Goal: Task Accomplishment & Management: Manage account settings

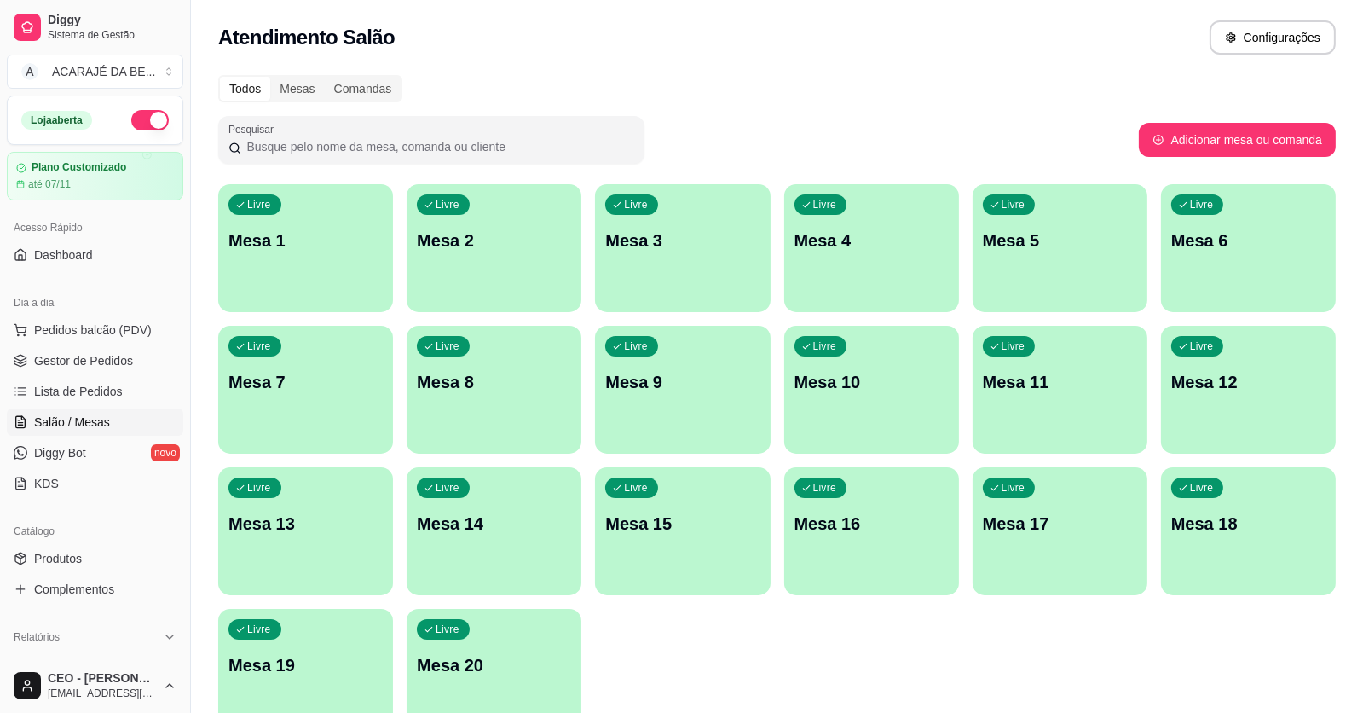
click at [796, 257] on div "Livre Mesa 4" at bounding box center [871, 237] width 175 height 107
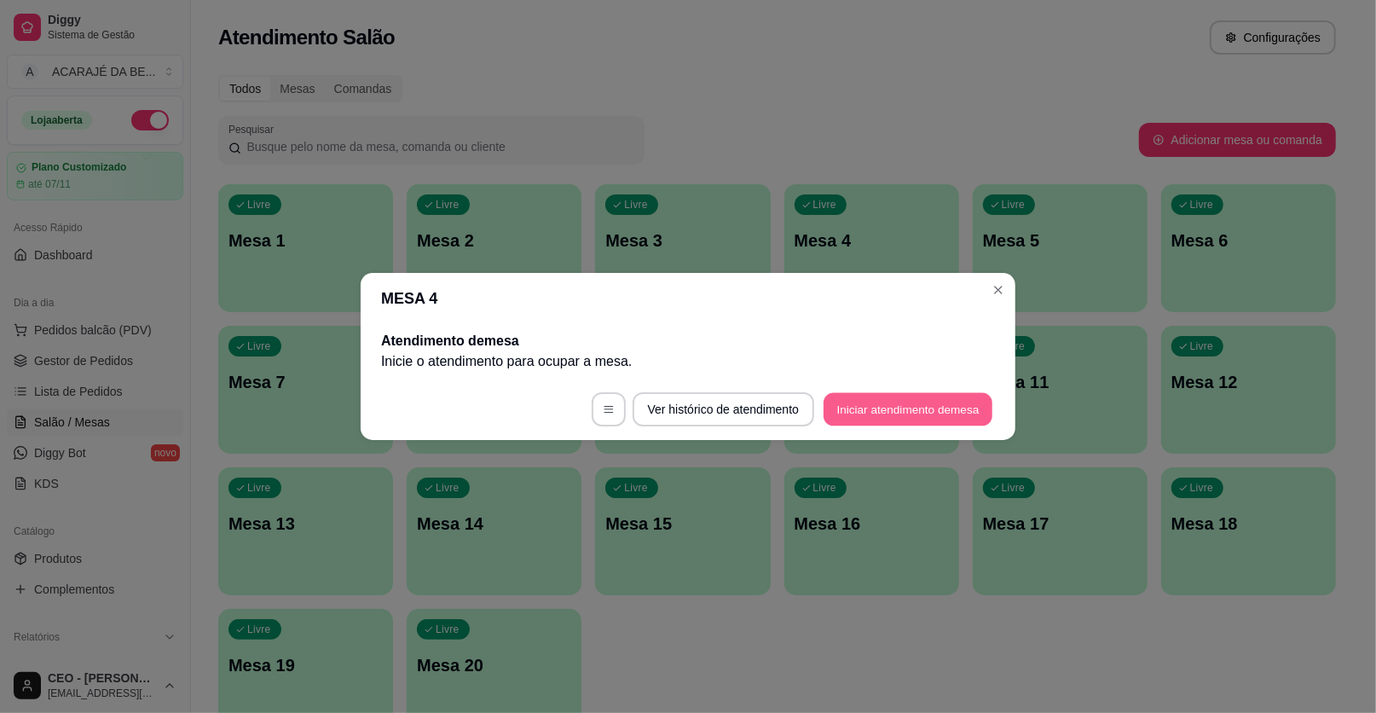
click at [865, 418] on button "Iniciar atendimento de mesa" at bounding box center [908, 409] width 169 height 33
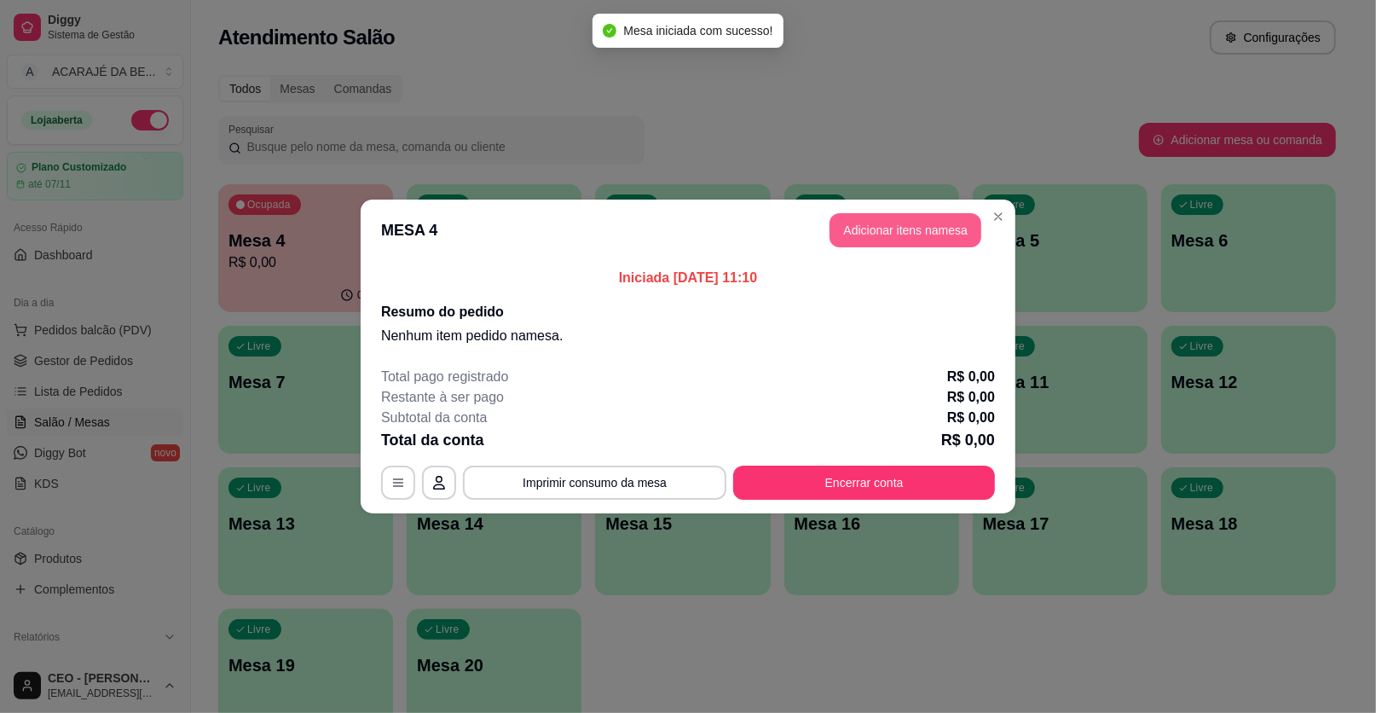
click at [915, 225] on button "Adicionar itens na mesa" at bounding box center [906, 230] width 152 height 34
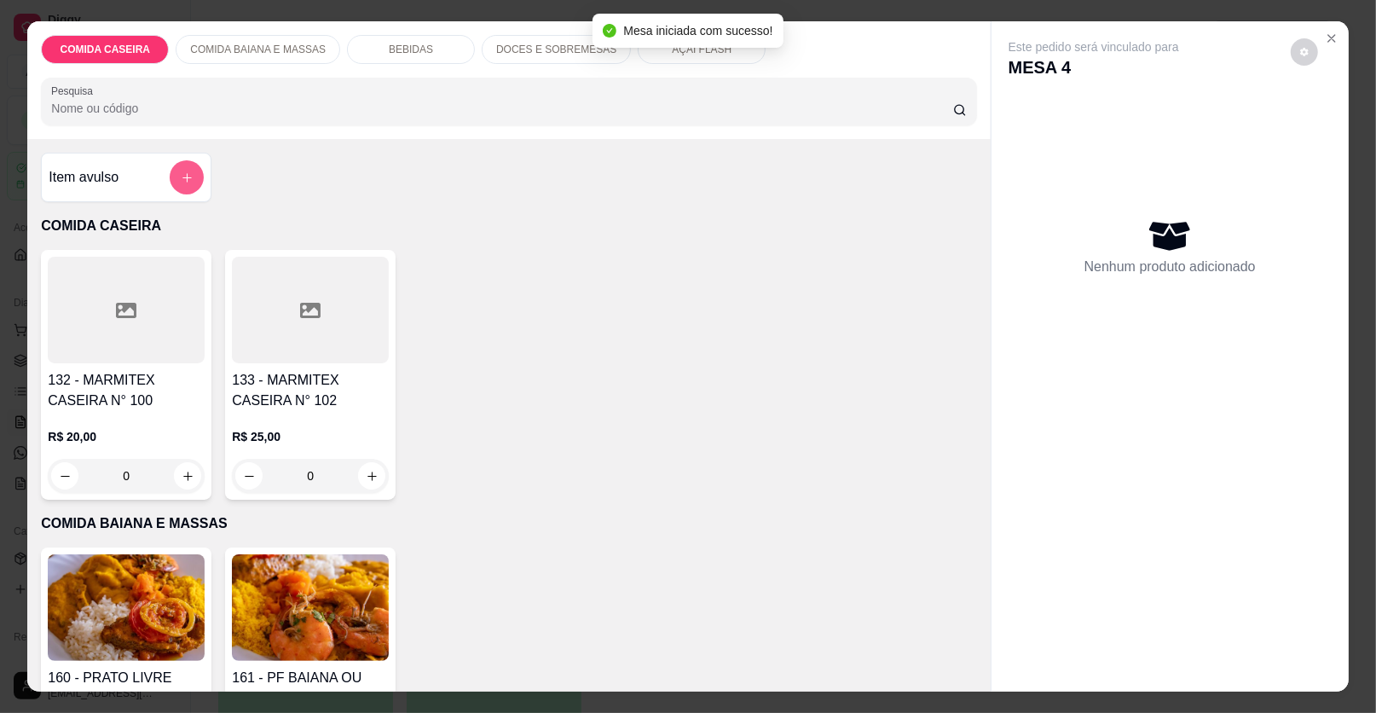
click at [186, 175] on icon "add-separate-item" at bounding box center [187, 177] width 13 height 13
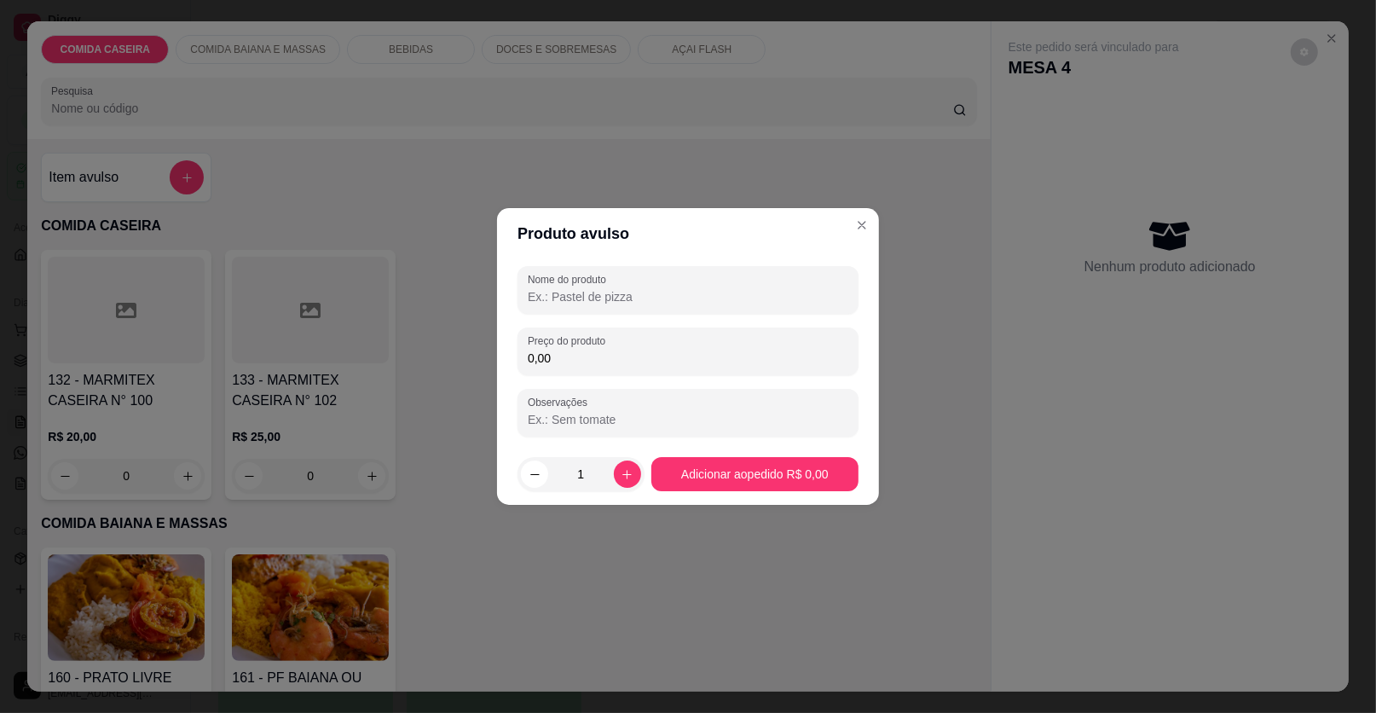
click at [618, 300] on input "Nome do produto" at bounding box center [688, 296] width 321 height 17
type input "c"
click at [645, 363] on input "0,00" at bounding box center [688, 358] width 321 height 17
type input "39,97"
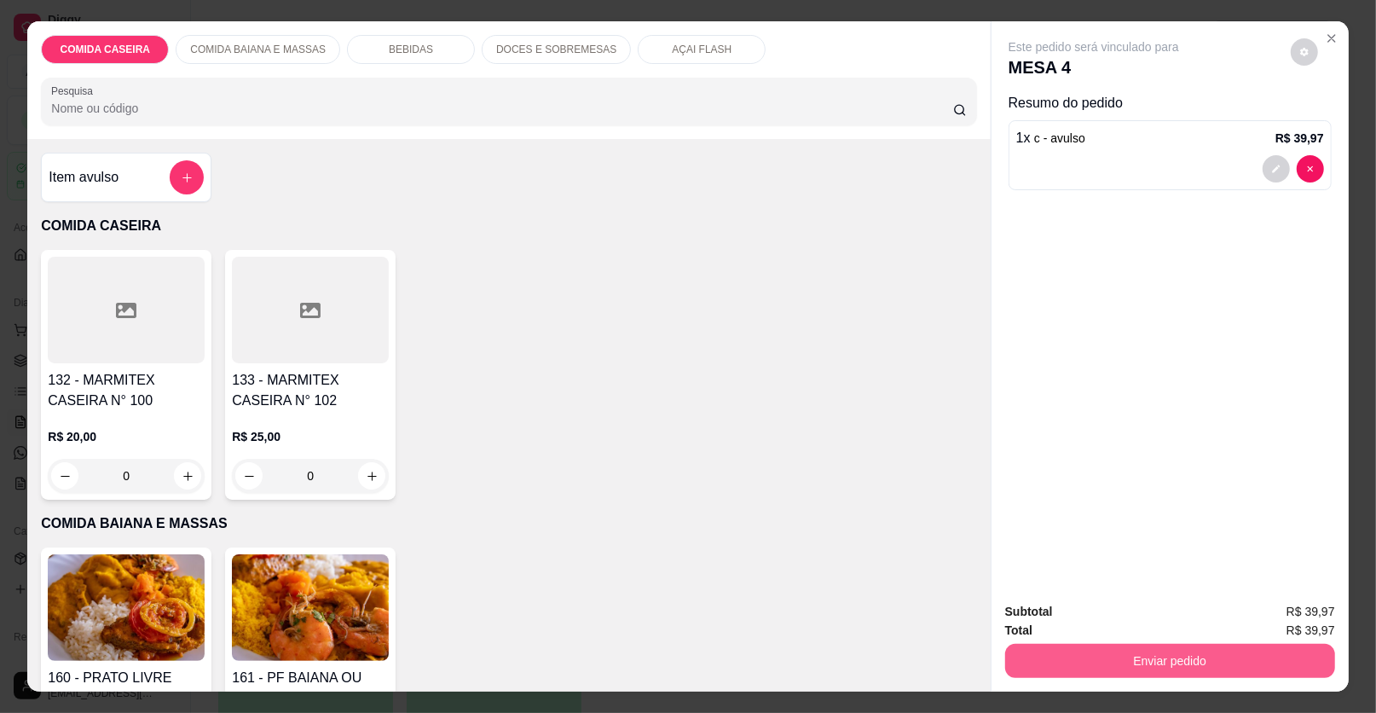
click at [1075, 660] on button "Enviar pedido" at bounding box center [1170, 661] width 330 height 34
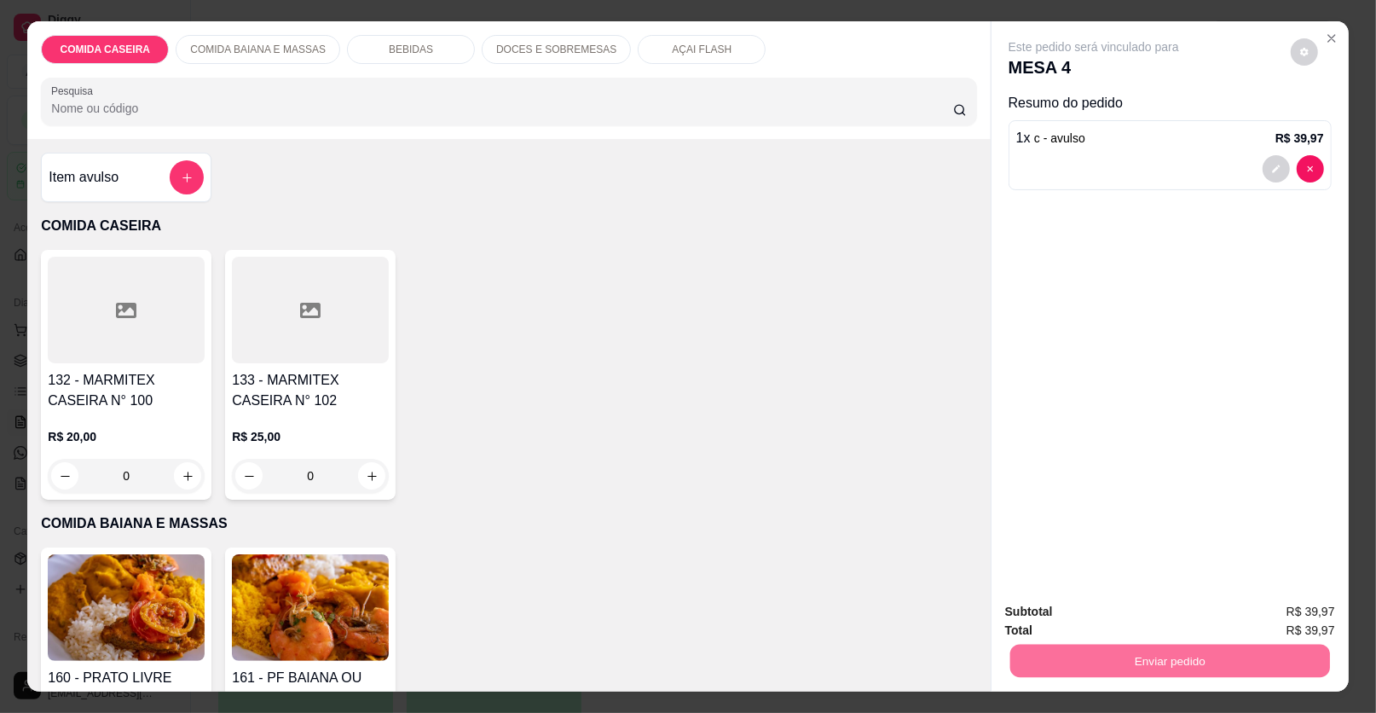
click at [1281, 613] on button "Enviar pedido" at bounding box center [1290, 619] width 96 height 32
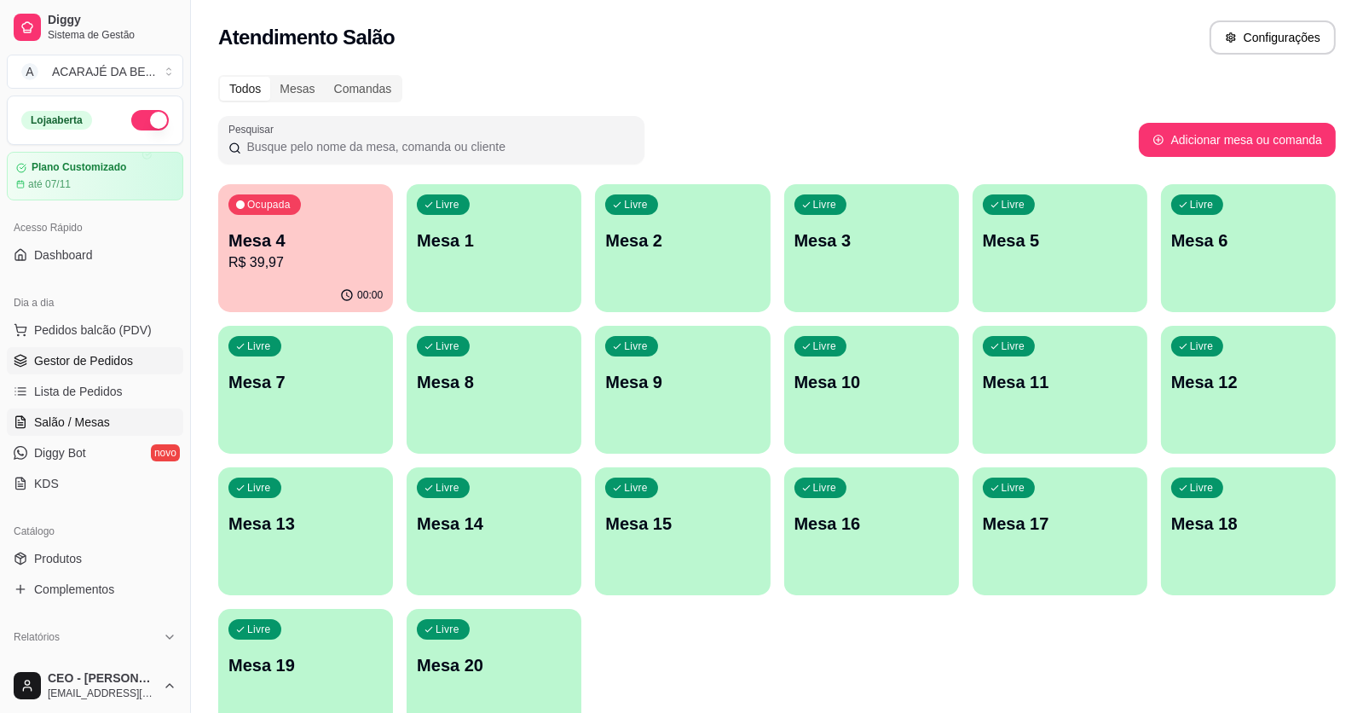
click at [121, 368] on link "Gestor de Pedidos" at bounding box center [95, 360] width 177 height 27
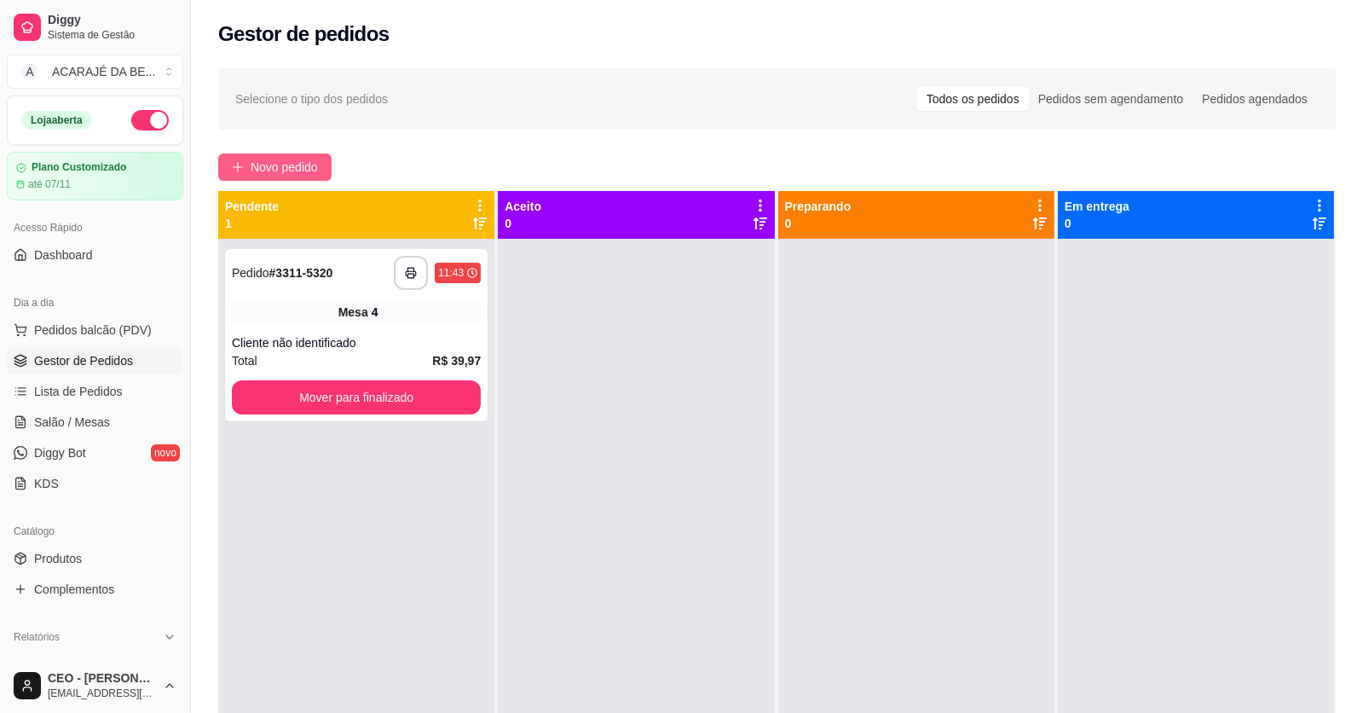
click at [310, 166] on span "Novo pedido" at bounding box center [284, 167] width 67 height 19
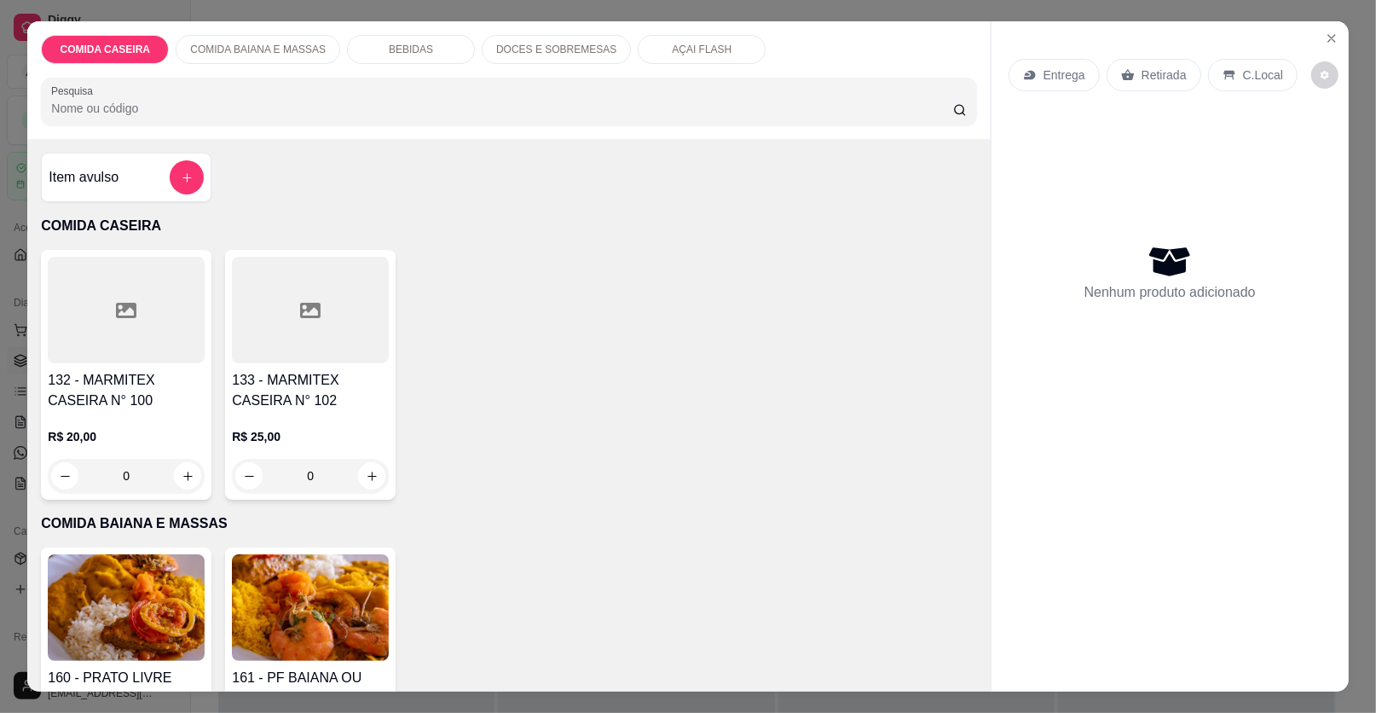
click at [161, 296] on div at bounding box center [126, 310] width 157 height 107
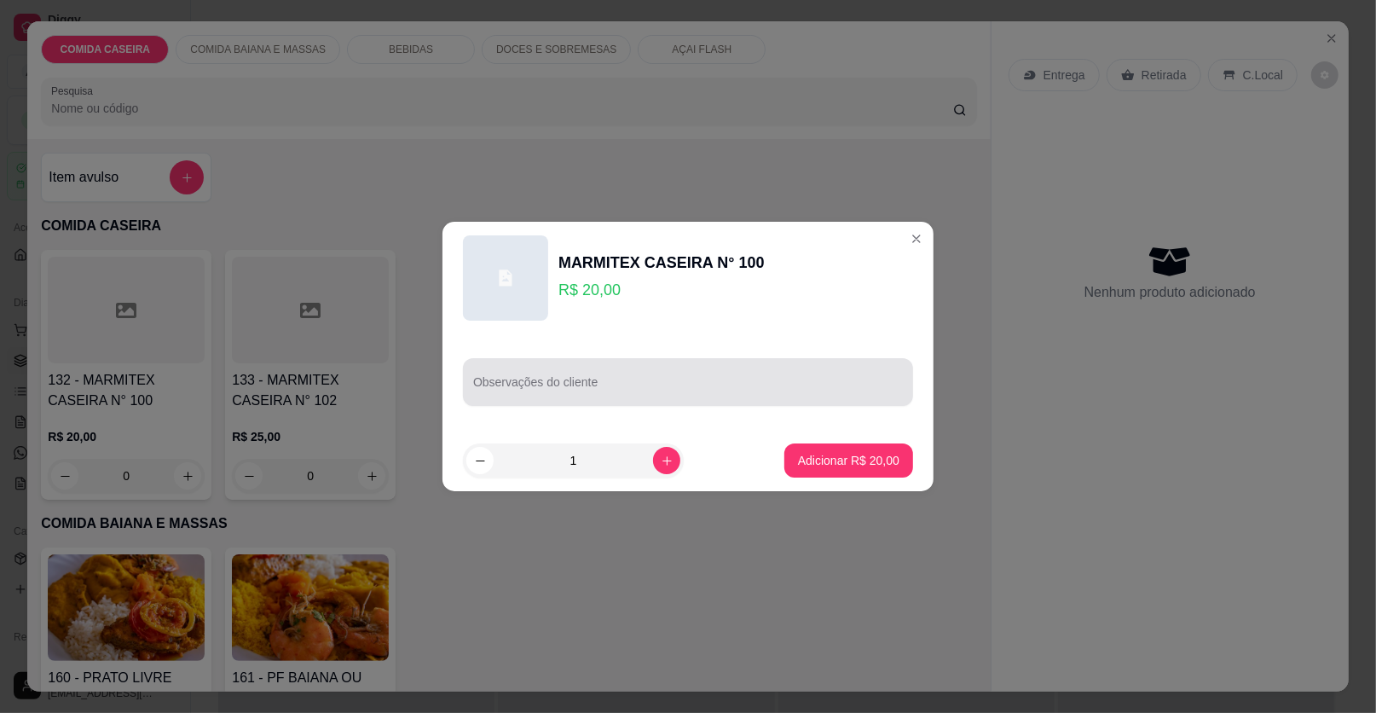
click at [589, 378] on div at bounding box center [688, 382] width 430 height 34
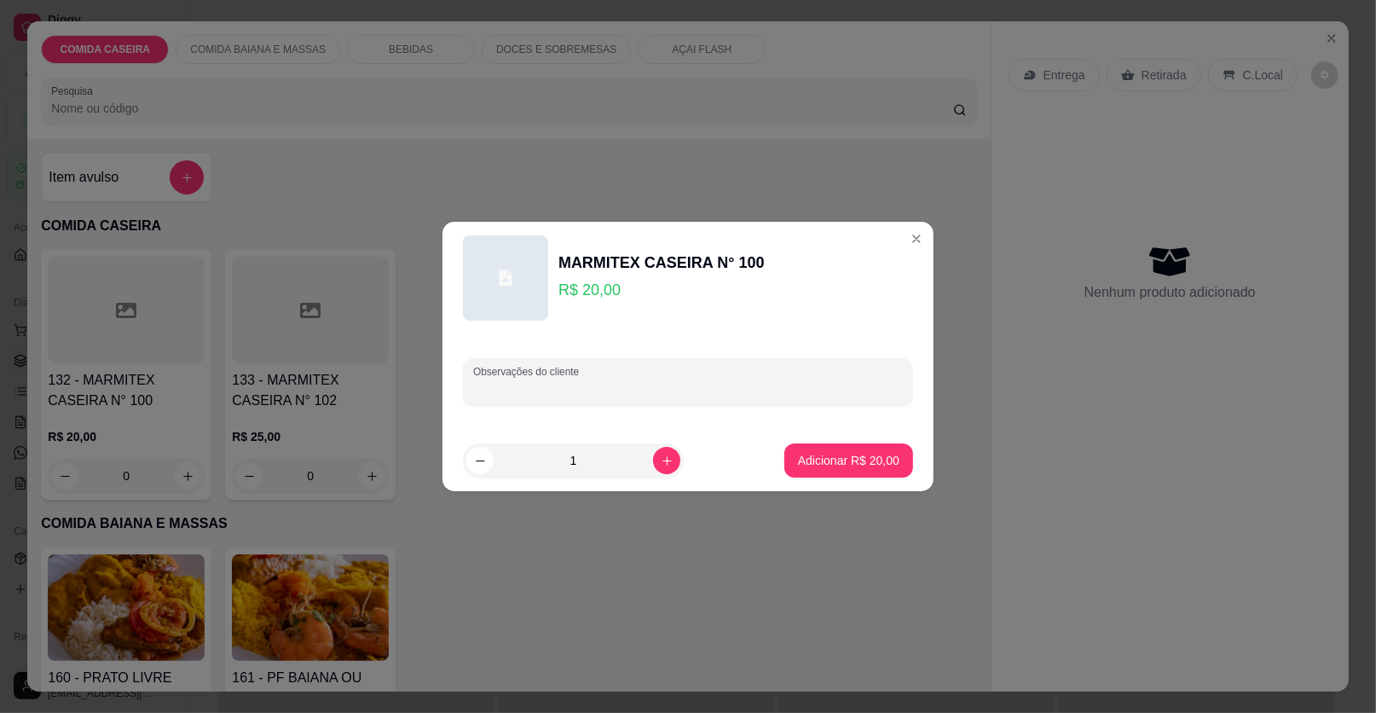
paste input "Feijão caldo Arroz Macarrão Batata frita Salada Maionese Contra filé"
type input "Feijão caldo Arroz Macarrão Batata frita Salada Maionese Contra filé"
click at [661, 457] on icon "increase-product-quantity" at bounding box center [667, 460] width 13 height 13
type input "2"
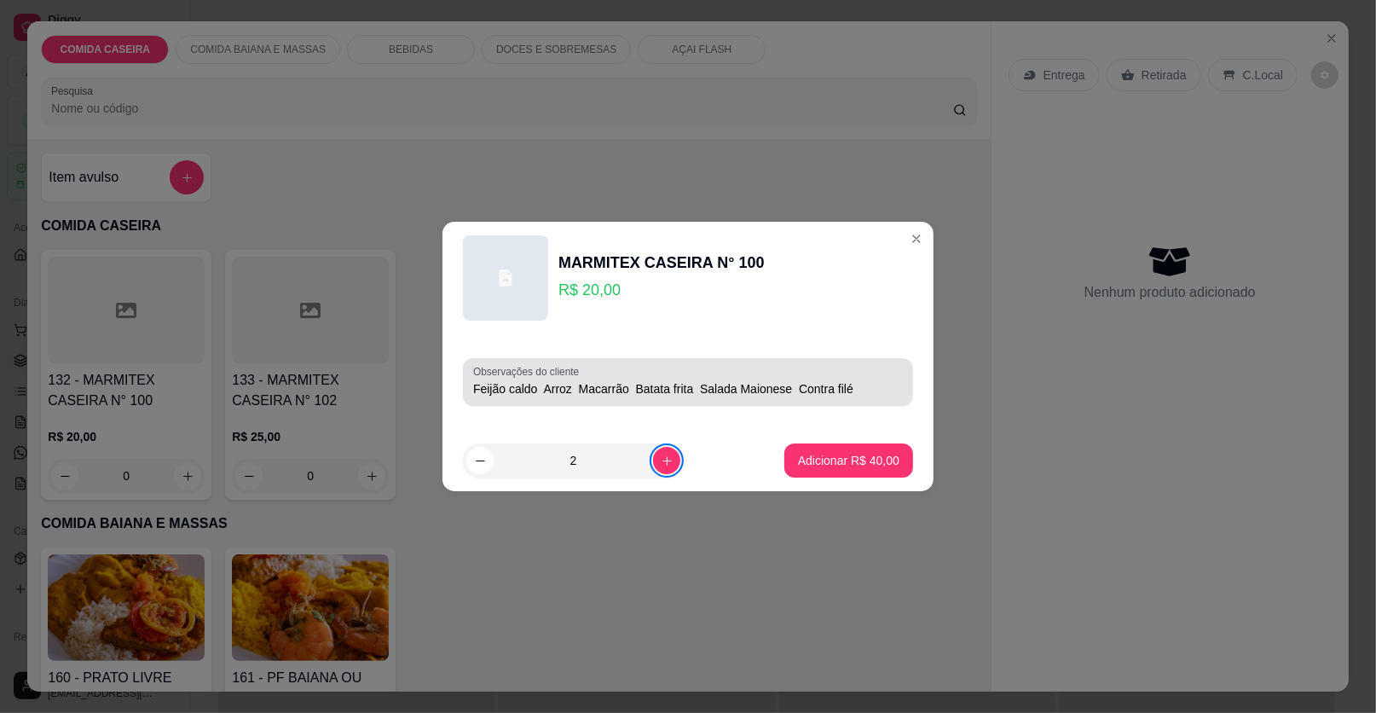
click at [877, 384] on input "Feijão caldo Arroz Macarrão Batata frita Salada Maionese Contra filé" at bounding box center [688, 388] width 430 height 17
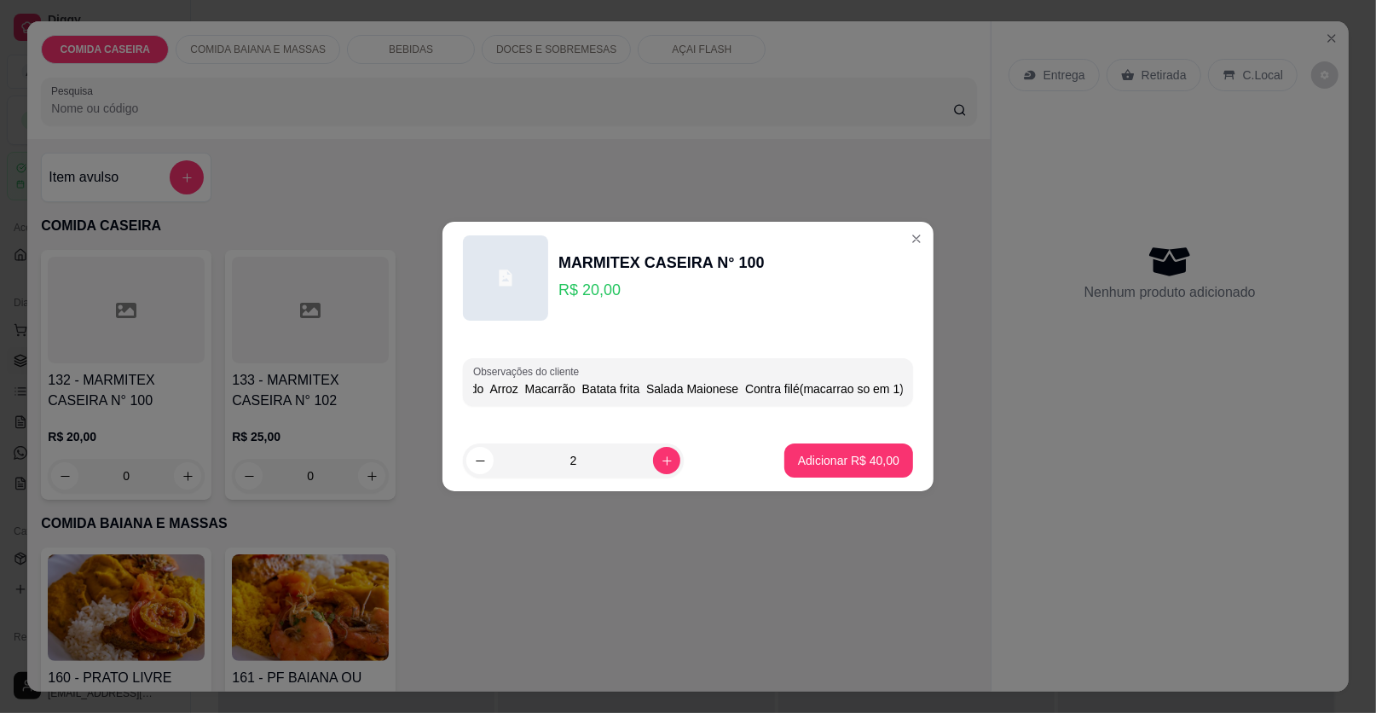
scroll to position [0, 58]
type input "Feijão caldo Arroz Macarrão Batata frita Salada Maionese Contra filé(macarrao s…"
click at [854, 453] on p "Adicionar R$ 40,00" at bounding box center [848, 460] width 101 height 17
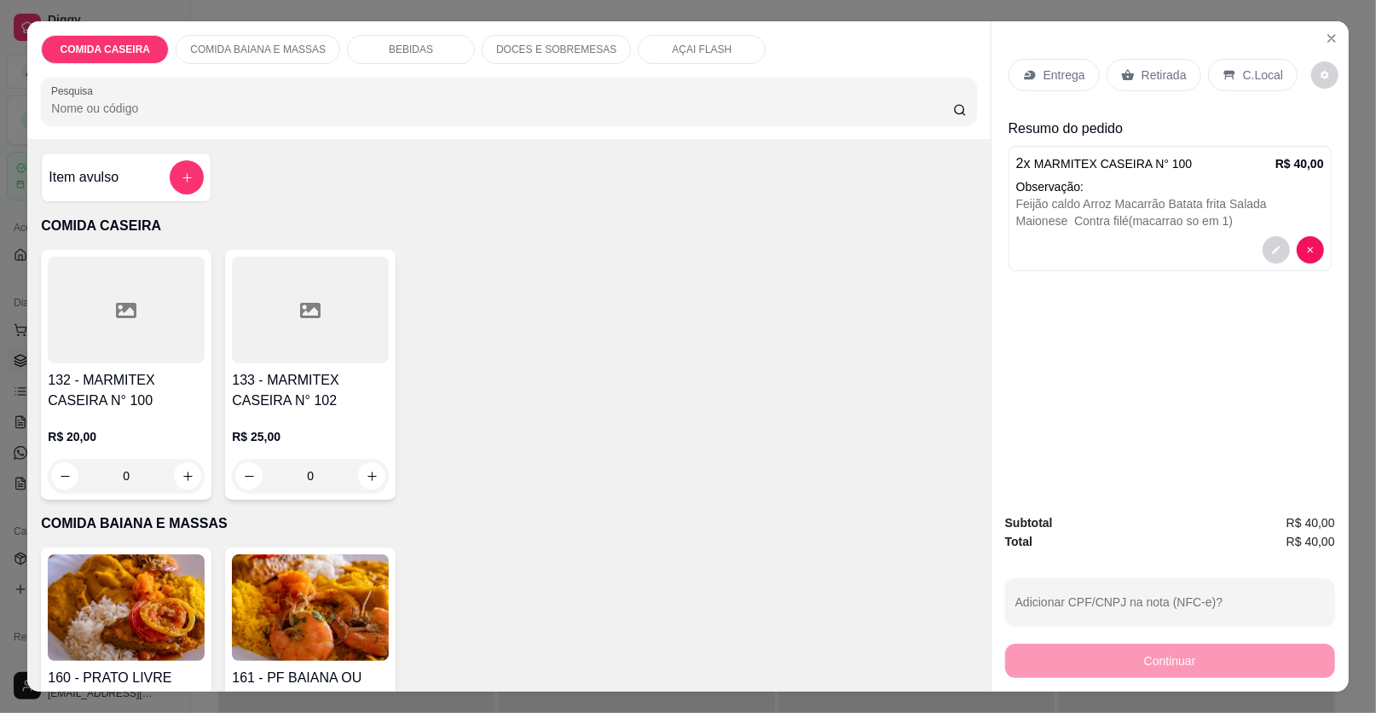
click at [1069, 71] on p "Entrega" at bounding box center [1065, 75] width 42 height 17
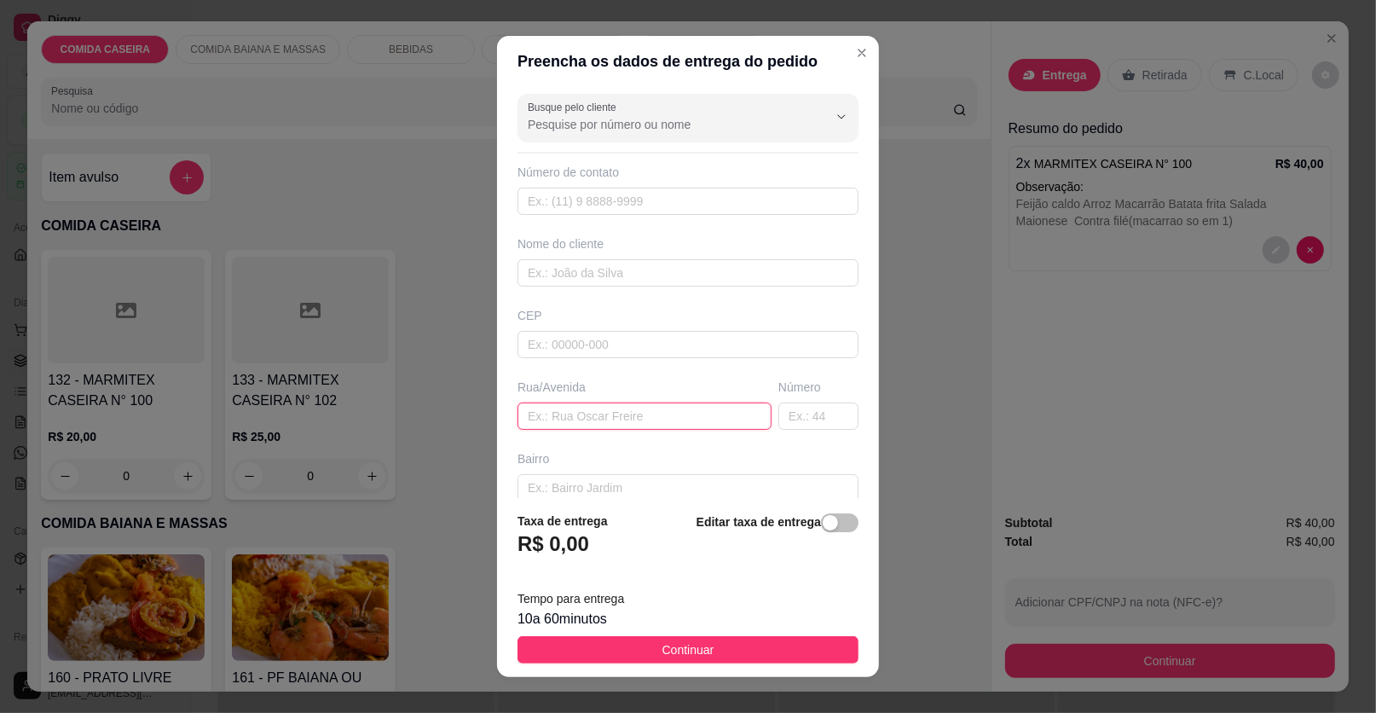
click at [608, 421] on input "text" at bounding box center [645, 415] width 254 height 27
paste input "Camamuzinho Bairro novo Número 18 Rua C"
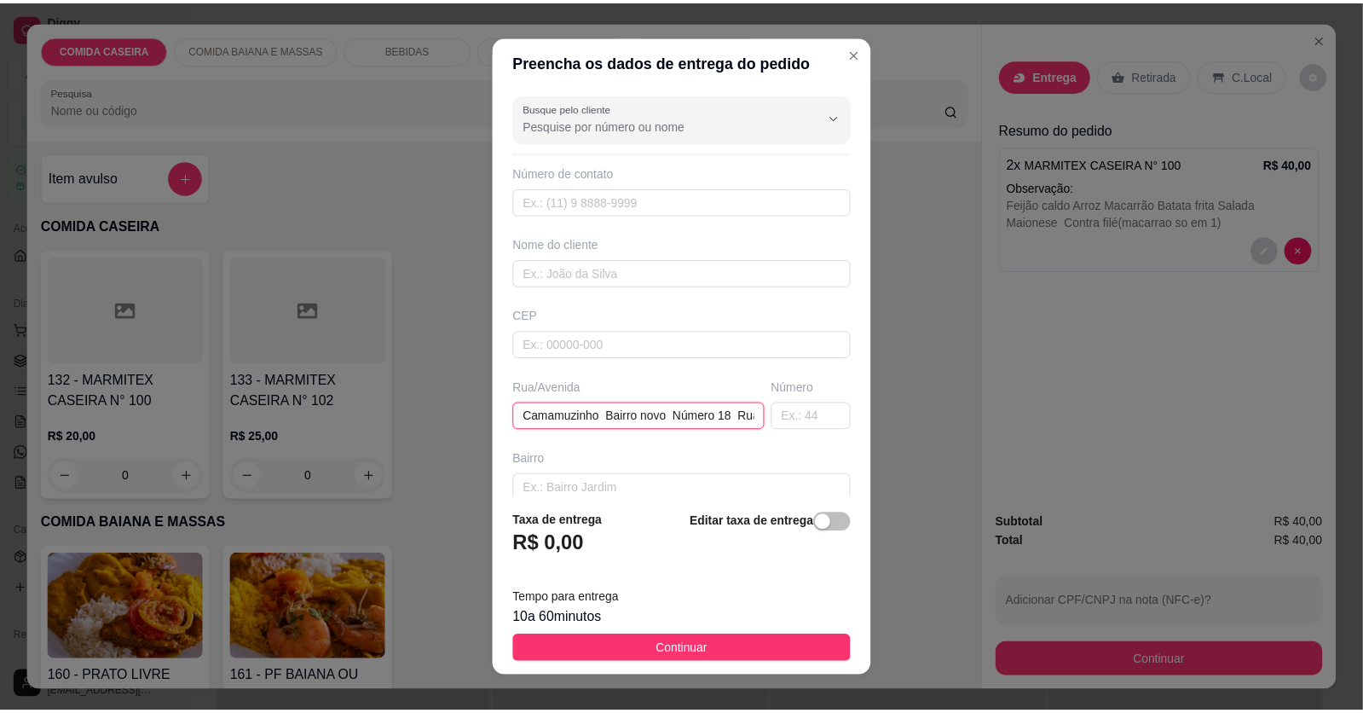
scroll to position [0, 31]
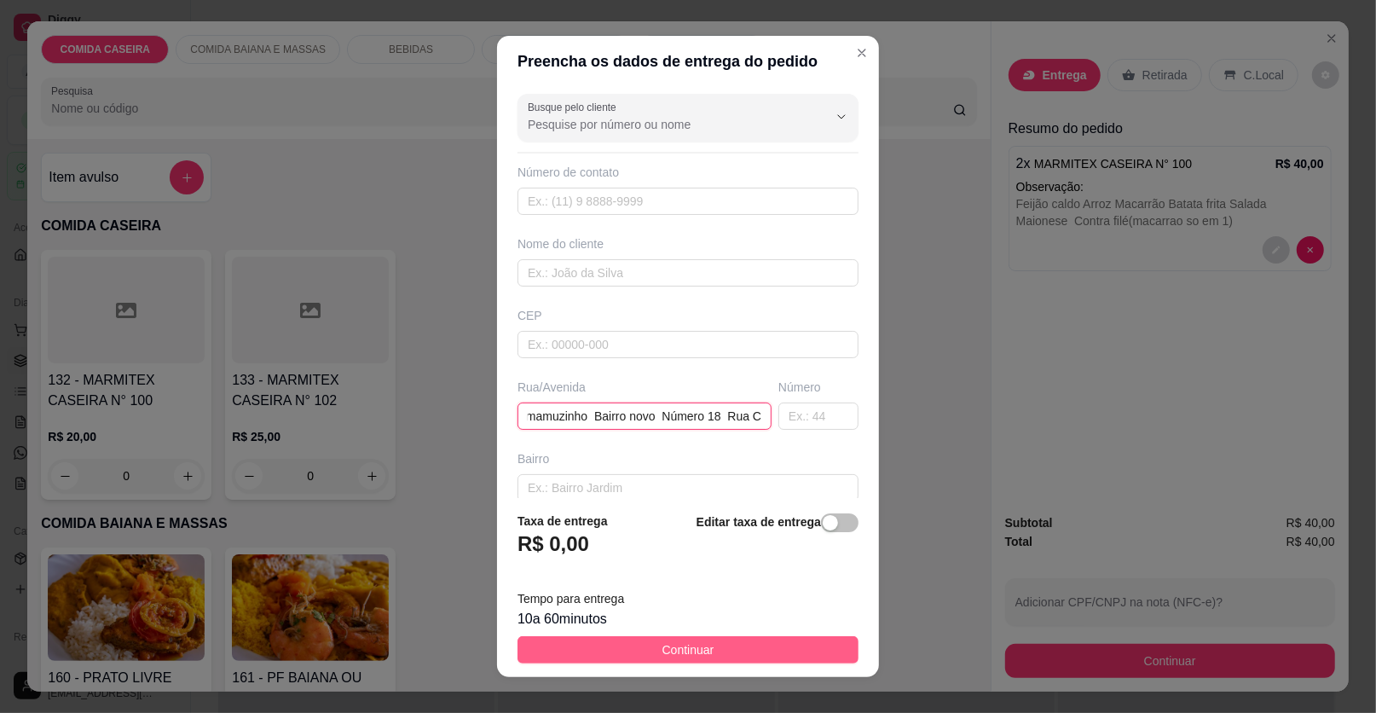
type input "Camamuzinho Bairro novo Número 18 Rua C"
click at [751, 652] on button "Continuar" at bounding box center [688, 649] width 341 height 27
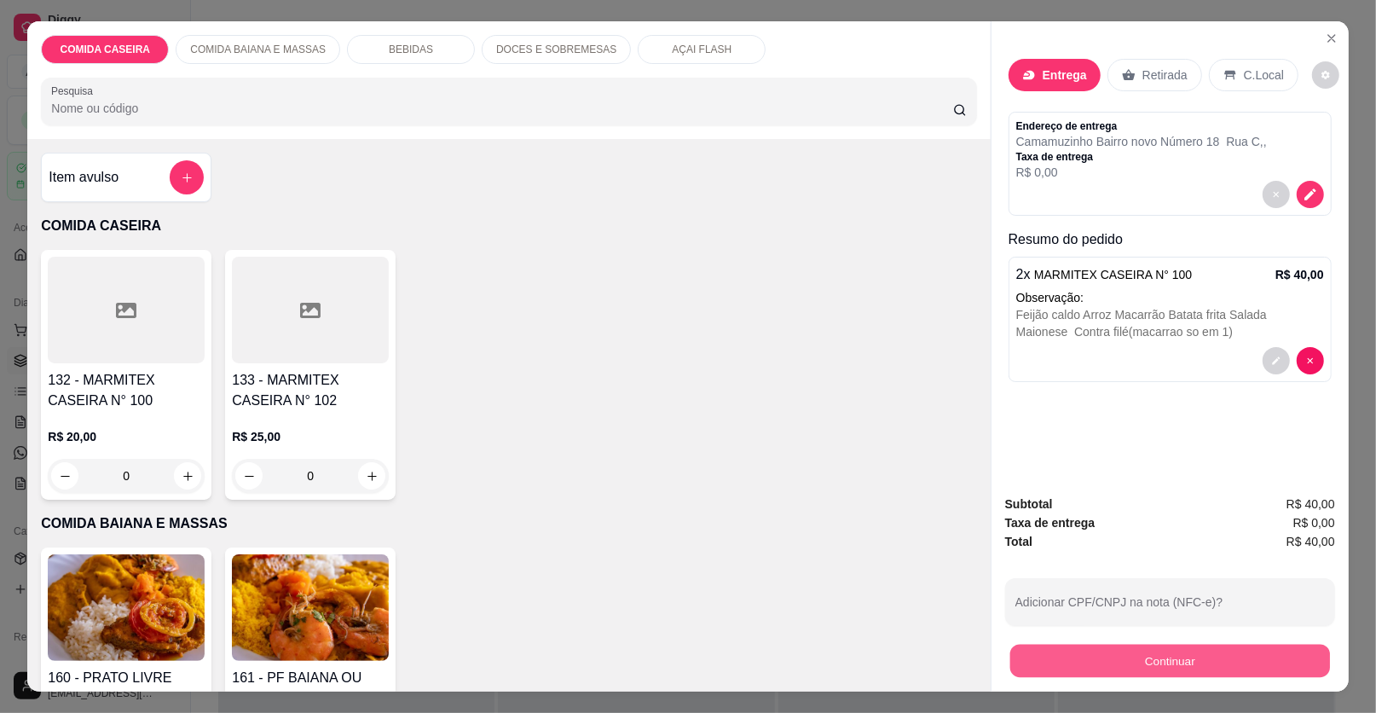
click at [1010, 658] on button "Continuar" at bounding box center [1170, 661] width 320 height 33
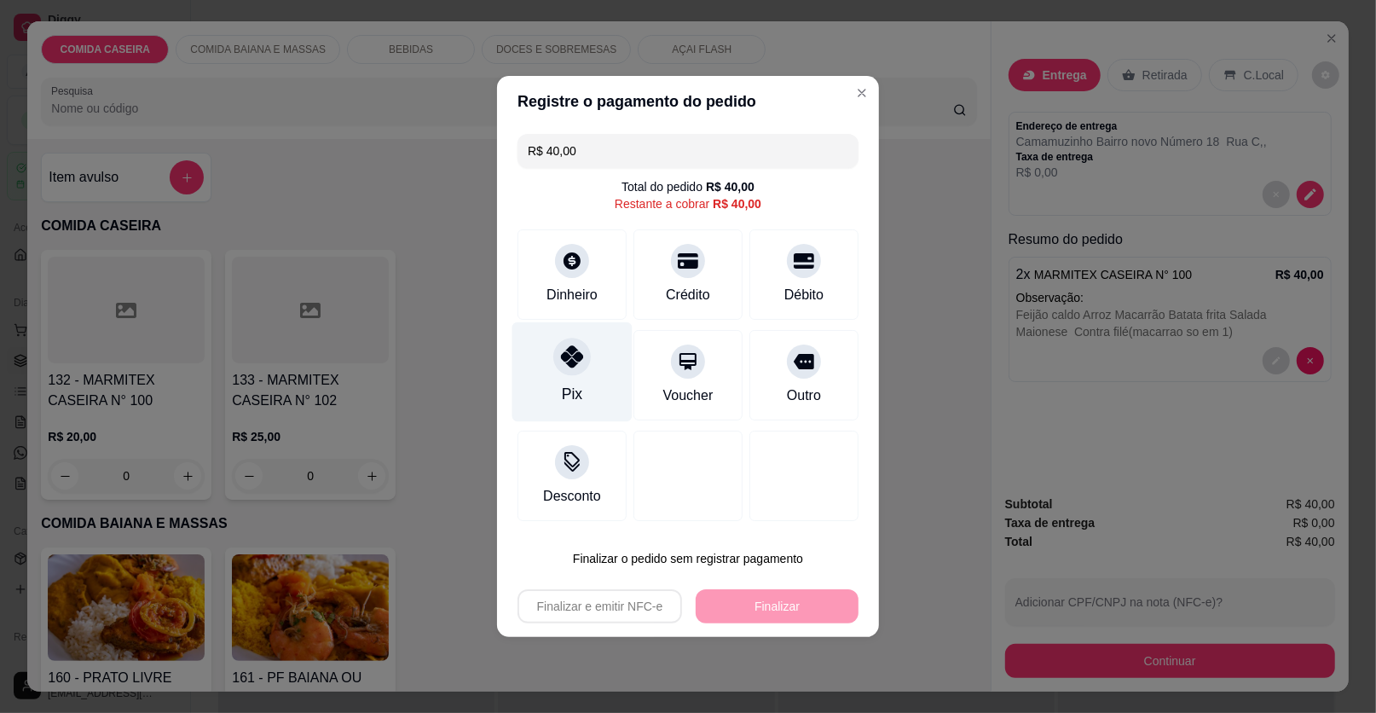
click at [596, 385] on div "Pix" at bounding box center [572, 372] width 120 height 100
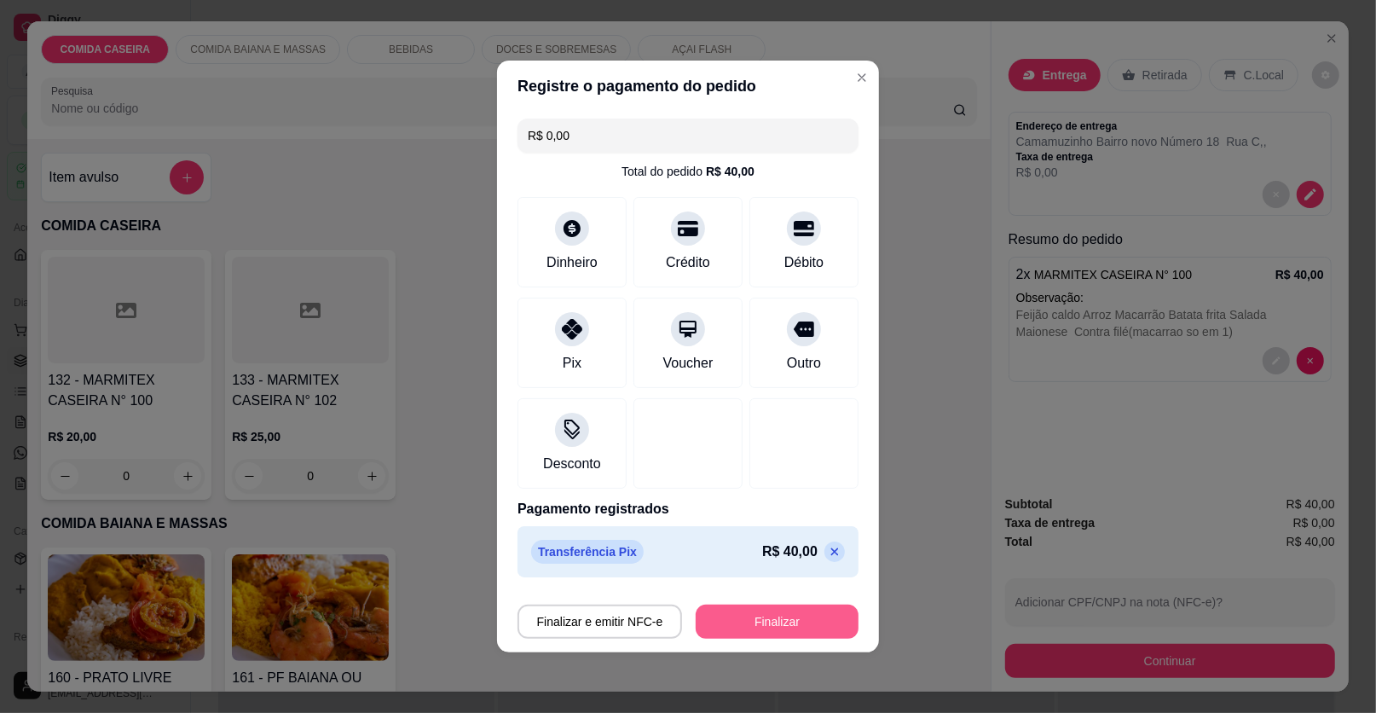
click at [763, 634] on button "Finalizar" at bounding box center [777, 622] width 163 height 34
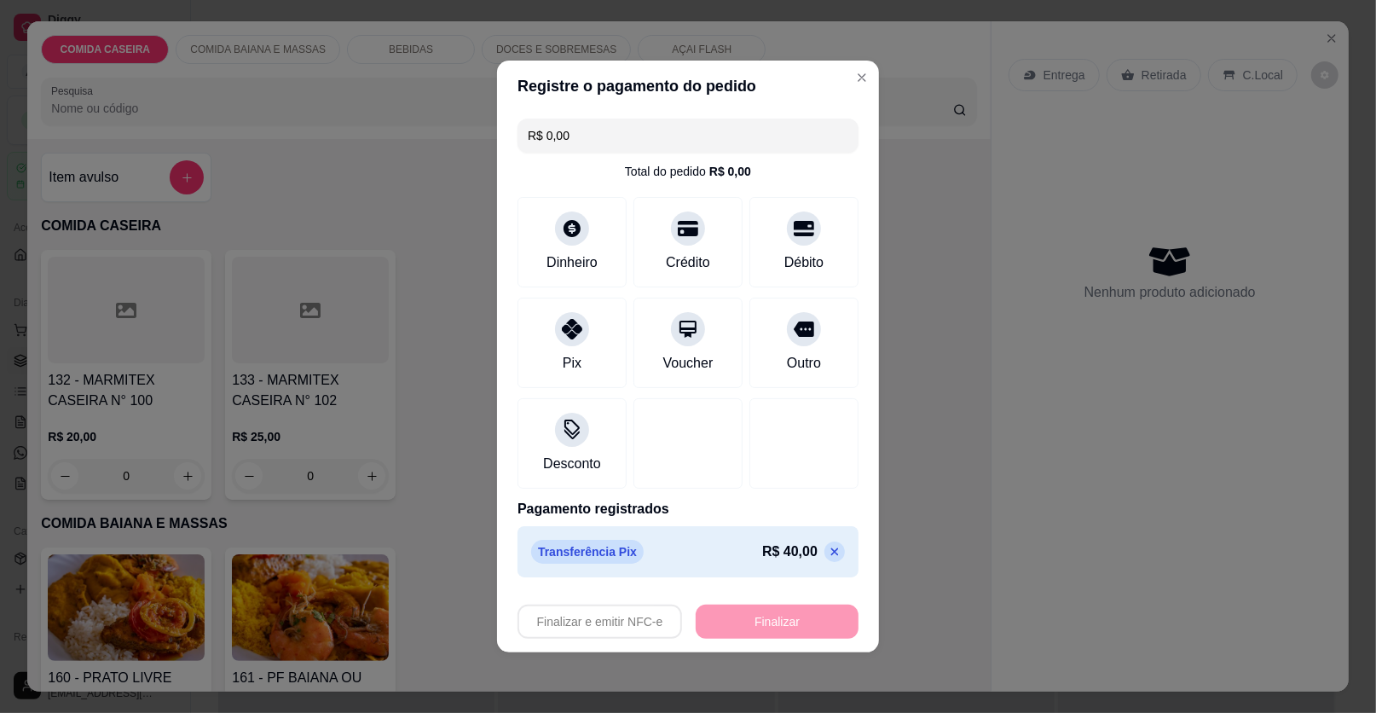
type input "-R$ 40,00"
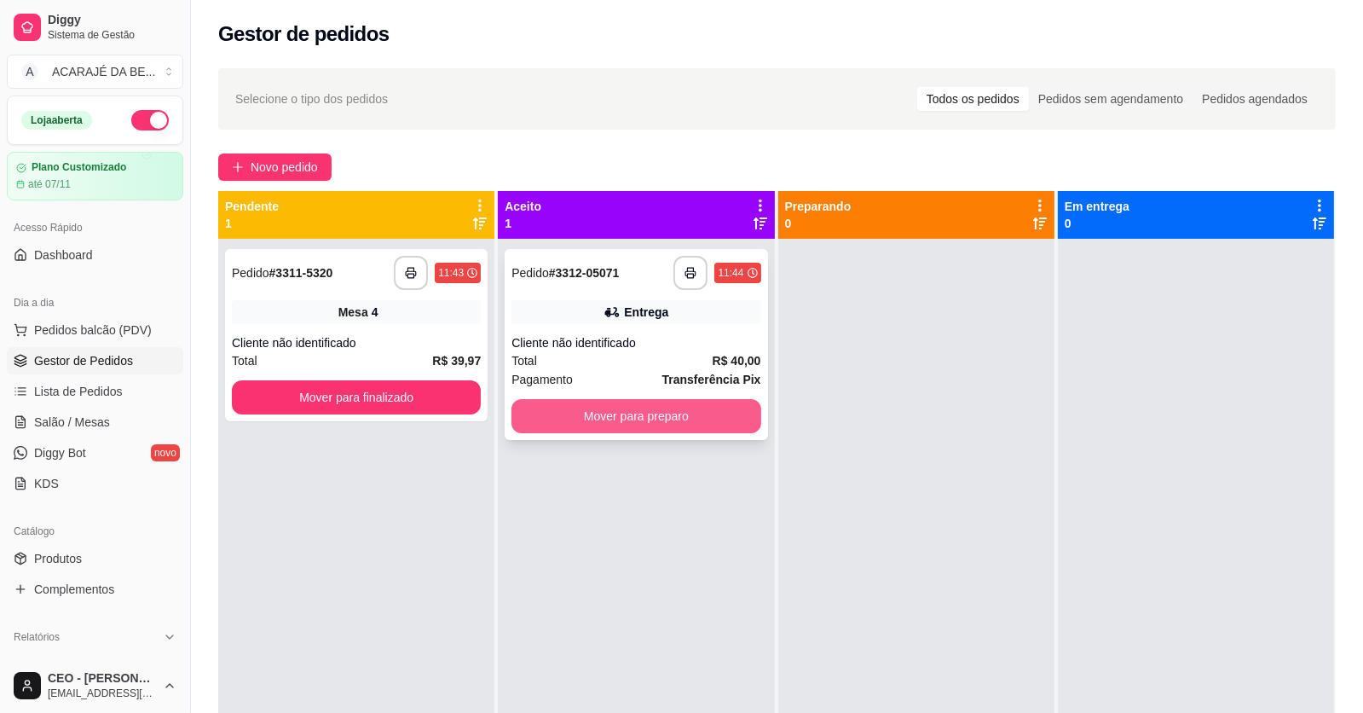
click at [585, 408] on button "Mover para preparo" at bounding box center [636, 416] width 249 height 34
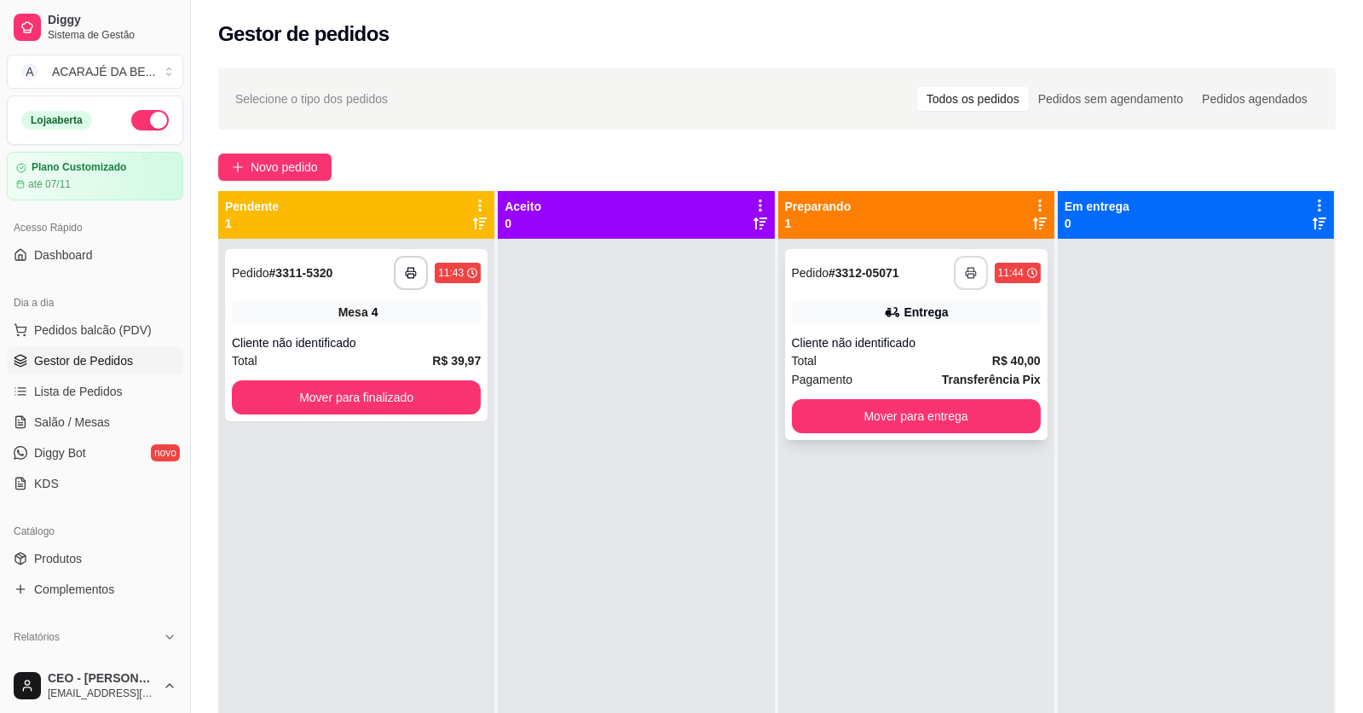
click at [965, 269] on icon "button" at bounding box center [971, 273] width 12 height 12
click at [857, 408] on button "Mover para entrega" at bounding box center [916, 416] width 249 height 34
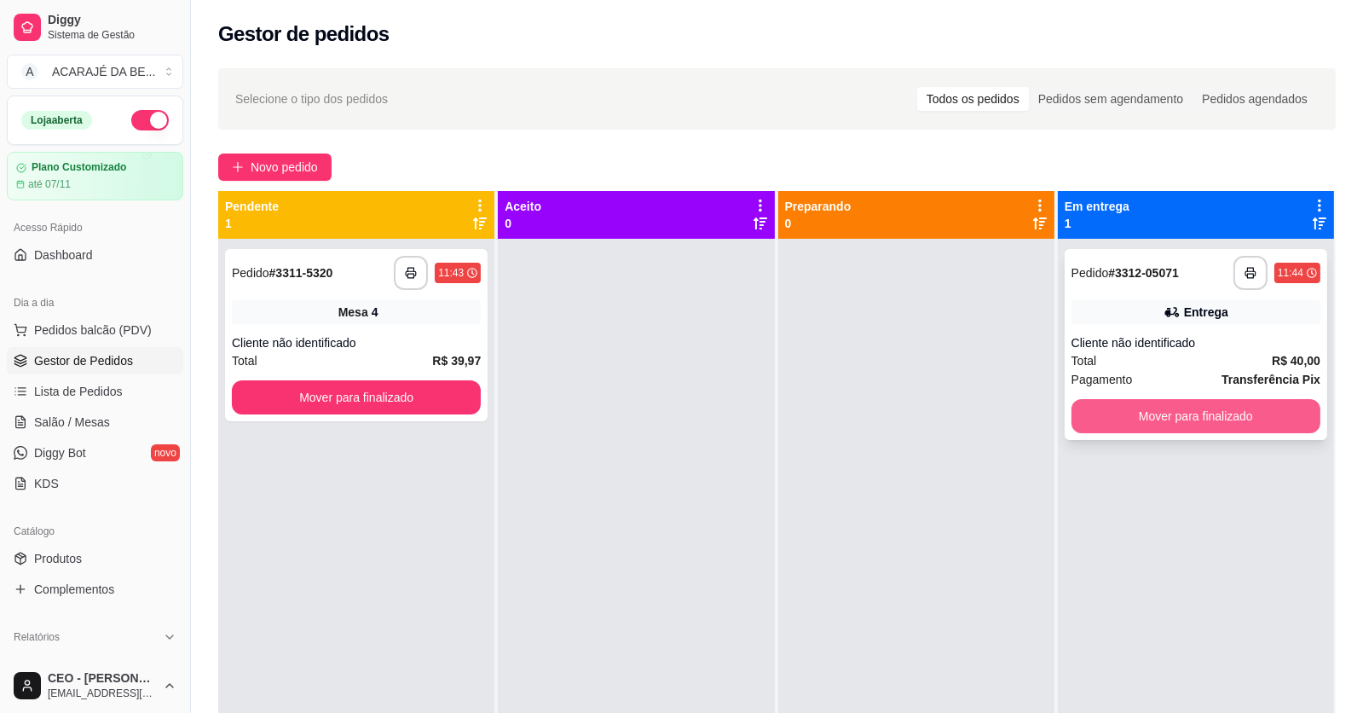
click at [1088, 418] on button "Mover para finalizado" at bounding box center [1196, 416] width 249 height 34
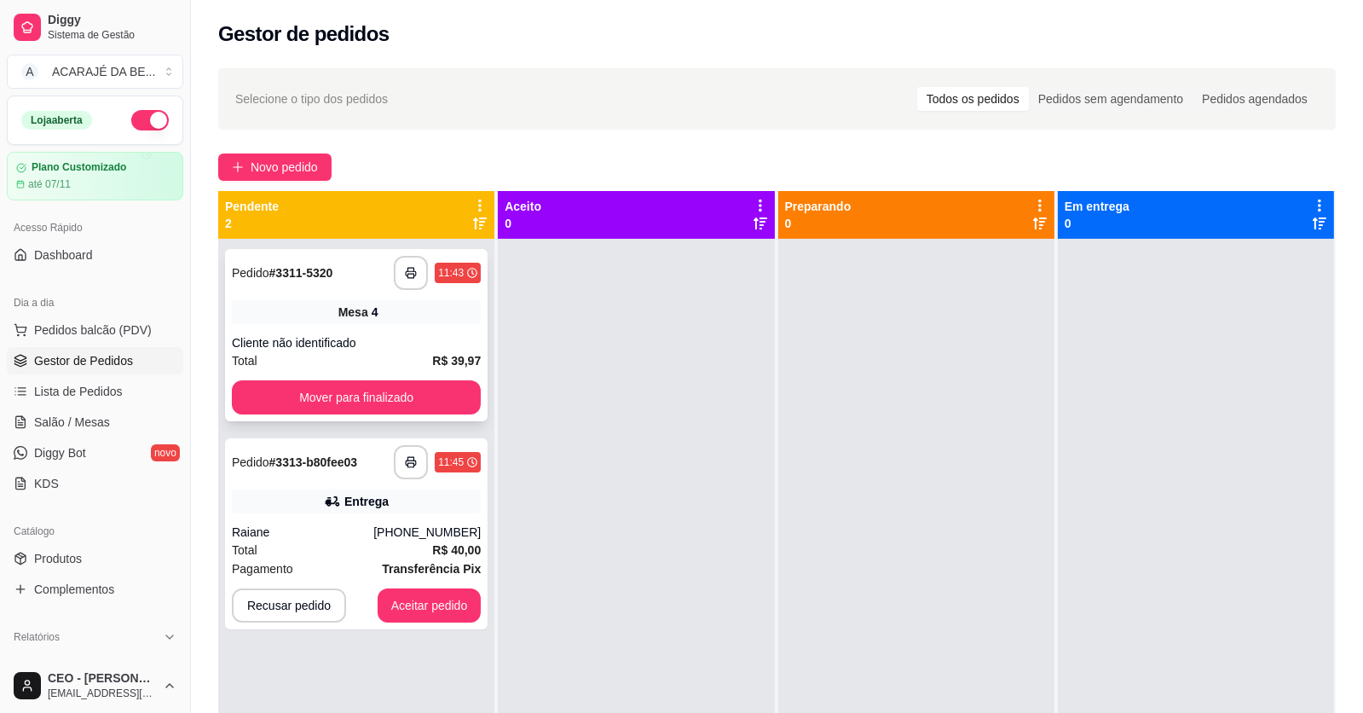
click at [445, 383] on button "Mover para finalizado" at bounding box center [356, 397] width 249 height 34
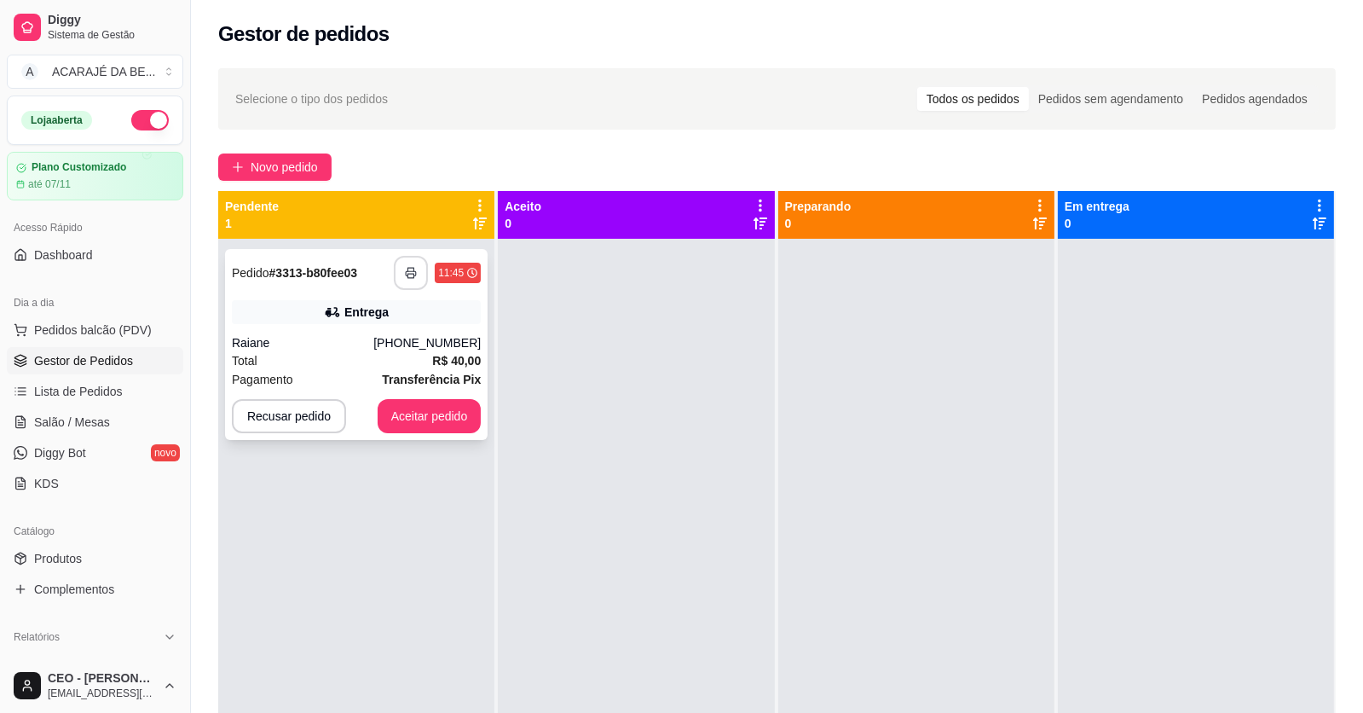
click at [408, 263] on button "button" at bounding box center [411, 273] width 34 height 34
click at [457, 420] on button "Aceitar pedido" at bounding box center [430, 416] width 104 height 34
click at [457, 420] on button "Aceitar pedido" at bounding box center [429, 416] width 101 height 33
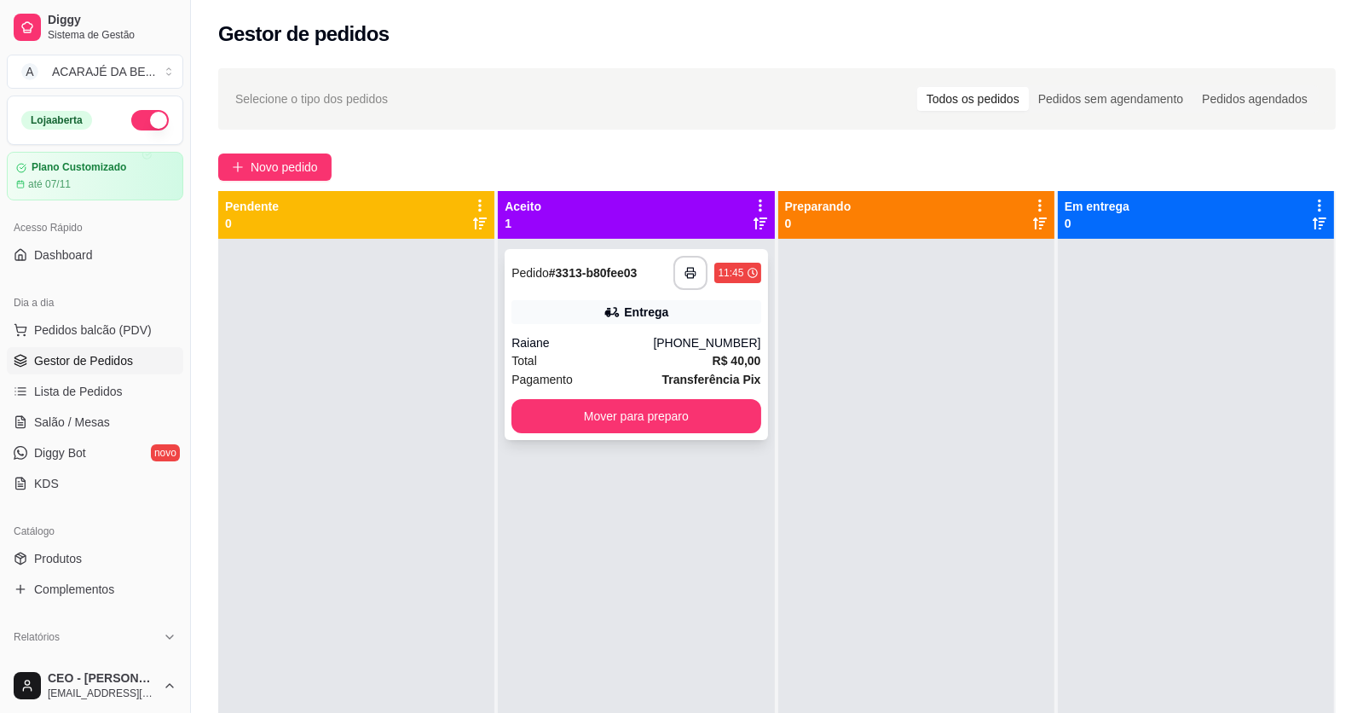
click at [649, 399] on button "Mover para preparo" at bounding box center [636, 416] width 249 height 34
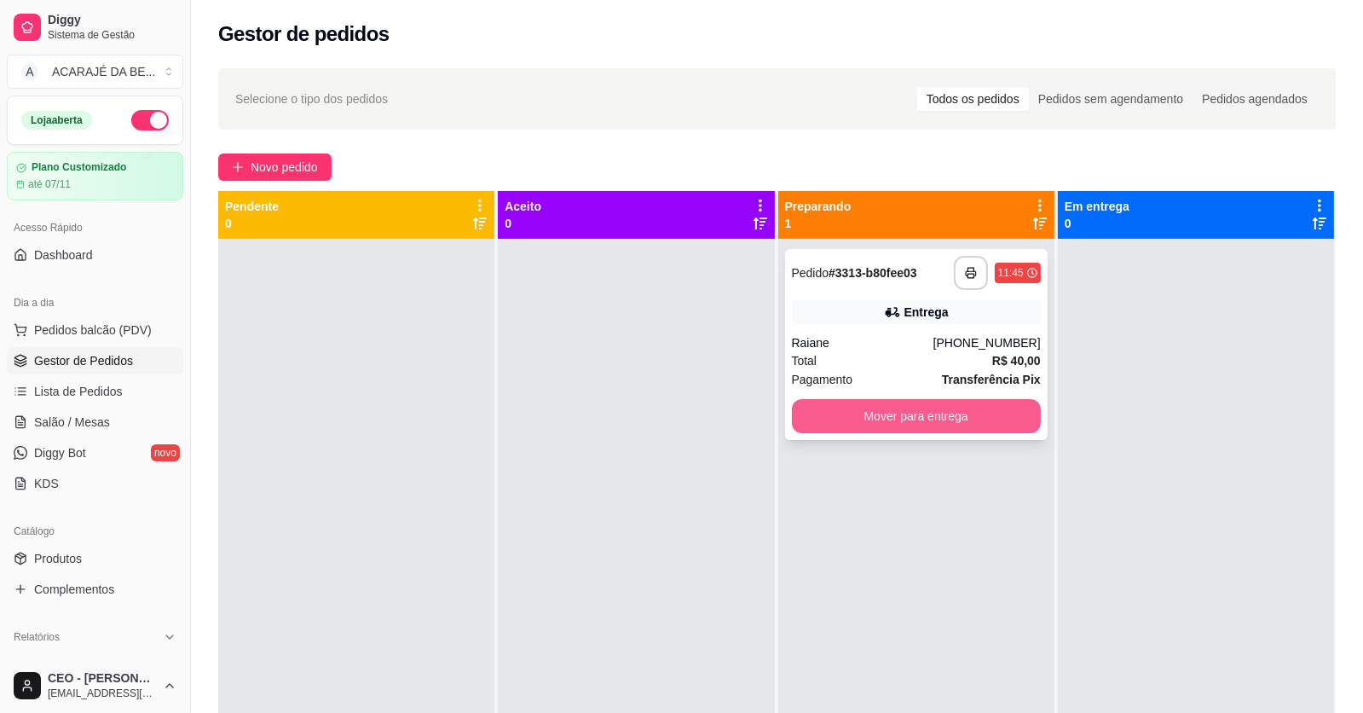
click at [850, 414] on button "Mover para entrega" at bounding box center [916, 416] width 249 height 34
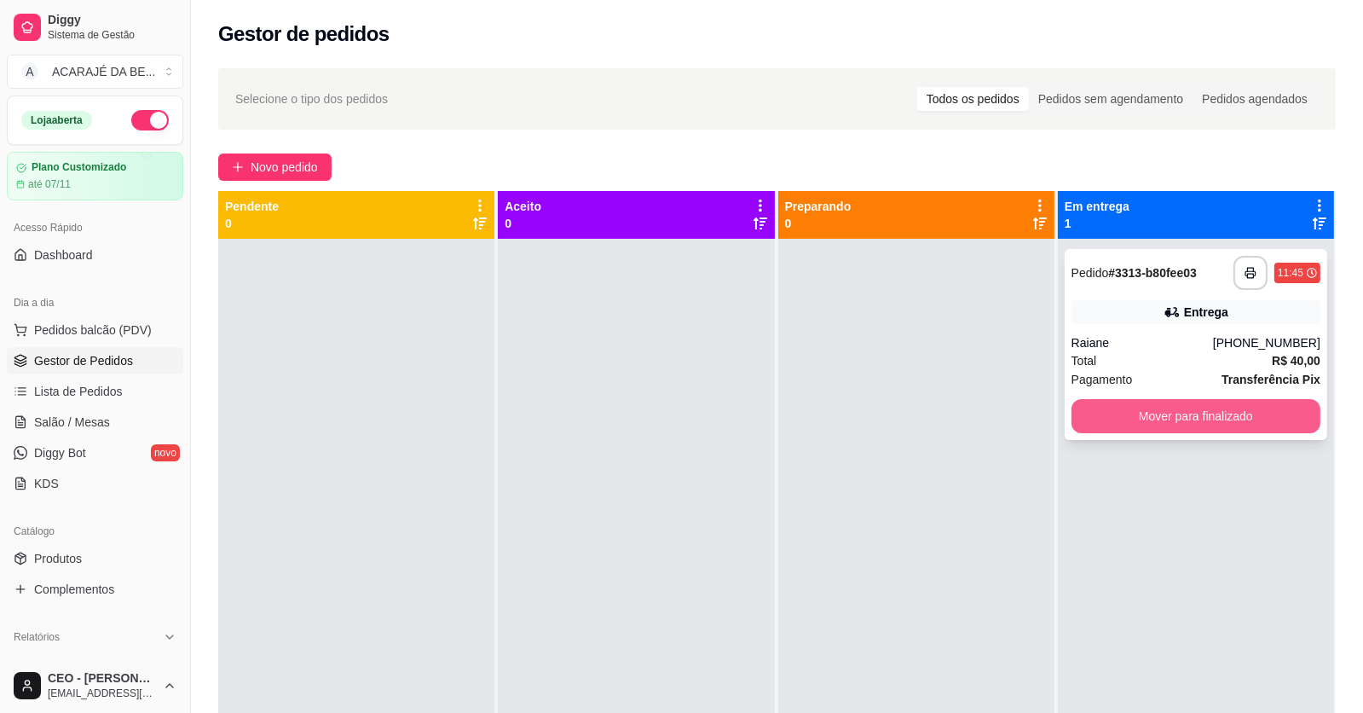
click at [1108, 420] on button "Mover para finalizado" at bounding box center [1196, 416] width 249 height 34
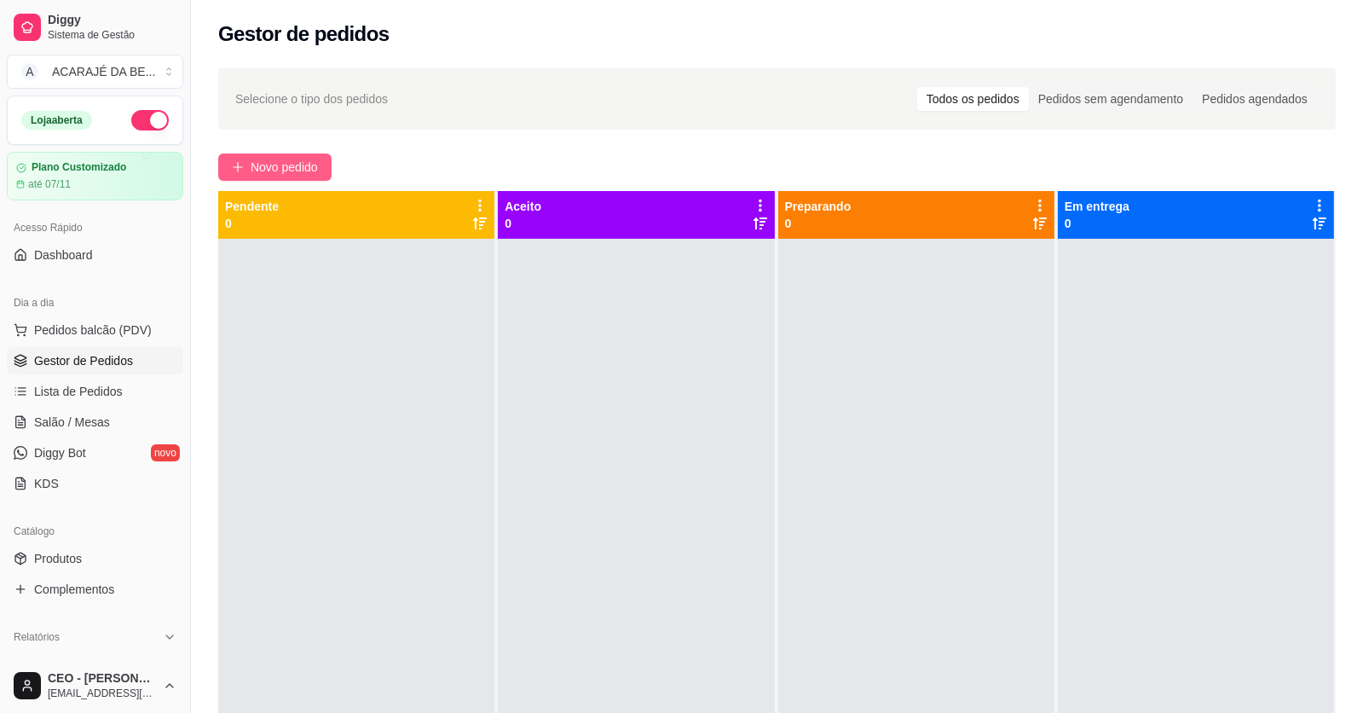
click at [304, 167] on span "Novo pedido" at bounding box center [284, 167] width 67 height 19
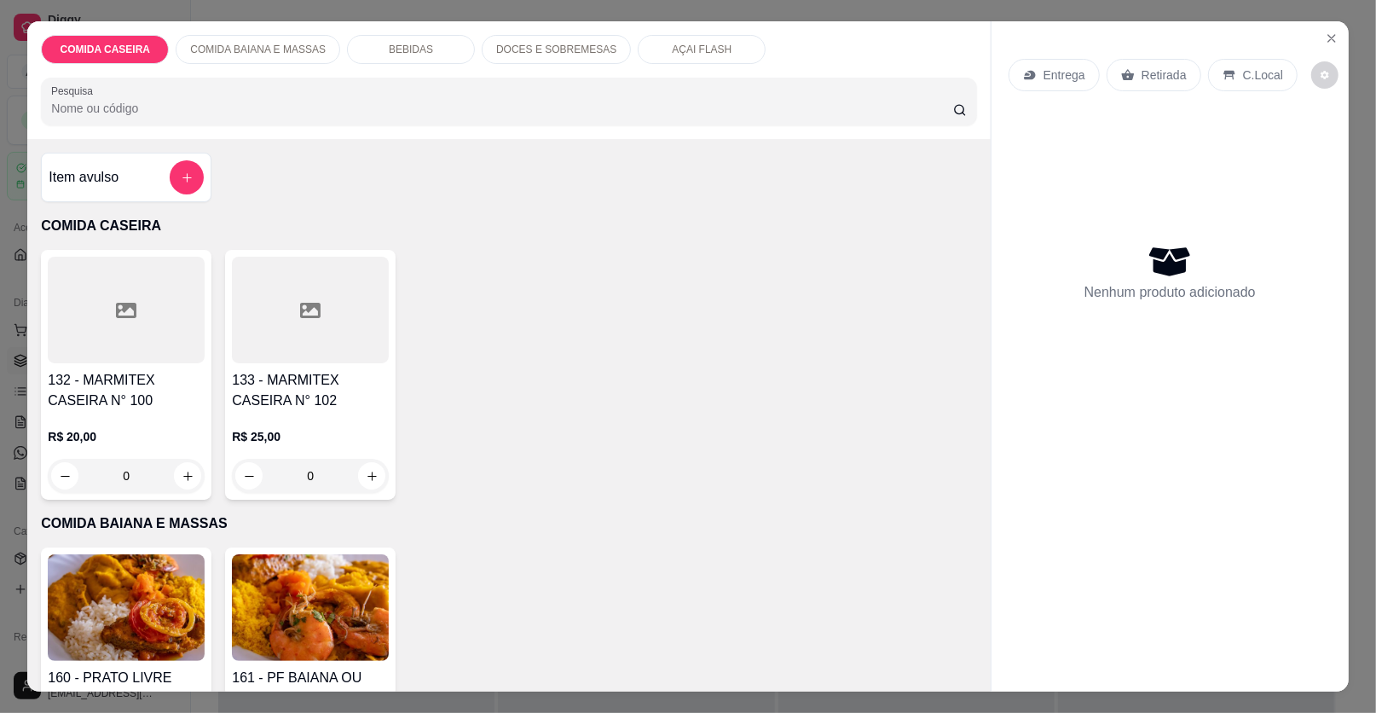
click at [175, 290] on div at bounding box center [126, 310] width 157 height 107
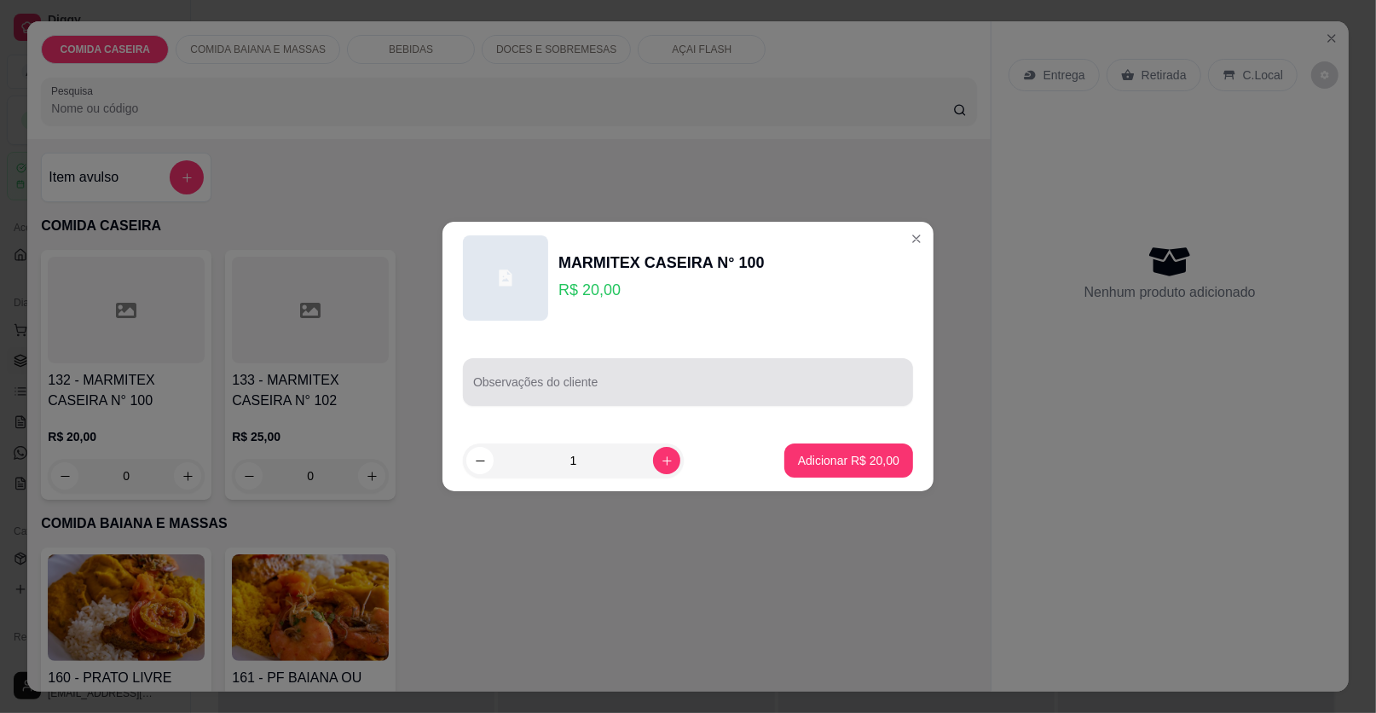
click at [492, 362] on div "Observações do cliente" at bounding box center [688, 382] width 450 height 48
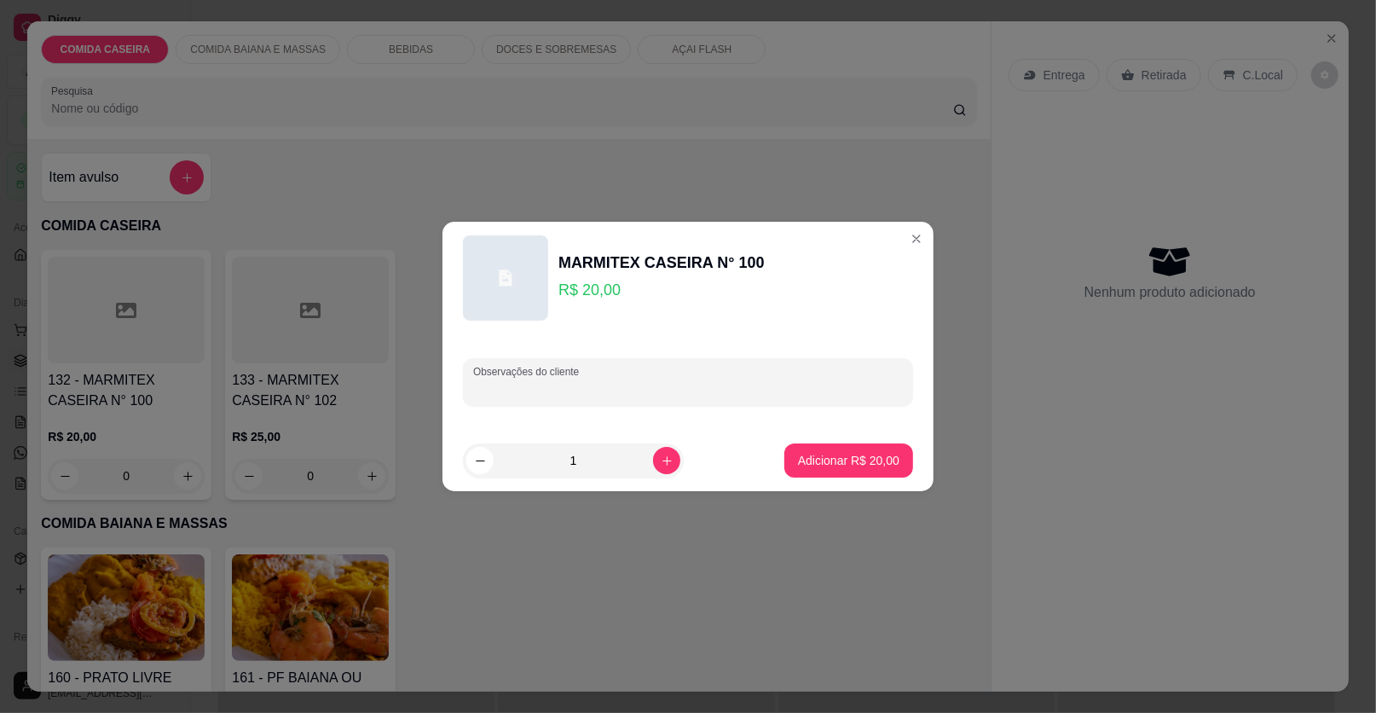
paste input "feijão tropeiro, arroz branco, vinagrete e churrasco com linguiça de frango e f…"
type input "feijão tropeiro, arroz branco, vinagrete e churrasco com linguiça de frango e f…"
click at [807, 469] on button "Adicionar R$ 20,00" at bounding box center [848, 460] width 129 height 34
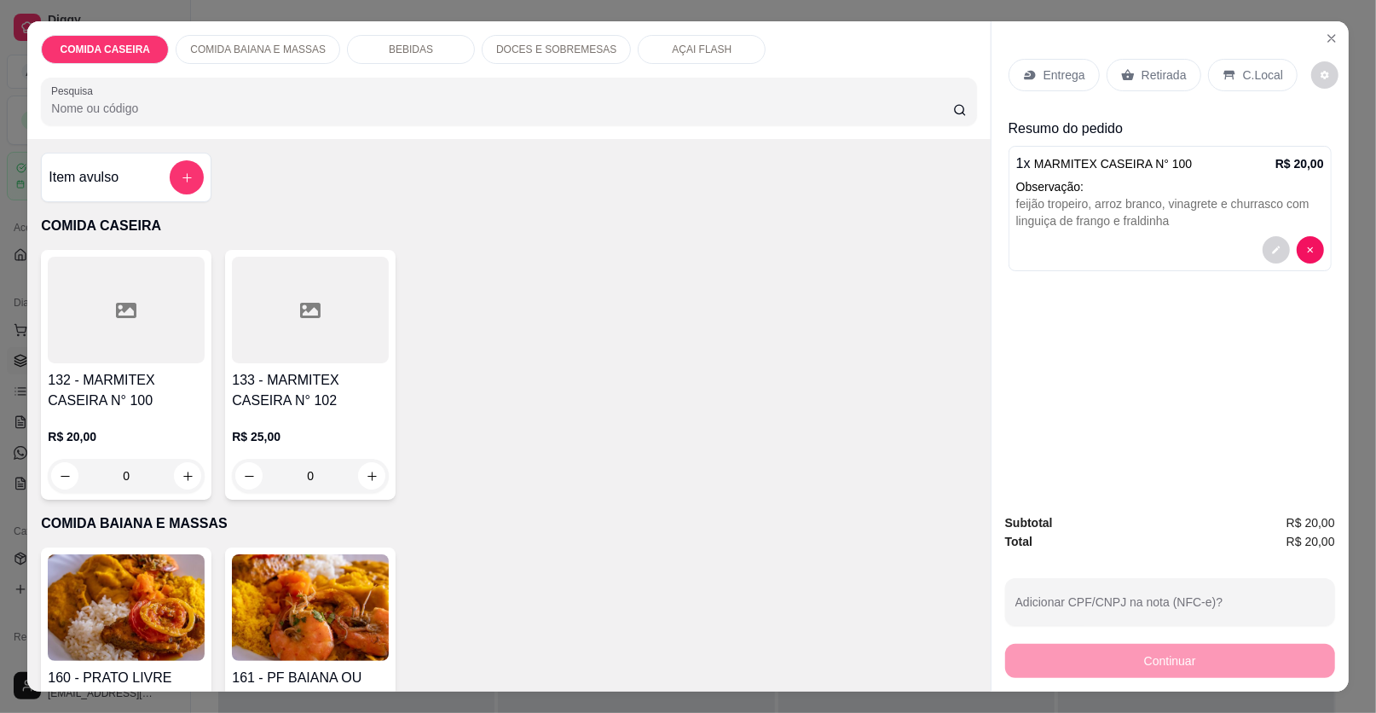
click at [269, 319] on div at bounding box center [310, 310] width 157 height 107
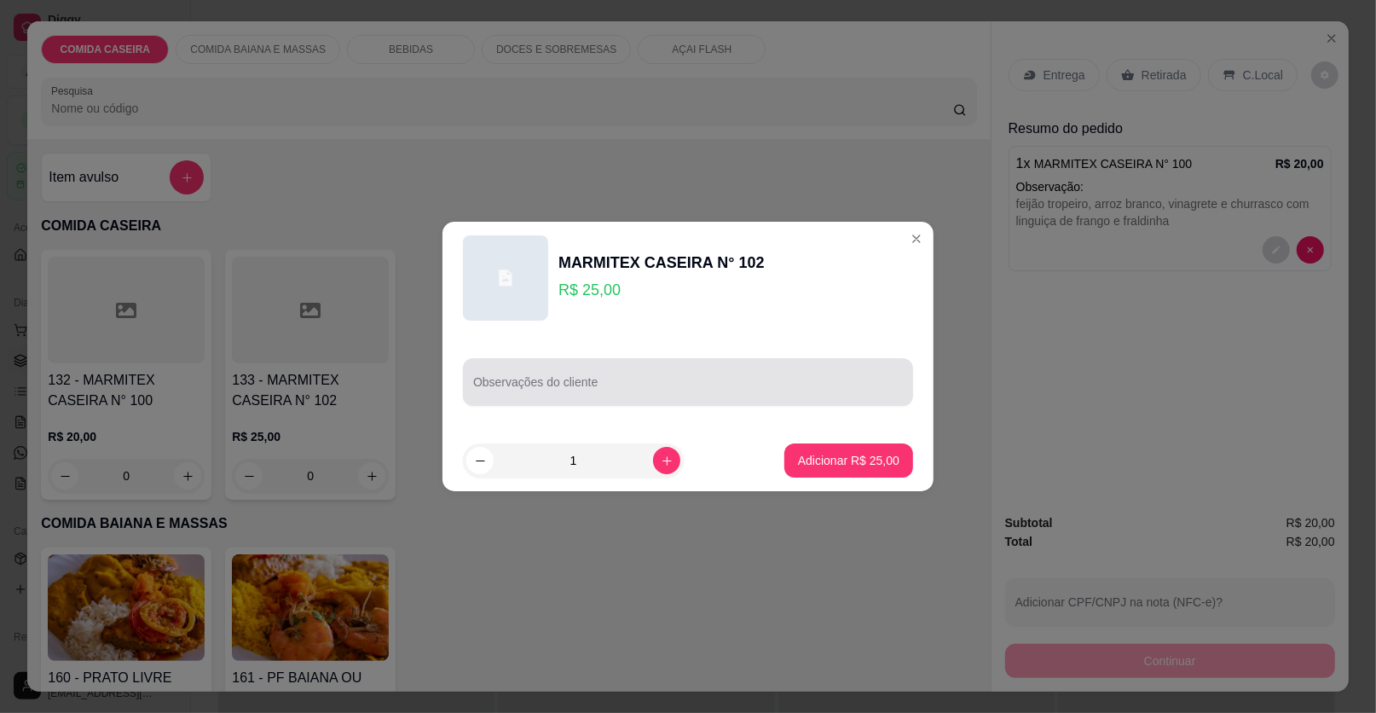
click at [519, 398] on div "Observações do cliente" at bounding box center [688, 382] width 450 height 48
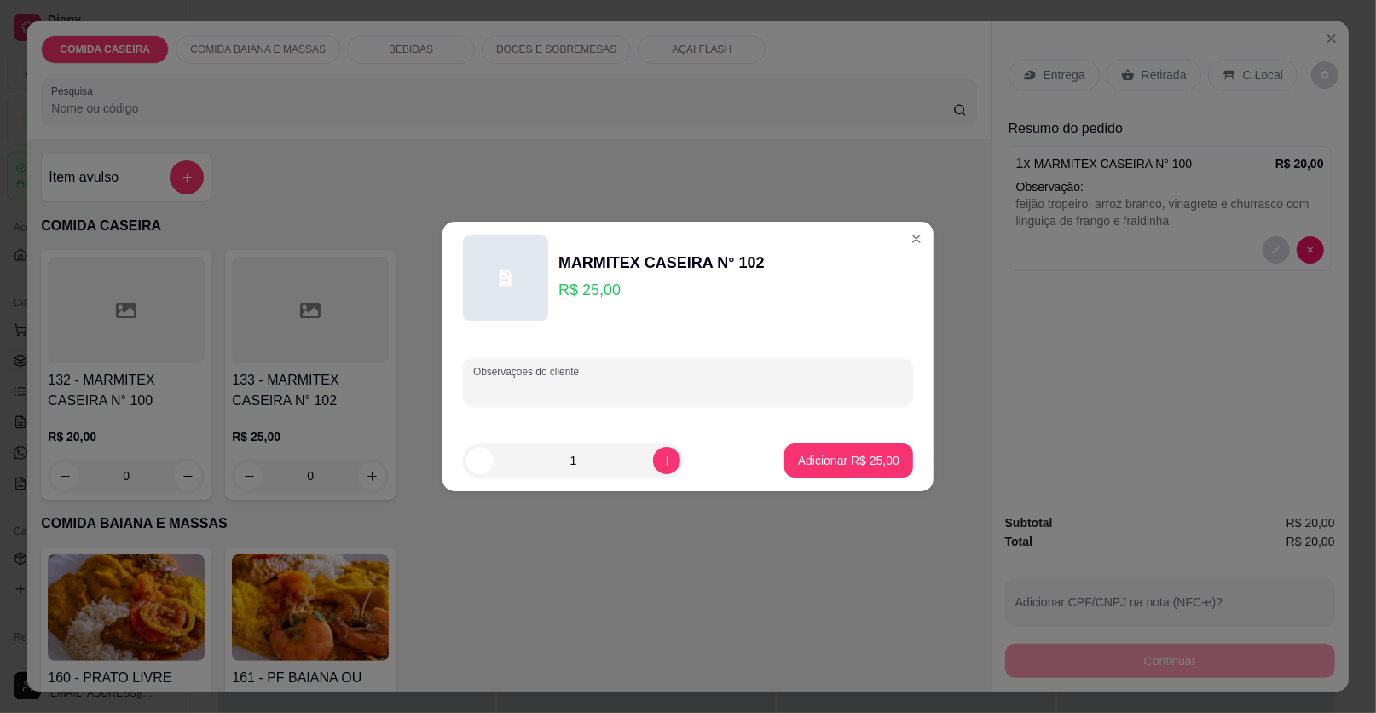
paste input "feijão tropeiro, arroz branco, purê de batata, vinagrete, quibe na travessa e c…"
type input "feijão tropeiro, arroz branco, purê de batata, vinagrete, quibe na travessa e c…"
click at [842, 467] on p "Adicionar R$ 25,00" at bounding box center [849, 460] width 99 height 16
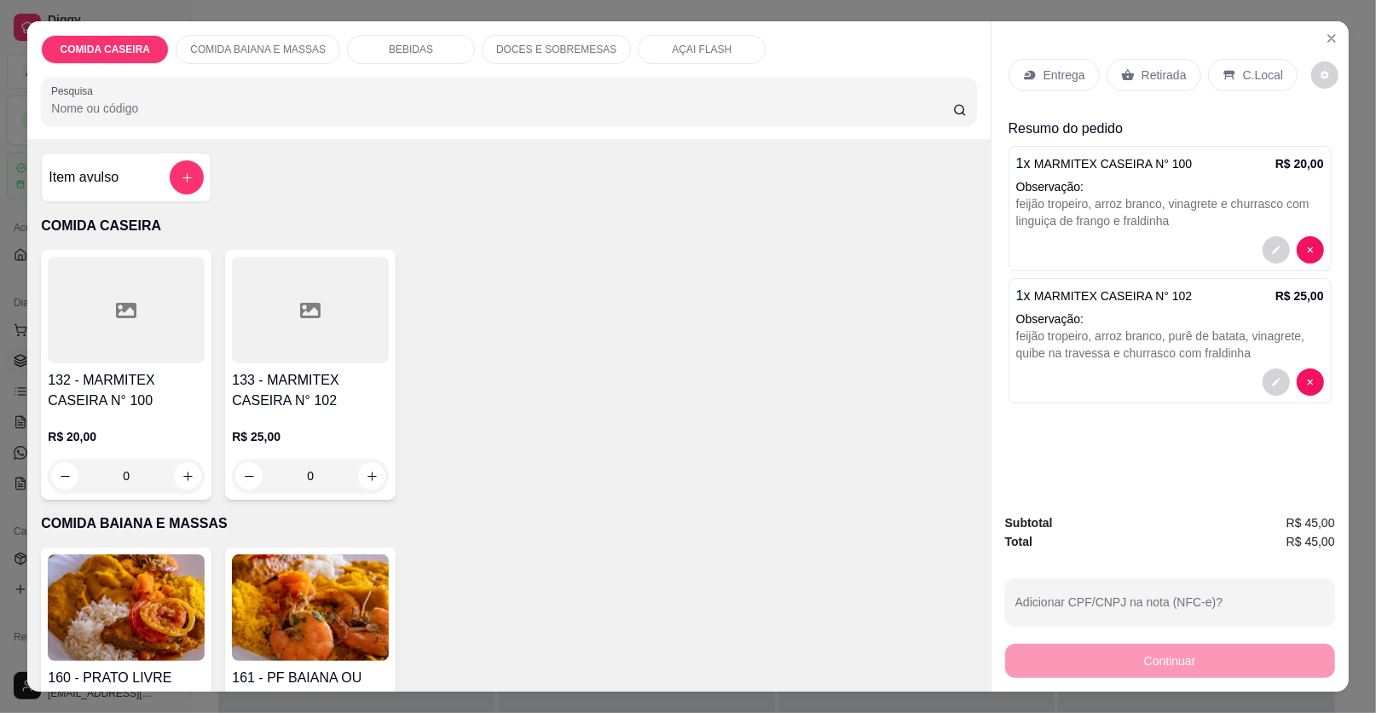
click at [1058, 72] on p "Entrega" at bounding box center [1065, 75] width 42 height 17
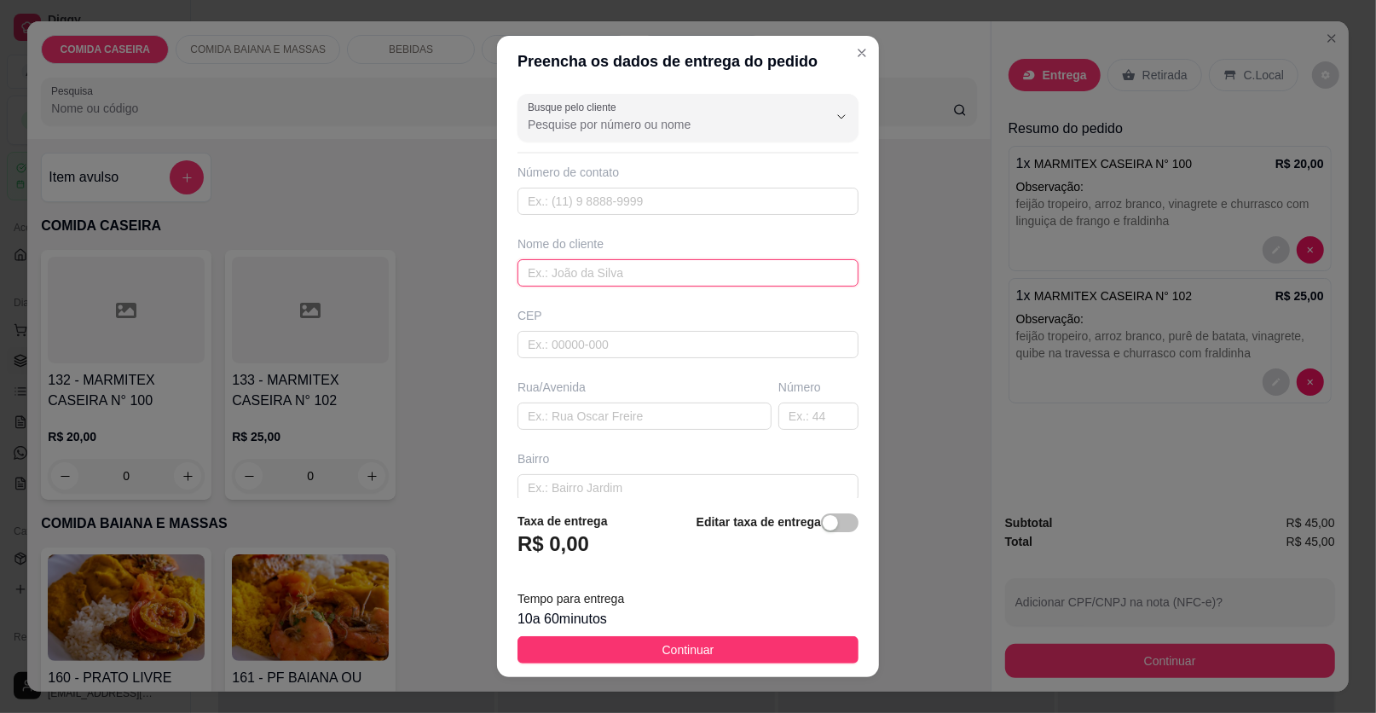
click at [733, 275] on input "text" at bounding box center [688, 272] width 341 height 27
type input "carol"
click at [663, 417] on input "text" at bounding box center [645, 415] width 254 height 27
paste input "Rua Lauro de Freitas, N° 821, no pé da ladeira da Bela Vista"
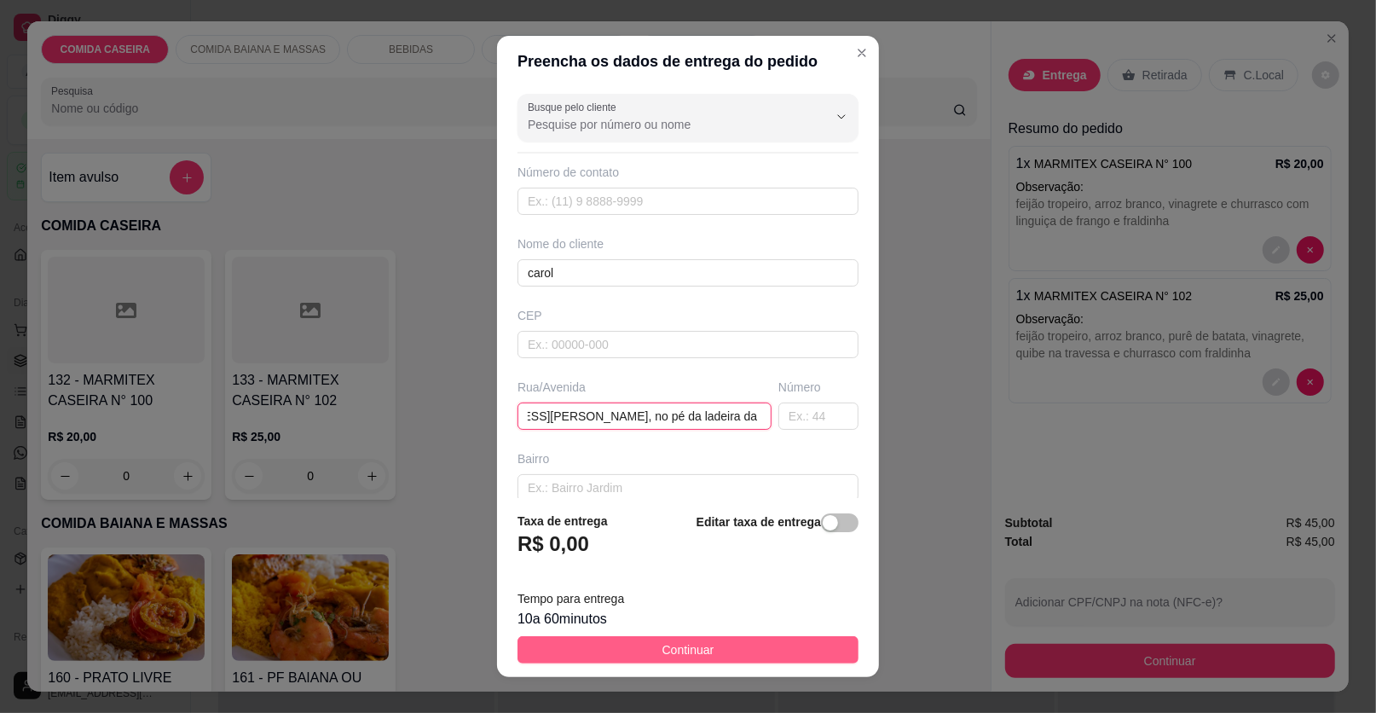
type input "Rua Lauro de Freitas, N° 821, no pé da ladeira da Bela Vista"
click at [744, 644] on button "Continuar" at bounding box center [688, 649] width 341 height 27
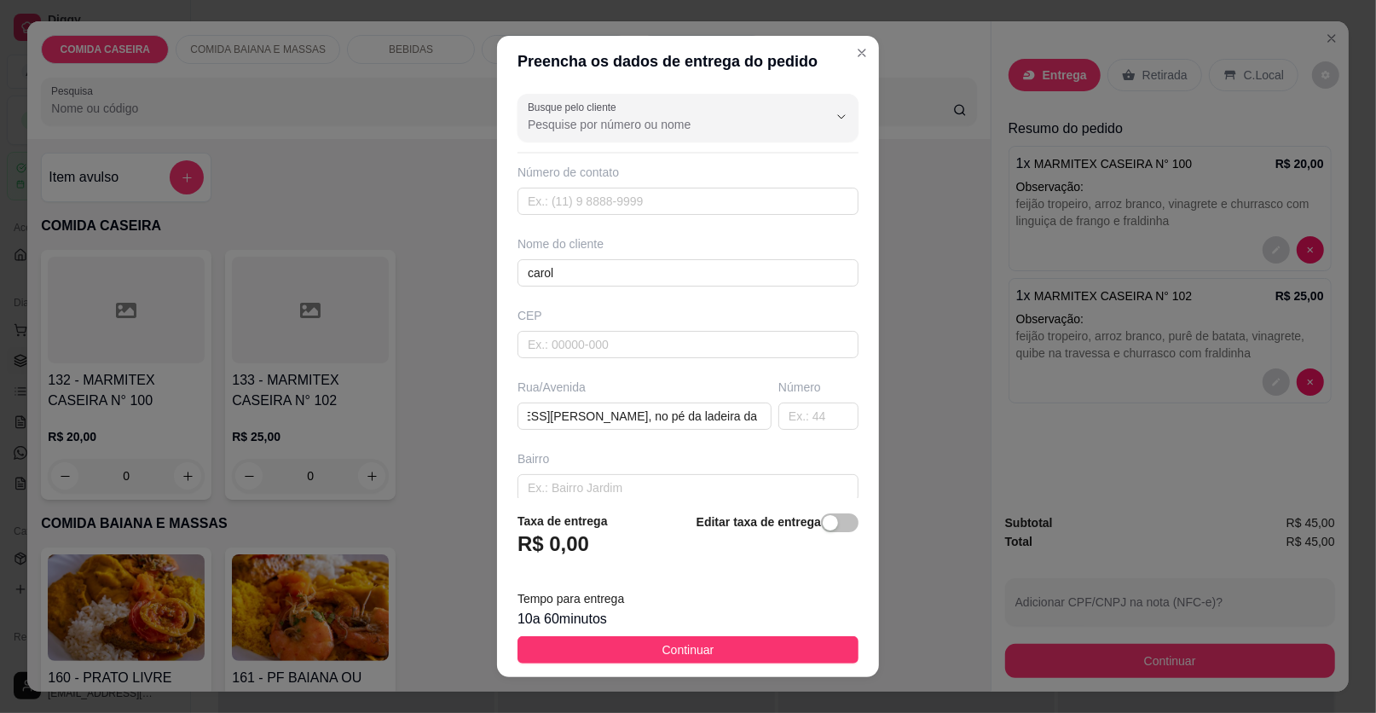
scroll to position [0, 0]
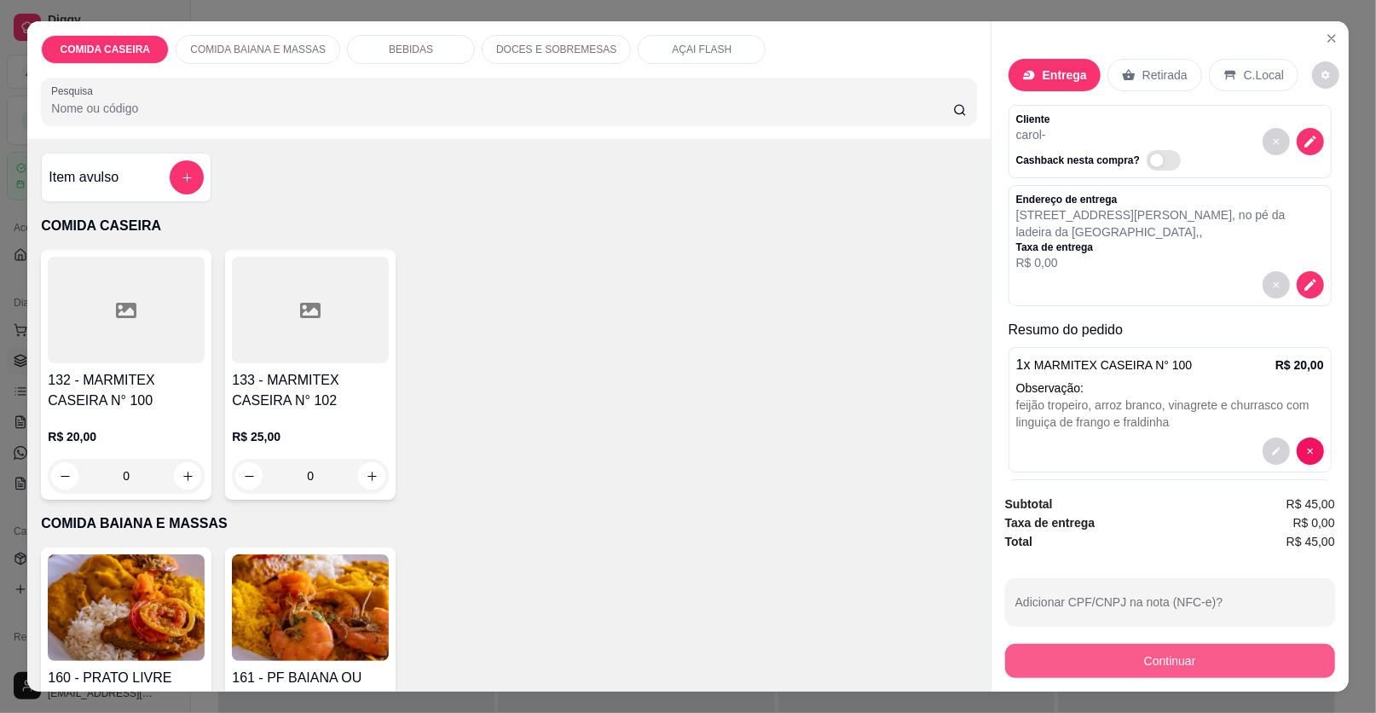
click at [1160, 659] on button "Continuar" at bounding box center [1170, 661] width 330 height 34
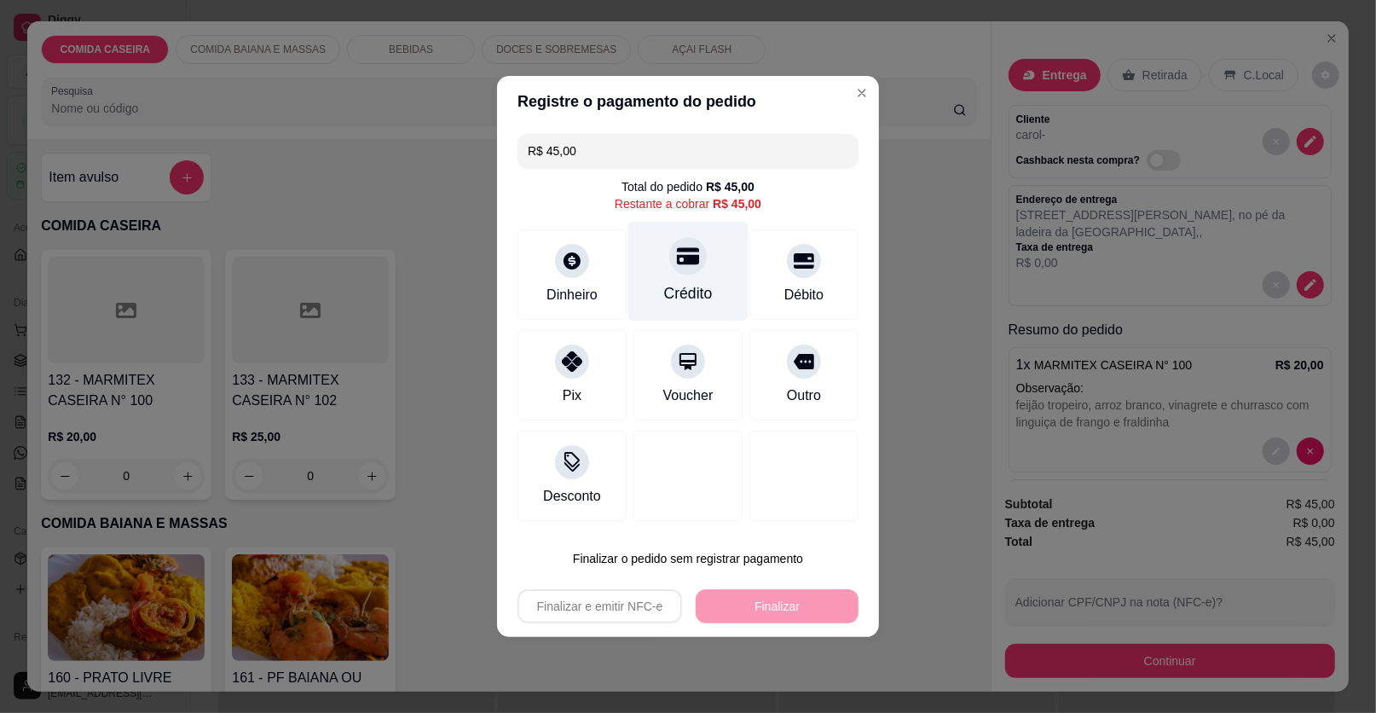
click at [673, 287] on div "Crédito" at bounding box center [688, 293] width 49 height 22
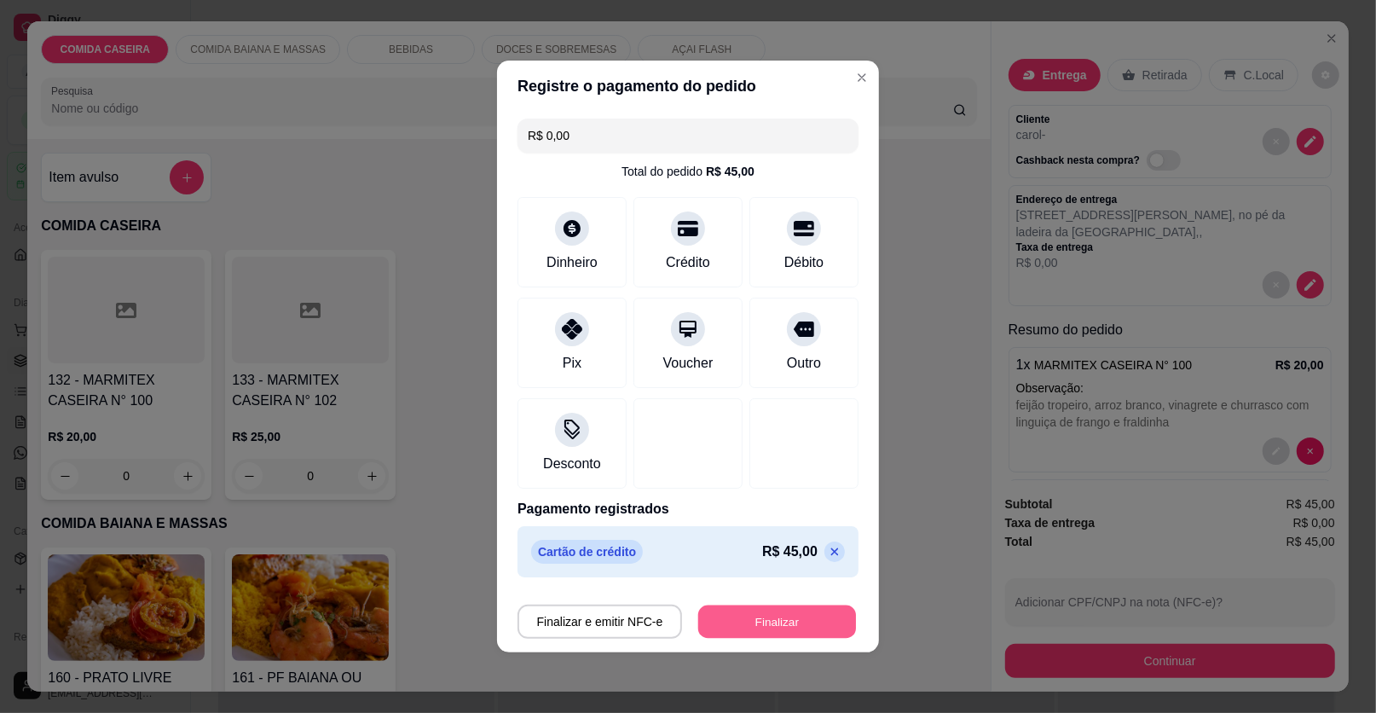
click at [768, 618] on button "Finalizar" at bounding box center [777, 621] width 158 height 33
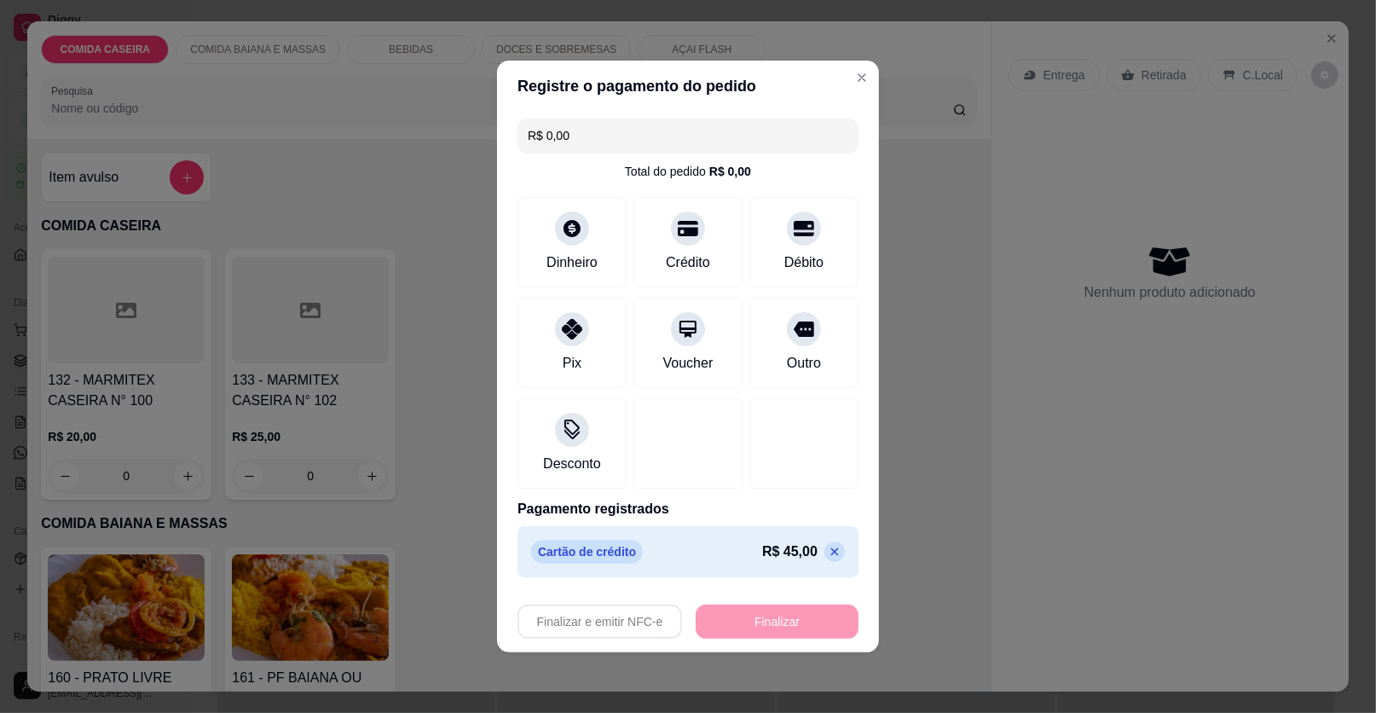
type input "-R$ 45,00"
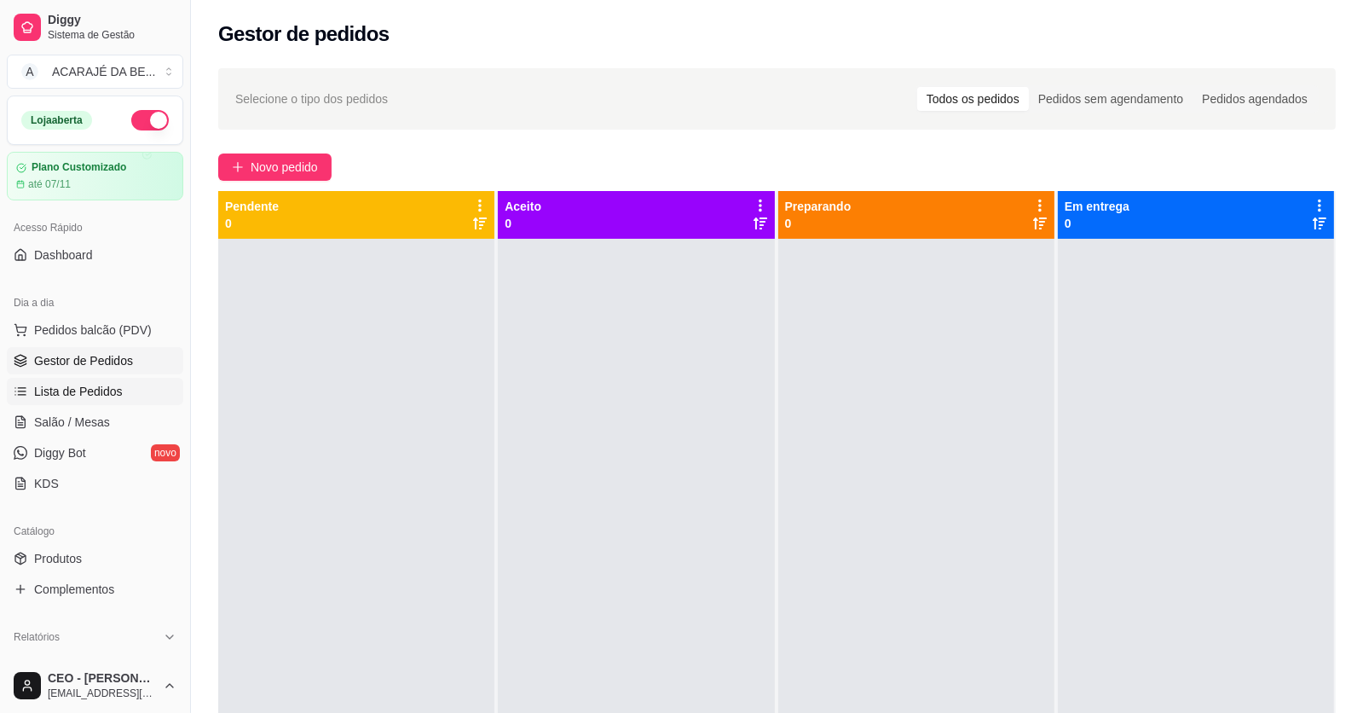
click at [137, 380] on link "Lista de Pedidos" at bounding box center [95, 391] width 177 height 27
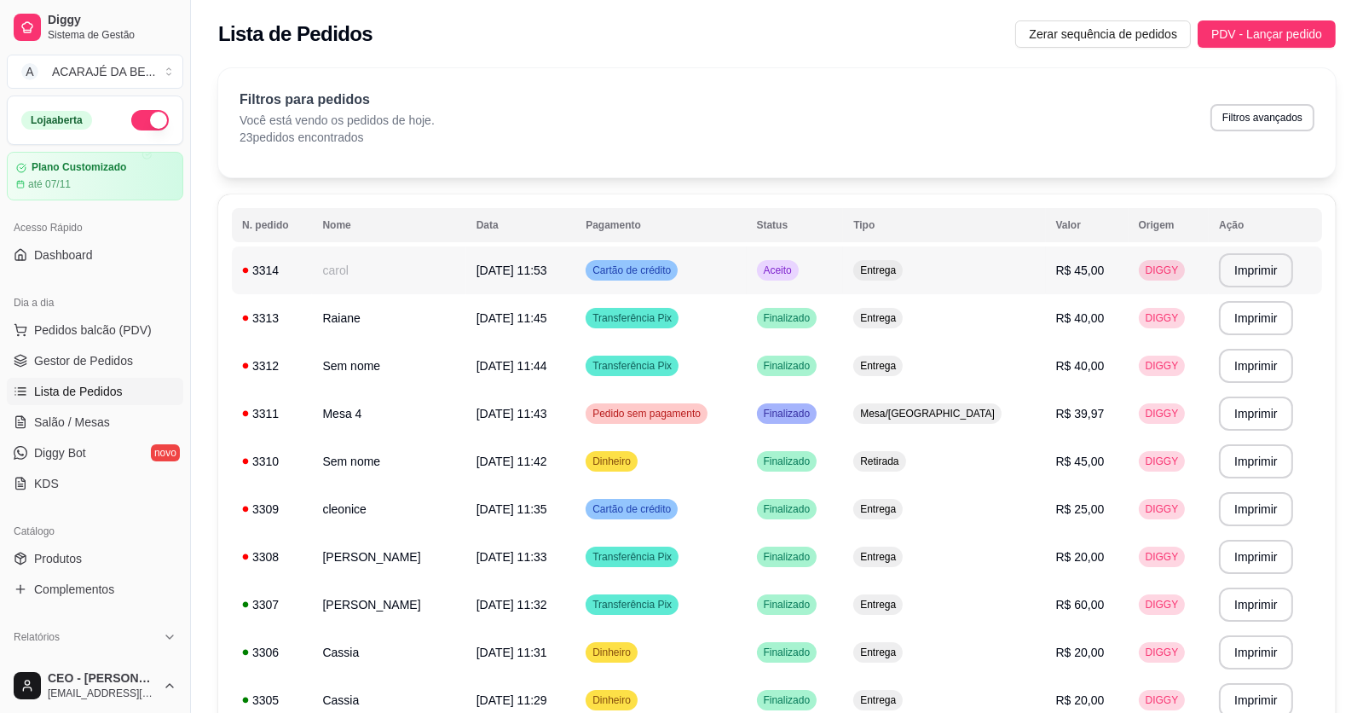
click at [398, 266] on td "carol" at bounding box center [388, 270] width 153 height 48
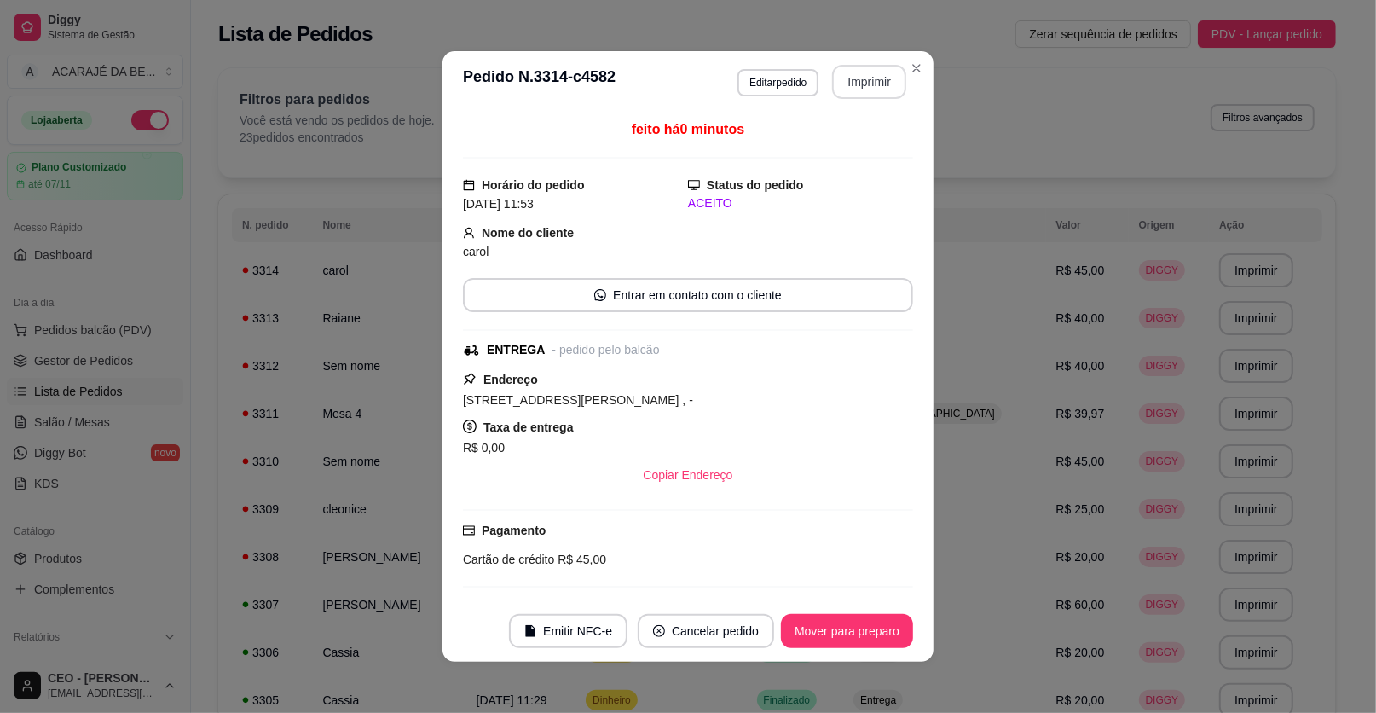
click at [862, 81] on button "Imprimir" at bounding box center [869, 82] width 74 height 34
click at [853, 628] on button "Mover para preparo" at bounding box center [847, 631] width 132 height 34
click at [854, 627] on button "Mover para preparo" at bounding box center [847, 631] width 132 height 34
click at [854, 627] on div "Mover para preparo" at bounding box center [835, 631] width 156 height 34
click at [854, 627] on button "Mover para entrega" at bounding box center [847, 631] width 131 height 34
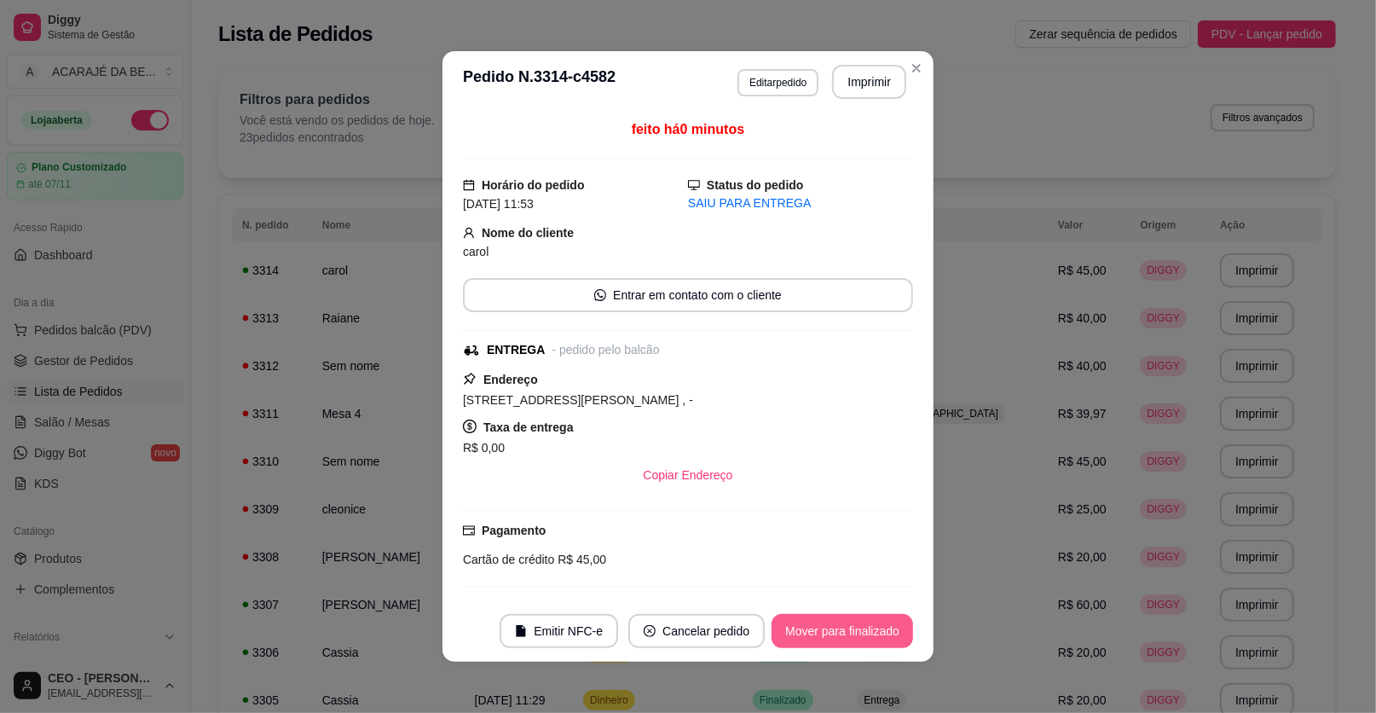
click at [855, 626] on button "Mover para finalizado" at bounding box center [843, 631] width 142 height 34
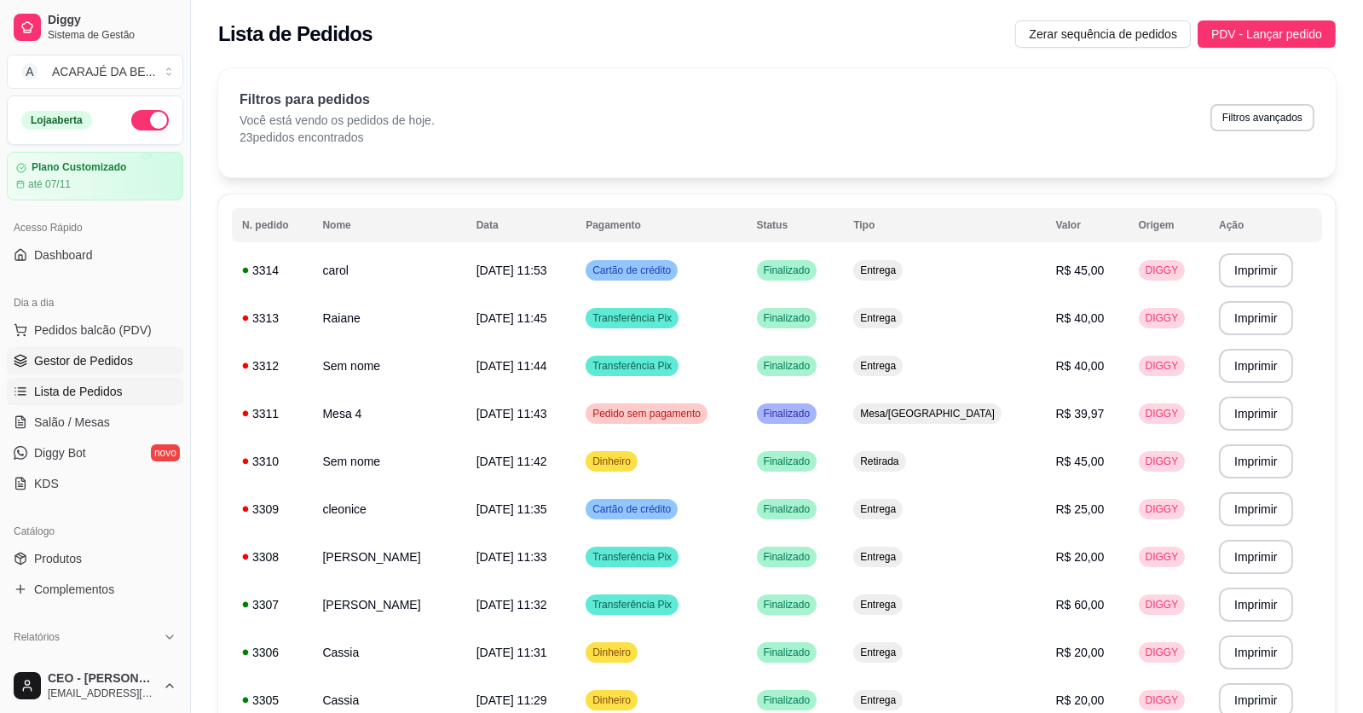
click at [91, 357] on span "Gestor de Pedidos" at bounding box center [83, 360] width 99 height 17
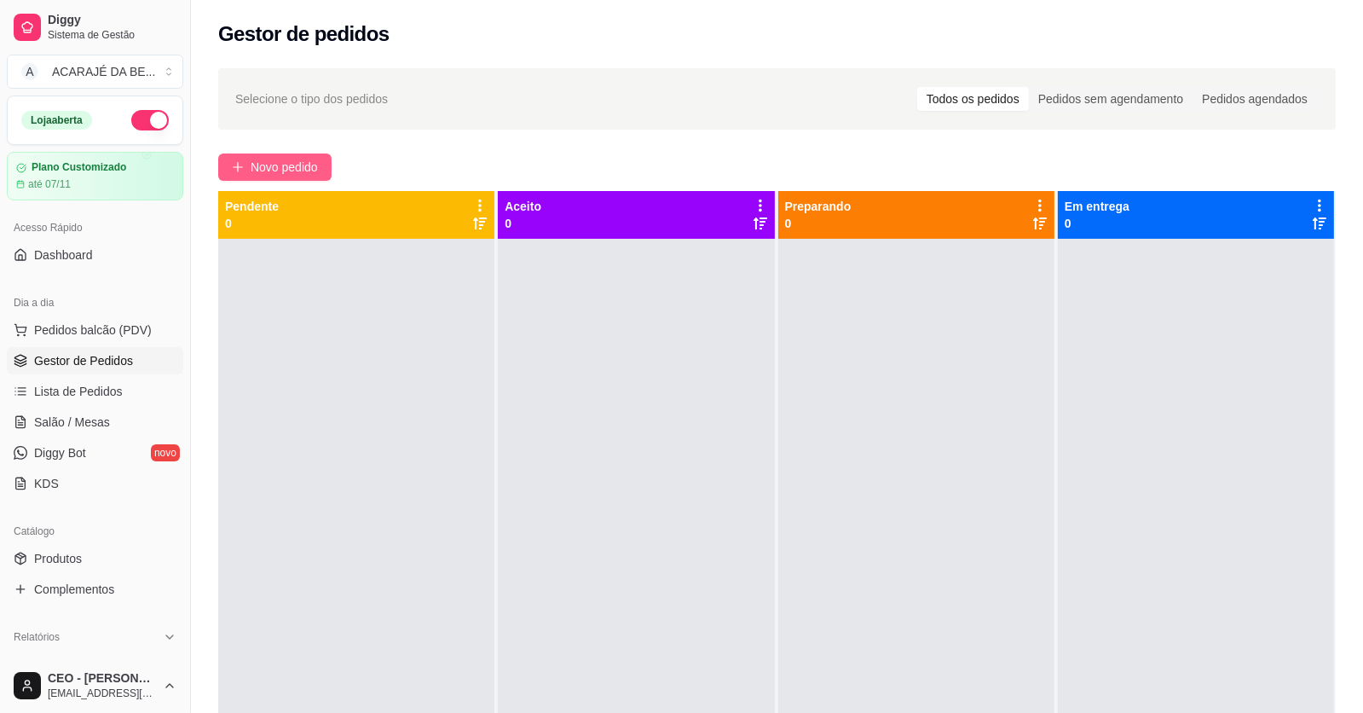
click at [292, 168] on span "Novo pedido" at bounding box center [284, 167] width 67 height 19
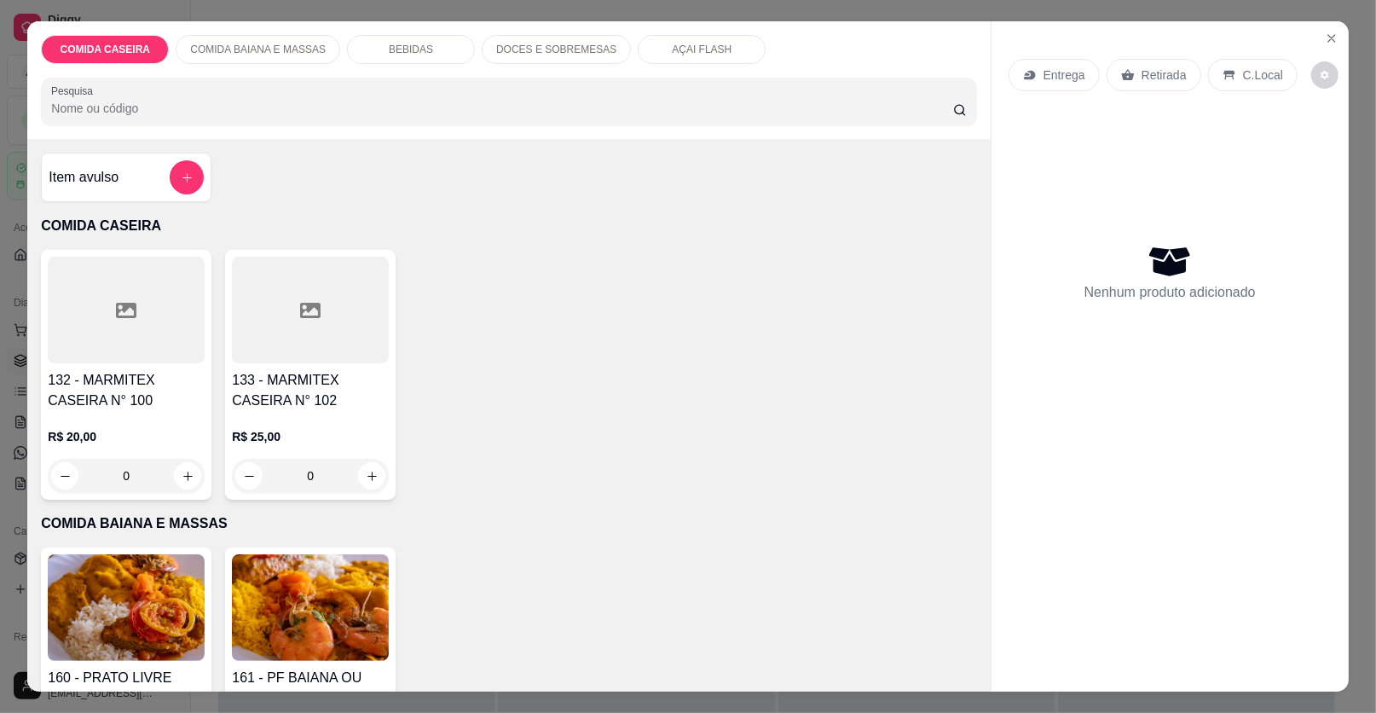
click at [123, 312] on icon at bounding box center [126, 310] width 20 height 20
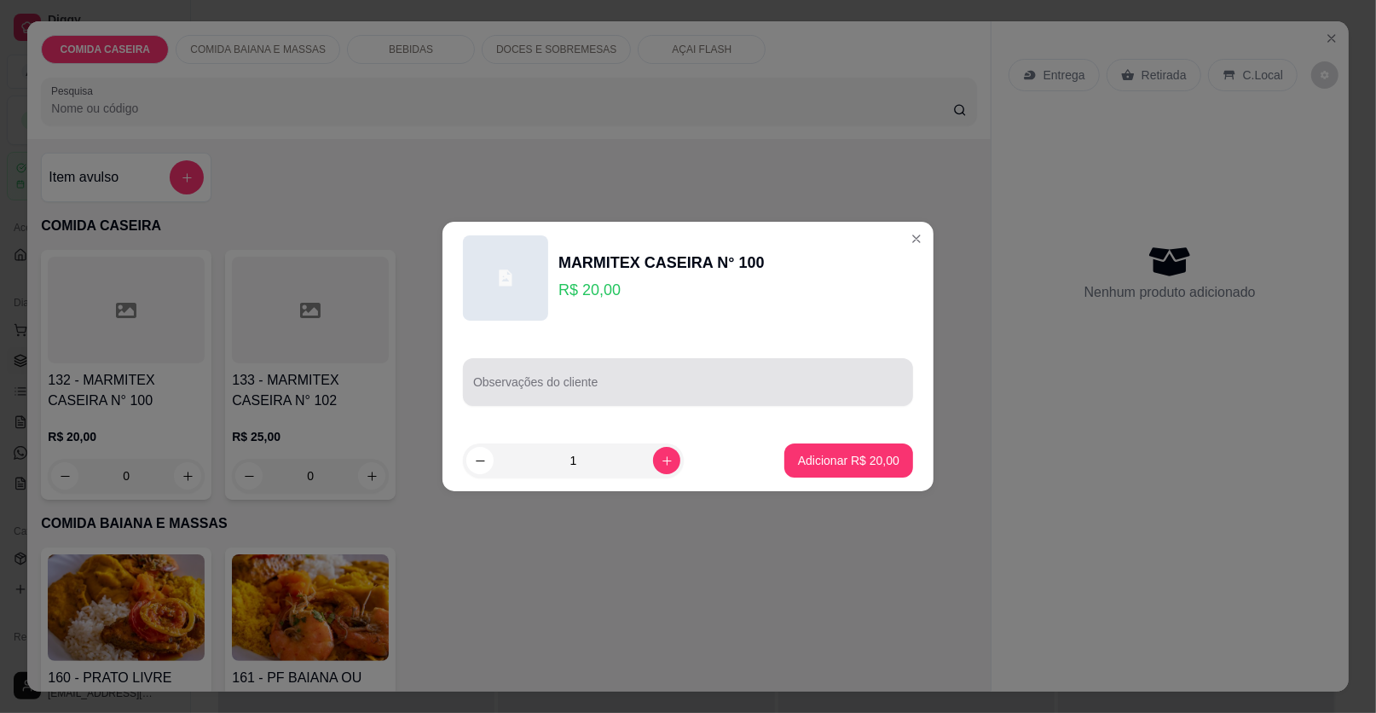
drag, startPoint x: 514, startPoint y: 379, endPoint x: 745, endPoint y: 448, distance: 240.9
click at [524, 379] on div "Observações do cliente" at bounding box center [688, 382] width 450 height 48
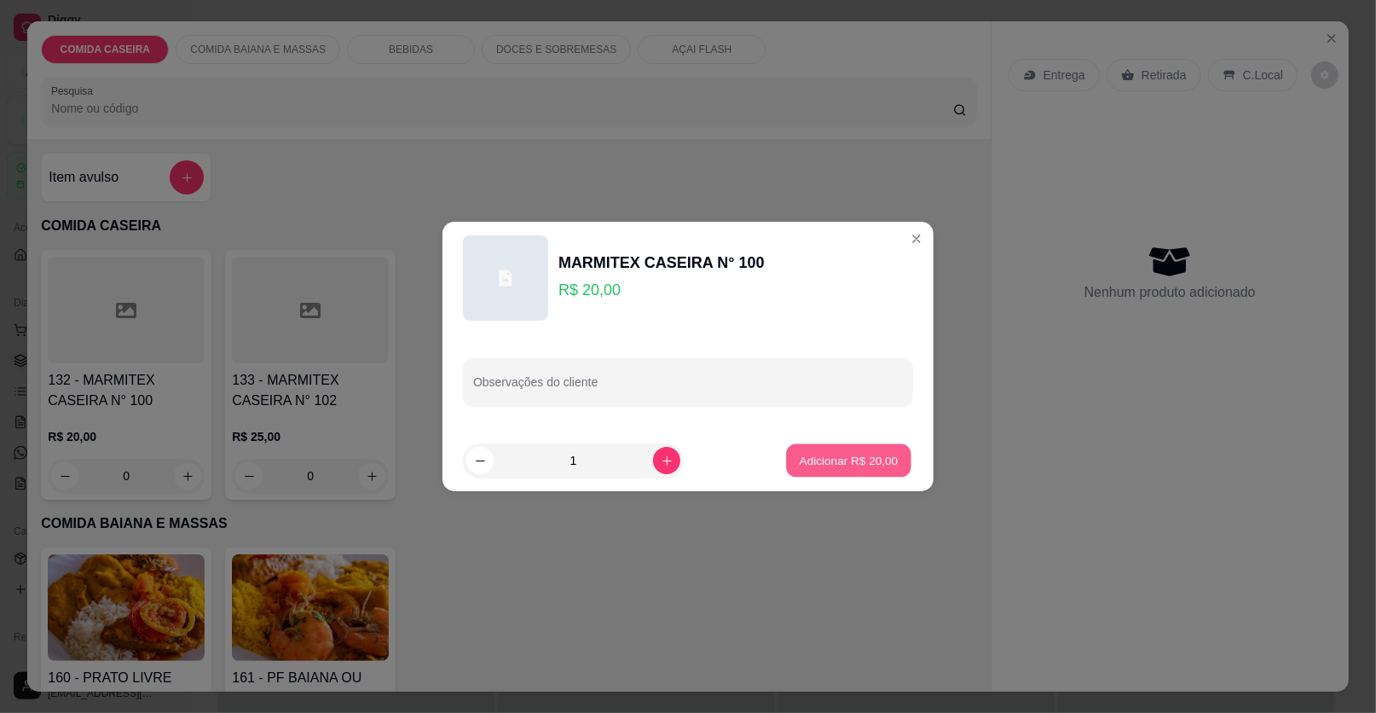
click at [859, 466] on p "Adicionar R$ 20,00" at bounding box center [849, 460] width 99 height 16
type input "1"
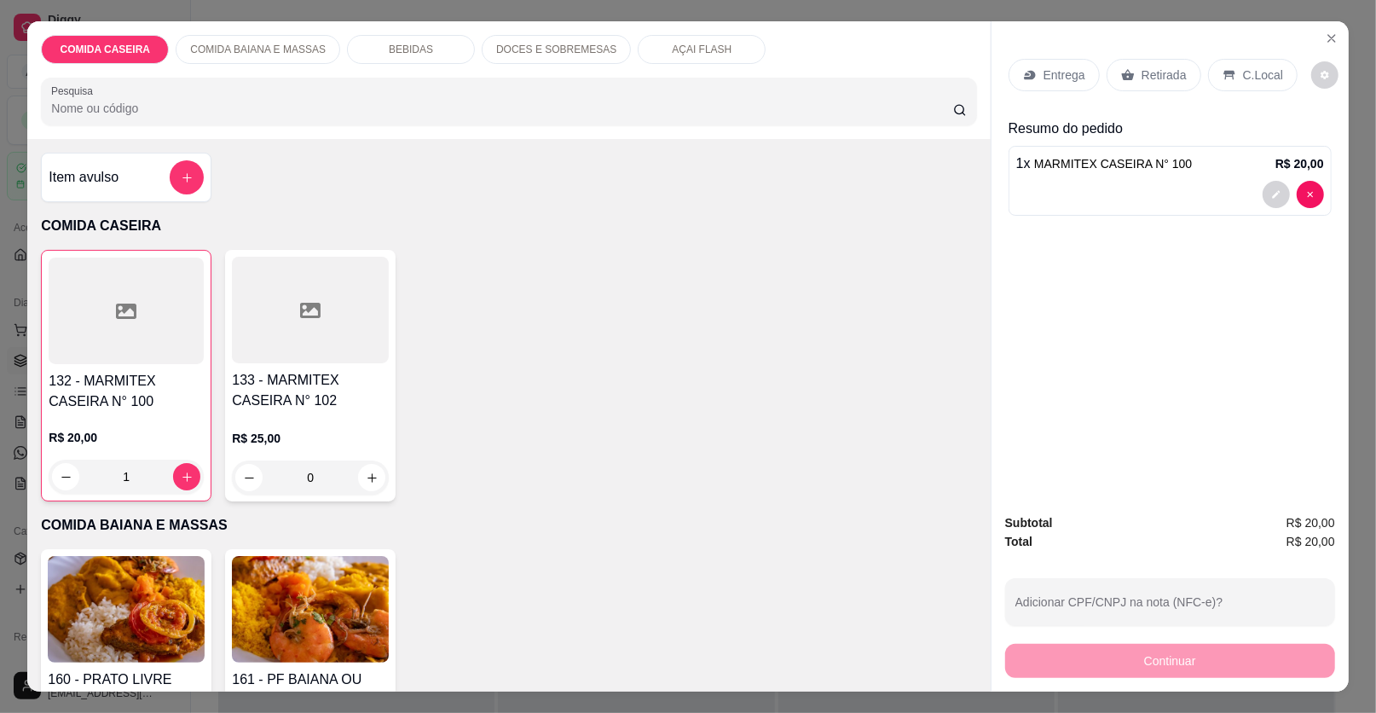
click at [1172, 78] on p "Retirada" at bounding box center [1164, 75] width 45 height 17
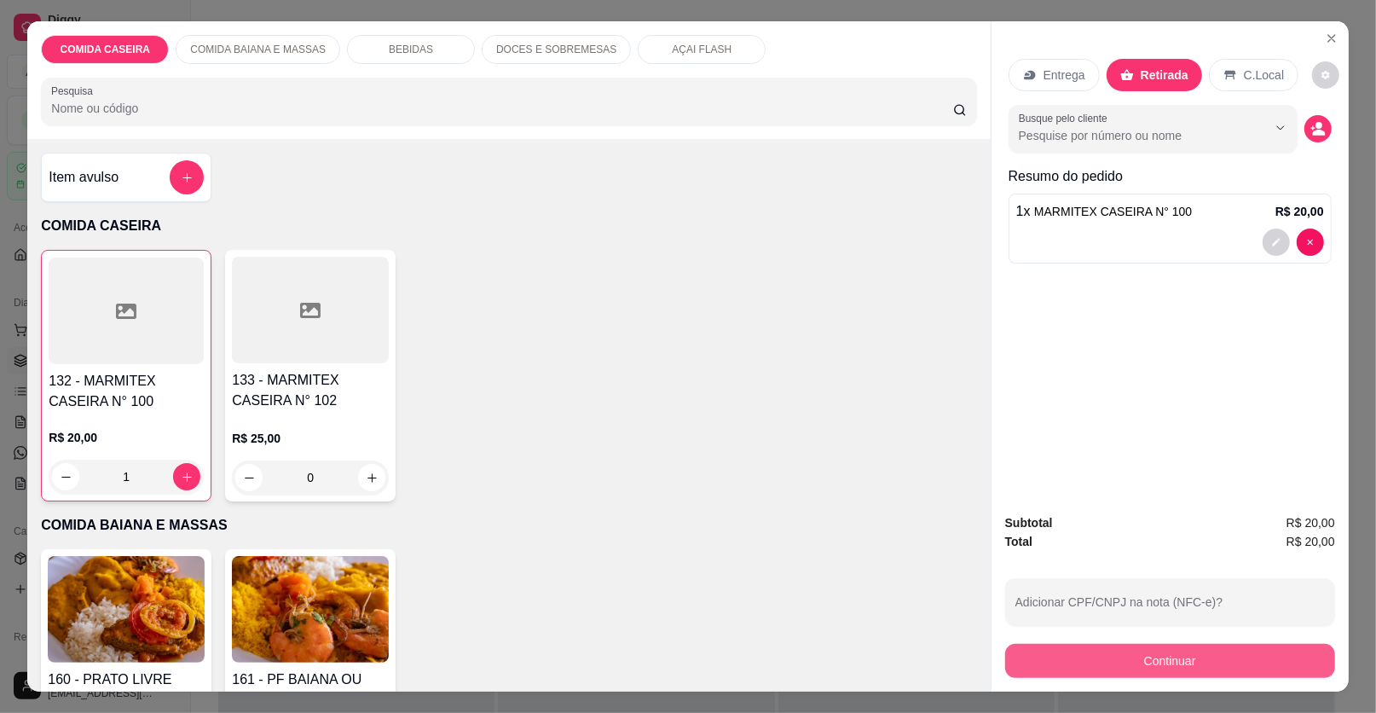
click at [1042, 670] on button "Continuar" at bounding box center [1170, 661] width 330 height 34
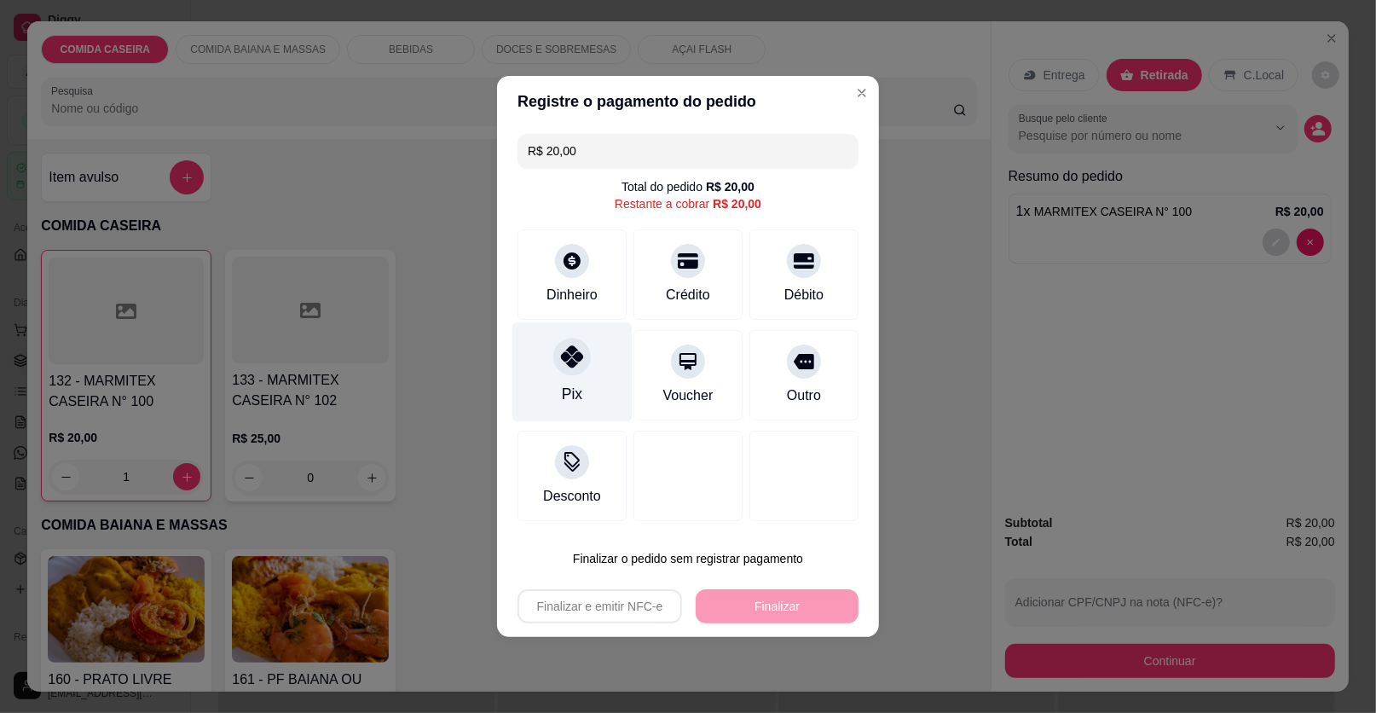
click at [542, 368] on div "Pix" at bounding box center [572, 372] width 120 height 100
type input "R$ 0,00"
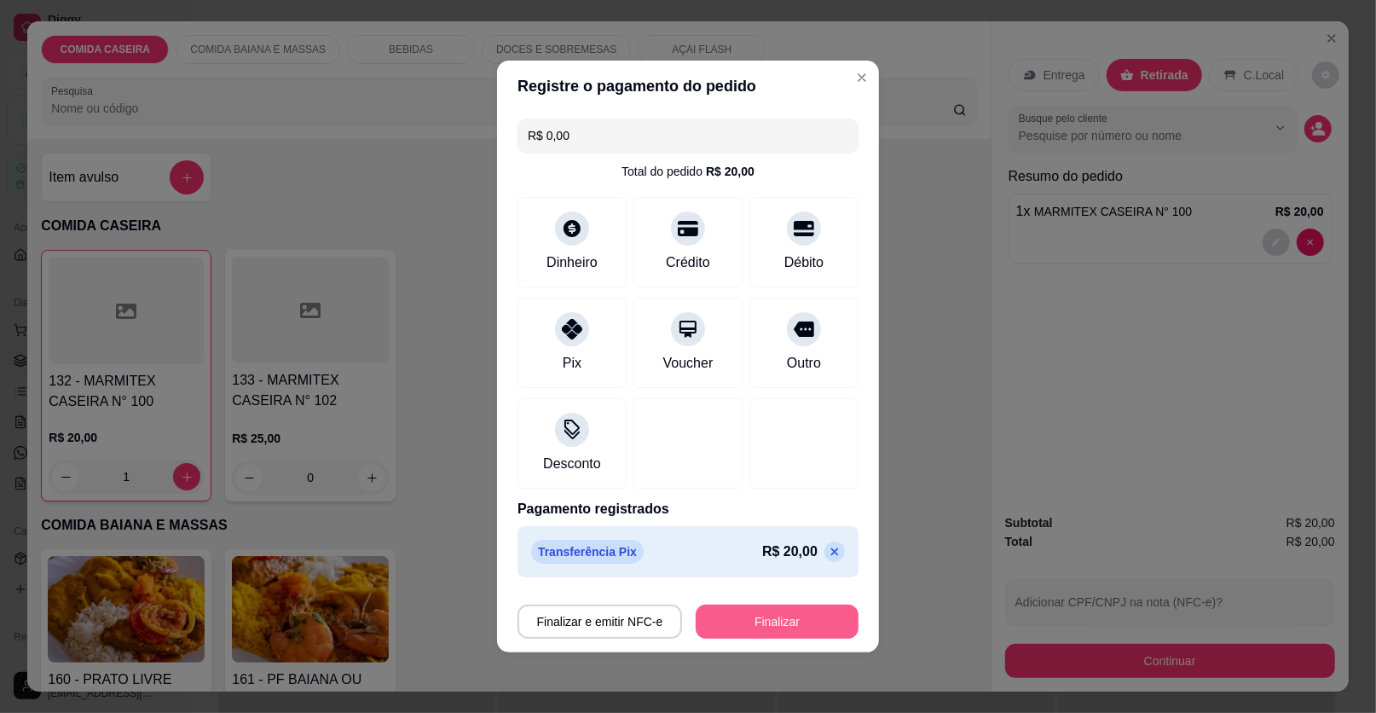
click at [812, 623] on button "Finalizar" at bounding box center [777, 622] width 163 height 34
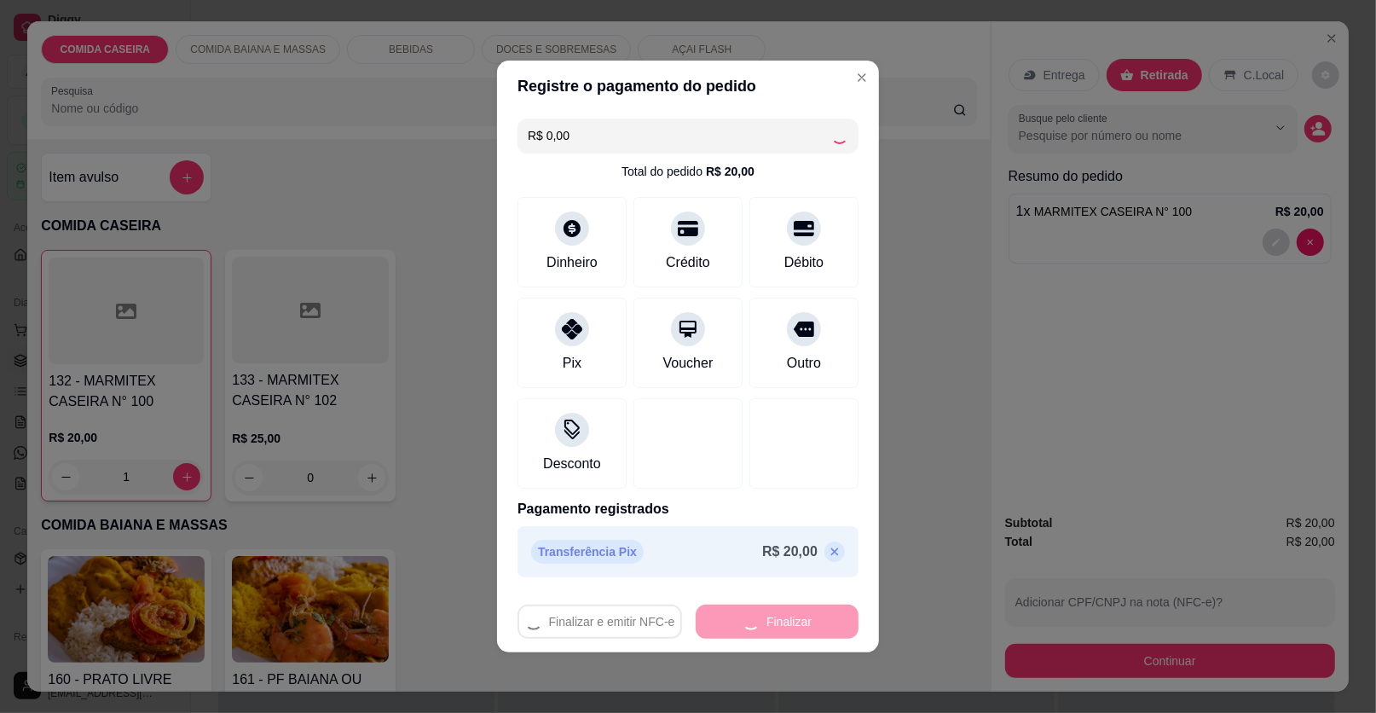
type input "0"
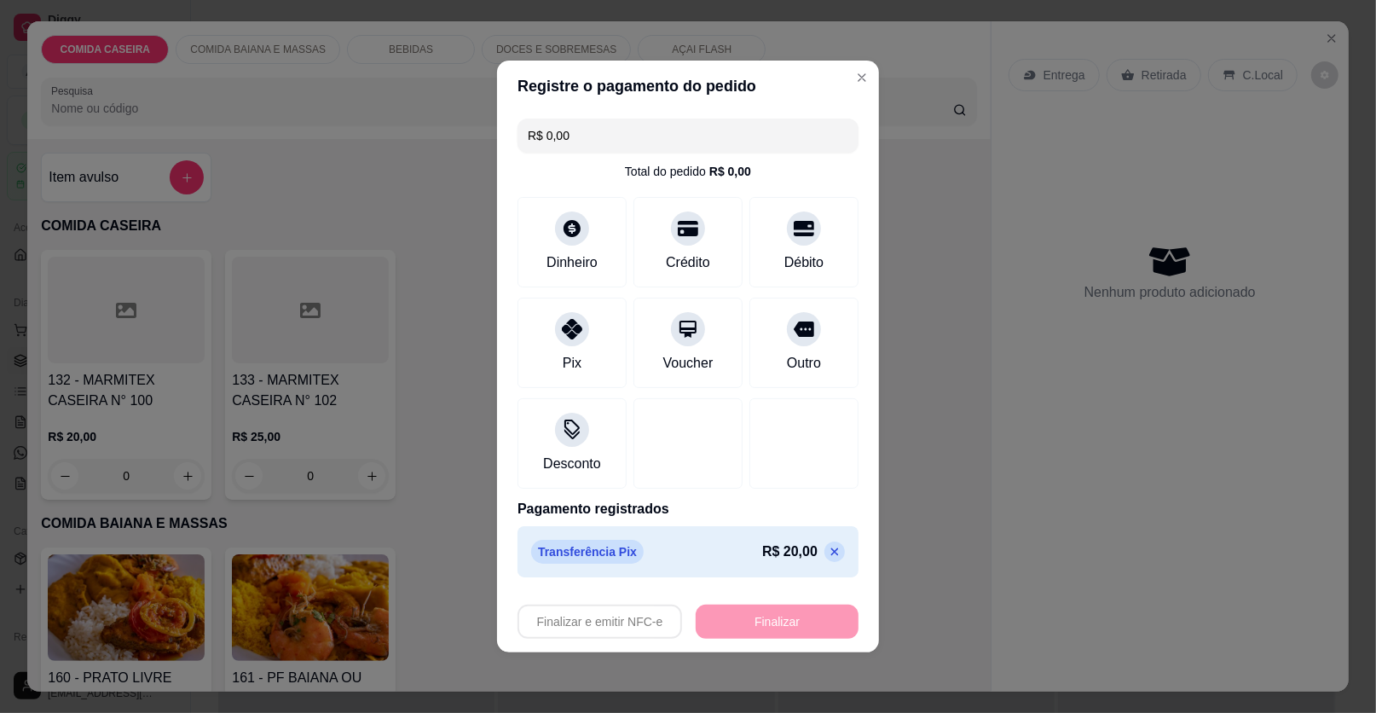
type input "-R$ 20,00"
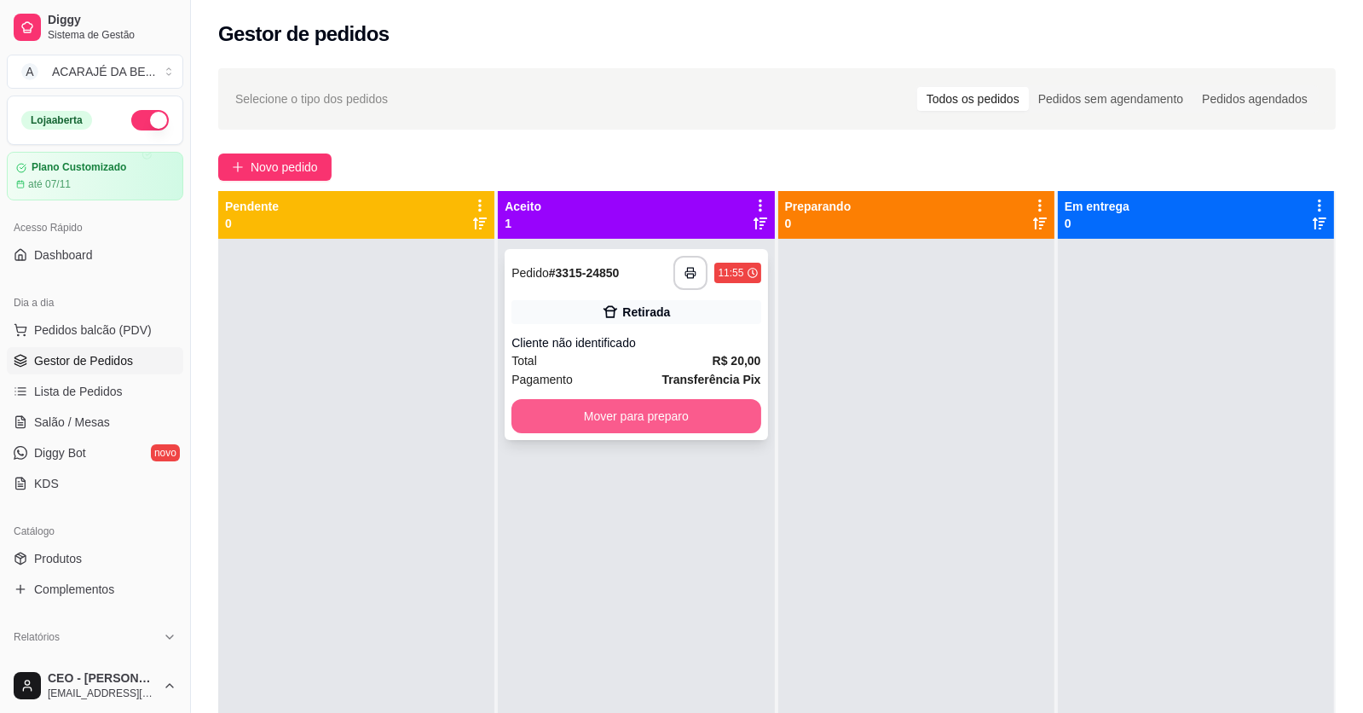
click at [637, 405] on button "Mover para preparo" at bounding box center [636, 416] width 249 height 34
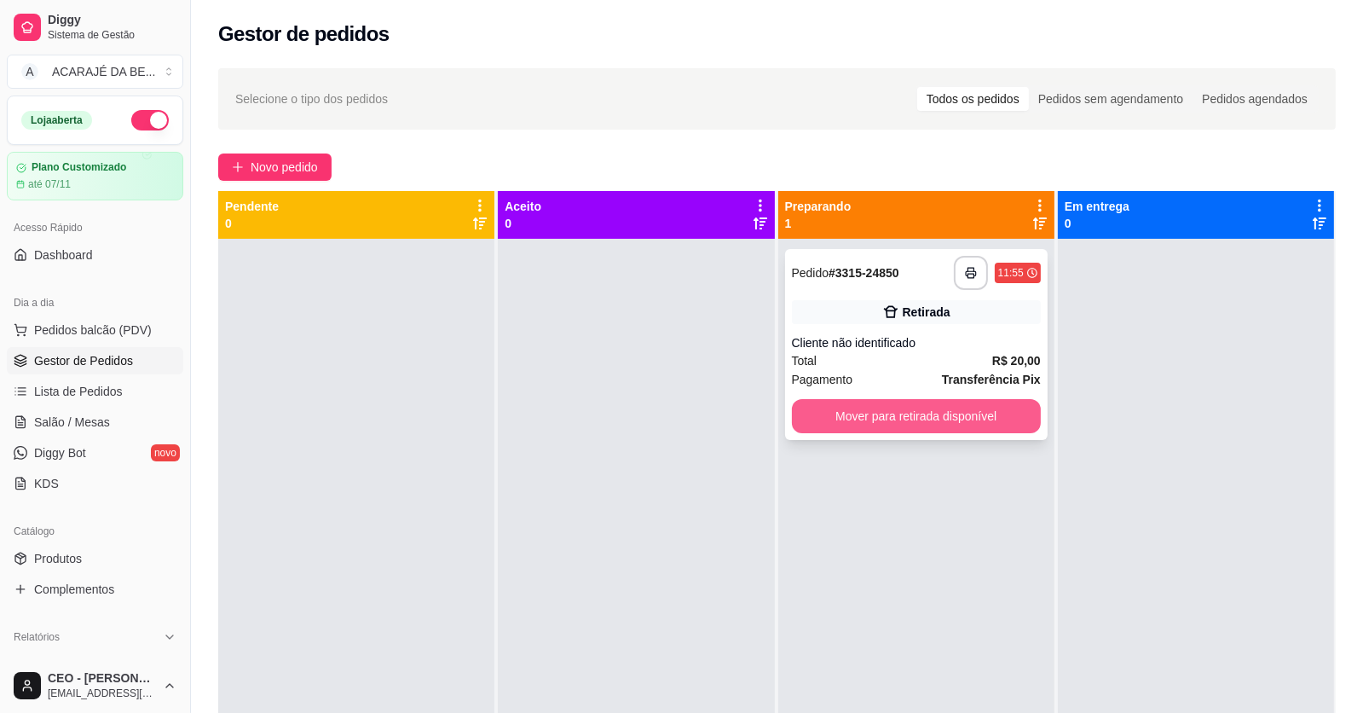
click at [812, 403] on button "Mover para retirada disponível" at bounding box center [916, 416] width 249 height 34
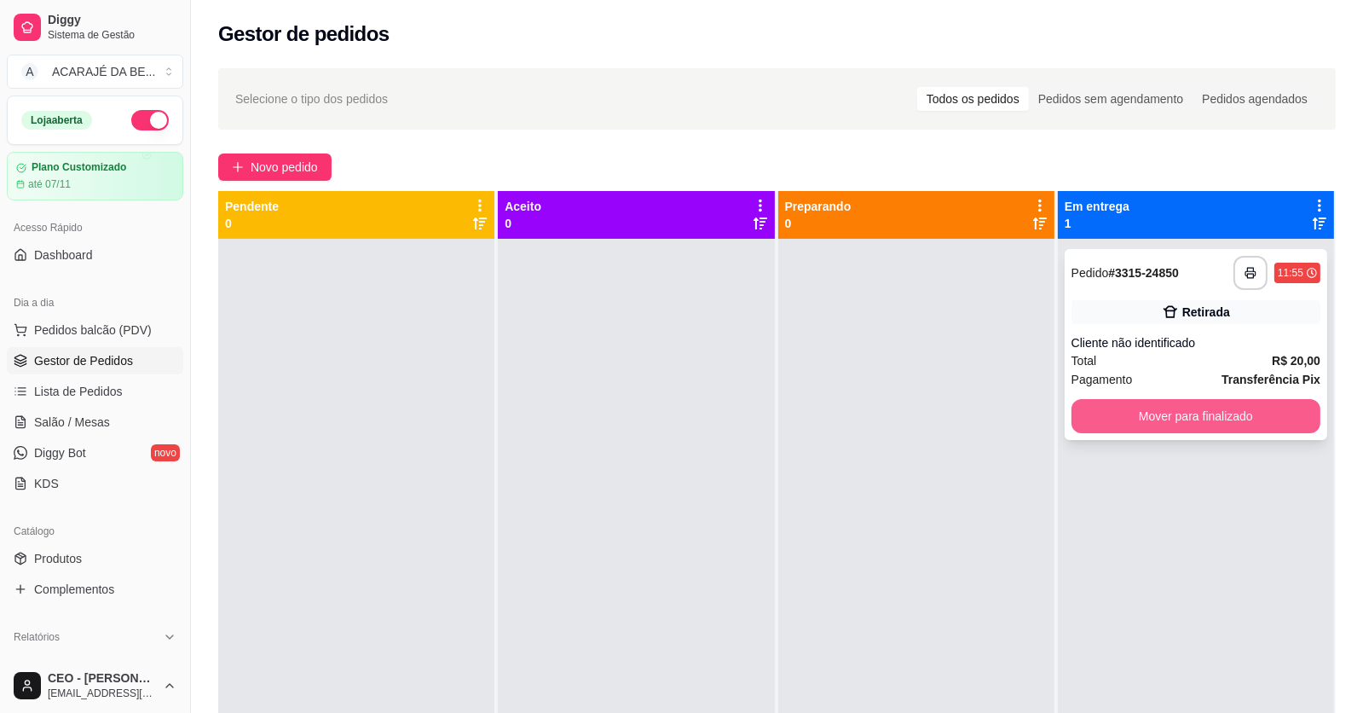
click at [1081, 420] on button "Mover para finalizado" at bounding box center [1196, 416] width 249 height 34
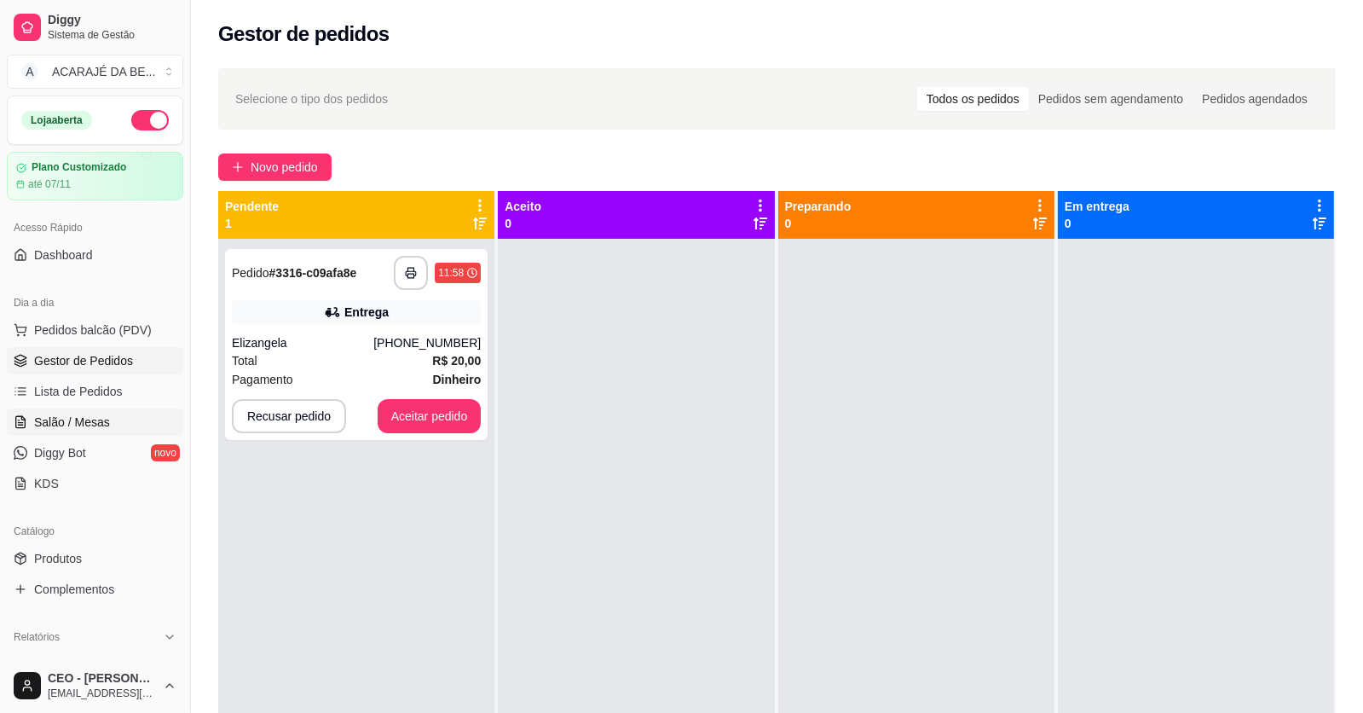
click at [106, 421] on span "Salão / Mesas" at bounding box center [72, 422] width 76 height 17
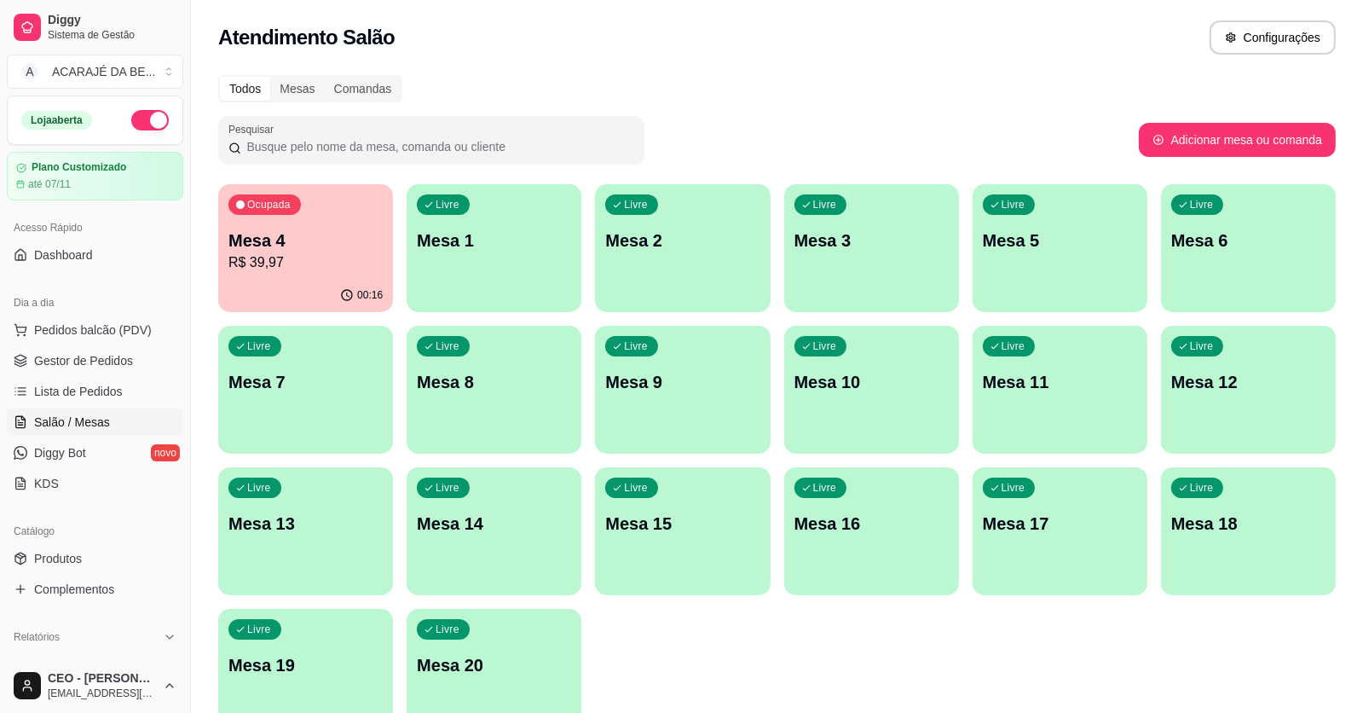
click at [286, 264] on p "R$ 39,97" at bounding box center [306, 262] width 154 height 20
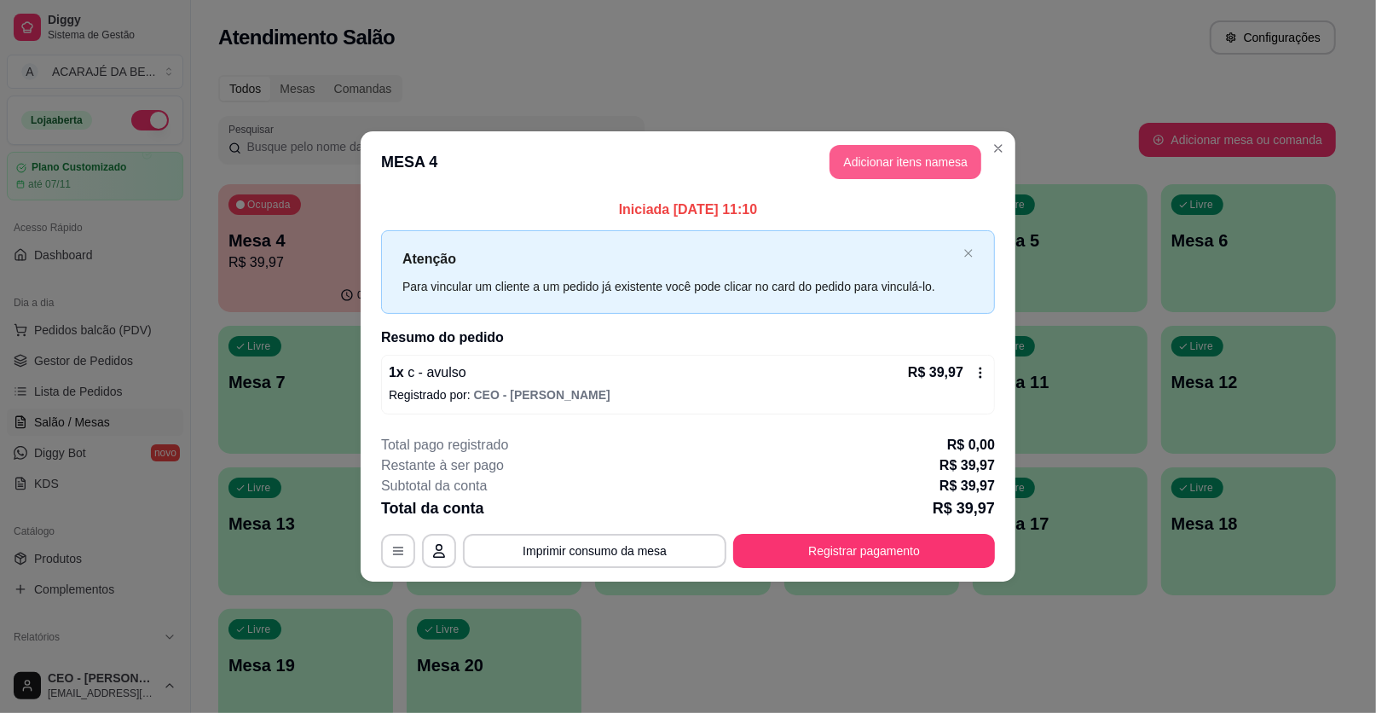
click at [893, 173] on button "Adicionar itens na mesa" at bounding box center [906, 162] width 152 height 34
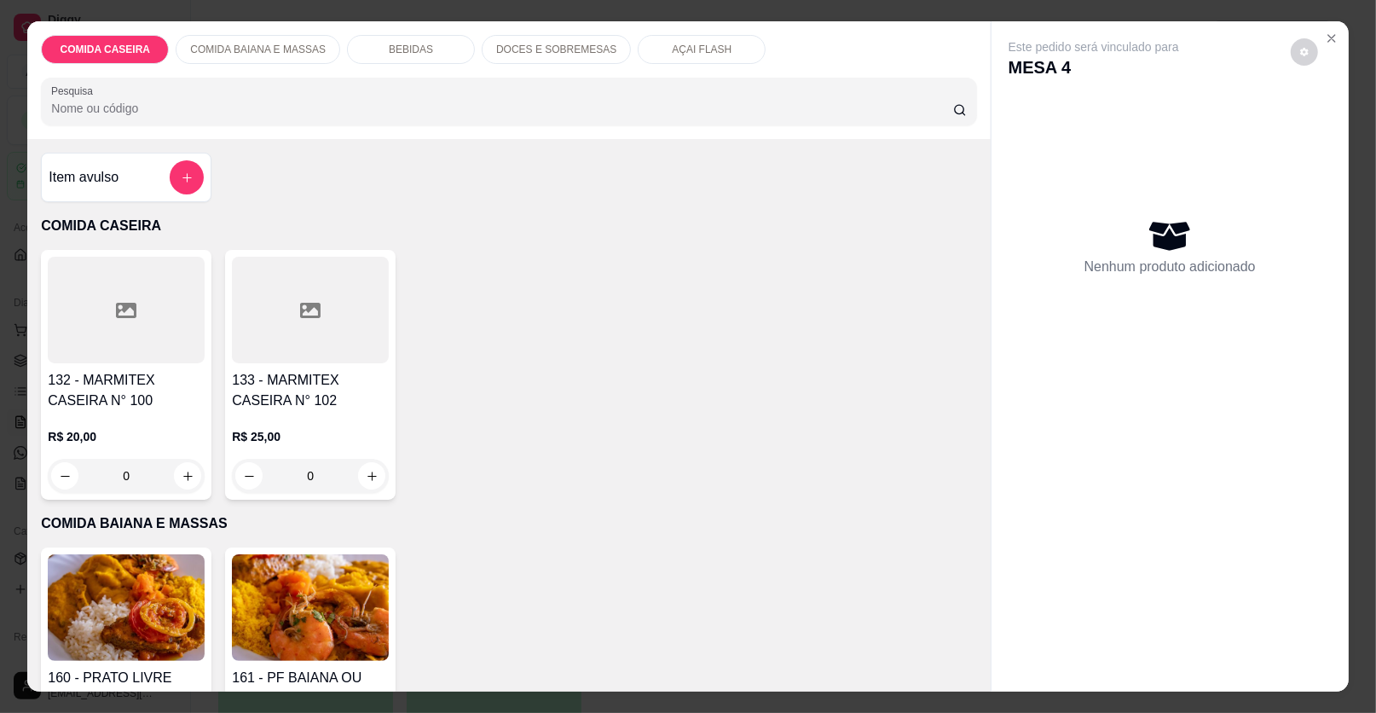
click at [502, 38] on div "DOCES E SOBREMESAS" at bounding box center [556, 49] width 149 height 29
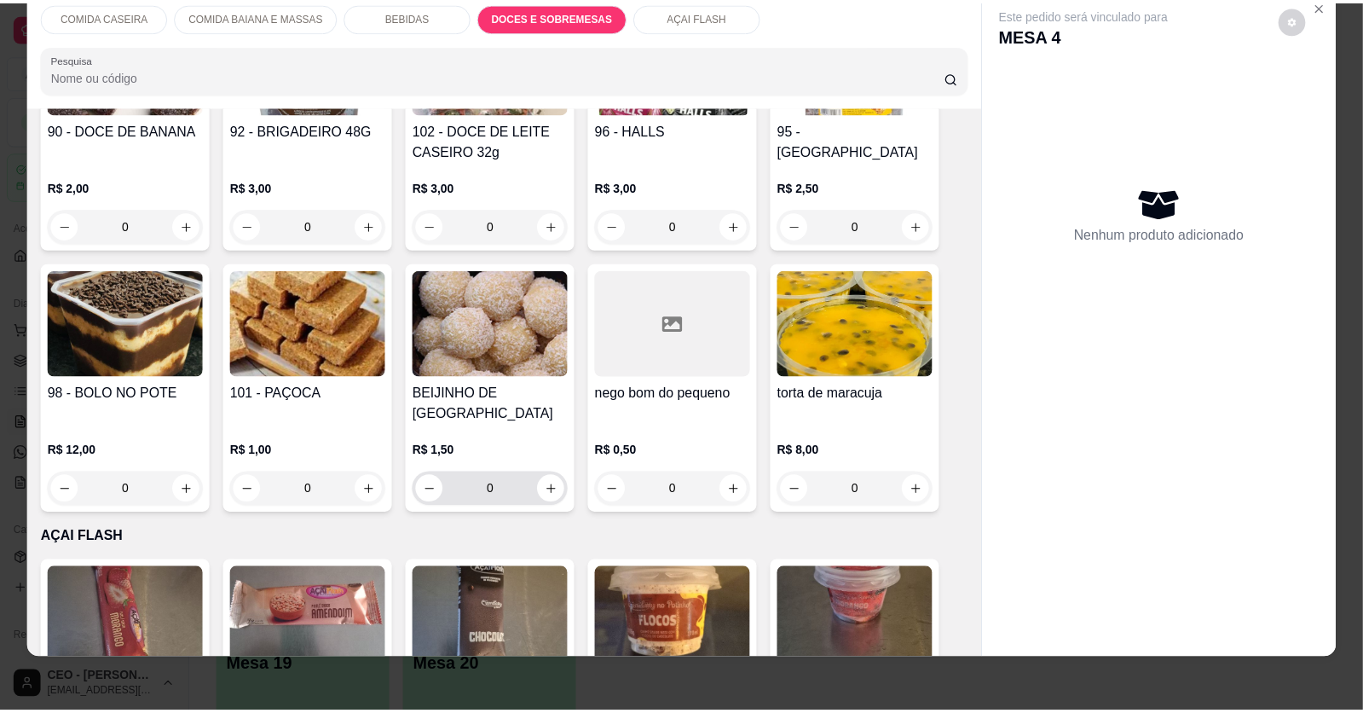
scroll to position [1909, 0]
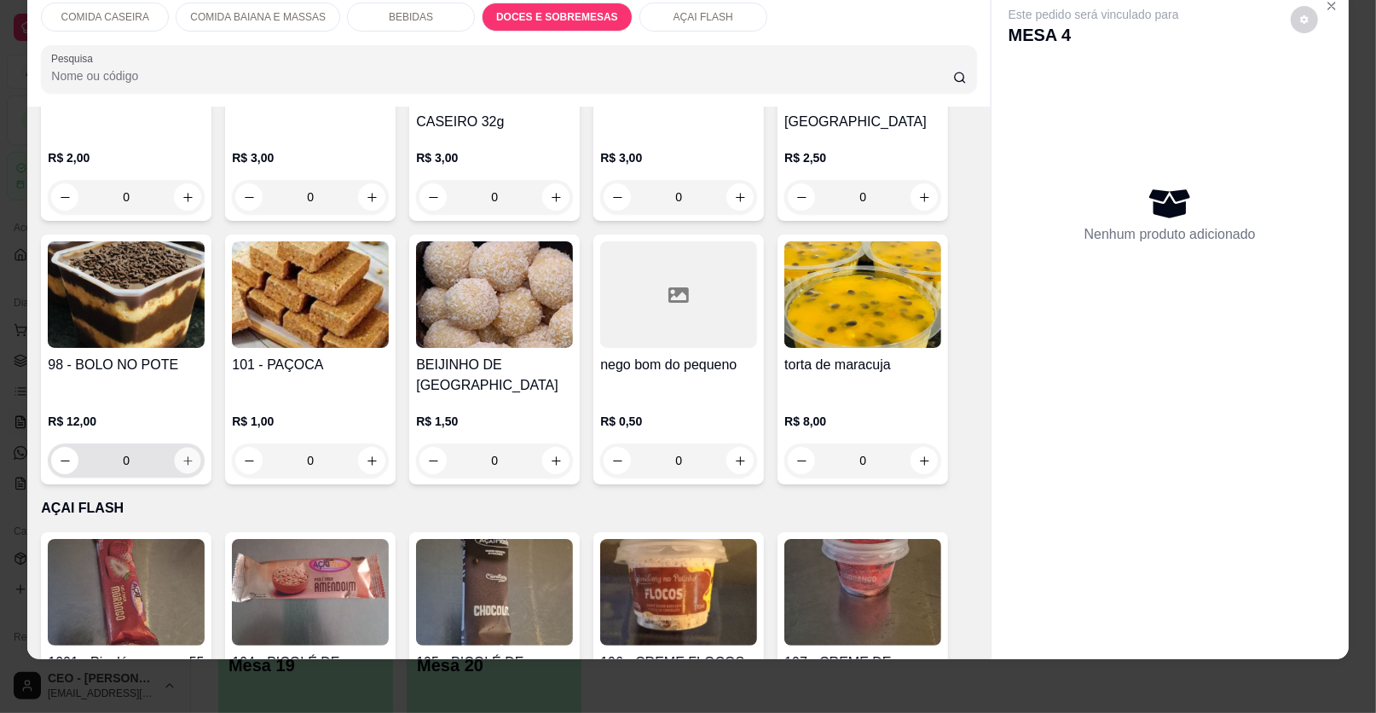
click at [183, 456] on icon "increase-product-quantity" at bounding box center [187, 460] width 9 height 9
type input "1"
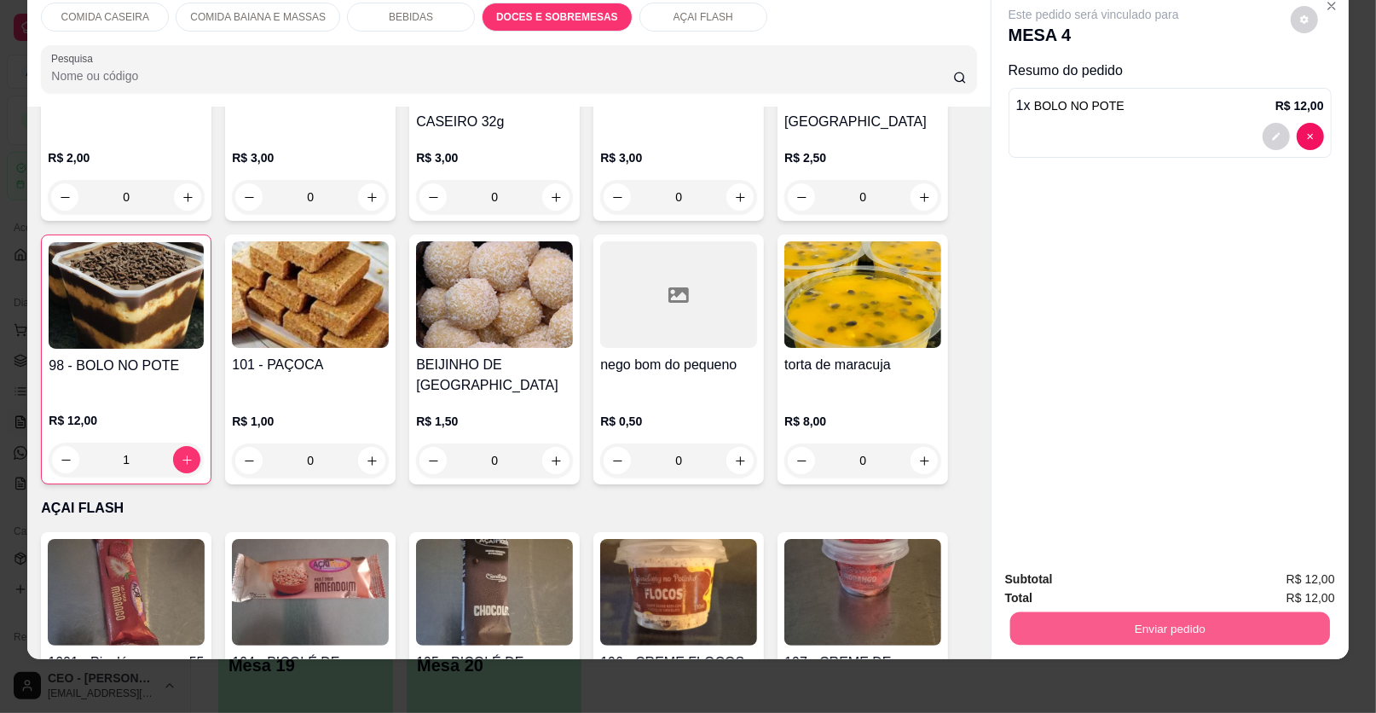
click at [1090, 634] on button "Enviar pedido" at bounding box center [1170, 628] width 320 height 33
click at [1272, 582] on button "Enviar pedido" at bounding box center [1290, 586] width 96 height 32
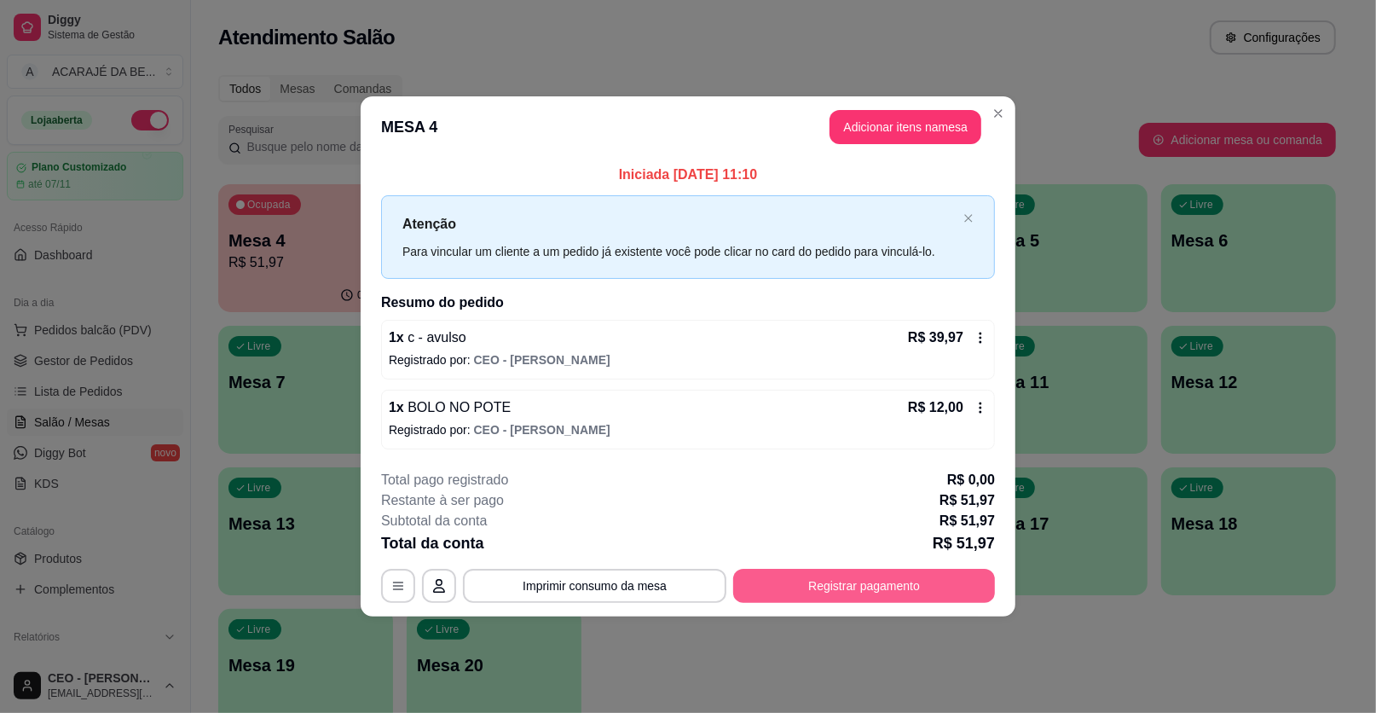
click at [887, 582] on button "Registrar pagamento" at bounding box center [864, 586] width 262 height 34
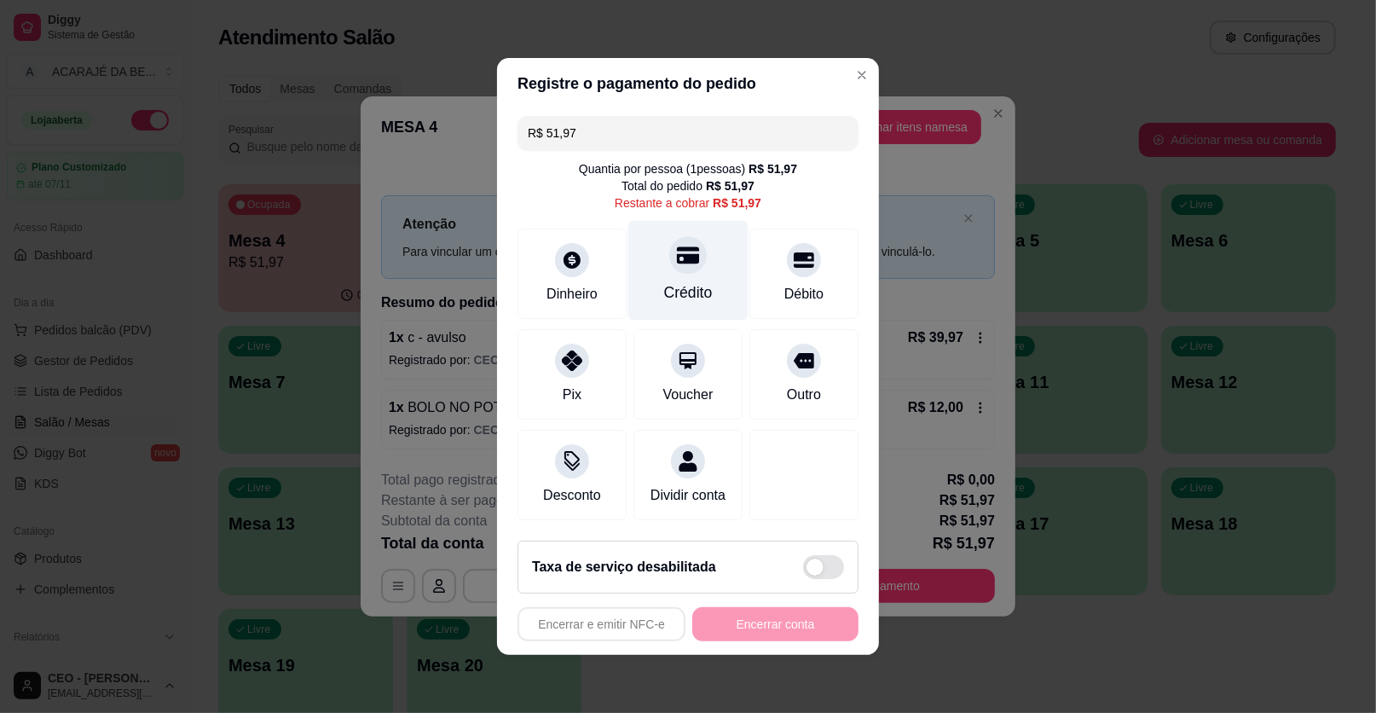
click at [663, 273] on div "Crédito" at bounding box center [688, 271] width 120 height 100
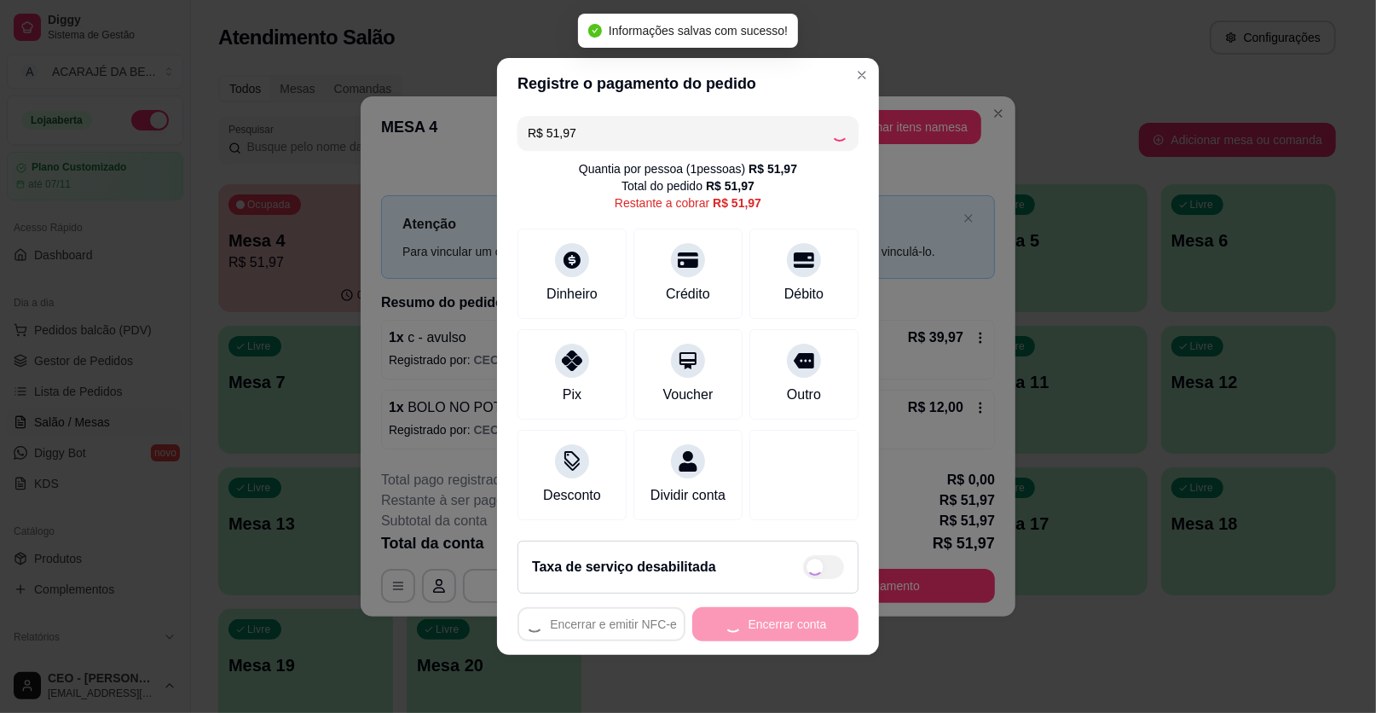
type input "R$ 0,00"
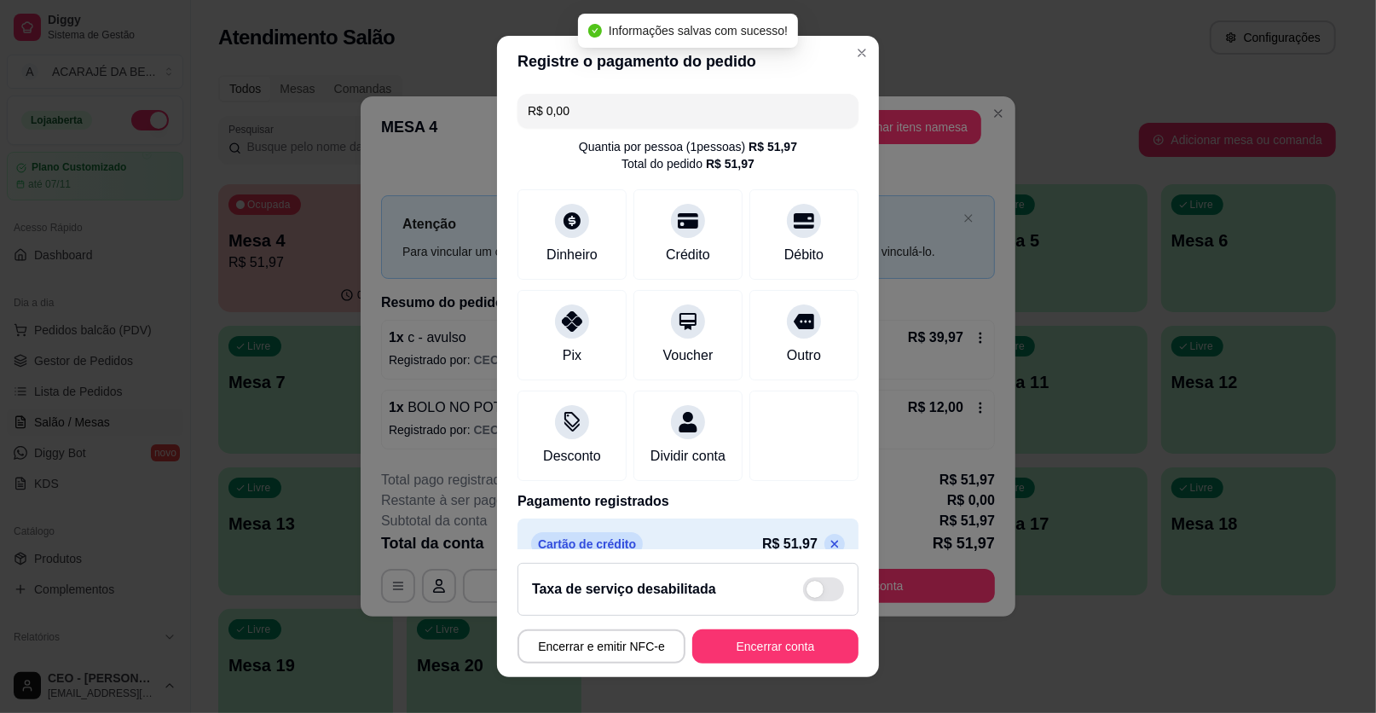
click at [757, 632] on button "Encerrar conta" at bounding box center [775, 646] width 166 height 34
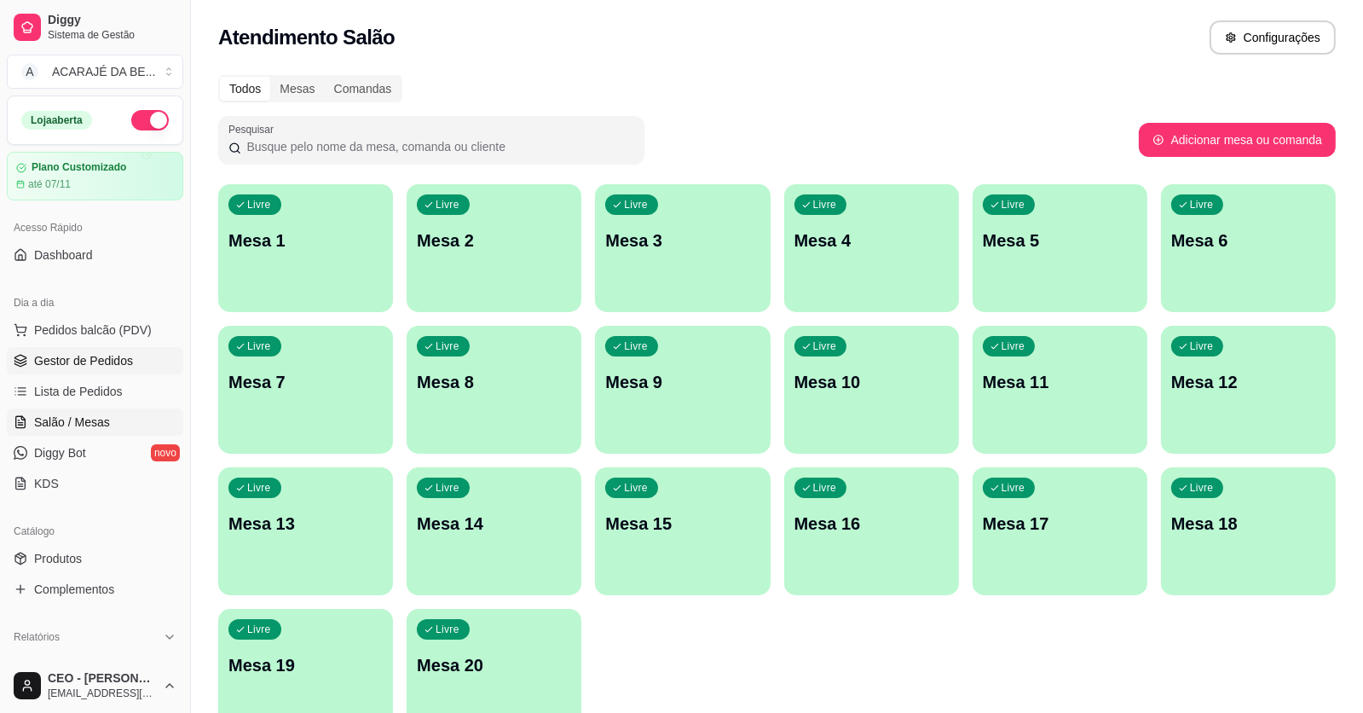
click at [135, 356] on link "Gestor de Pedidos" at bounding box center [95, 360] width 177 height 27
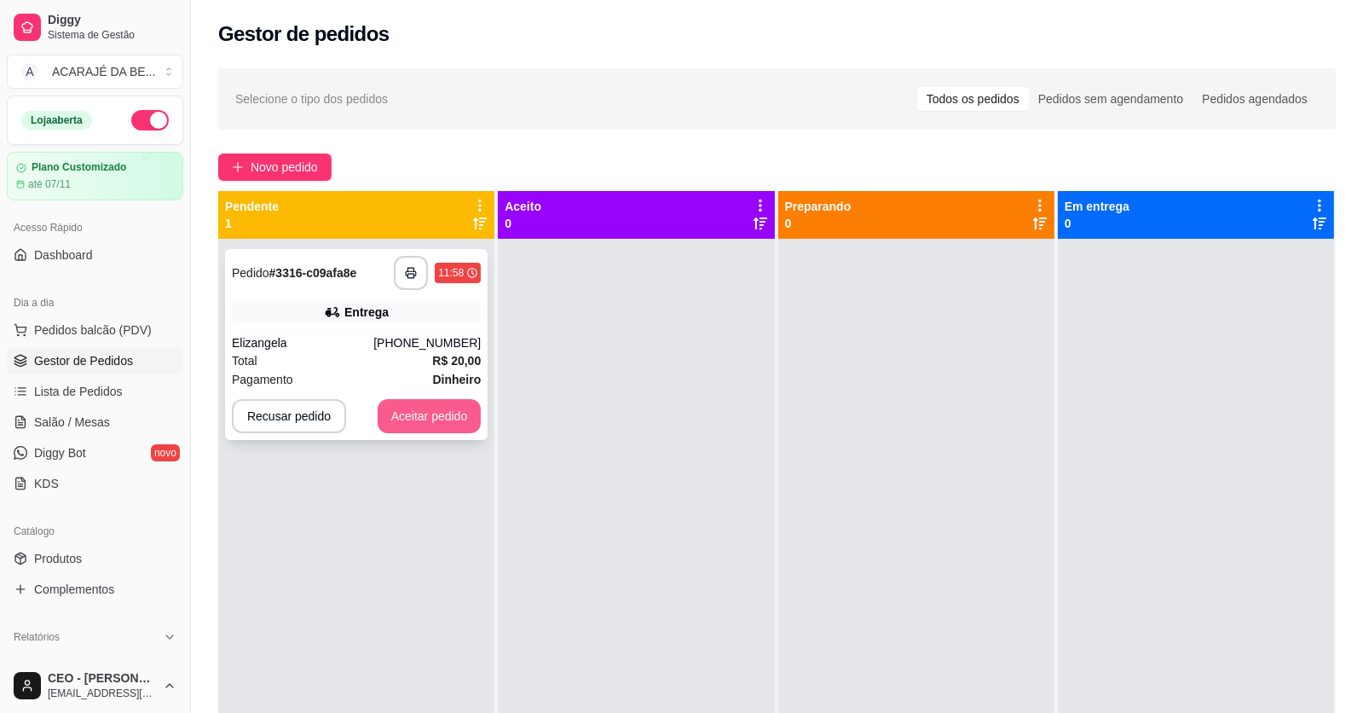
click at [396, 414] on button "Aceitar pedido" at bounding box center [430, 416] width 104 height 34
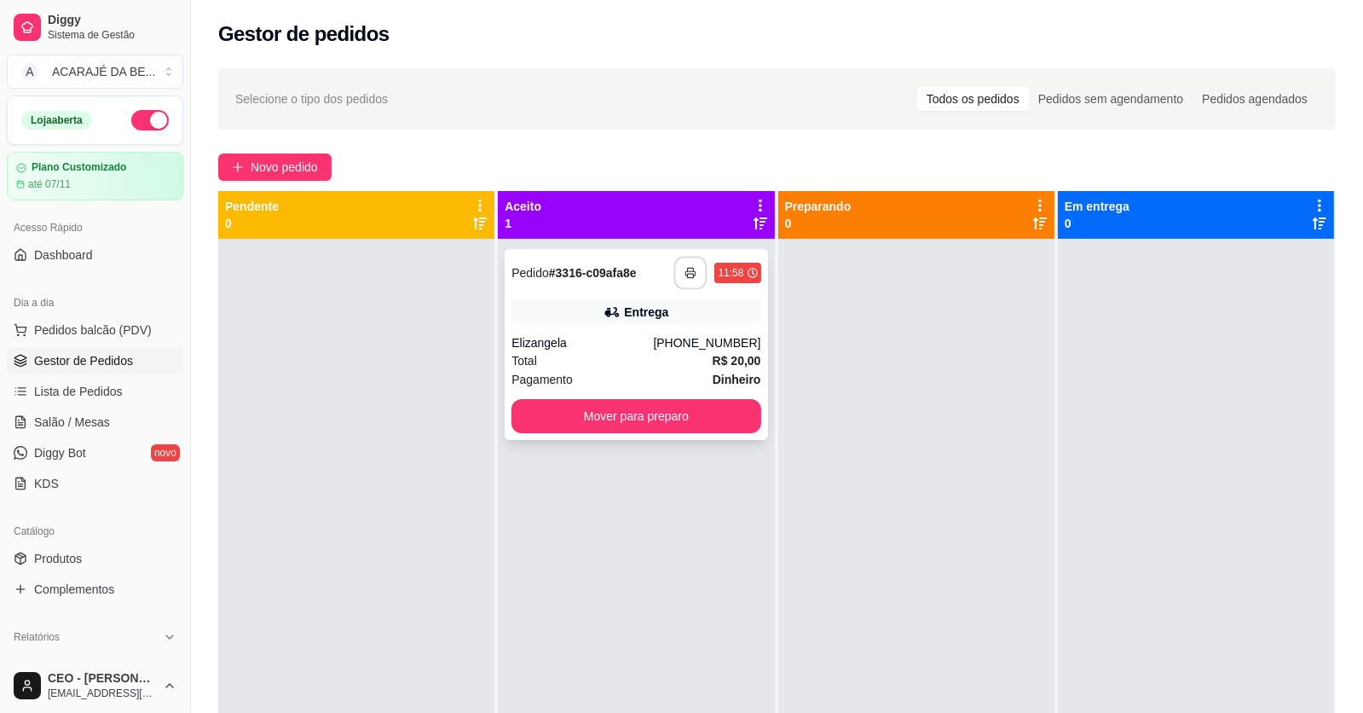
click at [687, 265] on button "button" at bounding box center [690, 273] width 33 height 33
click at [566, 414] on button "Mover para preparo" at bounding box center [636, 416] width 249 height 34
click at [568, 414] on button "Mover para preparo" at bounding box center [636, 416] width 249 height 34
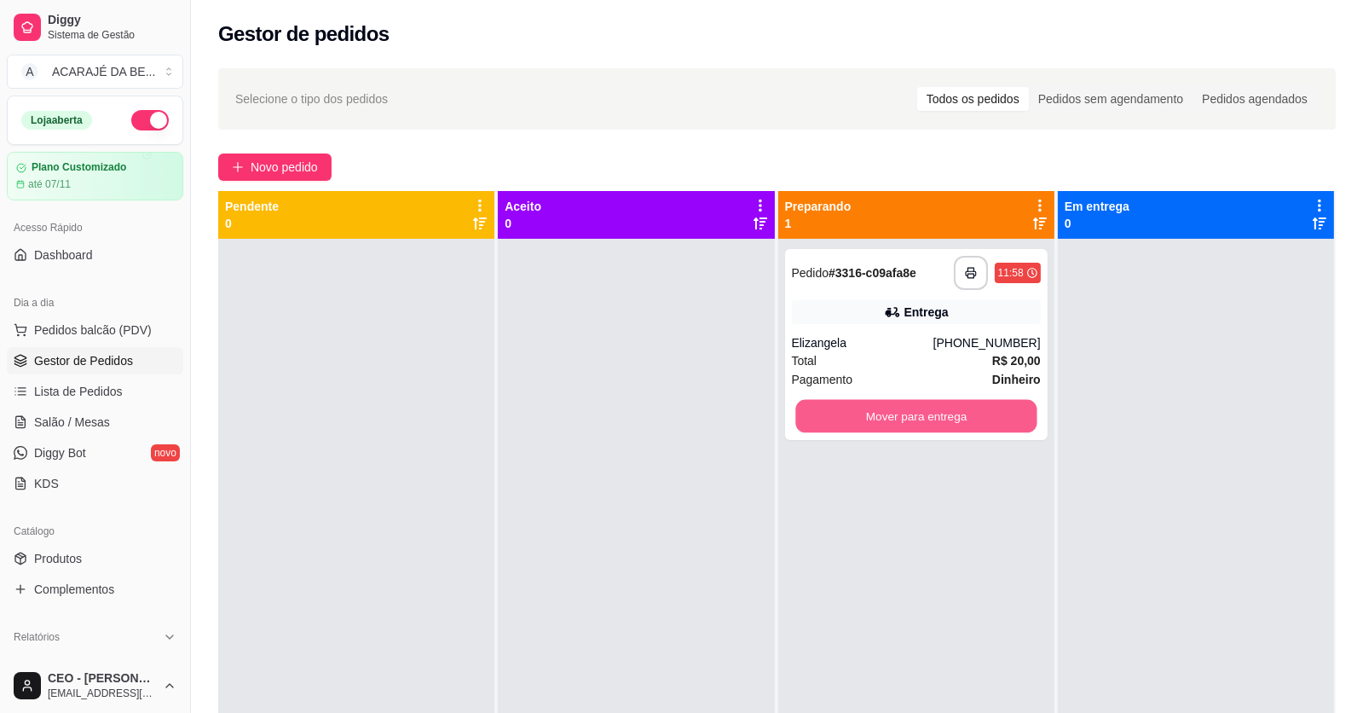
click at [848, 414] on button "Mover para entrega" at bounding box center [916, 416] width 241 height 33
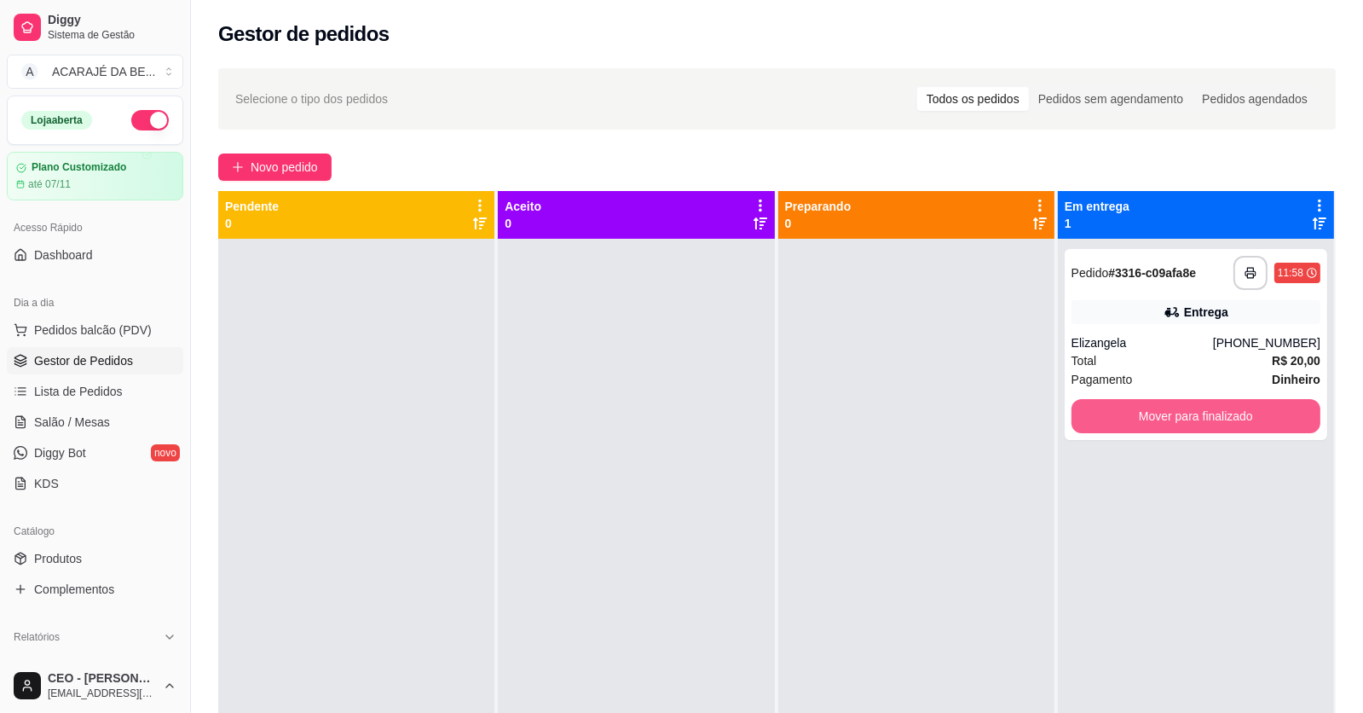
click at [1143, 418] on button "Mover para finalizado" at bounding box center [1196, 416] width 249 height 34
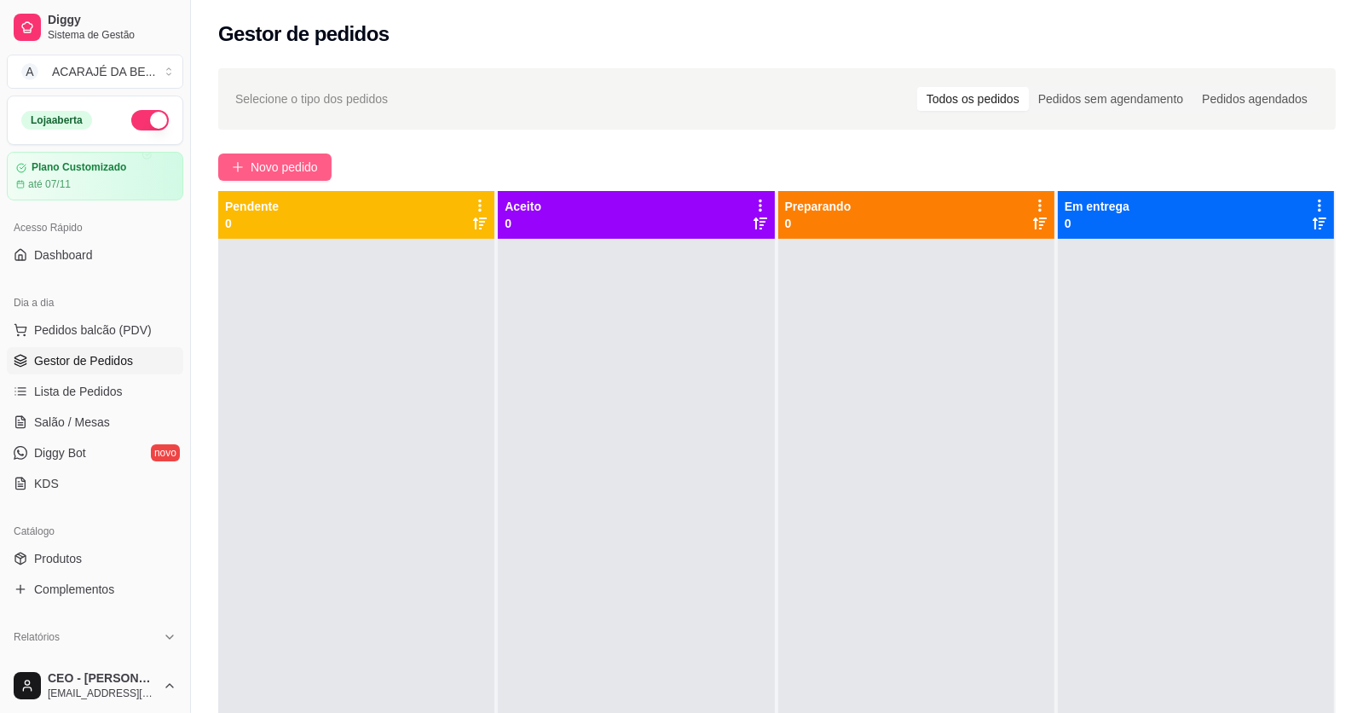
click at [243, 170] on icon "plus" at bounding box center [238, 167] width 12 height 12
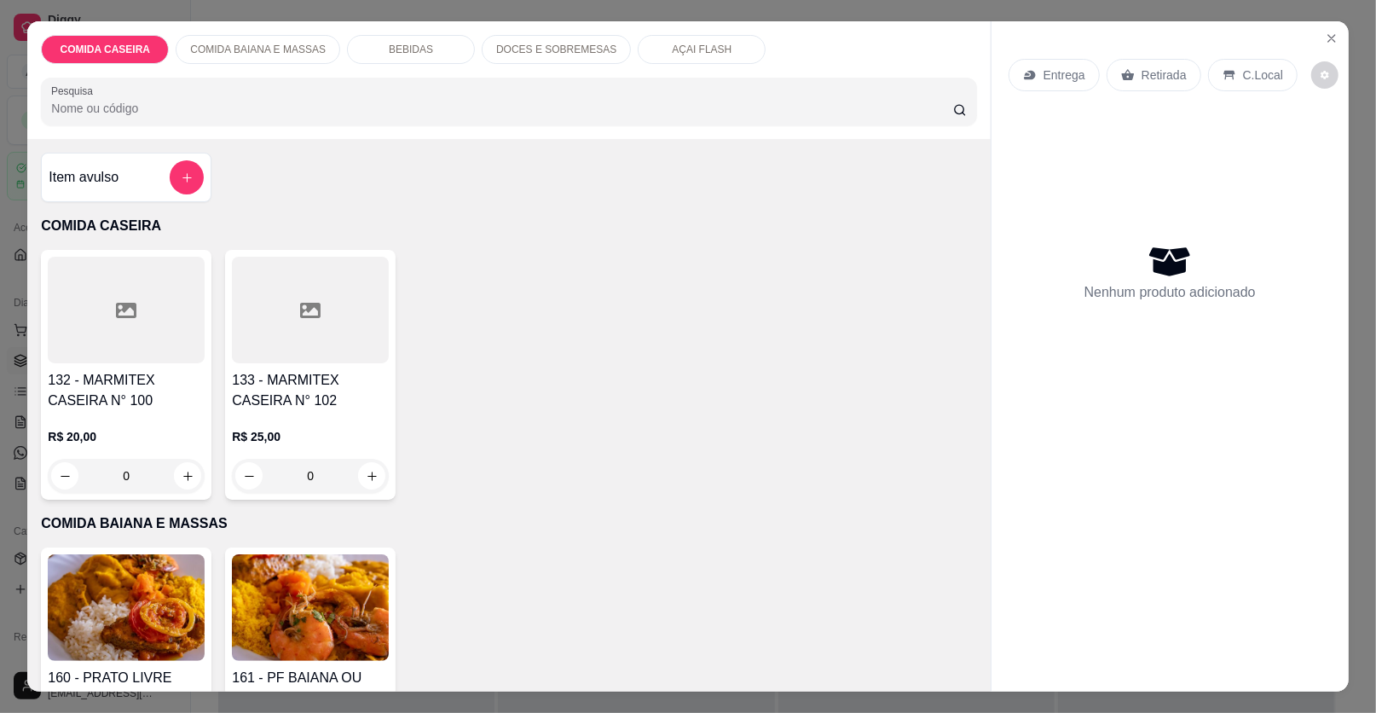
click at [148, 303] on div at bounding box center [126, 310] width 157 height 107
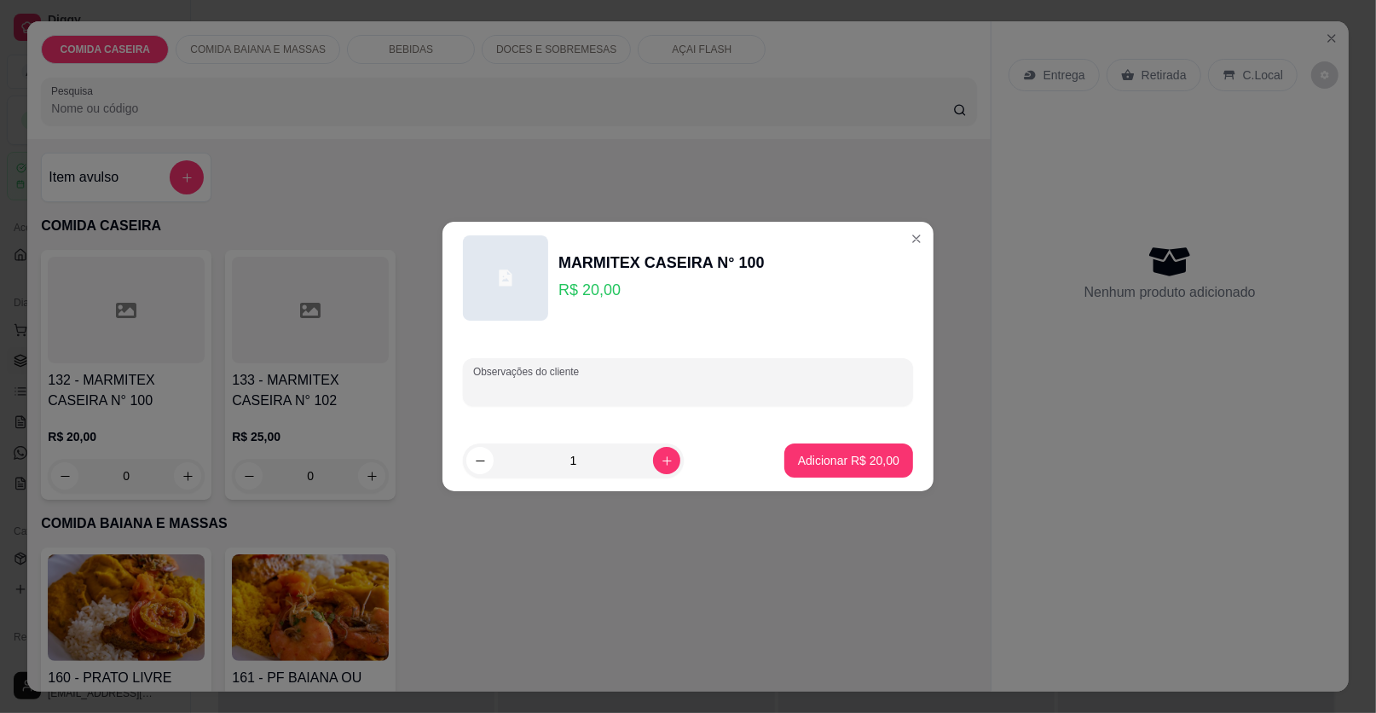
click at [565, 393] on input "Observações do cliente" at bounding box center [688, 388] width 430 height 17
paste input "Arroz branco Feijão de caldo Batata frita Coxinha da asa"
type input "Arroz branco Feijão de caldo Batata frita Coxinha da asa"
click at [850, 451] on button "Adicionar R$ 20,00" at bounding box center [848, 460] width 129 height 34
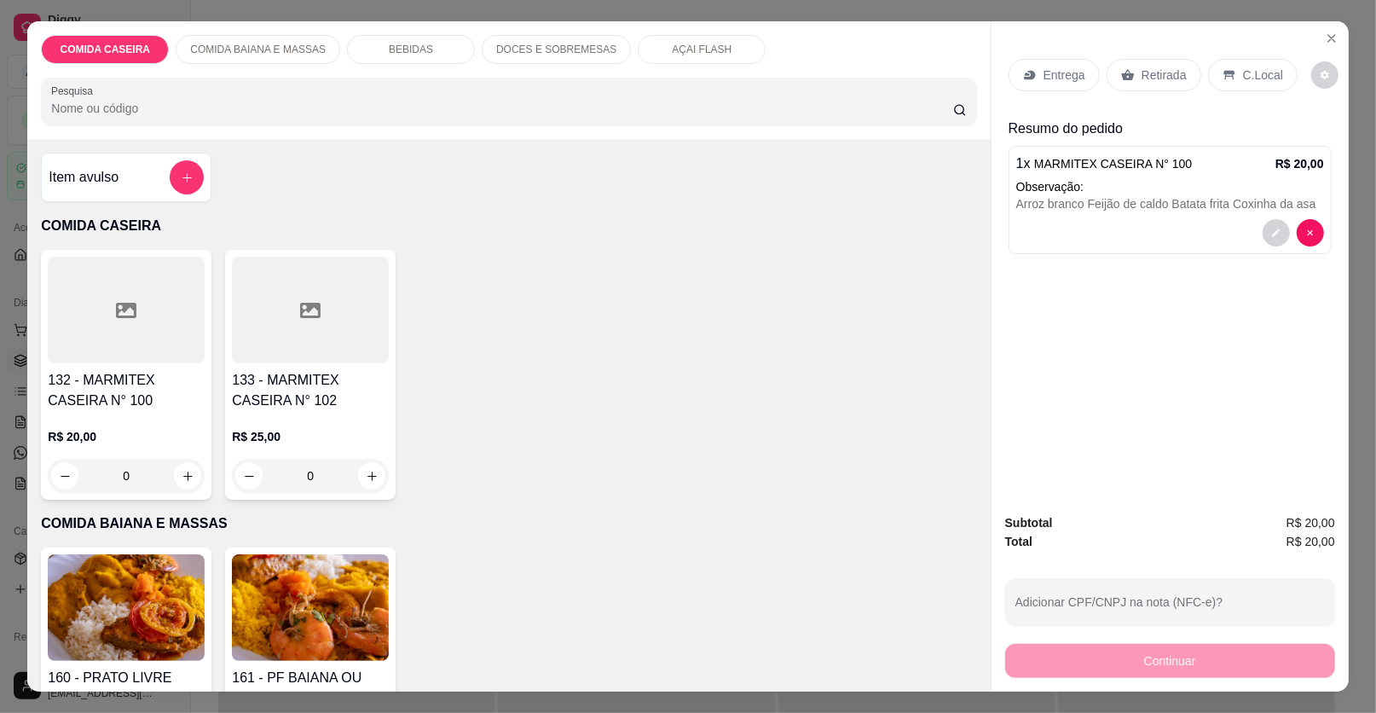
click at [170, 368] on div "132 - MARMITEX CASEIRA N° 100 R$ 20,00 0" at bounding box center [126, 375] width 171 height 250
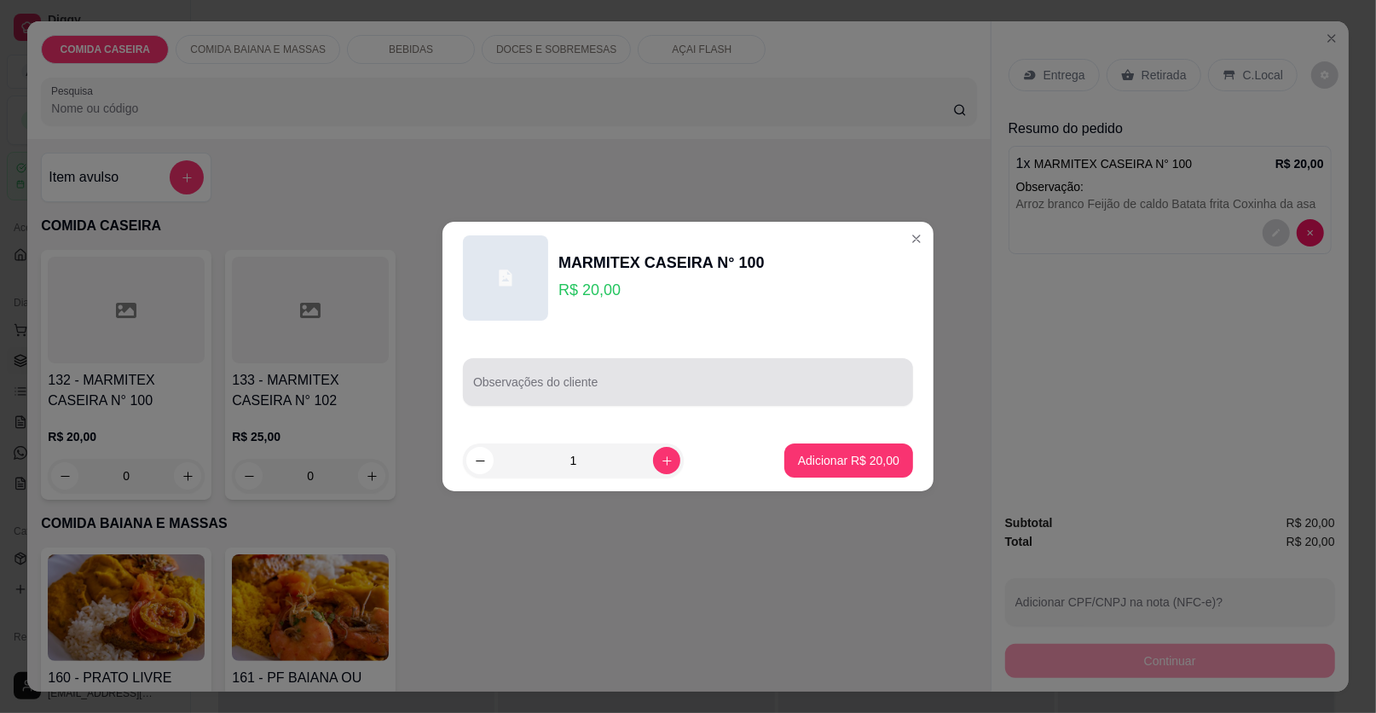
click at [587, 385] on div "Observações do cliente" at bounding box center [688, 382] width 450 height 48
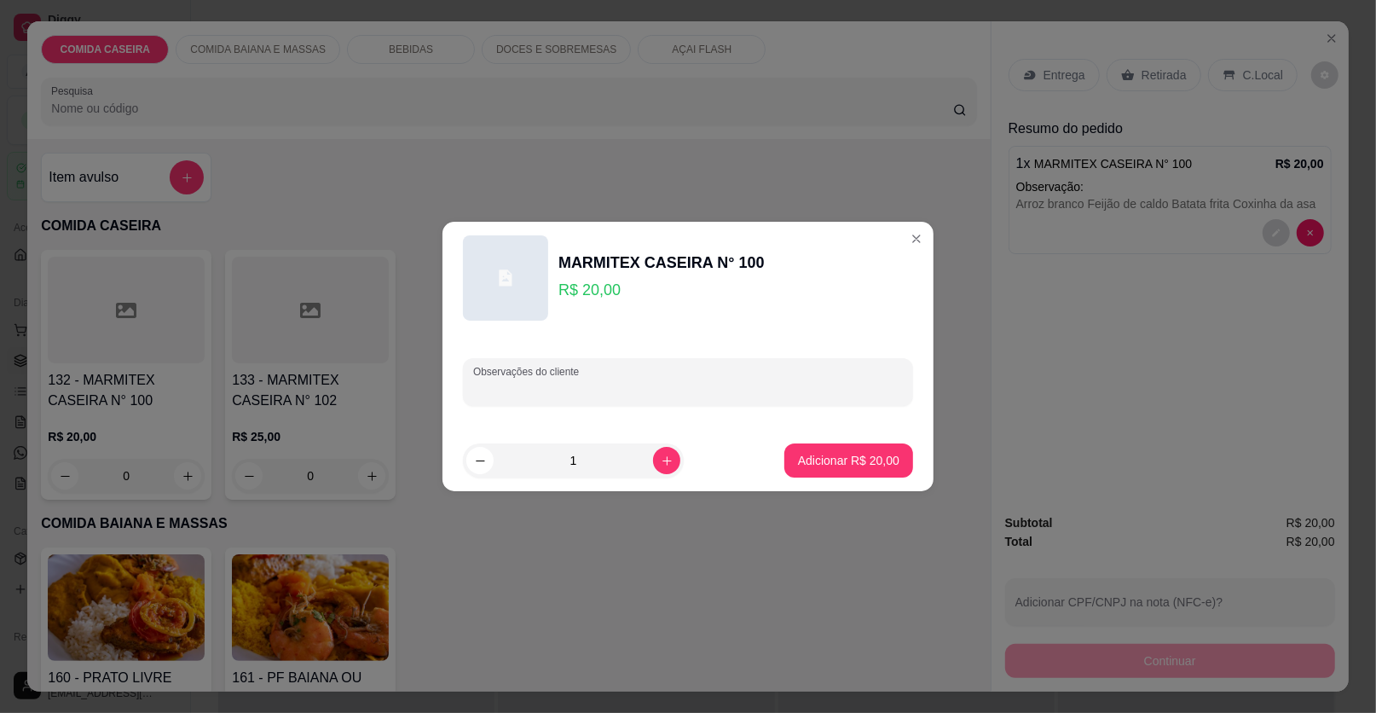
paste input "Arroz branco Feijão tropeiro [PERSON_NAME] ao alho e óleo Fraldinha"
type input "Arroz branco Feijão tropeiro [PERSON_NAME] ao alho e óleo Fraldinha"
click at [800, 461] on p "Adicionar R$ 20,00" at bounding box center [849, 460] width 99 height 16
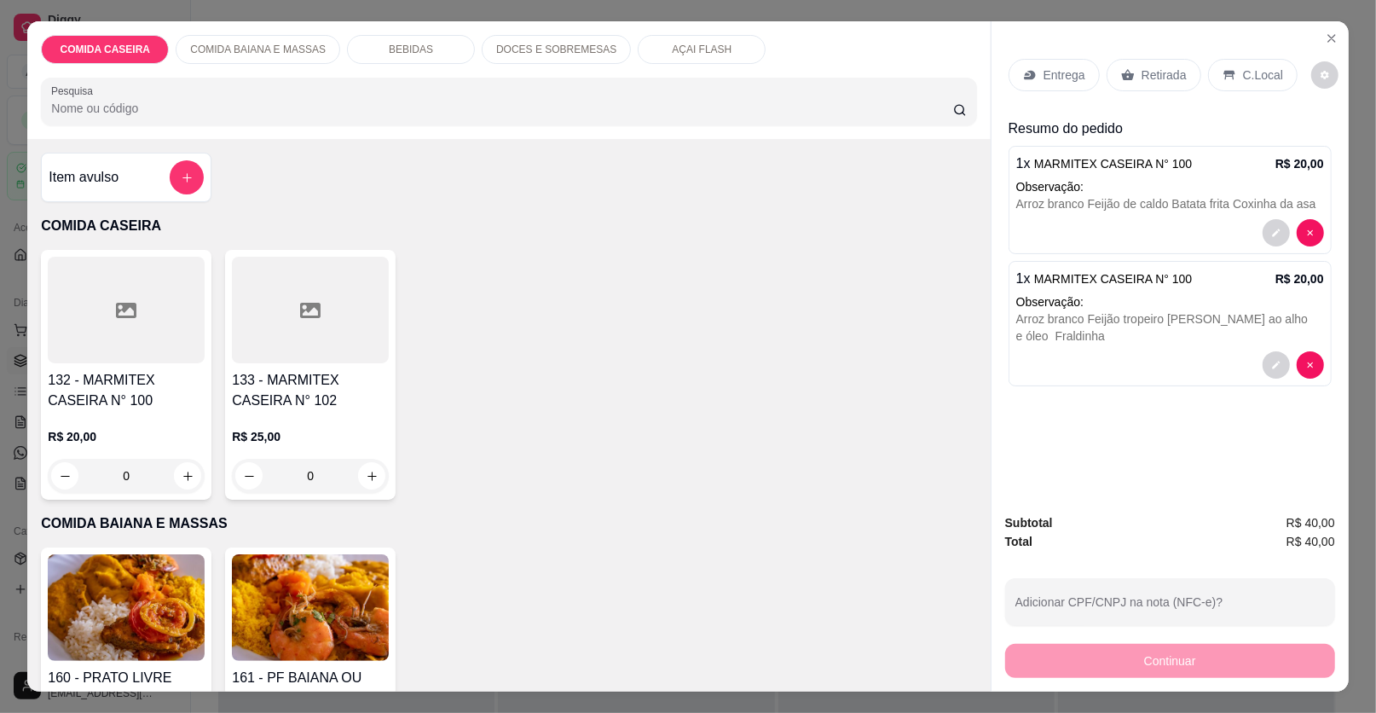
click at [1027, 76] on icon at bounding box center [1029, 75] width 11 height 9
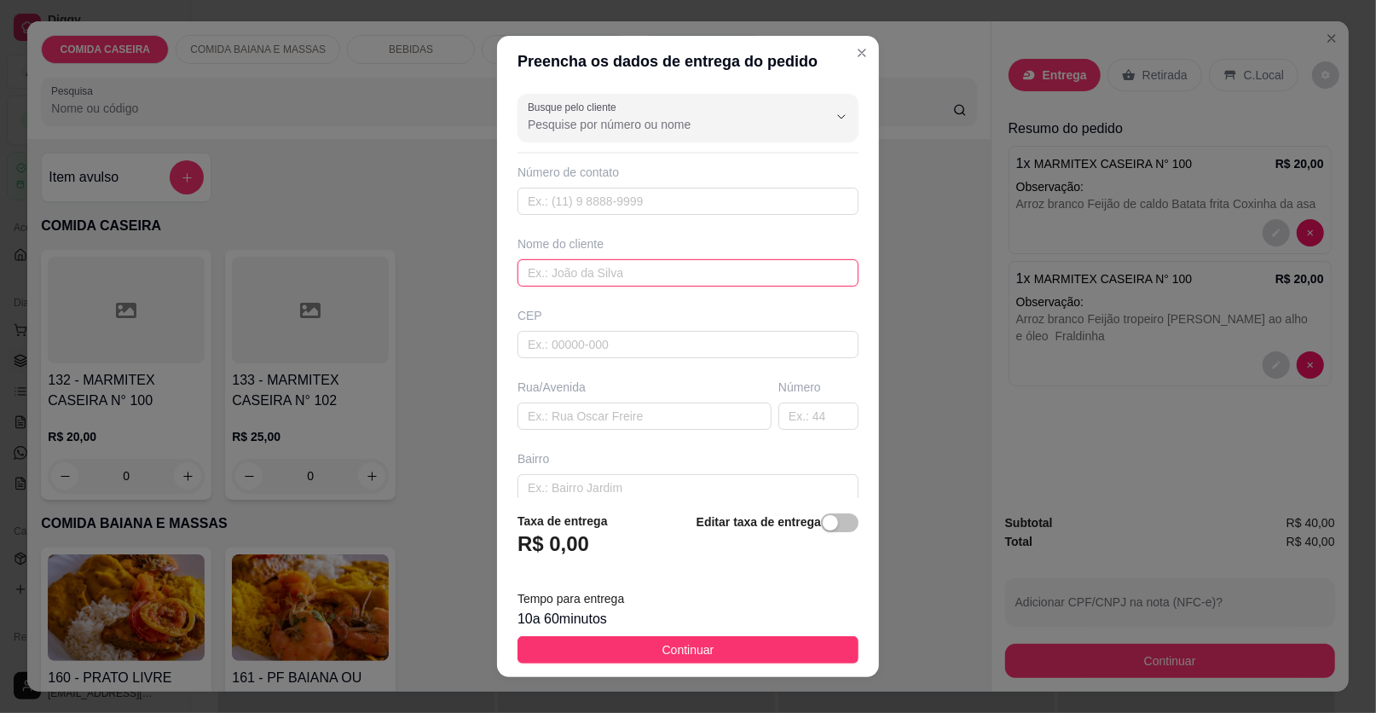
click at [740, 275] on input "text" at bounding box center [688, 272] width 341 height 27
type input "azenalia"
click at [715, 416] on input "text" at bounding box center [645, 415] width 254 height 27
paste input "Entrega na [STREET_ADDRESS], a casa de Chico da academia e da professora azenal…"
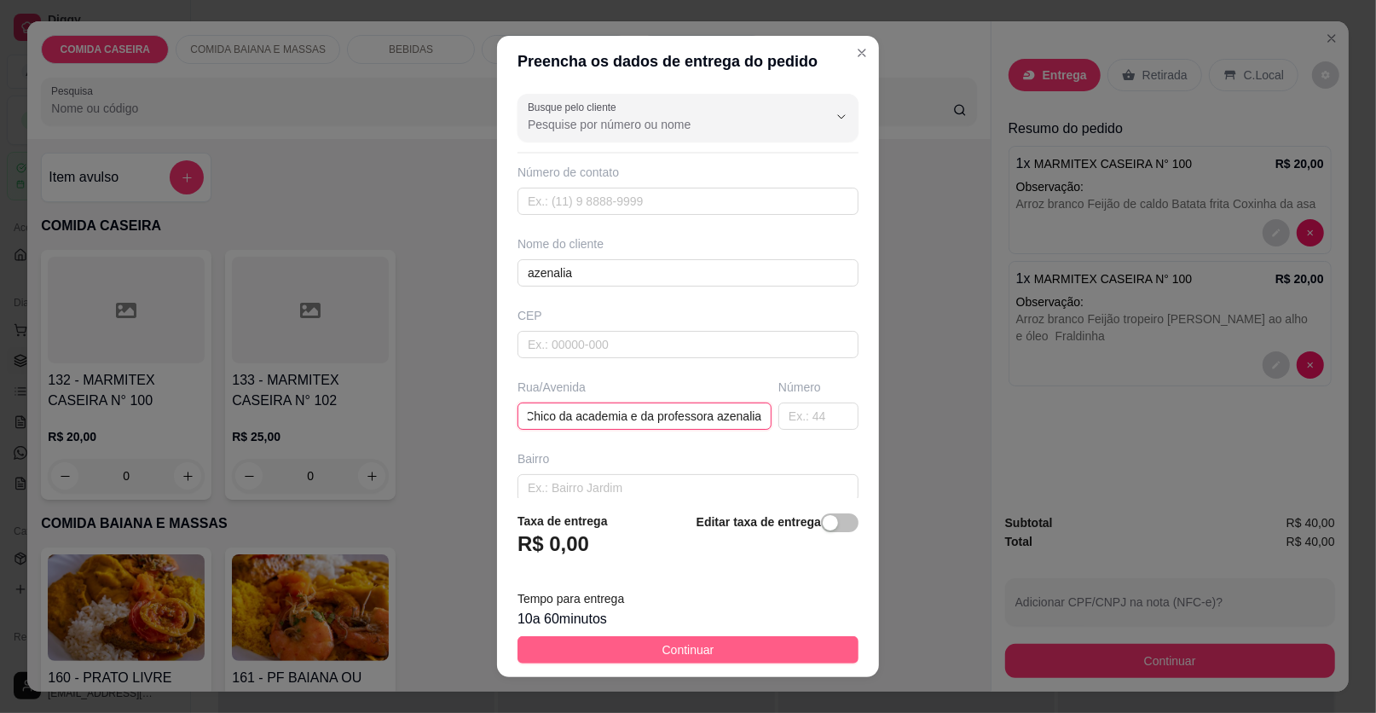
type input "Entrega na [STREET_ADDRESS], a casa de Chico da academia e da professora azenal…"
click at [728, 646] on button "Continuar" at bounding box center [688, 649] width 341 height 27
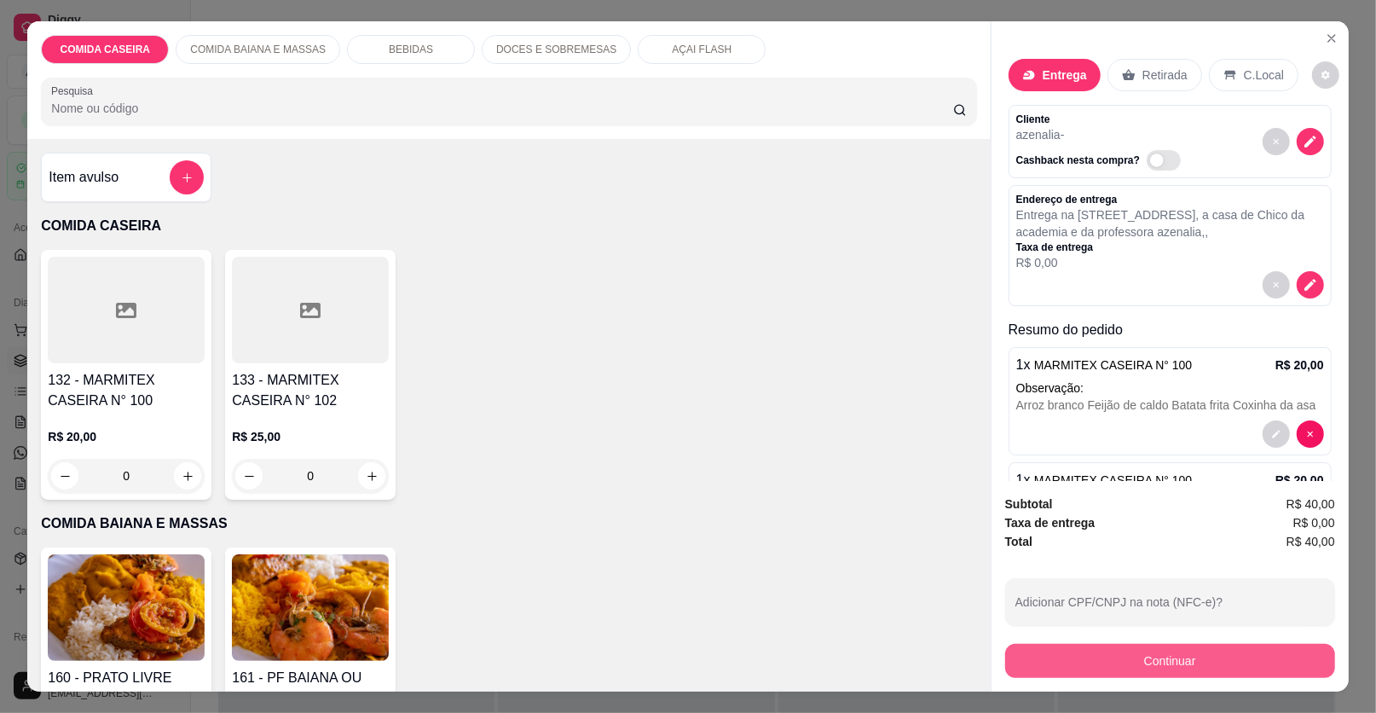
click at [1123, 659] on button "Continuar" at bounding box center [1170, 661] width 330 height 34
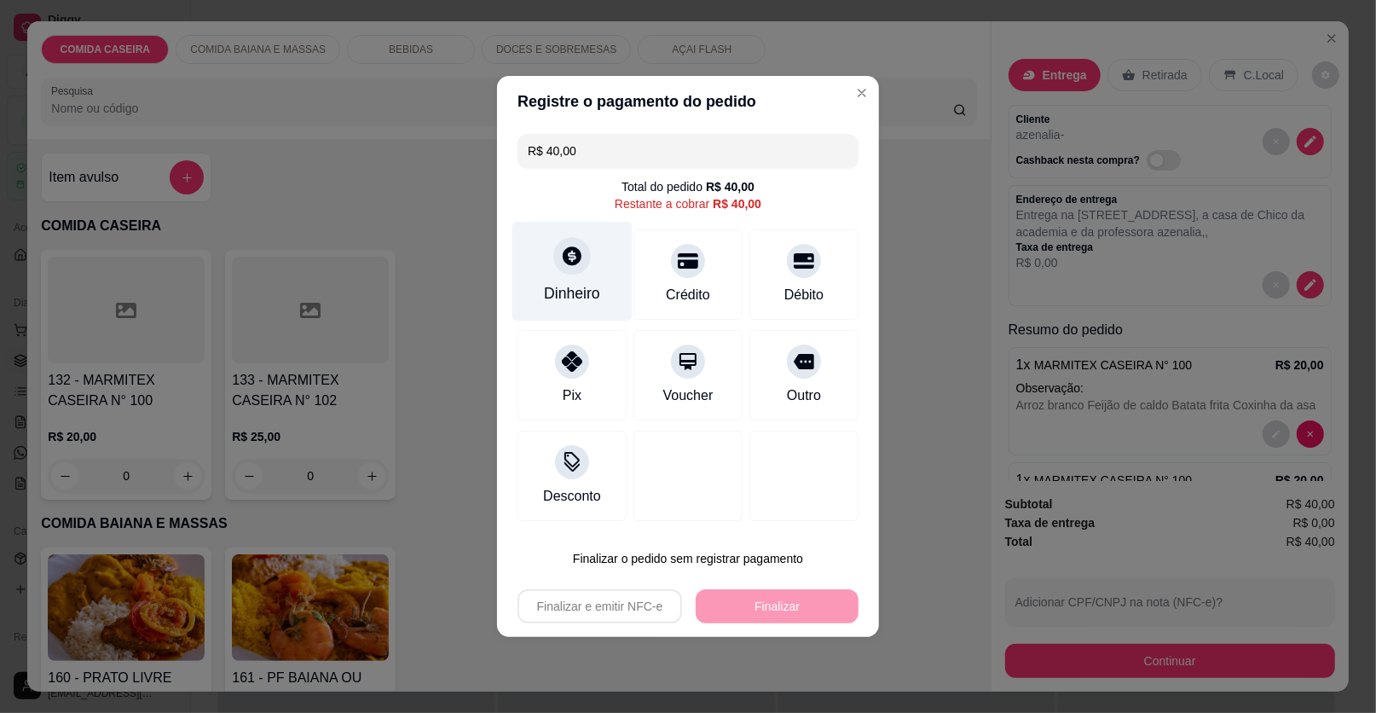
click at [578, 244] on div at bounding box center [572, 256] width 38 height 38
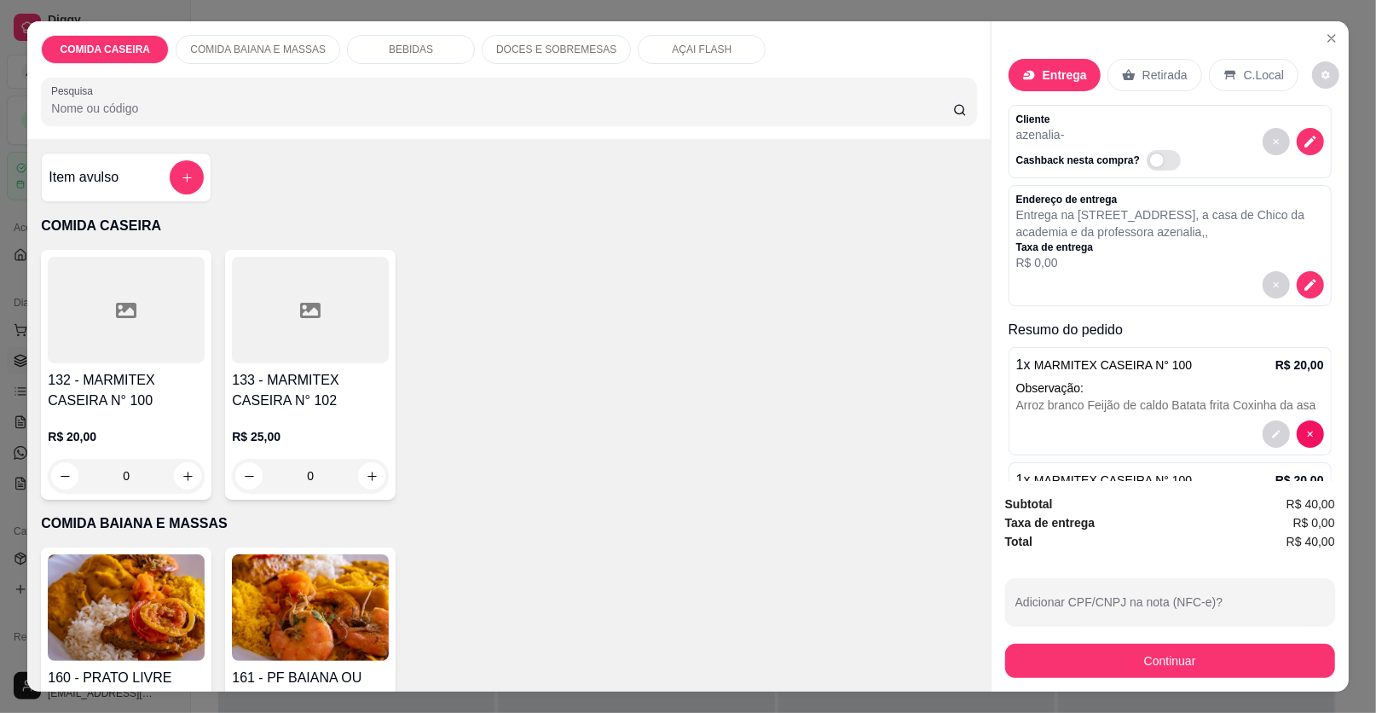
click at [535, 47] on p "DOCES E SOBREMESAS" at bounding box center [556, 50] width 120 height 14
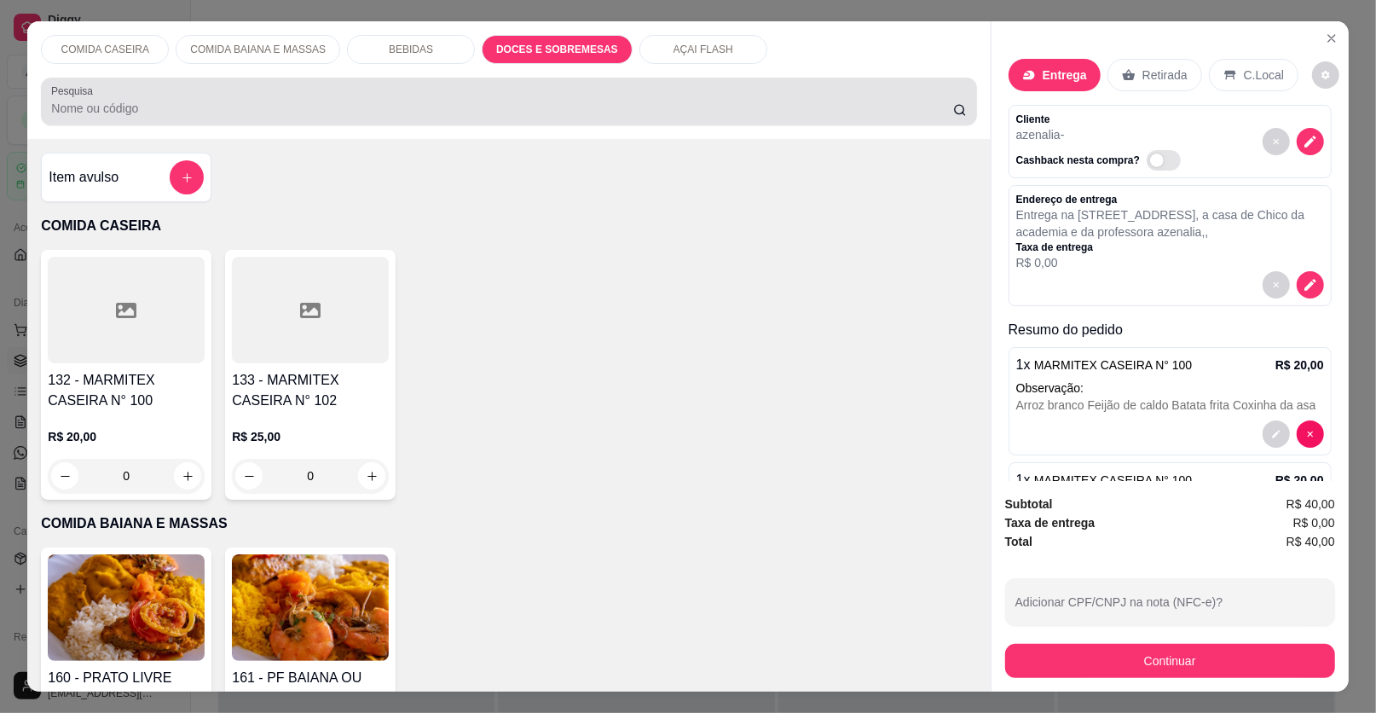
scroll to position [32, 0]
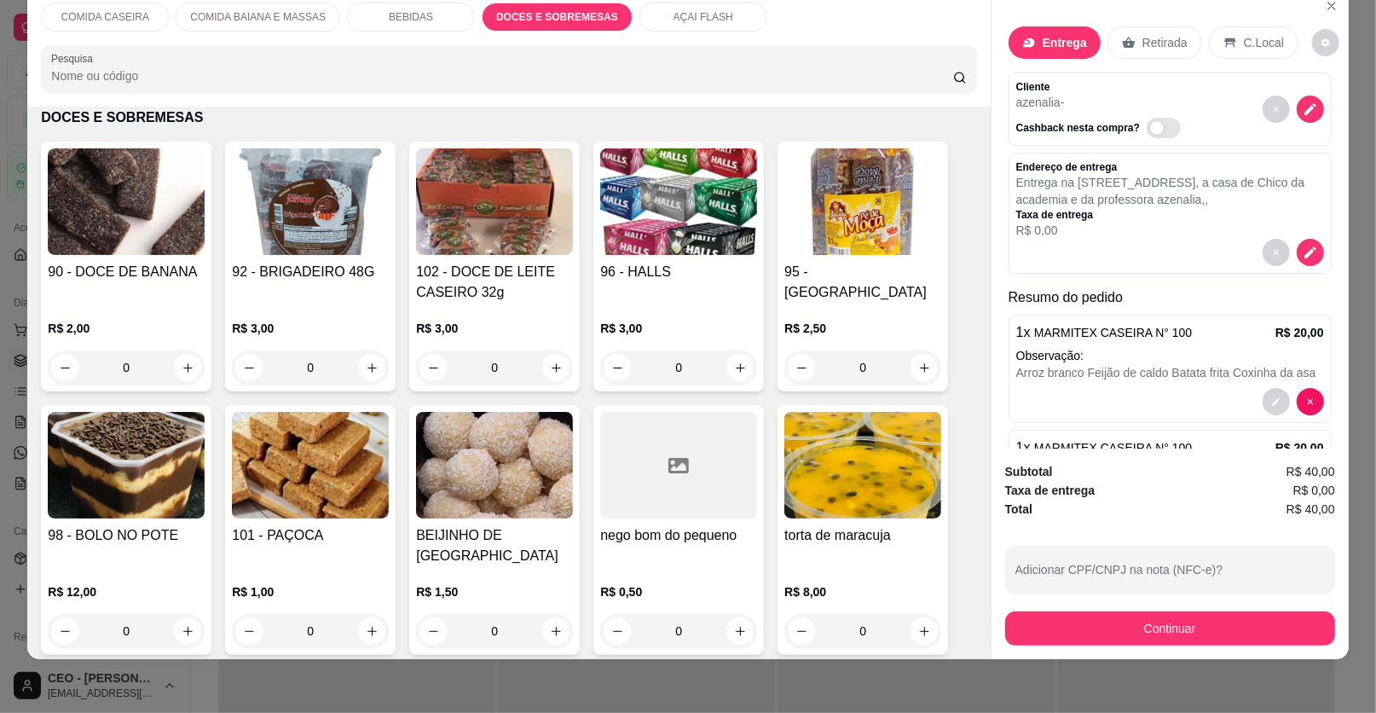
click at [394, 15] on p "BEBIDAS" at bounding box center [411, 17] width 44 height 14
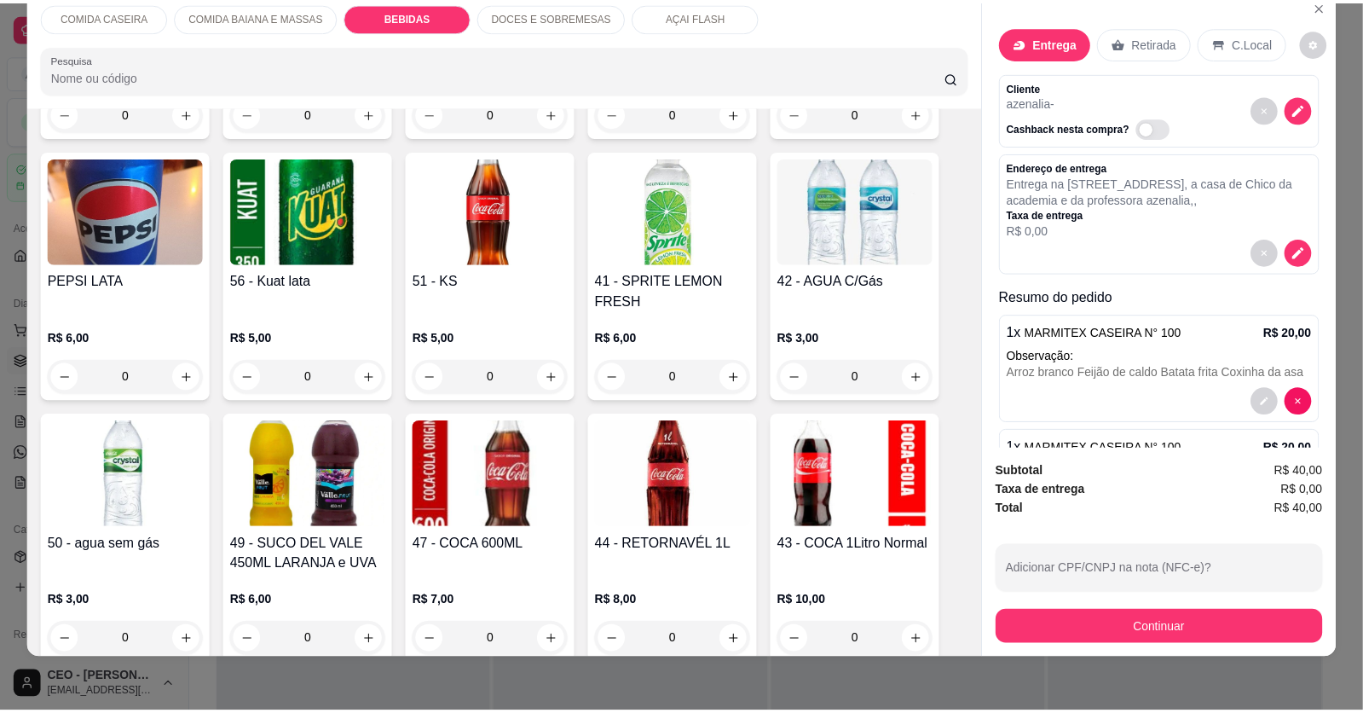
scroll to position [927, 0]
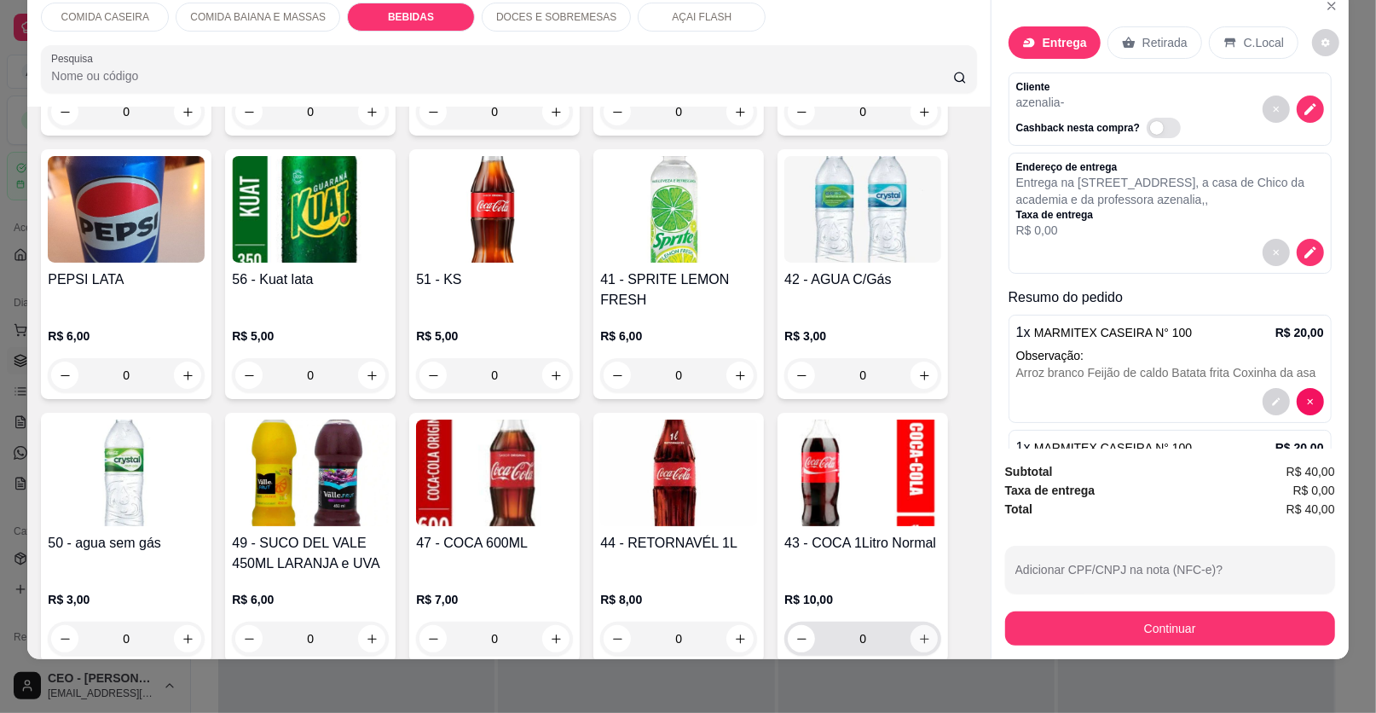
click at [923, 640] on icon "increase-product-quantity" at bounding box center [924, 639] width 13 height 13
type input "1"
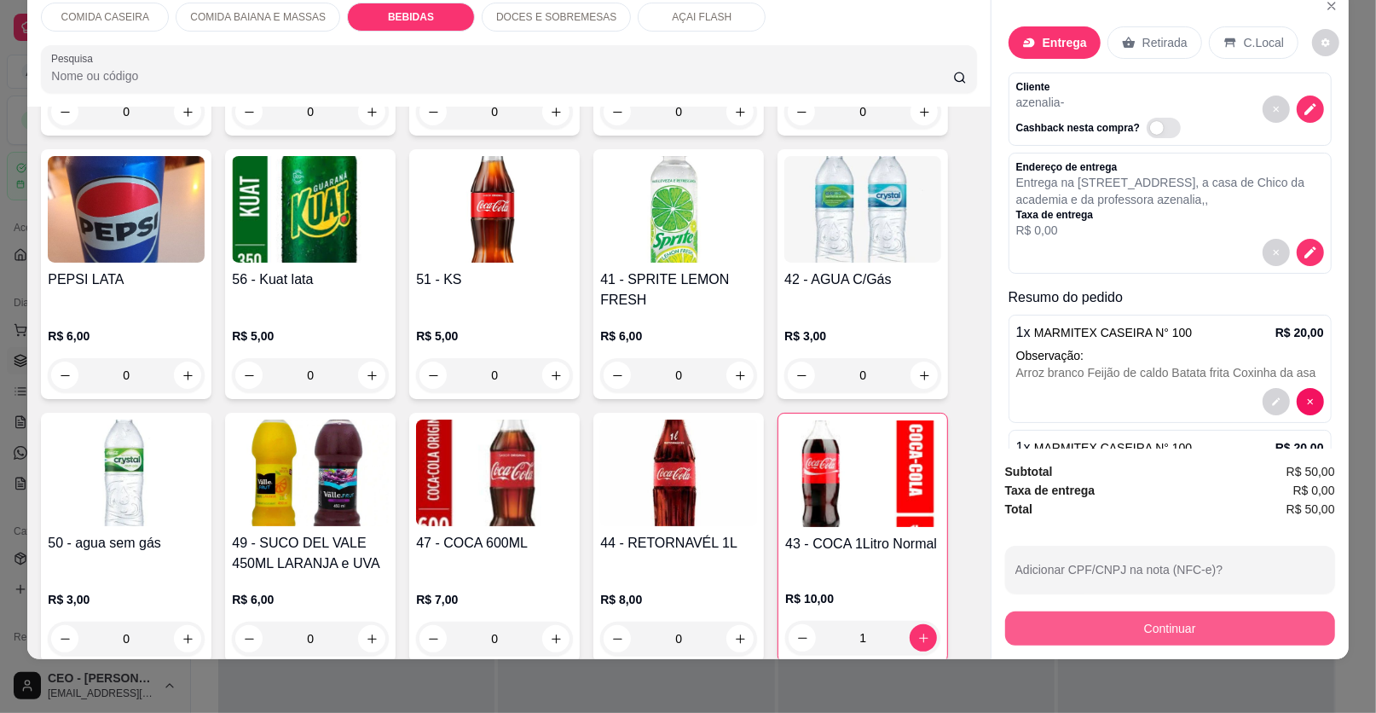
click at [1047, 615] on button "Continuar" at bounding box center [1170, 628] width 330 height 34
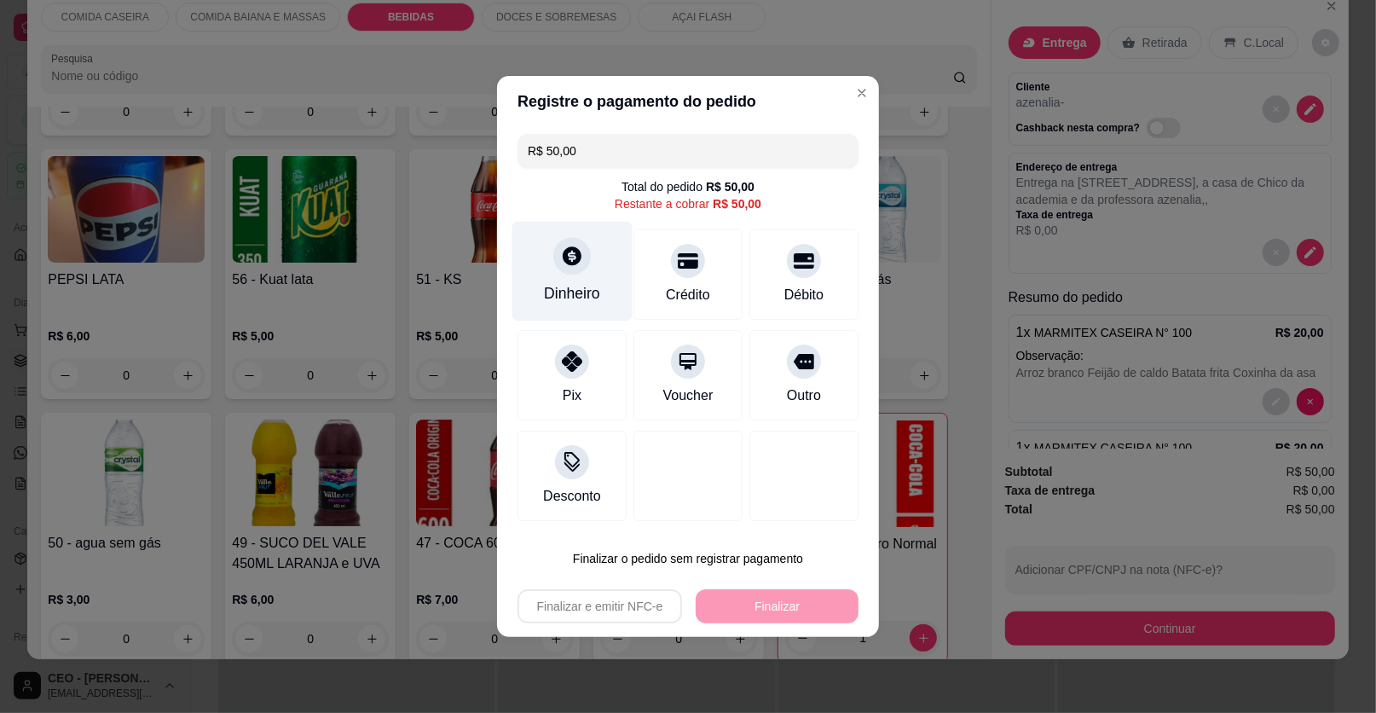
click at [605, 298] on div "Dinheiro" at bounding box center [572, 272] width 120 height 100
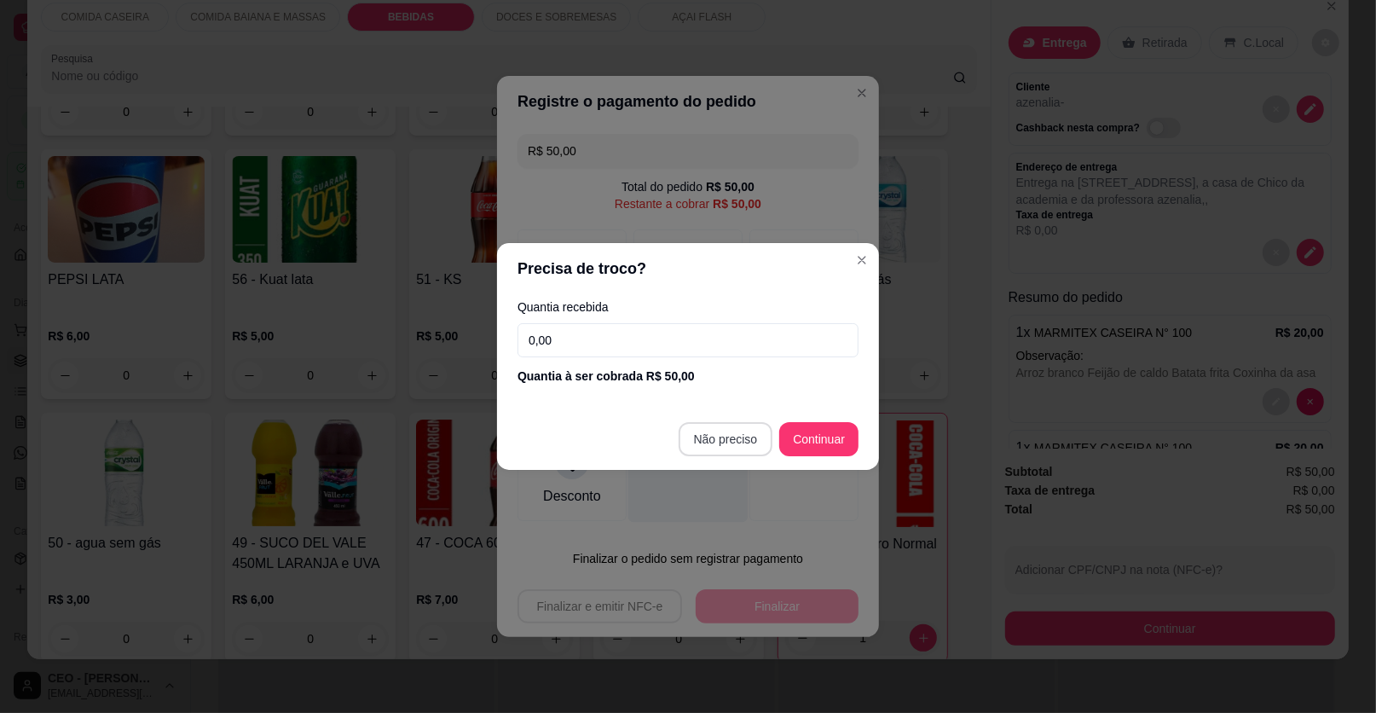
type input "R$ 0,00"
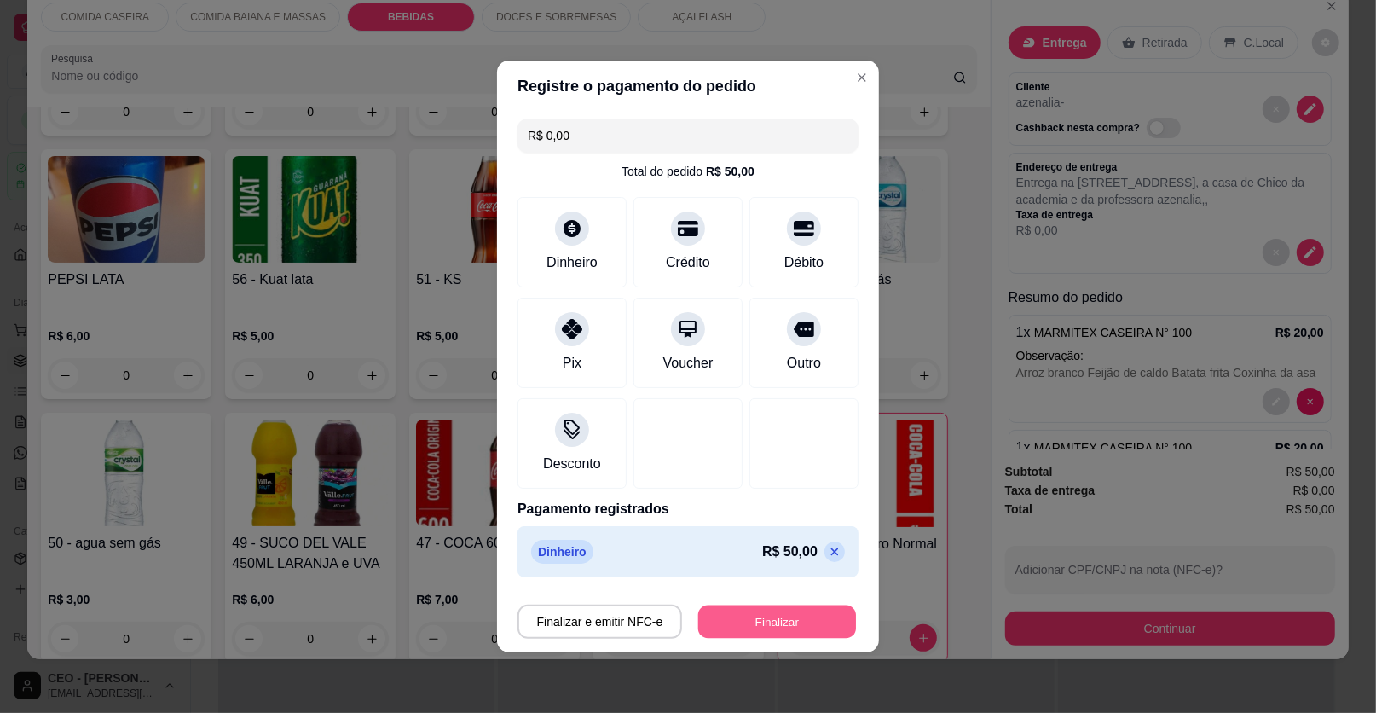
click at [744, 611] on button "Finalizar" at bounding box center [777, 621] width 158 height 33
type input "0"
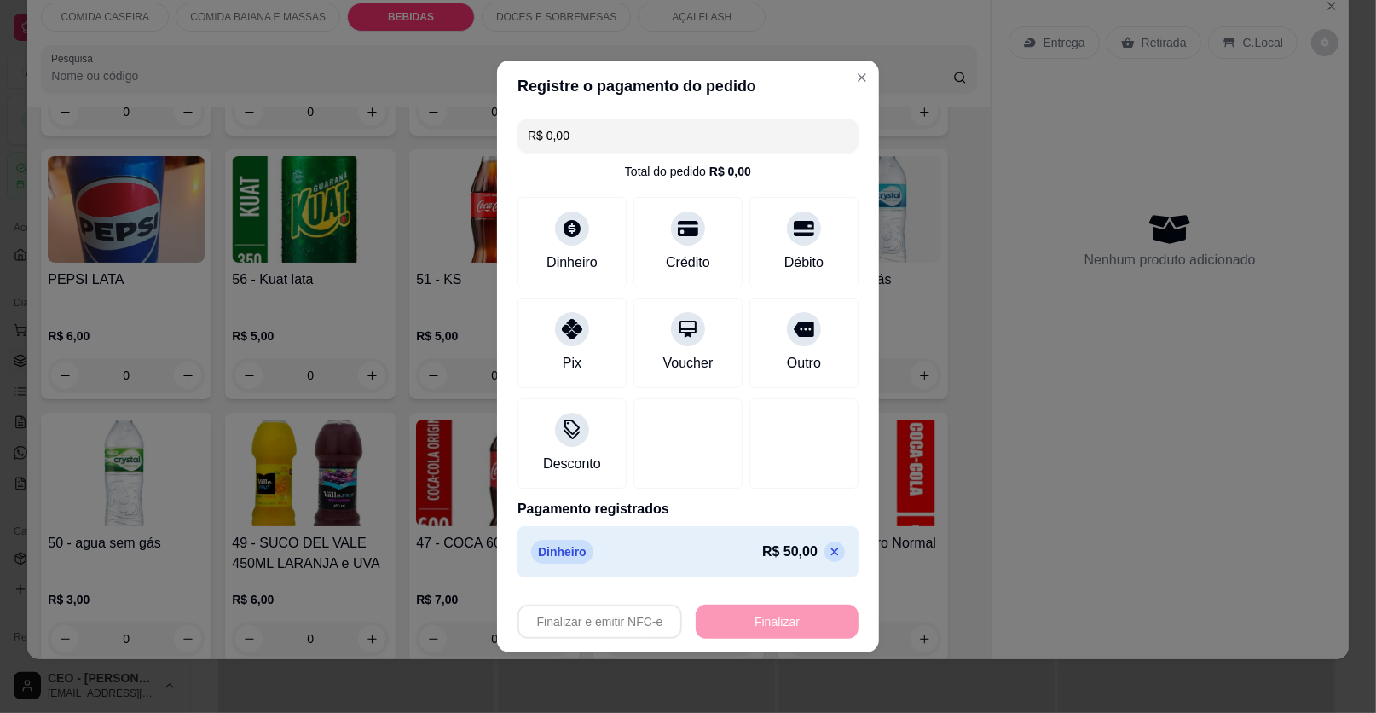
type input "-R$ 50,00"
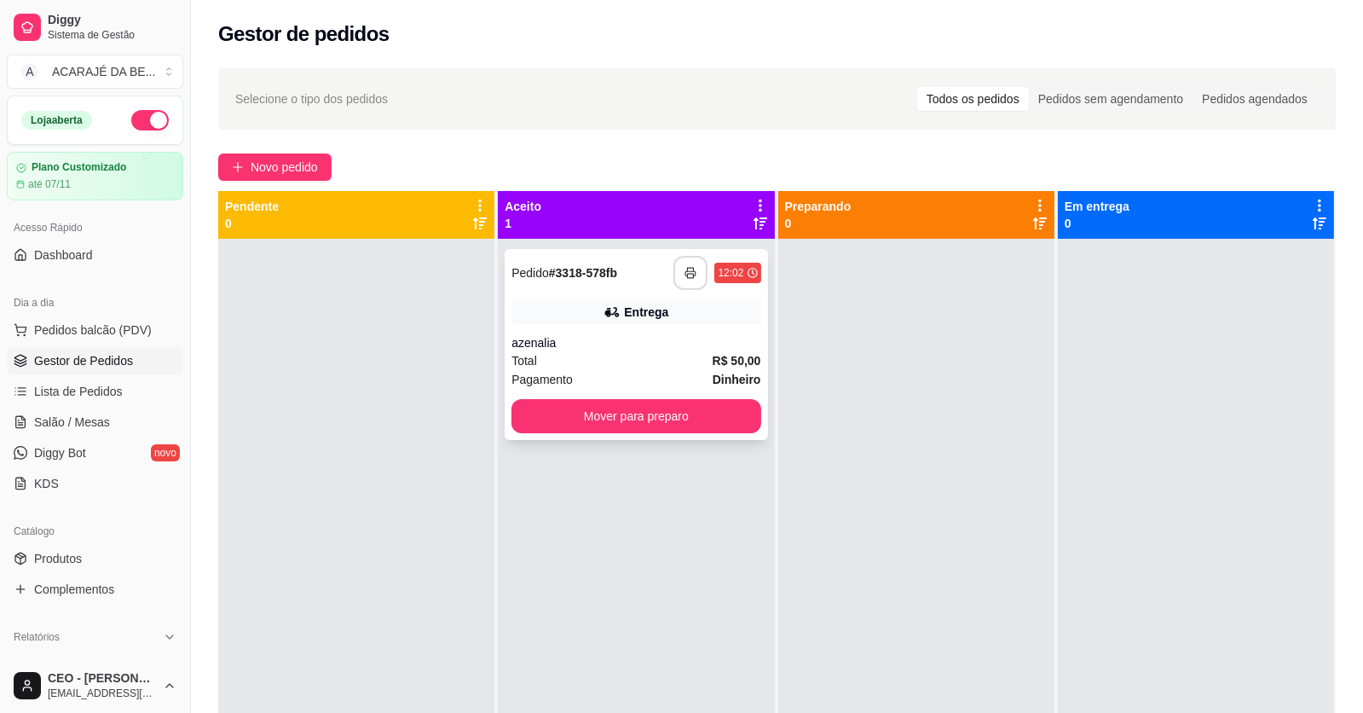
click at [685, 267] on icon "button" at bounding box center [691, 273] width 12 height 12
click at [570, 420] on button "Mover para preparo" at bounding box center [636, 416] width 249 height 34
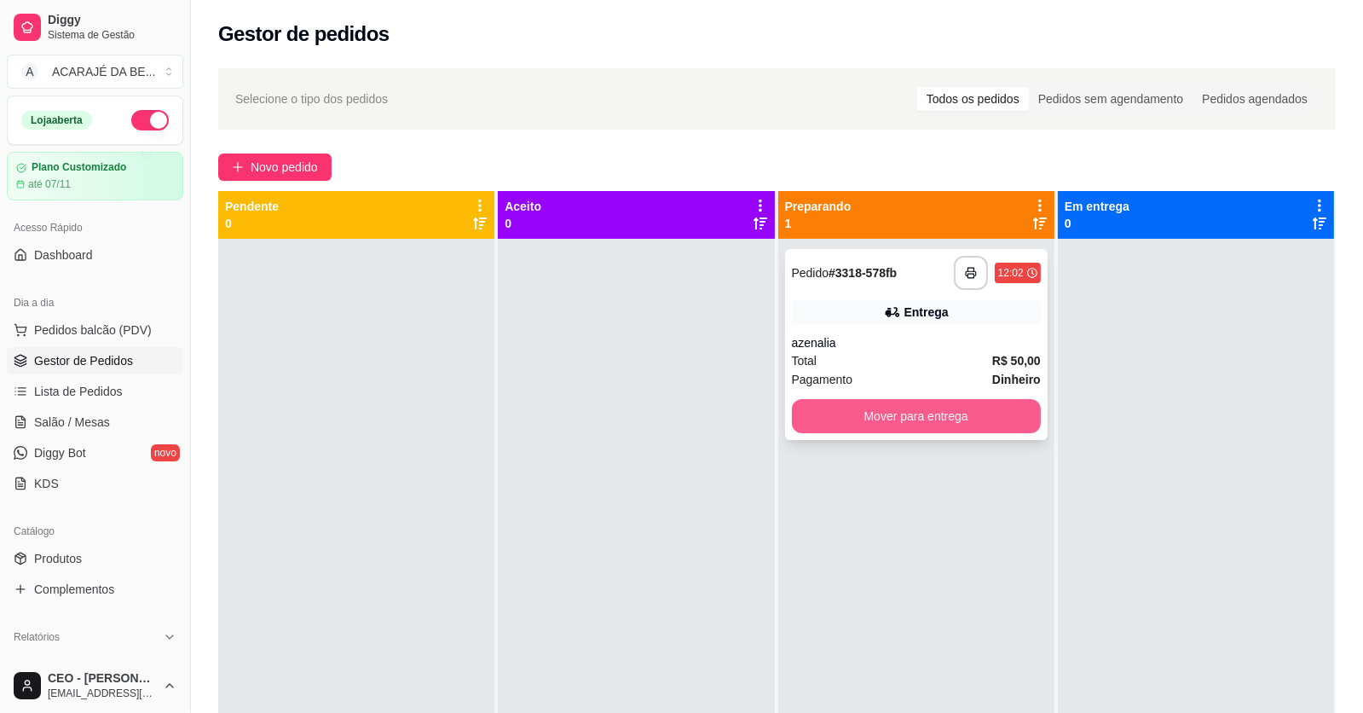
click at [826, 409] on button "Mover para entrega" at bounding box center [916, 416] width 249 height 34
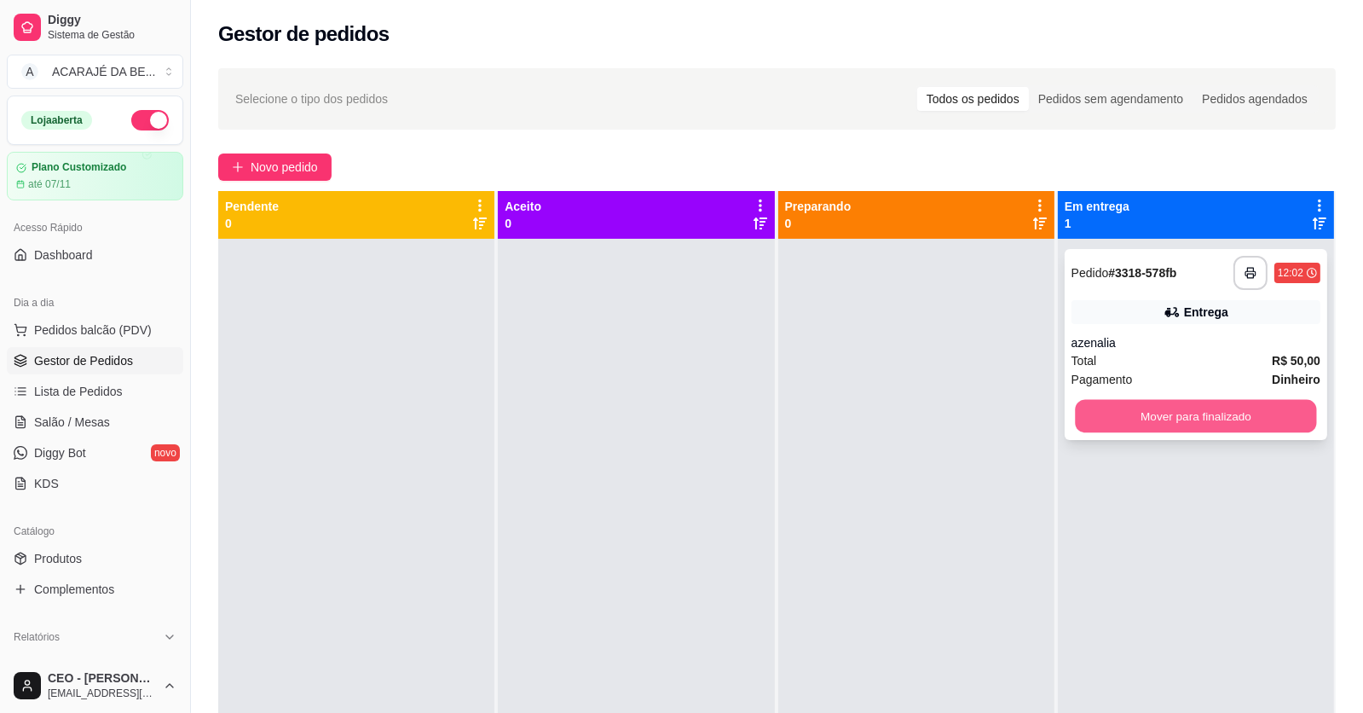
click at [1179, 417] on button "Mover para finalizado" at bounding box center [1195, 416] width 241 height 33
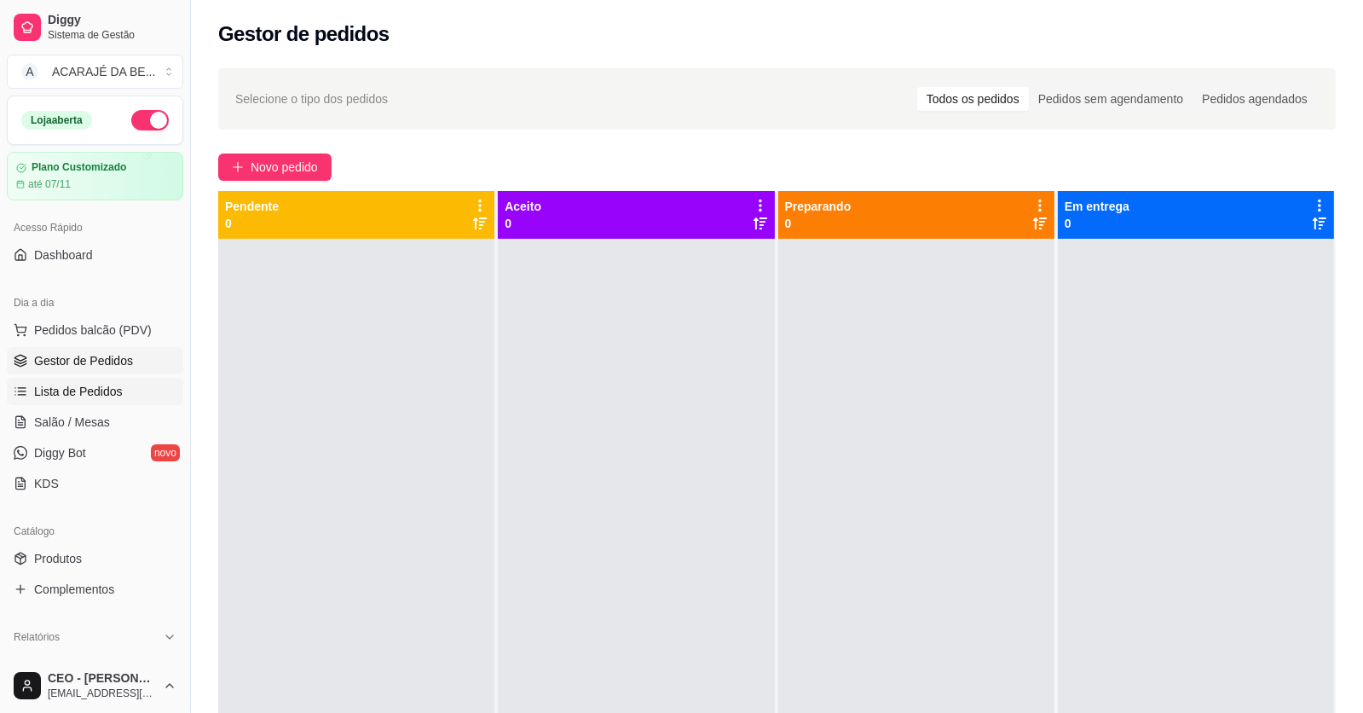
click at [136, 383] on link "Lista de Pedidos" at bounding box center [95, 391] width 177 height 27
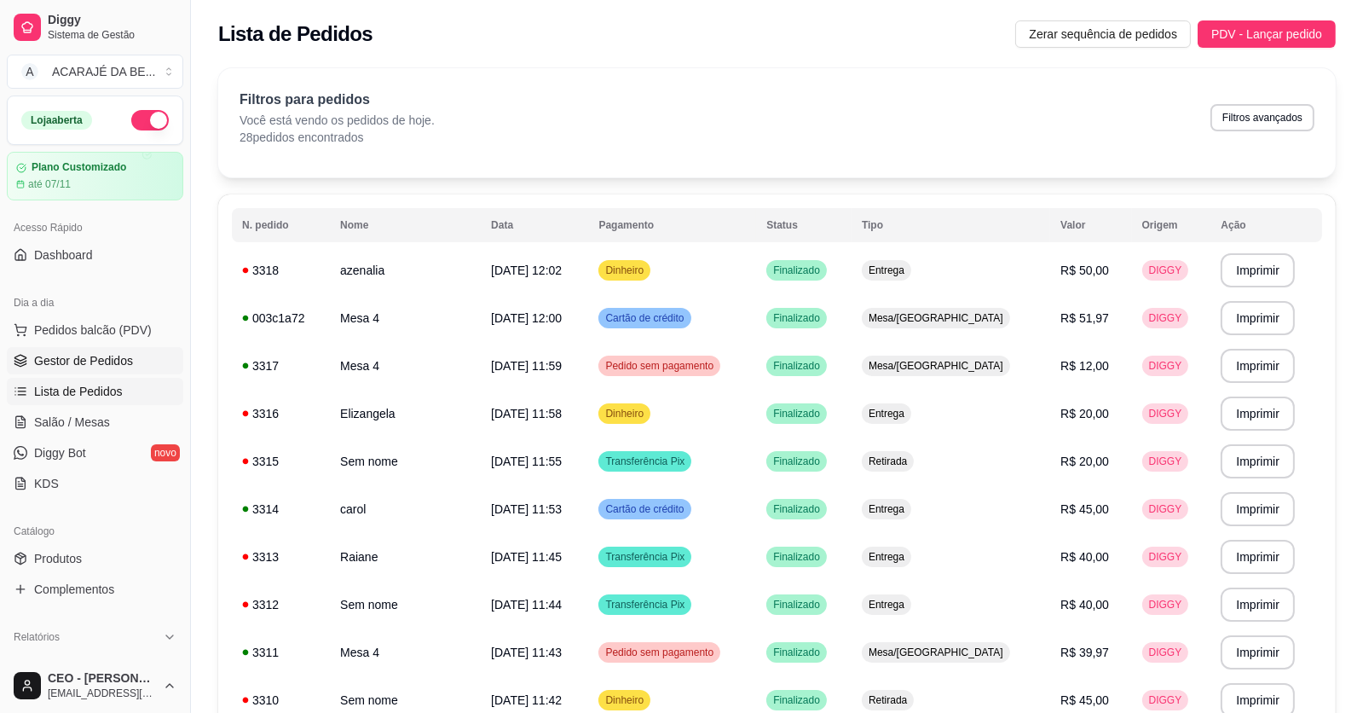
click at [95, 361] on span "Gestor de Pedidos" at bounding box center [83, 360] width 99 height 17
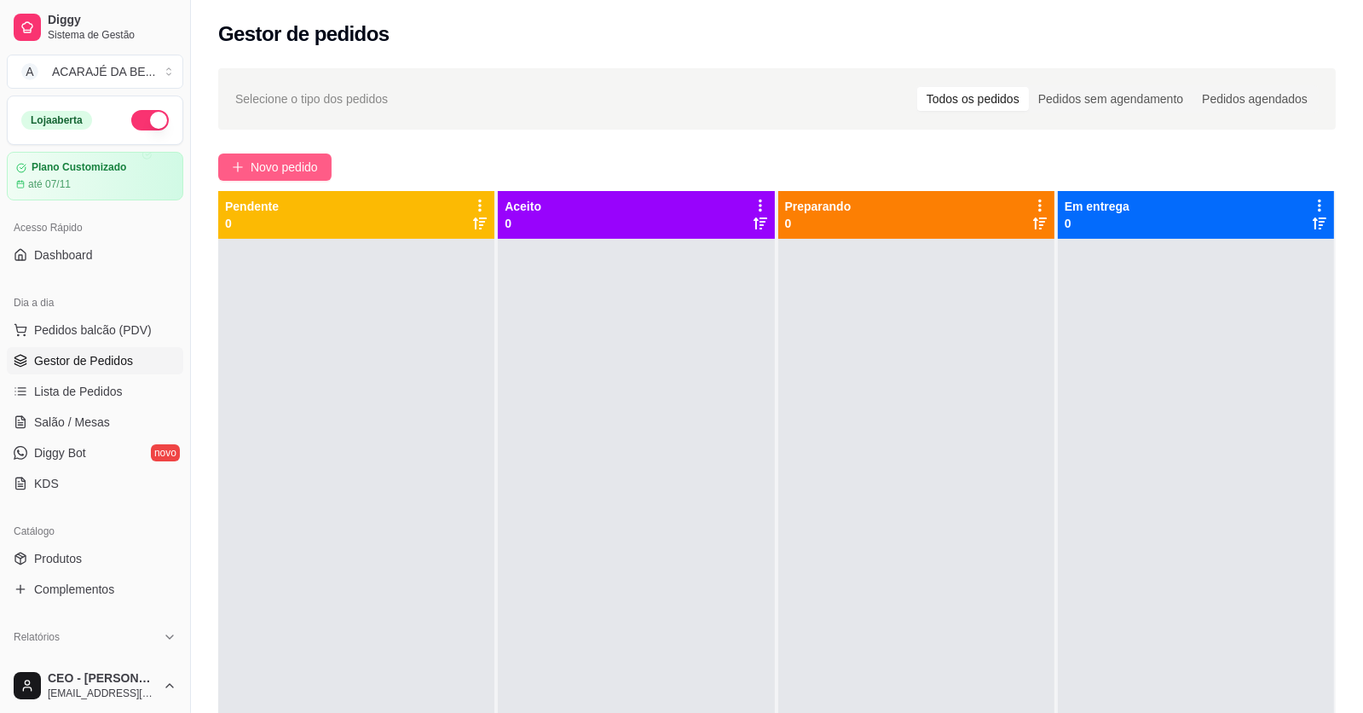
click at [304, 175] on span "Novo pedido" at bounding box center [284, 167] width 67 height 19
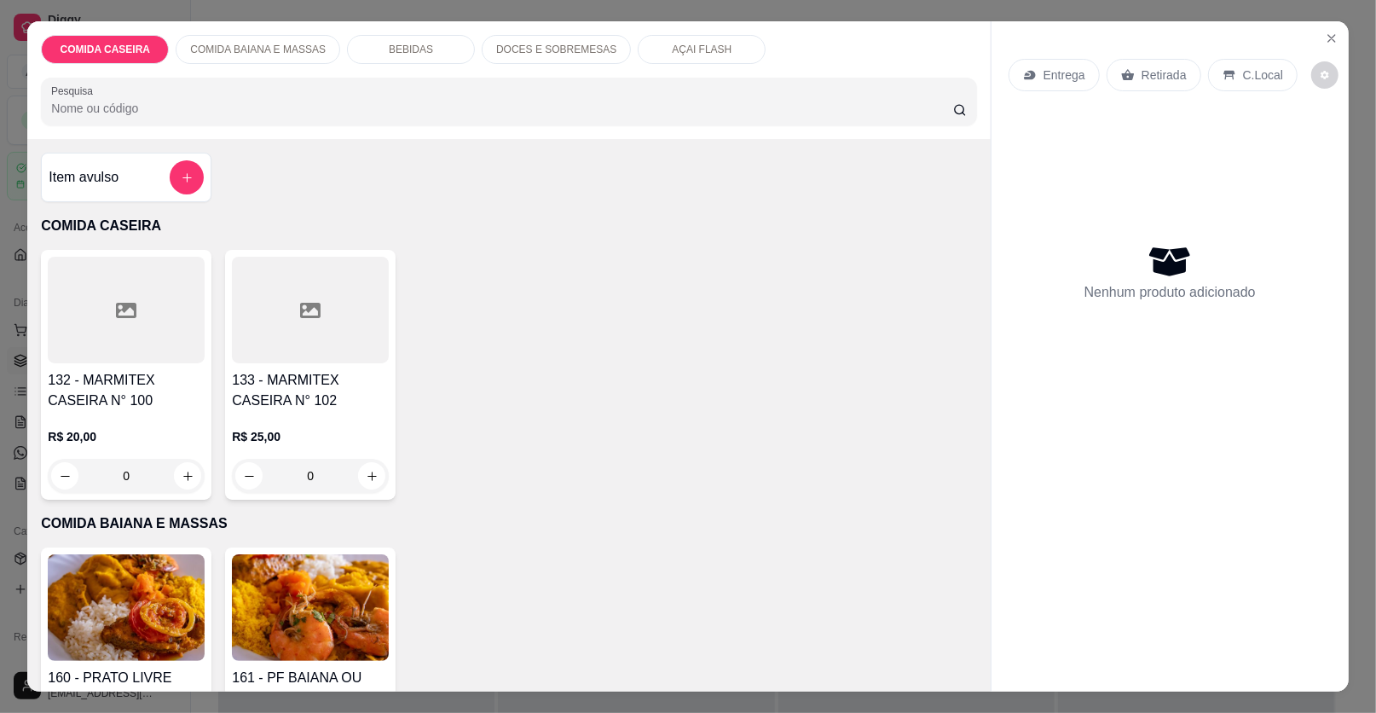
click at [372, 39] on div "BEBIDAS" at bounding box center [411, 49] width 128 height 29
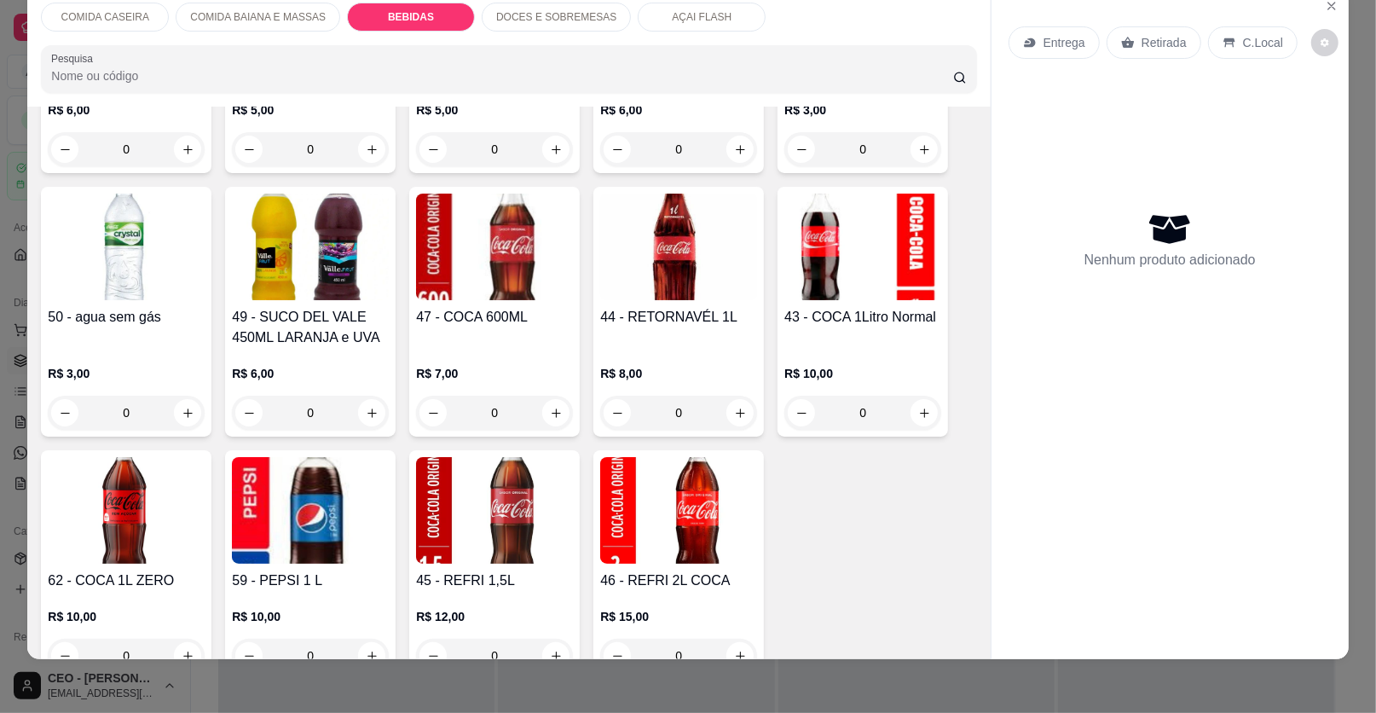
scroll to position [1183, 0]
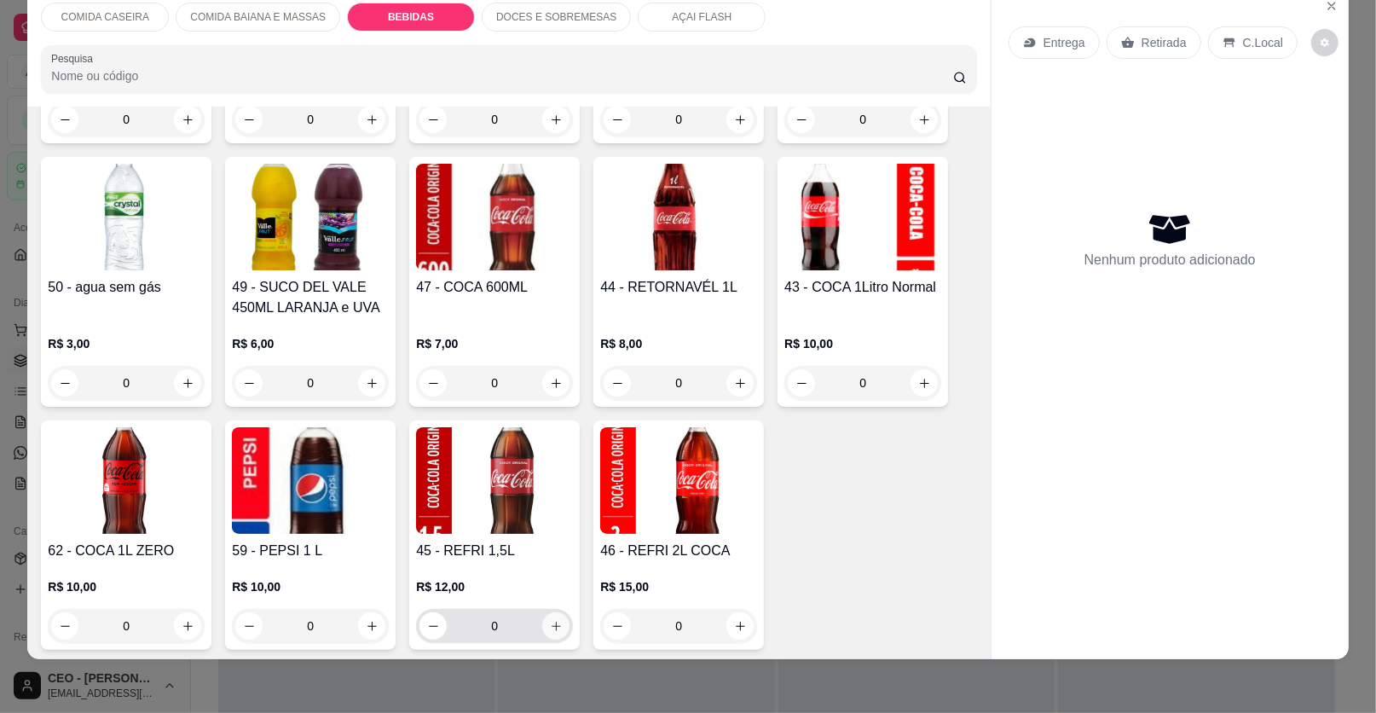
click at [542, 622] on button "increase-product-quantity" at bounding box center [555, 625] width 27 height 27
type input "1"
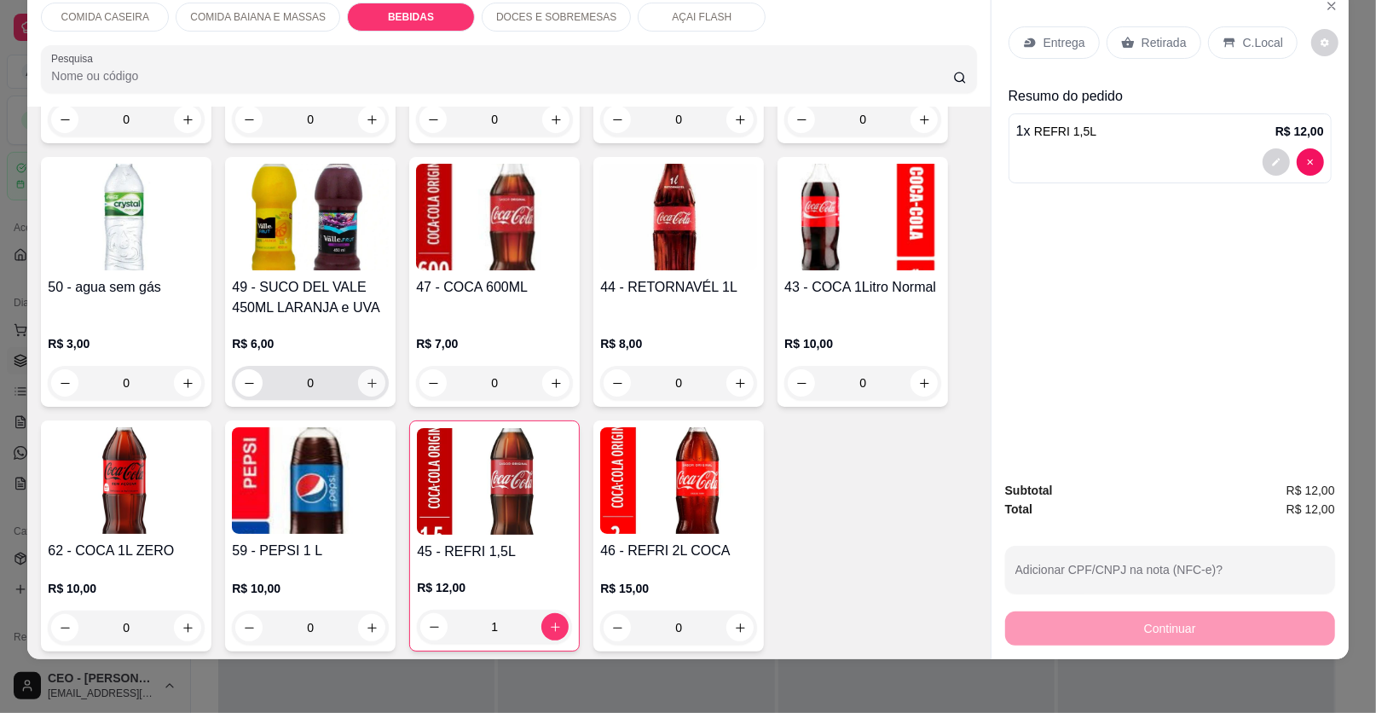
click at [366, 385] on icon "increase-product-quantity" at bounding box center [372, 383] width 13 height 13
type input "1"
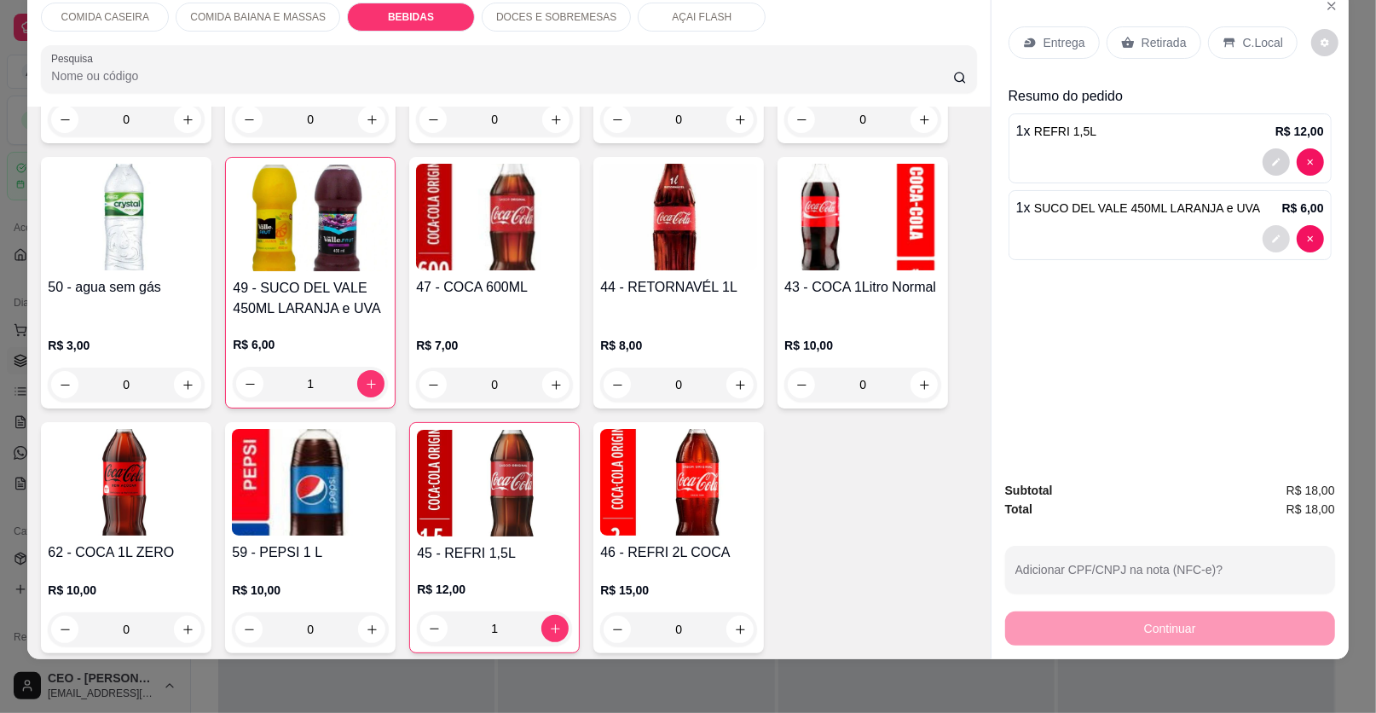
click at [1271, 239] on icon "decrease-product-quantity" at bounding box center [1276, 239] width 10 height 10
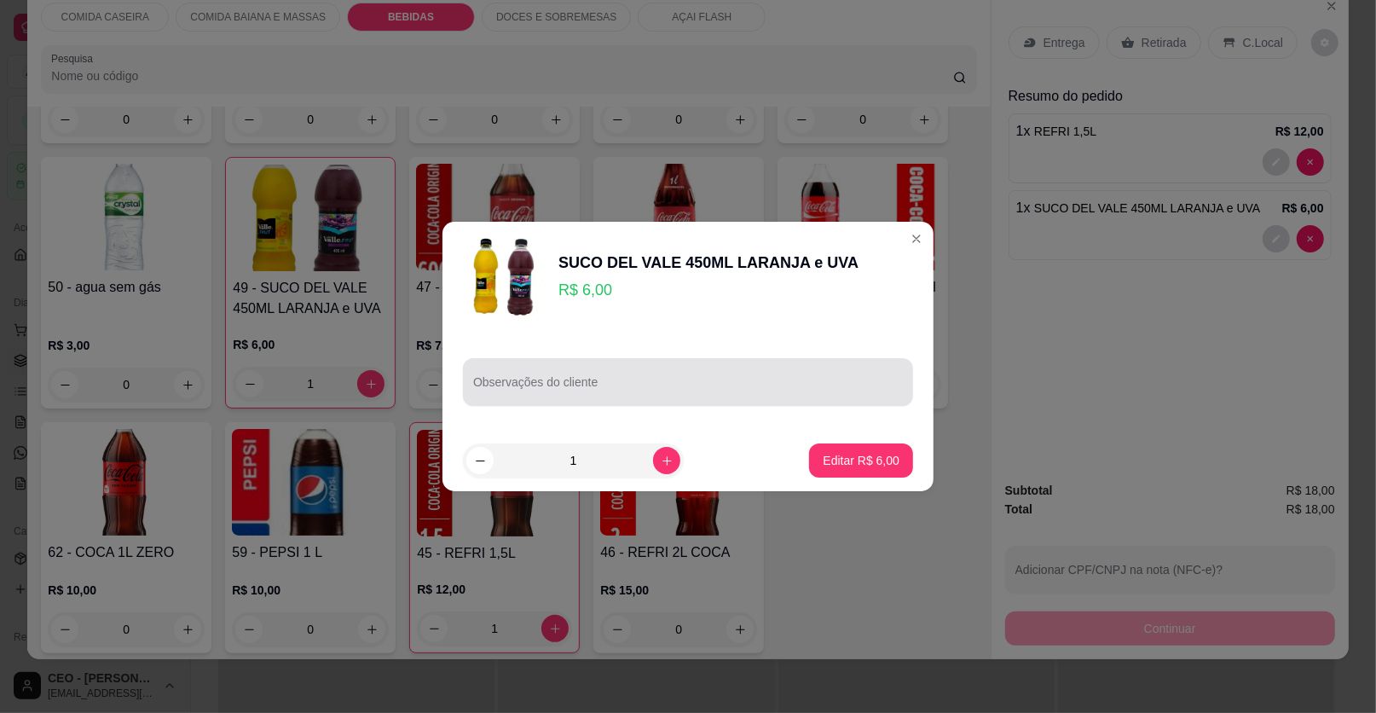
click at [726, 376] on div at bounding box center [688, 382] width 430 height 34
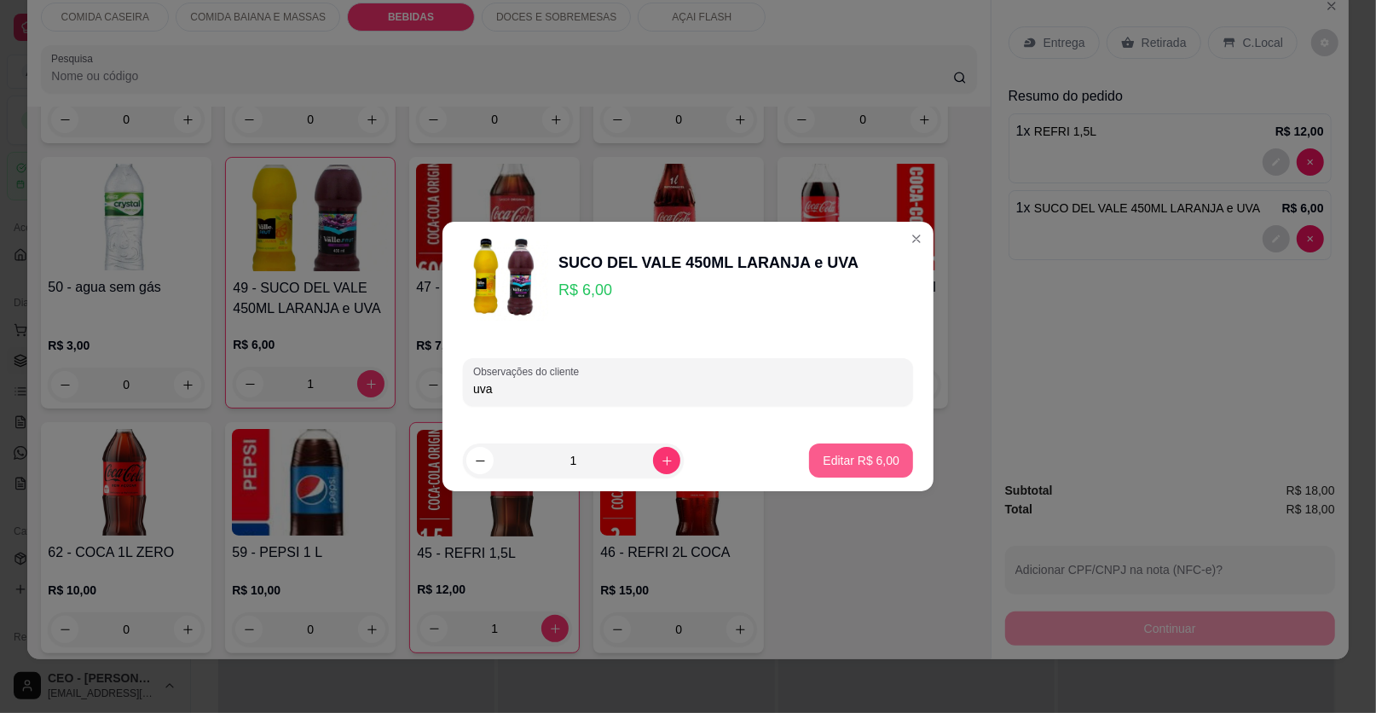
type input "uva"
click at [882, 469] on button "Editar R$ 6,00" at bounding box center [861, 460] width 101 height 33
type input "0"
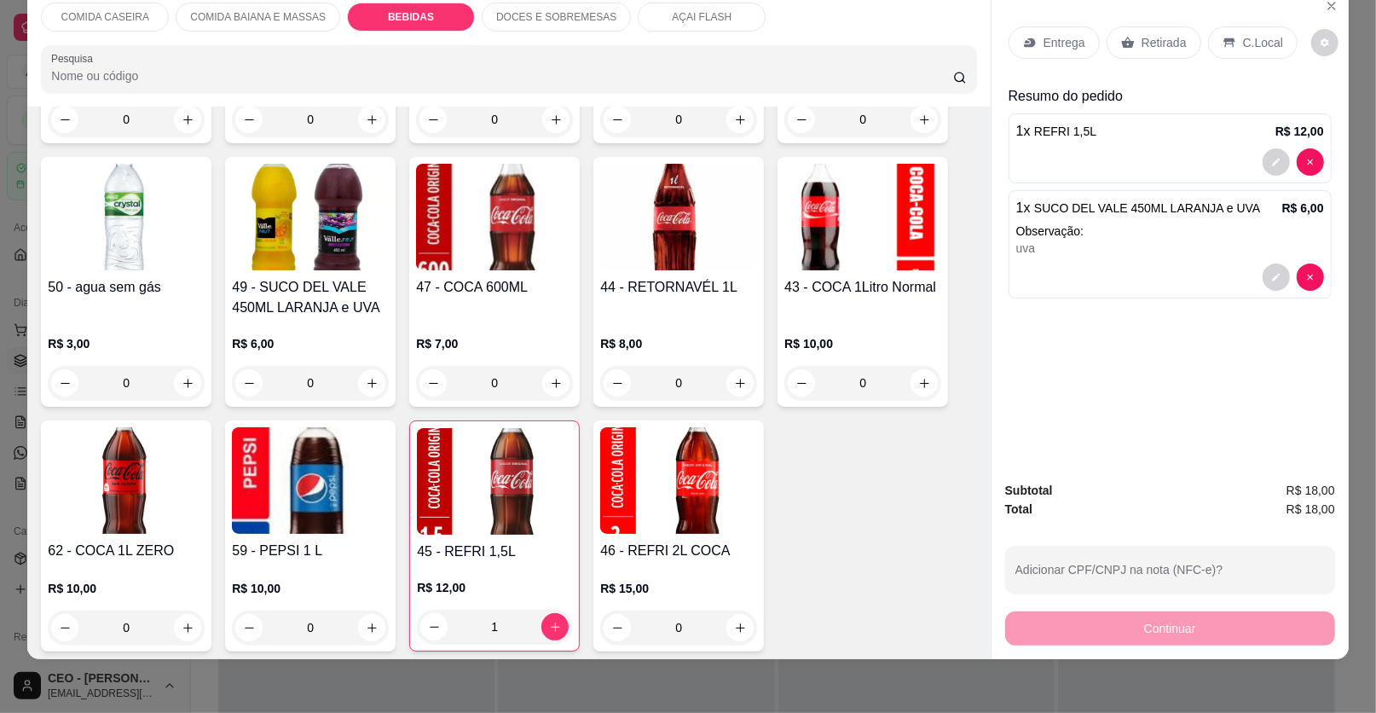
click at [1031, 43] on div "Entrega" at bounding box center [1054, 42] width 91 height 32
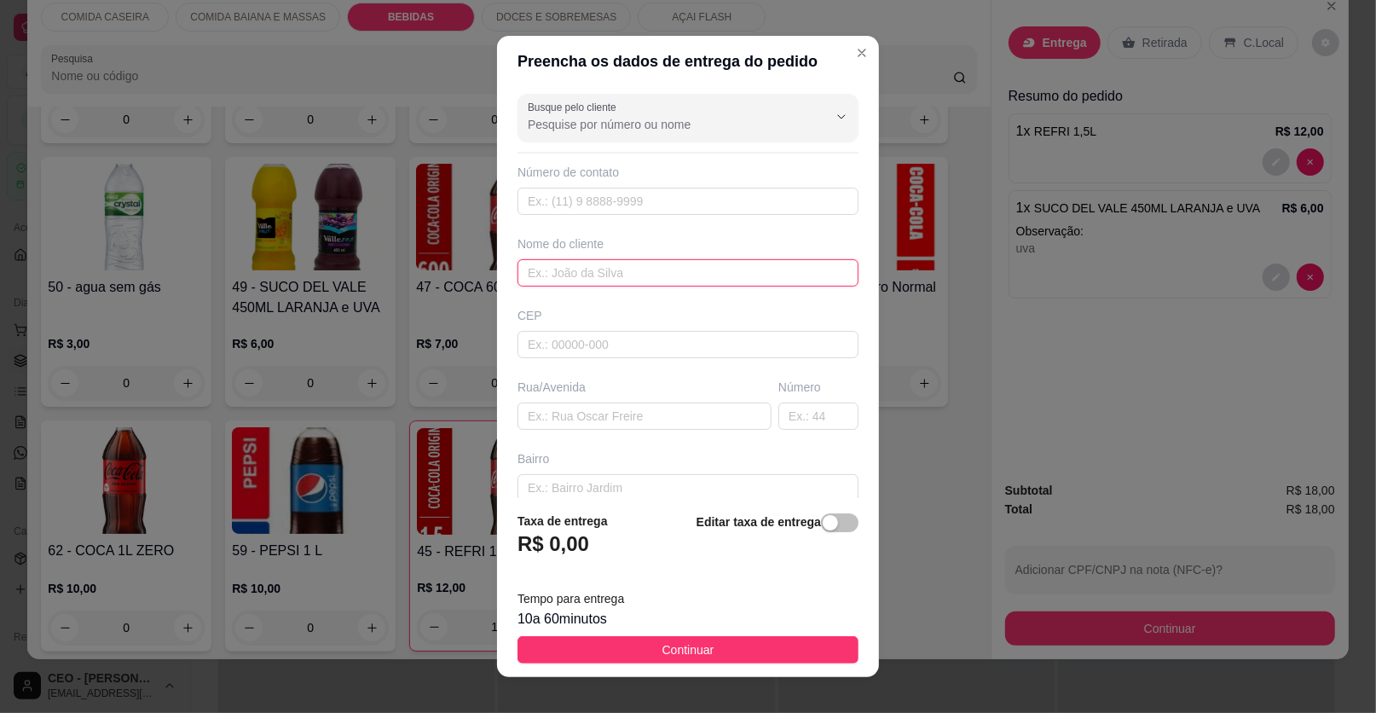
click at [634, 273] on input "text" at bounding box center [688, 272] width 341 height 27
type input "driele"
click at [610, 420] on input "text" at bounding box center [645, 415] width 254 height 27
paste input "bairro São Raimundo"
paste input "entre o campo e pelotão"
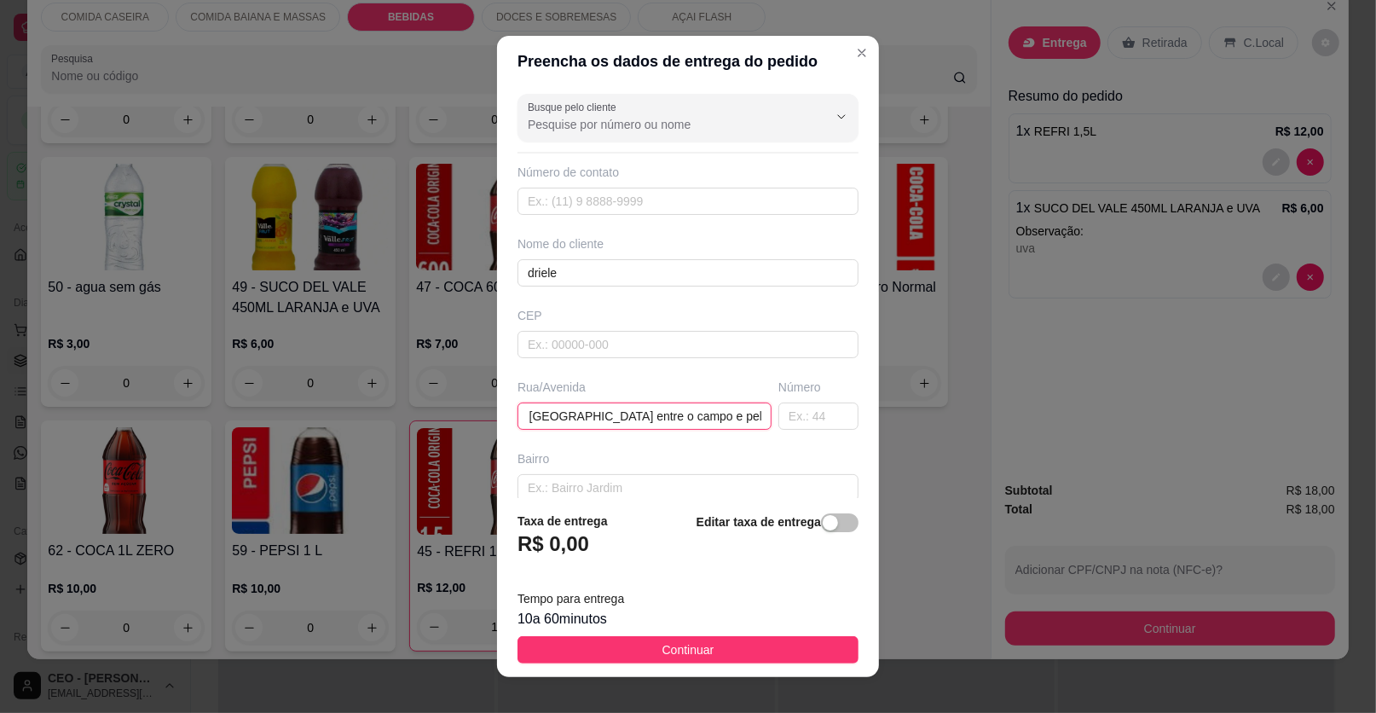
scroll to position [0, 0]
paste input "casa branca ao lado direito da ladeira"
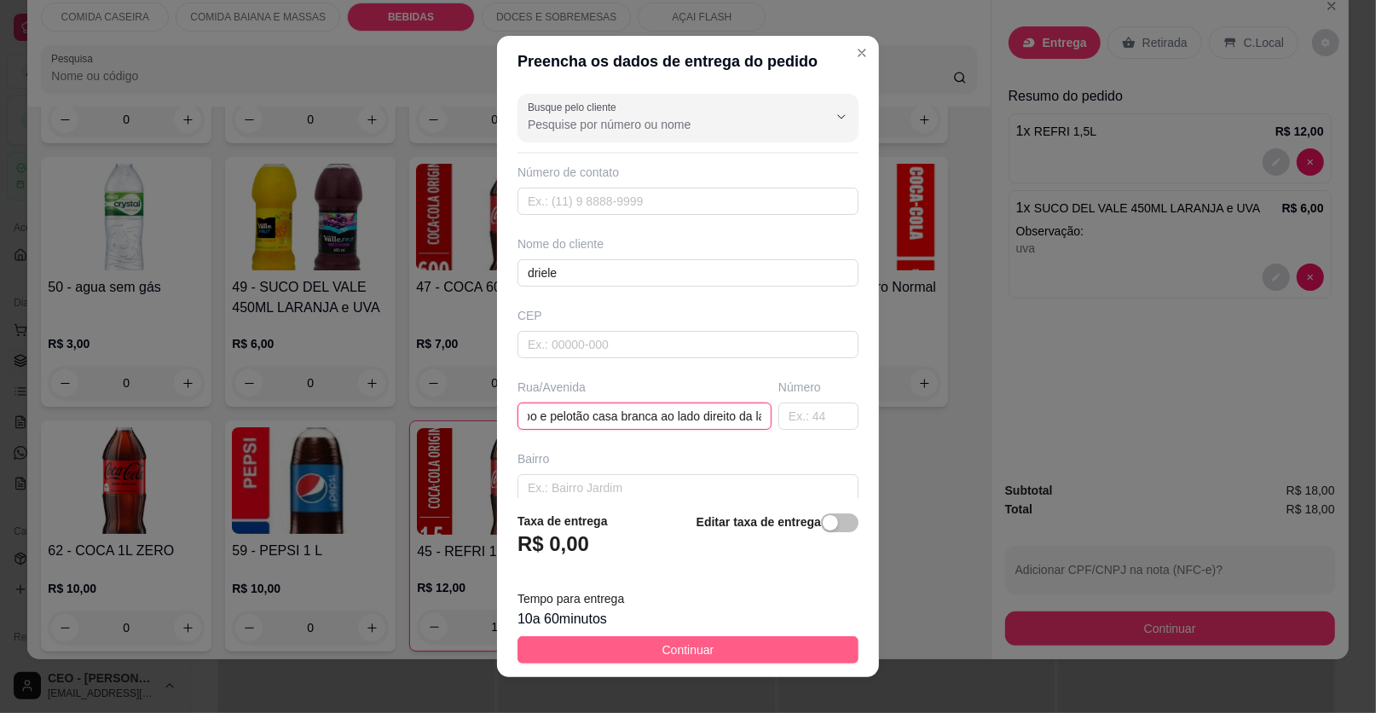
type input "bairro [GEOGRAPHIC_DATA] entre o campo e pelotão casa branca ao lado direito da…"
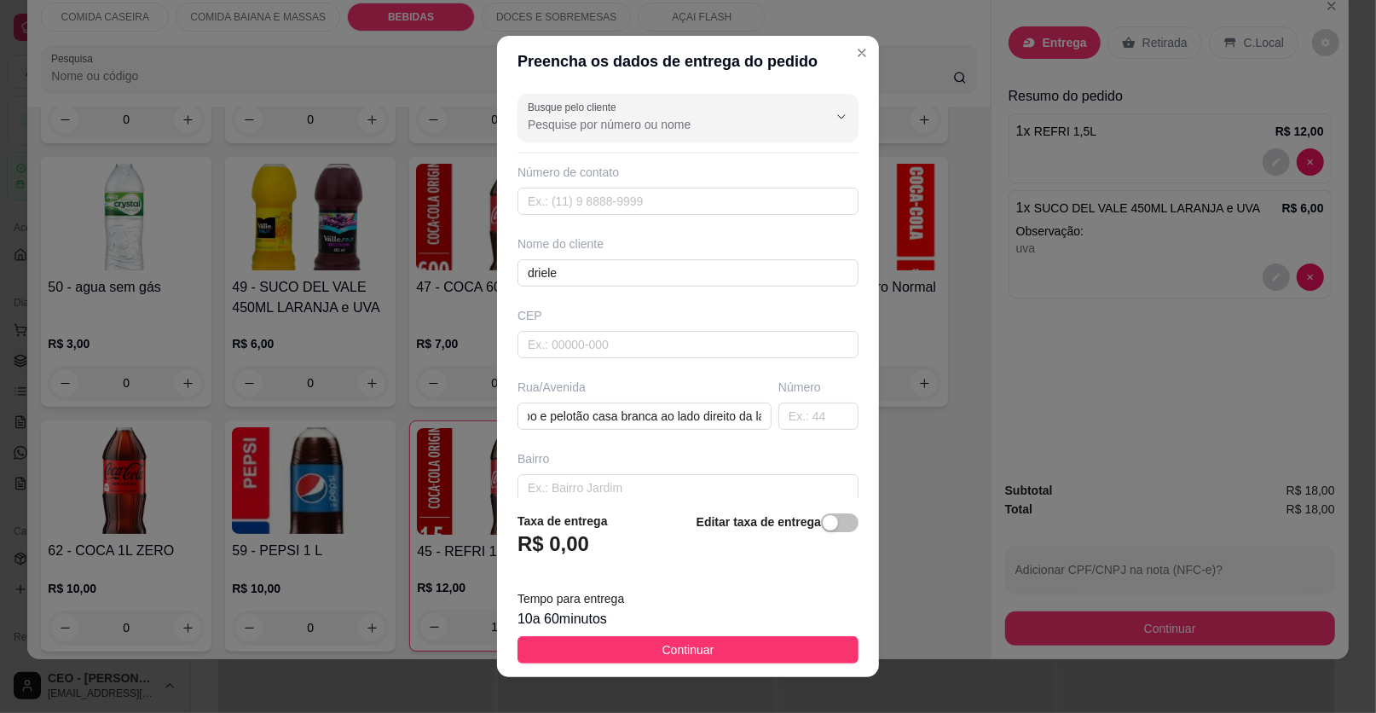
drag, startPoint x: 767, startPoint y: 649, endPoint x: 996, endPoint y: 631, distance: 229.2
click at [768, 649] on button "Continuar" at bounding box center [688, 649] width 341 height 27
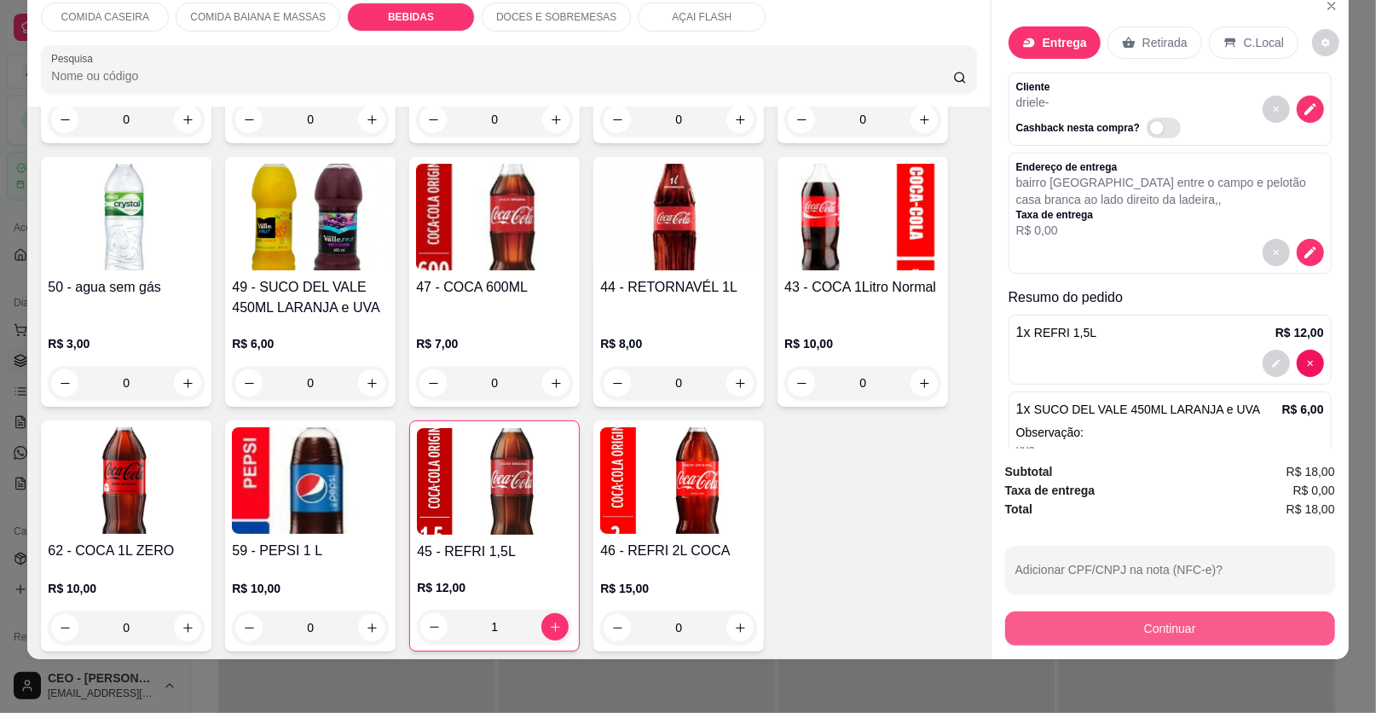
click at [1026, 614] on button "Continuar" at bounding box center [1170, 628] width 330 height 34
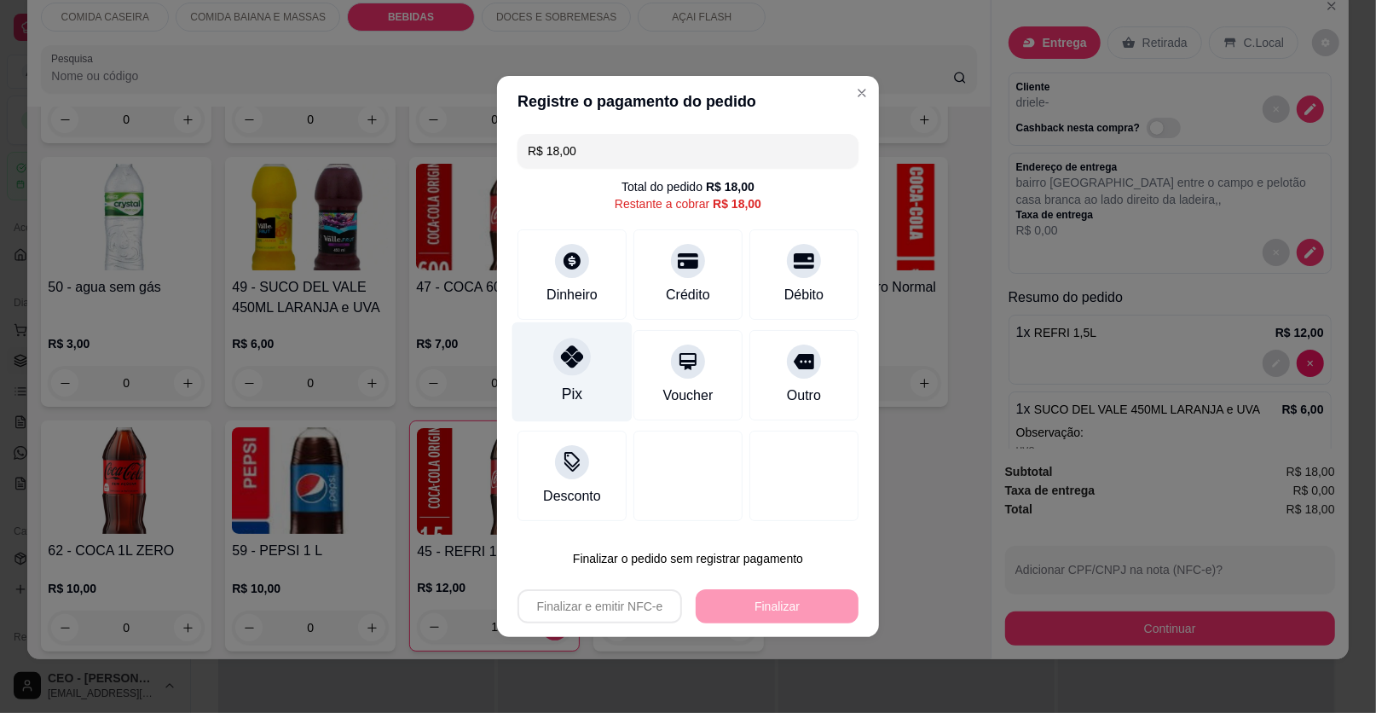
click at [576, 391] on div "Pix" at bounding box center [572, 394] width 20 height 22
type input "R$ 0,00"
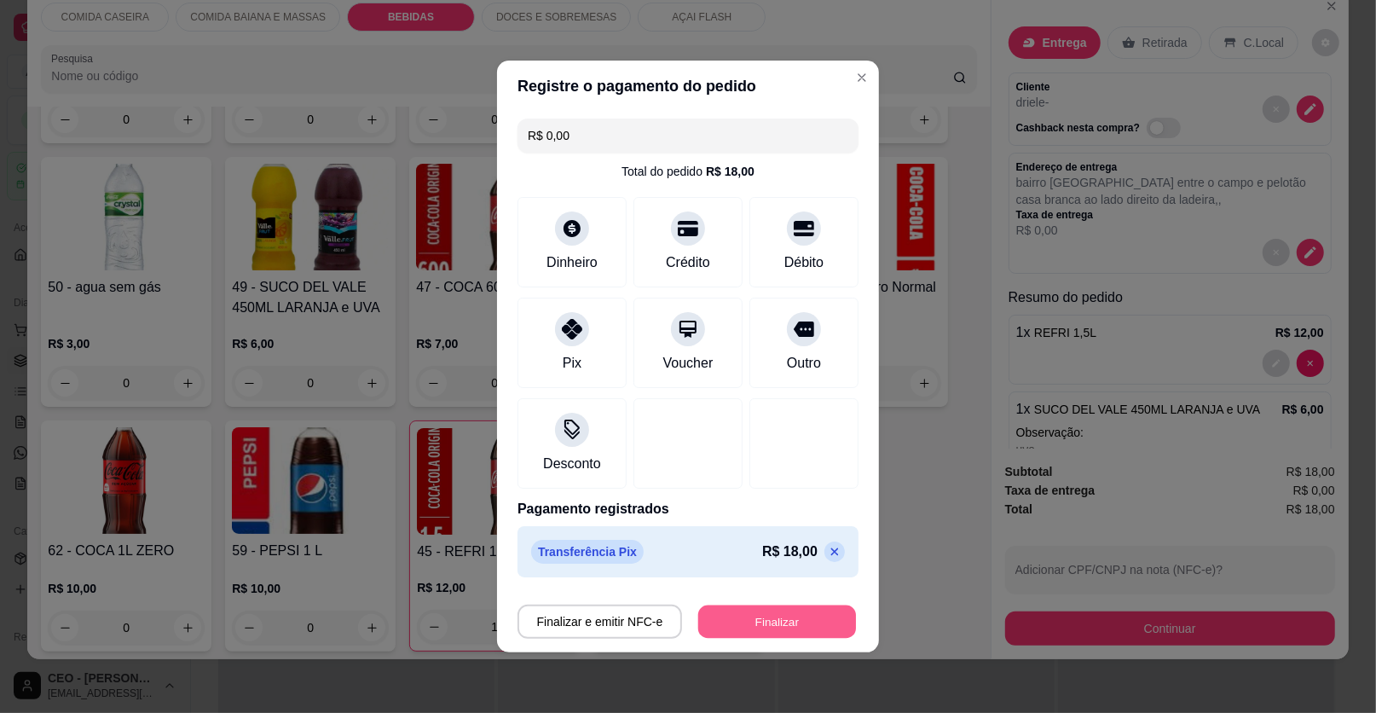
click at [795, 634] on button "Finalizar" at bounding box center [777, 621] width 158 height 33
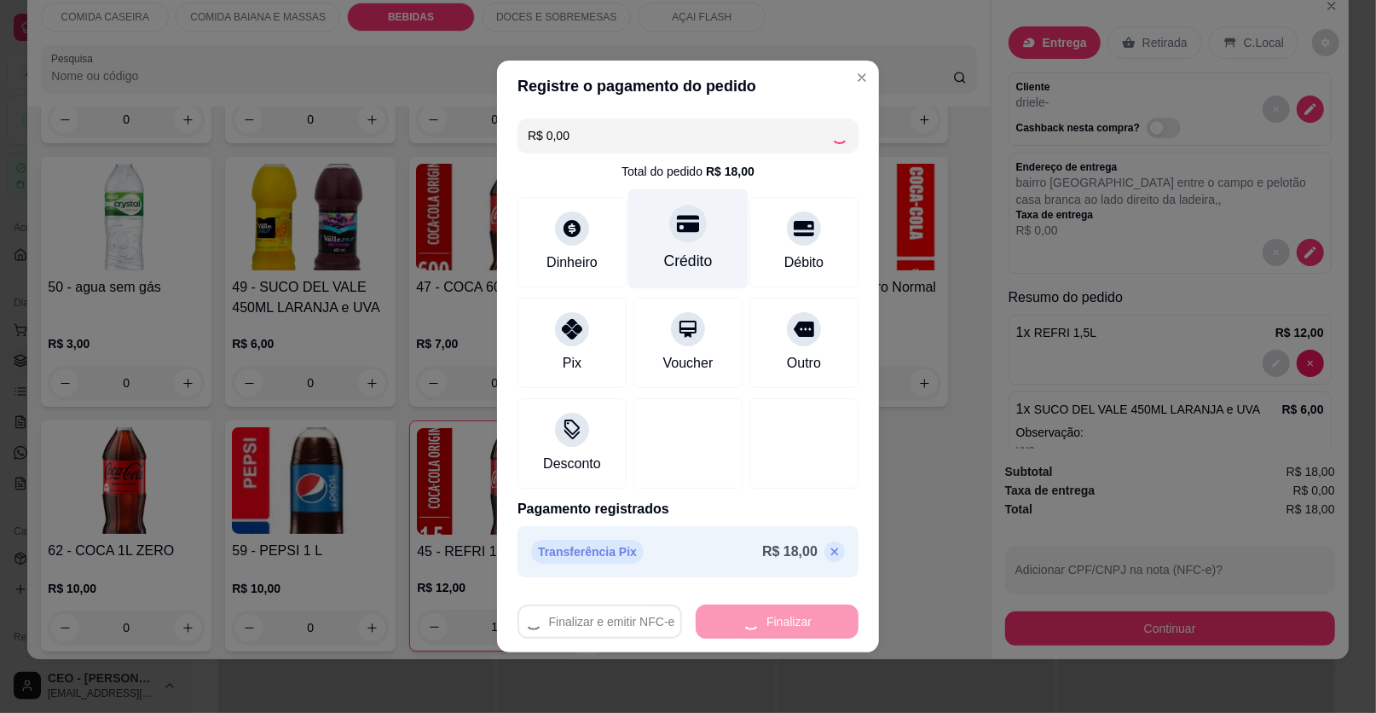
type input "0"
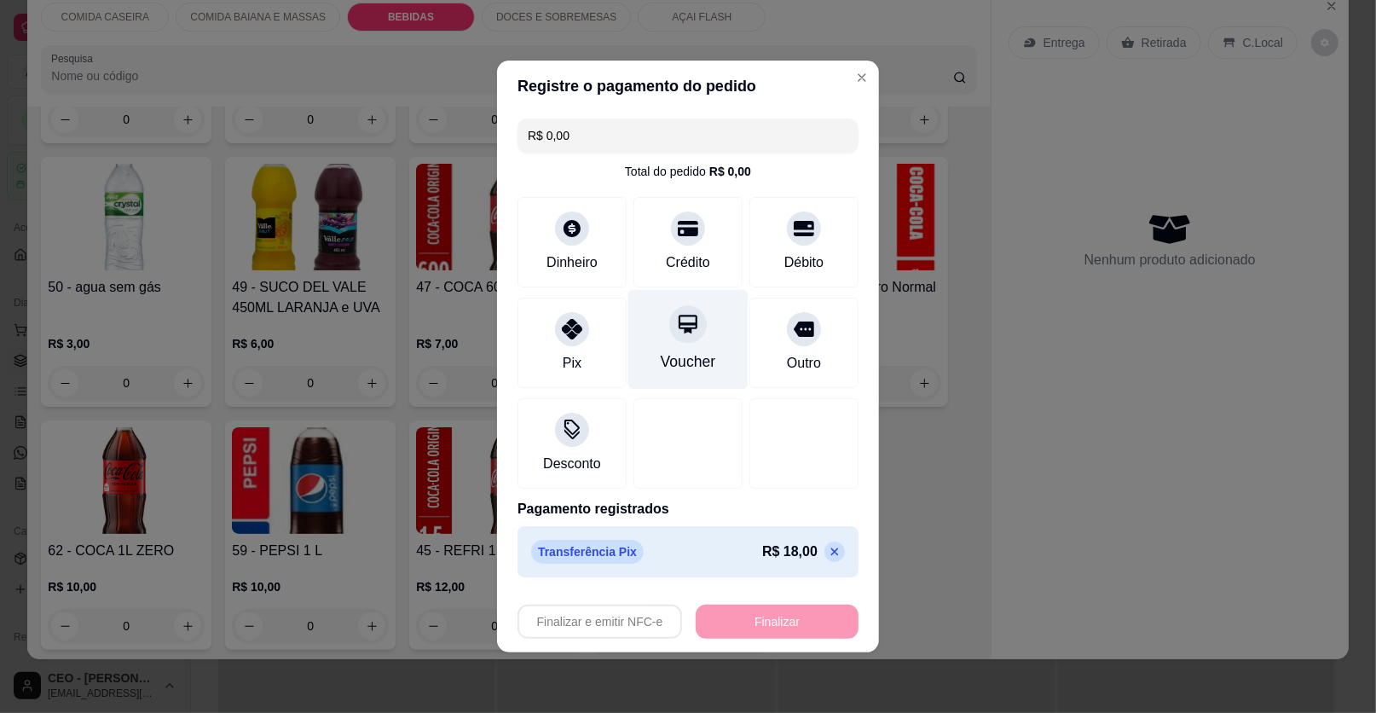
type input "-R$ 18,00"
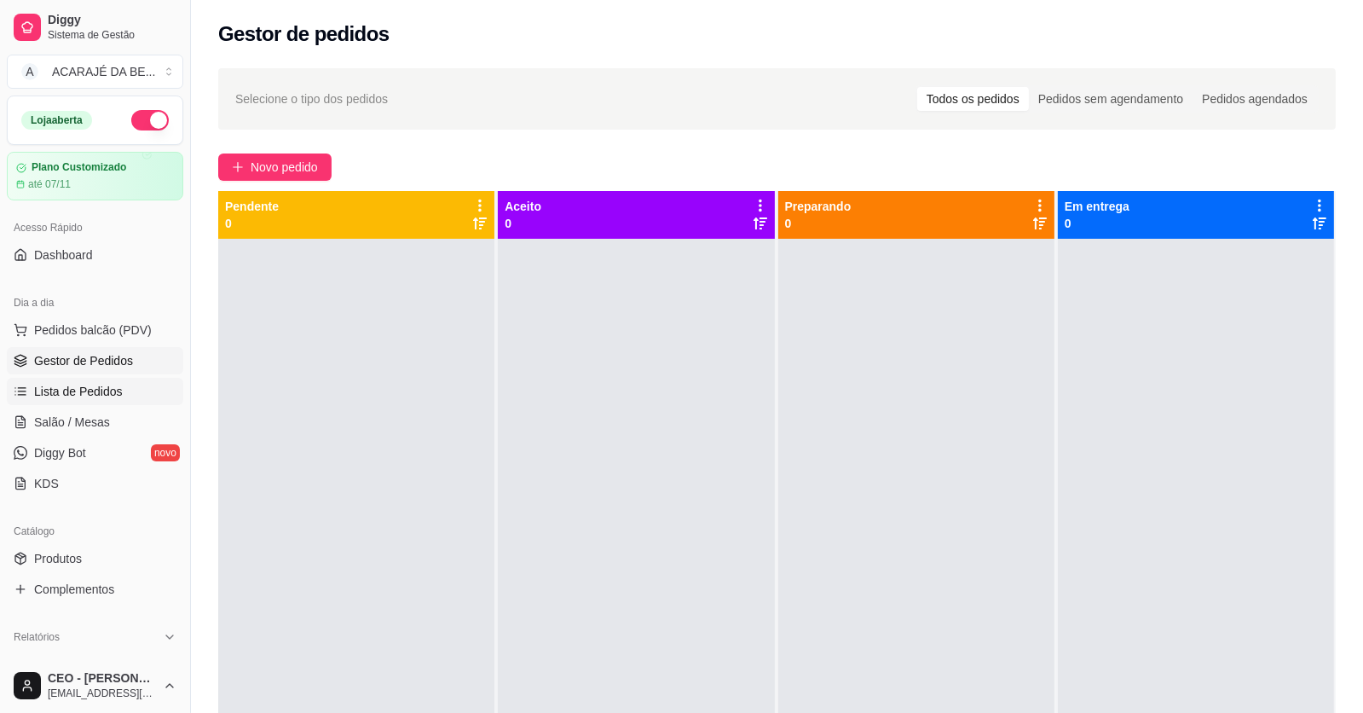
click at [101, 384] on span "Lista de Pedidos" at bounding box center [78, 391] width 89 height 17
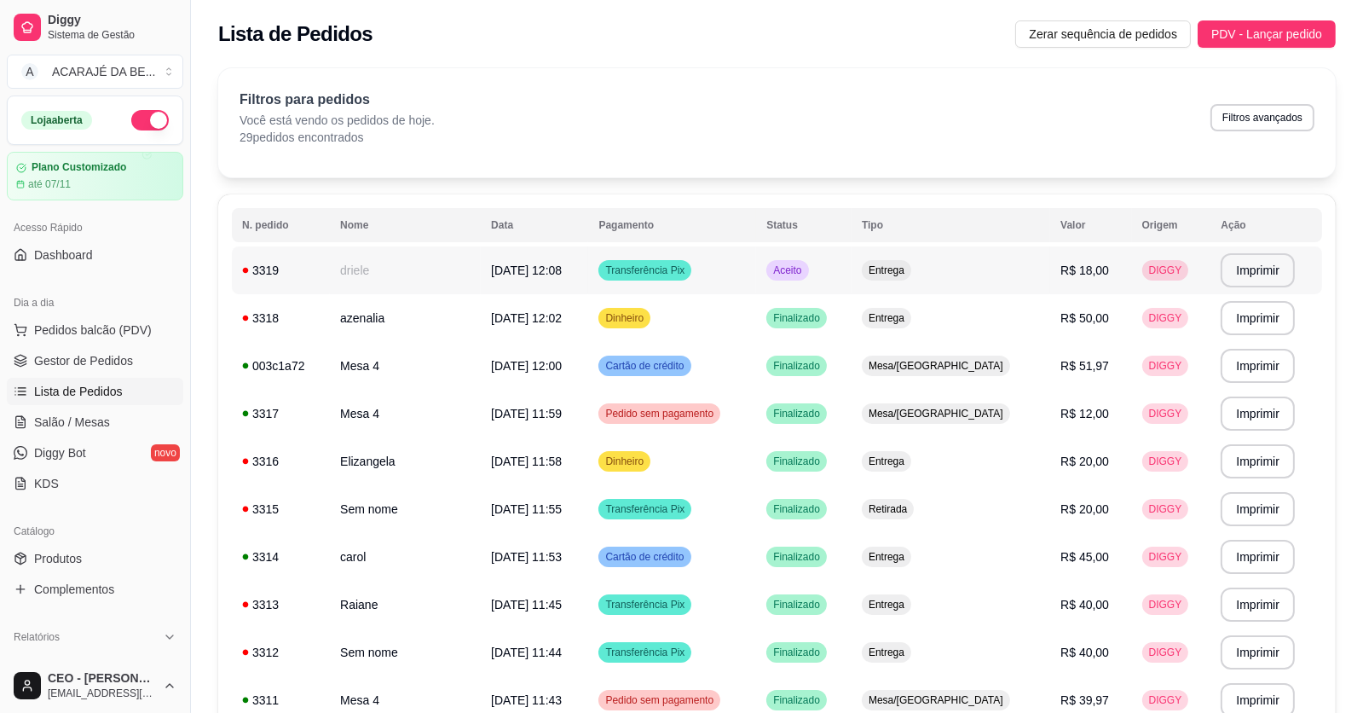
click at [367, 268] on td "driele" at bounding box center [405, 270] width 151 height 48
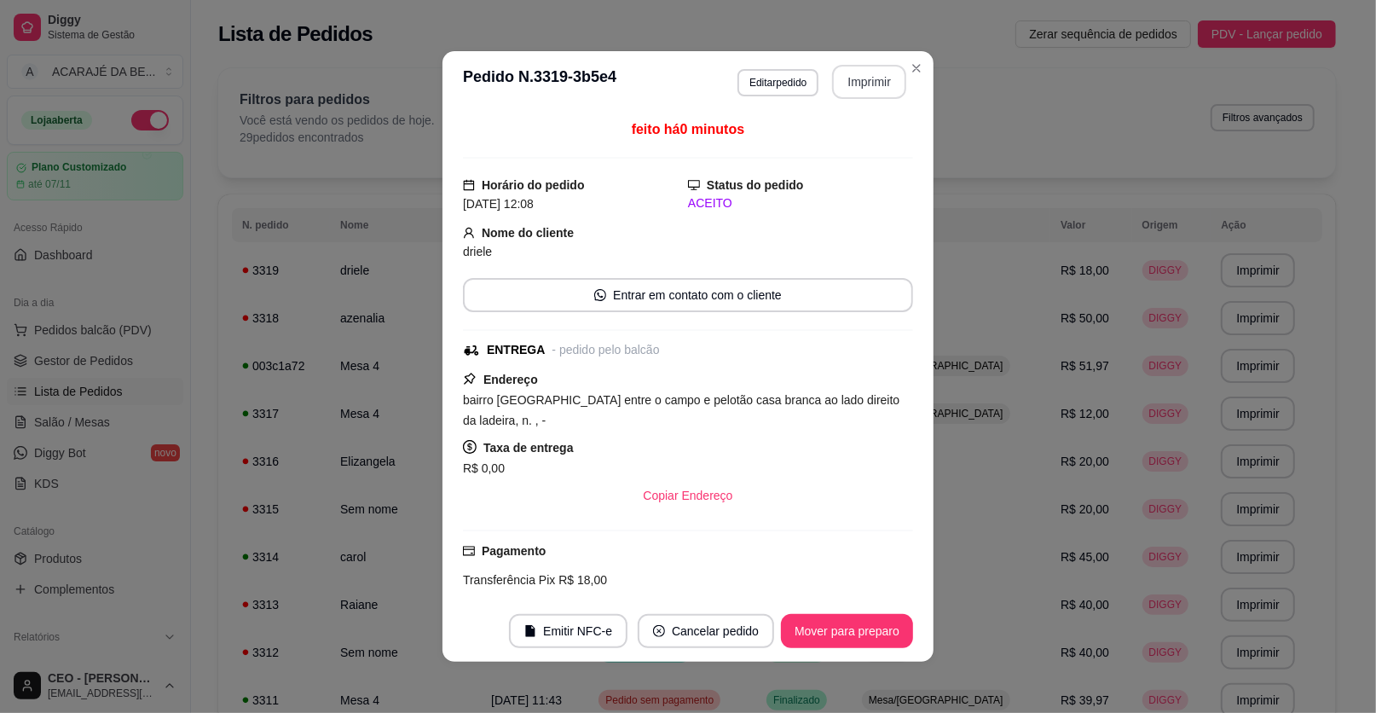
click at [875, 83] on button "Imprimir" at bounding box center [869, 82] width 74 height 34
click at [817, 626] on button "Mover para preparo" at bounding box center [847, 631] width 132 height 34
click at [820, 625] on div "Mover para preparo" at bounding box center [835, 631] width 156 height 34
click at [821, 625] on button "Mover para entrega" at bounding box center [847, 631] width 131 height 34
click at [821, 625] on button "Mover para finalizado" at bounding box center [843, 631] width 142 height 34
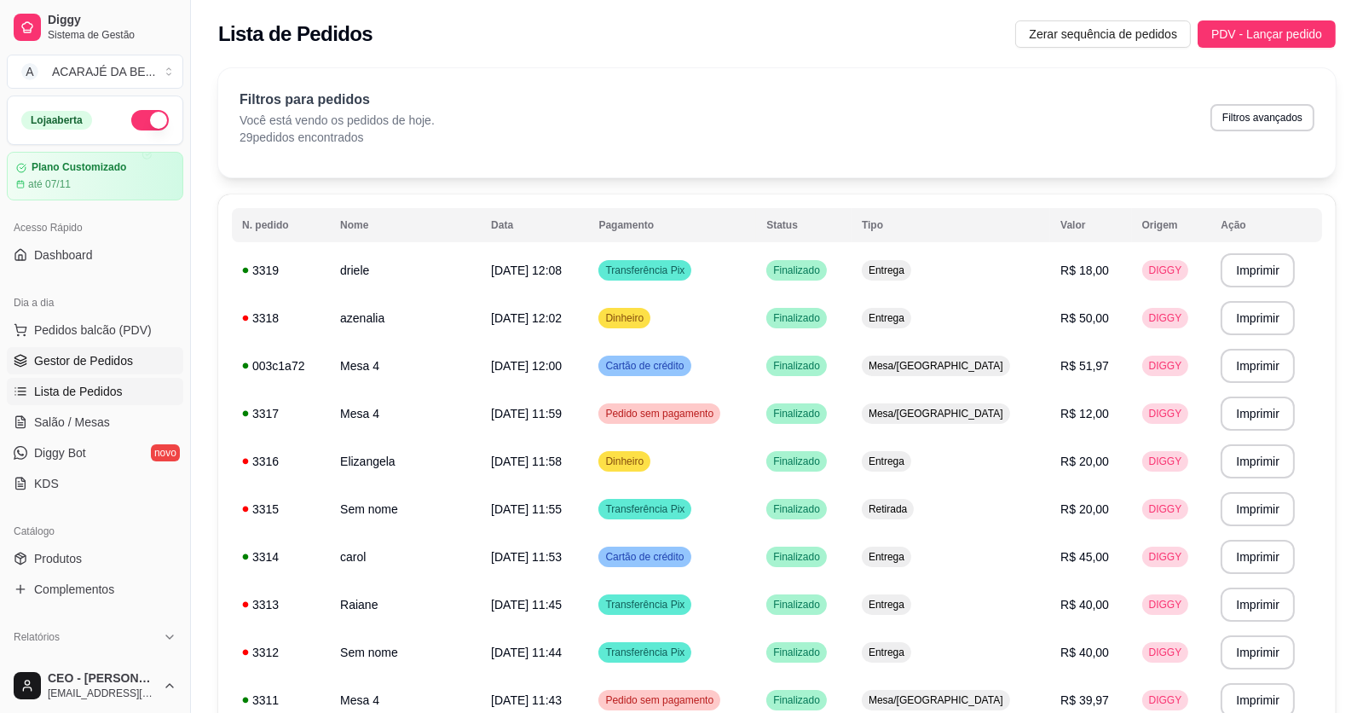
click at [103, 350] on link "Gestor de Pedidos" at bounding box center [95, 360] width 177 height 27
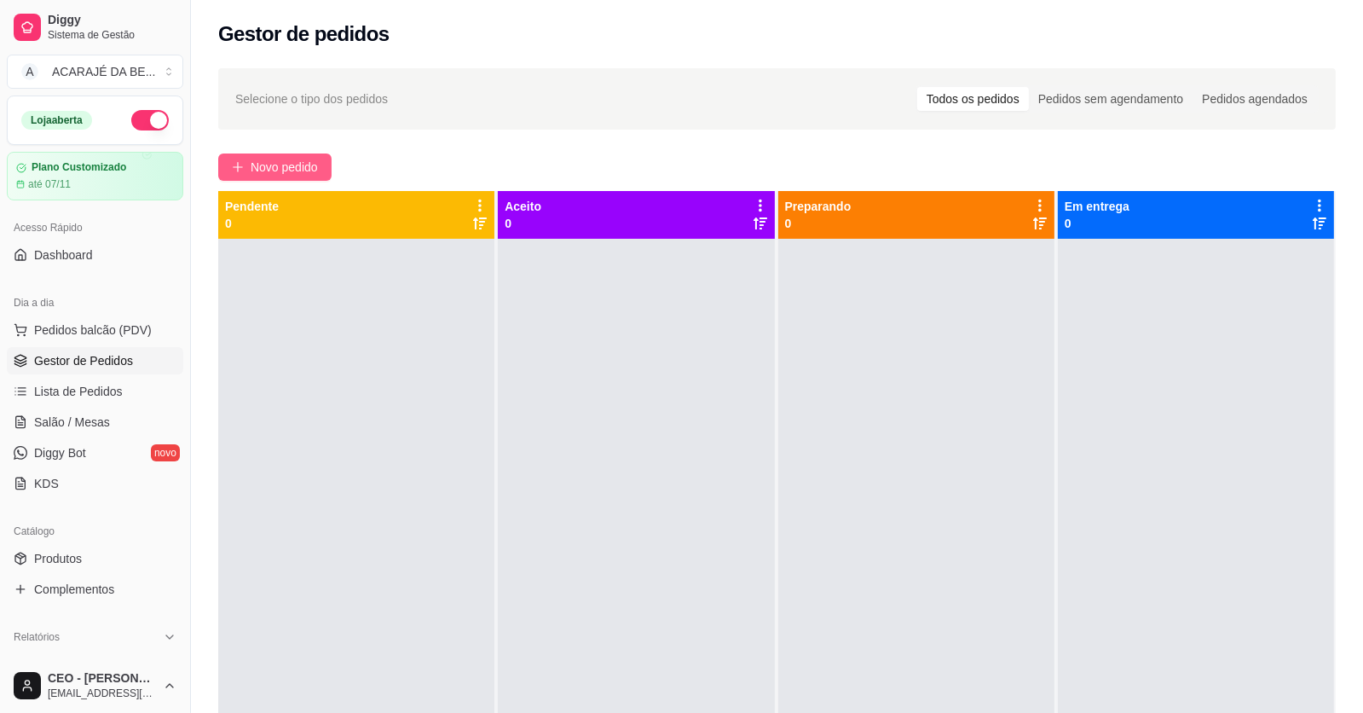
click at [276, 165] on span "Novo pedido" at bounding box center [284, 167] width 67 height 19
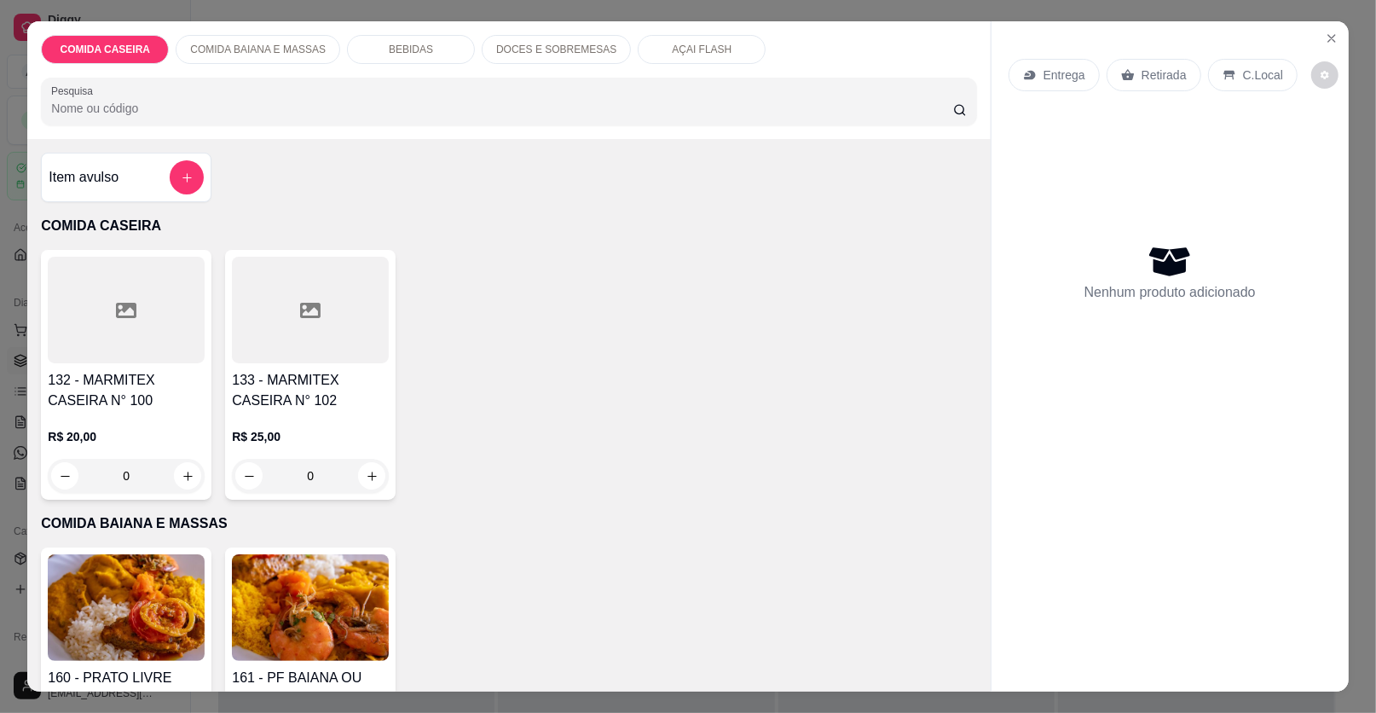
click at [195, 311] on div at bounding box center [126, 310] width 157 height 107
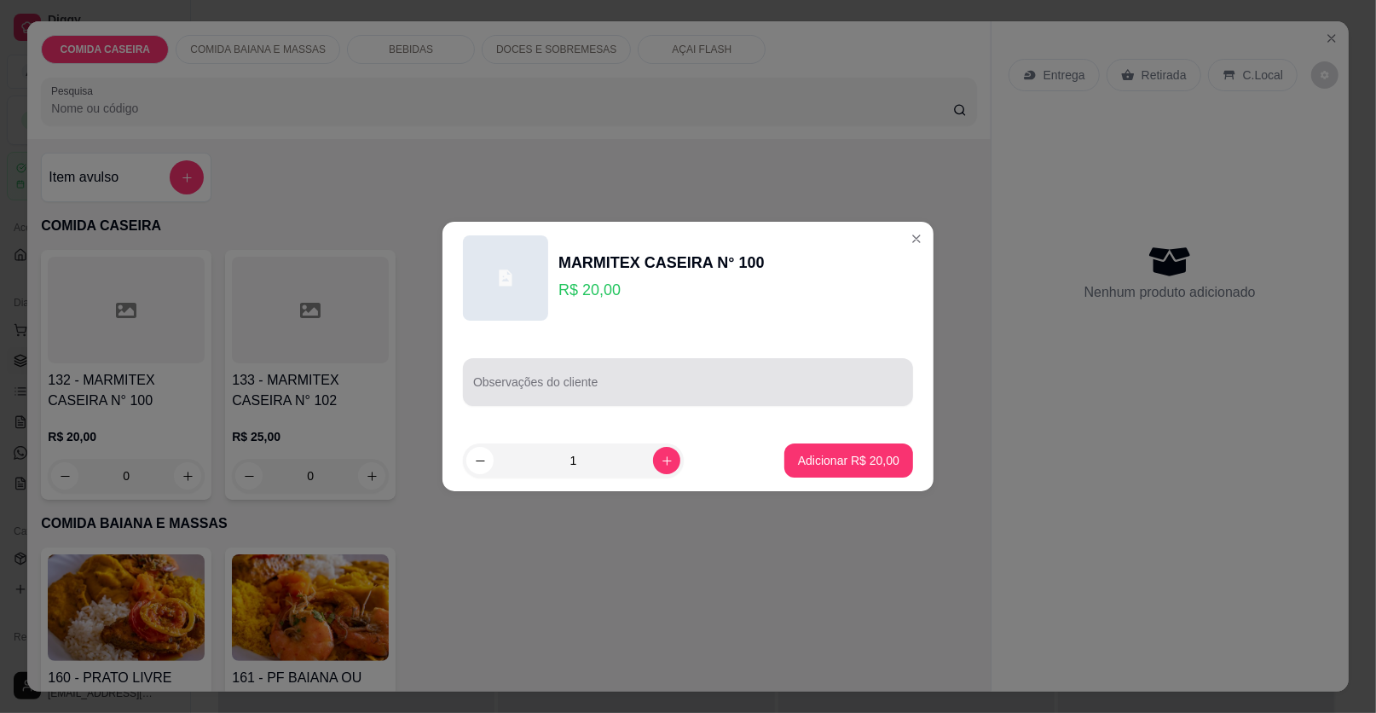
click at [505, 394] on input "Observações do cliente" at bounding box center [688, 388] width 430 height 17
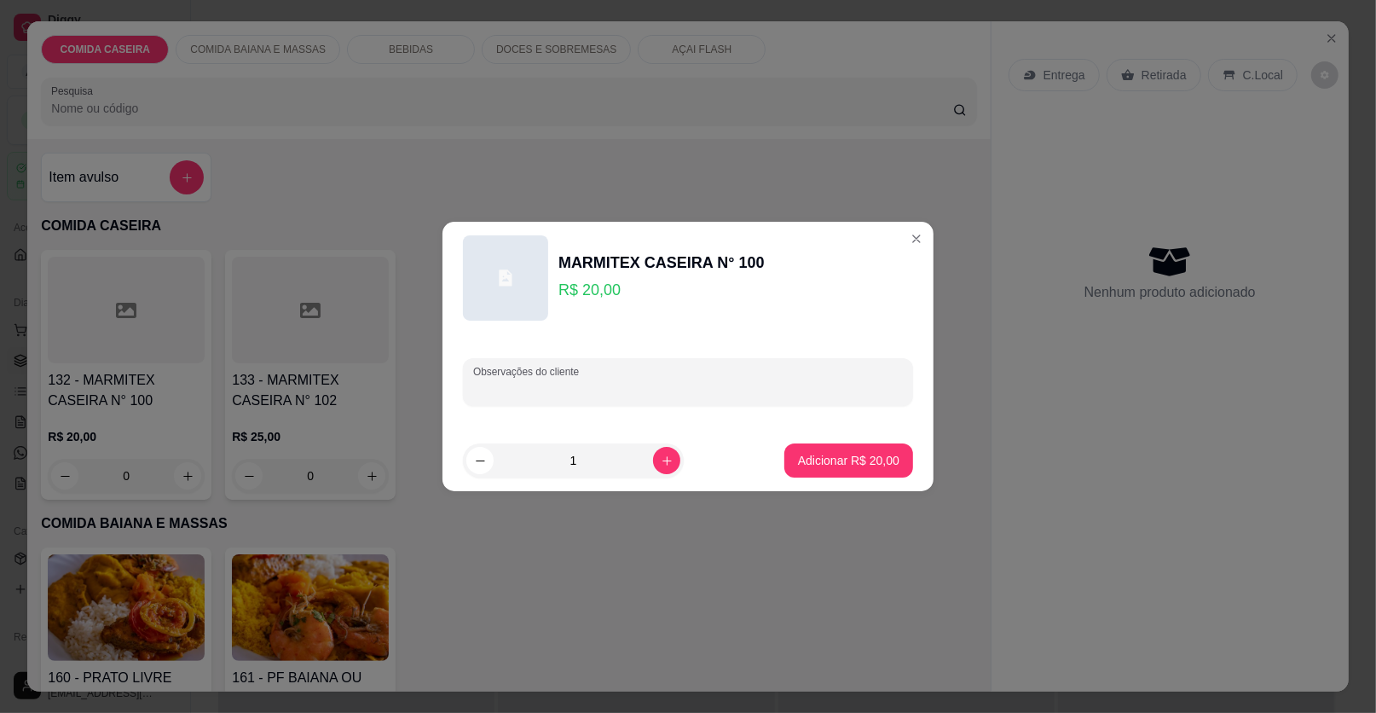
paste input "Andu, arroz, salada de pepino e vinagrete, coxa de frango assada"
paste input "cupim com molho de mostarda"
type input "Andu, arroz, salada de pepino e vinagrete, coxa de frango assada cupim com molh…"
click at [842, 464] on p "Adicionar R$ 20,00" at bounding box center [848, 460] width 101 height 17
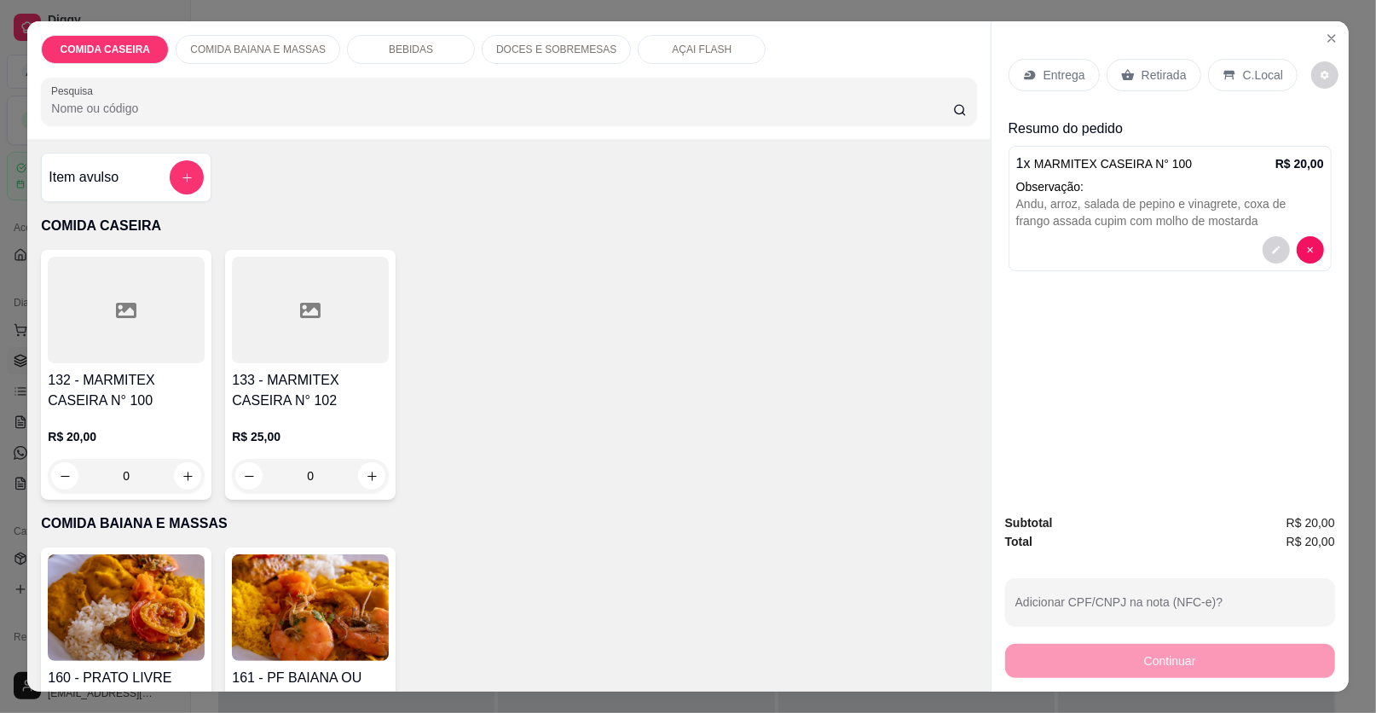
click at [1059, 72] on p "Entrega" at bounding box center [1065, 75] width 42 height 17
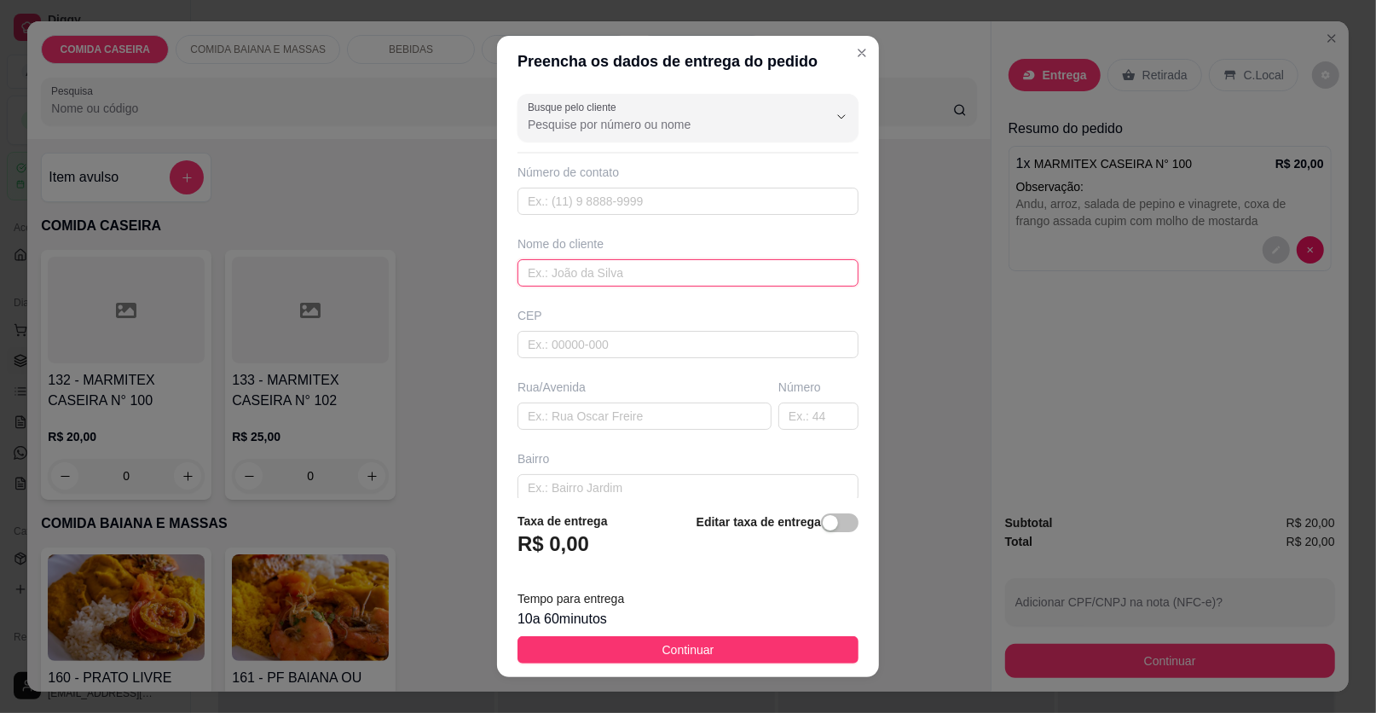
click at [560, 270] on input "text" at bounding box center [688, 272] width 341 height 27
type input "telma"
click at [633, 416] on input "text" at bounding box center [645, 415] width 254 height 27
paste input "Avenida Marinalva, 143"
paste input "Em frente a Igreja Jerusalém"
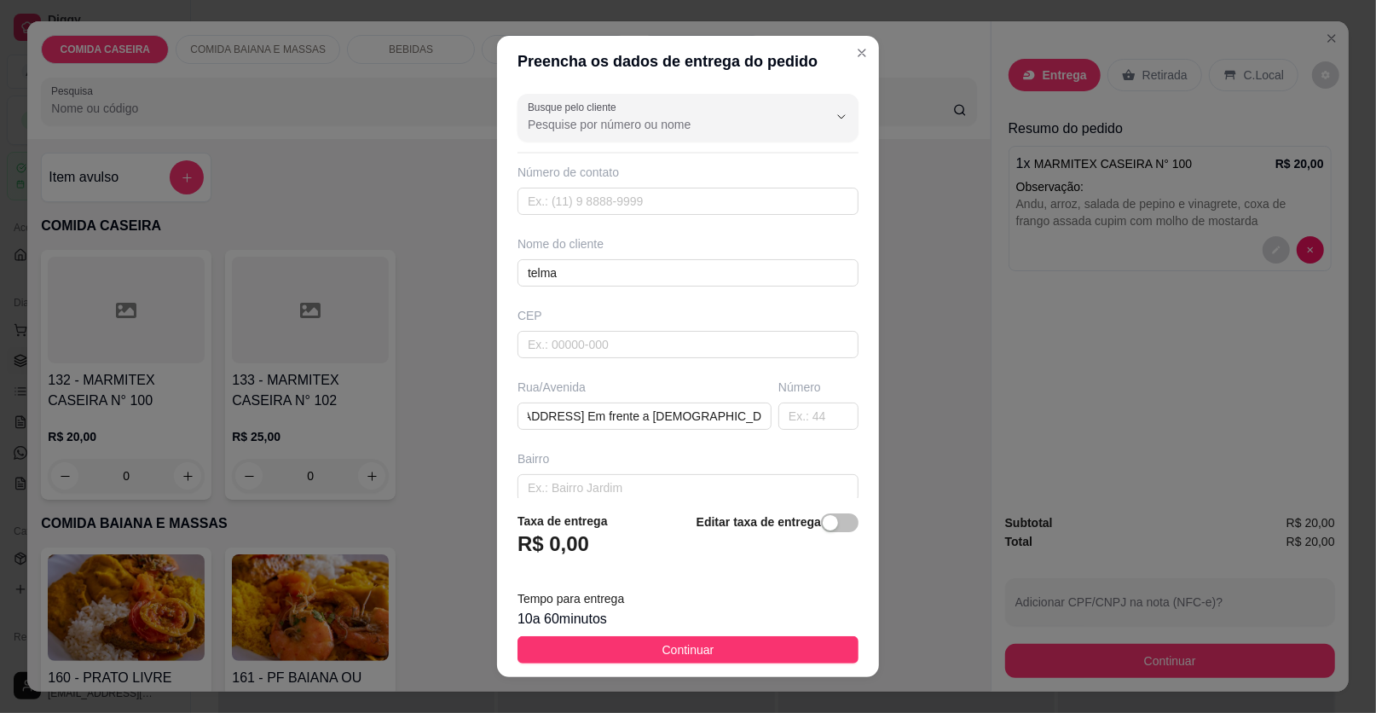
scroll to position [0, 0]
paste input "Depois do bar de Gilson"
type input "[STREET_ADDRESS] Em frente a [DEMOGRAPHIC_DATA] Jerusalém Depois do [GEOGRAPHIC…"
click at [790, 651] on button "Continuar" at bounding box center [688, 649] width 341 height 27
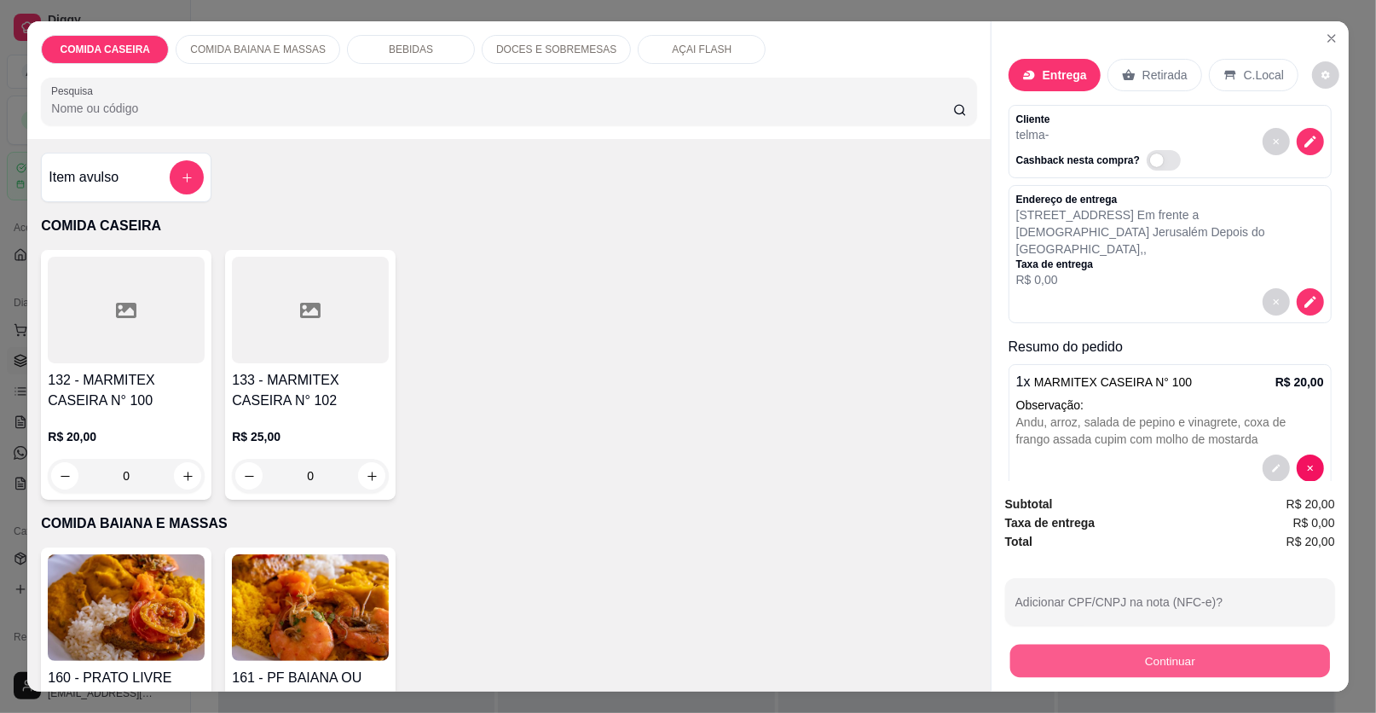
click at [1085, 659] on button "Continuar" at bounding box center [1170, 661] width 320 height 33
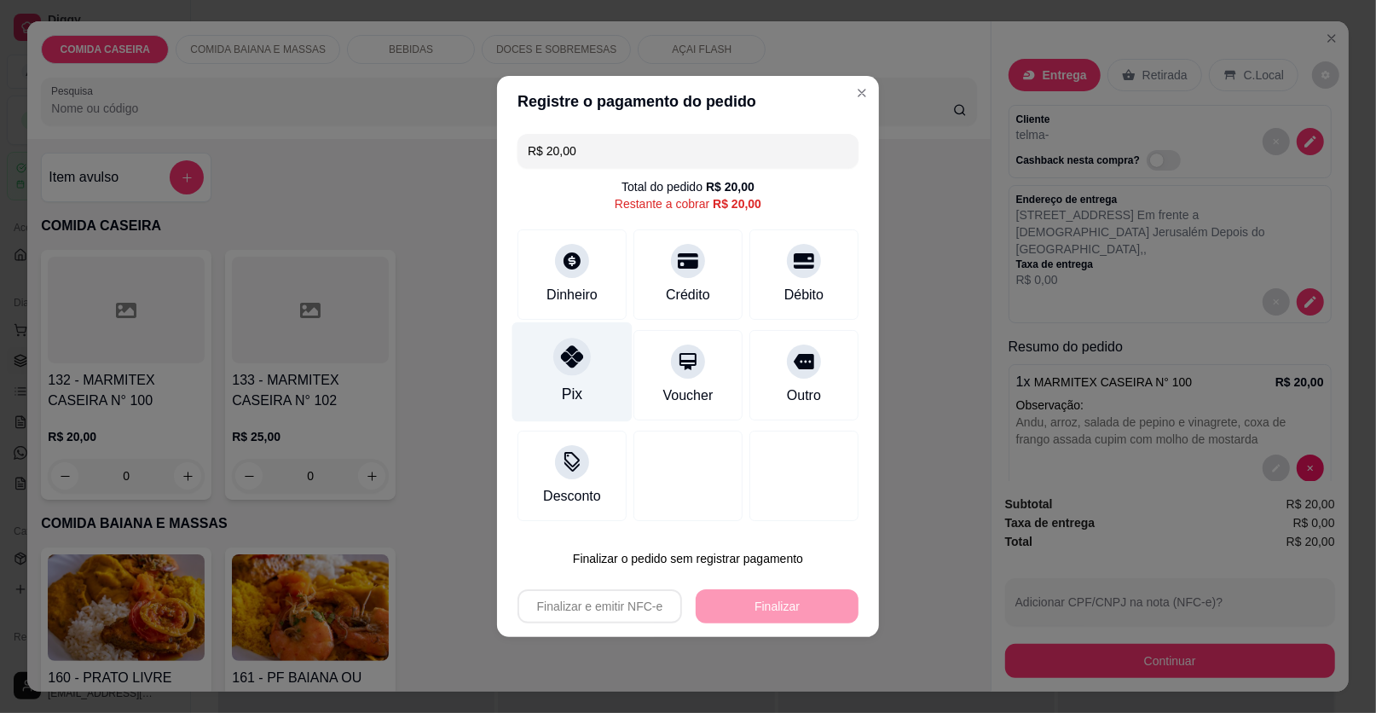
click at [553, 368] on div at bounding box center [572, 357] width 38 height 38
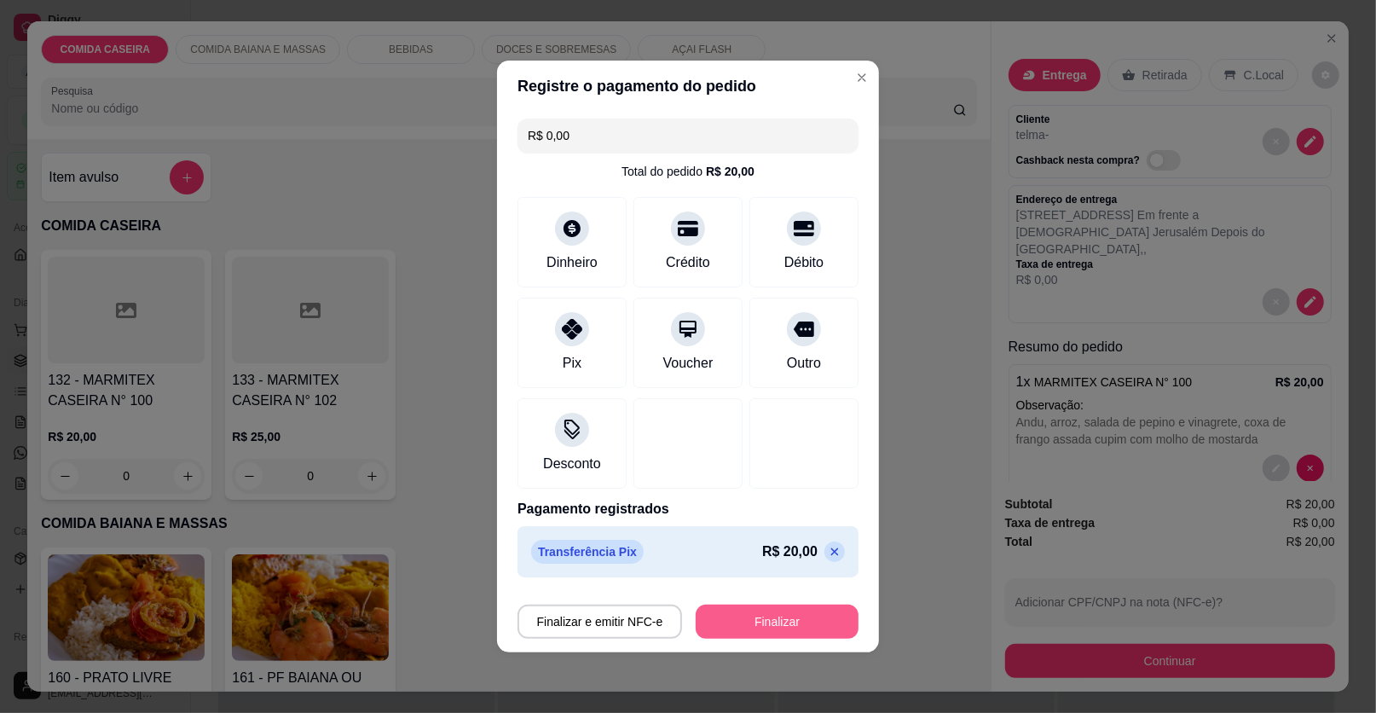
click at [734, 611] on button "Finalizar" at bounding box center [777, 622] width 163 height 34
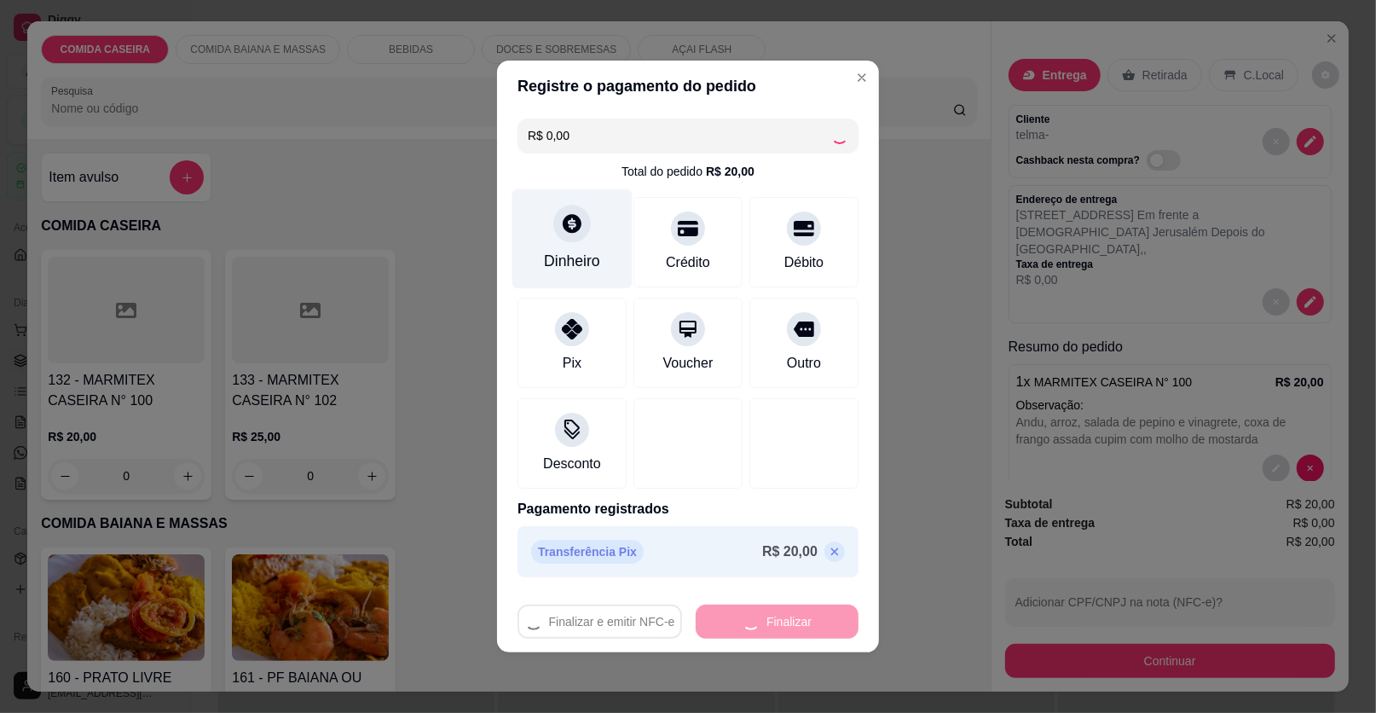
type input "-R$ 20,00"
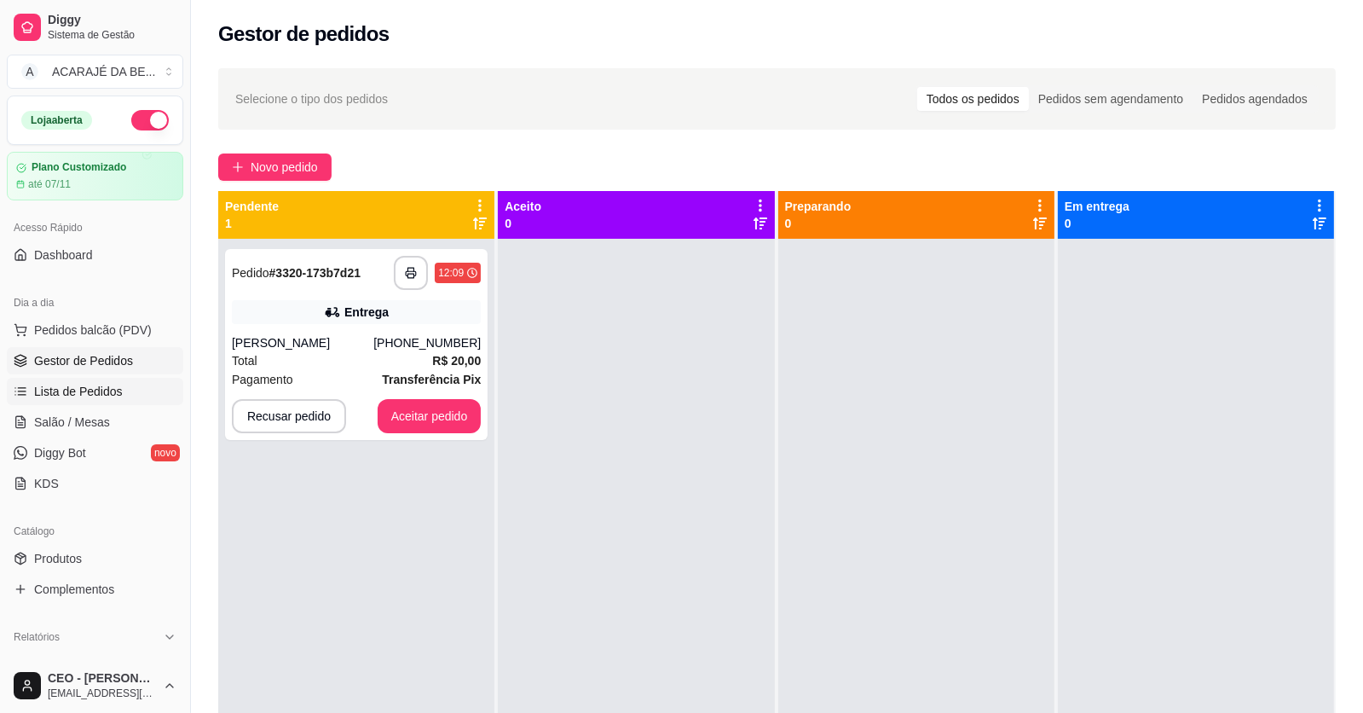
click at [121, 396] on link "Lista de Pedidos" at bounding box center [95, 391] width 177 height 27
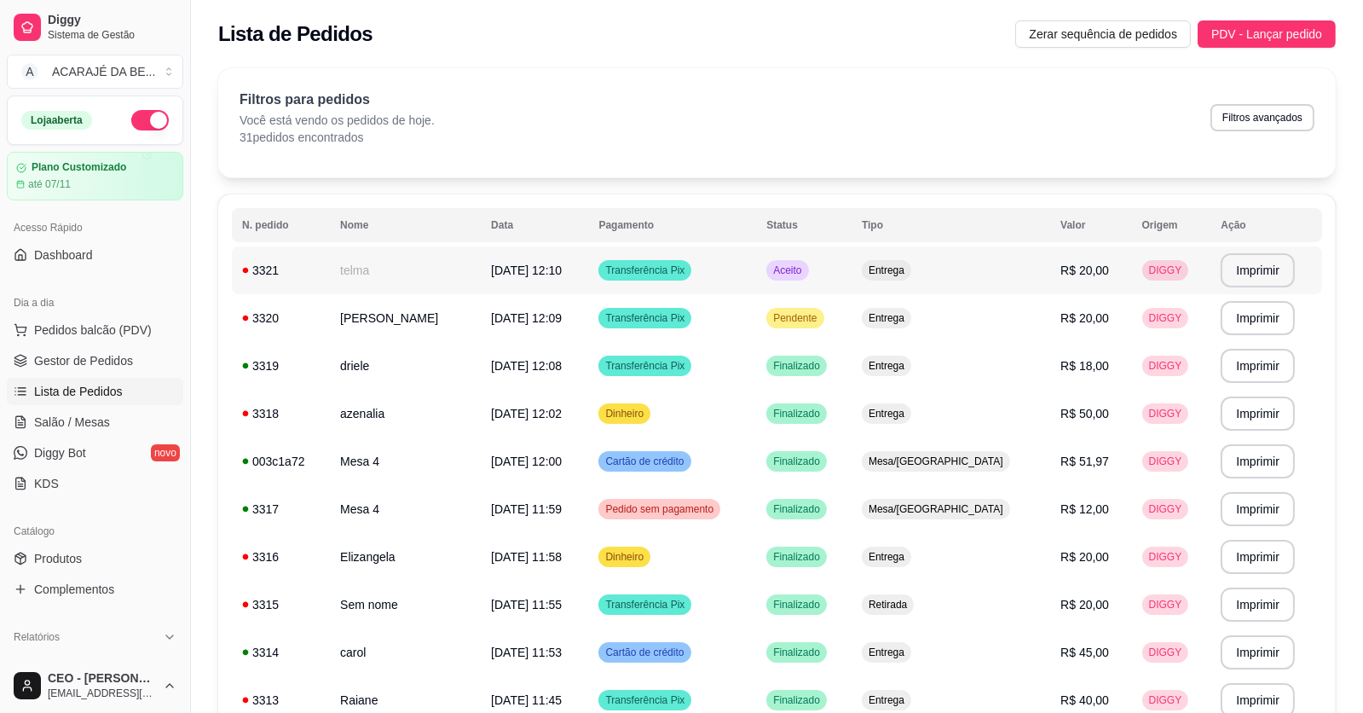
click at [424, 270] on td "telma" at bounding box center [405, 270] width 151 height 48
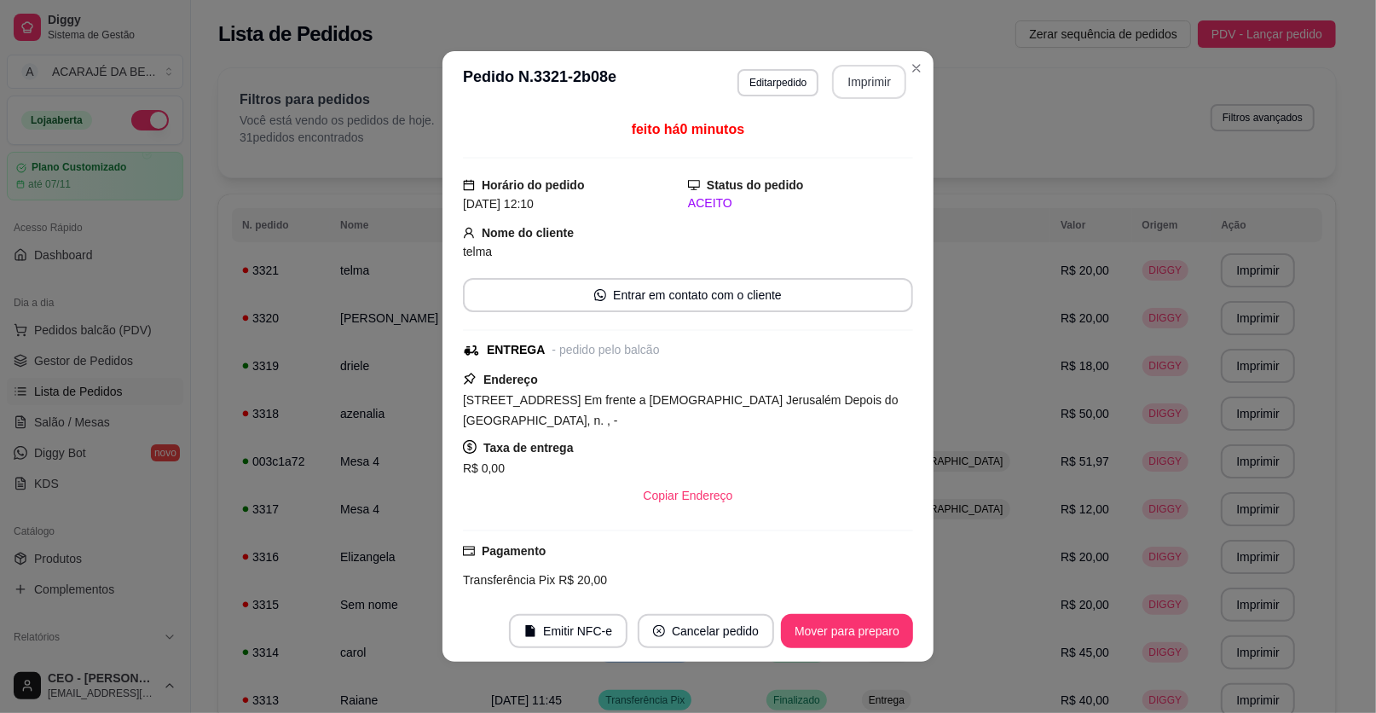
click at [848, 82] on button "Imprimir" at bounding box center [869, 82] width 74 height 34
click at [843, 633] on button "Mover para preparo" at bounding box center [847, 631] width 132 height 34
click at [843, 633] on button "Mover para entrega" at bounding box center [847, 631] width 131 height 34
click at [844, 633] on button "Mover para finalizado" at bounding box center [843, 631] width 142 height 34
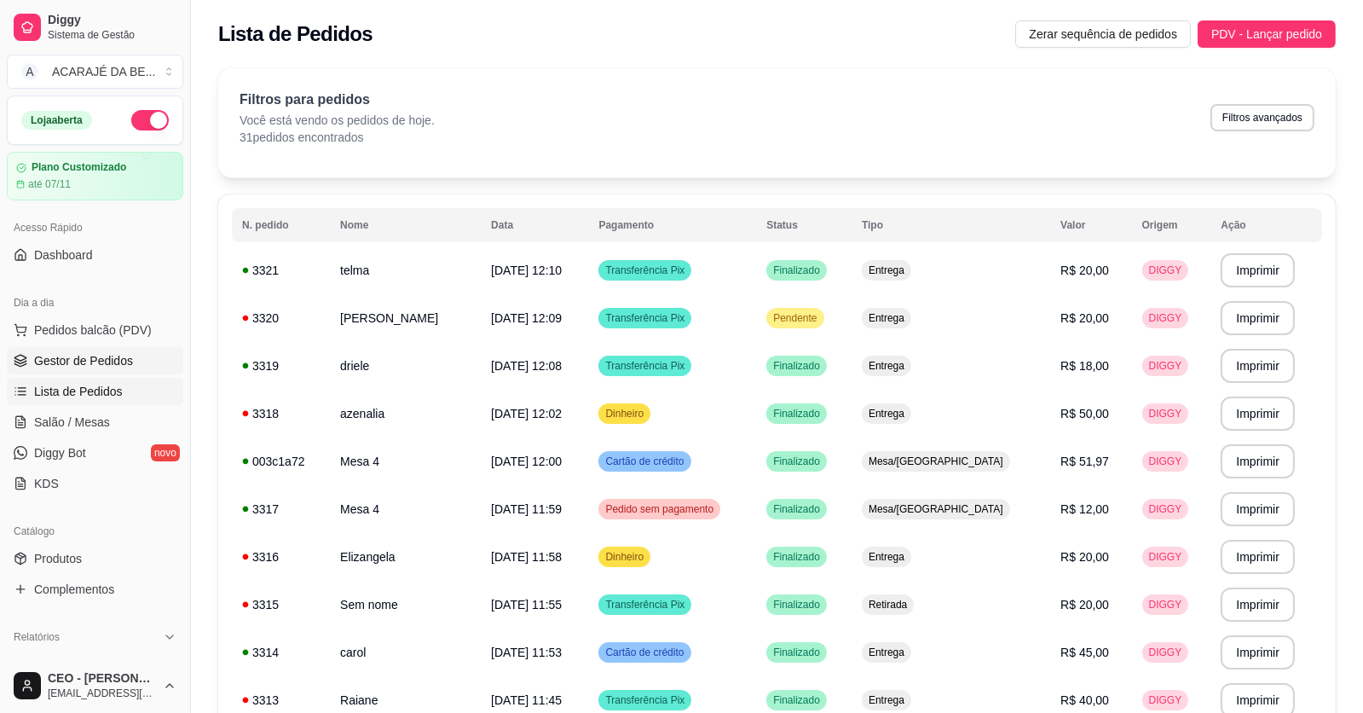
click at [131, 365] on link "Gestor de Pedidos" at bounding box center [95, 360] width 177 height 27
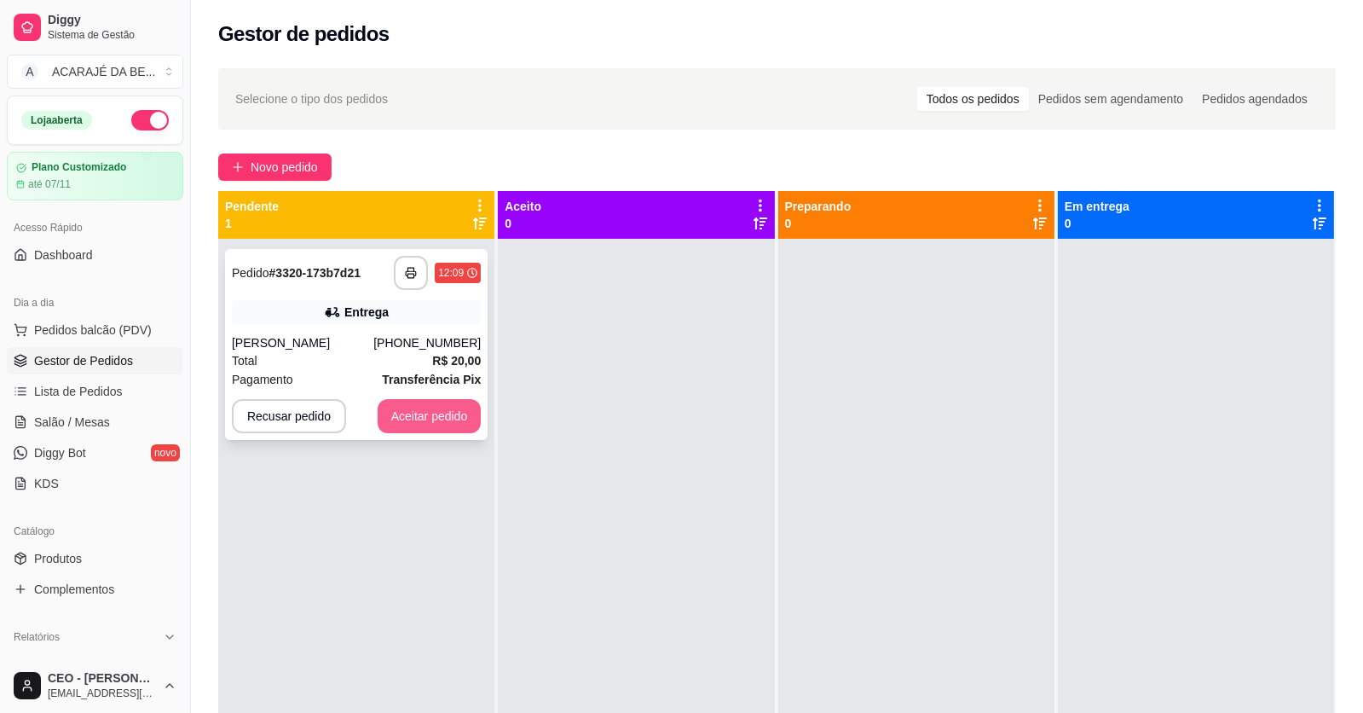
click at [424, 412] on button "Aceitar pedido" at bounding box center [430, 416] width 104 height 34
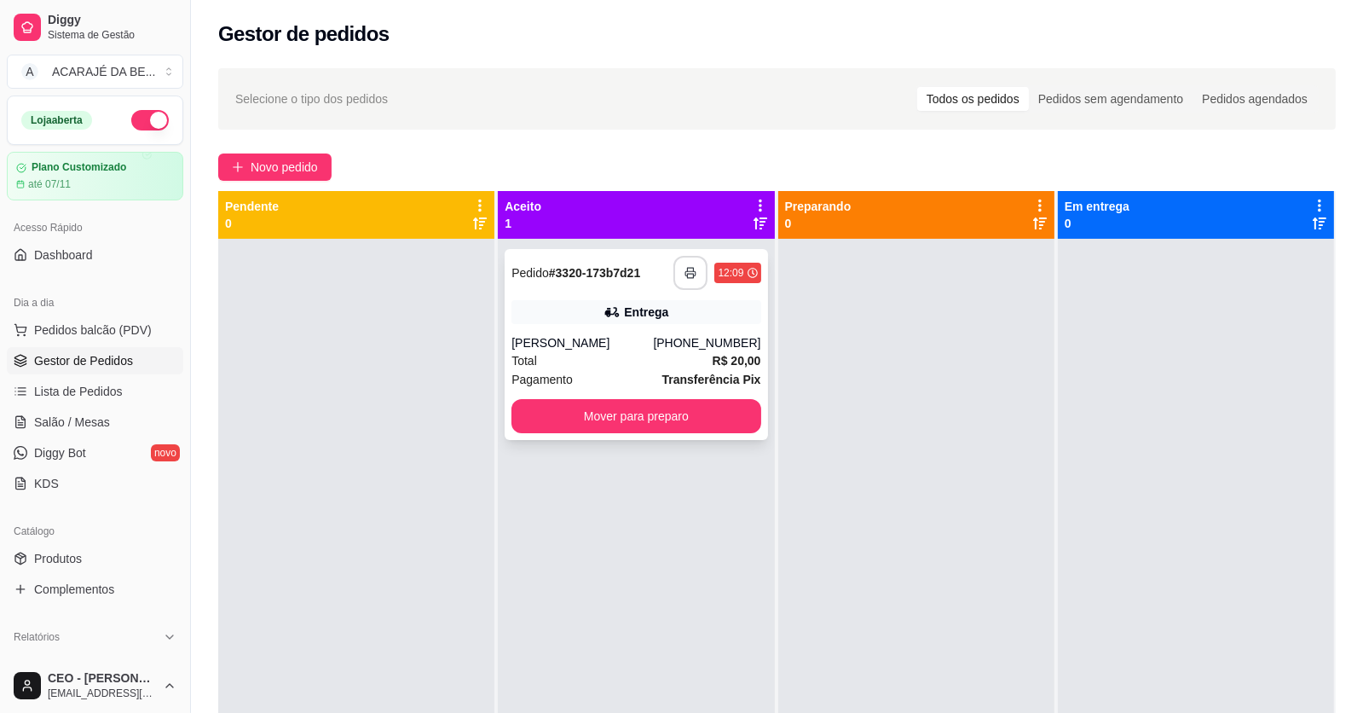
click at [687, 278] on icon "button" at bounding box center [691, 273] width 12 height 12
click at [608, 416] on button "Mover para preparo" at bounding box center [636, 416] width 249 height 34
click at [609, 415] on button "Mover para preparo" at bounding box center [636, 416] width 249 height 34
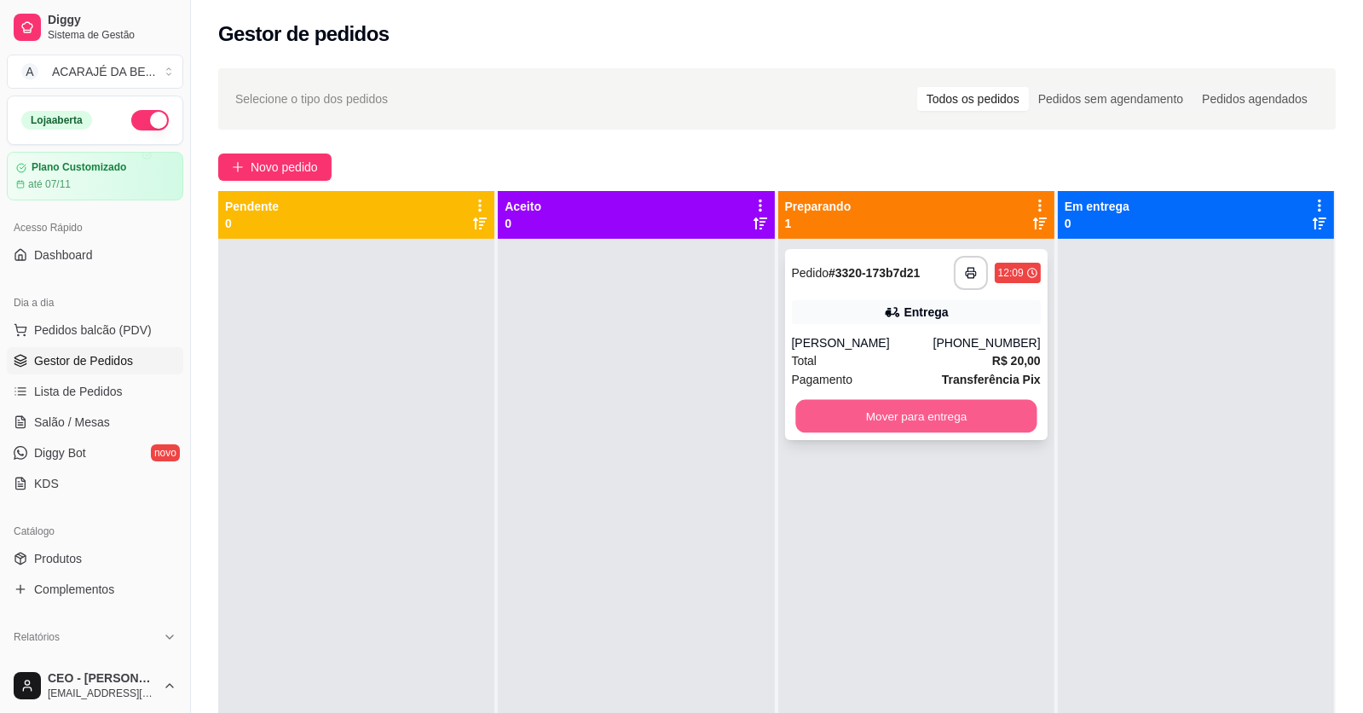
click at [829, 408] on button "Mover para entrega" at bounding box center [916, 416] width 241 height 33
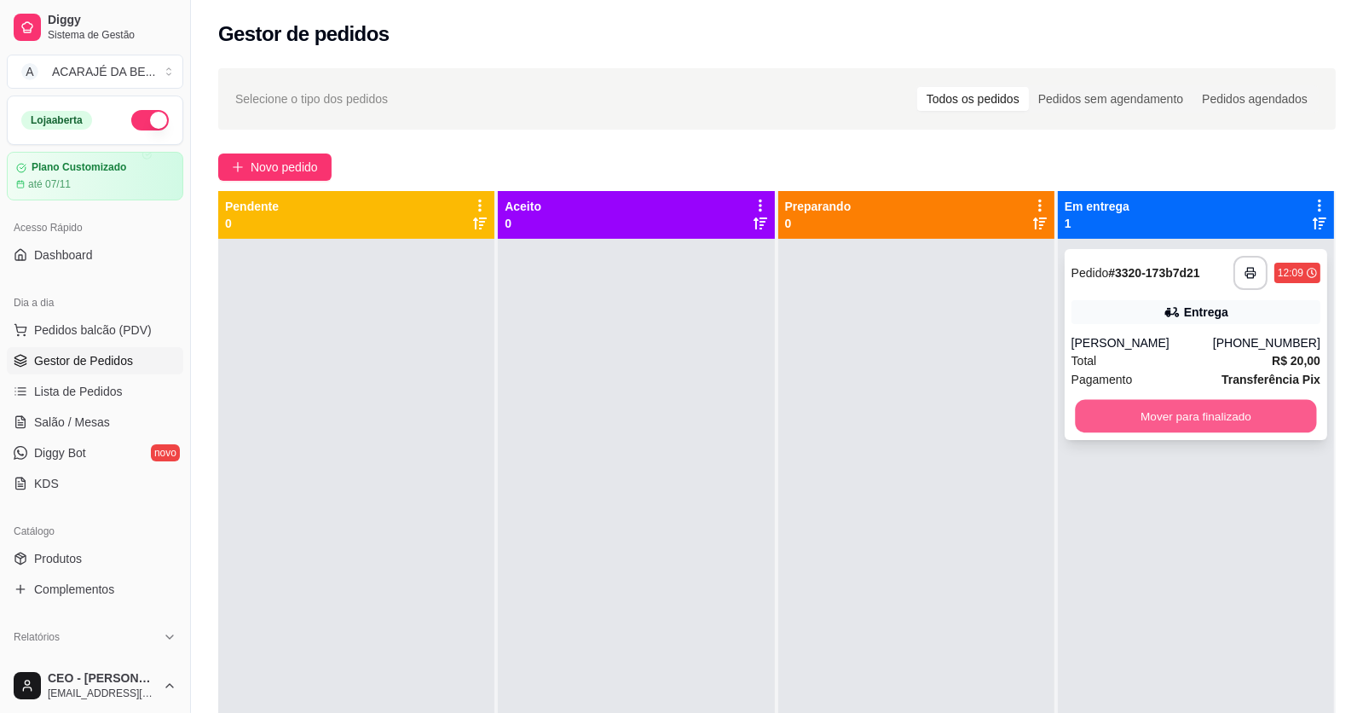
click at [1095, 420] on button "Mover para finalizado" at bounding box center [1195, 416] width 241 height 33
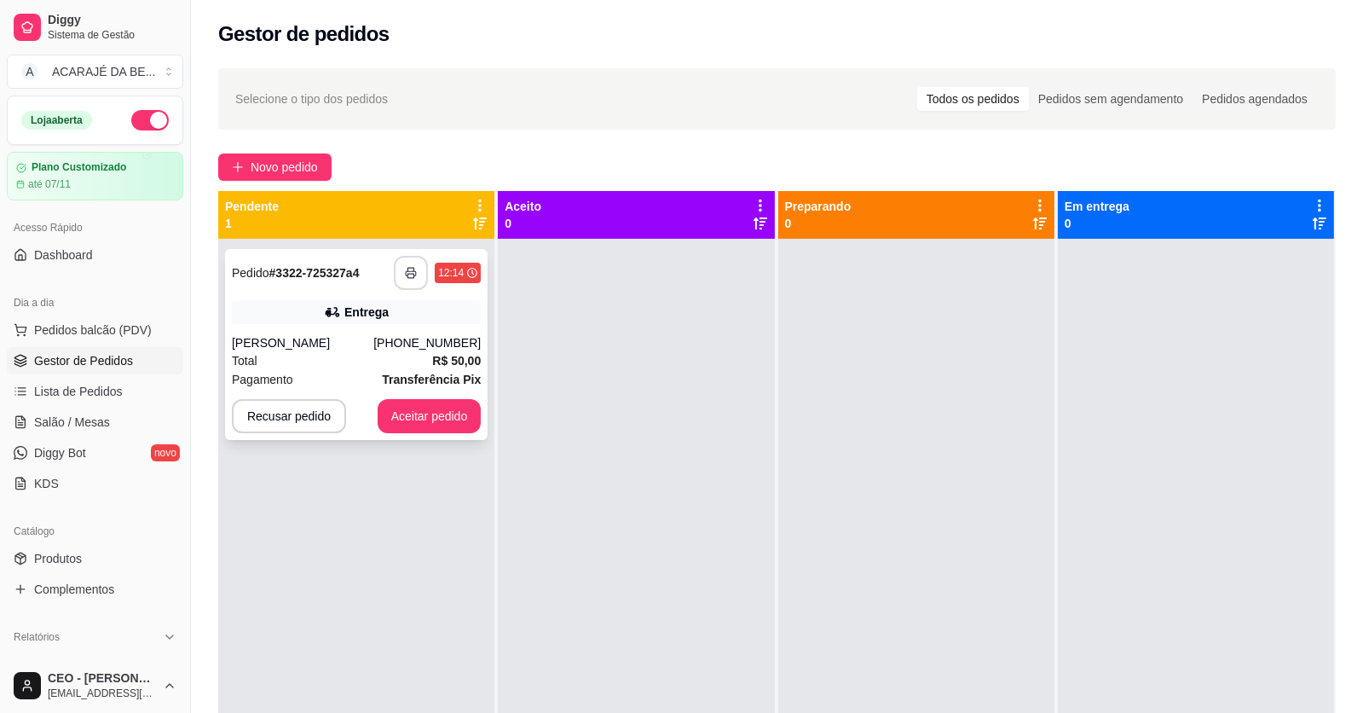
click at [396, 263] on button "button" at bounding box center [411, 273] width 34 height 34
click at [454, 416] on button "Aceitar pedido" at bounding box center [430, 416] width 104 height 34
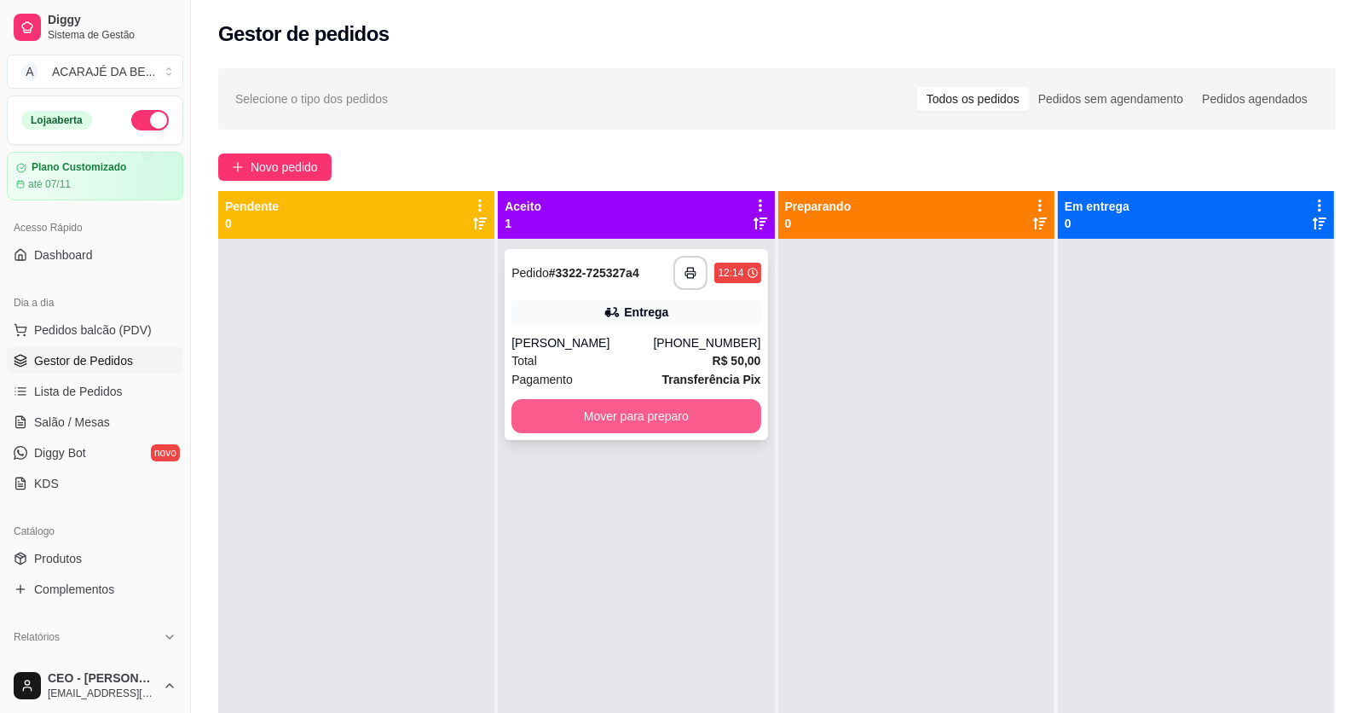
click at [628, 421] on button "Mover para preparo" at bounding box center [636, 416] width 249 height 34
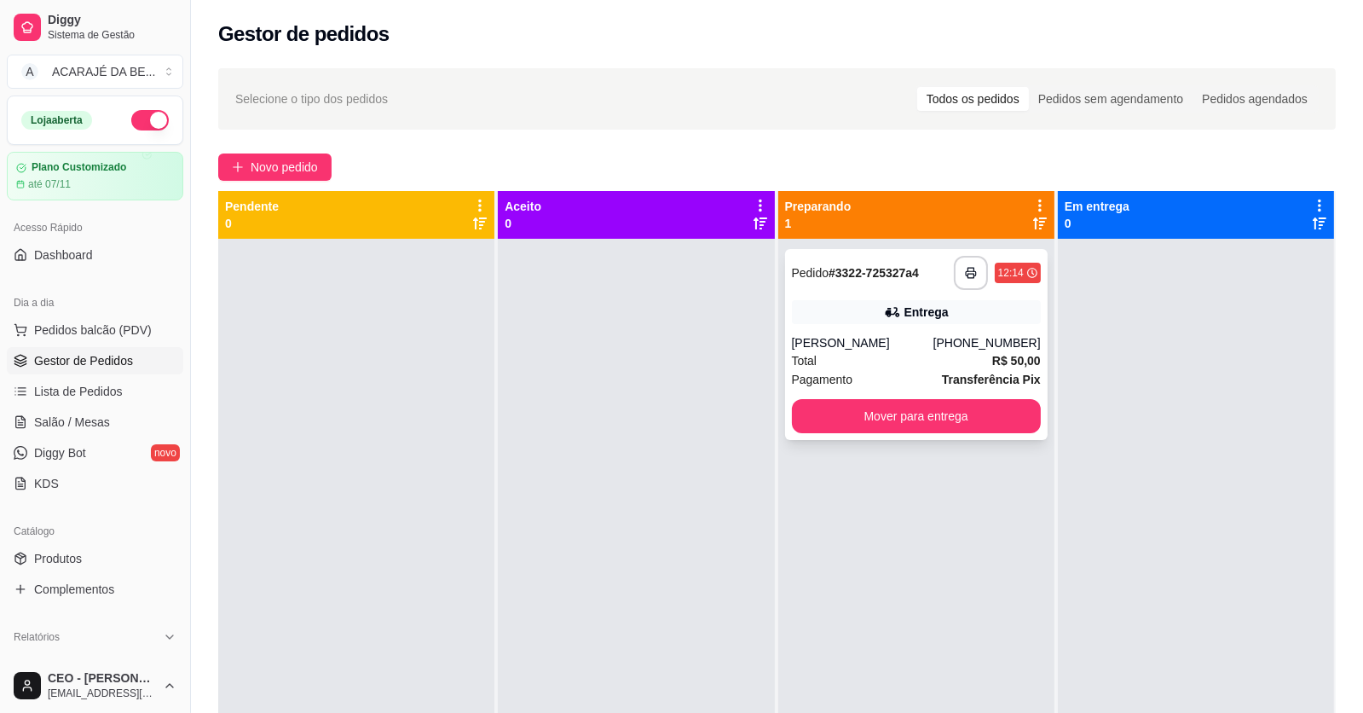
click at [837, 393] on div "**********" at bounding box center [916, 344] width 263 height 191
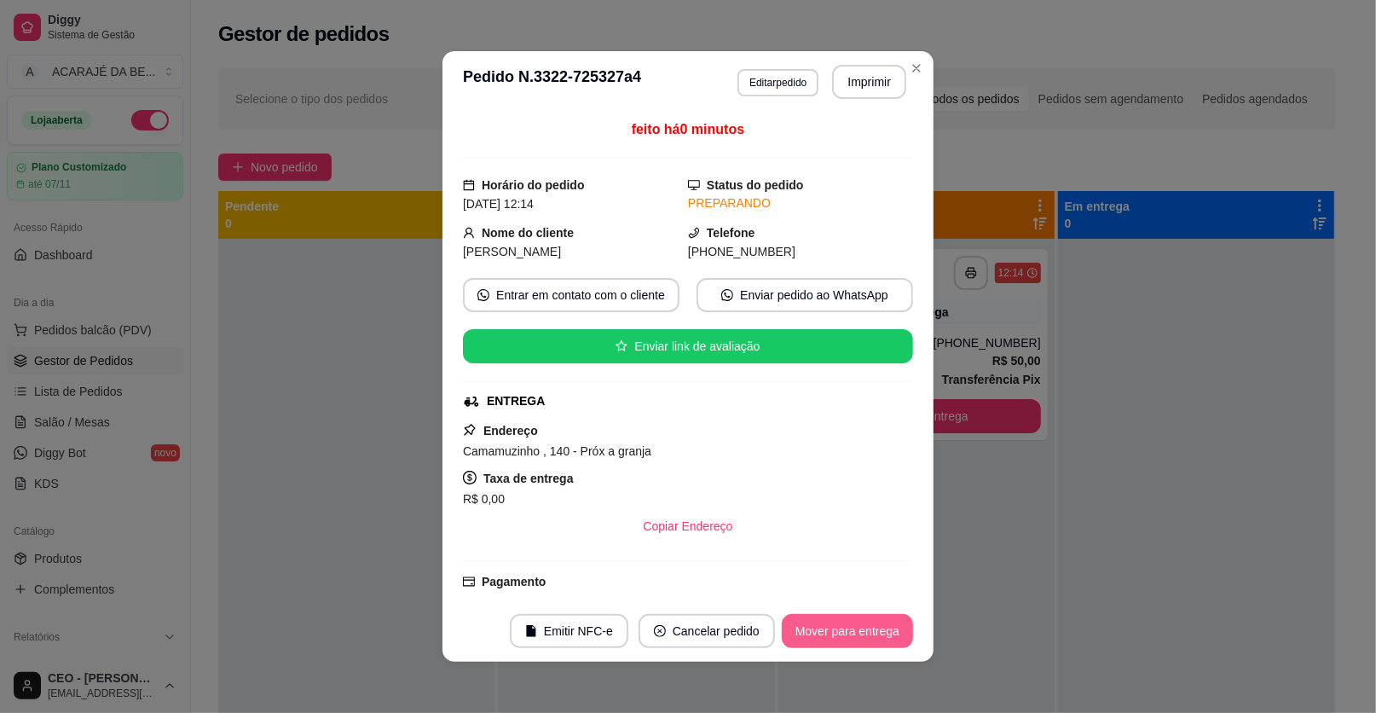
click at [866, 634] on button "Mover para entrega" at bounding box center [847, 631] width 131 height 34
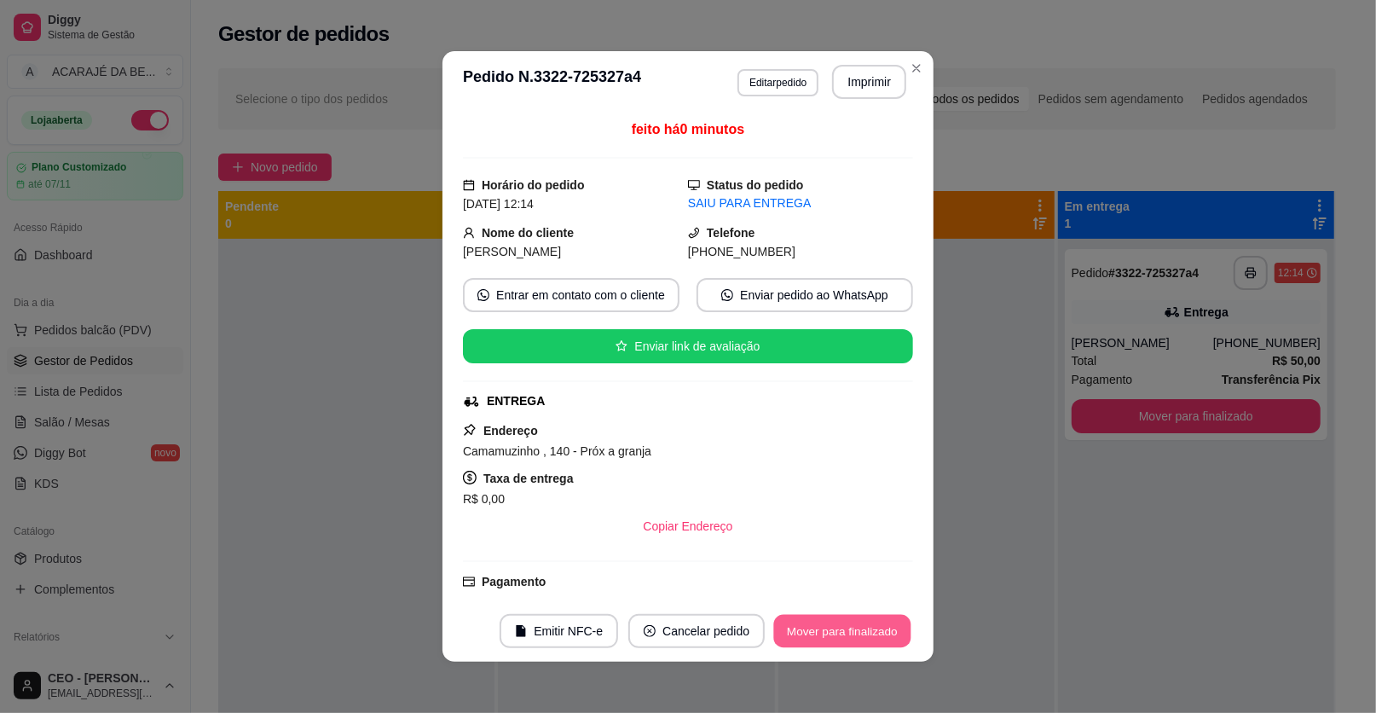
click at [868, 633] on button "Mover para finalizado" at bounding box center [842, 631] width 137 height 33
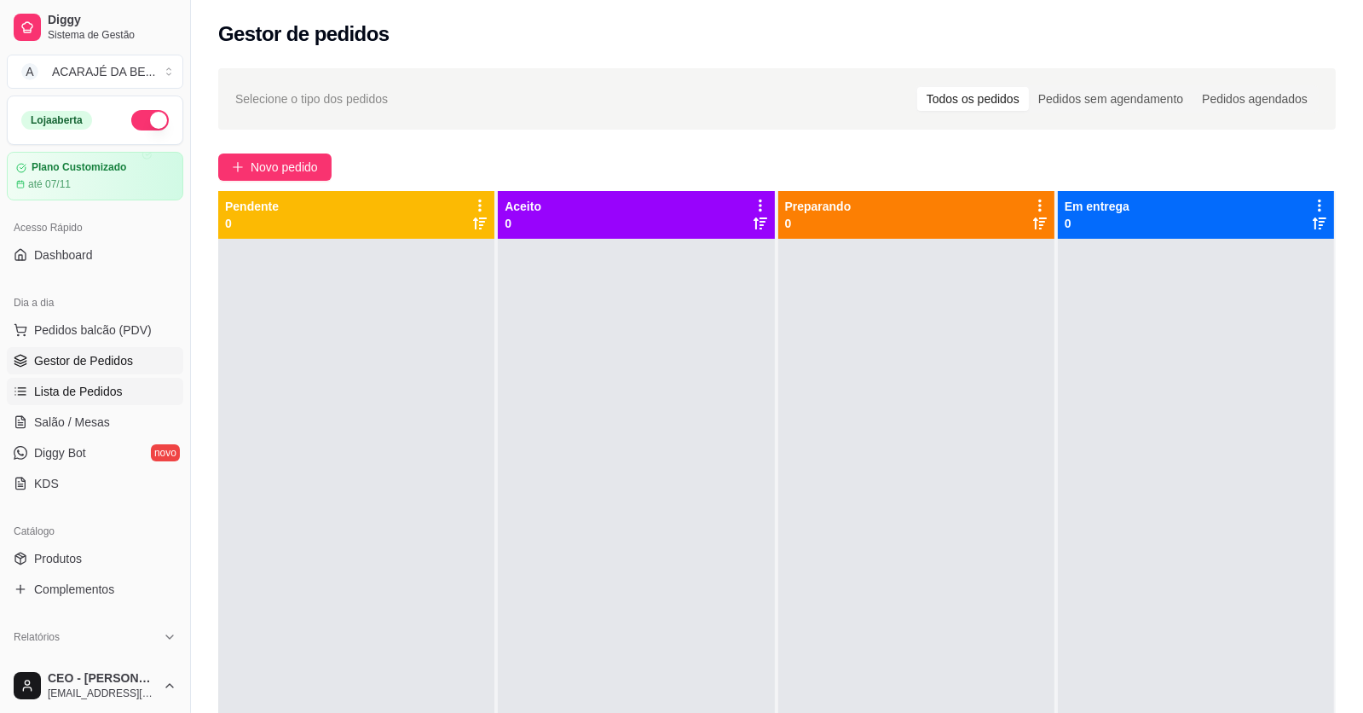
click at [112, 391] on span "Lista de Pedidos" at bounding box center [78, 391] width 89 height 17
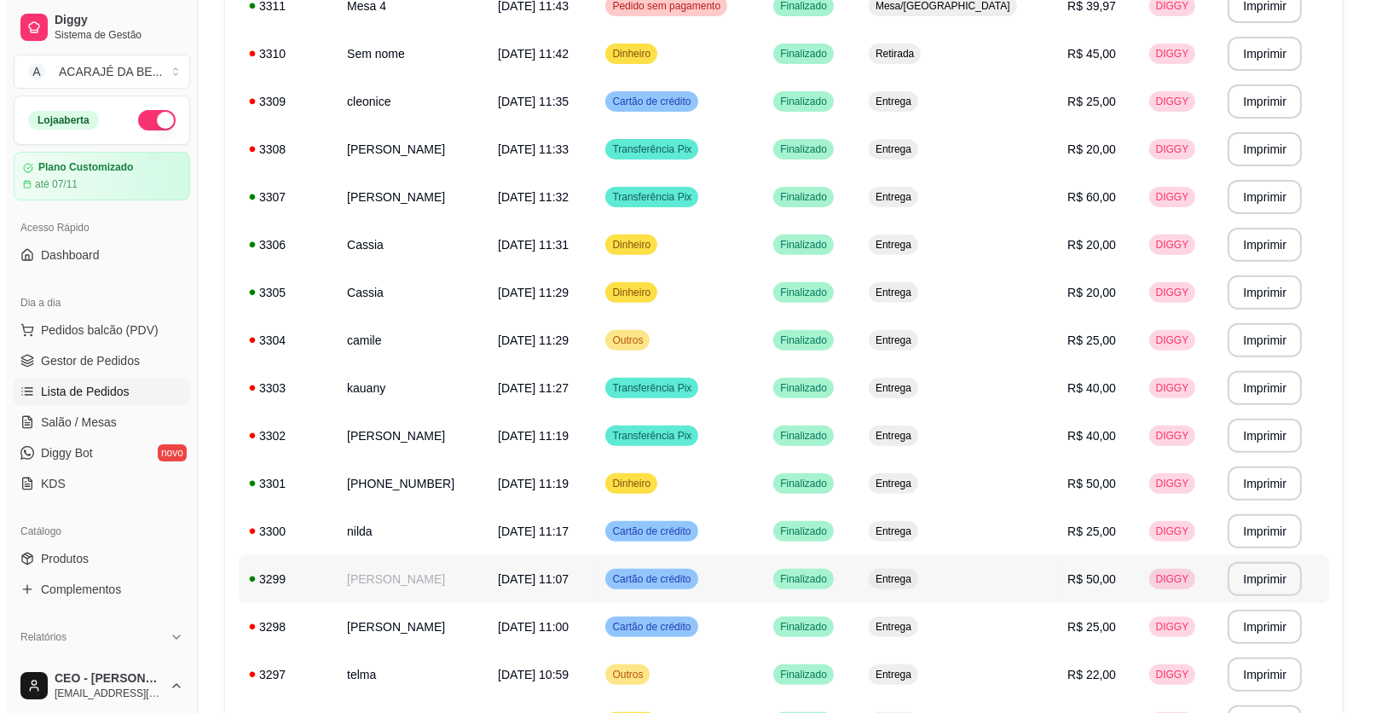
scroll to position [832, 0]
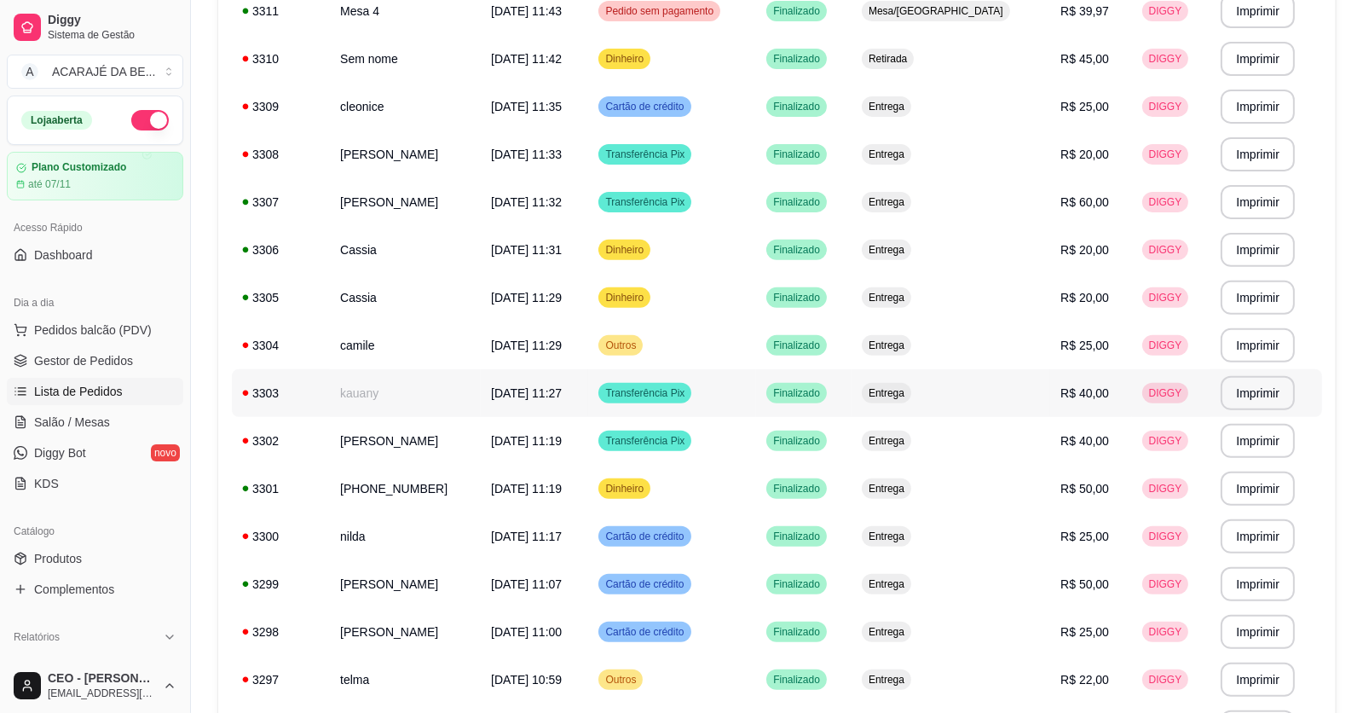
click at [498, 402] on td "[DATE] 11:27" at bounding box center [534, 393] width 107 height 48
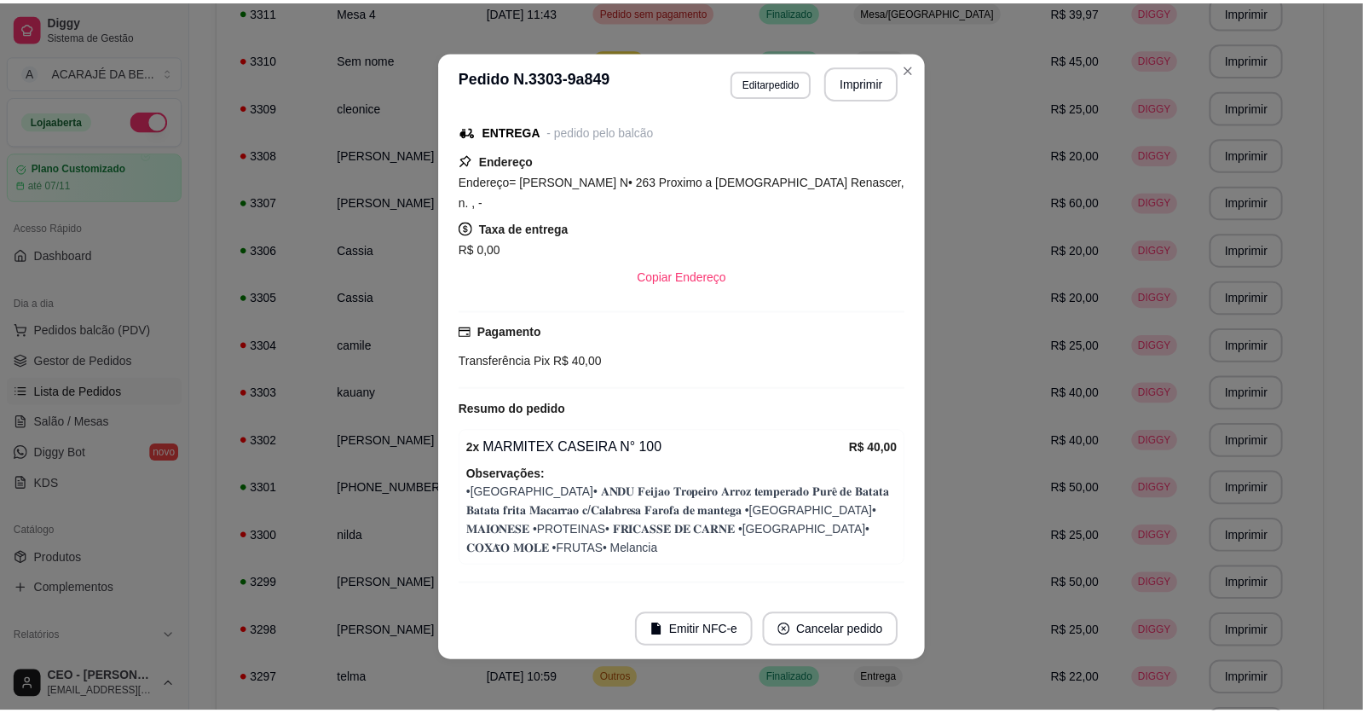
scroll to position [162, 0]
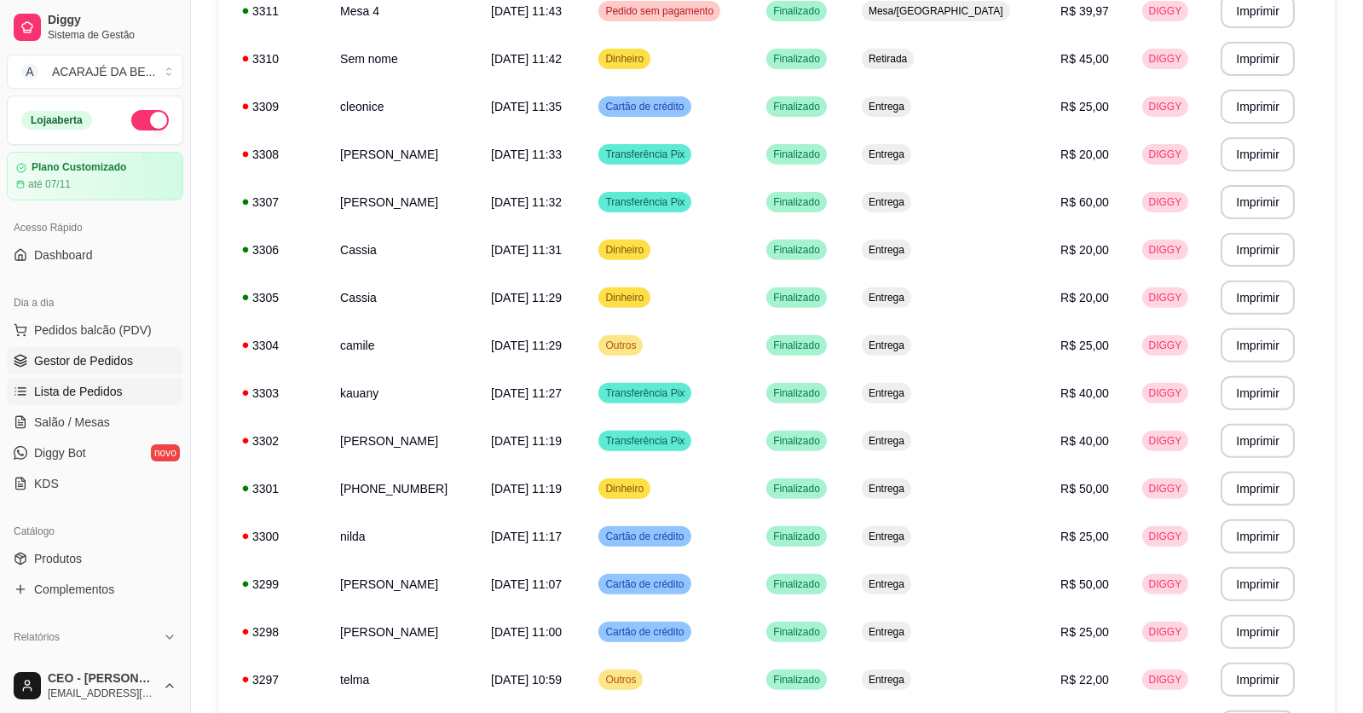
click at [79, 360] on span "Gestor de Pedidos" at bounding box center [83, 360] width 99 height 17
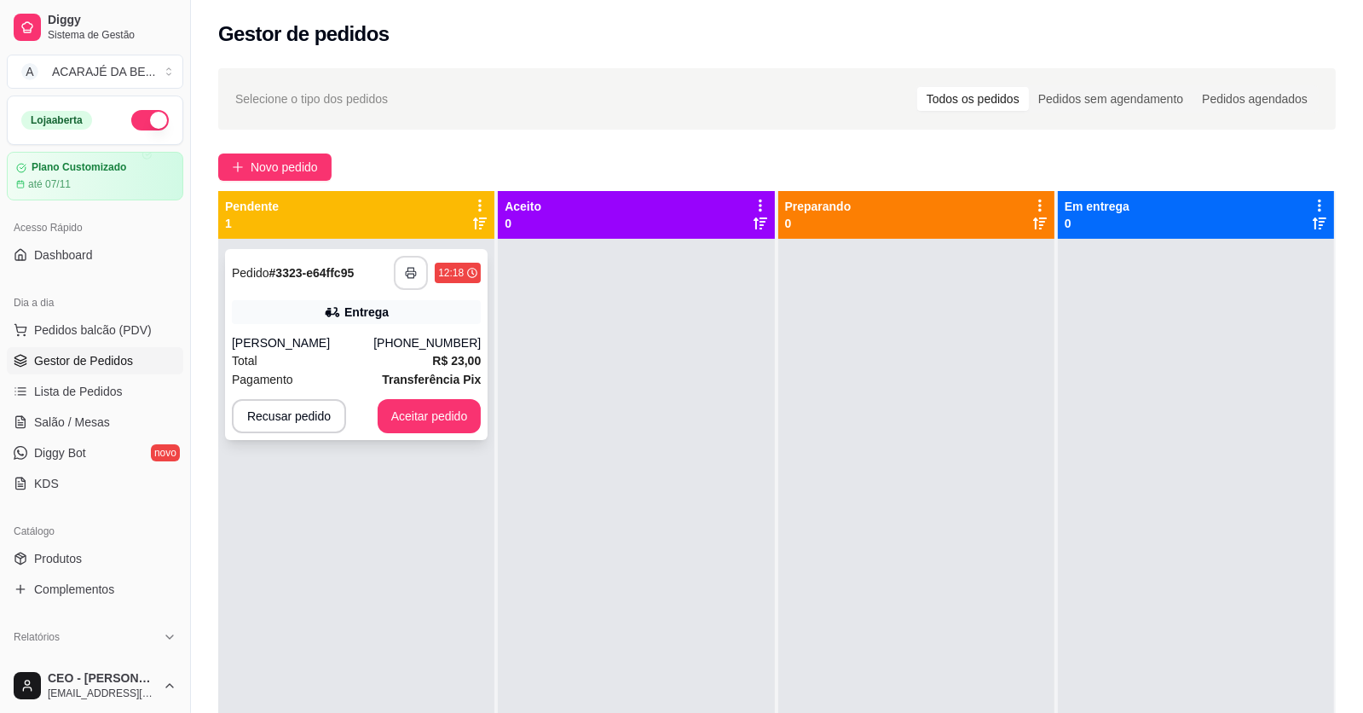
click at [406, 277] on icon "button" at bounding box center [411, 273] width 12 height 12
click at [425, 415] on button "Aceitar pedido" at bounding box center [429, 416] width 101 height 33
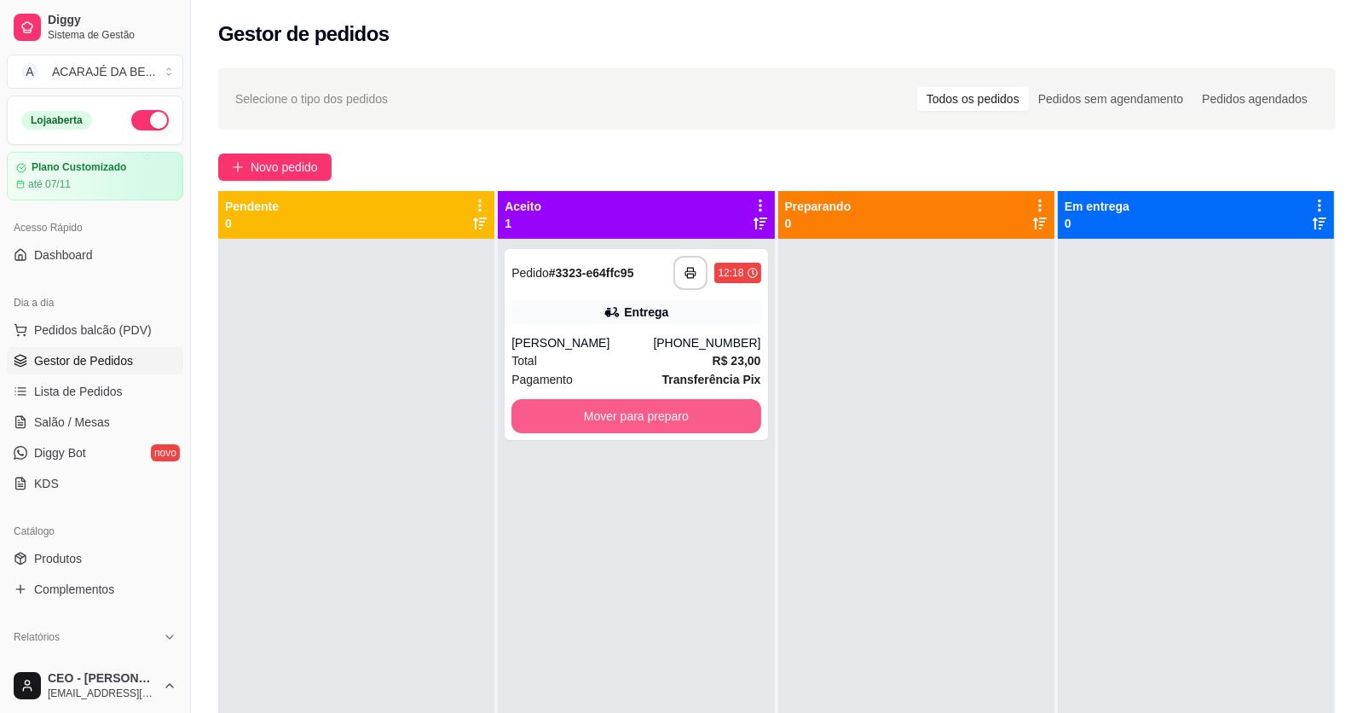
click at [631, 408] on button "Mover para preparo" at bounding box center [636, 416] width 249 height 34
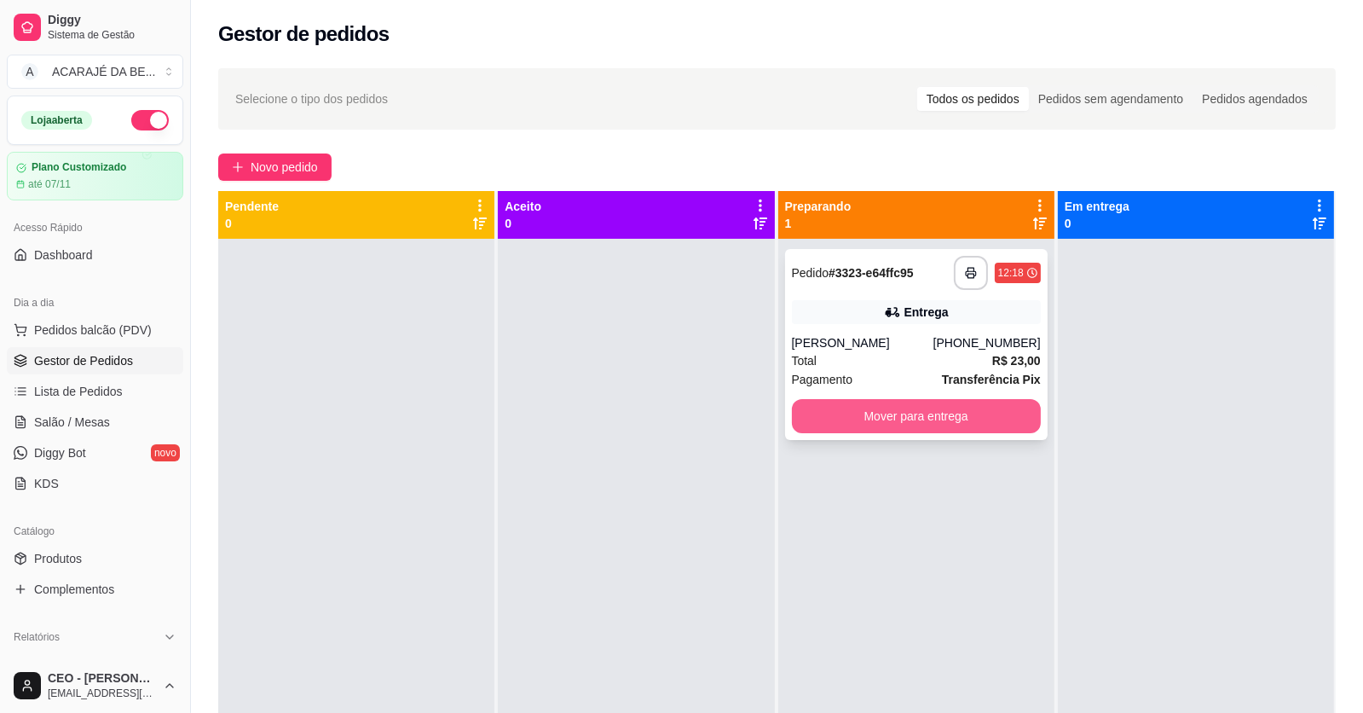
click at [861, 404] on button "Mover para entrega" at bounding box center [916, 416] width 249 height 34
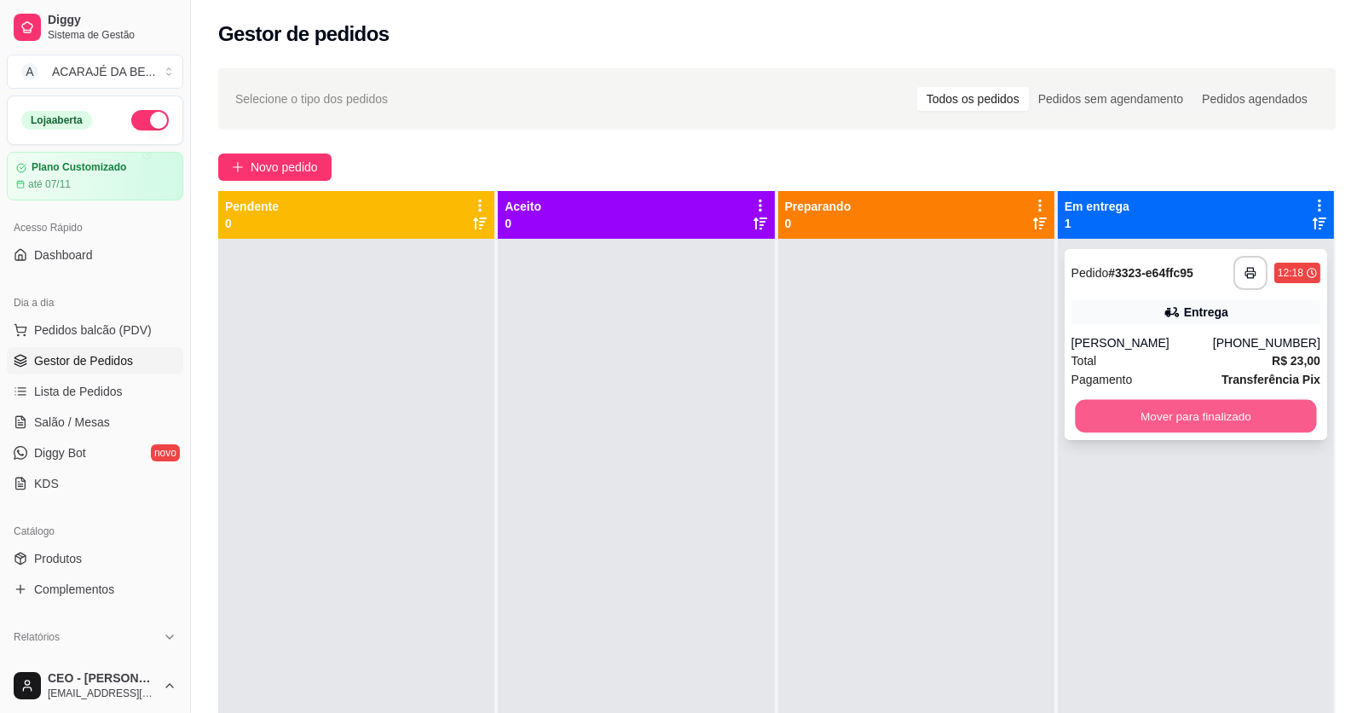
click at [1179, 419] on button "Mover para finalizado" at bounding box center [1195, 416] width 241 height 33
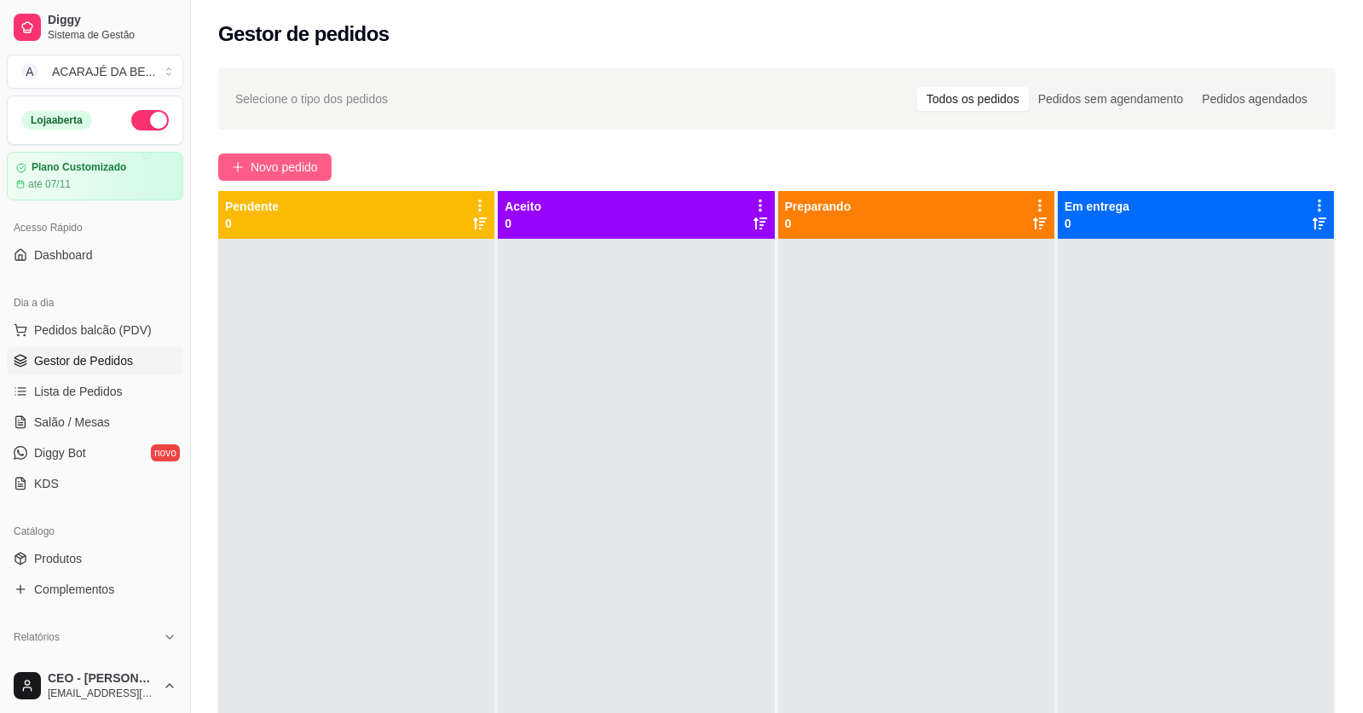
click at [275, 174] on span "Novo pedido" at bounding box center [284, 167] width 67 height 19
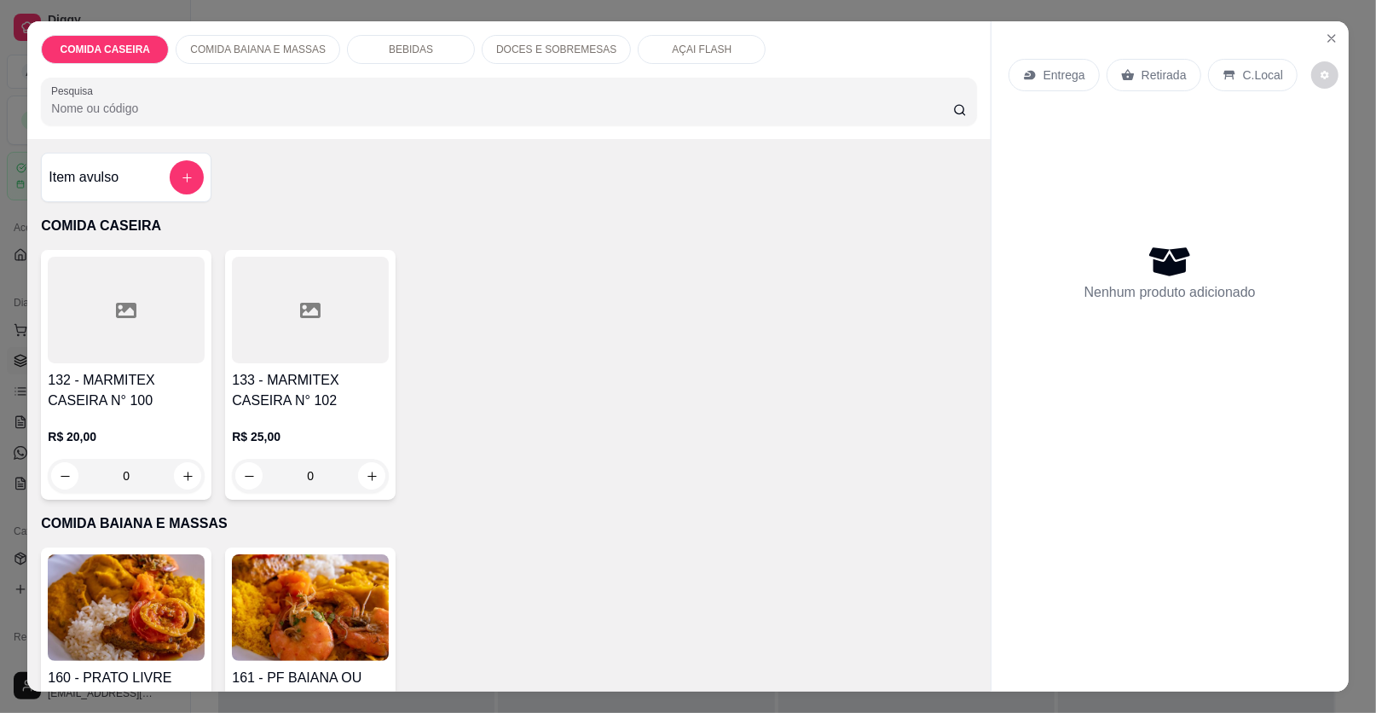
click at [134, 357] on div at bounding box center [126, 310] width 157 height 107
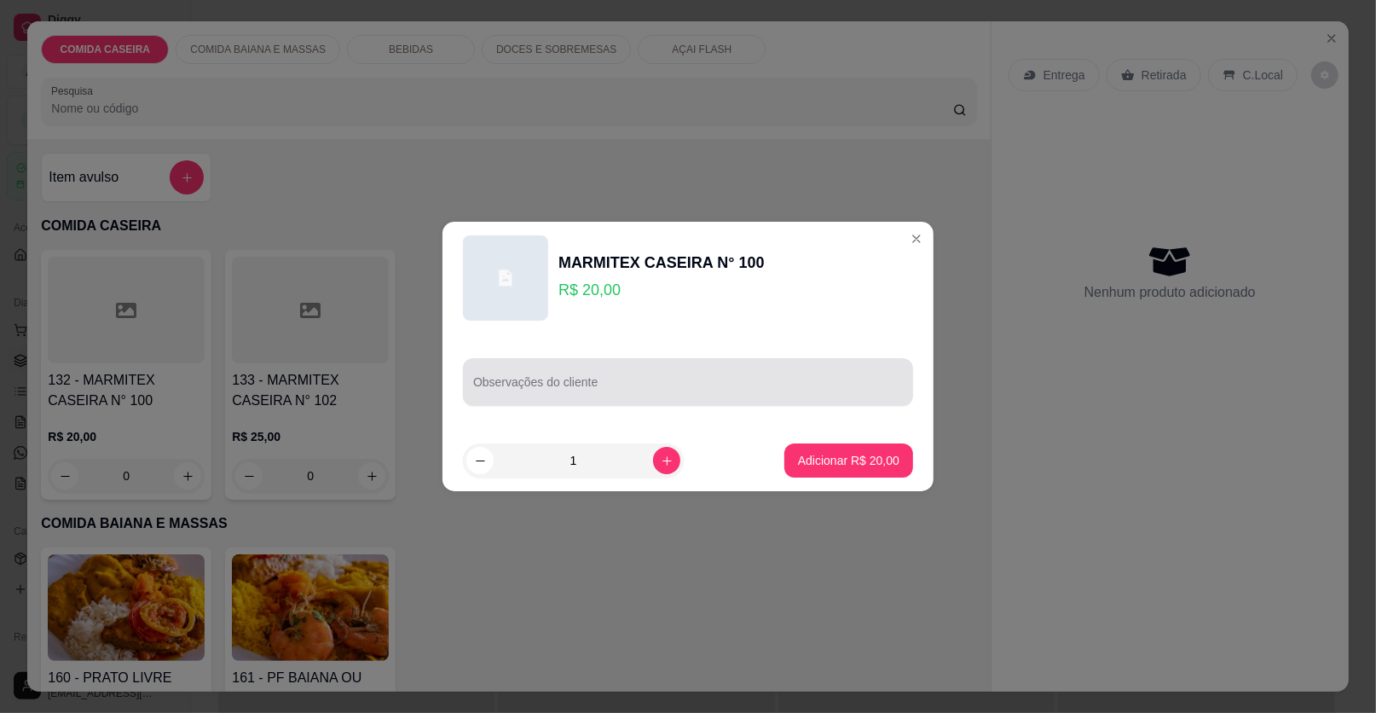
click at [536, 371] on div at bounding box center [688, 382] width 430 height 34
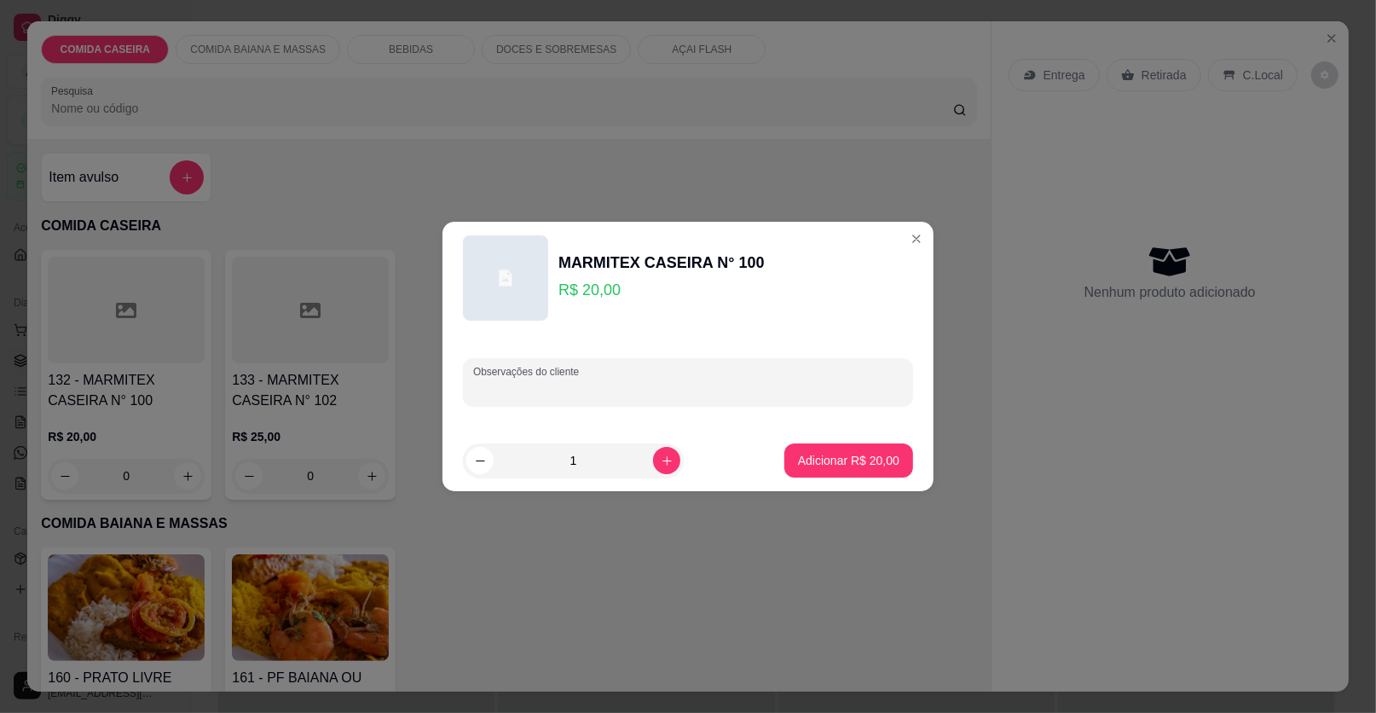
paste input "Arroz temperado Macarrão alho e óleo Purê de batata Farofa de manteiga Maionese…"
type input "Arroz temperado Macarrão alho e óleo Purê de batata Farofa de manteiga Maionese…"
click at [668, 461] on button "increase-product-quantity" at bounding box center [666, 460] width 27 height 27
type input "2"
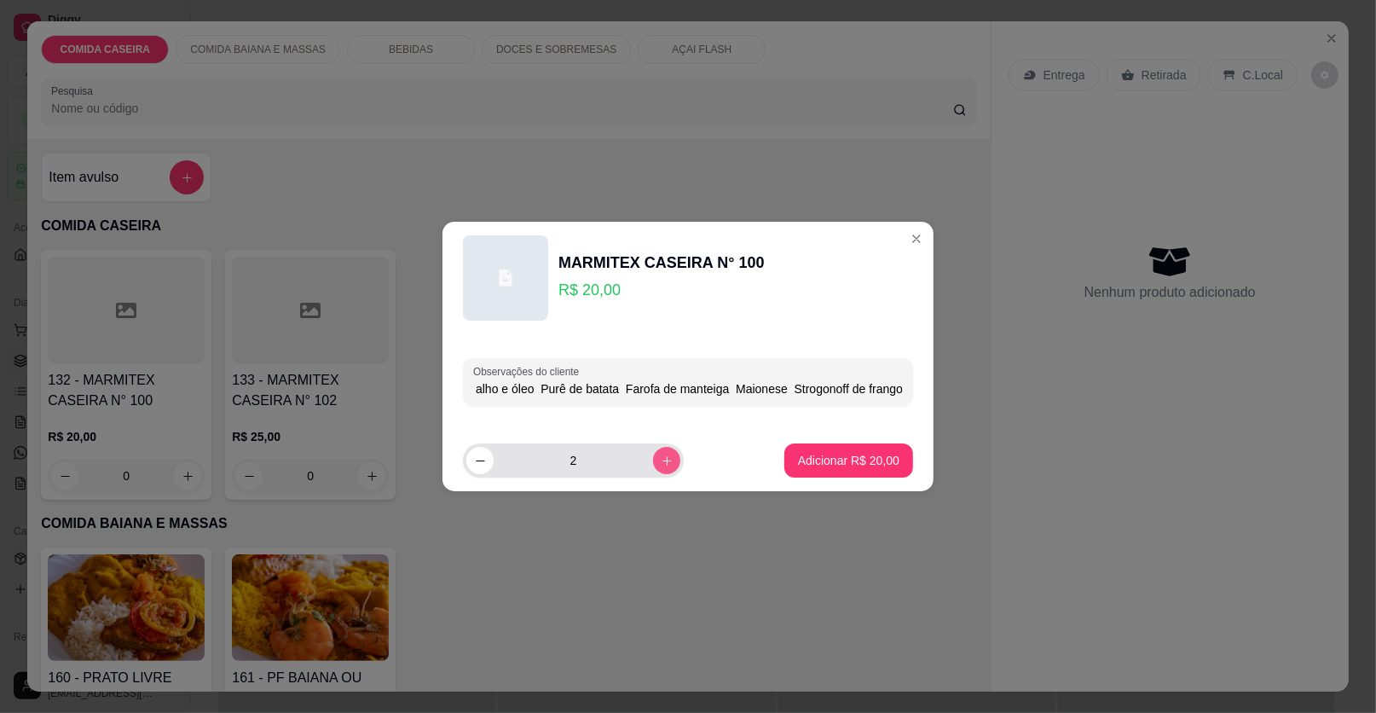
scroll to position [0, 0]
click at [814, 462] on p "Adicionar R$ 40,00" at bounding box center [848, 460] width 101 height 17
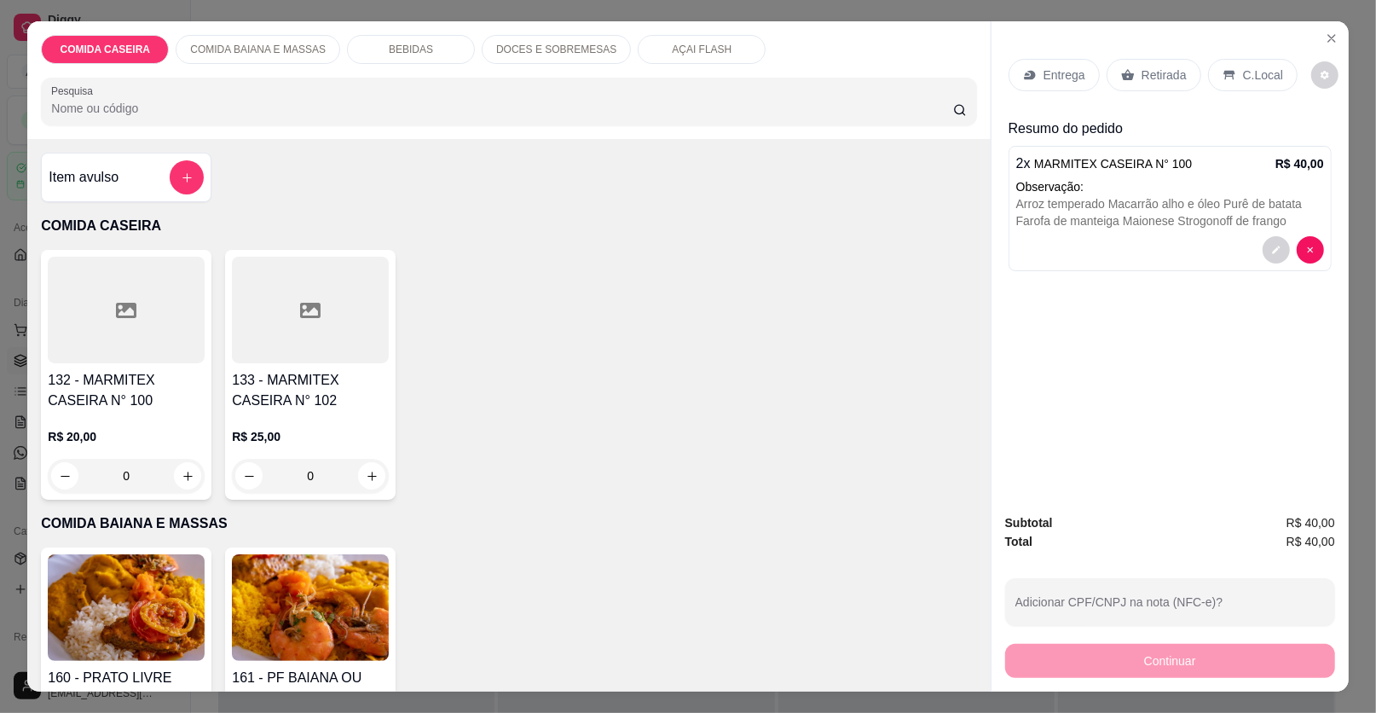
click at [1057, 76] on p "Entrega" at bounding box center [1065, 75] width 42 height 17
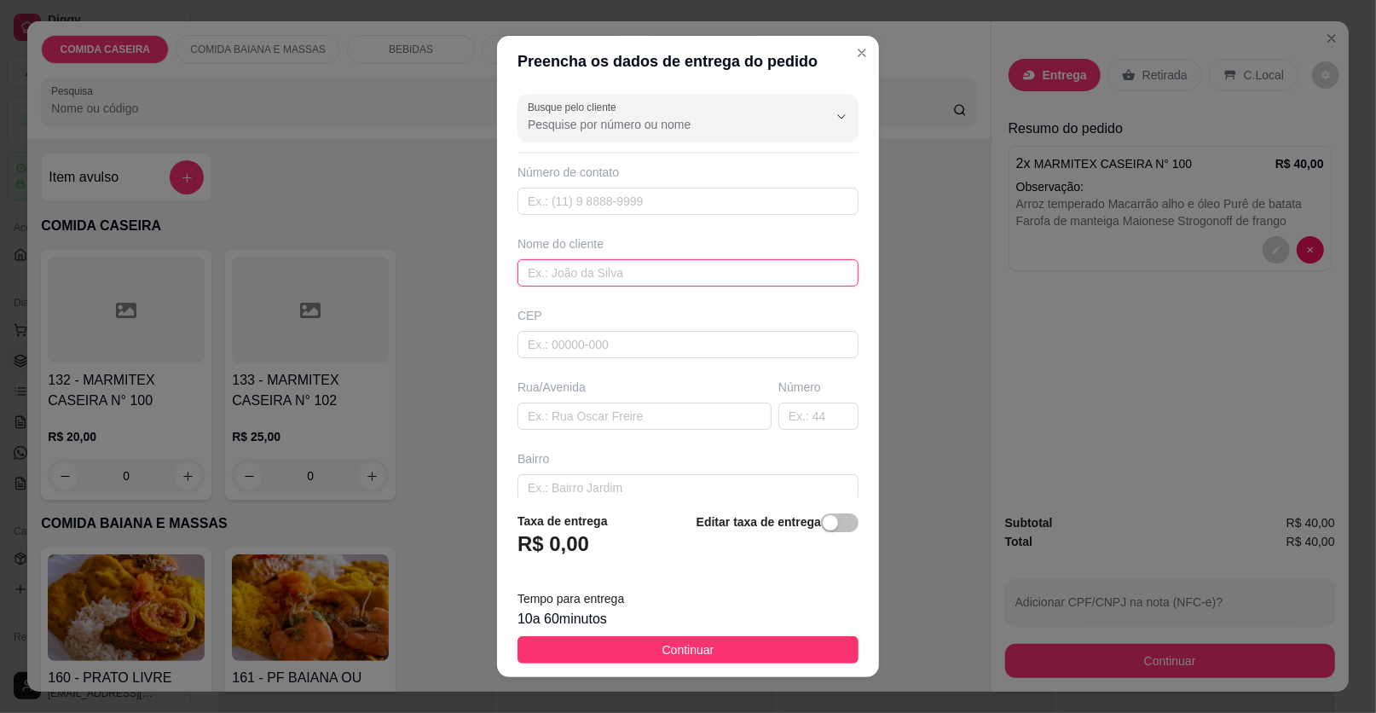
click at [611, 271] on input "text" at bounding box center [688, 272] width 341 height 27
type input "duda"
click at [634, 425] on input "text" at bounding box center [645, 415] width 254 height 27
paste input "Condomínio [GEOGRAPHIC_DATA]"
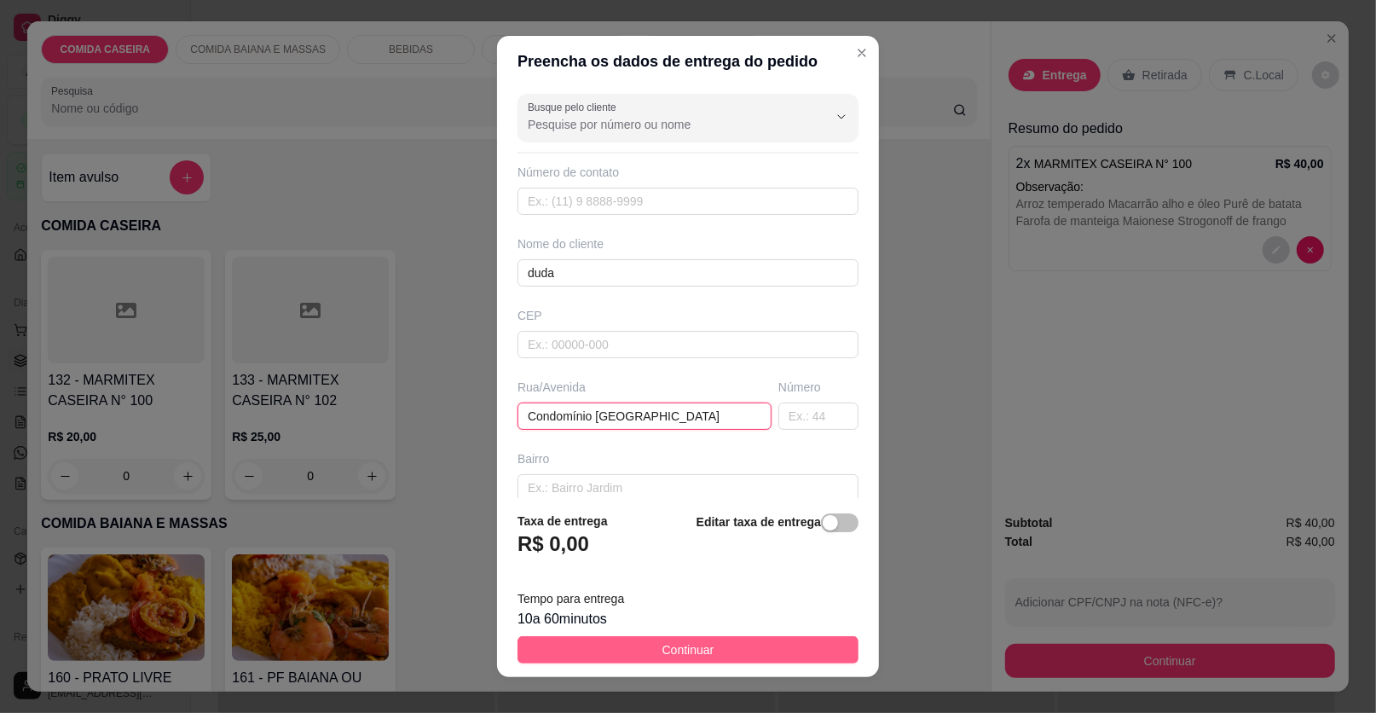
type input "Condomínio [GEOGRAPHIC_DATA]"
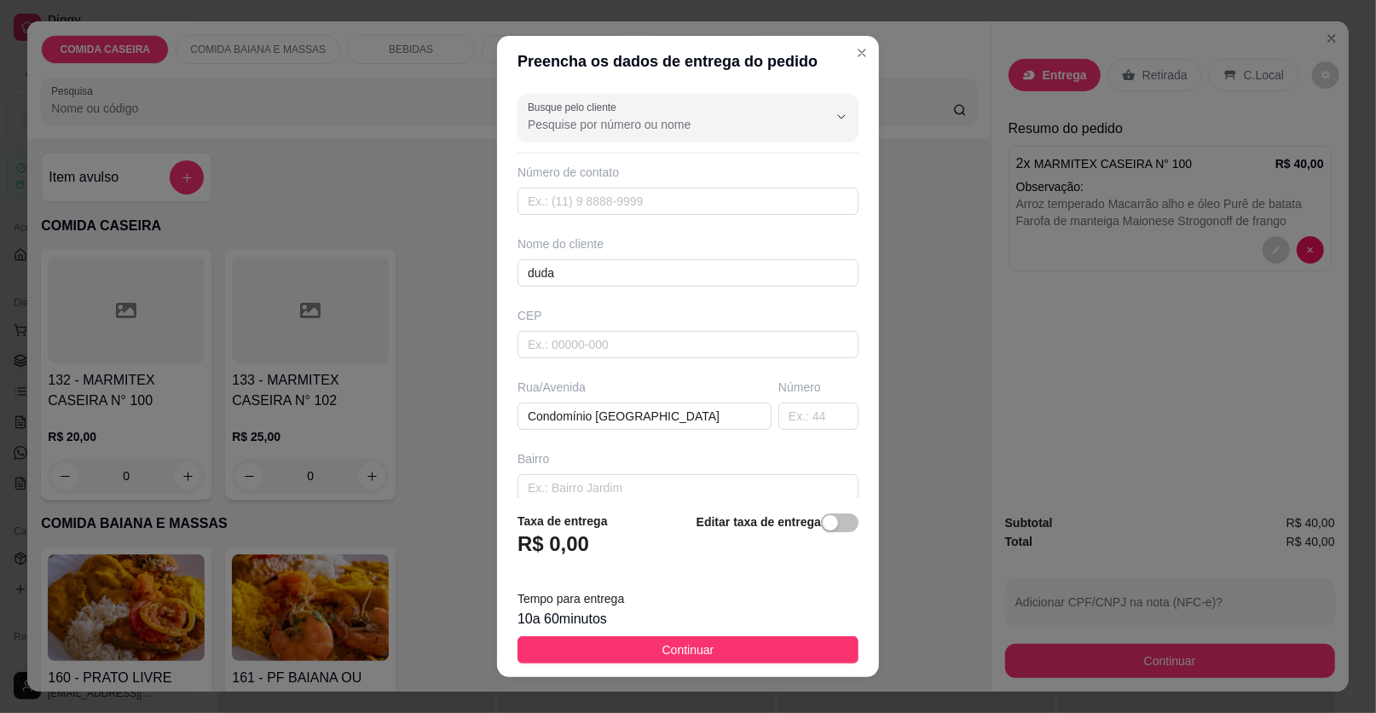
drag, startPoint x: 780, startPoint y: 643, endPoint x: 985, endPoint y: 711, distance: 215.7
click at [781, 643] on button "Continuar" at bounding box center [688, 649] width 341 height 27
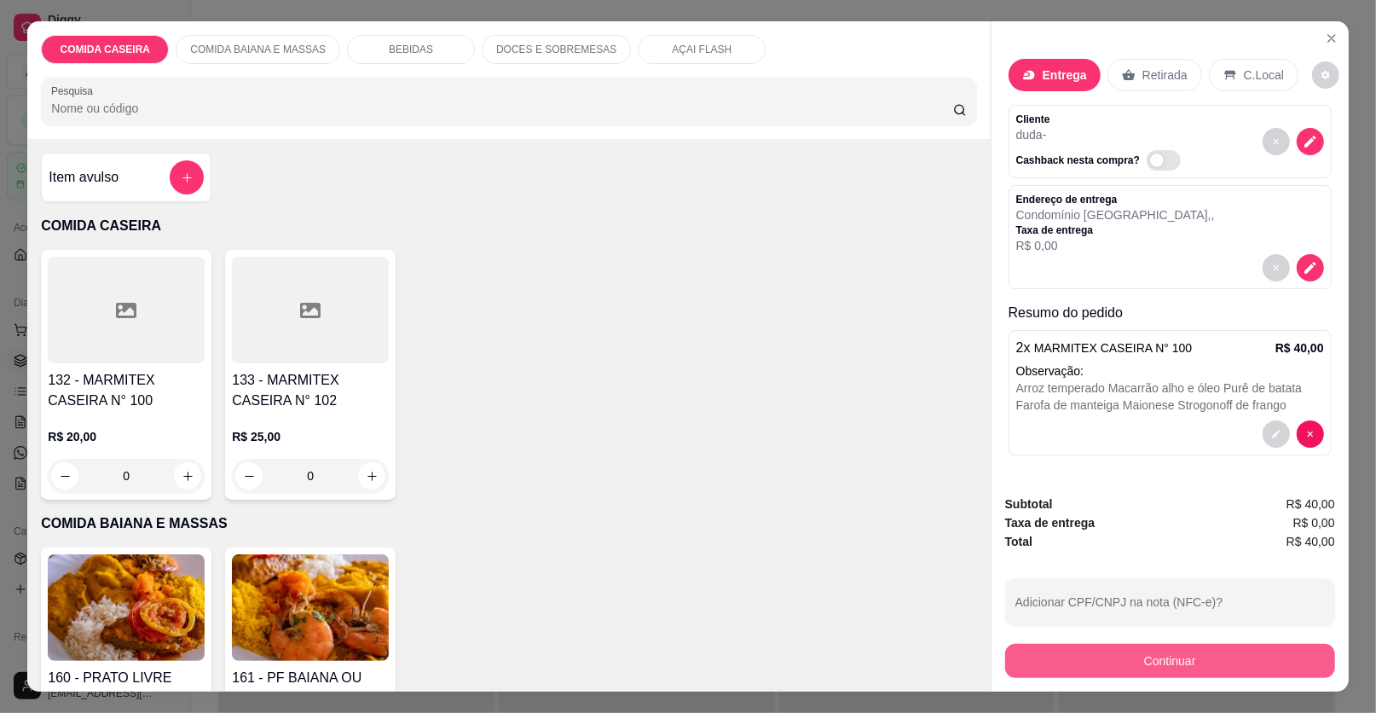
click at [1066, 657] on button "Continuar" at bounding box center [1170, 661] width 330 height 34
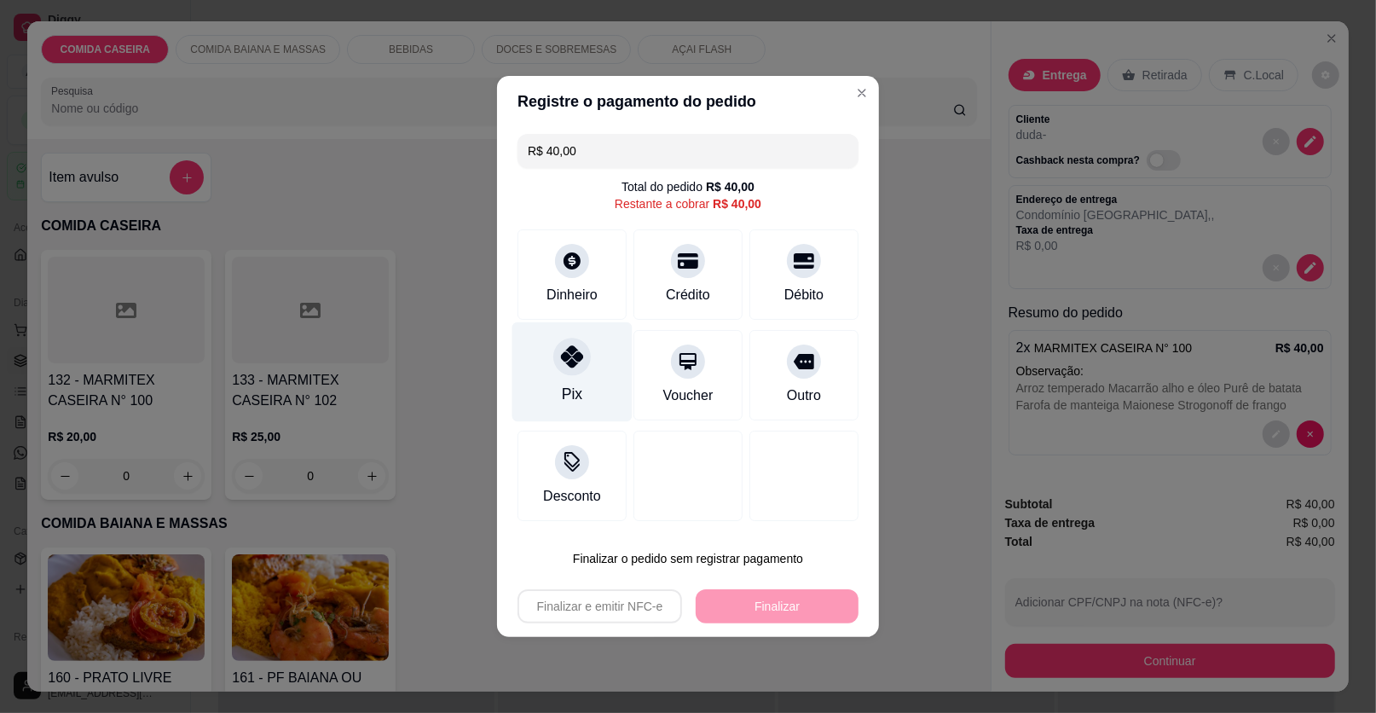
drag, startPoint x: 552, startPoint y: 352, endPoint x: 574, endPoint y: 364, distance: 25.2
click at [553, 352] on div "Pix" at bounding box center [572, 372] width 120 height 100
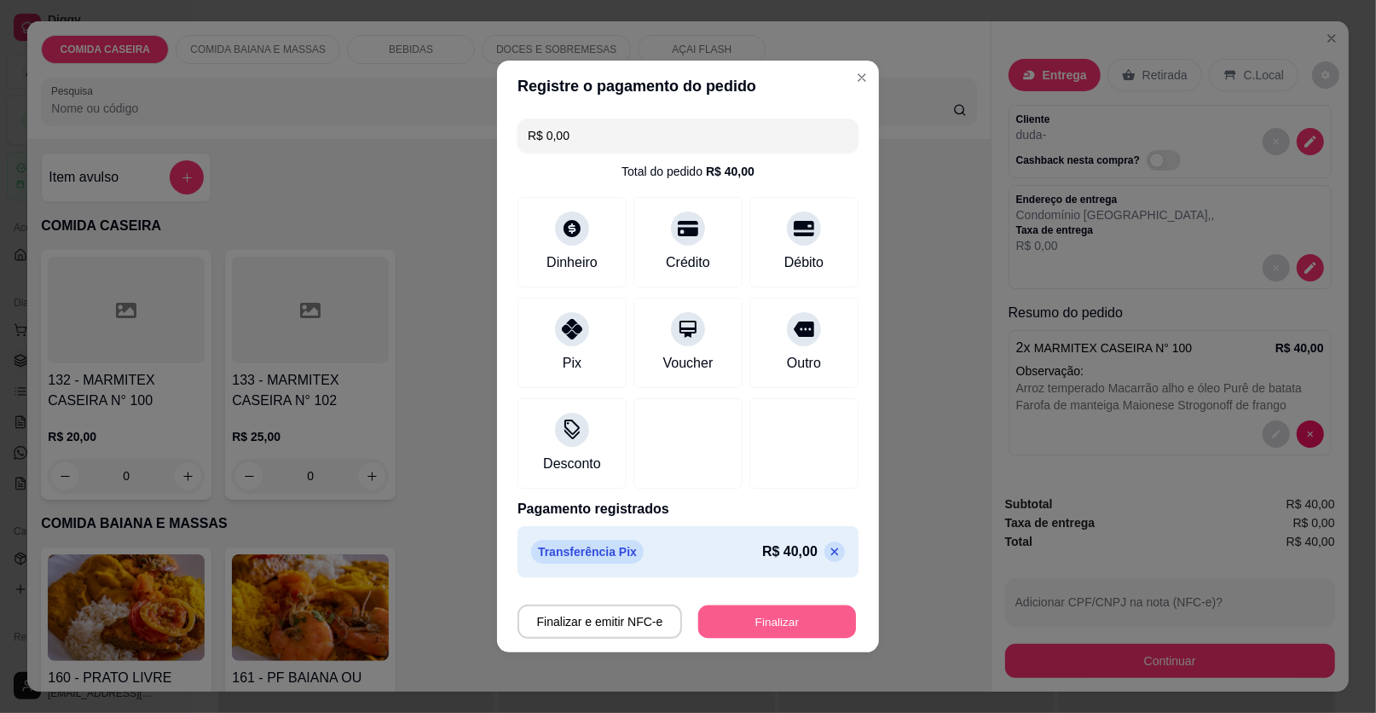
click at [765, 618] on button "Finalizar" at bounding box center [777, 621] width 158 height 33
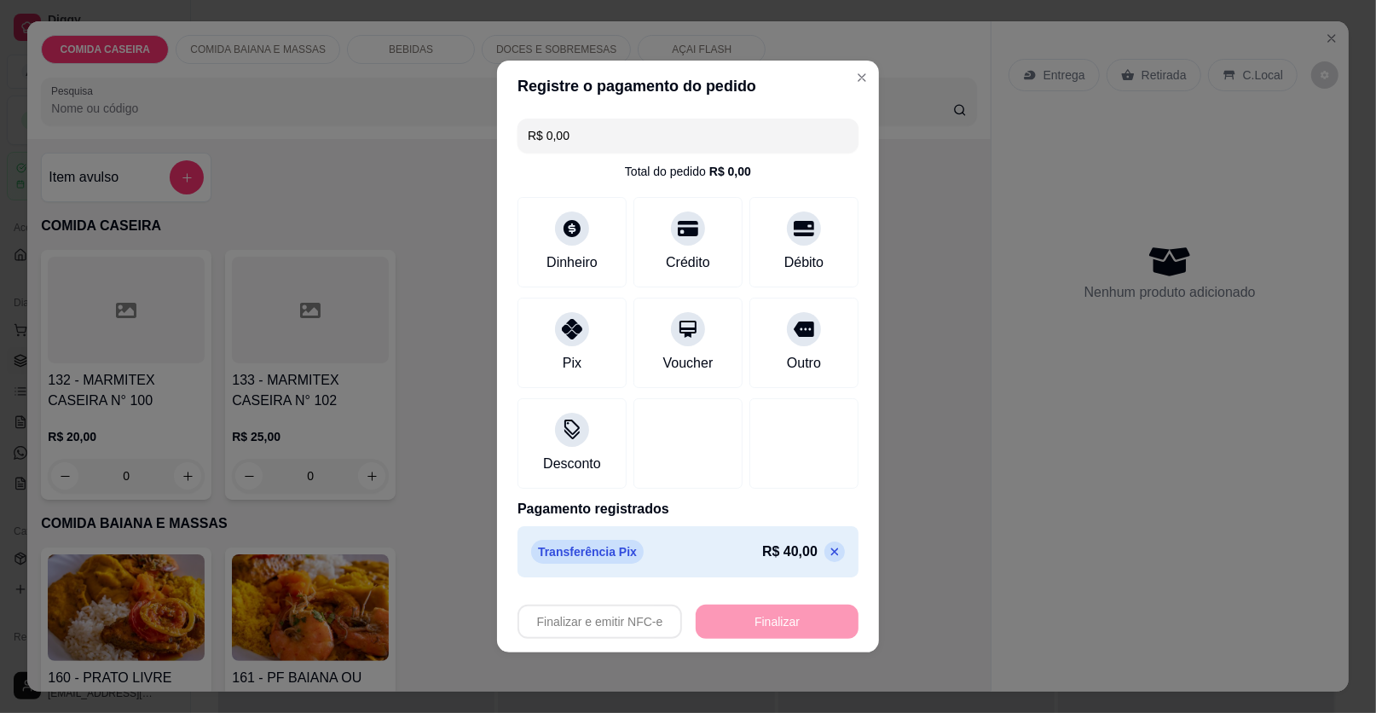
type input "-R$ 40,00"
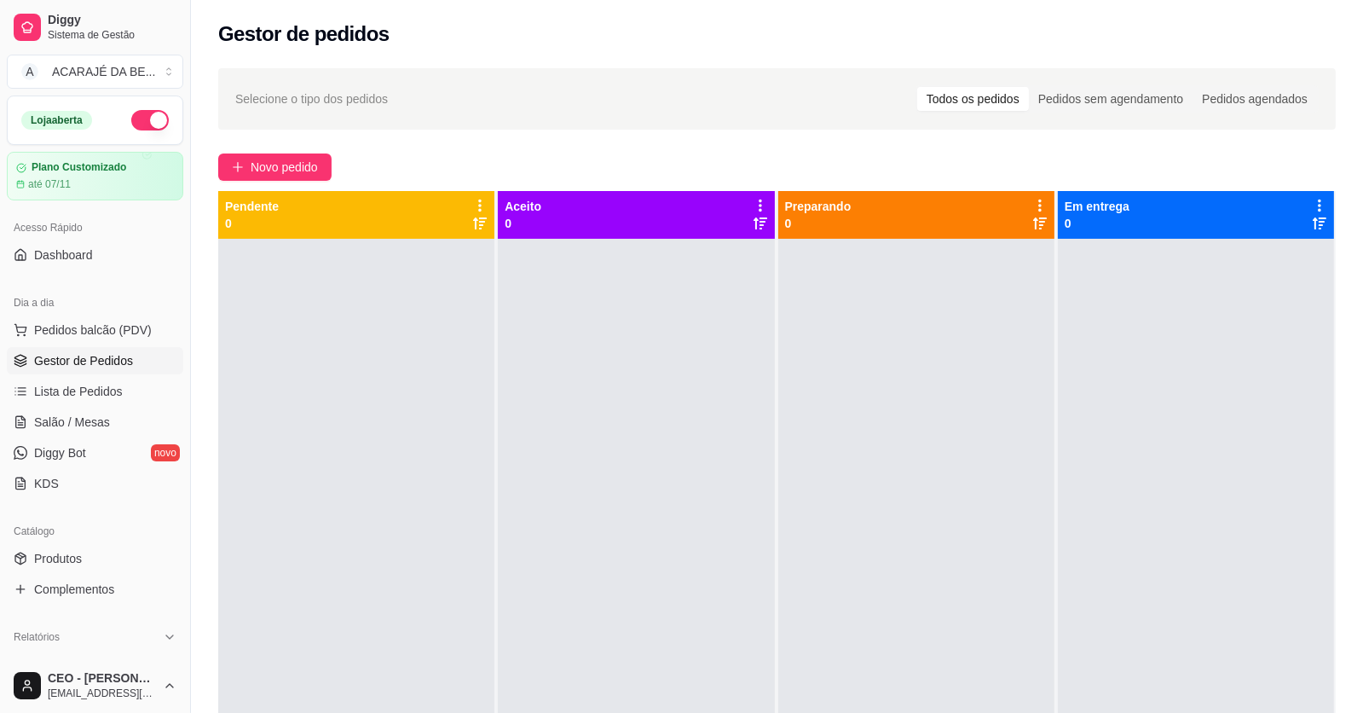
click at [143, 371] on link "Gestor de Pedidos" at bounding box center [95, 360] width 177 height 27
click at [143, 380] on link "Lista de Pedidos" at bounding box center [95, 391] width 177 height 27
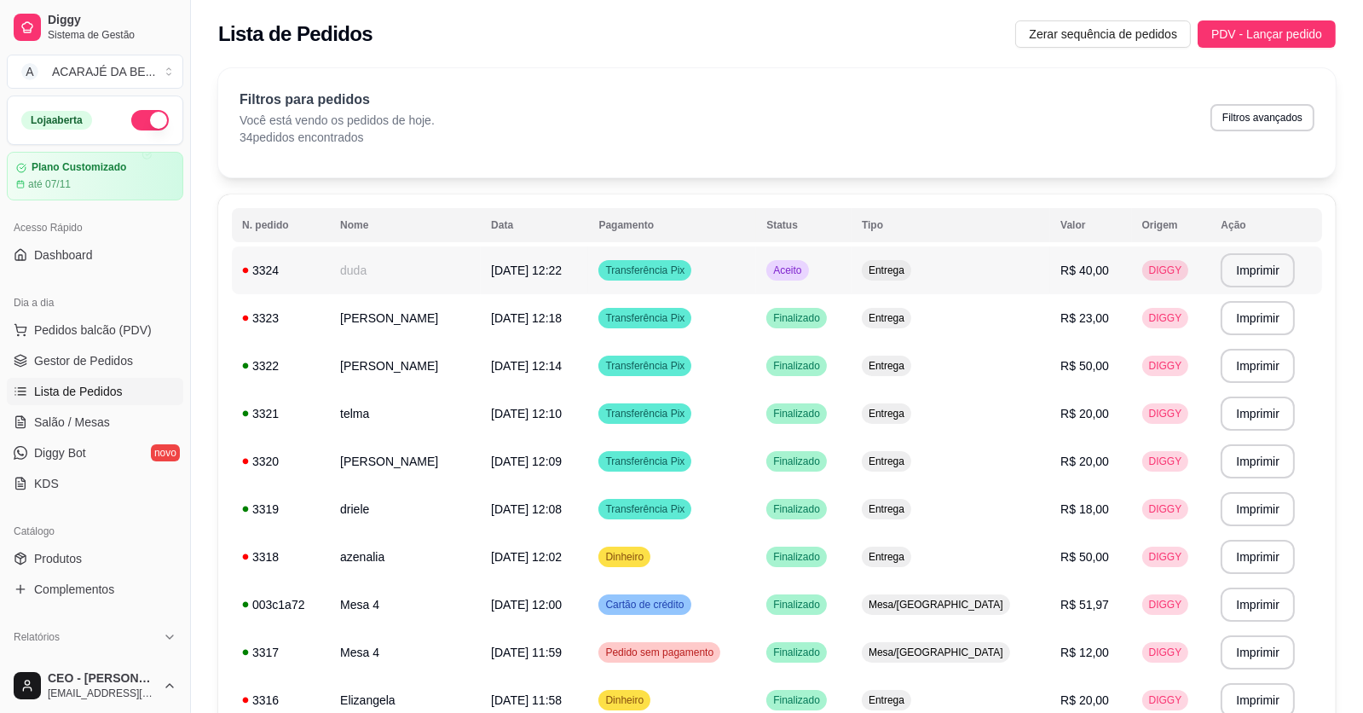
click at [444, 271] on td "duda" at bounding box center [405, 270] width 151 height 48
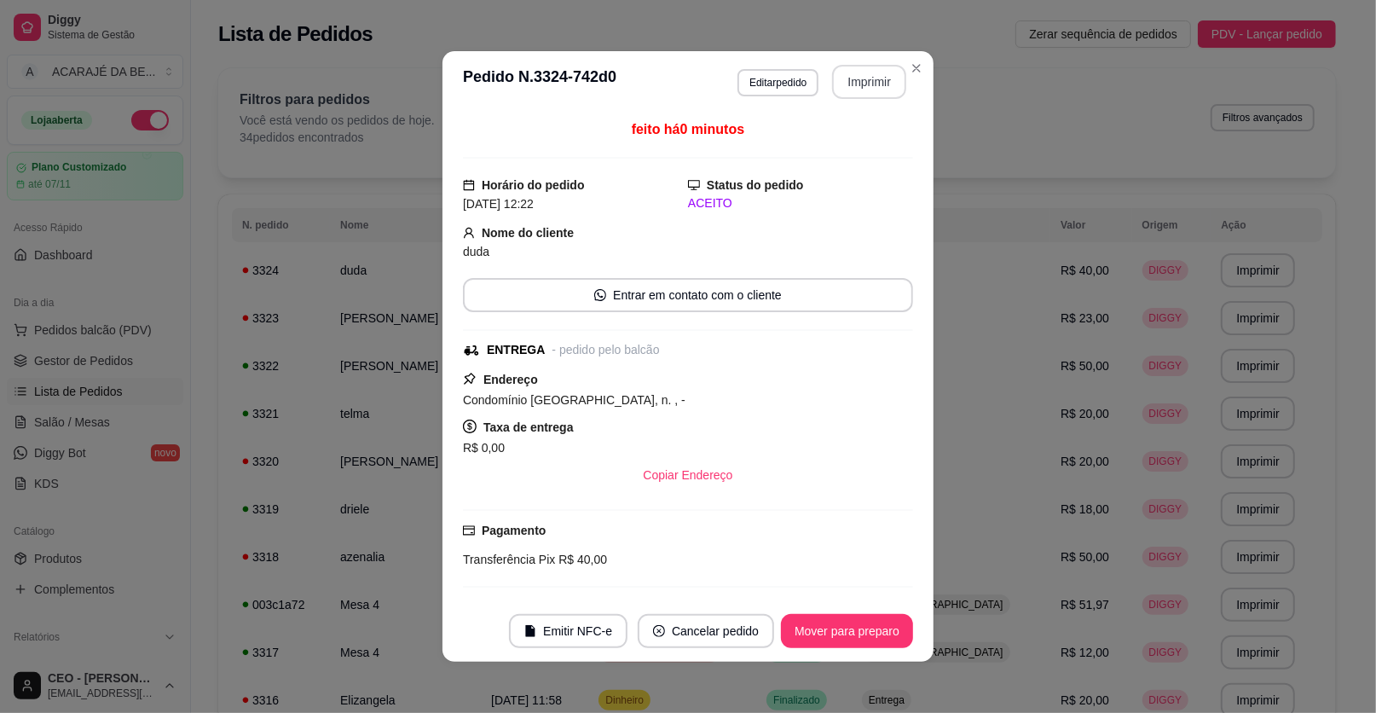
click at [860, 91] on button "Imprimir" at bounding box center [869, 82] width 74 height 34
click at [843, 628] on button "Mover para preparo" at bounding box center [847, 631] width 132 height 34
click at [844, 628] on button "Mover para preparo" at bounding box center [847, 631] width 132 height 34
click at [844, 628] on button "Mover para entrega" at bounding box center [847, 631] width 131 height 34
click at [844, 628] on button "Mover para finalizado" at bounding box center [843, 631] width 142 height 34
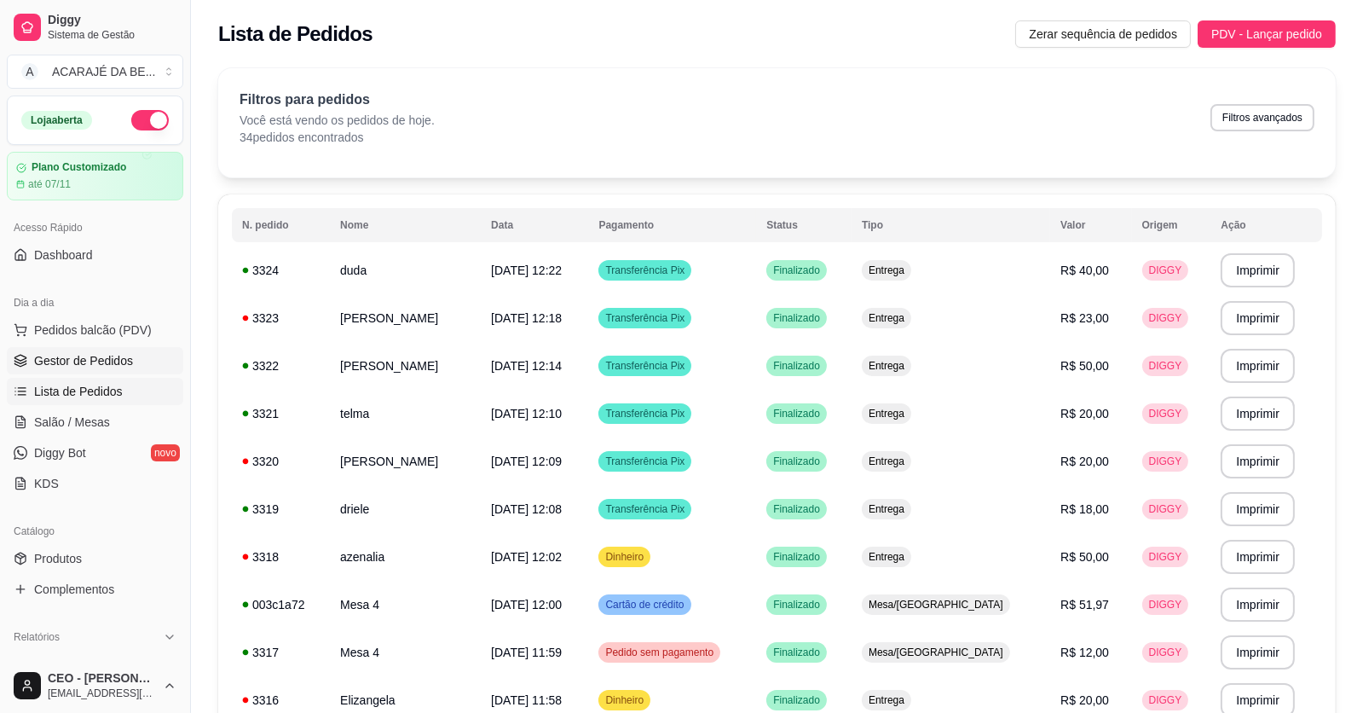
click at [103, 358] on span "Gestor de Pedidos" at bounding box center [83, 360] width 99 height 17
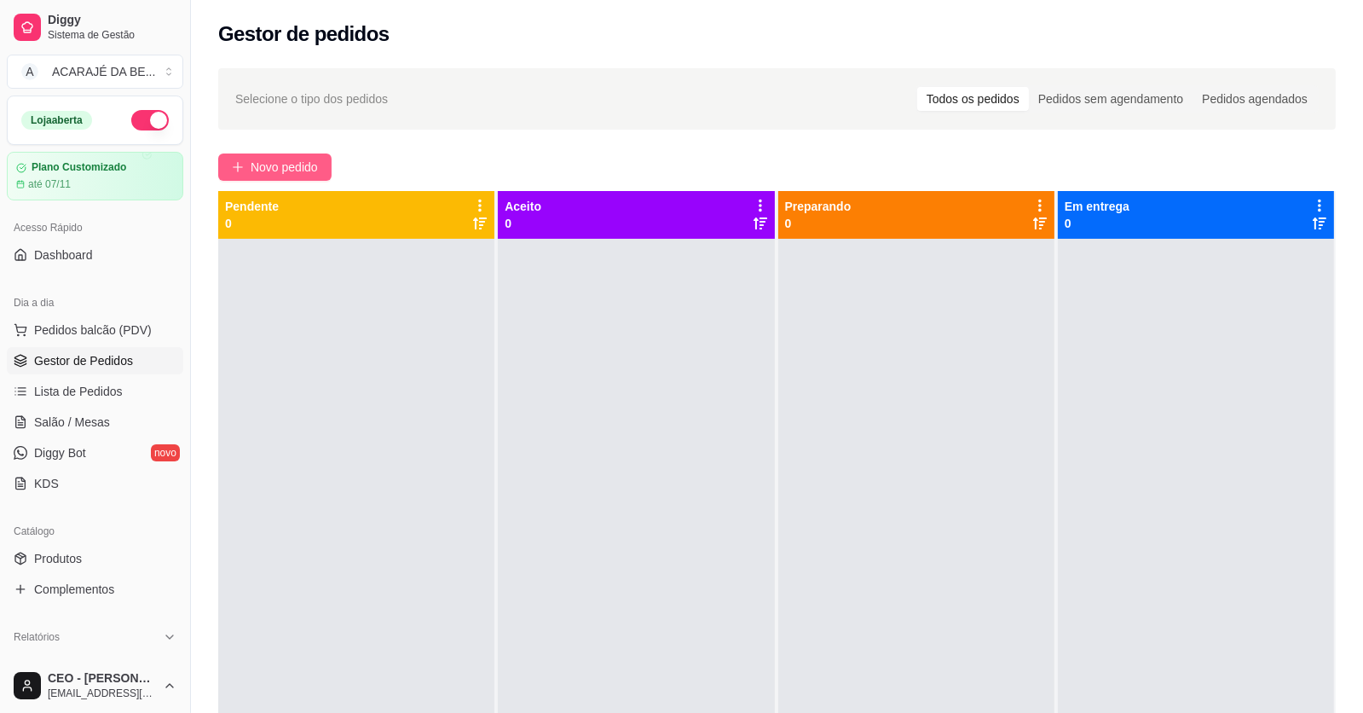
click at [252, 162] on span "Novo pedido" at bounding box center [284, 167] width 67 height 19
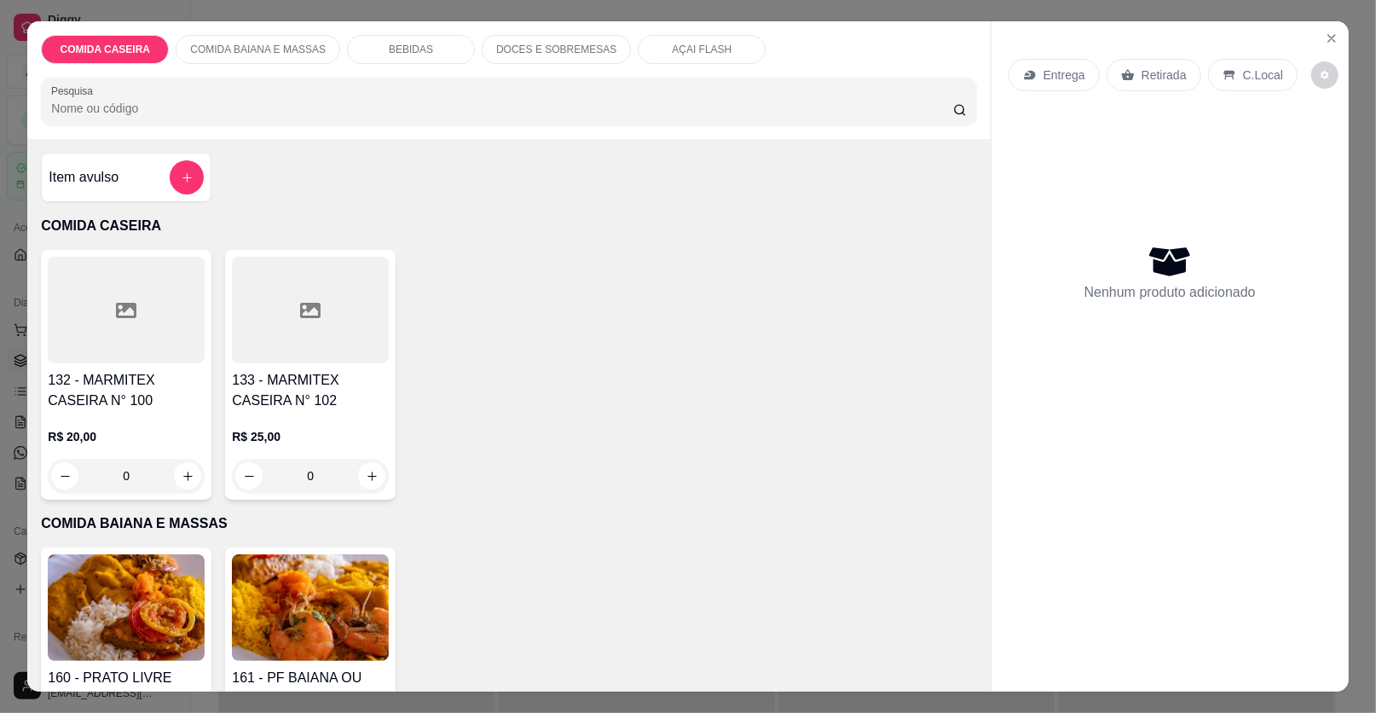
click at [296, 351] on div at bounding box center [310, 310] width 157 height 107
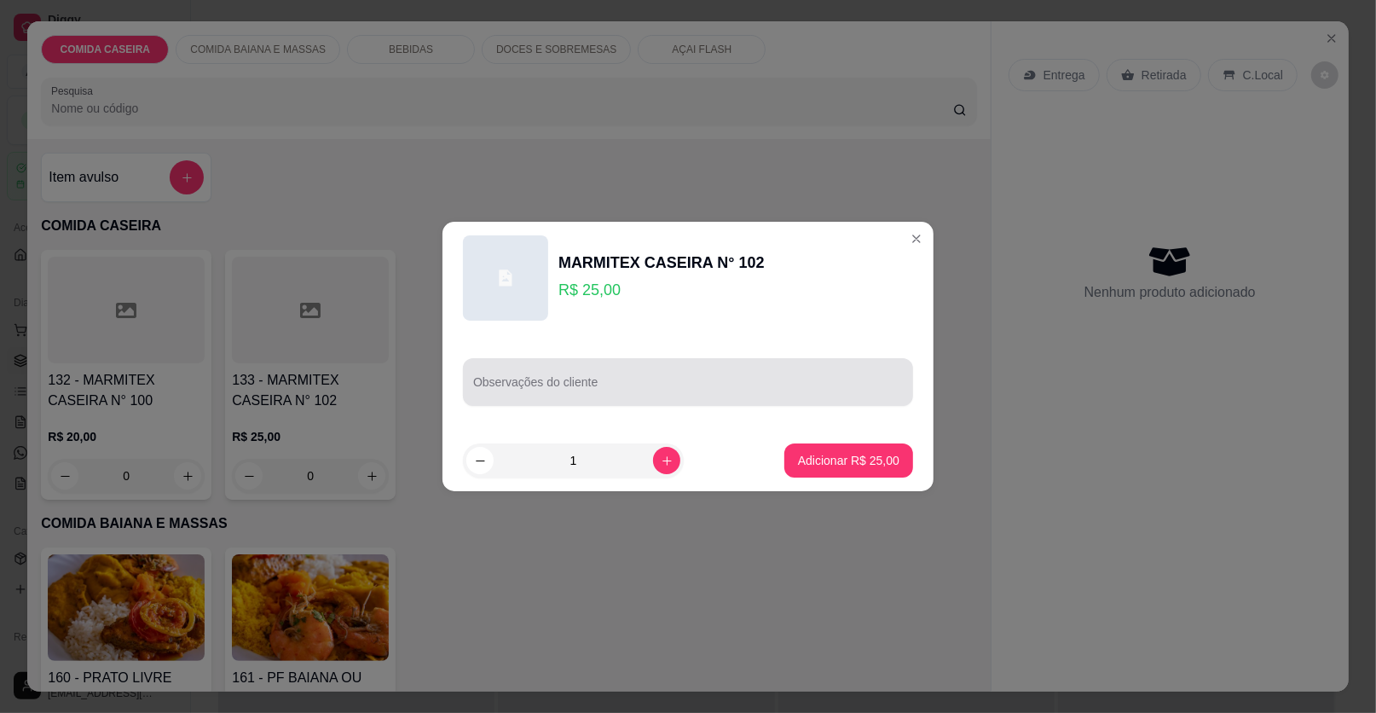
click at [547, 379] on div "Observações do cliente" at bounding box center [688, 382] width 450 height 48
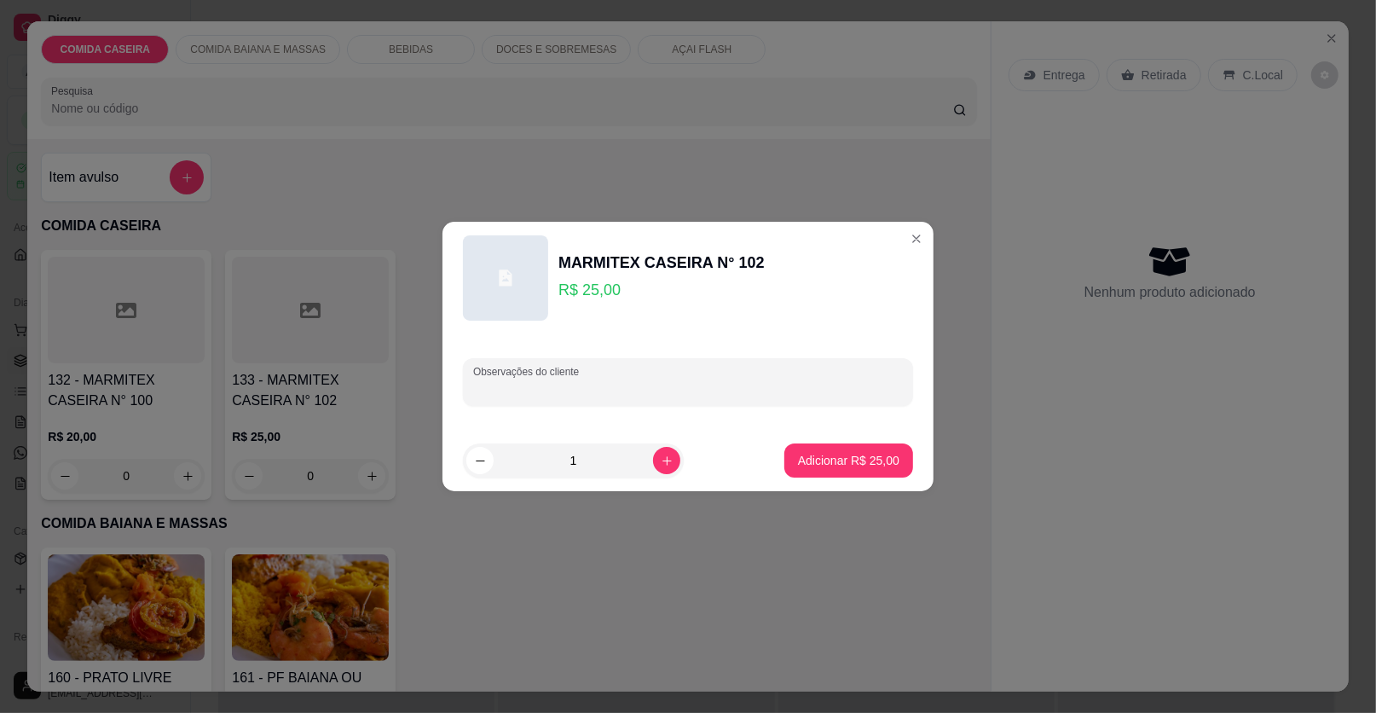
paste input "Arroz branco Feijão de caldo Brócolis com couve flor Alface com tomate Medalhão…"
type input "Arroz branco Feijão de caldo Brócolis com couve flor Alface com tomate Medalhão…"
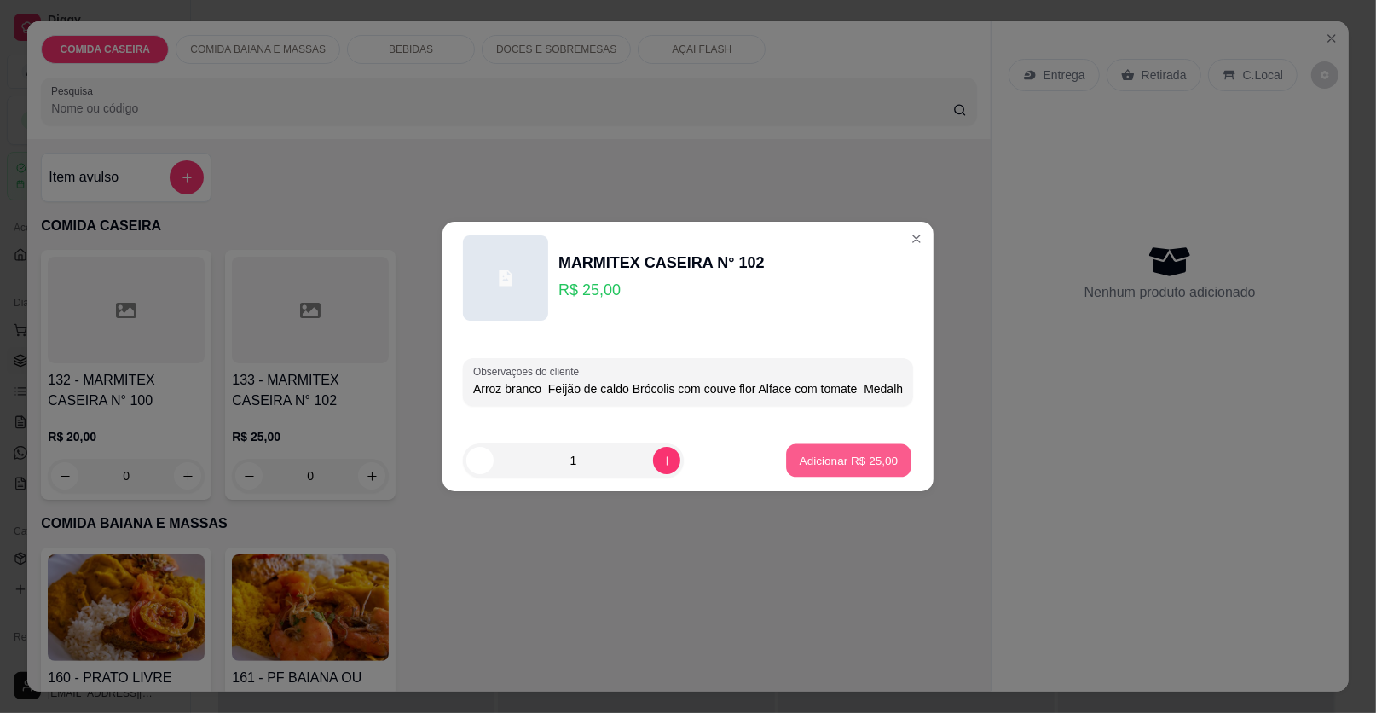
click at [836, 472] on button "Adicionar R$ 25,00" at bounding box center [848, 460] width 125 height 33
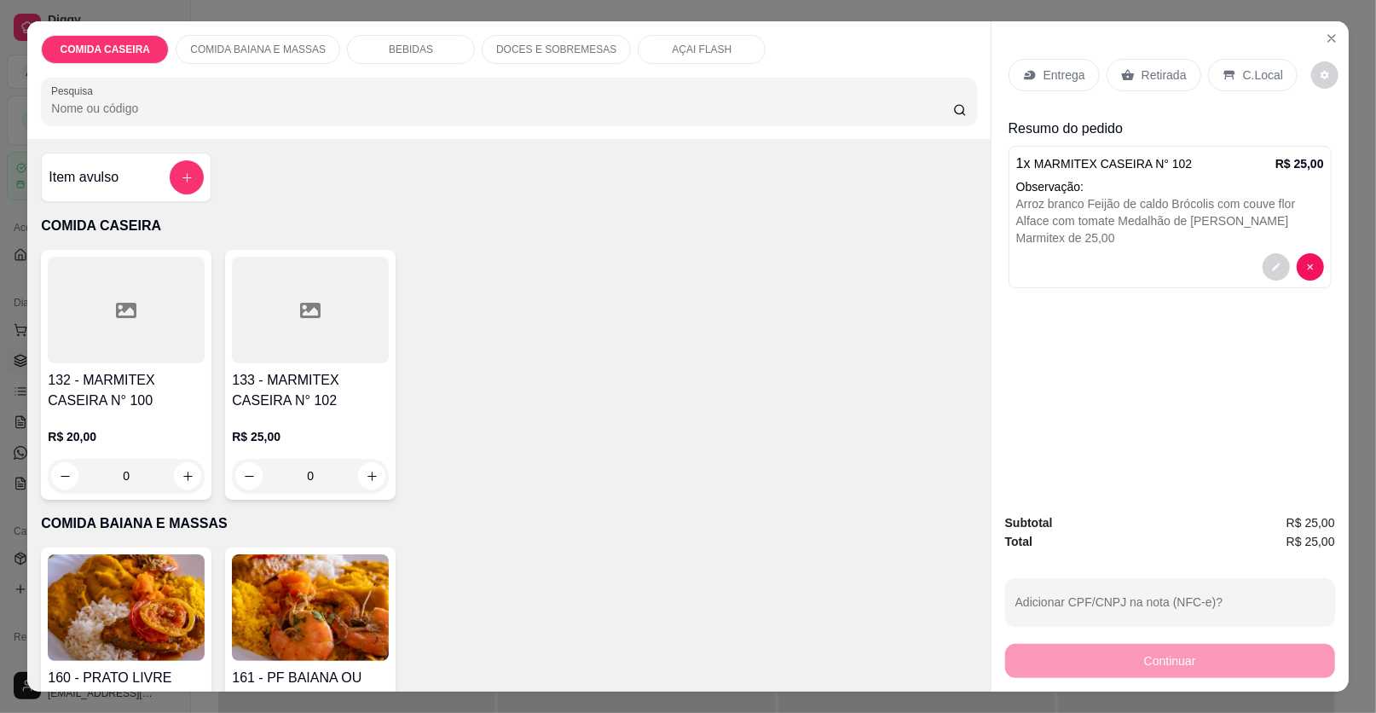
click at [1028, 60] on div "Entrega" at bounding box center [1054, 75] width 91 height 32
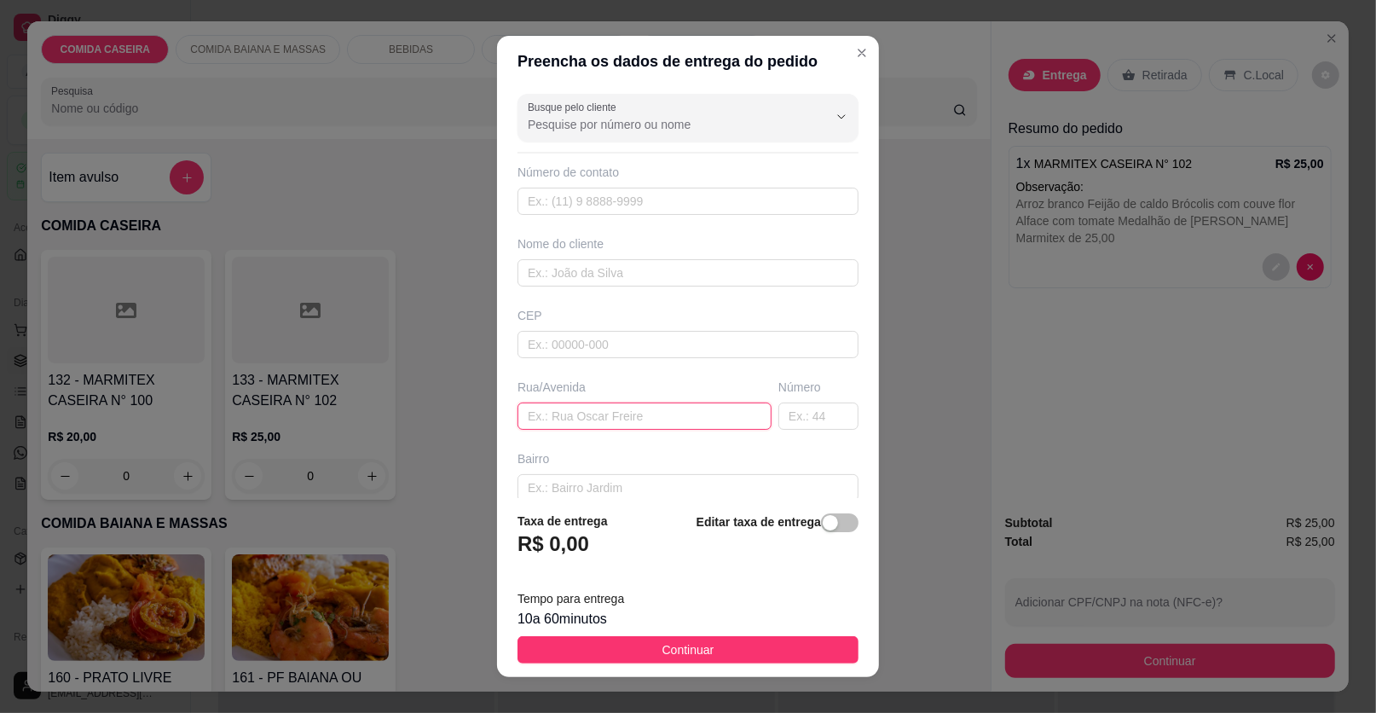
click at [628, 404] on input "text" at bounding box center [645, 415] width 254 height 27
paste input "[STREET_ADDRESS][PERSON_NAME] na [GEOGRAPHIC_DATA]"
type input "[STREET_ADDRESS][PERSON_NAME] na [GEOGRAPHIC_DATA]"
click at [652, 261] on input "text" at bounding box center [688, 272] width 341 height 27
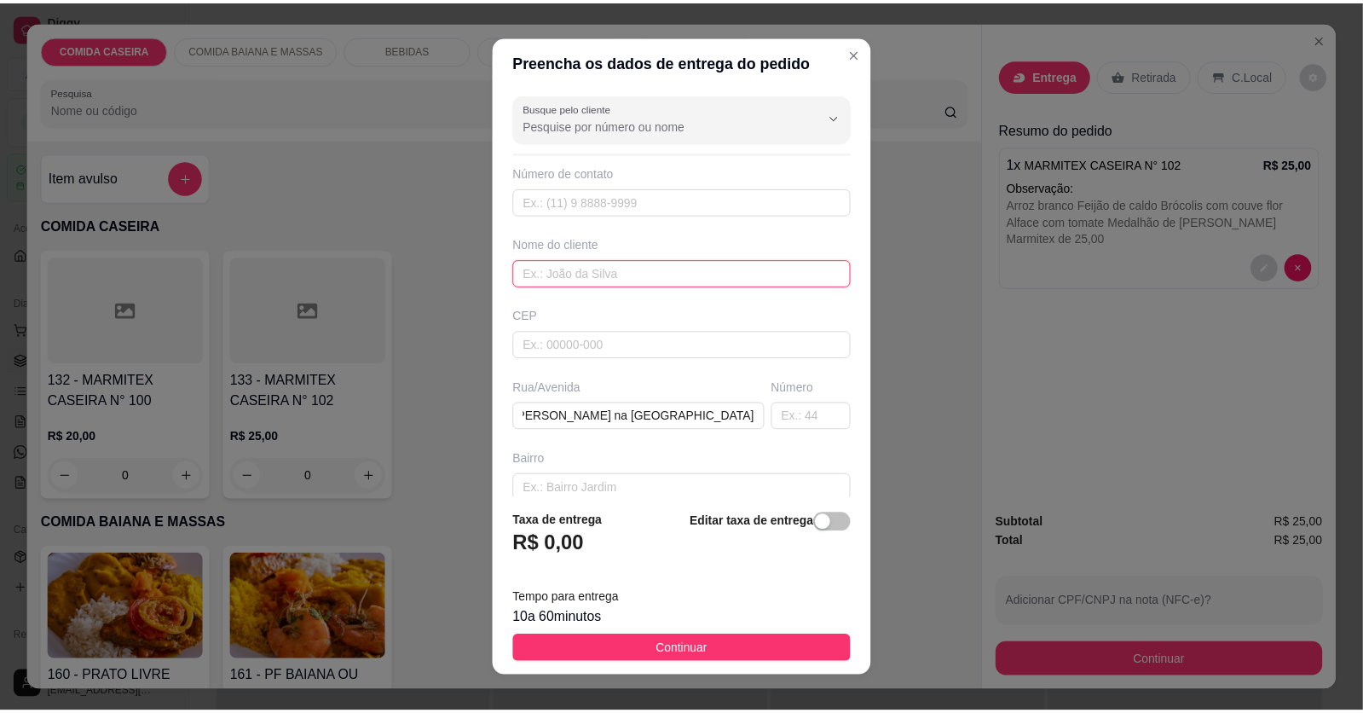
scroll to position [0, 0]
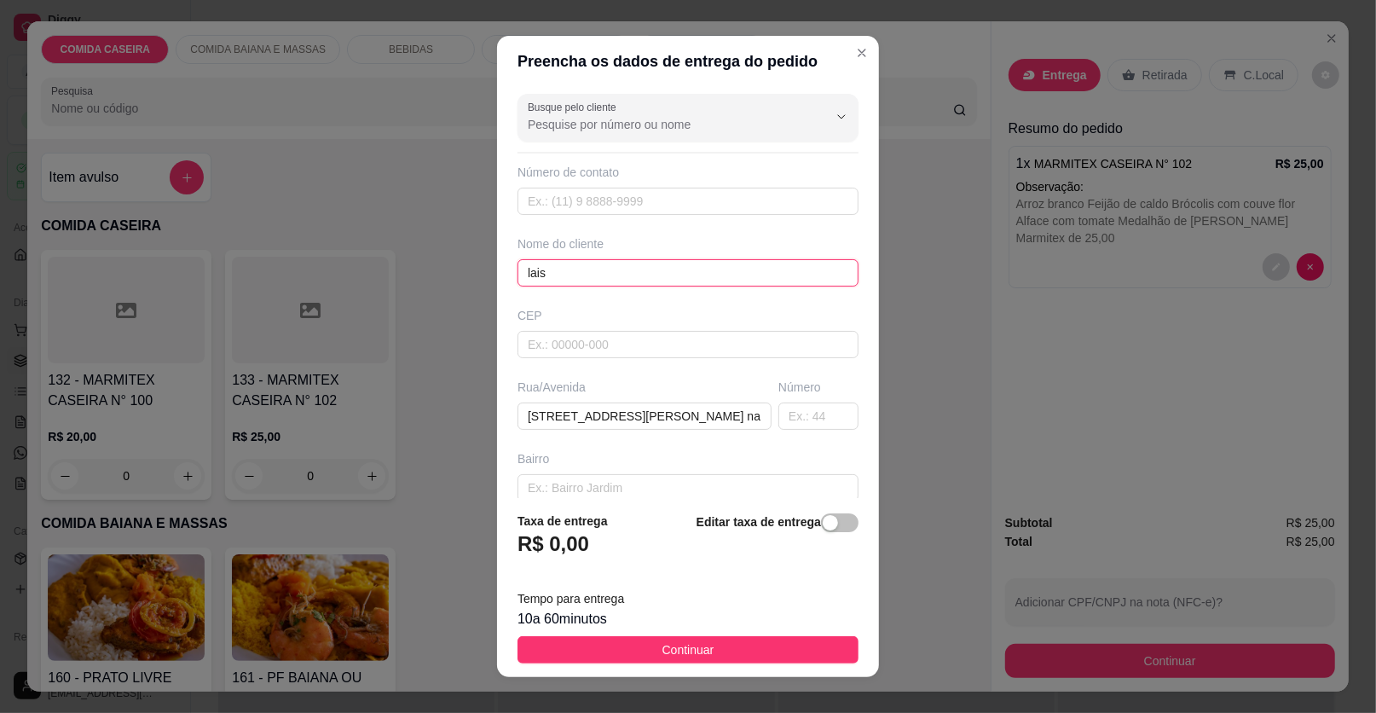
type input "lais"
click at [762, 644] on button "Continuar" at bounding box center [688, 649] width 341 height 27
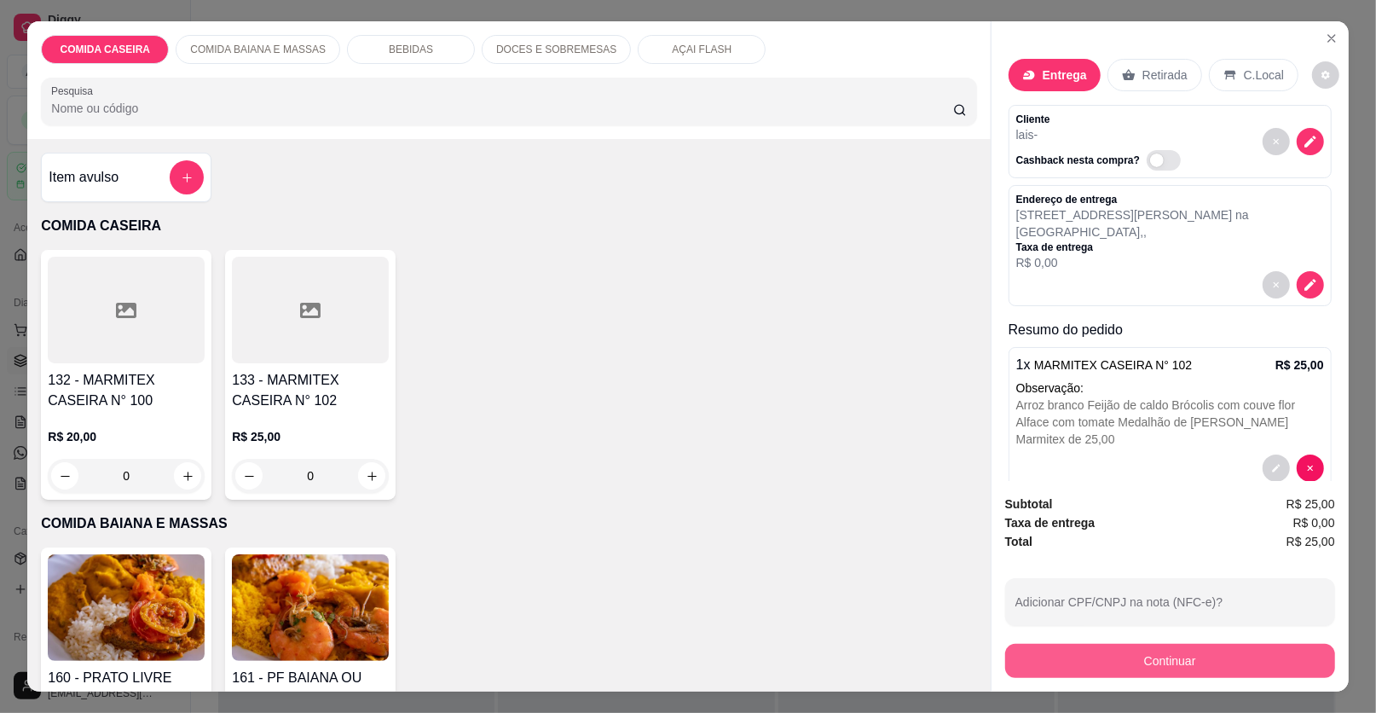
click at [1085, 646] on button "Continuar" at bounding box center [1170, 661] width 330 height 34
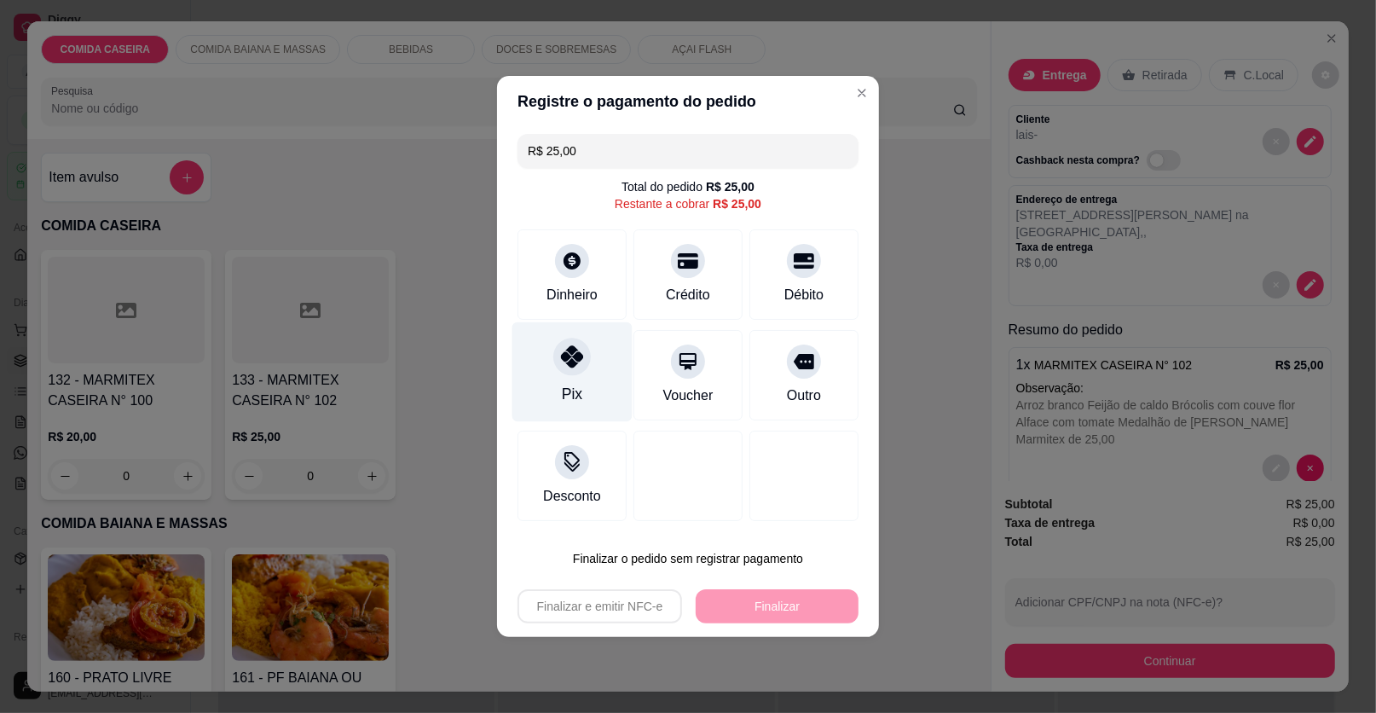
click at [587, 387] on div "Pix" at bounding box center [572, 372] width 120 height 100
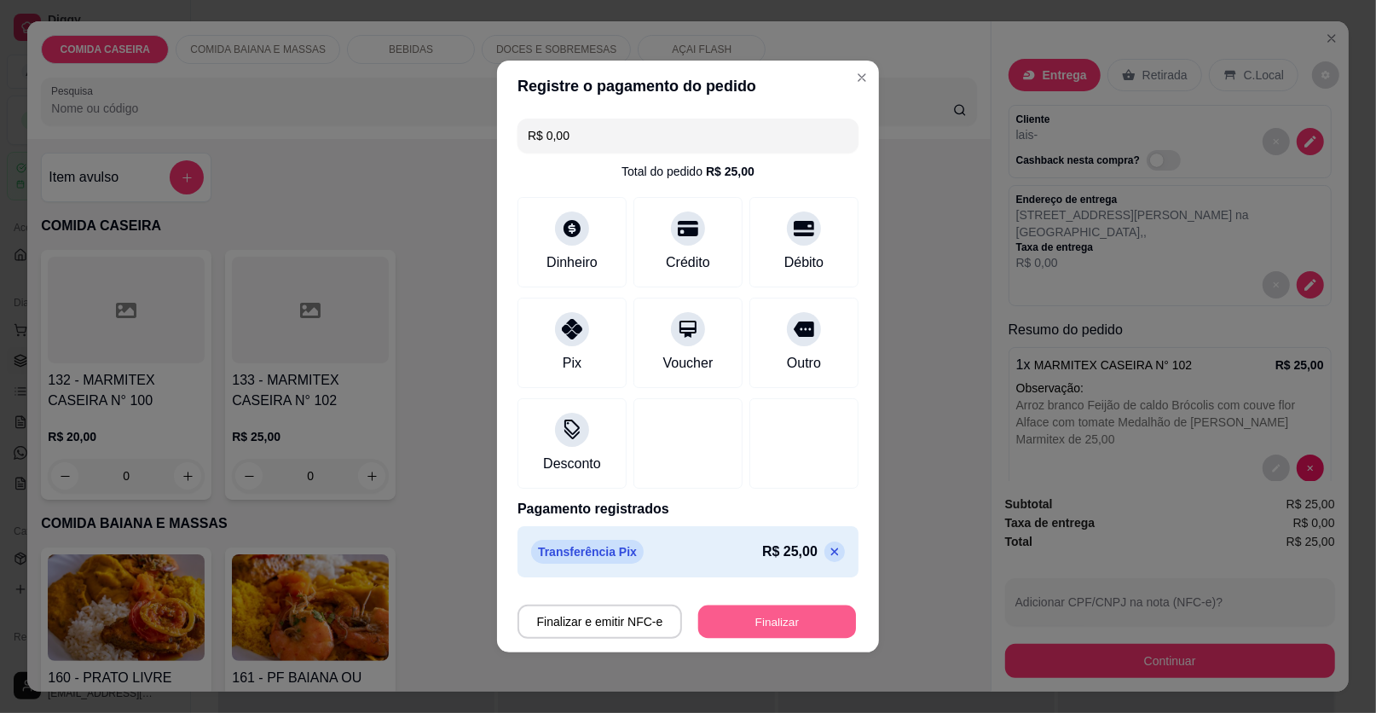
click at [718, 622] on button "Finalizar" at bounding box center [777, 621] width 158 height 33
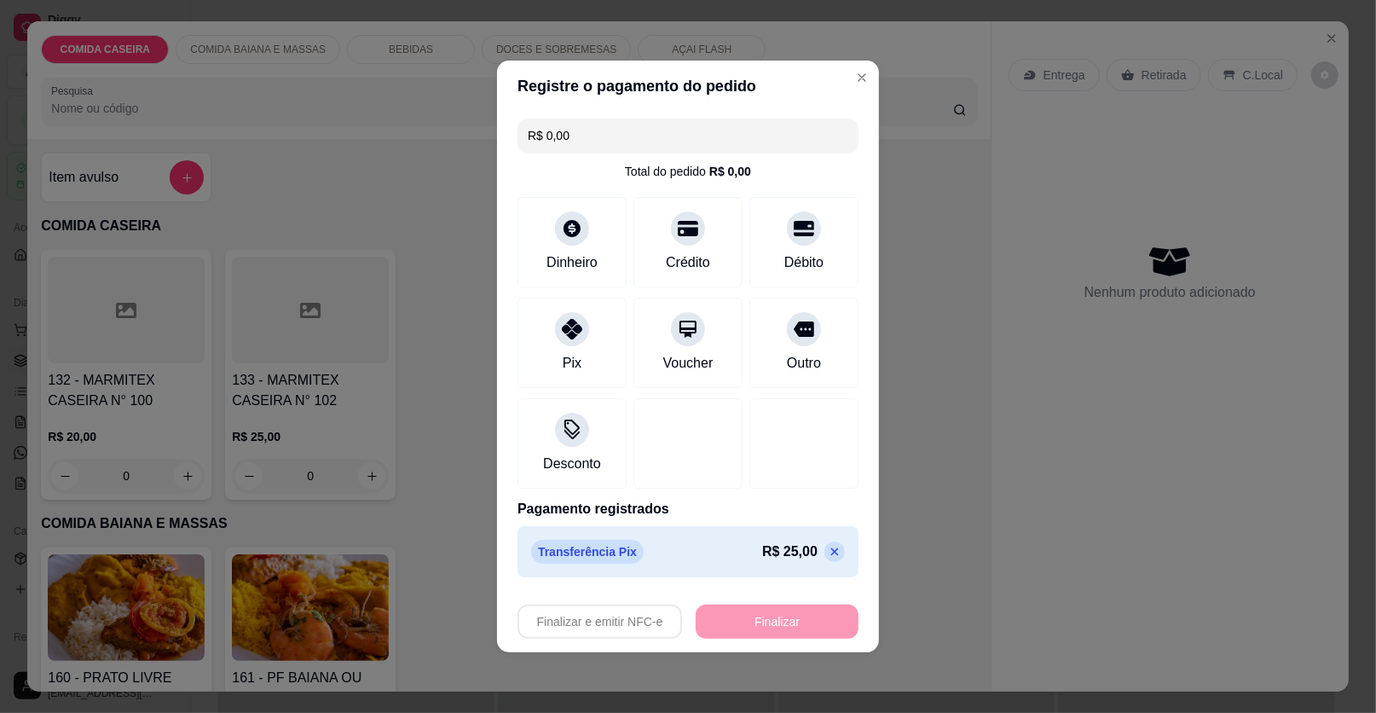
type input "-R$ 25,00"
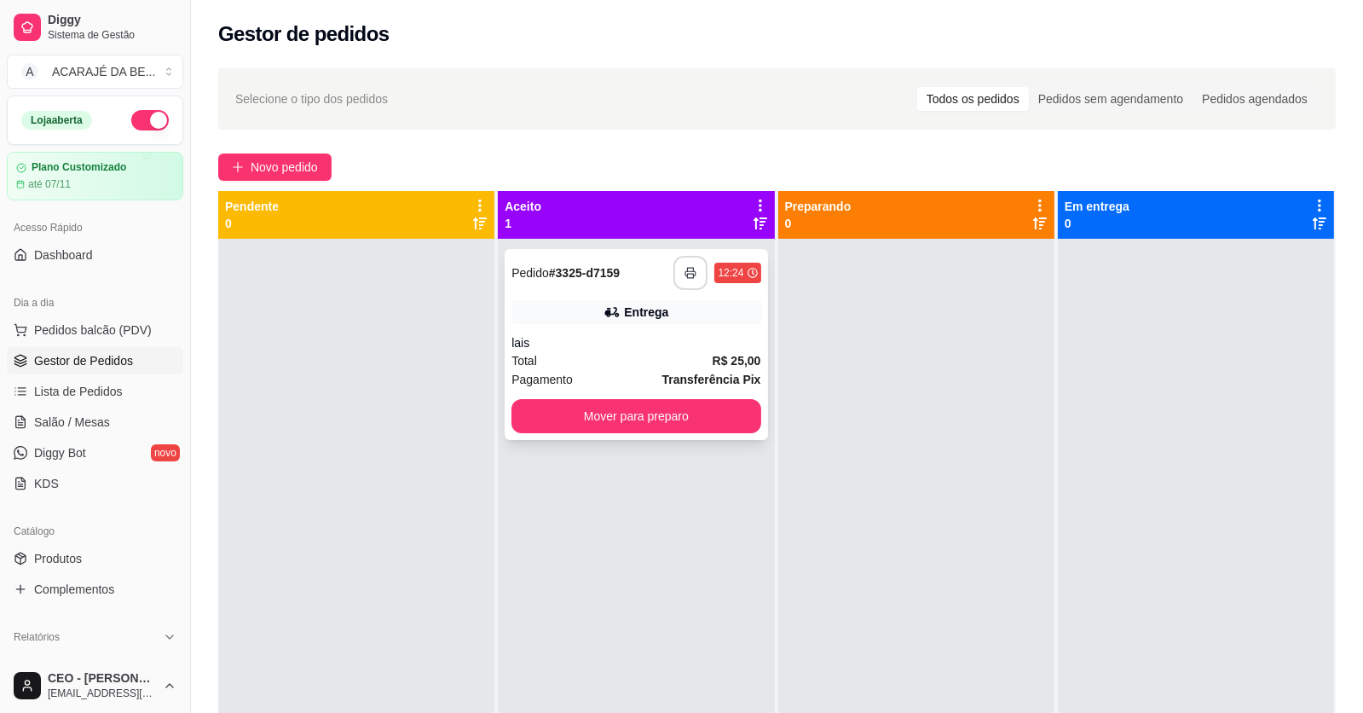
click at [686, 270] on icon "button" at bounding box center [691, 273] width 12 height 12
click at [655, 421] on button "Mover para preparo" at bounding box center [636, 416] width 249 height 34
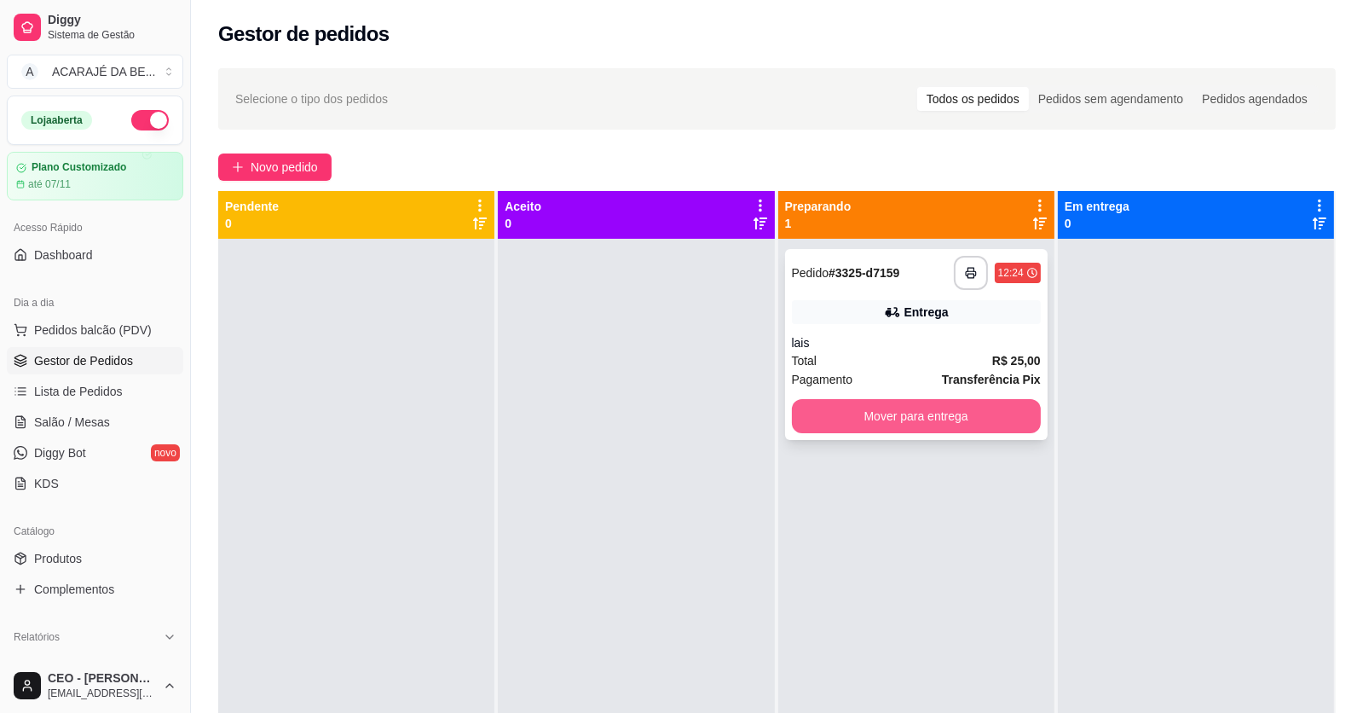
click at [825, 419] on button "Mover para entrega" at bounding box center [916, 416] width 249 height 34
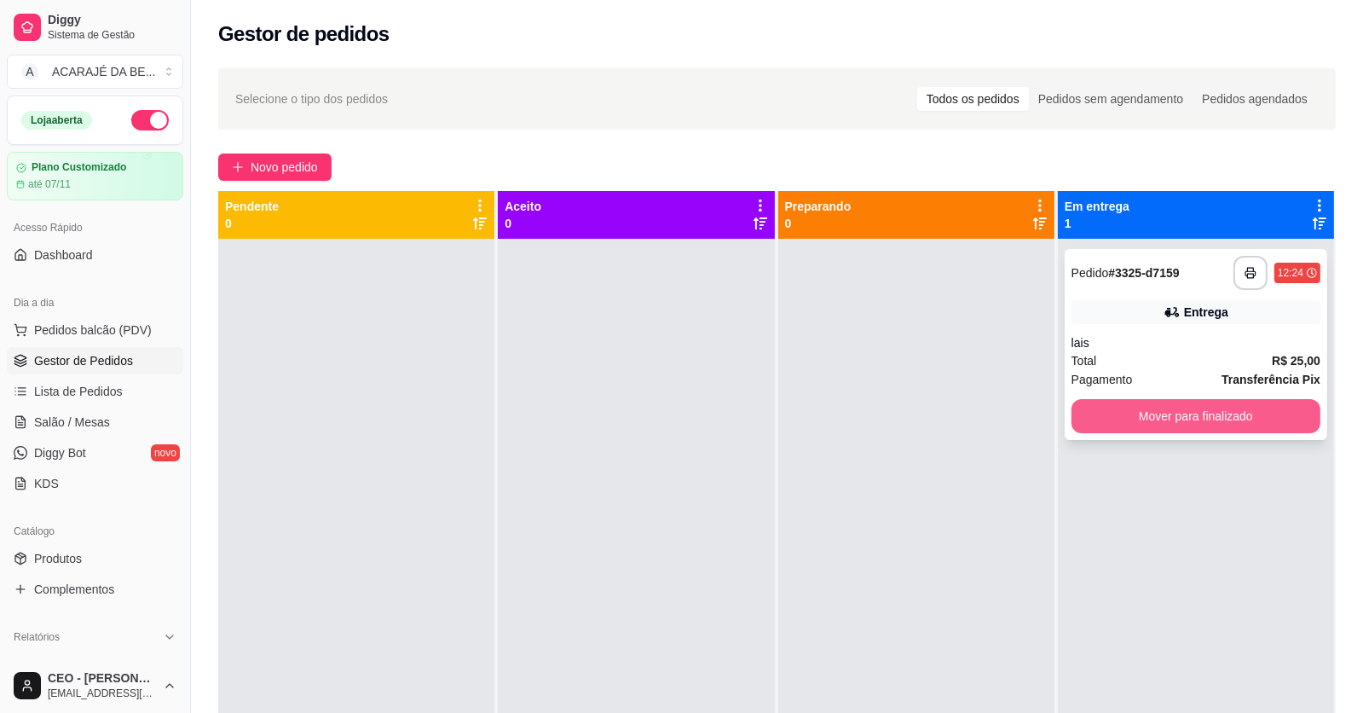
click at [1101, 418] on button "Mover para finalizado" at bounding box center [1196, 416] width 249 height 34
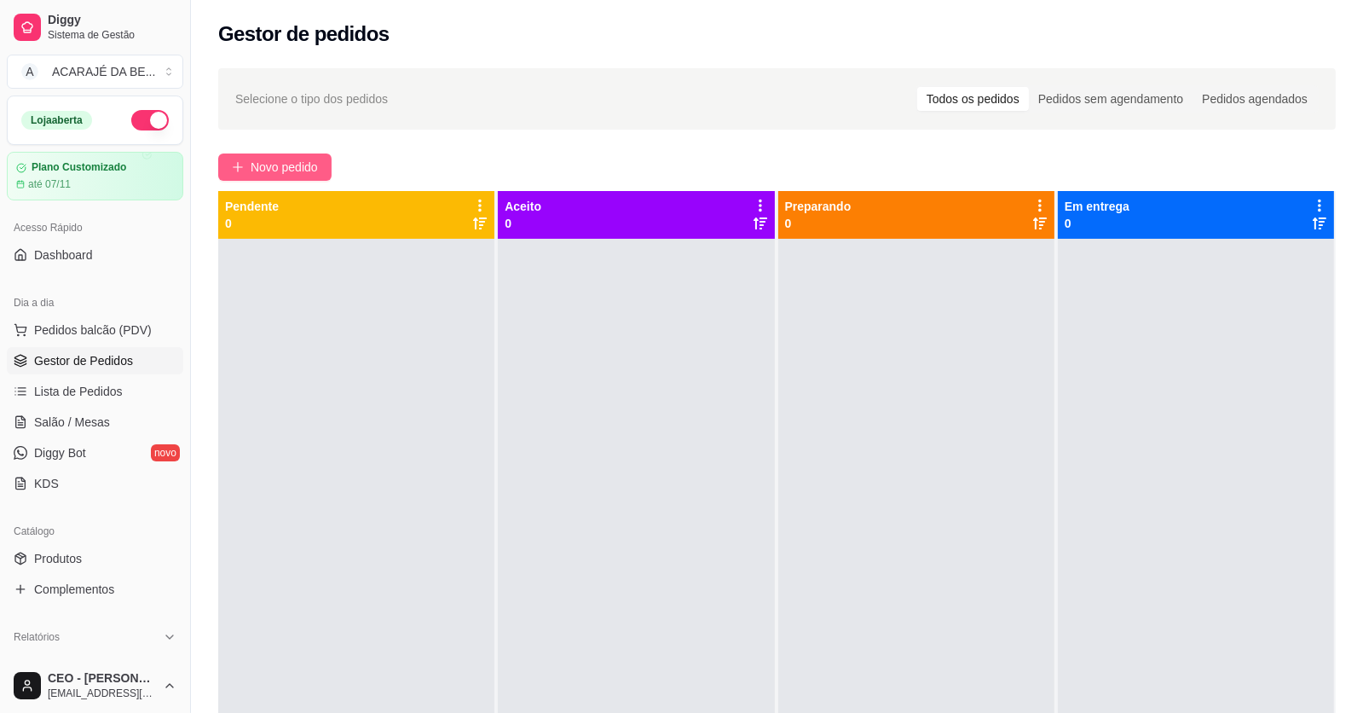
click at [310, 174] on span "Novo pedido" at bounding box center [284, 167] width 67 height 19
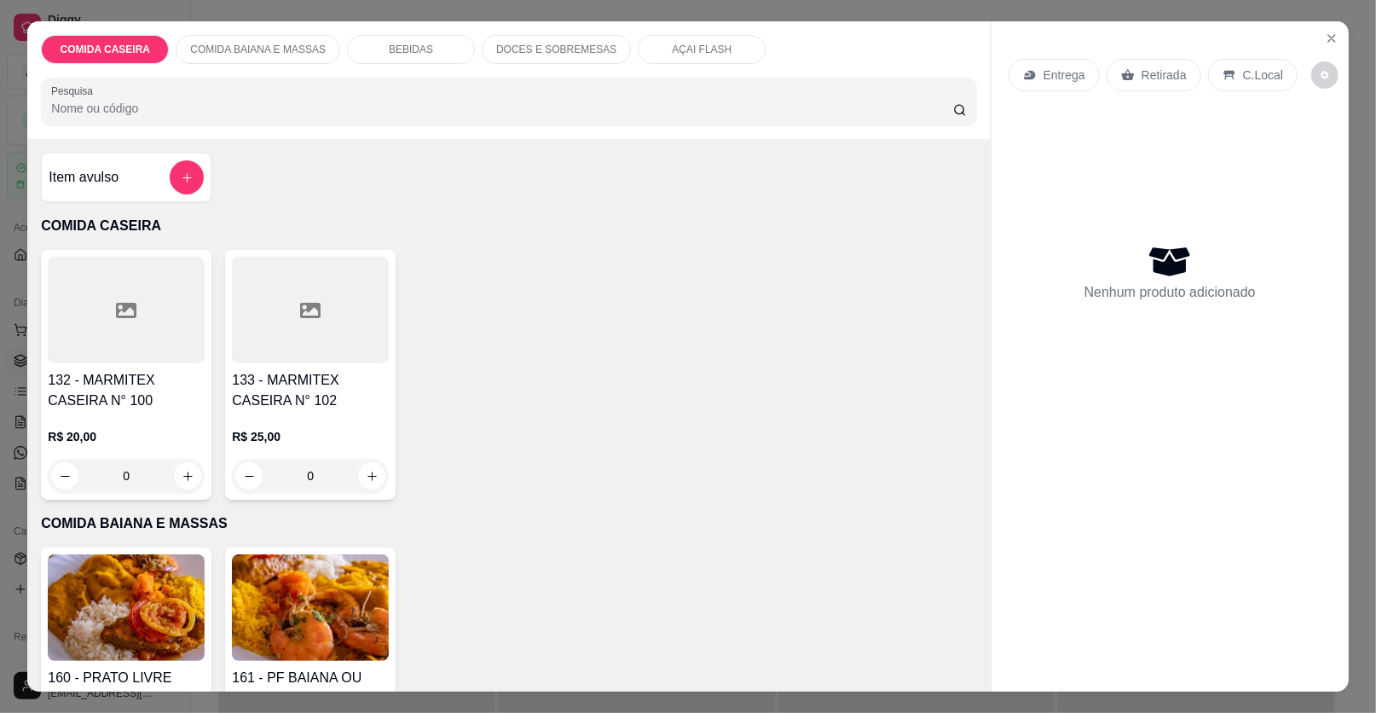
click at [144, 331] on div at bounding box center [126, 310] width 157 height 107
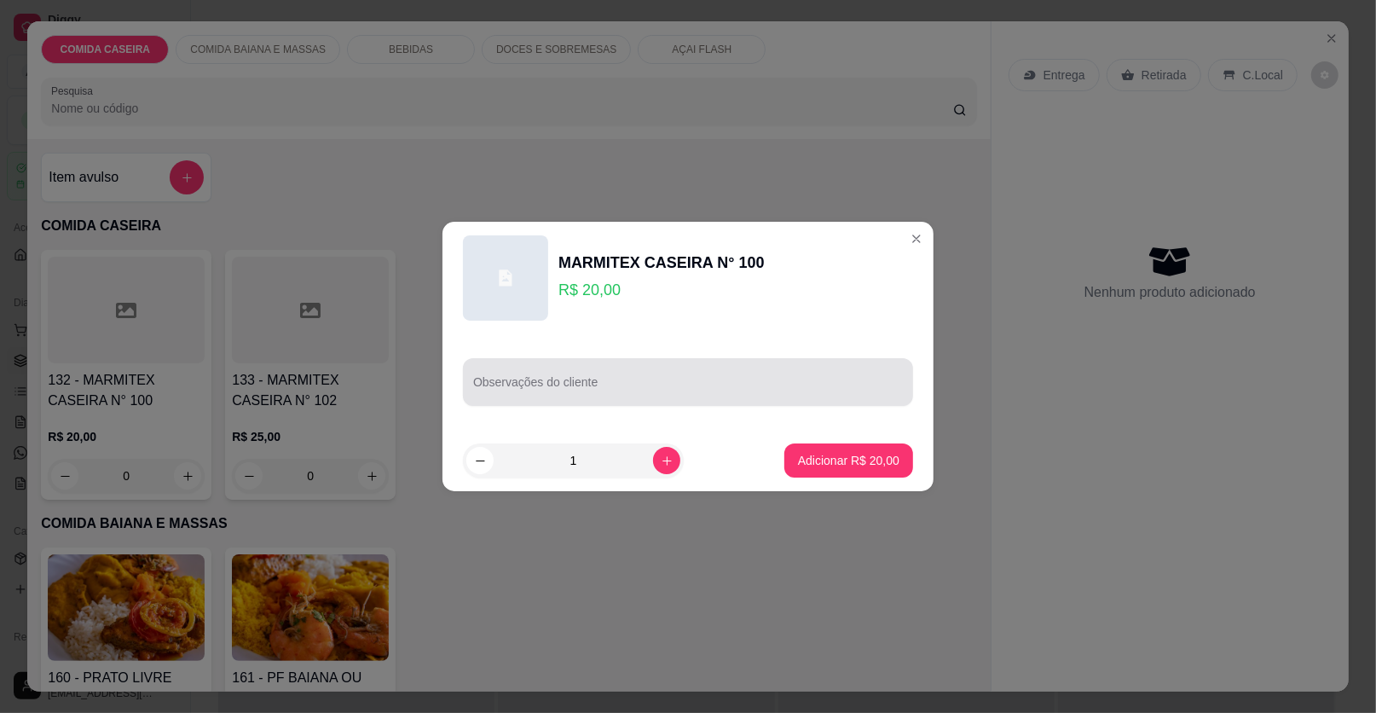
click at [541, 373] on div at bounding box center [688, 382] width 430 height 34
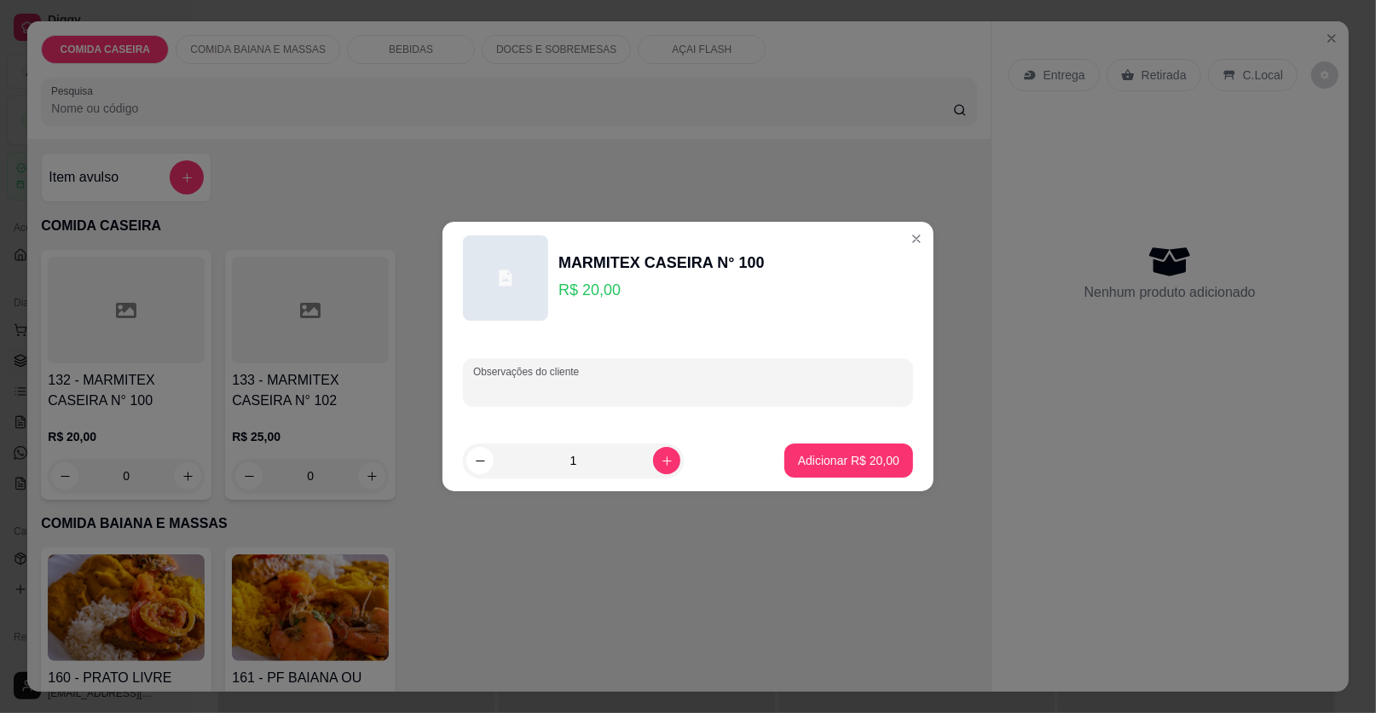
paste input "Feijão tropreiro arroz temperado salada de maionese purê batata frita fruta mel…"
type input "Feijão tropreiro arroz temperado salada de maionese purê batata frita fruta mel…"
click at [849, 472] on button "Adicionar R$ 20,00" at bounding box center [848, 460] width 125 height 33
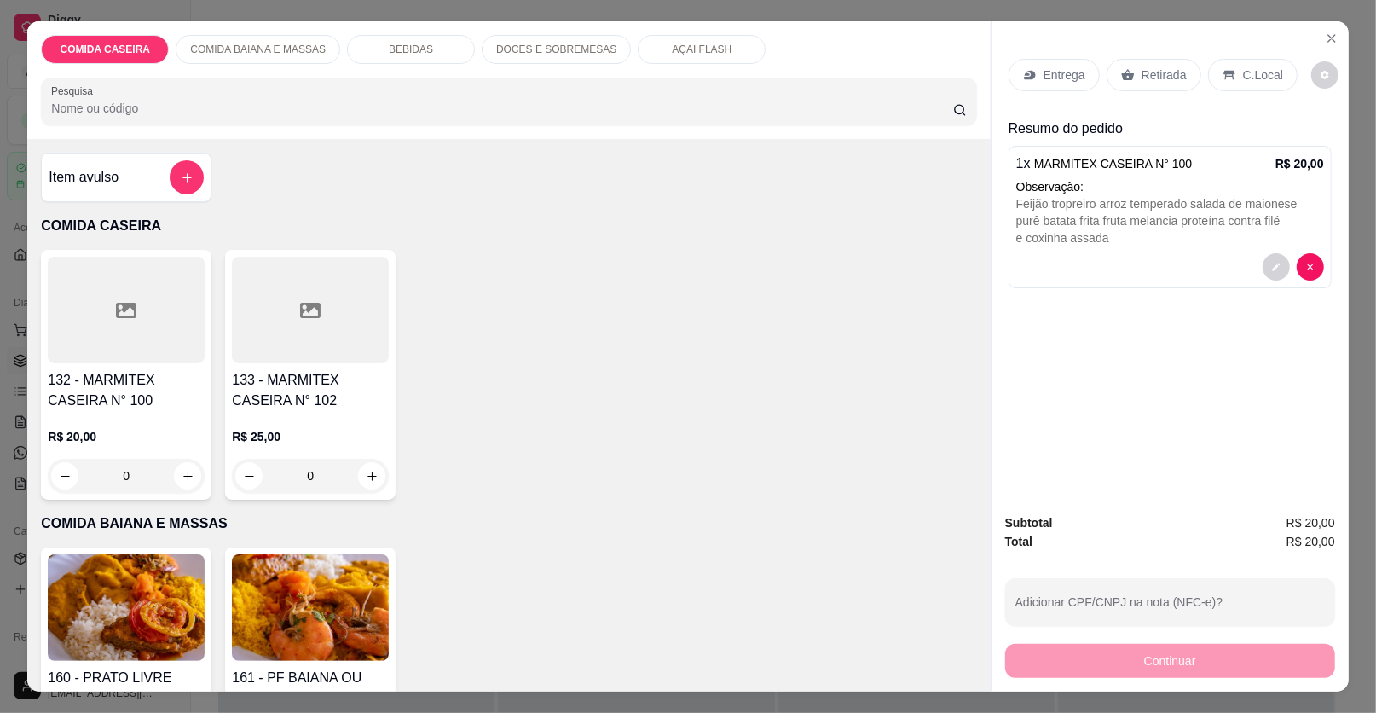
click at [129, 291] on div at bounding box center [126, 310] width 157 height 107
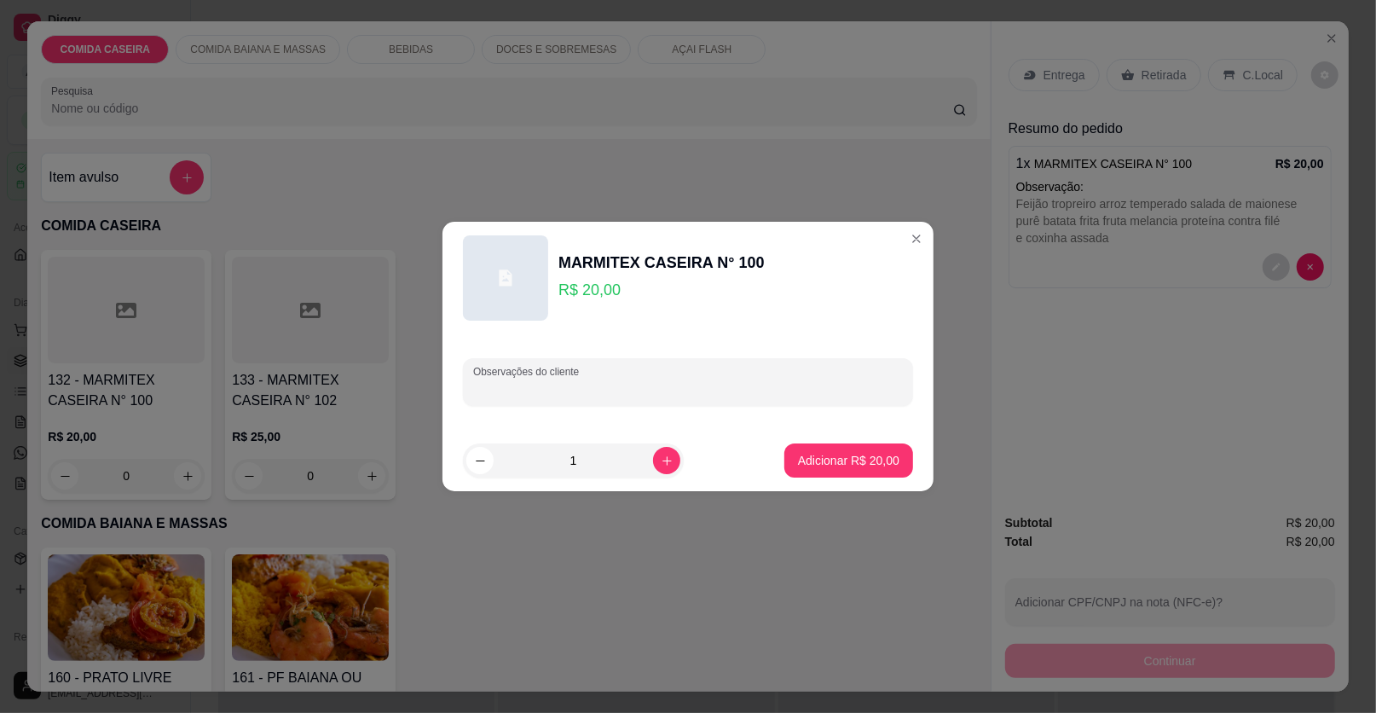
click at [663, 383] on input "Observações do cliente" at bounding box center [688, 388] width 430 height 17
paste input "Feijão tropreiro arroz temperado salada de maionese batata frita purê fruta aba…"
type input "Feijão tropreiro arroz temperado salada de maionese batata frita purê fruta aba…"
click at [820, 454] on p "Adicionar R$ 20,00" at bounding box center [848, 460] width 101 height 17
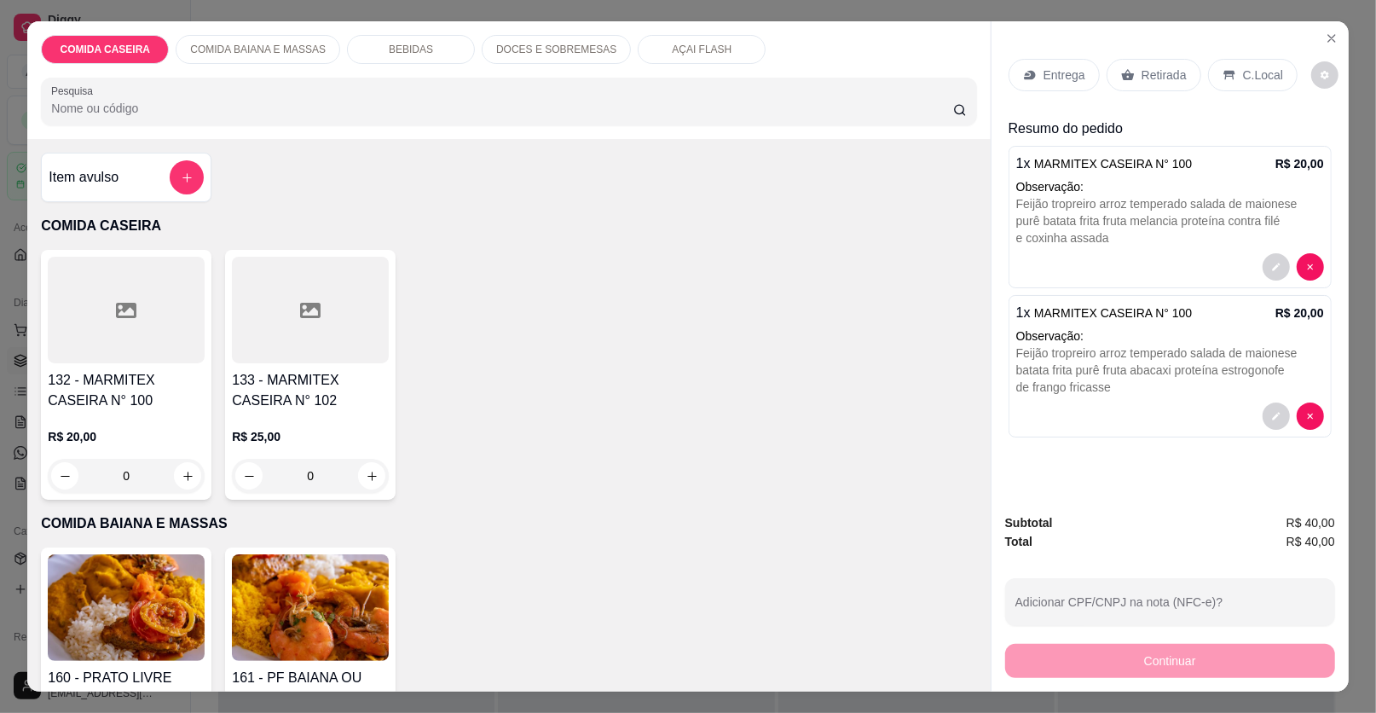
click at [1062, 80] on p "Entrega" at bounding box center [1065, 75] width 42 height 17
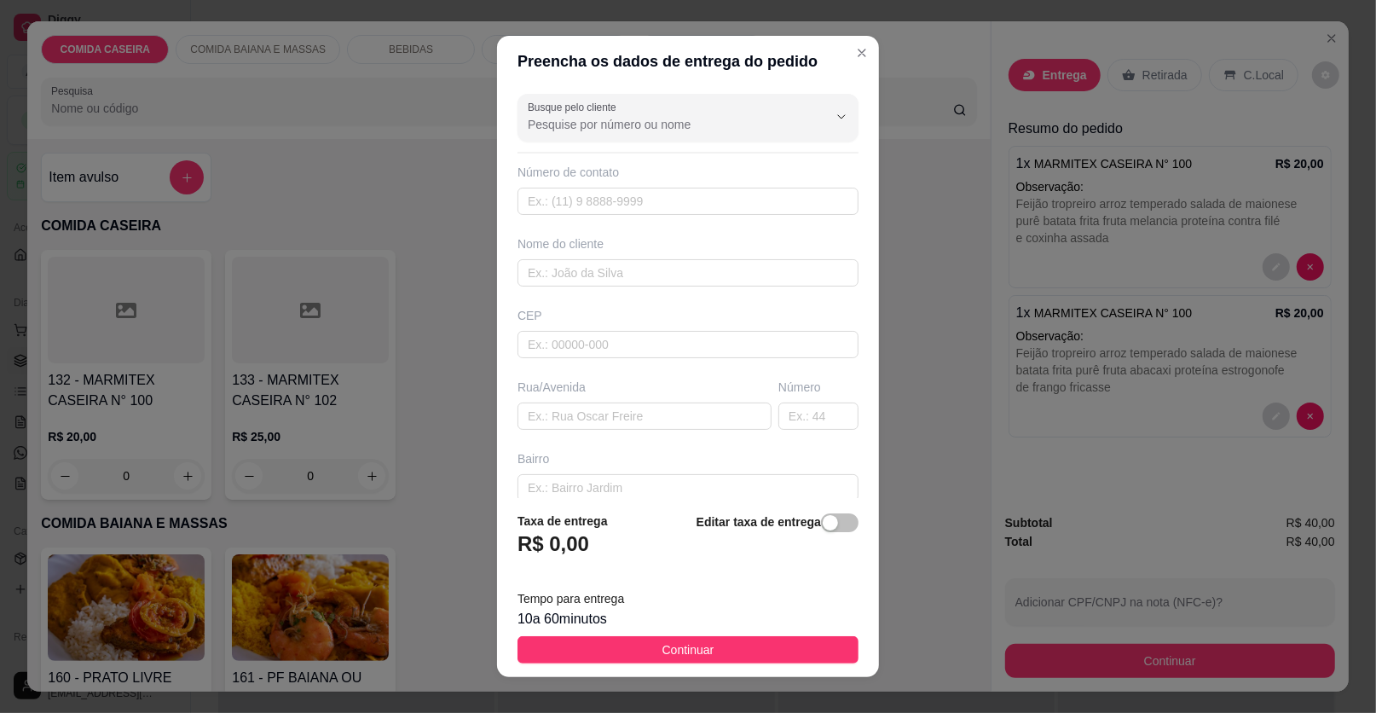
click at [630, 435] on div "Busque pelo cliente Número de contato Nome do cliente CEP Rua/[GEOGRAPHIC_DATA]" at bounding box center [688, 292] width 382 height 411
click at [631, 415] on input "text" at bounding box center [645, 415] width 254 height 27
paste input "Endereço [STREET_ADDRESS][PERSON_NAME] bairro popular [GEOGRAPHIC_DATA]"
type input "Endereço [STREET_ADDRESS][PERSON_NAME] bairro popular [GEOGRAPHIC_DATA]"
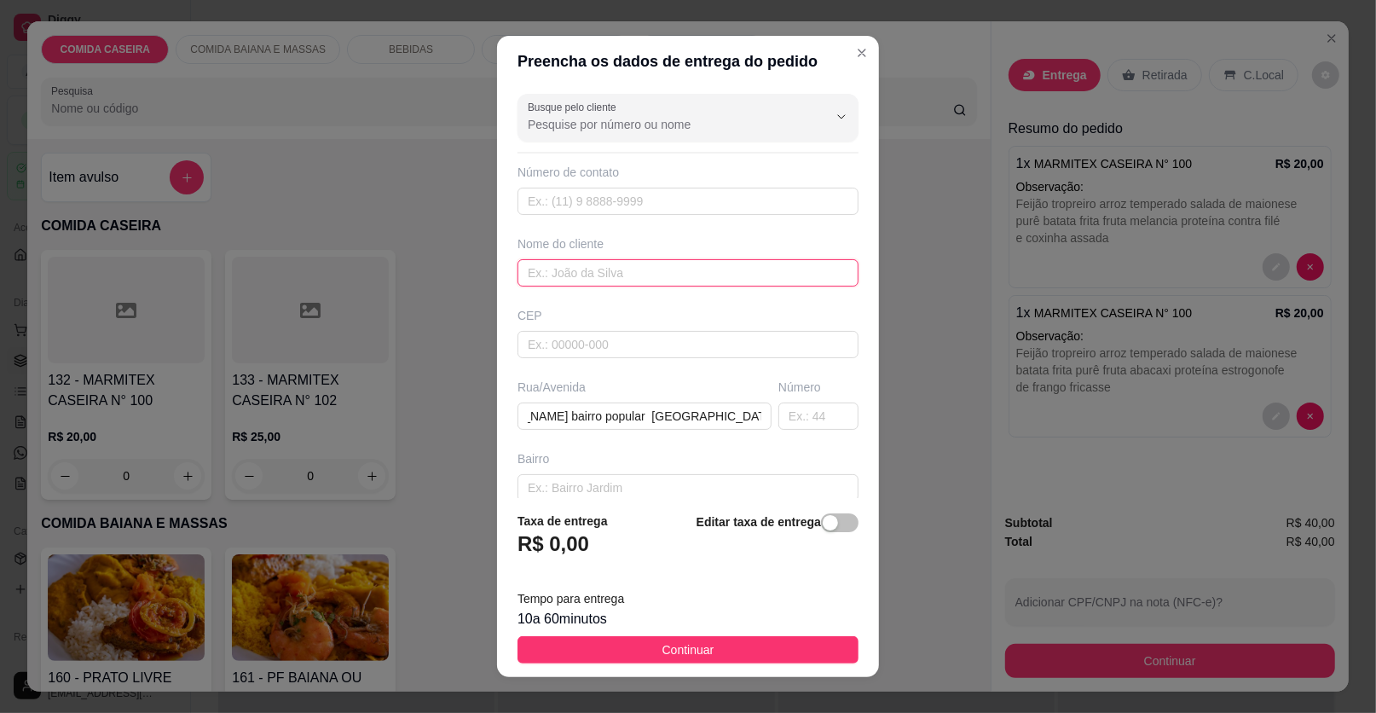
click at [699, 272] on input "text" at bounding box center [688, 272] width 341 height 27
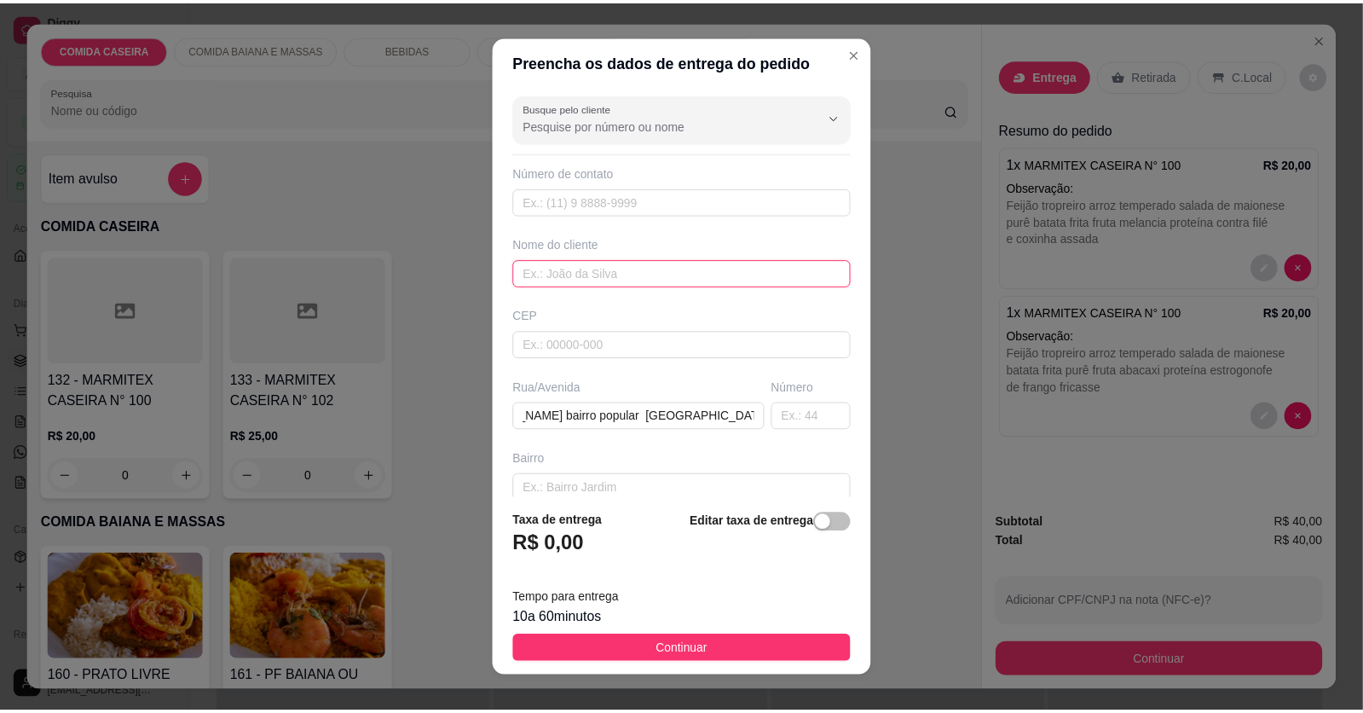
scroll to position [0, 0]
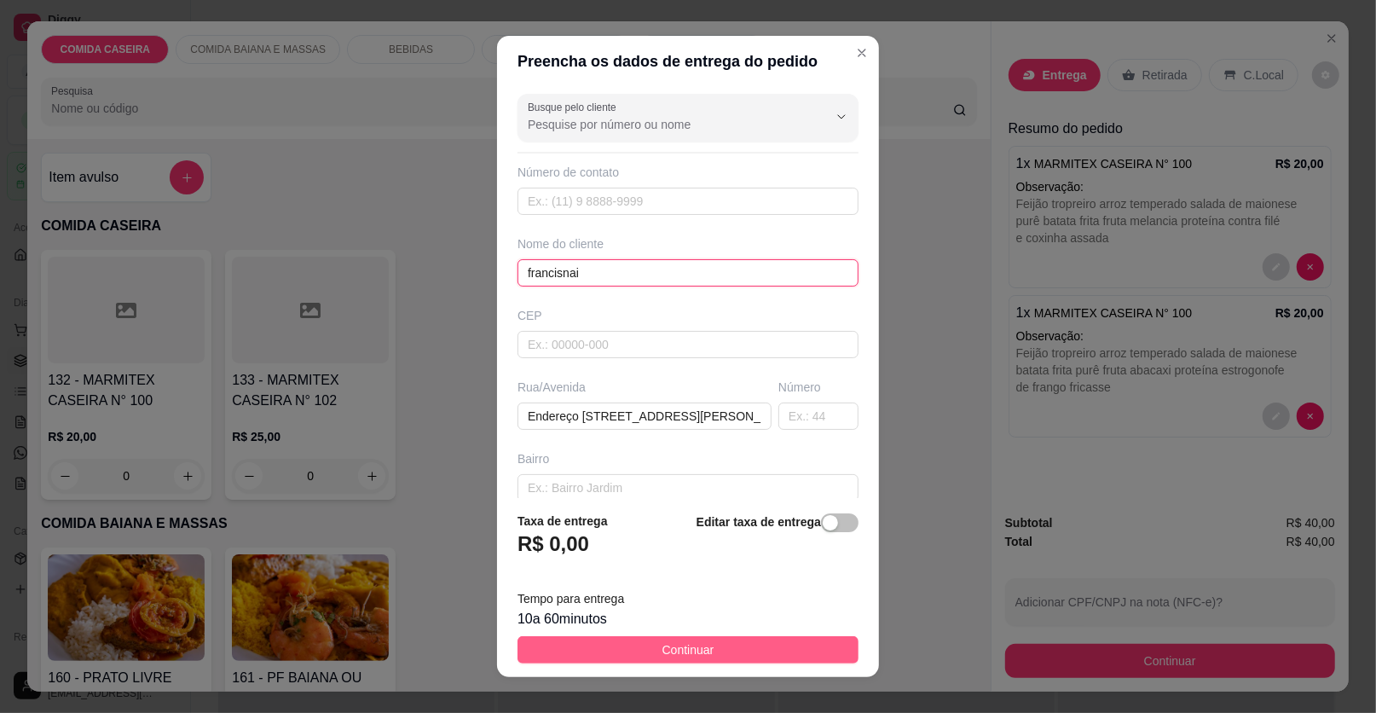
type input "francisnai"
click at [778, 649] on button "Continuar" at bounding box center [688, 649] width 341 height 27
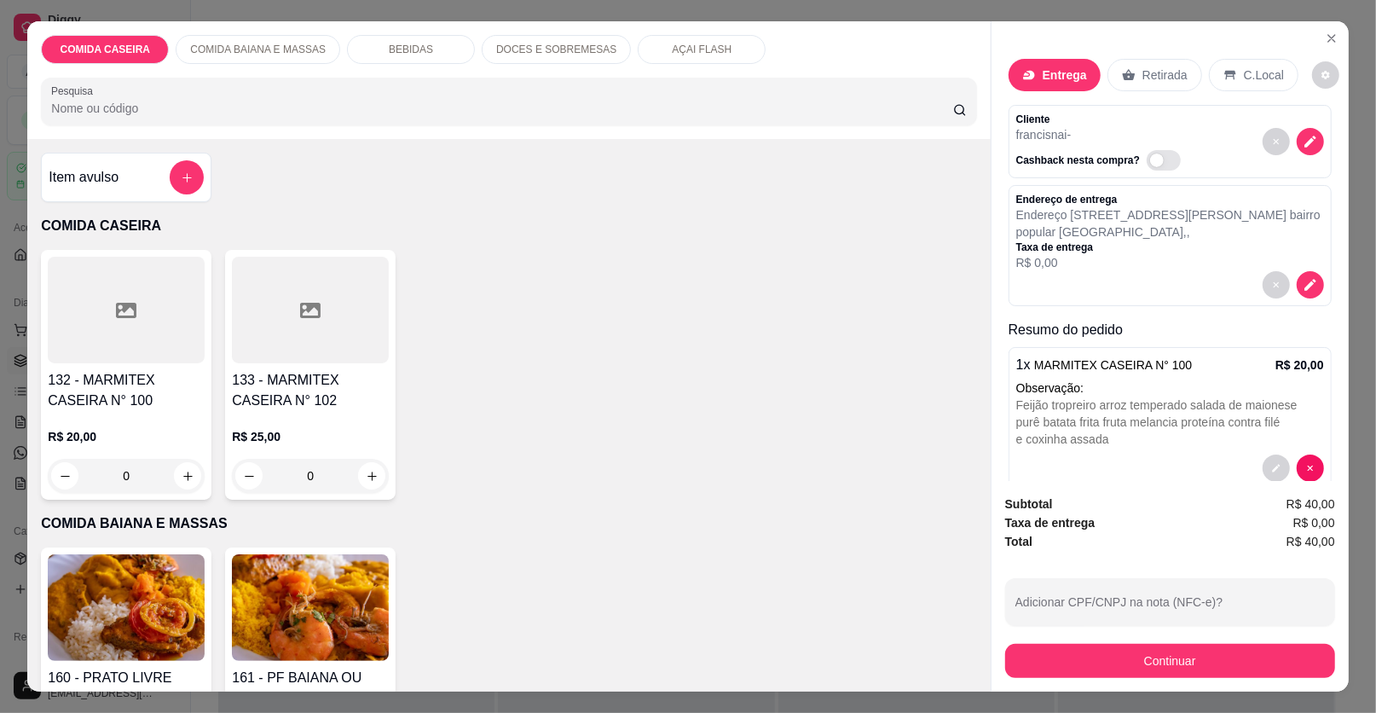
click at [1151, 642] on div "Continuar" at bounding box center [1170, 659] width 330 height 38
click at [1155, 657] on button "Continuar" at bounding box center [1170, 661] width 330 height 34
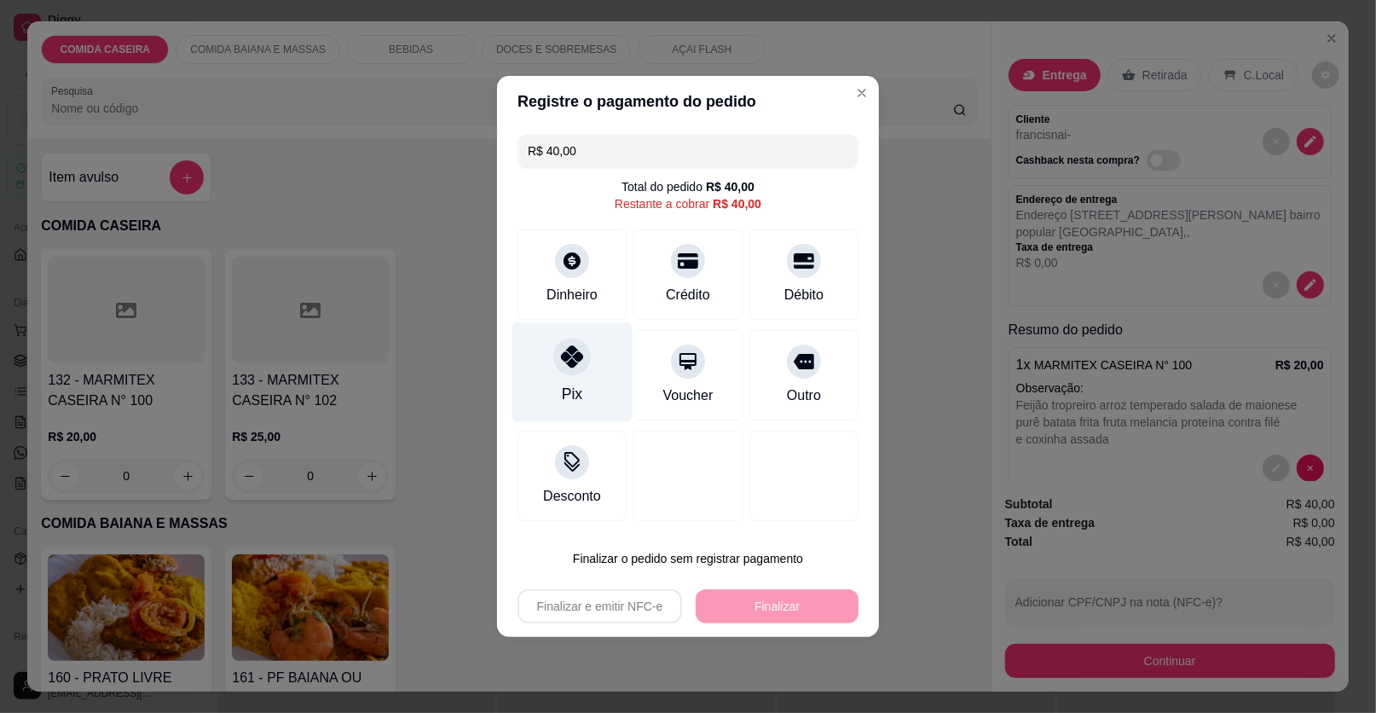
click at [582, 352] on div at bounding box center [572, 357] width 38 height 38
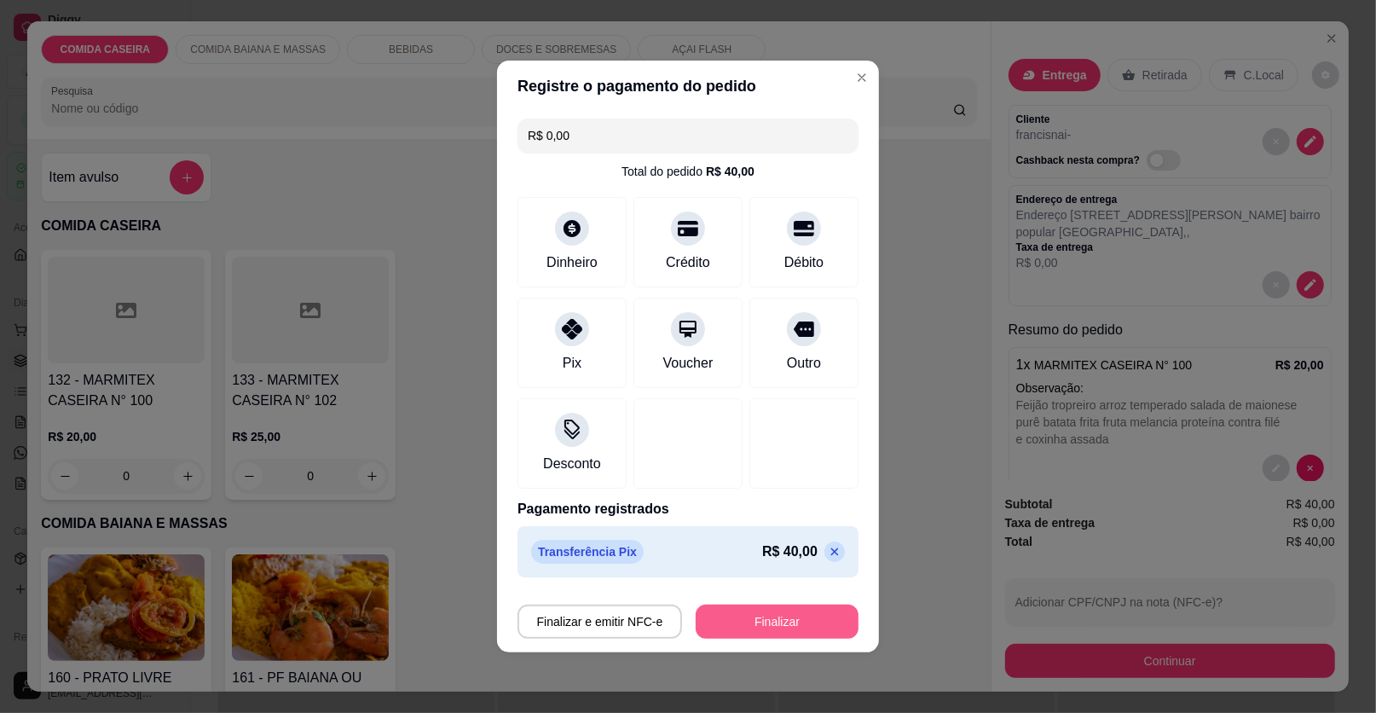
click at [774, 621] on button "Finalizar" at bounding box center [777, 622] width 163 height 34
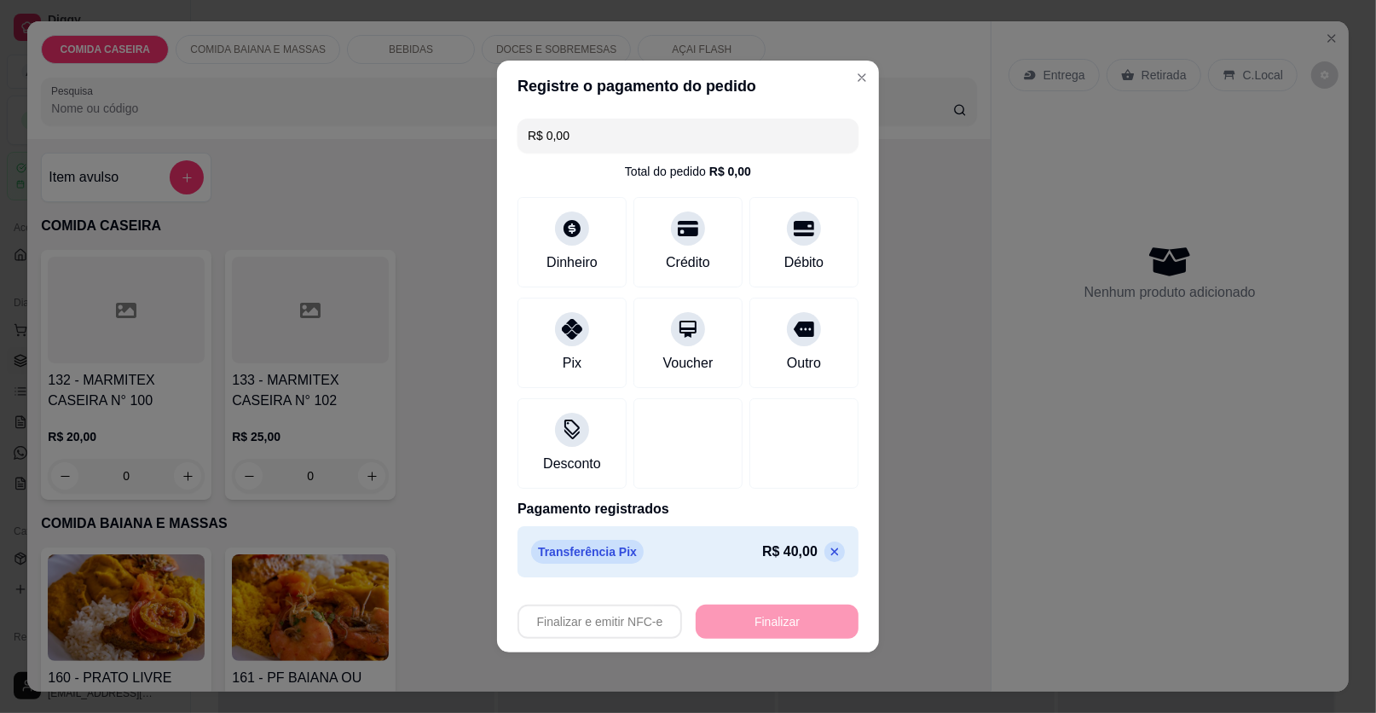
type input "-R$ 40,00"
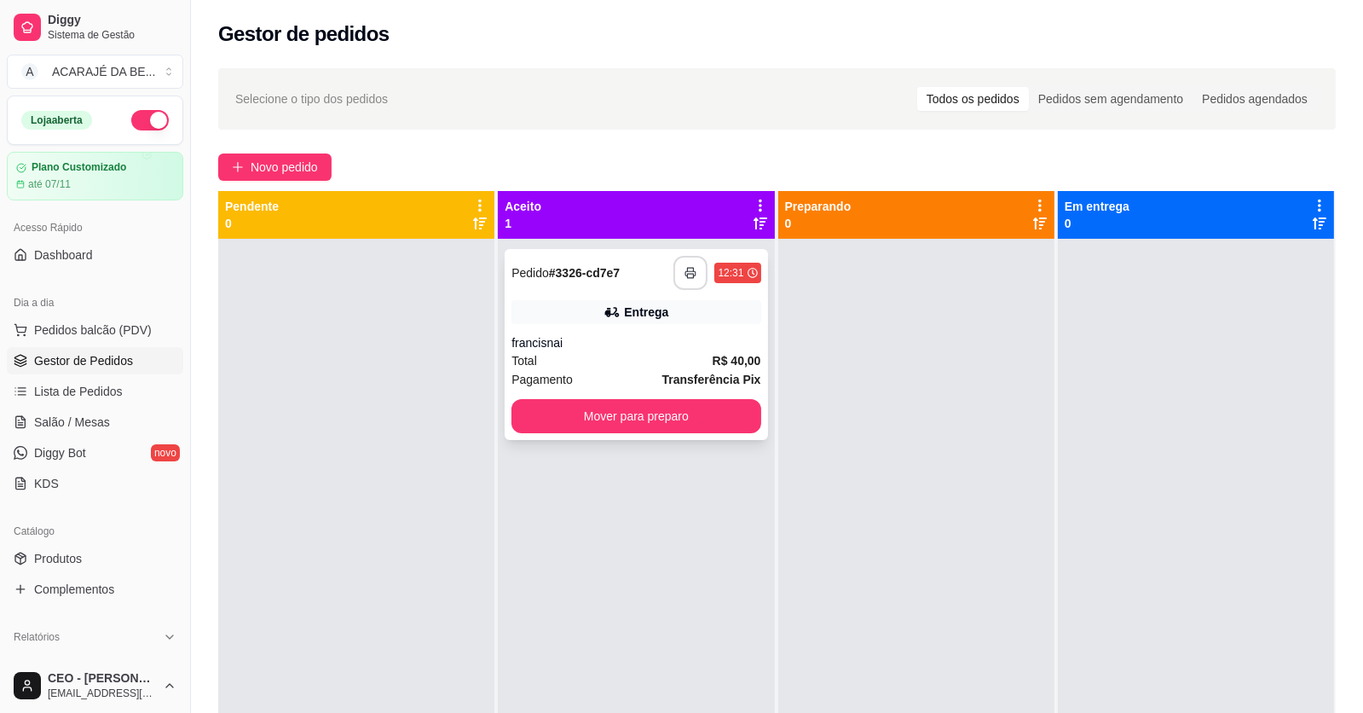
click at [693, 264] on button "button" at bounding box center [691, 273] width 34 height 34
click at [541, 412] on button "Mover para preparo" at bounding box center [636, 416] width 241 height 33
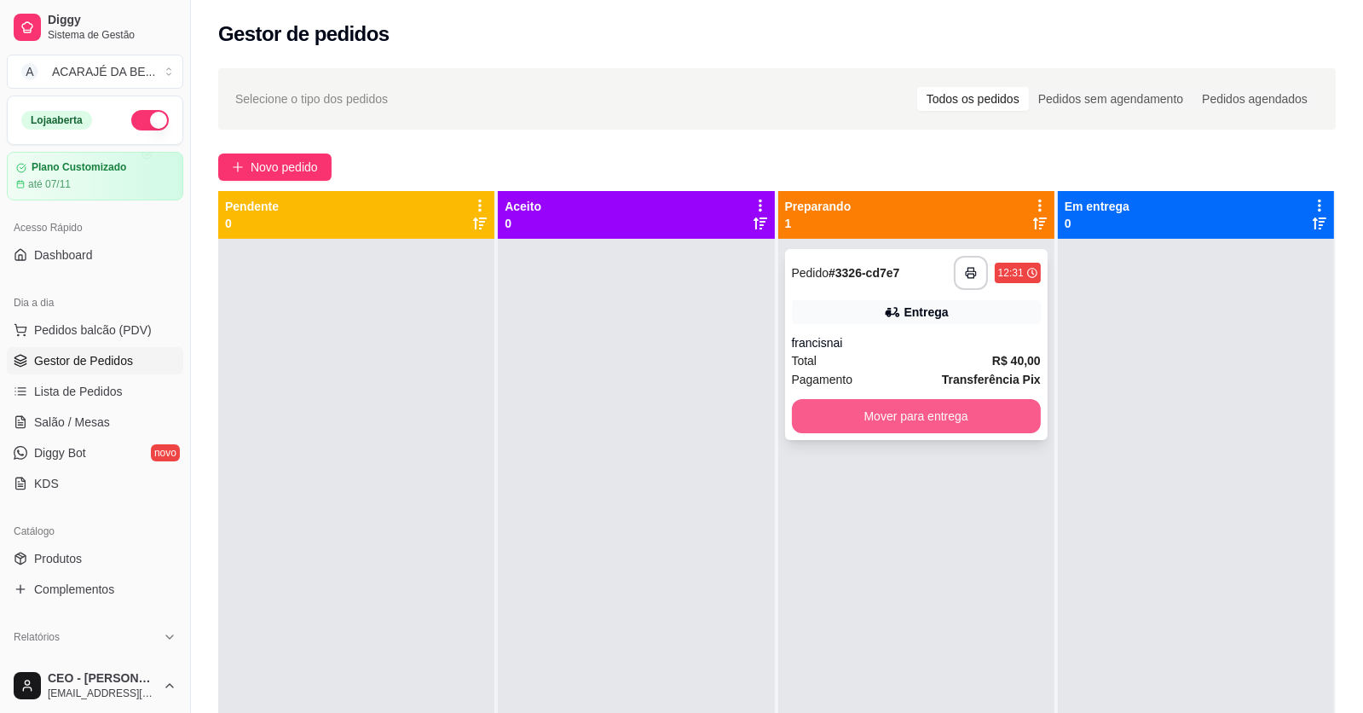
click at [838, 417] on button "Mover para entrega" at bounding box center [916, 416] width 249 height 34
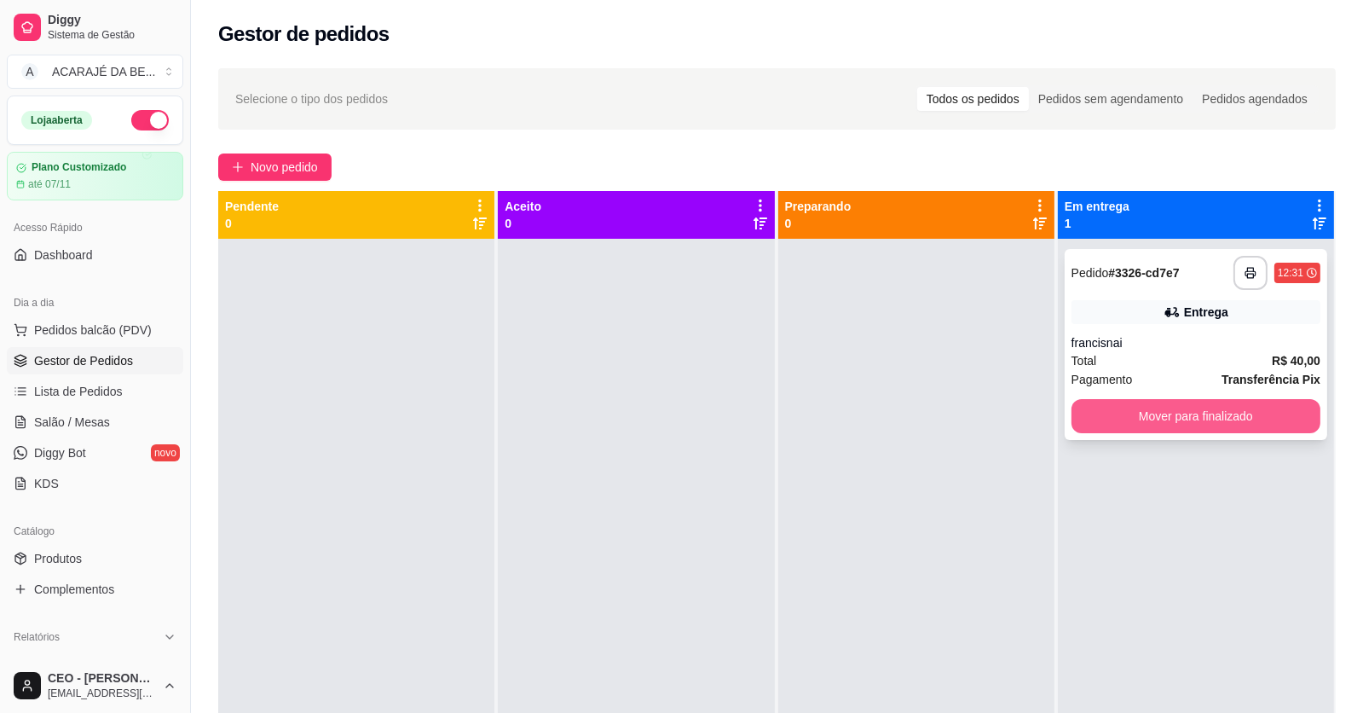
click at [1088, 408] on button "Mover para finalizado" at bounding box center [1196, 416] width 249 height 34
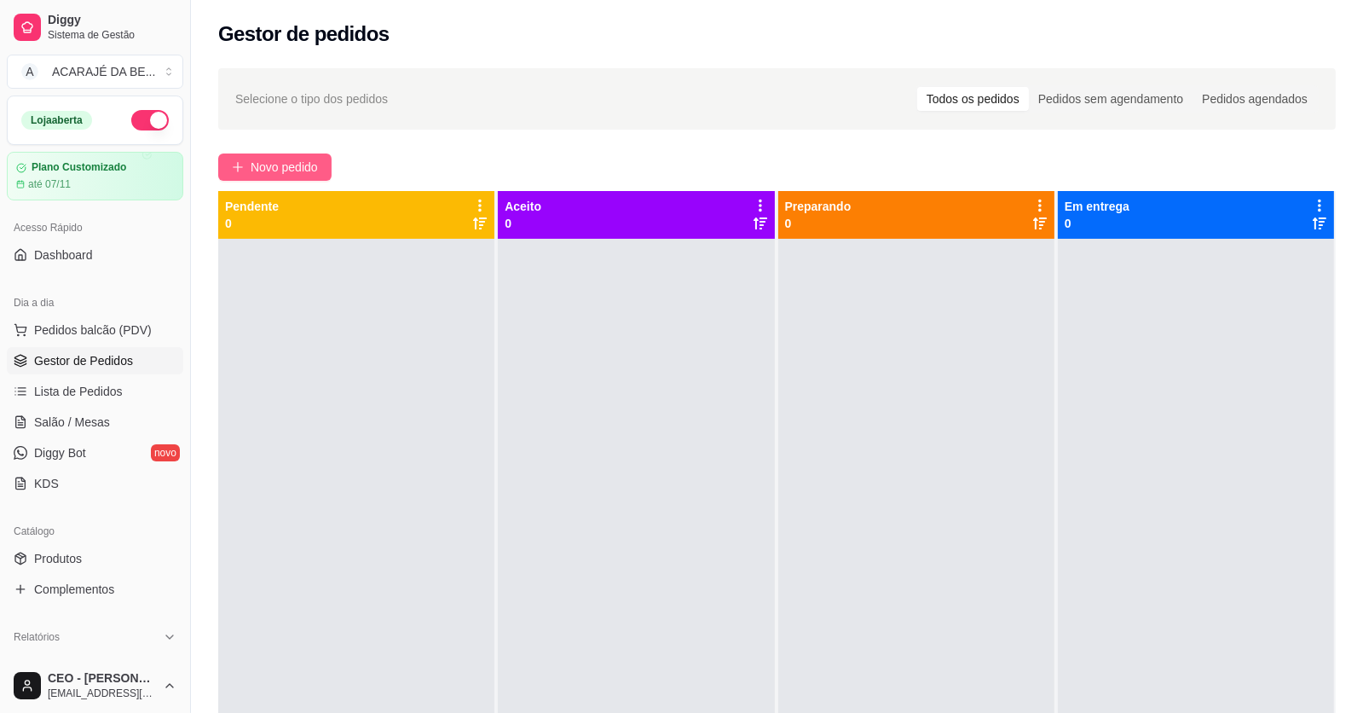
click at [285, 170] on span "Novo pedido" at bounding box center [284, 167] width 67 height 19
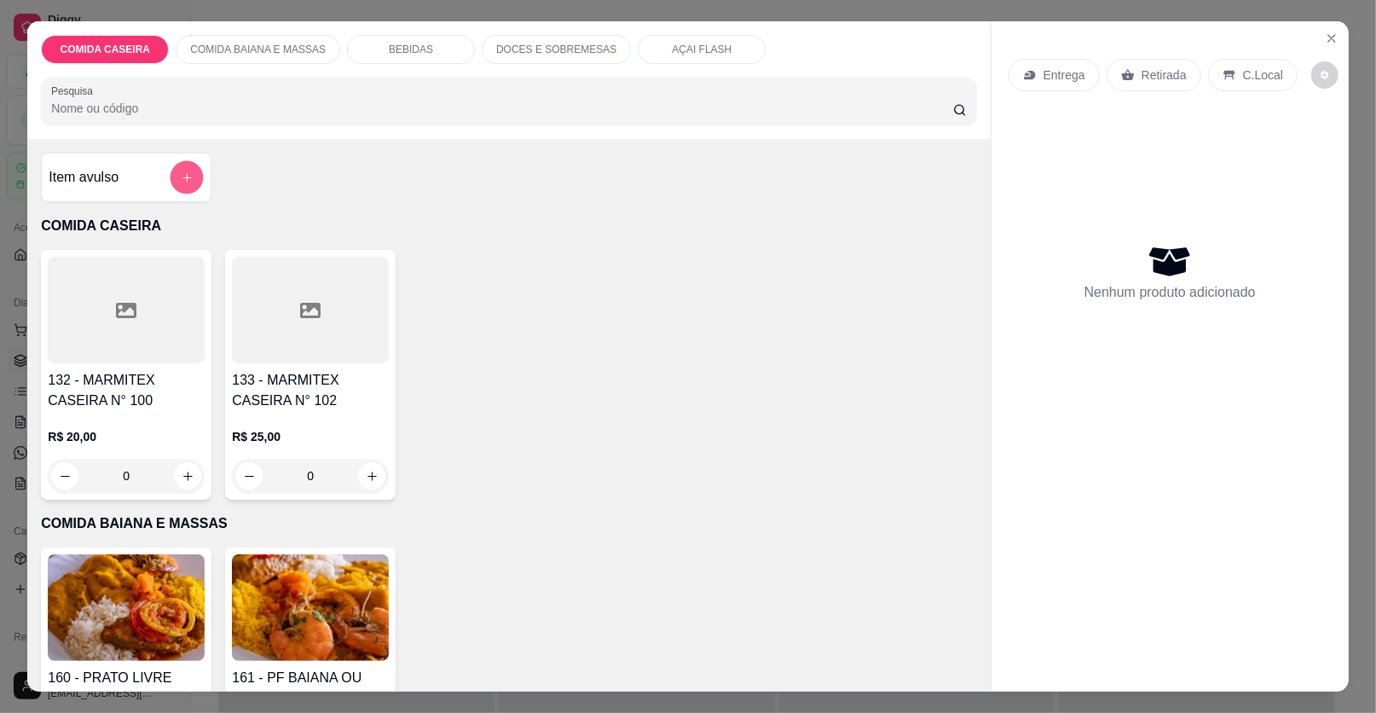
click at [177, 161] on button "add-separate-item" at bounding box center [187, 177] width 33 height 33
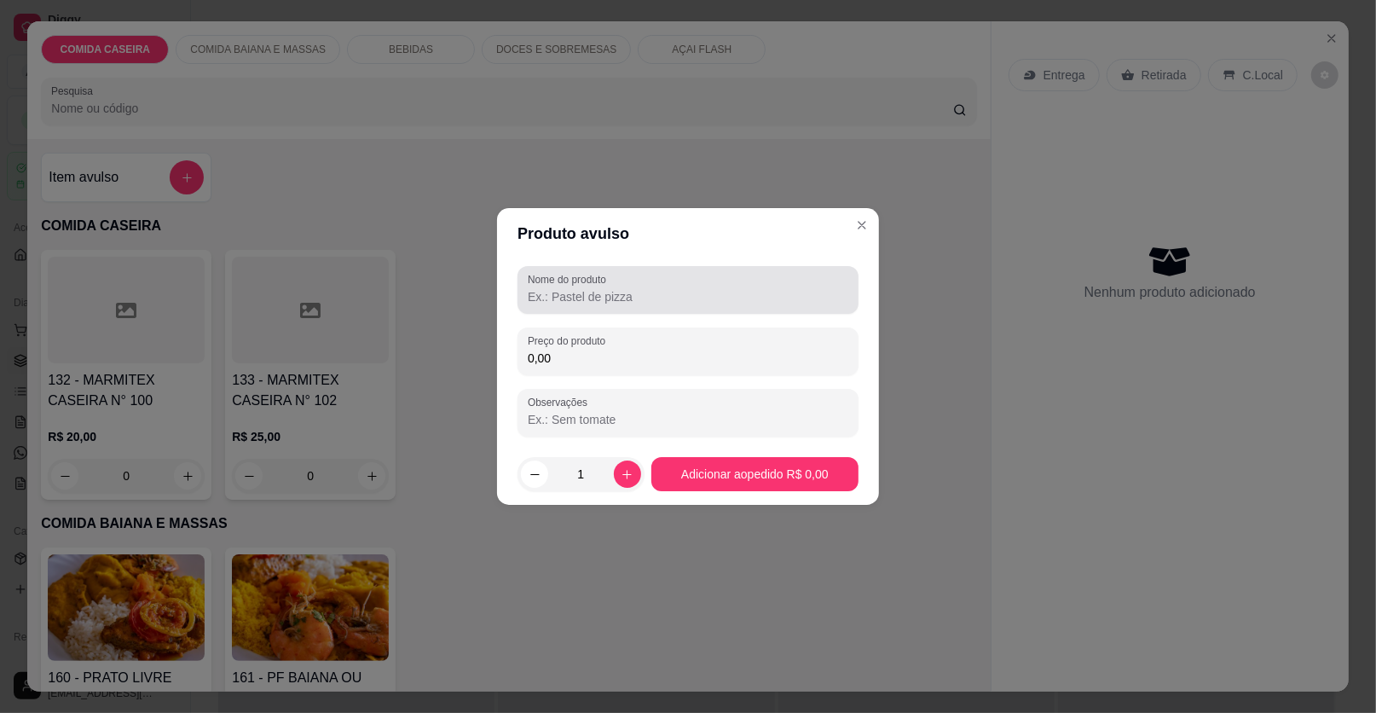
click at [552, 293] on input "Nome do produto" at bounding box center [688, 296] width 321 height 17
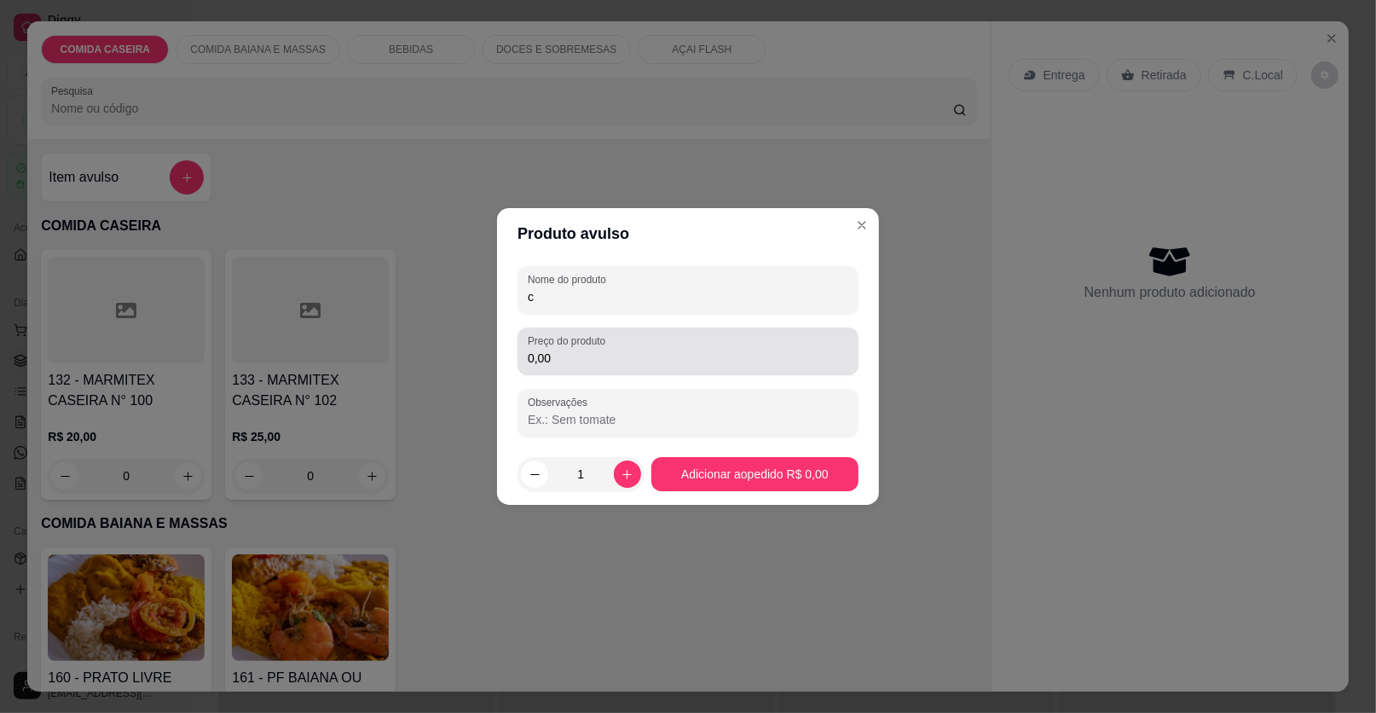
type input "c"
click at [599, 357] on input "0,00" at bounding box center [688, 358] width 321 height 17
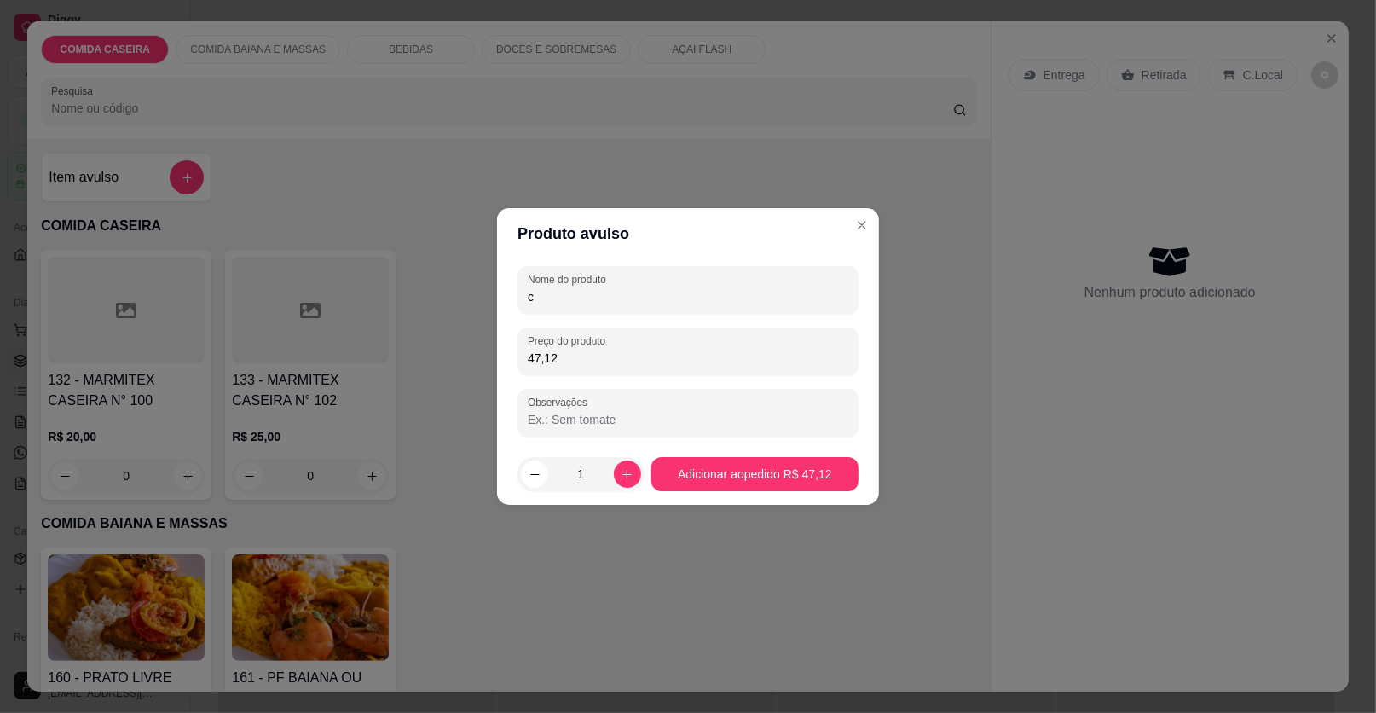
type input "47,12"
click at [732, 500] on footer "1 Adicionar ao pedido R$ 47,12" at bounding box center [688, 473] width 382 height 61
click at [737, 493] on footer "1 Adicionar ao pedido R$ 47,12" at bounding box center [688, 473] width 382 height 61
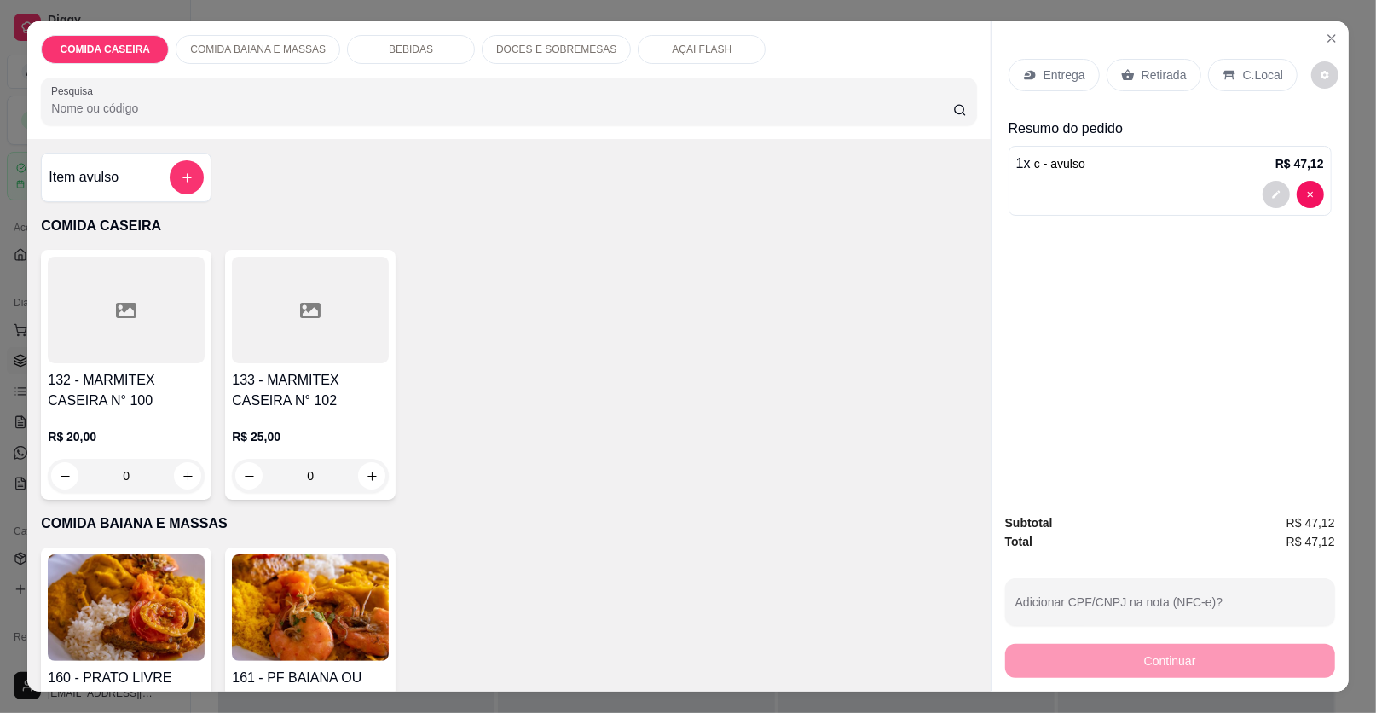
click at [1064, 71] on p "Entrega" at bounding box center [1065, 75] width 42 height 17
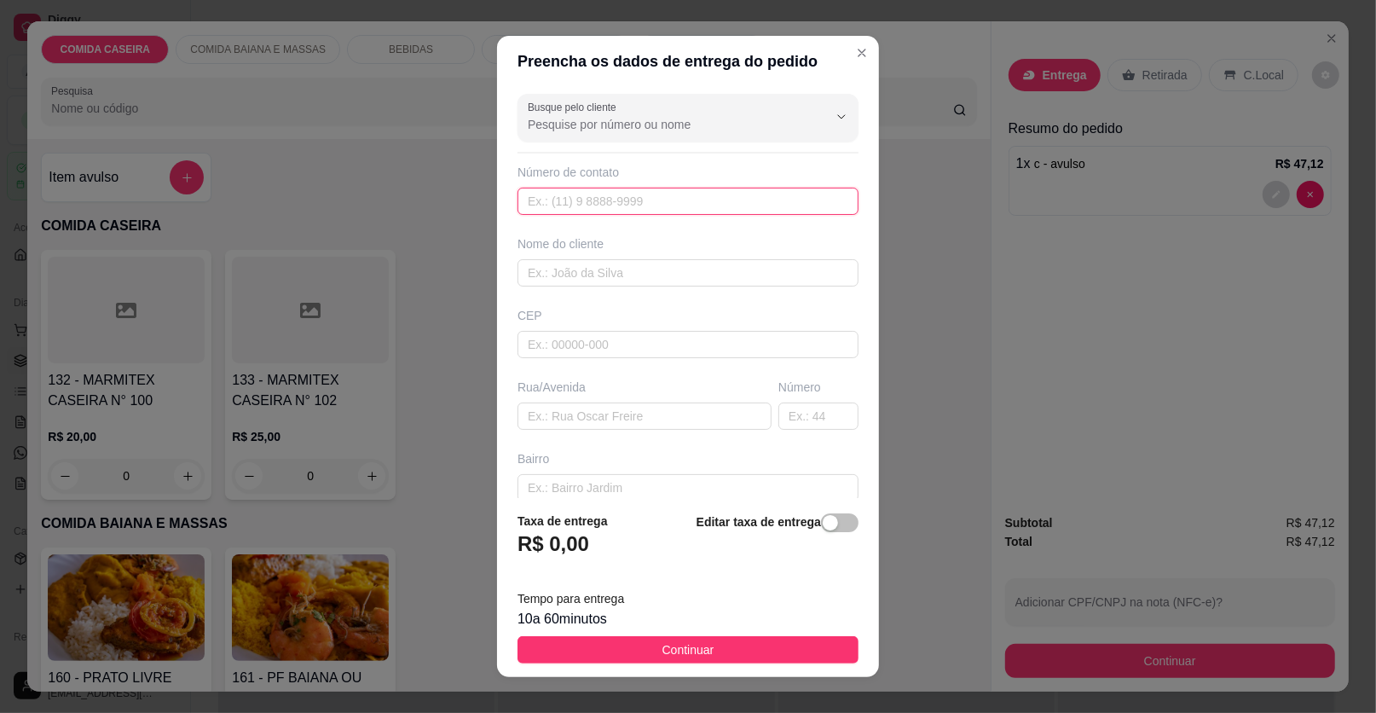
click at [574, 197] on input "text" at bounding box center [688, 201] width 341 height 27
click at [590, 271] on input "text" at bounding box center [688, 272] width 341 height 27
type input "gaby"
click at [637, 420] on input "text" at bounding box center [645, 415] width 254 height 27
click at [653, 421] on input "text" at bounding box center [645, 415] width 254 height 27
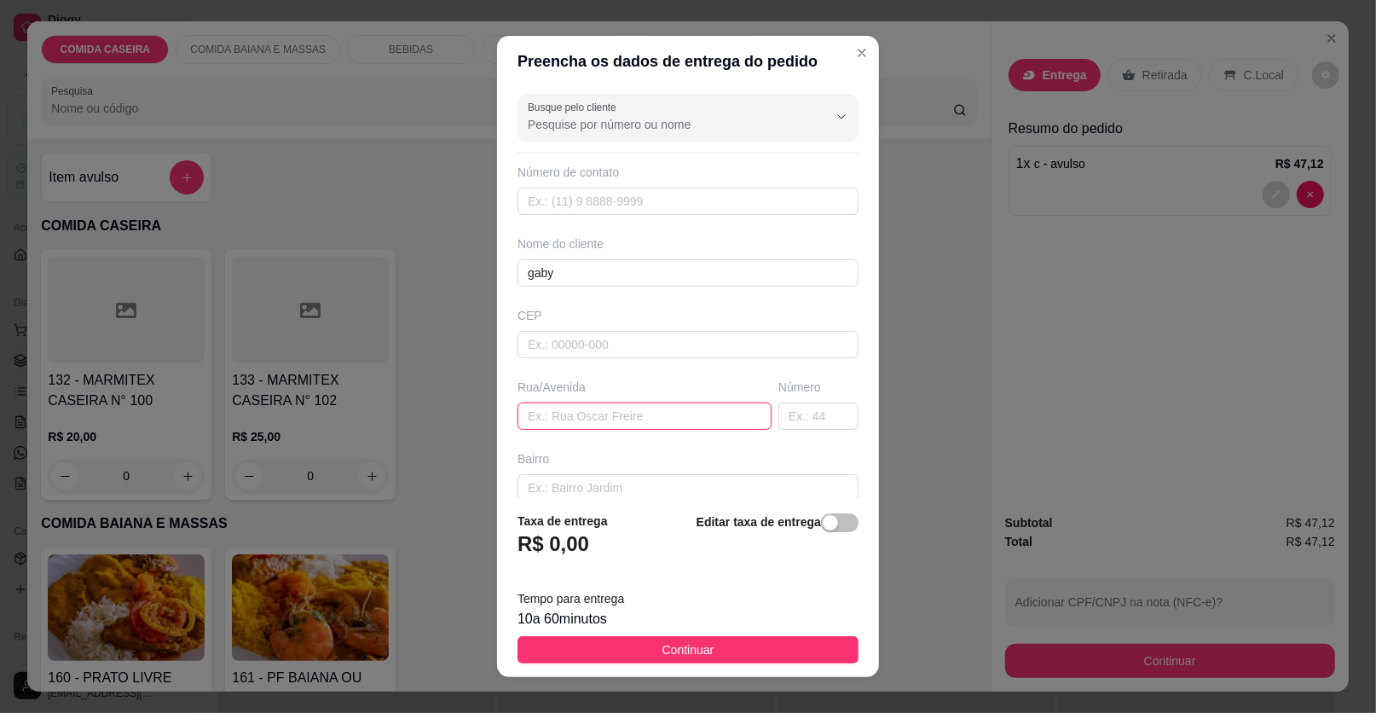
paste input "Avenida marinalva , próximo à Brasil gás da ponte , em cima do bar de Bete"
paste input "Interfone 102"
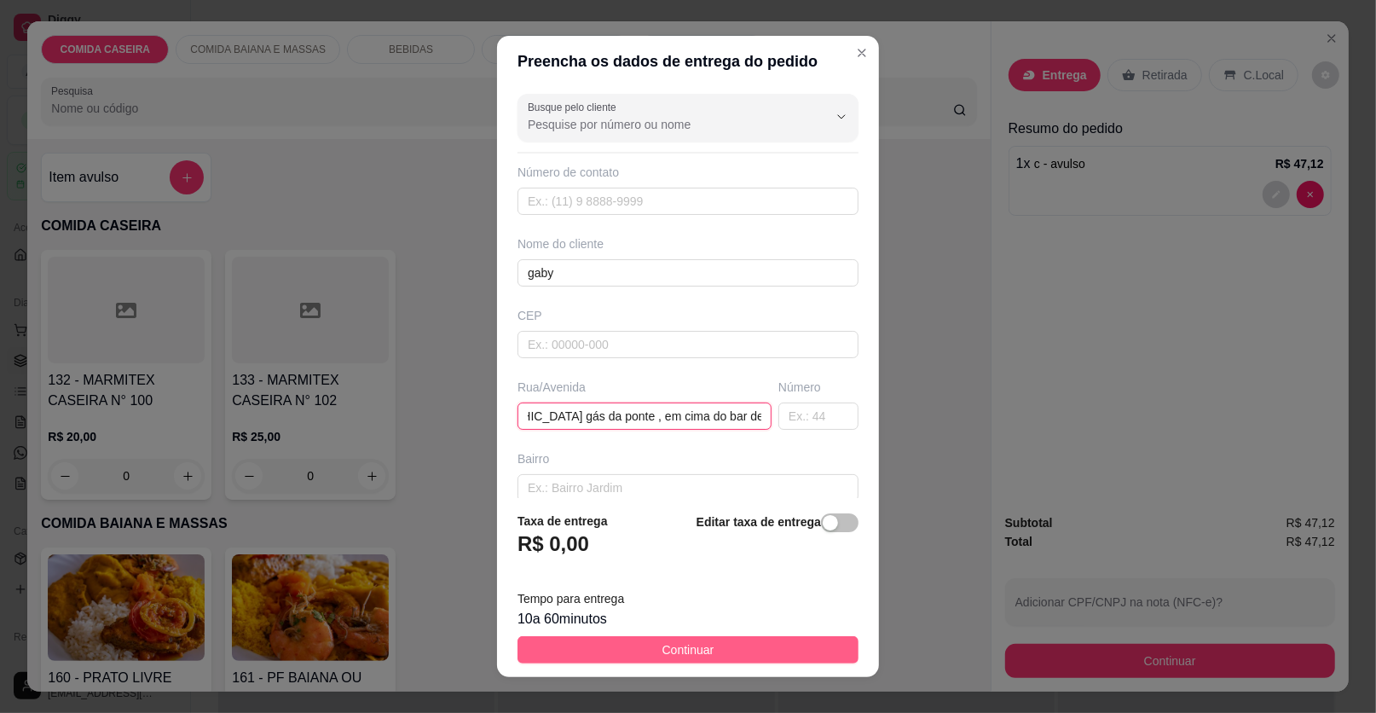
type input "[GEOGRAPHIC_DATA] , próximo à [GEOGRAPHIC_DATA] gás da ponte , em cima do bar d…"
click at [765, 648] on button "Continuar" at bounding box center [688, 649] width 341 height 27
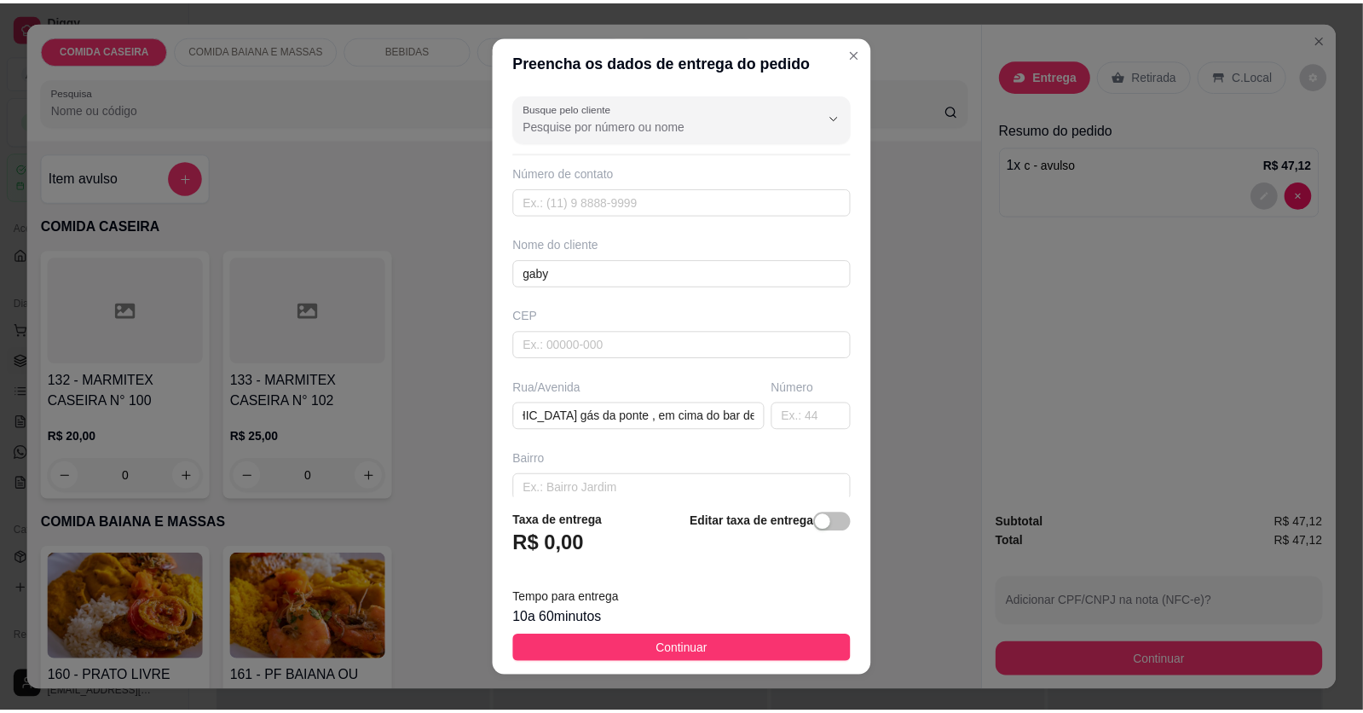
scroll to position [0, 0]
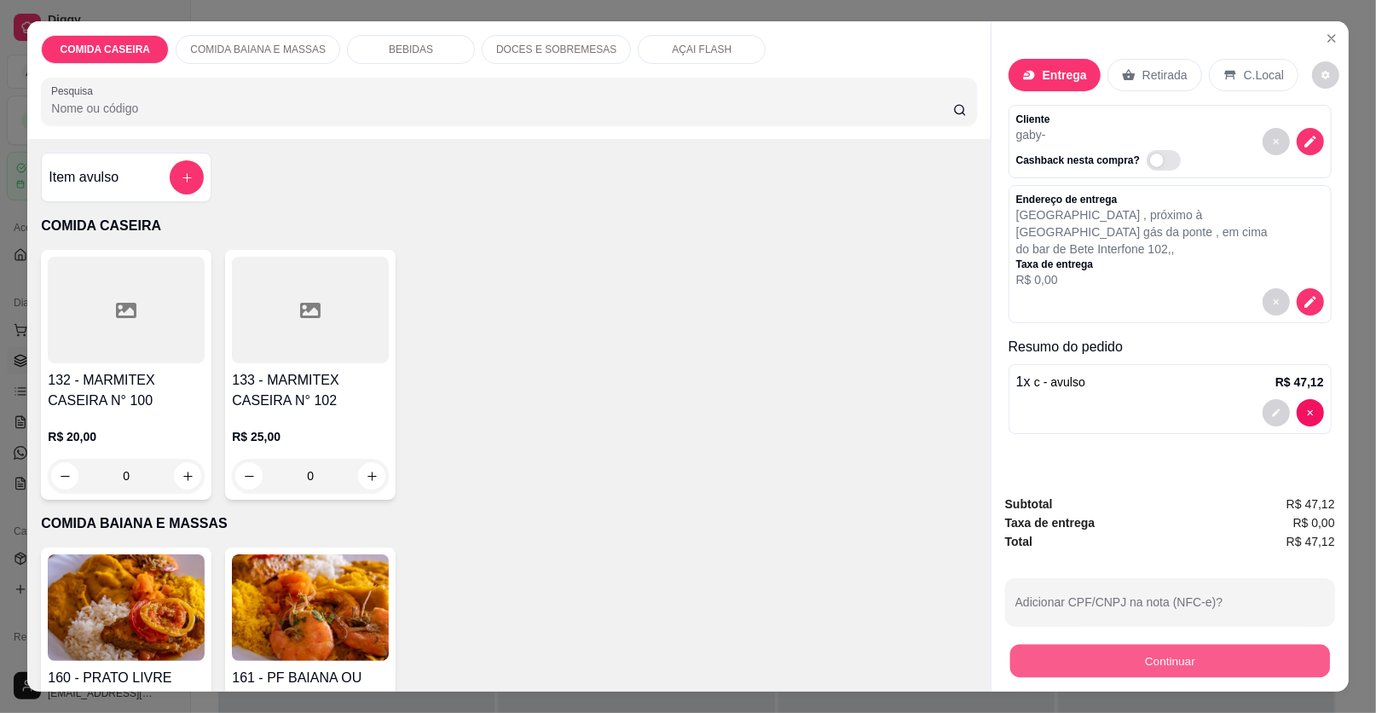
click at [1153, 654] on button "Continuar" at bounding box center [1170, 661] width 320 height 33
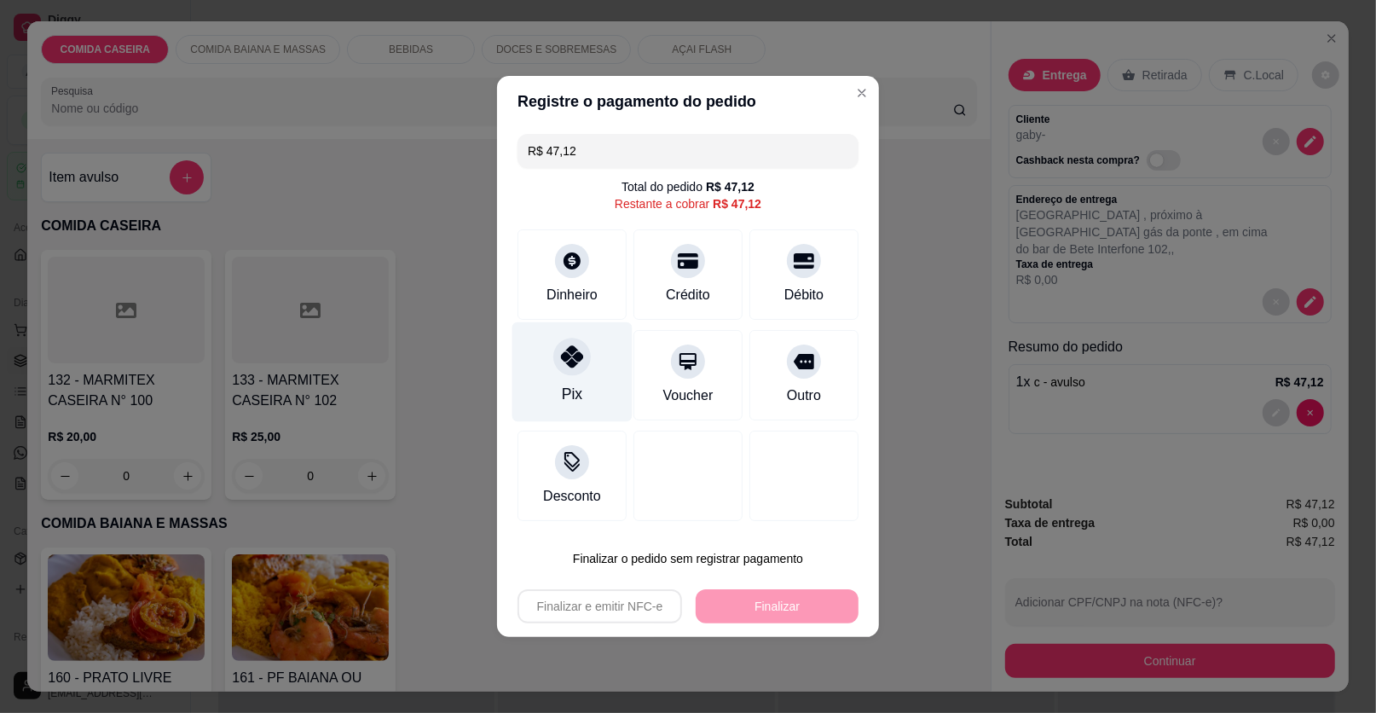
click at [548, 382] on div "Pix" at bounding box center [572, 372] width 120 height 100
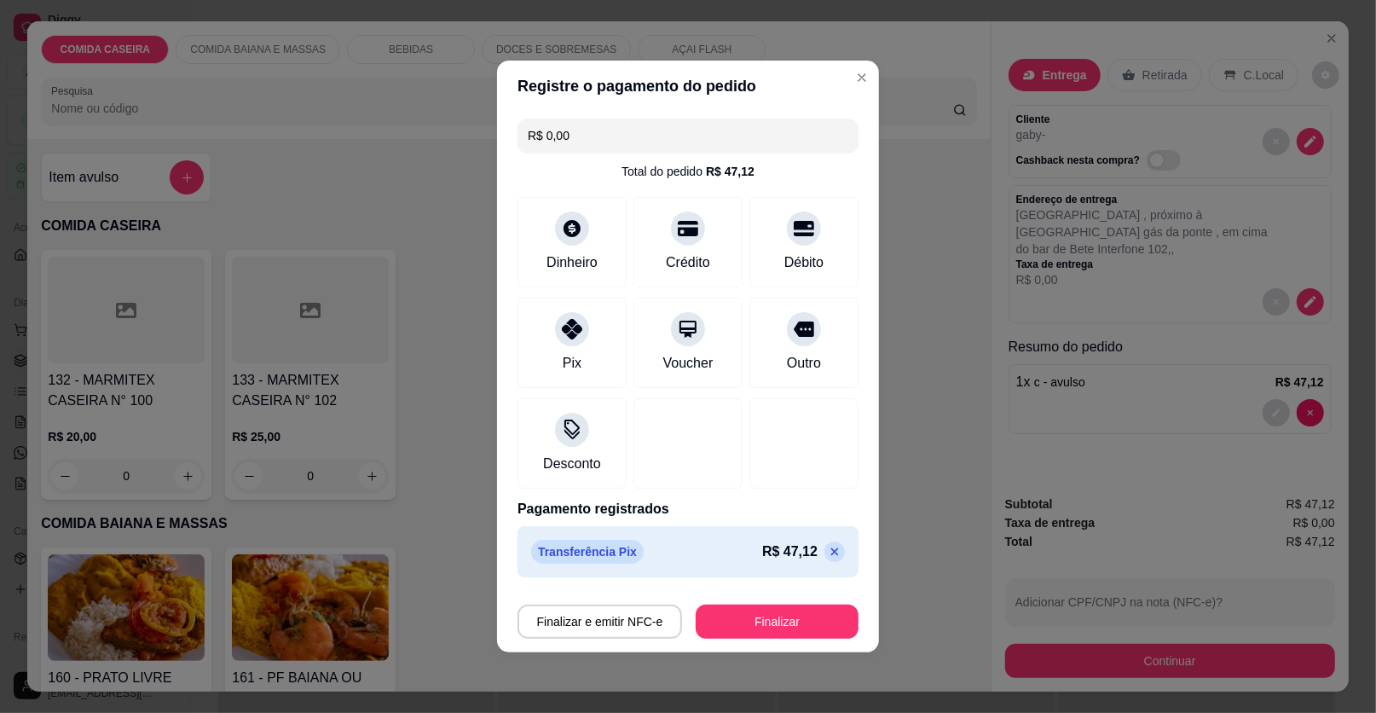
click at [776, 599] on div "Finalizar e emitir NFC-e Finalizar" at bounding box center [688, 618] width 341 height 41
click at [783, 618] on button "Finalizar" at bounding box center [777, 622] width 163 height 34
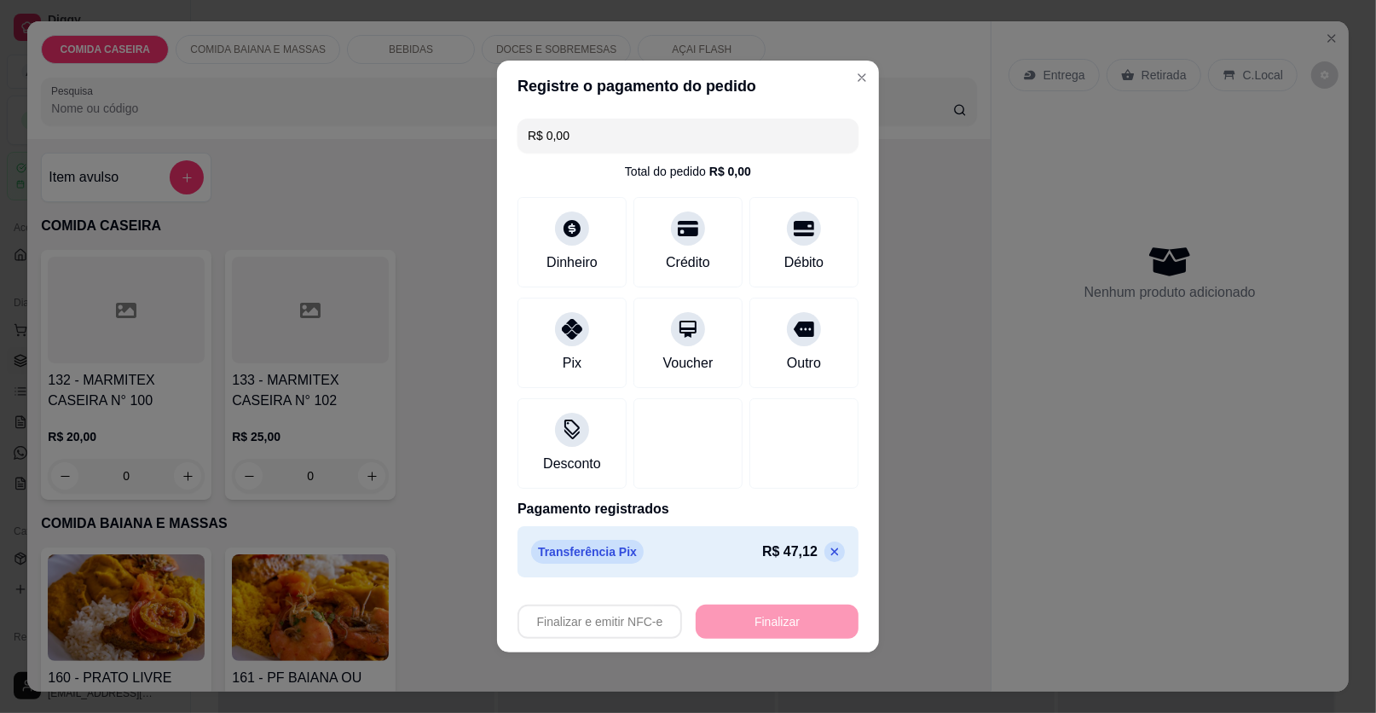
type input "-R$ 47,12"
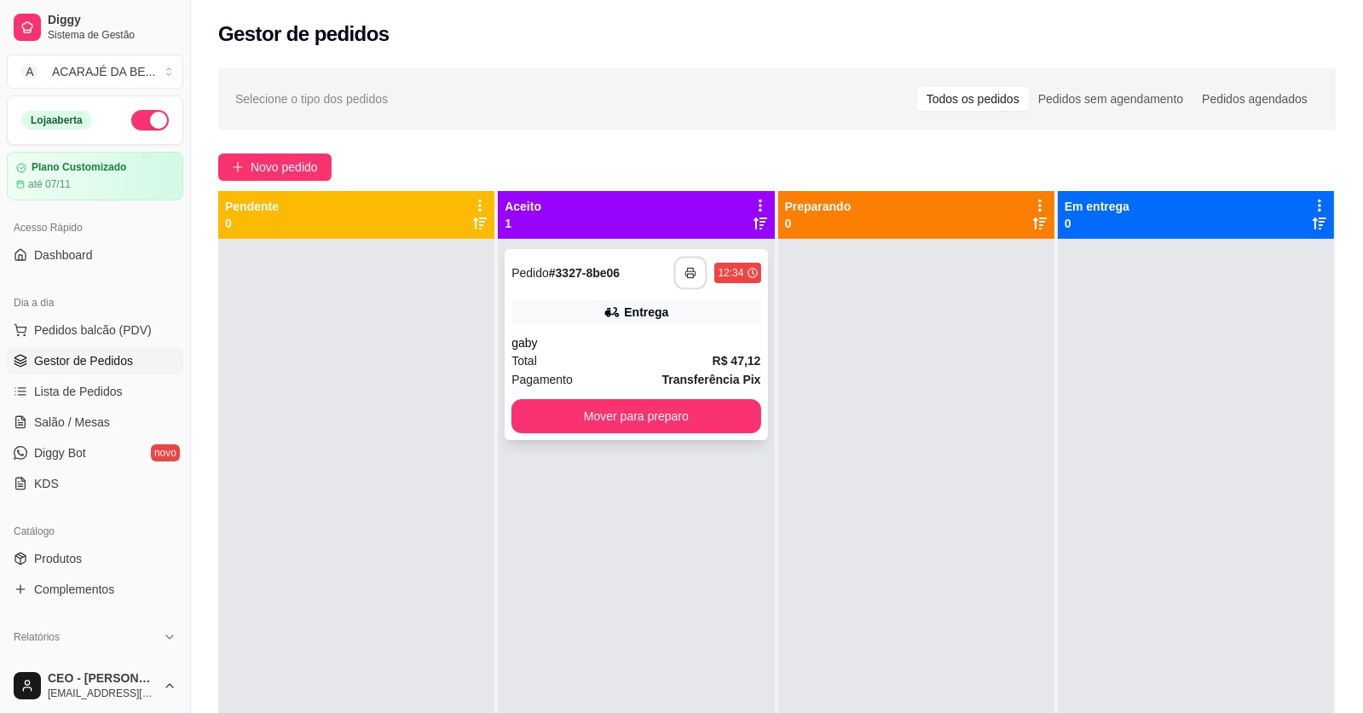
click at [686, 277] on icon "button" at bounding box center [692, 273] width 12 height 12
click at [603, 407] on button "Mover para preparo" at bounding box center [636, 416] width 249 height 34
click at [605, 407] on button "Mover para preparo" at bounding box center [636, 416] width 241 height 33
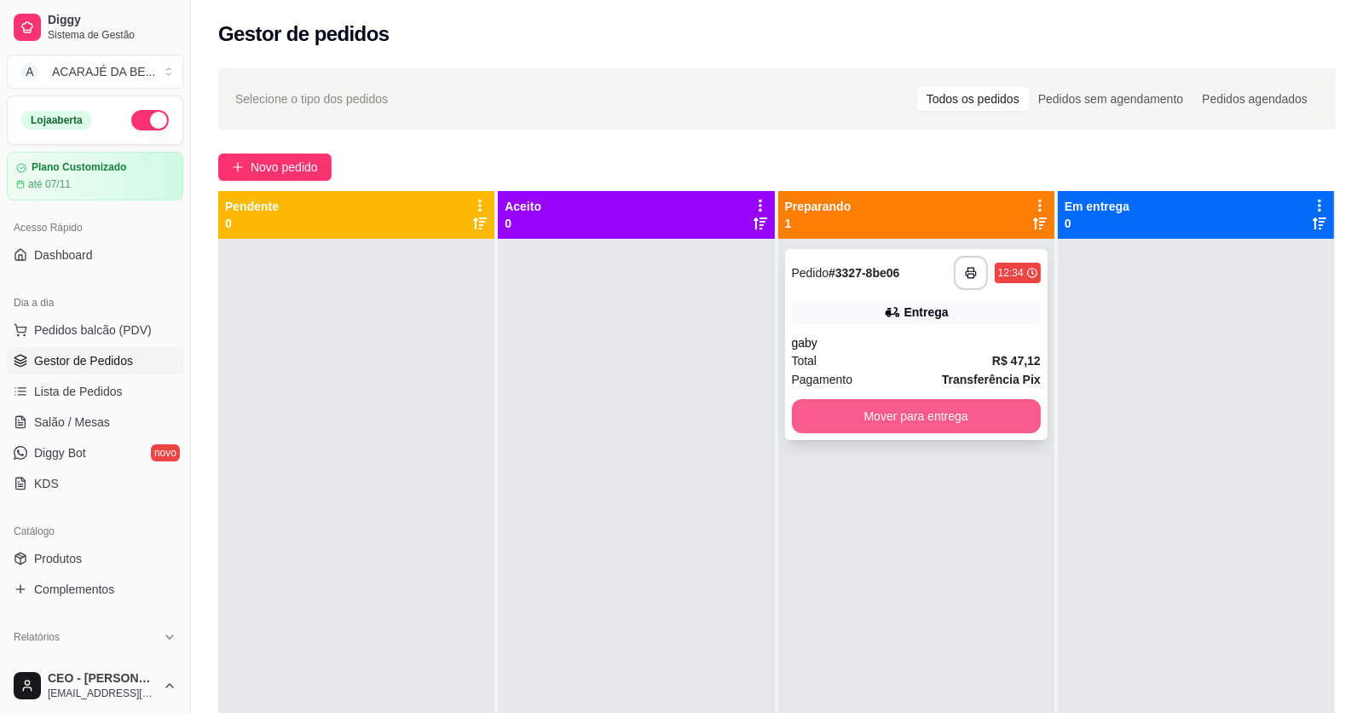
click at [936, 418] on button "Mover para entrega" at bounding box center [916, 416] width 249 height 34
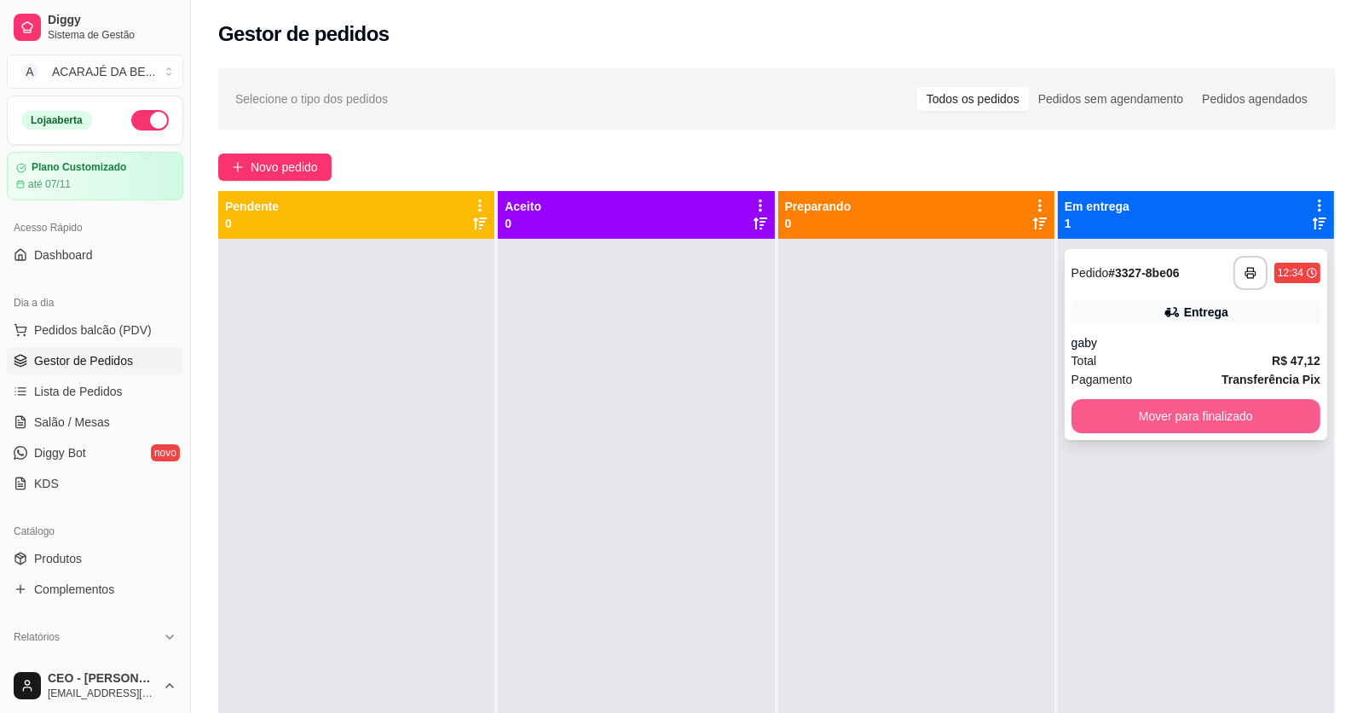
click at [1132, 404] on button "Mover para finalizado" at bounding box center [1196, 416] width 249 height 34
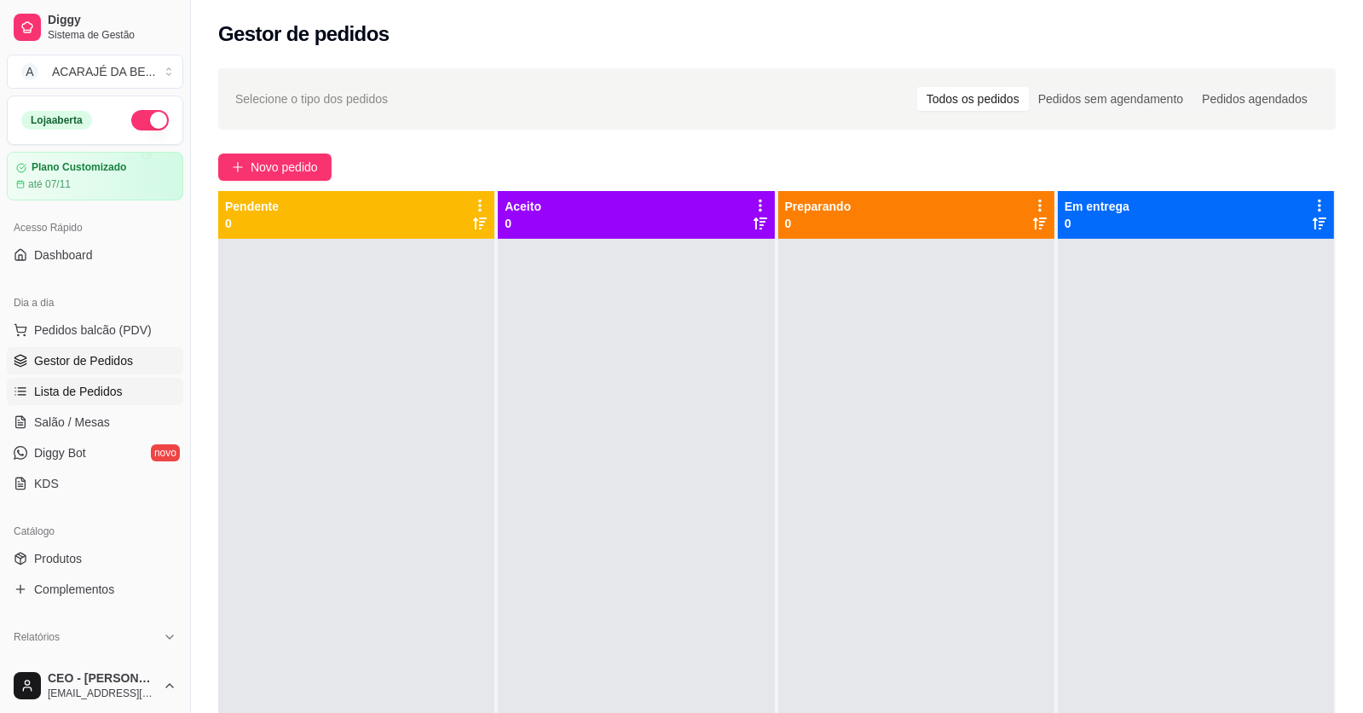
click at [130, 388] on link "Lista de Pedidos" at bounding box center [95, 391] width 177 height 27
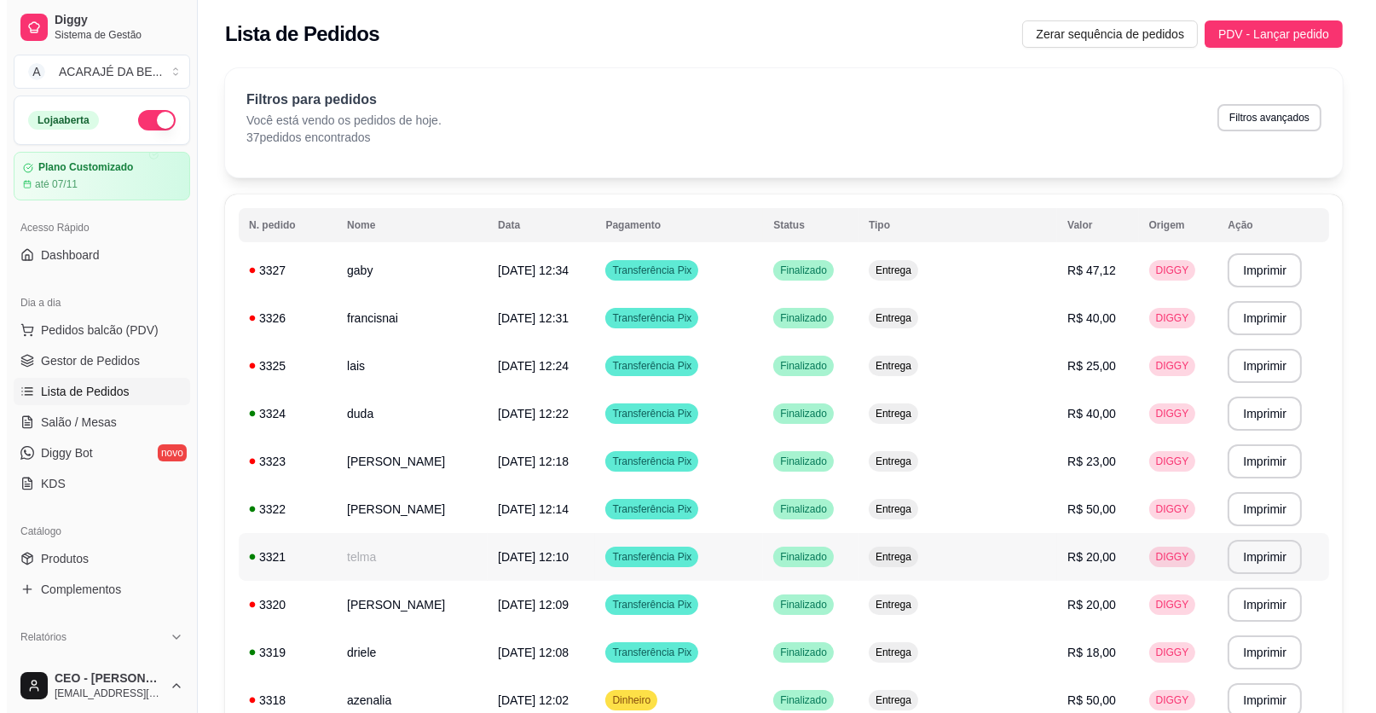
scroll to position [84, 0]
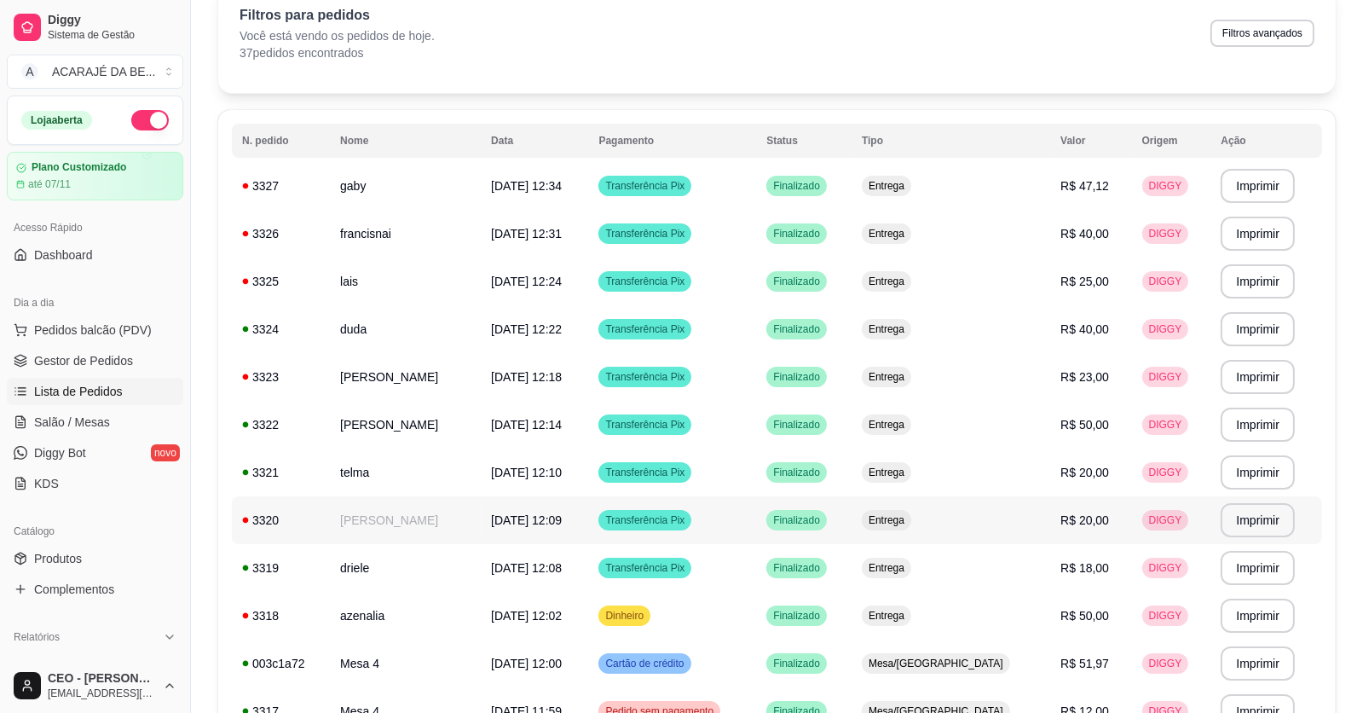
click at [433, 513] on td "[PERSON_NAME]" at bounding box center [405, 520] width 151 height 48
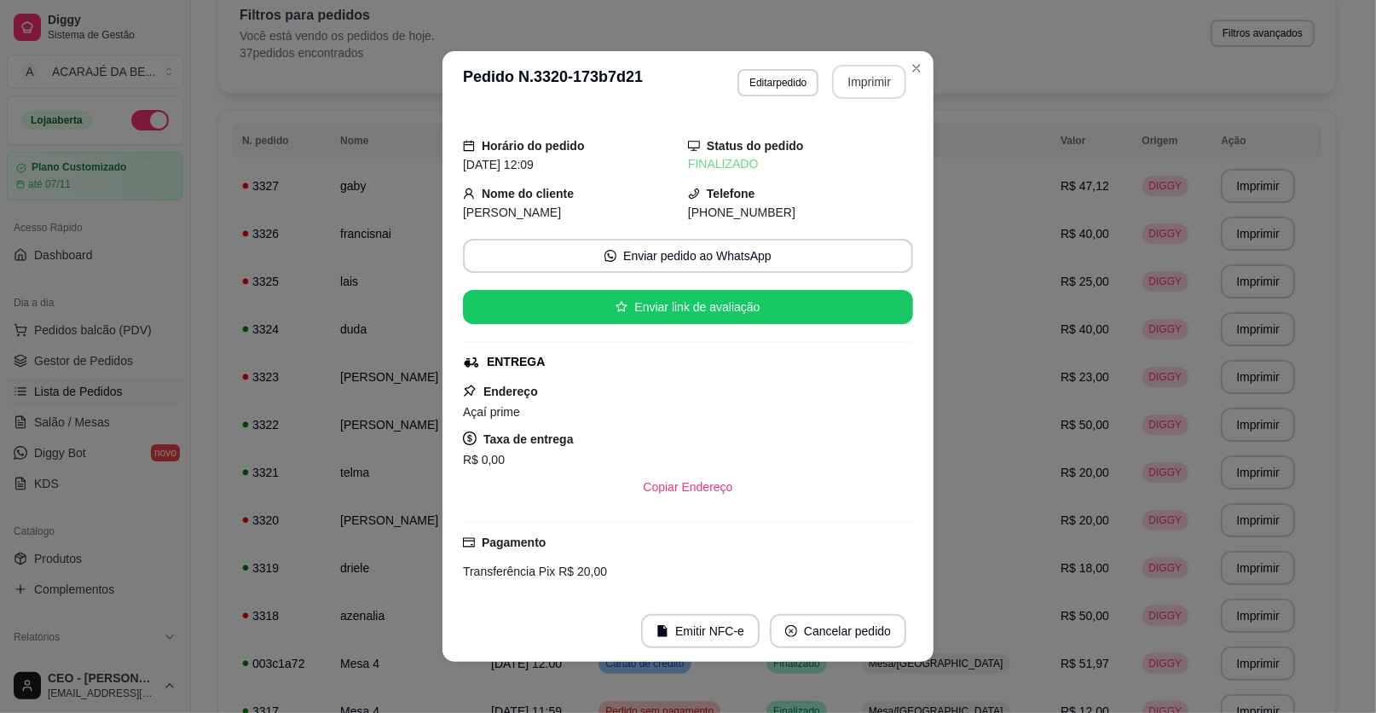
click at [861, 79] on button "Imprimir" at bounding box center [869, 82] width 74 height 34
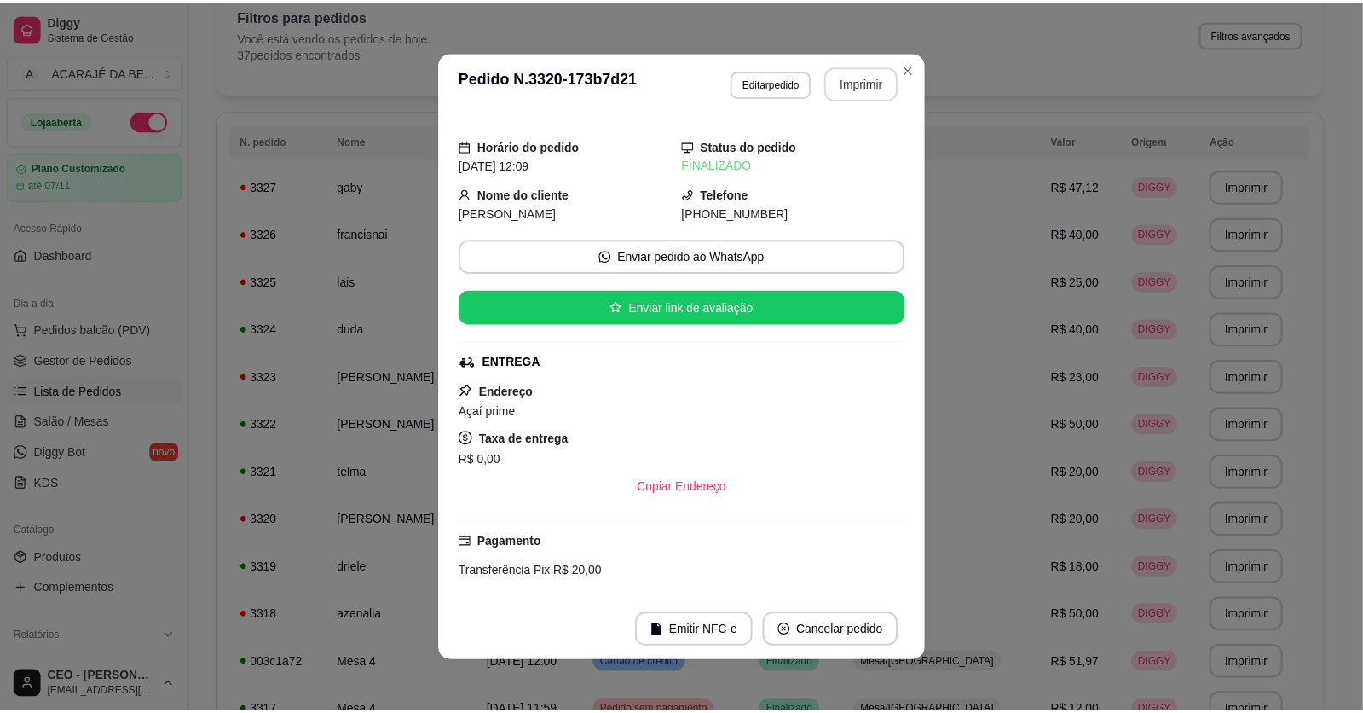
scroll to position [0, 0]
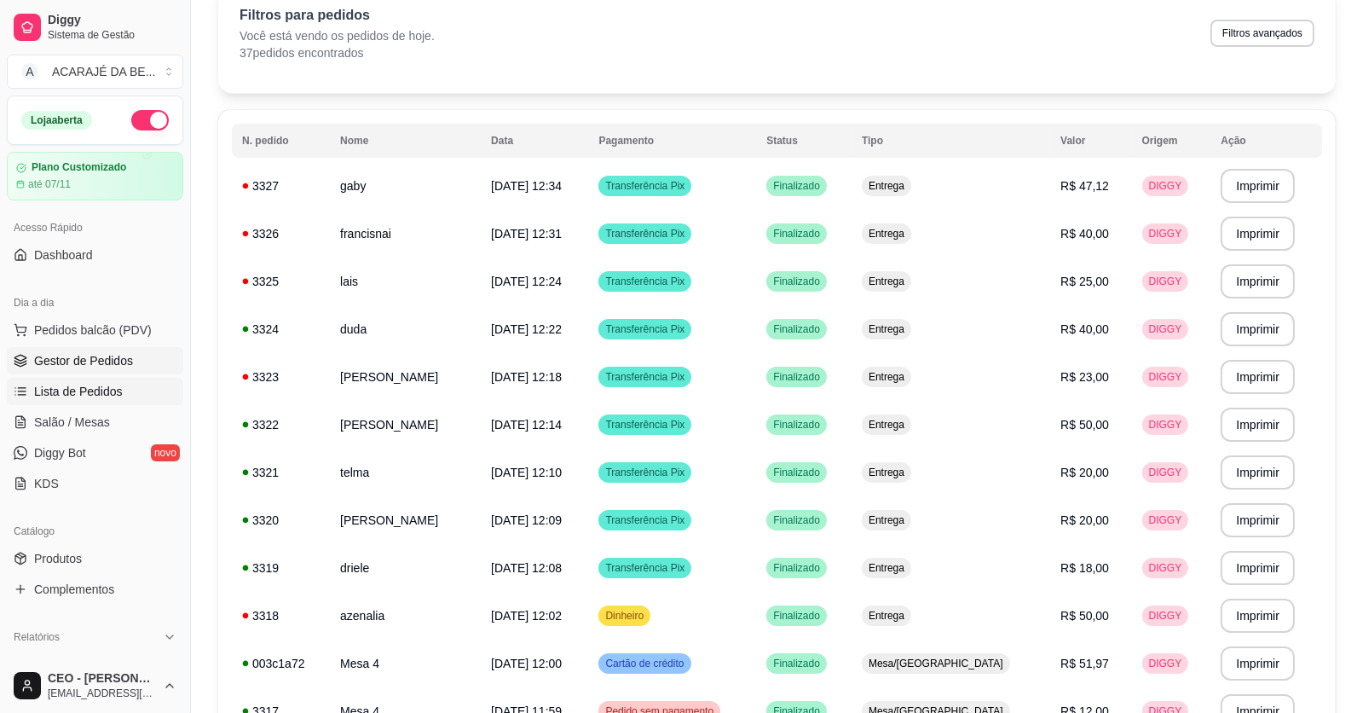
click at [98, 348] on link "Gestor de Pedidos" at bounding box center [95, 360] width 177 height 27
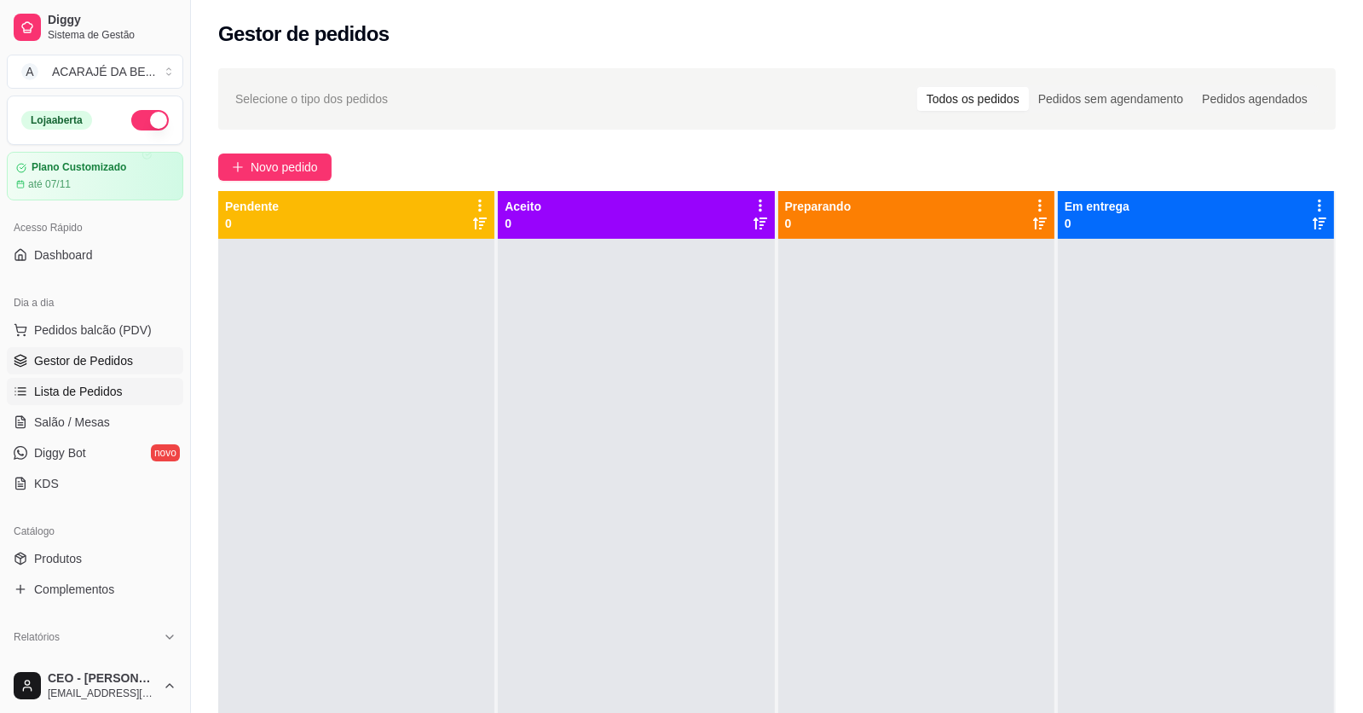
click at [99, 394] on span "Lista de Pedidos" at bounding box center [78, 391] width 89 height 17
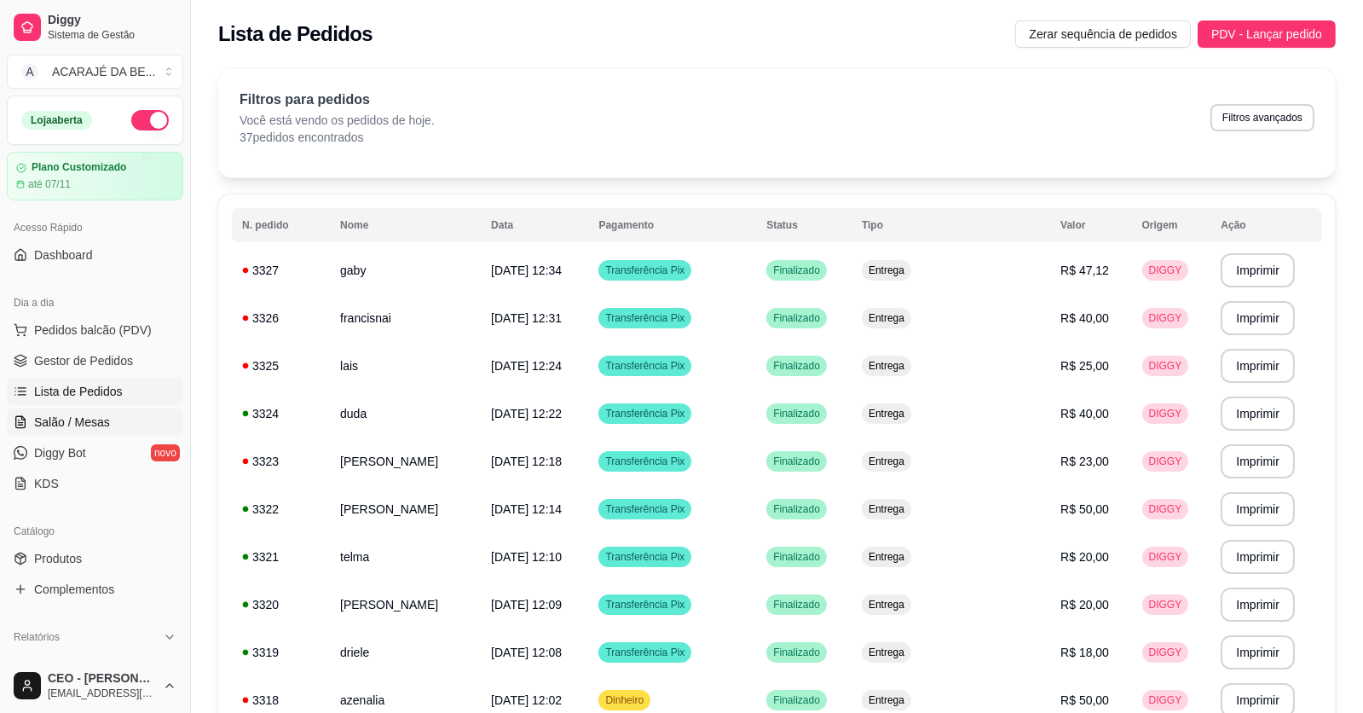
click at [123, 411] on link "Salão / Mesas" at bounding box center [95, 421] width 177 height 27
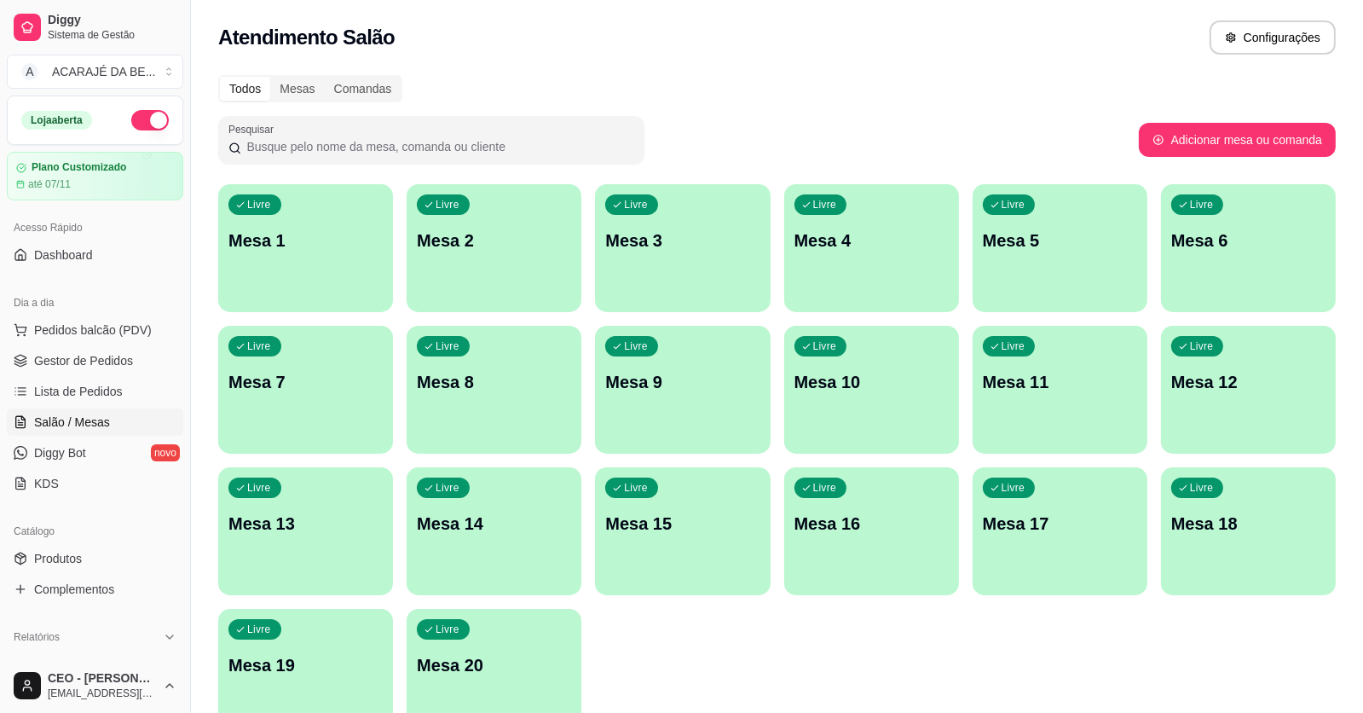
click at [796, 234] on p "Mesa 4" at bounding box center [872, 241] width 154 height 24
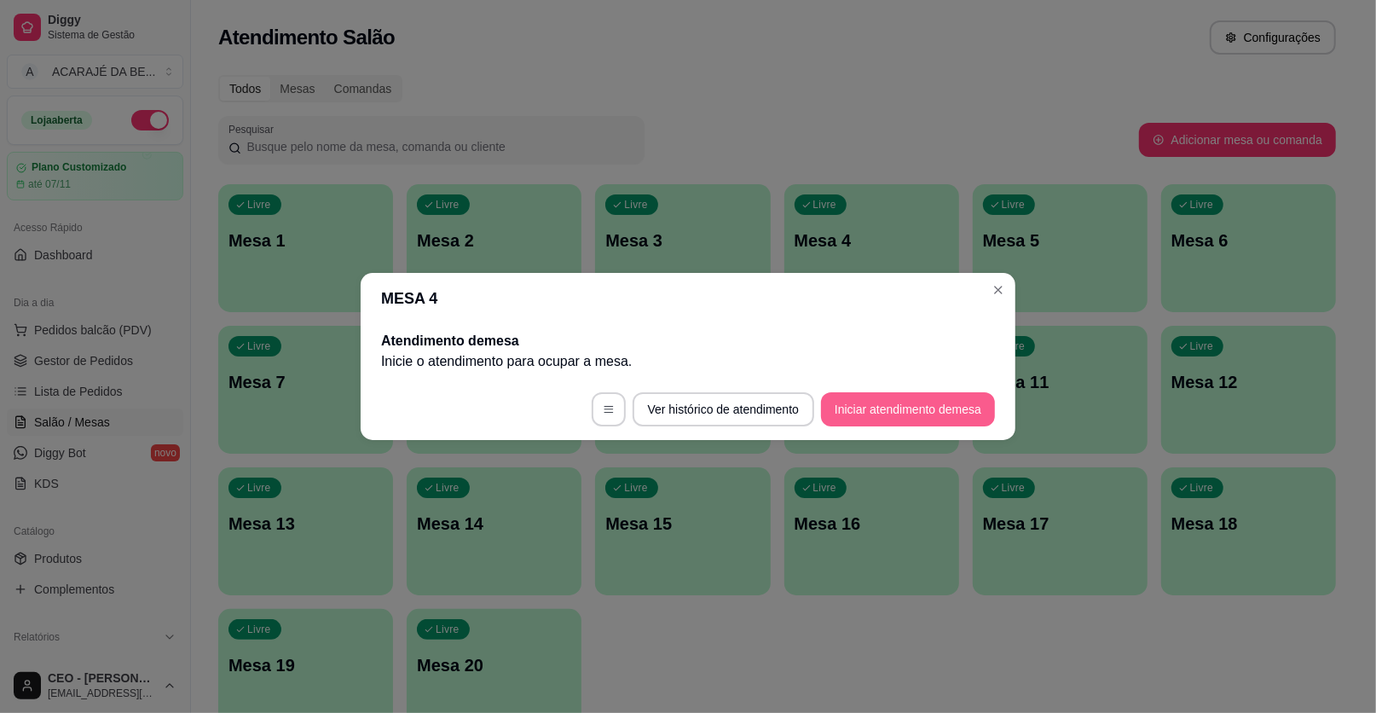
click at [897, 400] on button "Iniciar atendimento de mesa" at bounding box center [908, 409] width 174 height 34
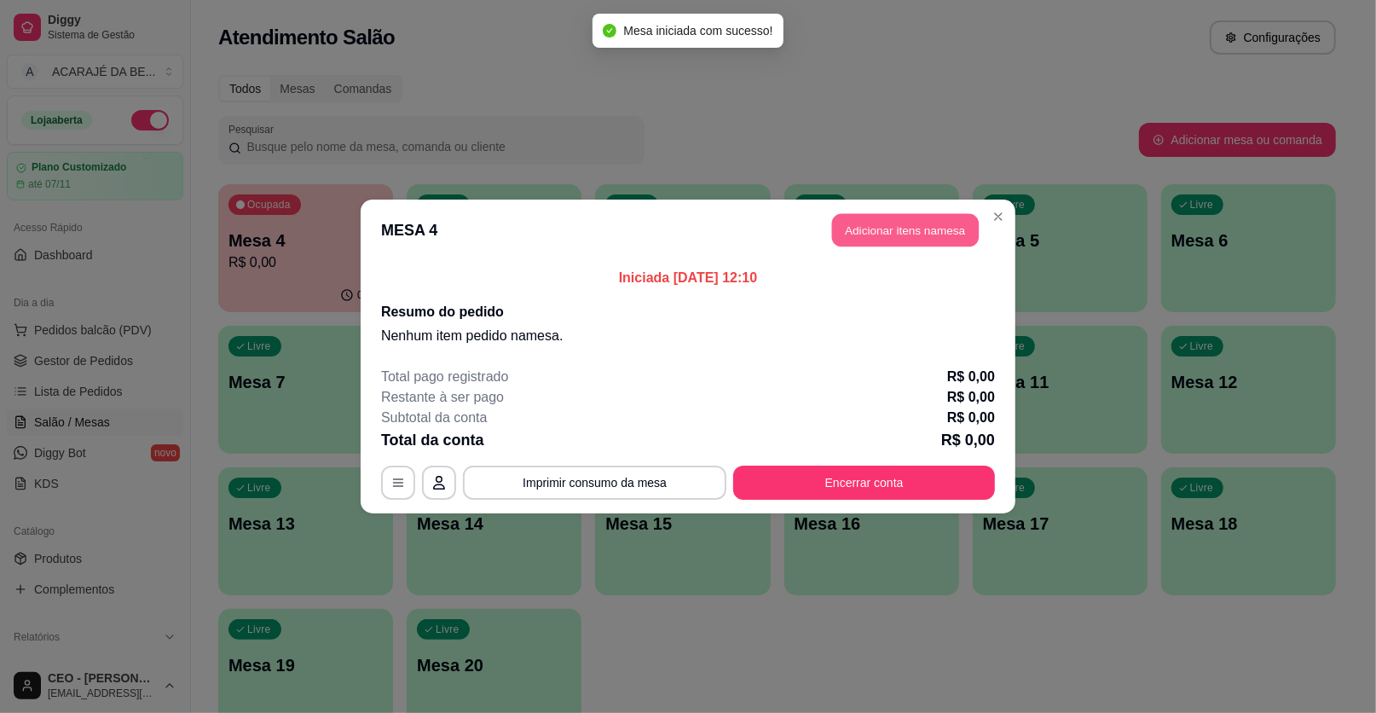
click at [942, 227] on button "Adicionar itens na mesa" at bounding box center [905, 230] width 147 height 33
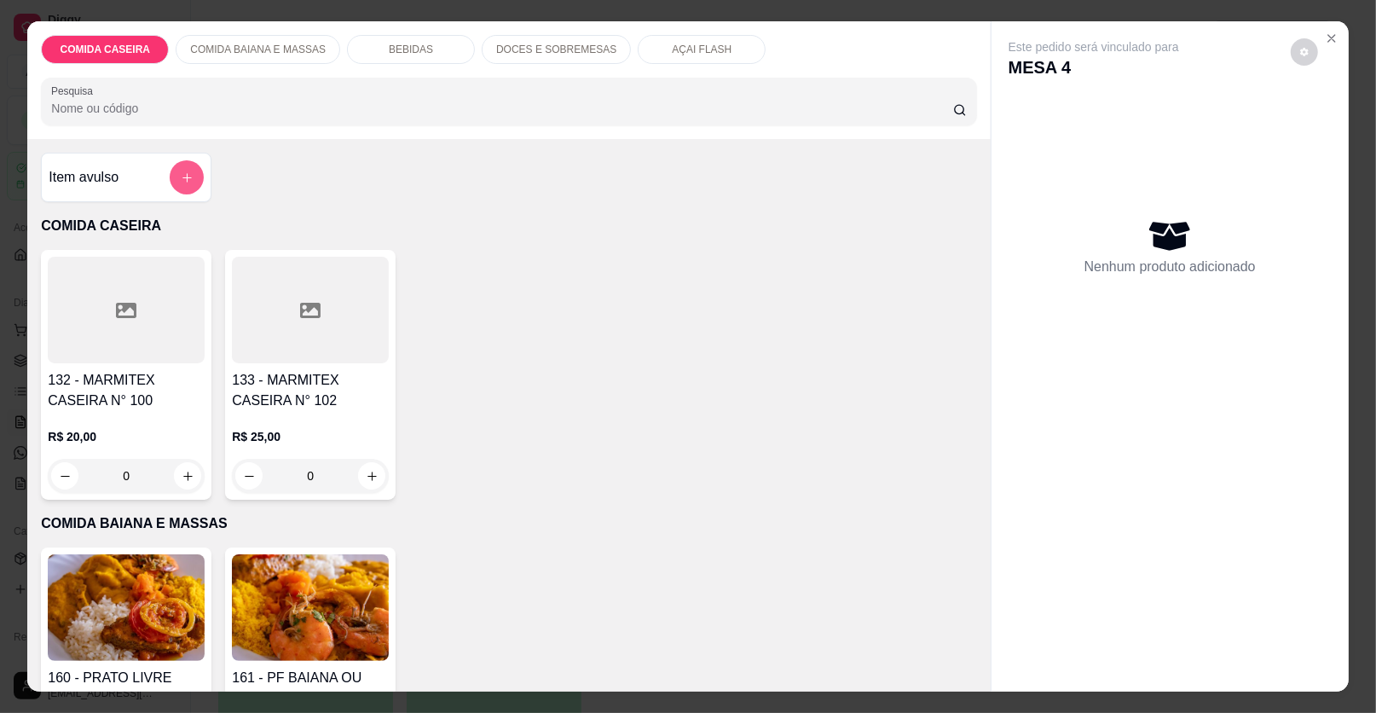
click at [183, 166] on button "add-separate-item" at bounding box center [187, 177] width 34 height 34
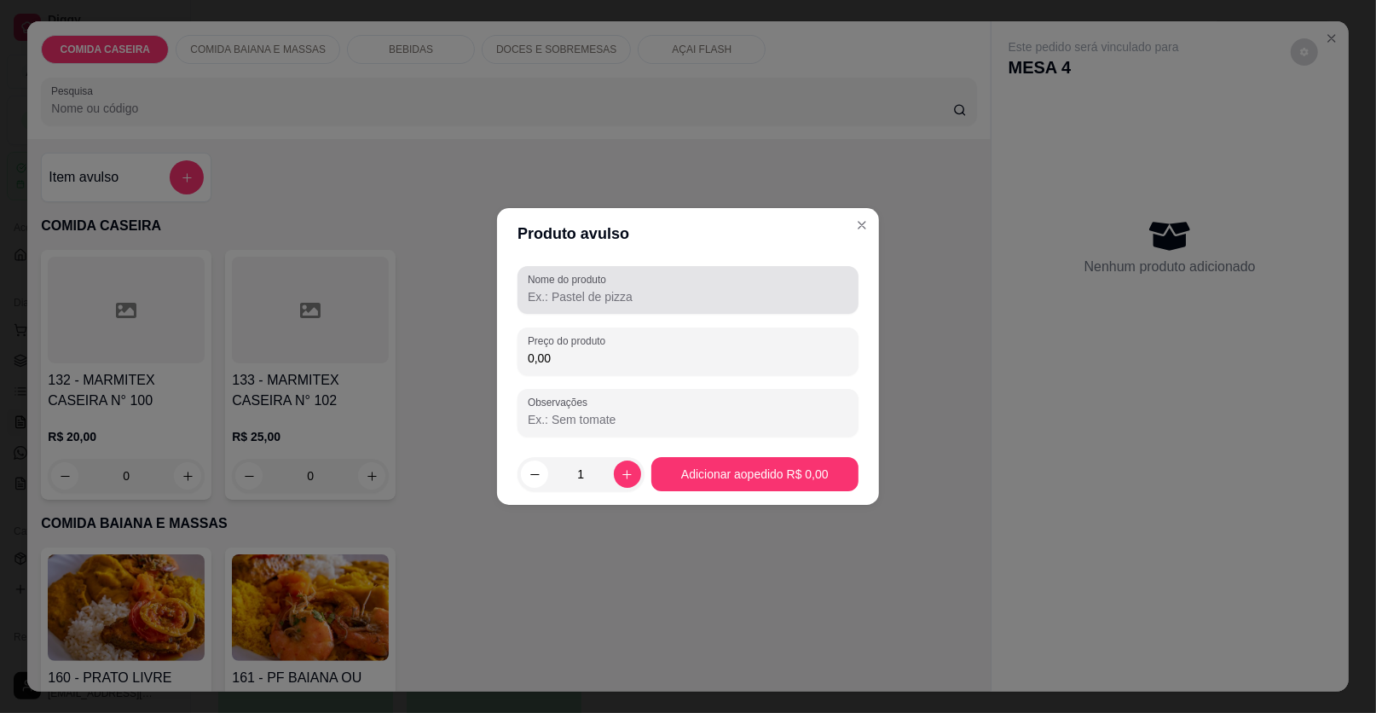
click at [555, 285] on label "Nome do produto" at bounding box center [570, 279] width 84 height 14
click at [555, 288] on input "Nome do produto" at bounding box center [688, 296] width 321 height 17
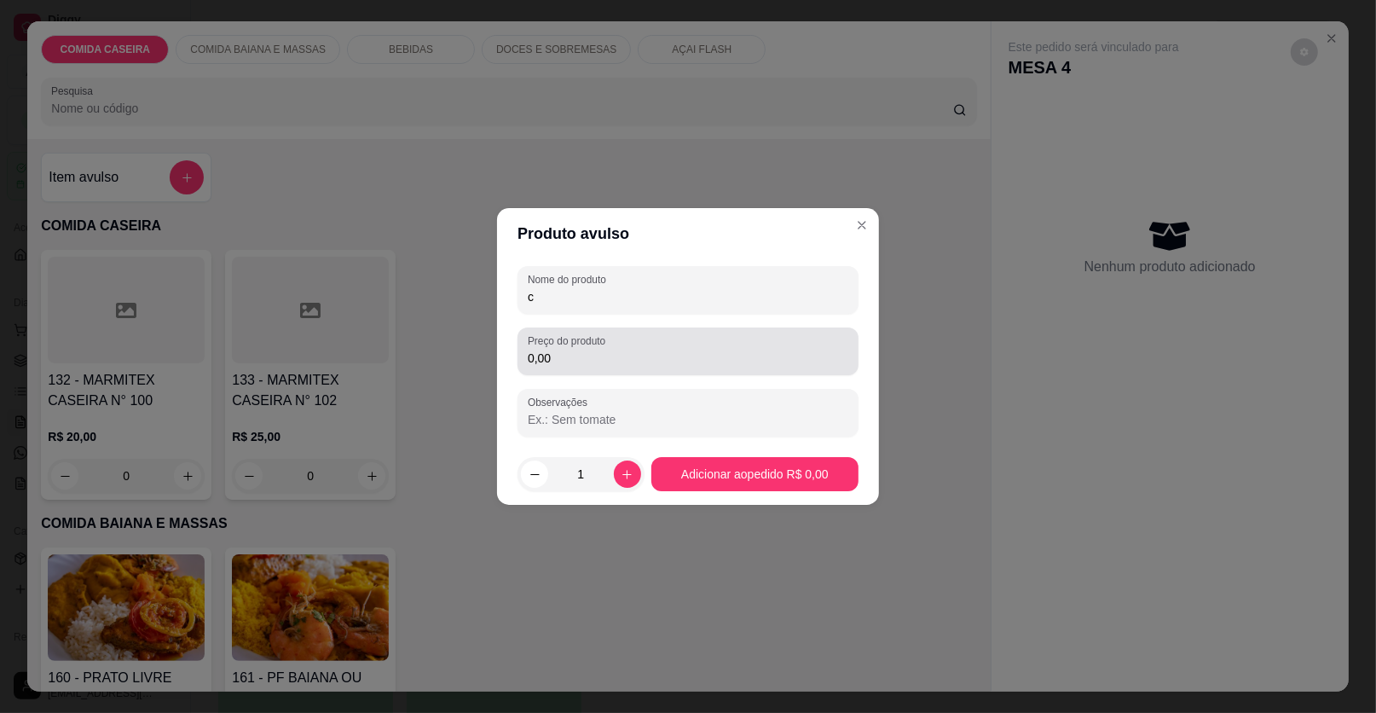
type input "c"
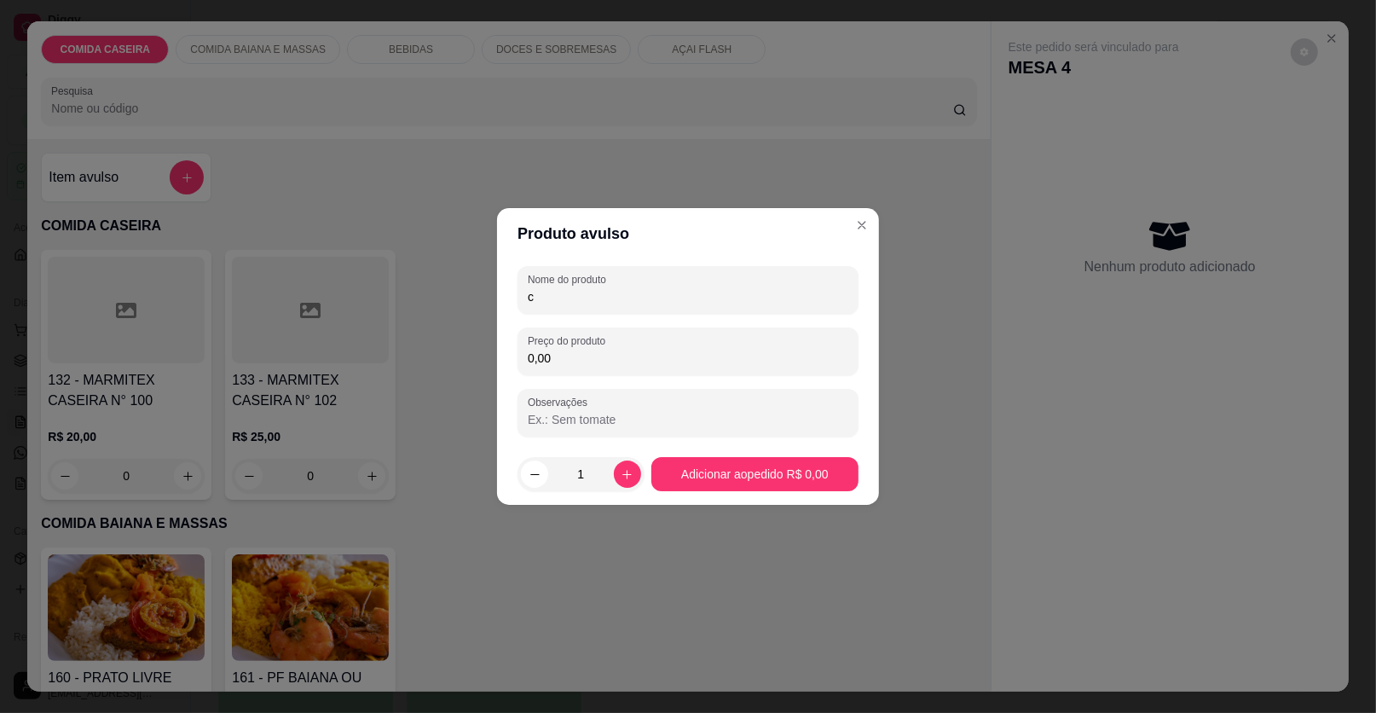
click at [648, 352] on input "0,00" at bounding box center [688, 358] width 321 height 17
type input "122,44"
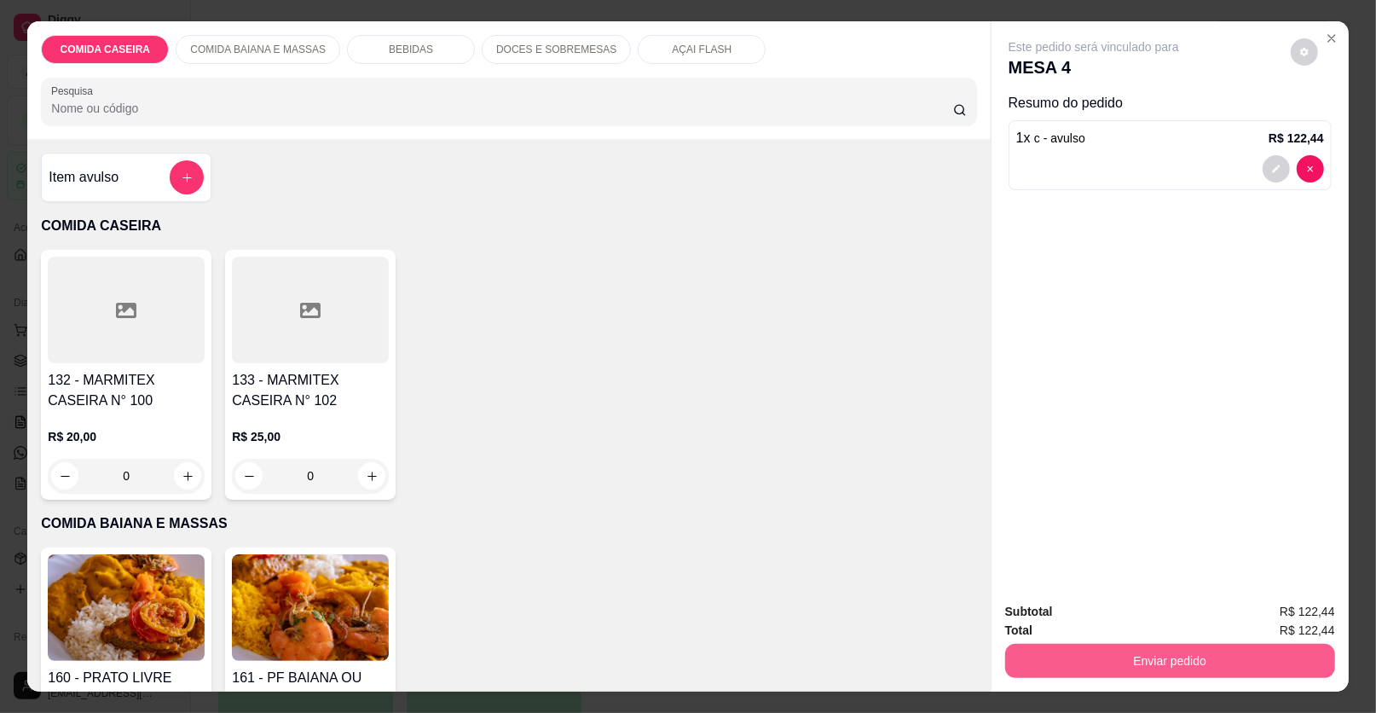
click at [1071, 672] on button "Enviar pedido" at bounding box center [1170, 661] width 330 height 34
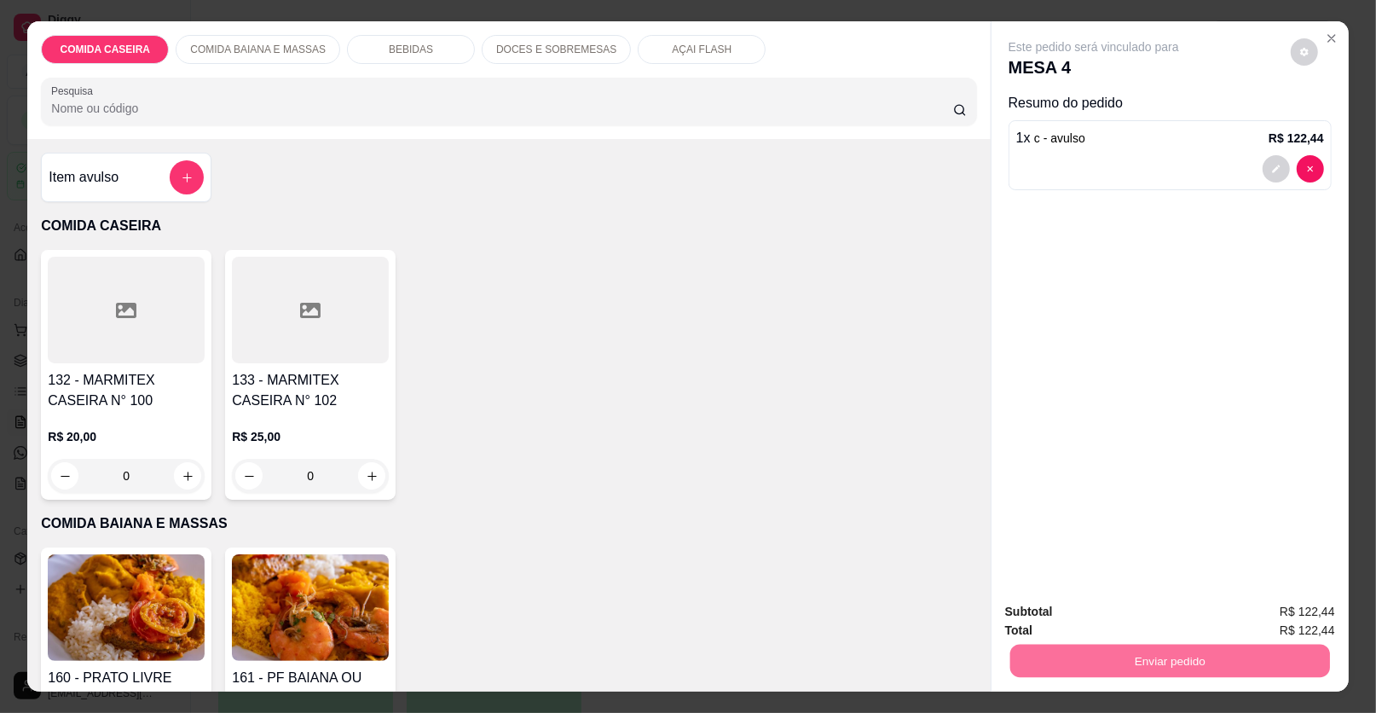
click at [1292, 611] on button "Enviar pedido" at bounding box center [1290, 619] width 96 height 32
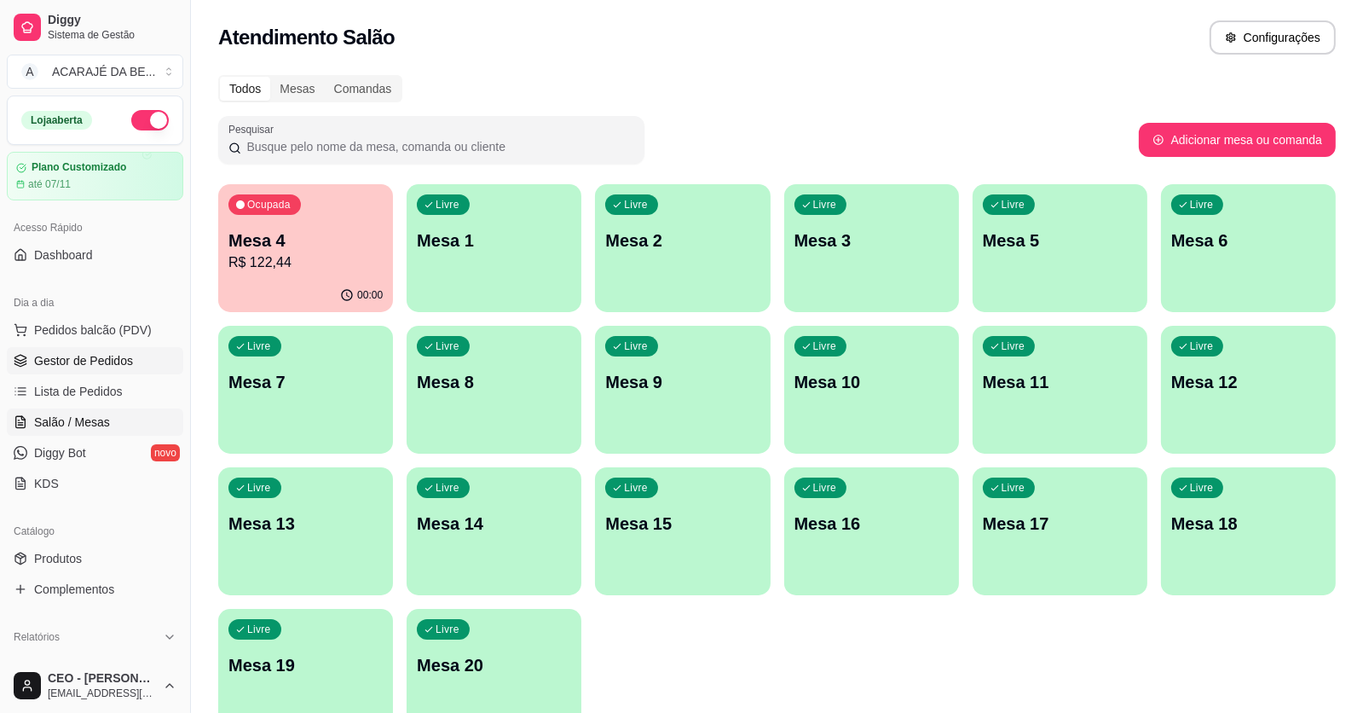
click at [142, 355] on link "Gestor de Pedidos" at bounding box center [95, 360] width 177 height 27
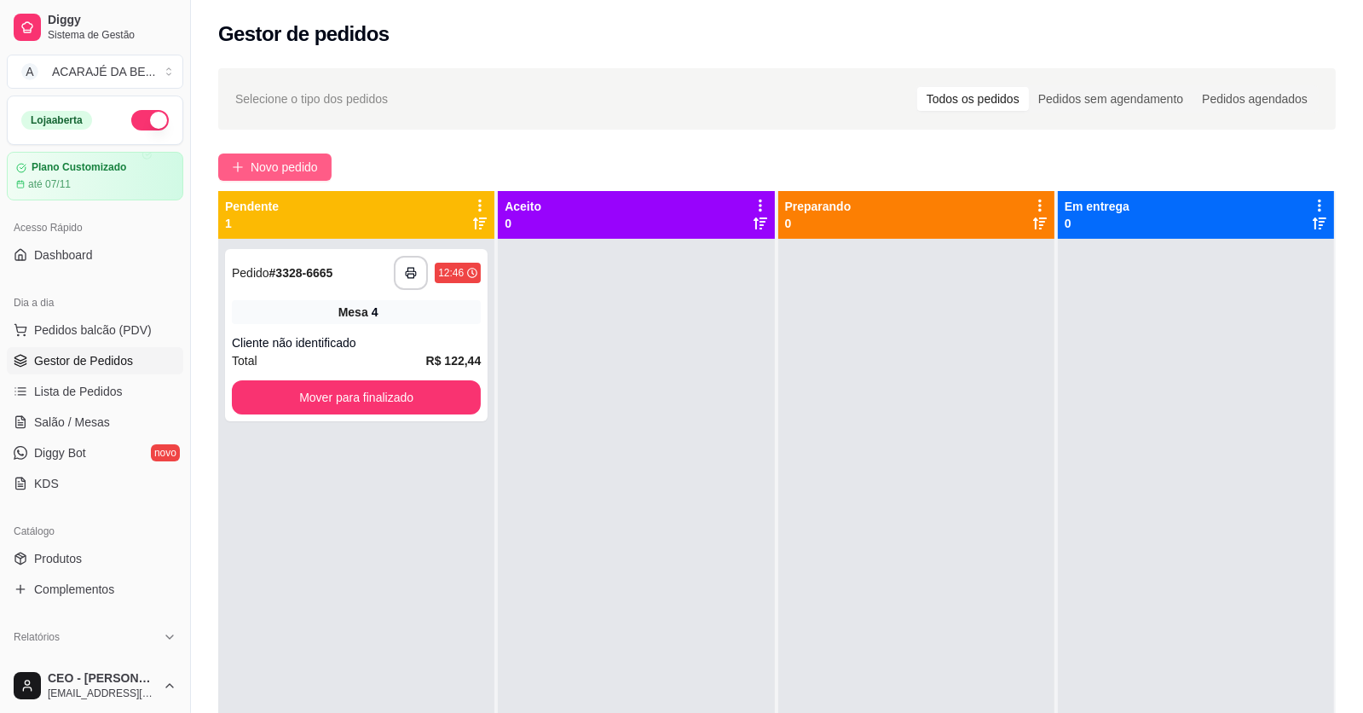
click at [283, 166] on span "Novo pedido" at bounding box center [284, 167] width 67 height 19
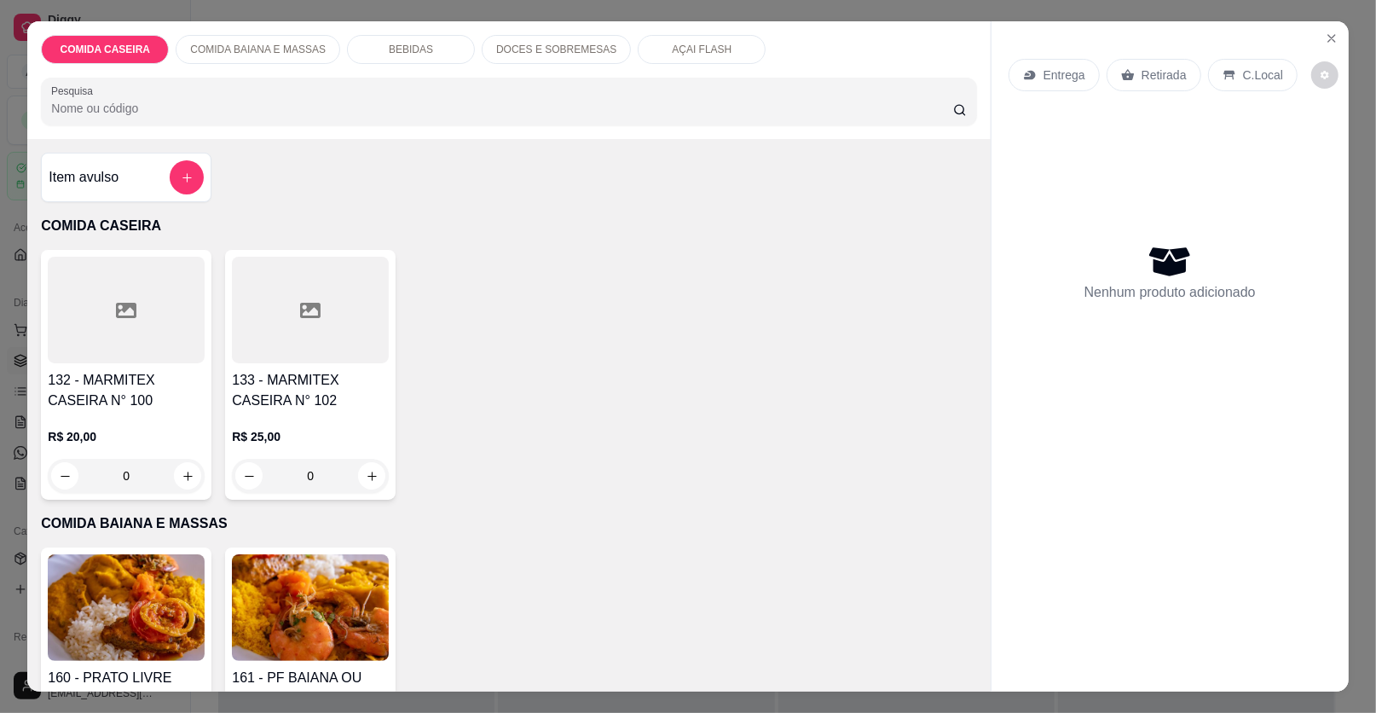
click at [188, 321] on div at bounding box center [126, 310] width 157 height 107
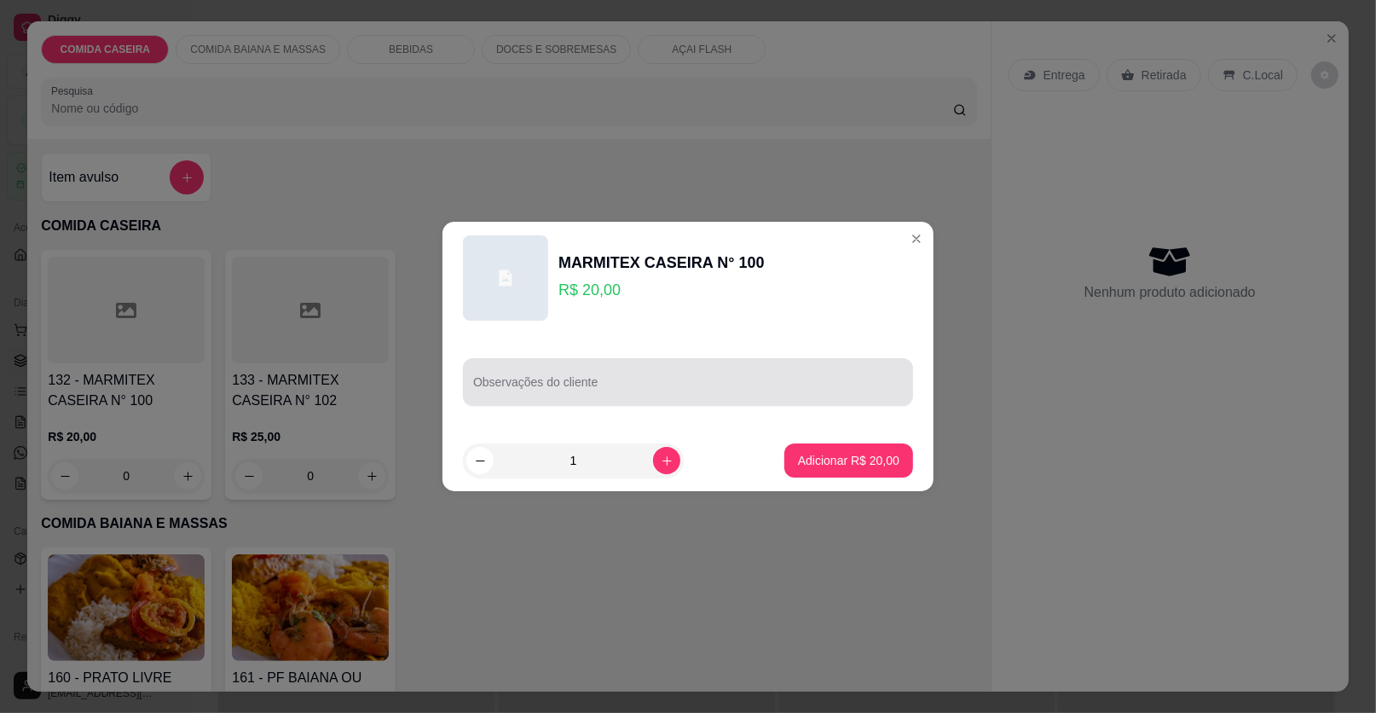
click at [547, 382] on div "Observações do cliente" at bounding box center [688, 382] width 450 height 48
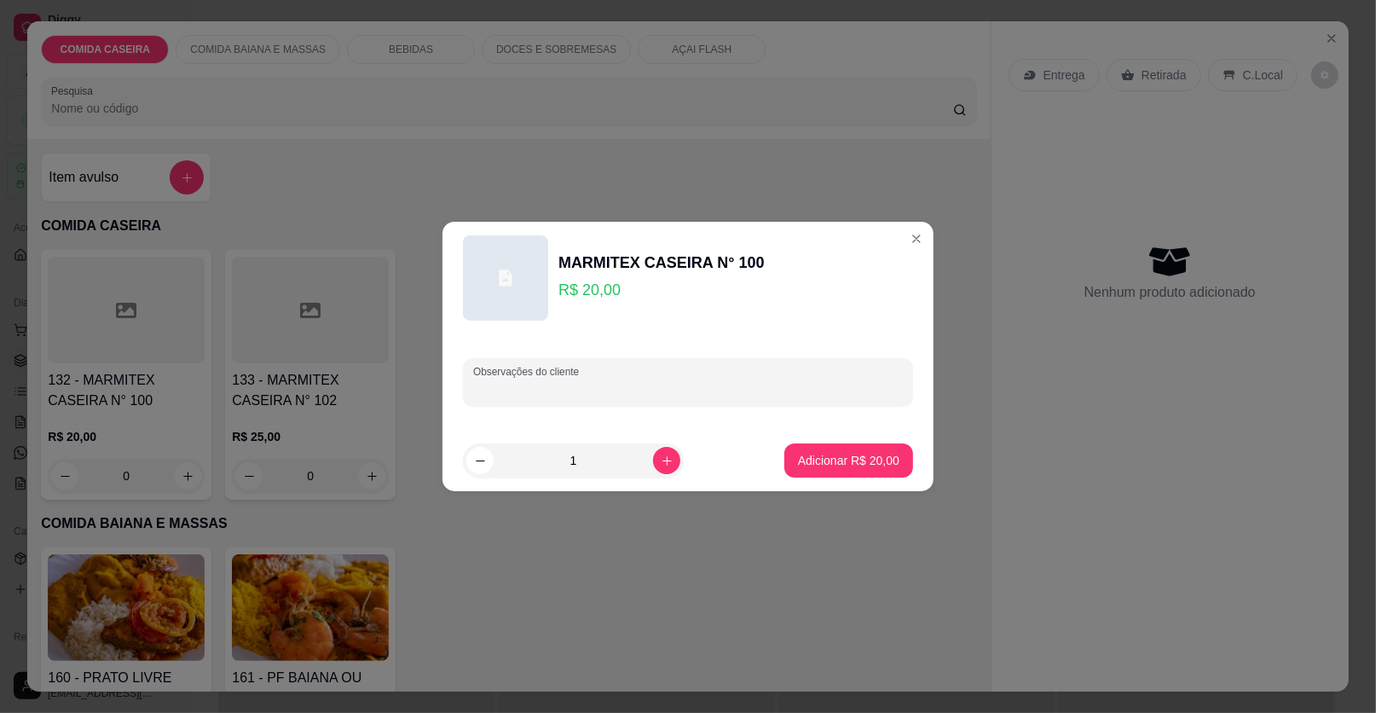
paste input "Completa sem purê de batata"
type input "Completa sem purê de batata"
click at [800, 454] on p "Adicionar R$ 20,00" at bounding box center [849, 460] width 99 height 16
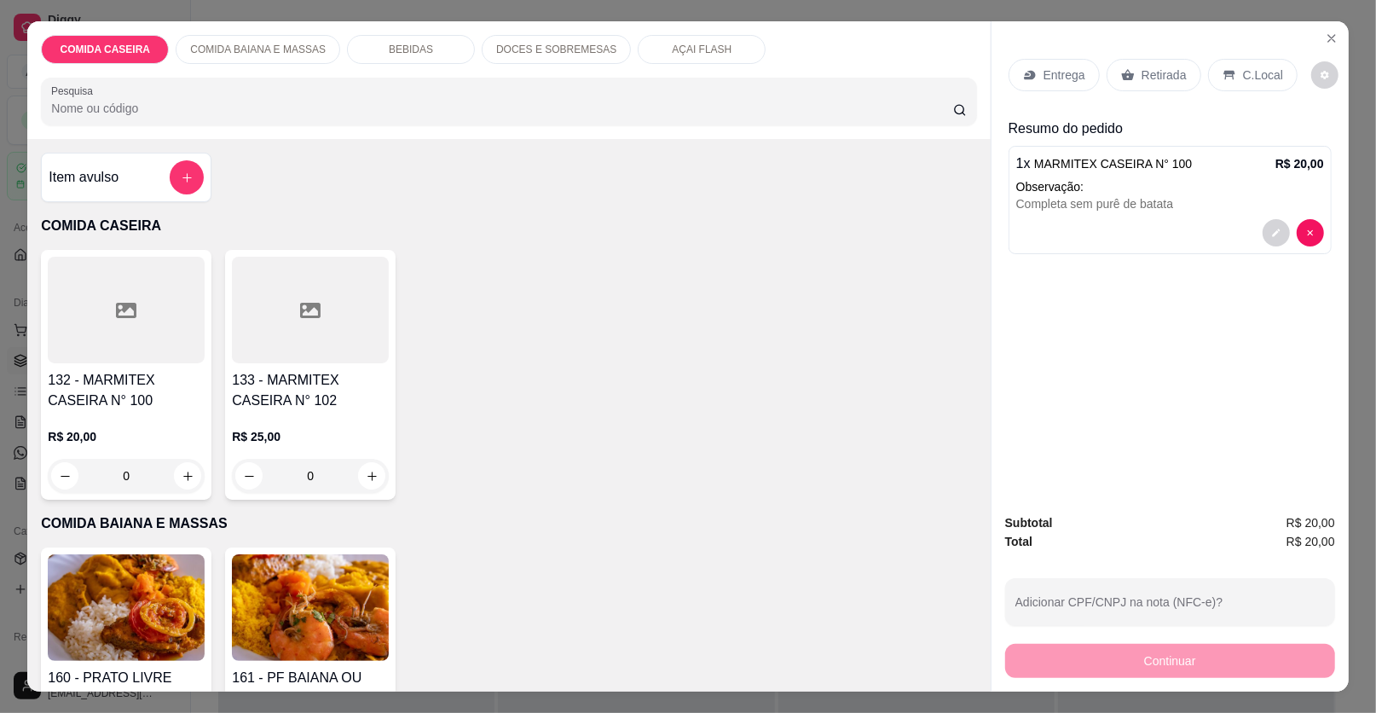
click at [1263, 223] on div at bounding box center [1293, 232] width 61 height 27
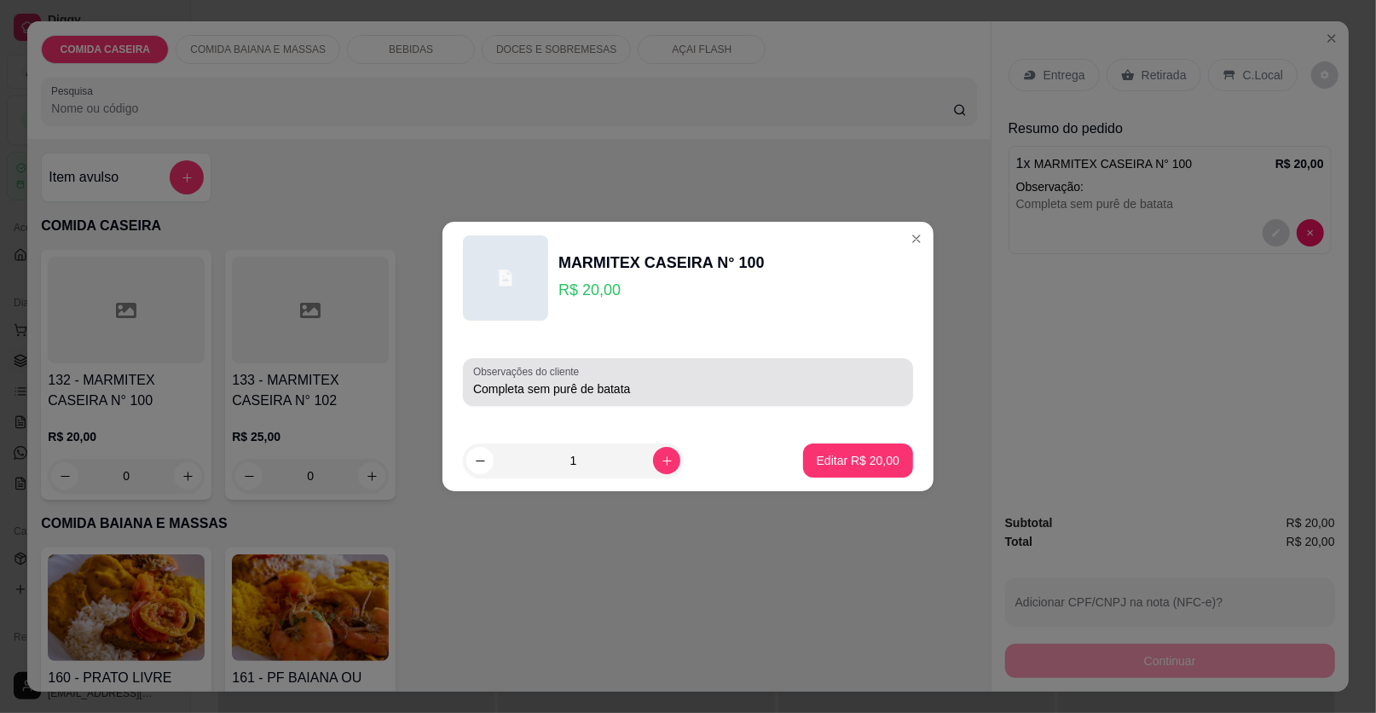
click at [709, 383] on input "Completa sem purê de batata" at bounding box center [688, 388] width 430 height 17
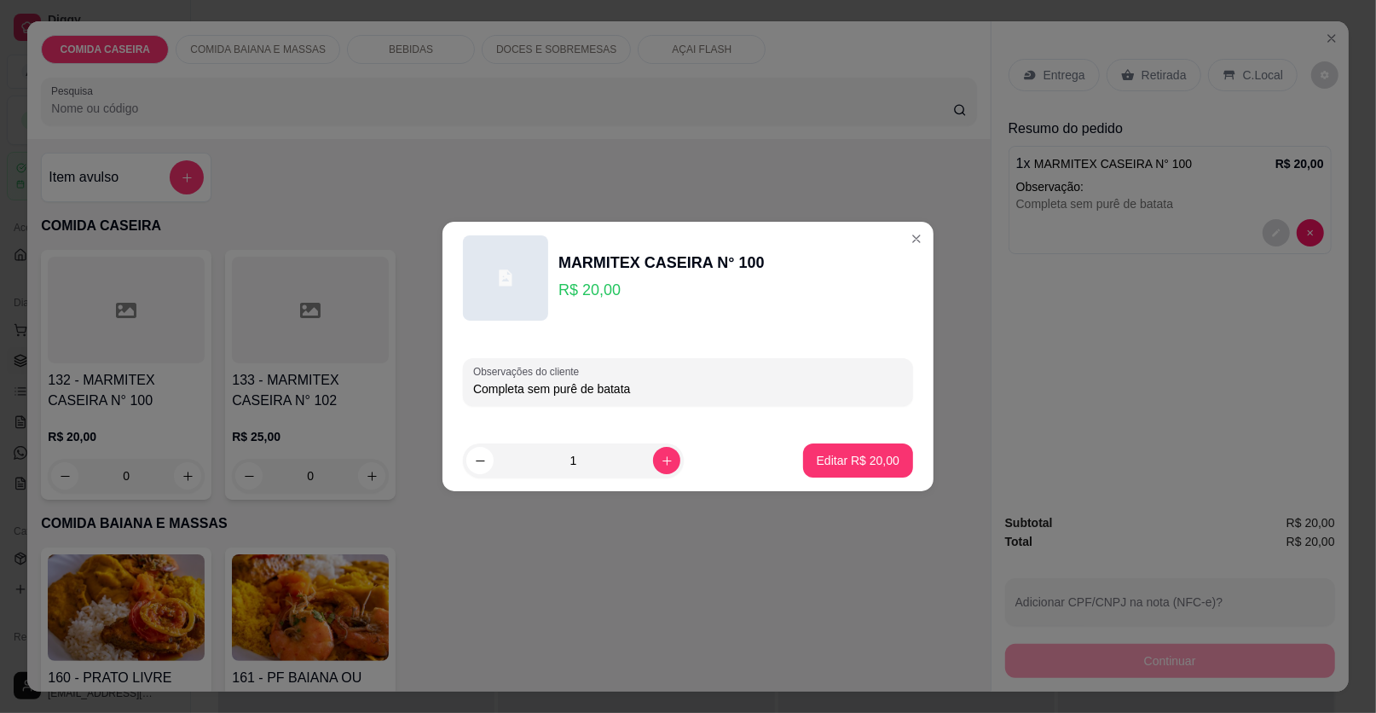
paste input "Com batata frita"
paste input "Carne e calabresa"
type input "Completa sem purê de batata Com batata frita Carne e calabresa"
click at [839, 477] on button "Editar R$ 20,00" at bounding box center [858, 460] width 110 height 34
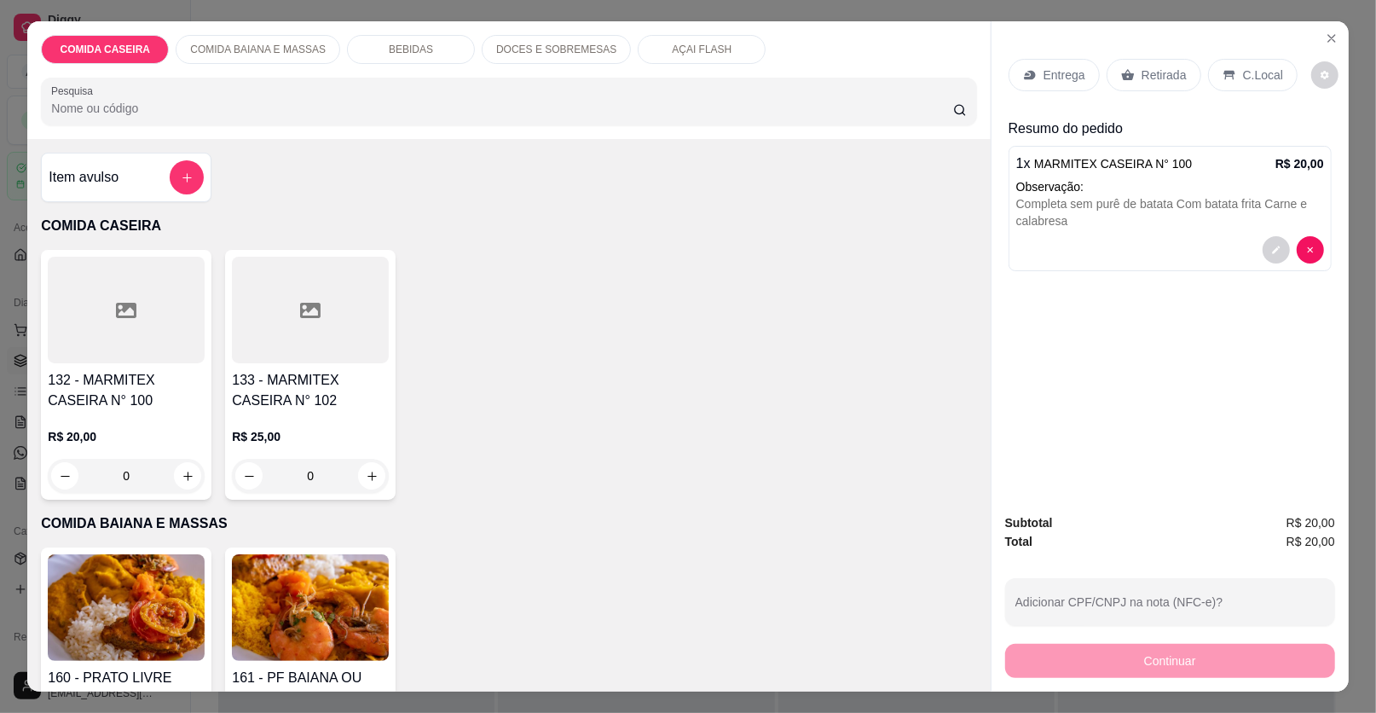
click at [1055, 74] on p "Entrega" at bounding box center [1065, 75] width 42 height 17
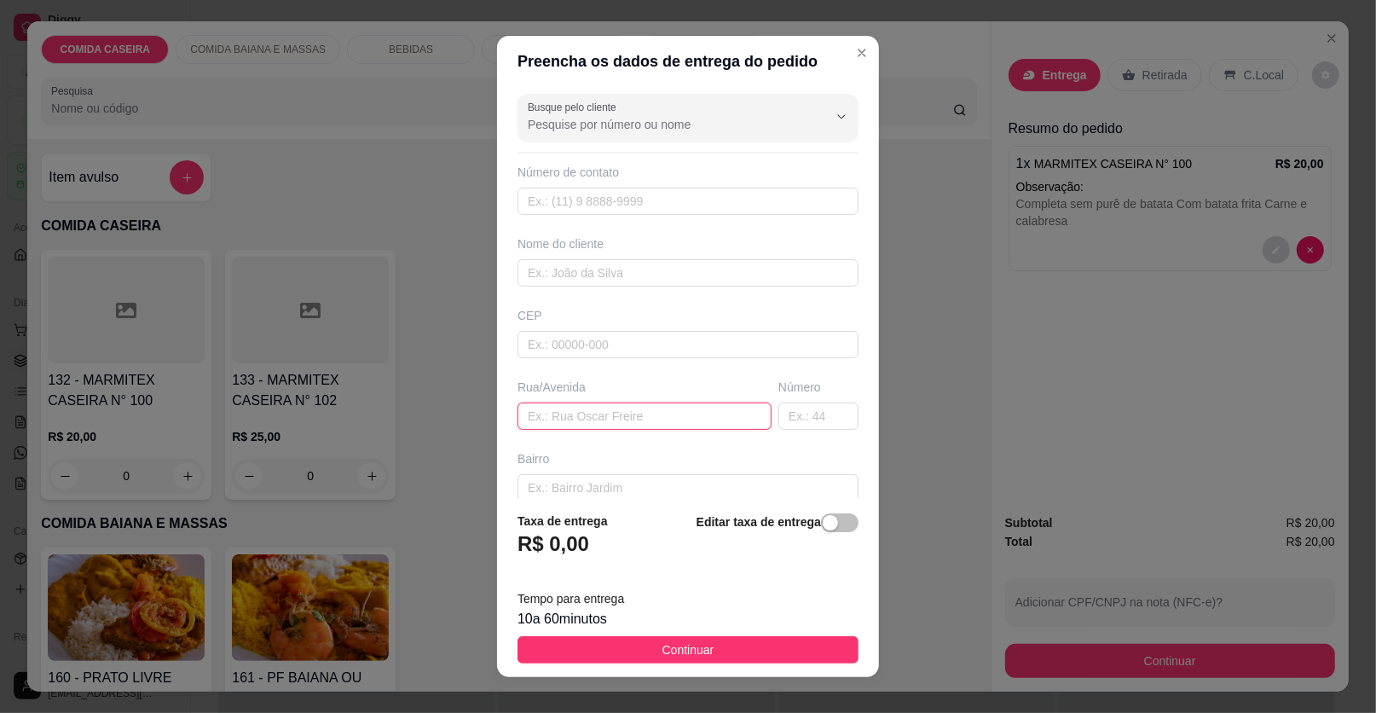
click at [702, 414] on input "text" at bounding box center [645, 415] width 254 height 27
paste input "Rua da pista em cima do mercado de deneon"
type input "Rua da pista em cima do mercado de deneon reliquia"
click at [717, 280] on input "text" at bounding box center [688, 272] width 341 height 27
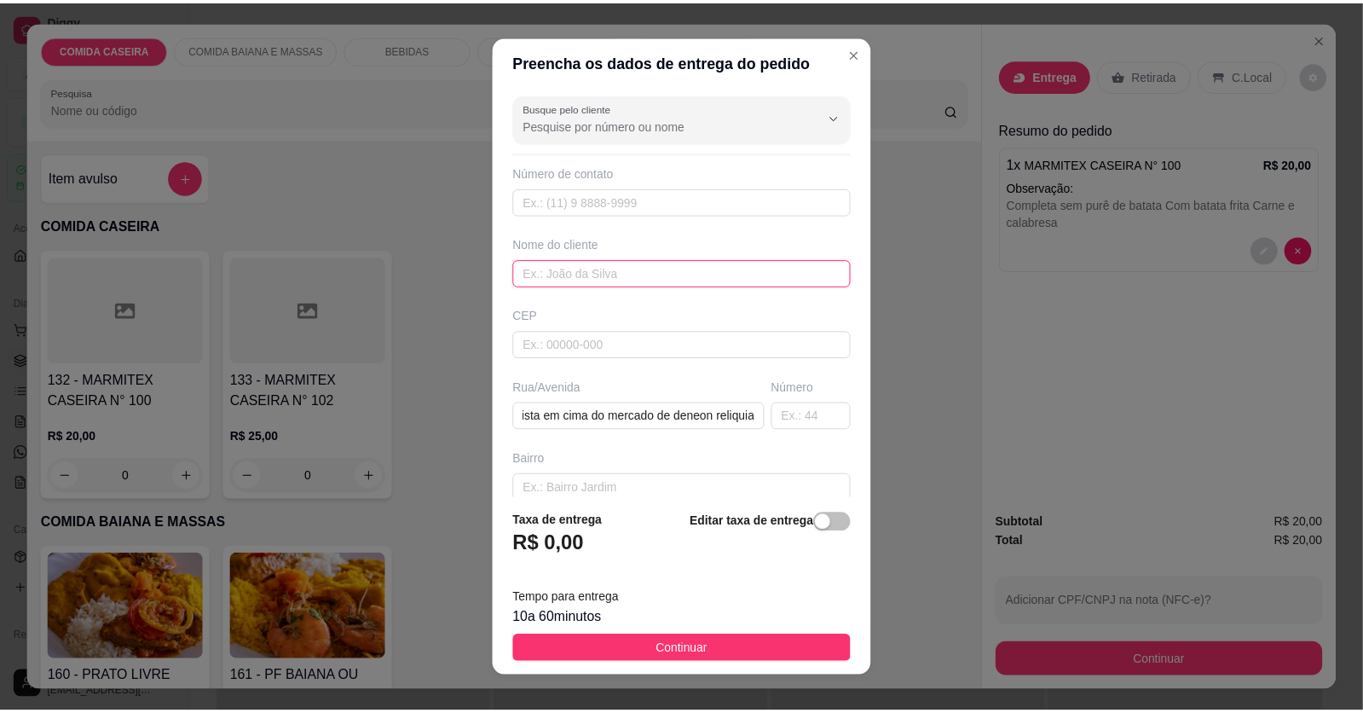
scroll to position [0, 0]
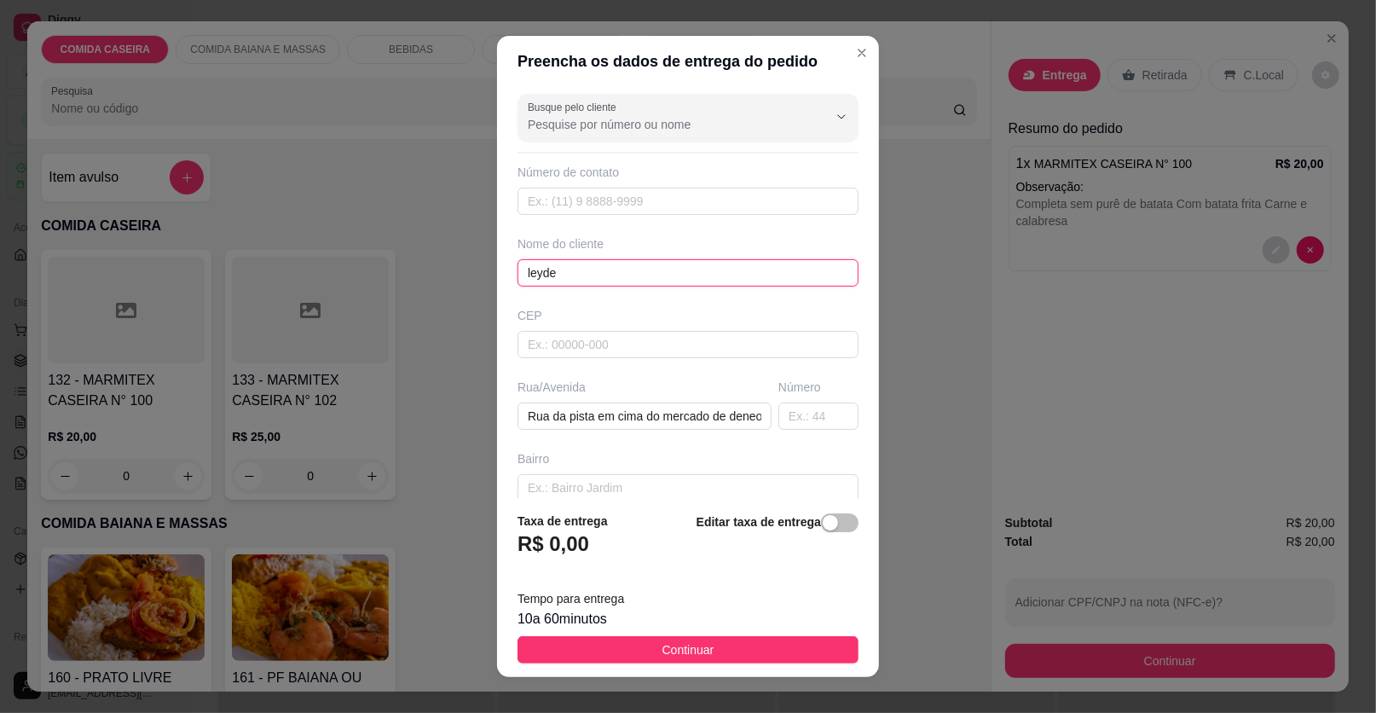
type input "leyde"
click at [663, 644] on span "Continuar" at bounding box center [689, 649] width 52 height 19
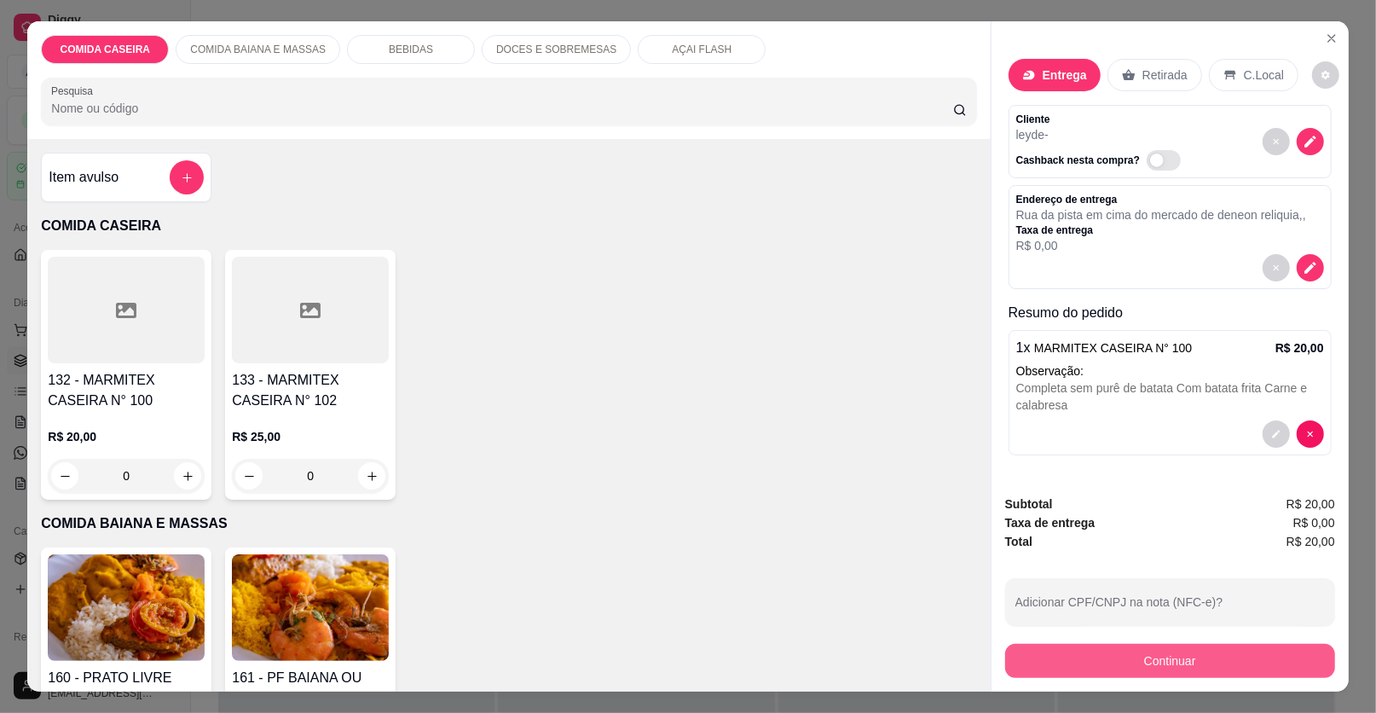
click at [1044, 659] on button "Continuar" at bounding box center [1170, 661] width 330 height 34
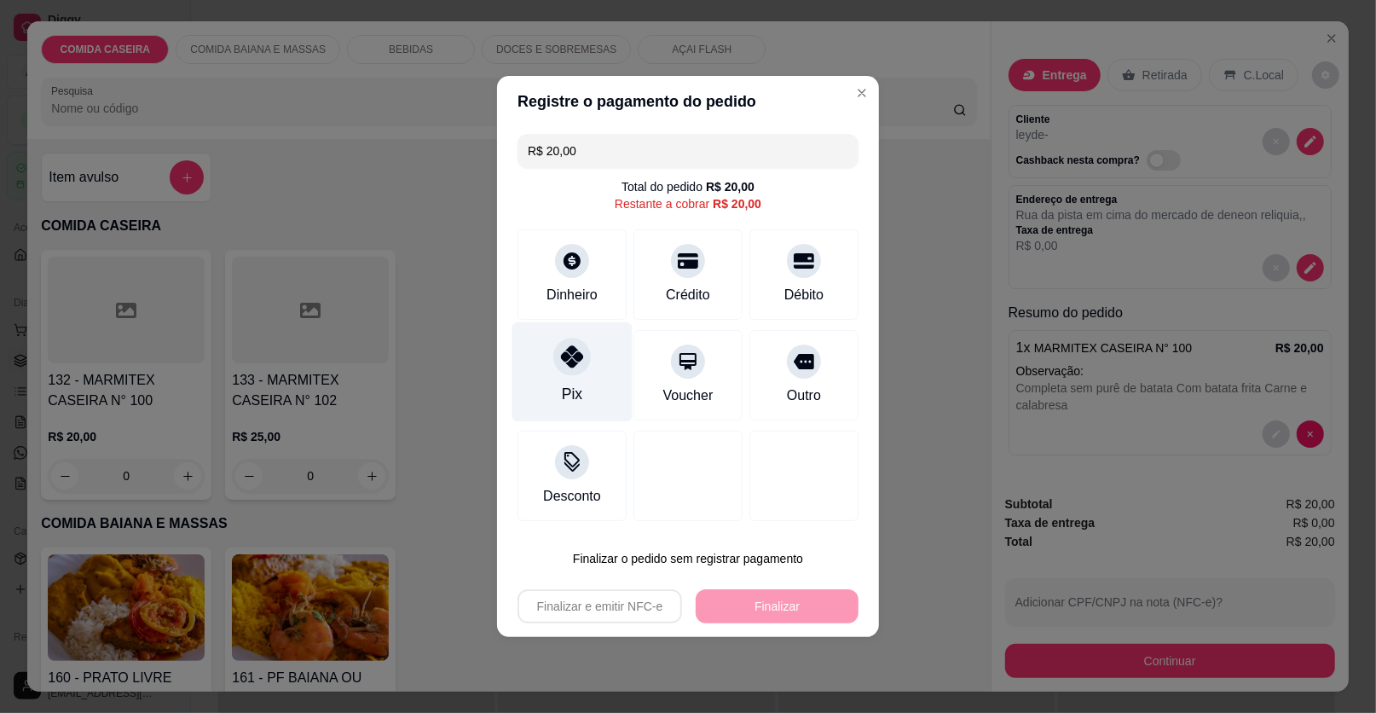
click at [580, 379] on div "Pix" at bounding box center [572, 372] width 120 height 100
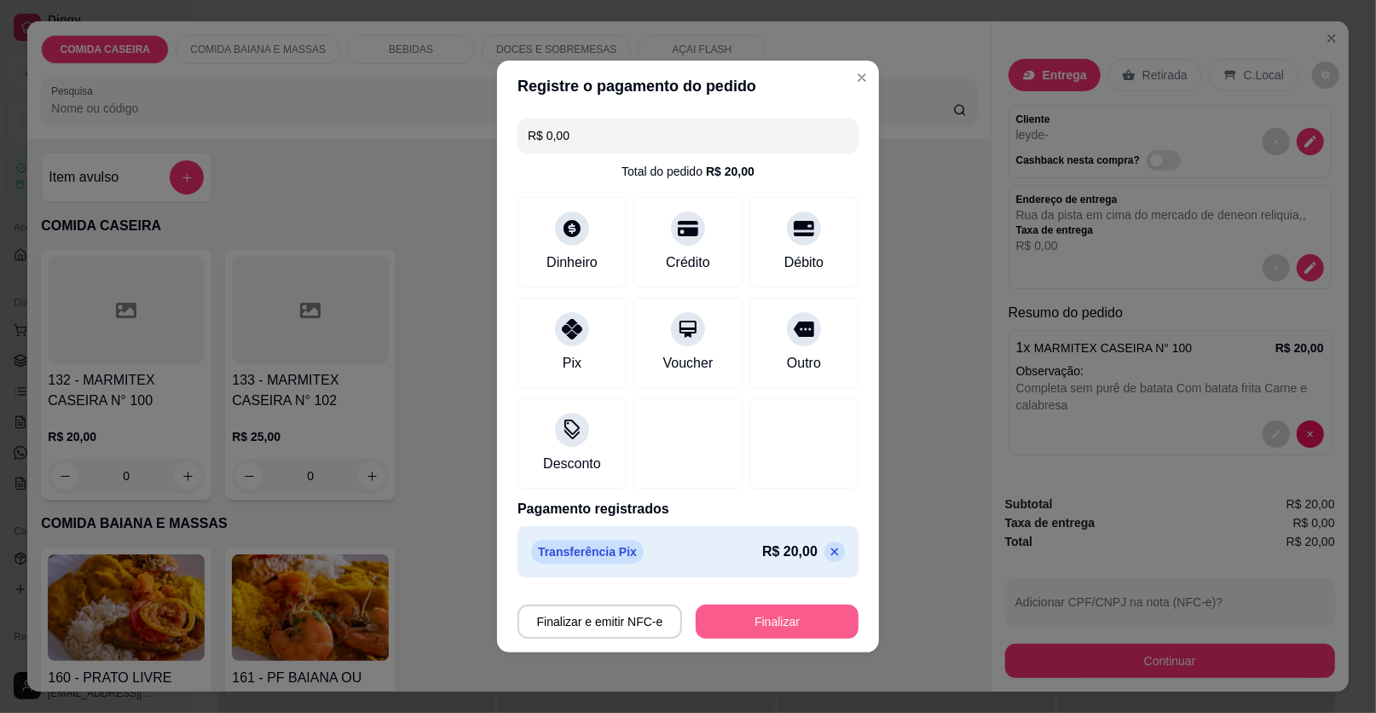
click at [731, 606] on button "Finalizar" at bounding box center [777, 622] width 163 height 34
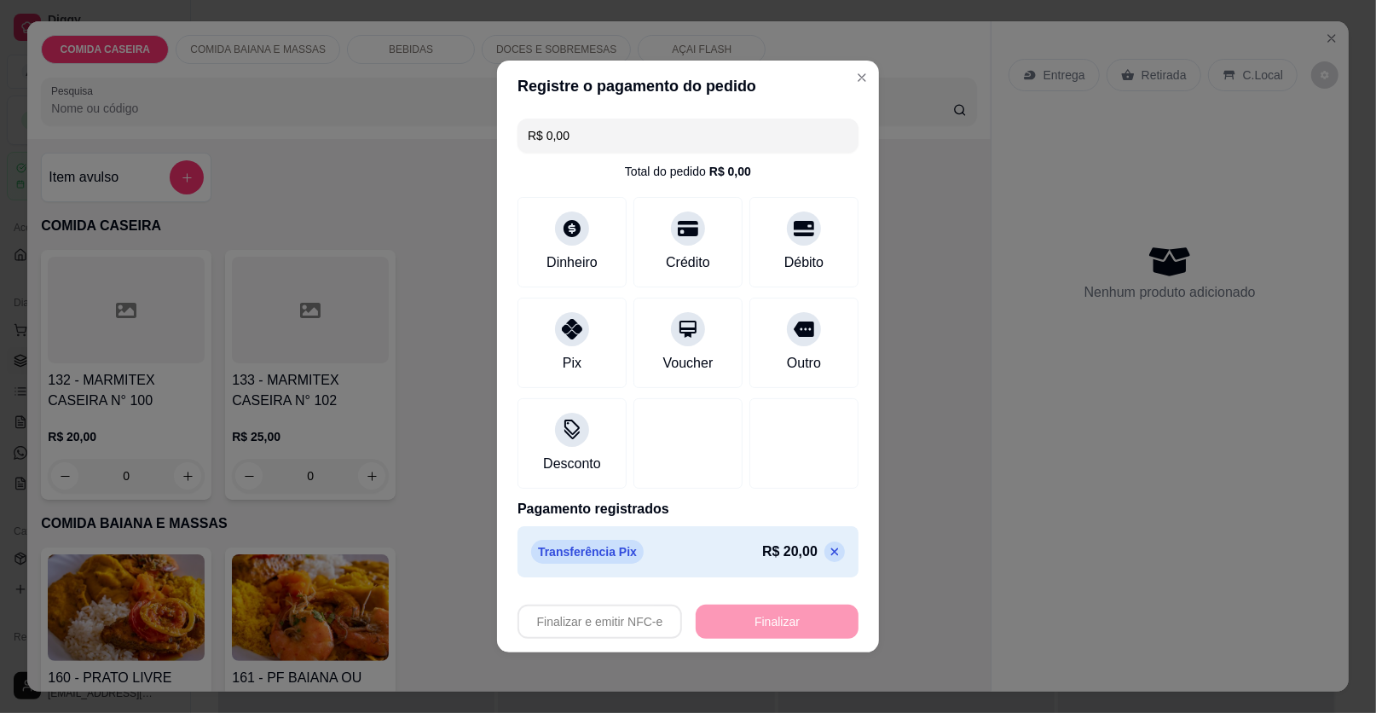
type input "-R$ 20,00"
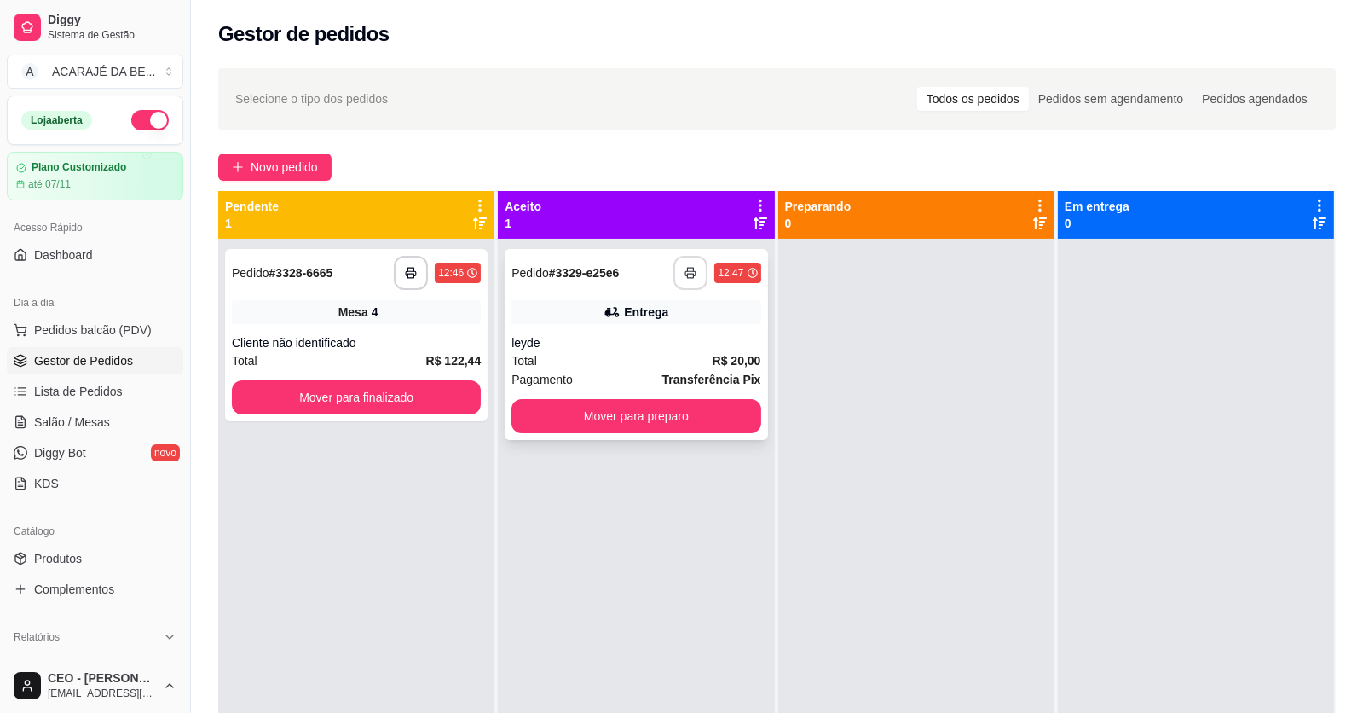
click at [680, 265] on button "button" at bounding box center [691, 273] width 34 height 34
click at [659, 413] on button "Mover para preparo" at bounding box center [636, 416] width 249 height 34
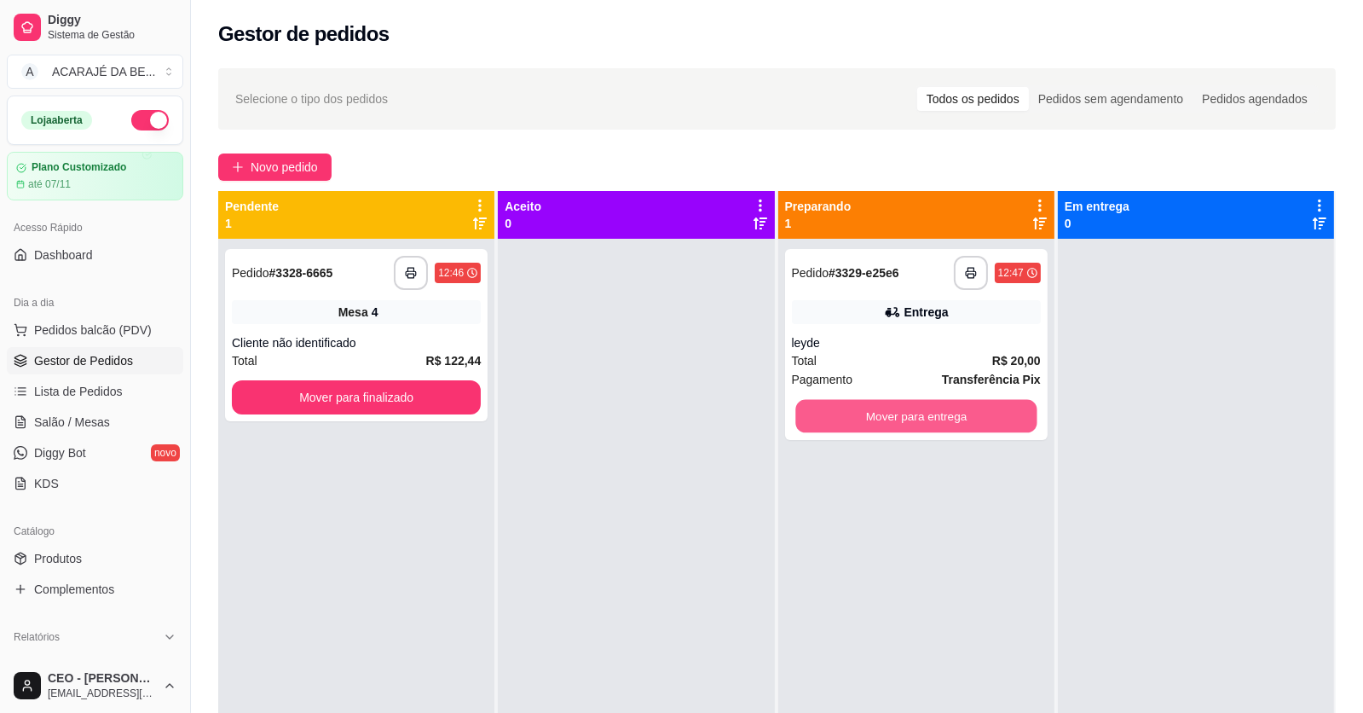
click at [802, 406] on button "Mover para entrega" at bounding box center [916, 416] width 241 height 33
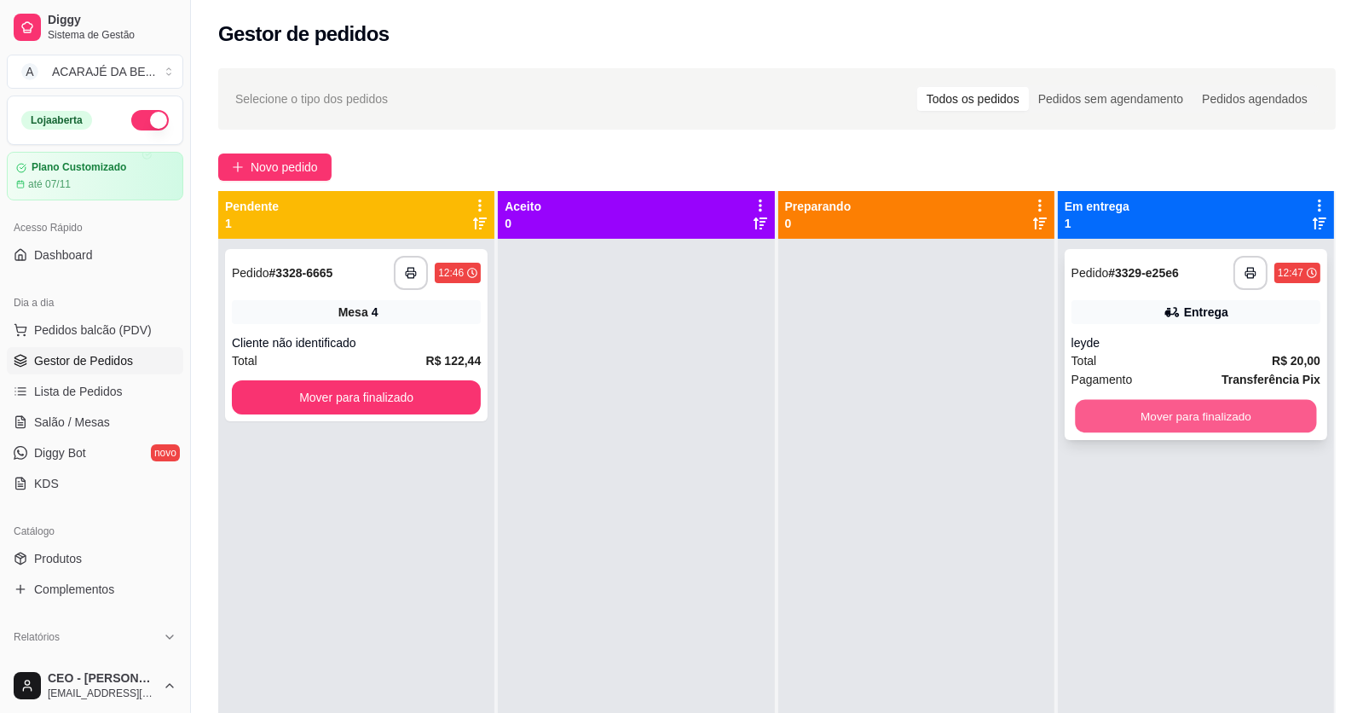
click at [1136, 428] on button "Mover para finalizado" at bounding box center [1195, 416] width 241 height 33
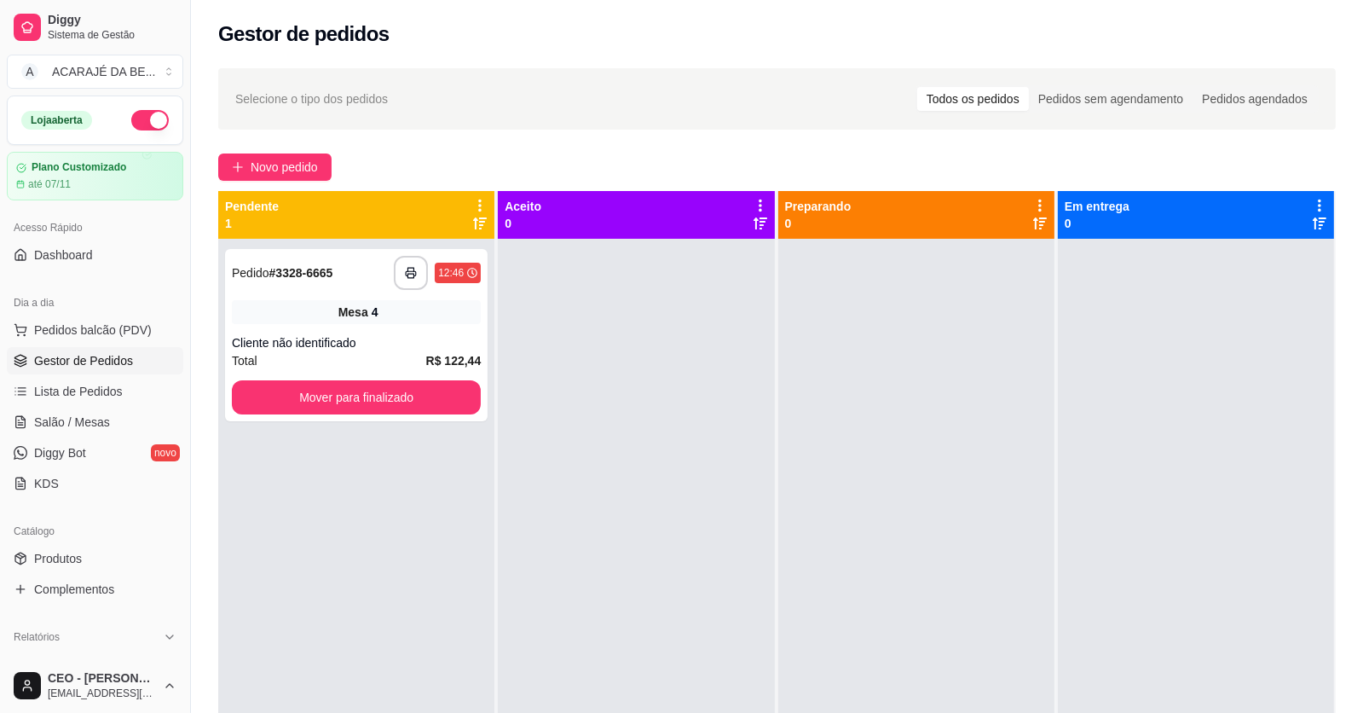
click at [116, 368] on span "Gestor de Pedidos" at bounding box center [83, 360] width 99 height 17
click at [122, 379] on link "Lista de Pedidos" at bounding box center [95, 391] width 177 height 27
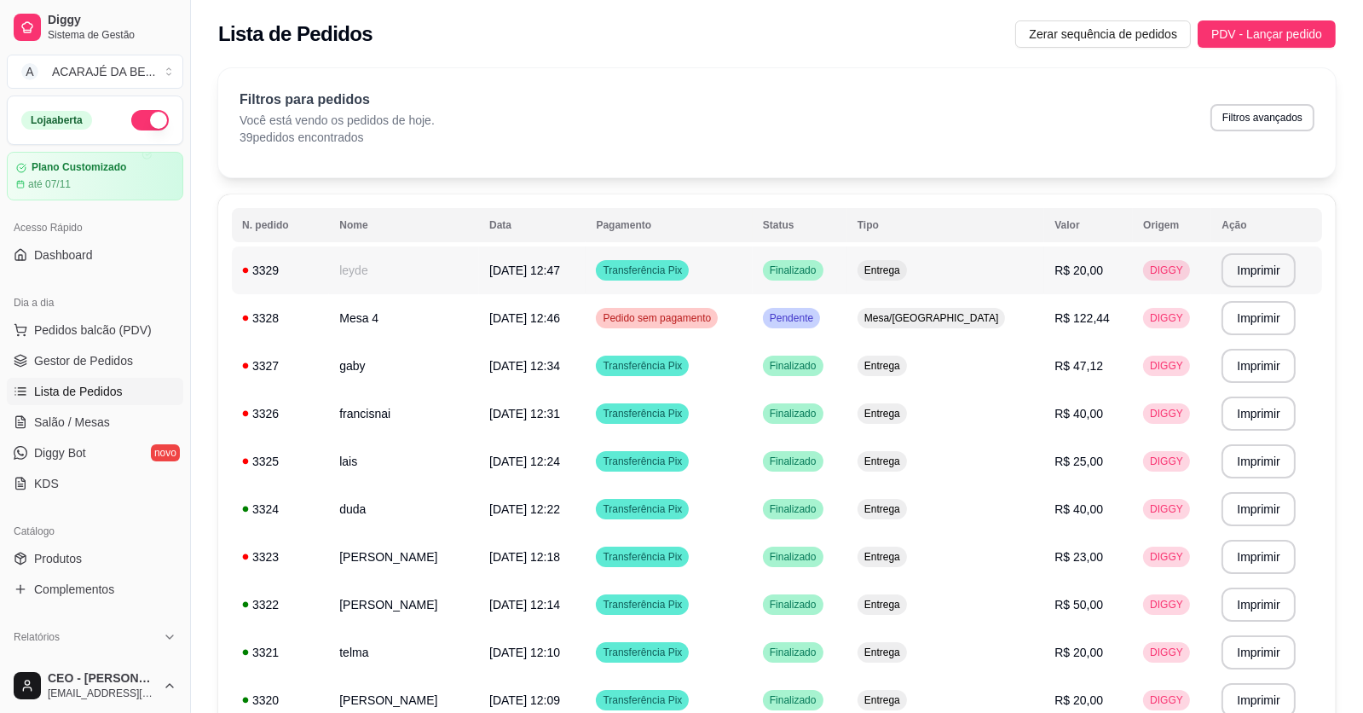
click at [363, 269] on td "leyde" at bounding box center [404, 270] width 150 height 48
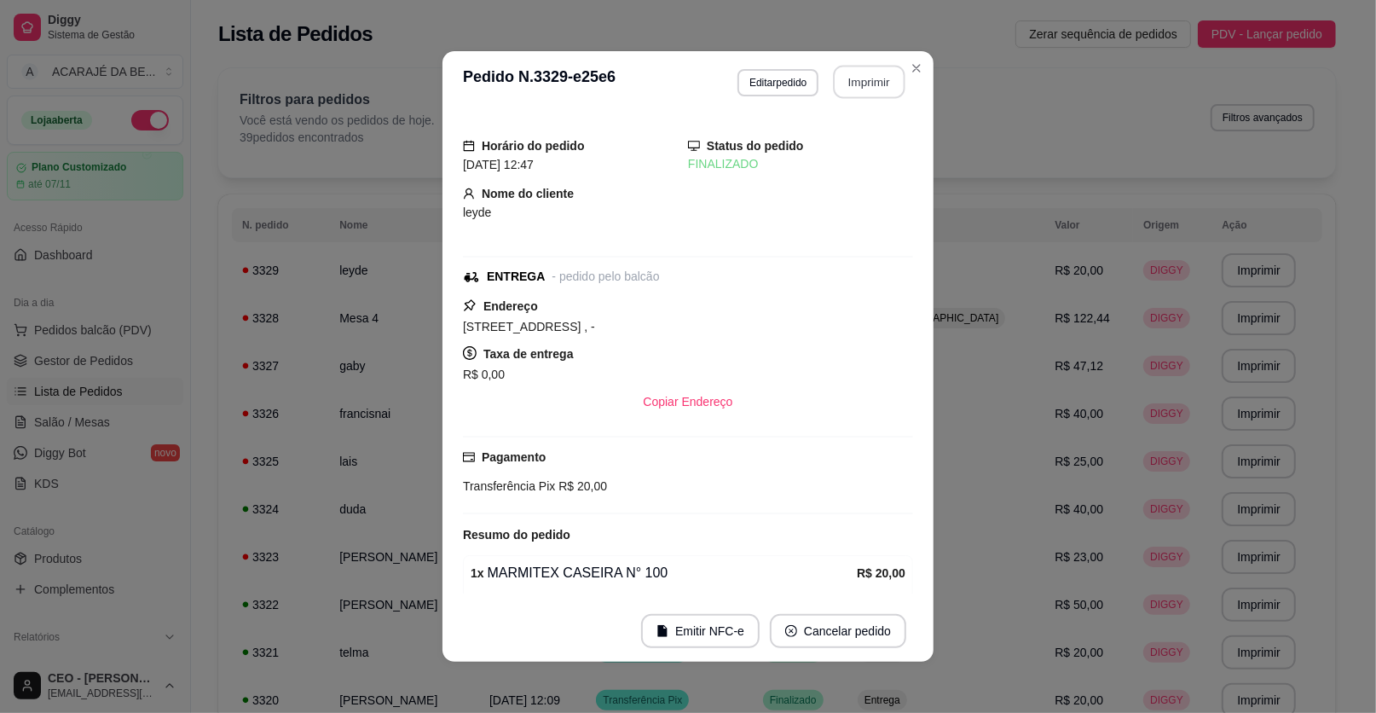
click at [864, 89] on button "Imprimir" at bounding box center [870, 82] width 72 height 33
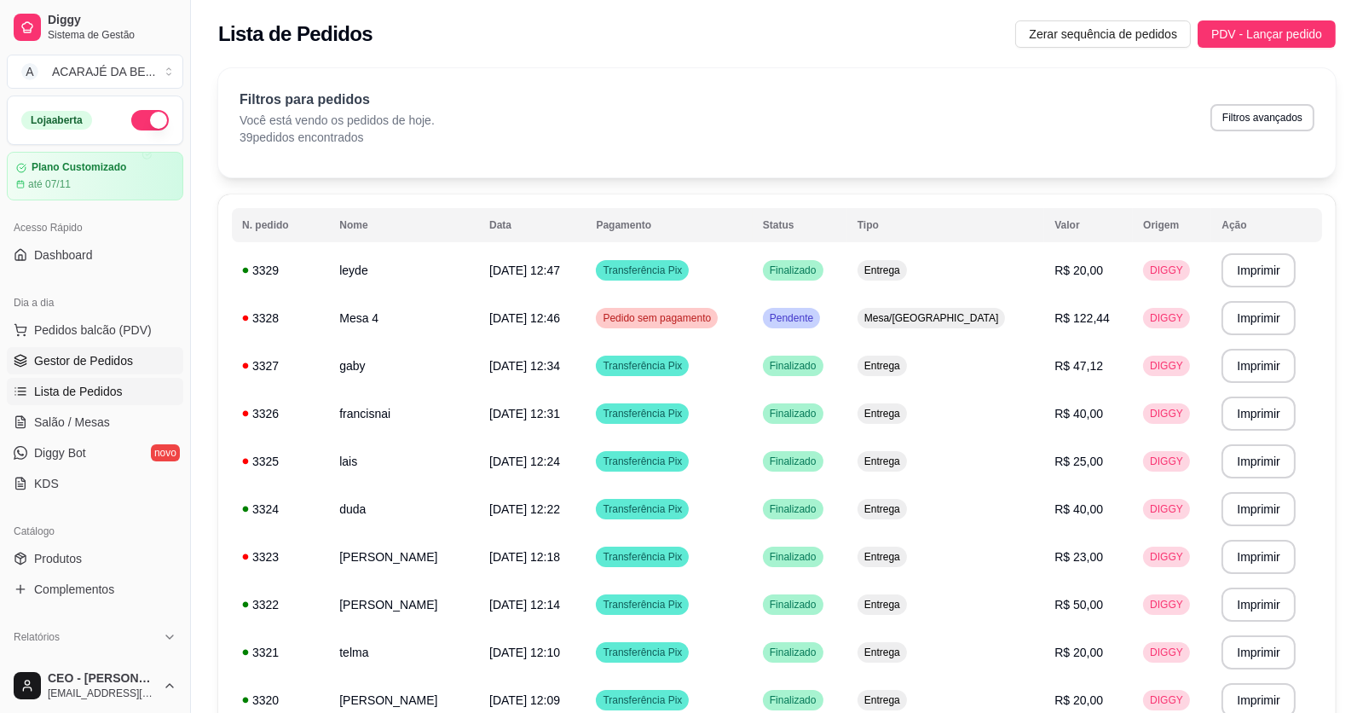
click at [119, 352] on span "Gestor de Pedidos" at bounding box center [83, 360] width 99 height 17
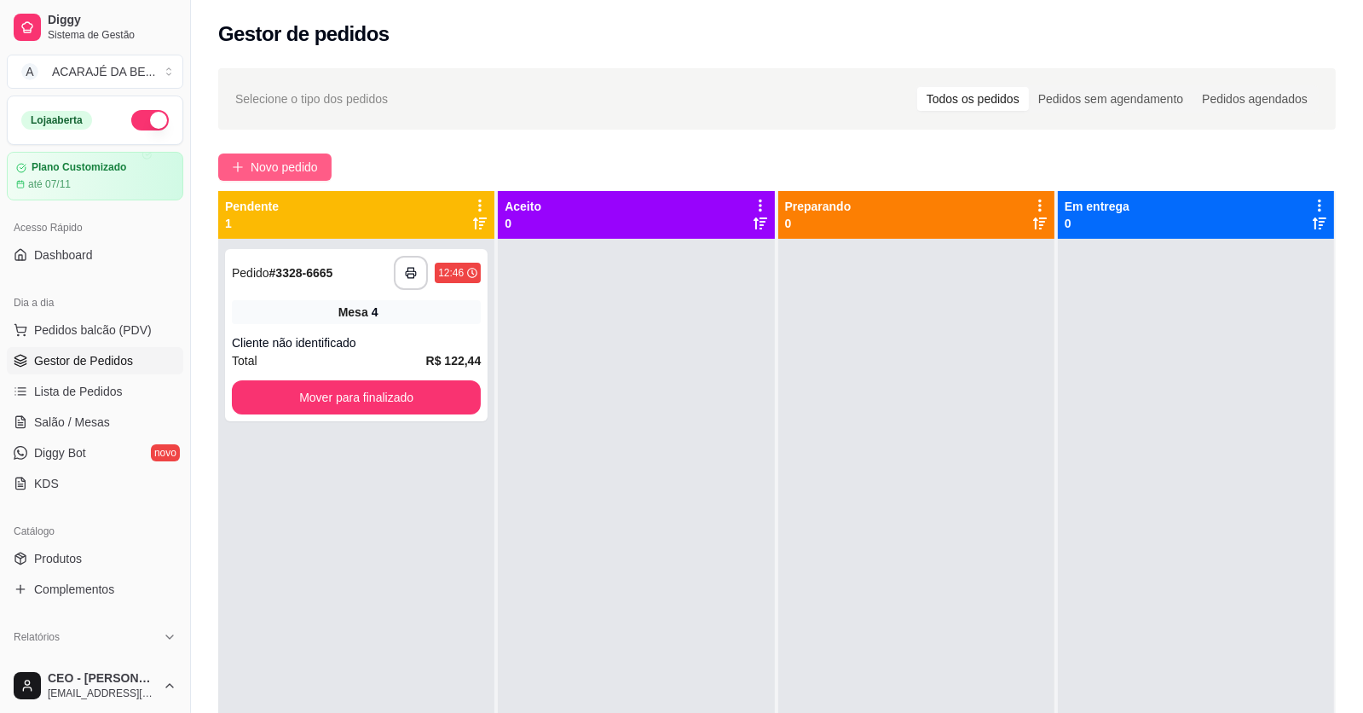
click at [291, 158] on span "Novo pedido" at bounding box center [284, 167] width 67 height 19
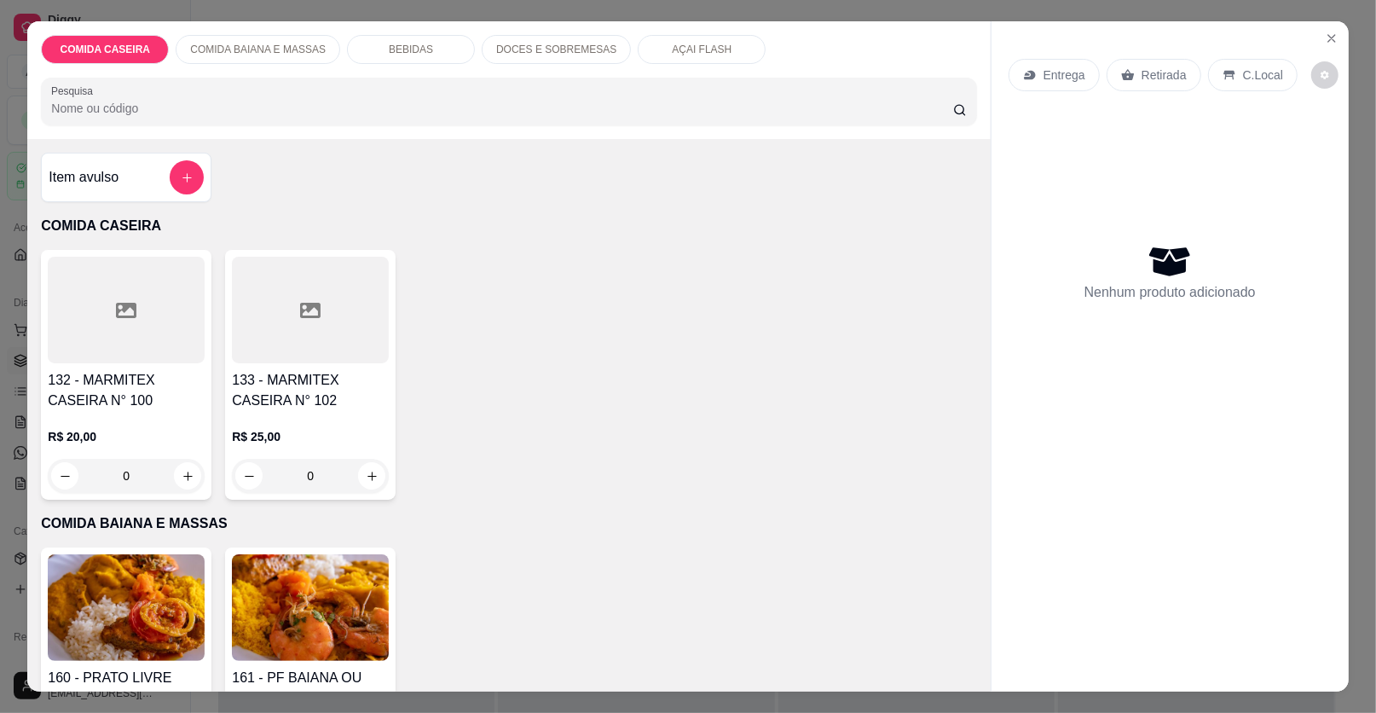
click at [152, 316] on div at bounding box center [126, 310] width 157 height 107
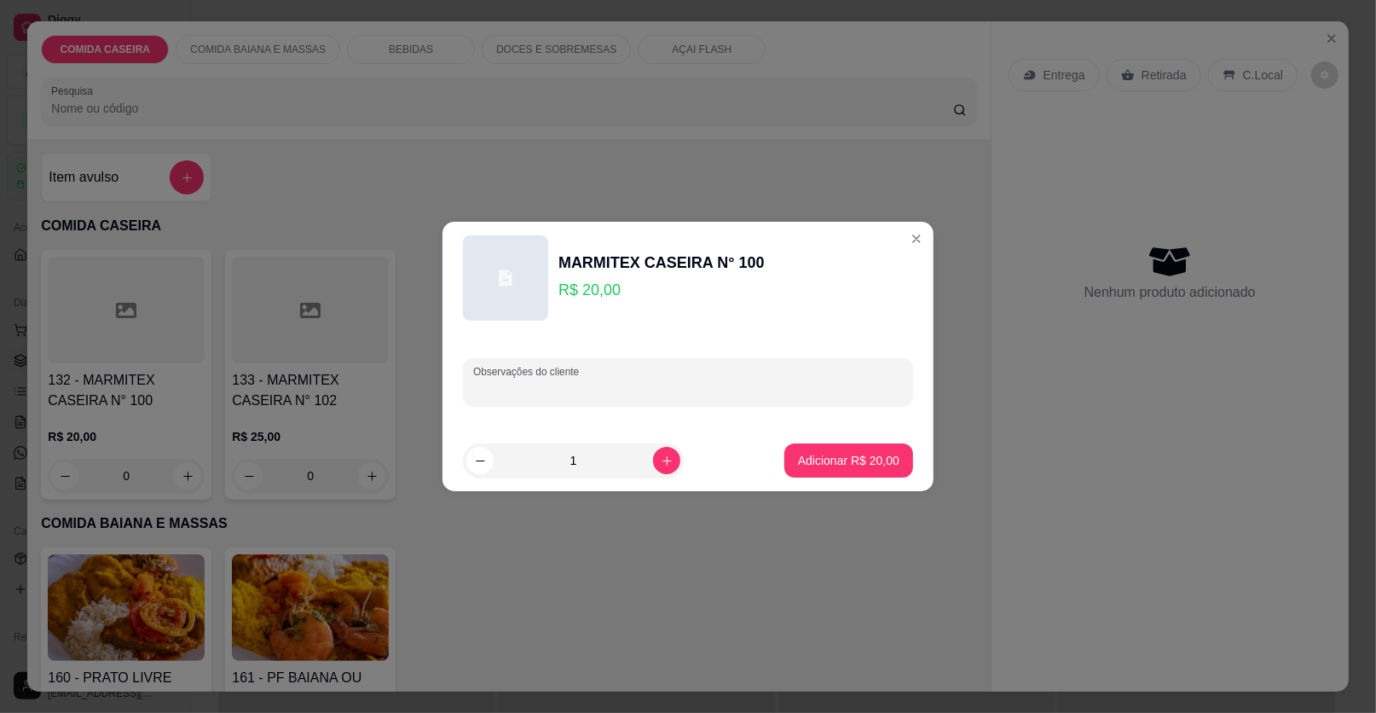
click at [532, 394] on input "Observações do cliente" at bounding box center [688, 388] width 430 height 17
paste input "Uma marmita M Macarrão com calabresa Batata frita Strogonoff Fricassê"
type input "Uma marmita M Macarrão com calabresa Batata frita Strogonoff Fricassê"
click at [812, 453] on p "Adicionar R$ 20,00" at bounding box center [848, 460] width 101 height 17
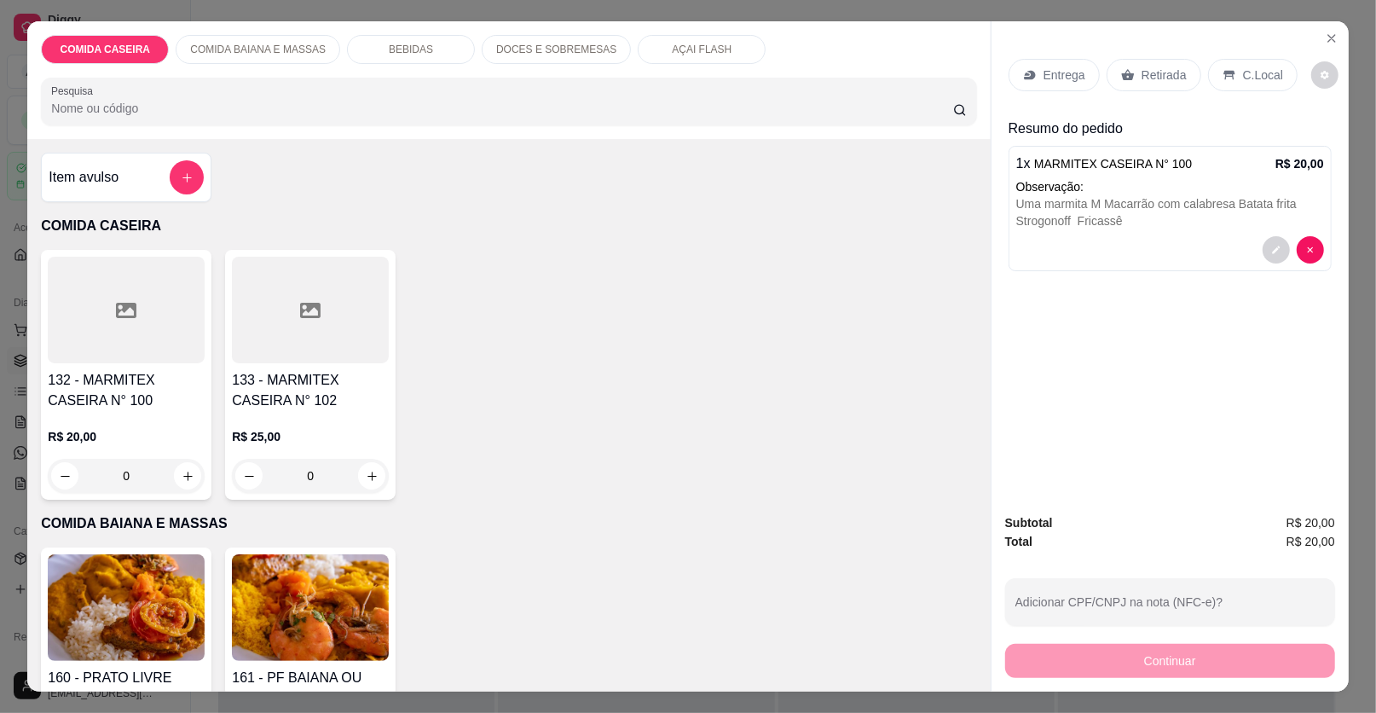
click at [1080, 80] on div "Entrega" at bounding box center [1054, 75] width 91 height 32
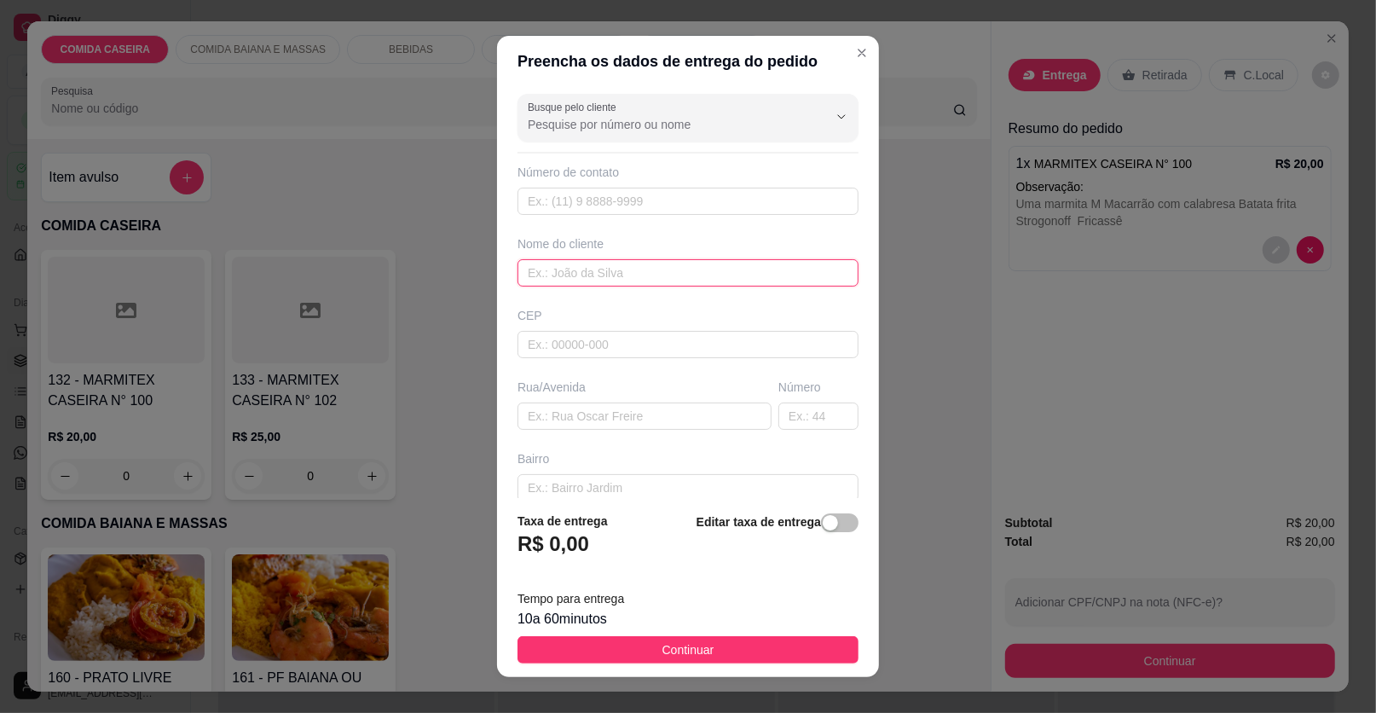
click at [650, 273] on input "text" at bounding box center [688, 272] width 341 height 27
type input "madu"
click at [702, 418] on input "text" at bounding box center [645, 415] width 254 height 27
paste input "Rua beira rio camamuzinho"
type input "Rua beira rio camamuzinho"
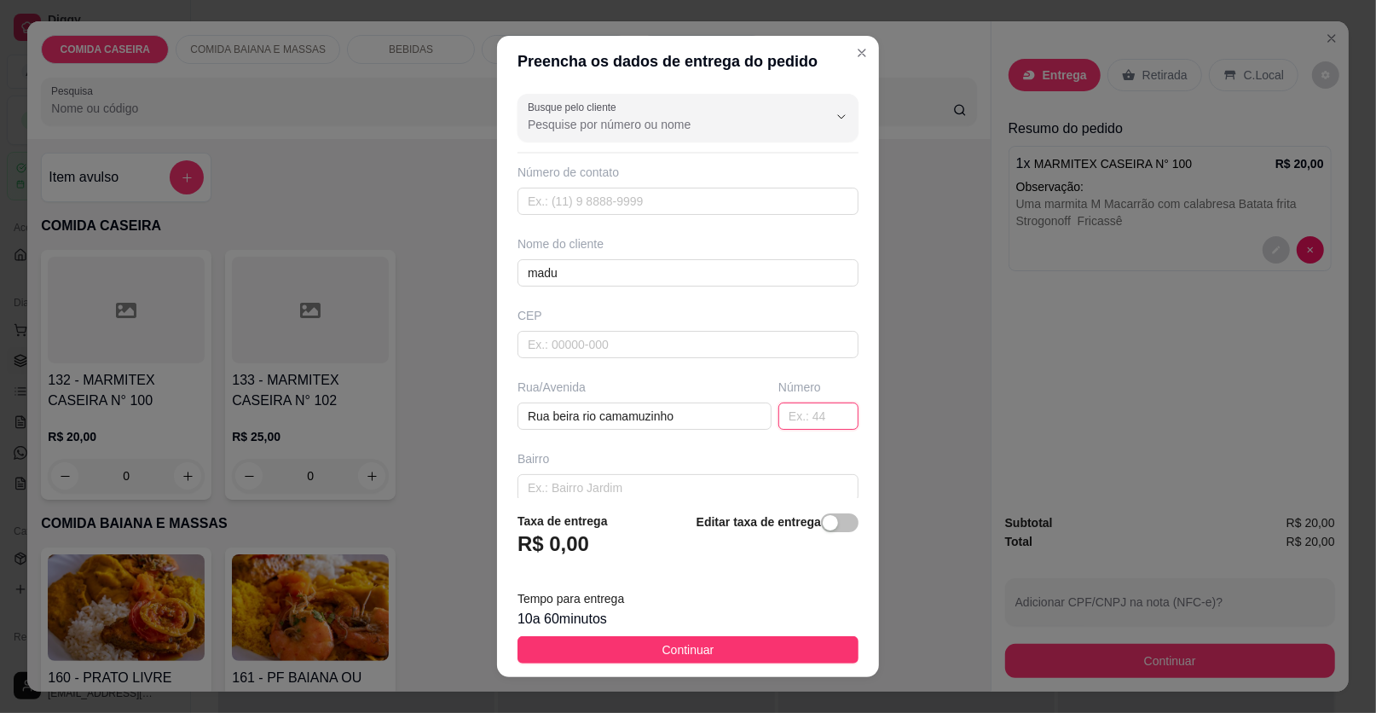
click at [805, 418] on input "text" at bounding box center [818, 415] width 80 height 27
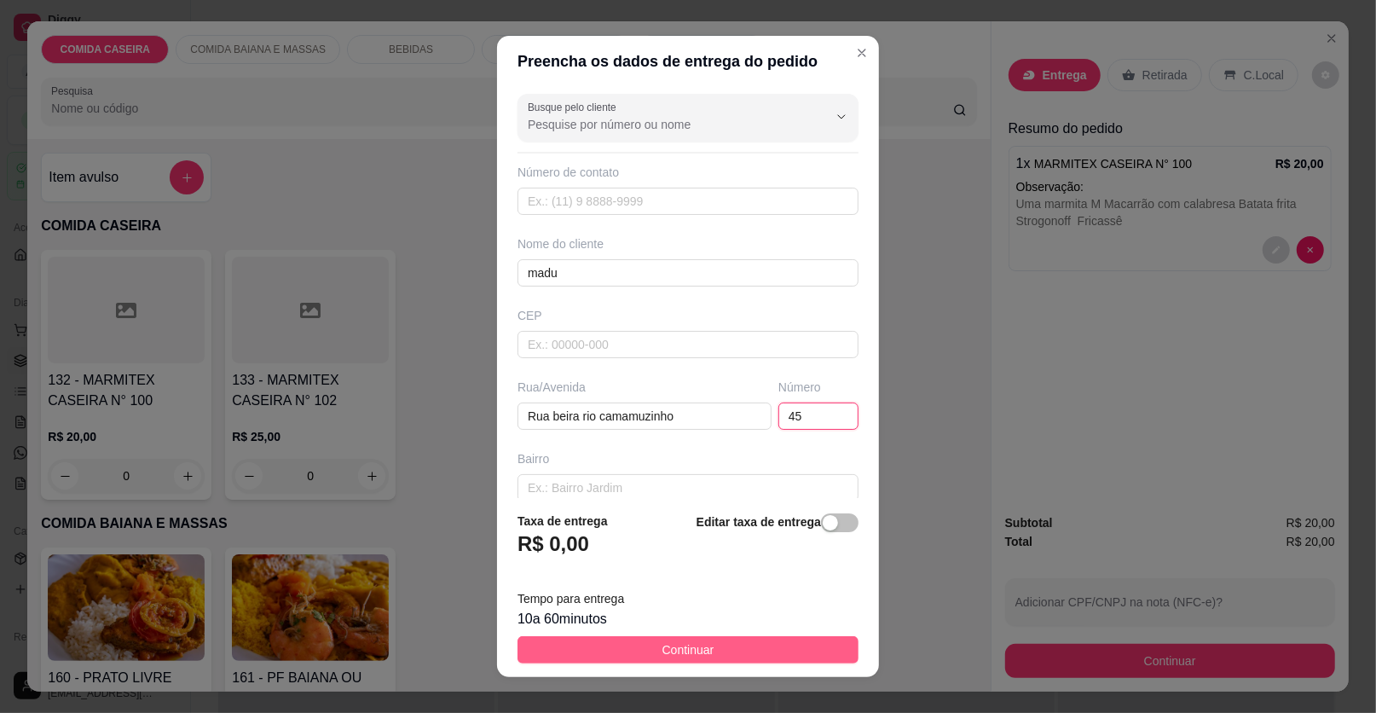
type input "45"
click at [567, 651] on button "Continuar" at bounding box center [688, 649] width 341 height 27
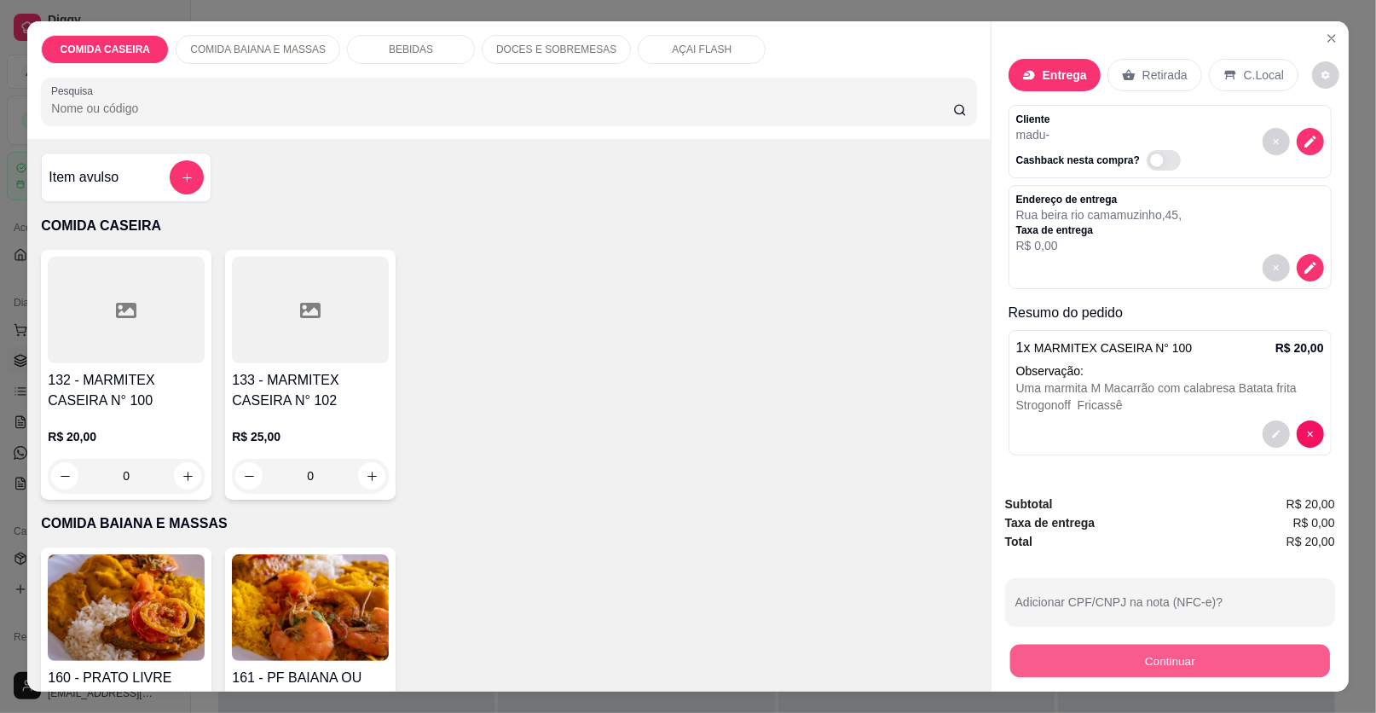
click at [1073, 651] on button "Continuar" at bounding box center [1170, 661] width 320 height 33
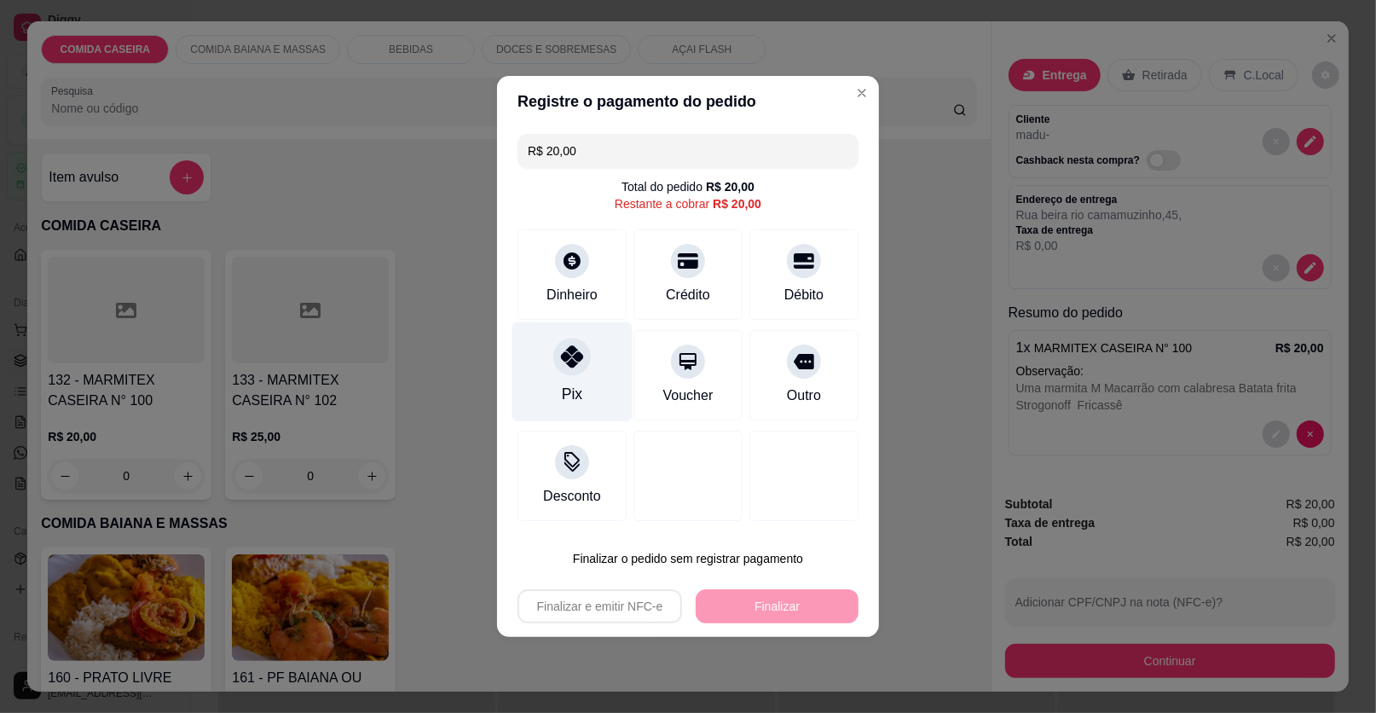
click at [576, 372] on div at bounding box center [572, 357] width 38 height 38
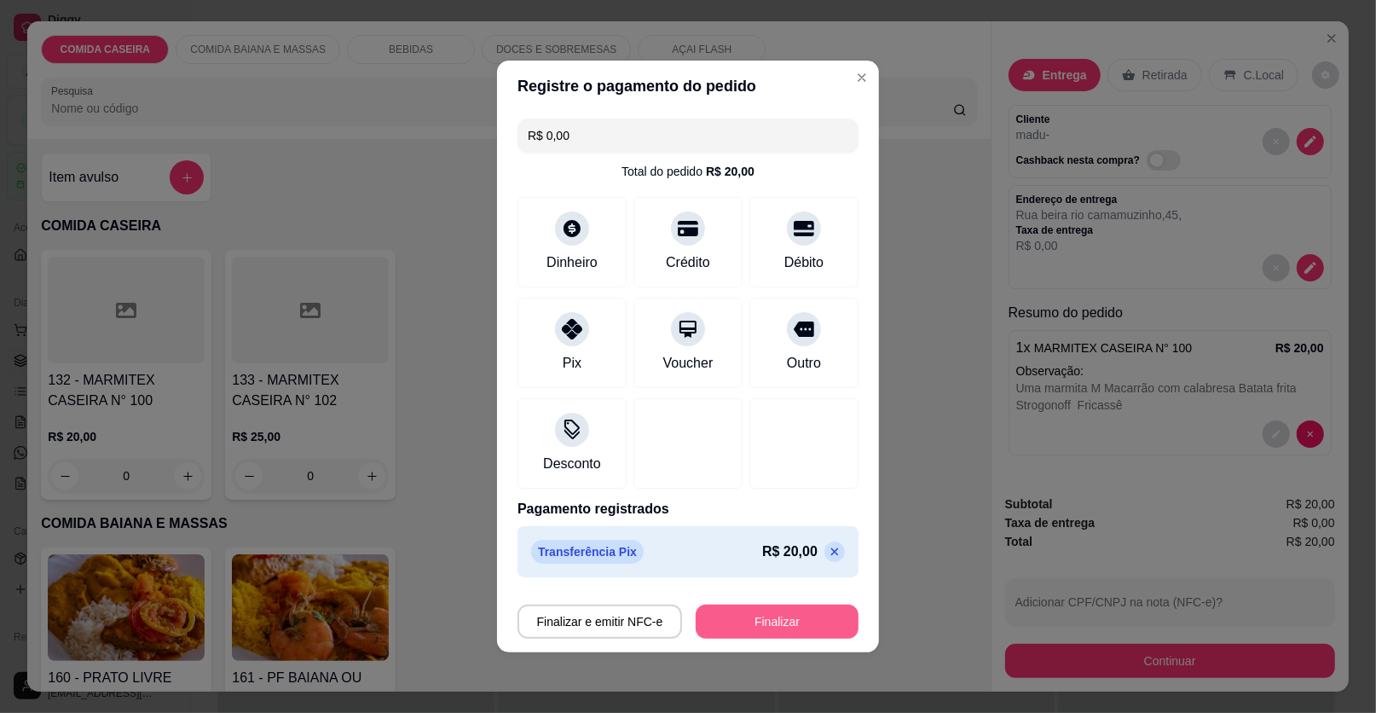
click at [736, 610] on button "Finalizar" at bounding box center [777, 622] width 163 height 34
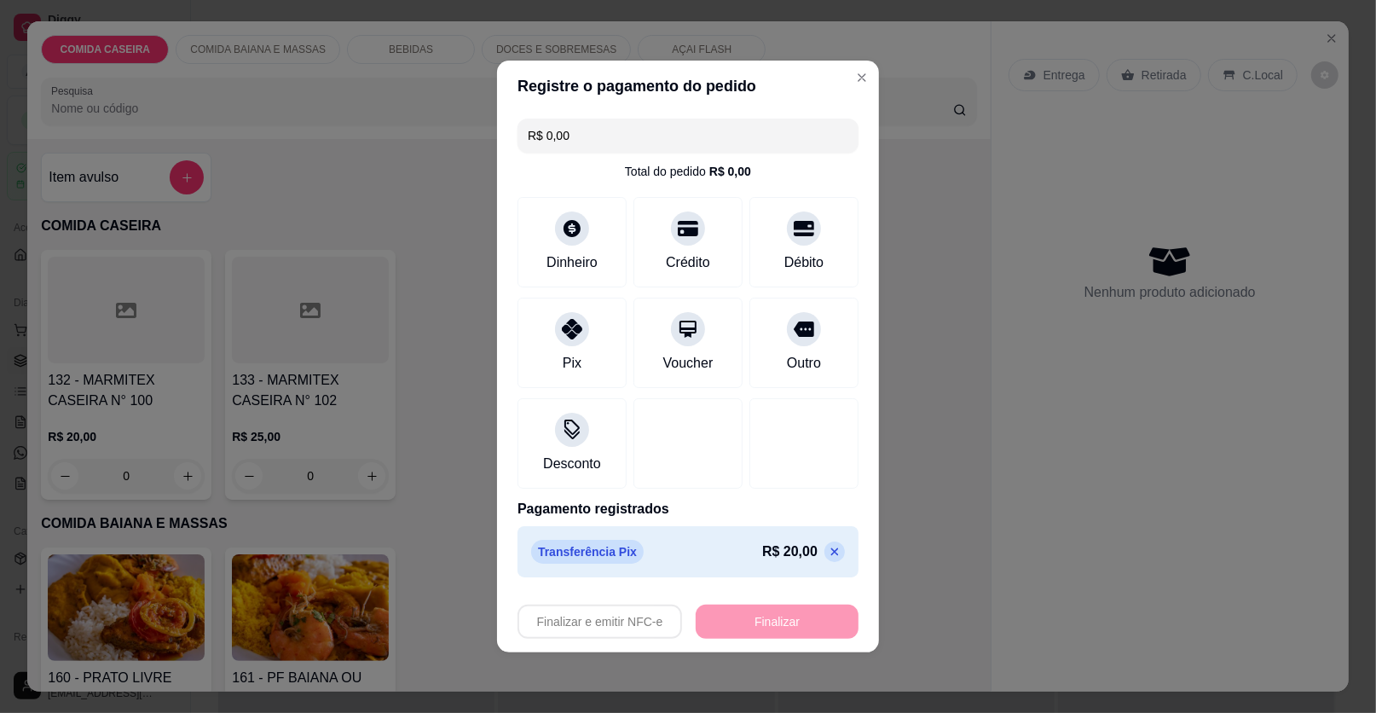
type input "-R$ 20,00"
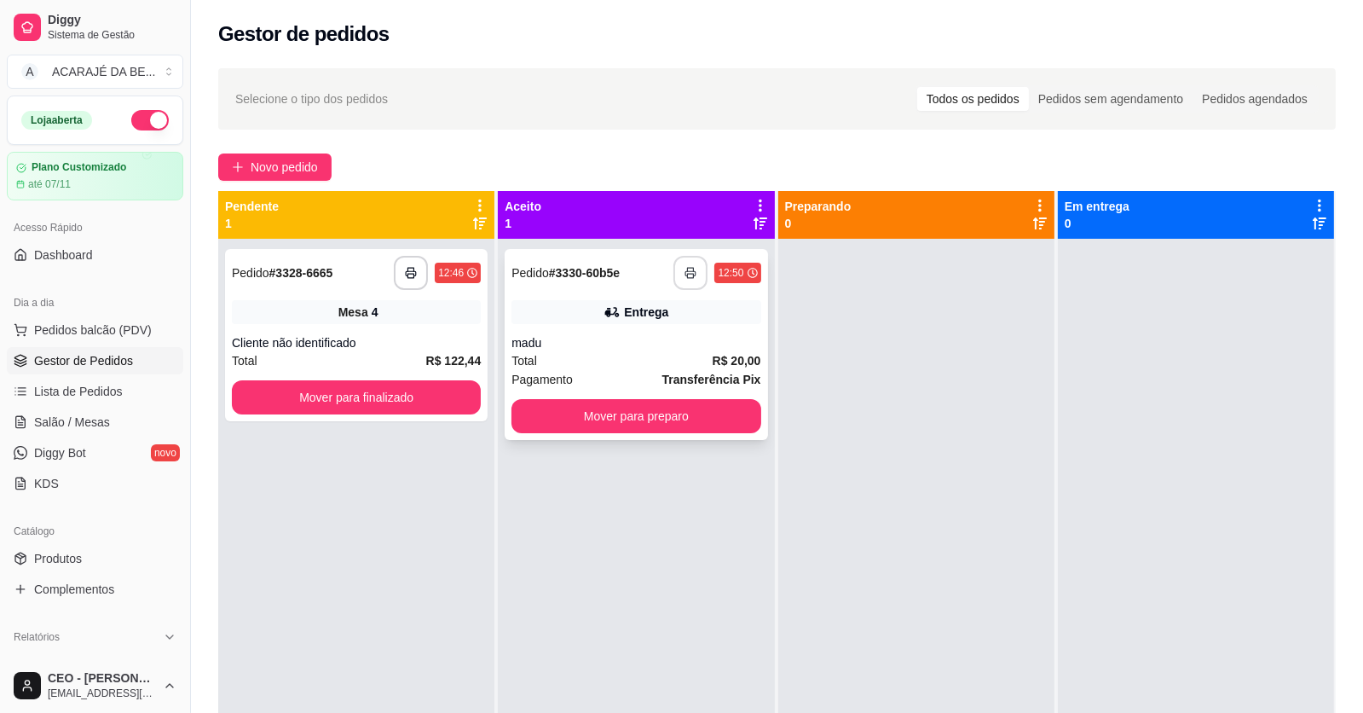
click at [691, 267] on icon "button" at bounding box center [691, 273] width 12 height 12
click at [629, 408] on button "Mover para preparo" at bounding box center [636, 416] width 249 height 34
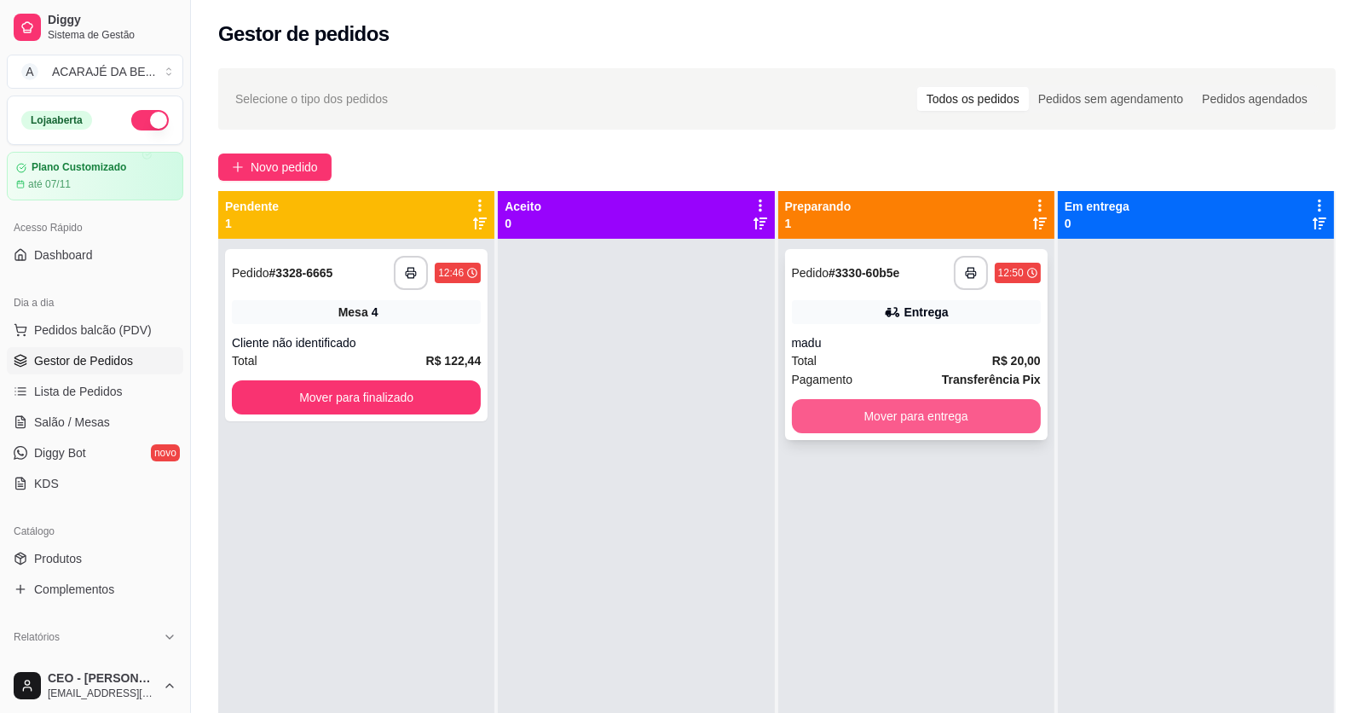
click at [830, 412] on button "Mover para entrega" at bounding box center [916, 416] width 249 height 34
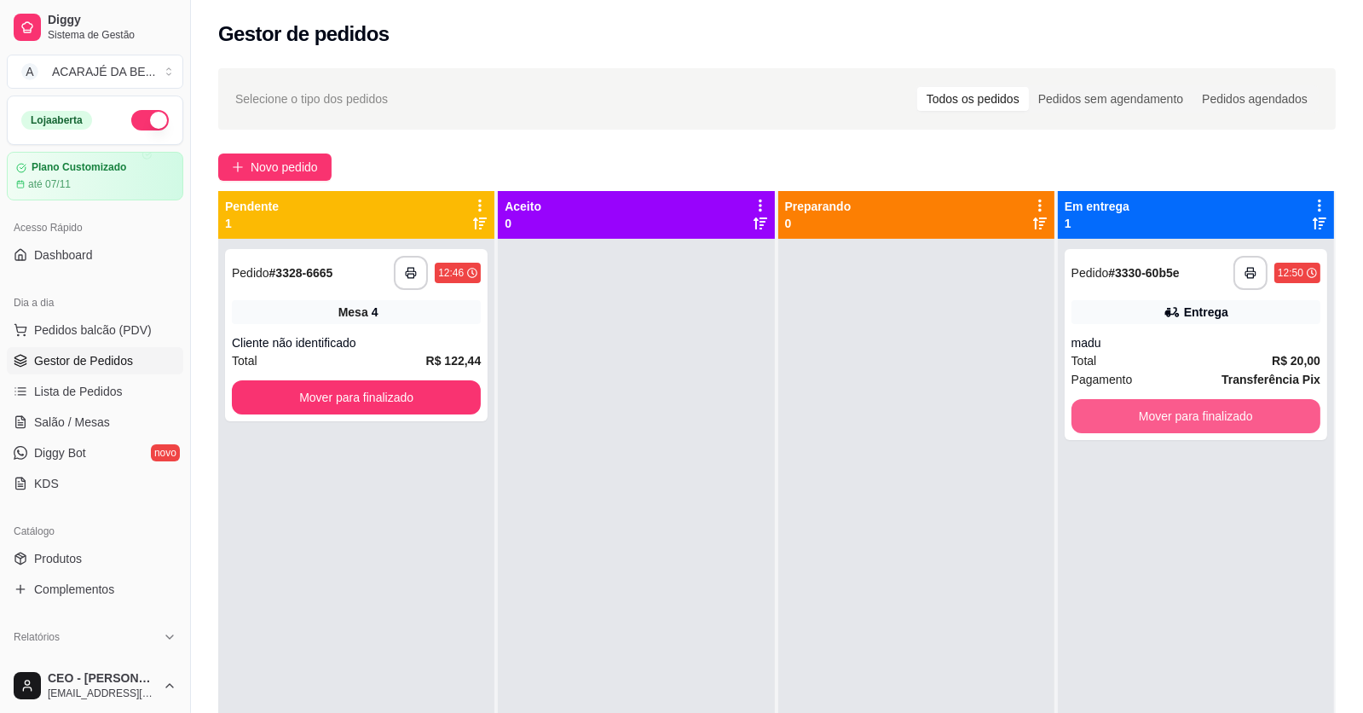
click at [1103, 417] on button "Mover para finalizado" at bounding box center [1196, 416] width 249 height 34
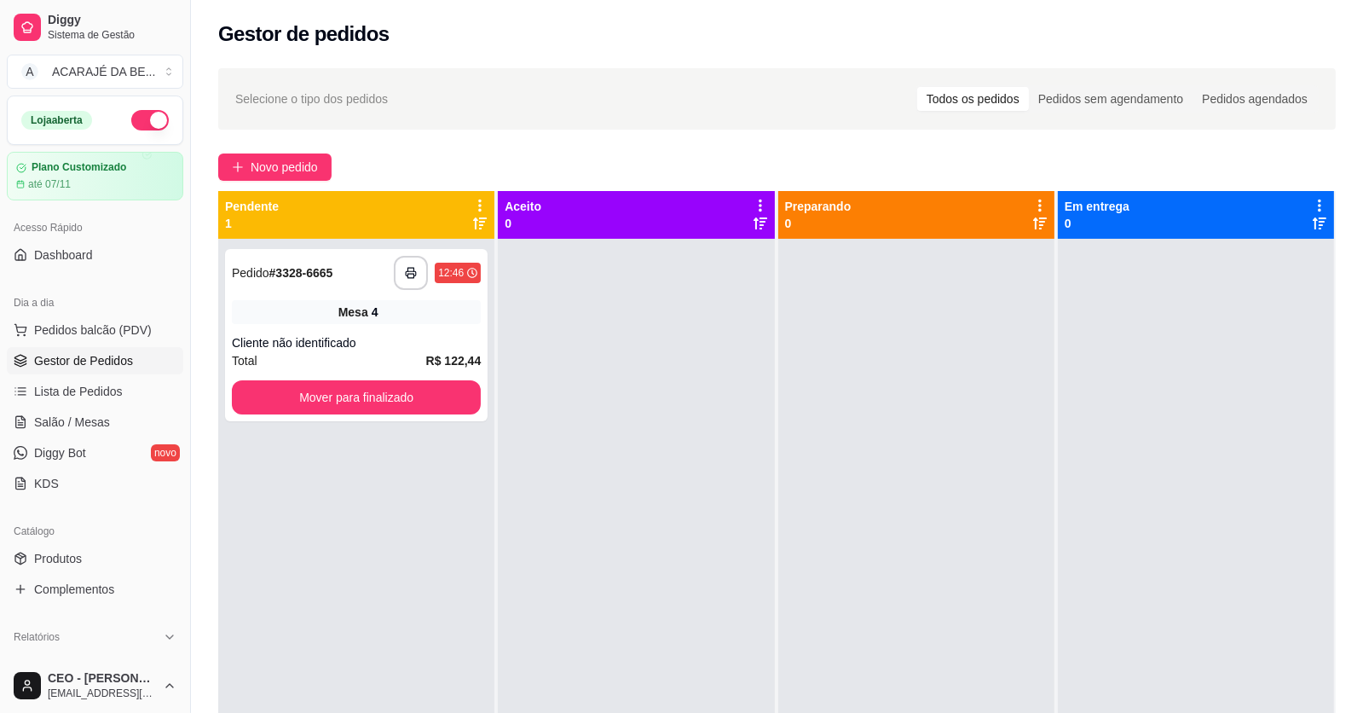
click at [292, 145] on div "**********" at bounding box center [777, 491] width 1172 height 866
click at [296, 156] on button "Novo pedido" at bounding box center [274, 166] width 113 height 27
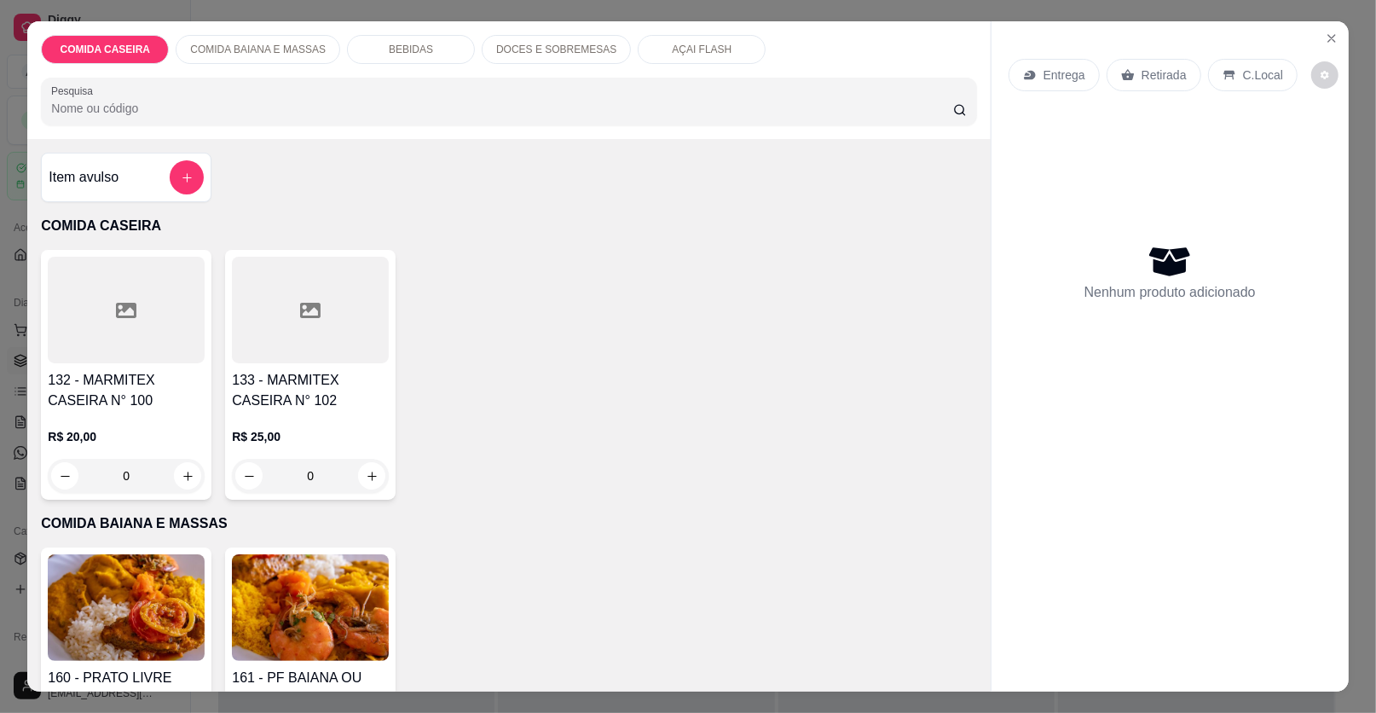
click at [148, 328] on div at bounding box center [126, 310] width 157 height 107
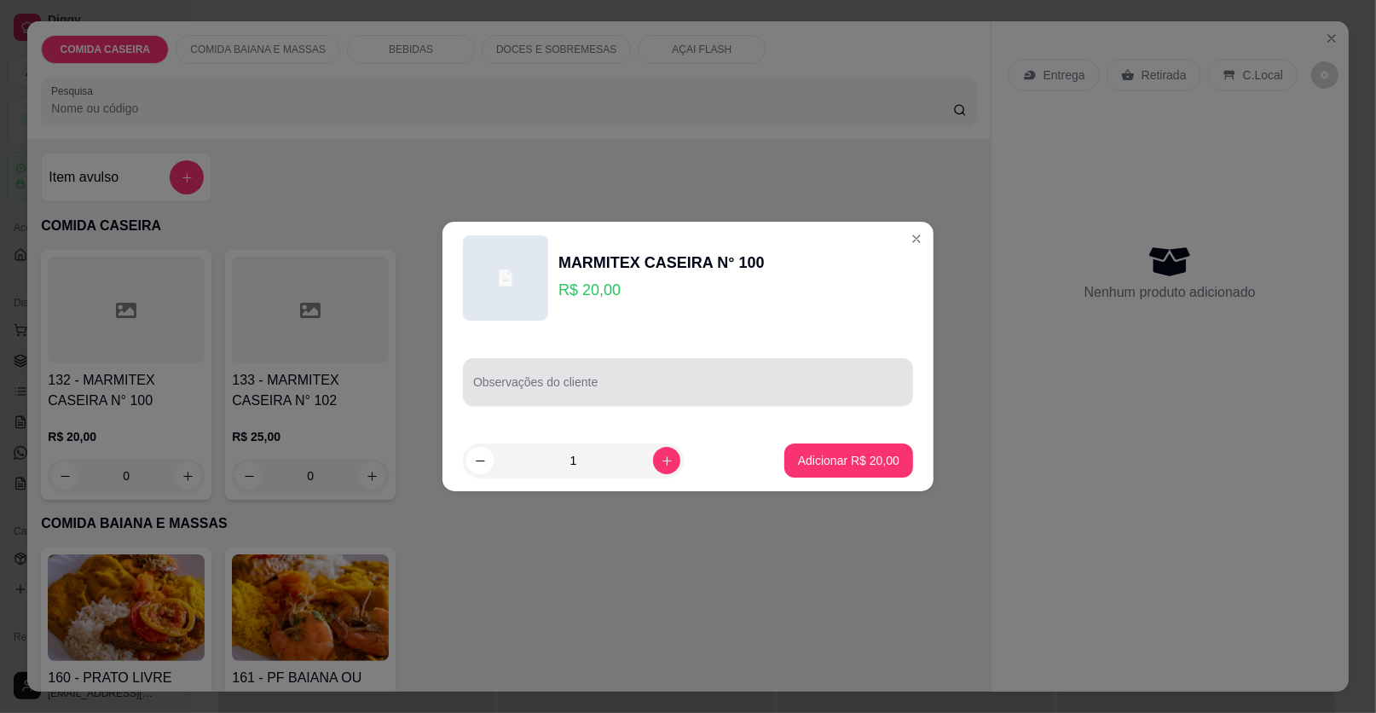
click at [489, 385] on div "Observações do cliente" at bounding box center [688, 382] width 450 height 48
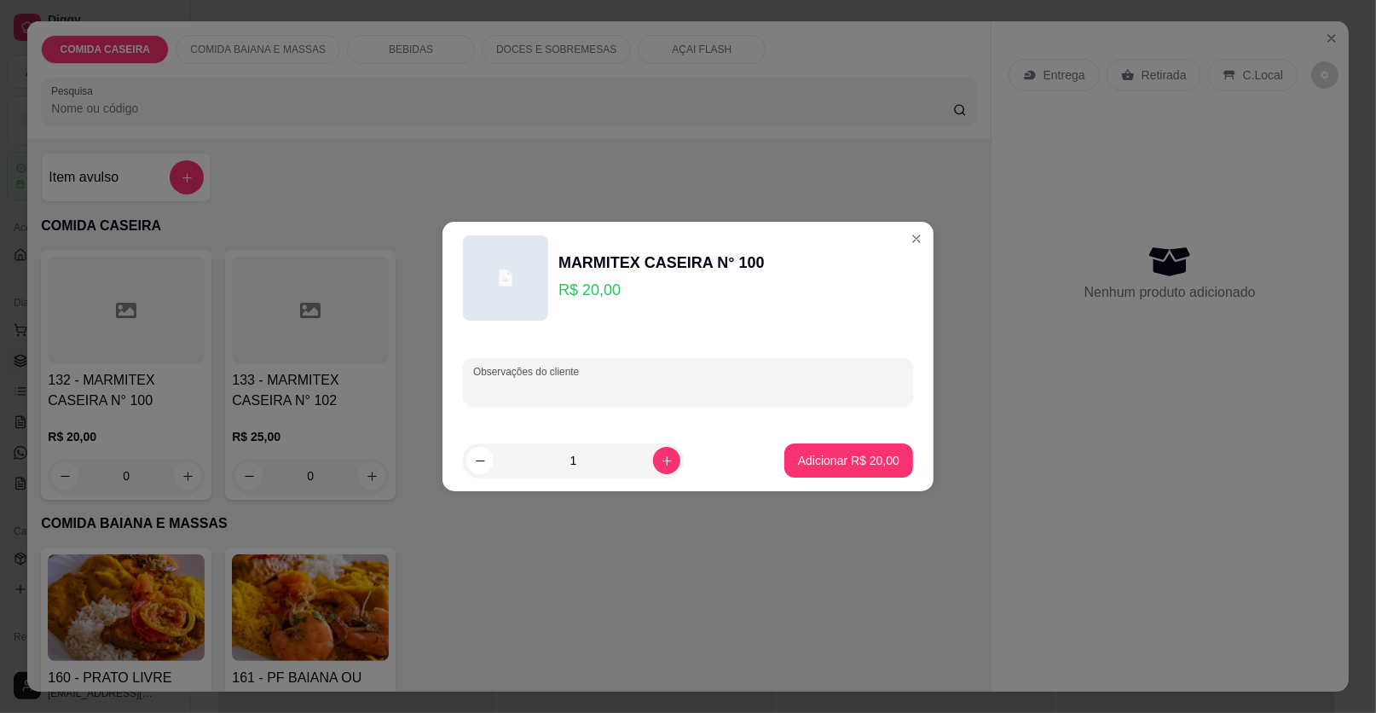
paste input "Uma com lombo suíno completa e feijão de caldo"
type input "Uma com lombo suíno completa e feijão de caldo"
click at [798, 456] on p "Adicionar R$ 20,00" at bounding box center [848, 460] width 101 height 17
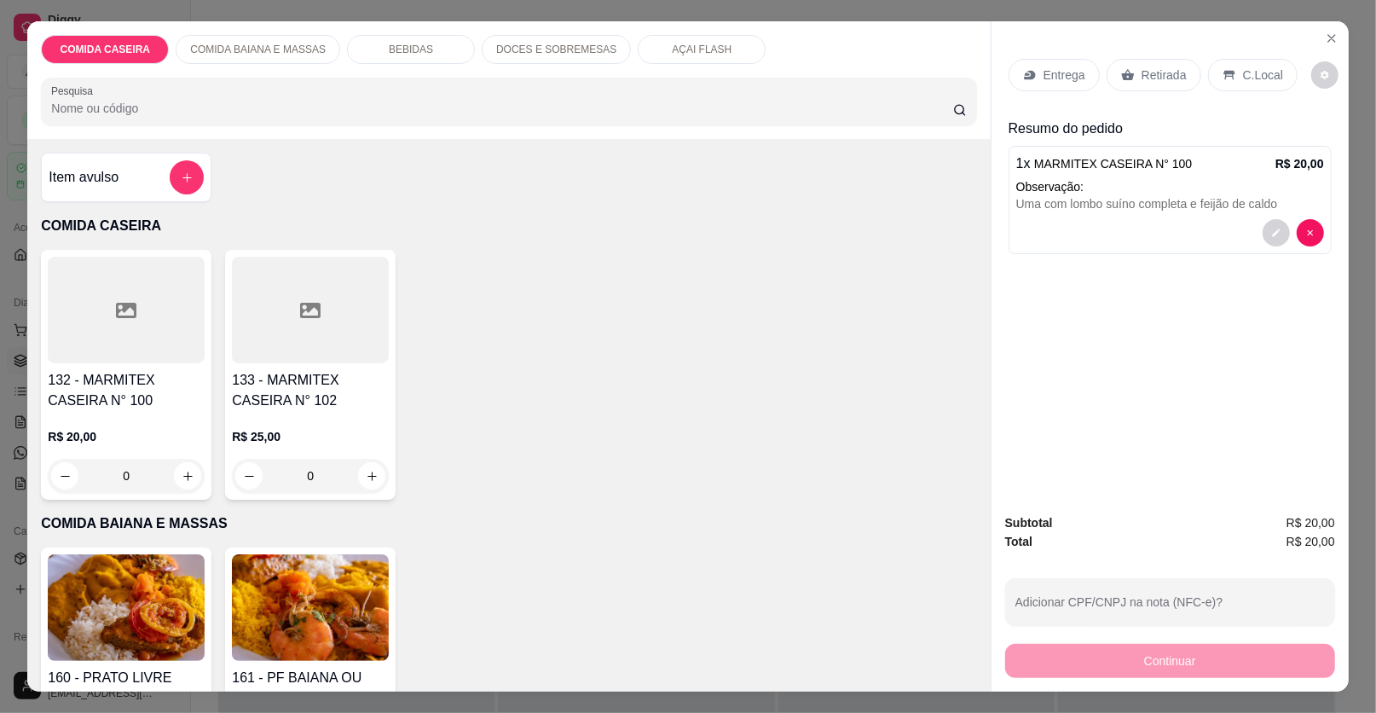
click at [152, 350] on div at bounding box center [126, 310] width 157 height 107
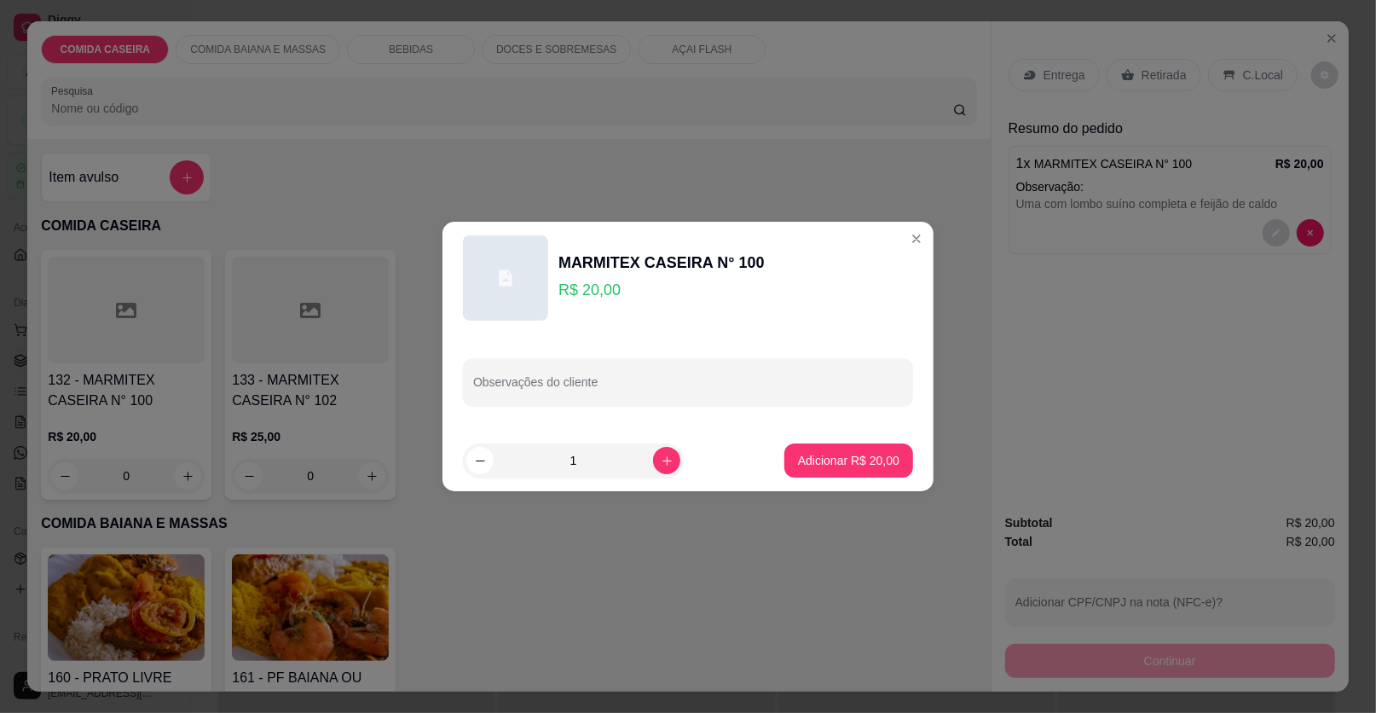
click at [564, 408] on div "Observações do cliente" at bounding box center [688, 381] width 491 height 95
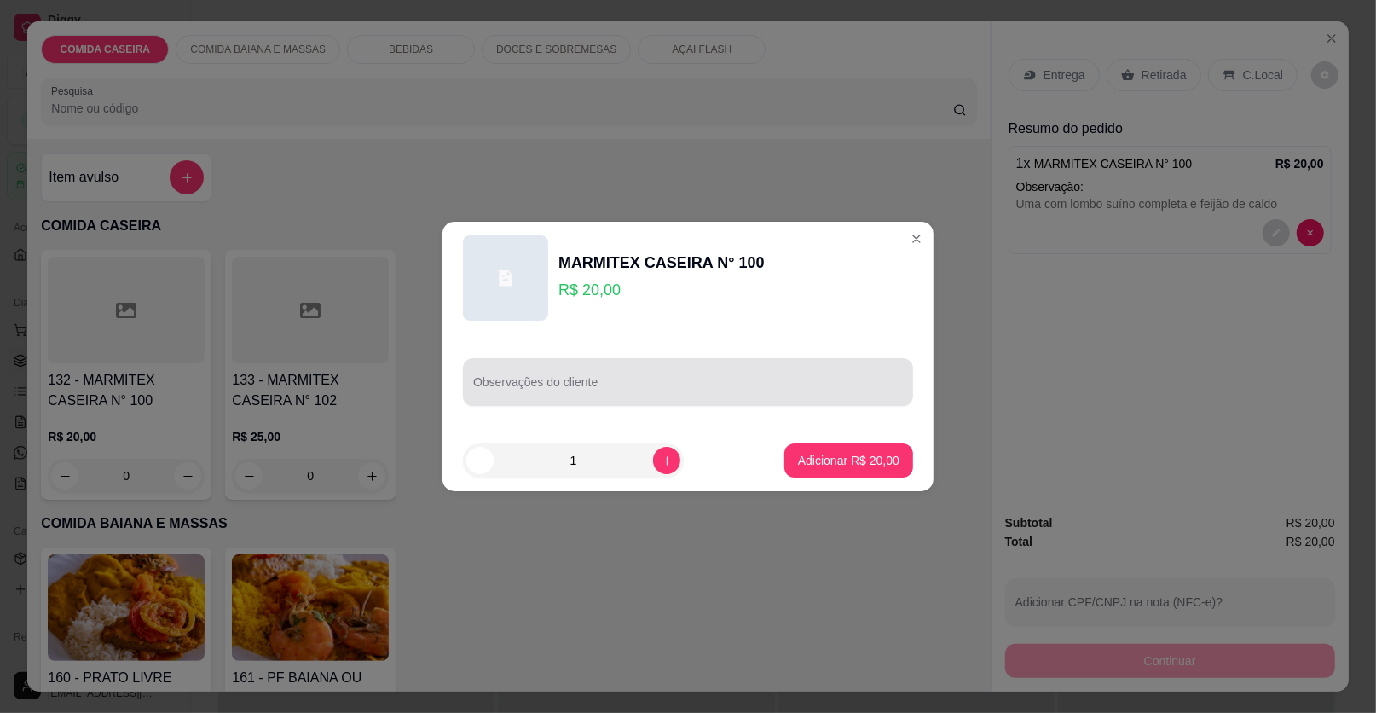
click at [567, 401] on div "Observações do cliente" at bounding box center [688, 382] width 450 height 48
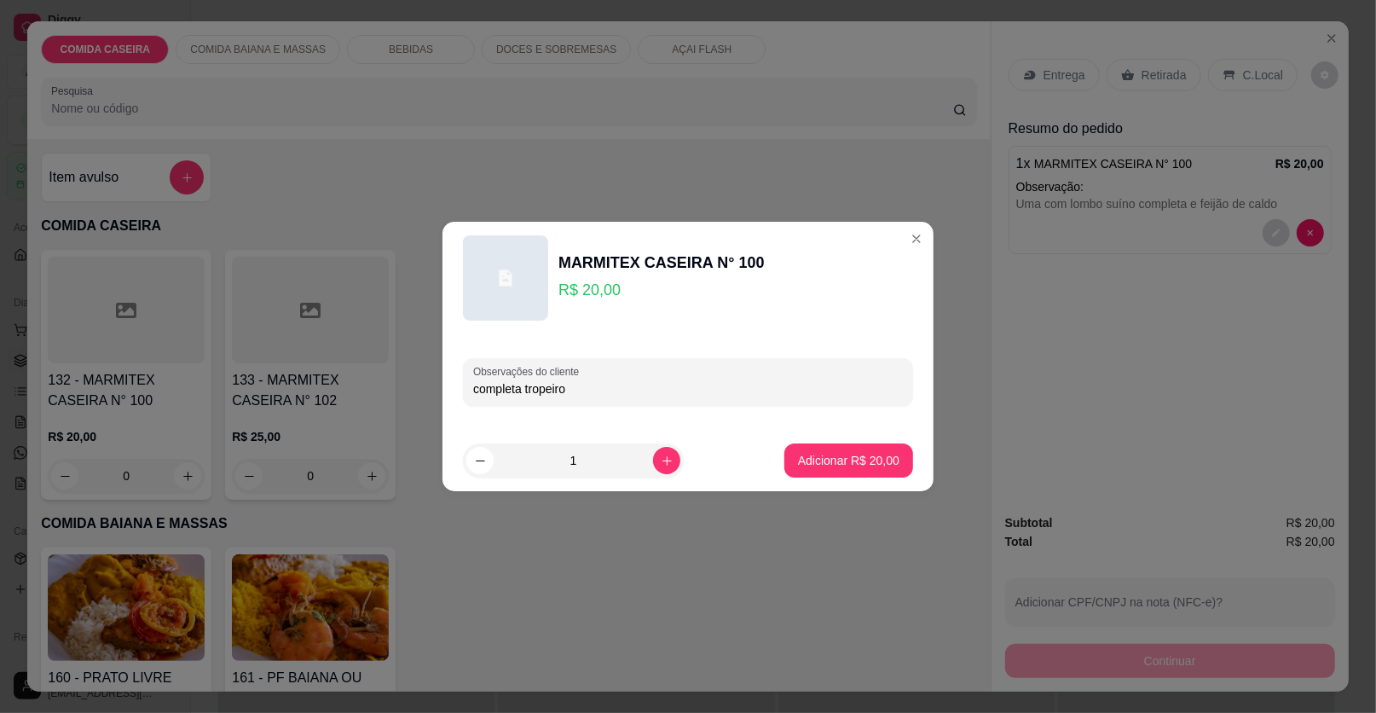
paste input "1 com contra filé e colchão mole"
click at [580, 387] on input "completa tropeiro 1 com contra filé e colchão mole" at bounding box center [688, 388] width 430 height 17
type input "completa tropeiro com contra [PERSON_NAME] e colchão mole"
click at [800, 460] on p "Adicionar R$ 20,00" at bounding box center [849, 460] width 99 height 16
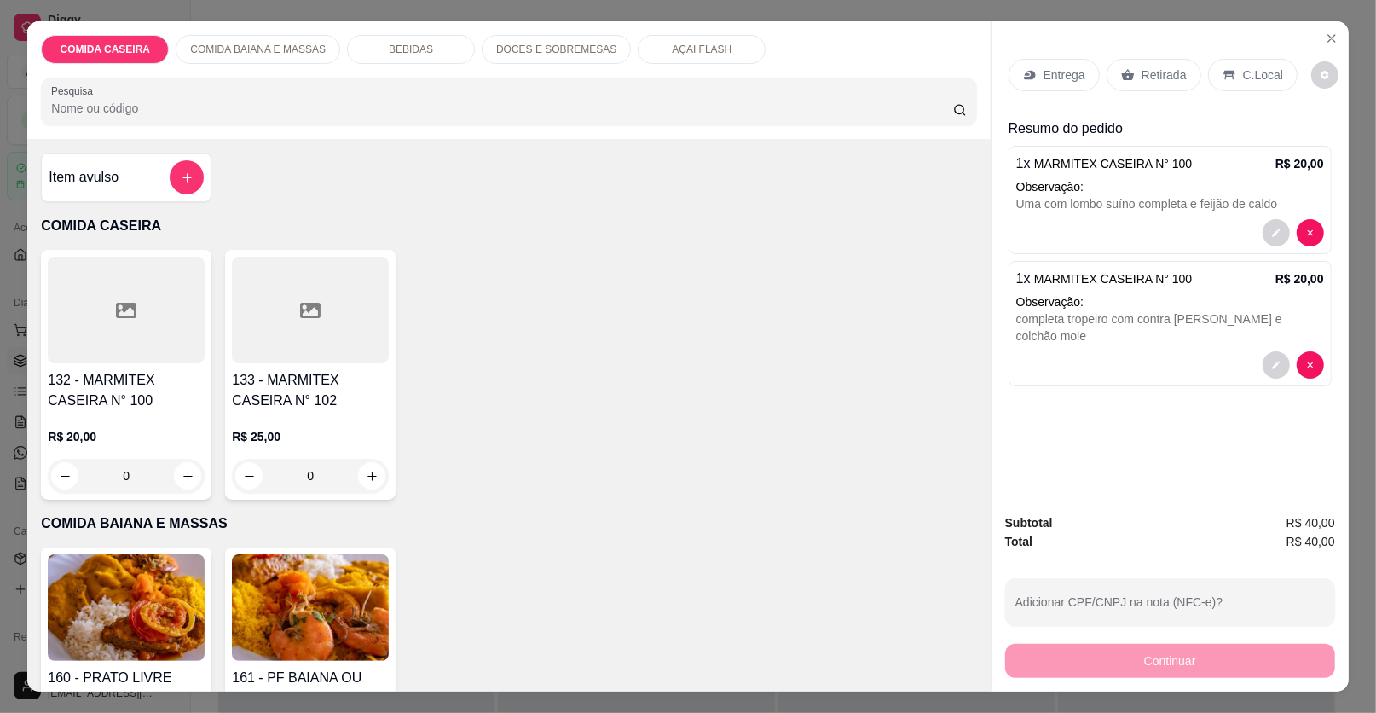
click at [1045, 62] on div "Entrega" at bounding box center [1054, 75] width 91 height 32
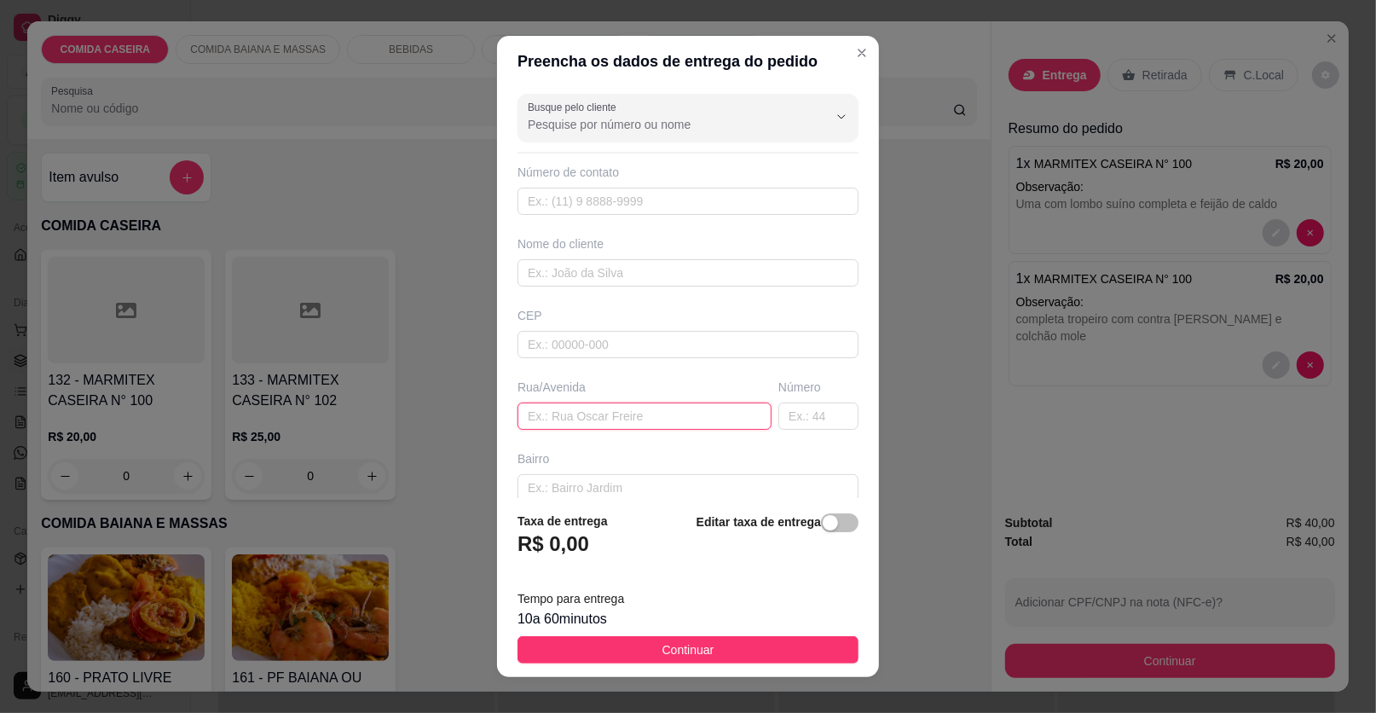
click at [592, 414] on input "text" at bounding box center [645, 415] width 254 height 27
paste input "Júlio aderne"
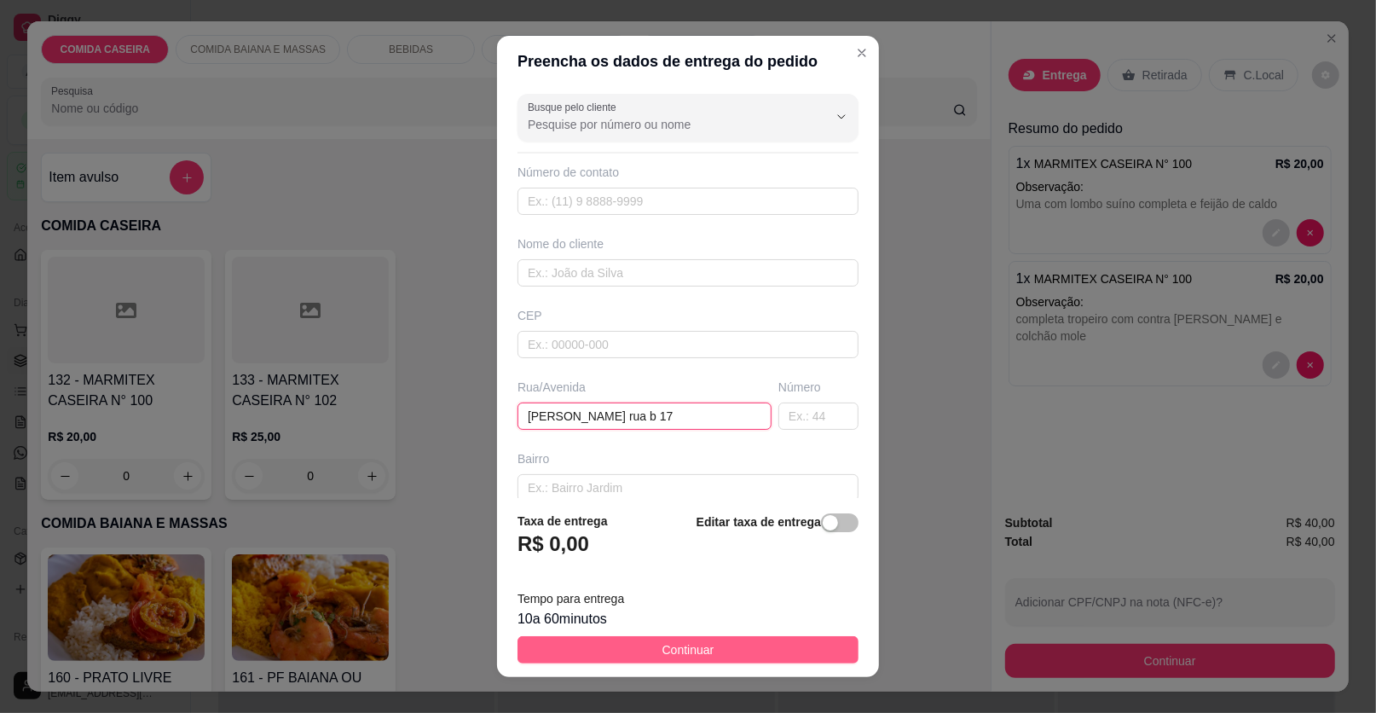
type input "[PERSON_NAME] rua b 17"
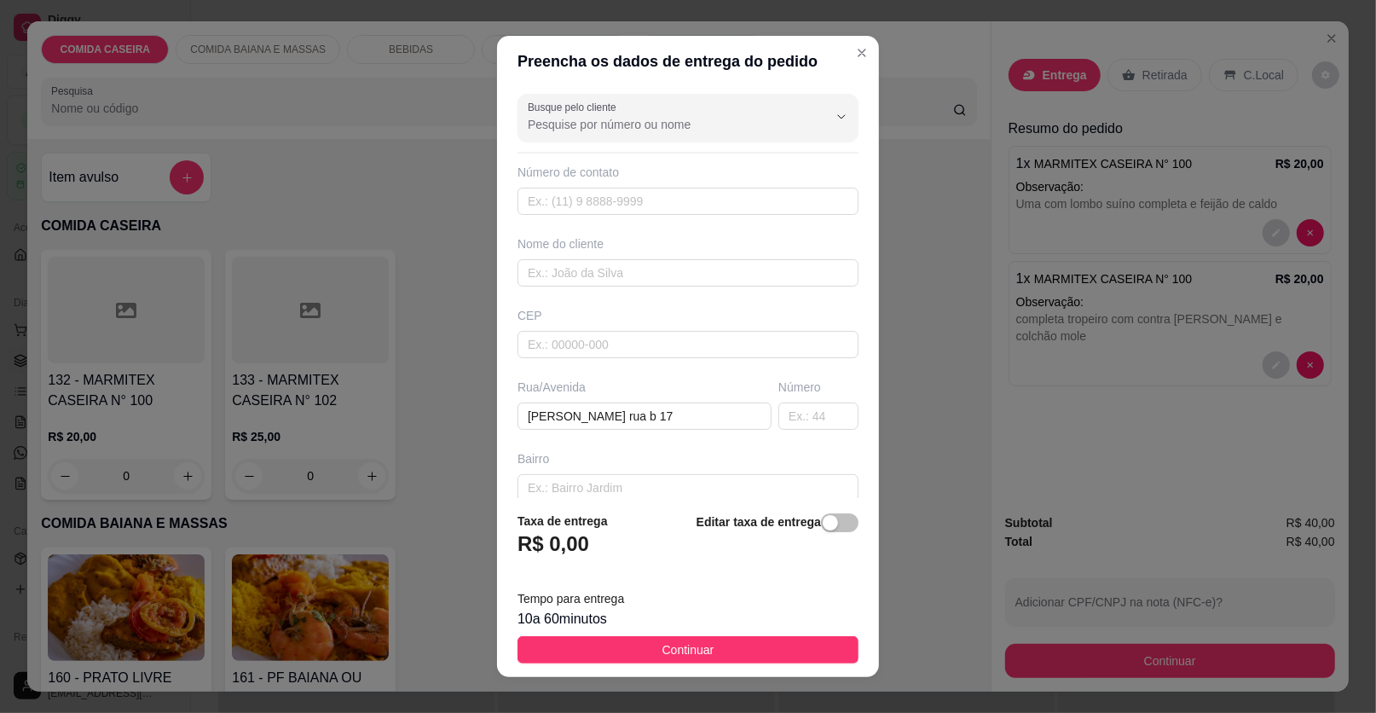
drag, startPoint x: 705, startPoint y: 649, endPoint x: 1141, endPoint y: 685, distance: 437.2
click at [715, 649] on button "Continuar" at bounding box center [688, 649] width 341 height 27
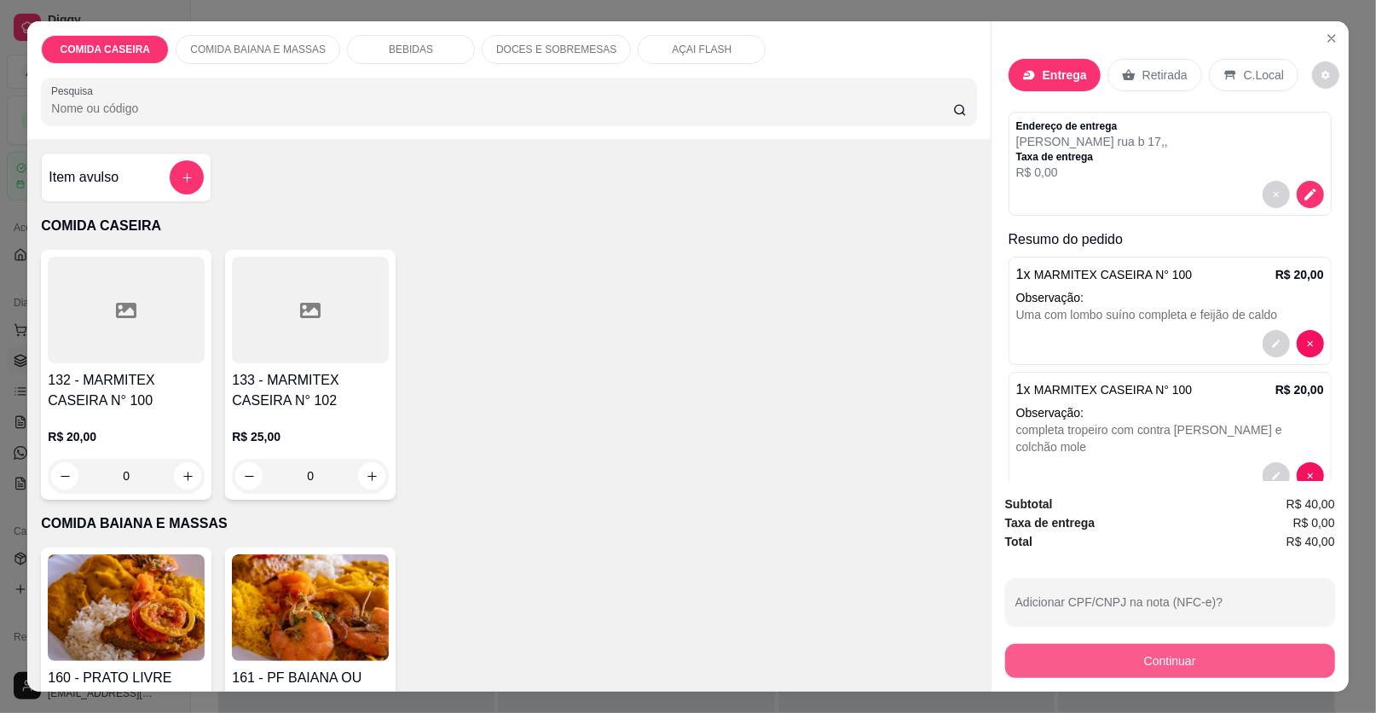
click at [1140, 668] on button "Continuar" at bounding box center [1170, 661] width 330 height 34
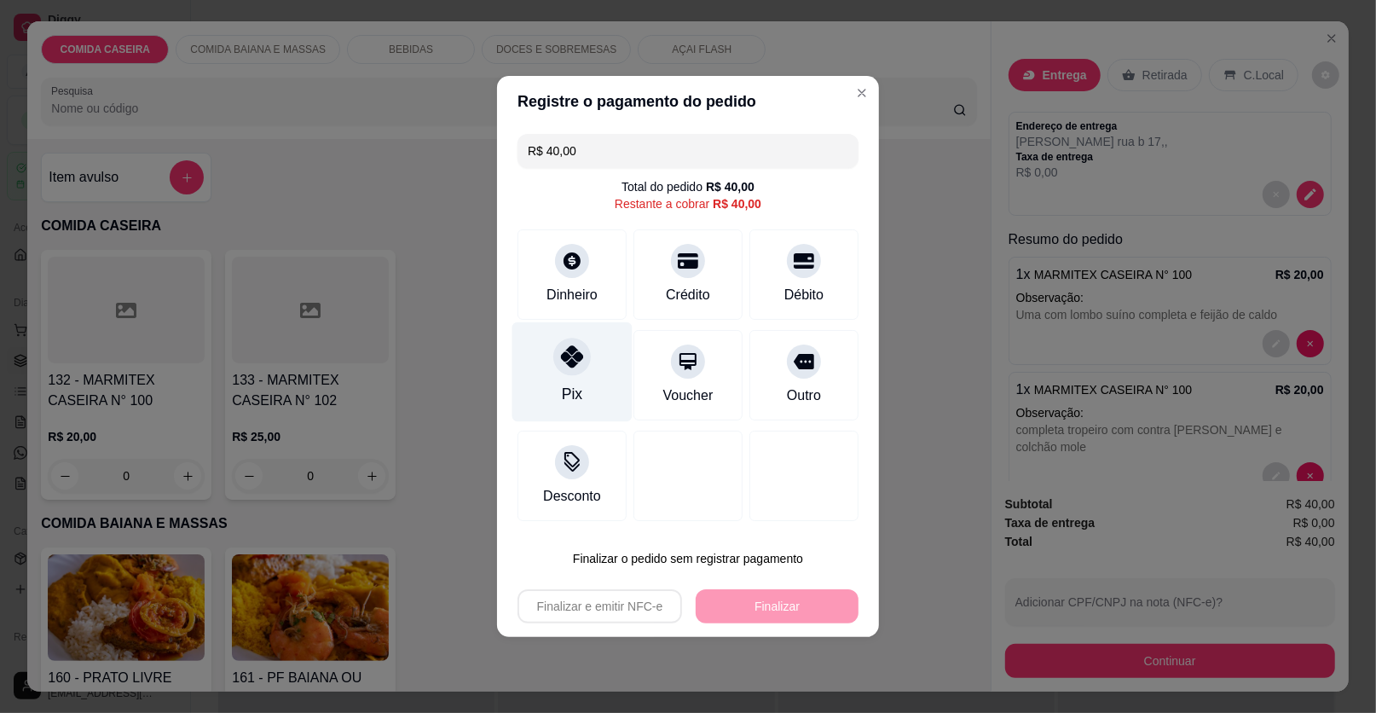
click at [574, 344] on div at bounding box center [572, 357] width 38 height 38
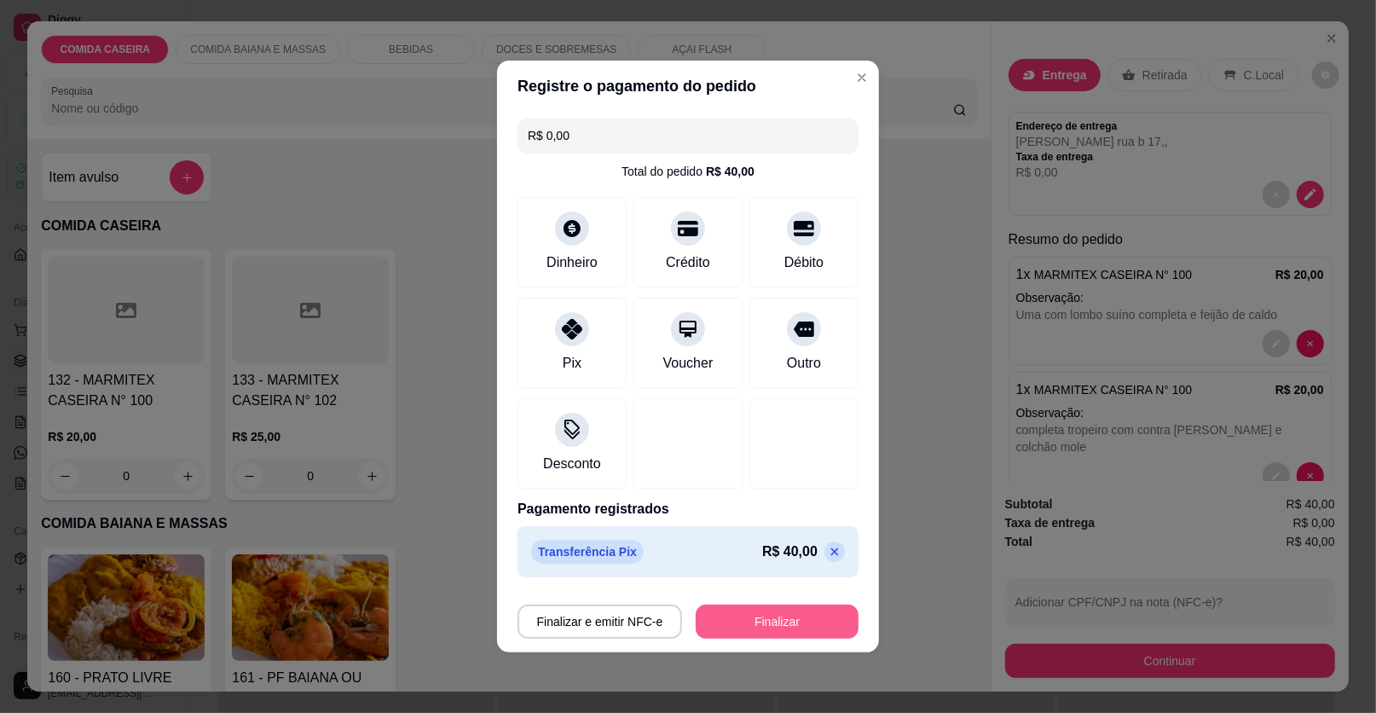
click at [713, 611] on button "Finalizar" at bounding box center [777, 622] width 163 height 34
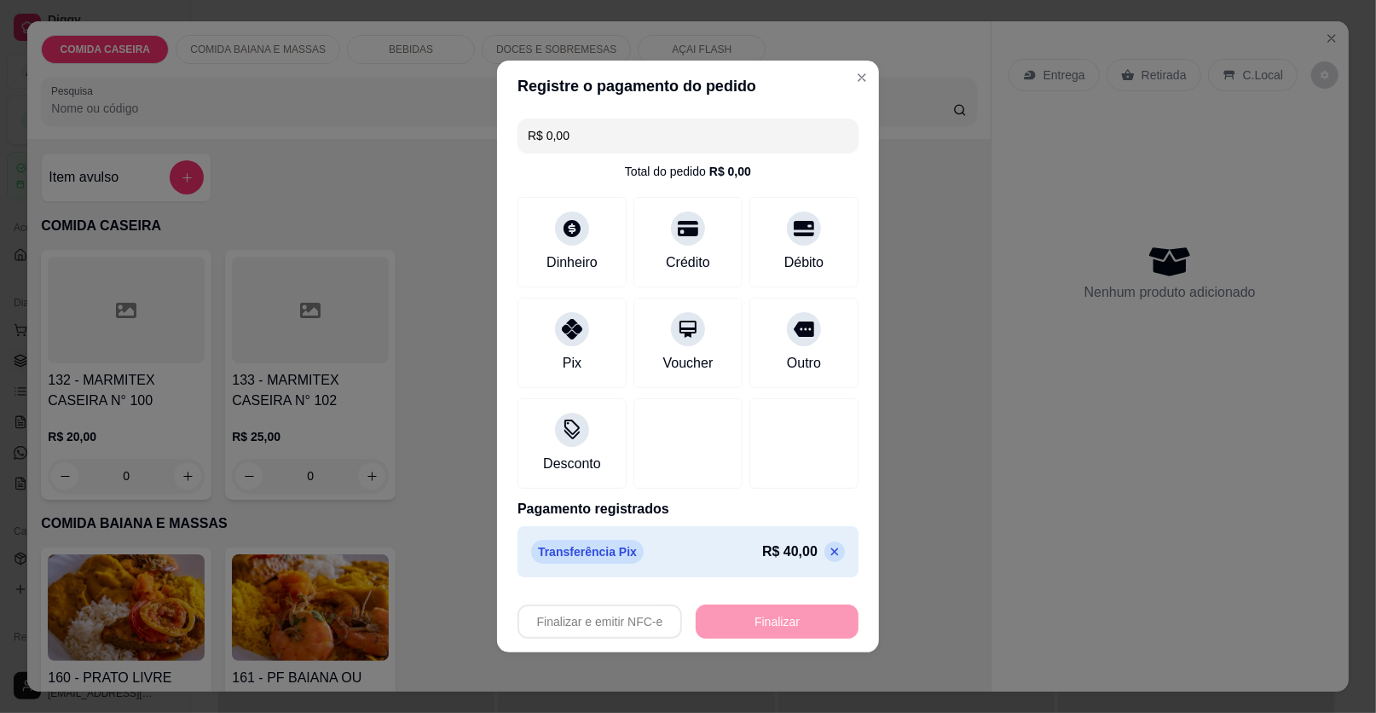
type input "-R$ 40,00"
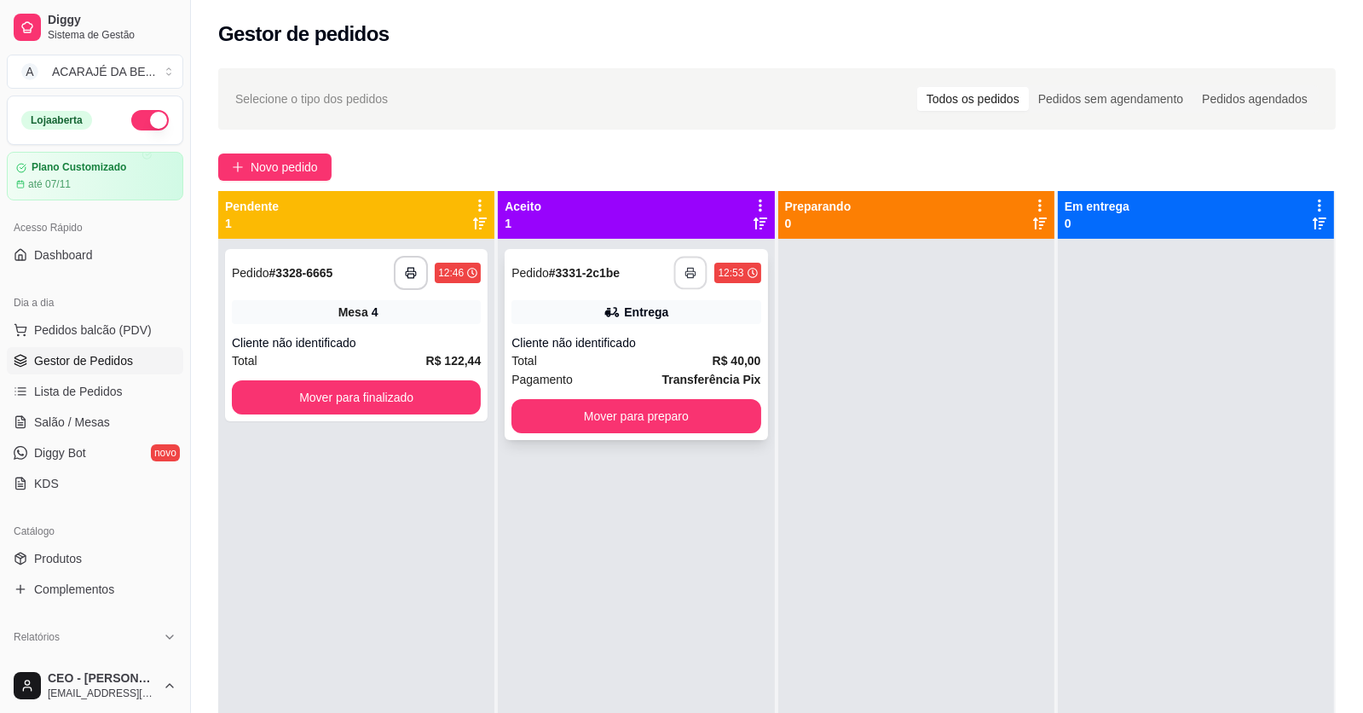
click at [679, 281] on button "button" at bounding box center [690, 273] width 33 height 33
click at [691, 421] on button "Mover para preparo" at bounding box center [636, 416] width 249 height 34
click at [691, 421] on div "Mover para preparo" at bounding box center [636, 416] width 249 height 34
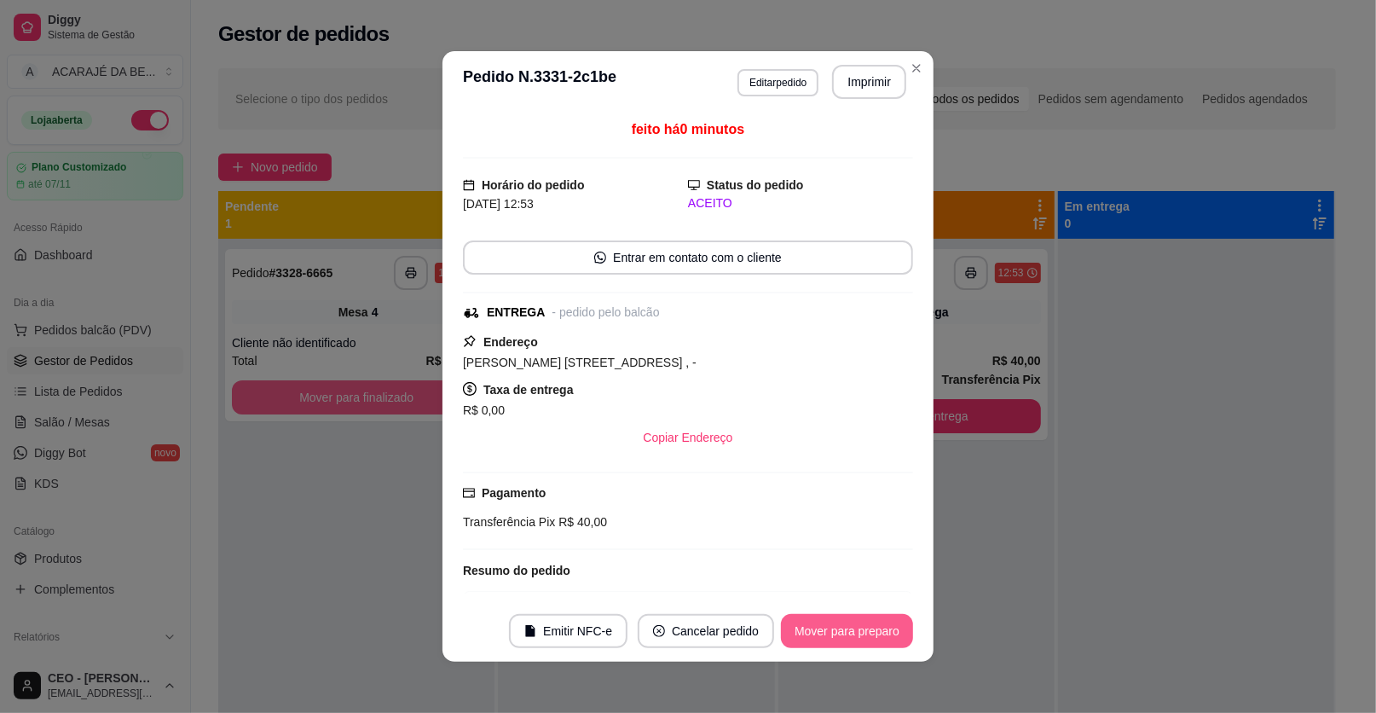
click at [821, 628] on button "Mover para preparo" at bounding box center [847, 631] width 132 height 34
click at [823, 628] on button "Mover para preparo" at bounding box center [847, 631] width 132 height 34
click at [824, 626] on button "Mover para entrega" at bounding box center [847, 631] width 131 height 34
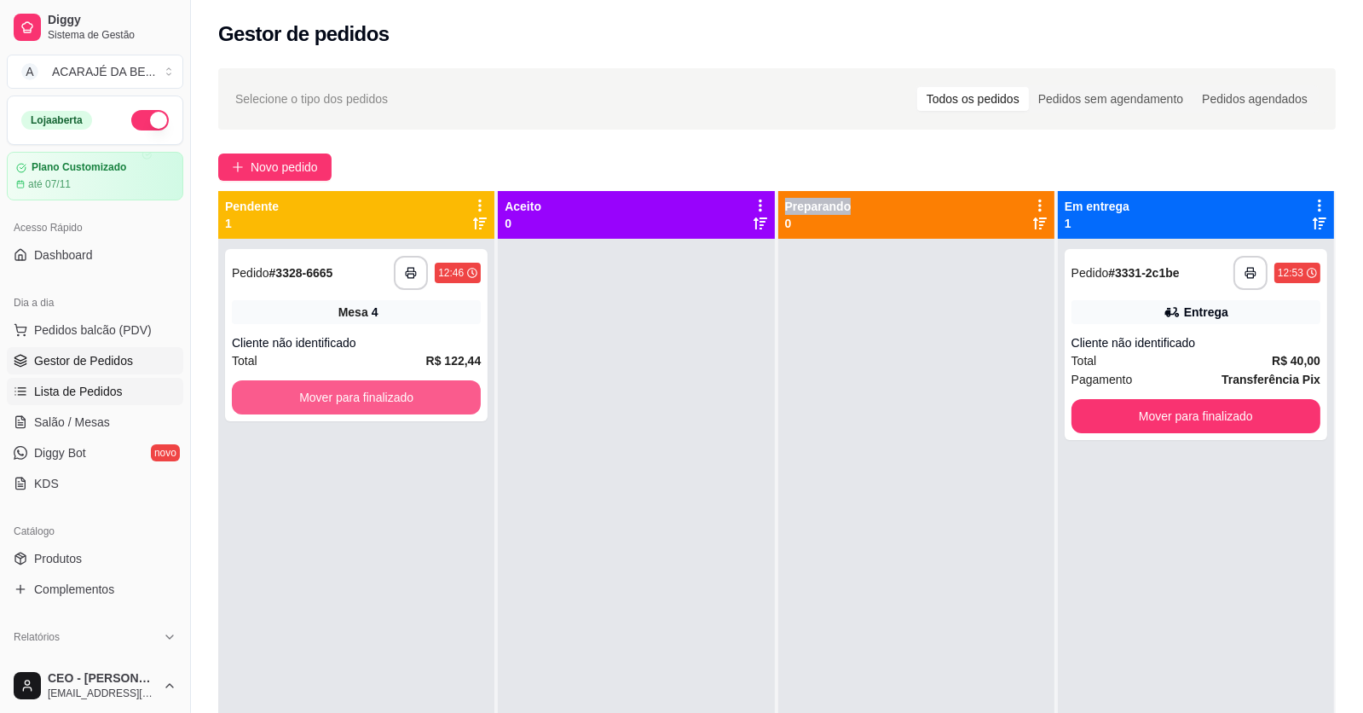
click at [101, 398] on span "Lista de Pedidos" at bounding box center [78, 391] width 89 height 17
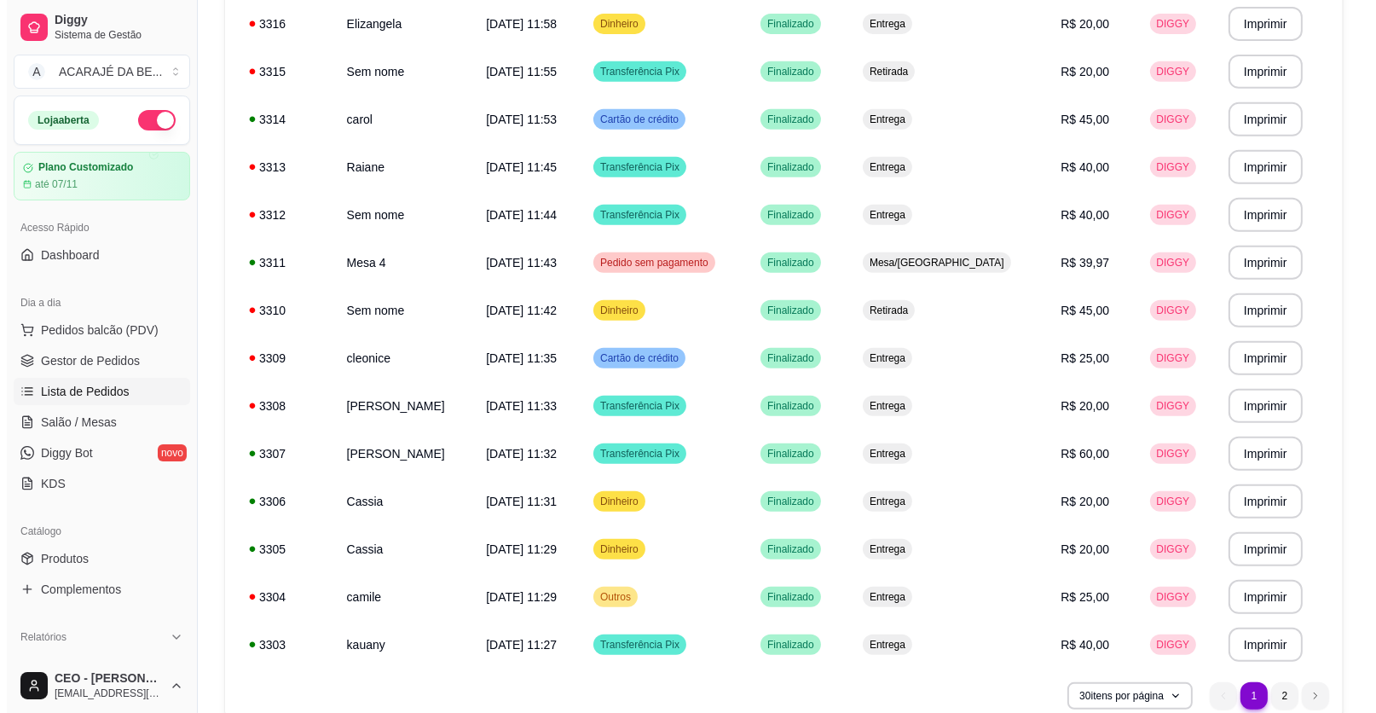
scroll to position [1088, 0]
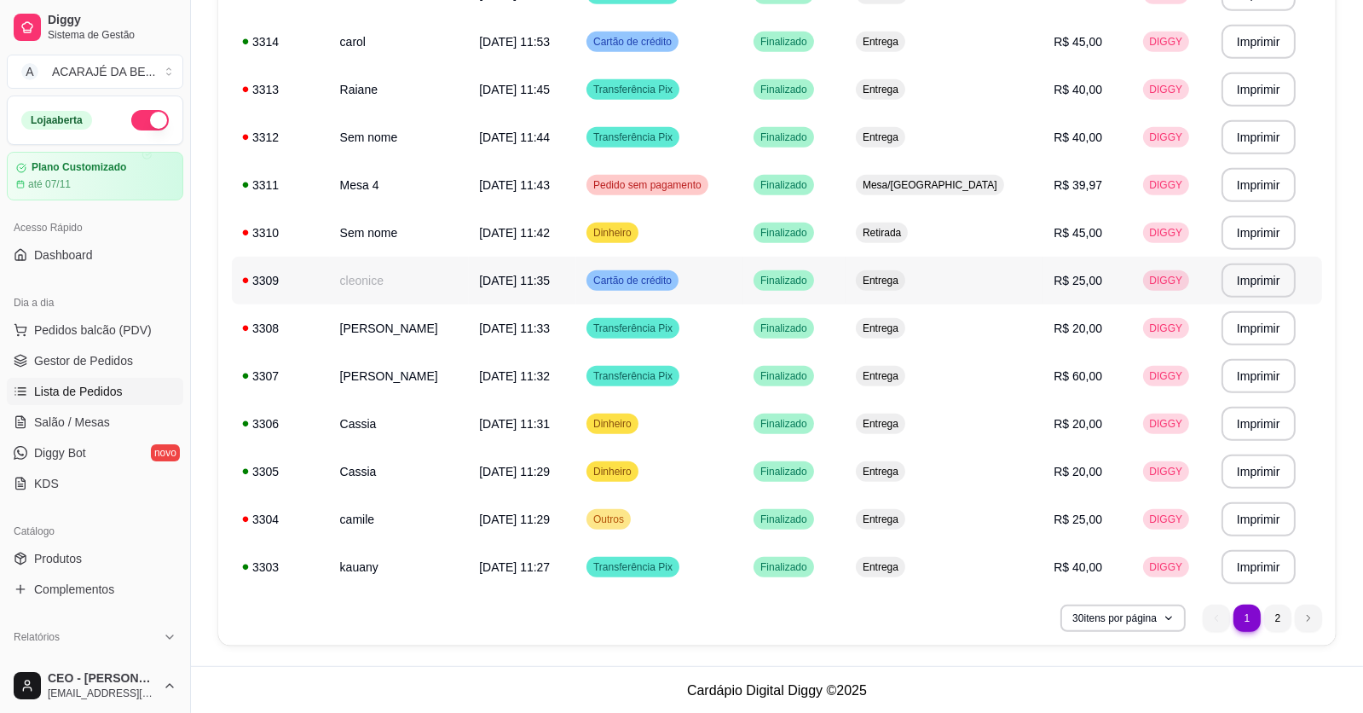
click at [576, 284] on td "[DATE] 11:35" at bounding box center [522, 281] width 107 height 48
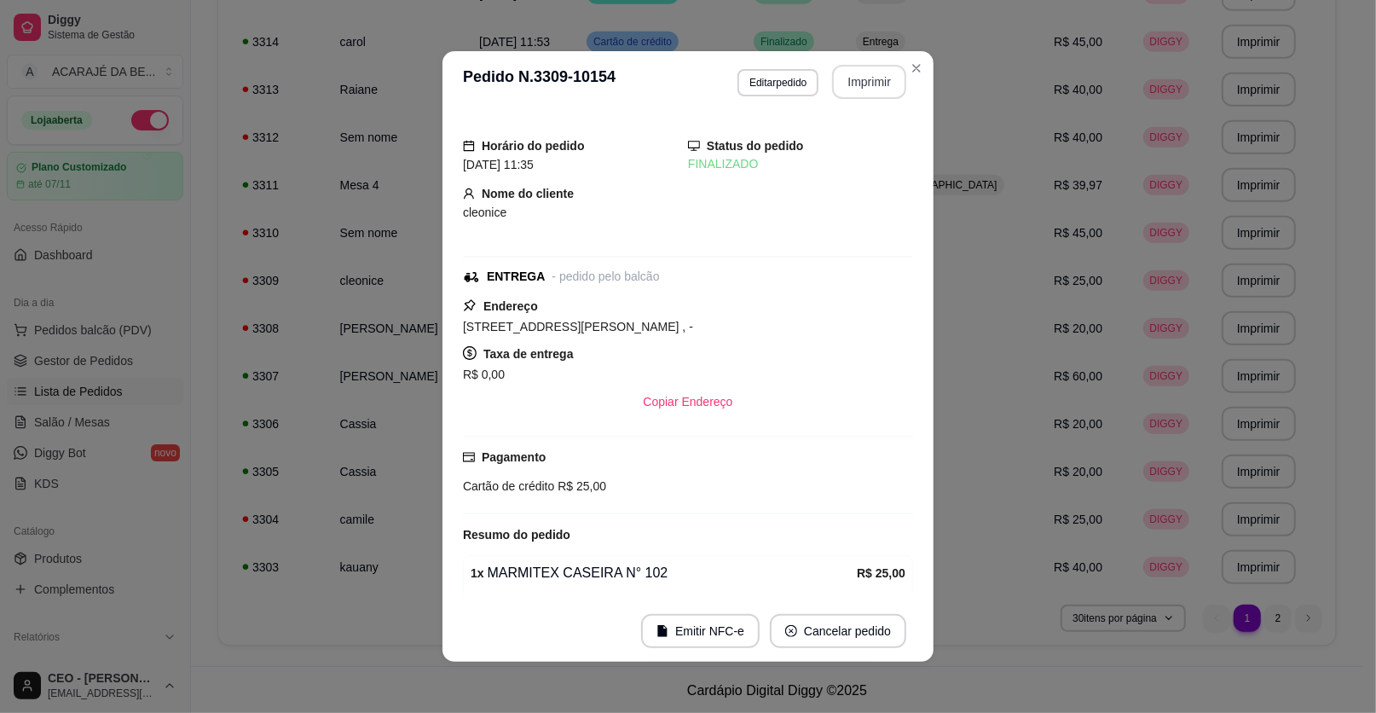
click at [859, 77] on button "Imprimir" at bounding box center [869, 82] width 74 height 34
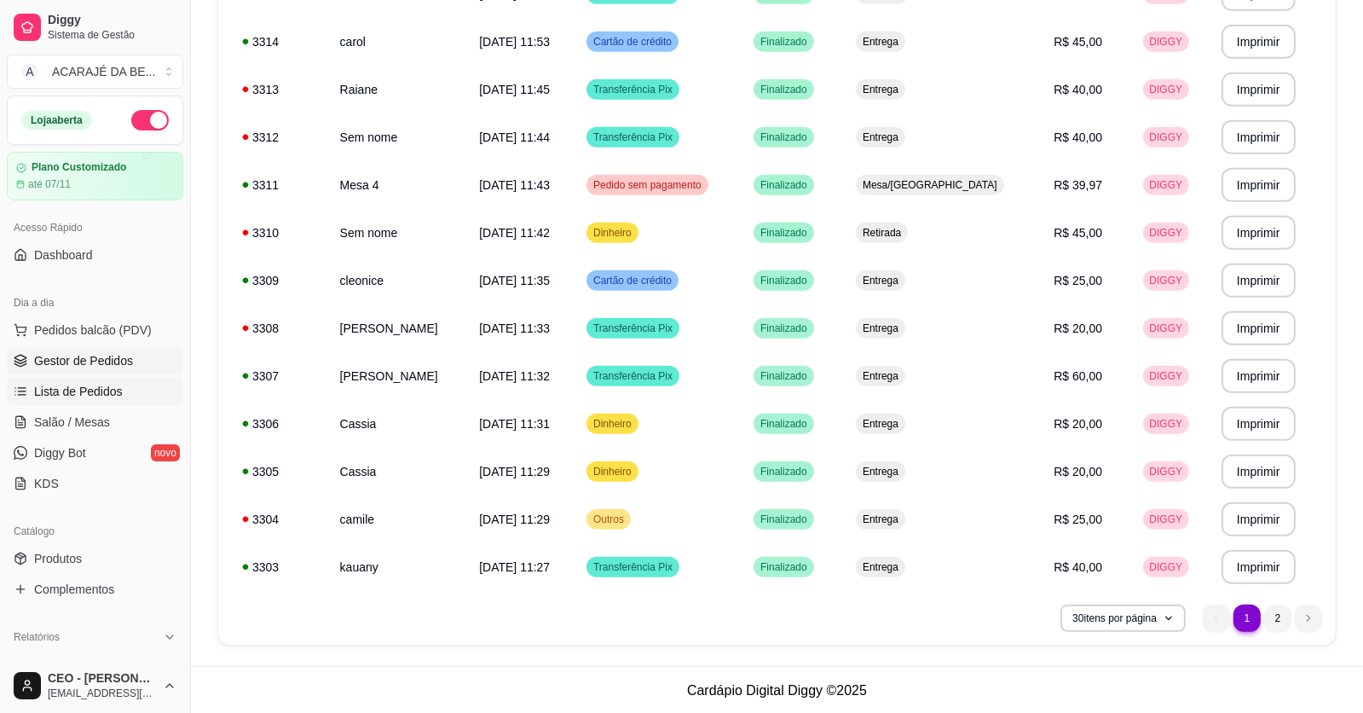
scroll to position [1003, 0]
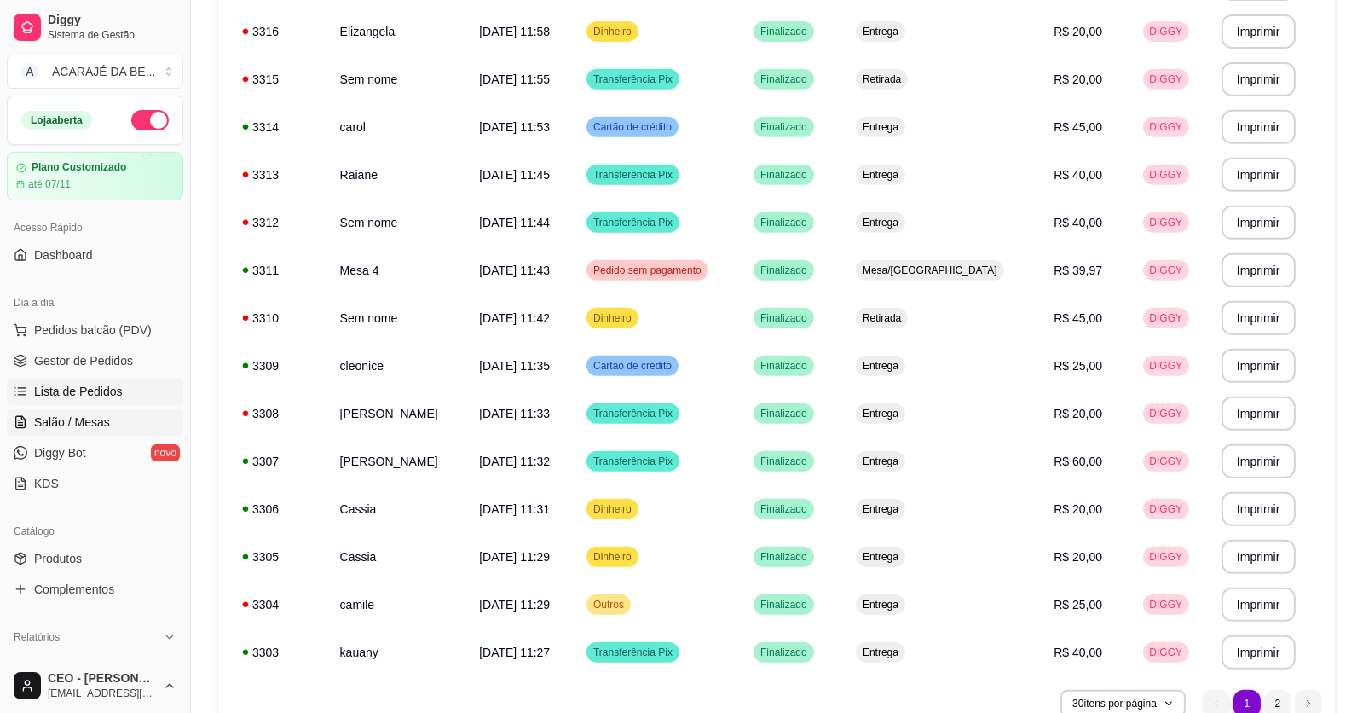
click at [115, 426] on link "Salão / Mesas" at bounding box center [95, 421] width 177 height 27
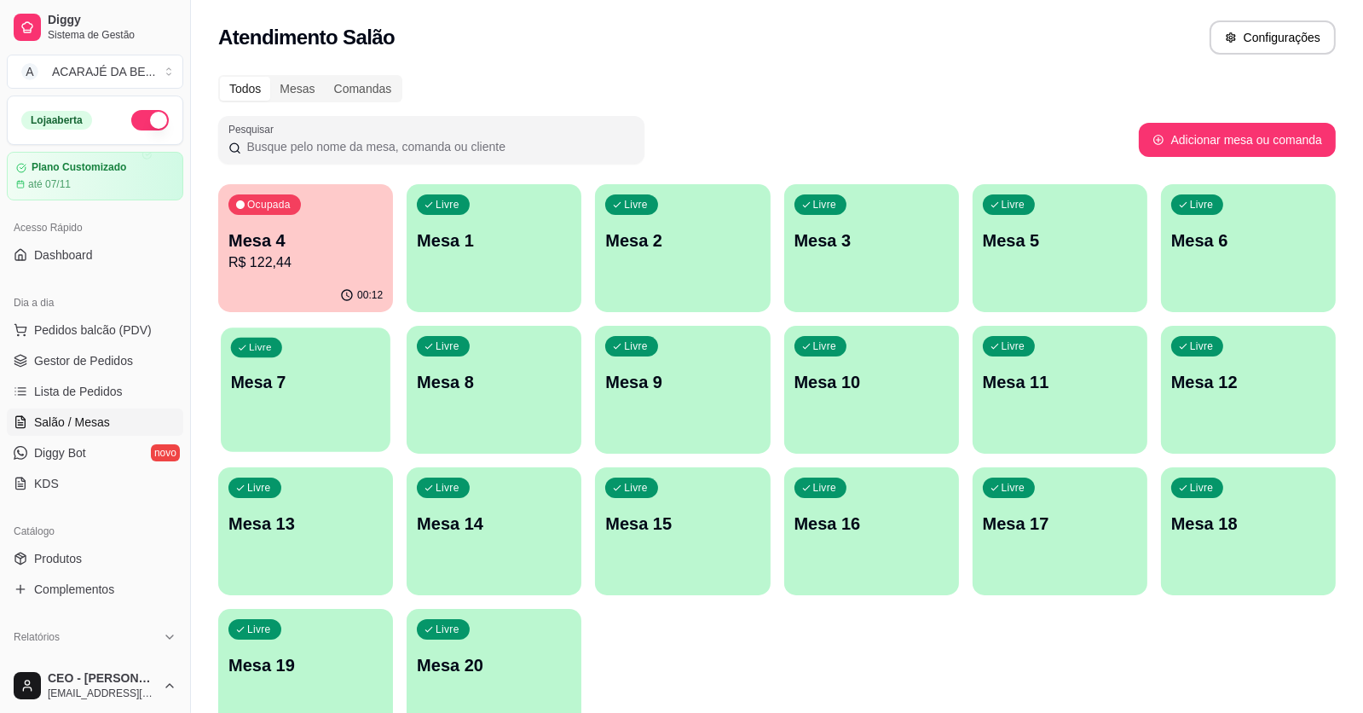
click at [327, 379] on p "Mesa 7" at bounding box center [306, 382] width 150 height 23
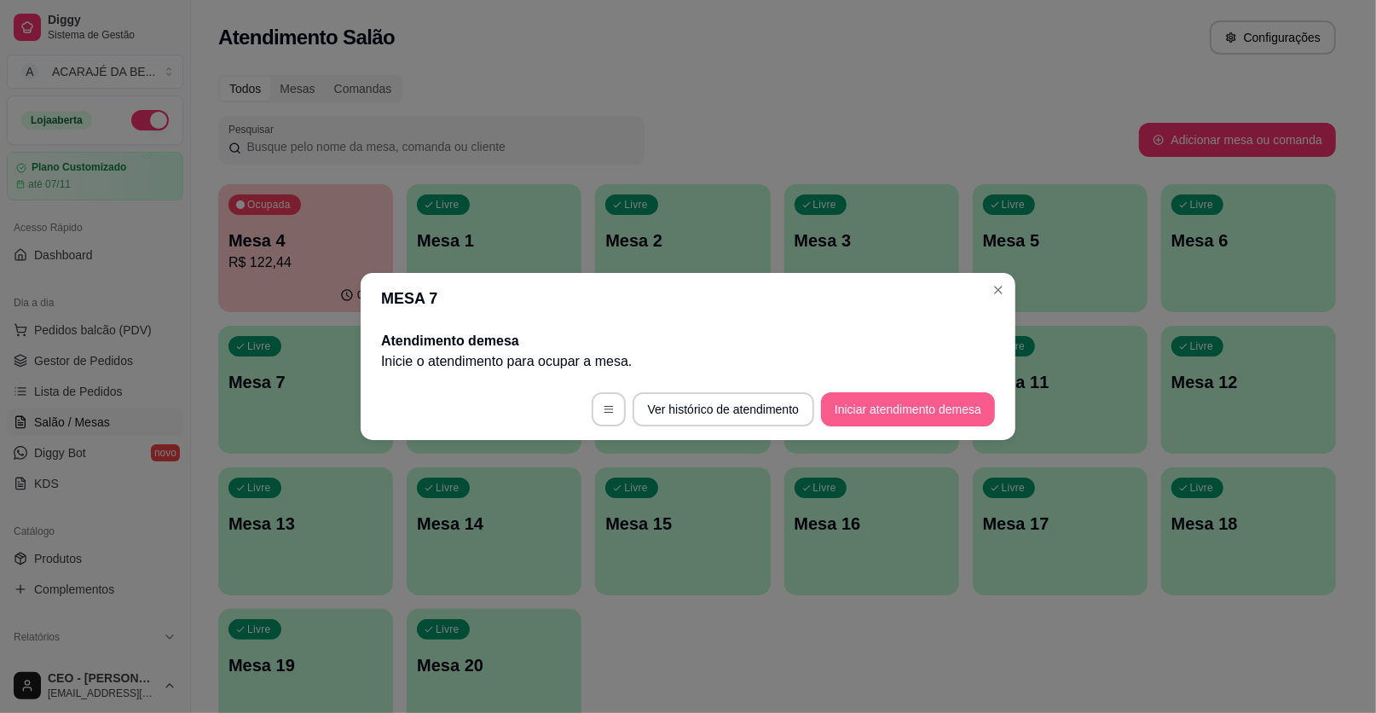
click at [866, 404] on button "Iniciar atendimento de mesa" at bounding box center [908, 409] width 174 height 34
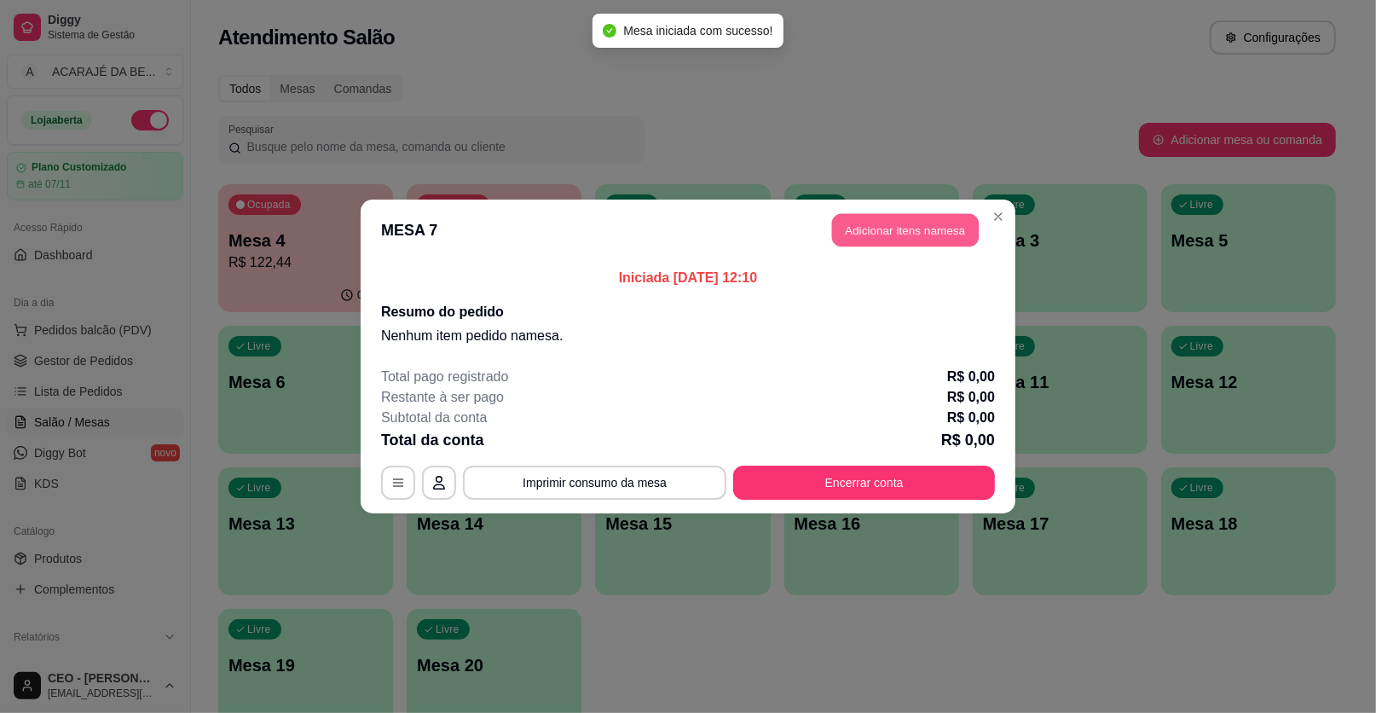
click at [923, 241] on button "Adicionar itens na mesa" at bounding box center [905, 230] width 147 height 33
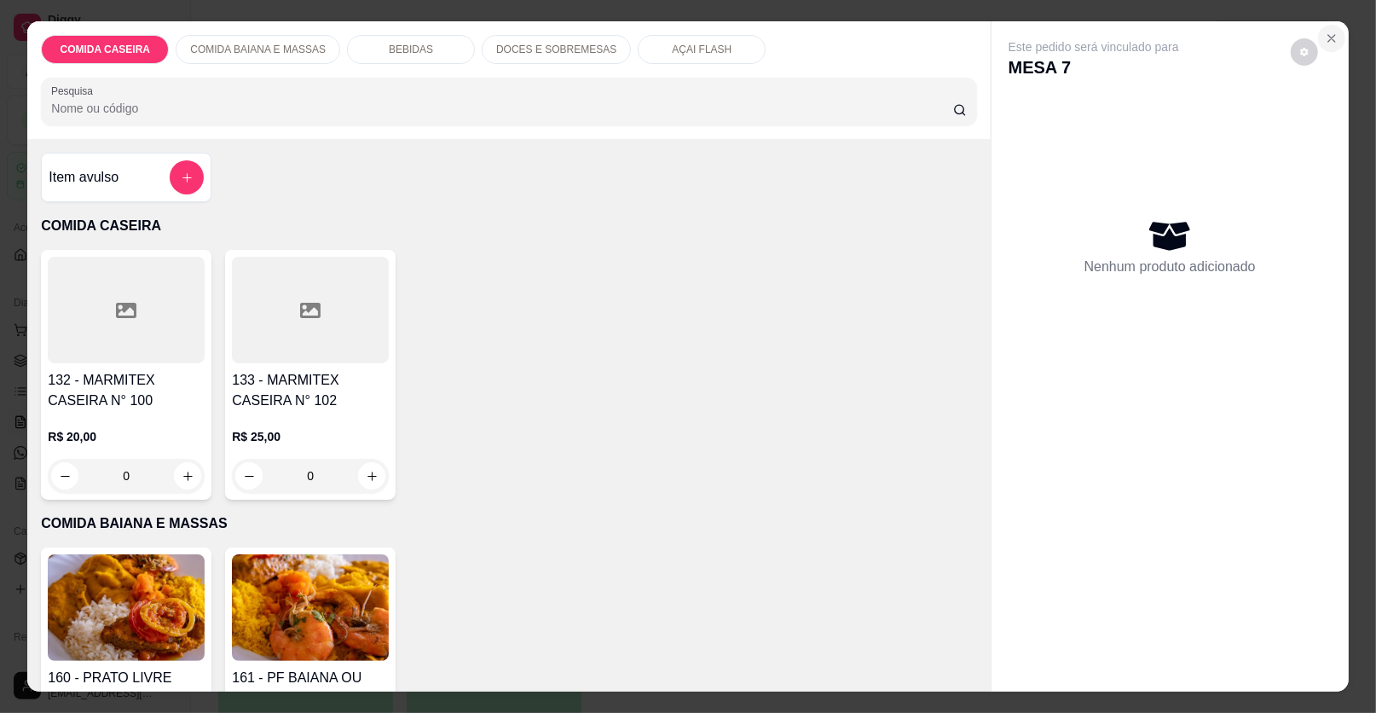
click at [1325, 42] on icon "Close" at bounding box center [1332, 39] width 14 height 14
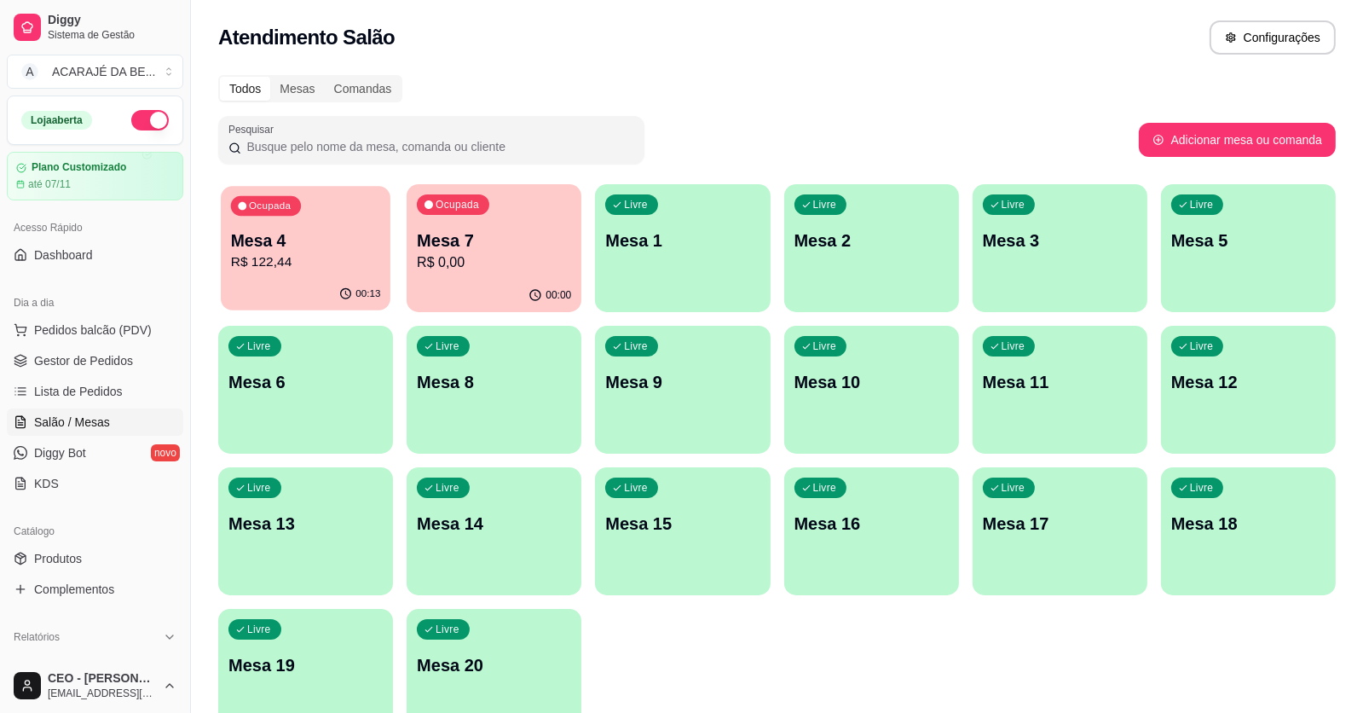
click at [310, 264] on p "R$ 122,44" at bounding box center [306, 262] width 150 height 20
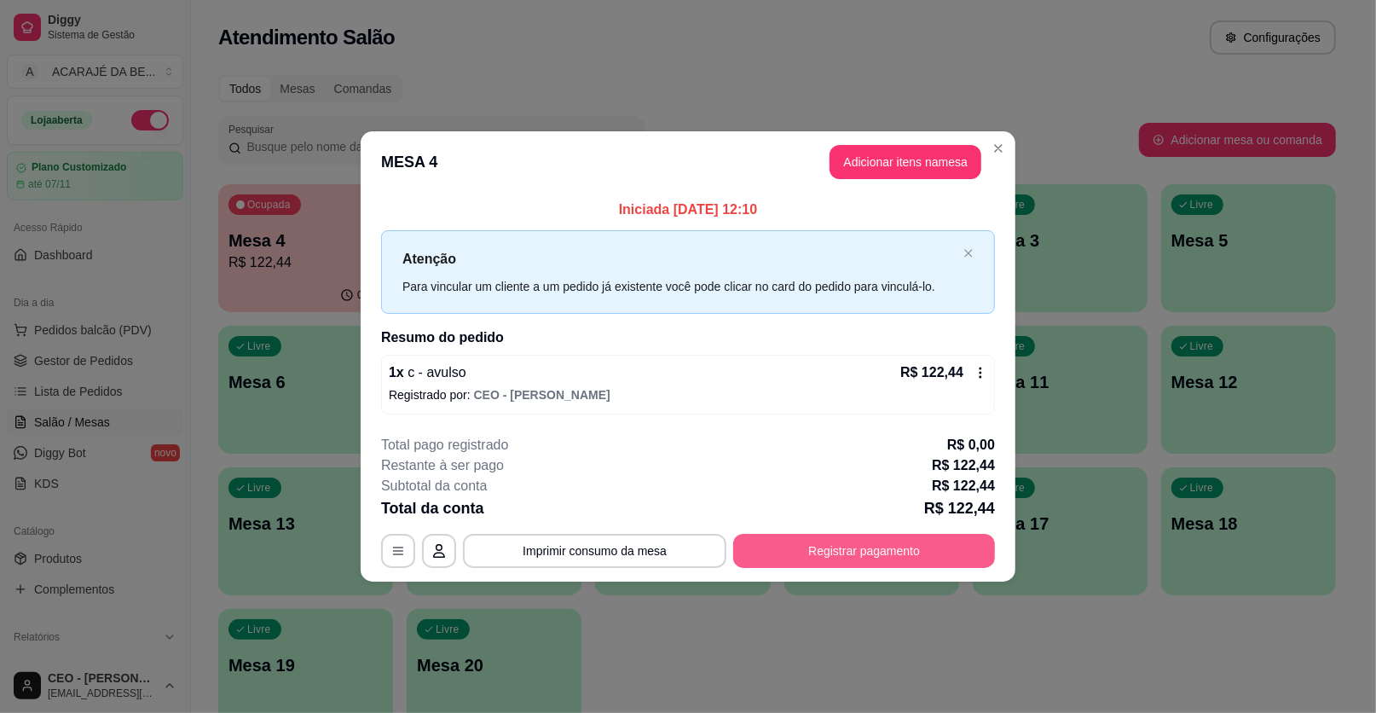
click at [874, 558] on button "Registrar pagamento" at bounding box center [864, 551] width 262 height 34
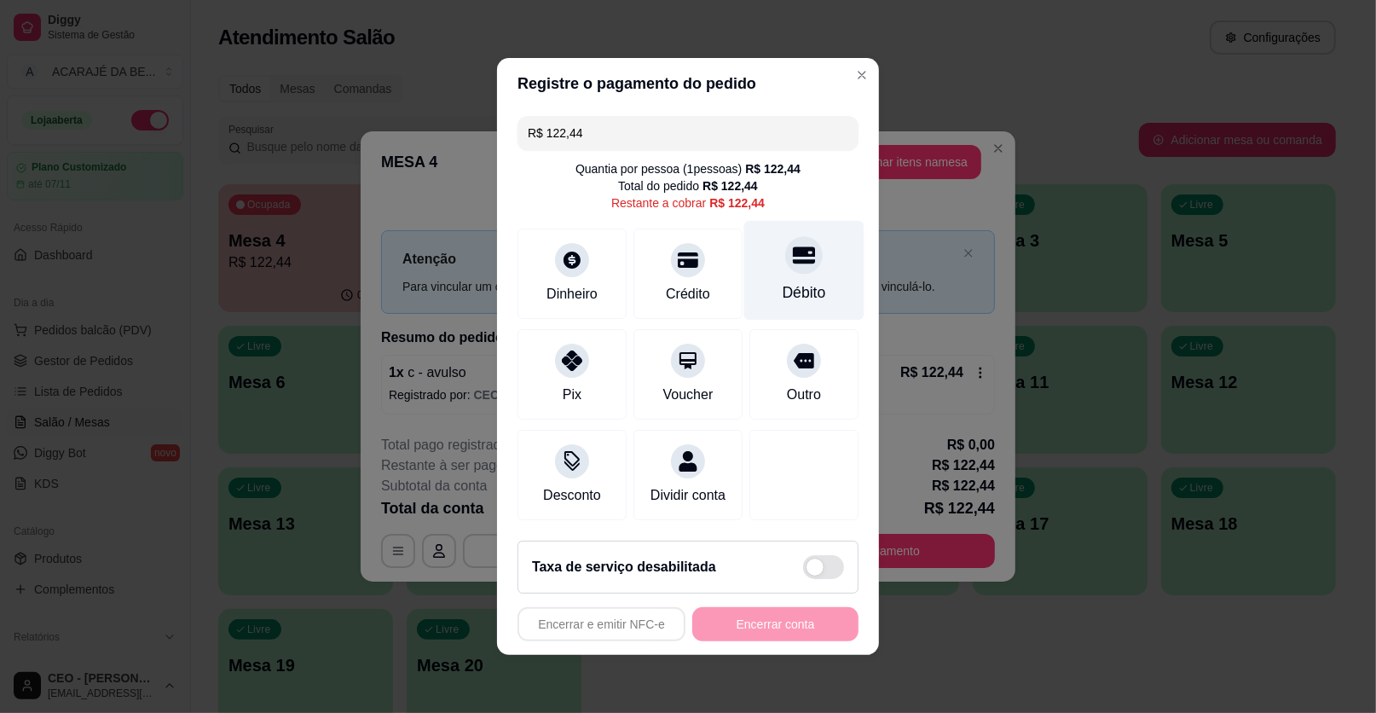
click at [770, 282] on div "Débito" at bounding box center [804, 271] width 120 height 100
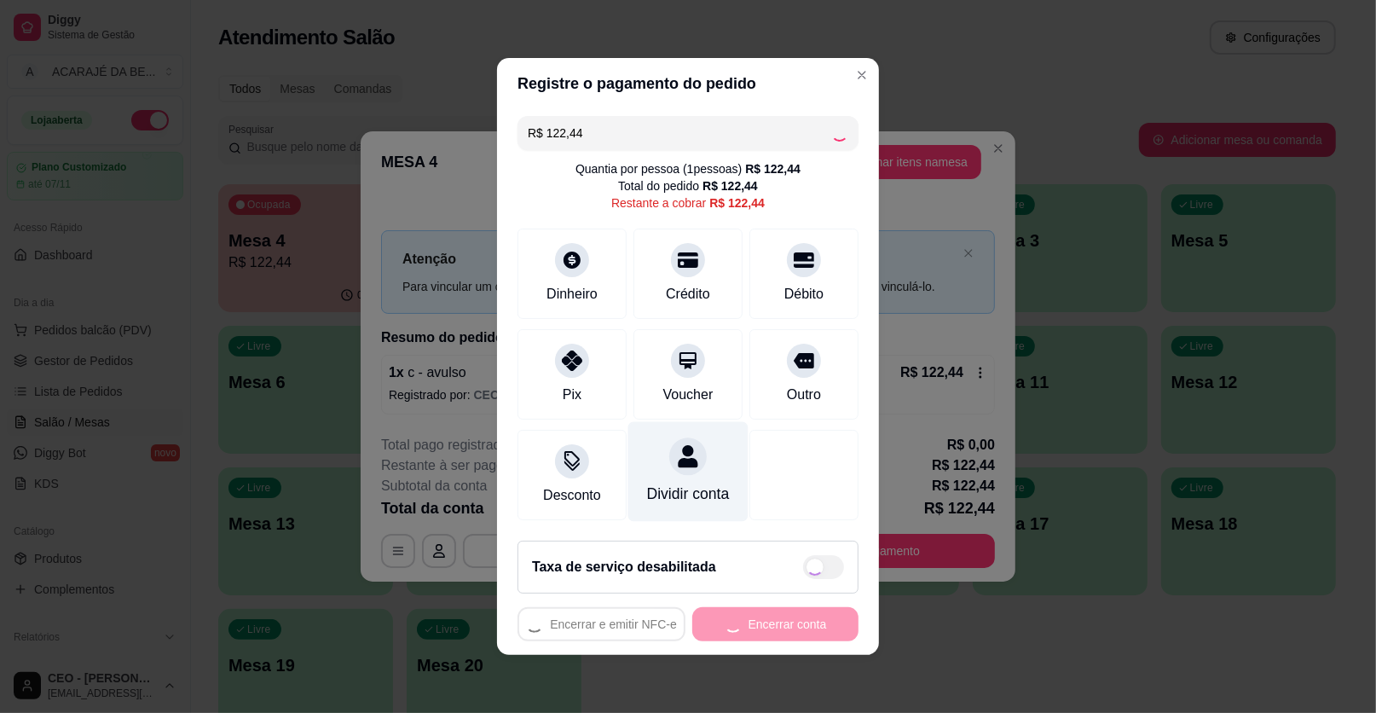
type input "R$ 0,00"
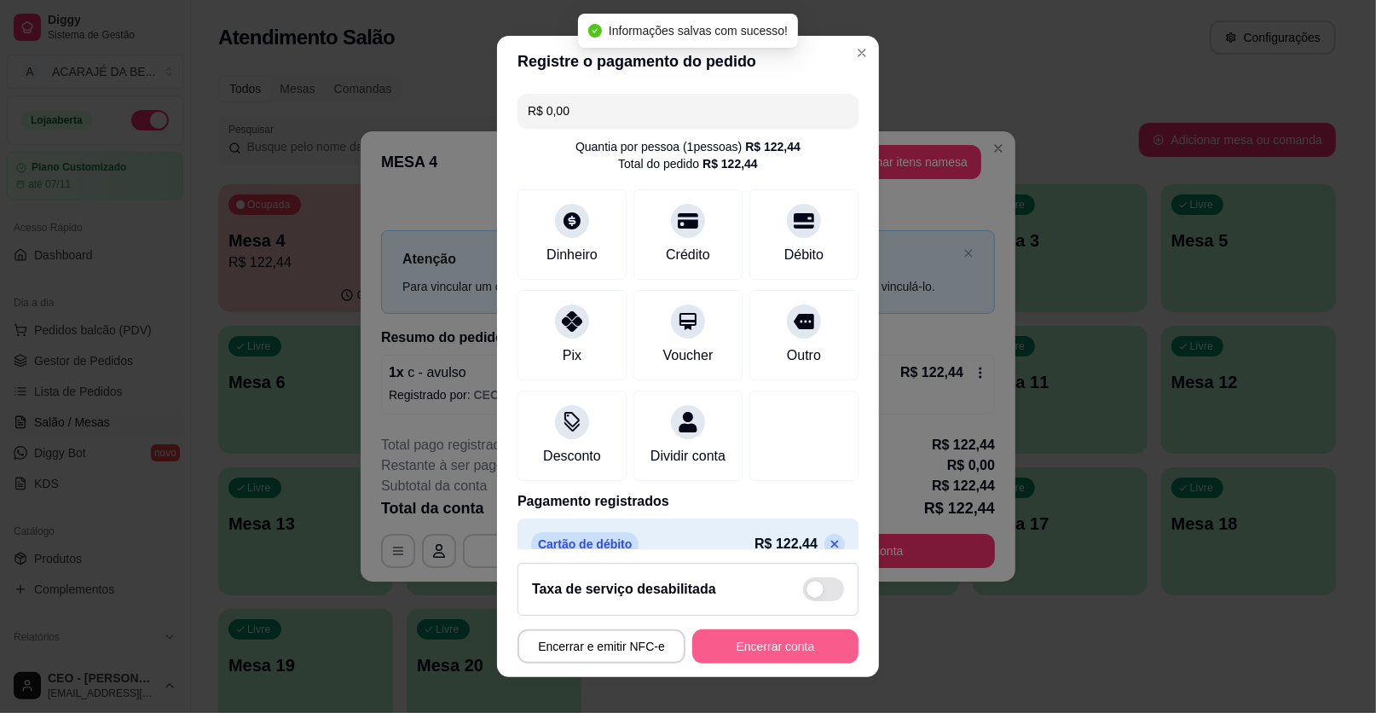
click at [780, 634] on button "Encerrar conta" at bounding box center [775, 646] width 166 height 34
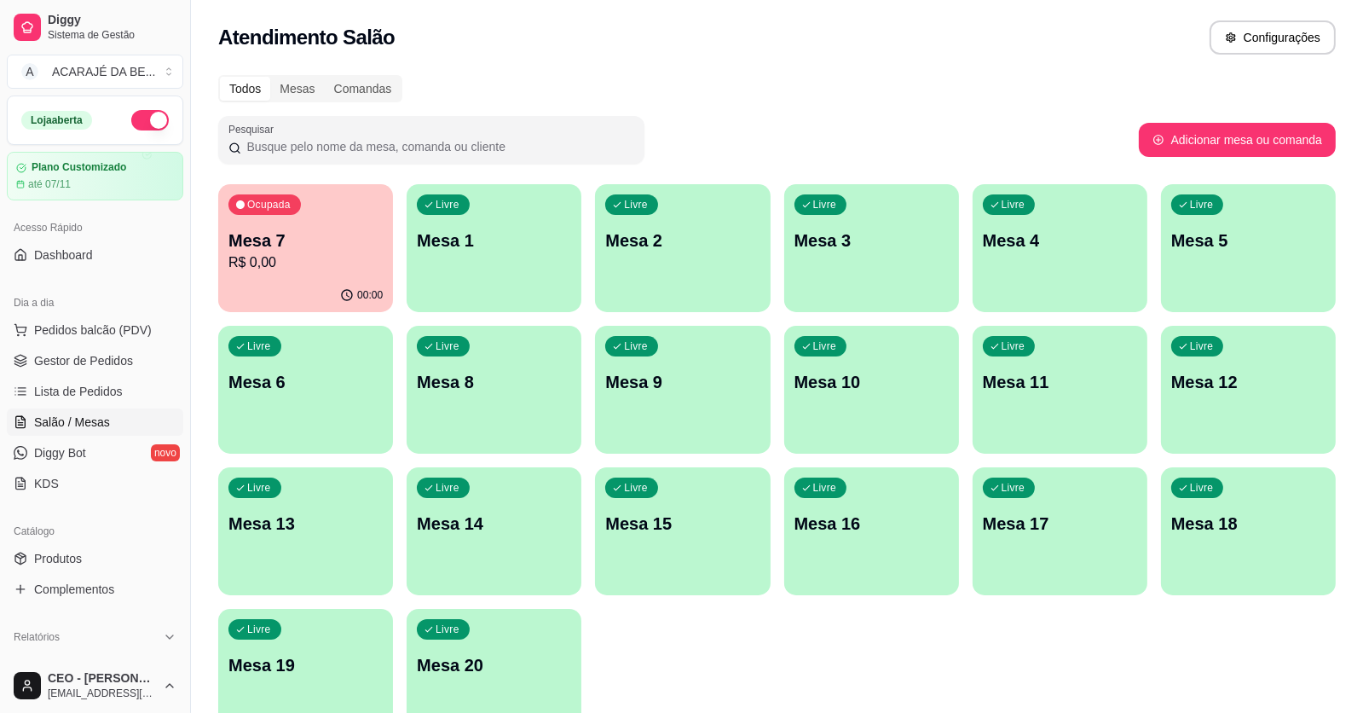
click at [383, 240] on div "Ocupada Mesa 7 R$ 0,00" at bounding box center [305, 231] width 175 height 95
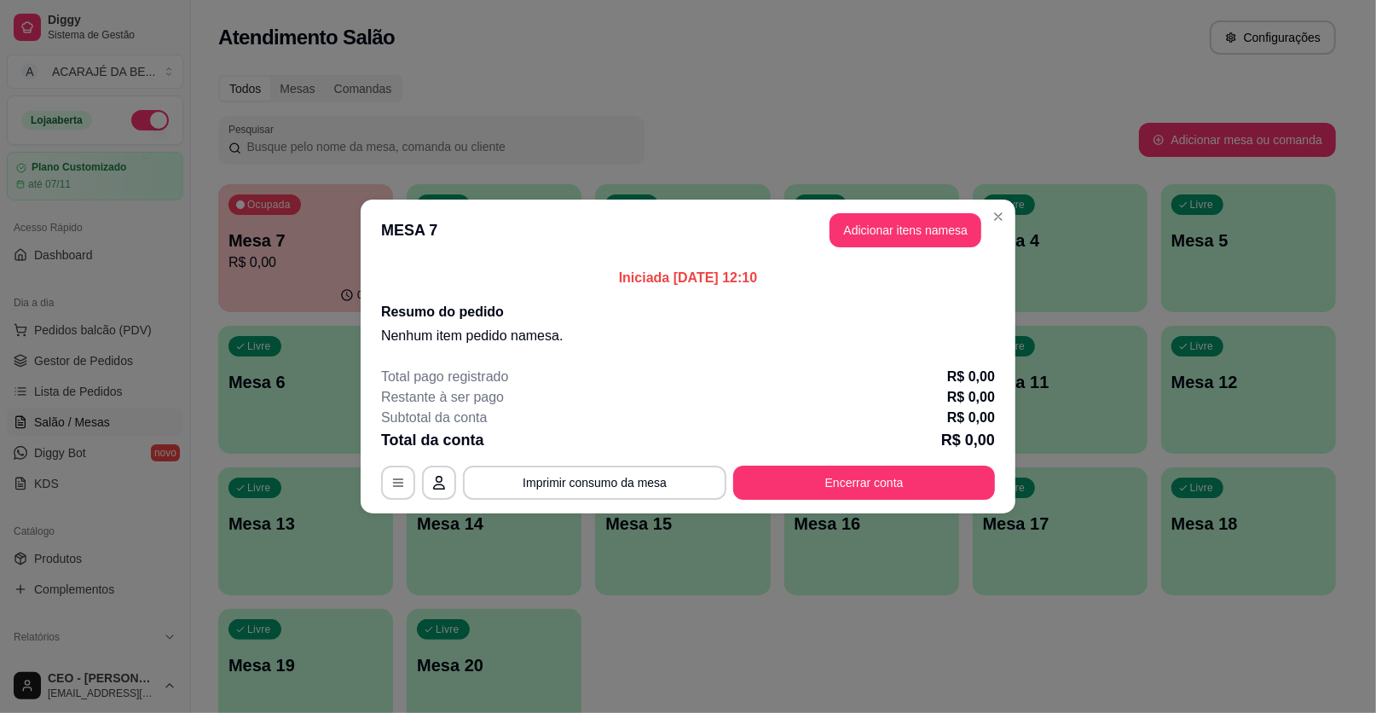
click at [911, 212] on header "MESA 7 Adicionar itens na mesa" at bounding box center [688, 230] width 655 height 61
click at [911, 219] on button "Adicionar itens na mesa" at bounding box center [906, 230] width 152 height 34
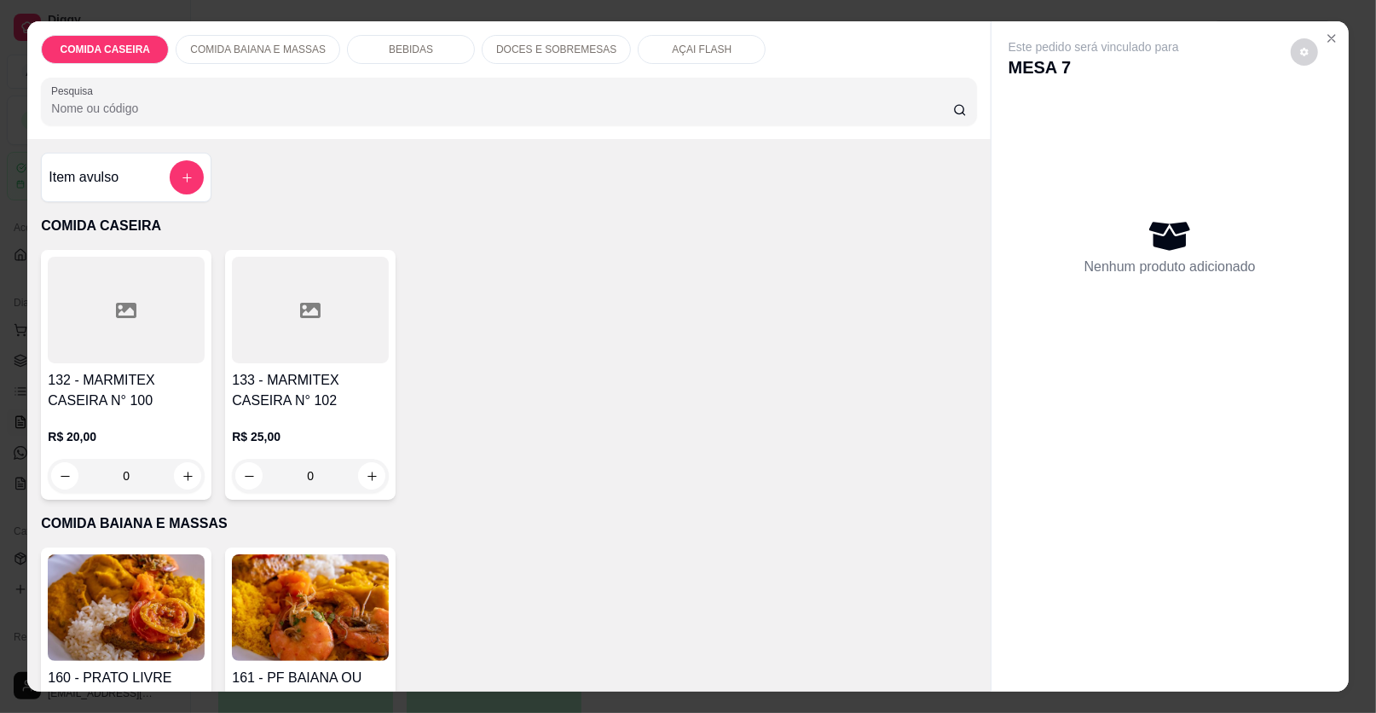
click at [195, 180] on button "add-separate-item" at bounding box center [187, 177] width 34 height 34
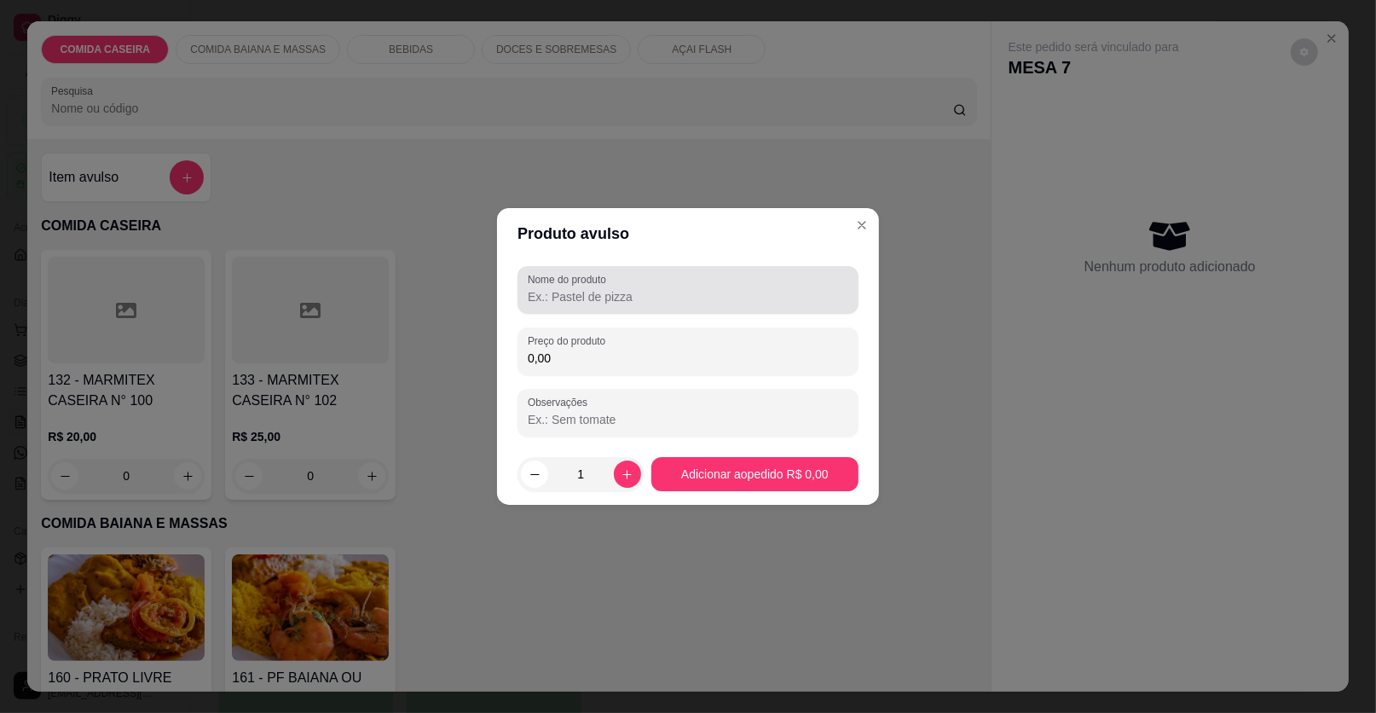
click at [571, 273] on label "Nome do produto" at bounding box center [570, 279] width 84 height 14
click at [571, 288] on input "Nome do produto" at bounding box center [688, 296] width 321 height 17
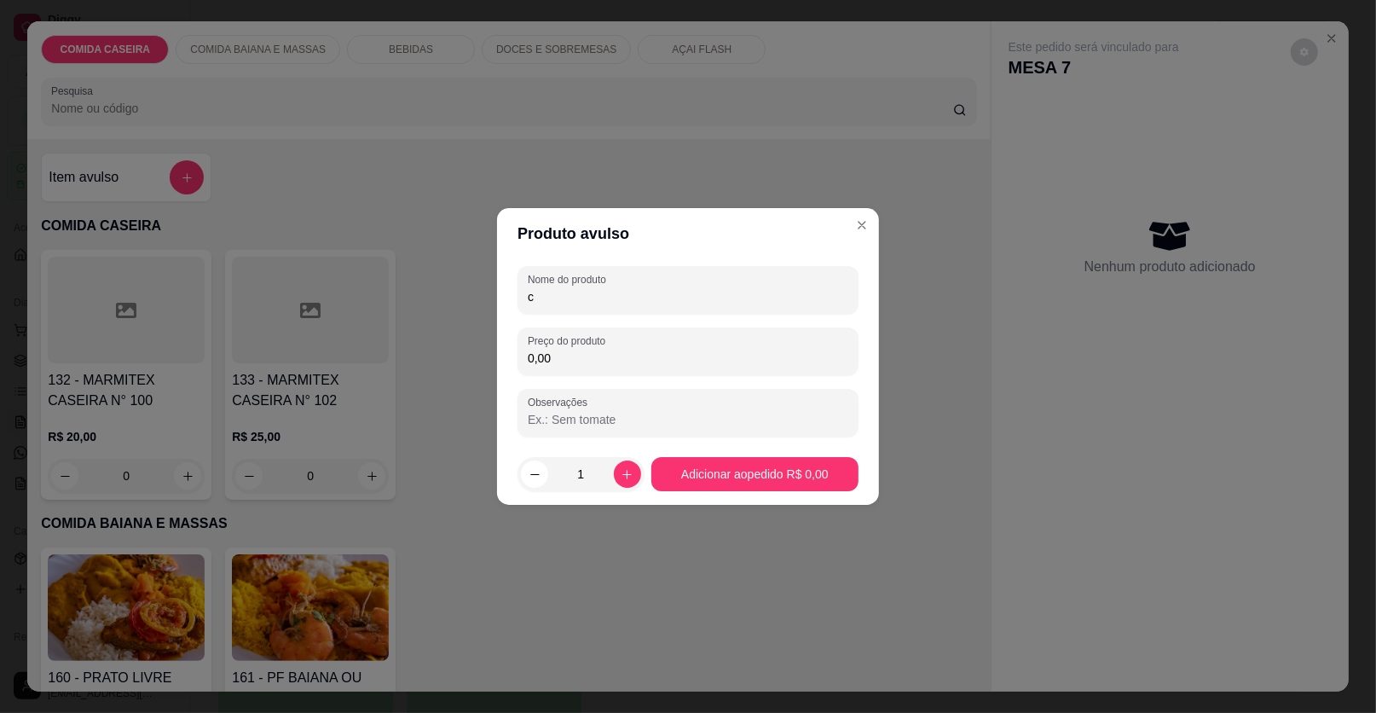
type input "c"
click at [645, 351] on input "0,00" at bounding box center [688, 358] width 321 height 17
type input "107,97"
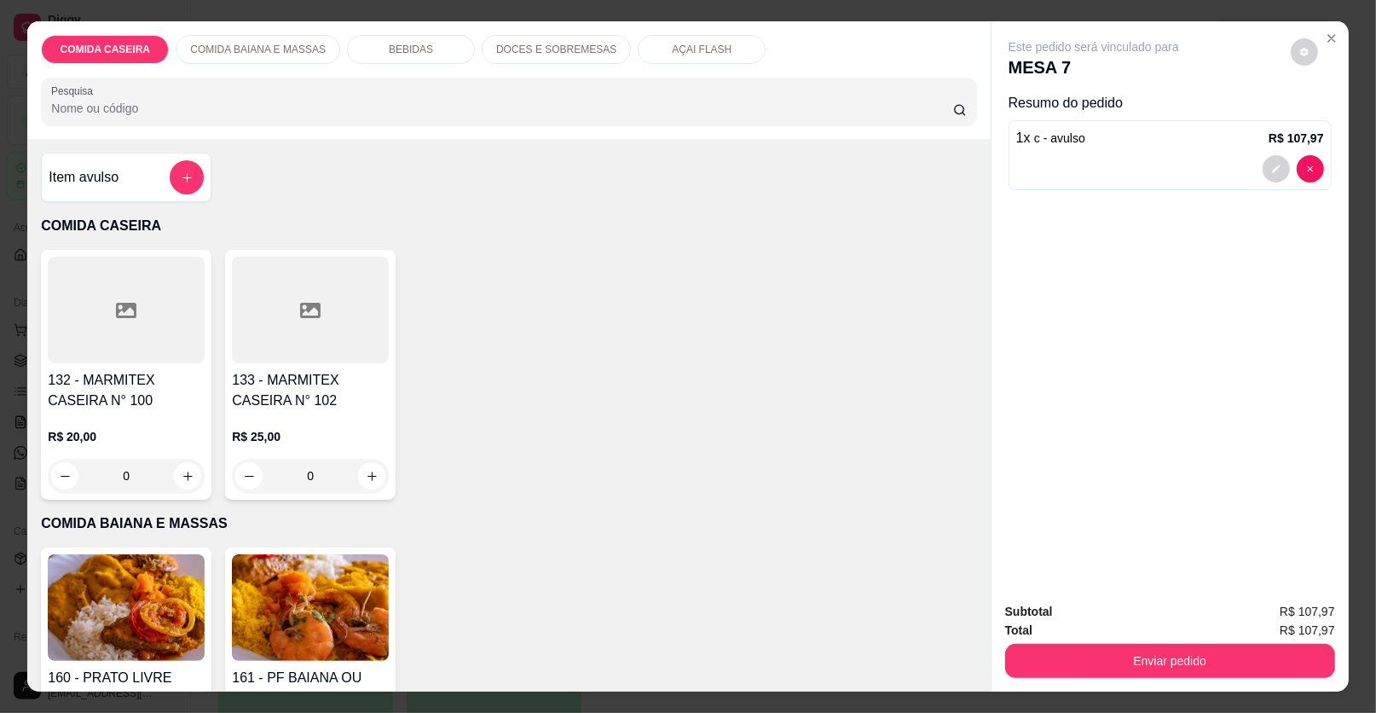
click at [1270, 670] on button "Enviar pedido" at bounding box center [1170, 661] width 330 height 34
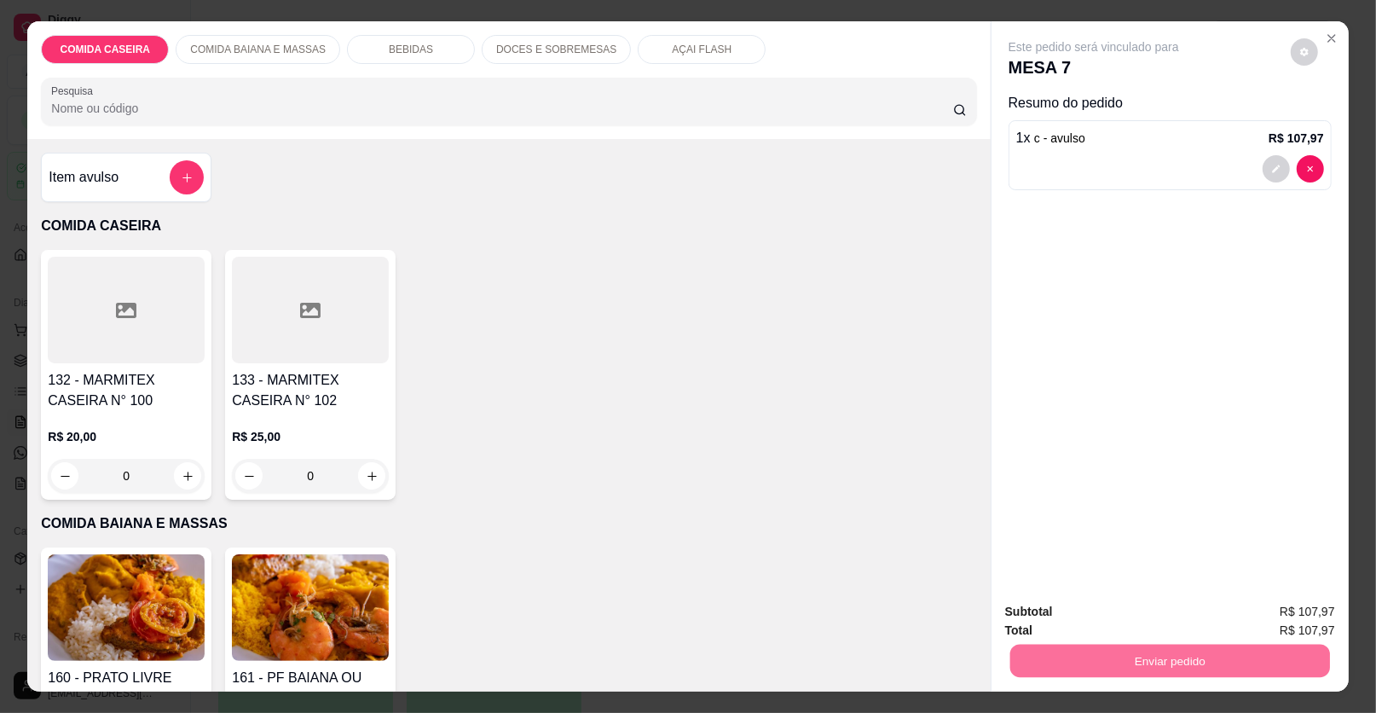
click at [1278, 621] on button "Enviar pedido" at bounding box center [1290, 619] width 96 height 32
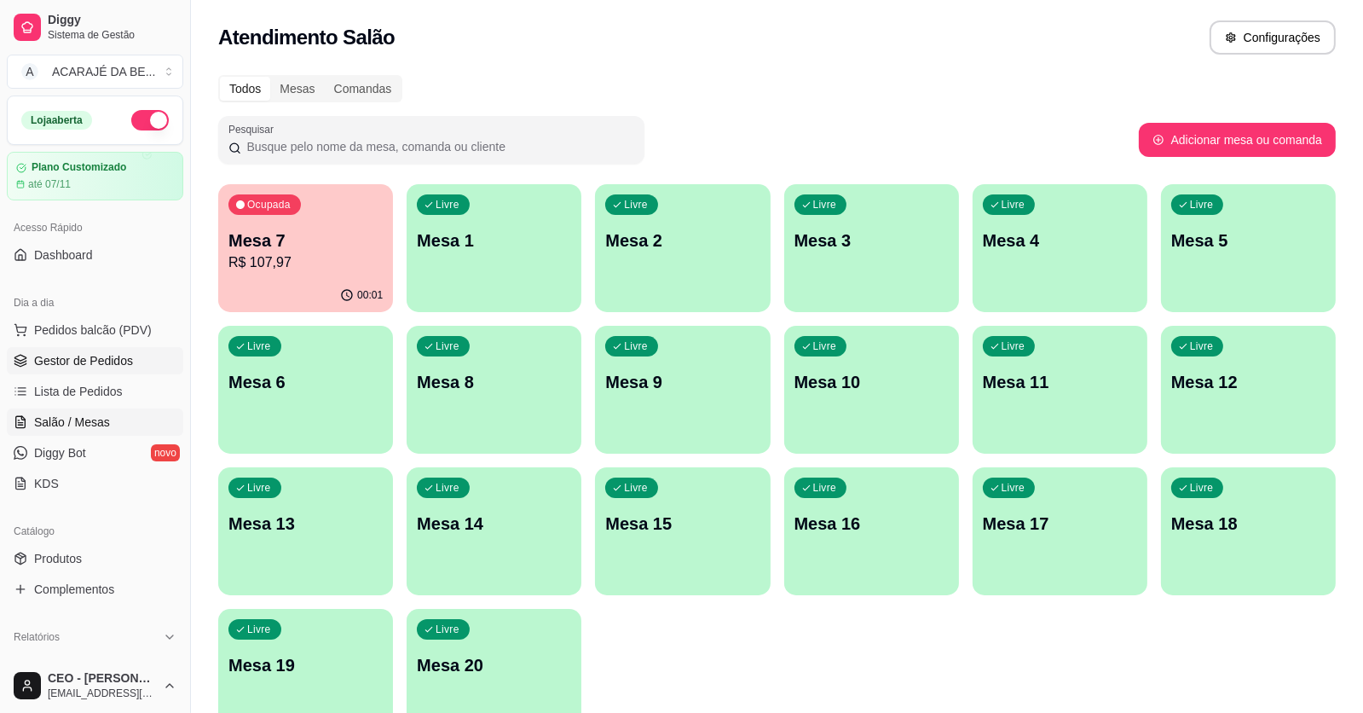
click at [165, 362] on link "Gestor de Pedidos" at bounding box center [95, 360] width 177 height 27
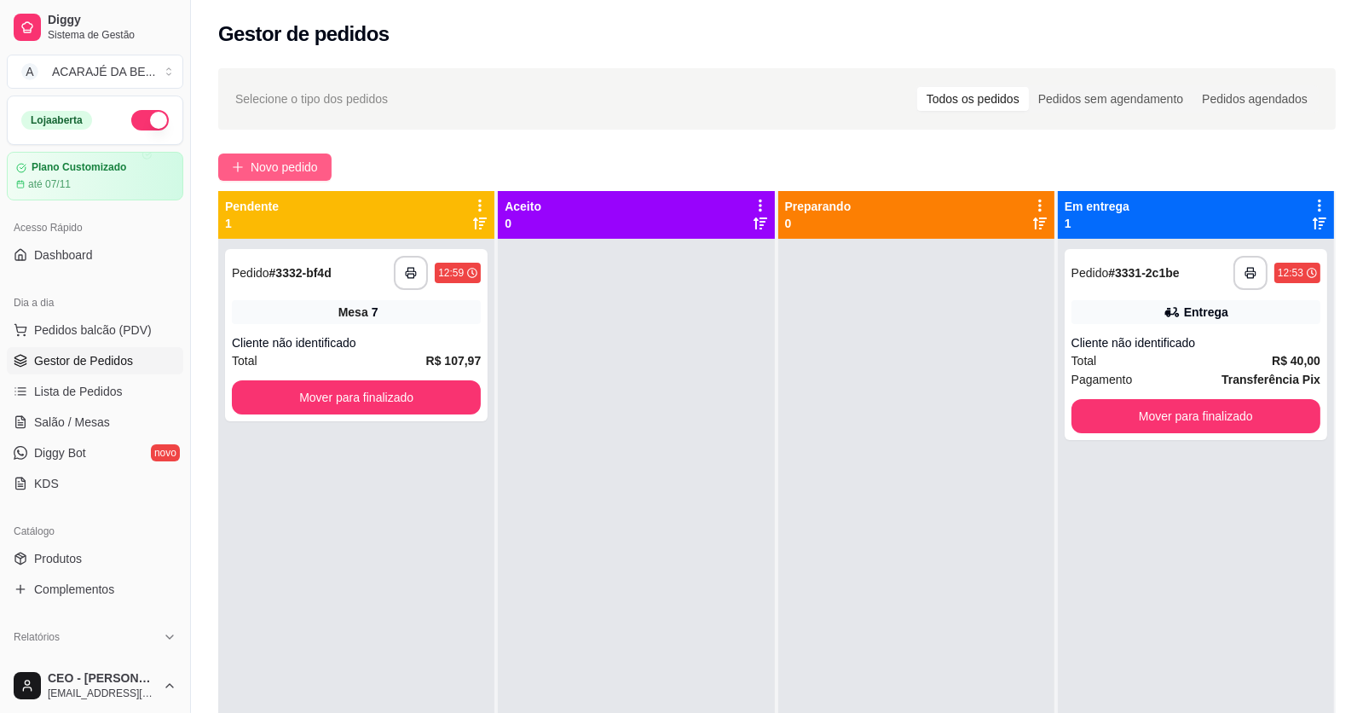
click at [287, 171] on span "Novo pedido" at bounding box center [284, 167] width 67 height 19
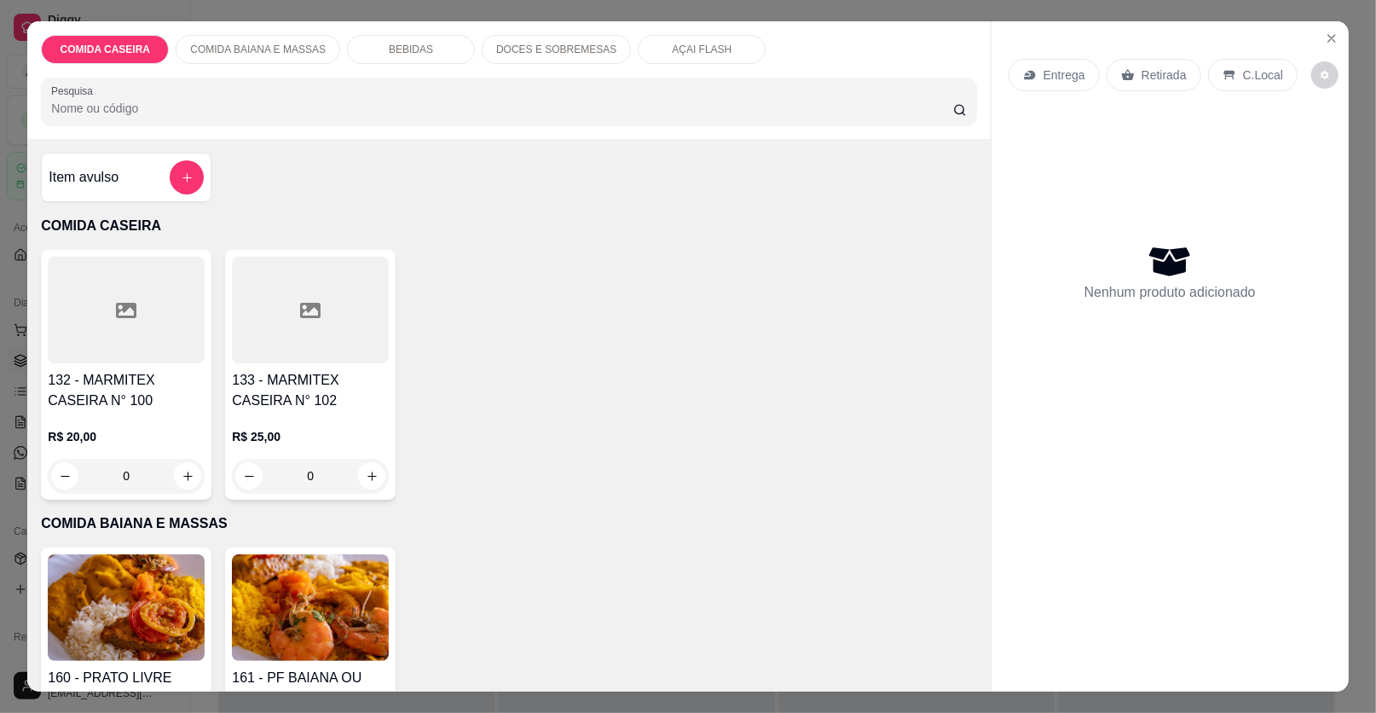
click at [82, 306] on div at bounding box center [126, 310] width 157 height 107
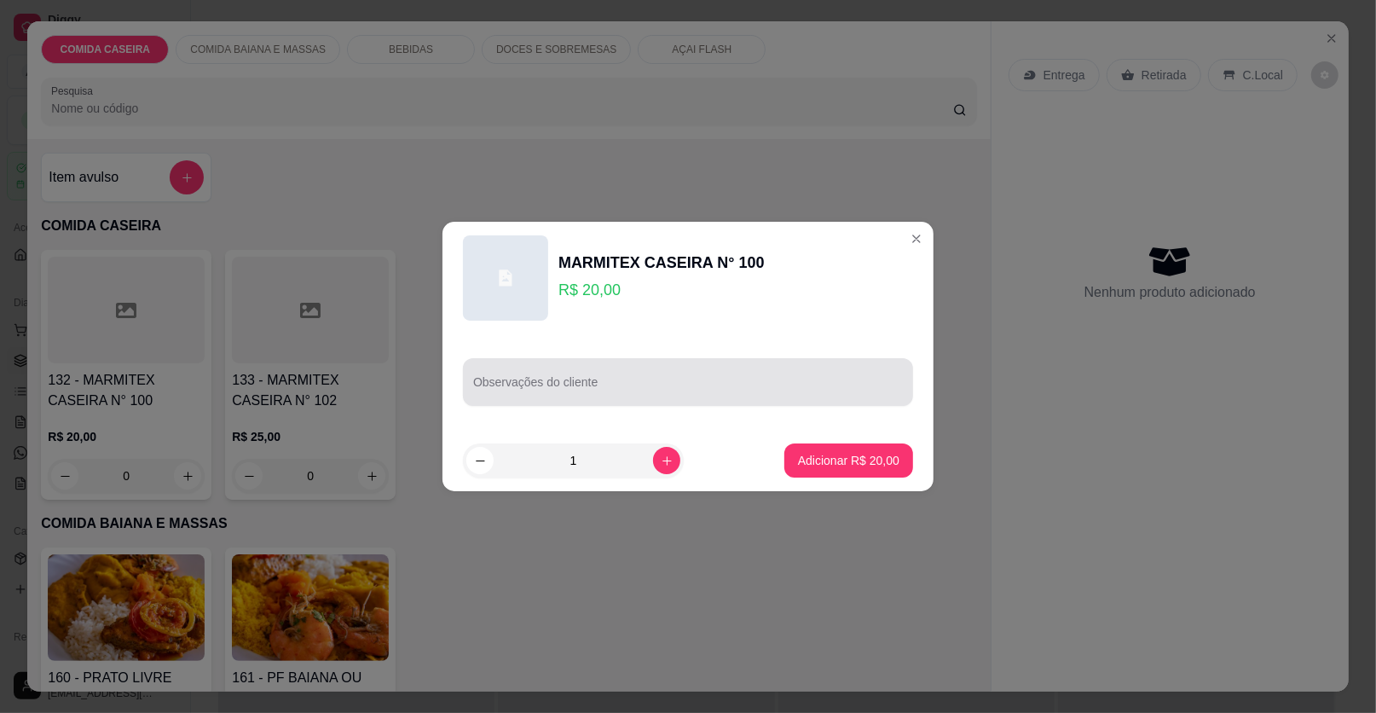
click at [540, 369] on div at bounding box center [688, 382] width 430 height 34
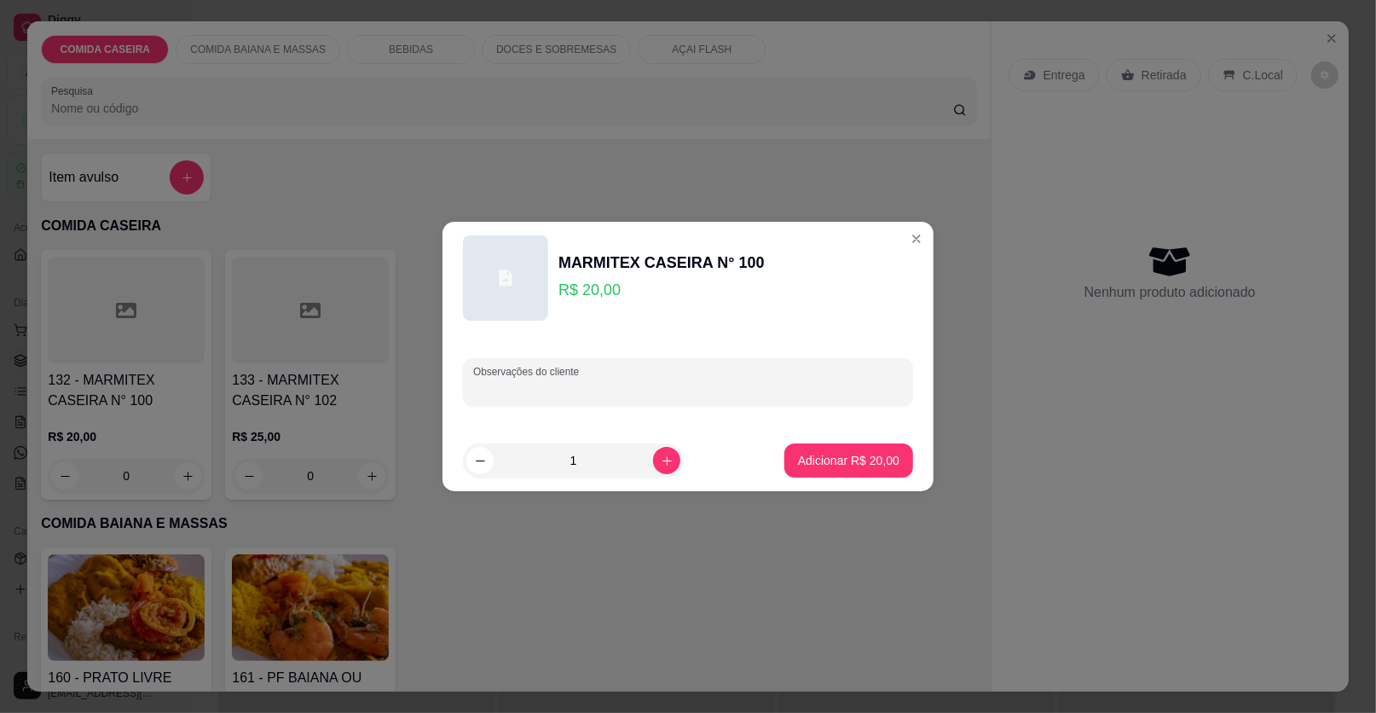
paste input "Strogonoff arroz purê macarrão e feijão tropeiro"
type input "Strogonoff arroz purê macarrão e feijão tropeiro"
click at [813, 456] on p "Adicionar R$ 20,00" at bounding box center [848, 460] width 101 height 17
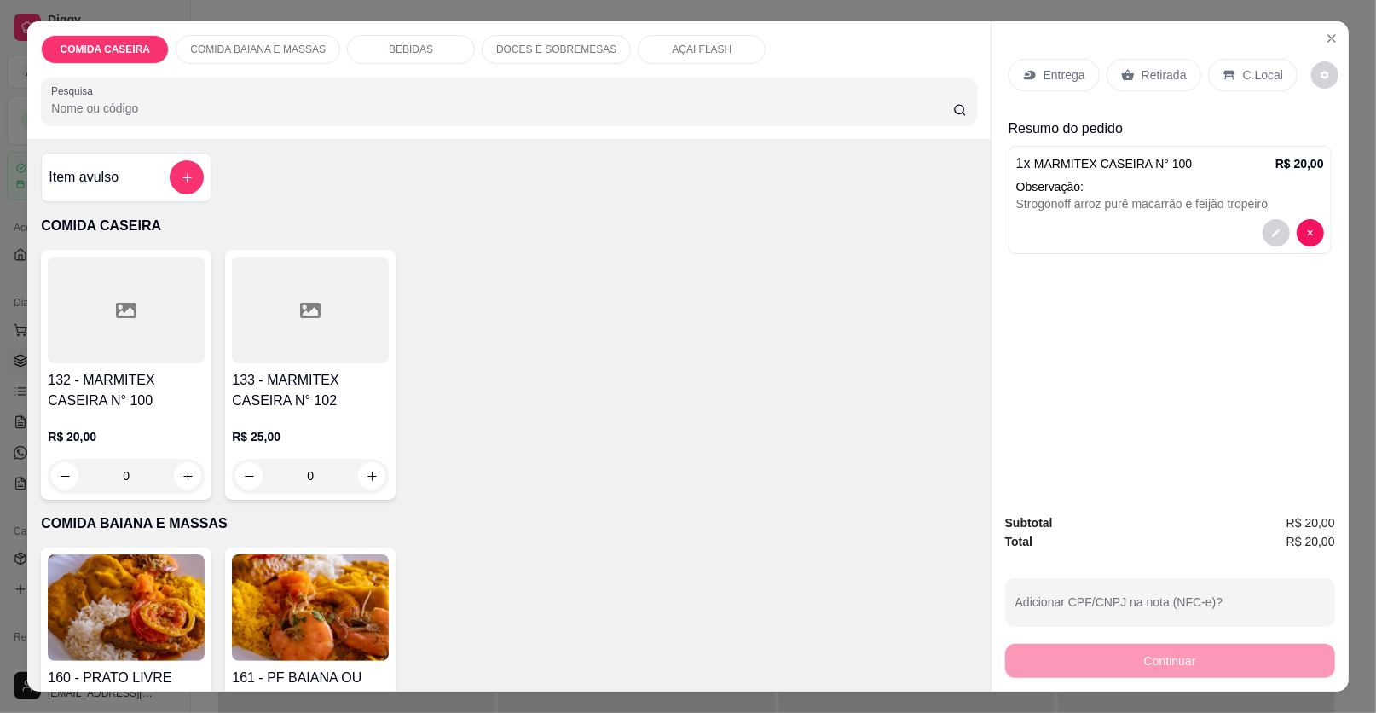
click at [1050, 63] on div "Entrega" at bounding box center [1054, 75] width 91 height 32
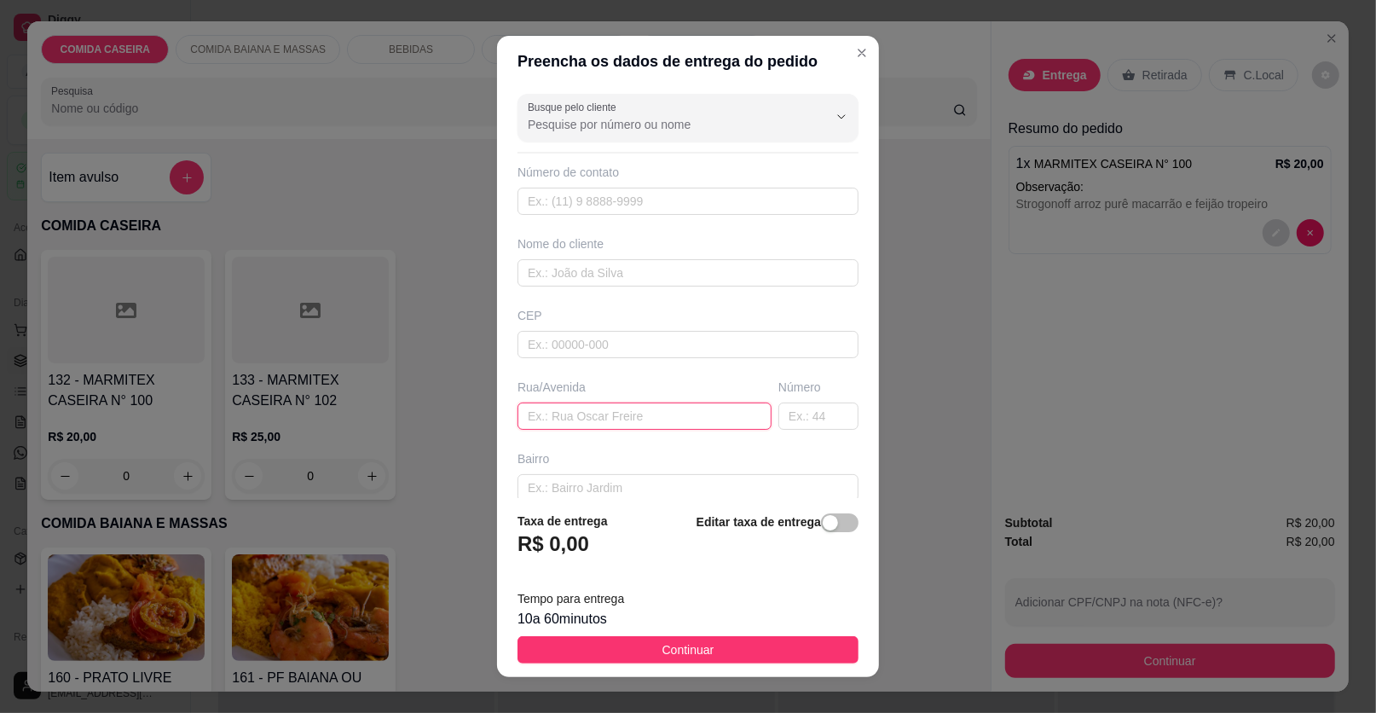
click at [575, 412] on input "text" at bounding box center [645, 415] width 254 height 27
paste input "Em frente a casa de [PERSON_NAME]"
paste input "[GEOGRAPHIC_DATA][PERSON_NAME]"
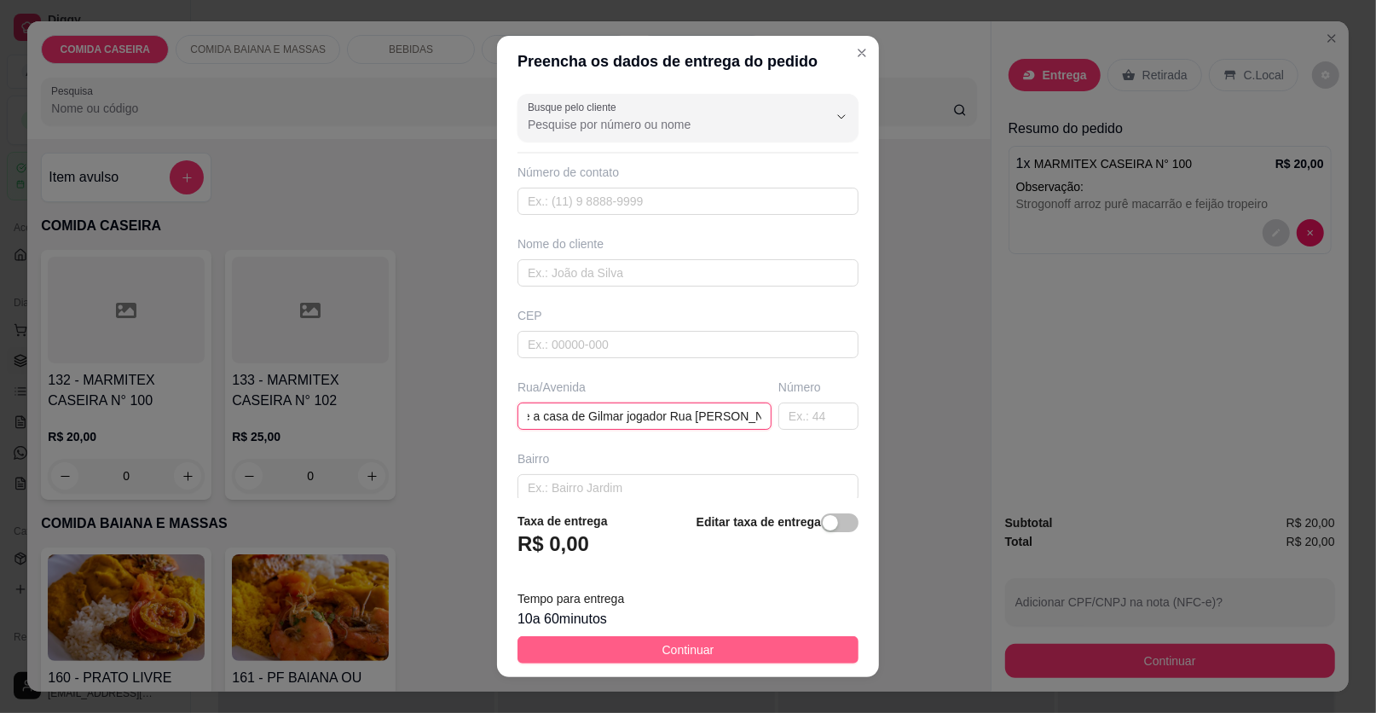
type input "Em frente a casa de Gilmar jogador Rua [PERSON_NAME]"
click at [756, 638] on button "Continuar" at bounding box center [688, 649] width 341 height 27
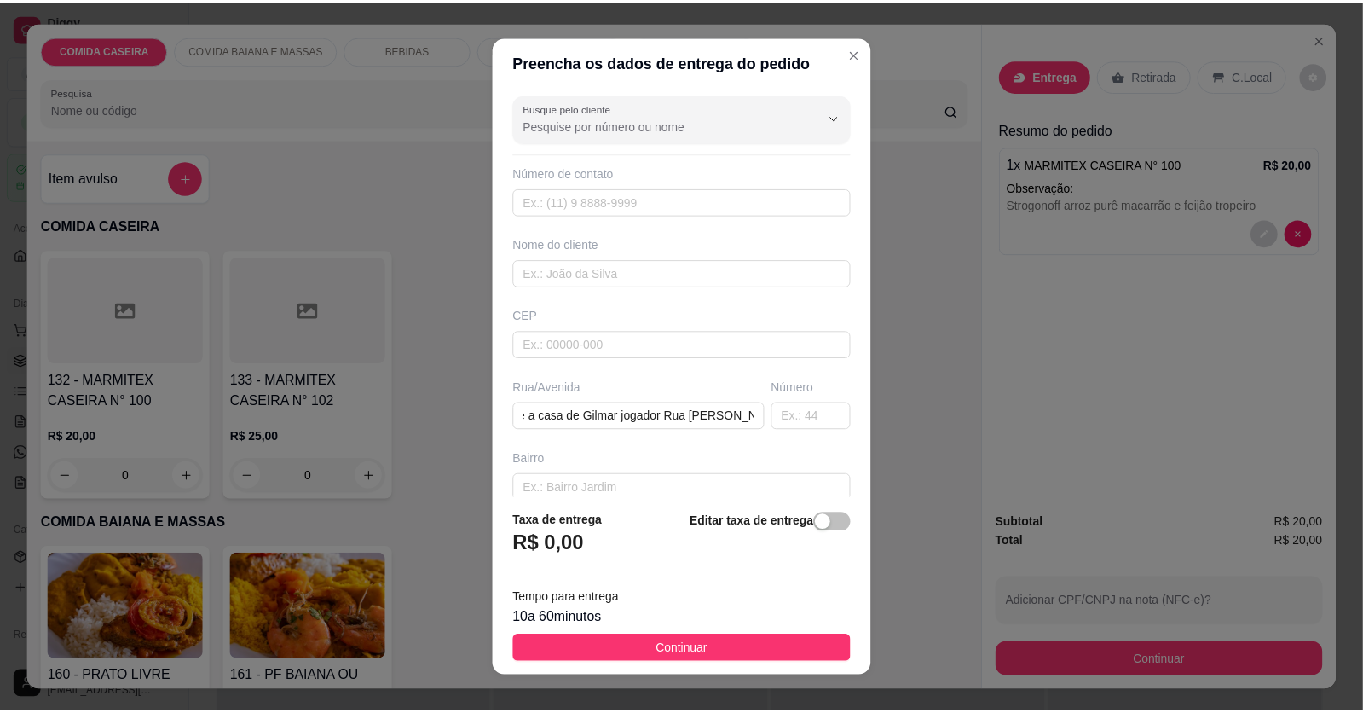
scroll to position [0, 0]
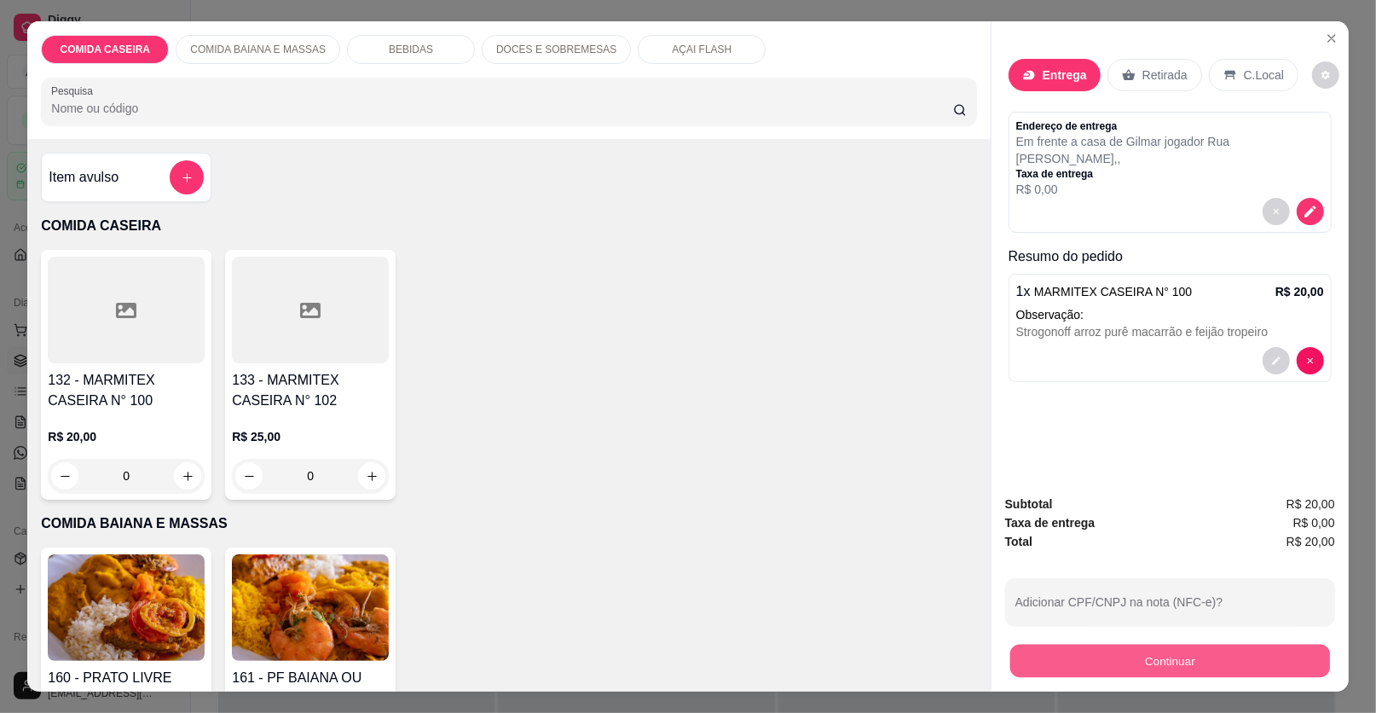
click at [1010, 669] on button "Continuar" at bounding box center [1170, 661] width 320 height 33
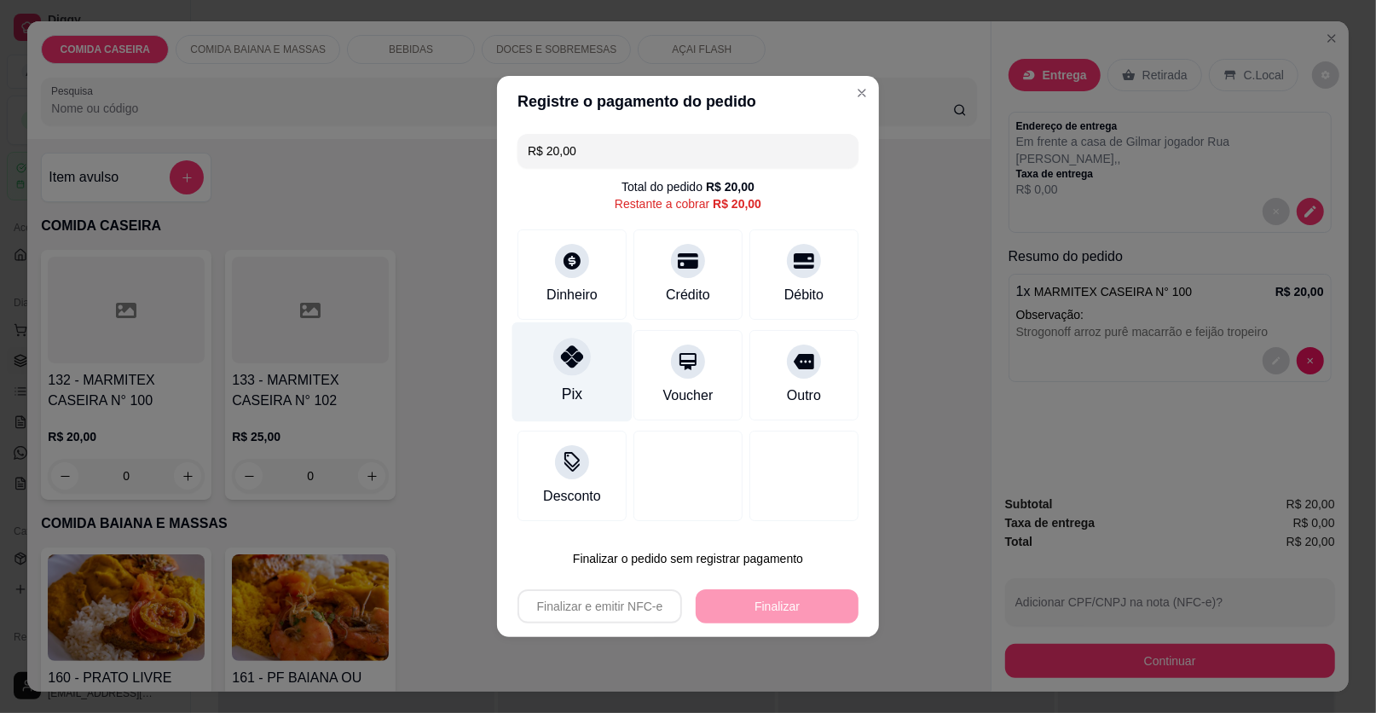
click at [581, 385] on div "Pix" at bounding box center [572, 372] width 120 height 100
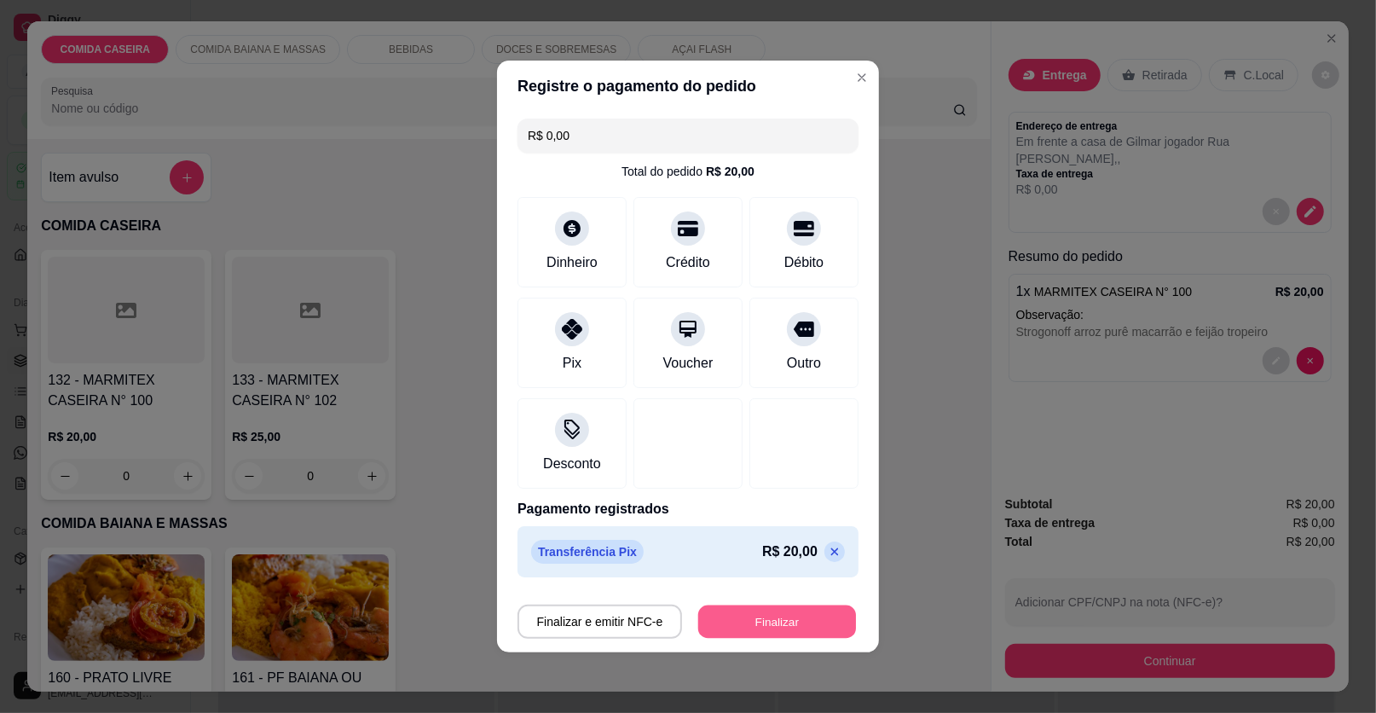
click at [825, 618] on button "Finalizar" at bounding box center [777, 621] width 158 height 33
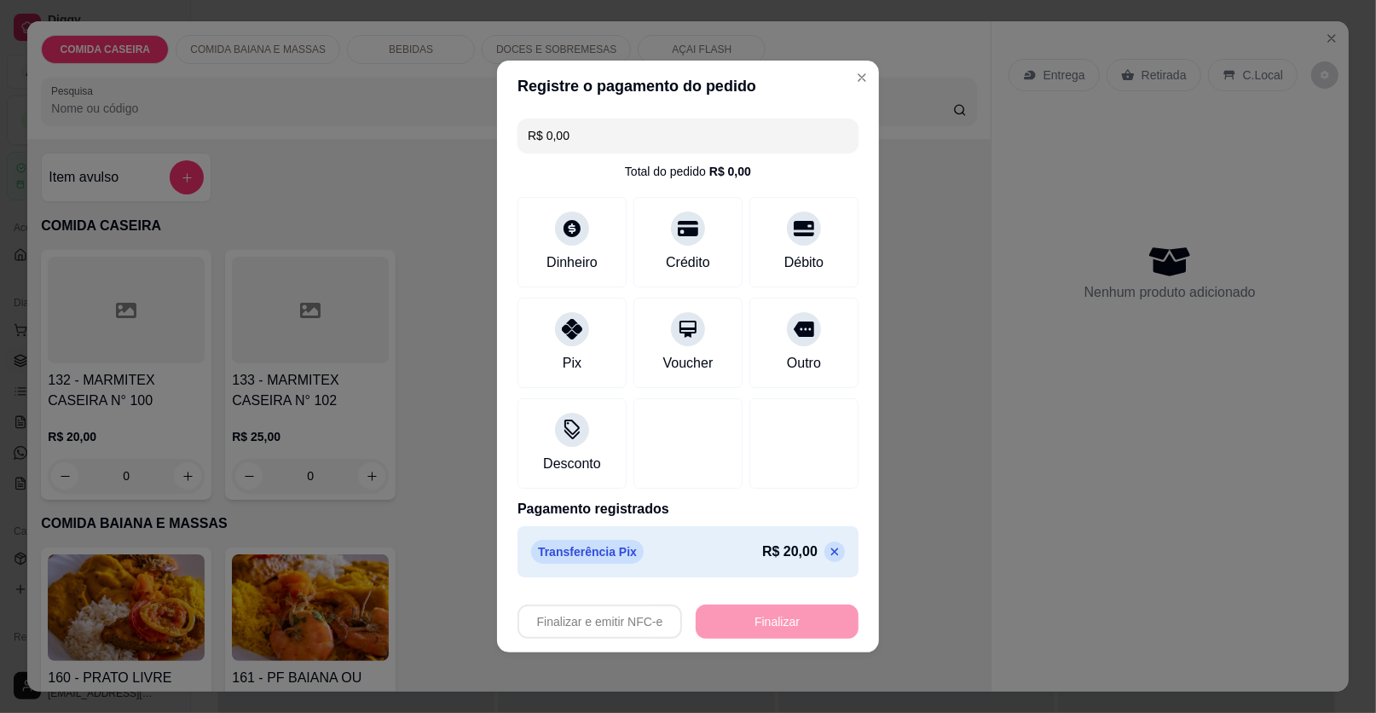
type input "-R$ 20,00"
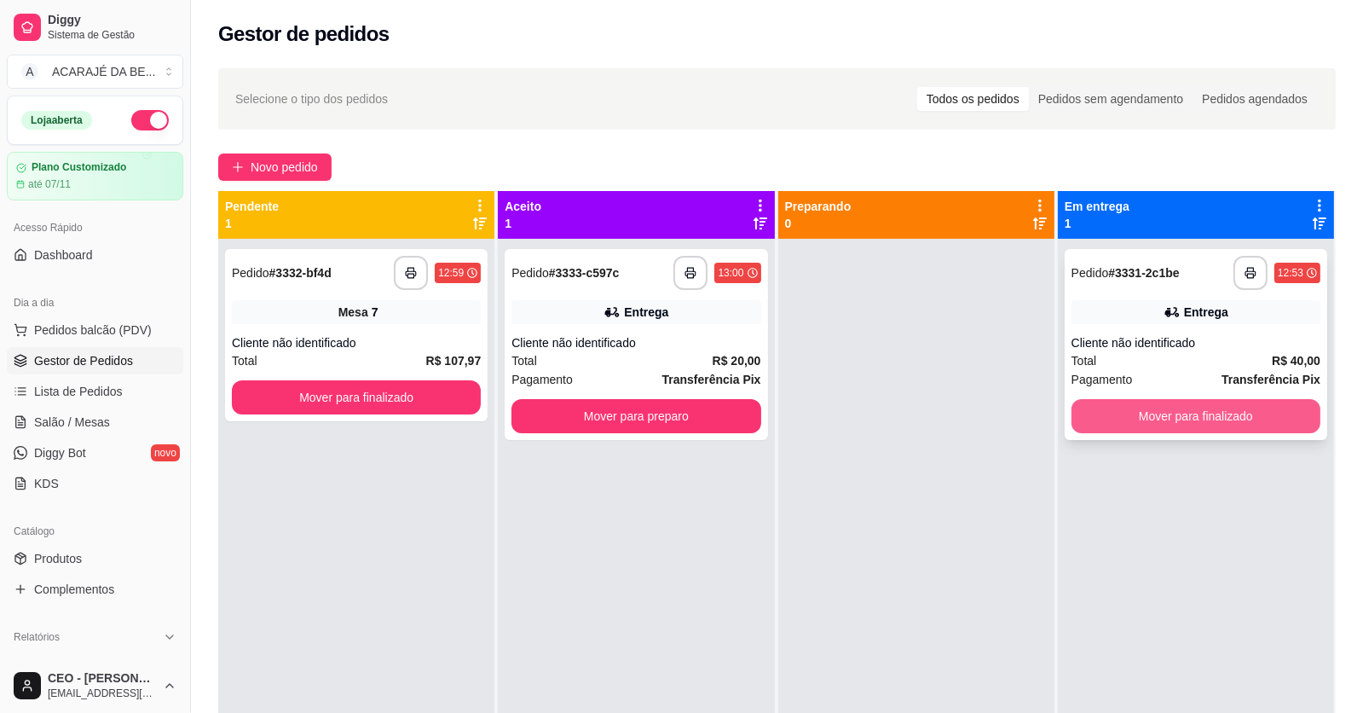
click at [1276, 414] on button "Mover para finalizado" at bounding box center [1196, 416] width 249 height 34
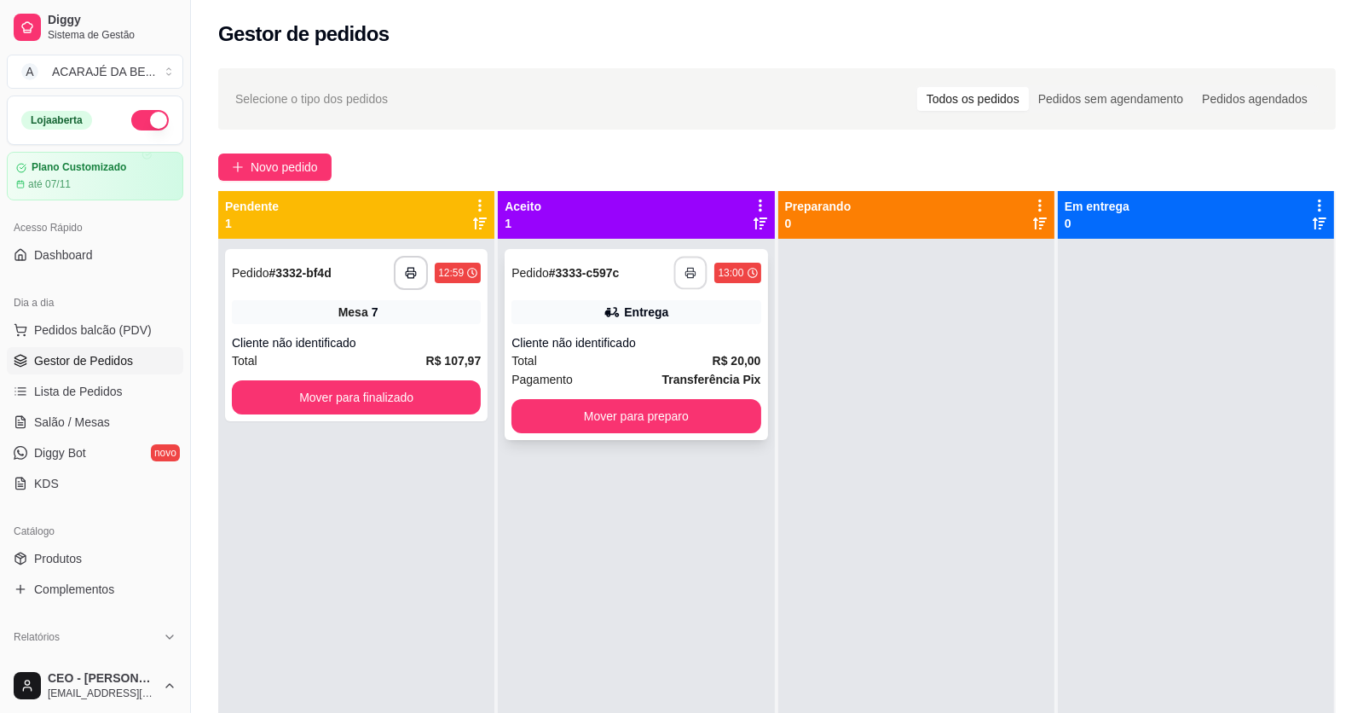
click at [692, 267] on button "button" at bounding box center [690, 273] width 33 height 33
click at [667, 297] on div "**********" at bounding box center [636, 344] width 263 height 191
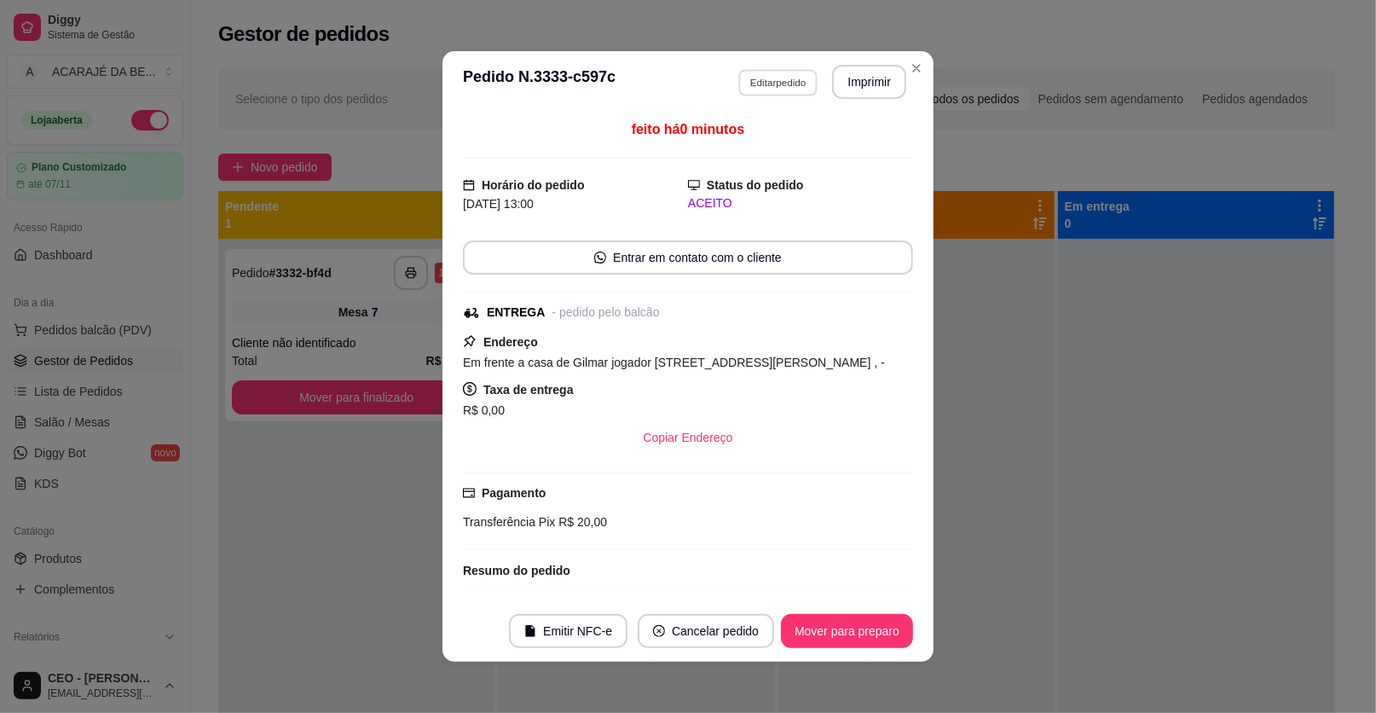
click at [771, 84] on button "Editar pedido" at bounding box center [777, 82] width 79 height 26
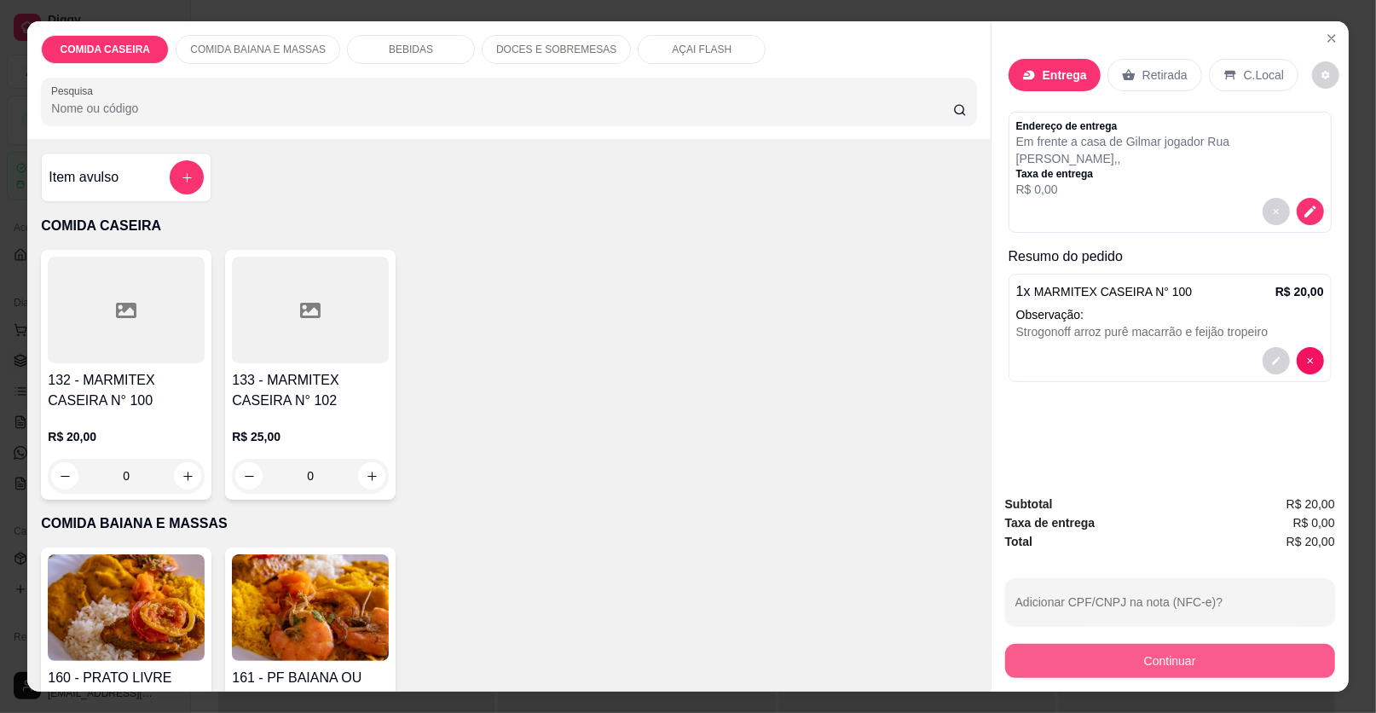
click at [1137, 657] on button "Continuar" at bounding box center [1170, 661] width 330 height 34
click at [1032, 73] on div "Entrega" at bounding box center [1055, 75] width 92 height 32
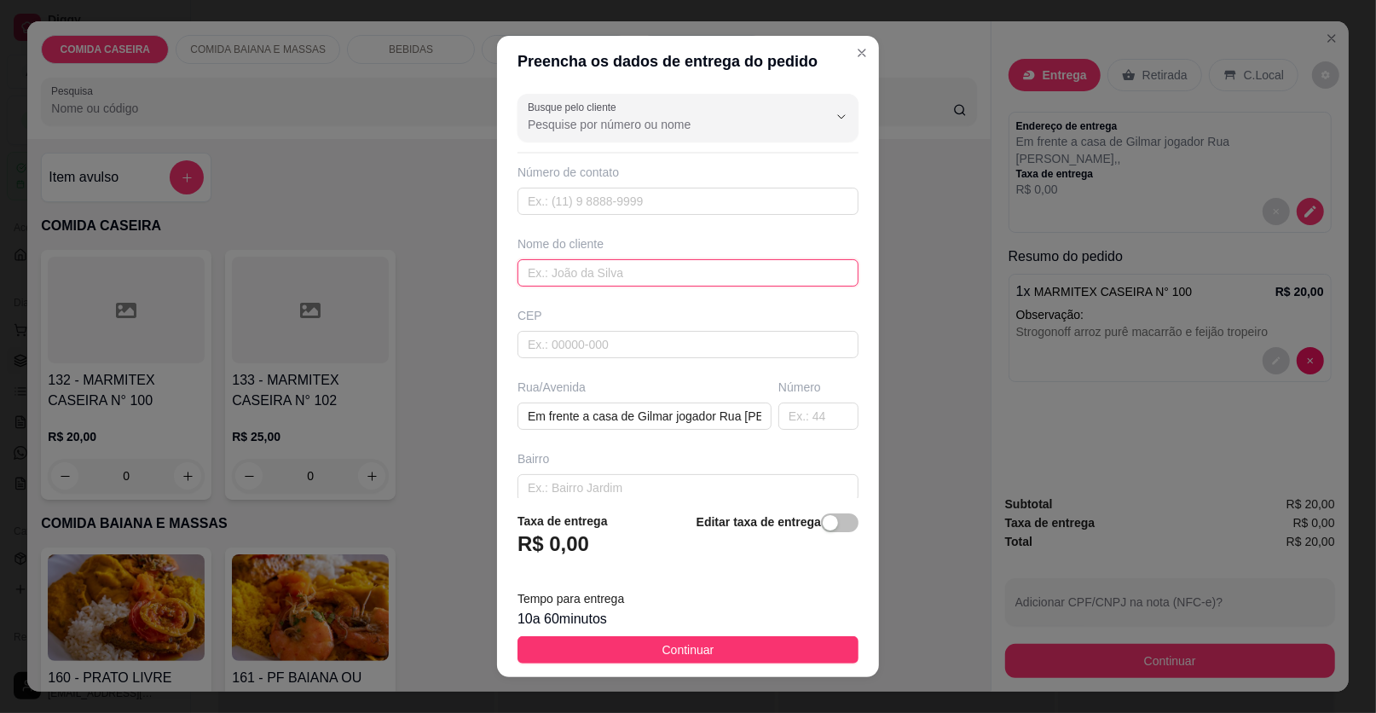
click at [646, 262] on input "text" at bounding box center [688, 272] width 341 height 27
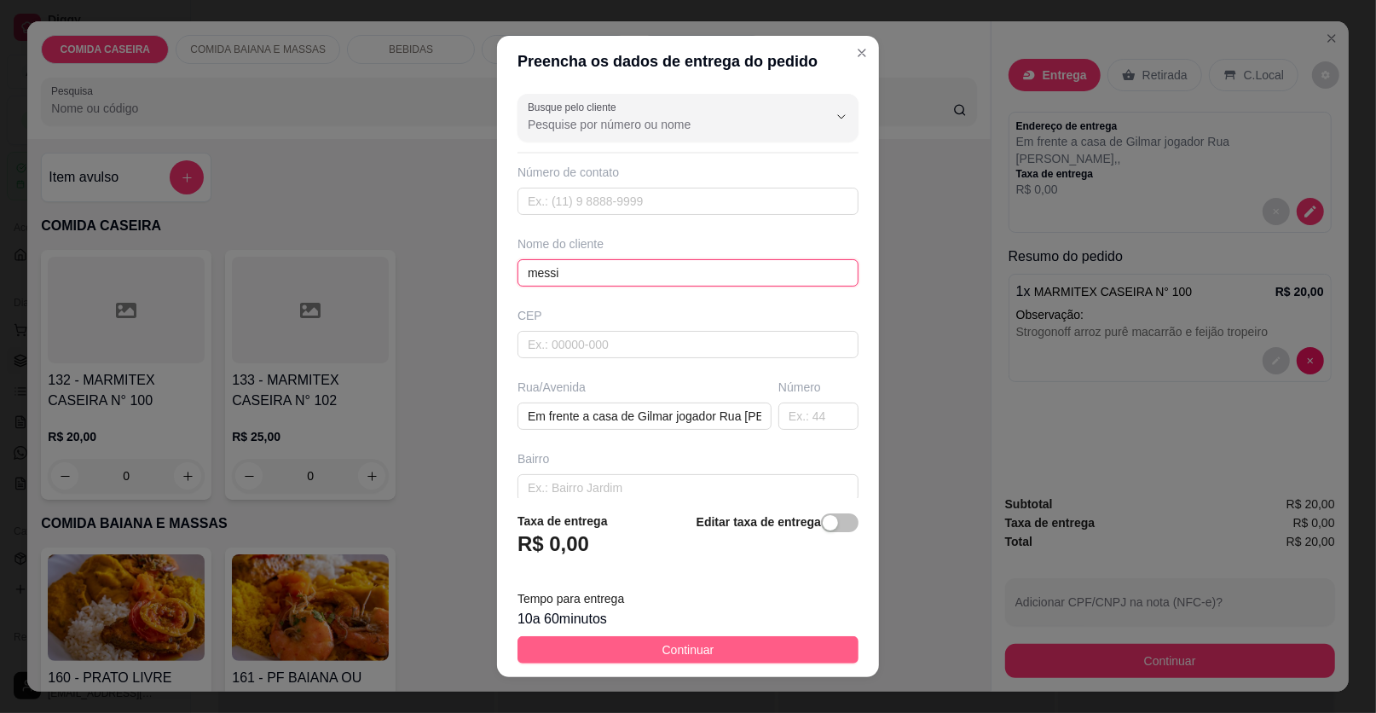
type input "messi"
click at [726, 640] on button "Continuar" at bounding box center [688, 649] width 341 height 27
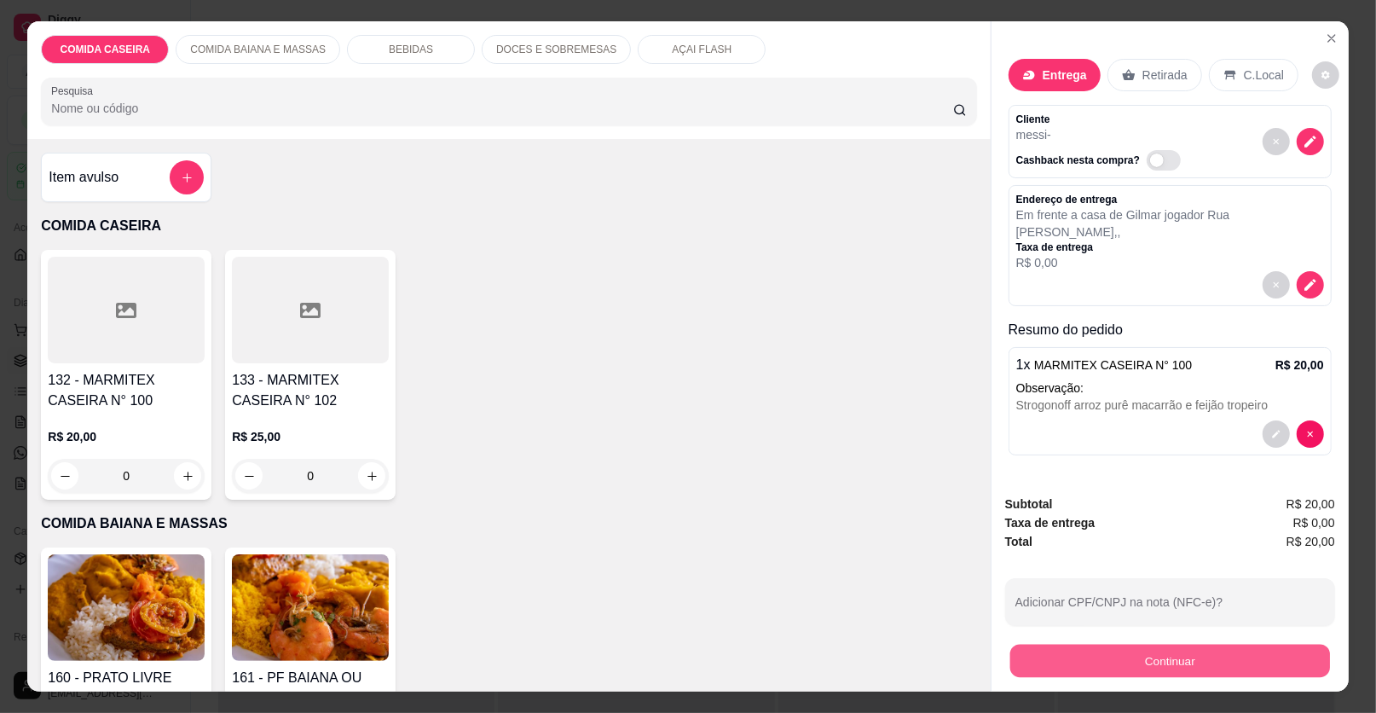
click at [1081, 645] on button "Continuar" at bounding box center [1170, 661] width 320 height 33
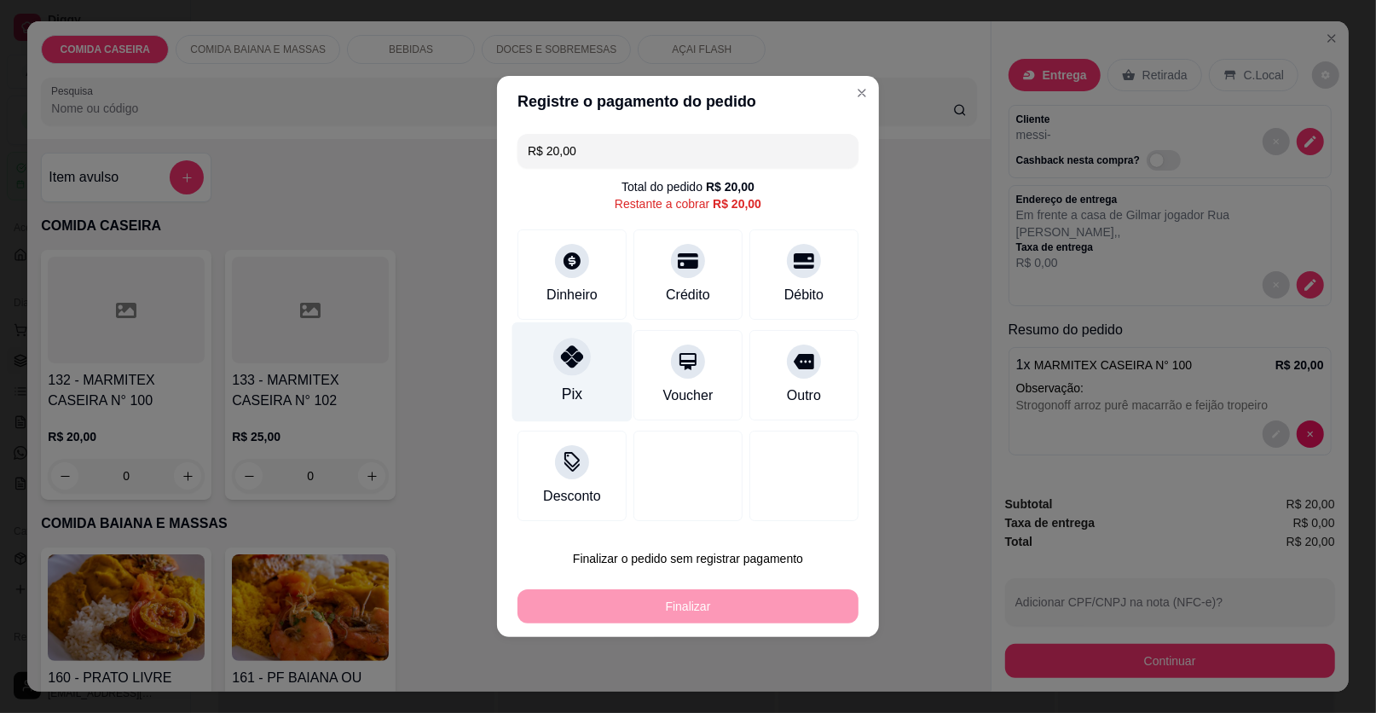
click at [608, 356] on div "Pix" at bounding box center [572, 372] width 120 height 100
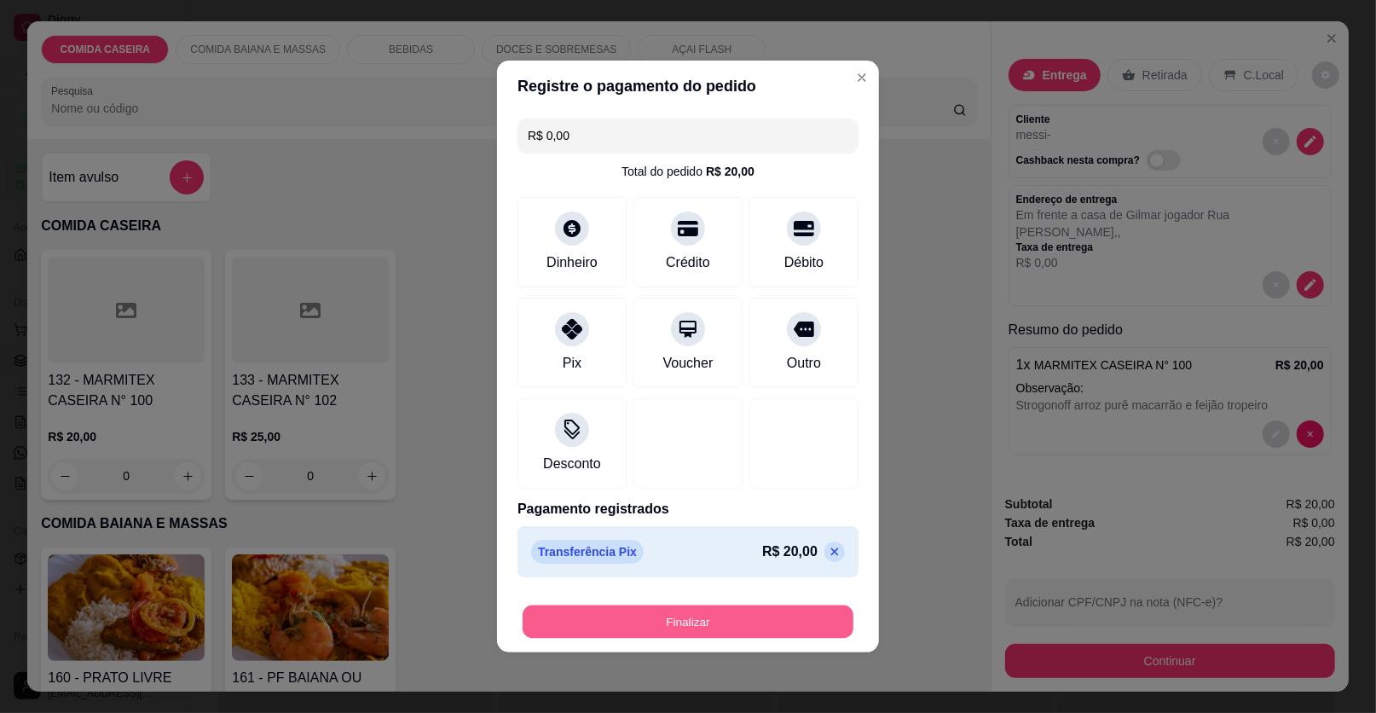
click at [770, 614] on button "Finalizar" at bounding box center [688, 621] width 331 height 33
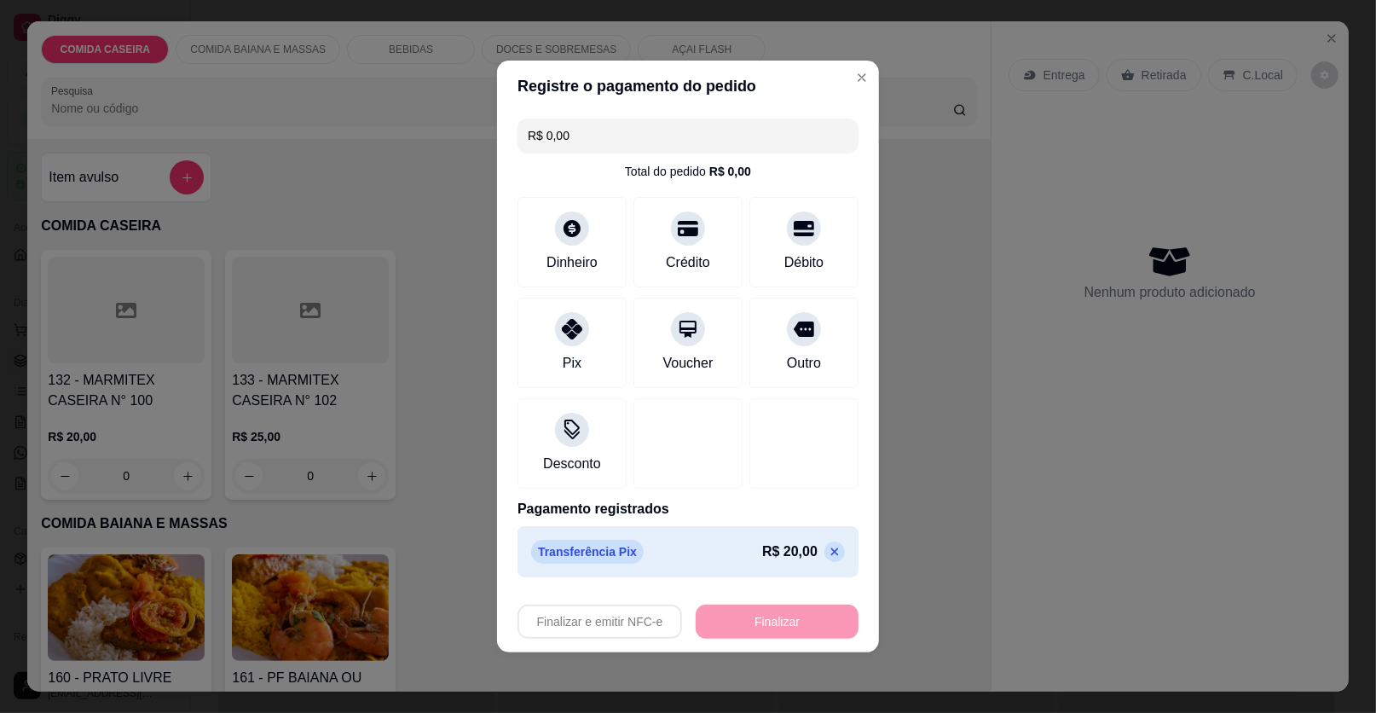
type input "-R$ 20,00"
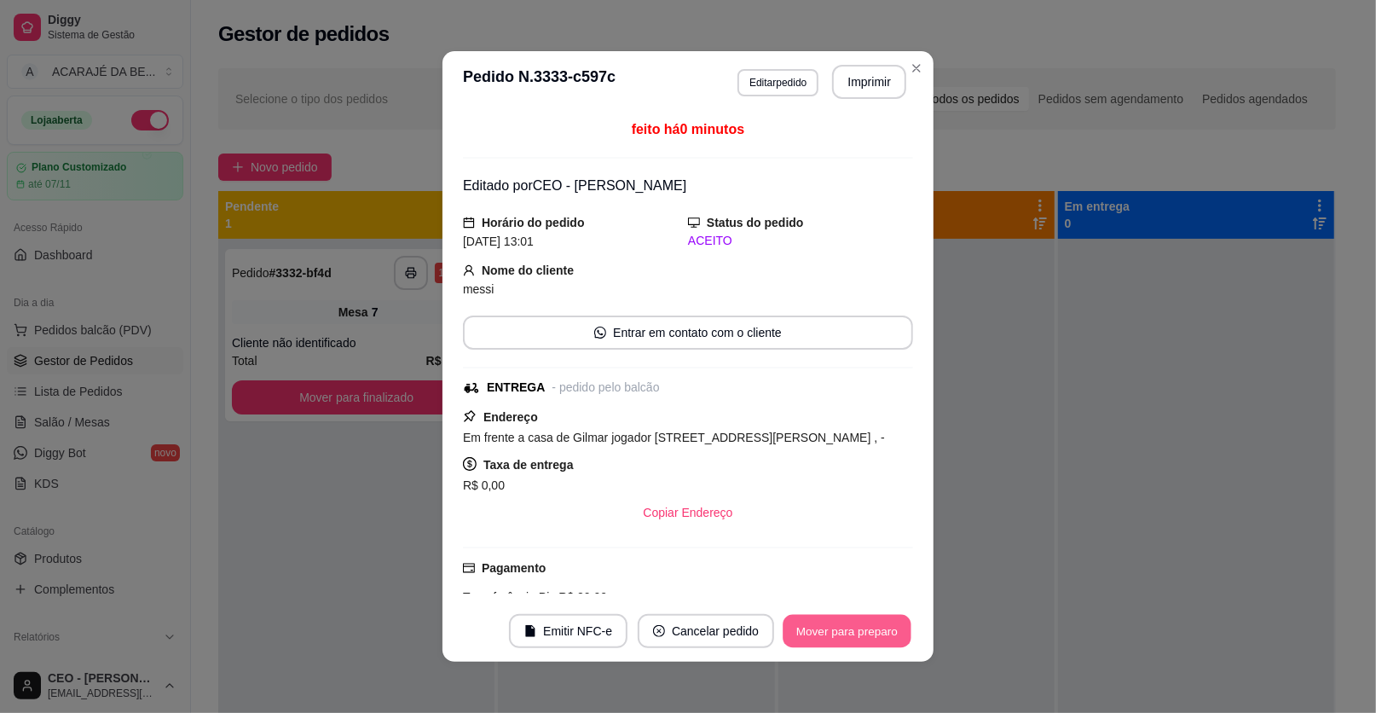
click at [882, 628] on button "Mover para preparo" at bounding box center [847, 631] width 128 height 33
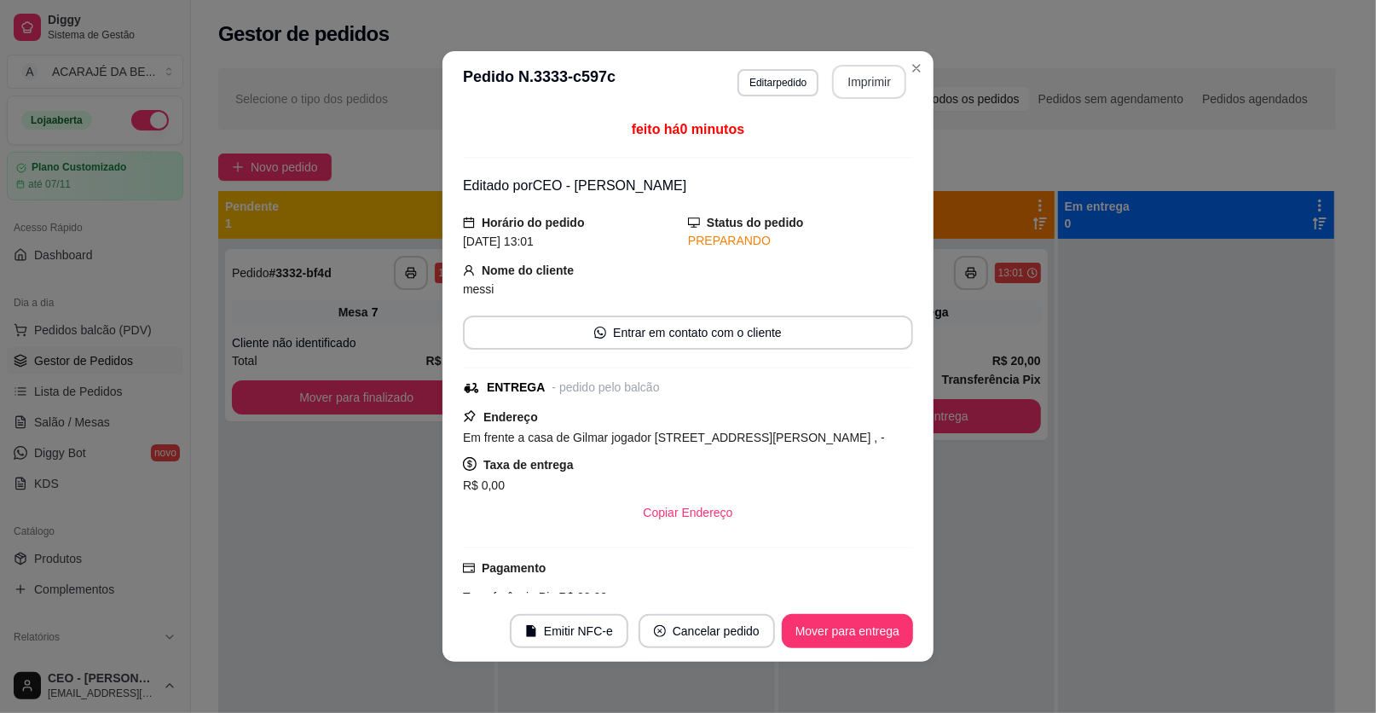
click at [861, 83] on button "Imprimir" at bounding box center [869, 82] width 74 height 34
click at [819, 635] on button "Mover para entrega" at bounding box center [847, 631] width 131 height 34
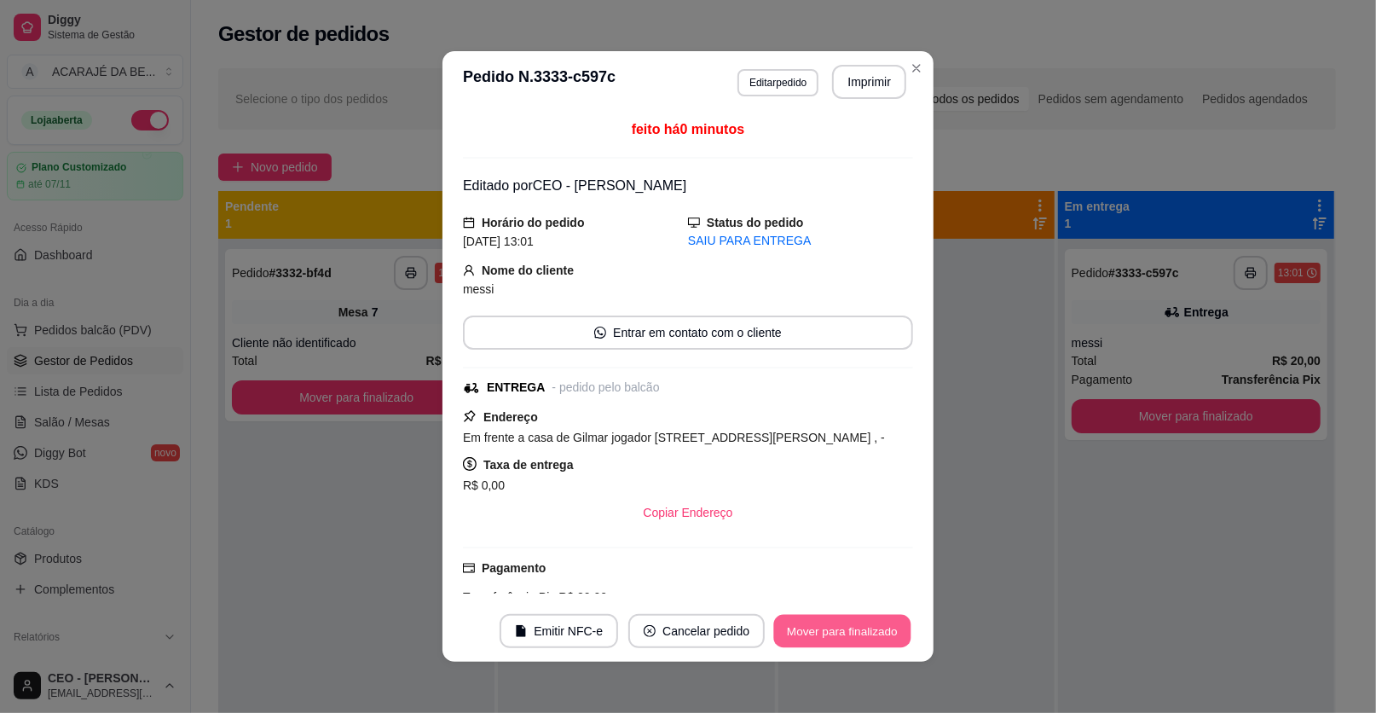
click at [819, 628] on button "Mover para finalizado" at bounding box center [842, 631] width 137 height 33
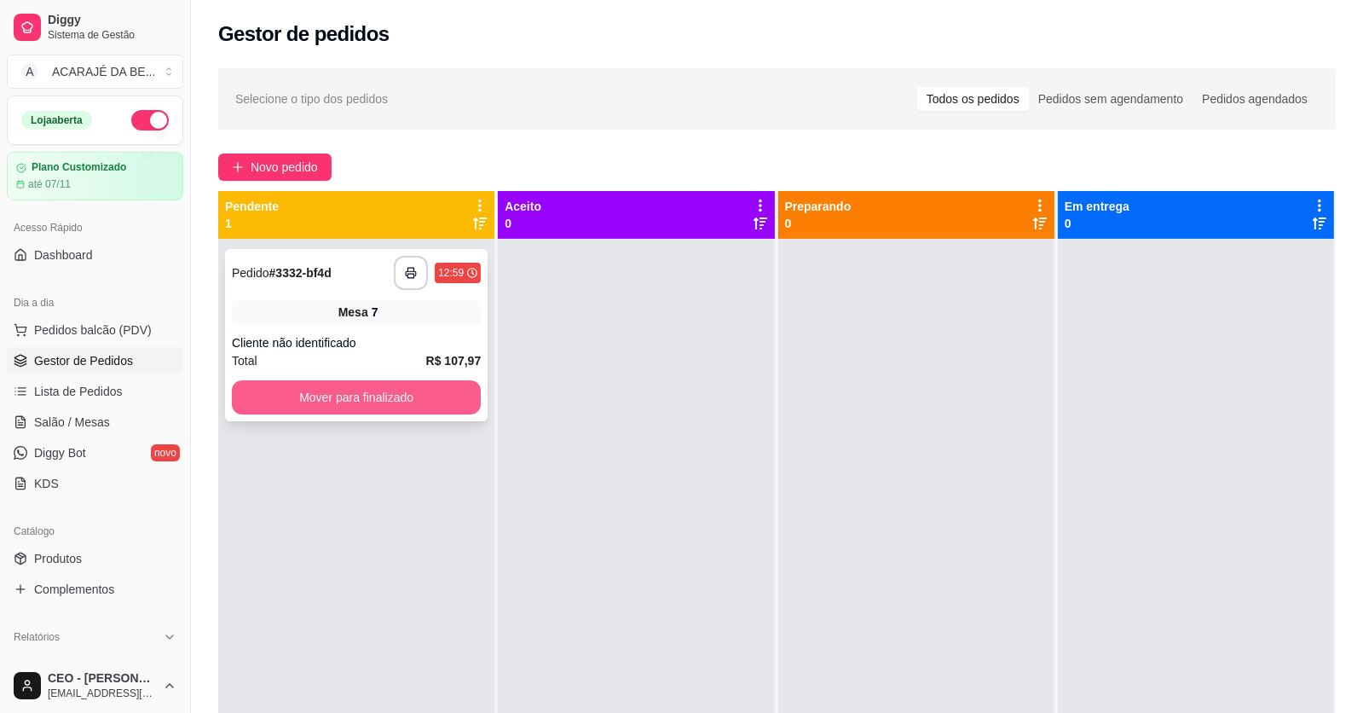
click at [443, 403] on button "Mover para finalizado" at bounding box center [356, 397] width 249 height 34
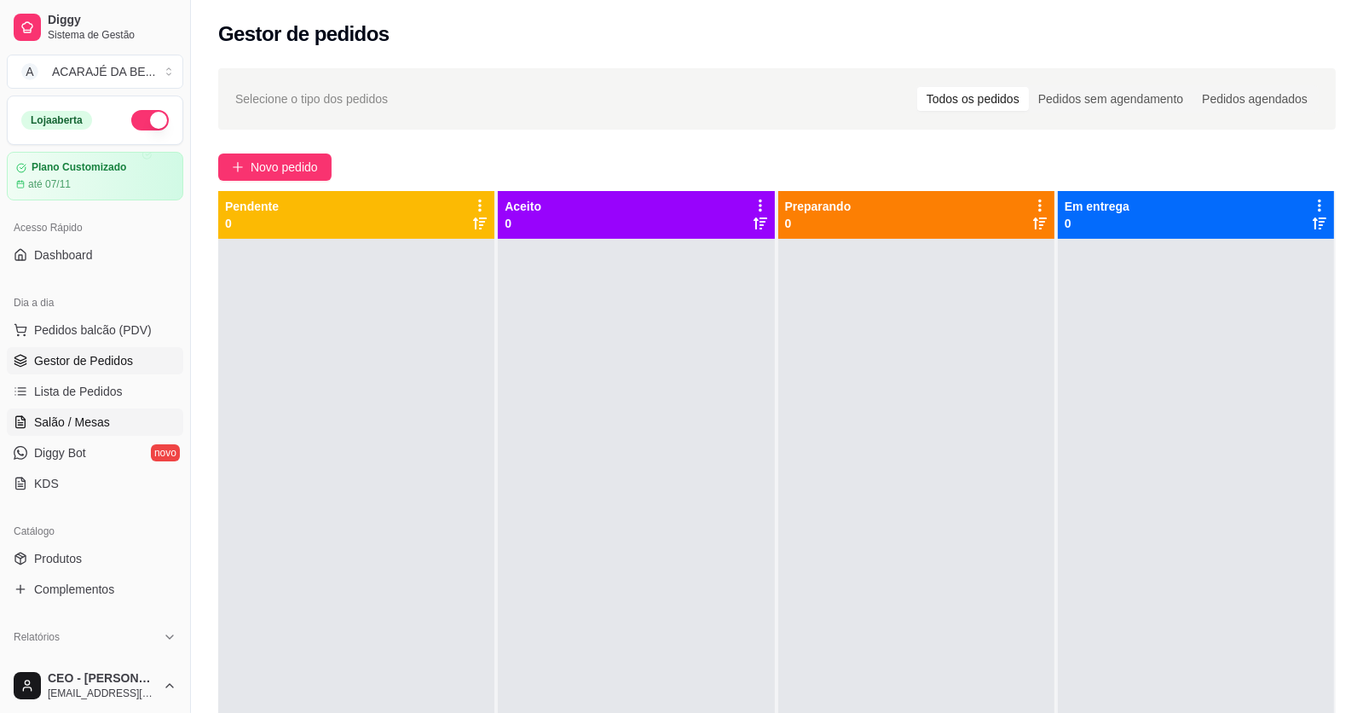
click at [81, 419] on span "Salão / Mesas" at bounding box center [72, 422] width 76 height 17
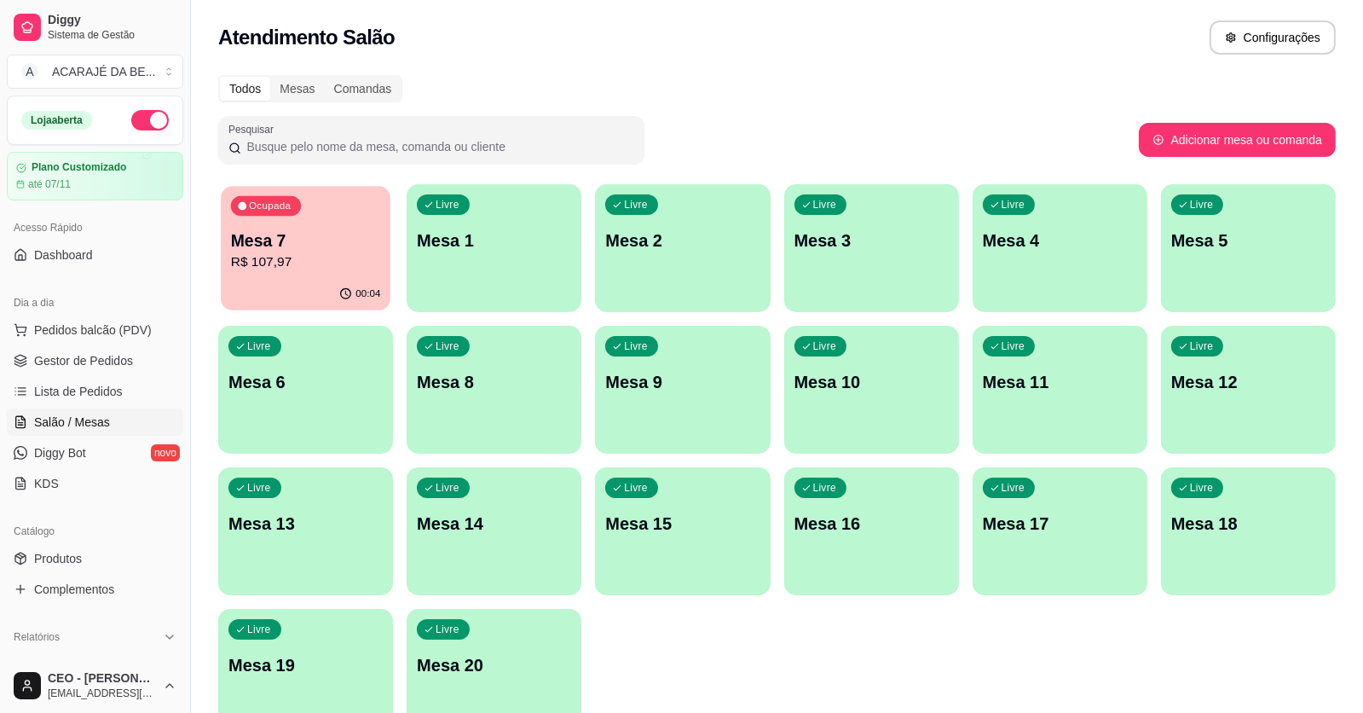
click at [269, 246] on p "Mesa 7" at bounding box center [306, 240] width 150 height 23
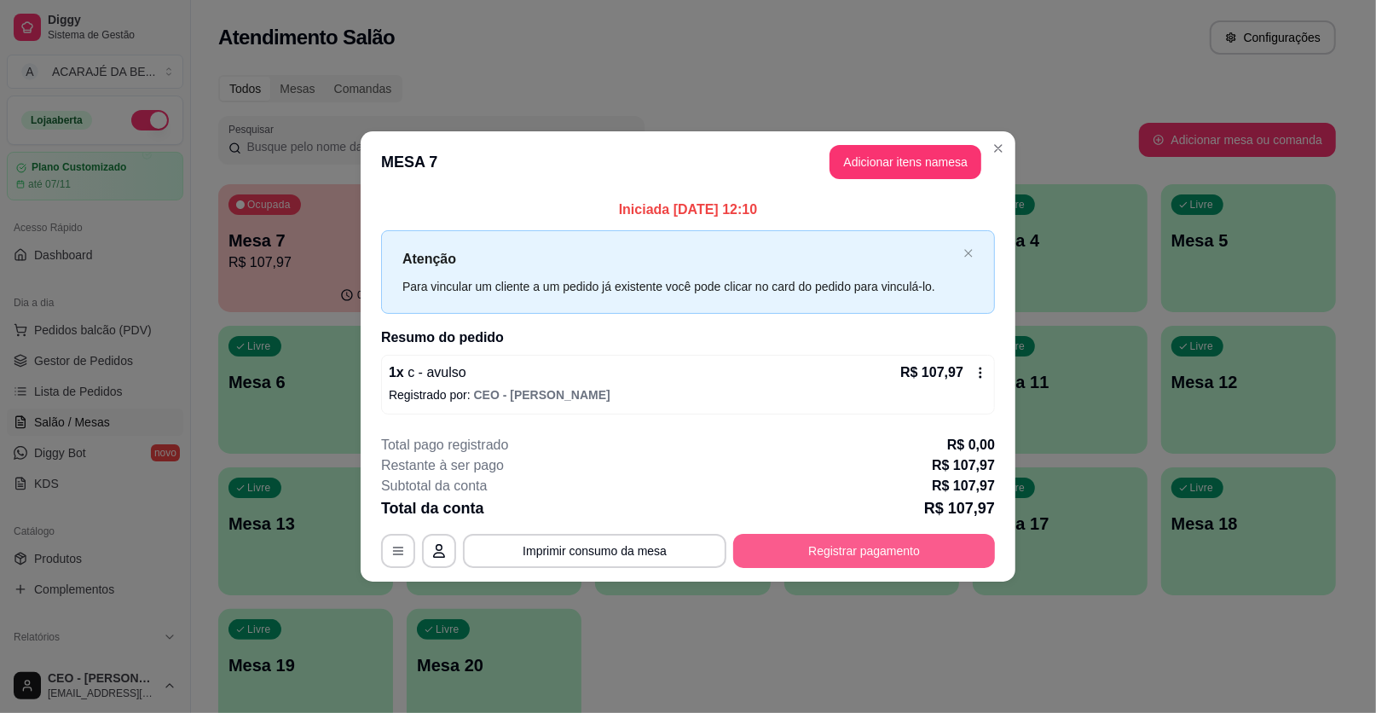
click at [919, 541] on button "Registrar pagamento" at bounding box center [864, 551] width 262 height 34
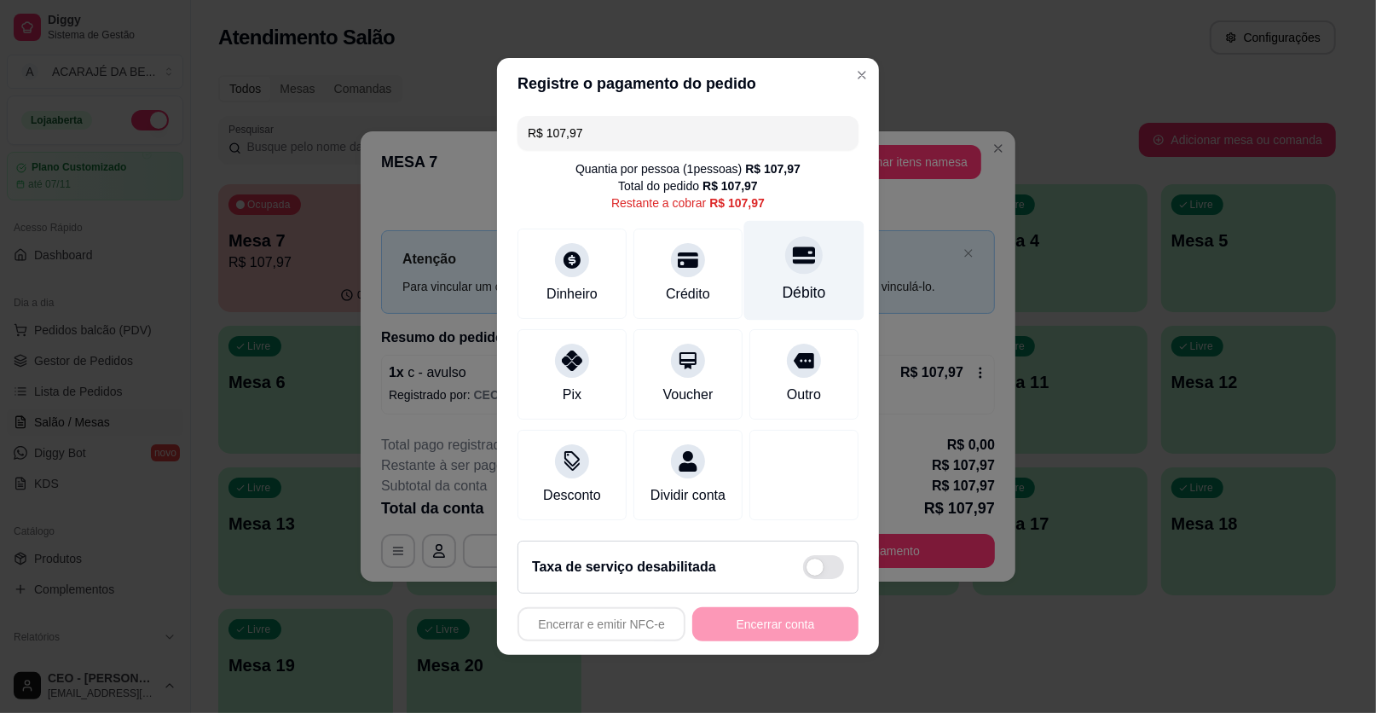
click at [766, 285] on div "Débito" at bounding box center [804, 271] width 120 height 100
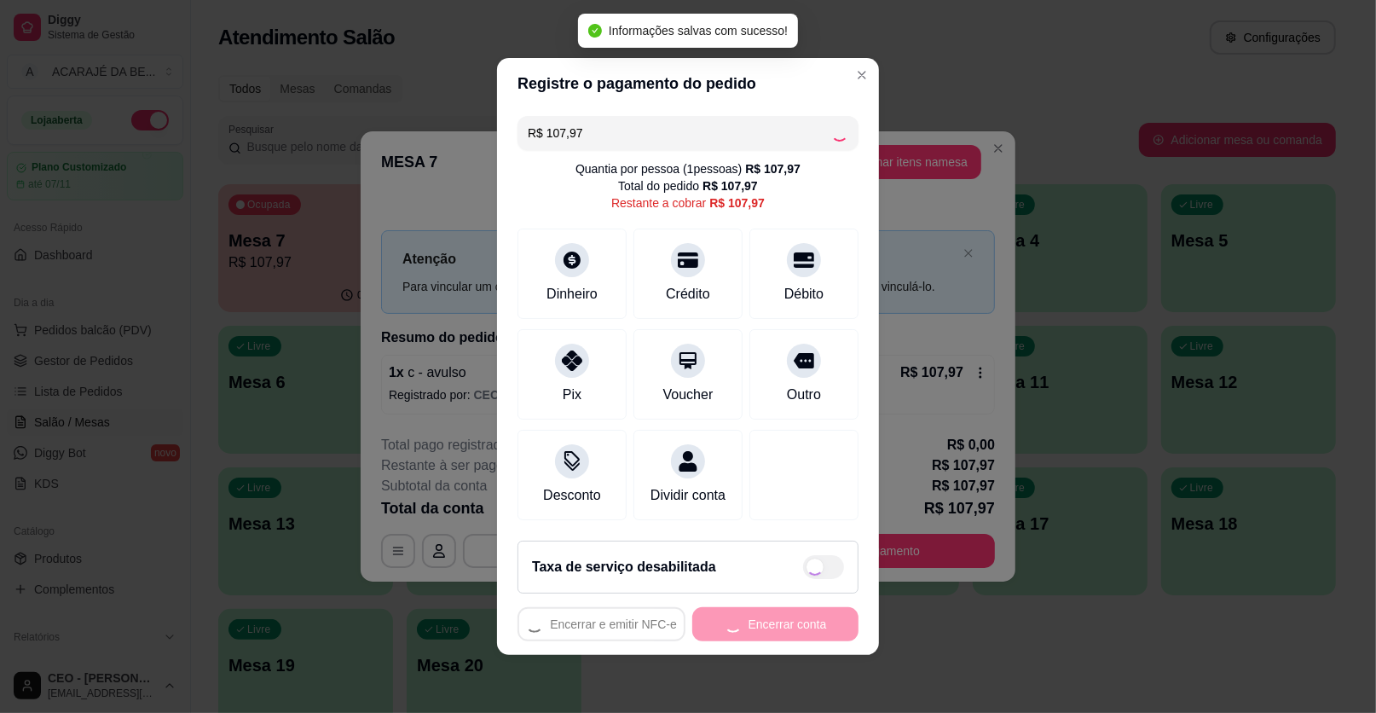
type input "R$ 0,00"
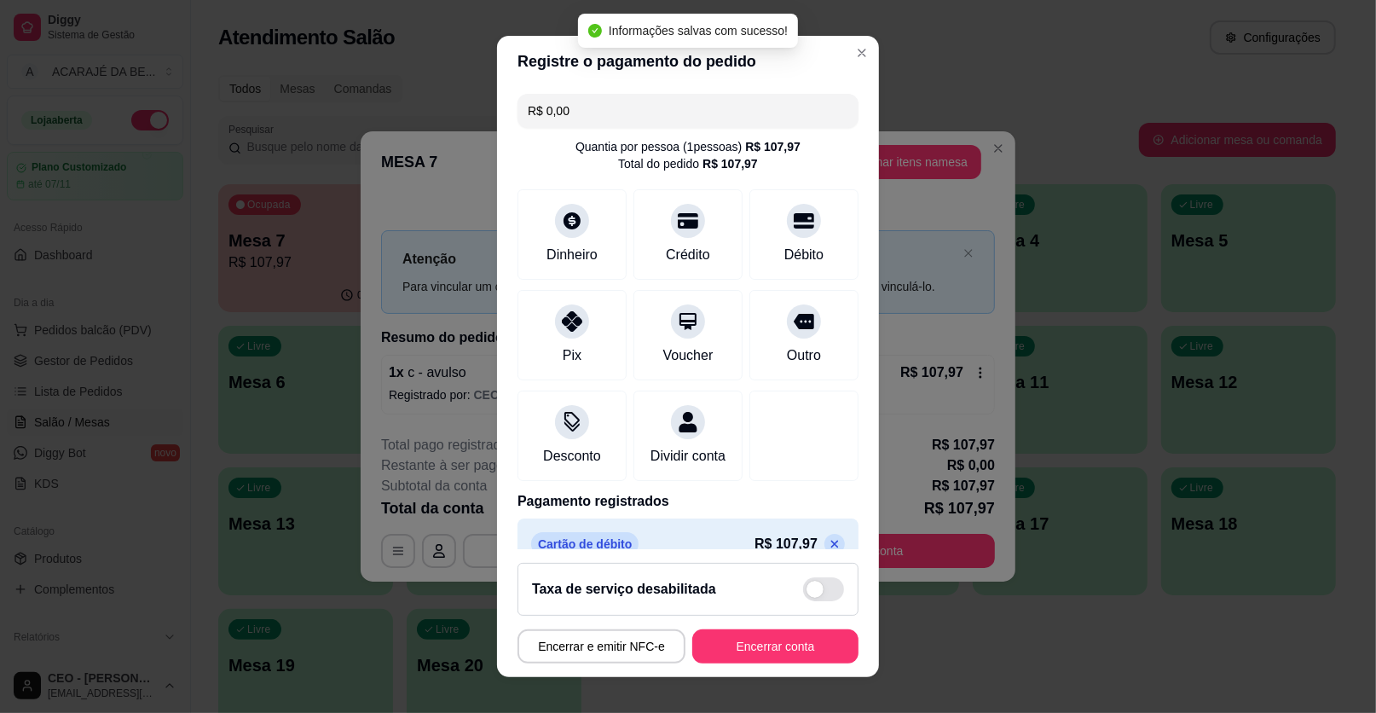
click at [771, 628] on footer "Taxa de serviço desabilitada Encerrar e emitir NFC-e Encerrar conta" at bounding box center [688, 613] width 382 height 128
click at [771, 641] on button "Encerrar conta" at bounding box center [775, 646] width 166 height 34
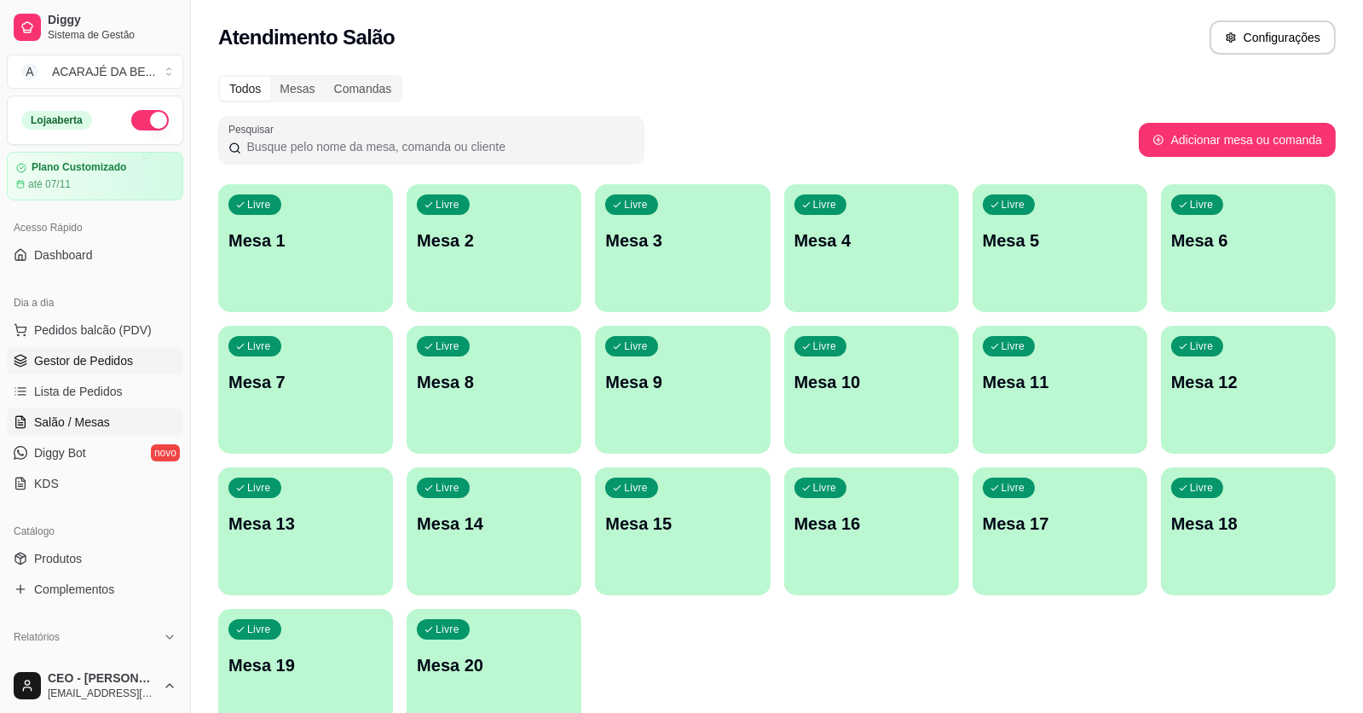
click at [84, 363] on span "Gestor de Pedidos" at bounding box center [83, 360] width 99 height 17
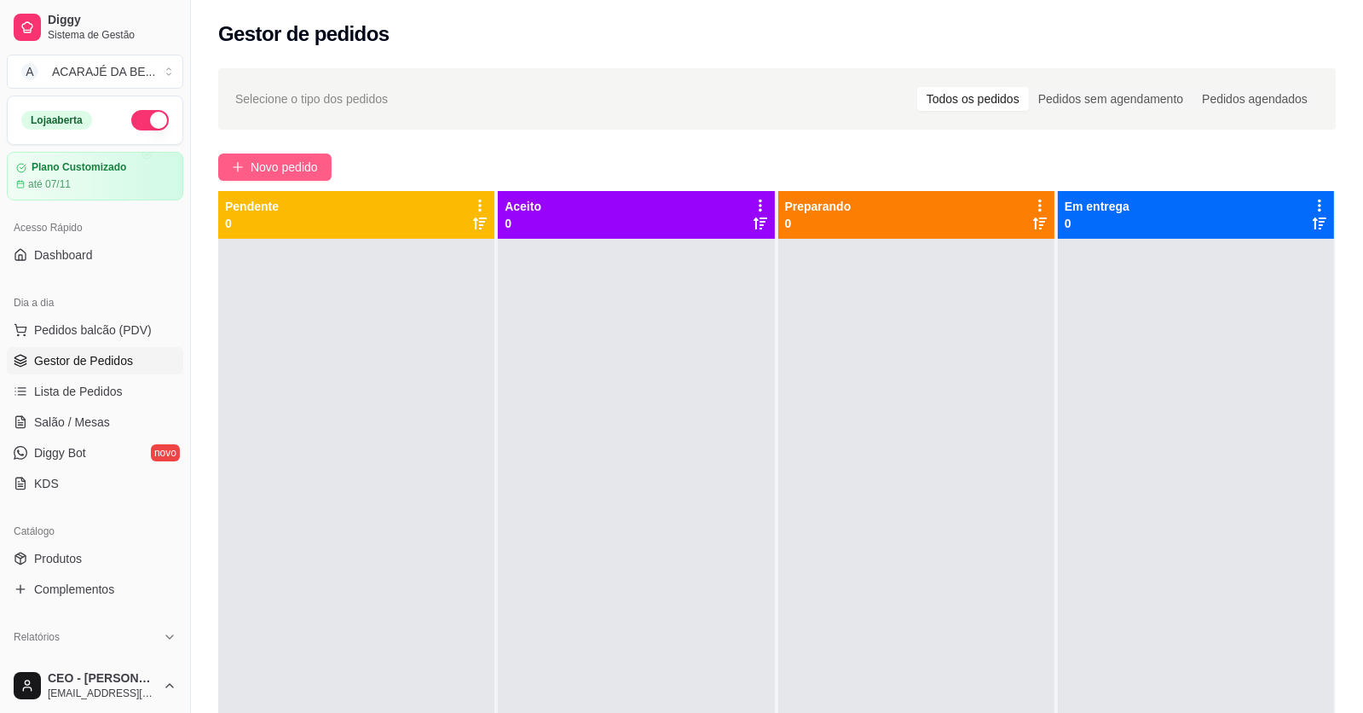
click at [271, 166] on span "Novo pedido" at bounding box center [284, 167] width 67 height 19
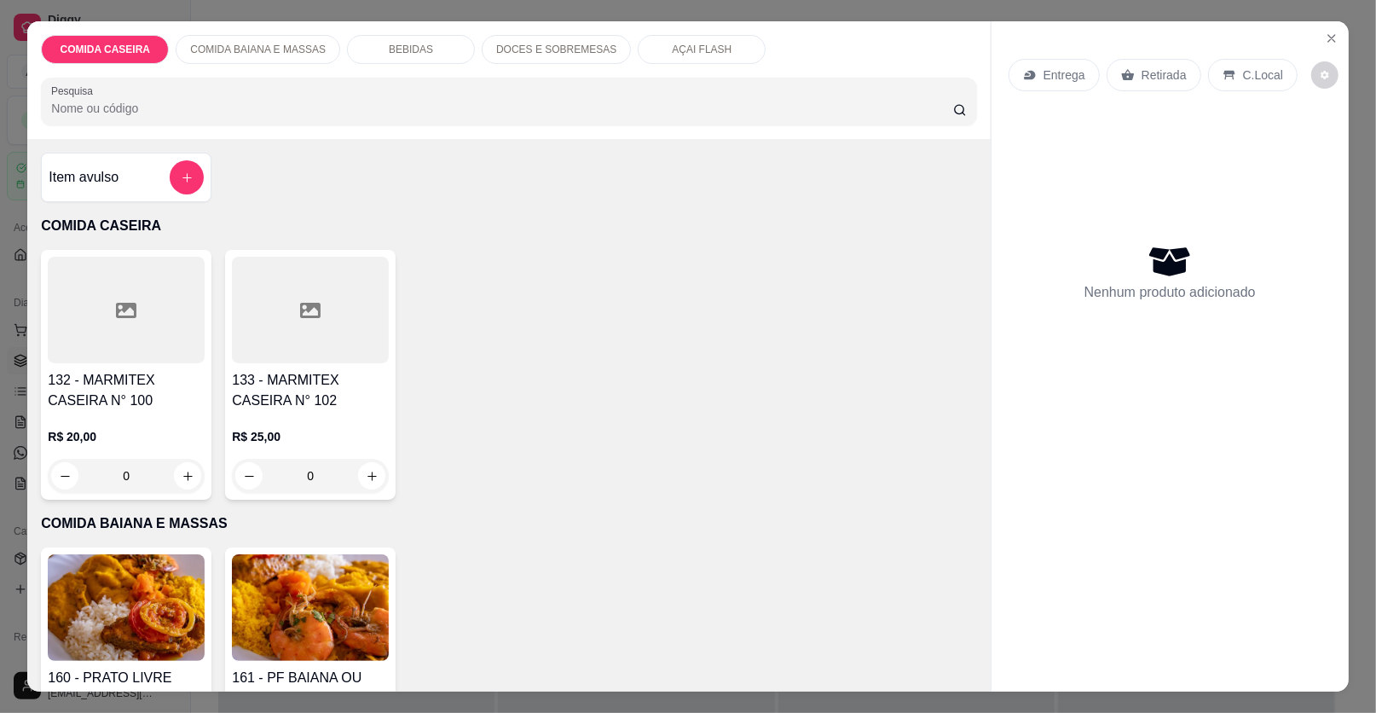
click at [304, 339] on div at bounding box center [310, 310] width 157 height 107
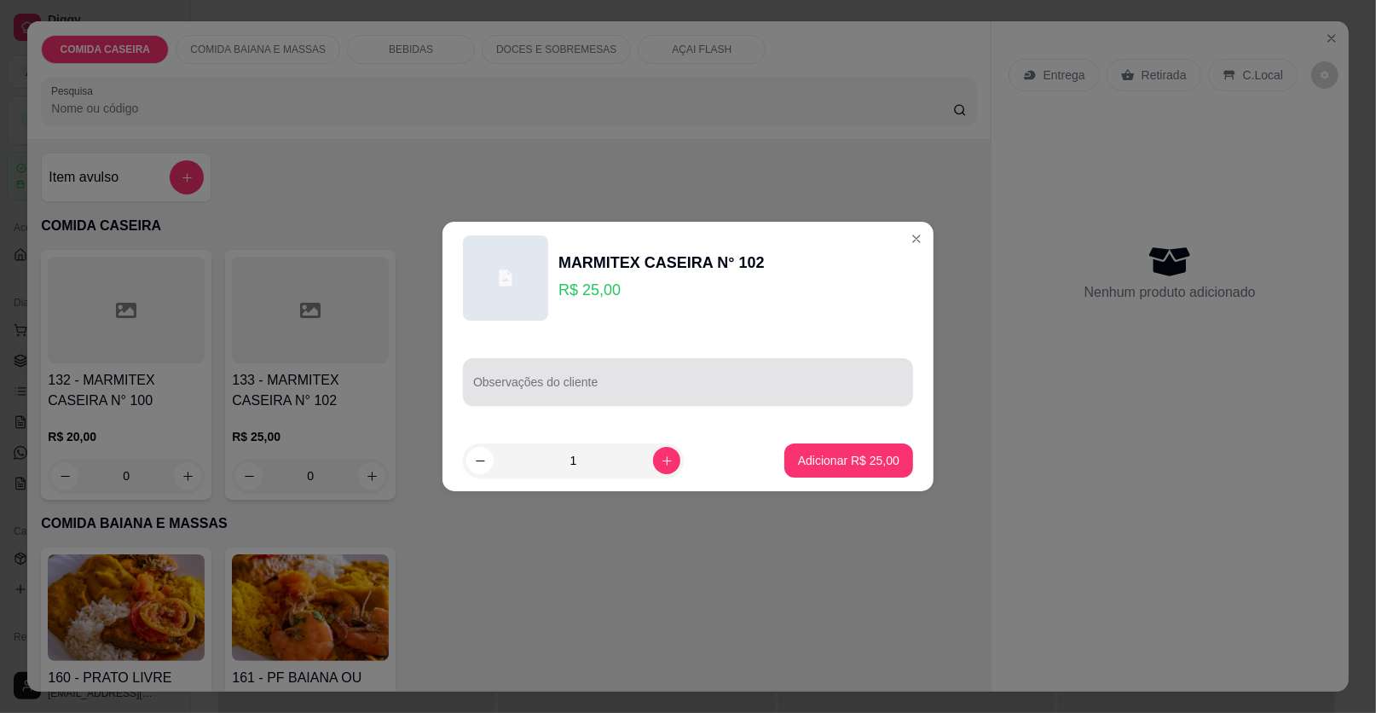
click at [538, 373] on div at bounding box center [688, 382] width 430 height 34
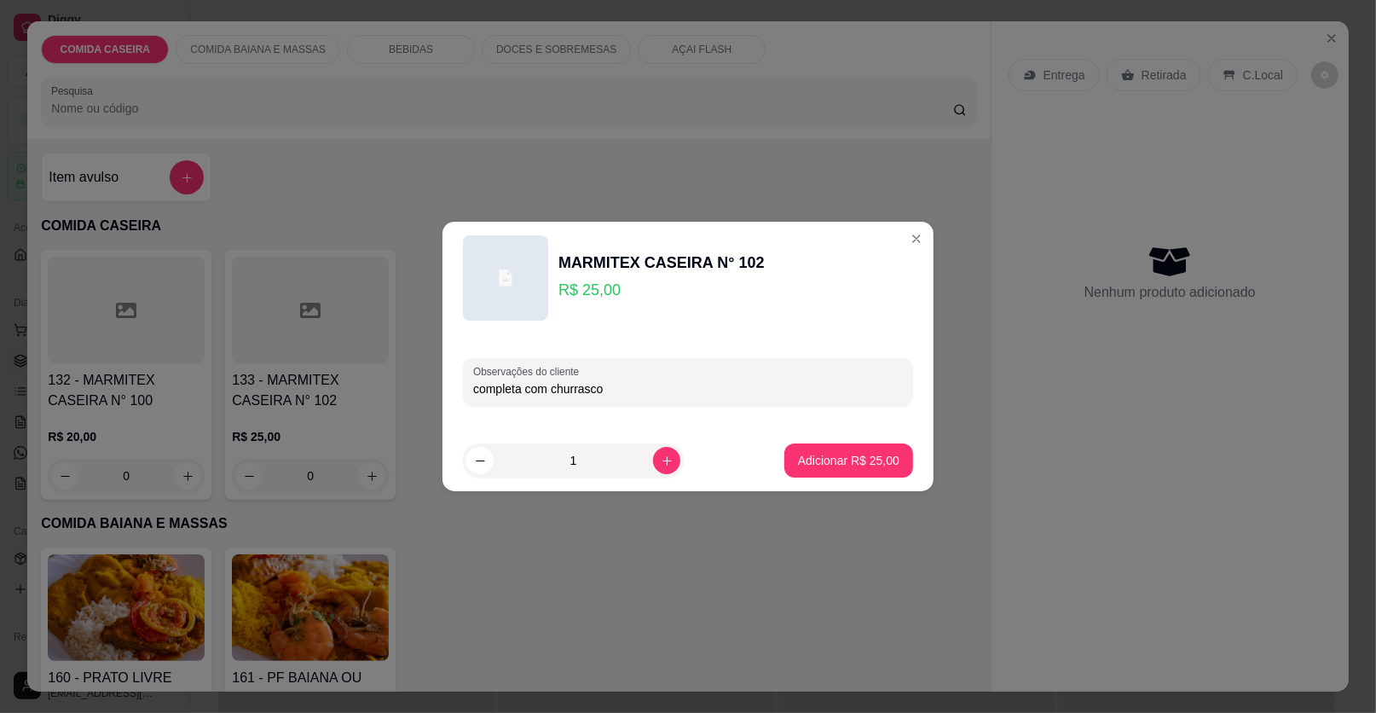
type input "completa com churrasco"
click at [842, 466] on p "Adicionar R$ 25,00" at bounding box center [848, 460] width 101 height 17
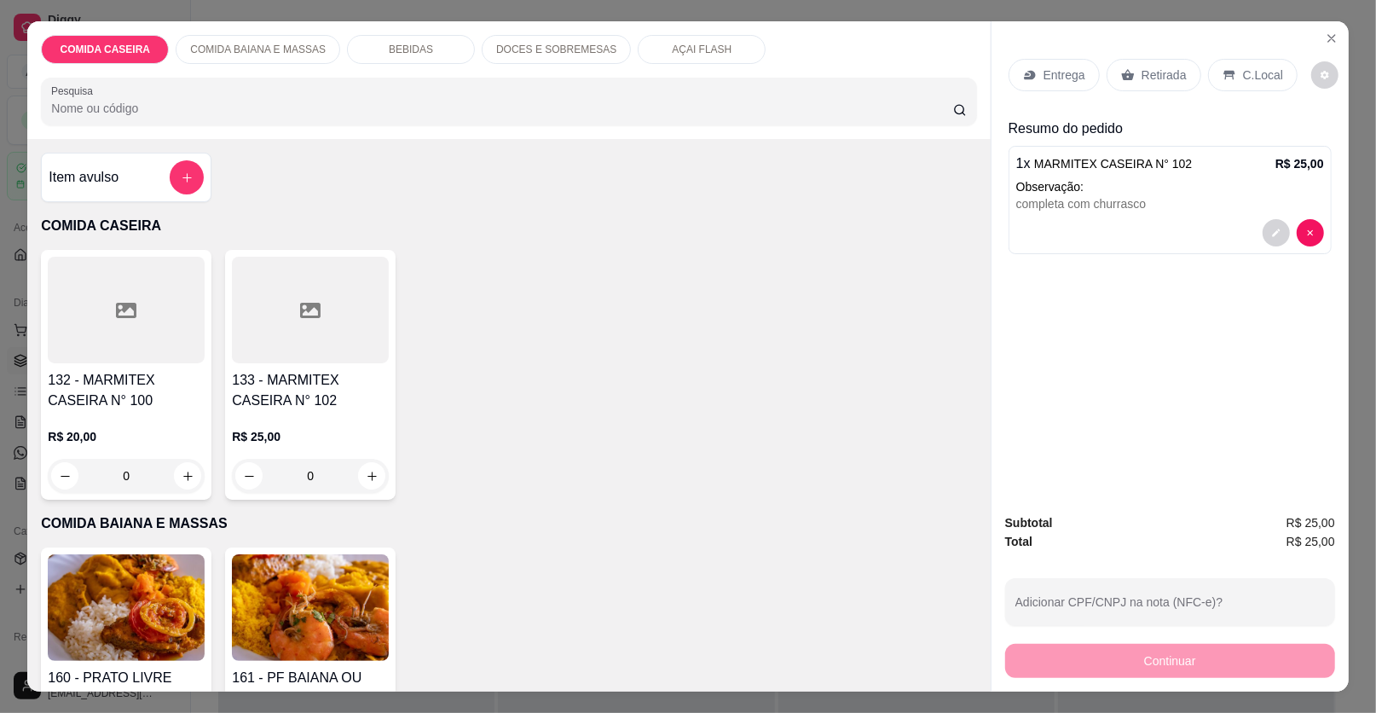
click at [302, 311] on icon at bounding box center [310, 310] width 20 height 15
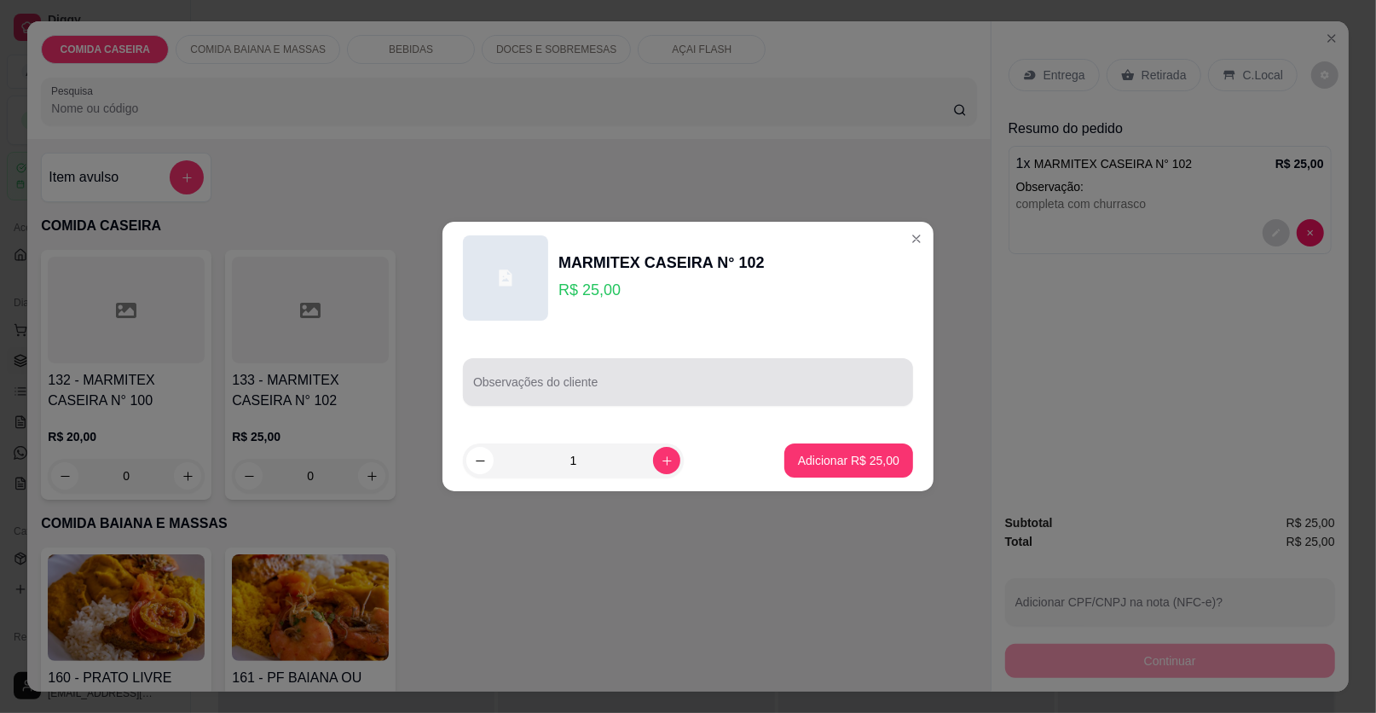
click at [583, 394] on input "Observações do cliente" at bounding box center [688, 388] width 430 height 17
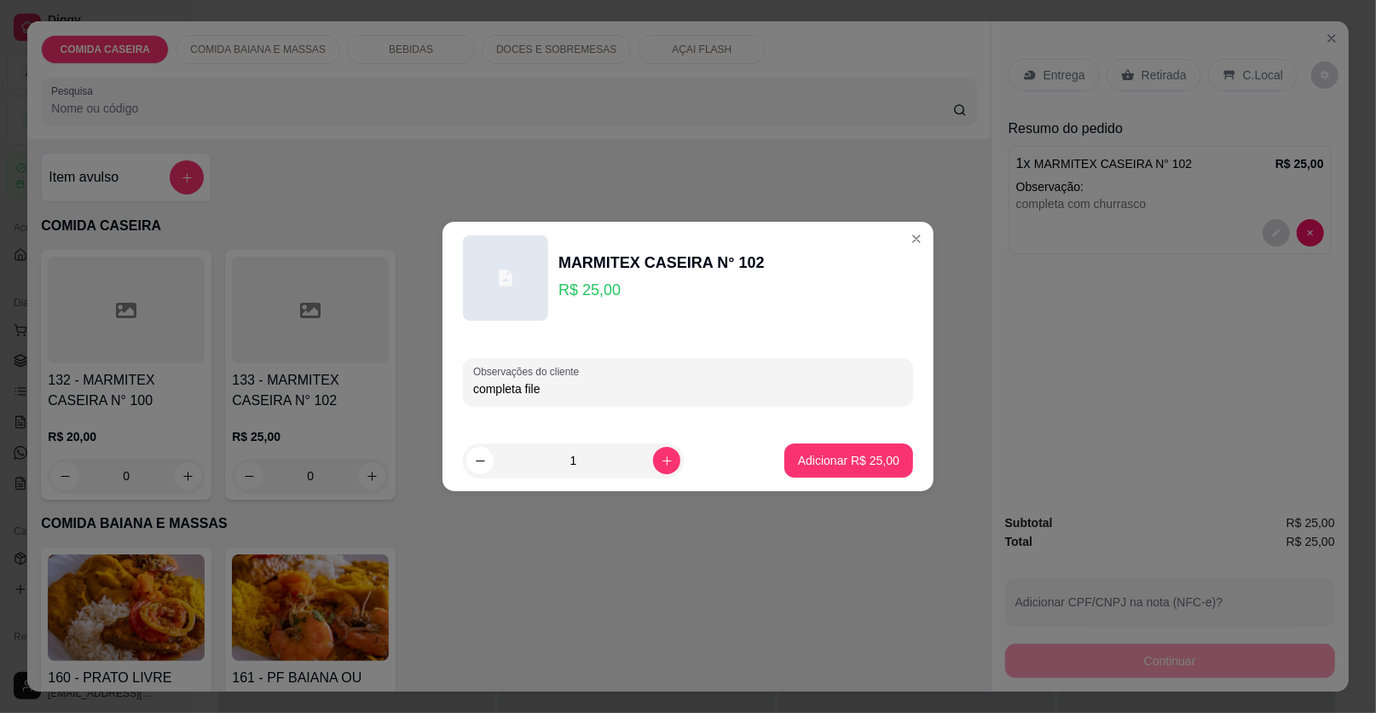
type input "completa file e"
type input "completa file empanado"
click at [800, 454] on p "Adicionar R$ 25,00" at bounding box center [849, 460] width 99 height 16
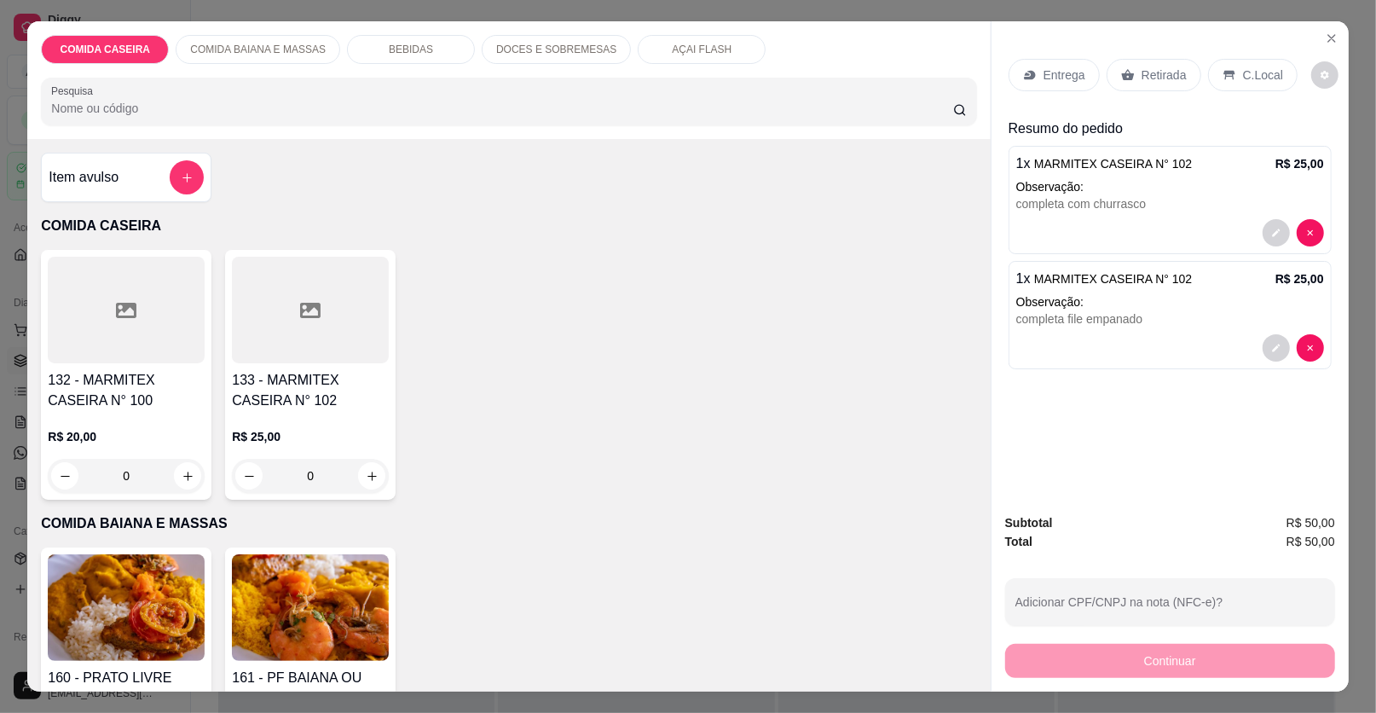
click at [1052, 67] on p "Entrega" at bounding box center [1065, 75] width 42 height 17
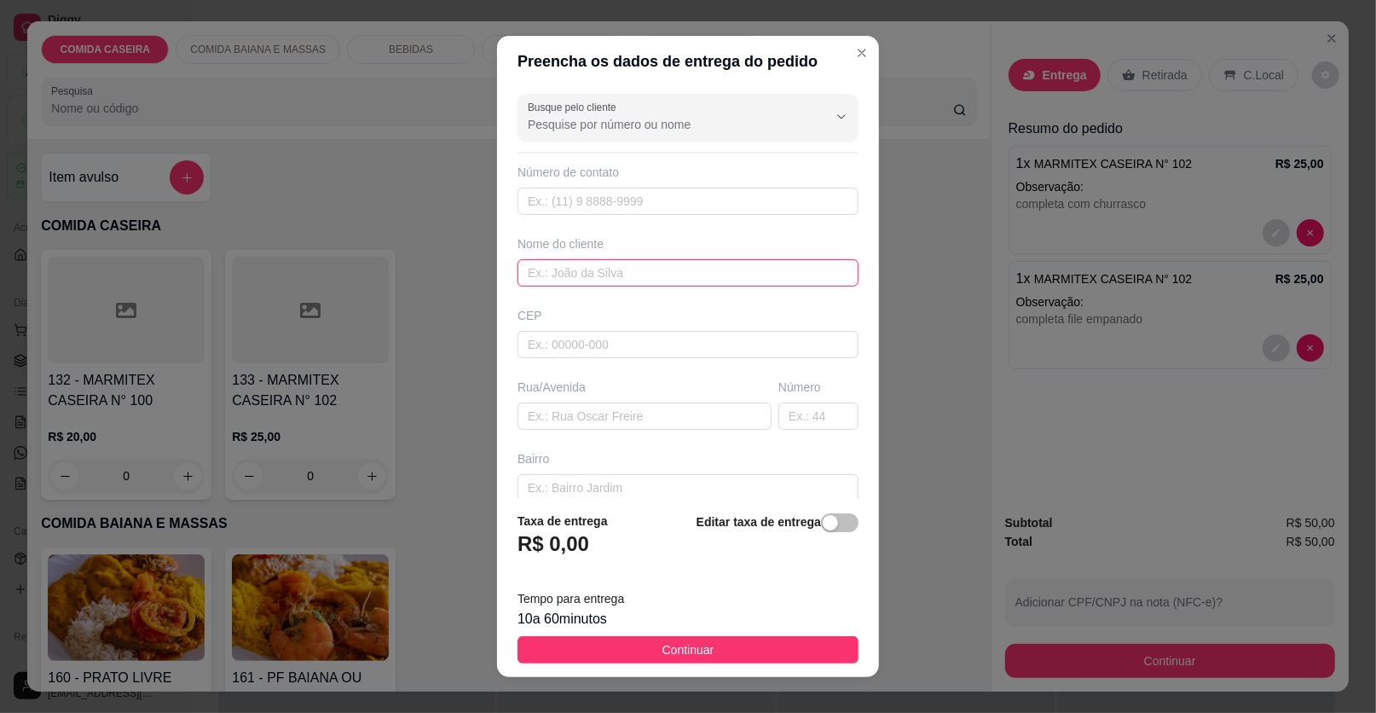
click at [606, 266] on input "text" at bounding box center [688, 272] width 341 height 27
type input "patricia"
click at [650, 406] on input "text" at bounding box center [645, 415] width 254 height 27
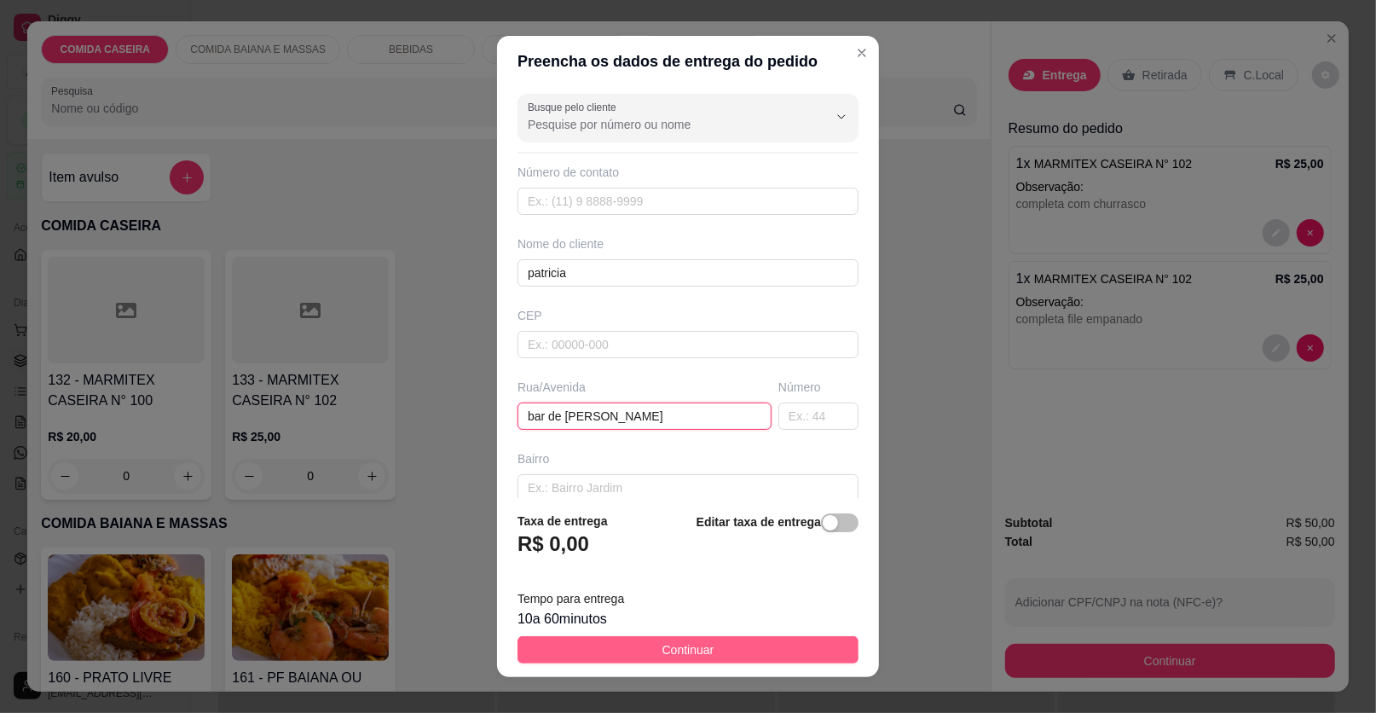
type input "bar de [PERSON_NAME]"
click at [686, 645] on span "Continuar" at bounding box center [689, 649] width 52 height 19
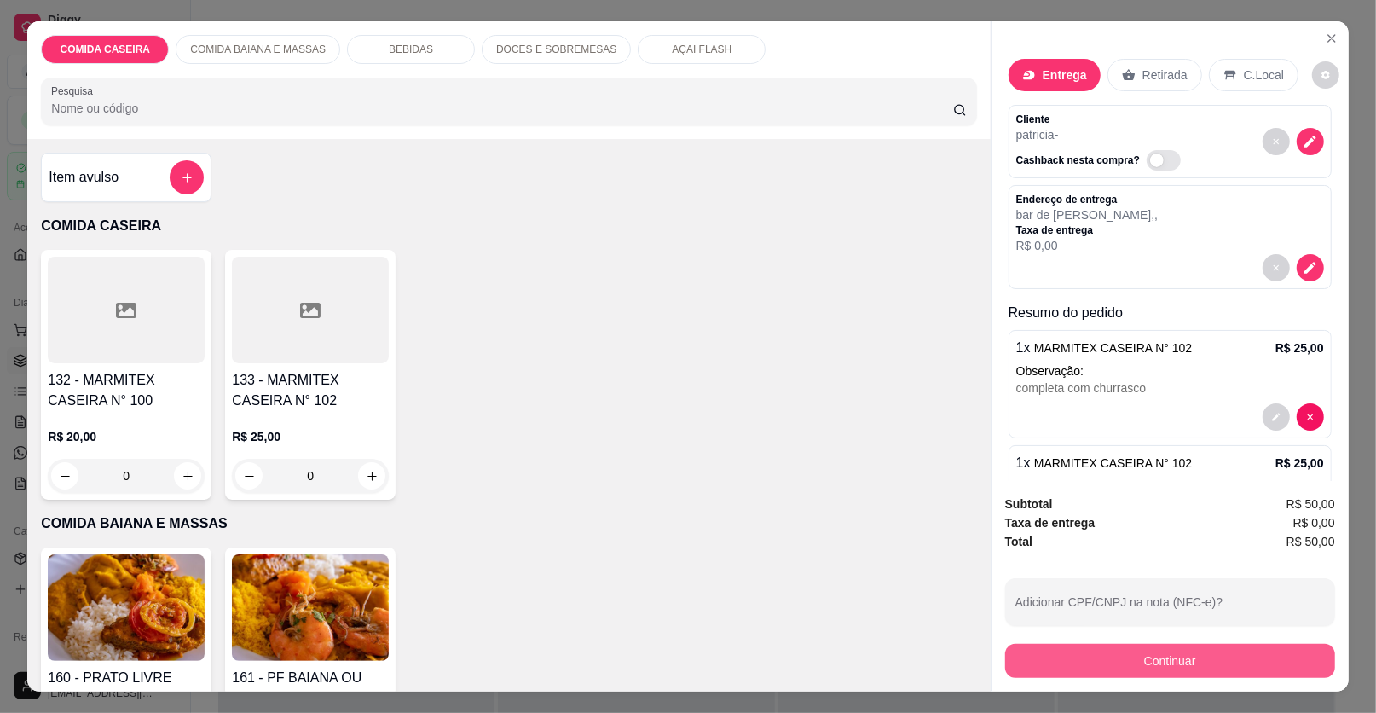
click at [1065, 668] on button "Continuar" at bounding box center [1170, 661] width 330 height 34
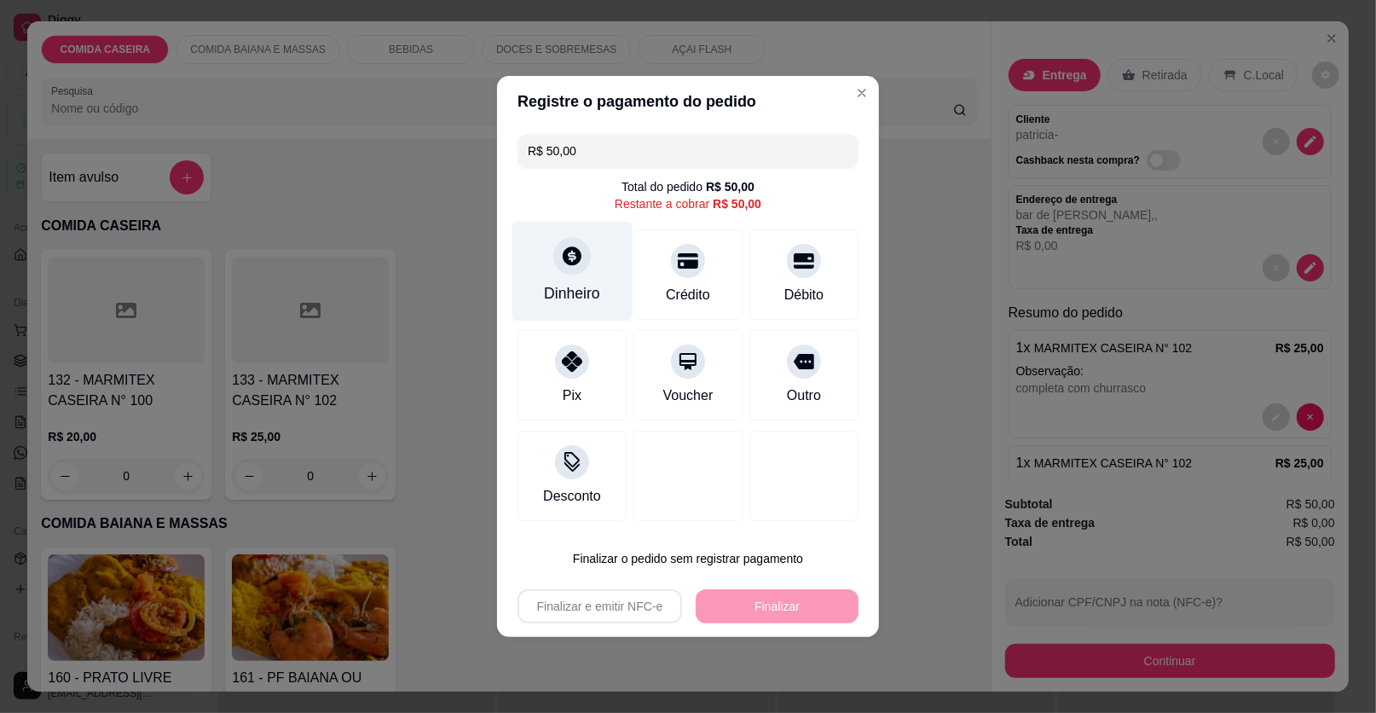
click at [574, 285] on div "Dinheiro" at bounding box center [572, 293] width 56 height 22
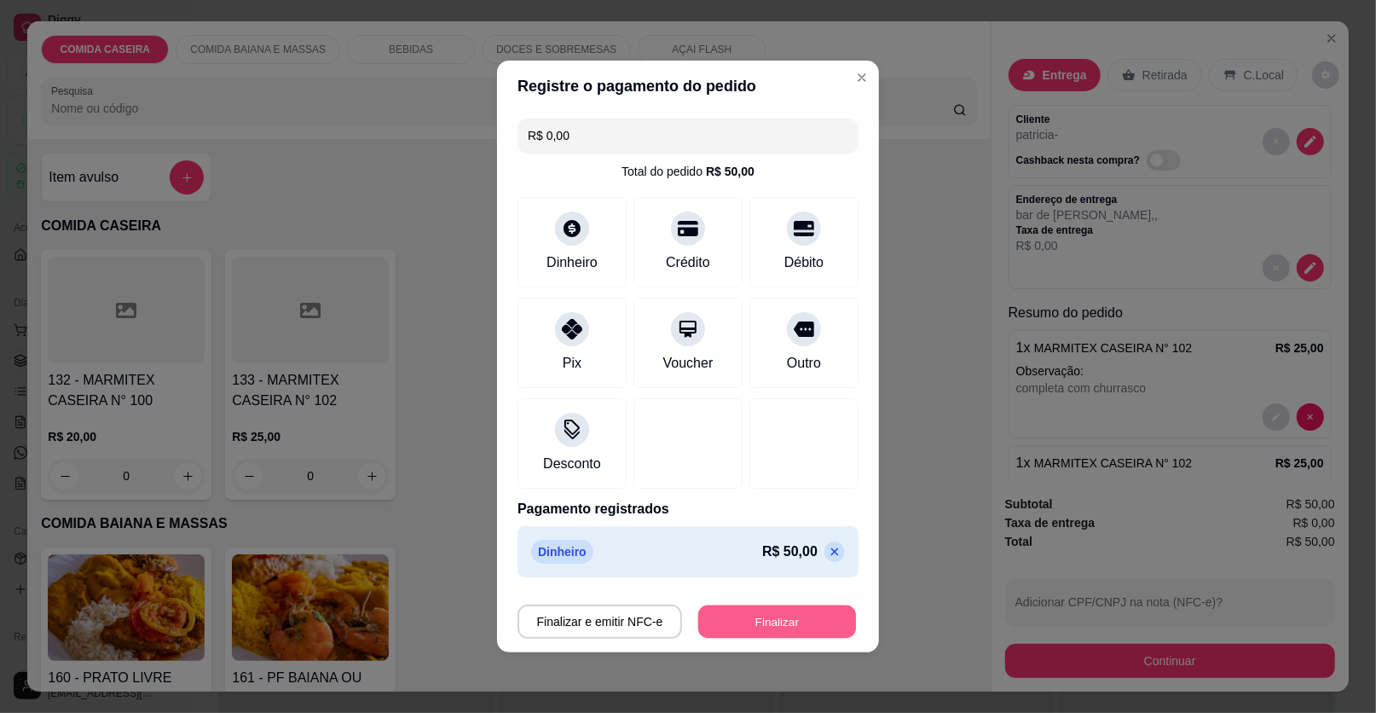
click at [785, 611] on button "Finalizar" at bounding box center [777, 621] width 158 height 33
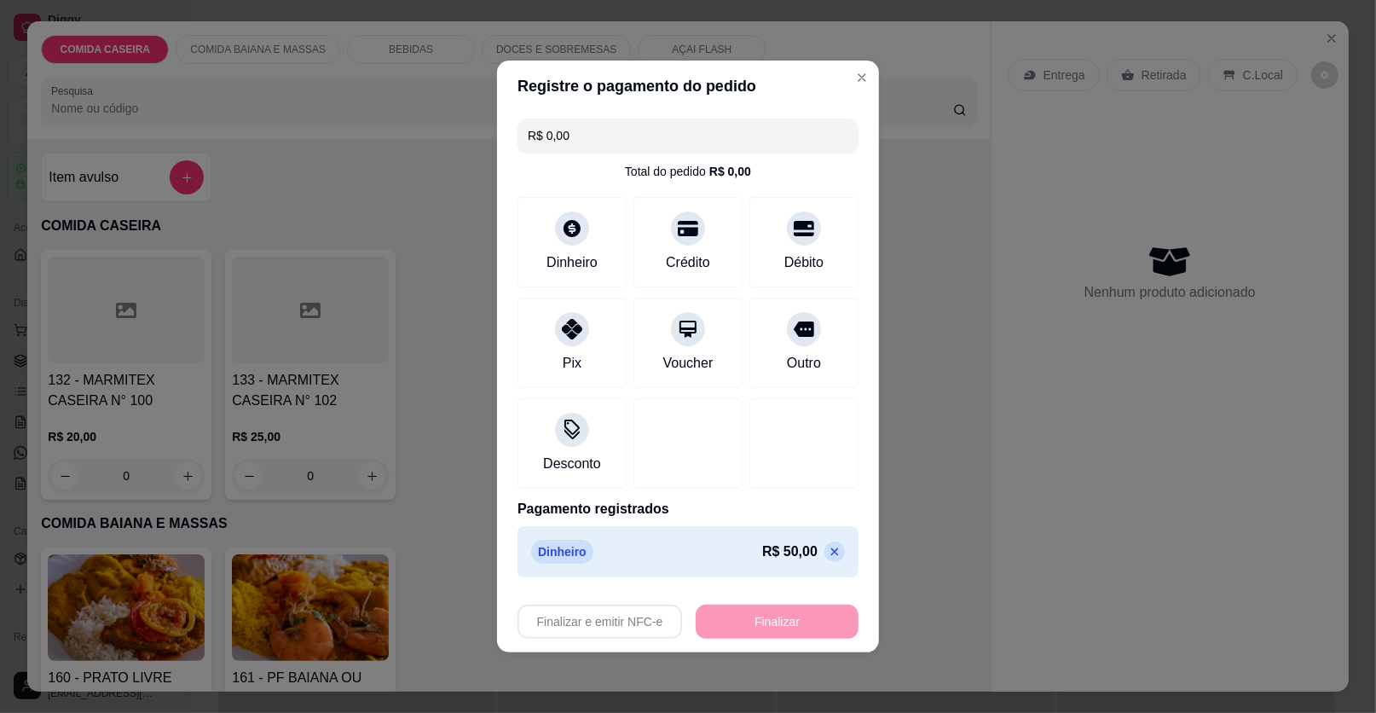
type input "-R$ 50,00"
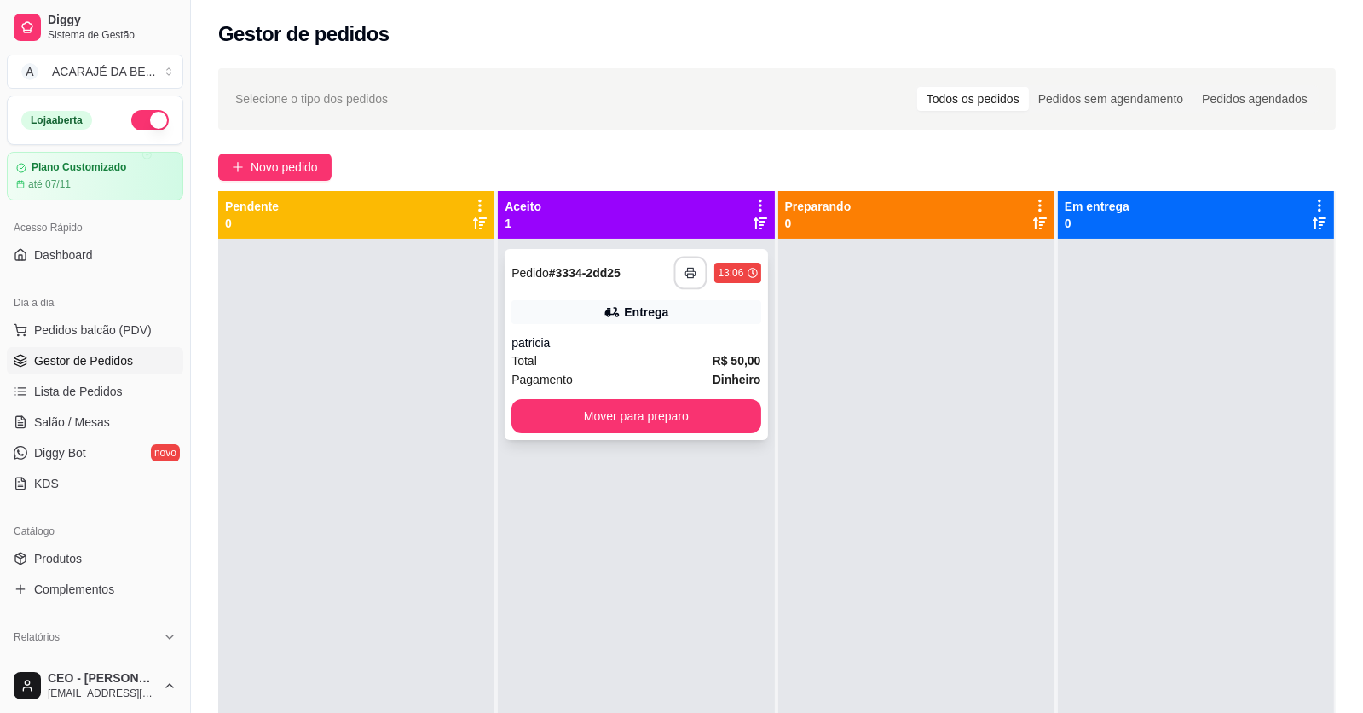
click at [688, 268] on polyline "button" at bounding box center [691, 269] width 6 height 3
click at [573, 408] on button "Mover para preparo" at bounding box center [636, 416] width 249 height 34
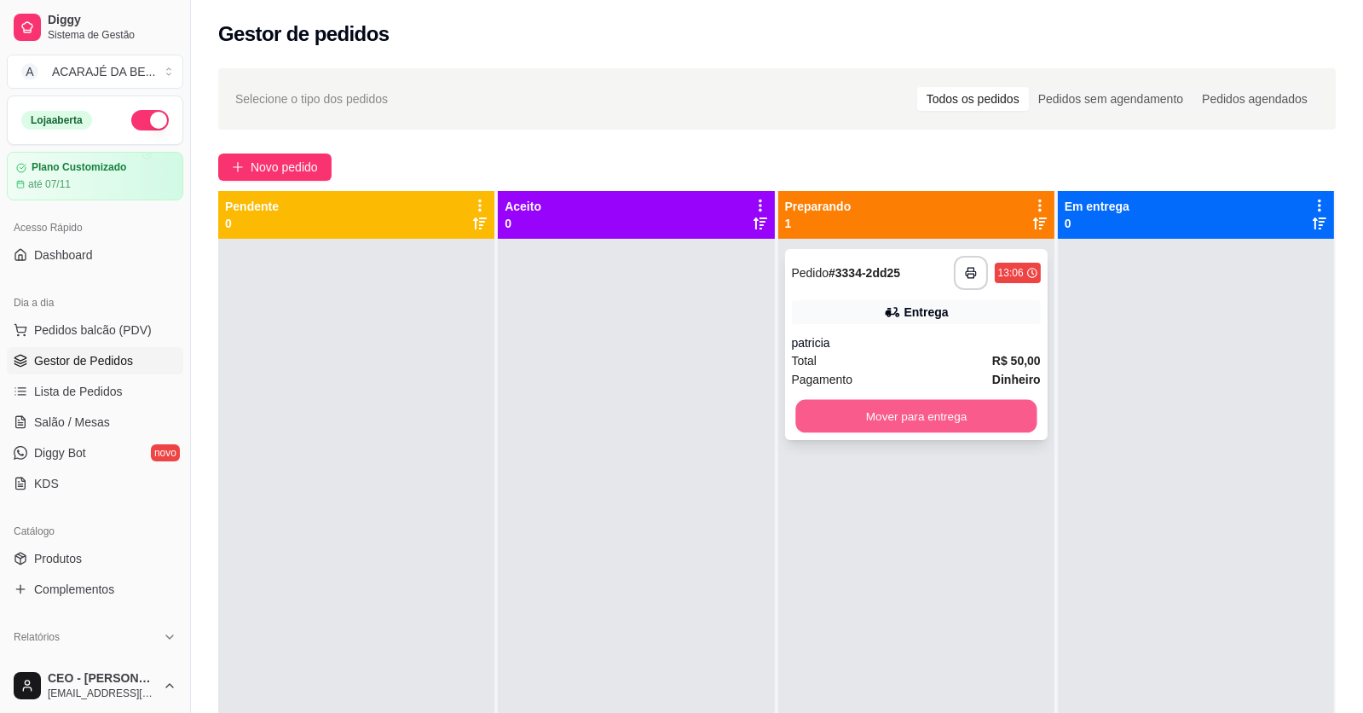
click at [821, 402] on button "Mover para entrega" at bounding box center [916, 416] width 241 height 33
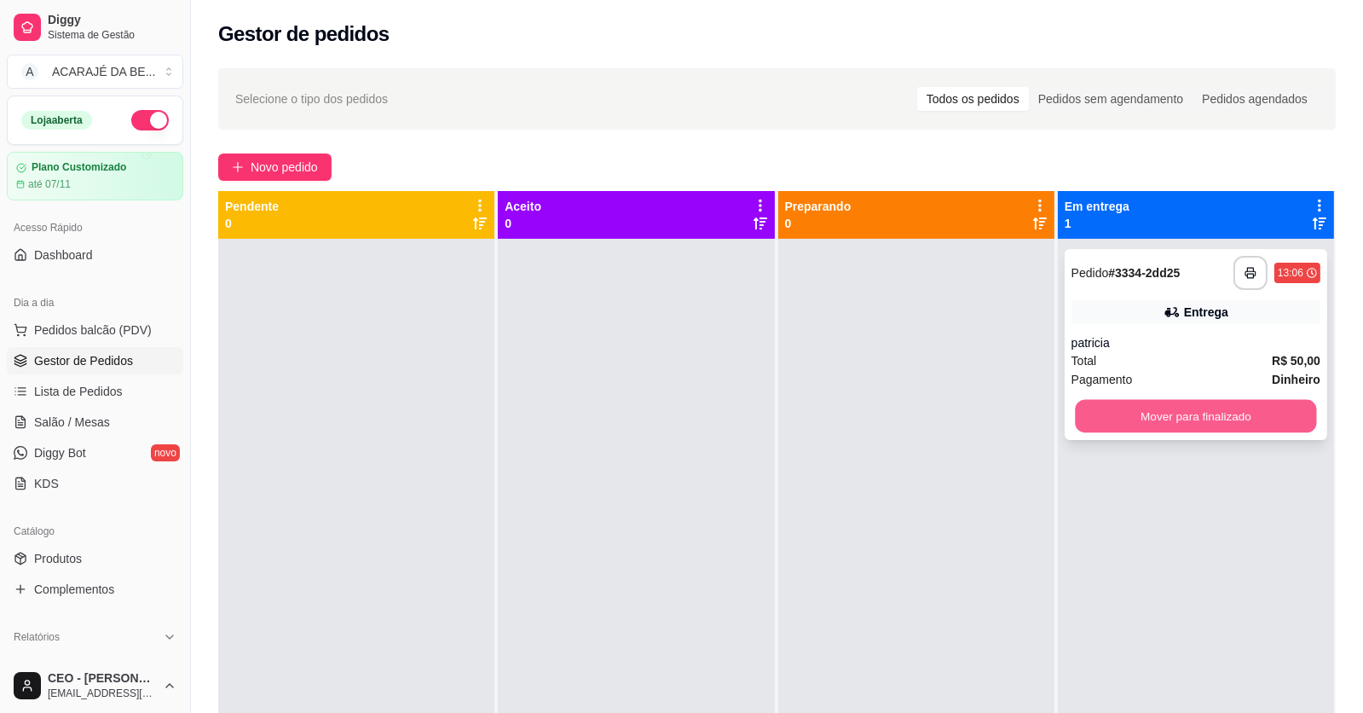
click at [1075, 406] on button "Mover para finalizado" at bounding box center [1195, 416] width 241 height 33
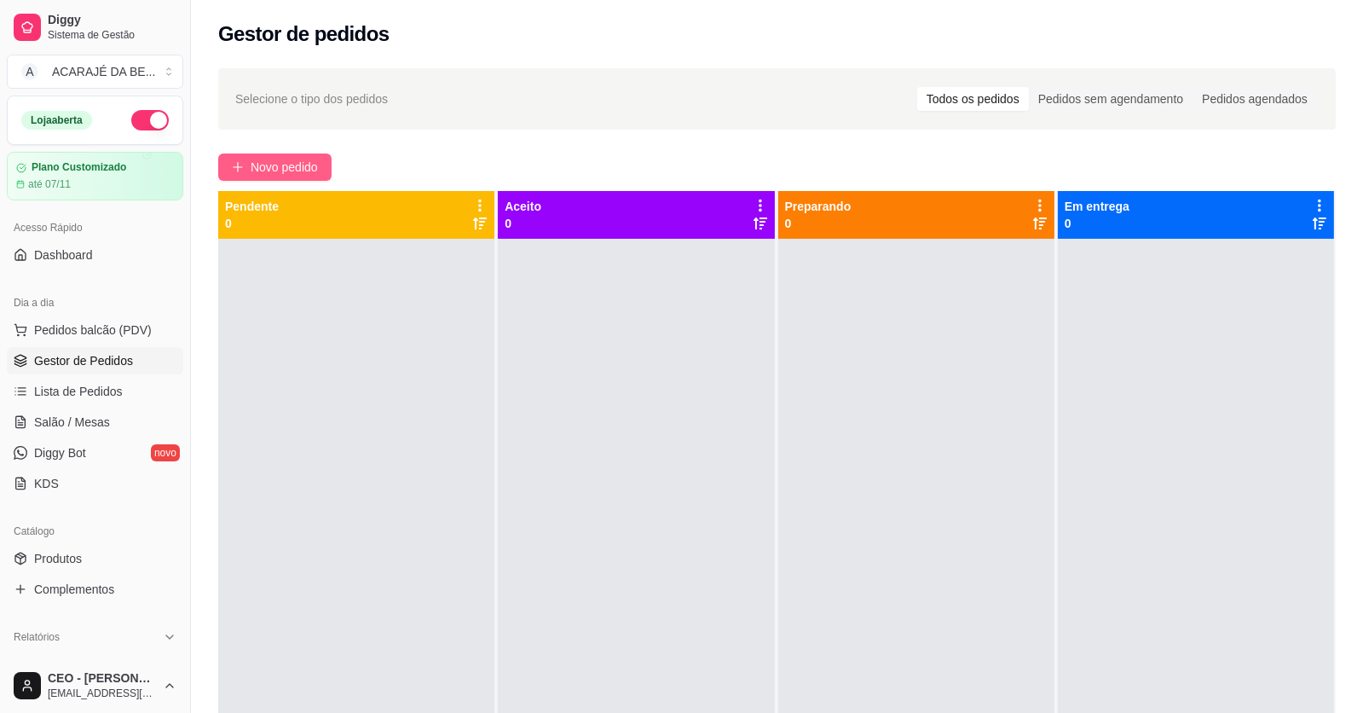
click at [317, 174] on span "Novo pedido" at bounding box center [284, 167] width 67 height 19
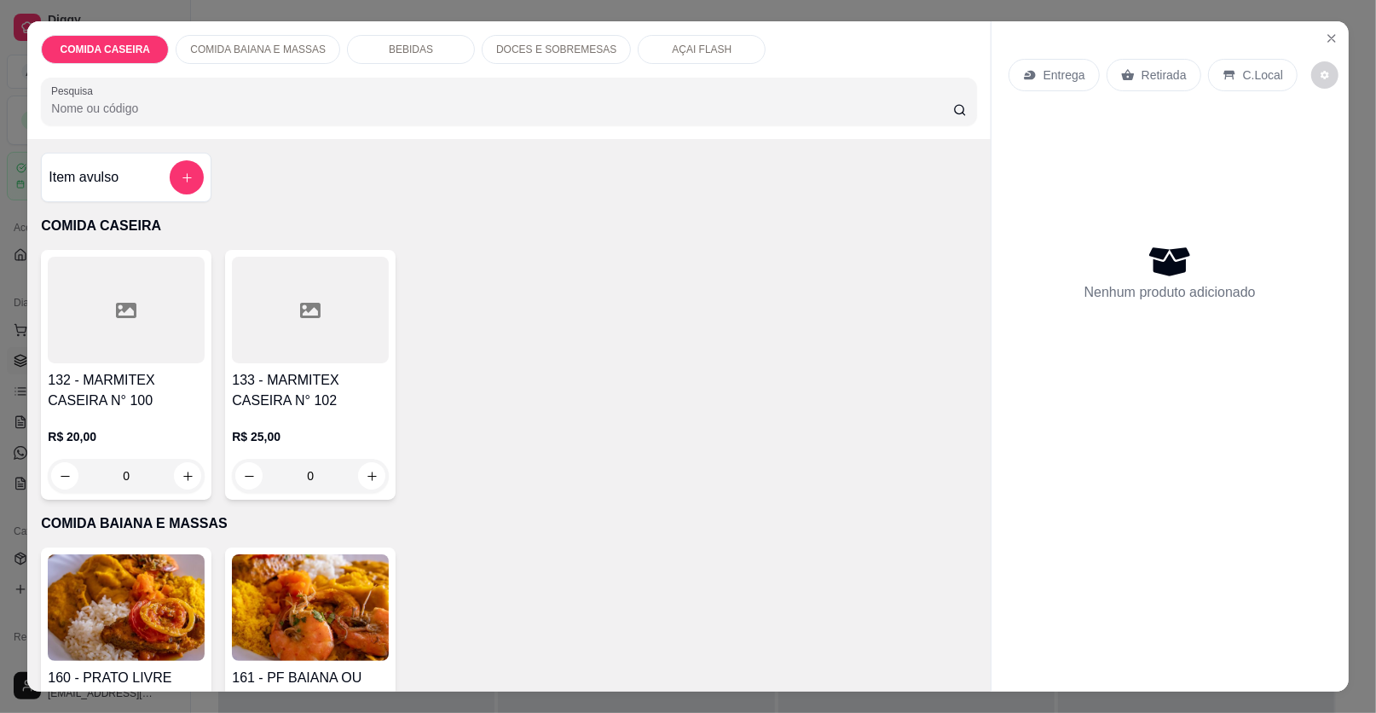
click at [190, 300] on div at bounding box center [126, 310] width 157 height 107
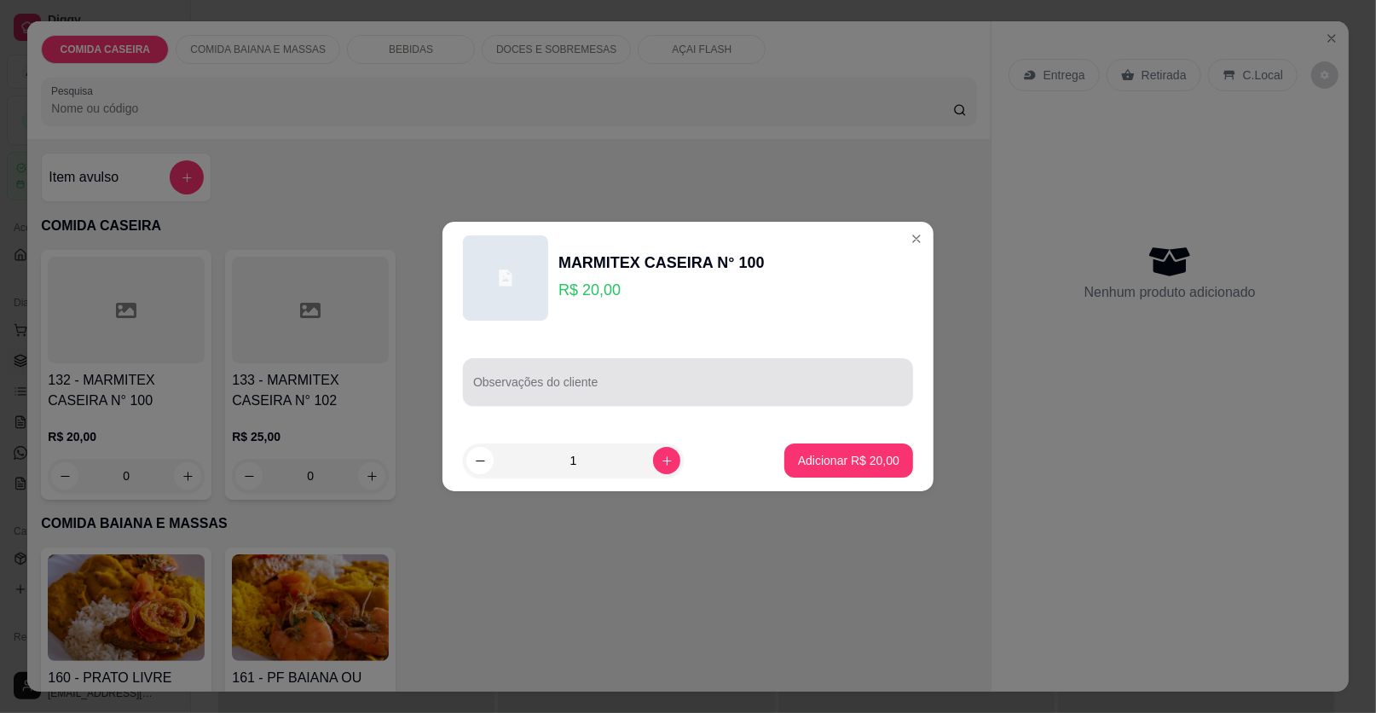
click at [570, 367] on div at bounding box center [688, 382] width 430 height 34
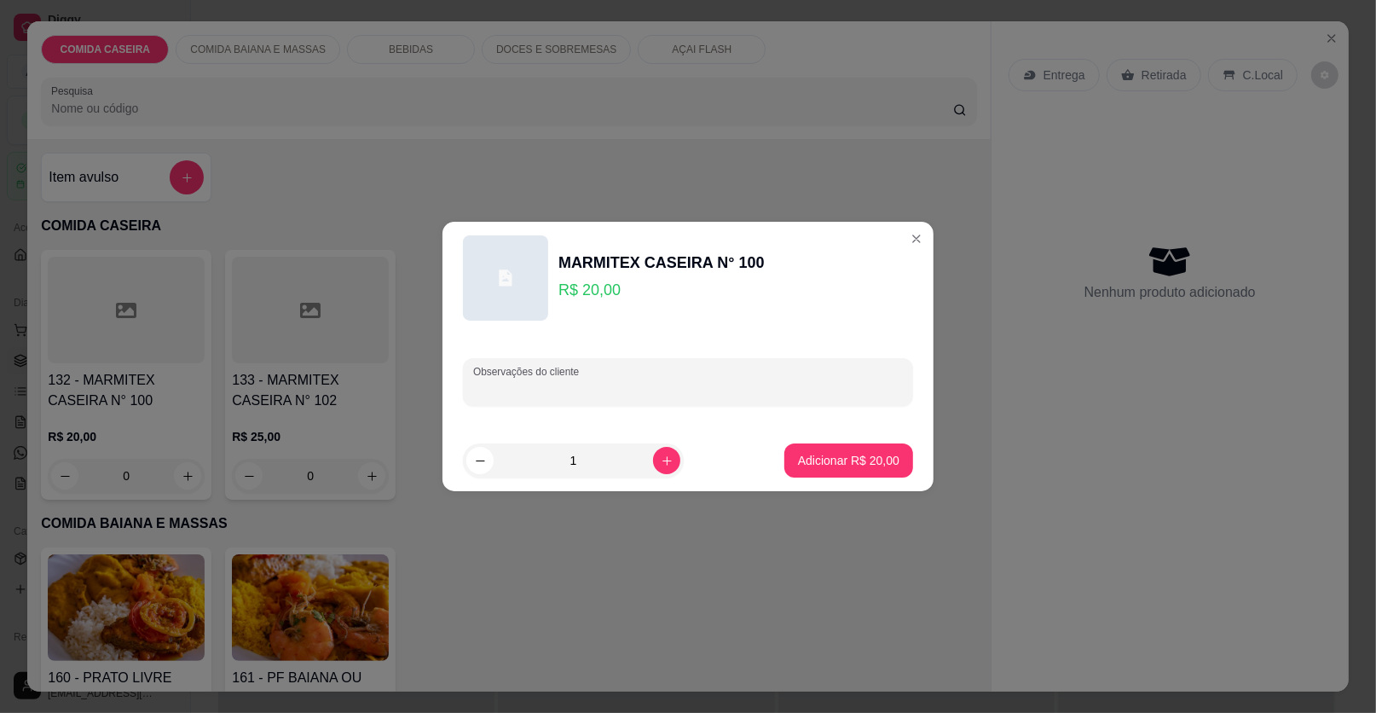
paste input "marmita M Feijão tropeiro Batata frita Strogonoff de frango Purê de batata Maca…"
type input "marmita M Feijão tropeiro Batata frita Strogonoff de frango Purê de batata Maca…"
click at [842, 472] on button "Adicionar R$ 20,00" at bounding box center [848, 460] width 129 height 34
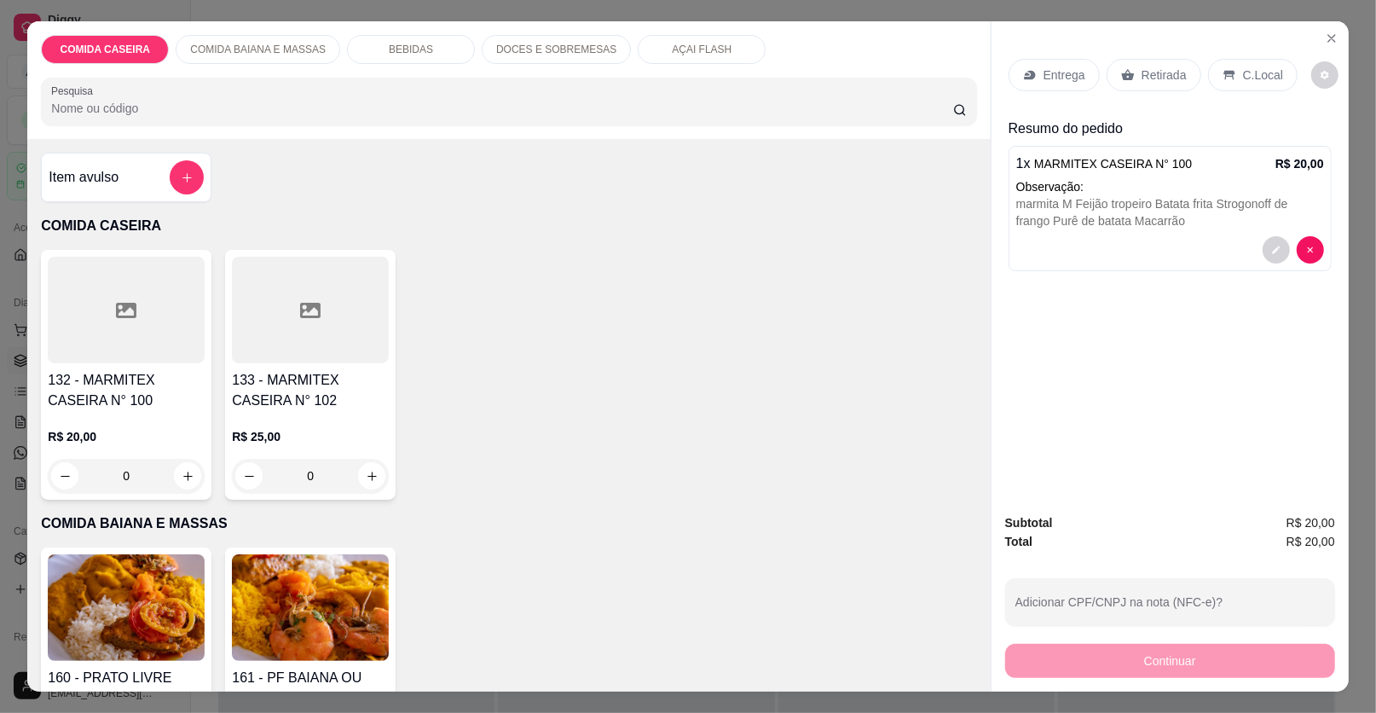
click at [271, 318] on div at bounding box center [310, 310] width 157 height 107
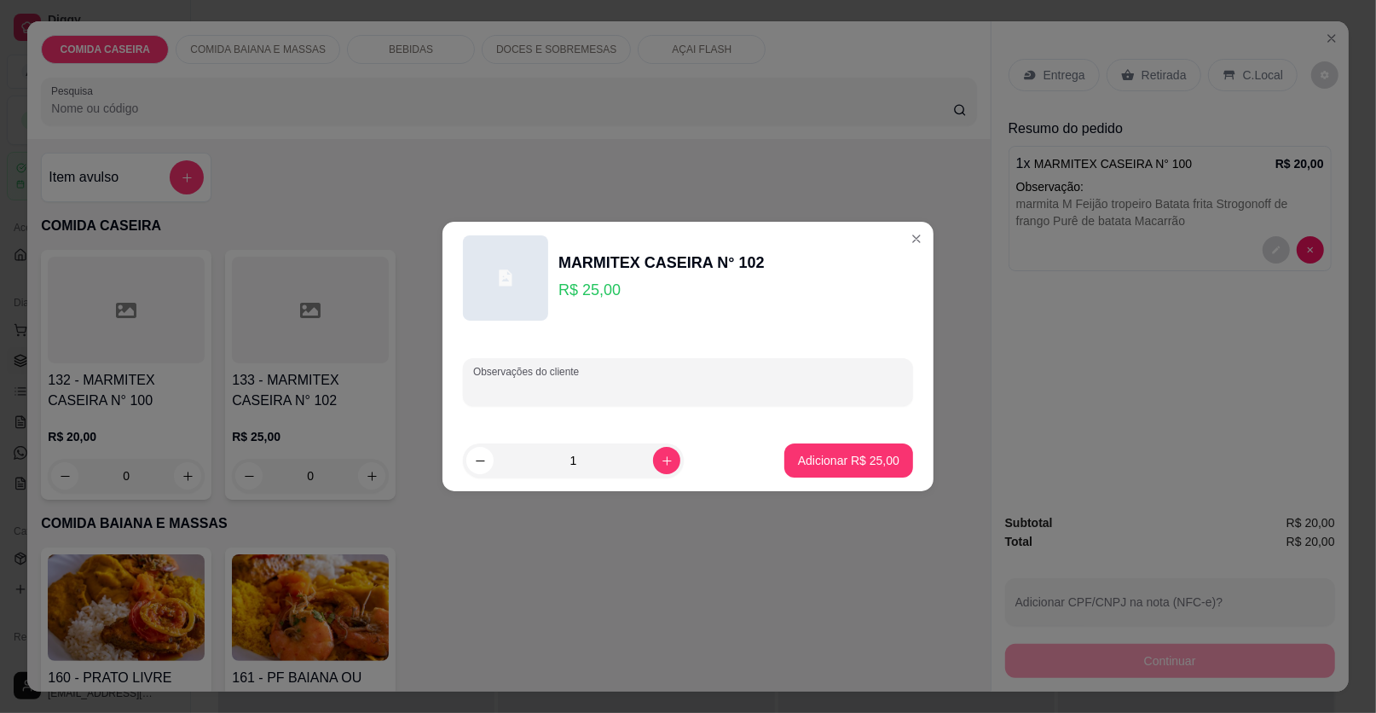
click at [595, 392] on input "Observações do cliente" at bounding box center [688, 388] width 430 height 17
paste input "Lasanha de frango Purê de batata [PERSON_NAME] de frango (G)"
type input "Lasanha de frango Purê de batata [PERSON_NAME] de frango (G)"
click at [865, 466] on p "Adicionar R$ 25,00" at bounding box center [849, 460] width 99 height 16
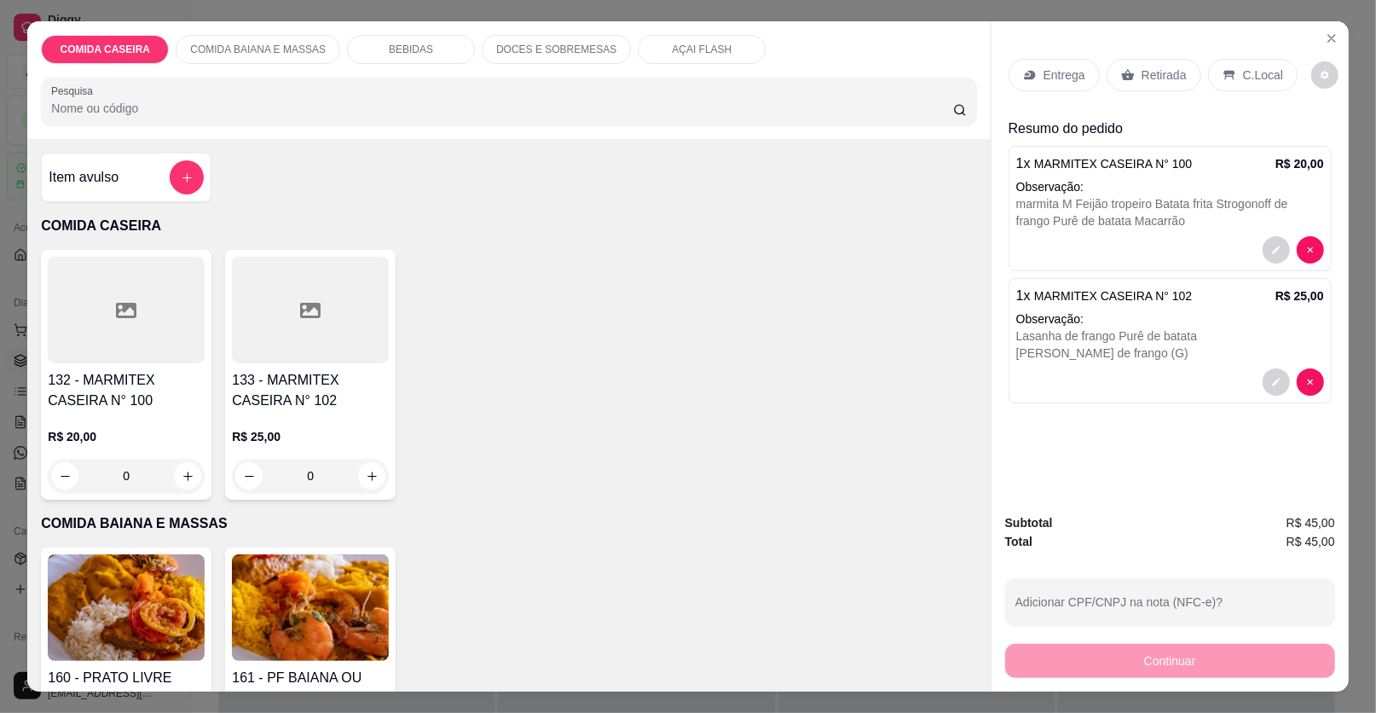
click at [1044, 76] on p "Entrega" at bounding box center [1065, 75] width 42 height 17
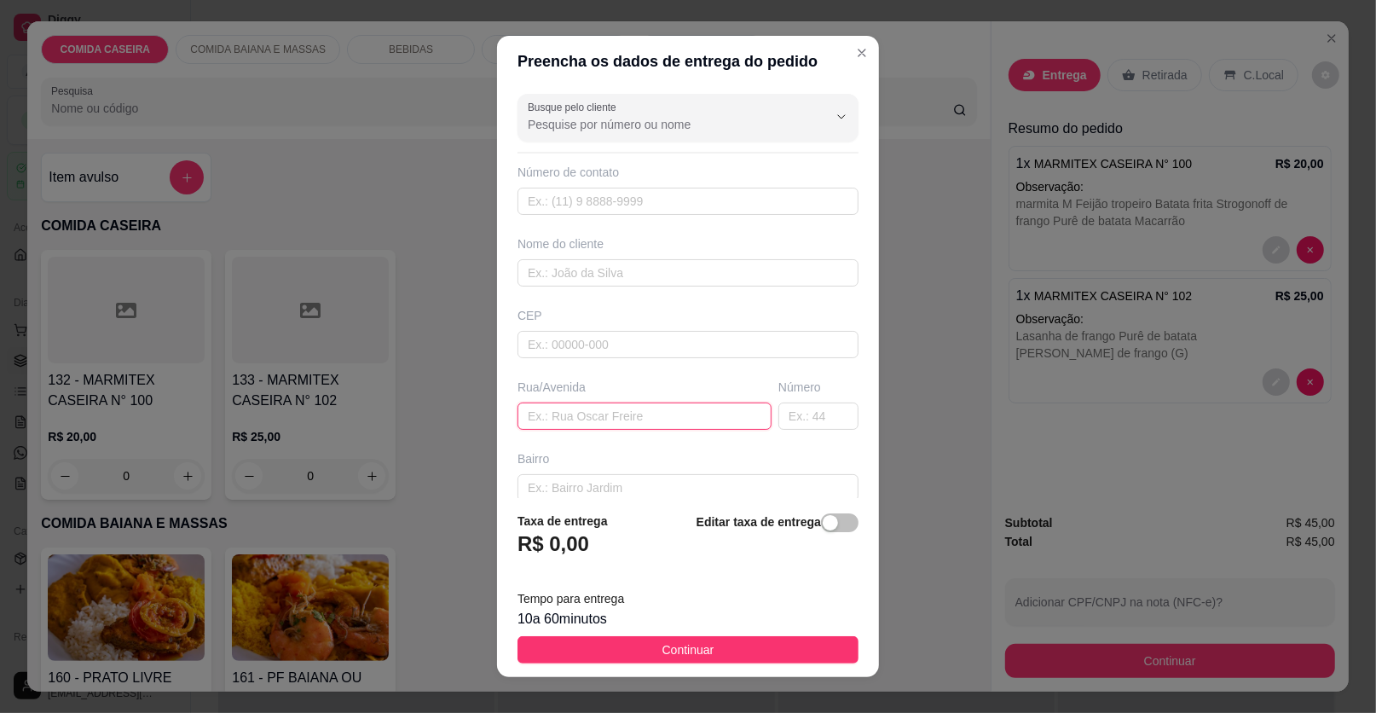
click at [672, 415] on input "text" at bounding box center [645, 415] width 254 height 27
paste input "[GEOGRAPHIC_DATA] sem calçar barrancão próximo ao lava carro de [GEOGRAPHIC_DAT…"
paste input "Relíquia"
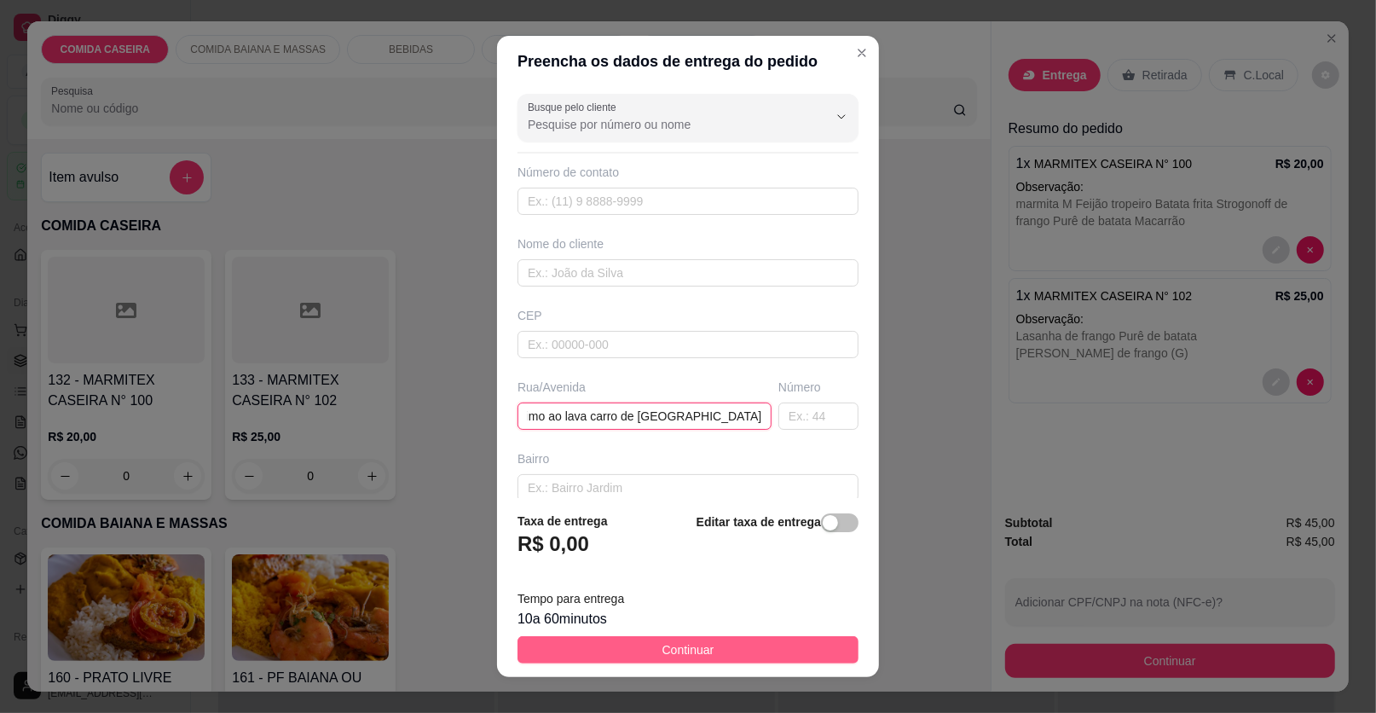
paste input "Casa de Hiago moto táxi"
type input "Rua da pista Sentido churrascão rua sem calçar barrancão próximo ao lava carro …"
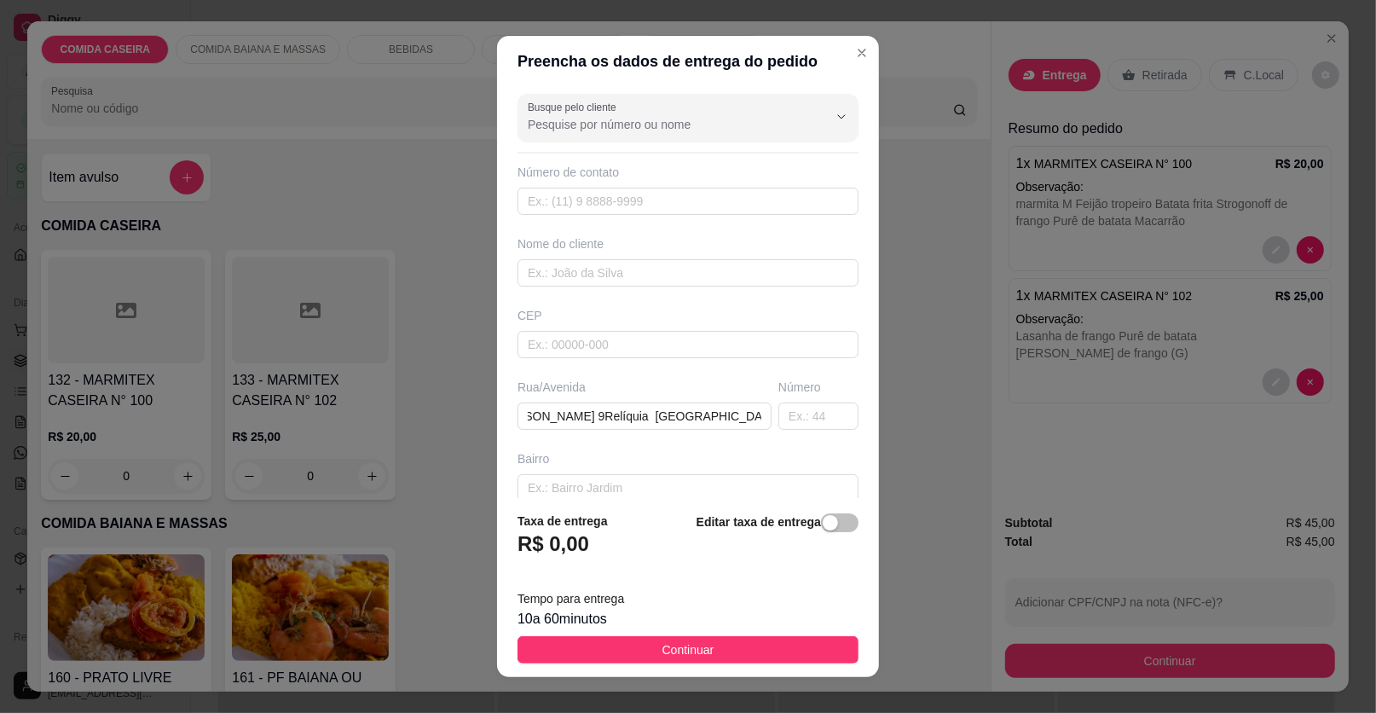
drag, startPoint x: 798, startPoint y: 656, endPoint x: 996, endPoint y: 658, distance: 197.8
click at [796, 651] on button "Continuar" at bounding box center [688, 649] width 341 height 27
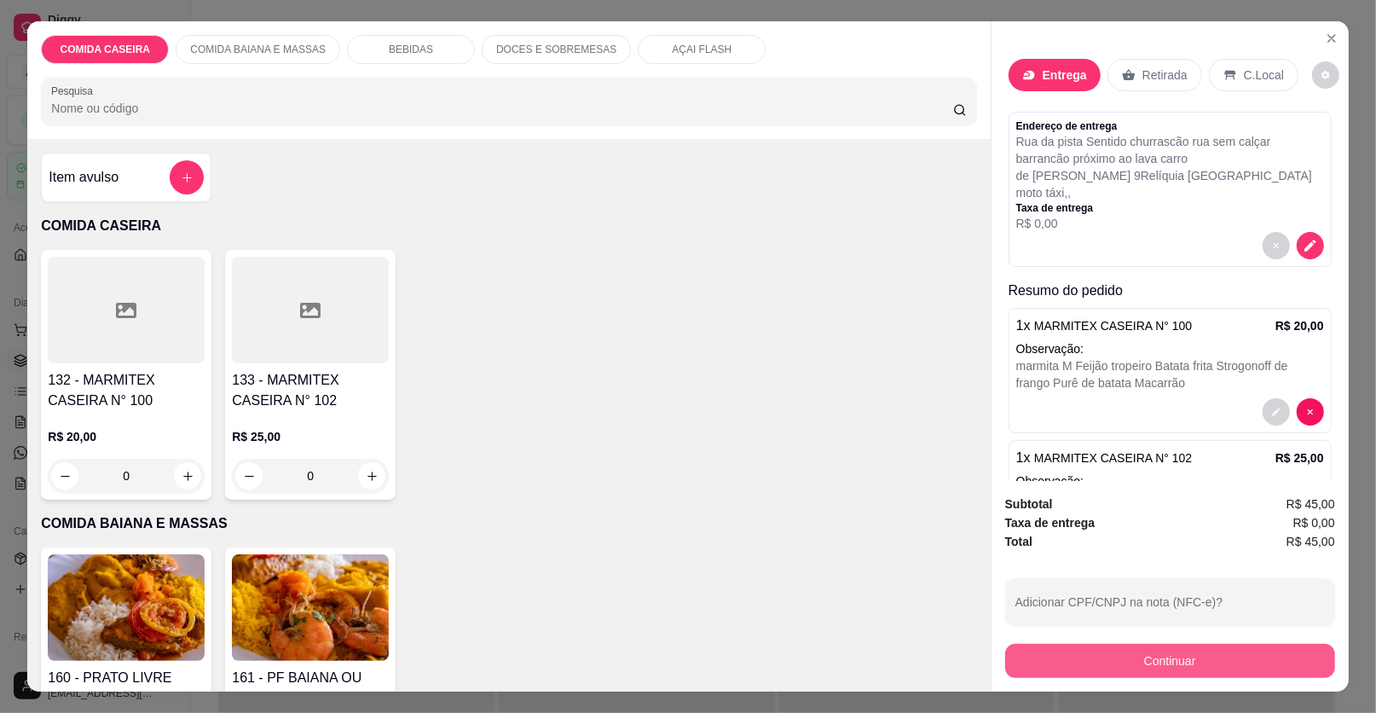
click at [1051, 663] on button "Continuar" at bounding box center [1170, 661] width 330 height 34
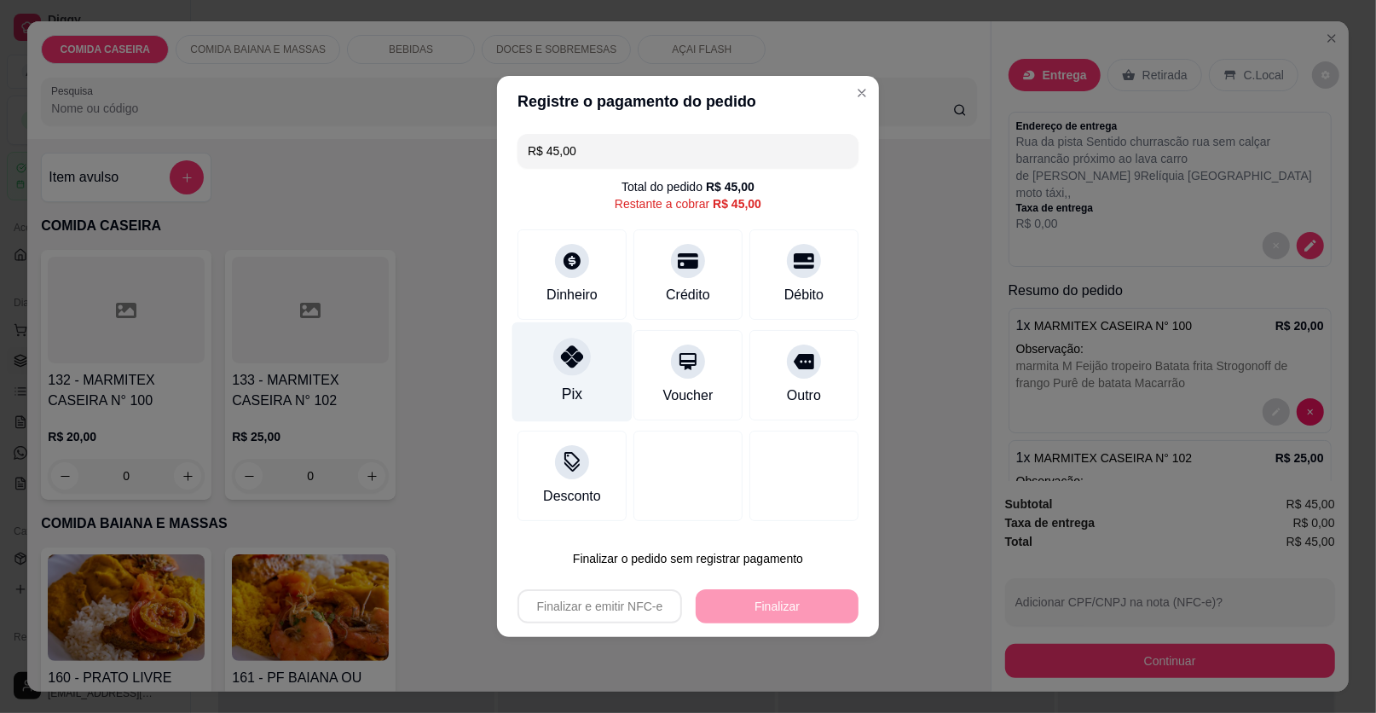
click at [570, 354] on icon at bounding box center [572, 356] width 22 height 22
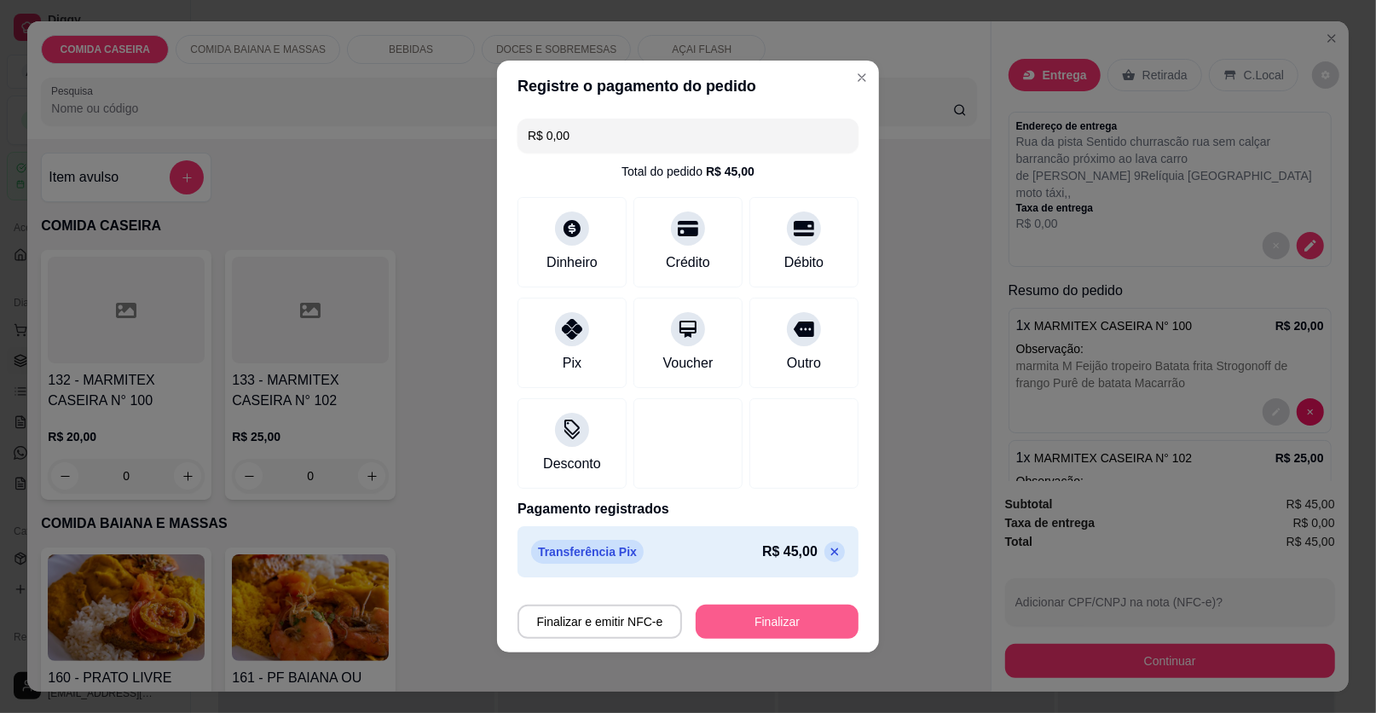
click at [745, 607] on button "Finalizar" at bounding box center [777, 622] width 163 height 34
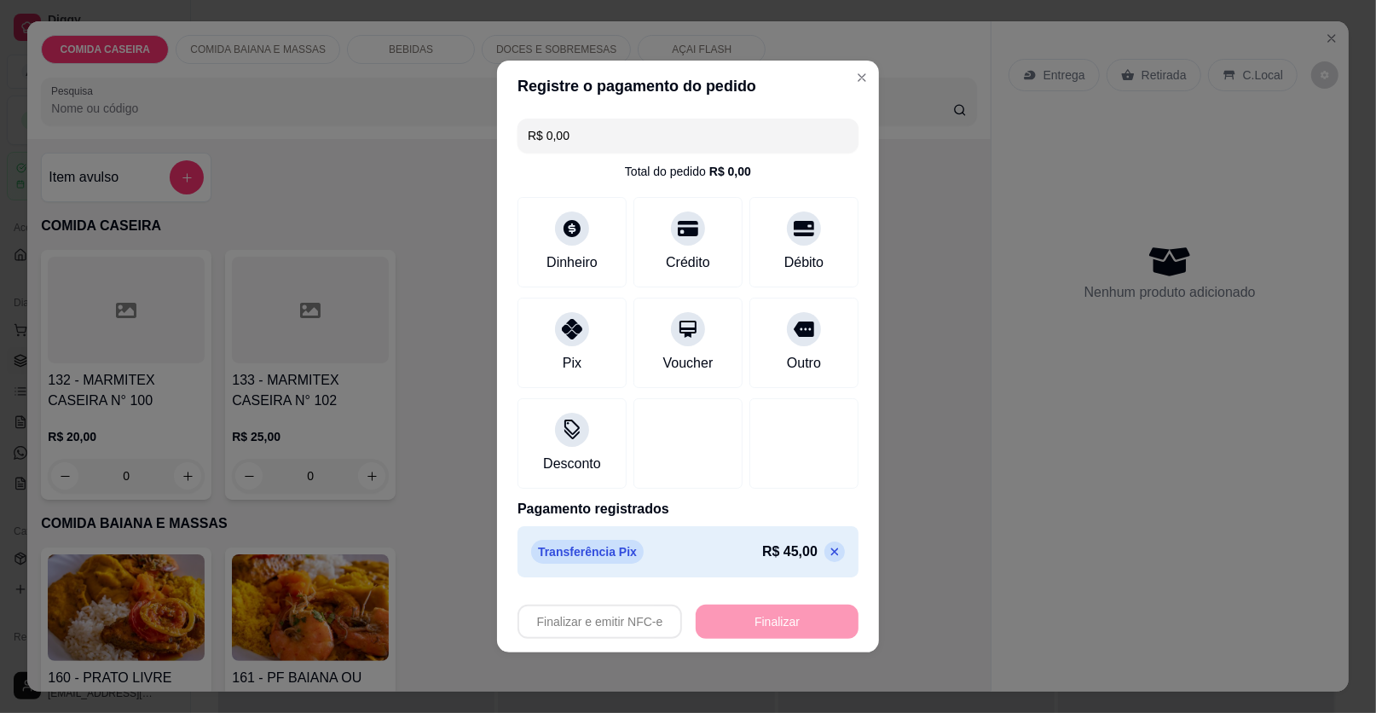
type input "-R$ 45,00"
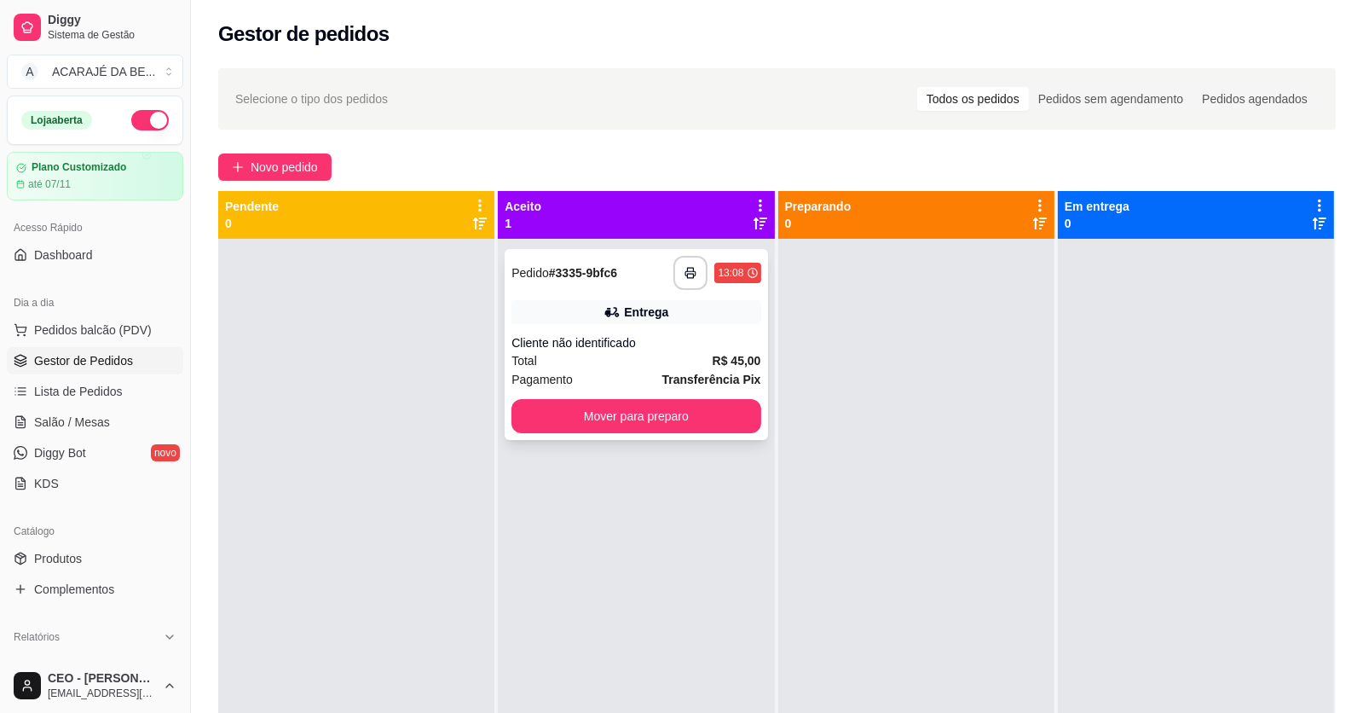
click at [704, 259] on div "**********" at bounding box center [717, 273] width 87 height 34
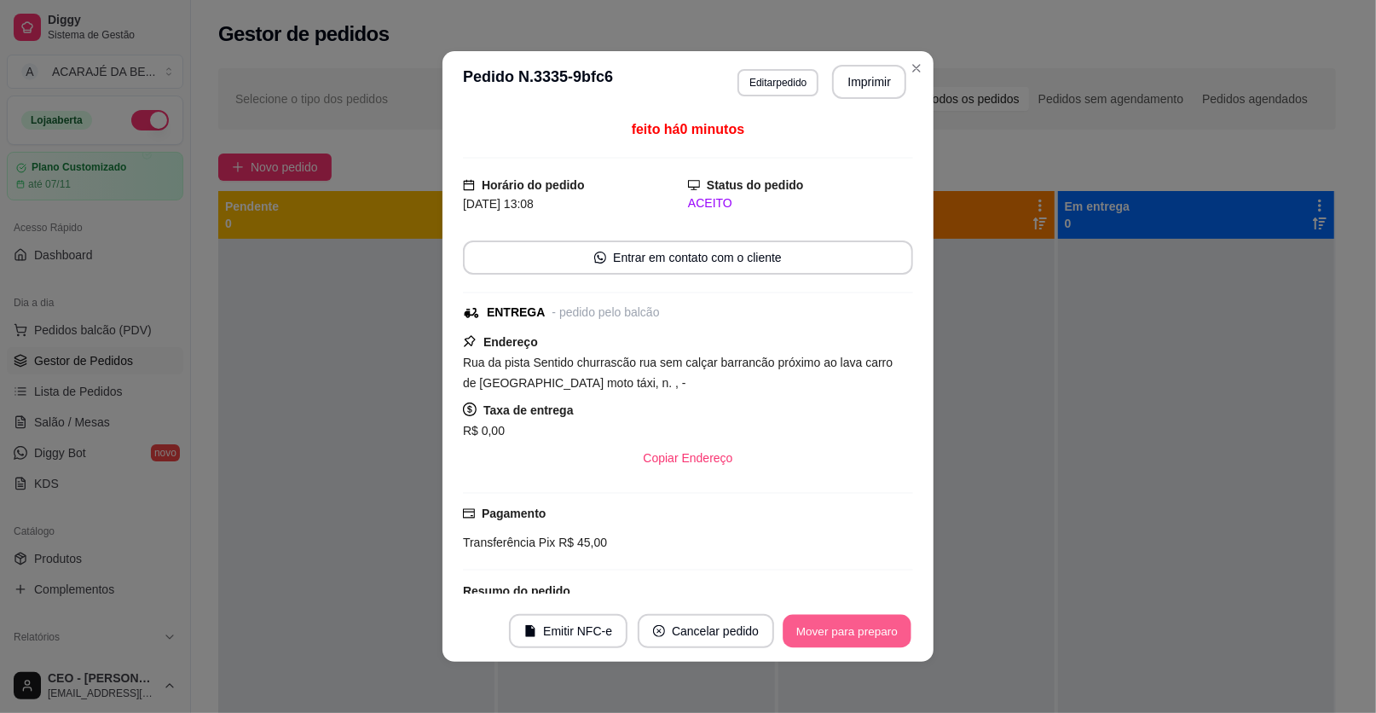
click at [810, 624] on button "Mover para preparo" at bounding box center [847, 631] width 128 height 33
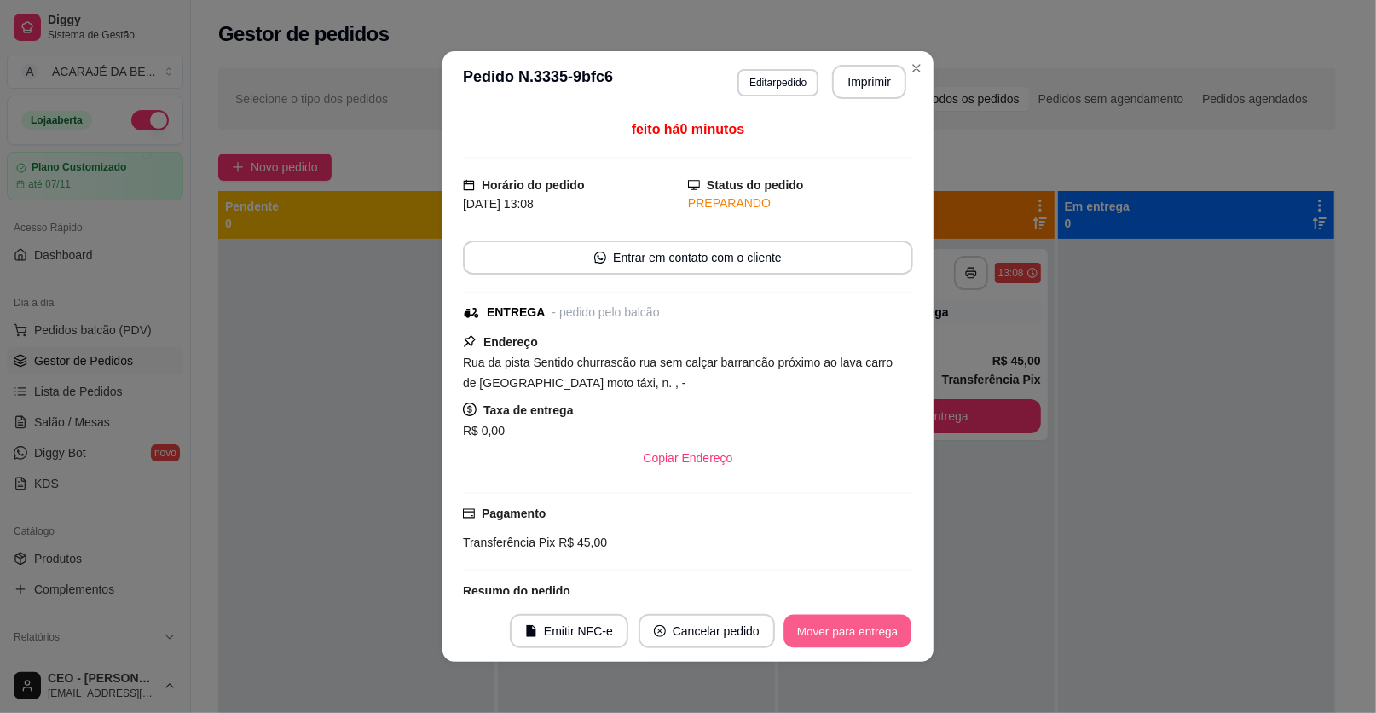
click at [810, 624] on button "Mover para entrega" at bounding box center [848, 631] width 128 height 33
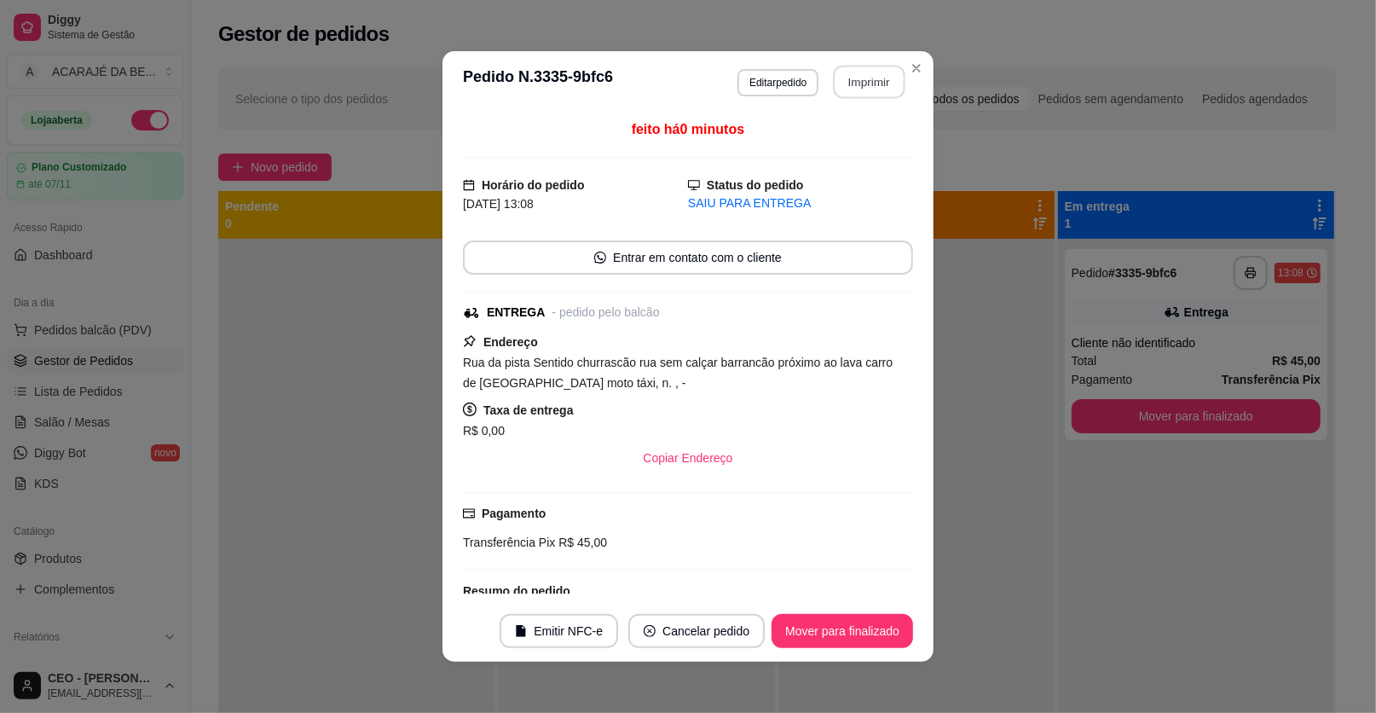
click at [871, 82] on button "Imprimir" at bounding box center [870, 82] width 72 height 33
click at [813, 628] on button "Mover para finalizado" at bounding box center [843, 631] width 142 height 34
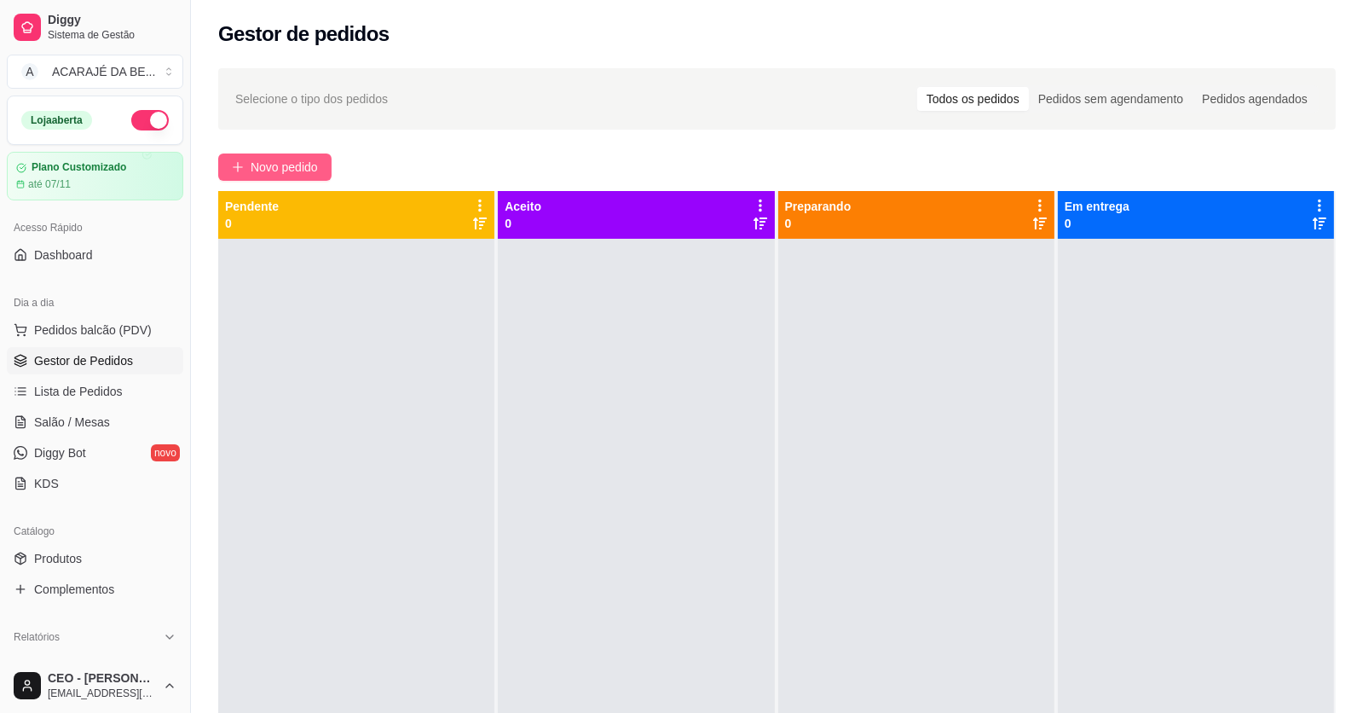
click at [283, 171] on span "Novo pedido" at bounding box center [284, 167] width 67 height 19
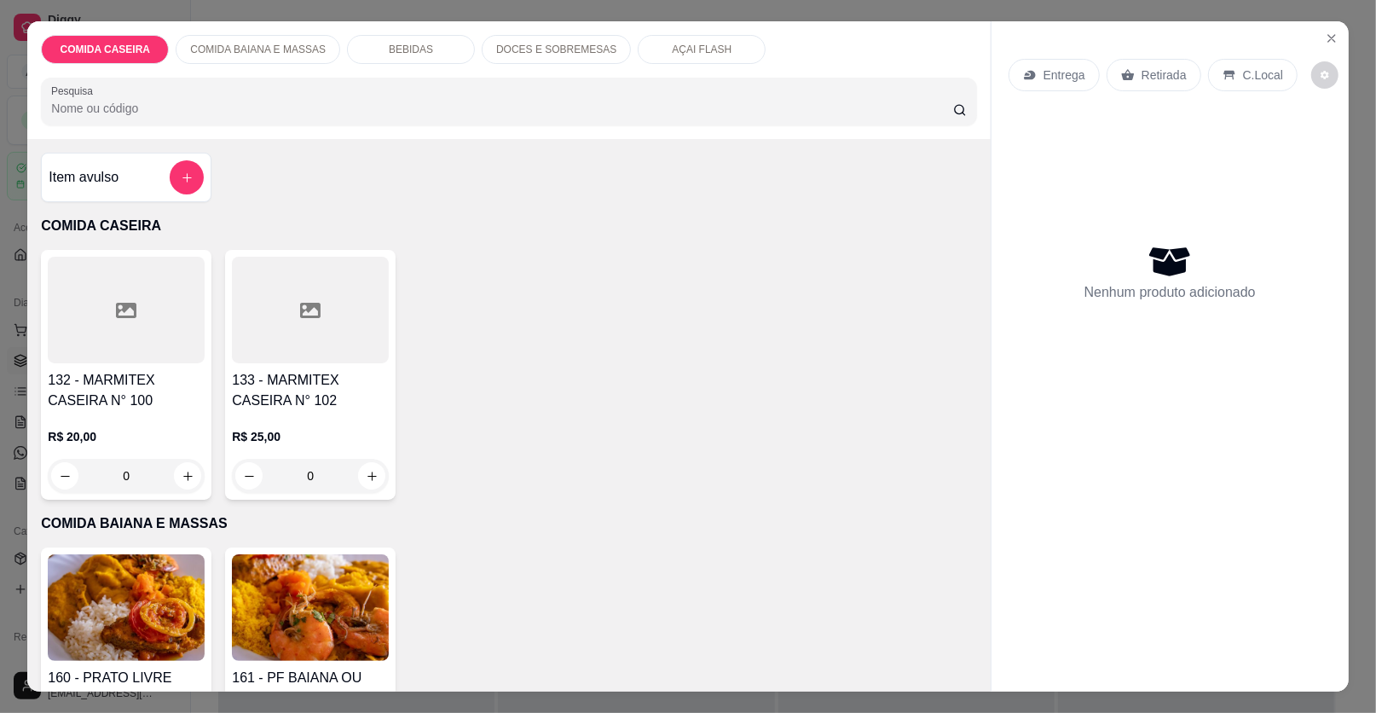
click at [147, 293] on div at bounding box center [126, 310] width 157 height 107
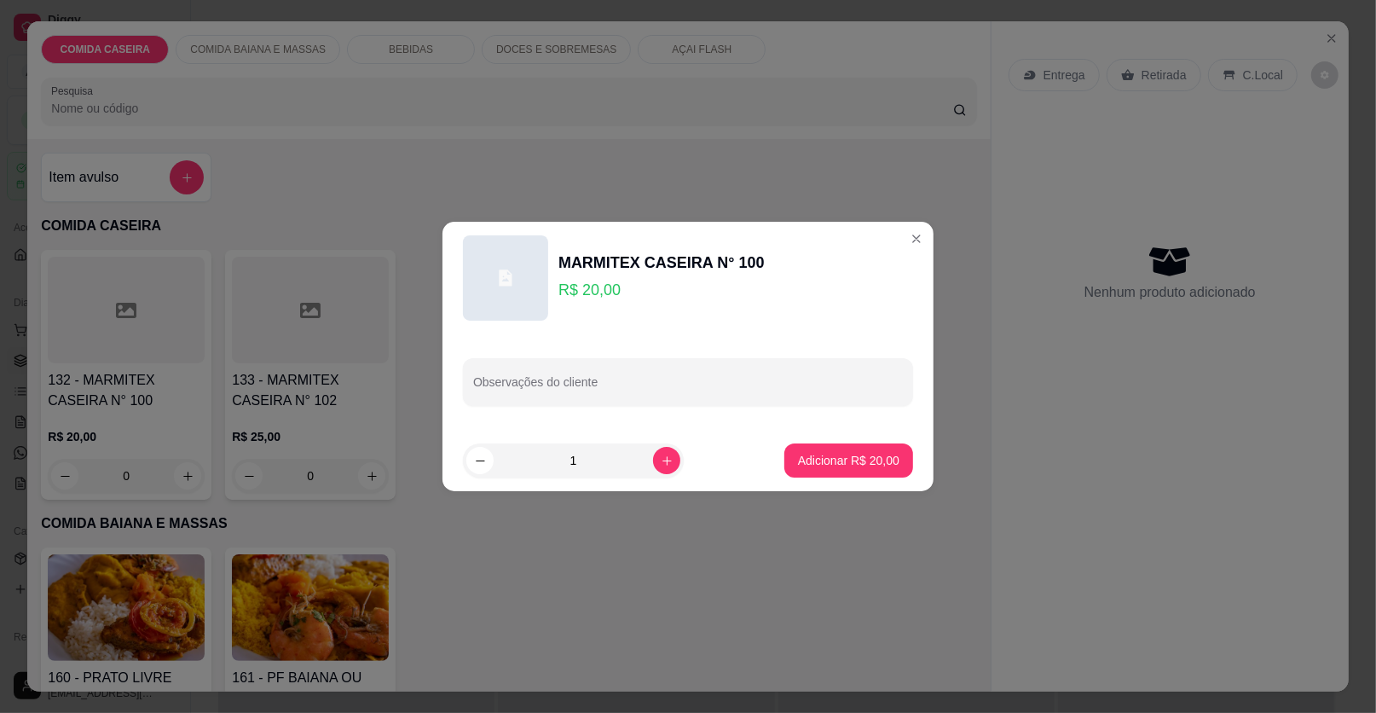
click at [578, 365] on div at bounding box center [688, 382] width 430 height 34
paste input "Feijão tropeiro, arroz branco, purê de batata, macarrão com calabresa, coxa de …"
type input "Feijão tropeiro, arroz branco, purê de batata, macarrão com calabresa, coxa de …"
click at [871, 461] on p "Adicionar R$ 20,00" at bounding box center [848, 460] width 101 height 17
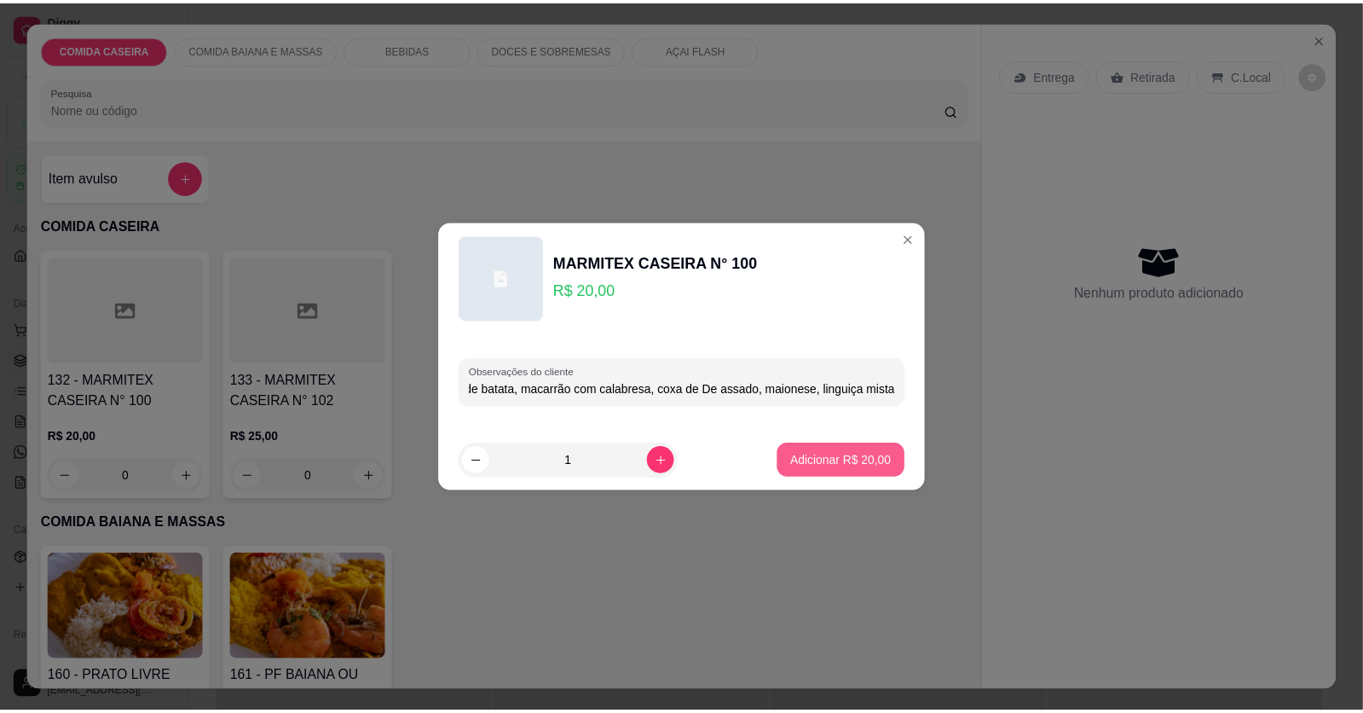
scroll to position [0, 0]
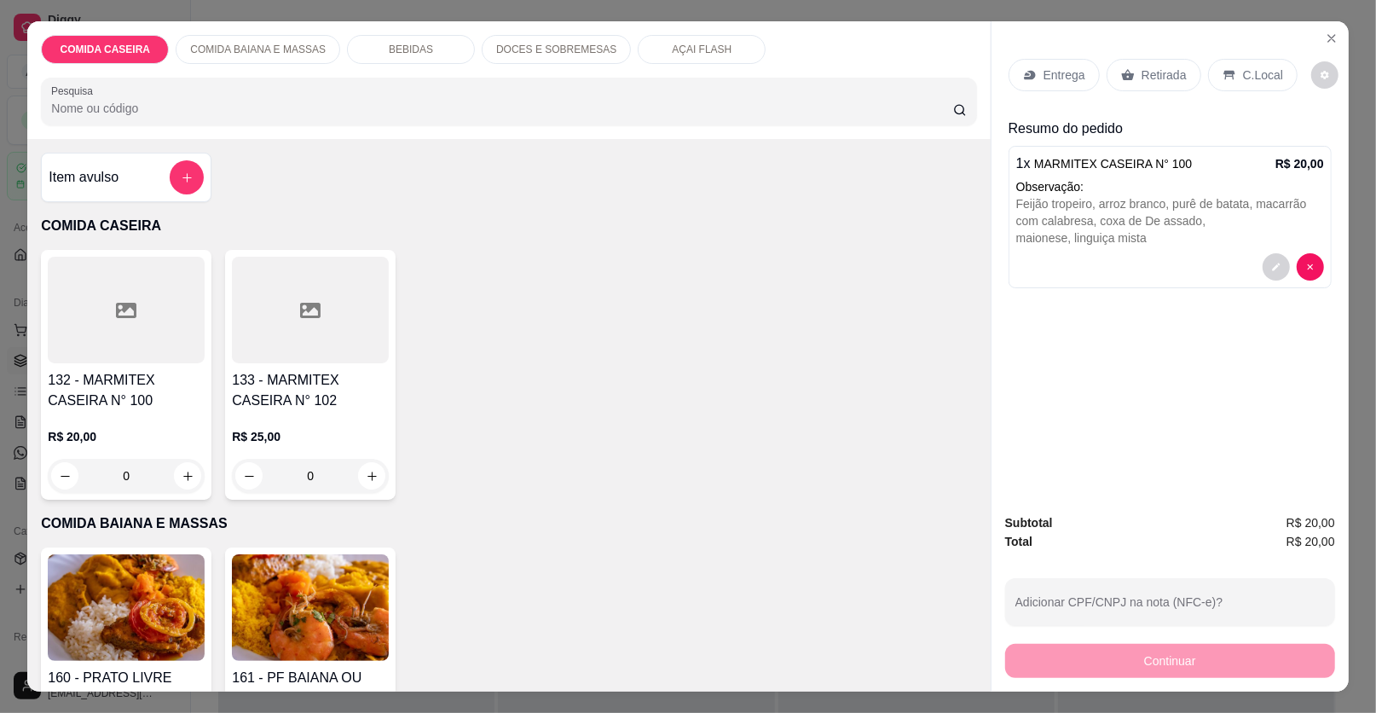
click at [1045, 69] on p "Entrega" at bounding box center [1065, 75] width 42 height 17
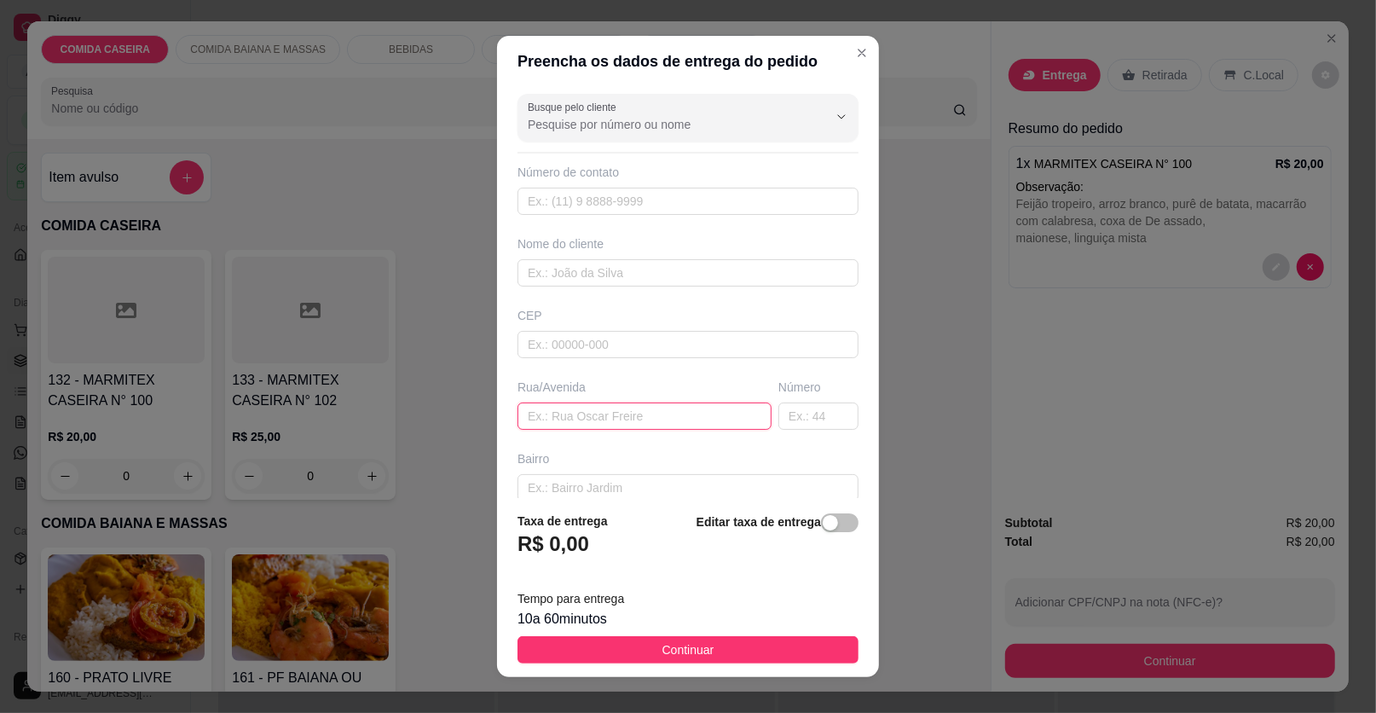
click at [661, 420] on input "text" at bounding box center [645, 415] width 254 height 27
paste input "[STREET_ADDRESS][PERSON_NAME]"
type input "[STREET_ADDRESS][PERSON_NAME]"
click at [569, 269] on input "text" at bounding box center [688, 272] width 341 height 27
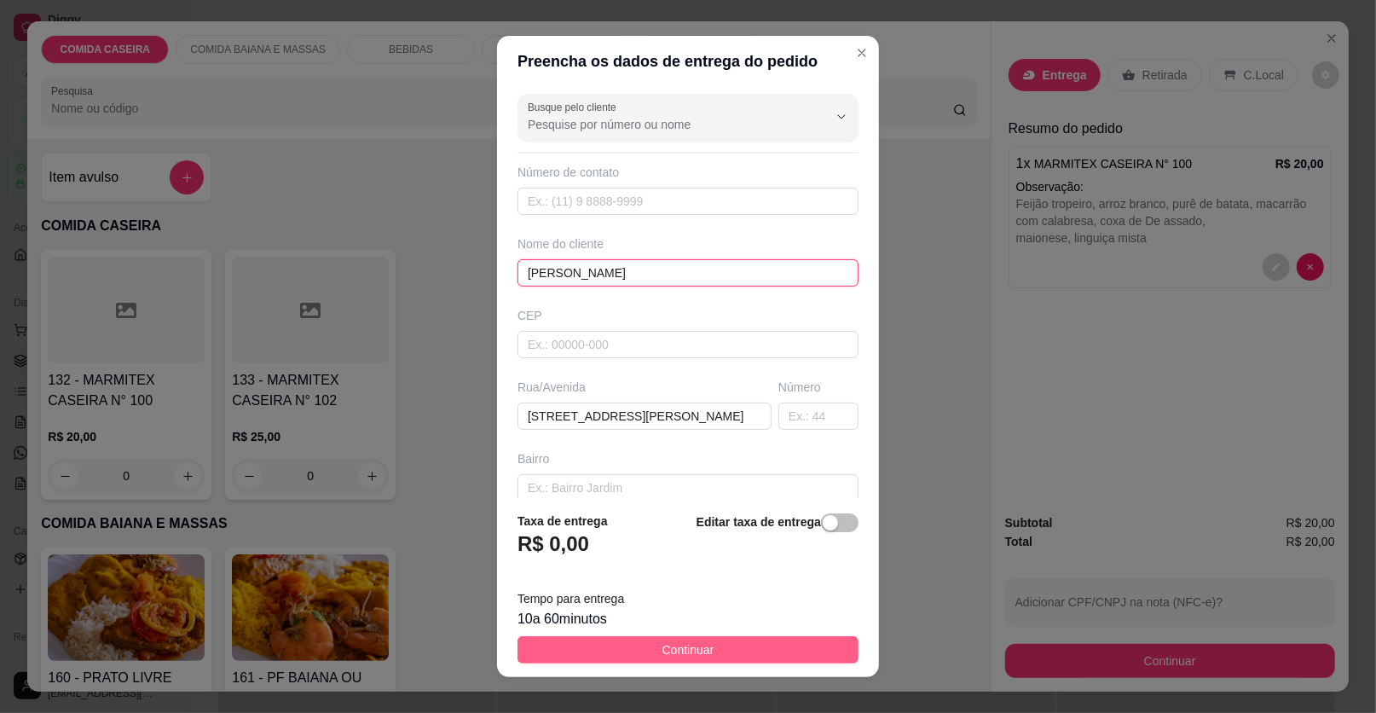
type input "[PERSON_NAME]"
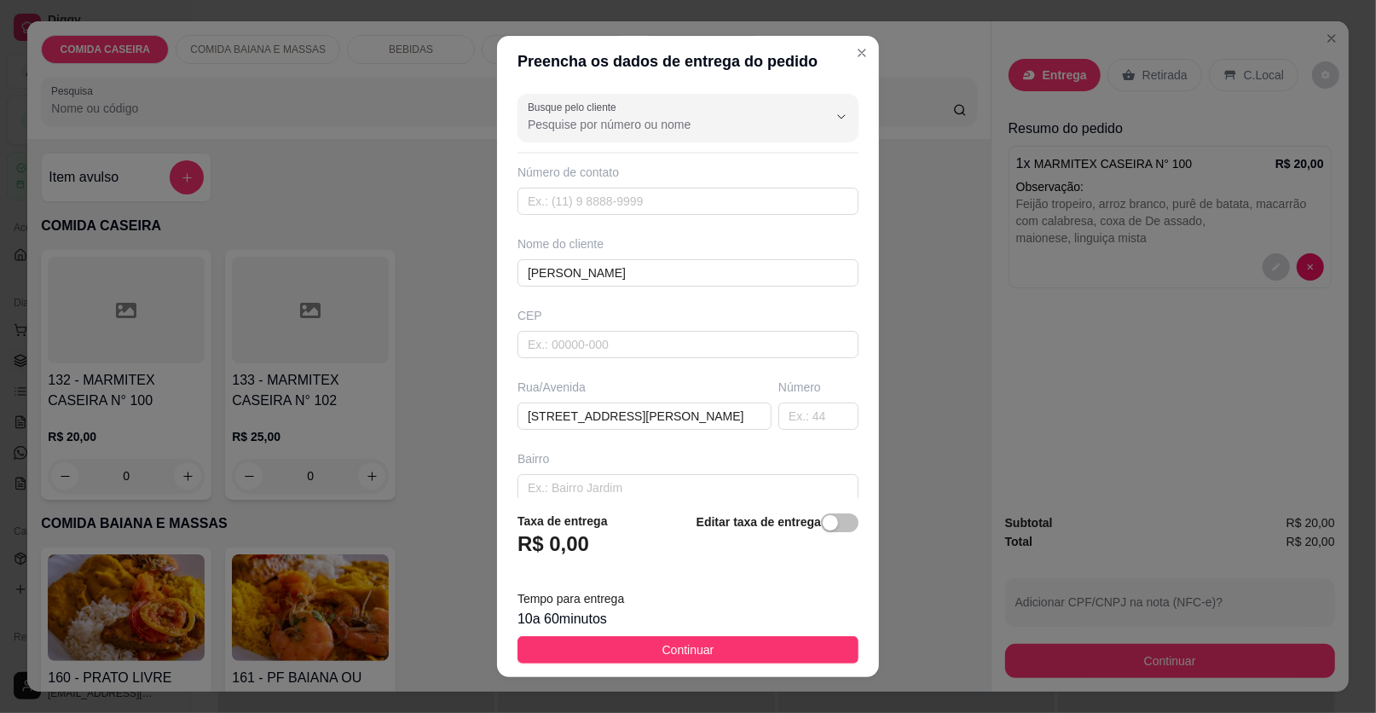
drag, startPoint x: 738, startPoint y: 658, endPoint x: 819, endPoint y: 649, distance: 80.7
click at [738, 659] on button "Continuar" at bounding box center [688, 649] width 341 height 27
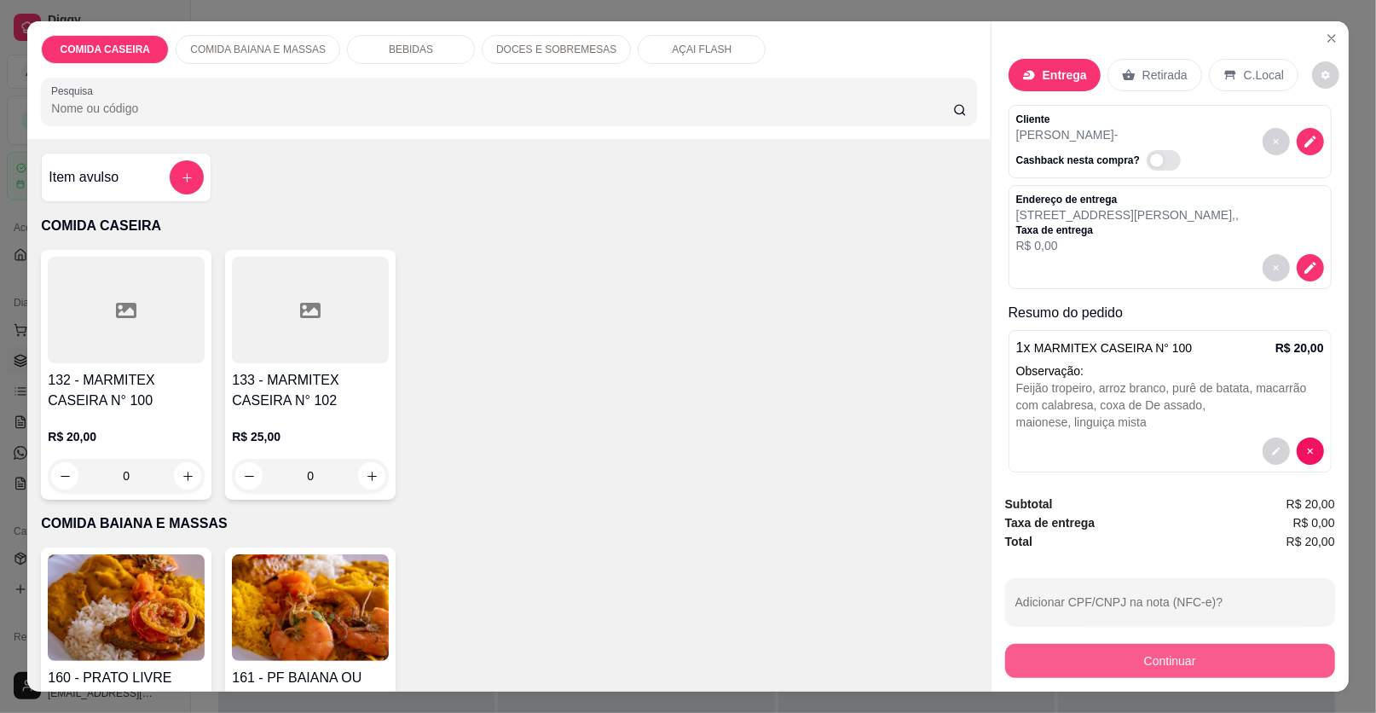
click at [1020, 664] on button "Continuar" at bounding box center [1170, 661] width 330 height 34
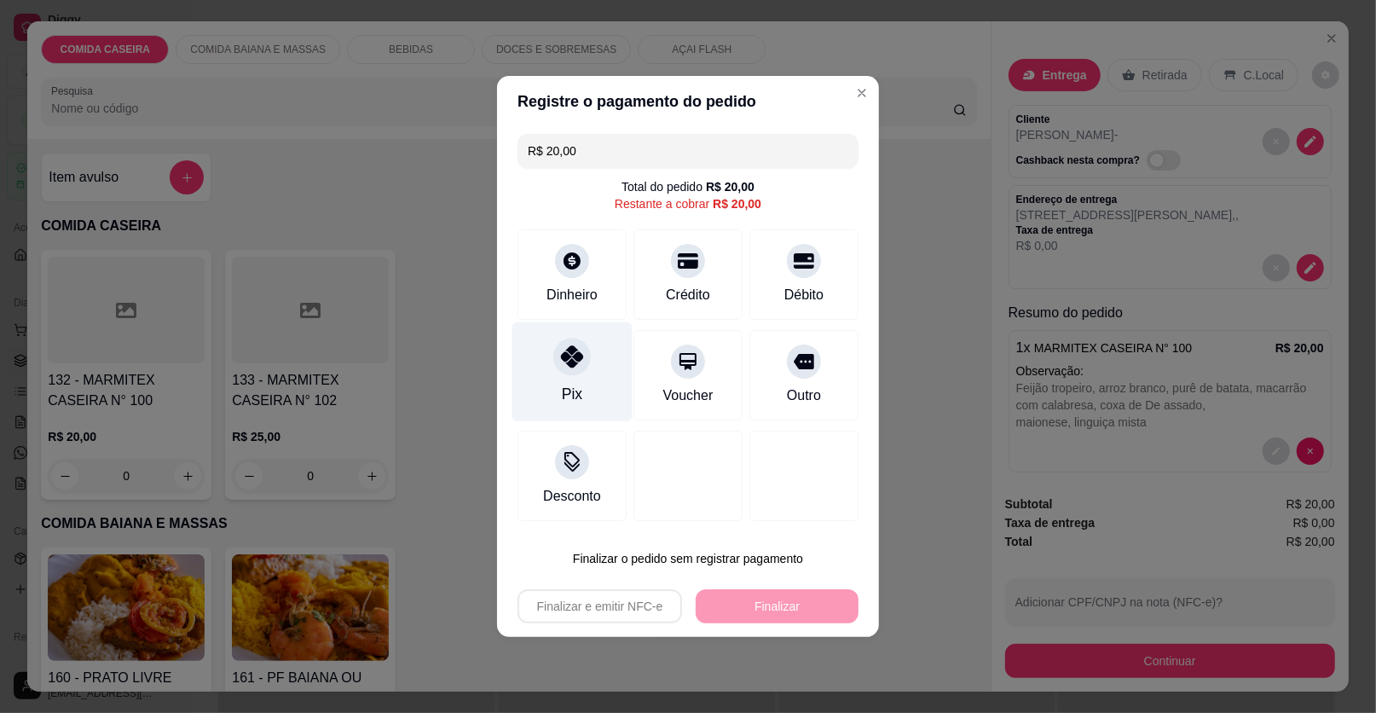
click at [530, 380] on div "Pix" at bounding box center [572, 372] width 120 height 100
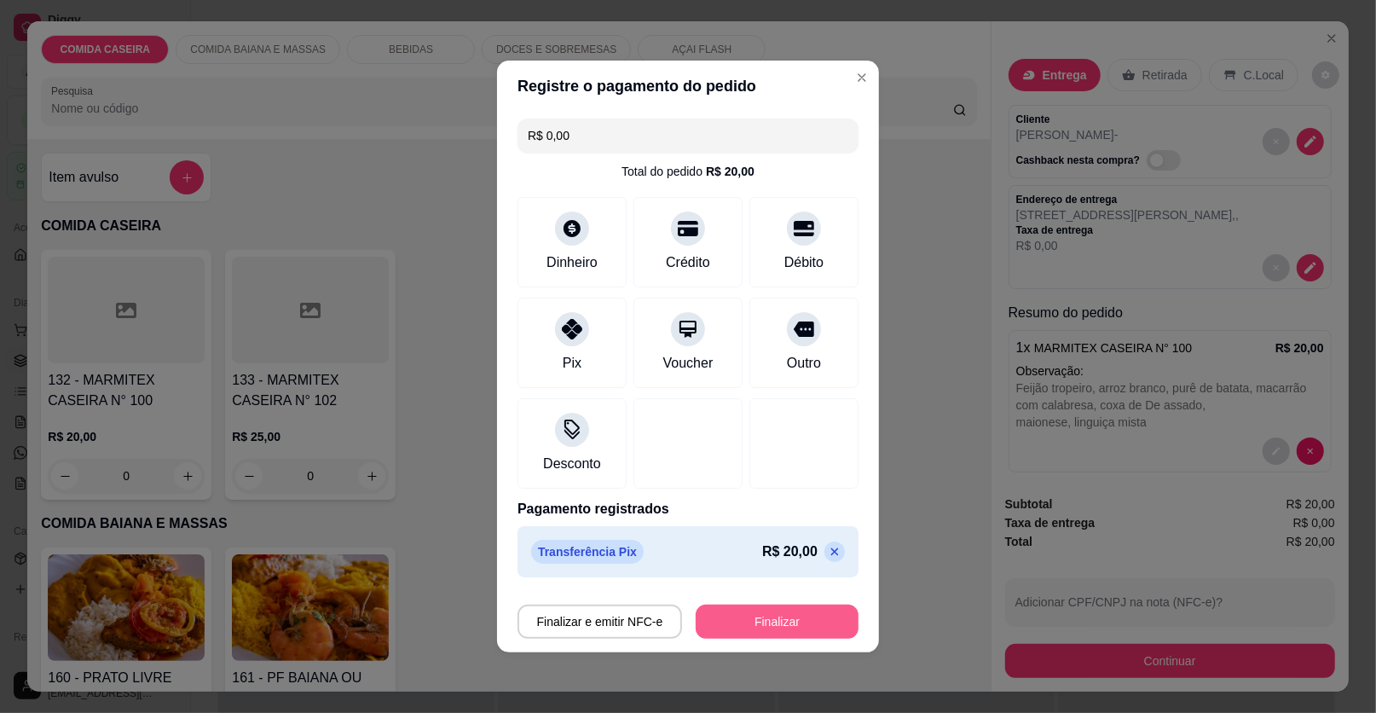
click at [832, 614] on button "Finalizar" at bounding box center [777, 622] width 163 height 34
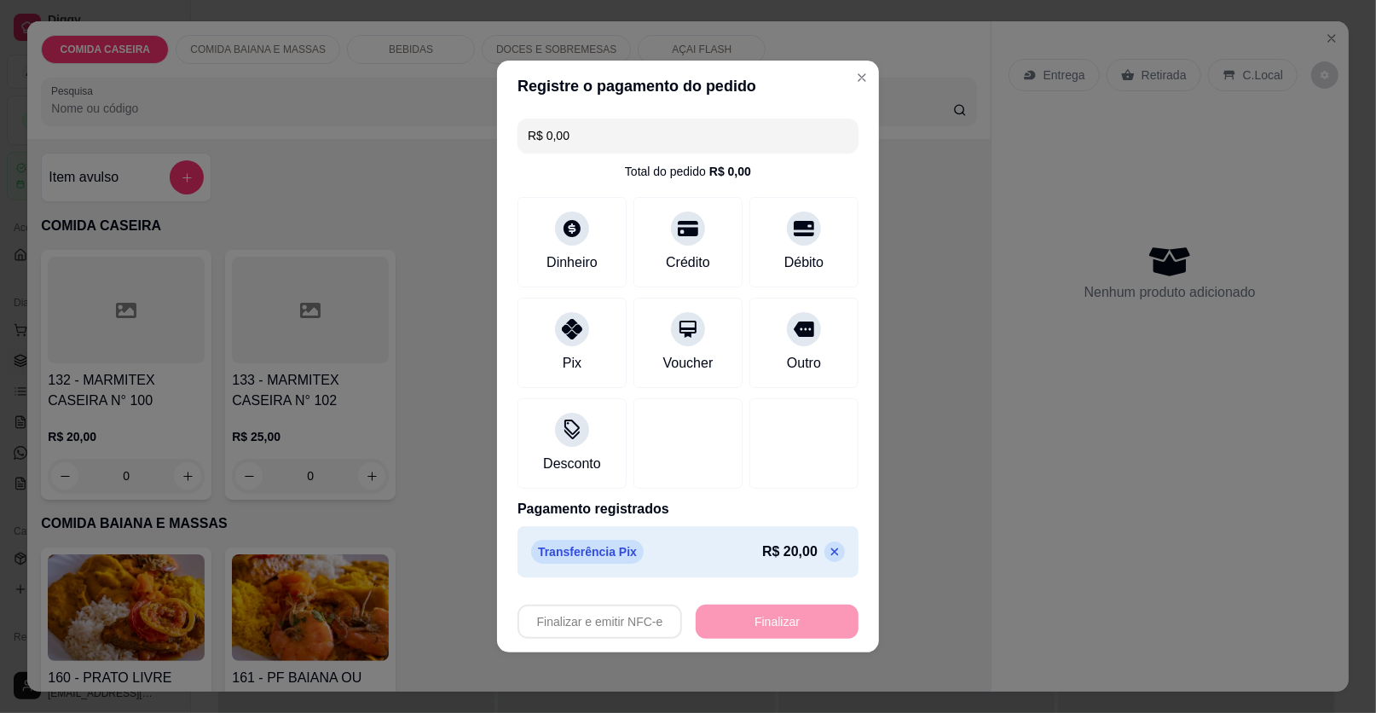
type input "-R$ 20,00"
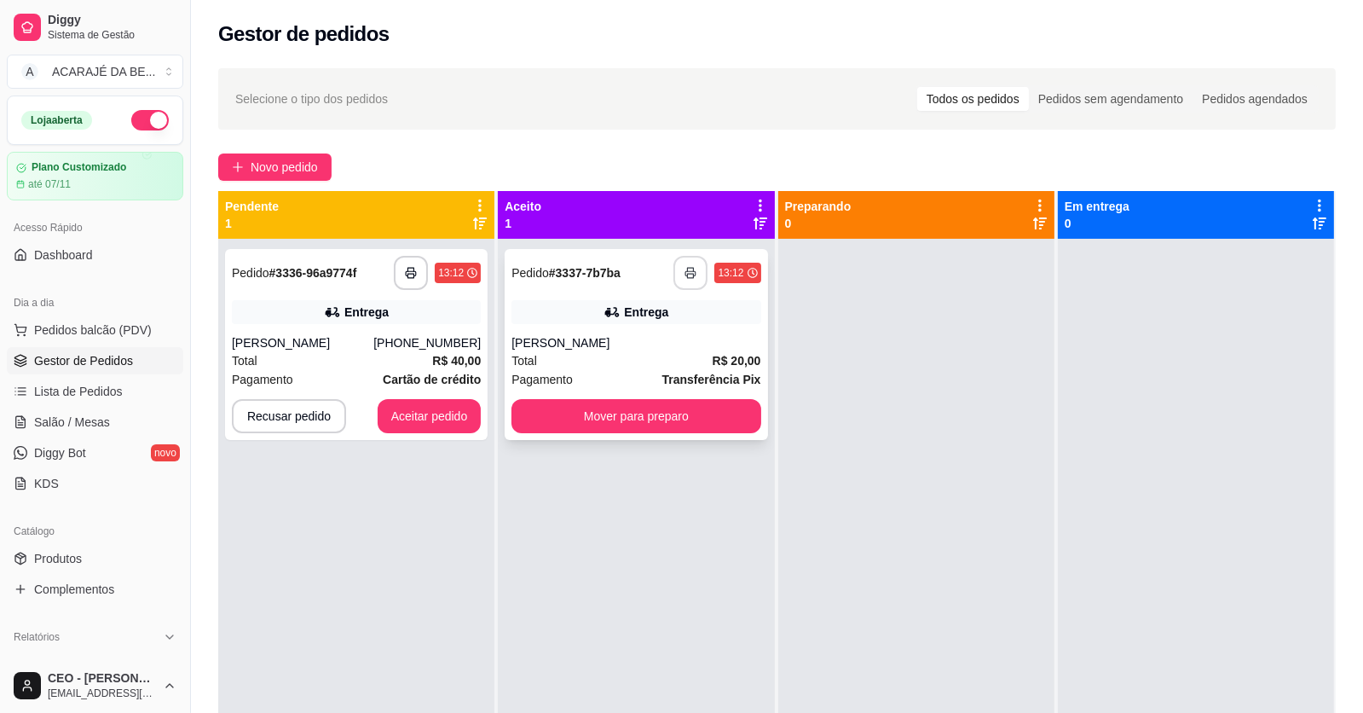
click at [691, 256] on button "button" at bounding box center [691, 273] width 34 height 34
click at [616, 409] on button "Mover para preparo" at bounding box center [636, 416] width 249 height 34
click at [616, 409] on button "Mover para preparo" at bounding box center [636, 416] width 241 height 33
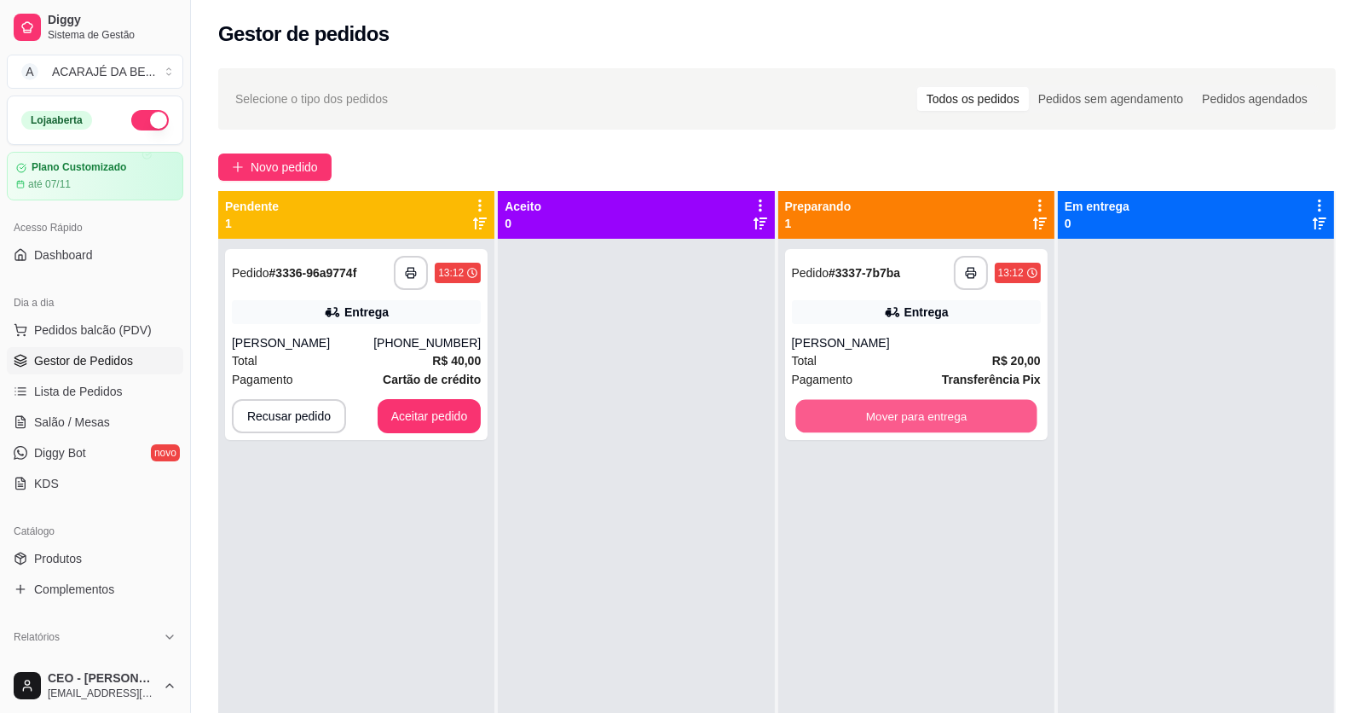
click at [866, 410] on button "Mover para entrega" at bounding box center [916, 416] width 241 height 33
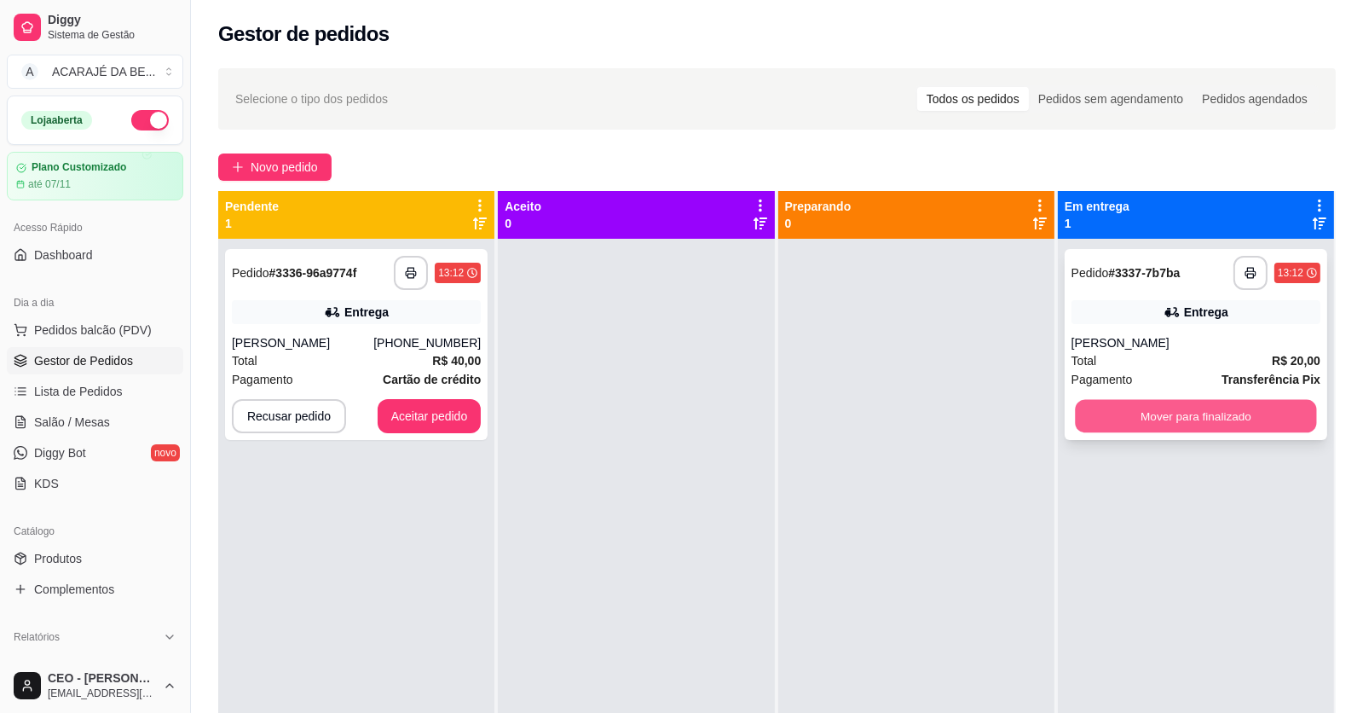
click at [1113, 406] on button "Mover para finalizado" at bounding box center [1195, 416] width 241 height 33
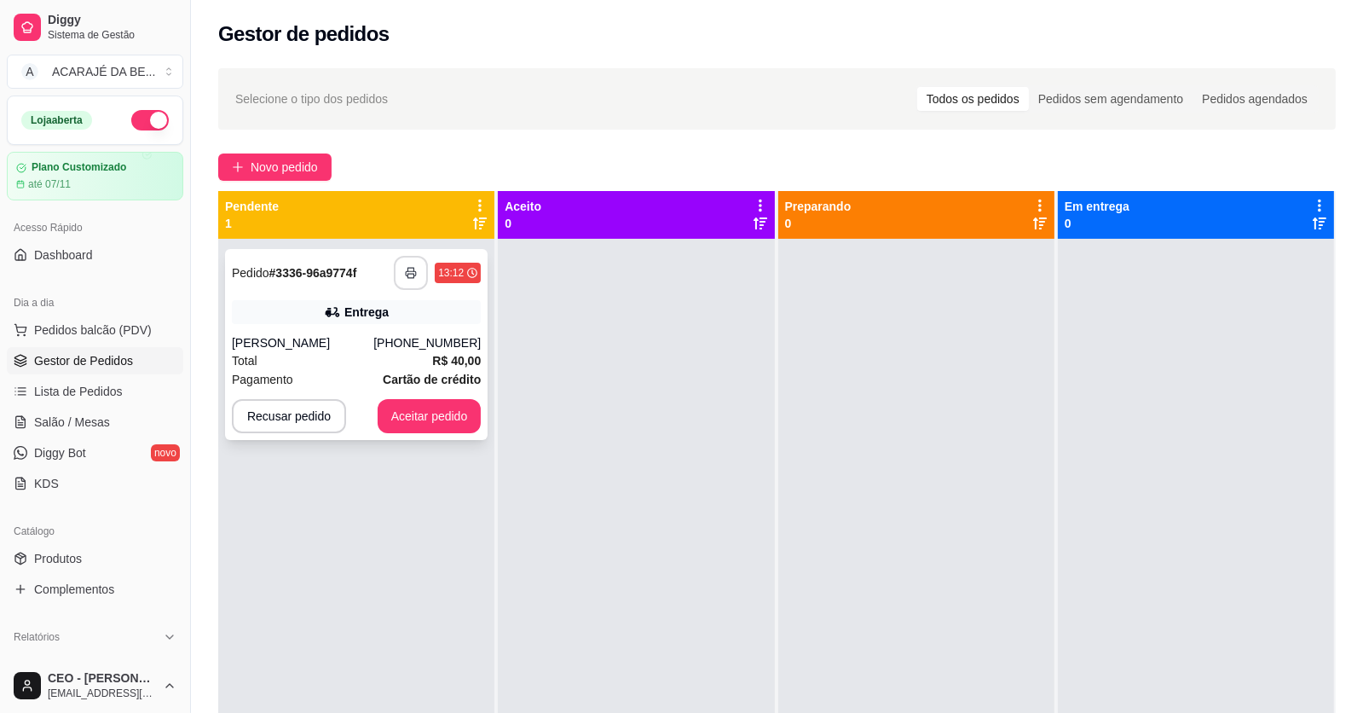
click at [409, 277] on rect "button" at bounding box center [411, 276] width 6 height 4
click at [474, 408] on button "Aceitar pedido" at bounding box center [429, 416] width 101 height 33
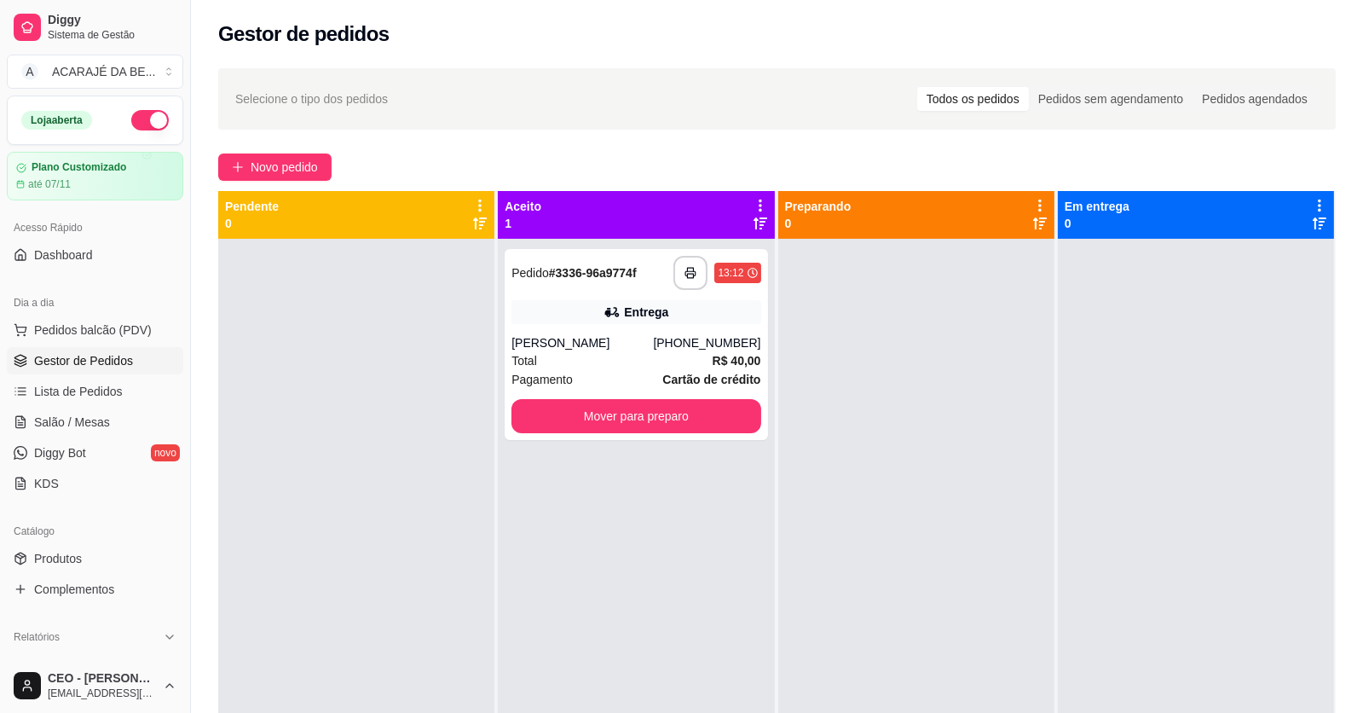
click at [472, 408] on div at bounding box center [356, 595] width 276 height 713
click at [529, 408] on button "Mover para preparo" at bounding box center [636, 416] width 241 height 33
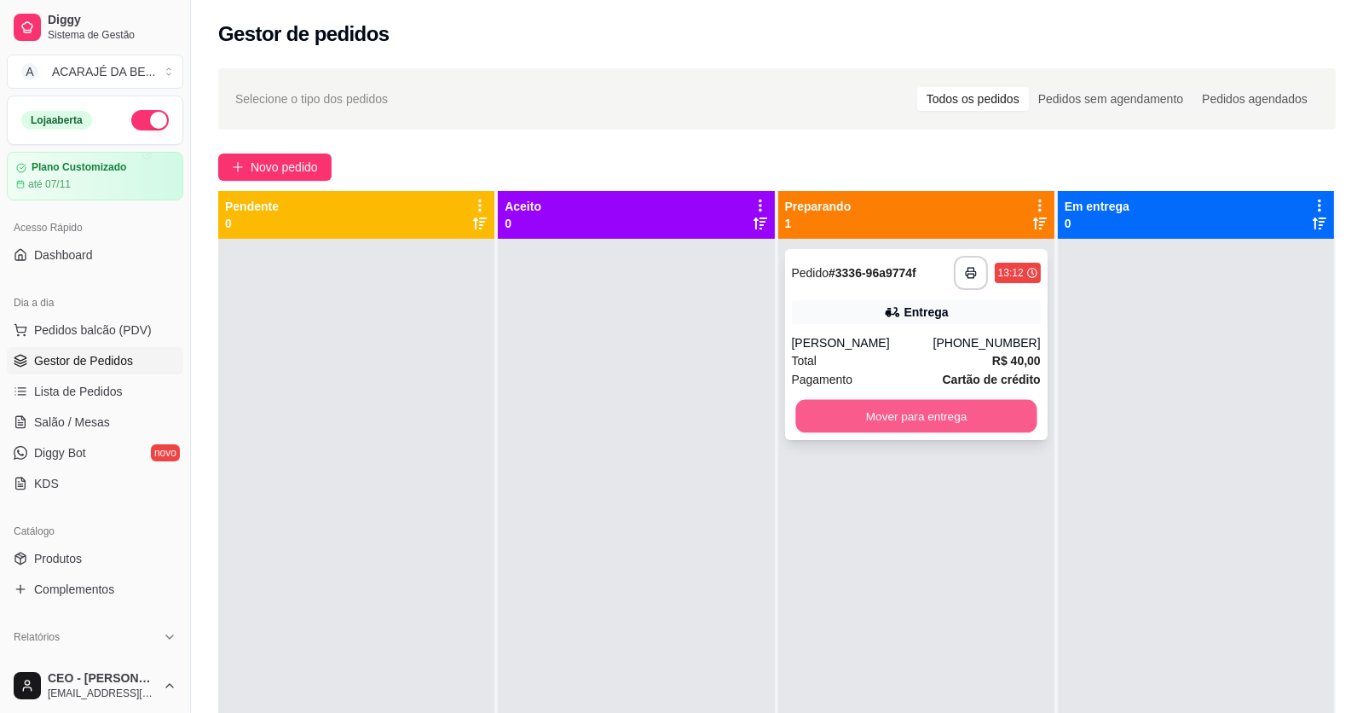
click at [917, 407] on button "Mover para entrega" at bounding box center [916, 416] width 241 height 33
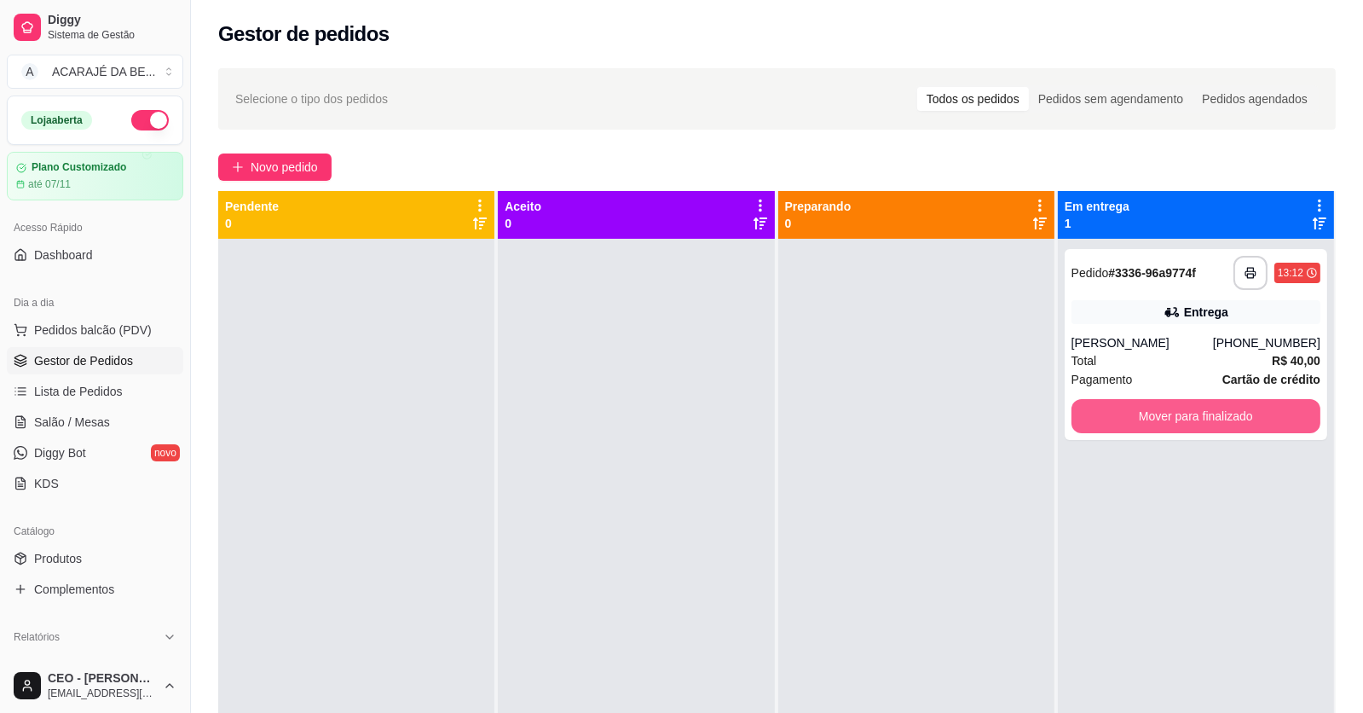
click at [1196, 408] on button "Mover para finalizado" at bounding box center [1196, 416] width 249 height 34
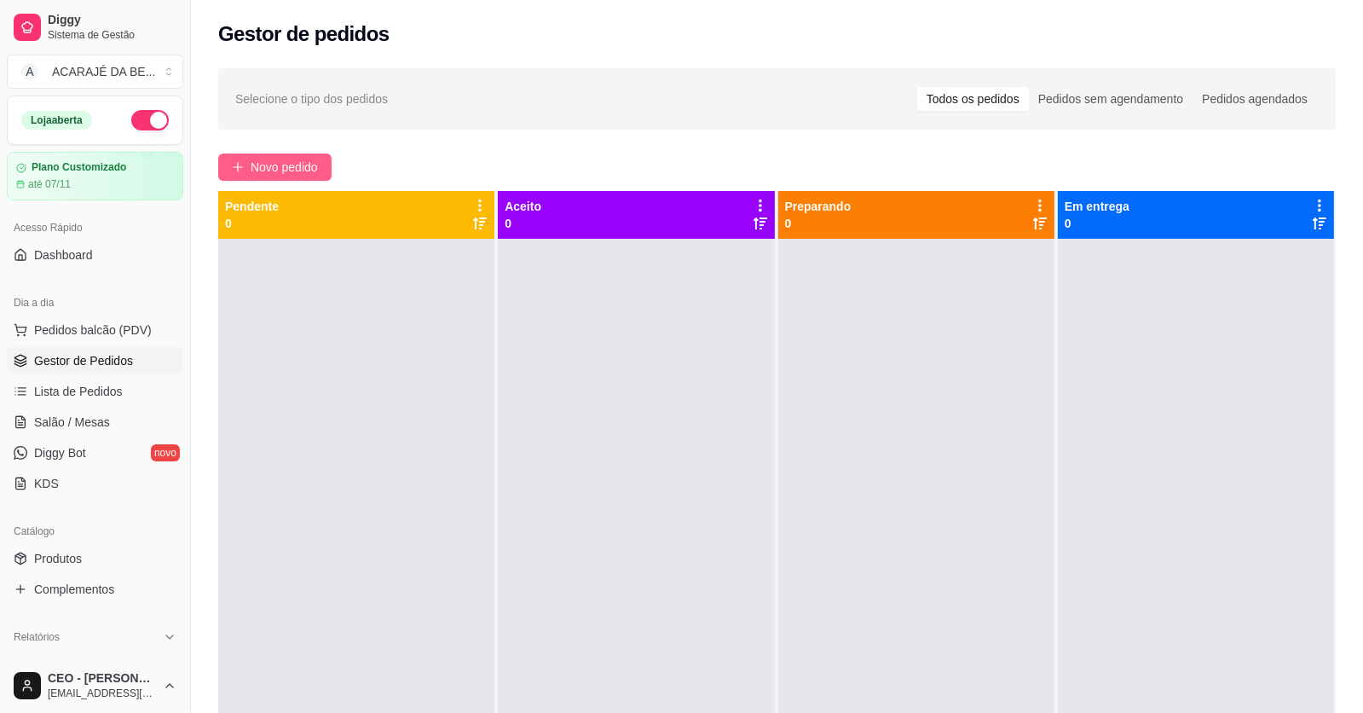
click at [264, 163] on span "Novo pedido" at bounding box center [284, 167] width 67 height 19
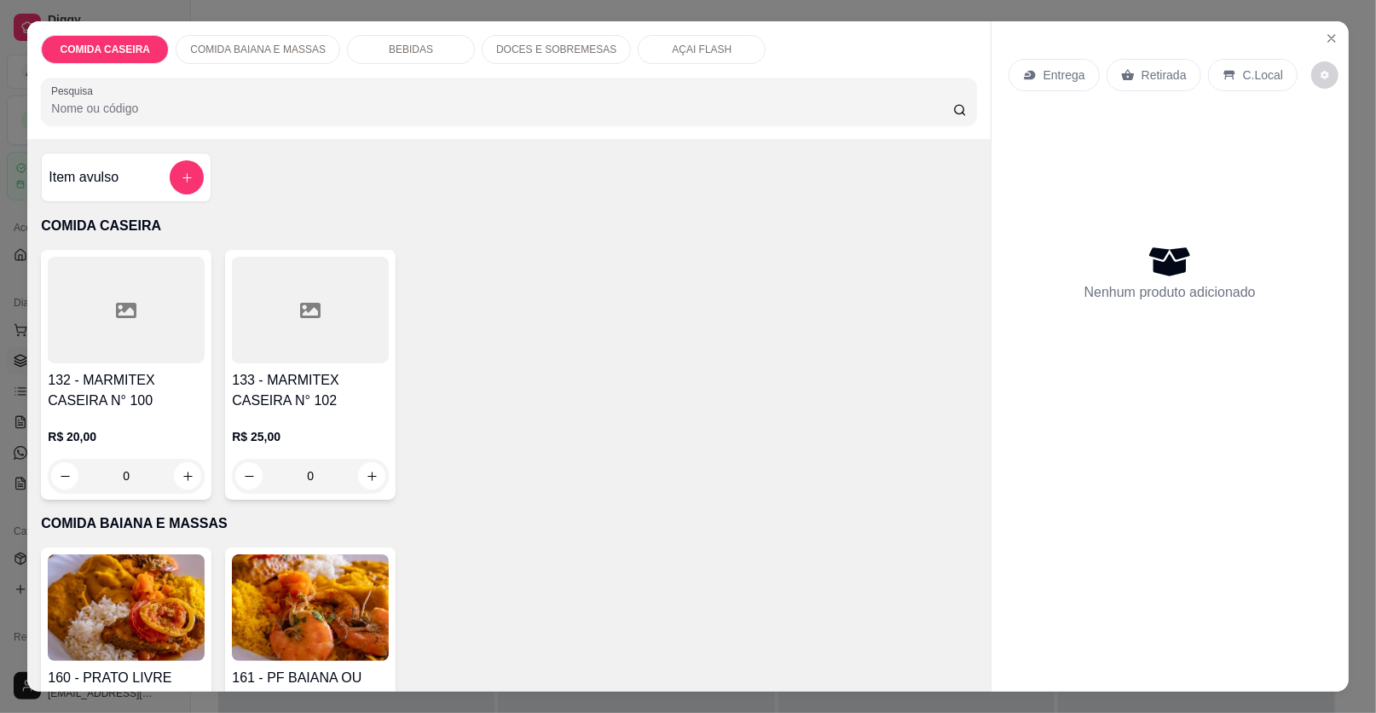
click at [125, 277] on div at bounding box center [126, 310] width 157 height 107
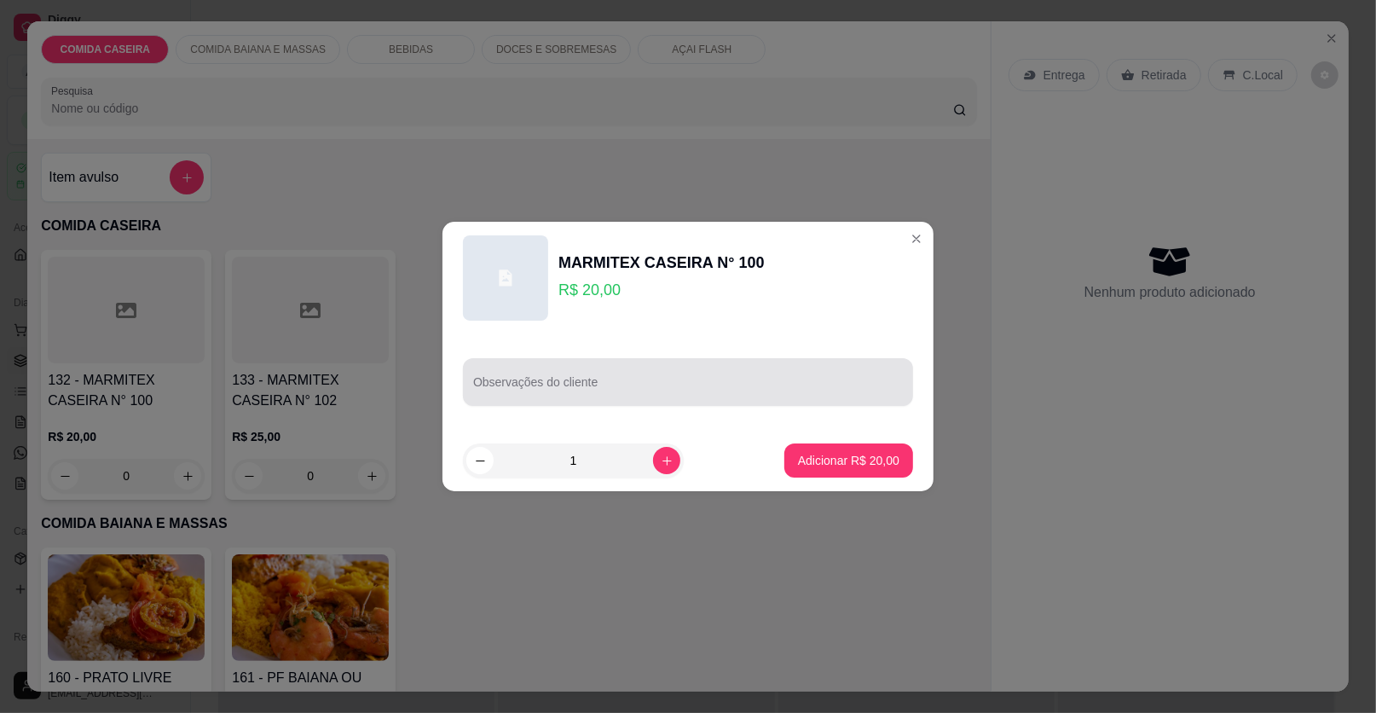
click at [492, 363] on div "Observações do cliente" at bounding box center [688, 382] width 450 height 48
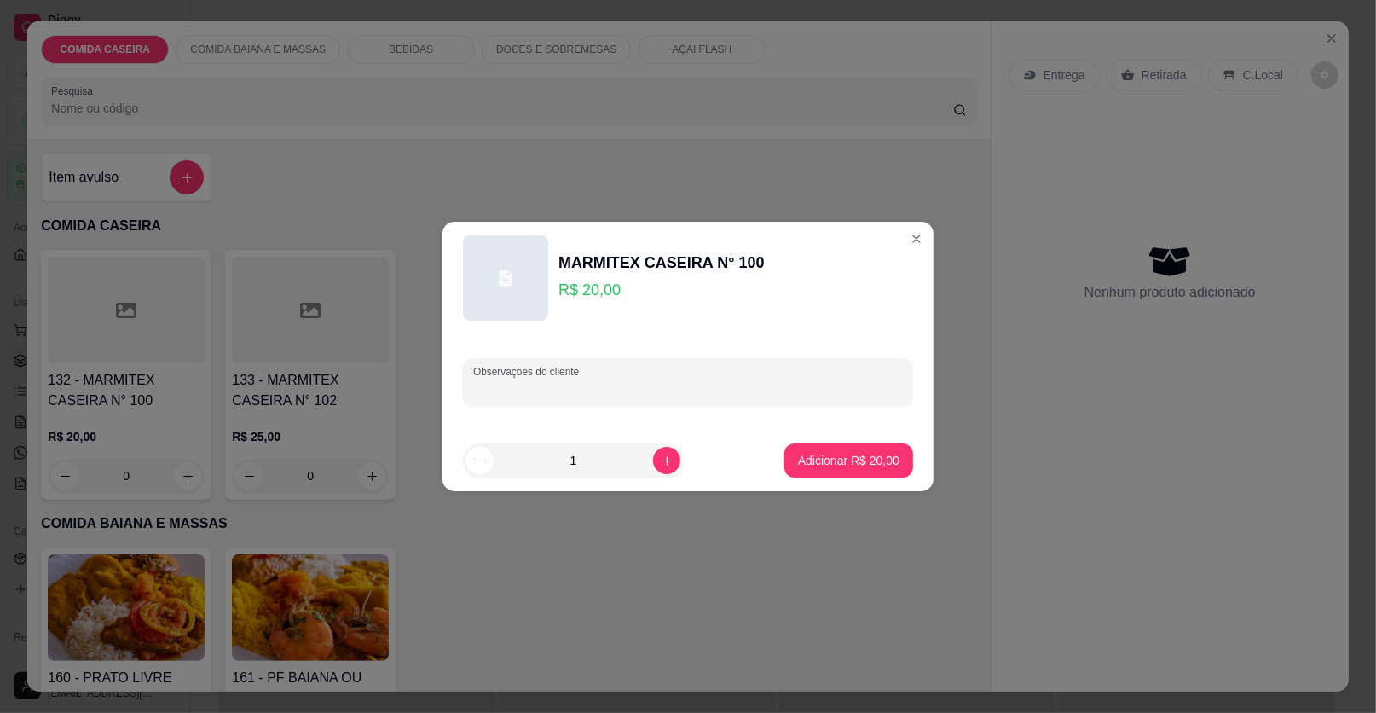
paste input "Farofa de soja Fricassê Maionese [PERSON_NAME] Andu"
type input "Farofa de soja Fricassê Maionese [PERSON_NAME] Andu"
click at [853, 473] on button "Adicionar R$ 20,00" at bounding box center [848, 460] width 125 height 33
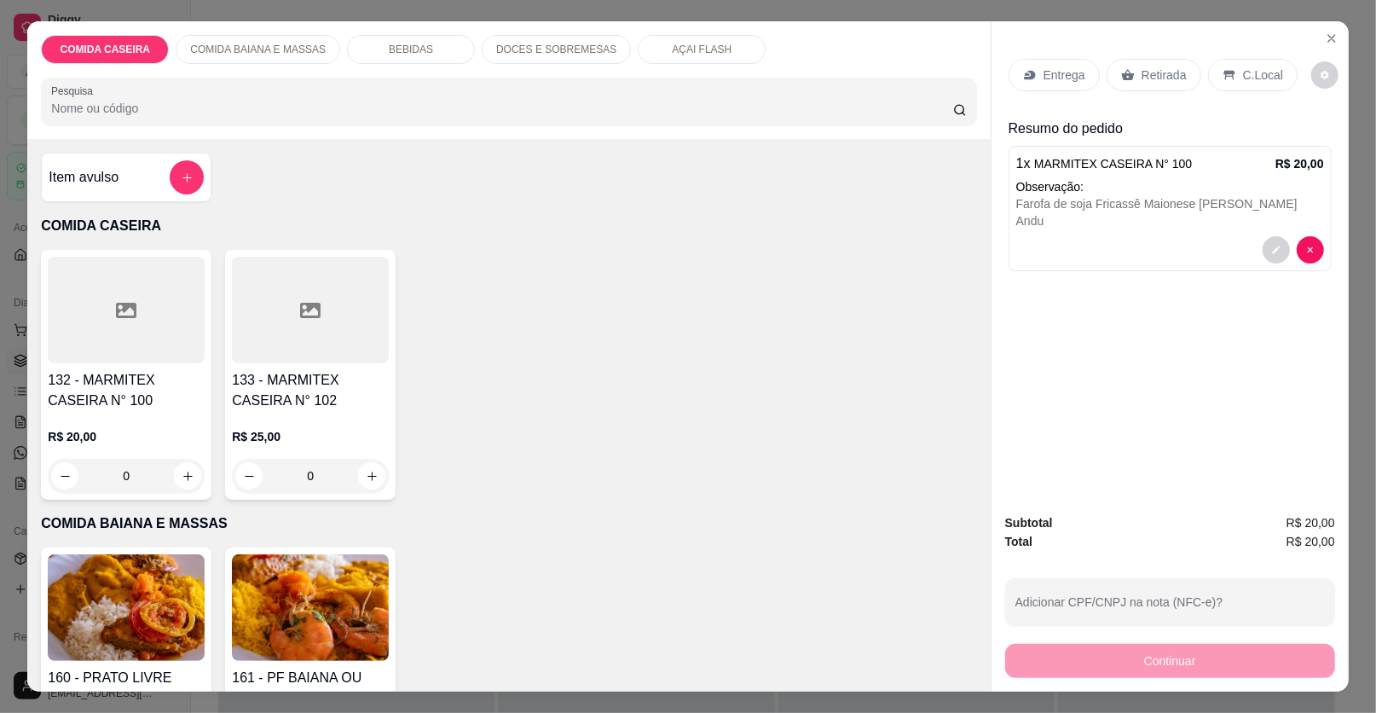
click at [1036, 73] on div "Entrega" at bounding box center [1054, 75] width 91 height 32
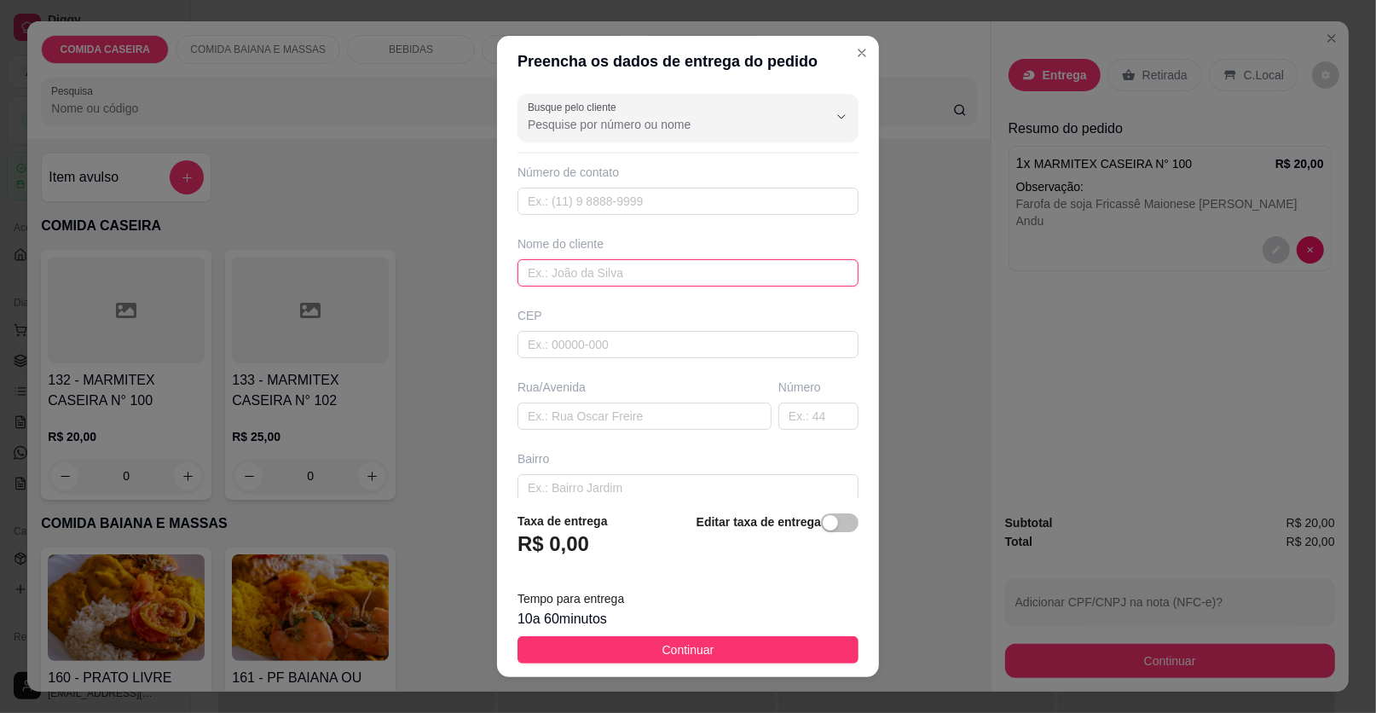
click at [611, 282] on input "text" at bounding box center [688, 272] width 341 height 27
type input "dayana"
click at [578, 419] on input "text" at bounding box center [645, 415] width 254 height 27
paste input "🙋🏻‍♀ DAYANA 🗣 Rua 👉 ROTARY Bairro 👉CENTRO 🏠[GEOGRAPHIC_DATA] 👉ROSA e BRANCA Por…"
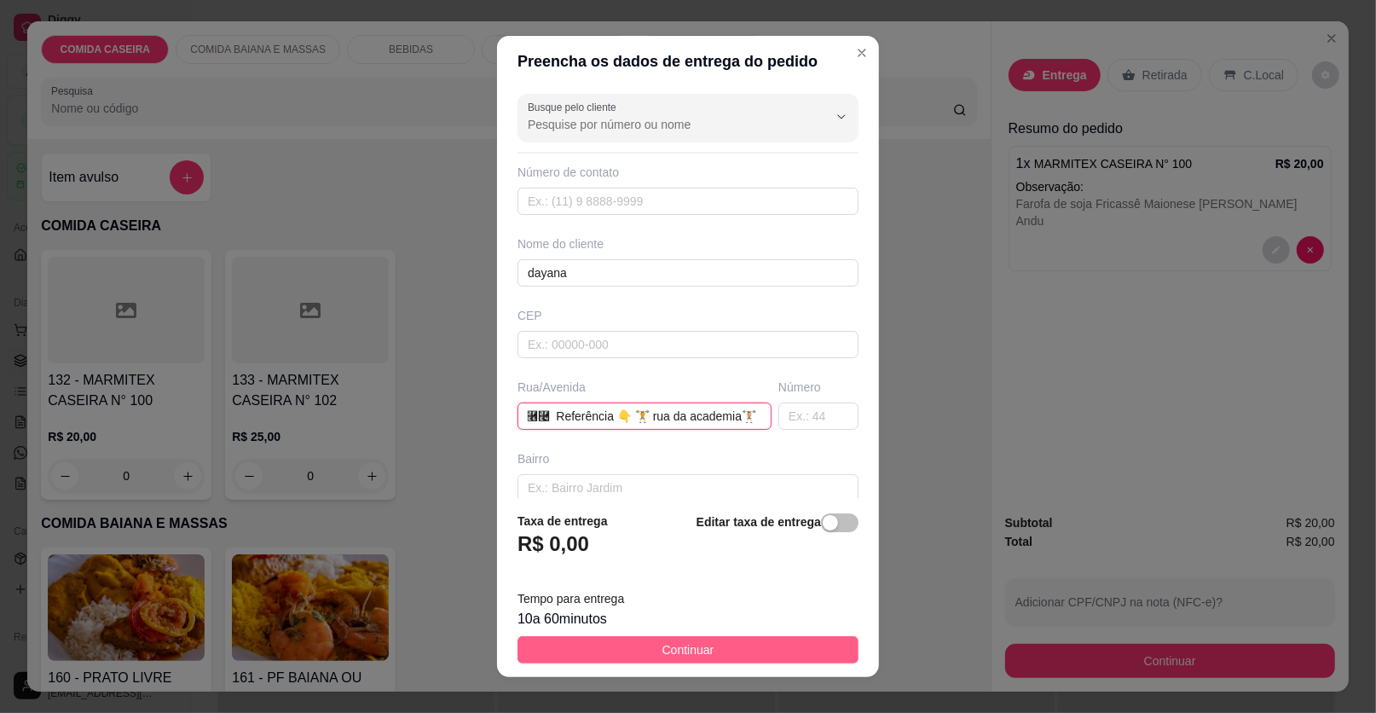
type input "🙋🏻‍♀ DAYANA 🗣 Rua 👉 ROTARY Bairro 👉CENTRO 🏠[GEOGRAPHIC_DATA] 👉ROSA e BRANCA Por…"
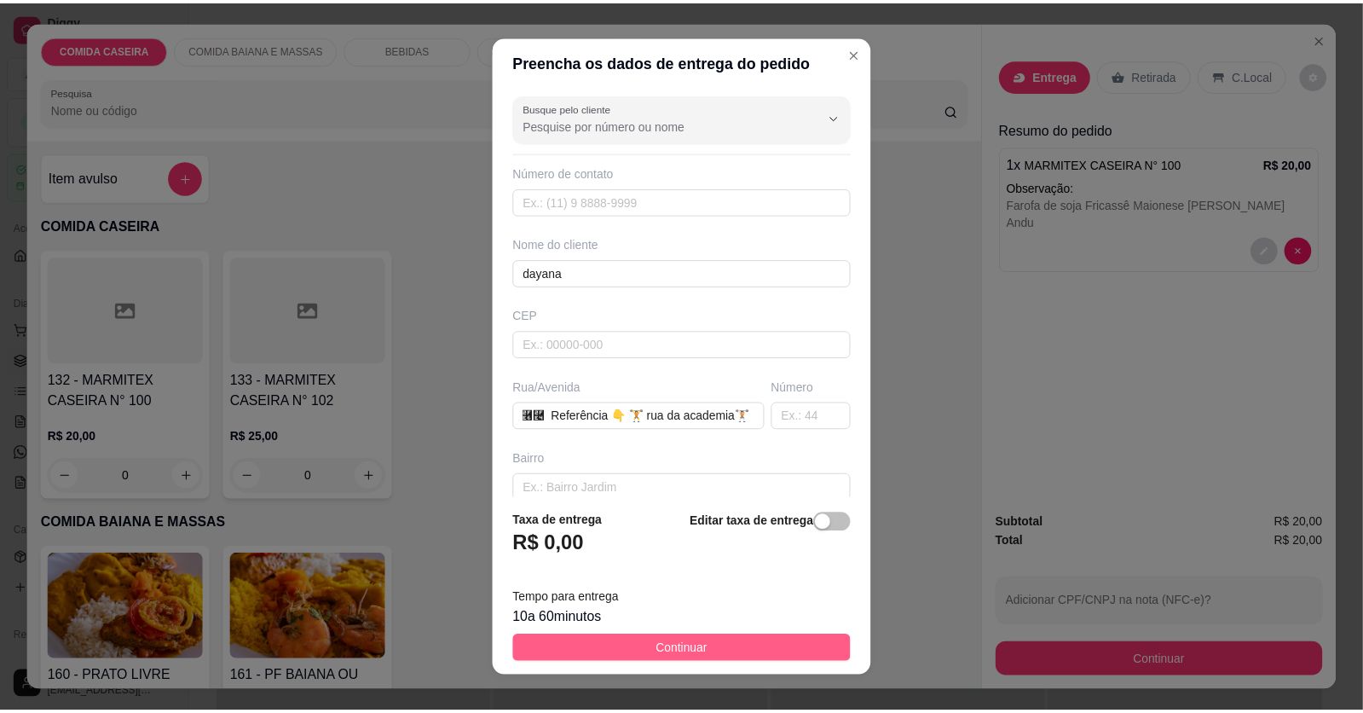
scroll to position [0, 0]
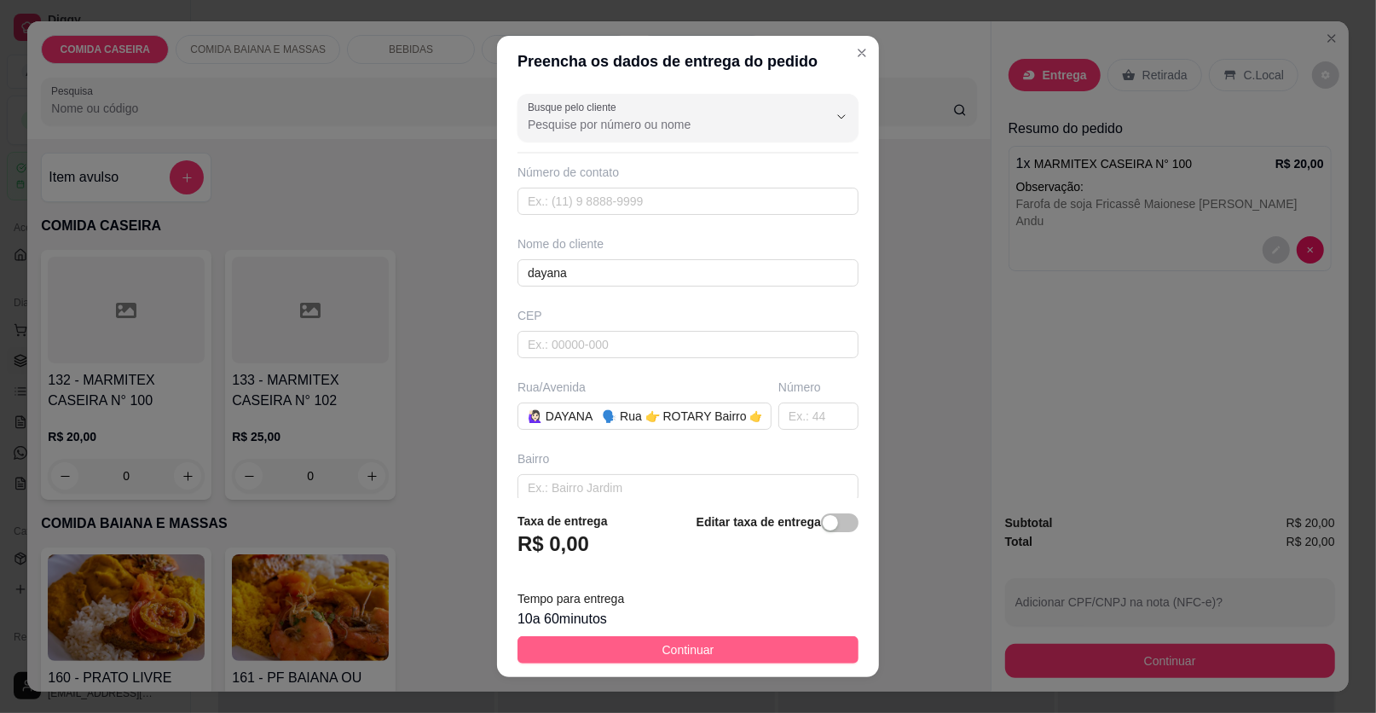
click at [691, 653] on span "Continuar" at bounding box center [689, 649] width 52 height 19
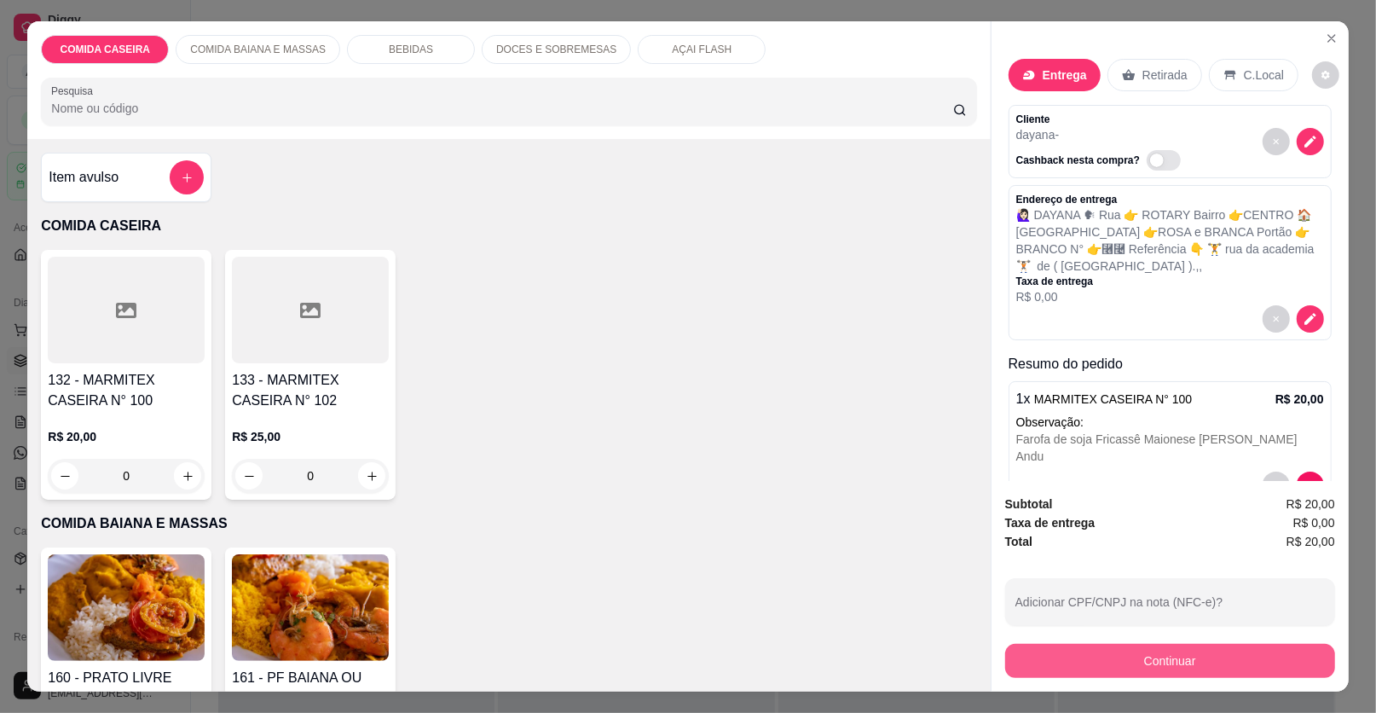
click at [1035, 665] on button "Continuar" at bounding box center [1170, 661] width 330 height 34
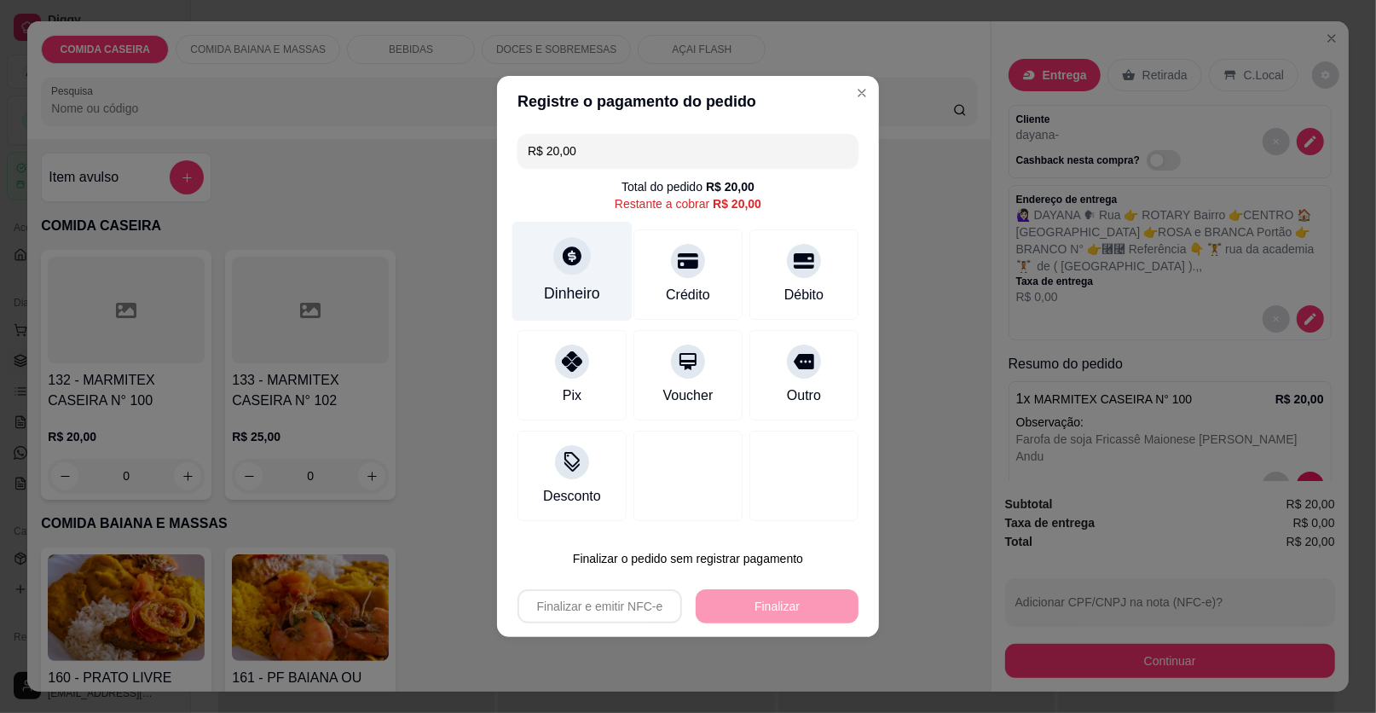
click at [572, 292] on div "Dinheiro" at bounding box center [572, 293] width 56 height 22
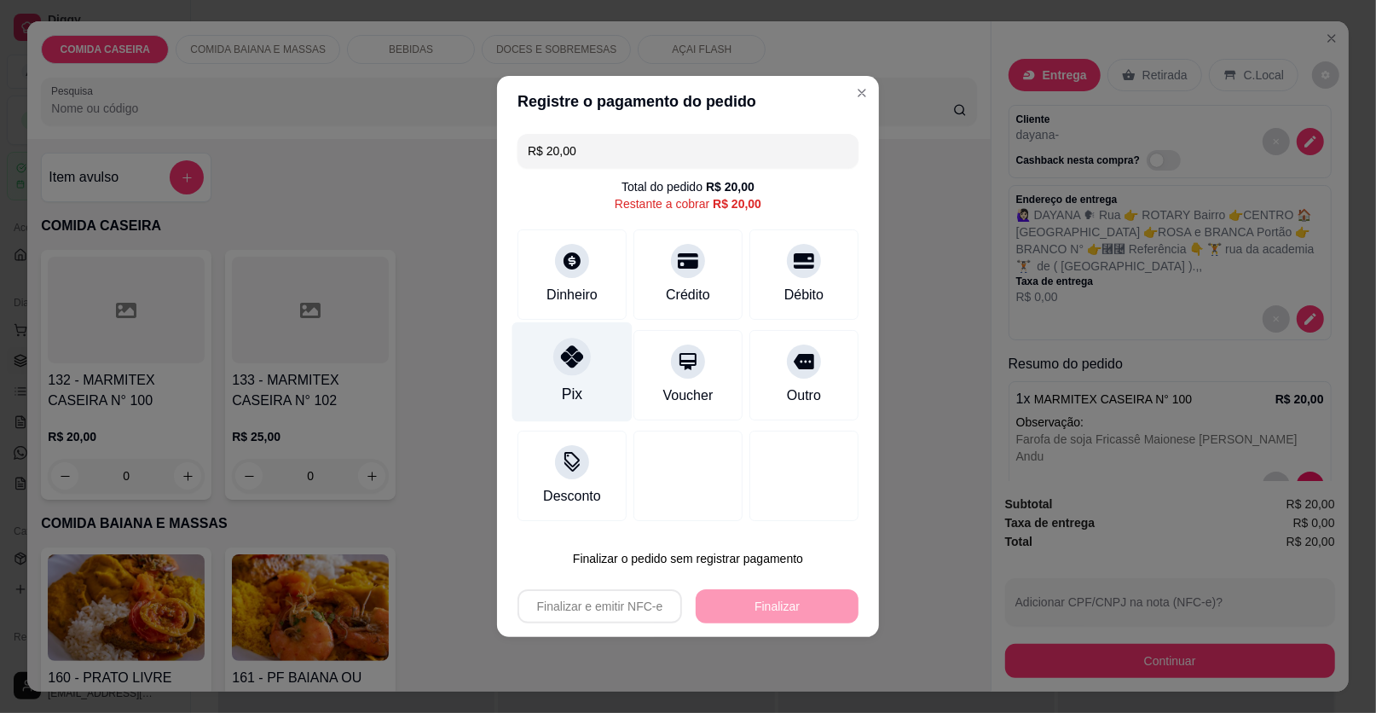
click at [580, 390] on div "Pix" at bounding box center [572, 372] width 120 height 100
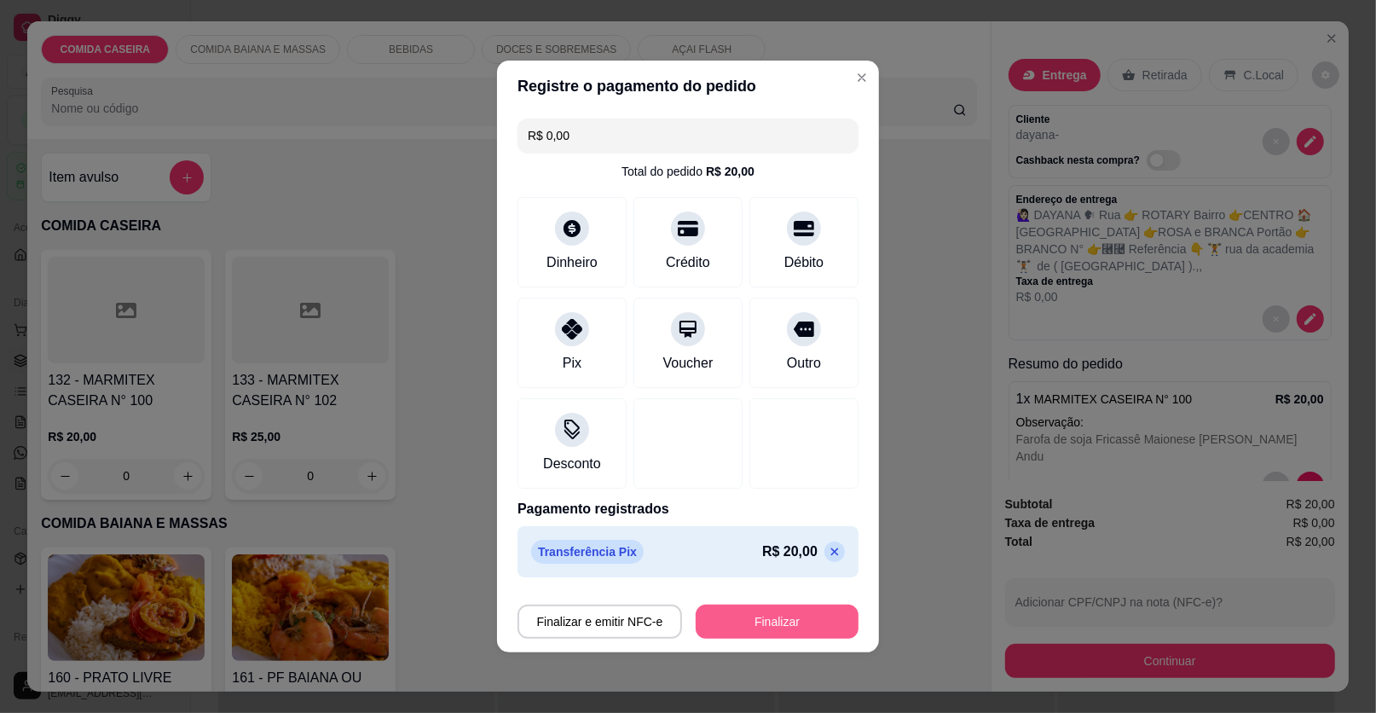
click at [790, 620] on button "Finalizar" at bounding box center [777, 622] width 163 height 34
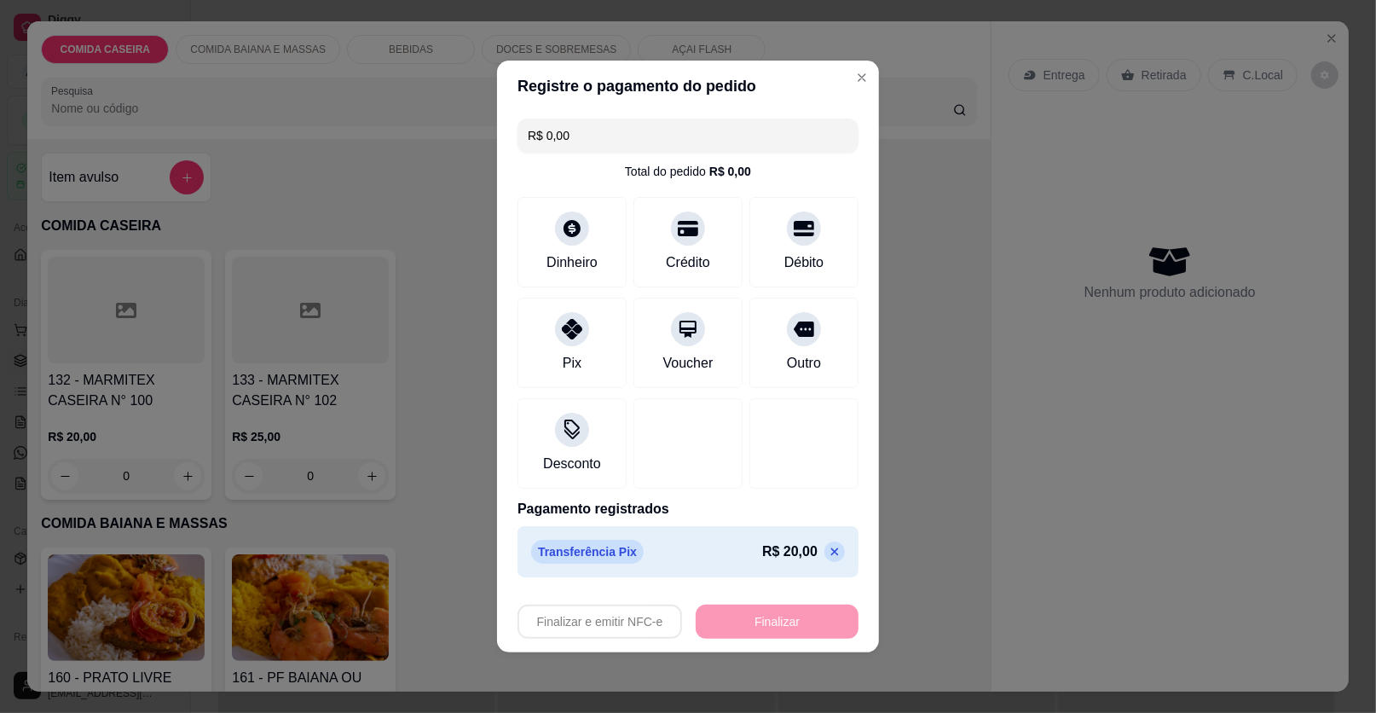
type input "-R$ 20,00"
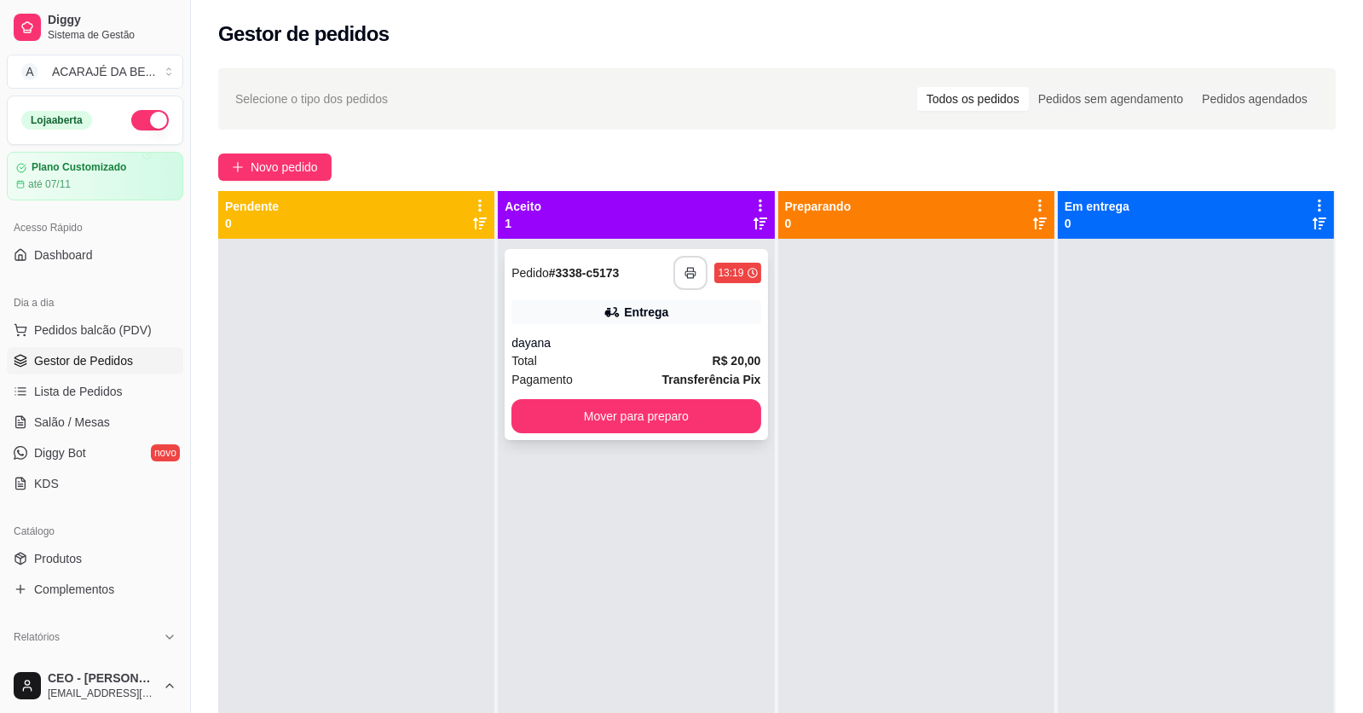
click at [674, 270] on button "button" at bounding box center [691, 273] width 34 height 34
click at [603, 426] on button "Mover para preparo" at bounding box center [636, 416] width 241 height 33
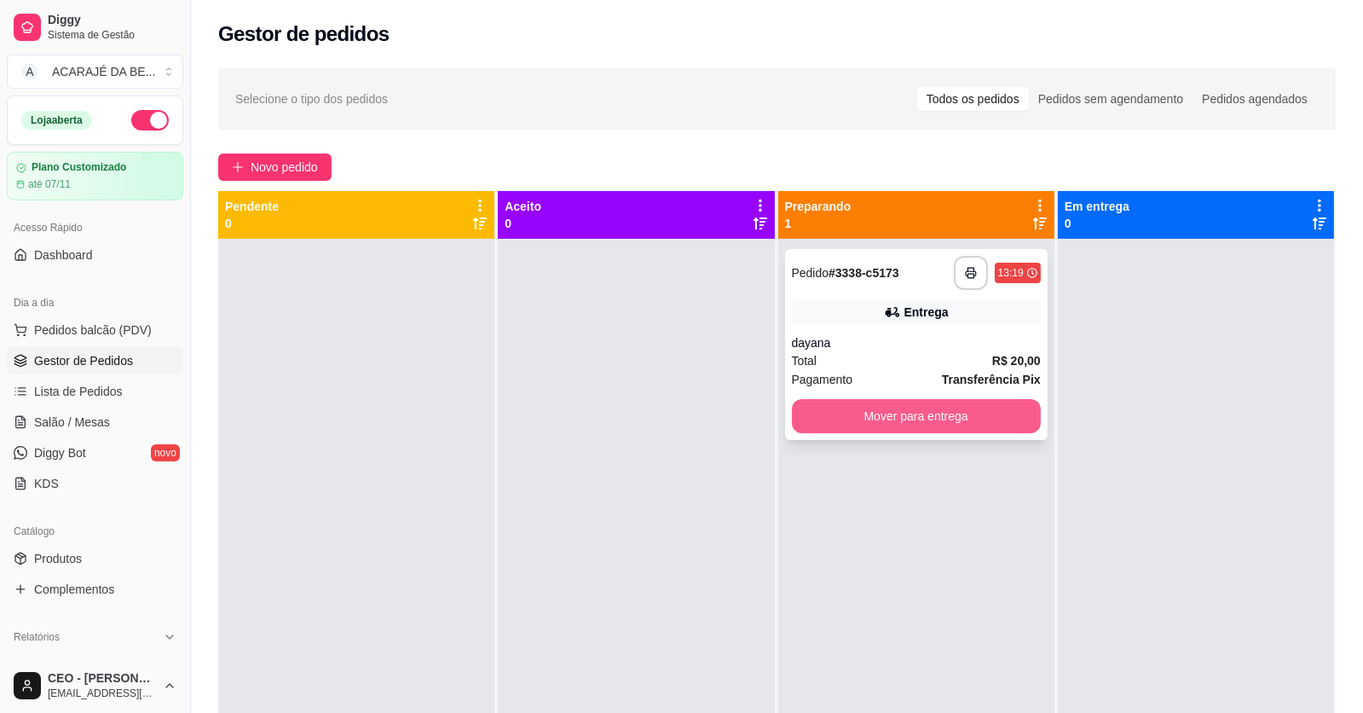
click at [870, 412] on button "Mover para entrega" at bounding box center [916, 416] width 249 height 34
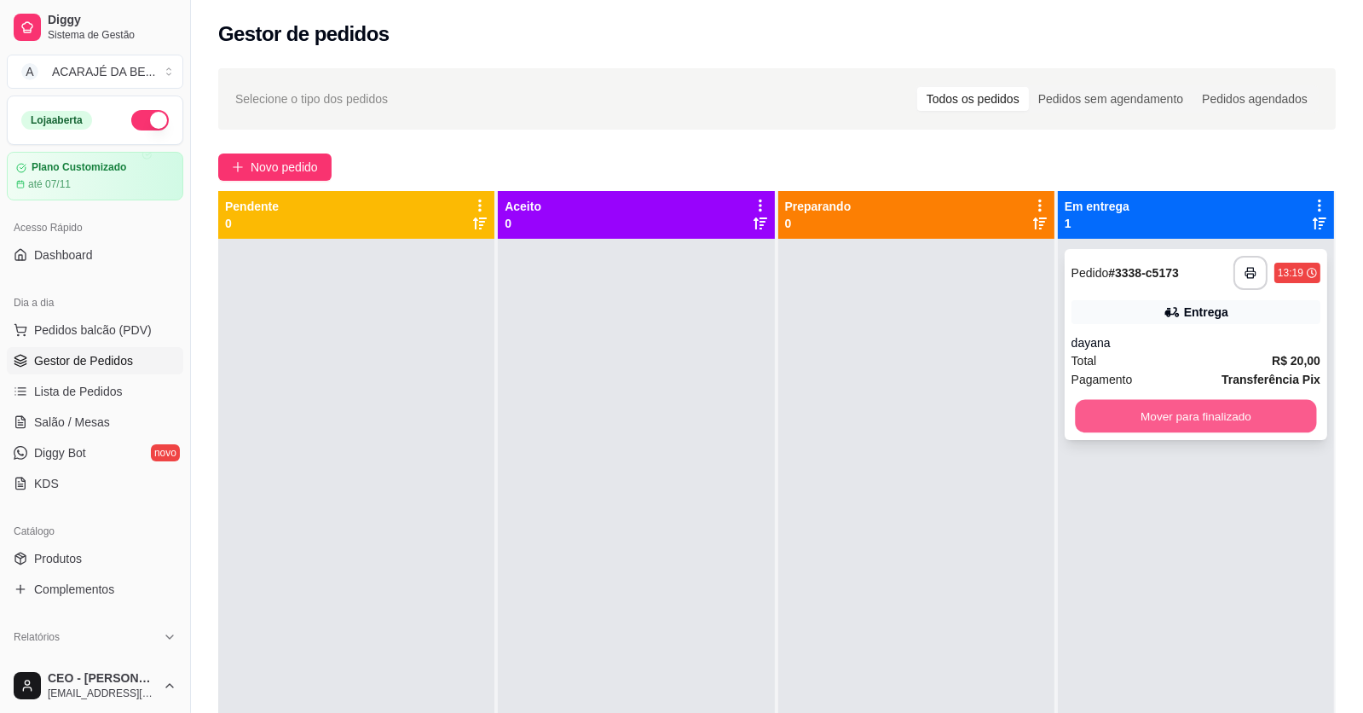
click at [1094, 401] on button "Mover para finalizado" at bounding box center [1195, 416] width 241 height 33
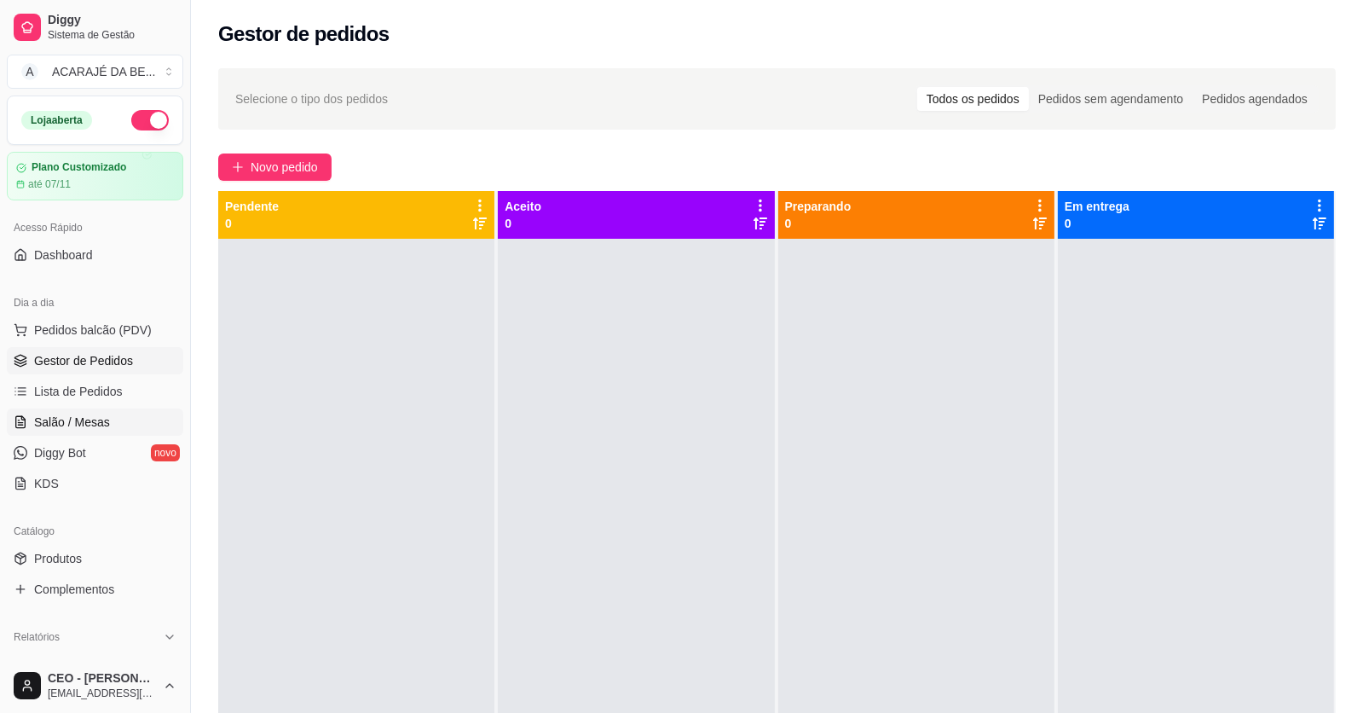
click at [111, 417] on link "Salão / Mesas" at bounding box center [95, 421] width 177 height 27
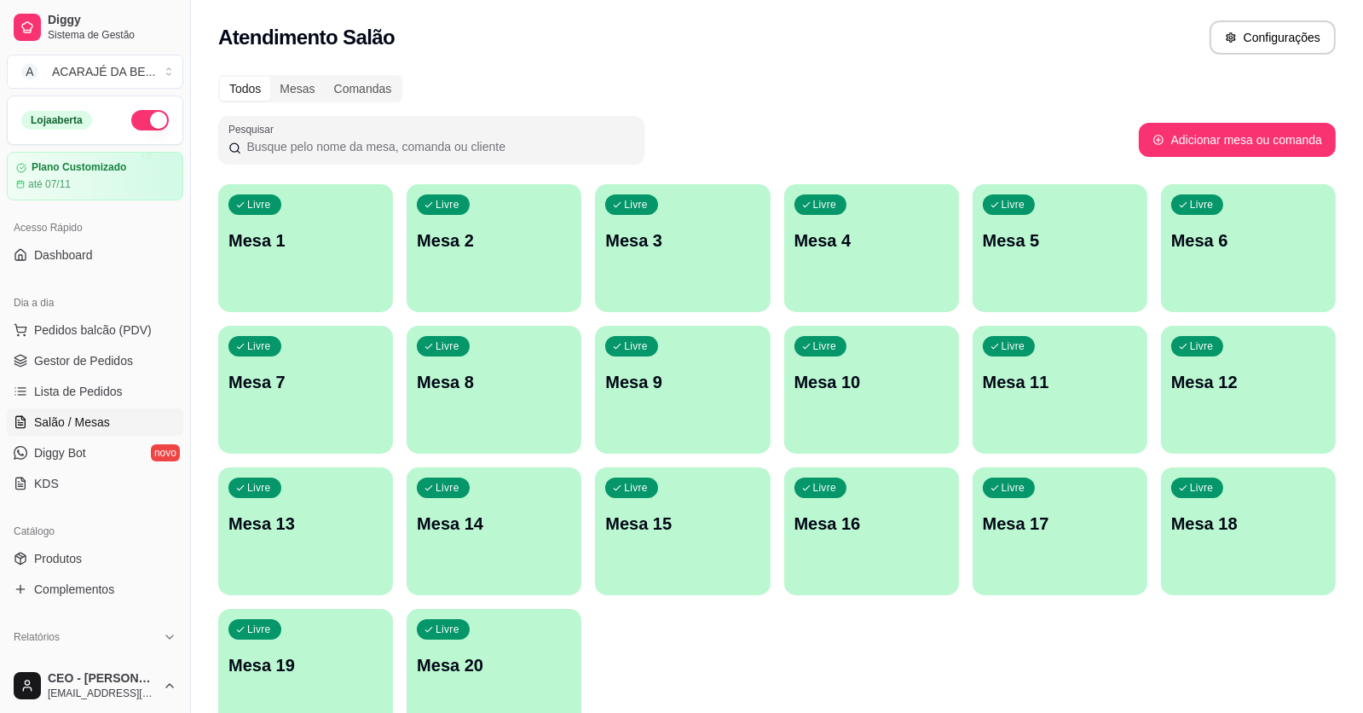
click at [1041, 228] on div "Livre Mesa 5" at bounding box center [1060, 237] width 175 height 107
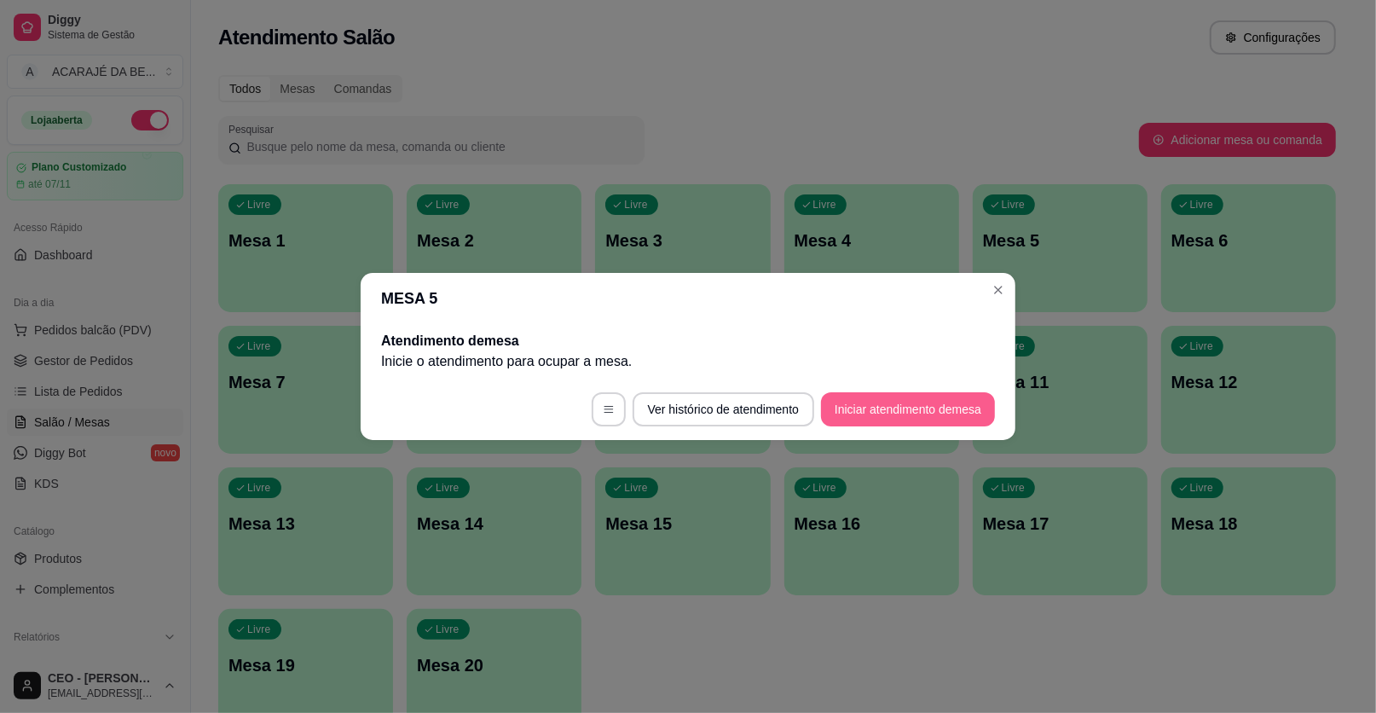
click at [917, 412] on button "Iniciar atendimento de mesa" at bounding box center [908, 409] width 174 height 34
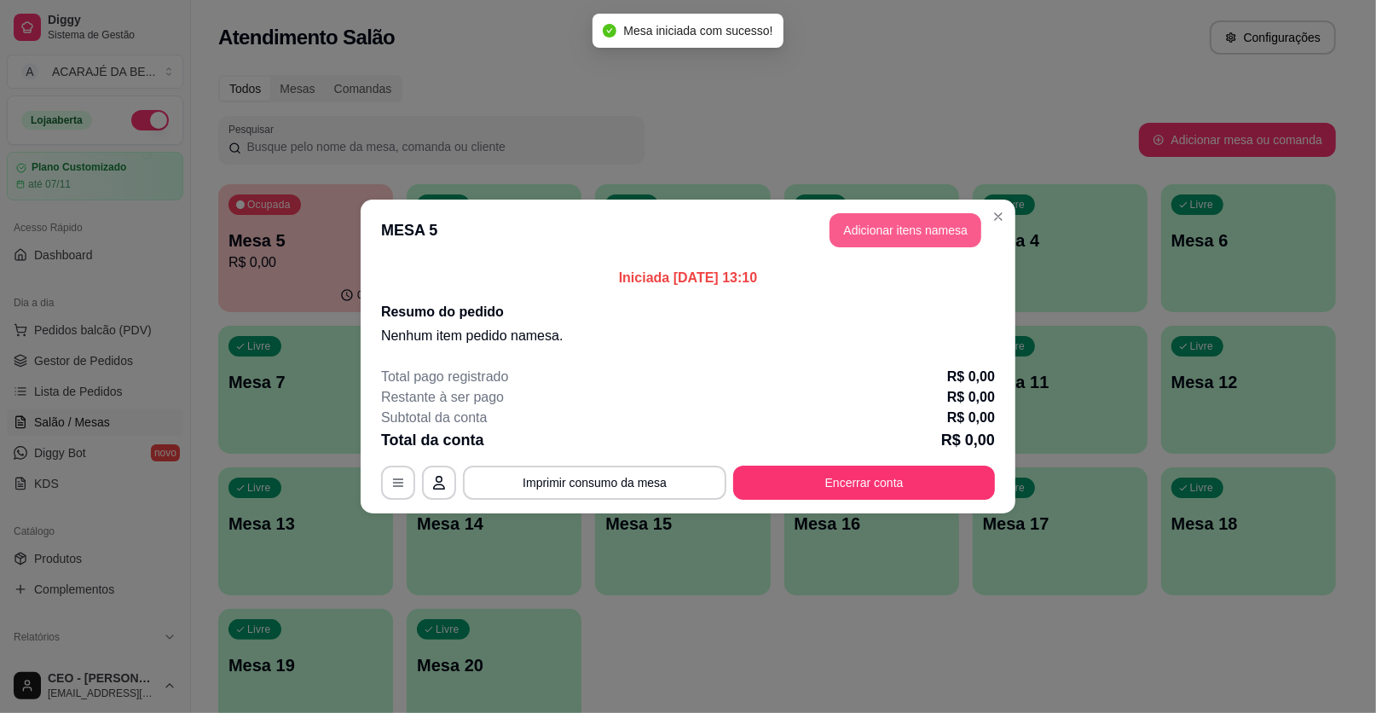
click at [893, 204] on header "MESA 5 Adicionar itens na mesa" at bounding box center [688, 230] width 655 height 61
click at [890, 225] on button "Adicionar itens na mesa" at bounding box center [906, 230] width 152 height 34
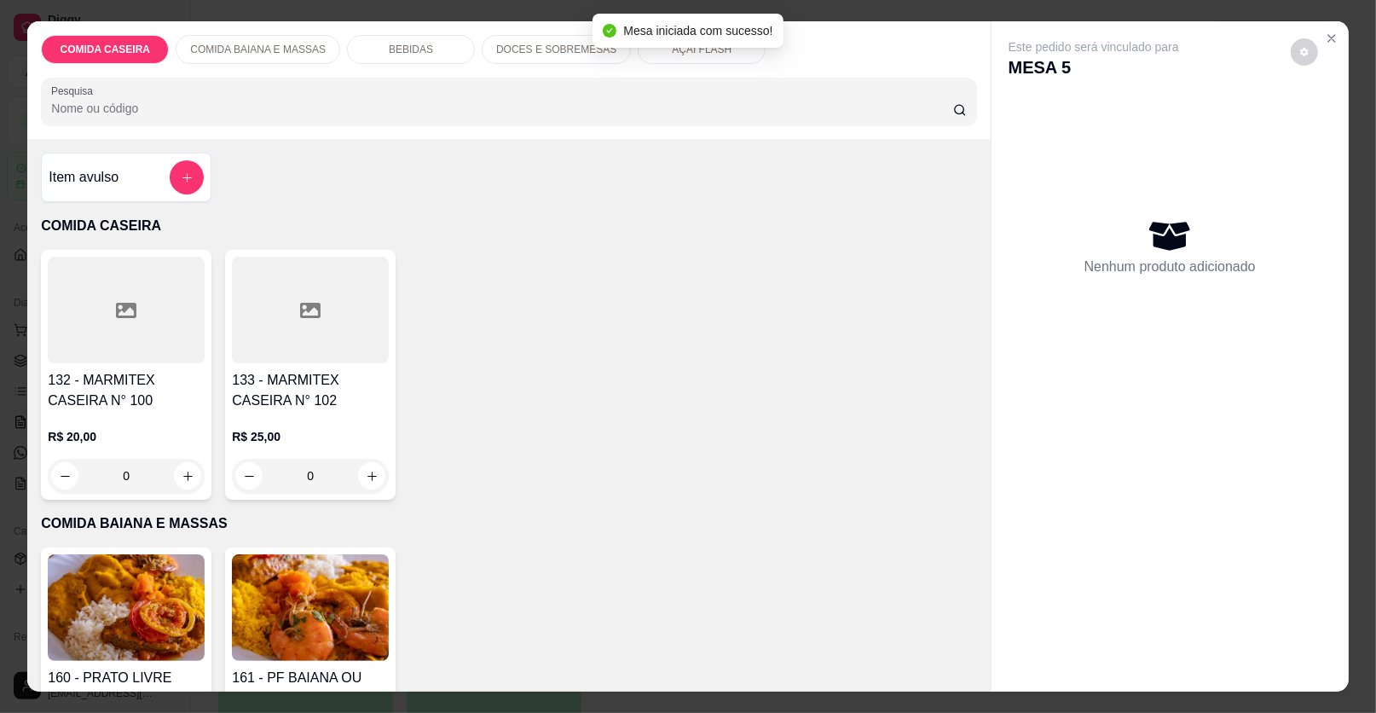
click at [142, 169] on div "Item avulso" at bounding box center [126, 177] width 155 height 34
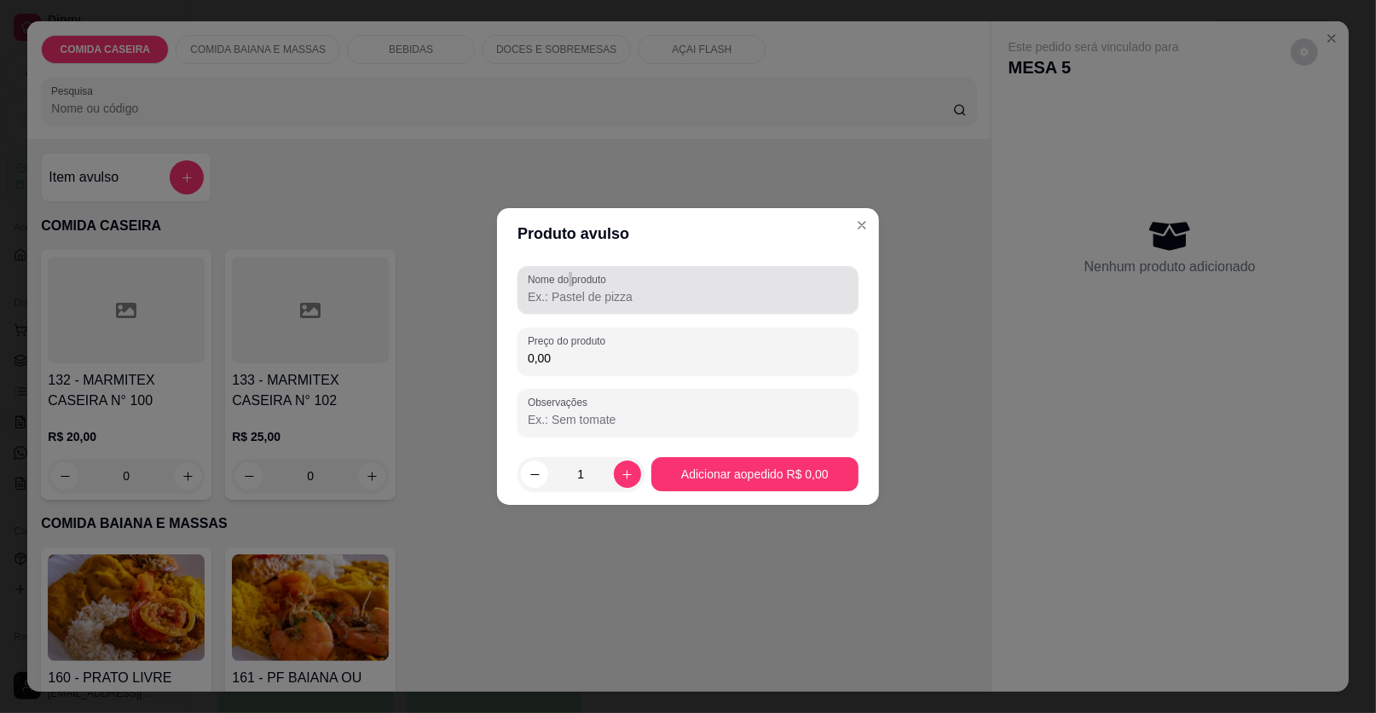
click at [571, 276] on label "Nome do produto" at bounding box center [570, 279] width 84 height 14
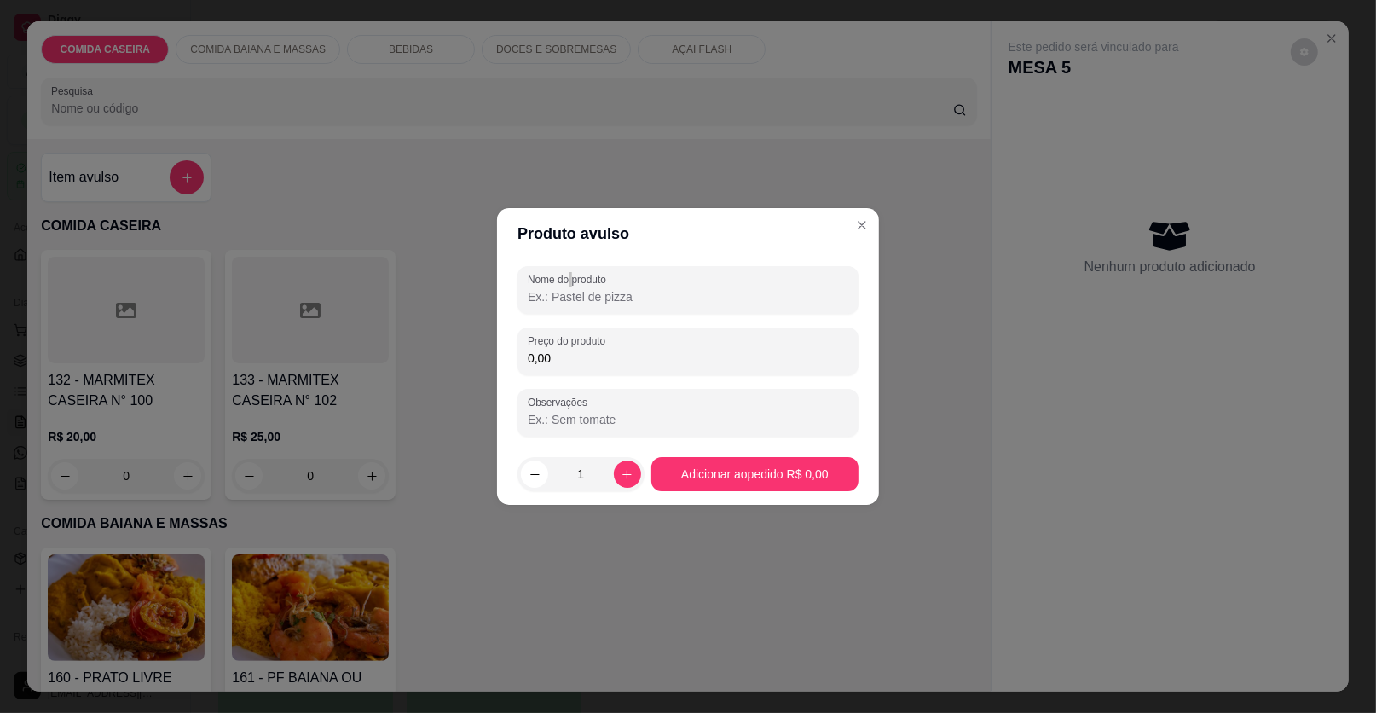
click at [623, 355] on input "0,00" at bounding box center [688, 358] width 321 height 17
type input "23,40"
click at [703, 473] on button "Adicionar ao pedido R$ 23,40" at bounding box center [754, 474] width 201 height 33
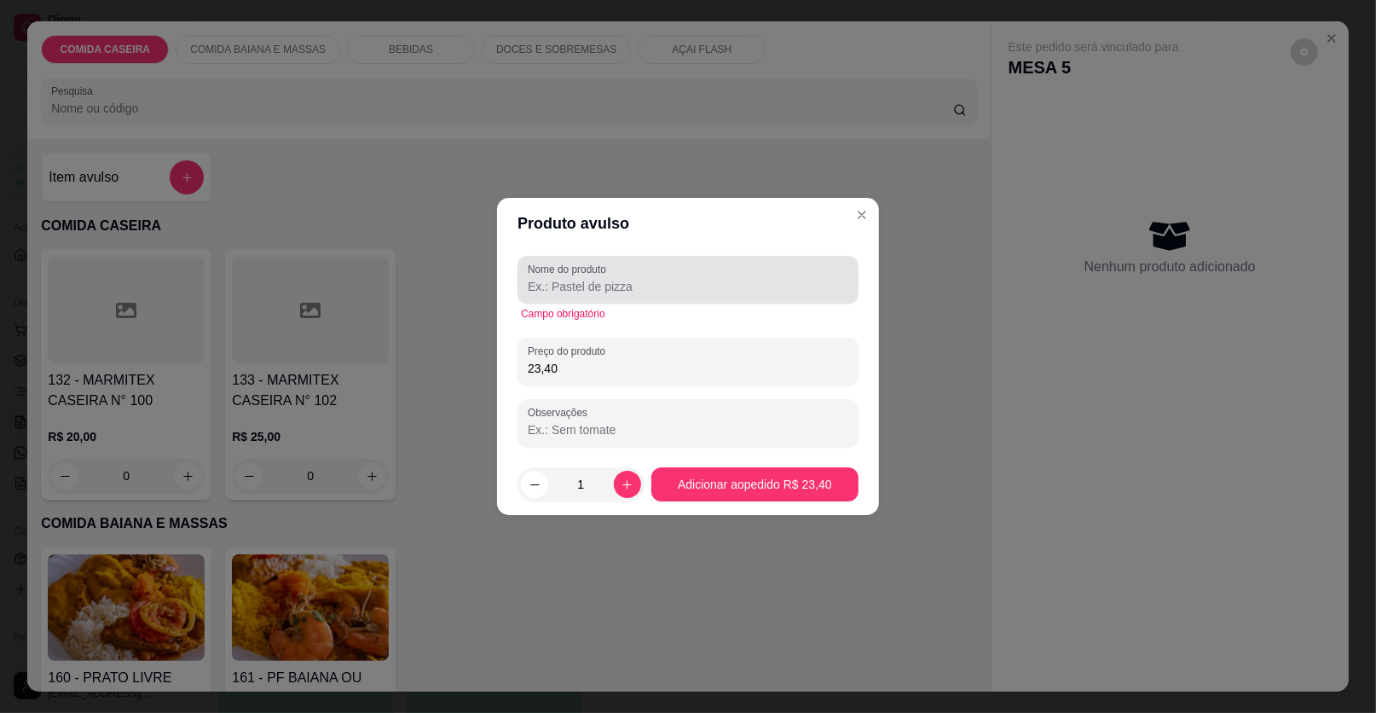
click at [673, 299] on div "Nome do produto" at bounding box center [688, 280] width 341 height 48
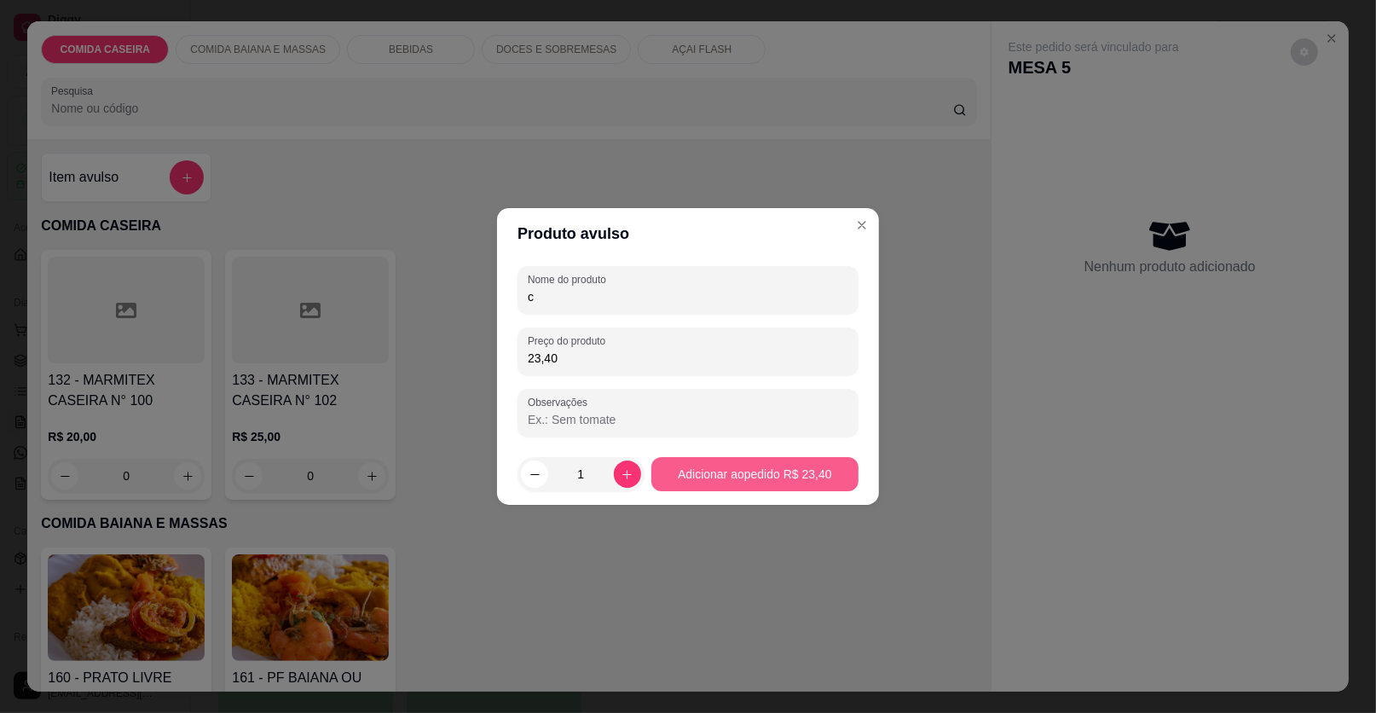
type input "c"
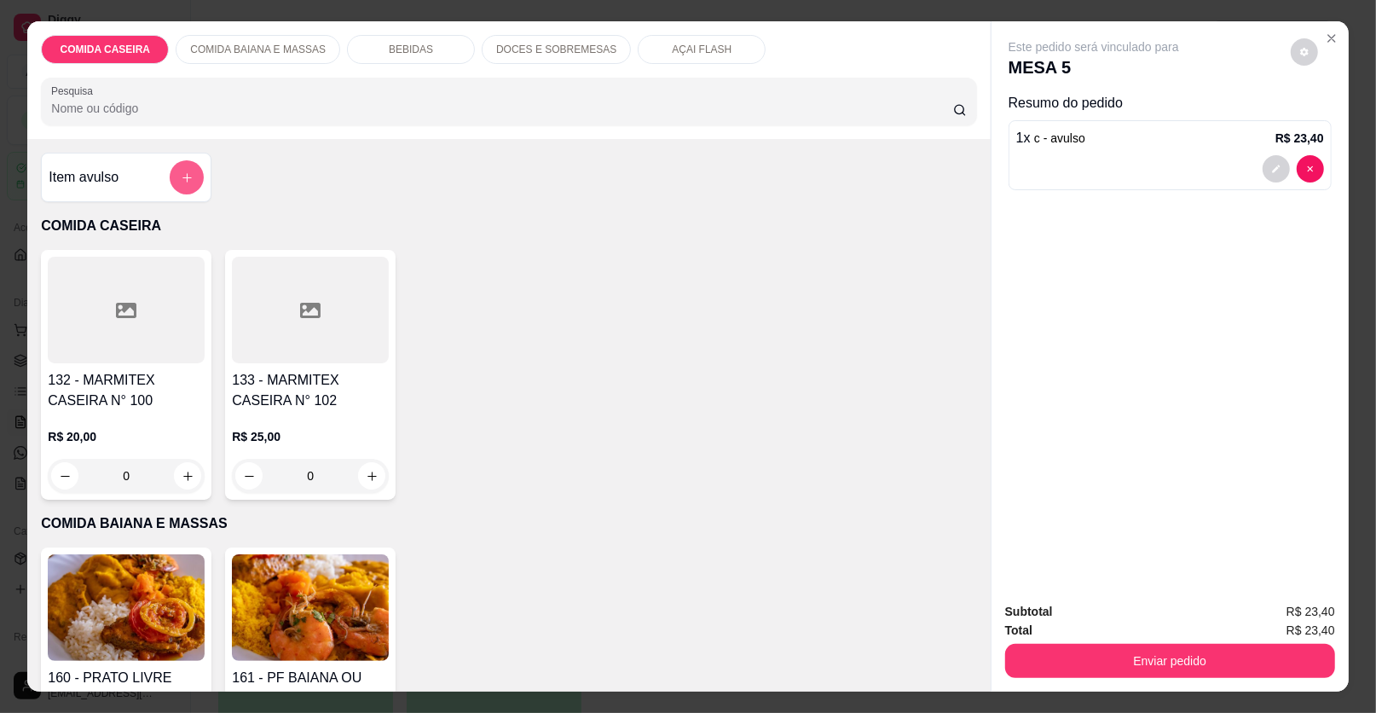
click at [182, 177] on icon "add-separate-item" at bounding box center [186, 177] width 9 height 9
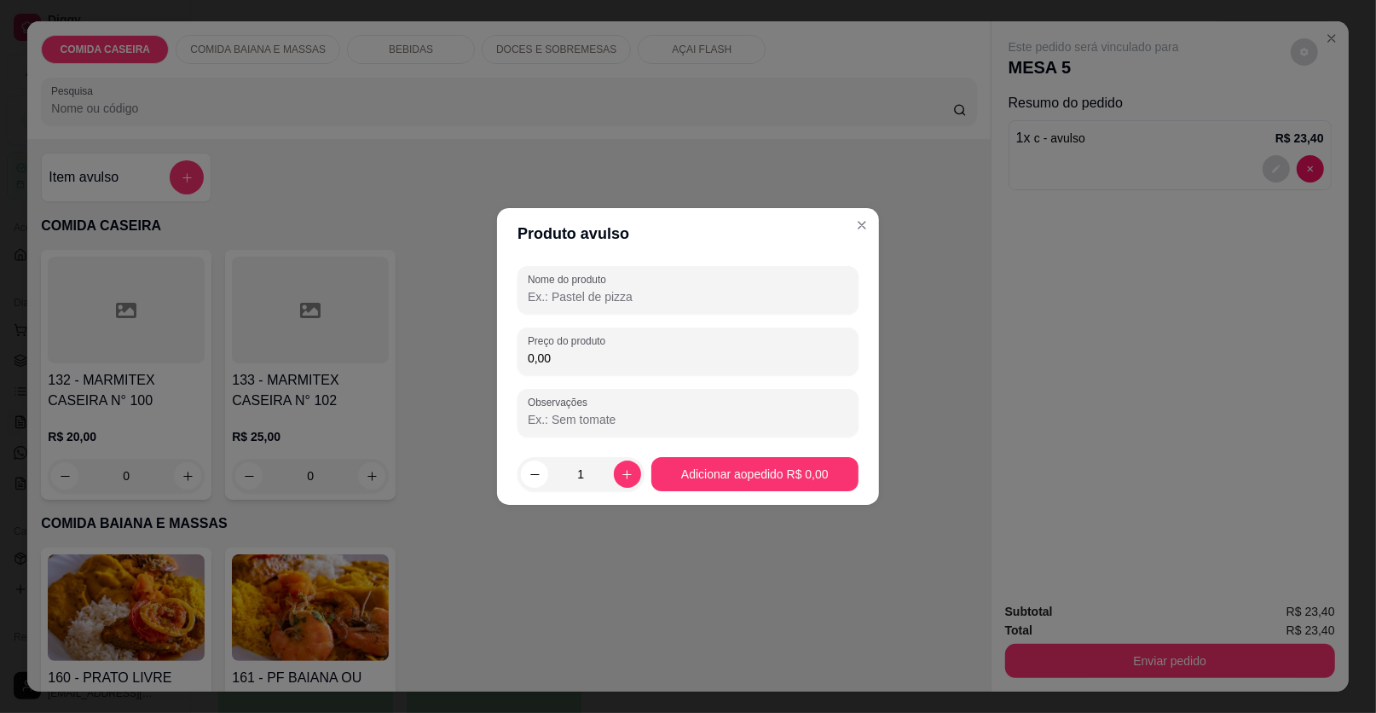
click at [526, 271] on div "Nome do produto" at bounding box center [688, 290] width 341 height 48
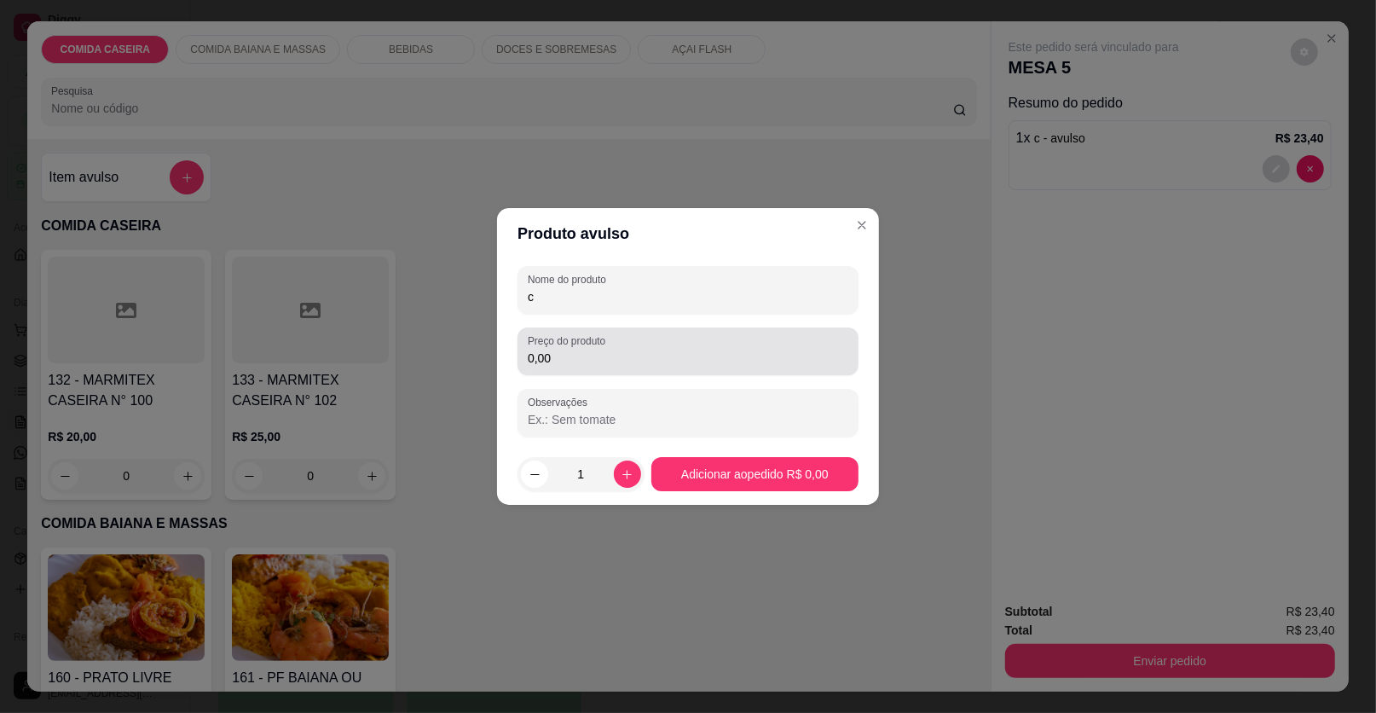
type input "c"
click at [600, 348] on div "0,00" at bounding box center [688, 351] width 321 height 34
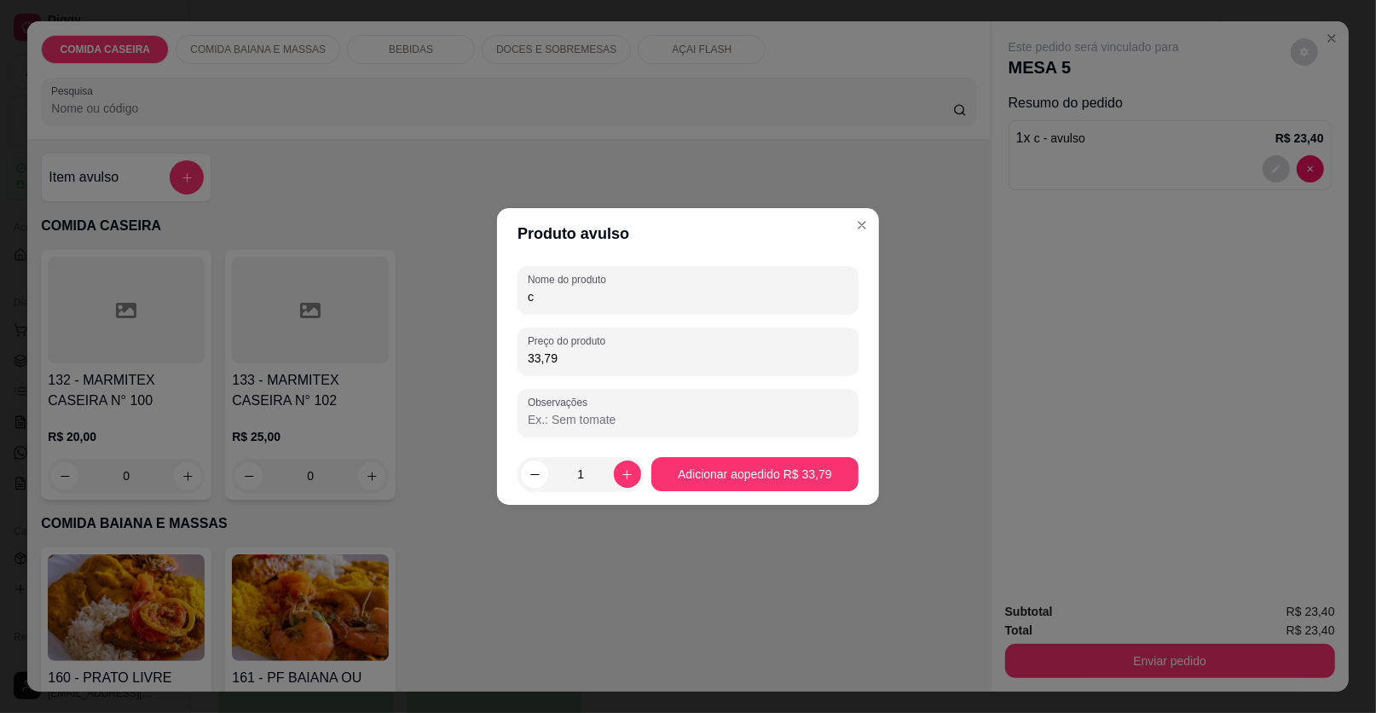
type input "33,79"
click at [748, 454] on footer "1 Adicionar ao pedido R$ 33,79" at bounding box center [688, 473] width 382 height 61
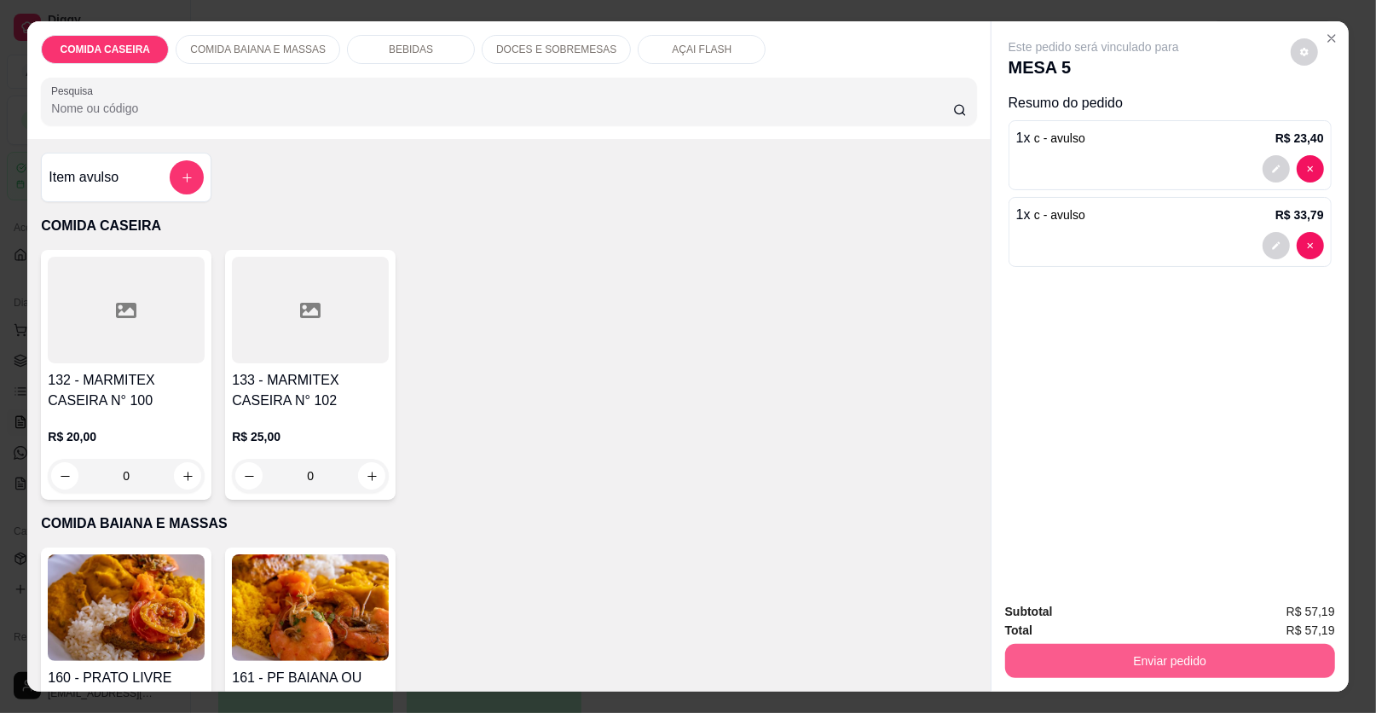
click at [1105, 665] on button "Enviar pedido" at bounding box center [1170, 661] width 330 height 34
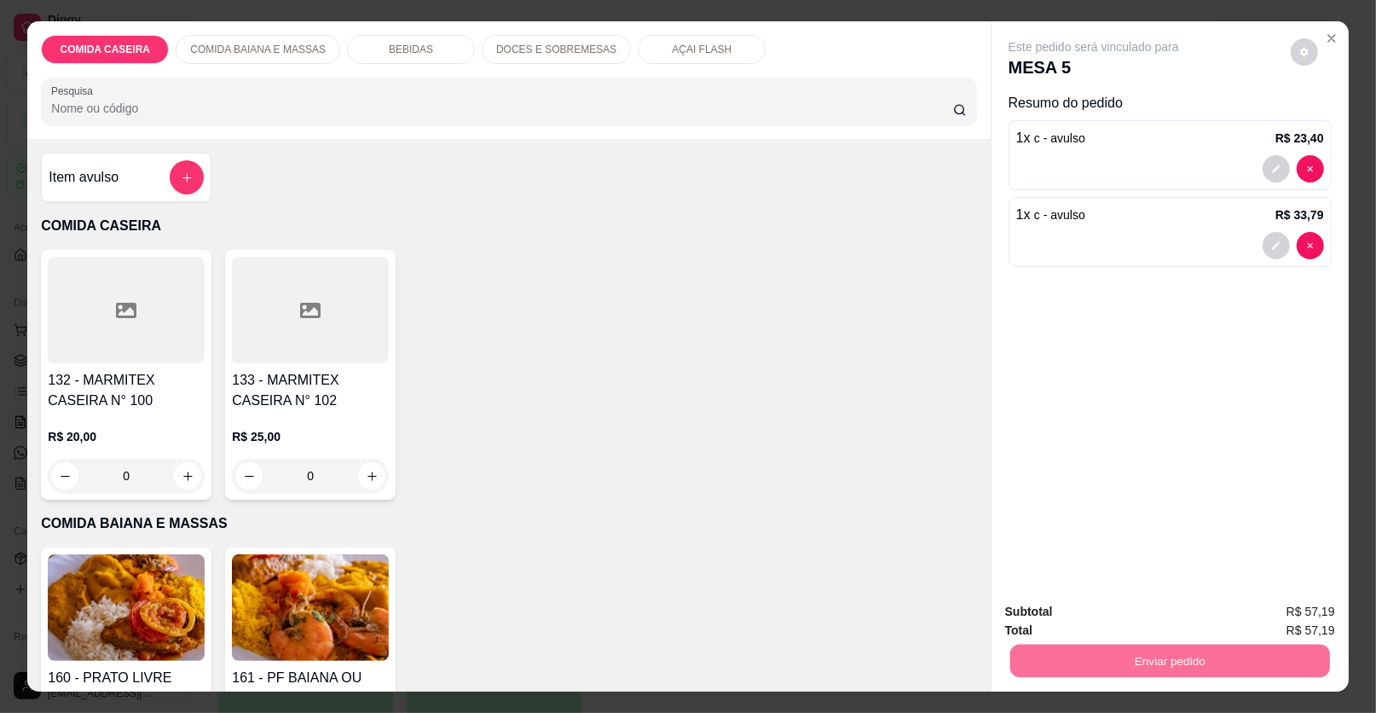
click at [420, 49] on div "BEBIDAS" at bounding box center [411, 49] width 128 height 29
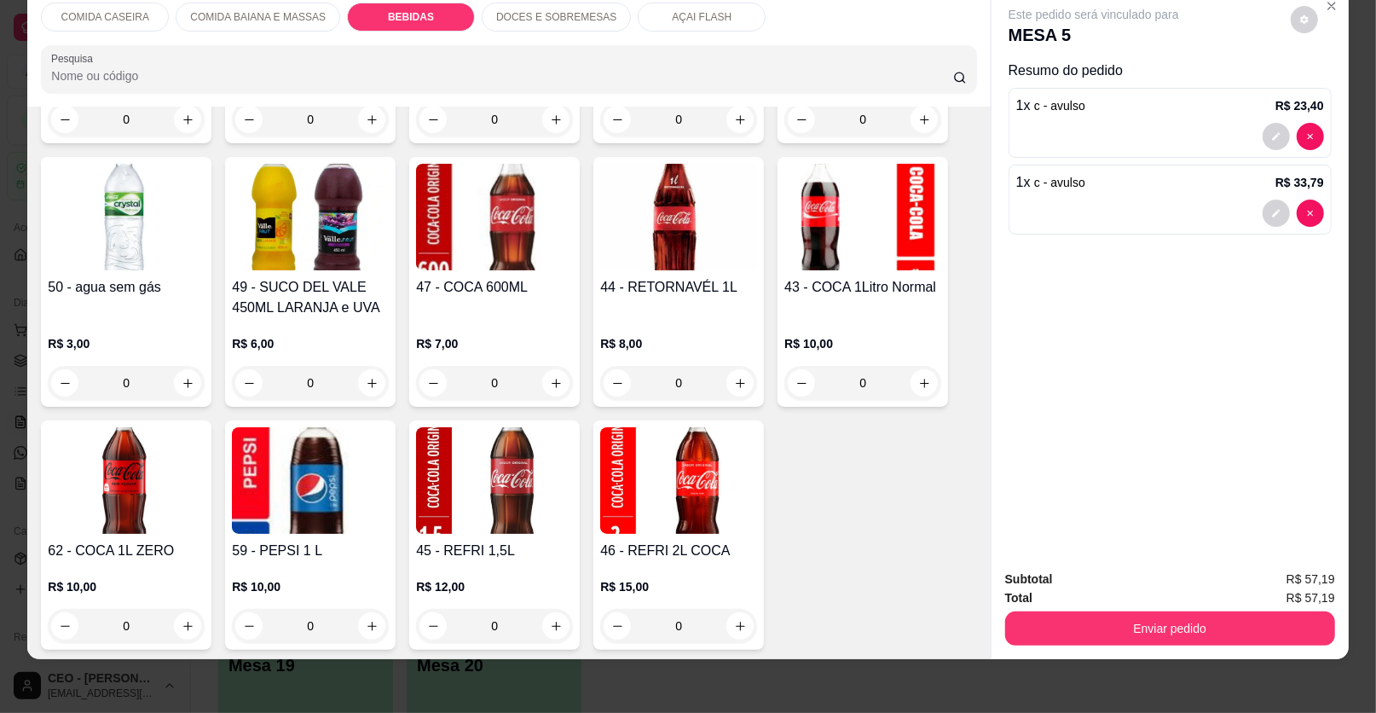
scroll to position [756, 0]
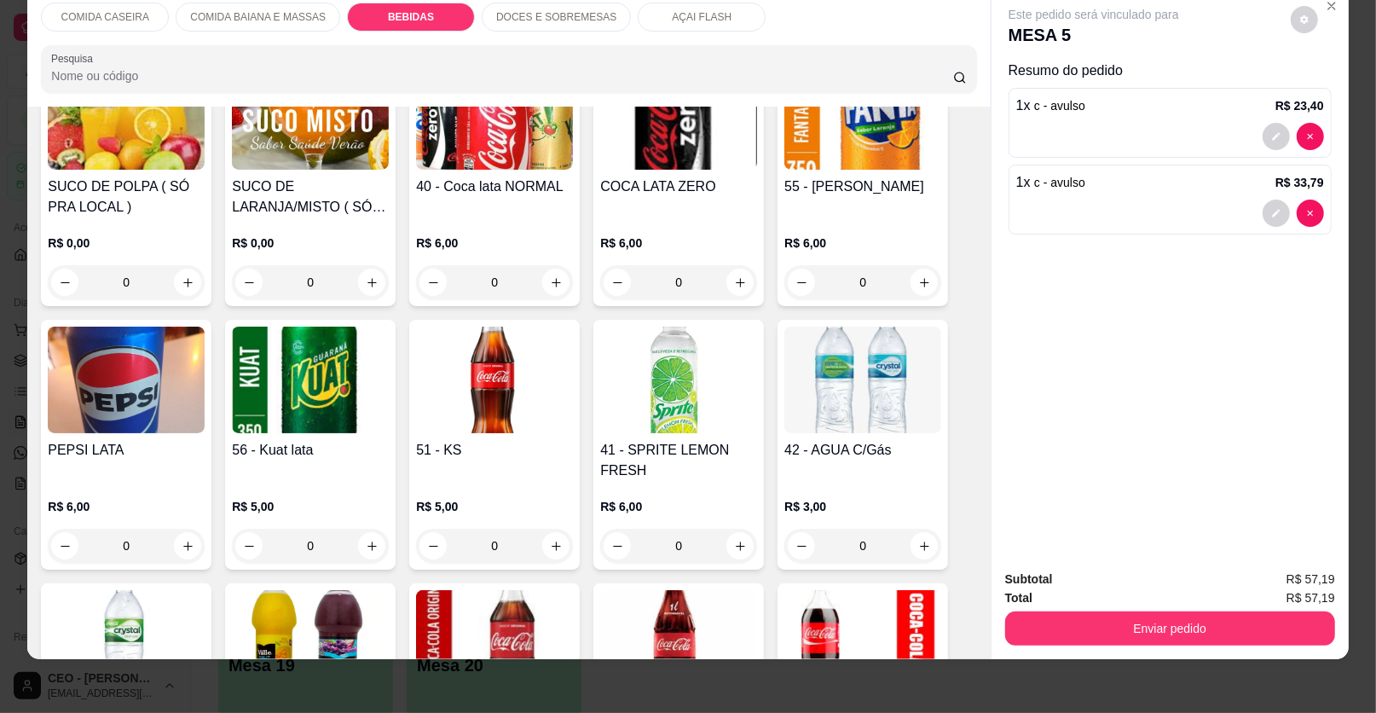
click at [333, 189] on h4 "SUCO DE LARANJA/MISTO ( SÓ PRO LOCAL )" at bounding box center [310, 197] width 157 height 41
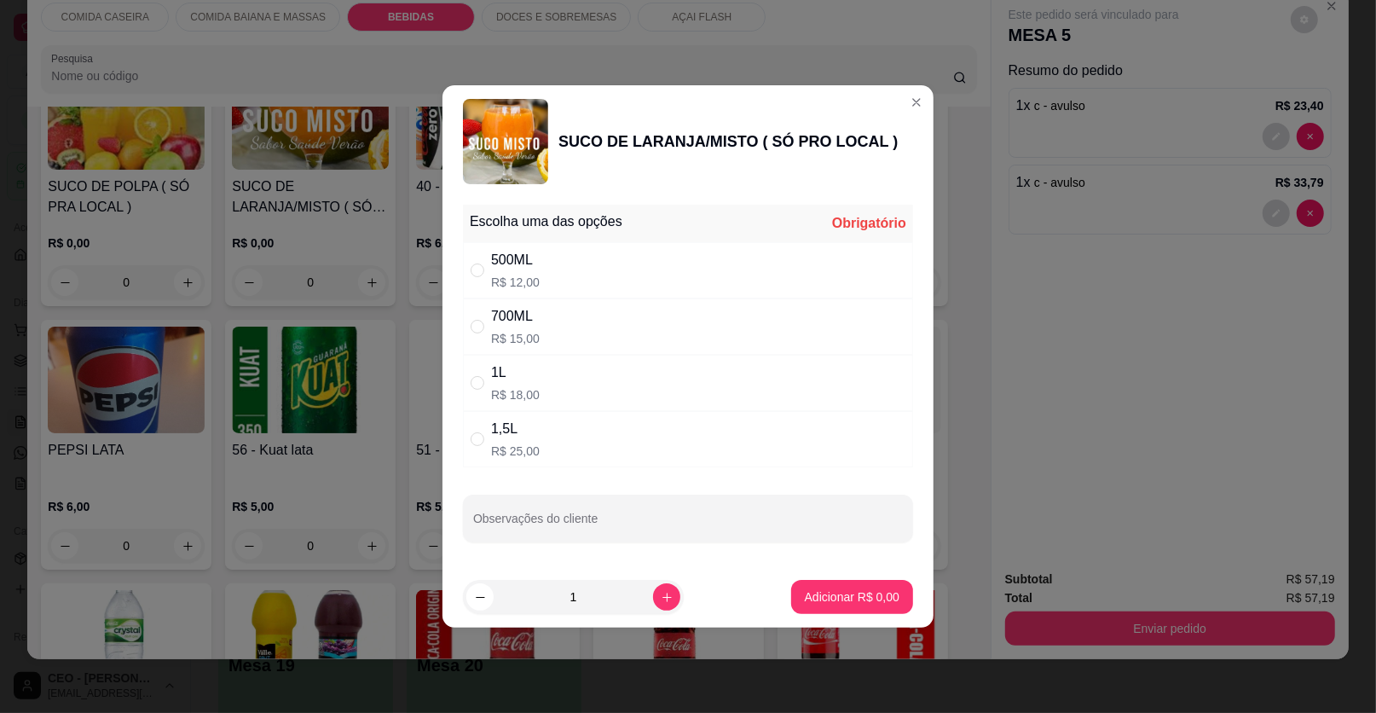
click at [623, 272] on div "500ML R$ 12,00" at bounding box center [688, 270] width 450 height 56
radio input "true"
click at [864, 586] on button "Adicionar R$ 12,00" at bounding box center [848, 597] width 129 height 34
type input "1"
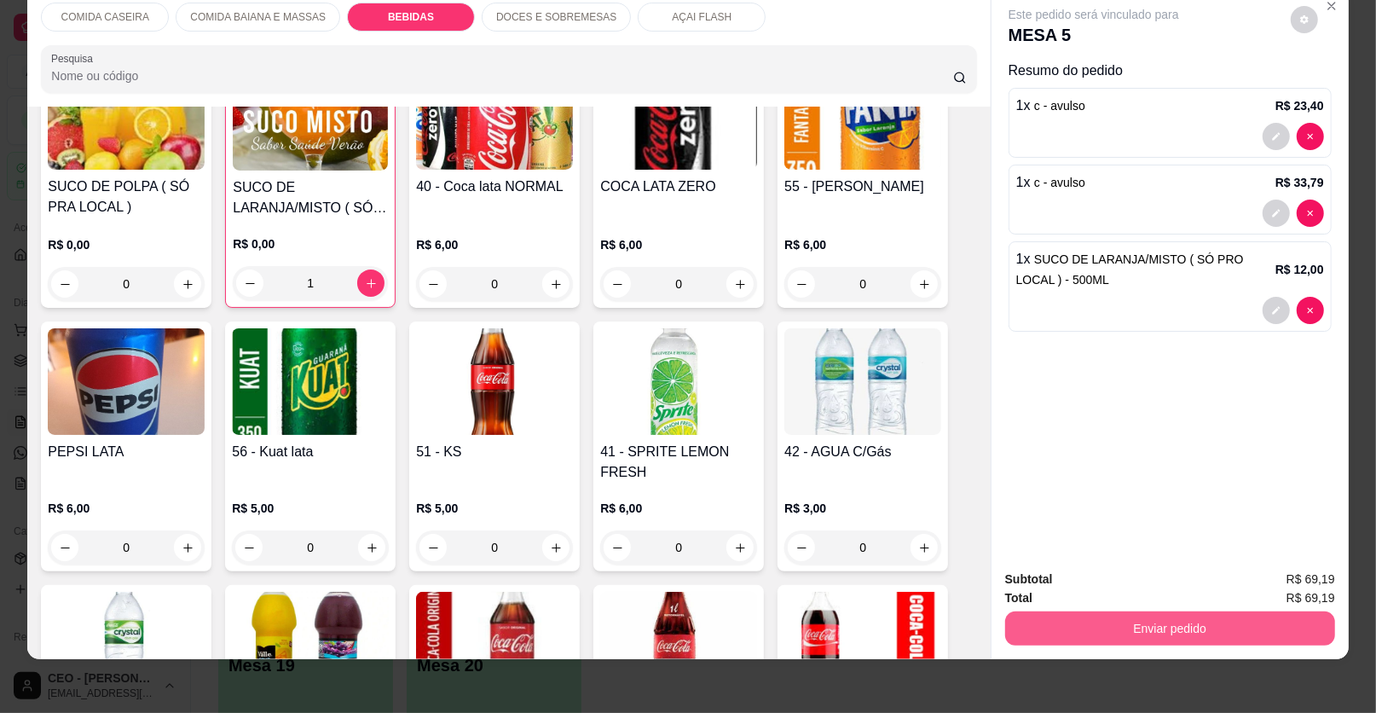
click at [1119, 638] on button "Enviar pedido" at bounding box center [1170, 628] width 330 height 34
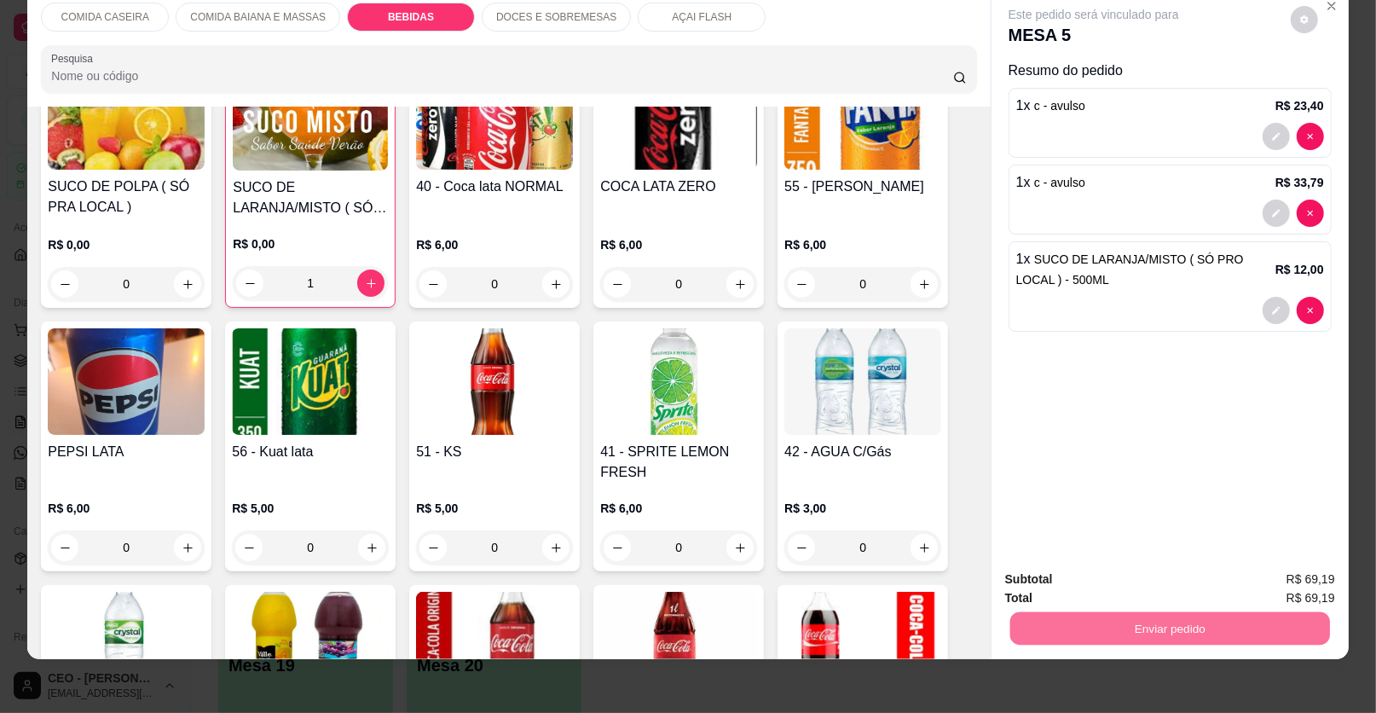
click at [1270, 578] on button "Enviar pedido" at bounding box center [1291, 586] width 94 height 32
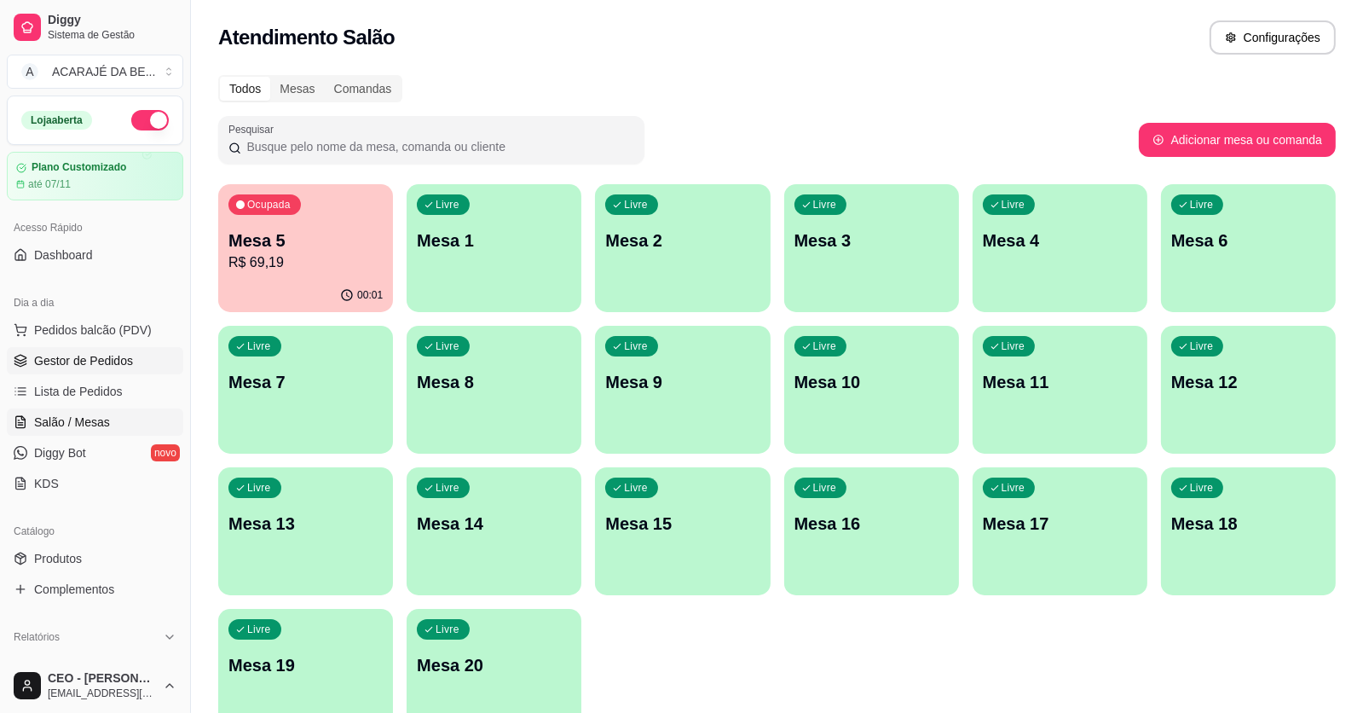
click at [77, 350] on link "Gestor de Pedidos" at bounding box center [95, 360] width 177 height 27
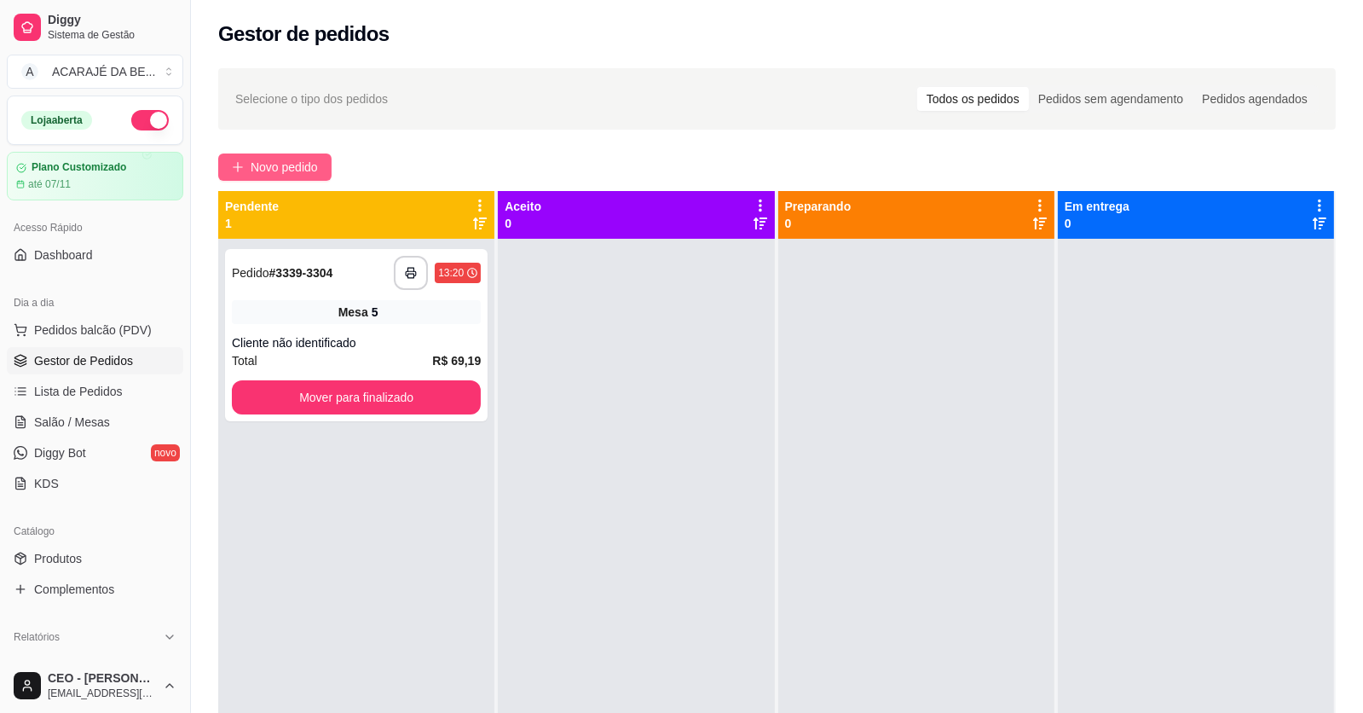
click at [261, 153] on button "Novo pedido" at bounding box center [274, 166] width 113 height 27
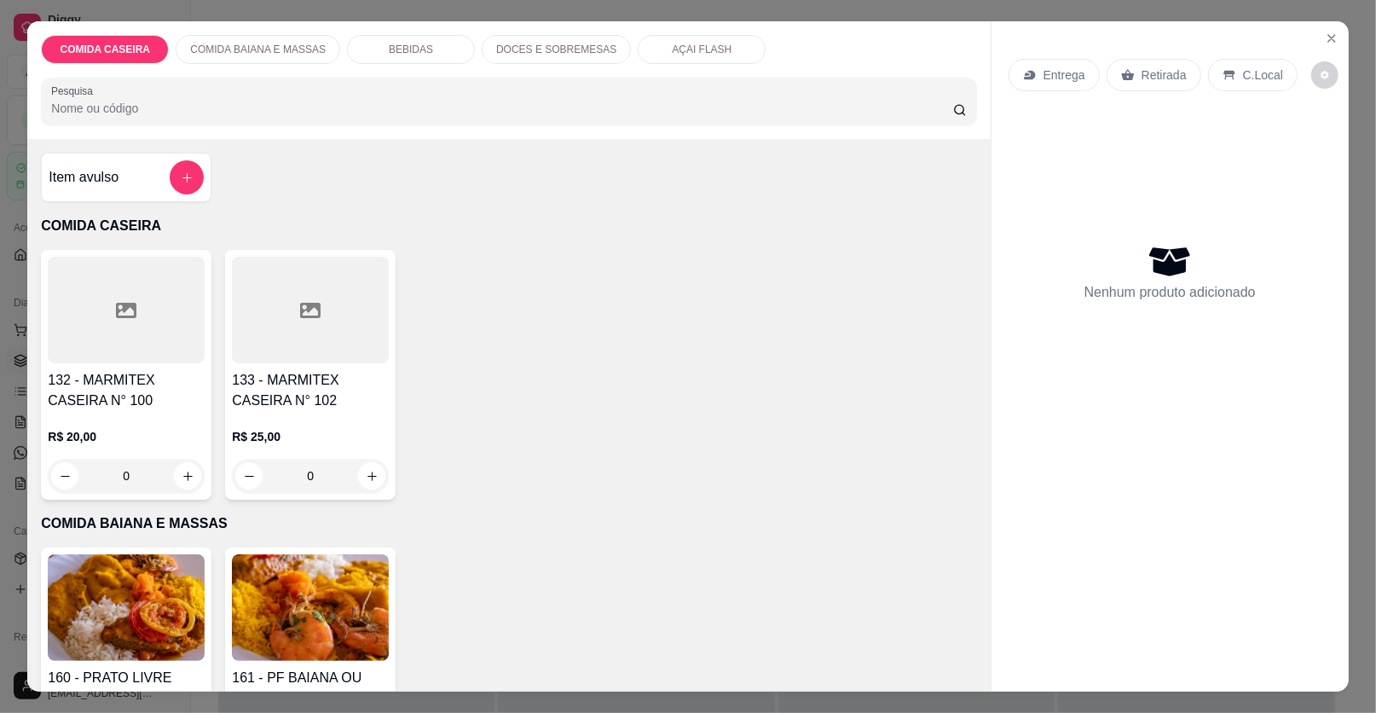
click at [161, 187] on div "Item avulso" at bounding box center [126, 177] width 155 height 34
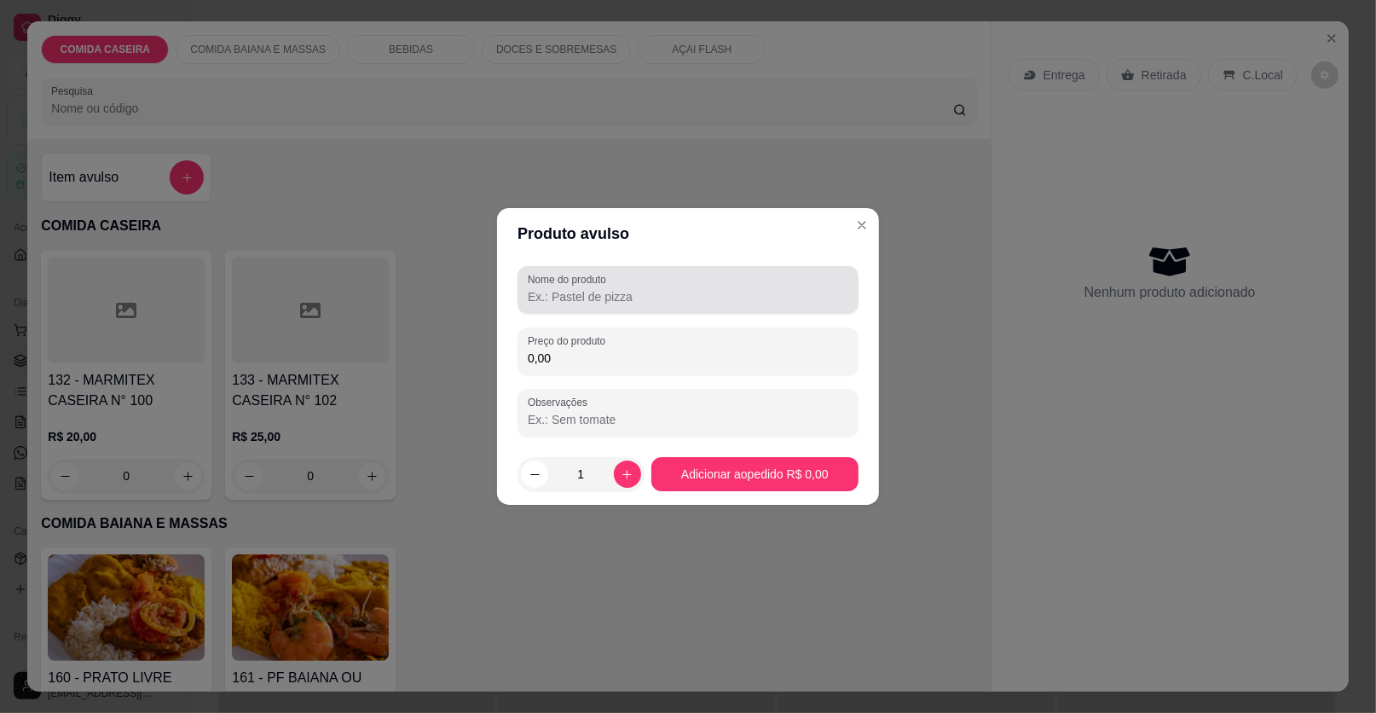
click at [565, 291] on input "Nome do produto" at bounding box center [688, 296] width 321 height 17
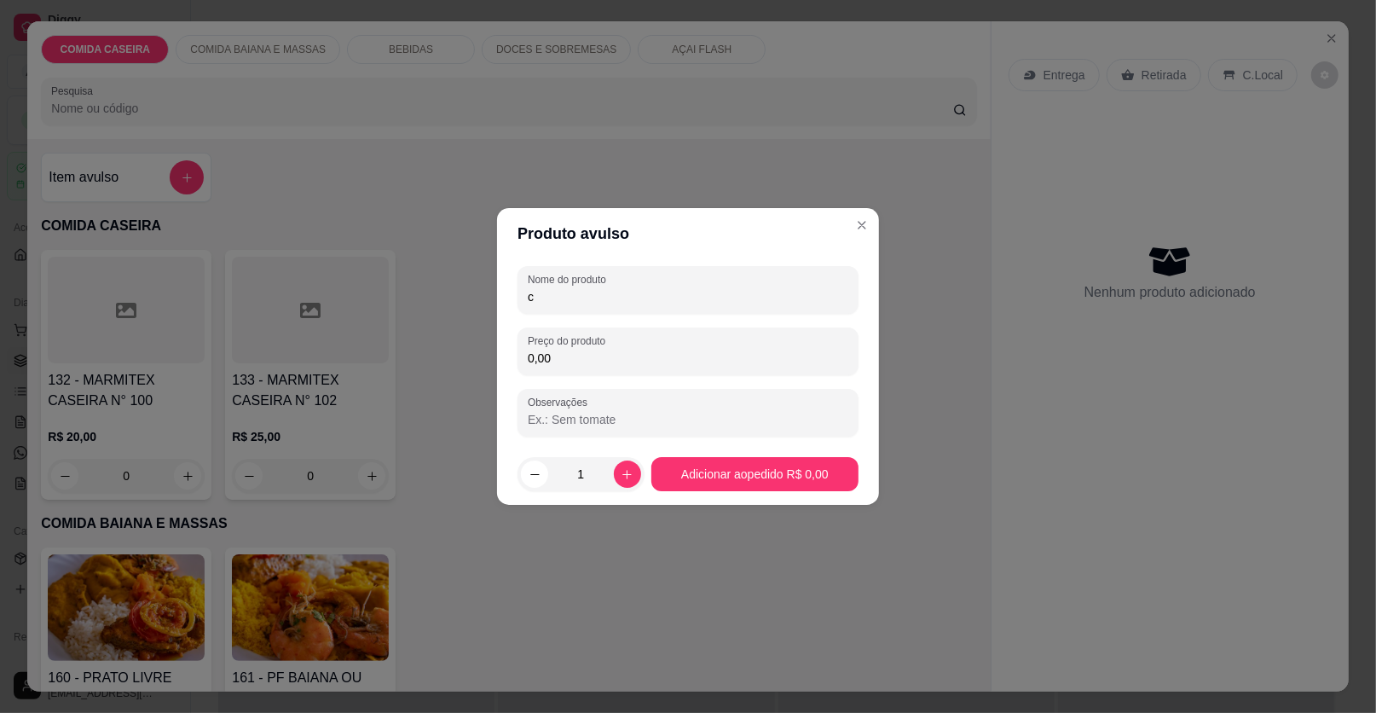
type input "c"
click at [600, 358] on input "0,00" at bounding box center [688, 358] width 321 height 17
type input "26,65"
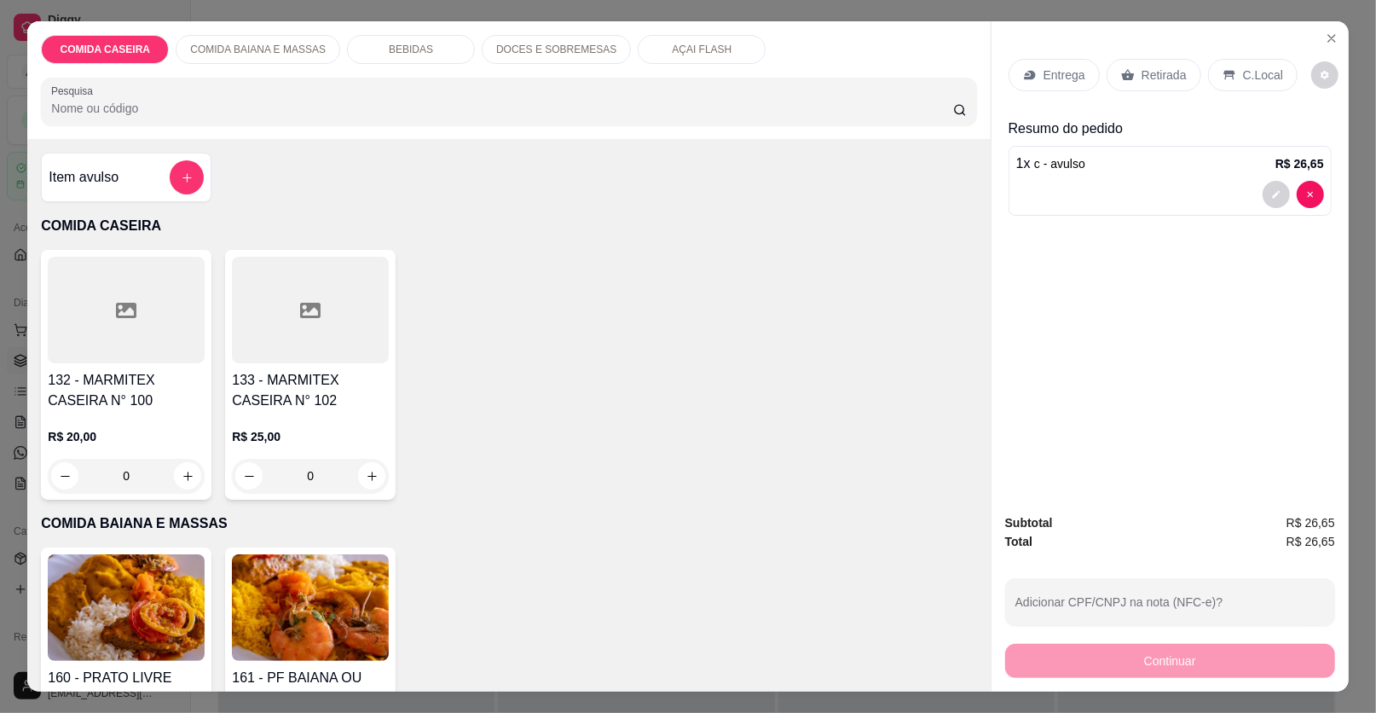
click at [1143, 77] on p "Retirada" at bounding box center [1164, 75] width 45 height 17
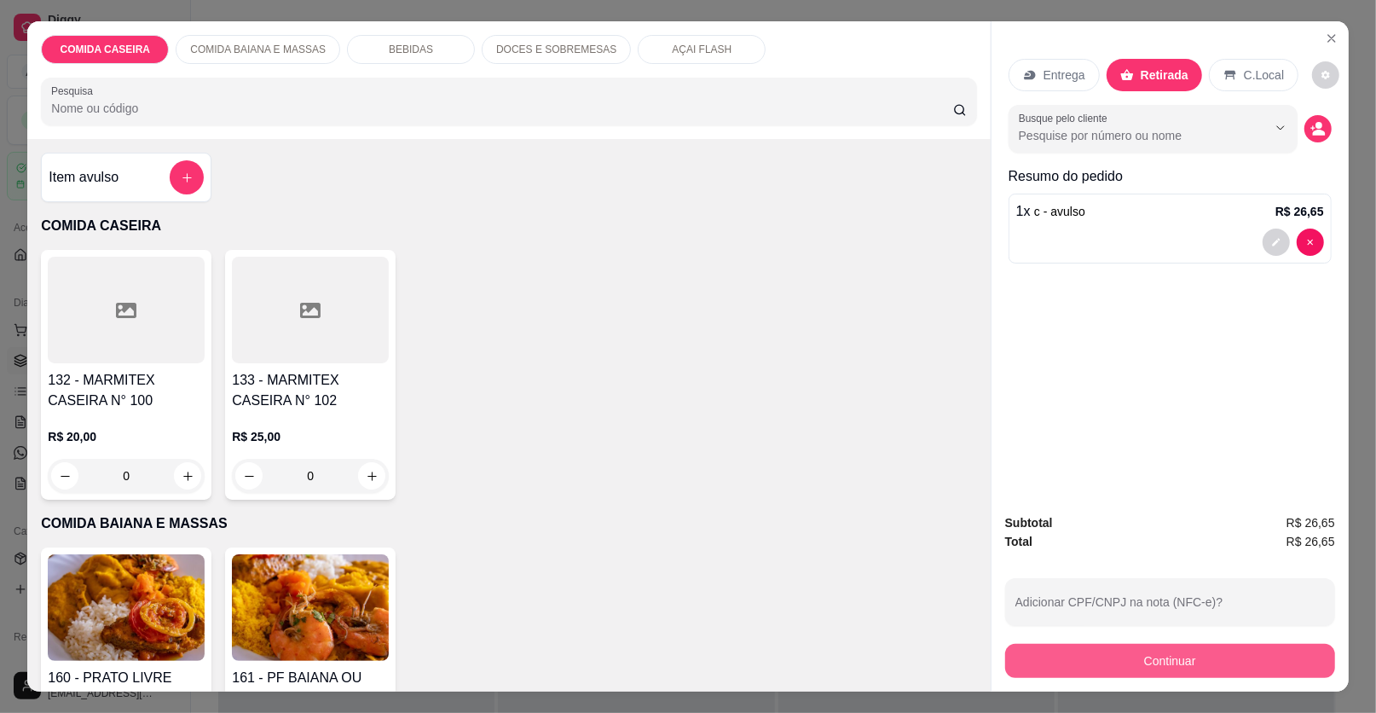
click at [1090, 659] on button "Continuar" at bounding box center [1170, 661] width 330 height 34
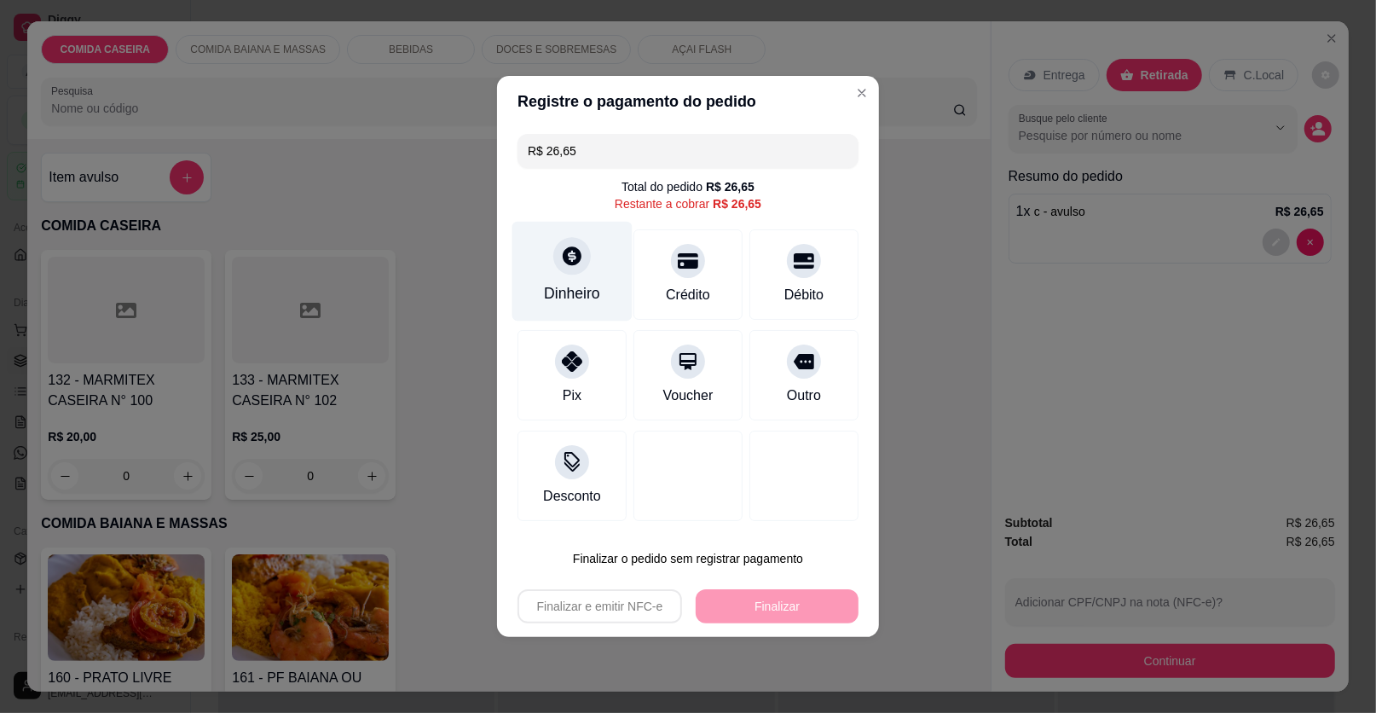
click at [605, 270] on div "Dinheiro" at bounding box center [572, 272] width 120 height 100
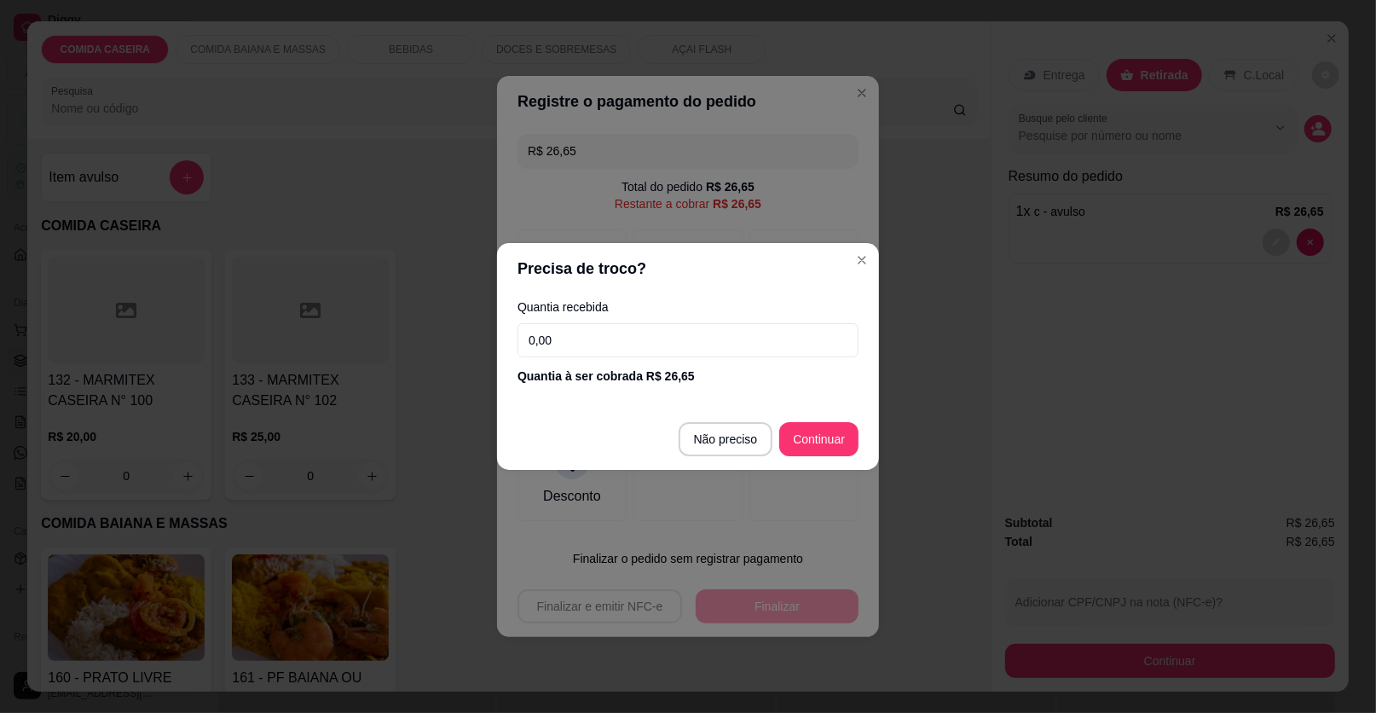
click at [710, 337] on input "0,00" at bounding box center [688, 340] width 341 height 34
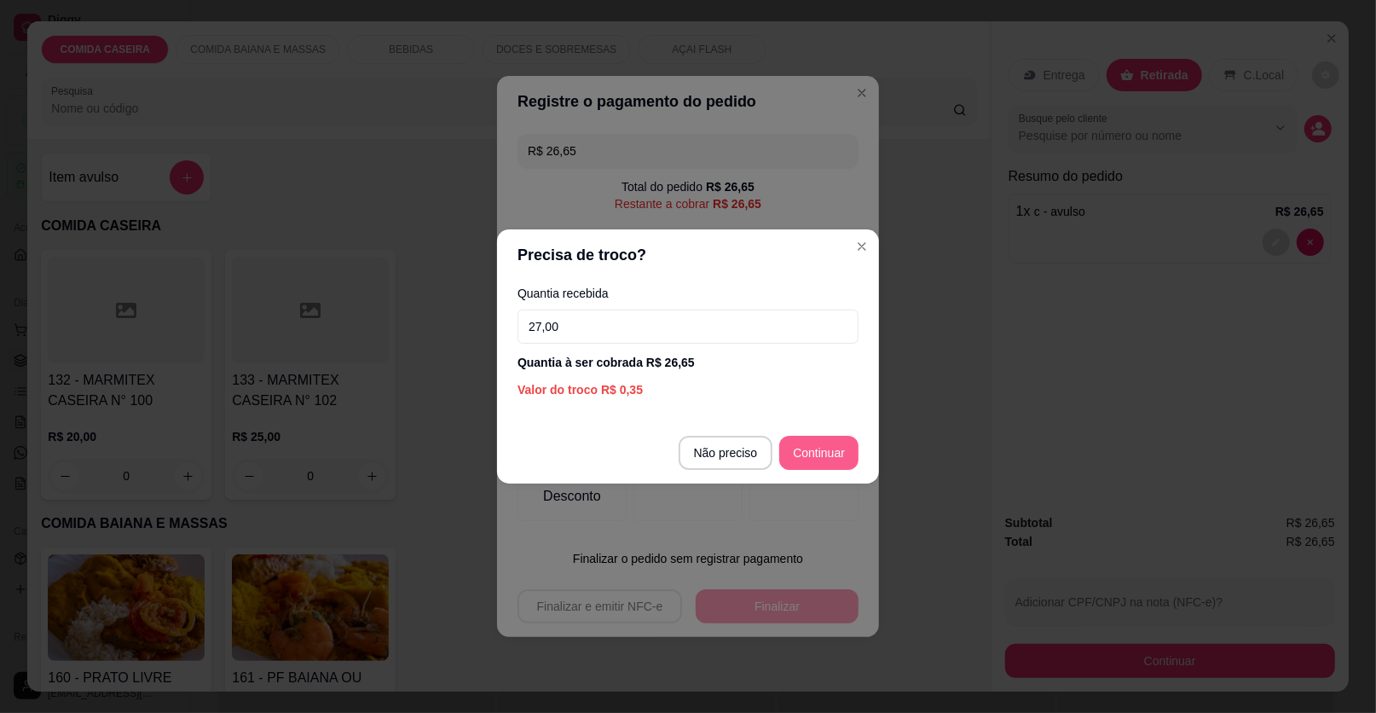
type input "27,00"
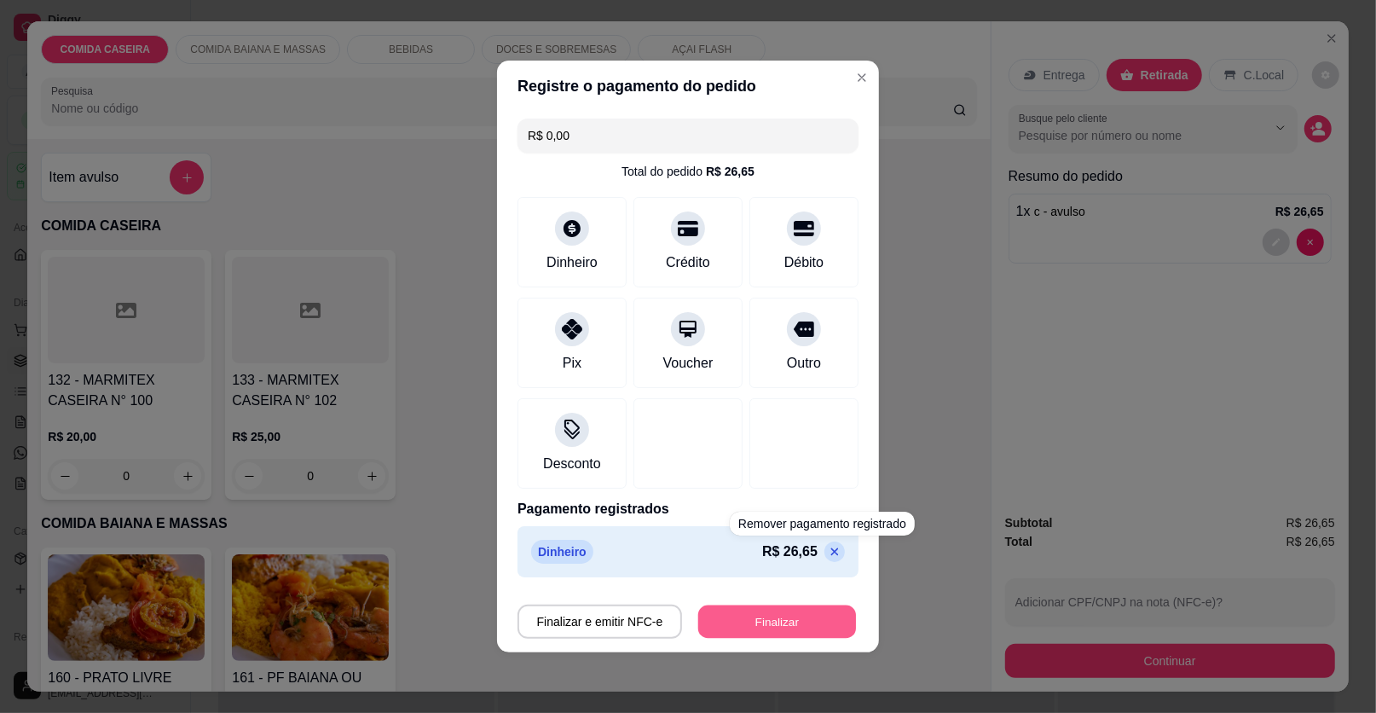
click at [793, 613] on button "Finalizar" at bounding box center [777, 621] width 158 height 33
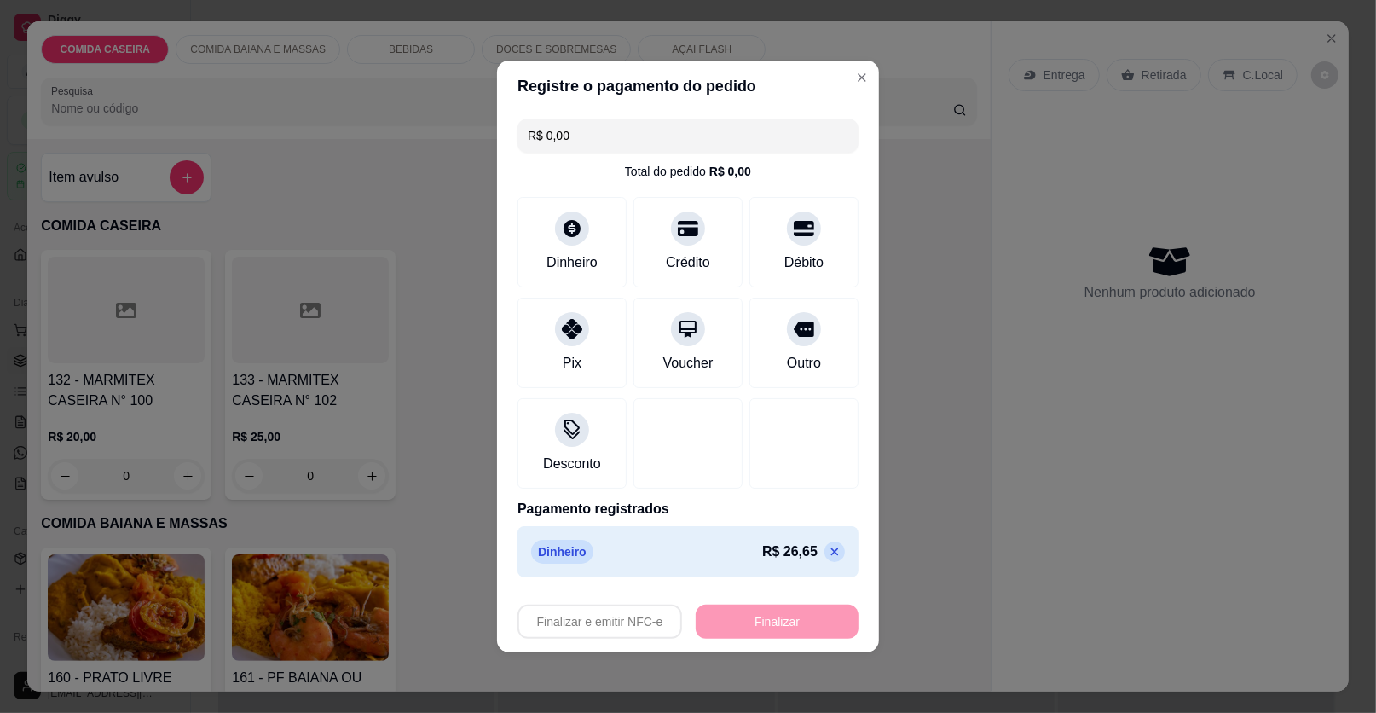
type input "-R$ 26,65"
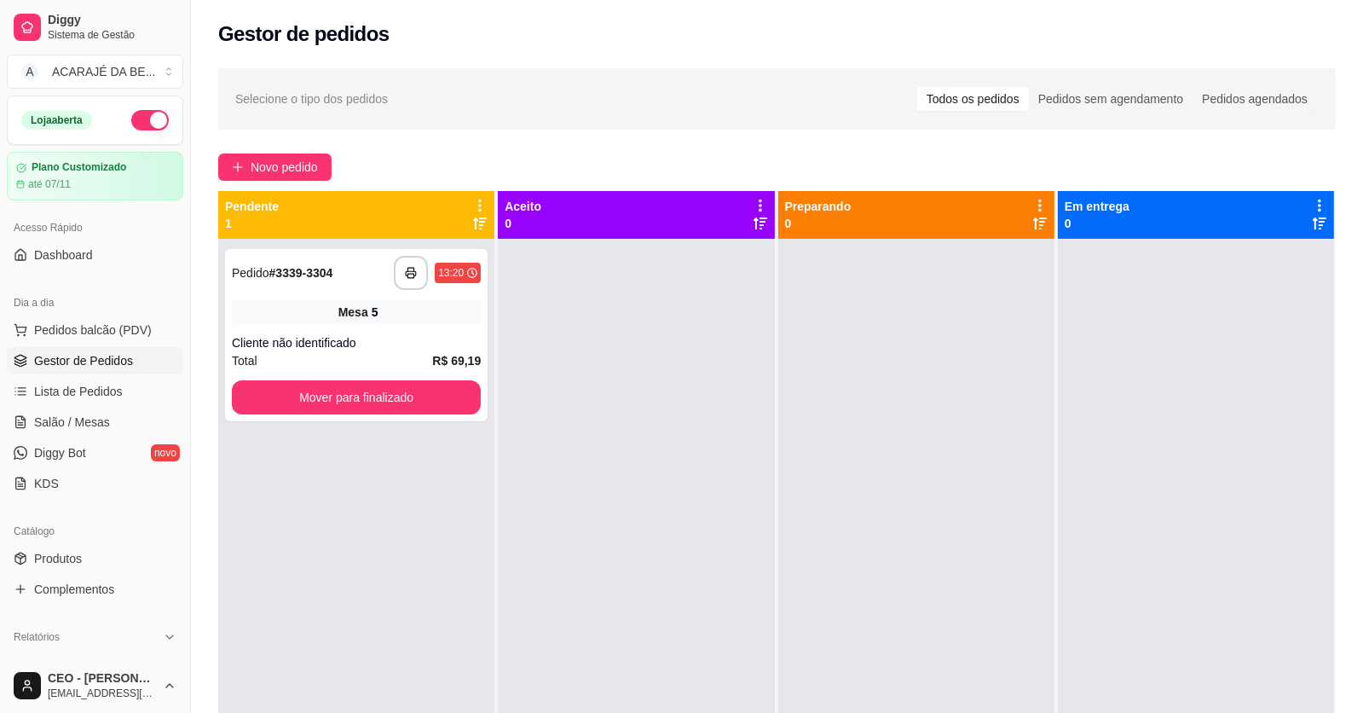
click at [143, 376] on ul "Pedidos balcão (PDV) Gestor de Pedidos Lista de Pedidos Salão / Mesas Diggy Bot…" at bounding box center [95, 406] width 177 height 181
click at [159, 389] on link "Lista de Pedidos" at bounding box center [95, 391] width 177 height 27
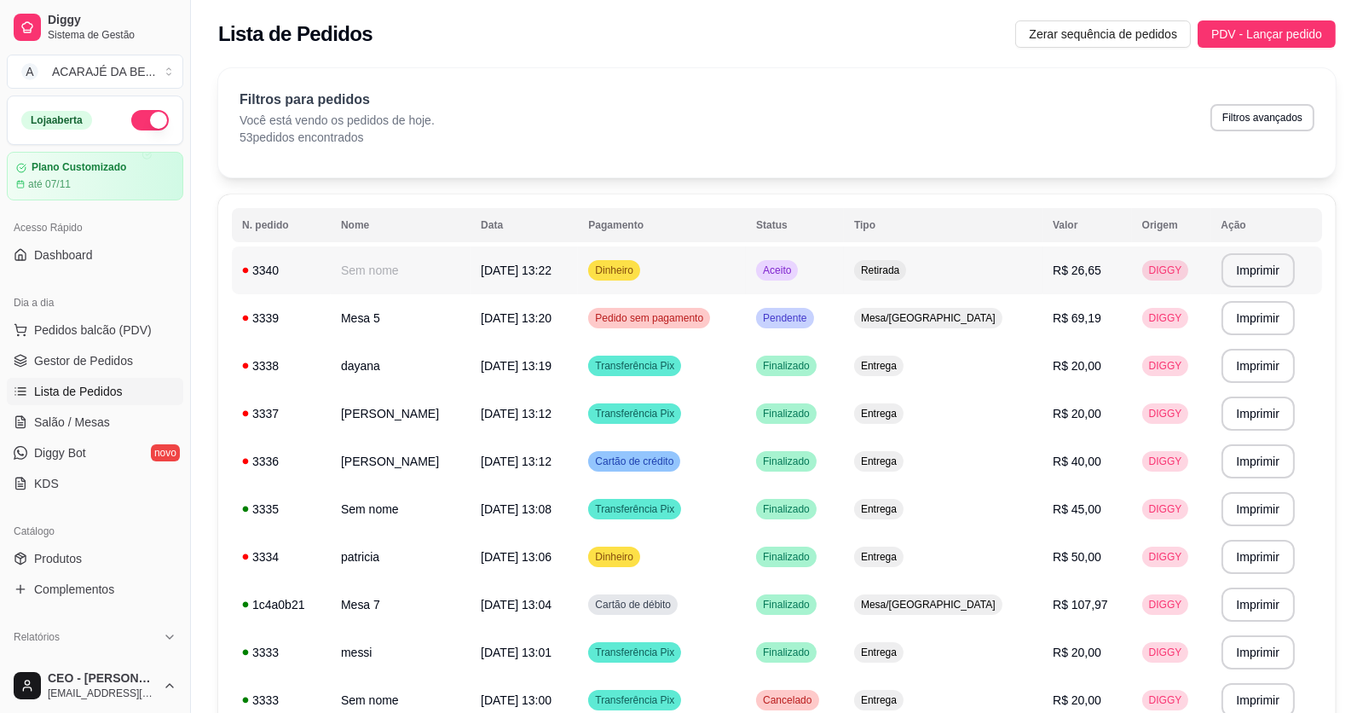
click at [502, 286] on td "[DATE] 13:22" at bounding box center [524, 270] width 107 height 48
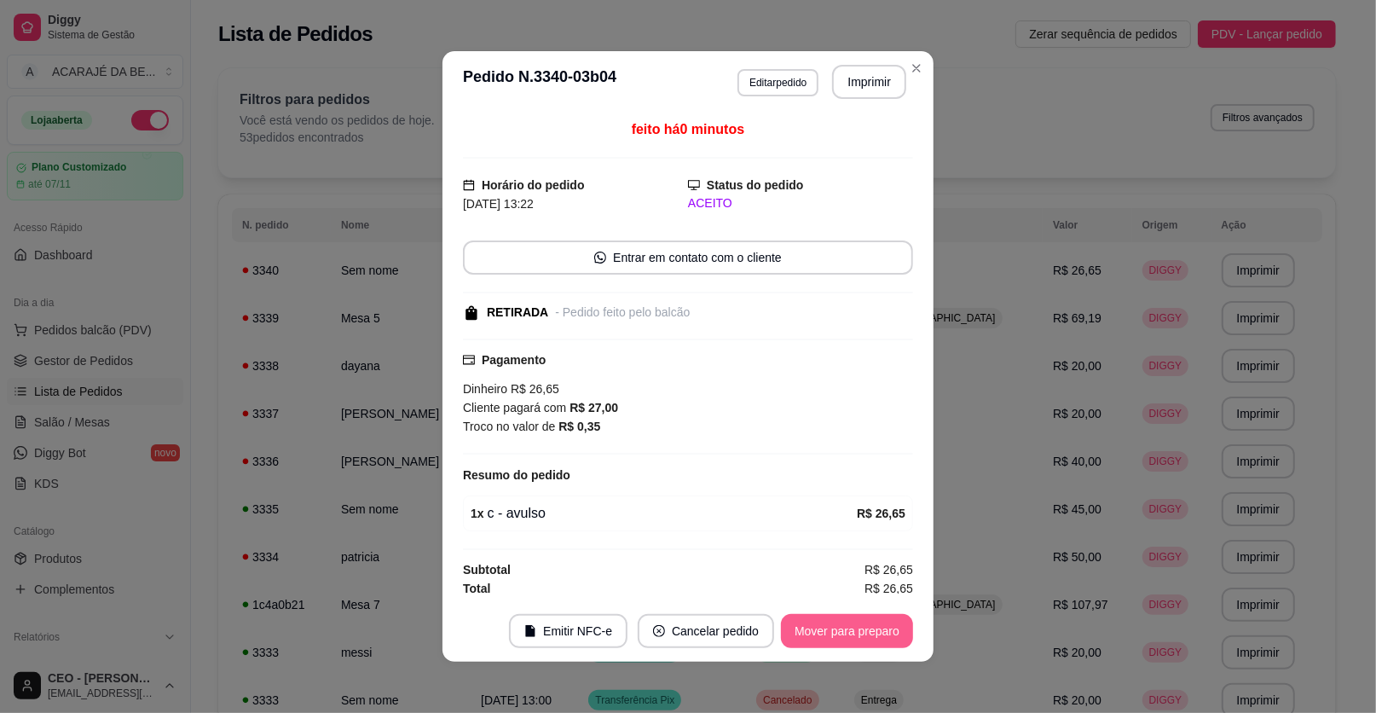
click at [822, 644] on button "Mover para preparo" at bounding box center [847, 631] width 132 height 34
click at [834, 640] on button "Mover para retirada disponível" at bounding box center [819, 631] width 188 height 34
click at [850, 632] on button "Mover para finalizado" at bounding box center [843, 631] width 142 height 34
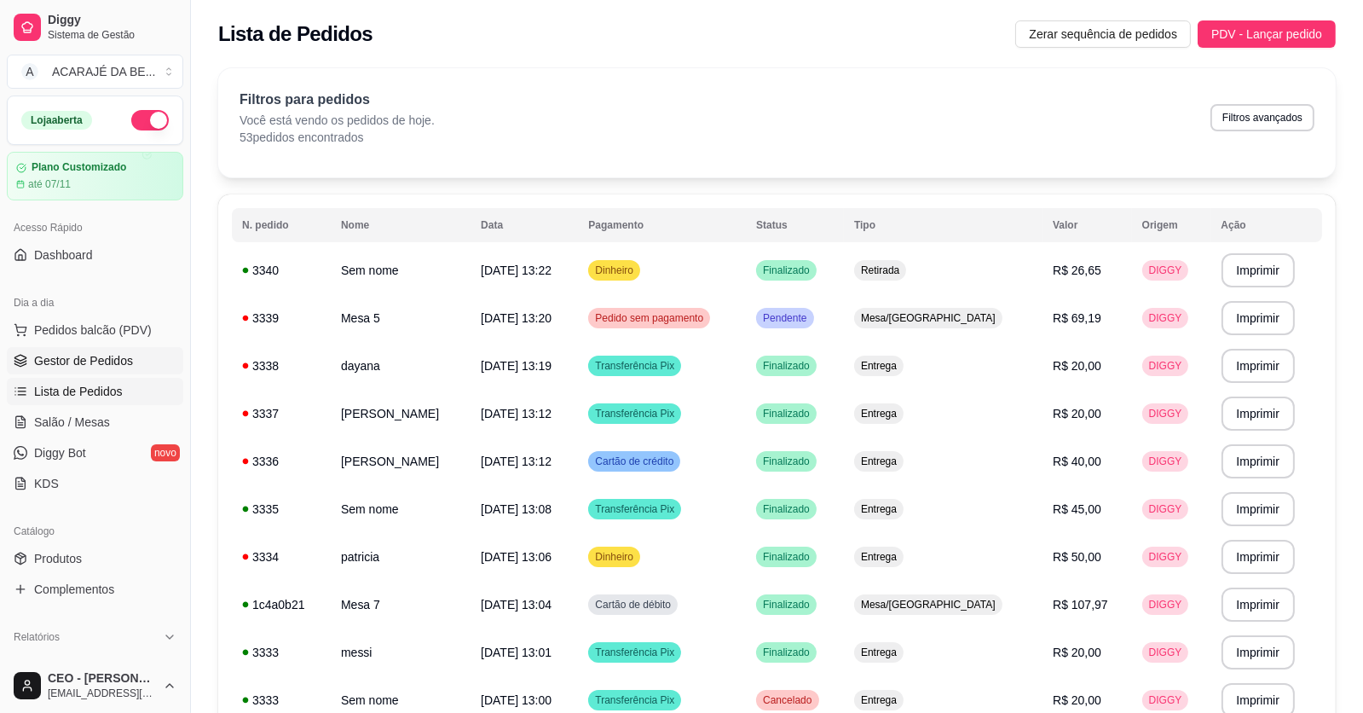
click at [96, 358] on span "Gestor de Pedidos" at bounding box center [83, 360] width 99 height 17
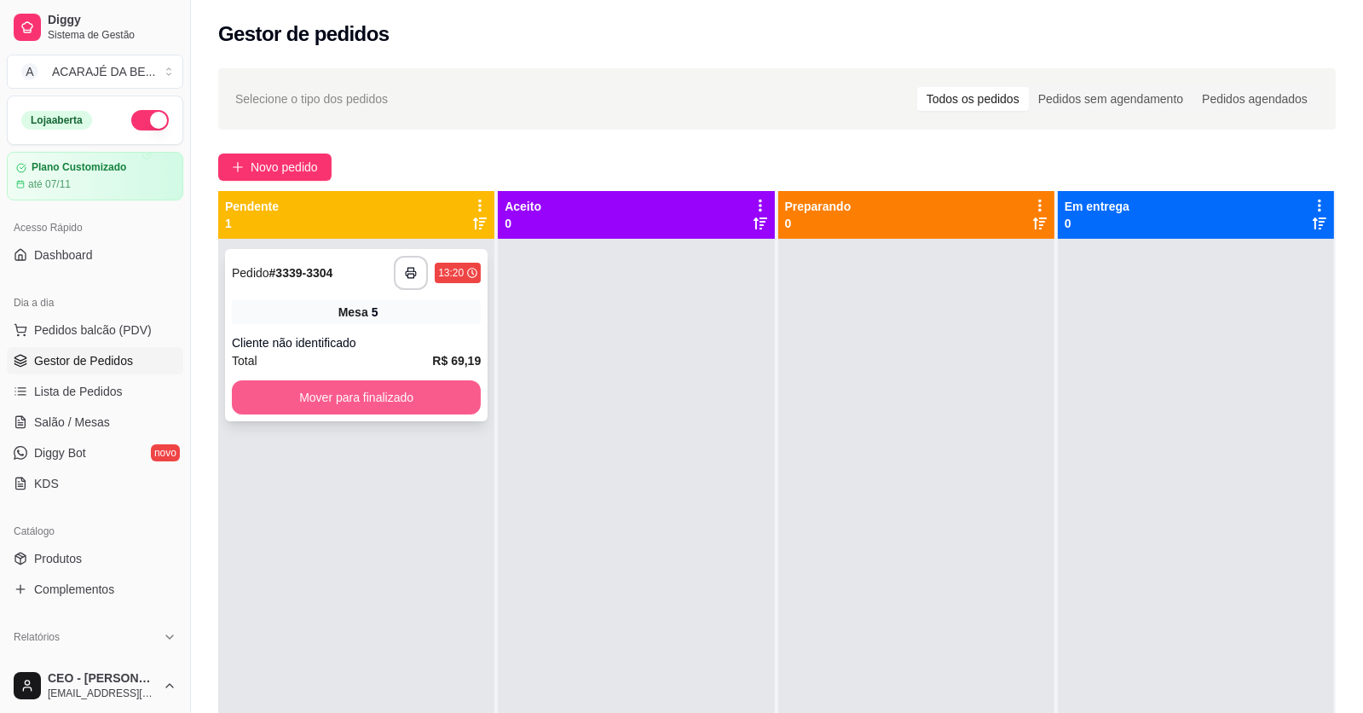
click at [417, 405] on button "Mover para finalizado" at bounding box center [356, 397] width 249 height 34
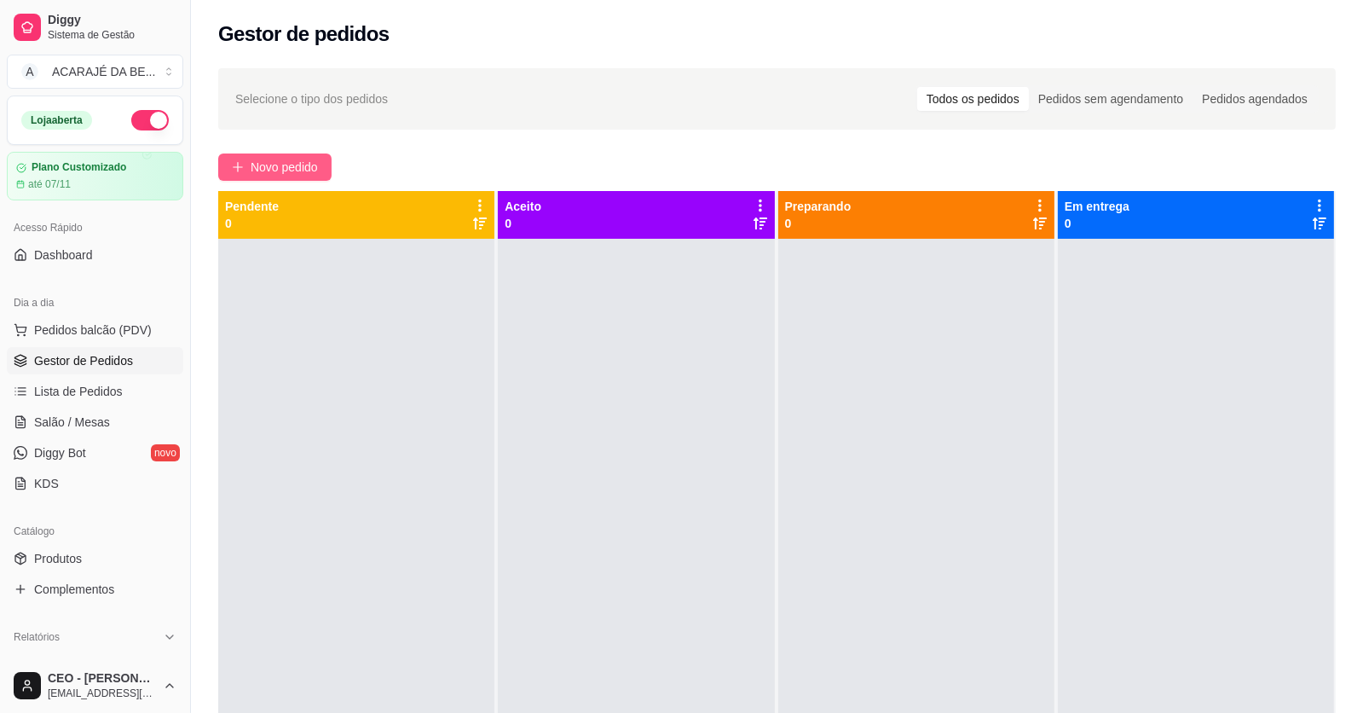
click at [310, 159] on span "Novo pedido" at bounding box center [284, 167] width 67 height 19
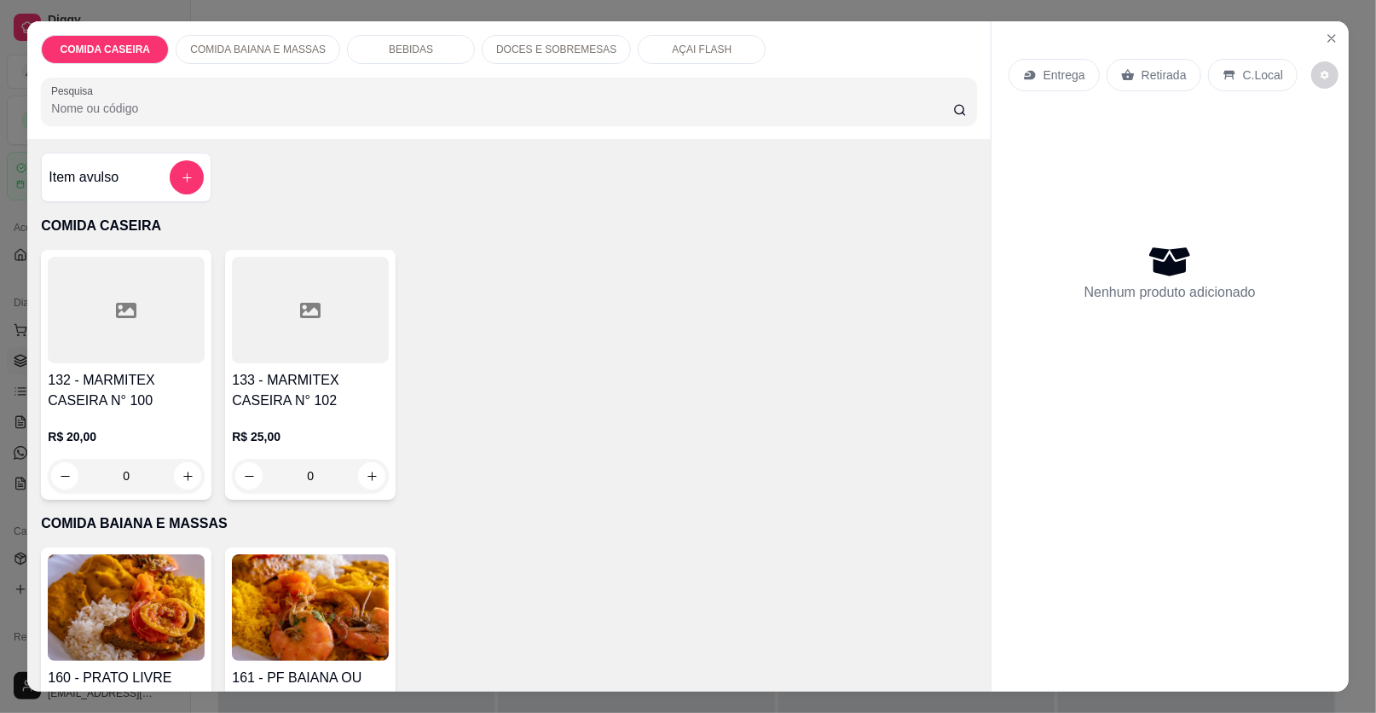
click at [145, 183] on div "Item avulso" at bounding box center [126, 177] width 155 height 34
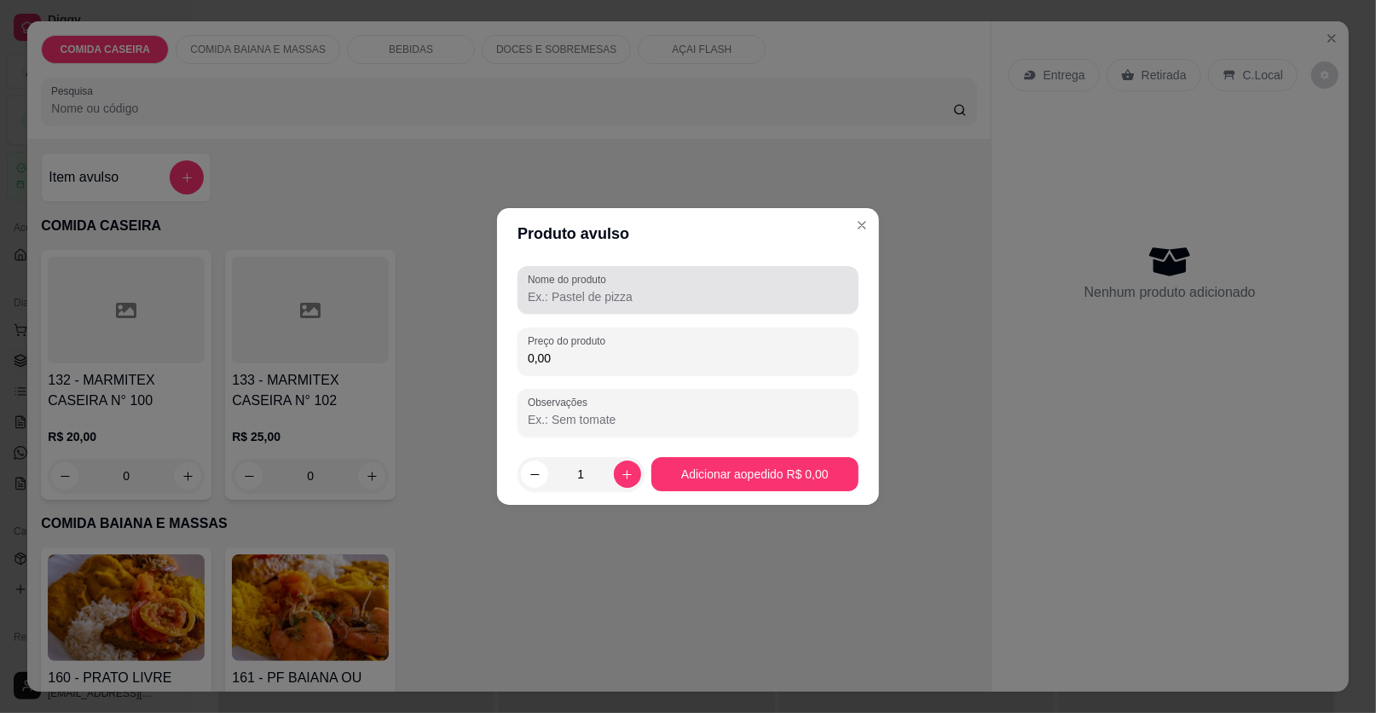
click at [544, 289] on input "Nome do produto" at bounding box center [688, 296] width 321 height 17
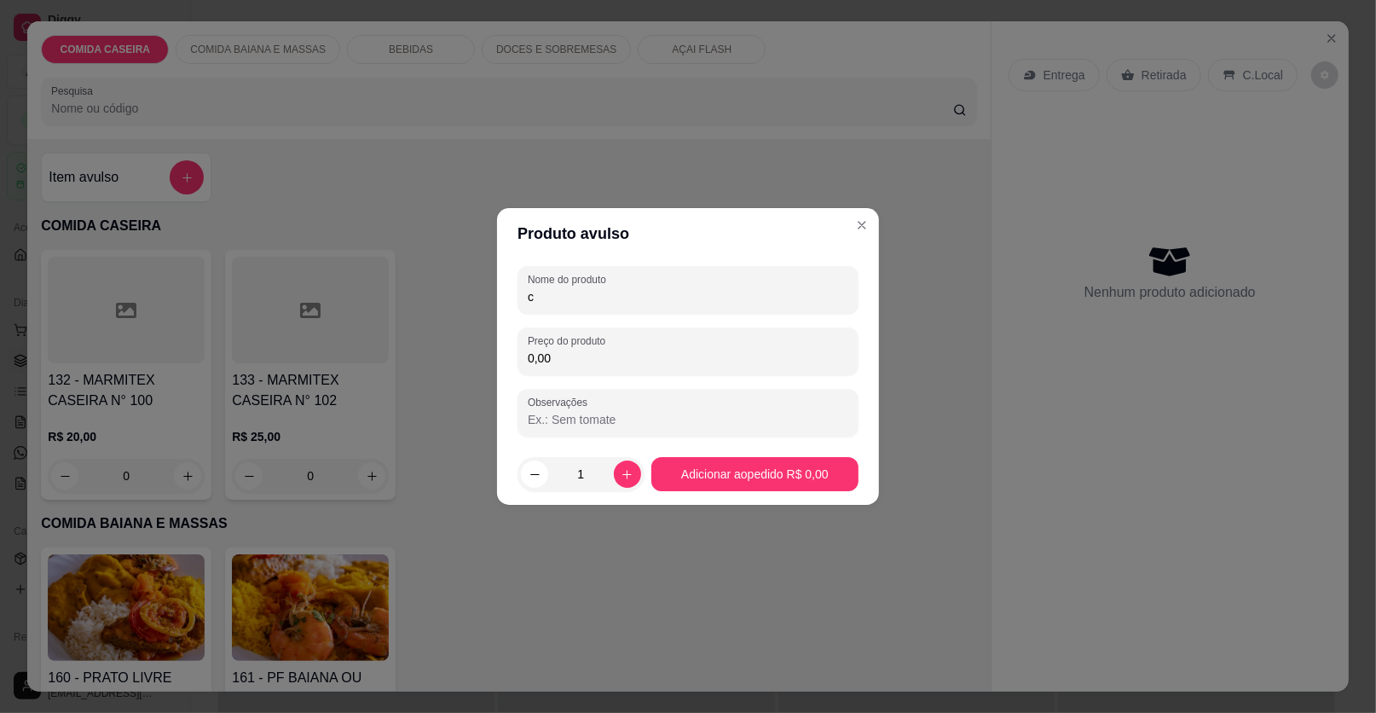
type input "c"
click at [714, 375] on div "Nome do produto c Preço do produto 0,00 Observações" at bounding box center [688, 351] width 341 height 171
click at [724, 356] on input "0,00" at bounding box center [688, 358] width 321 height 17
type input "10,00"
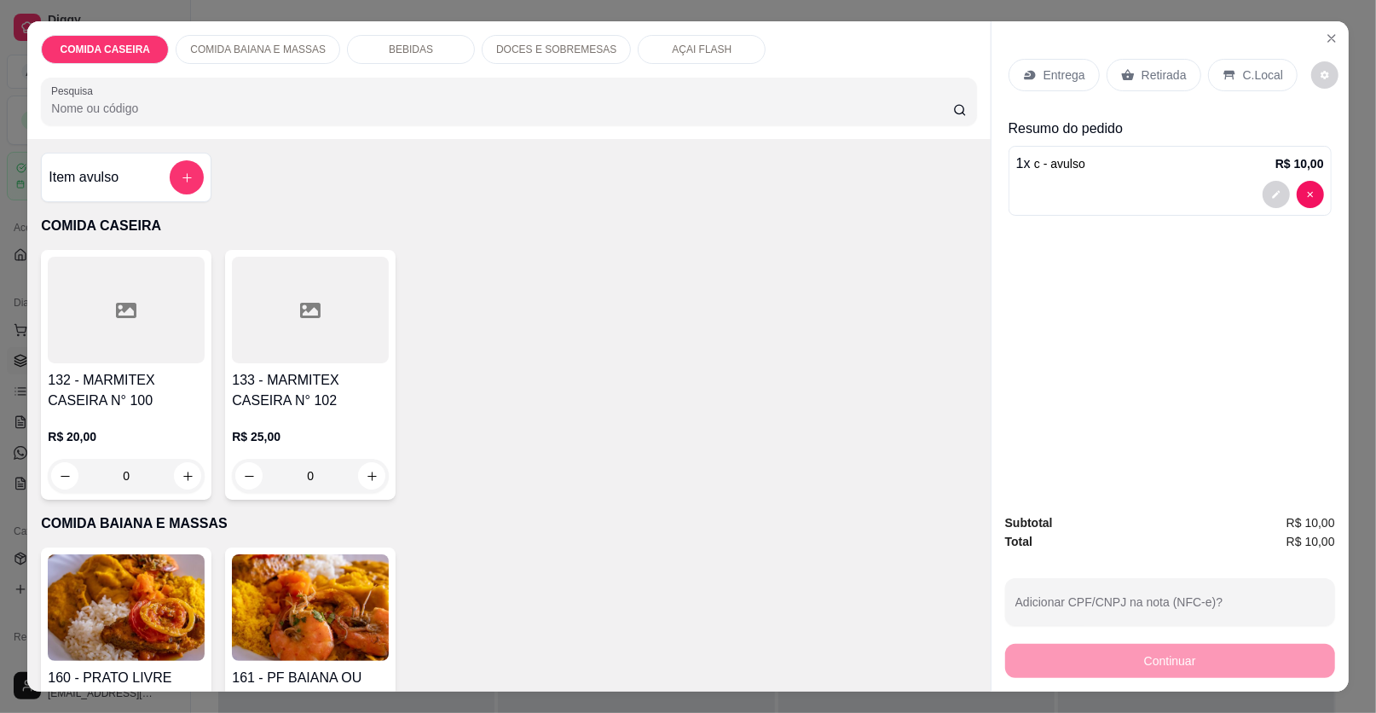
click at [1126, 75] on icon at bounding box center [1128, 75] width 14 height 14
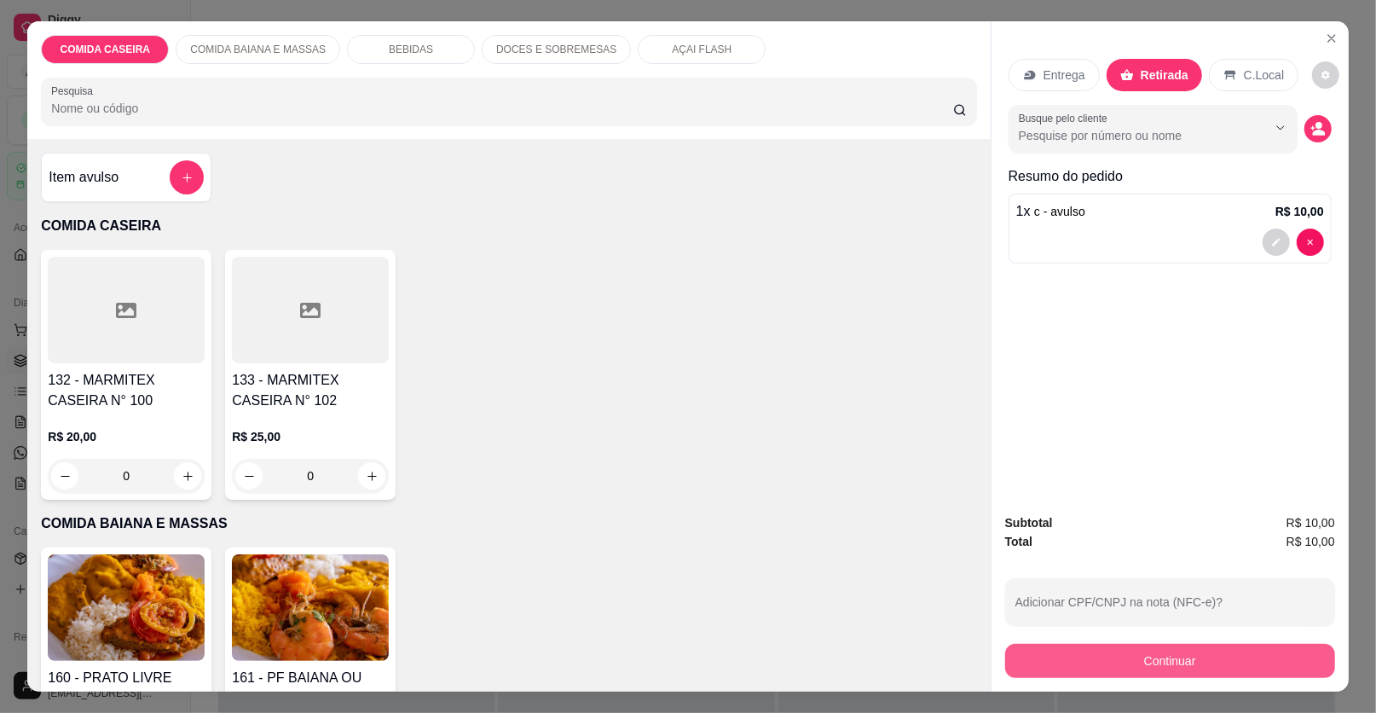
click at [1144, 664] on button "Continuar" at bounding box center [1170, 661] width 330 height 34
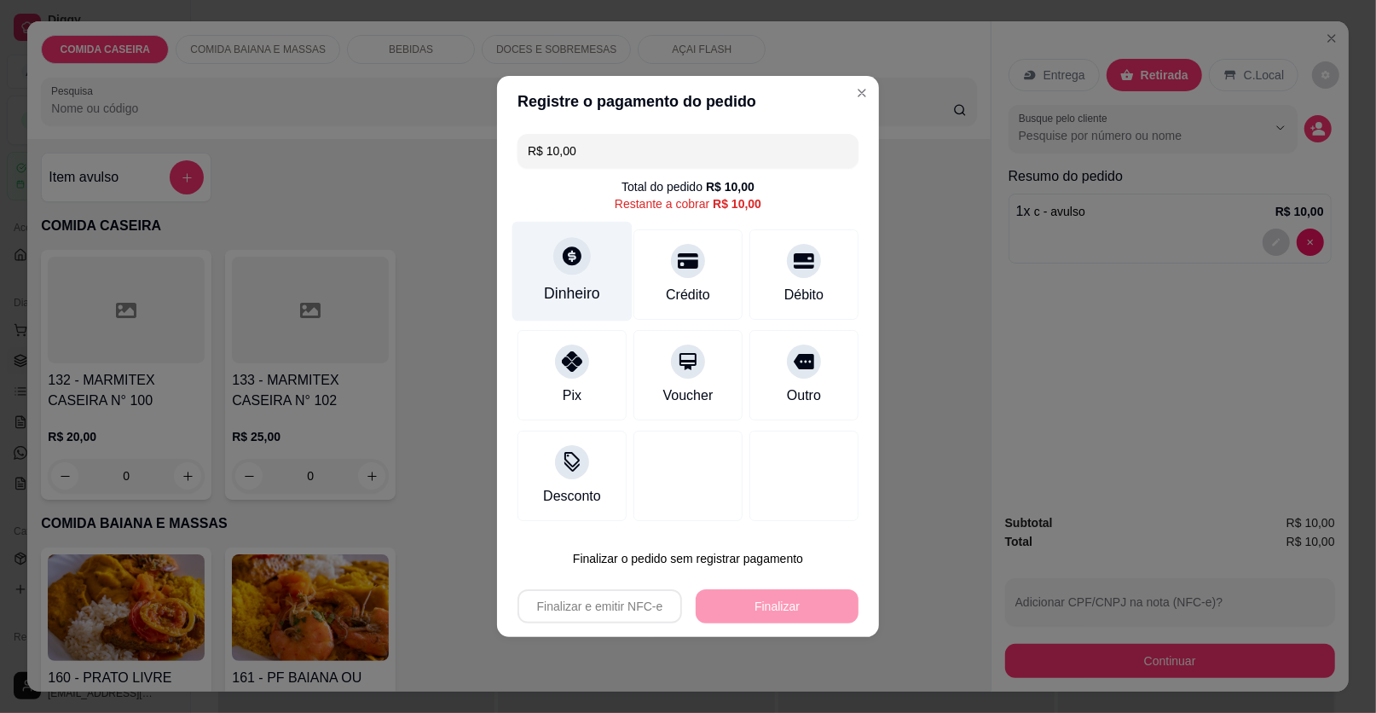
click at [556, 271] on div "Dinheiro" at bounding box center [572, 272] width 120 height 100
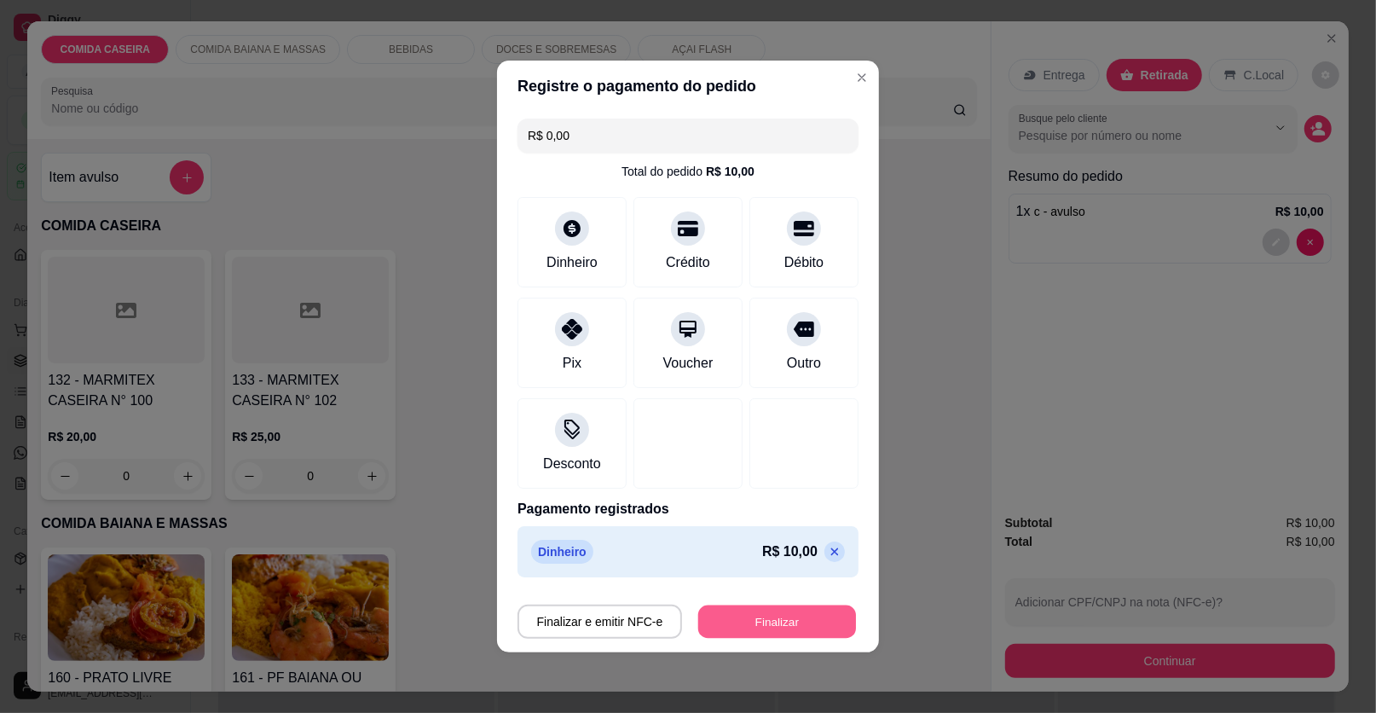
click at [761, 610] on button "Finalizar" at bounding box center [777, 621] width 158 height 33
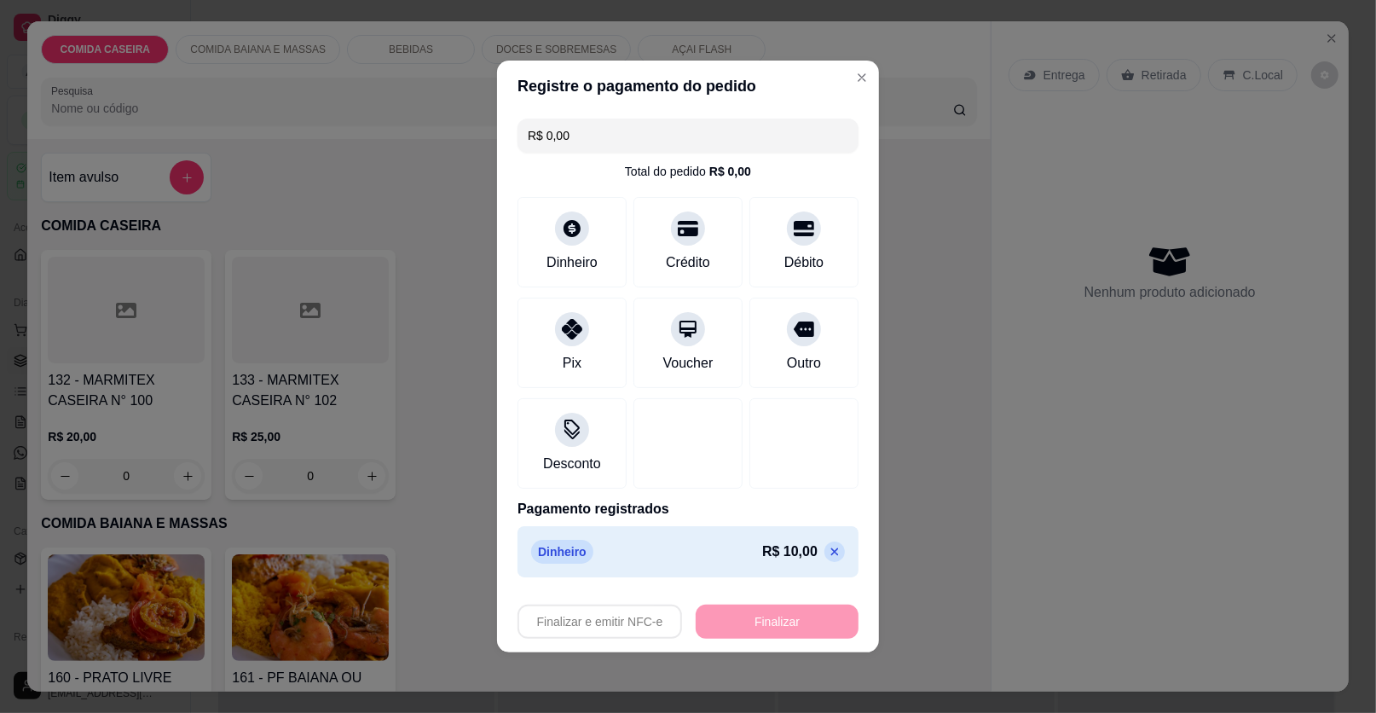
type input "-R$ 10,00"
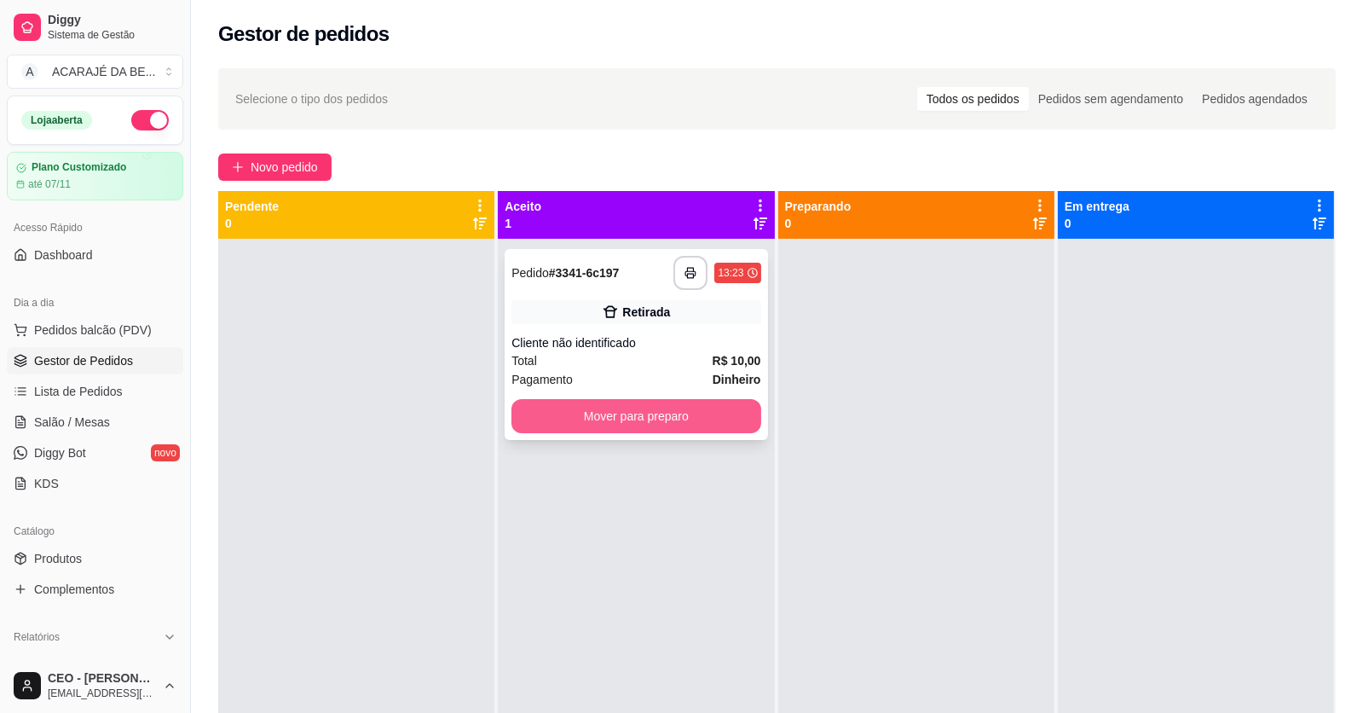
click at [610, 421] on button "Mover para preparo" at bounding box center [636, 416] width 249 height 34
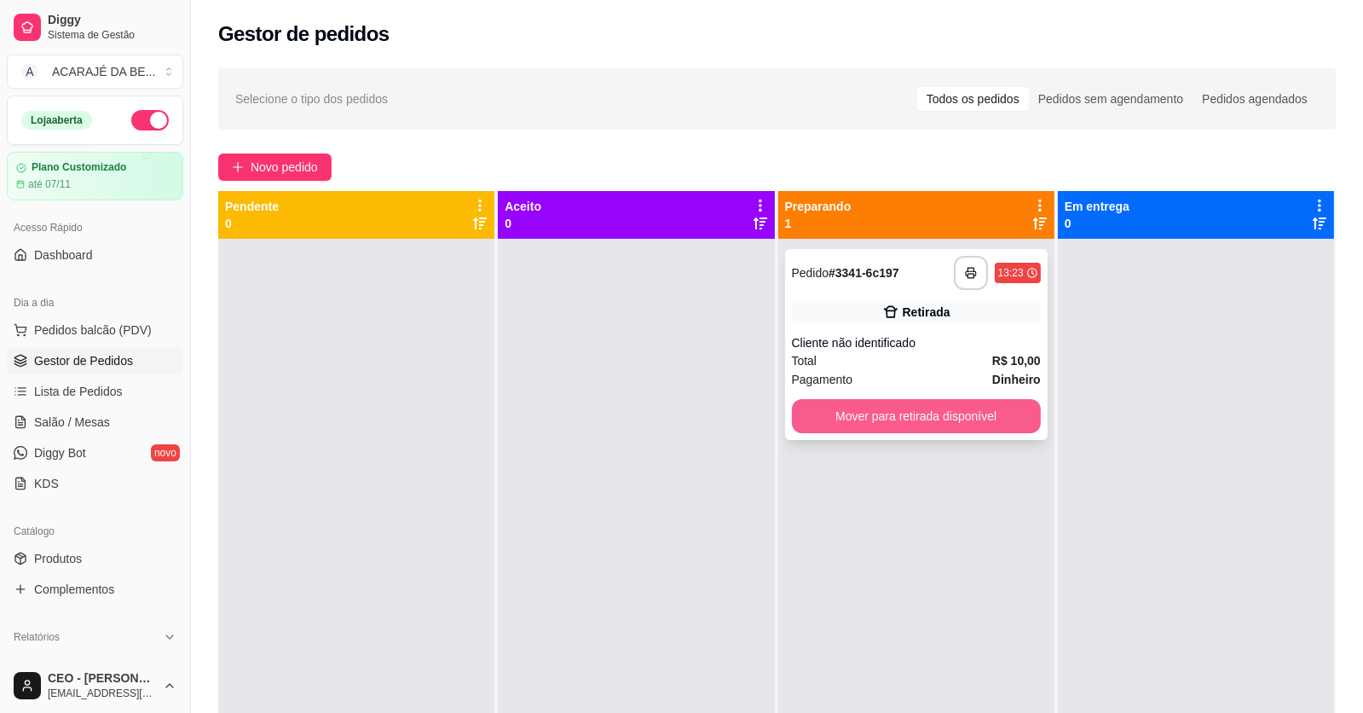
click at [868, 418] on button "Mover para retirada disponível" at bounding box center [916, 416] width 249 height 34
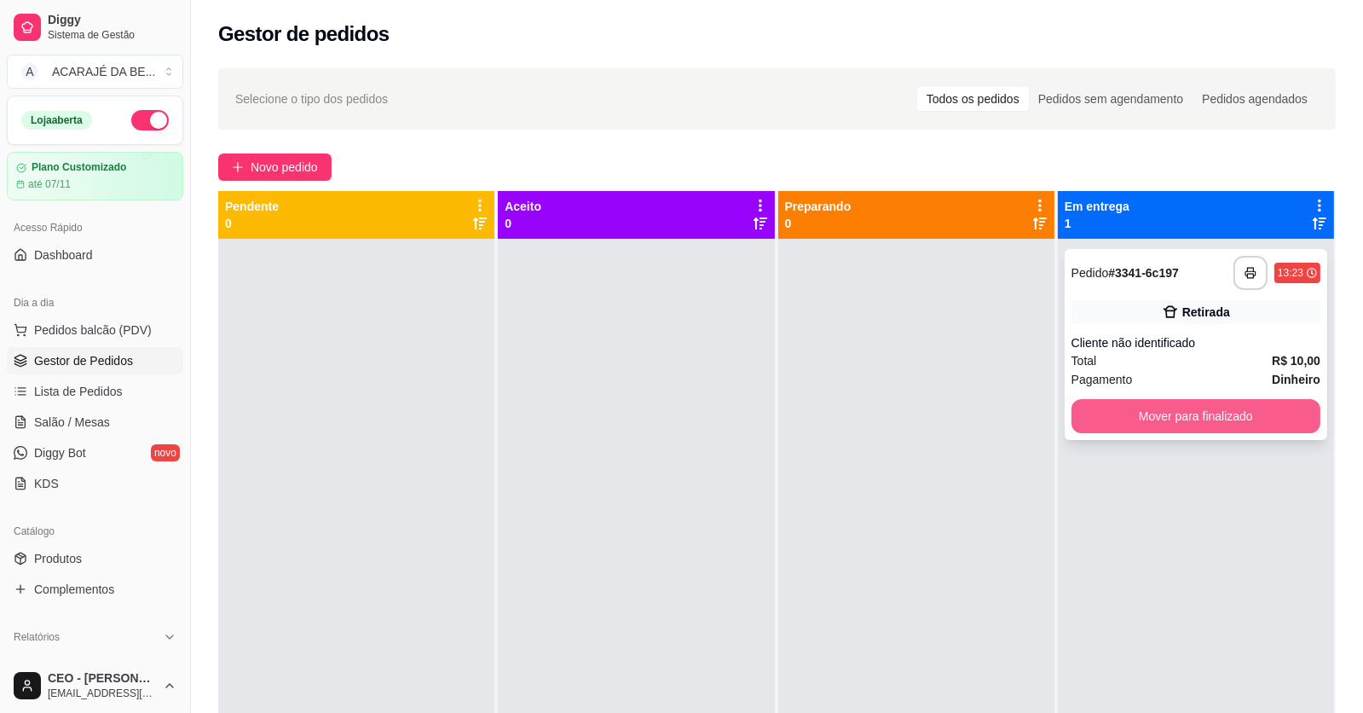
click at [1119, 425] on button "Mover para finalizado" at bounding box center [1196, 416] width 249 height 34
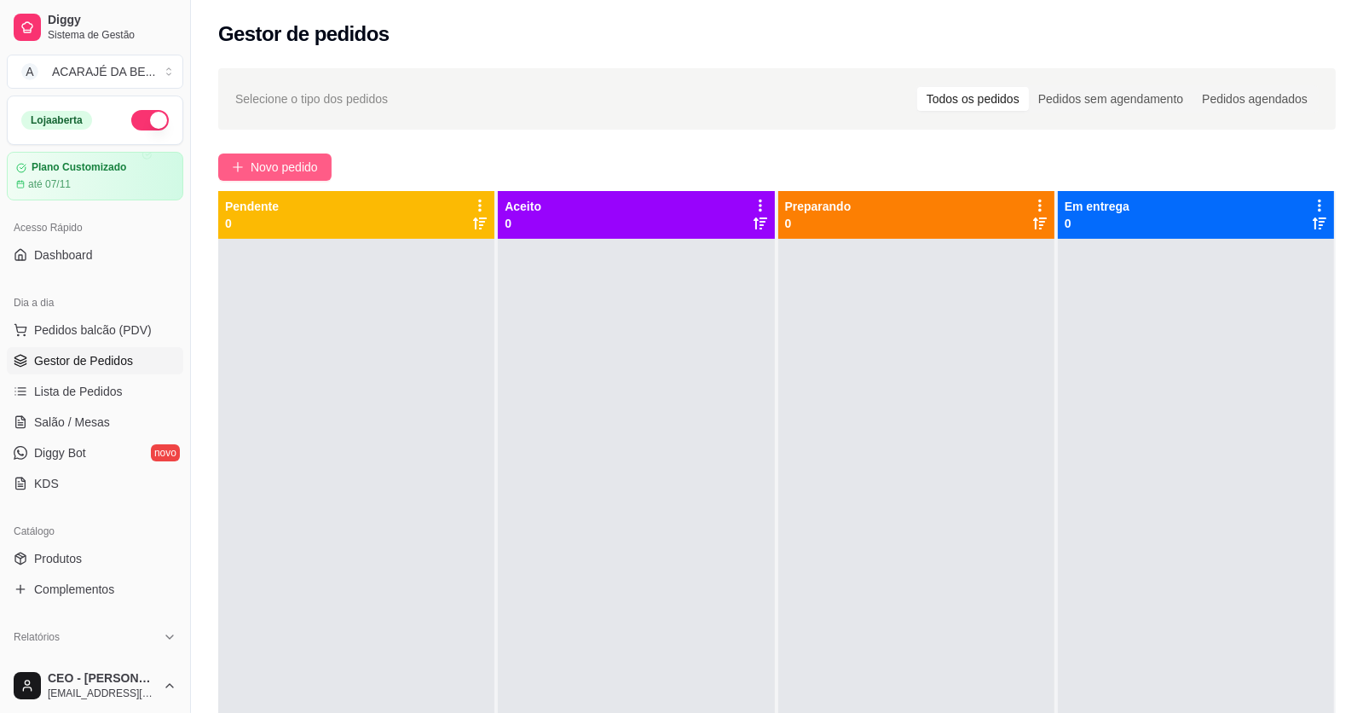
click at [295, 168] on span "Novo pedido" at bounding box center [284, 167] width 67 height 19
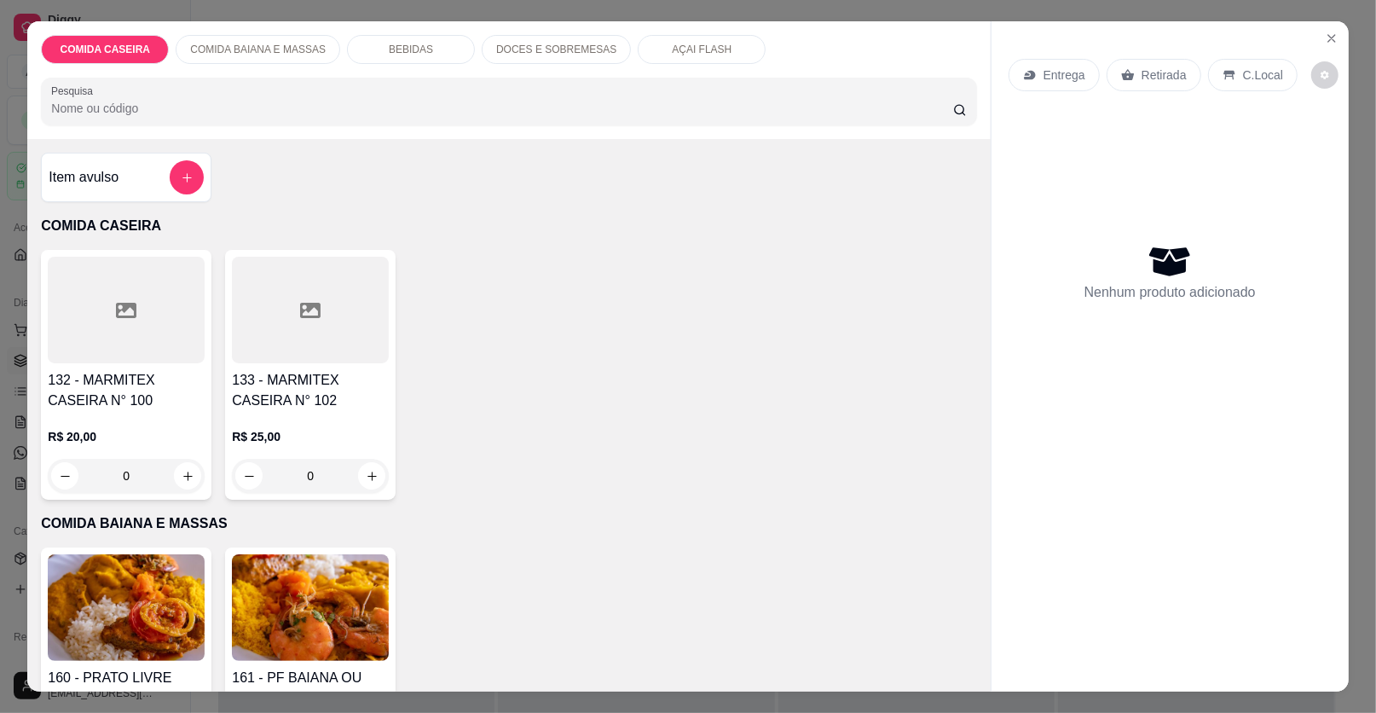
click at [152, 310] on div at bounding box center [126, 310] width 157 height 107
click at [1325, 38] on icon "Close" at bounding box center [1332, 39] width 14 height 14
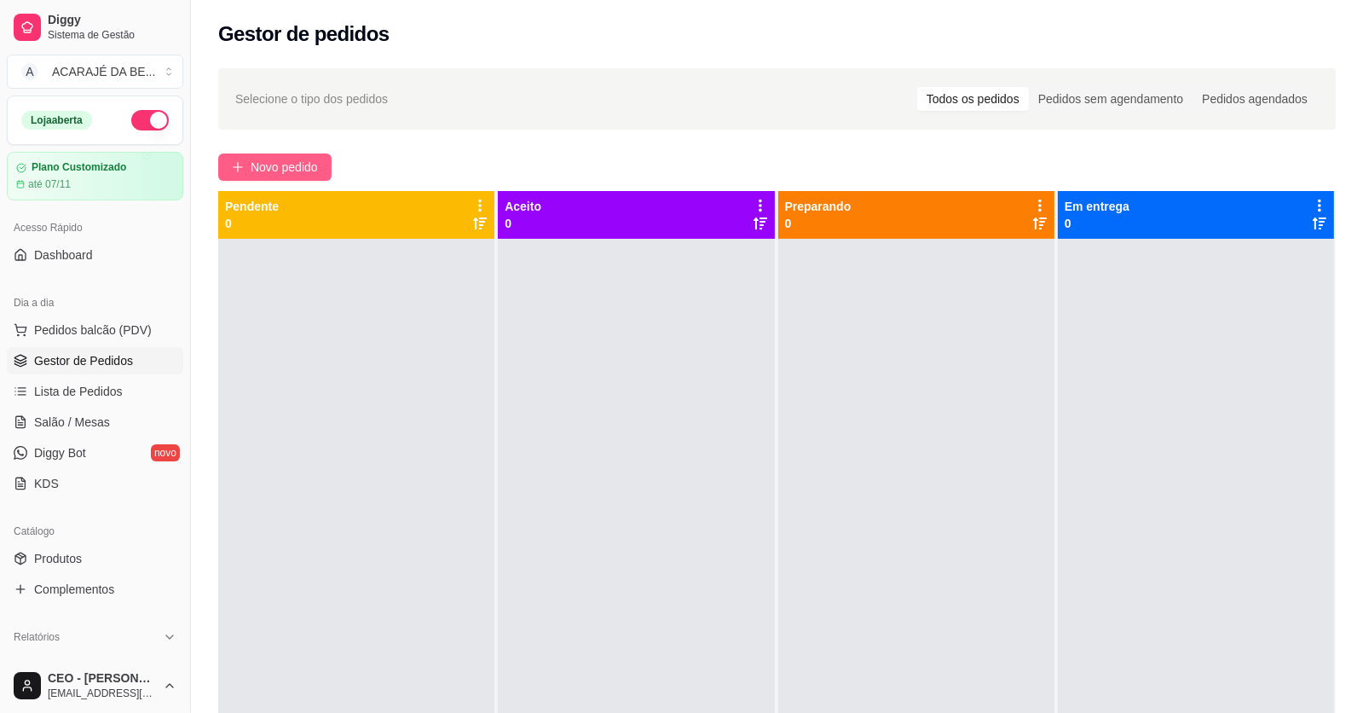
click at [320, 165] on button "Novo pedido" at bounding box center [274, 166] width 113 height 27
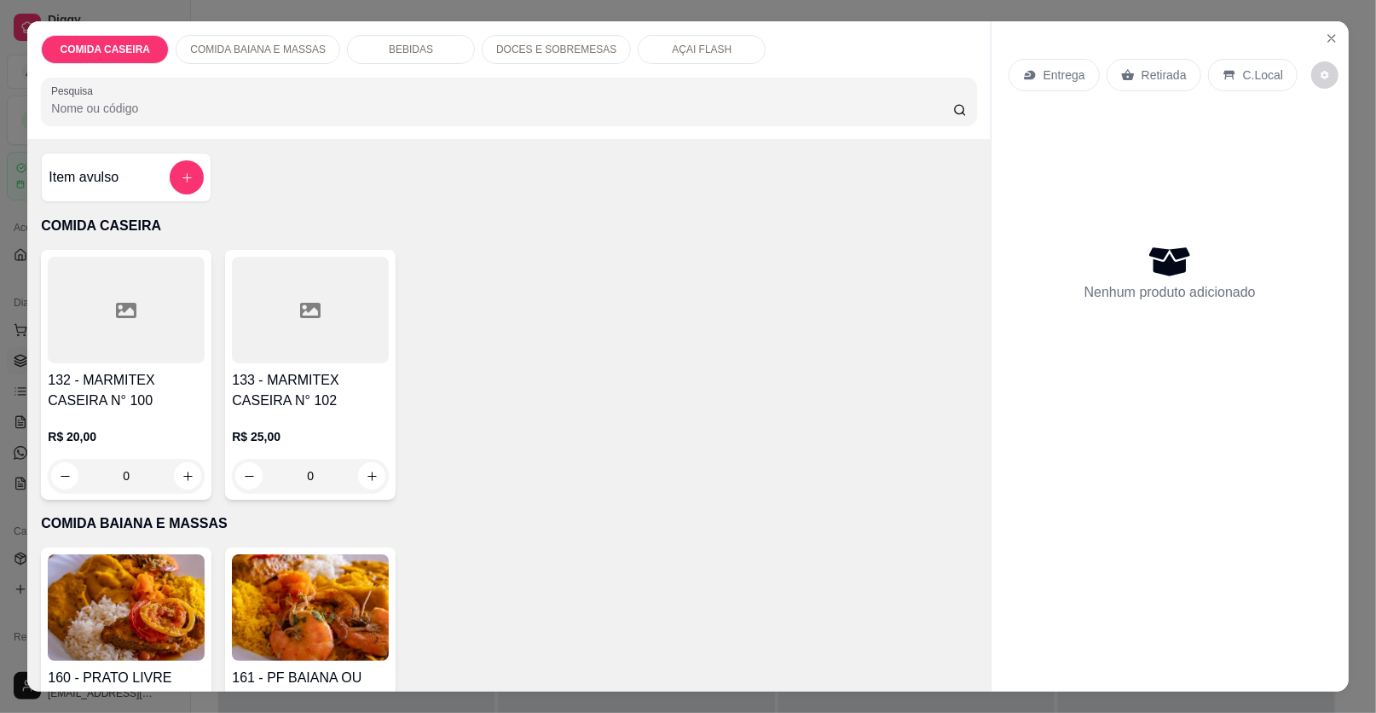
click at [72, 311] on div at bounding box center [126, 310] width 157 height 107
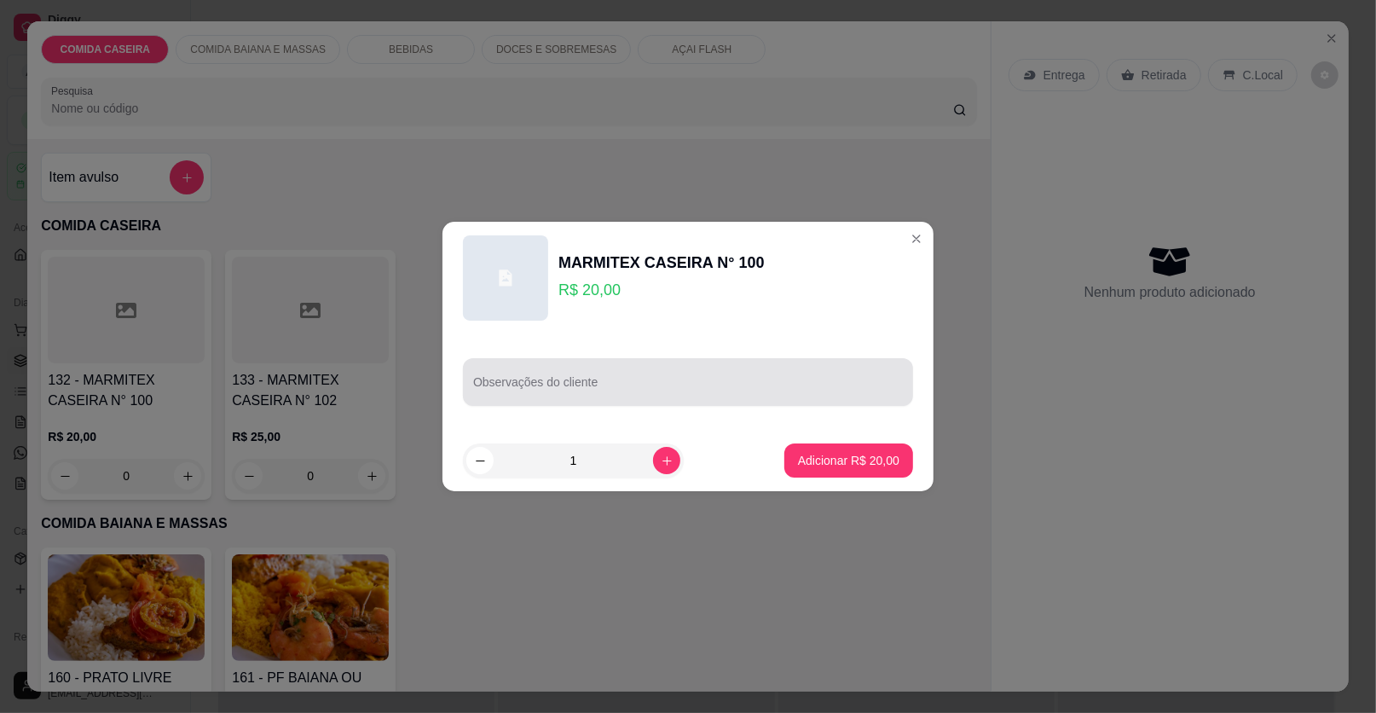
click at [586, 394] on input "Observações do cliente" at bounding box center [688, 388] width 430 height 17
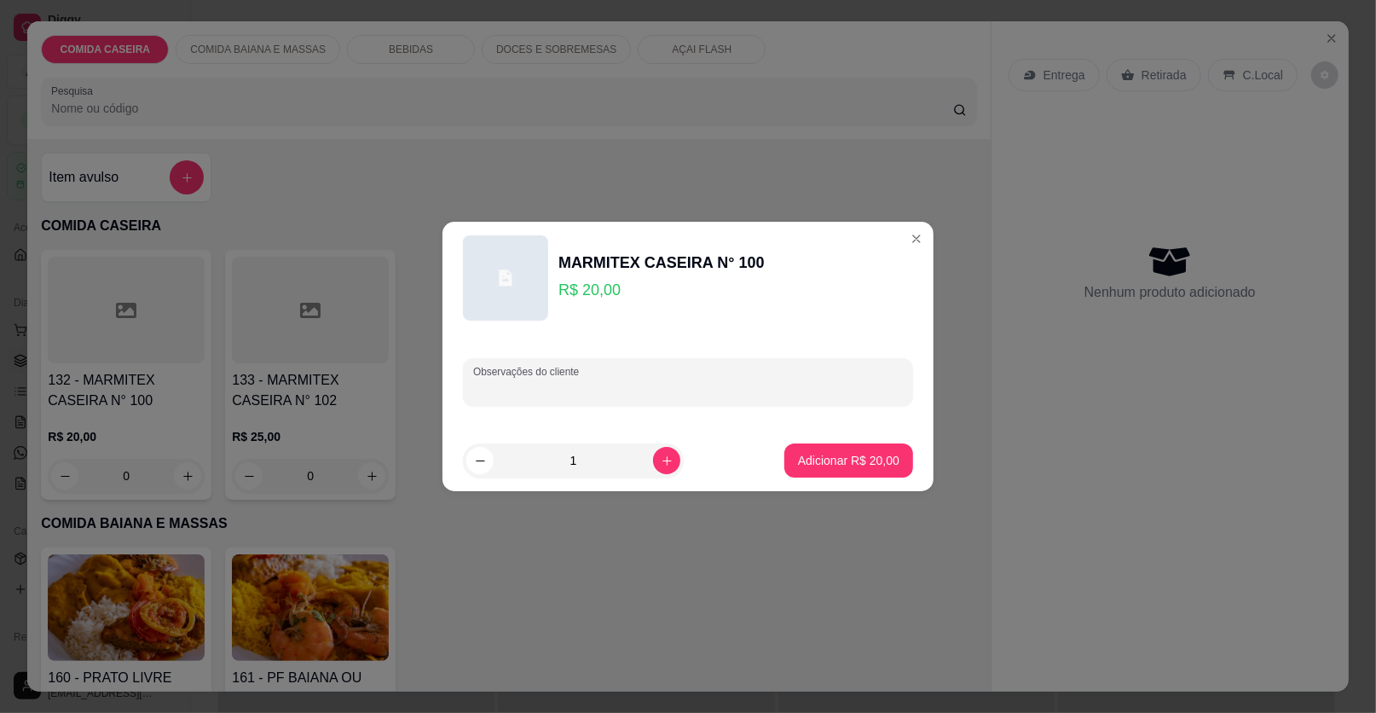
paste input "com frango empanado arroz feijão tropeiro e macarrão"
type input "com frango empanado arroz feijão tropeiro e macarrão"
click at [819, 471] on button "Adicionar R$ 20,00" at bounding box center [848, 460] width 129 height 34
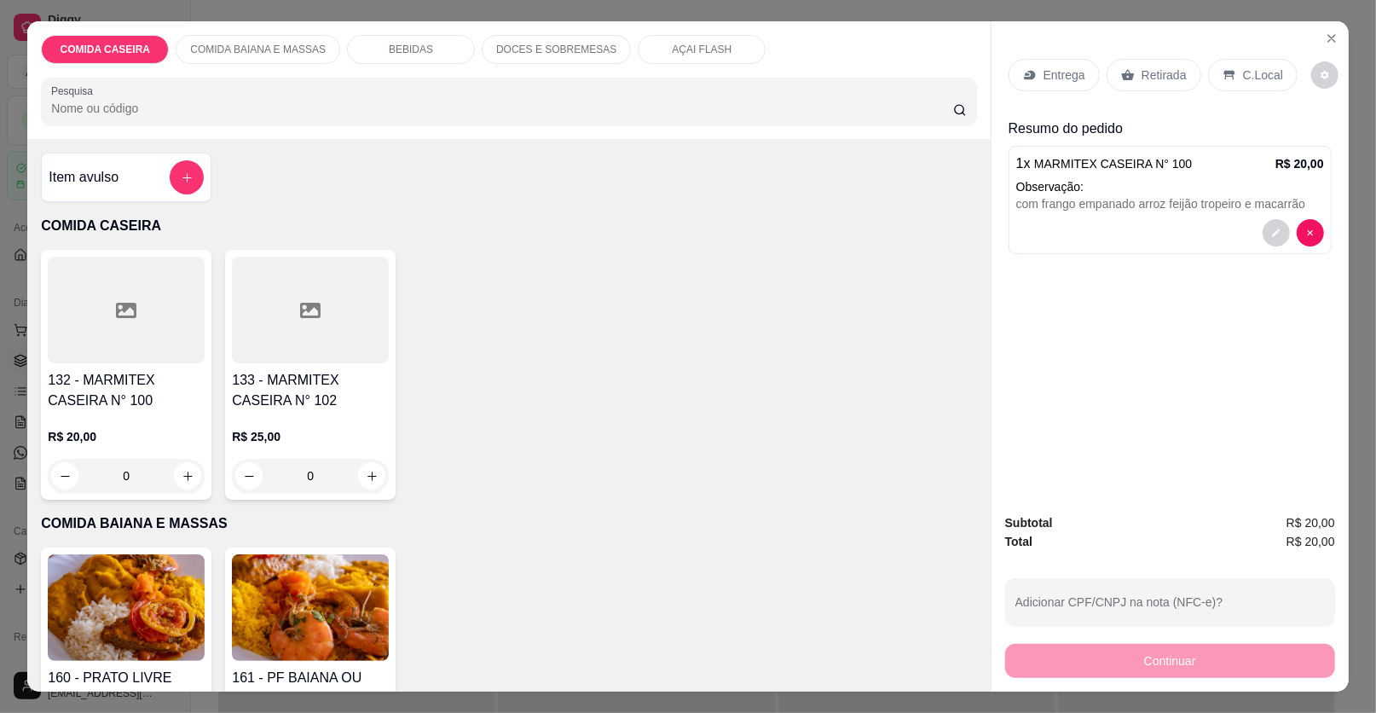
click at [1126, 74] on div "Retirada" at bounding box center [1154, 75] width 95 height 32
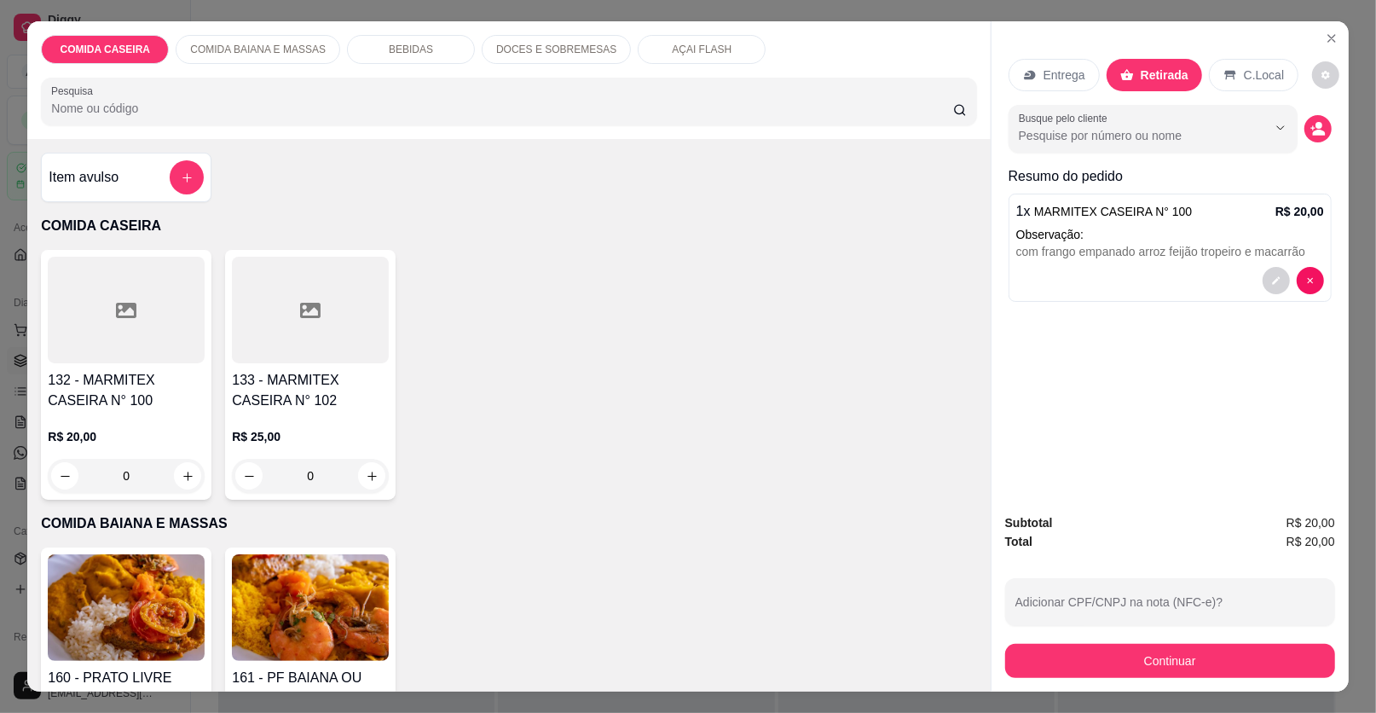
click at [1068, 80] on p "Entrega" at bounding box center [1065, 75] width 42 height 17
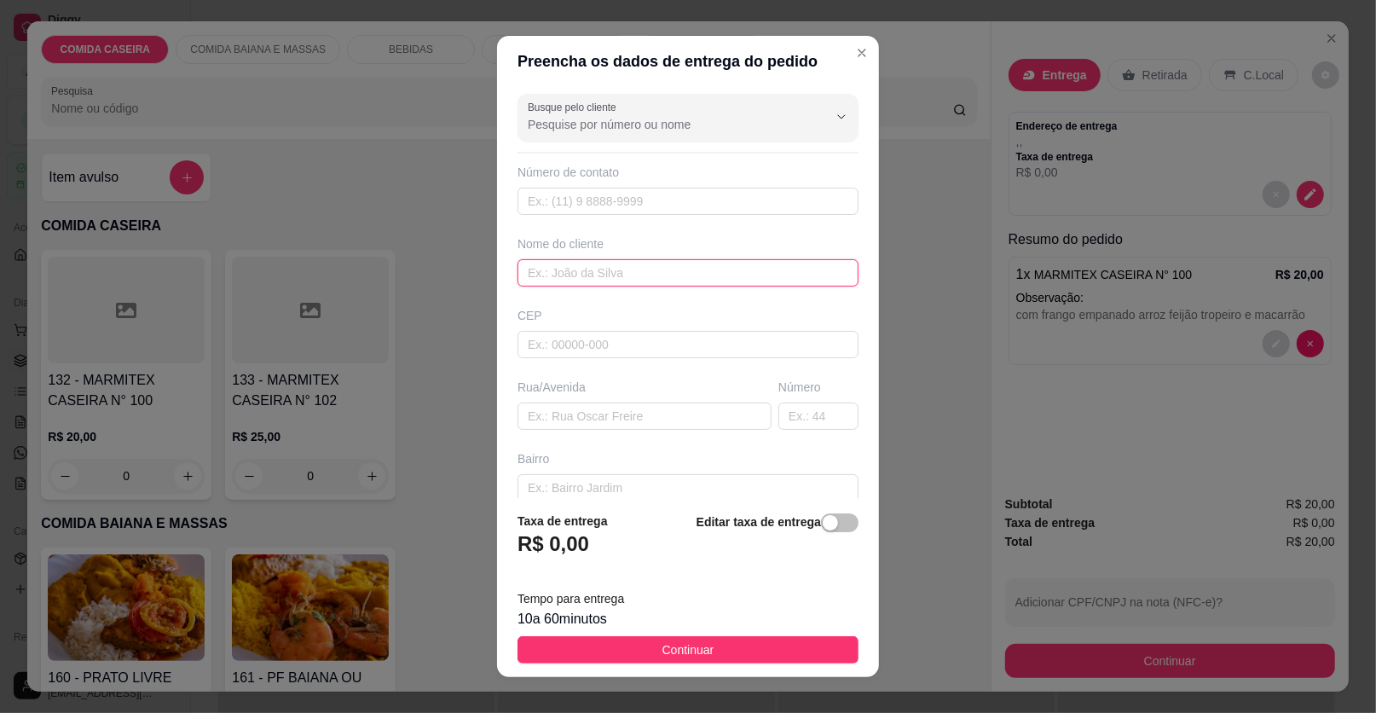
click at [581, 270] on input "text" at bounding box center [688, 272] width 341 height 27
type input "messi"
click at [664, 418] on input "text" at bounding box center [645, 415] width 254 height 27
paste input "Em frente a casa de [PERSON_NAME]"
paste input "[GEOGRAPHIC_DATA][PERSON_NAME]"
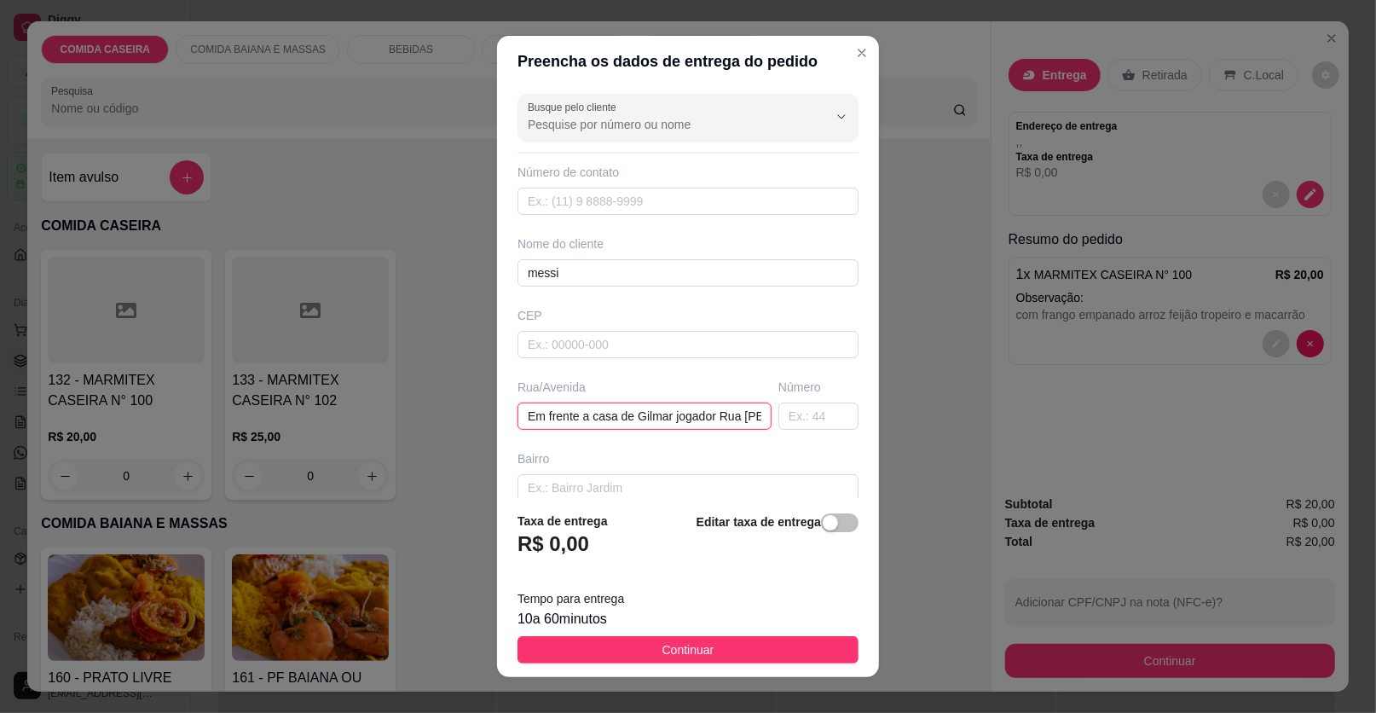
scroll to position [0, 49]
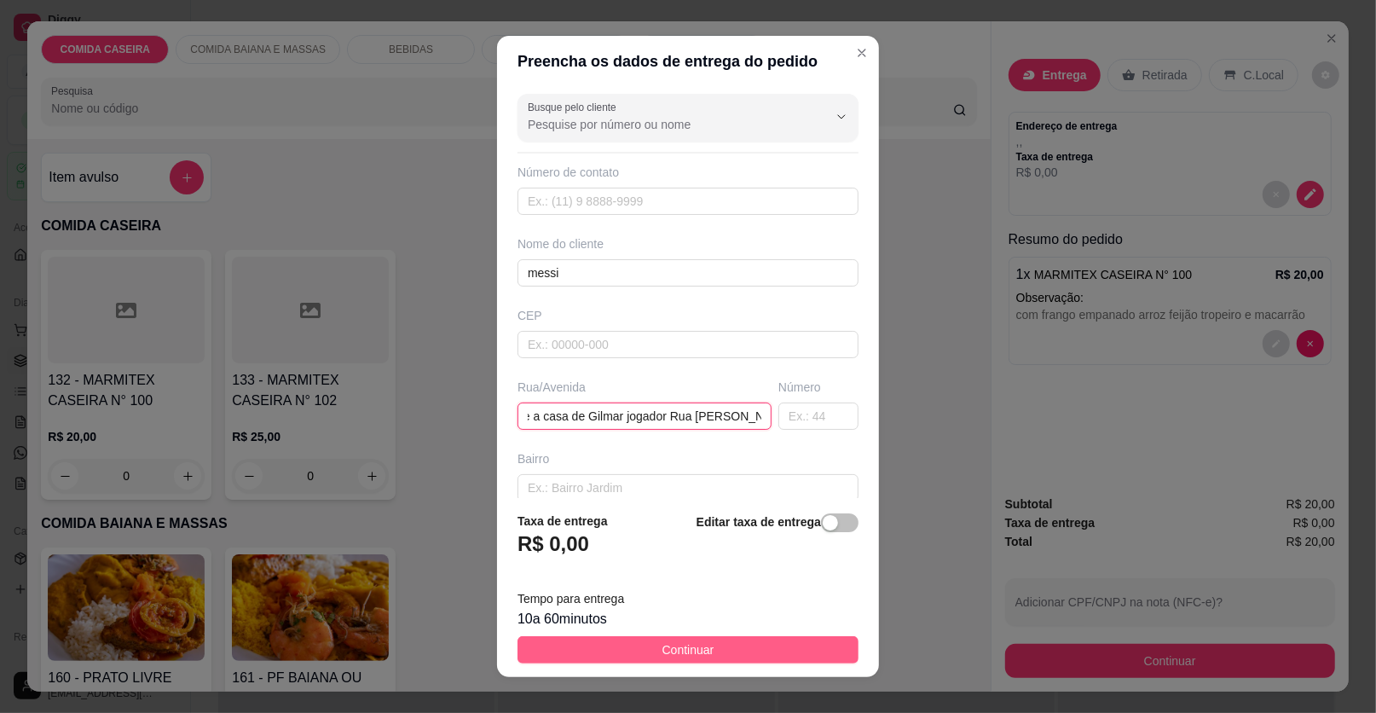
type input "Em frente a casa de Gilmar jogador Rua [PERSON_NAME]"
click at [824, 653] on button "Continuar" at bounding box center [688, 649] width 341 height 27
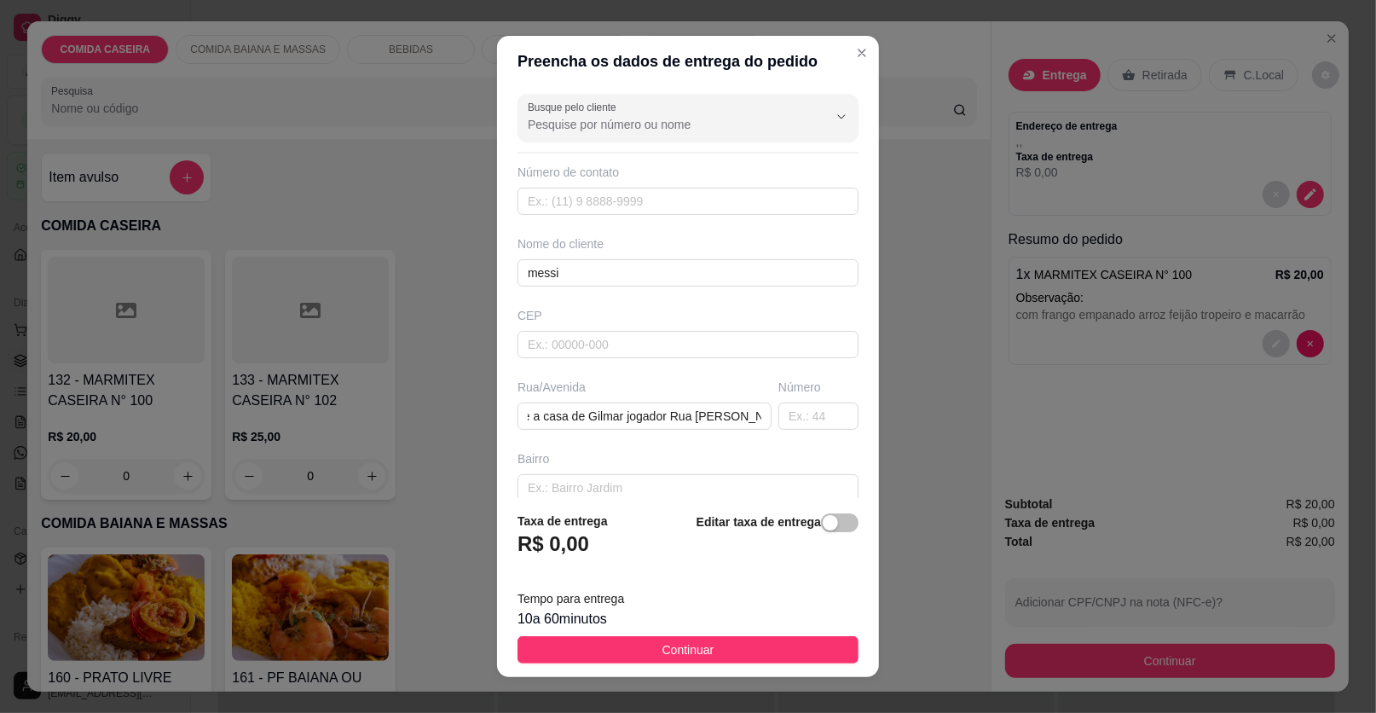
scroll to position [0, 0]
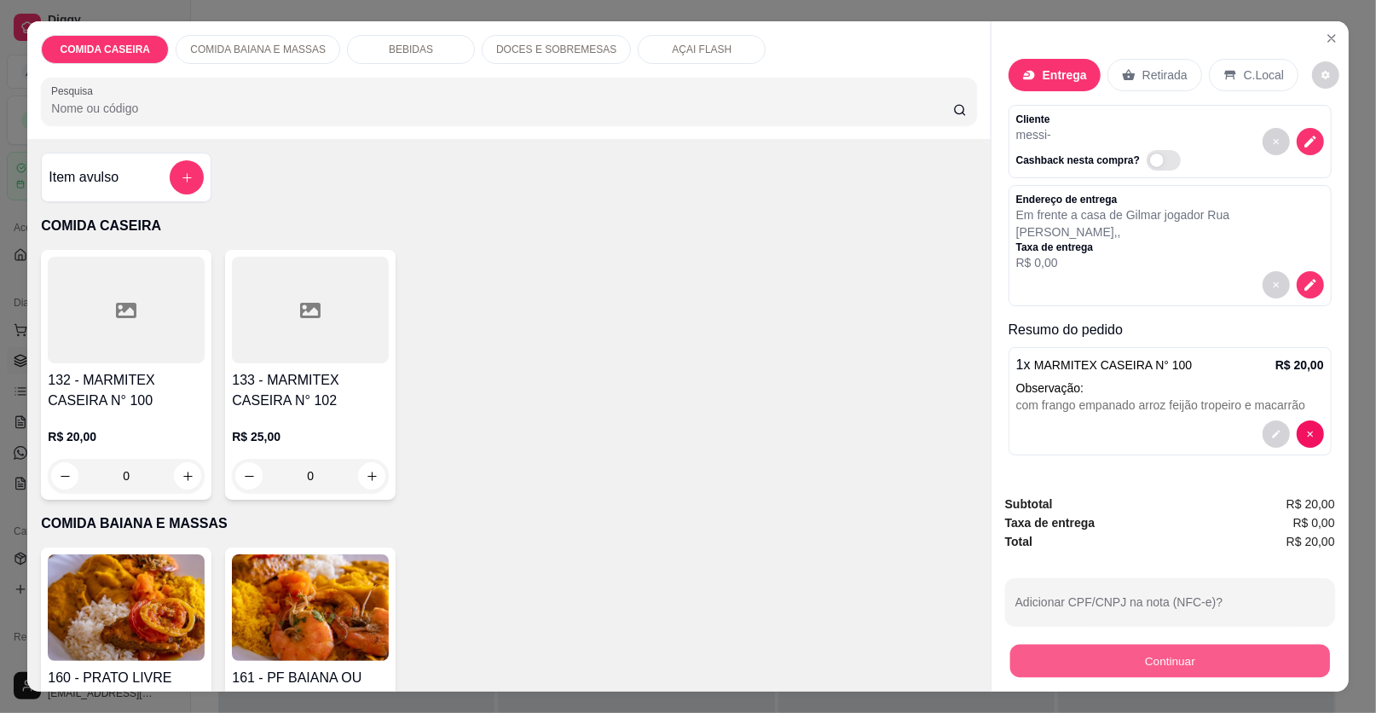
click at [1021, 668] on button "Continuar" at bounding box center [1170, 661] width 320 height 33
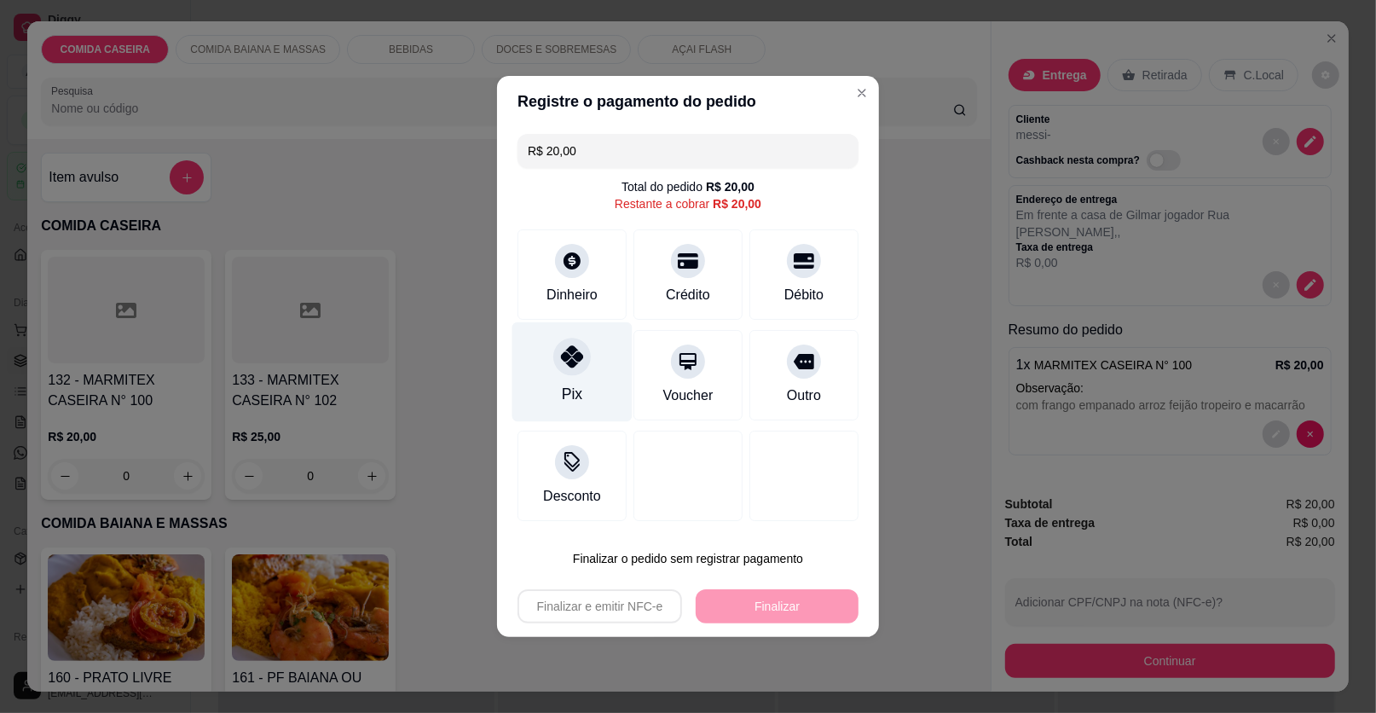
click at [570, 336] on div "Pix" at bounding box center [572, 372] width 120 height 100
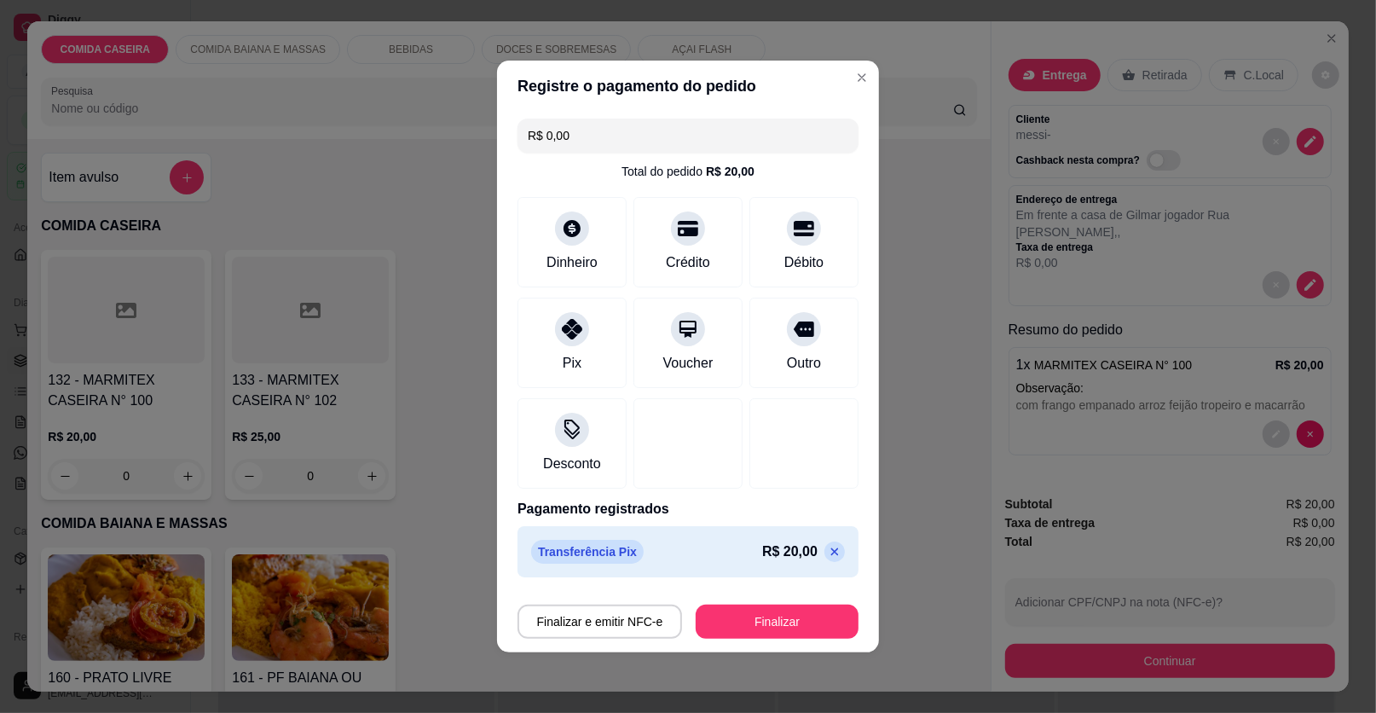
click at [756, 632] on button "Finalizar" at bounding box center [777, 622] width 163 height 34
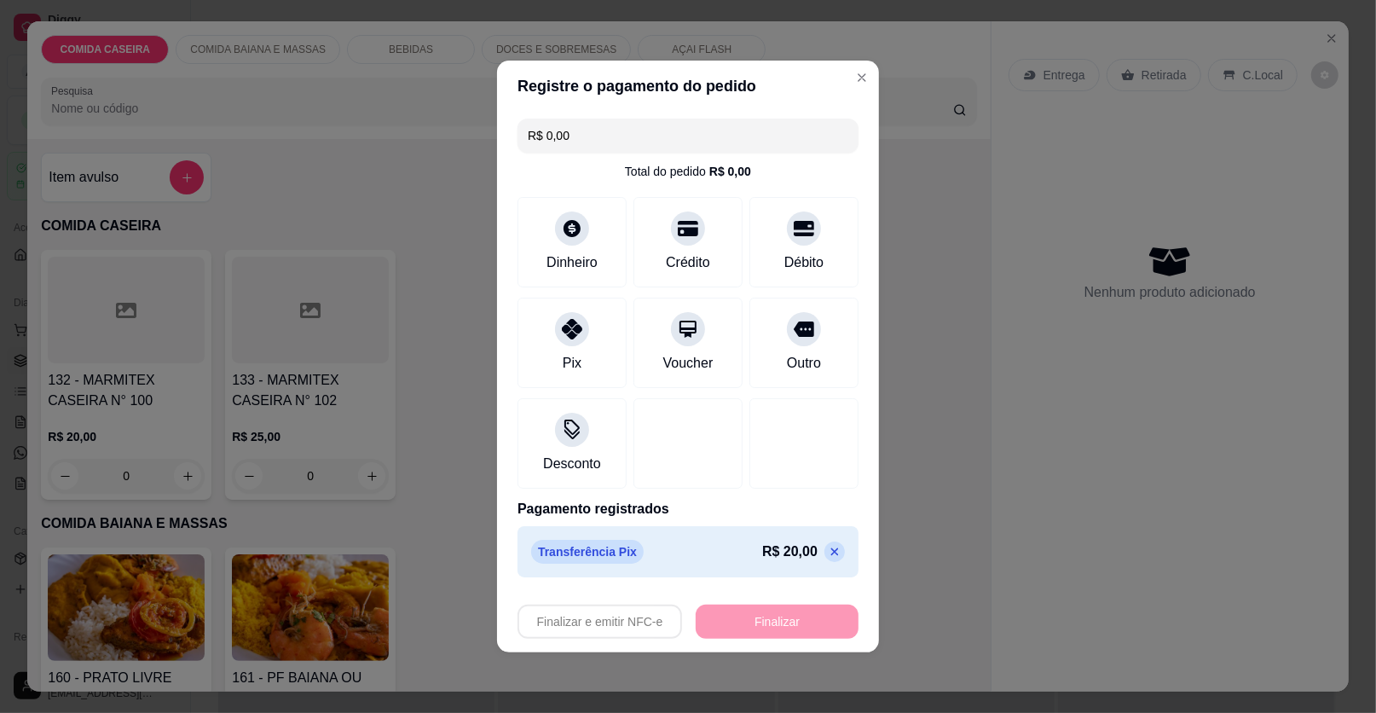
type input "-R$ 20,00"
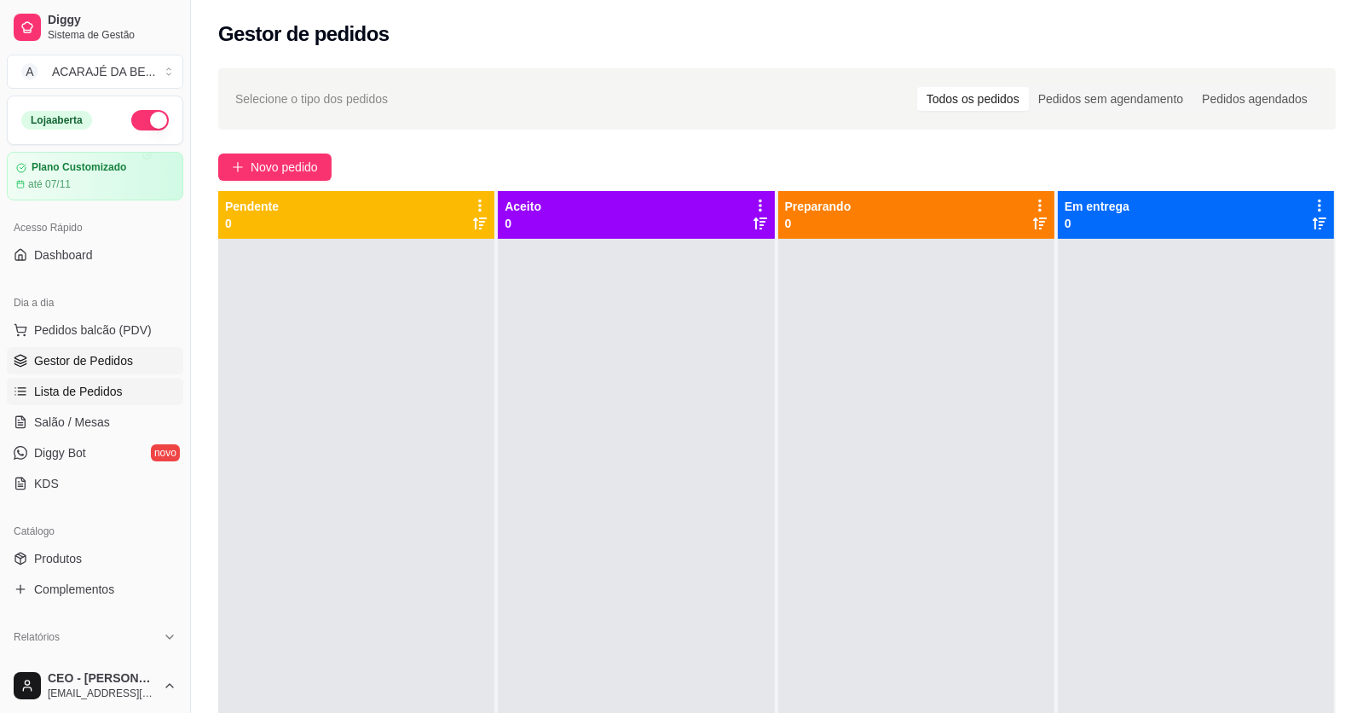
click at [43, 383] on span "Lista de Pedidos" at bounding box center [78, 391] width 89 height 17
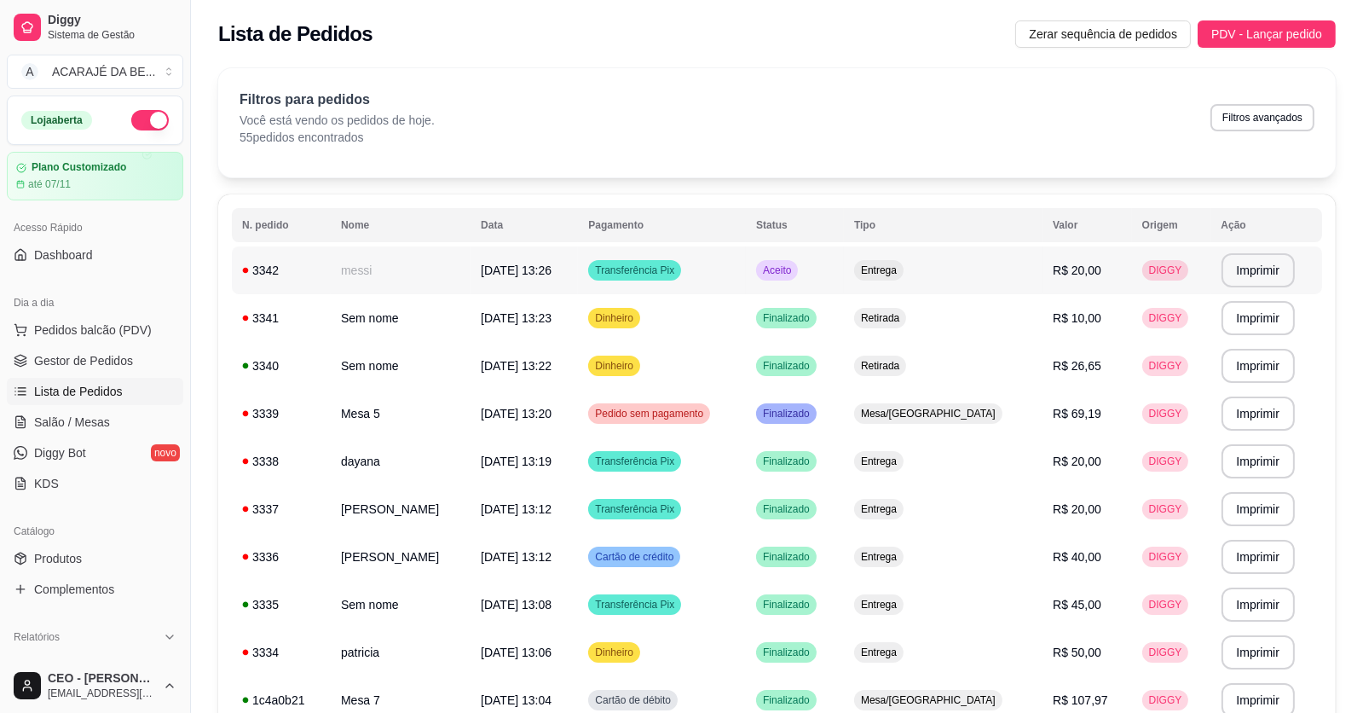
click at [458, 268] on td "messi" at bounding box center [401, 270] width 140 height 48
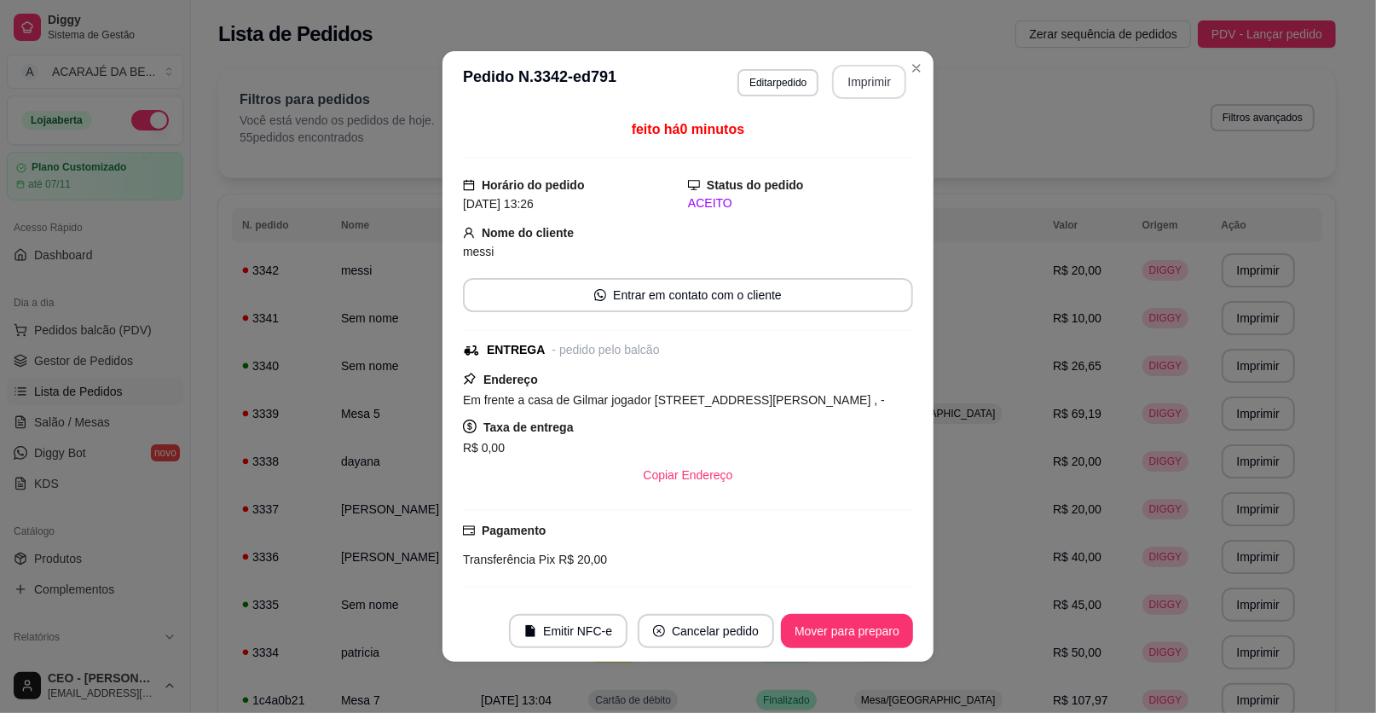
click at [875, 85] on button "Imprimir" at bounding box center [869, 82] width 74 height 34
click at [848, 636] on button "Mover para preparo" at bounding box center [847, 631] width 132 height 34
click at [848, 636] on div "Mover para preparo" at bounding box center [835, 631] width 156 height 34
click at [848, 636] on button "Mover para entrega" at bounding box center [848, 631] width 128 height 33
click at [847, 636] on button "Mover para finalizado" at bounding box center [843, 631] width 142 height 34
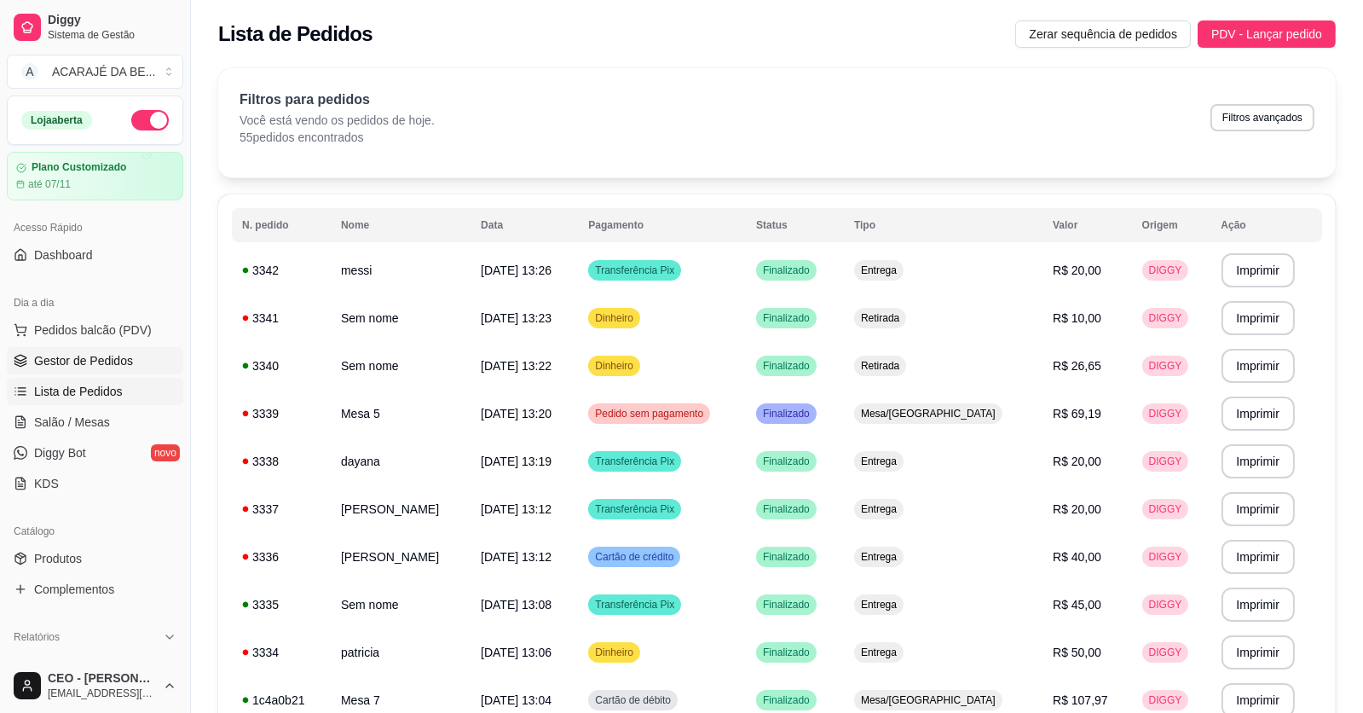
click at [107, 363] on span "Gestor de Pedidos" at bounding box center [83, 360] width 99 height 17
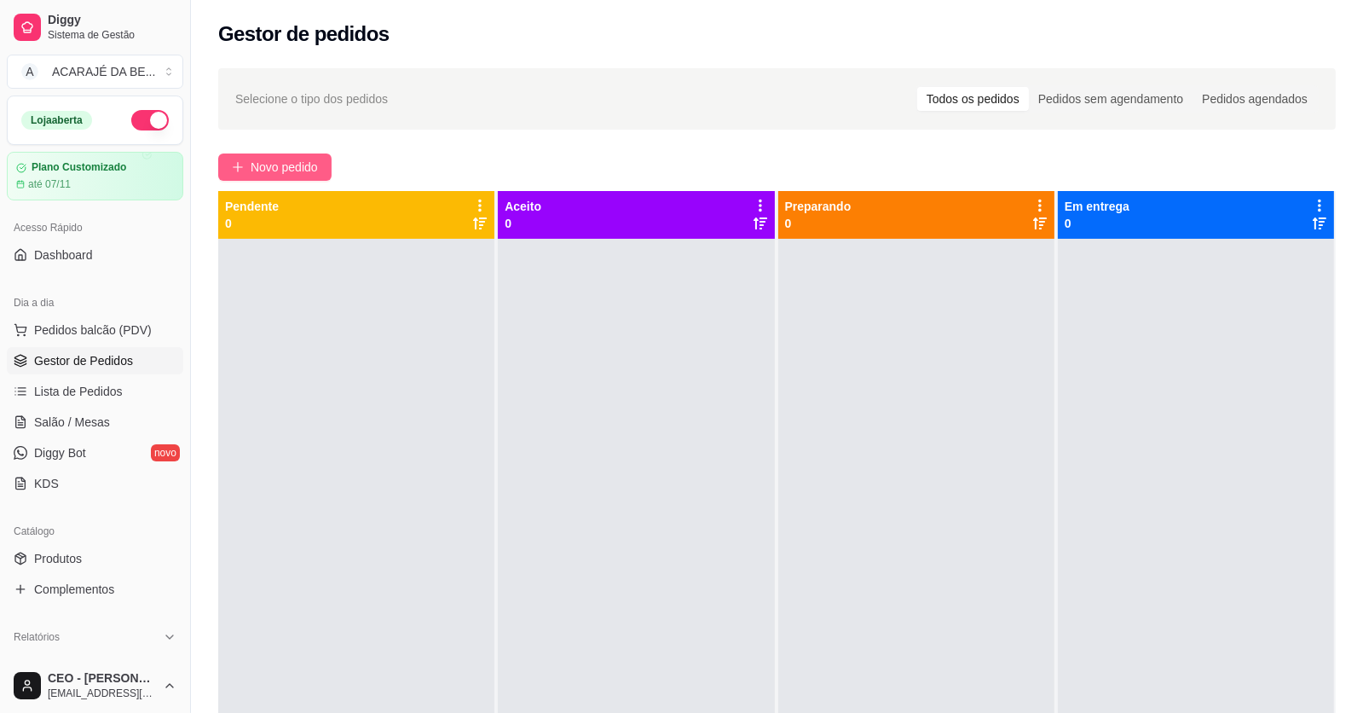
click at [261, 167] on span "Novo pedido" at bounding box center [284, 167] width 67 height 19
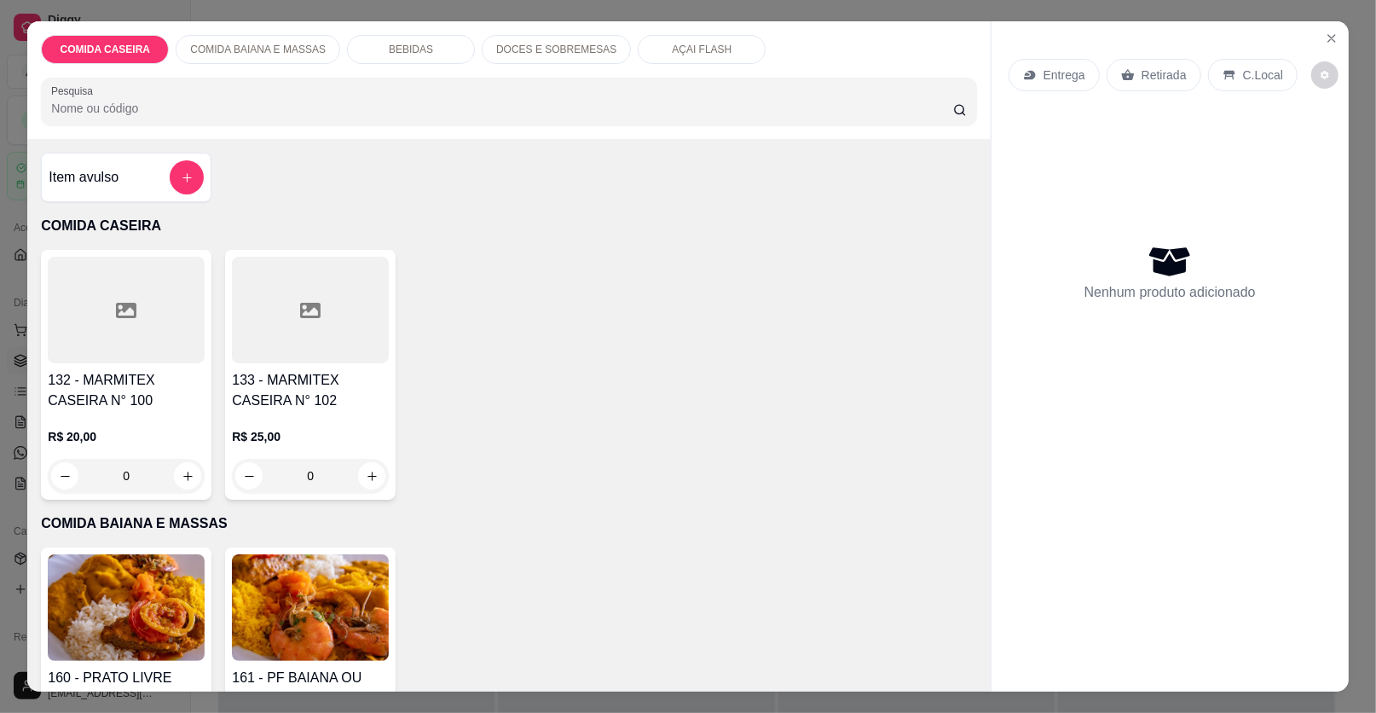
click at [301, 323] on div at bounding box center [310, 310] width 157 height 107
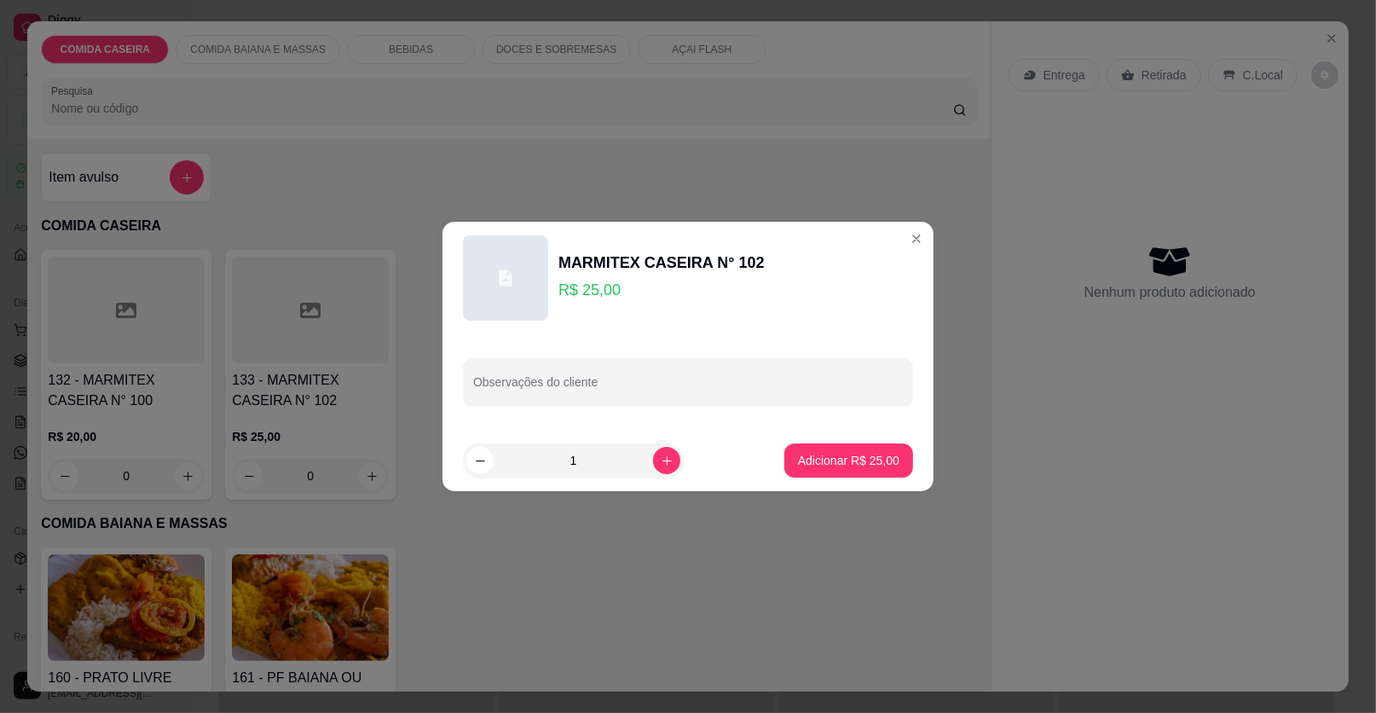
click at [582, 385] on input "Observações do cliente" at bounding box center [688, 388] width 430 height 17
paste input "Uma marmita G com [PERSON_NAME] , feijão tropeiro, batata frita coxa de frango …"
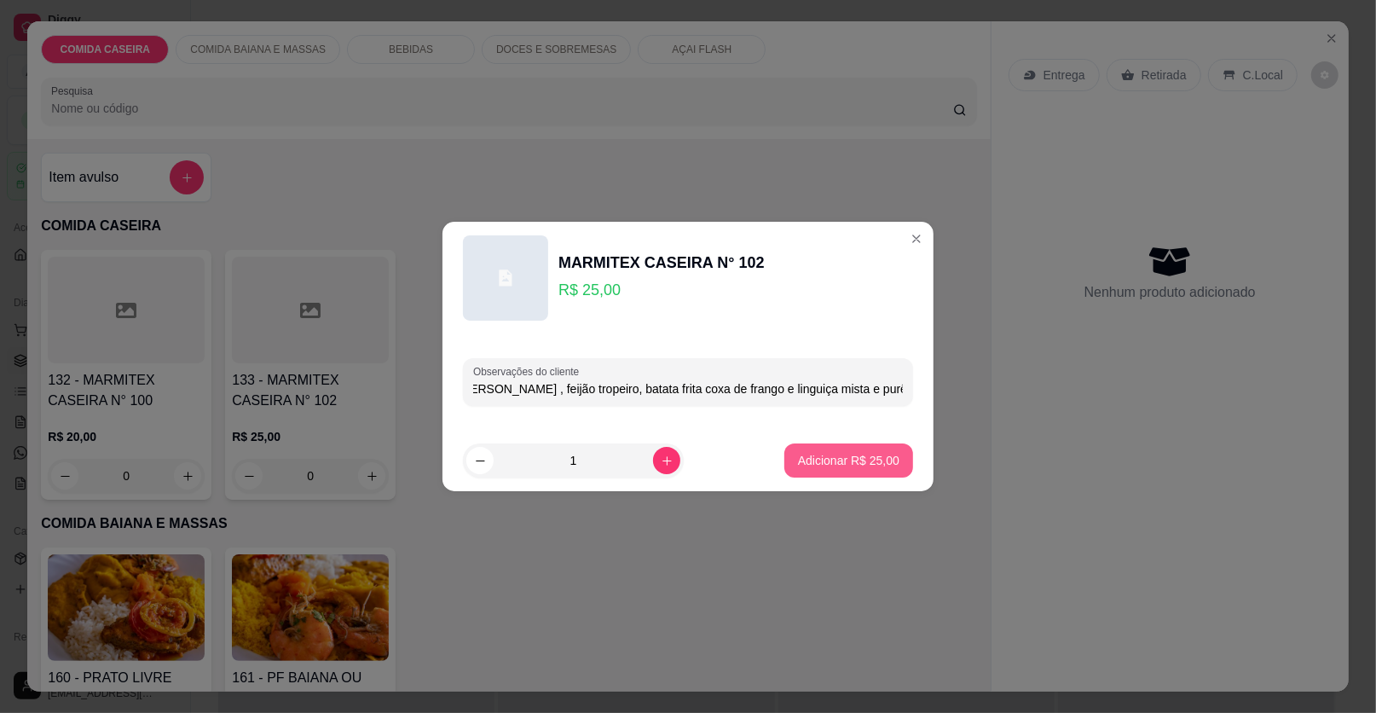
type input "Uma marmita G com [PERSON_NAME] , feijão tropeiro, batata frita coxa de frango …"
click at [823, 467] on p "Adicionar R$ 25,00" at bounding box center [848, 460] width 101 height 17
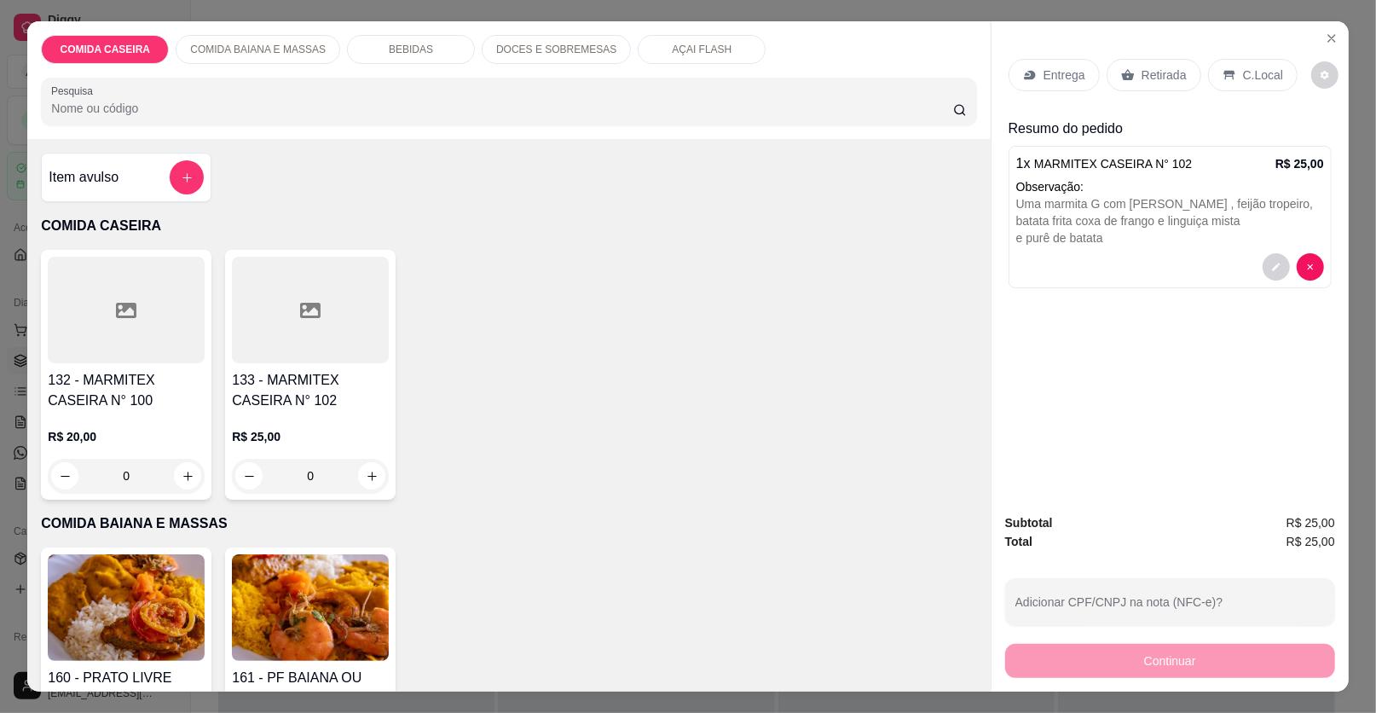
click at [1024, 68] on icon at bounding box center [1030, 75] width 14 height 14
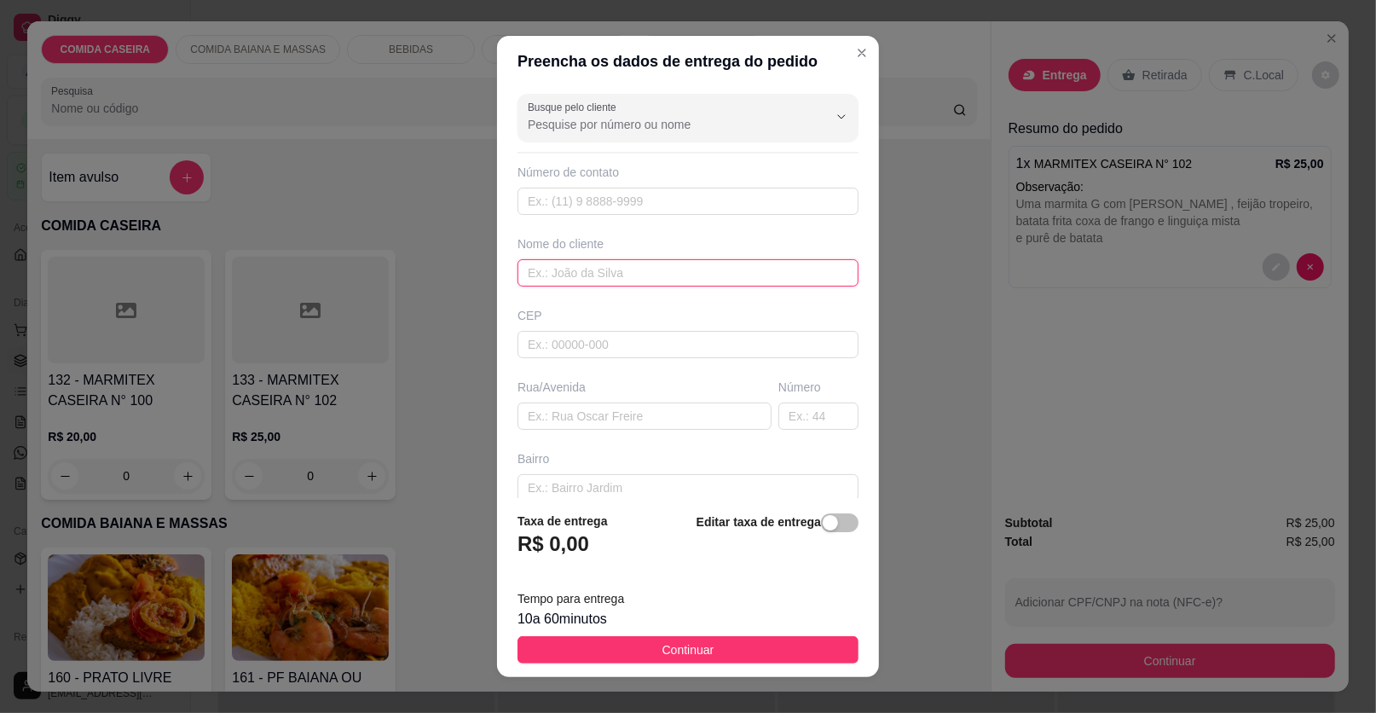
click at [634, 279] on input "text" at bounding box center [688, 272] width 341 height 27
type input "maria"
click at [659, 408] on input "text" at bounding box center [645, 415] width 254 height 27
paste input "[GEOGRAPHIC_DATA] , próximo ao lava jato de marquinho casa de [PERSON_NAME] núm…"
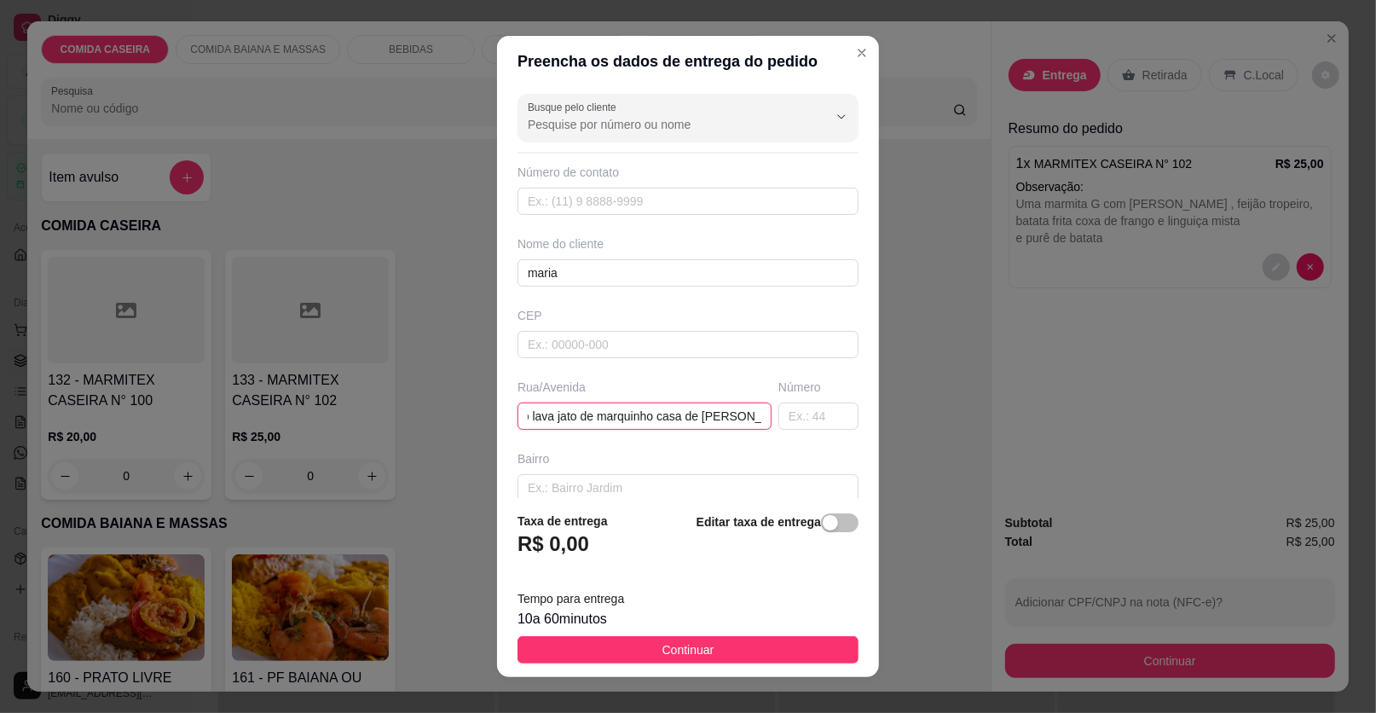
type input "[GEOGRAPHIC_DATA] , próximo ao lava jato de marquinho casa de [PERSON_NAME] núm…"
click at [691, 653] on span "Continuar" at bounding box center [689, 649] width 52 height 19
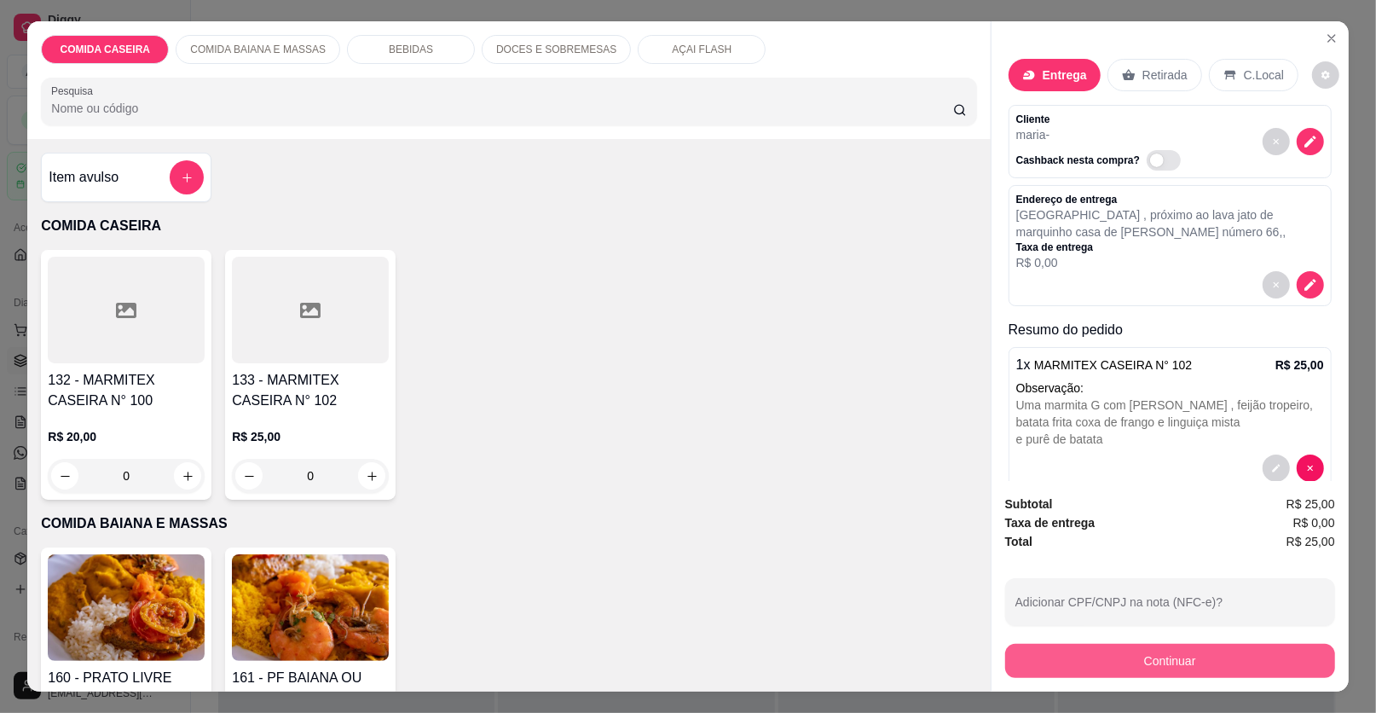
click at [1019, 655] on button "Continuar" at bounding box center [1170, 661] width 330 height 34
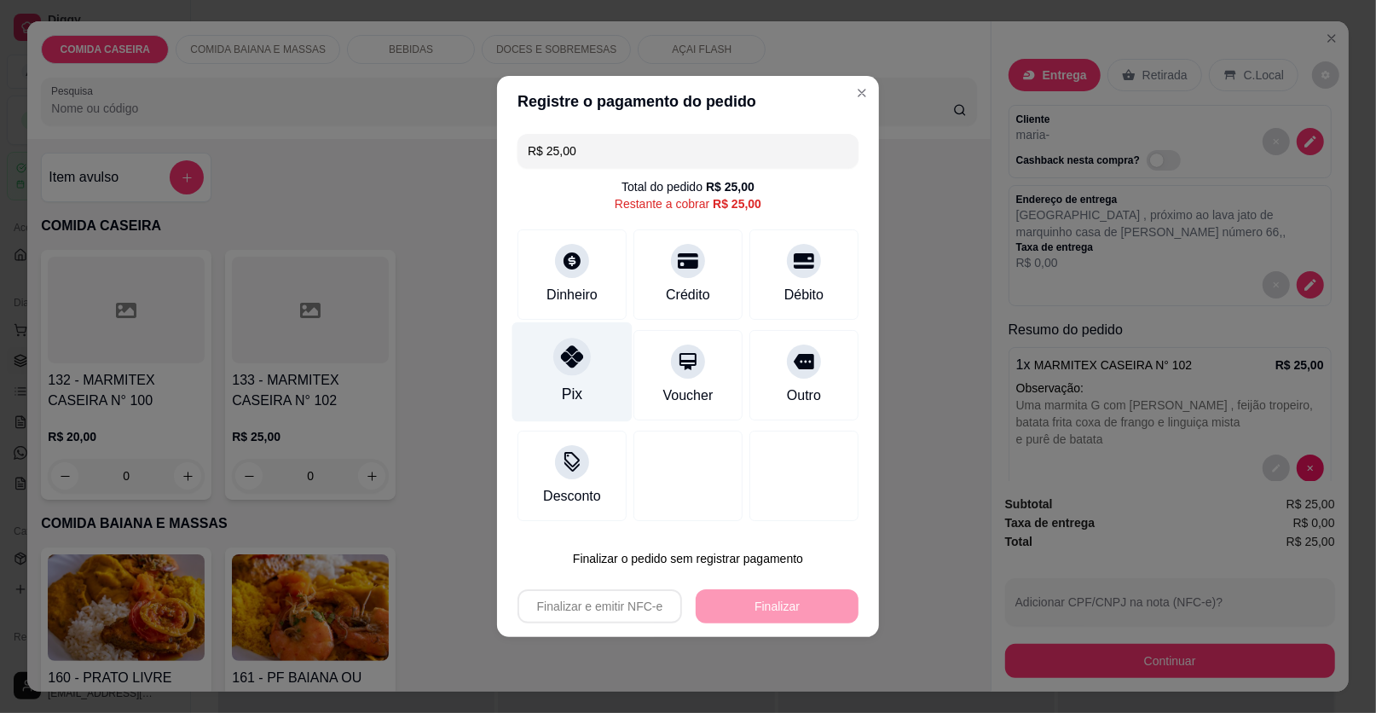
click at [564, 385] on div "Pix" at bounding box center [572, 372] width 120 height 100
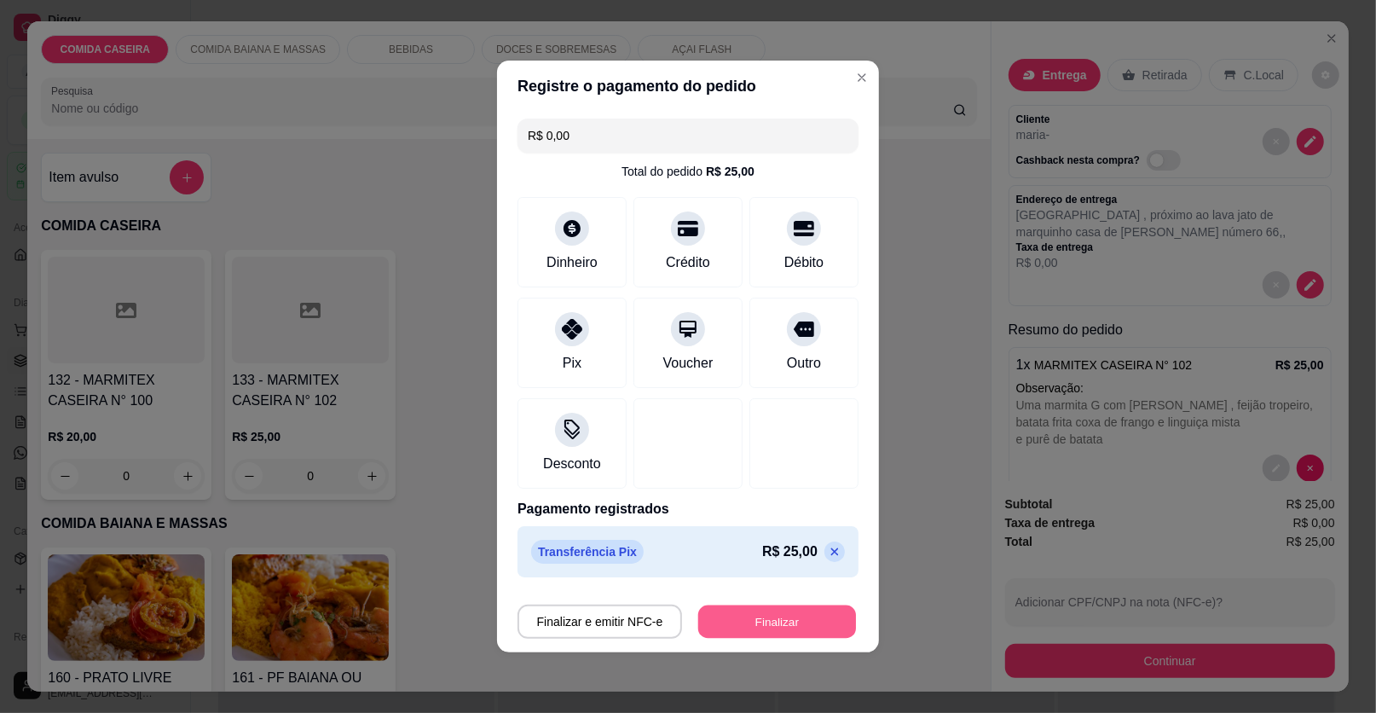
click at [762, 619] on button "Finalizar" at bounding box center [777, 621] width 158 height 33
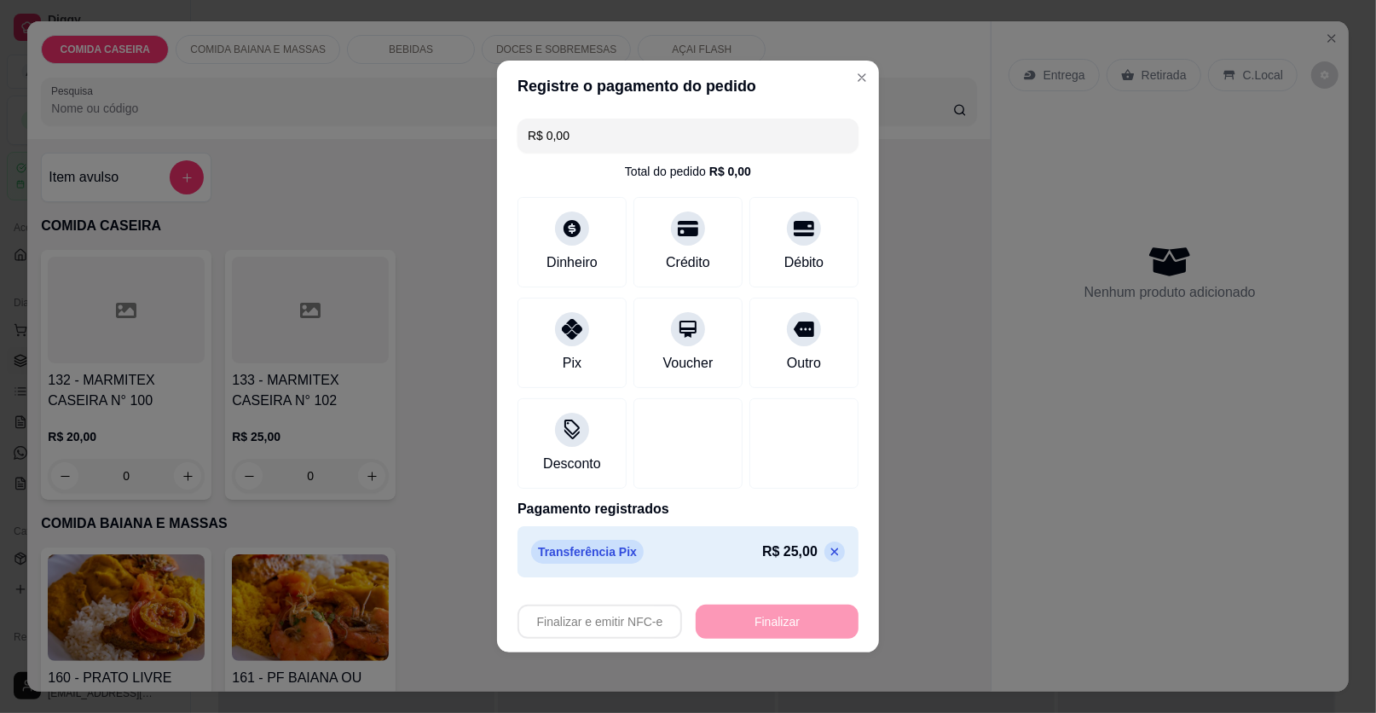
type input "-R$ 25,00"
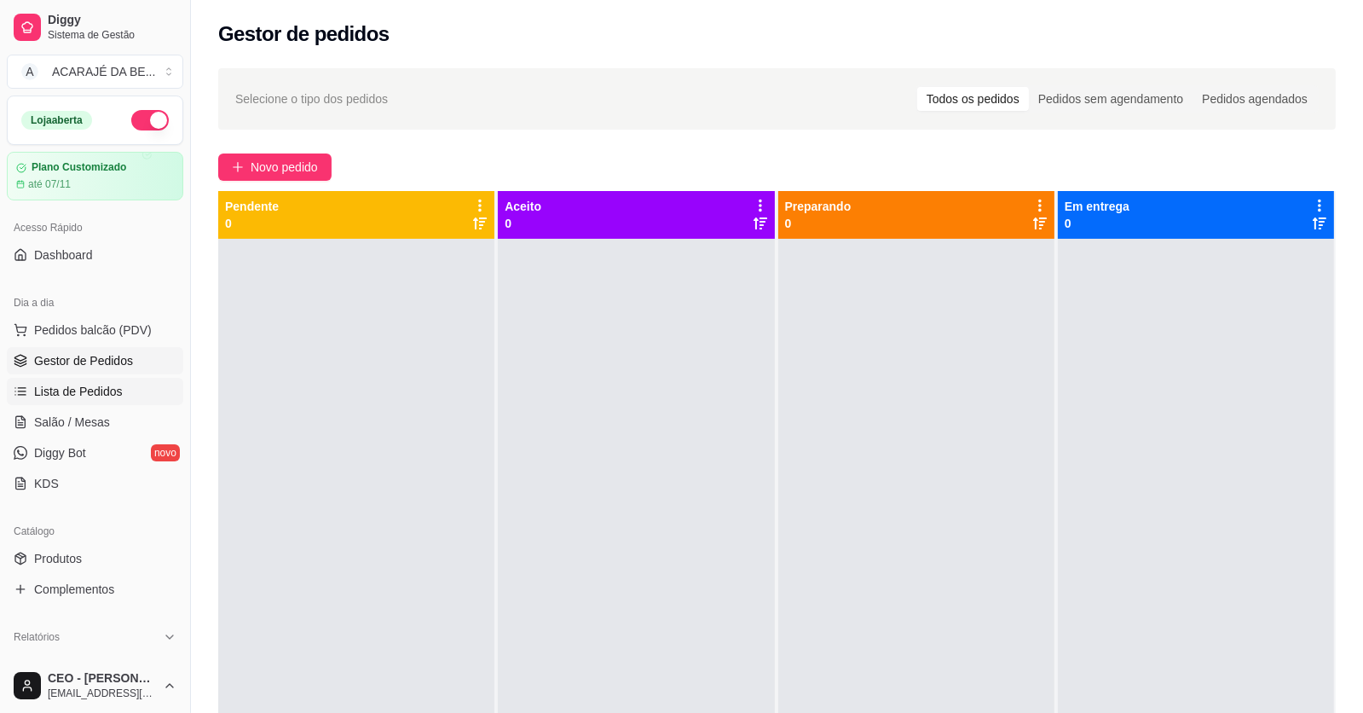
click at [34, 387] on span "Lista de Pedidos" at bounding box center [78, 391] width 89 height 17
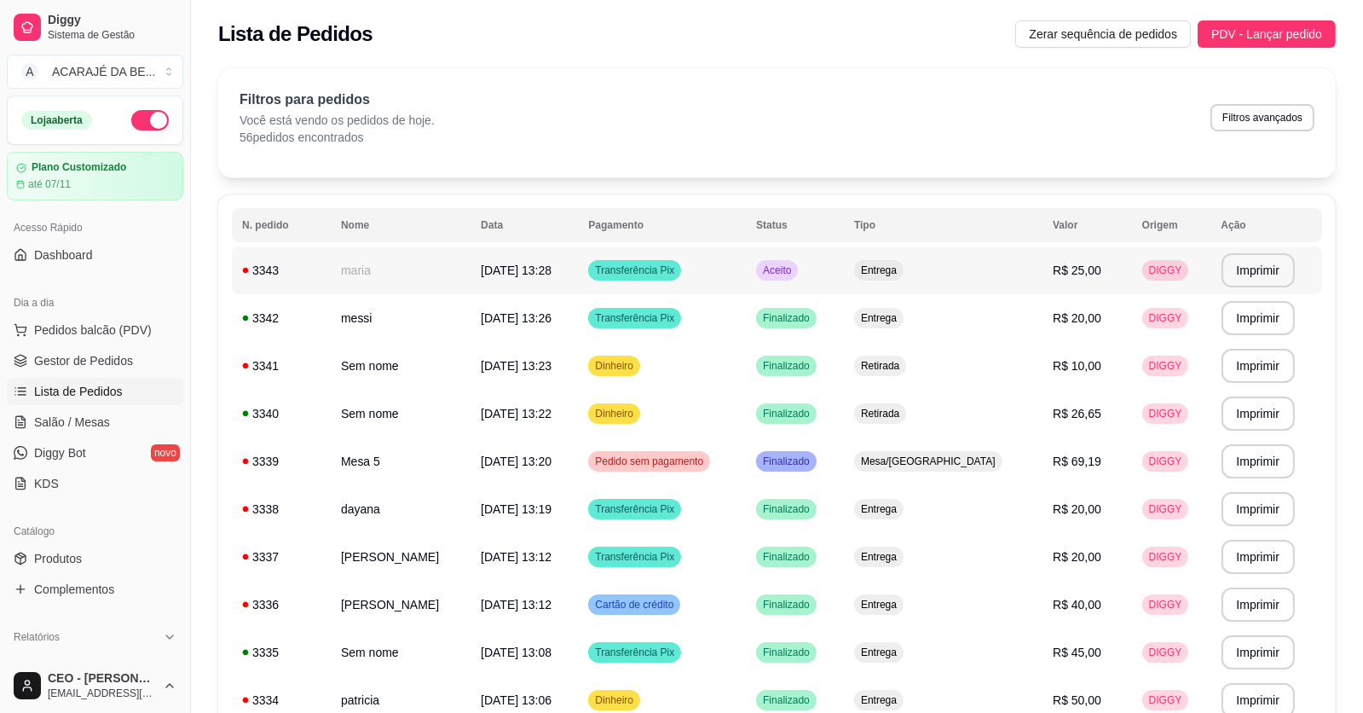
click at [400, 263] on td "maria" at bounding box center [401, 270] width 140 height 48
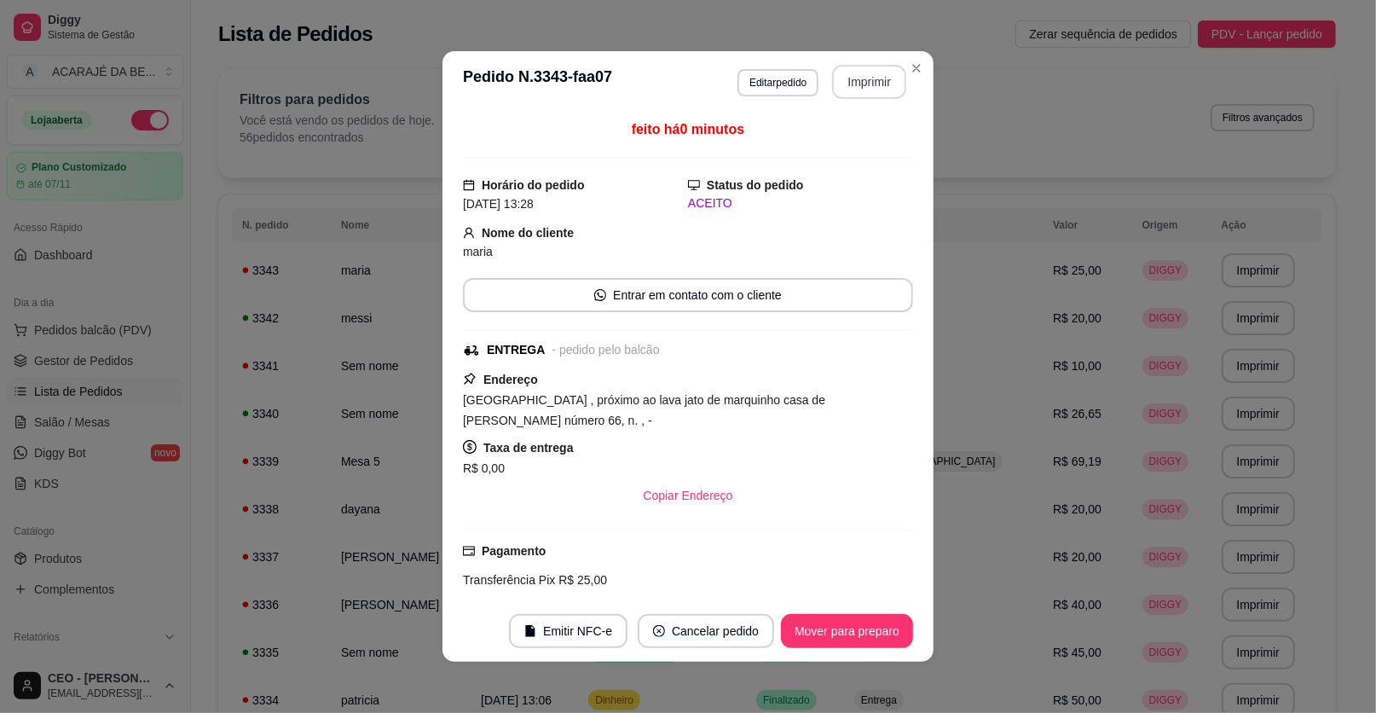
click at [861, 86] on button "Imprimir" at bounding box center [869, 82] width 74 height 34
click at [802, 628] on button "Mover para preparo" at bounding box center [847, 631] width 132 height 34
click at [850, 623] on button "Mover para entrega" at bounding box center [847, 631] width 131 height 34
click at [852, 623] on button "Mover para finalizado" at bounding box center [843, 631] width 142 height 34
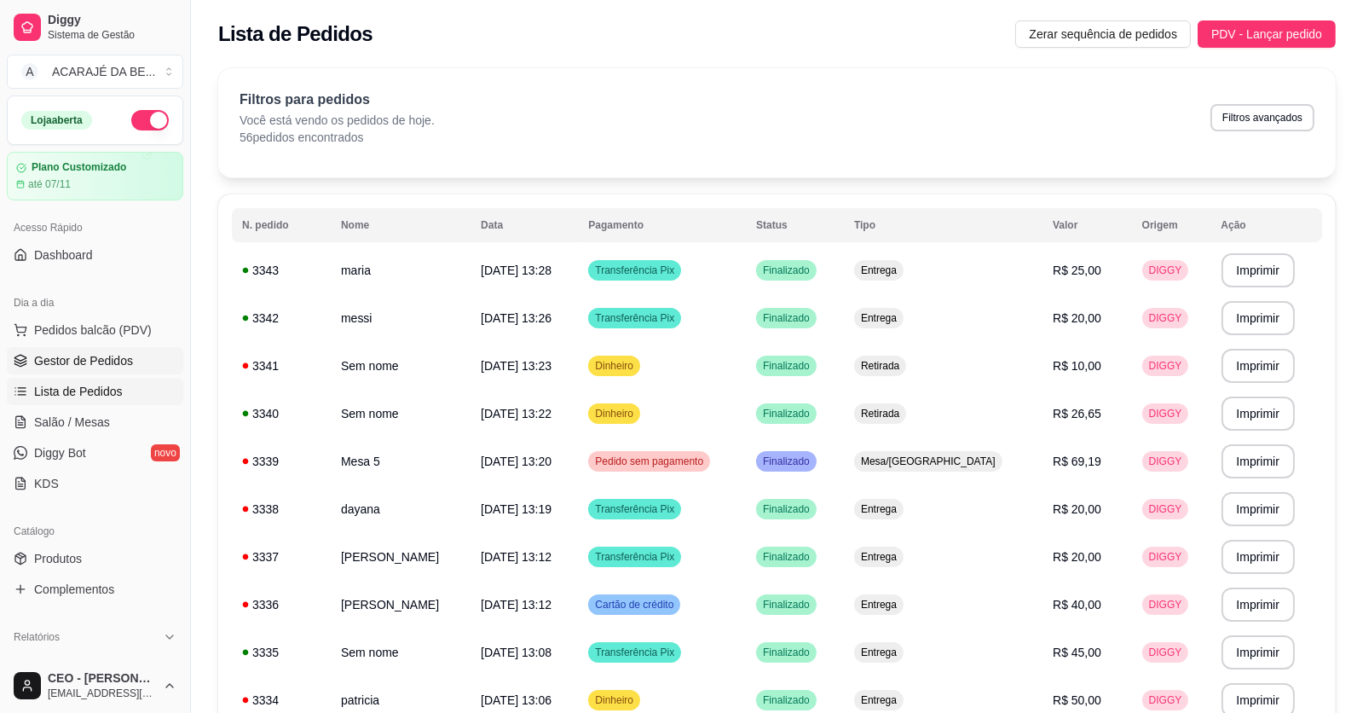
click at [143, 358] on link "Gestor de Pedidos" at bounding box center [95, 360] width 177 height 27
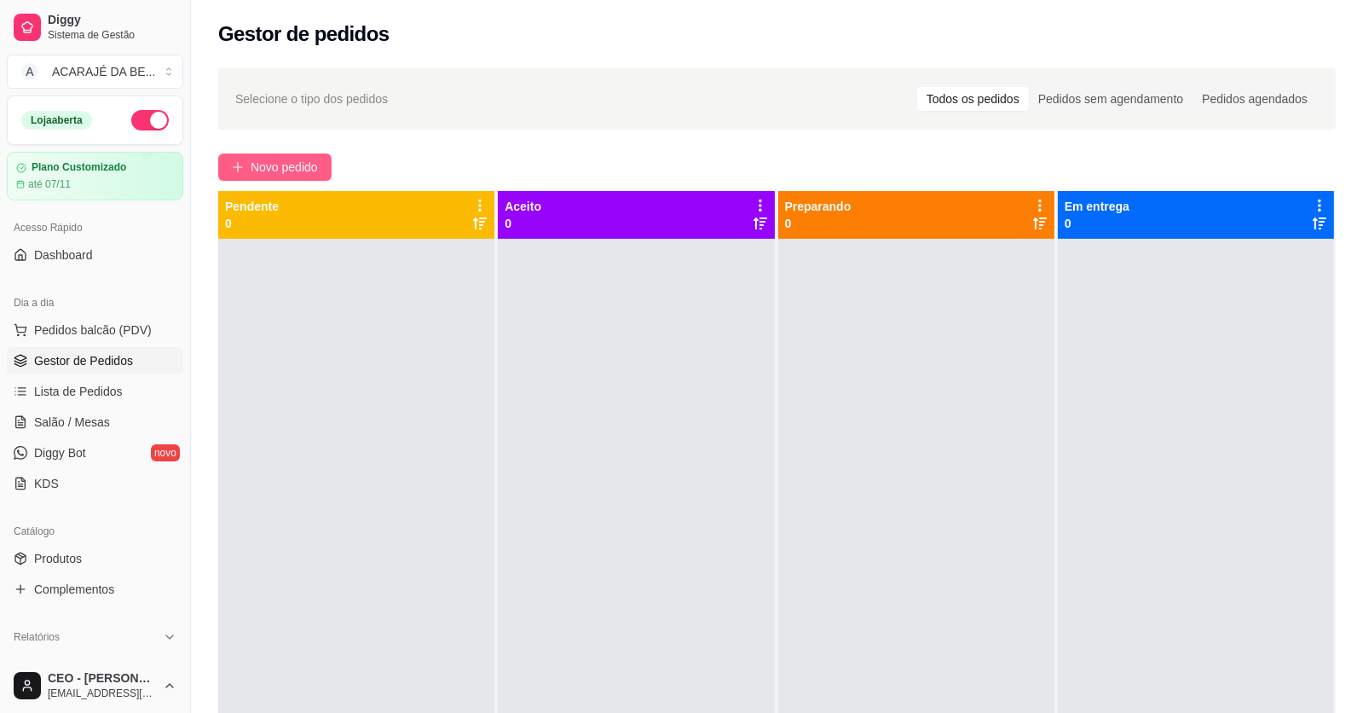
click at [303, 172] on span "Novo pedido" at bounding box center [284, 167] width 67 height 19
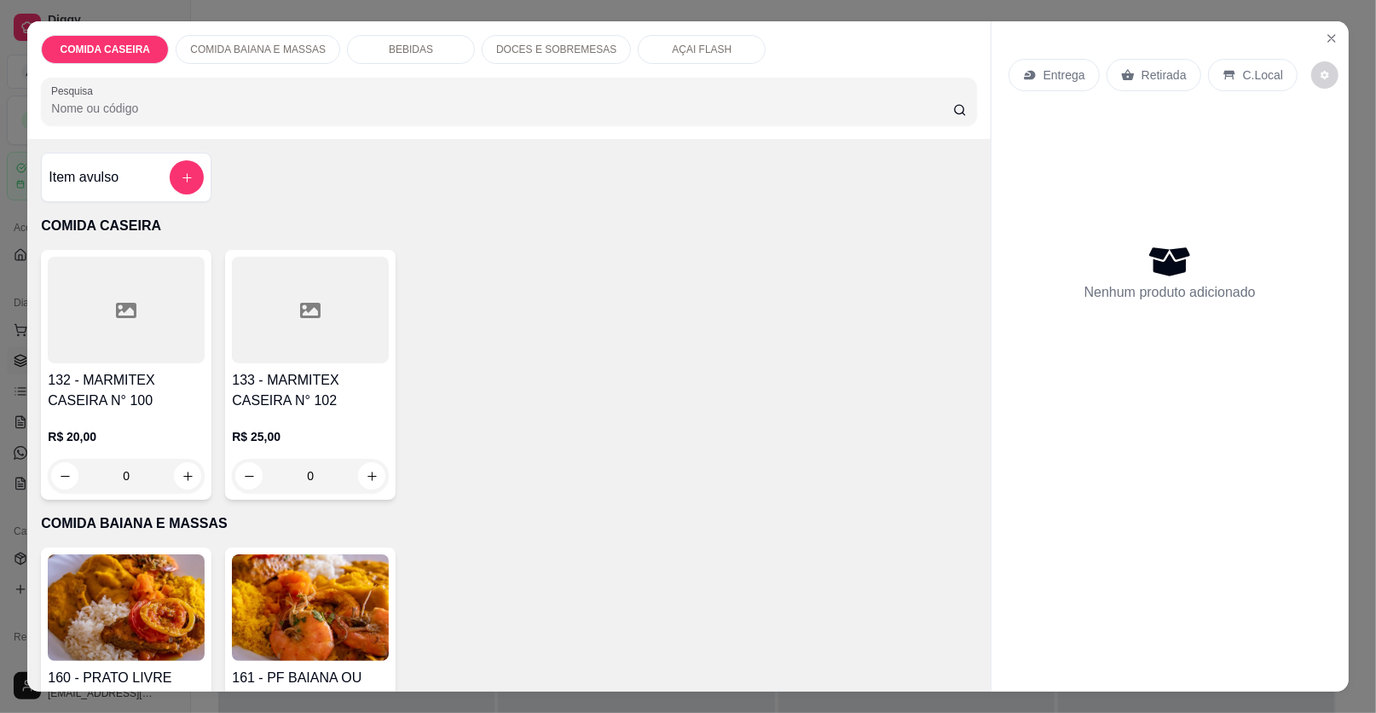
click at [48, 371] on h4 "132 - MARMITEX CASEIRA N° 100" at bounding box center [126, 390] width 157 height 41
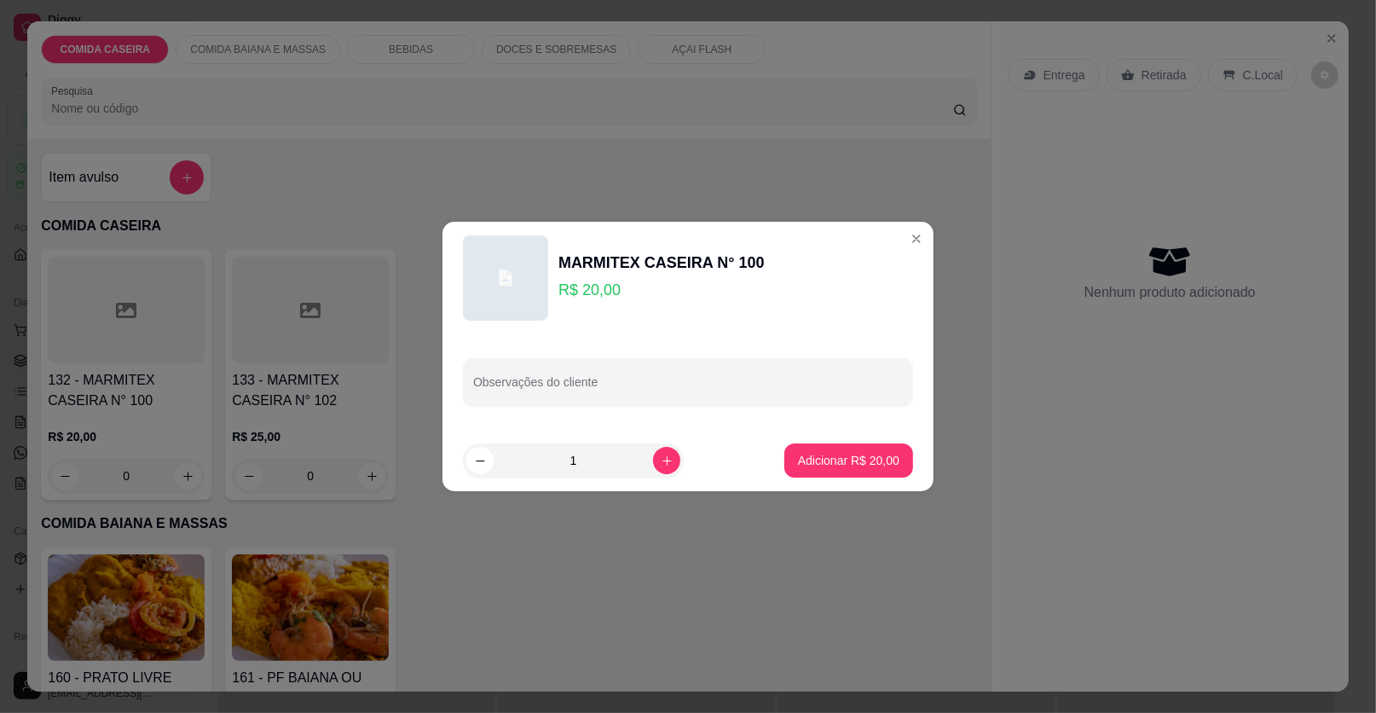
click at [592, 355] on div "Observações do cliente" at bounding box center [688, 381] width 491 height 95
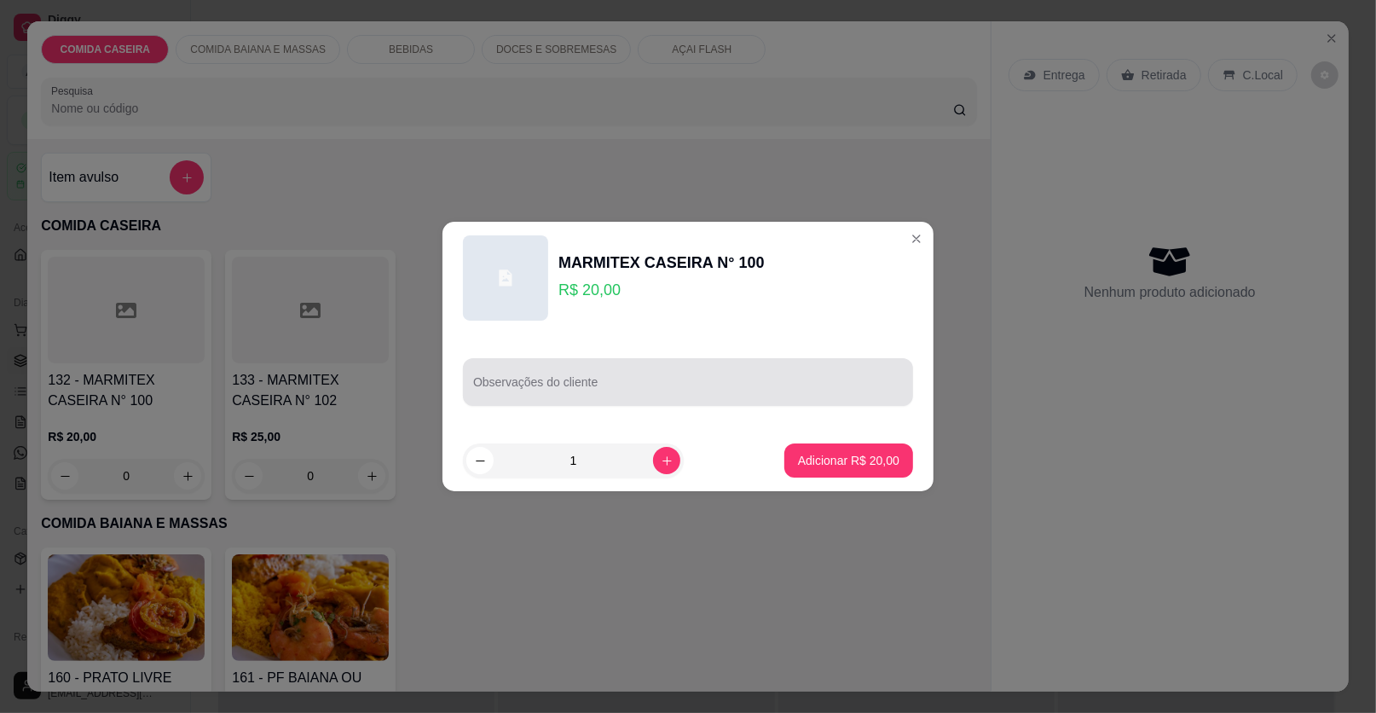
click at [596, 379] on div at bounding box center [688, 382] width 430 height 34
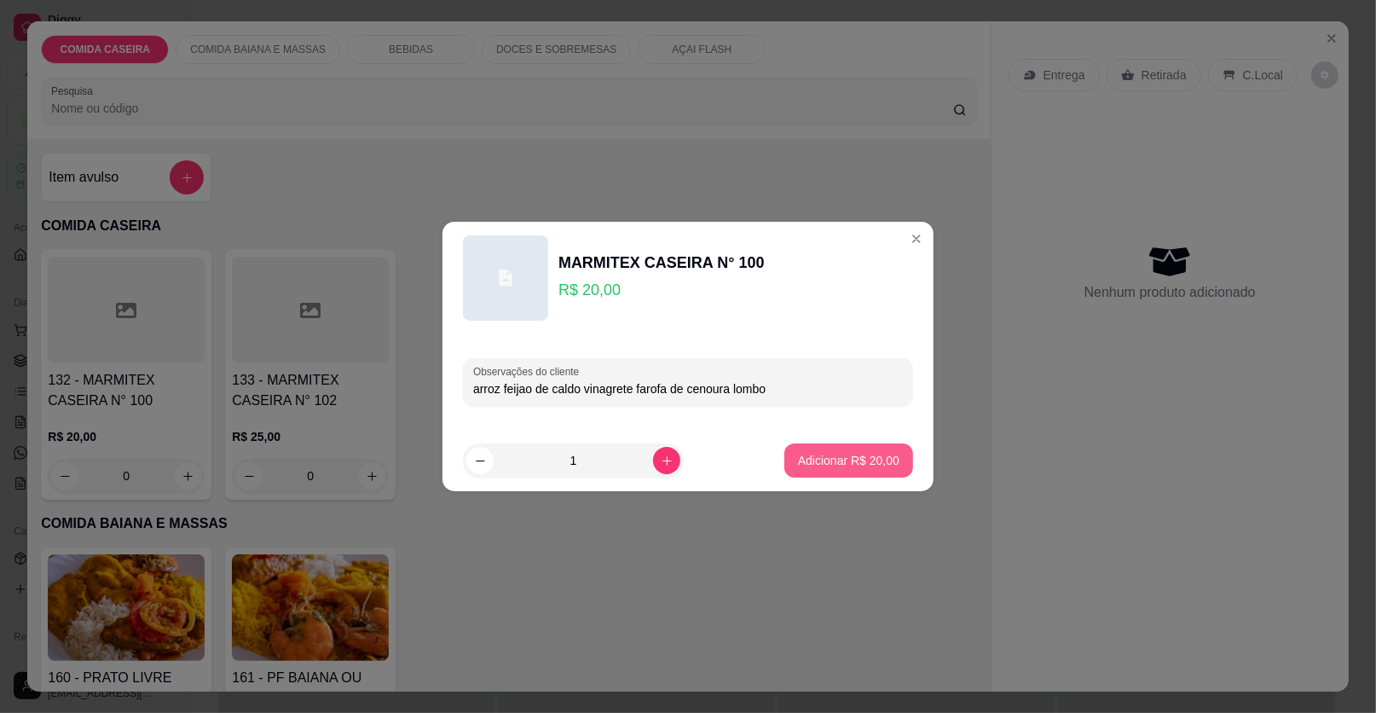
type input "arroz feijao de caldo vinagrete farofa de cenoura lombo"
click at [806, 447] on button "Adicionar R$ 20,00" at bounding box center [848, 460] width 129 height 34
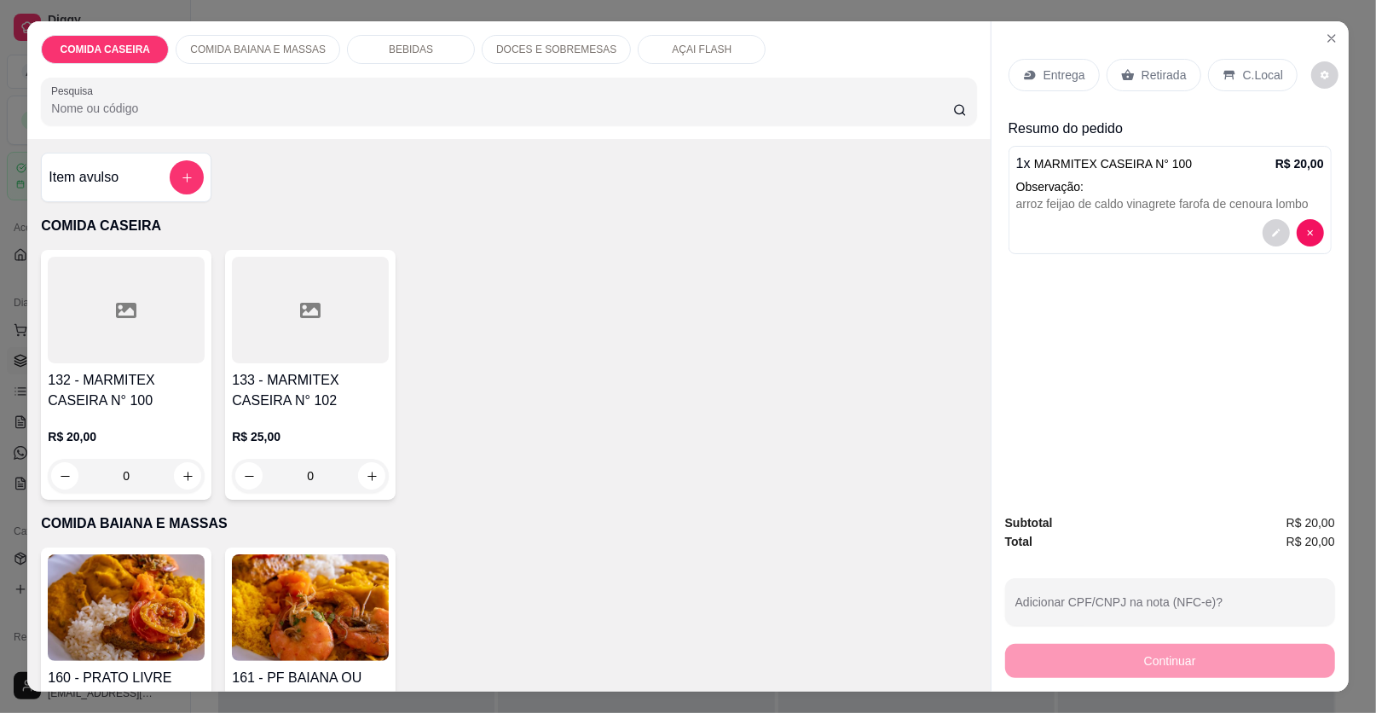
click at [1046, 71] on p "Entrega" at bounding box center [1065, 75] width 42 height 17
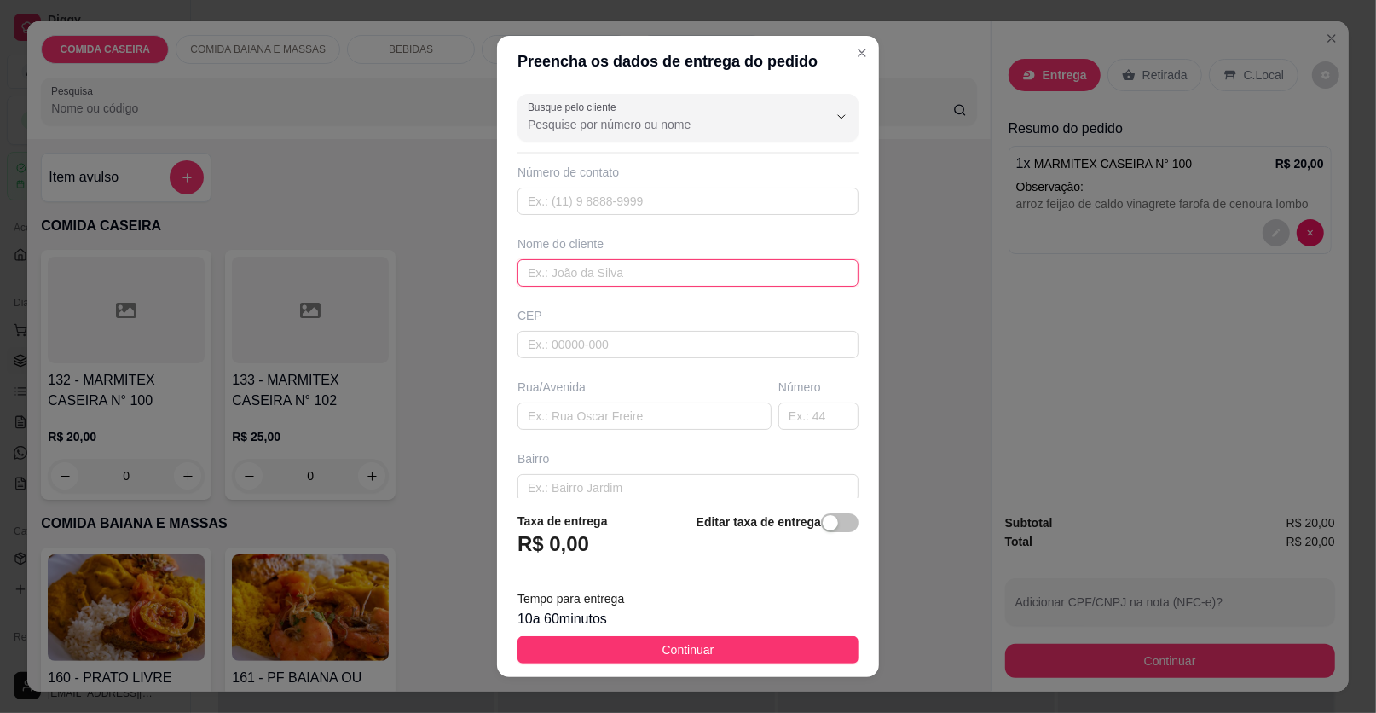
click at [709, 269] on input "text" at bounding box center [688, 272] width 341 height 27
click at [557, 269] on input "orlandi bis" at bounding box center [688, 272] width 341 height 27
click at [603, 275] on input "orlando bis" at bounding box center [688, 272] width 341 height 27
type input "[PERSON_NAME][DEMOGRAPHIC_DATA]"
click at [615, 407] on input "text" at bounding box center [645, 415] width 254 height 27
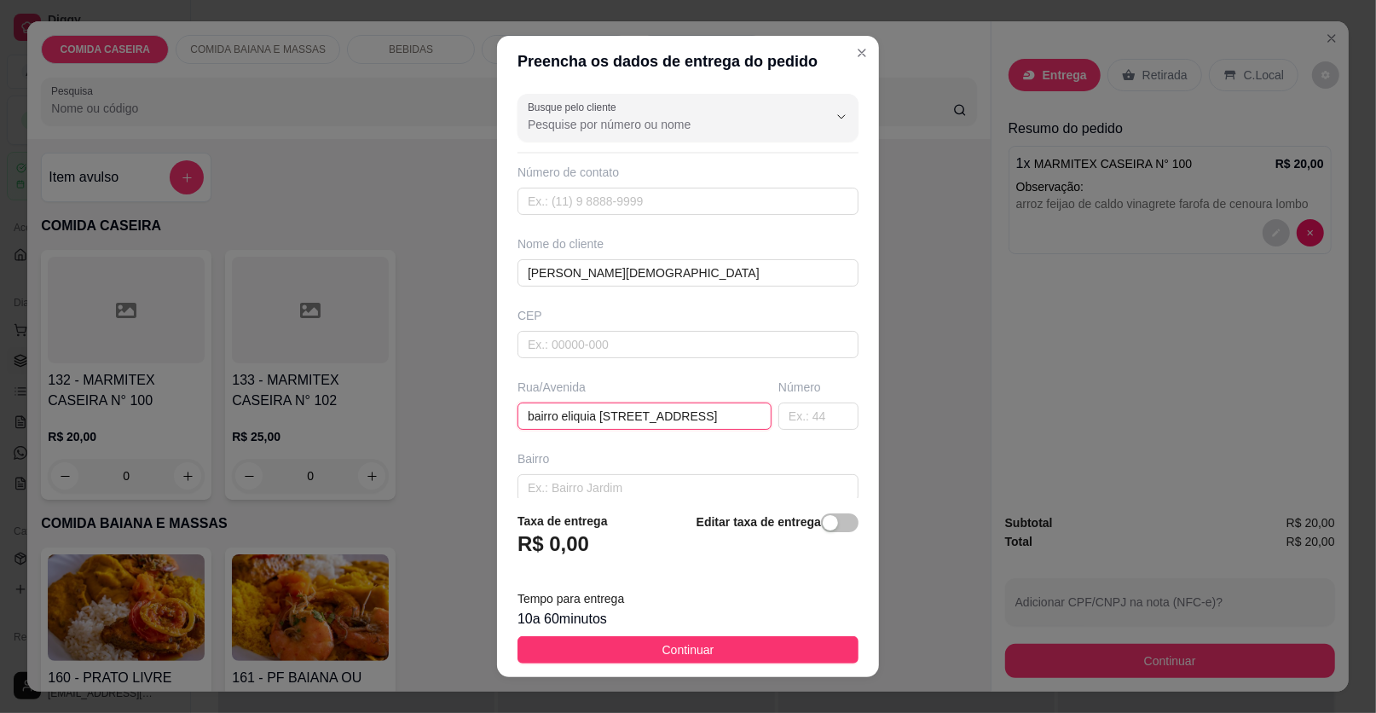
type input "bairro eliquia [STREET_ADDRESS]"
click at [793, 630] on footer "Taxa de entrega R$ 0,00 Editar taxa de entrega Tempo para entrega 10 a 60 minut…" at bounding box center [688, 587] width 382 height 179
drag, startPoint x: 793, startPoint y: 636, endPoint x: 825, endPoint y: 639, distance: 32.5
click at [793, 639] on button "Continuar" at bounding box center [688, 649] width 341 height 27
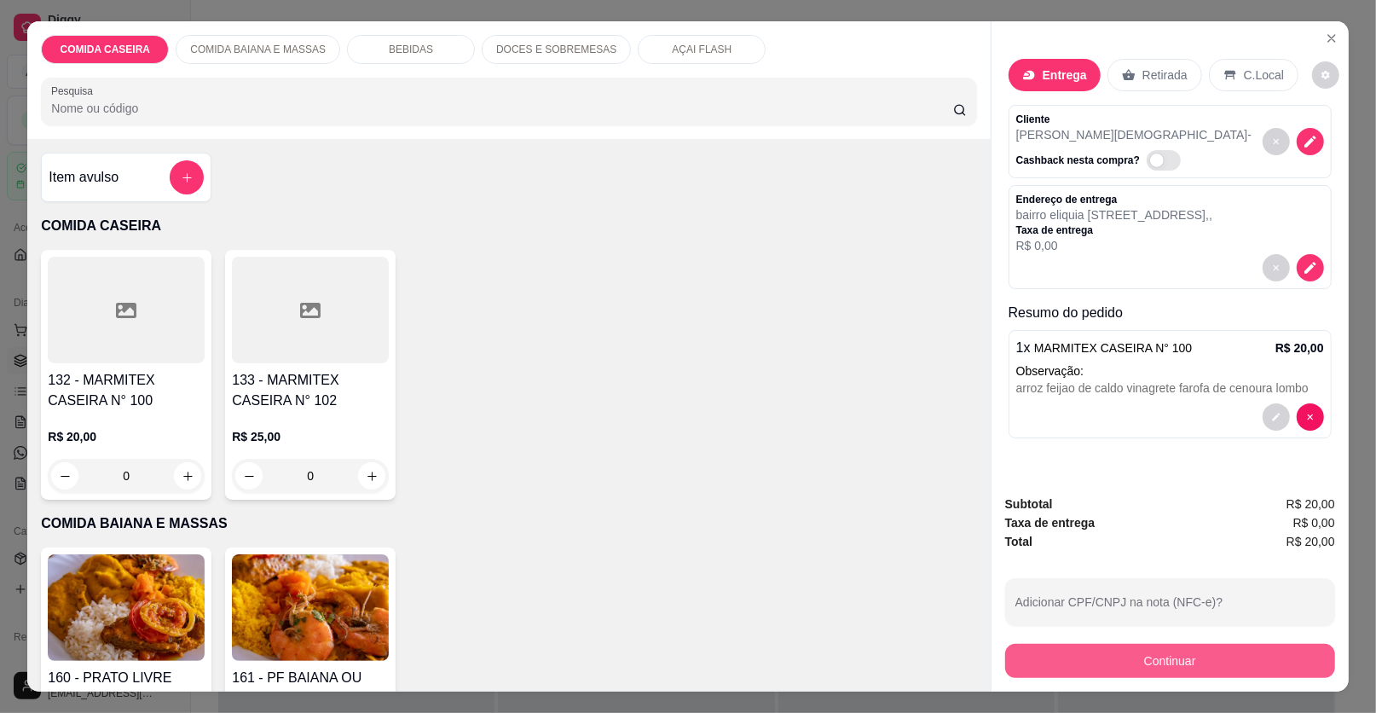
click at [1065, 659] on button "Continuar" at bounding box center [1170, 661] width 330 height 34
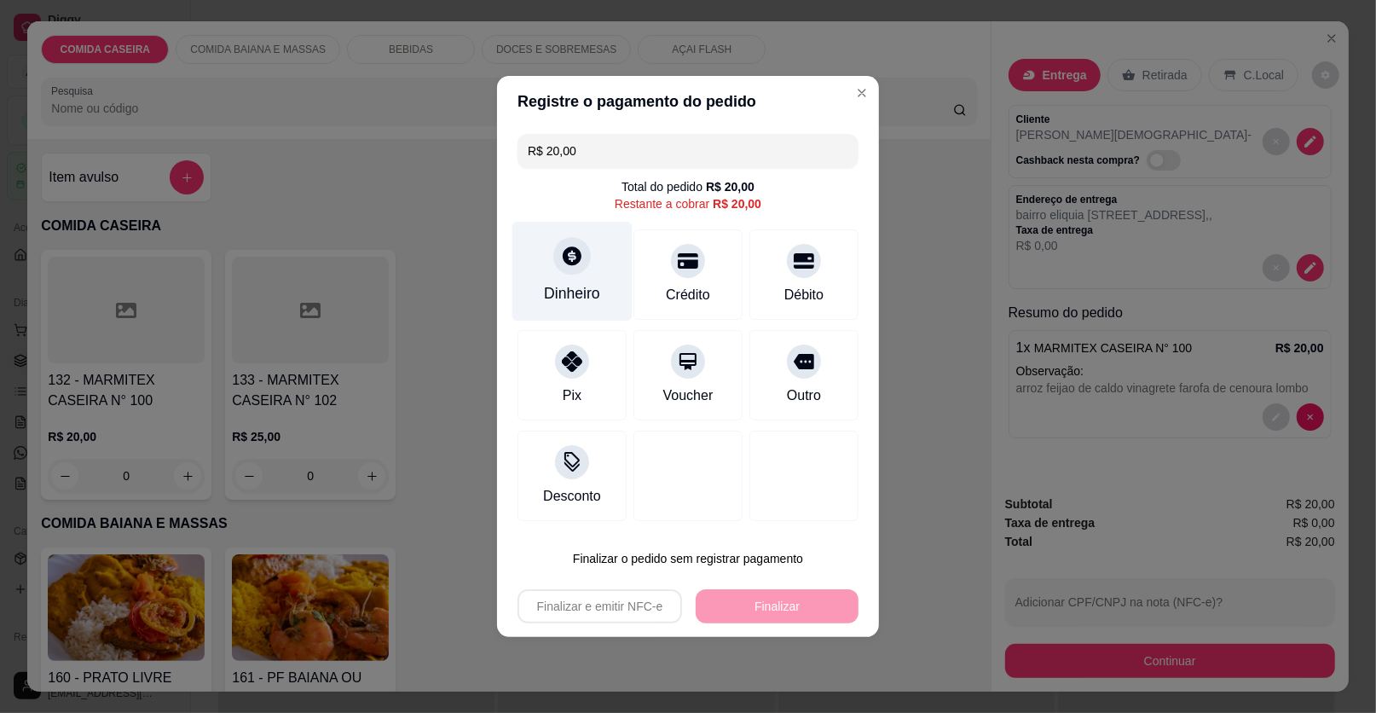
click at [536, 252] on div "Dinheiro" at bounding box center [572, 272] width 120 height 100
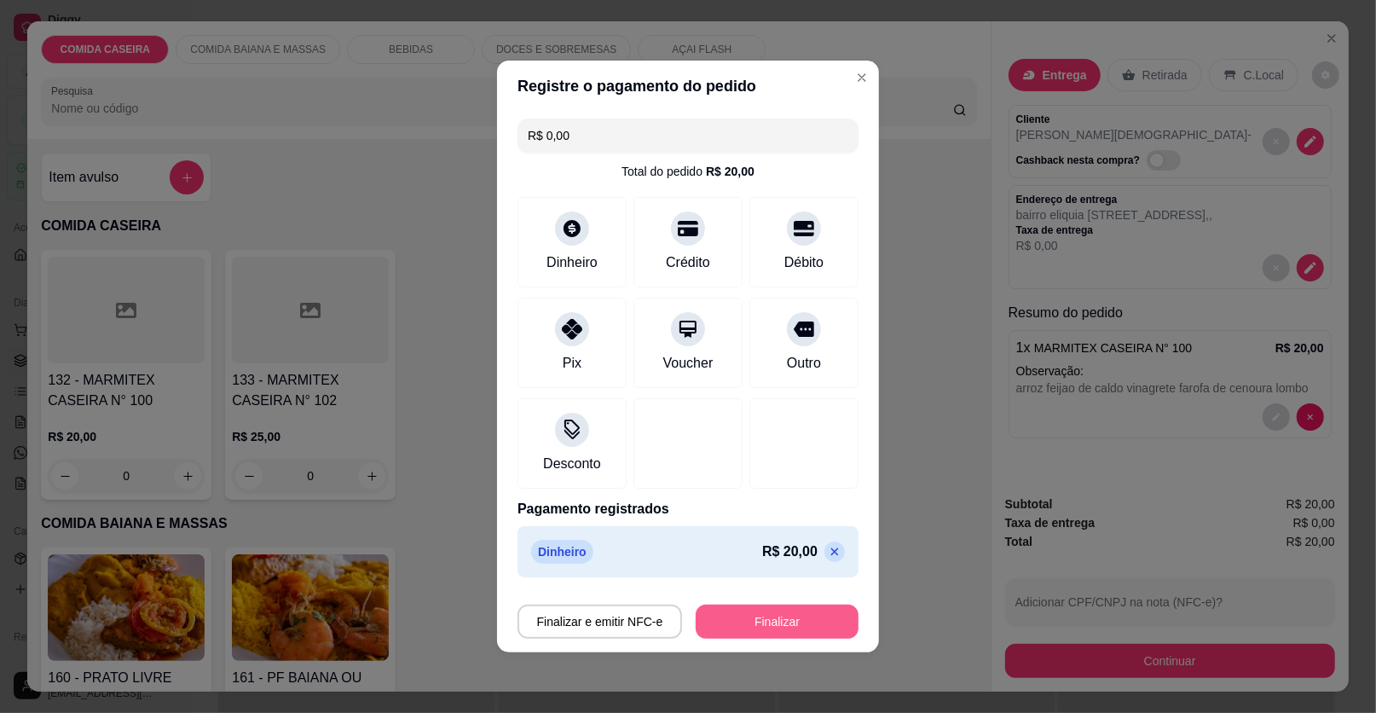
click at [744, 605] on button "Finalizar" at bounding box center [777, 622] width 163 height 34
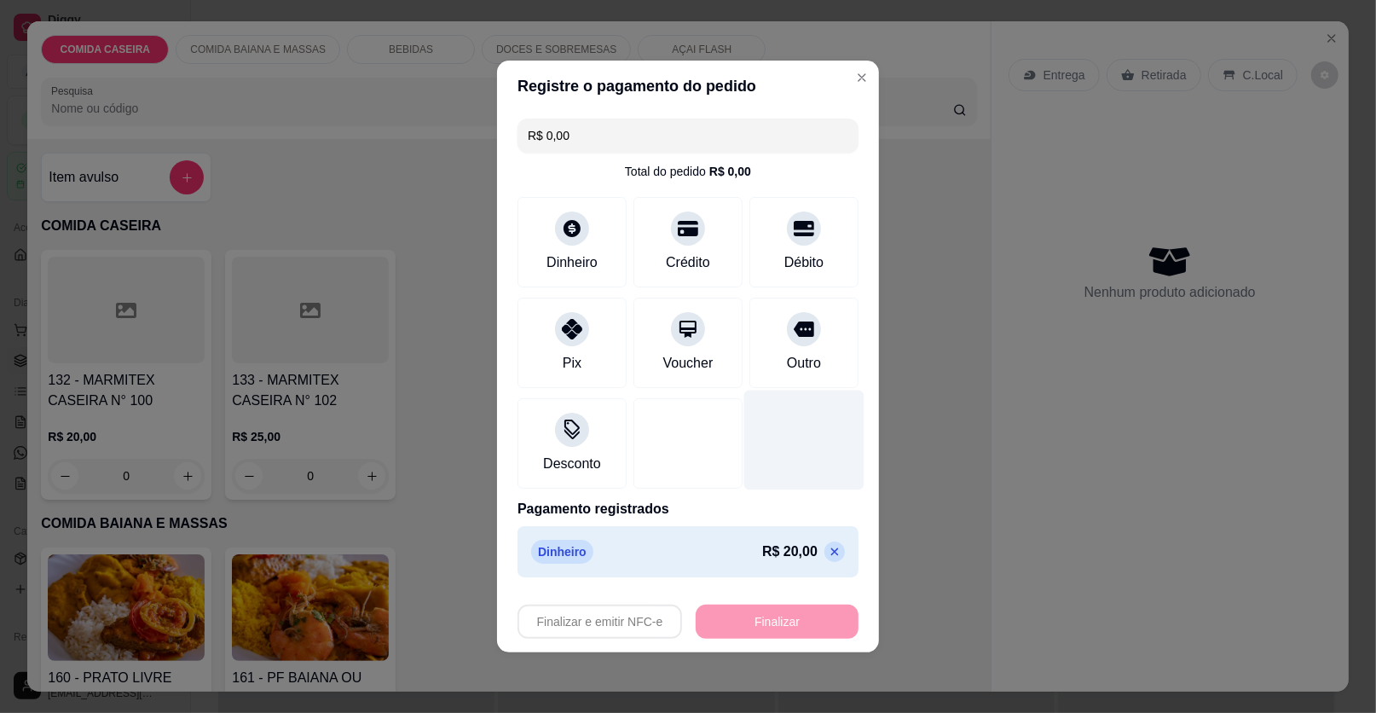
type input "-R$ 20,00"
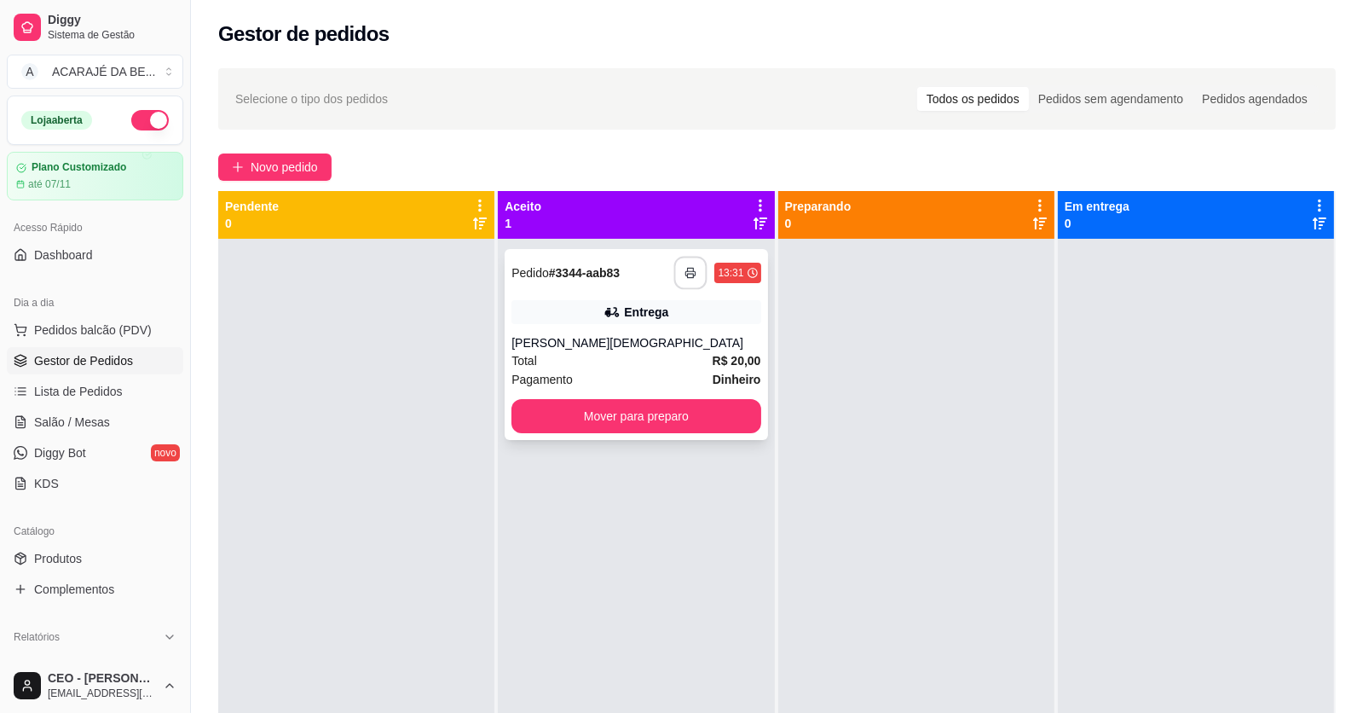
click at [693, 266] on button "button" at bounding box center [690, 273] width 33 height 33
click at [660, 413] on button "Mover para preparo" at bounding box center [636, 416] width 249 height 34
click at [738, 421] on button "Mover para preparo" at bounding box center [636, 416] width 249 height 34
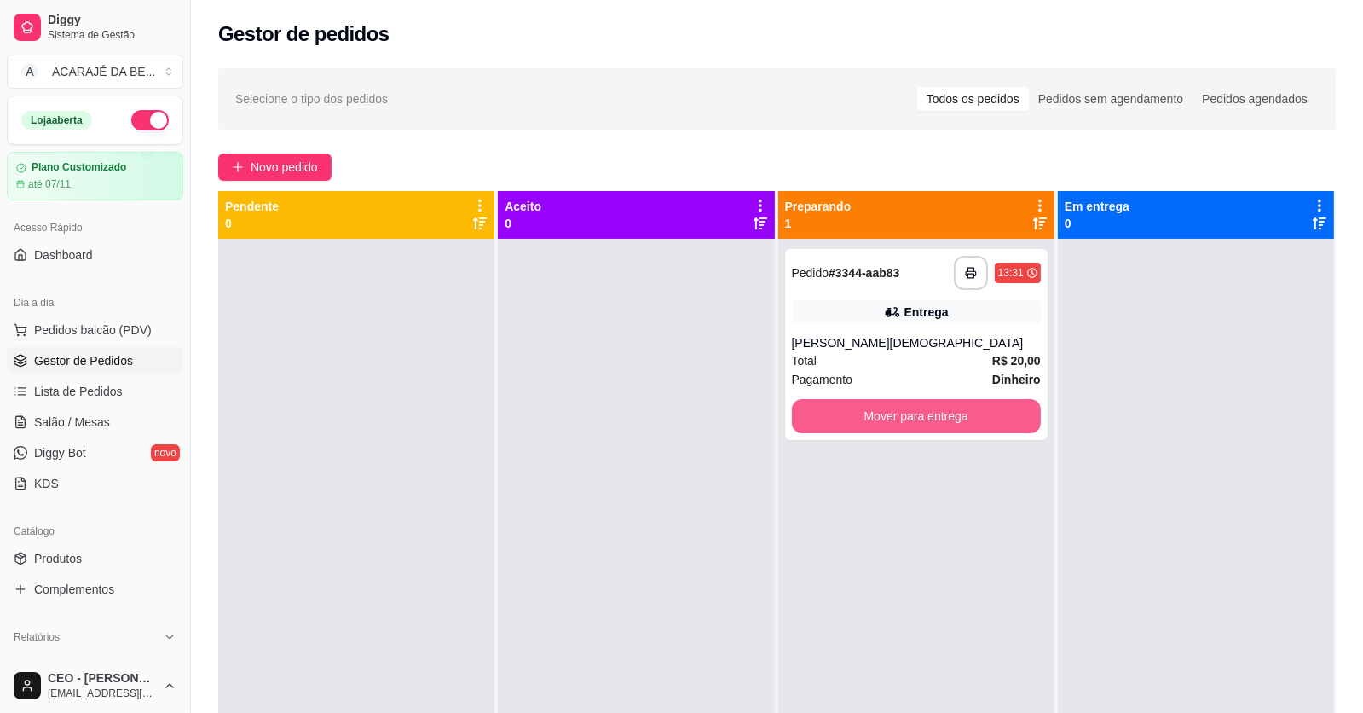
click at [859, 421] on button "Mover para entrega" at bounding box center [916, 416] width 249 height 34
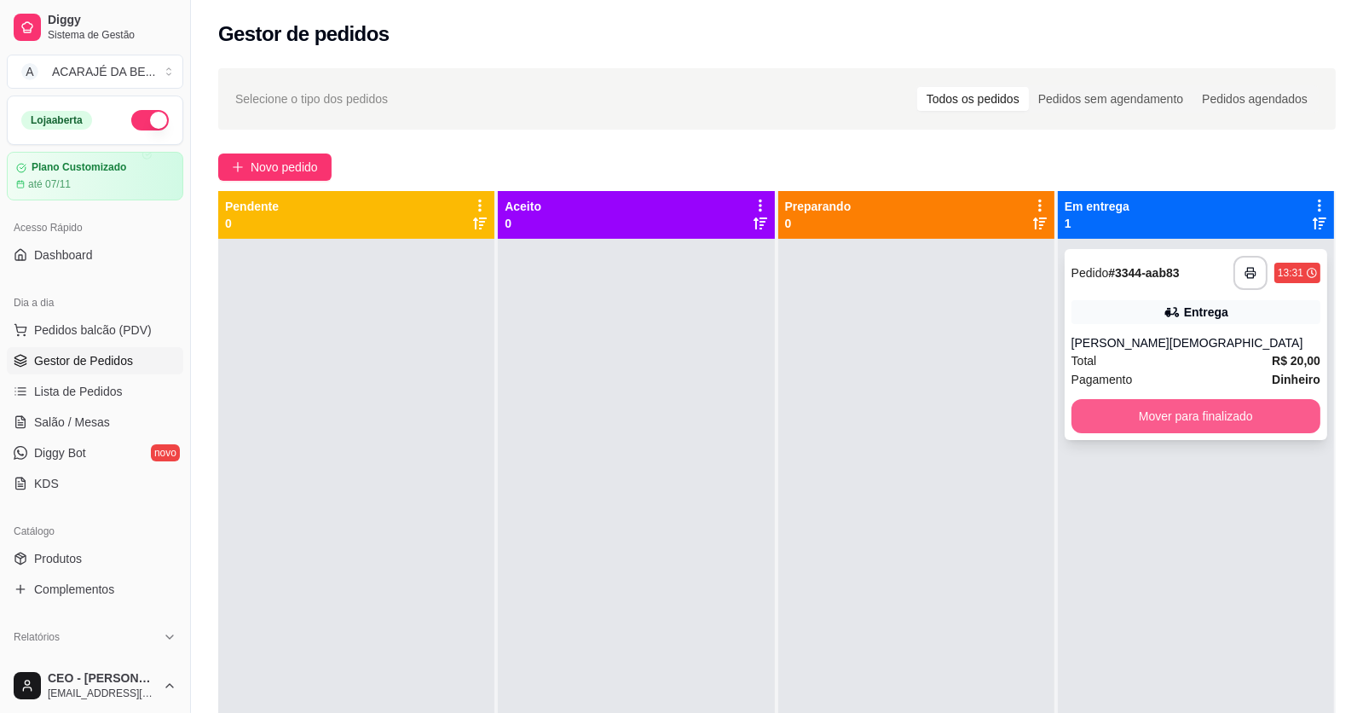
click at [1085, 417] on button "Mover para finalizado" at bounding box center [1196, 416] width 249 height 34
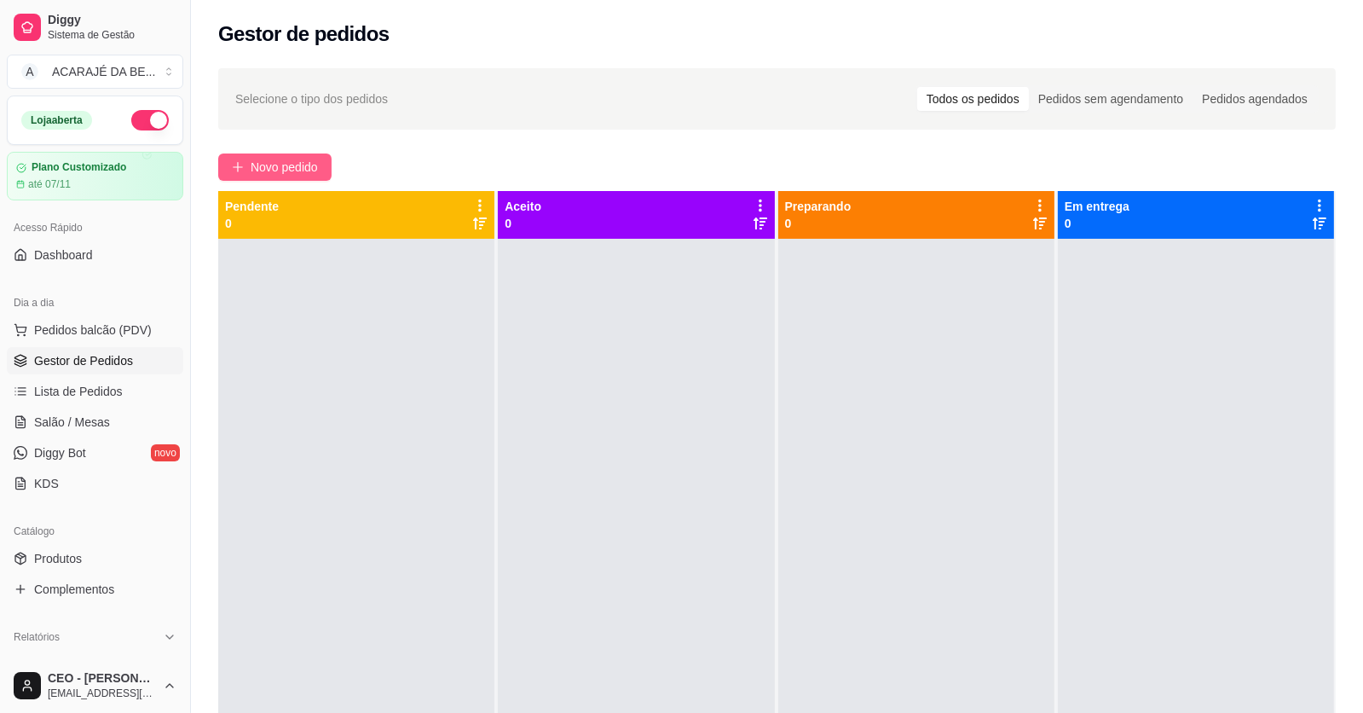
click at [294, 169] on span "Novo pedido" at bounding box center [284, 167] width 67 height 19
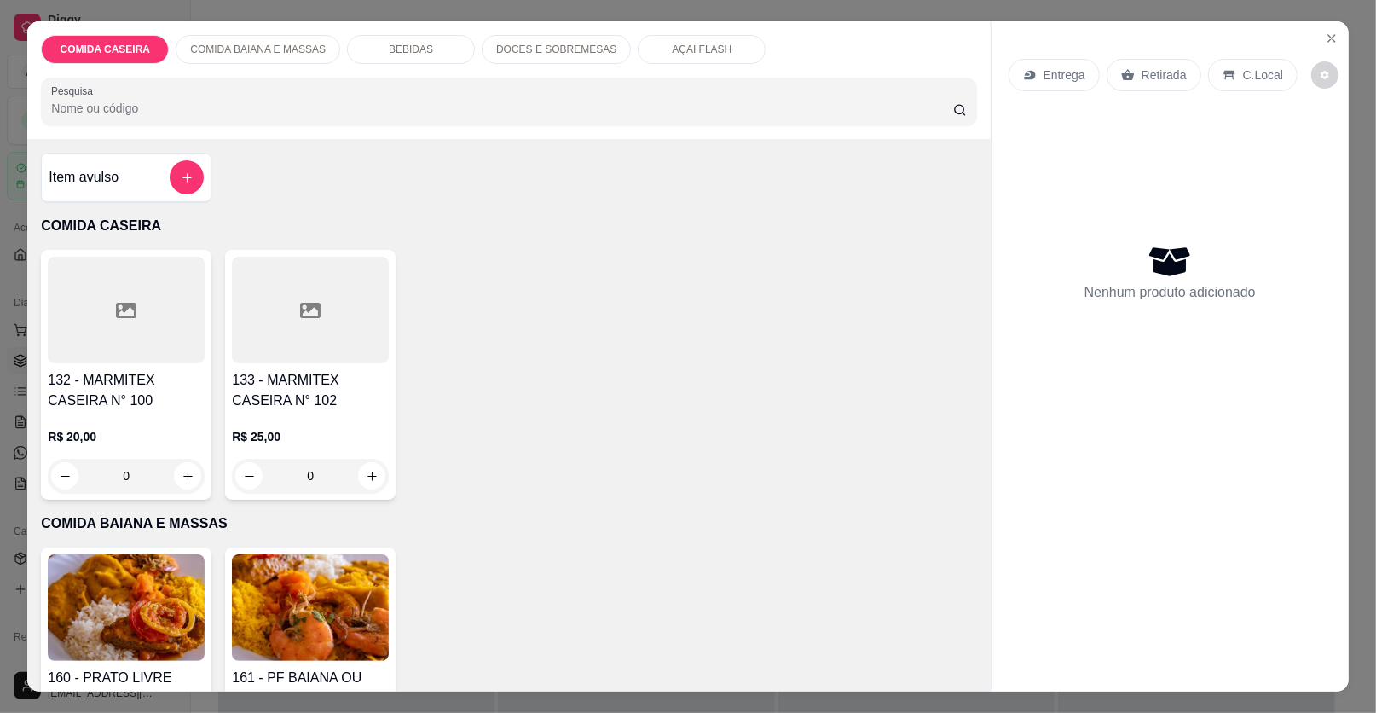
click at [285, 324] on div at bounding box center [310, 310] width 157 height 107
click at [655, 395] on input "Observações do cliente" at bounding box center [688, 388] width 430 height 17
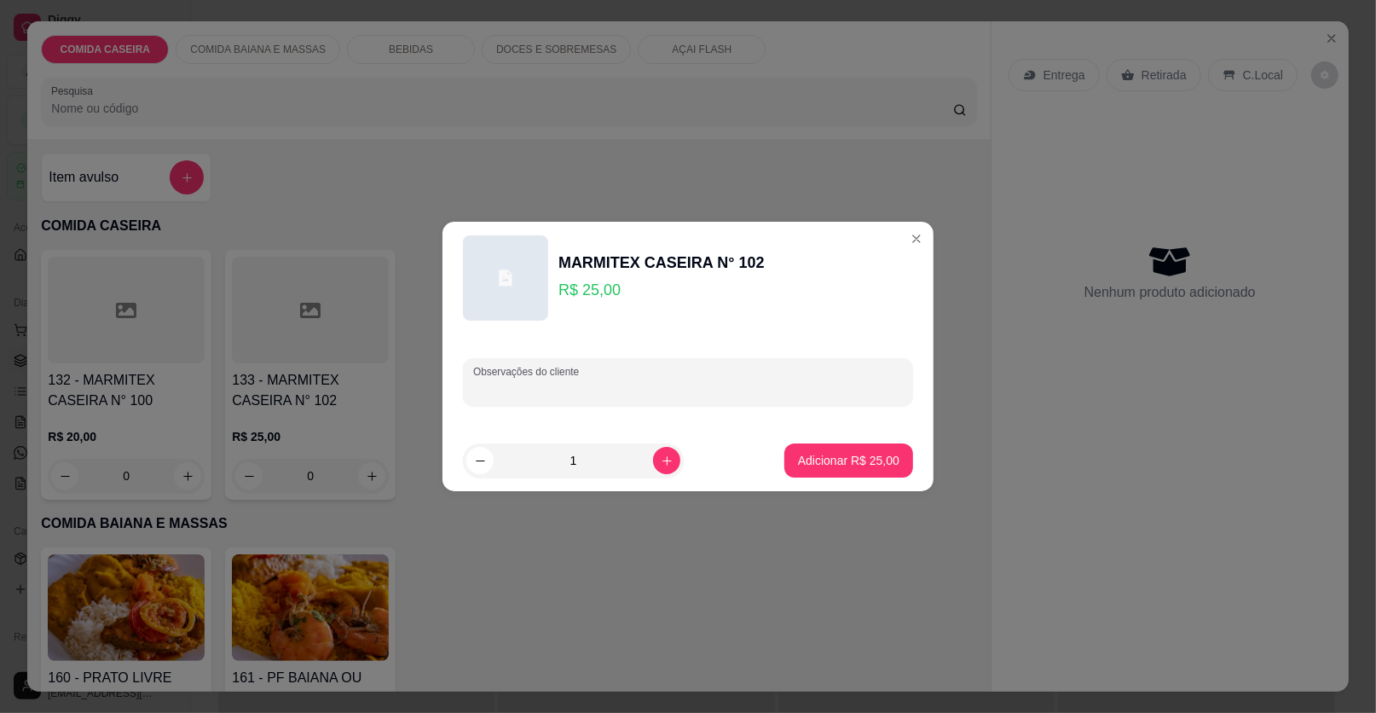
paste input "Arroz branco Macarrão Pure Batata frita Farofa de soja Lasanha Salada maionese"
type input "Arroz branco Macarrão Pure Batata frita Farofa de soja Lasanha Salada maionese"
click at [798, 452] on p "Adicionar R$ 25,00" at bounding box center [848, 460] width 101 height 17
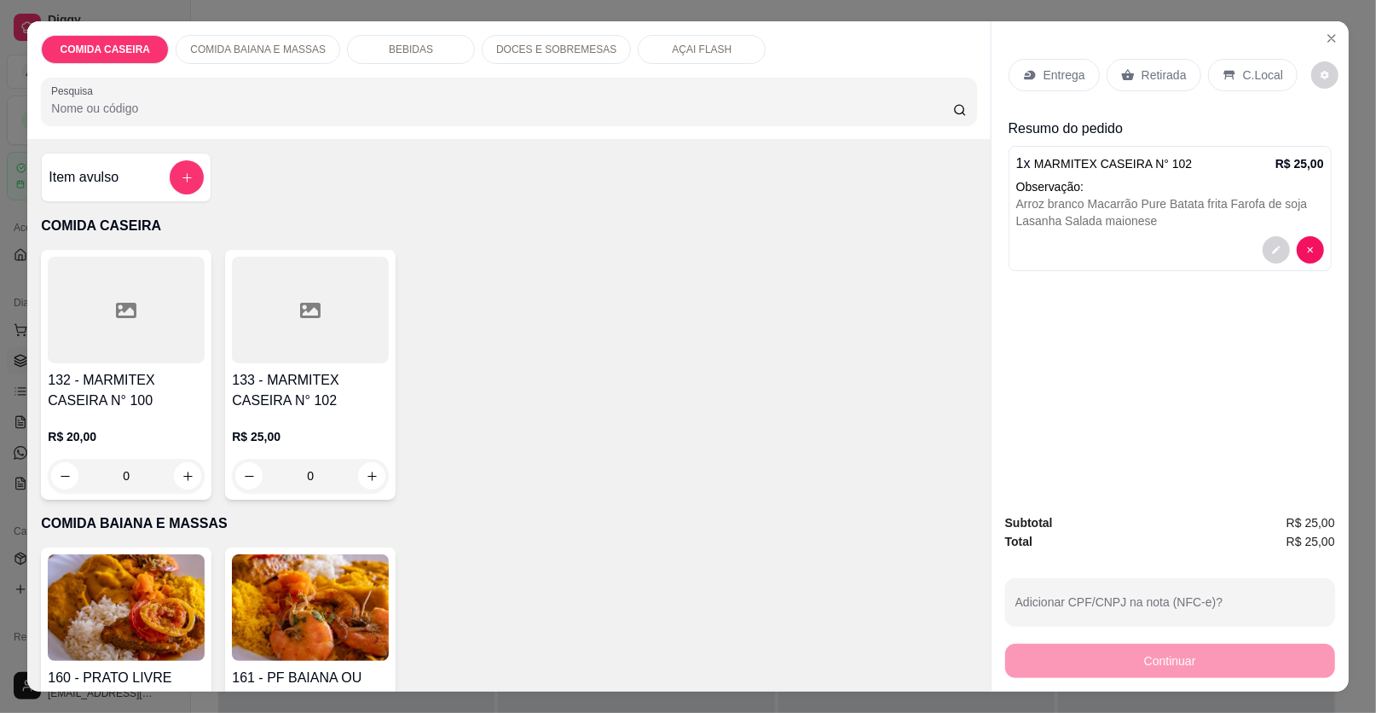
click at [1045, 77] on p "Entrega" at bounding box center [1065, 75] width 42 height 17
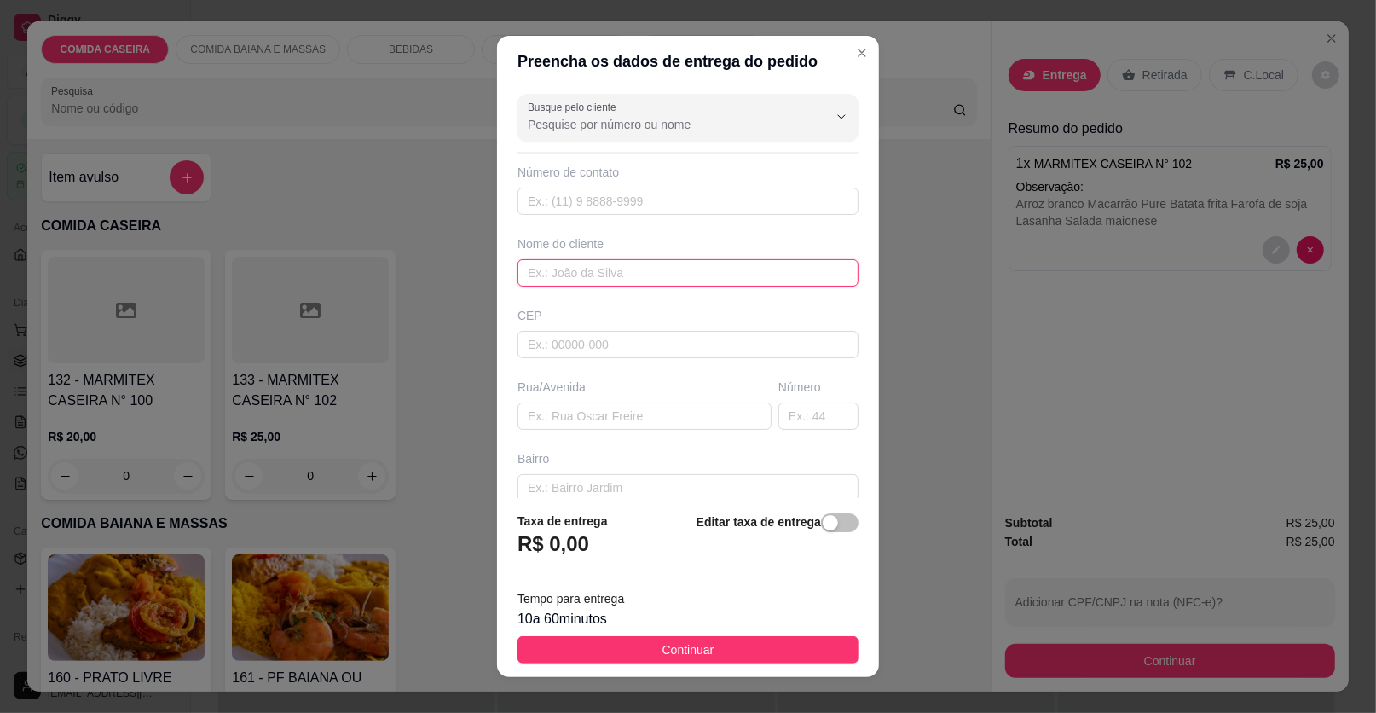
click at [561, 277] on input "text" at bounding box center [688, 272] width 341 height 27
type input "[PERSON_NAME]"
click at [635, 403] on input "text" at bounding box center [645, 415] width 254 height 27
paste input "[PERSON_NAME] 15 bairro [GEOGRAPHIC_DATA] De frente ao bar [PERSON_NAME]"
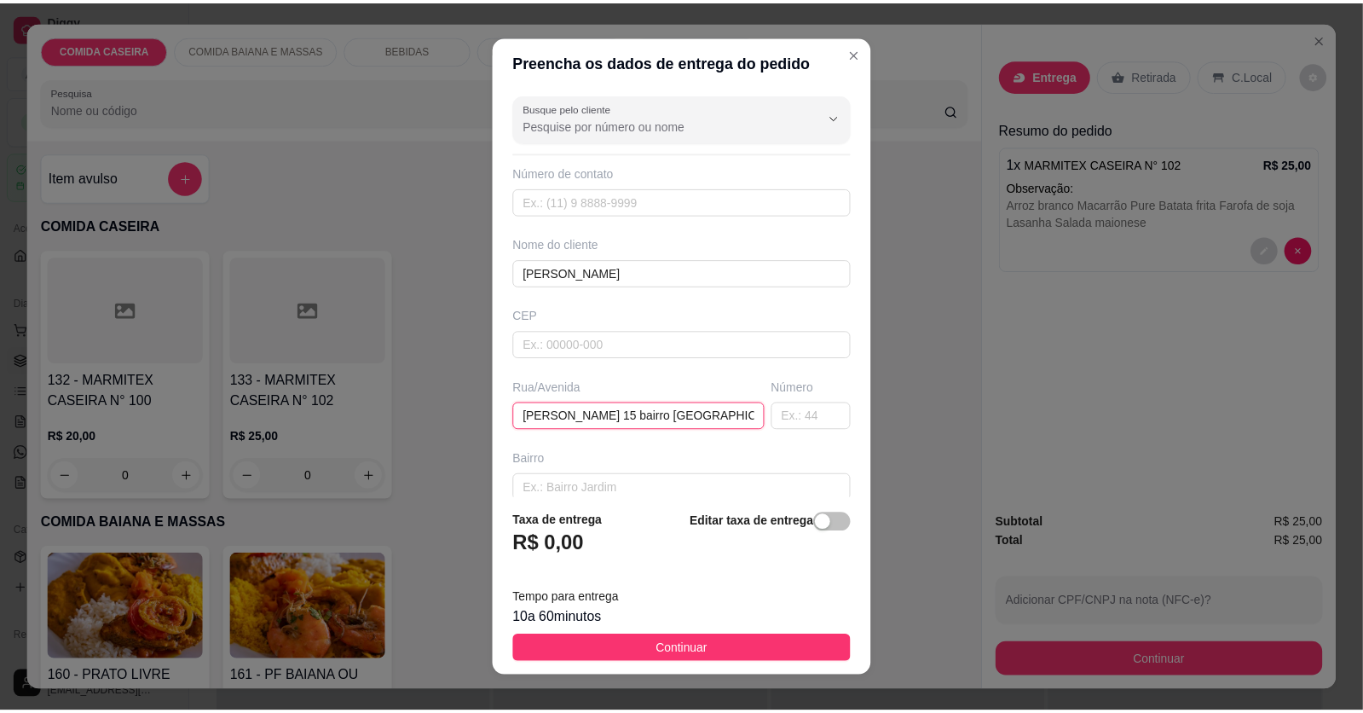
scroll to position [0, 142]
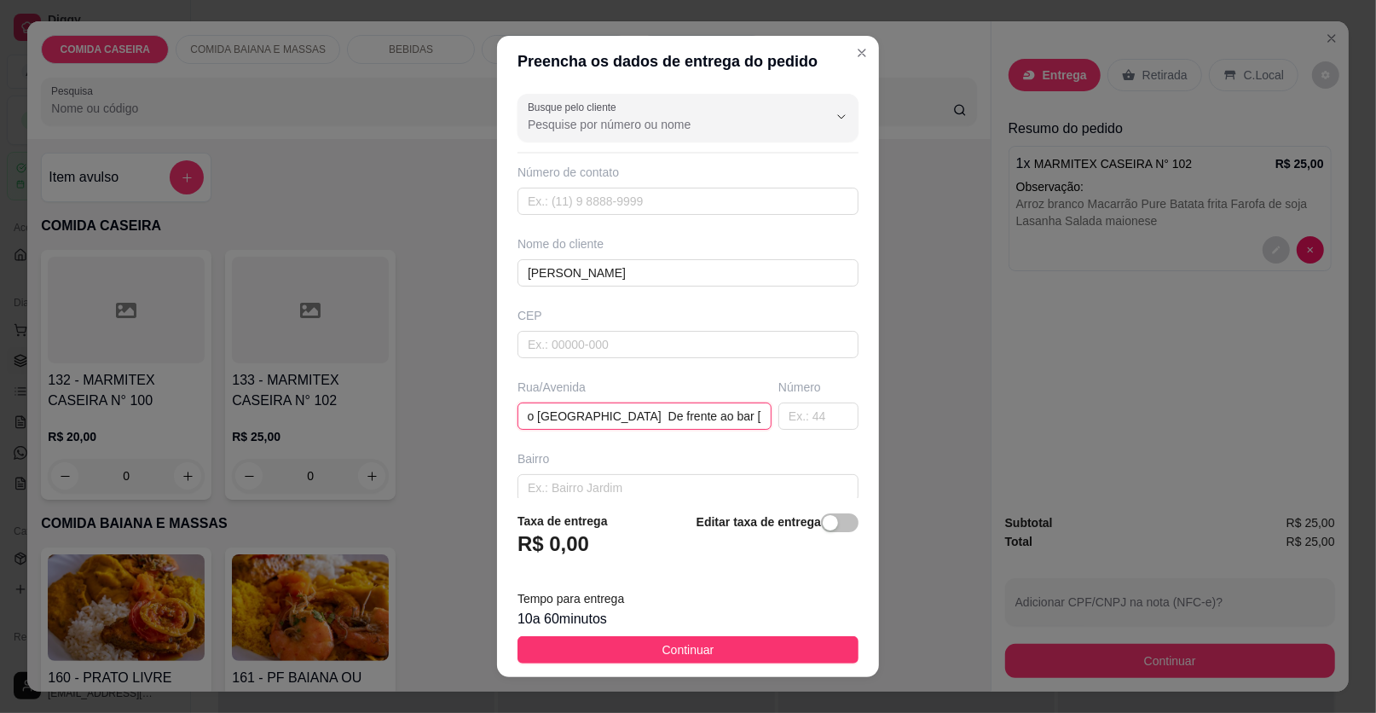
type input "[PERSON_NAME] 15 bairro [GEOGRAPHIC_DATA] De frente ao bar [PERSON_NAME]"
click at [710, 648] on button "Continuar" at bounding box center [688, 649] width 341 height 27
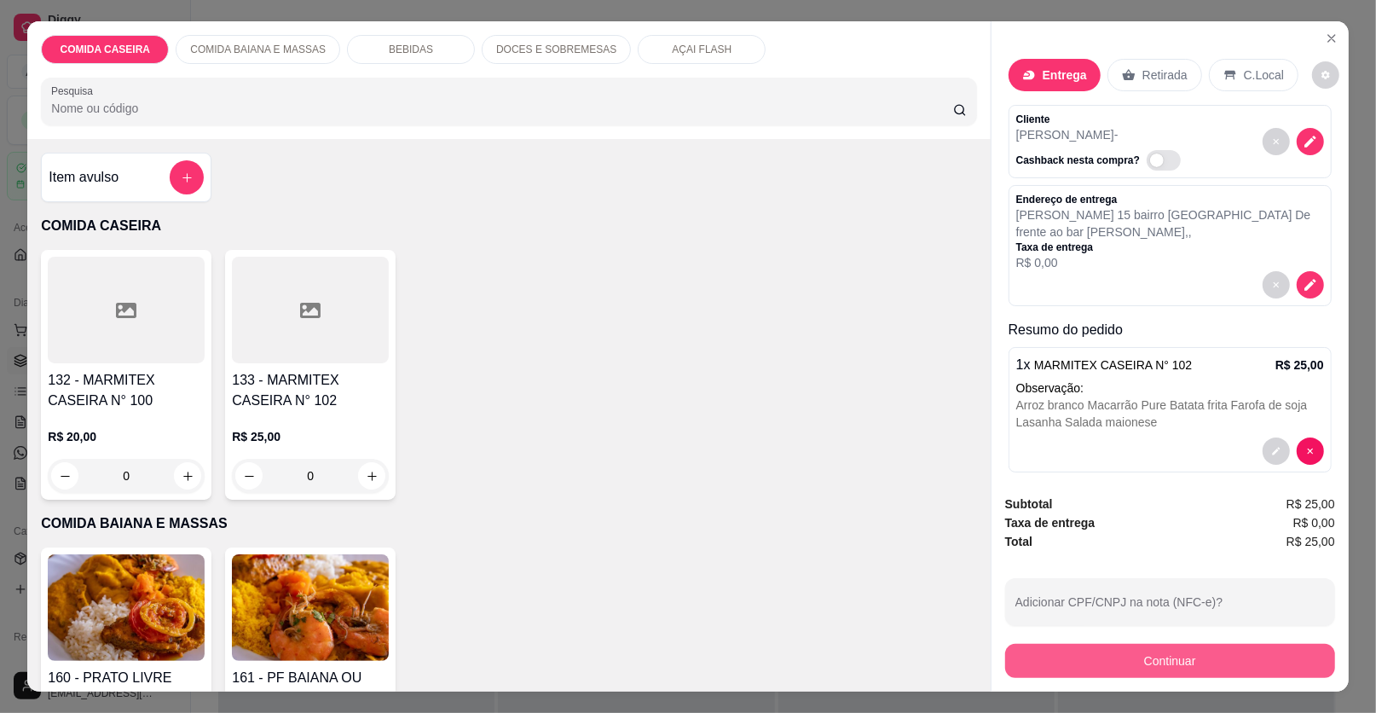
click at [1024, 668] on button "Continuar" at bounding box center [1170, 661] width 330 height 34
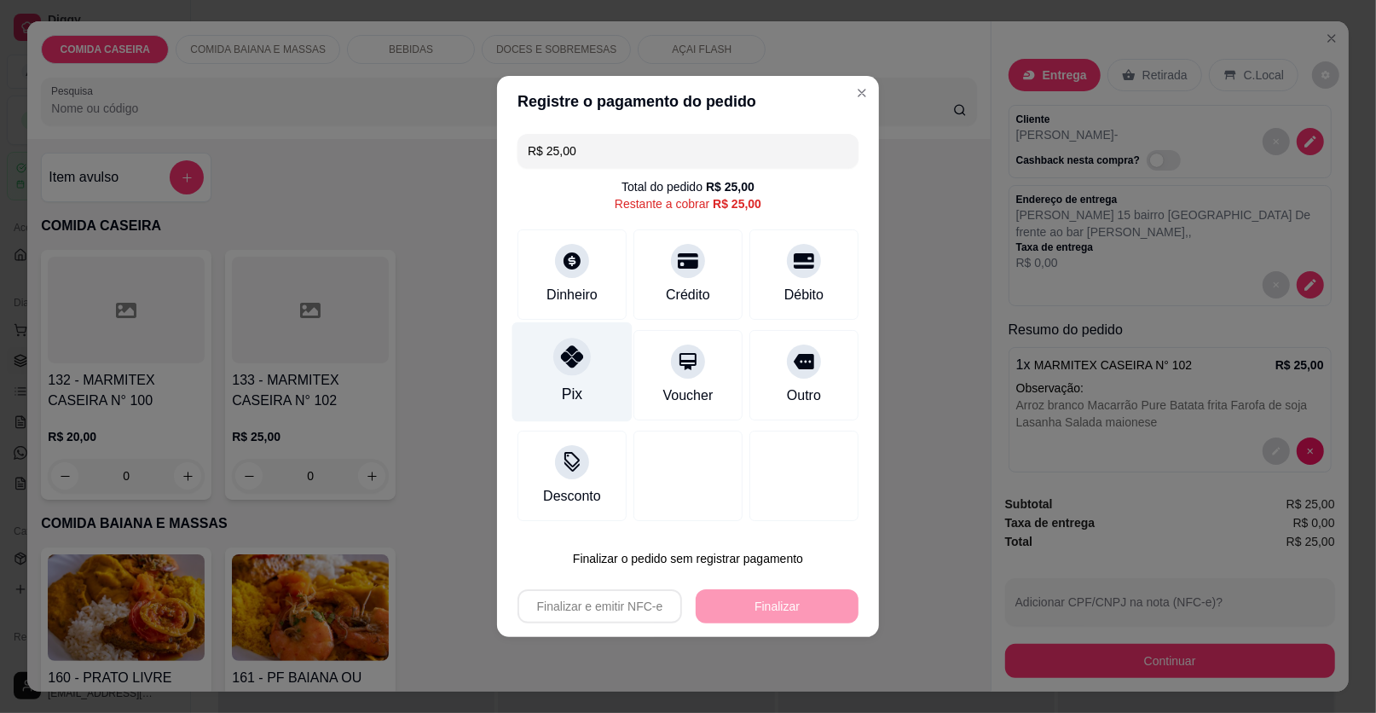
click at [576, 389] on div "Pix" at bounding box center [572, 394] width 20 height 22
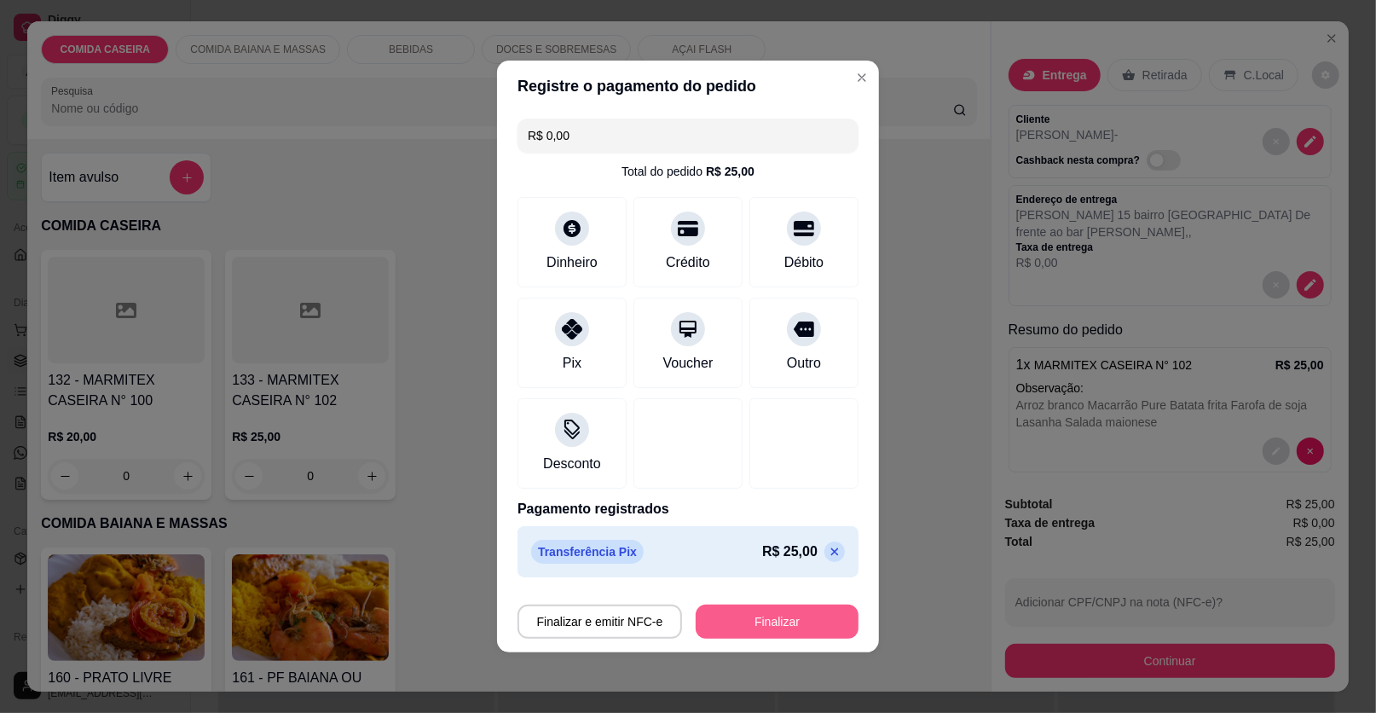
click at [738, 606] on button "Finalizar" at bounding box center [777, 622] width 163 height 34
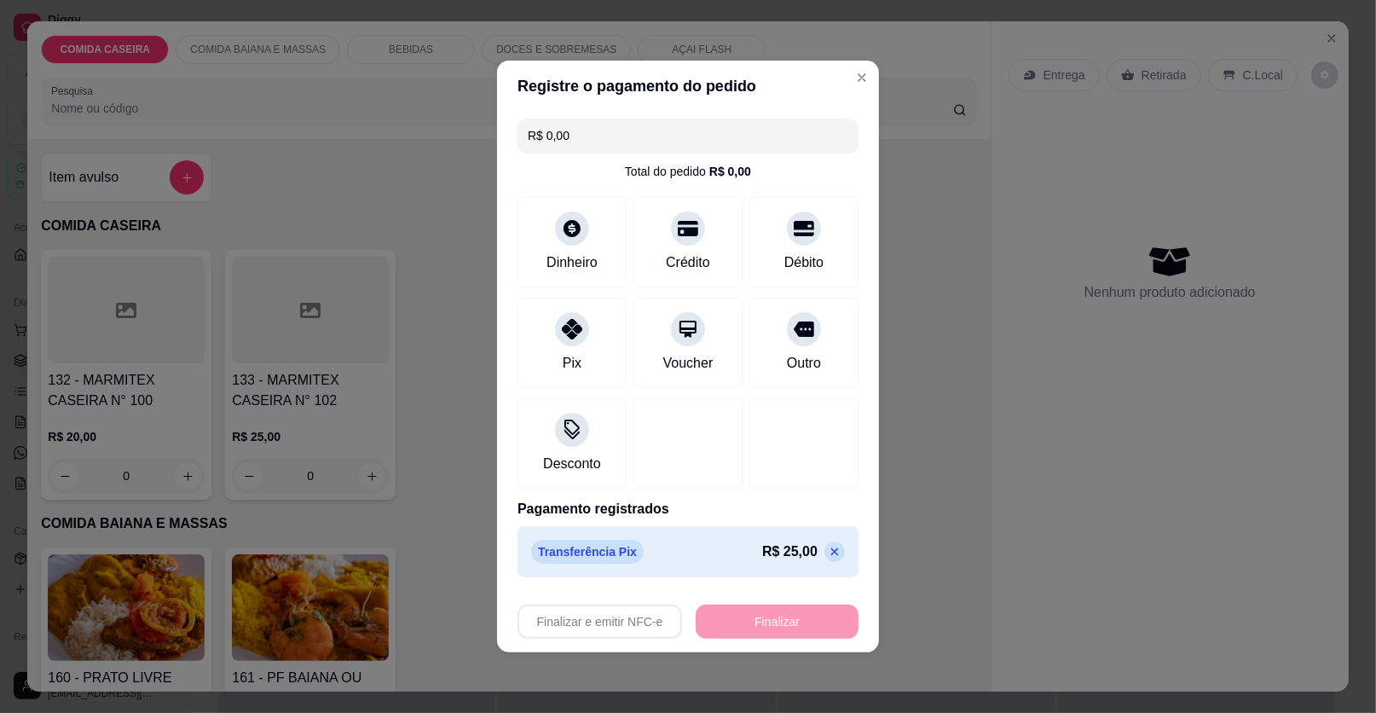
type input "-R$ 25,00"
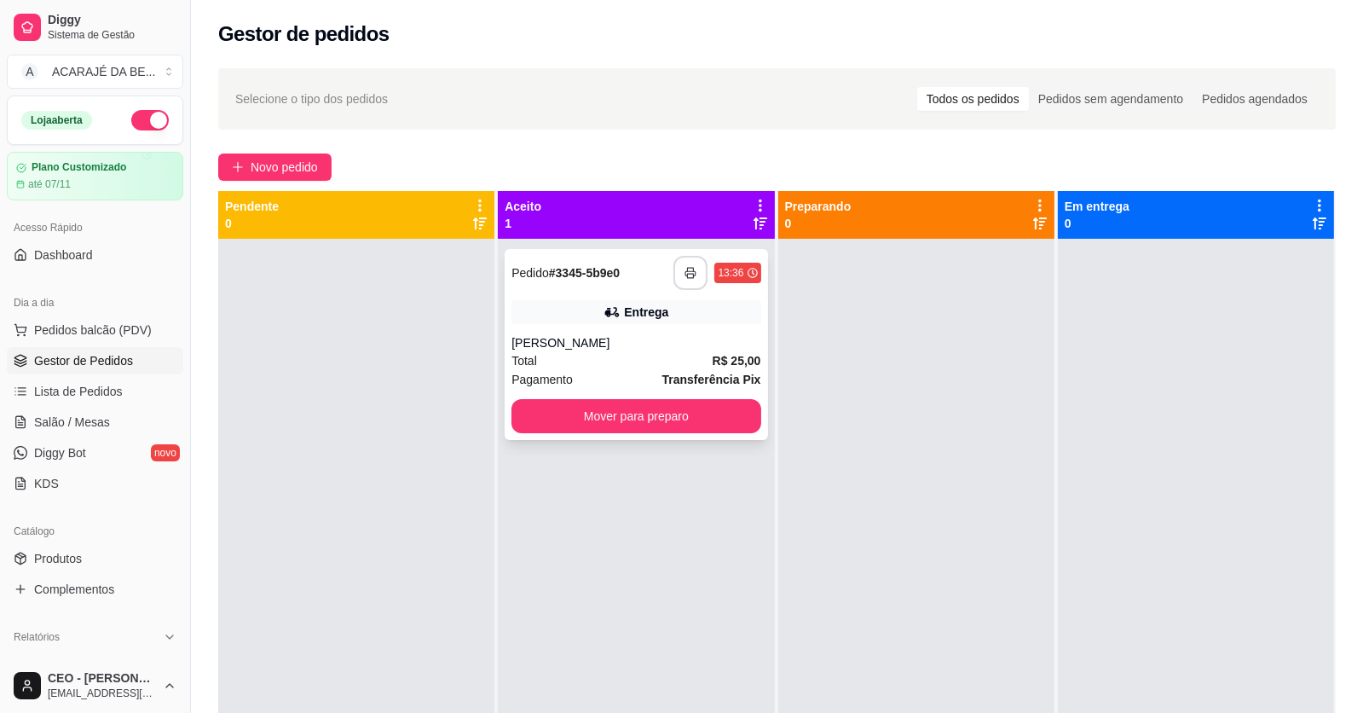
click at [688, 277] on rect "button" at bounding box center [691, 276] width 6 height 4
click at [632, 417] on button "Mover para preparo" at bounding box center [636, 416] width 241 height 33
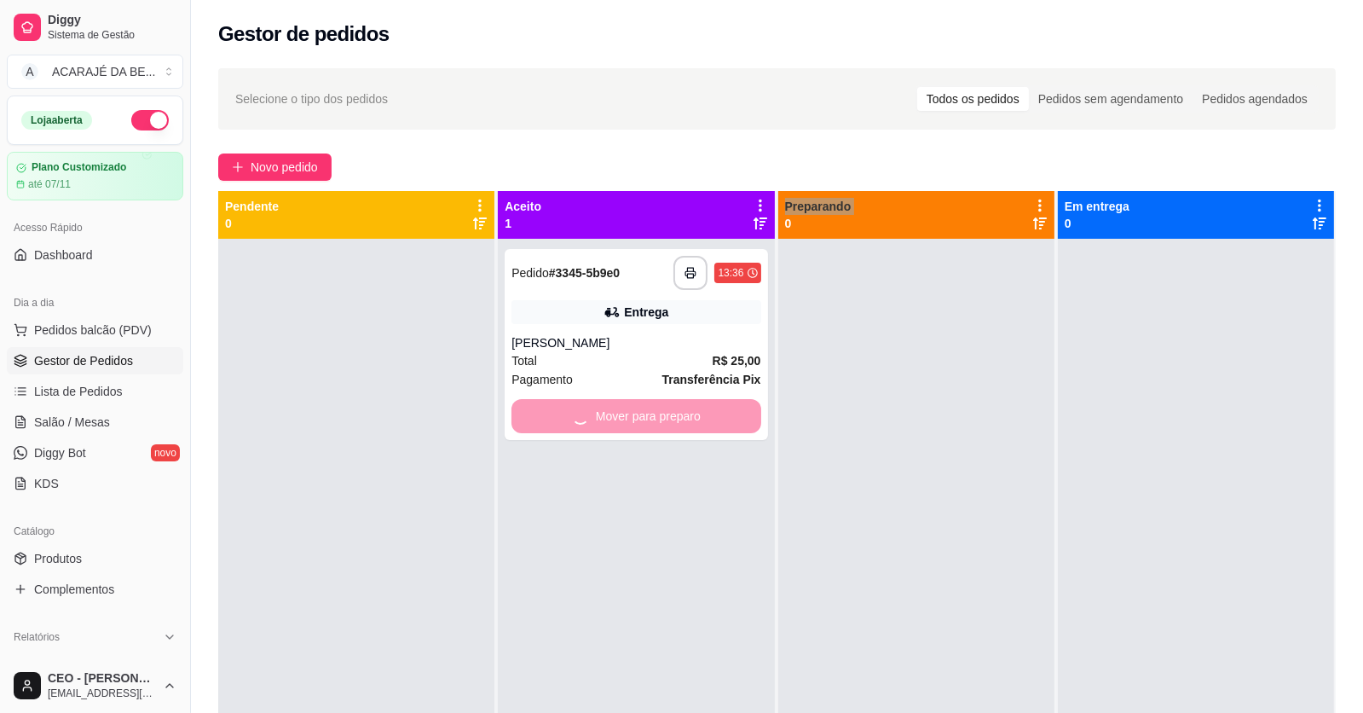
click at [632, 417] on div "Mover para preparo" at bounding box center [636, 416] width 249 height 34
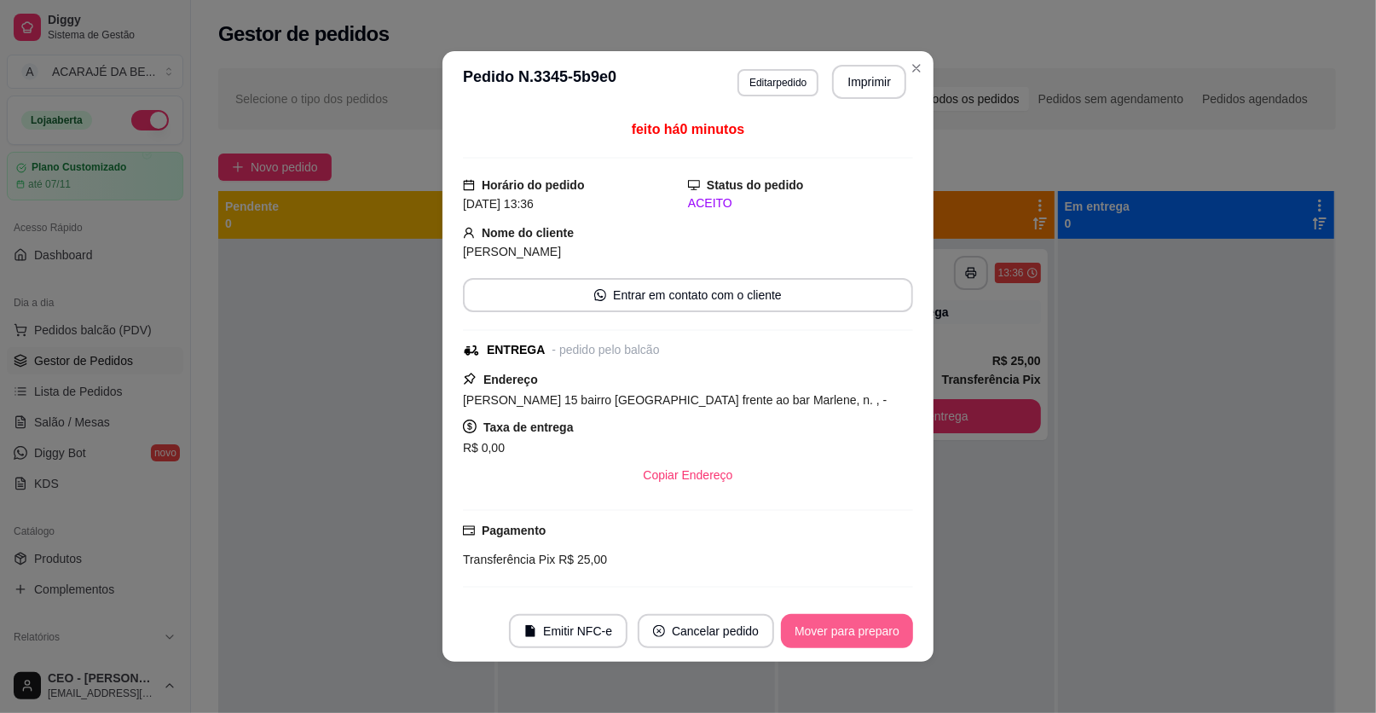
click at [860, 623] on button "Mover para preparo" at bounding box center [847, 631] width 132 height 34
click at [869, 636] on button "Mover para entrega" at bounding box center [847, 631] width 131 height 34
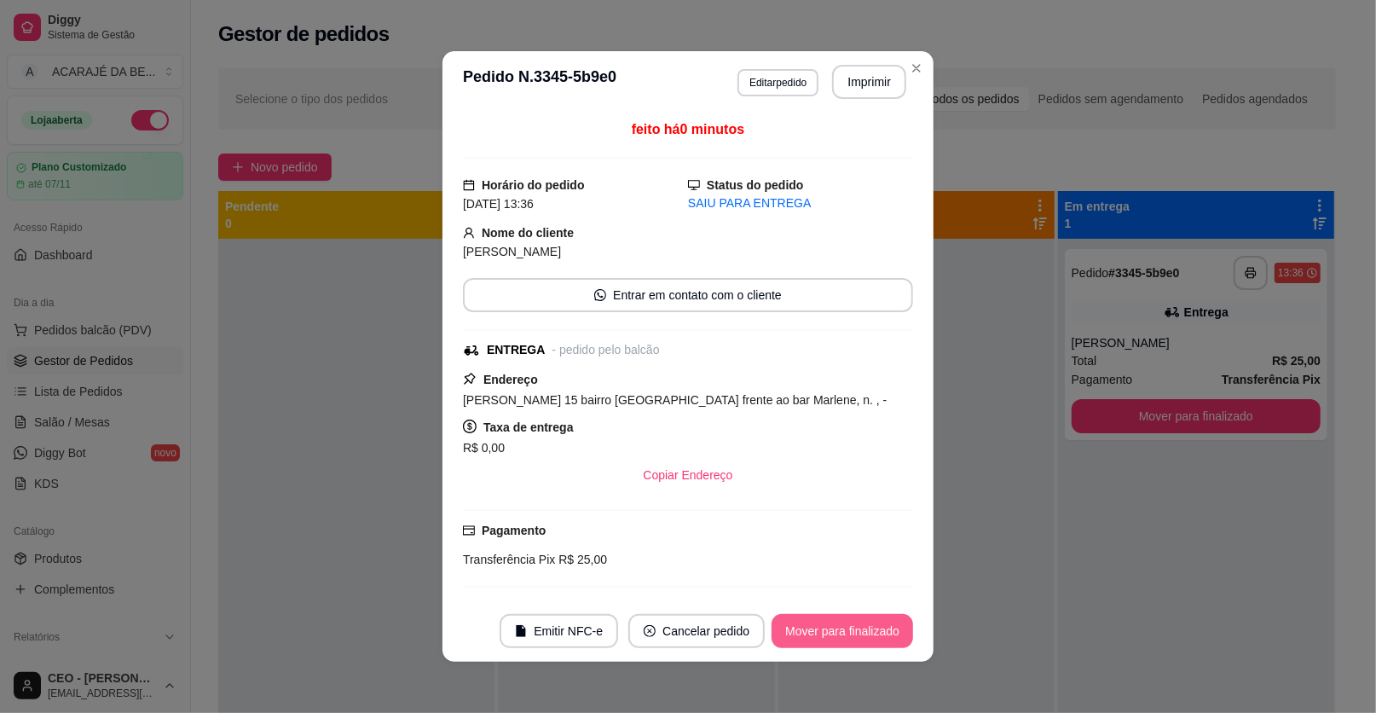
click at [851, 632] on button "Mover para finalizado" at bounding box center [843, 631] width 142 height 34
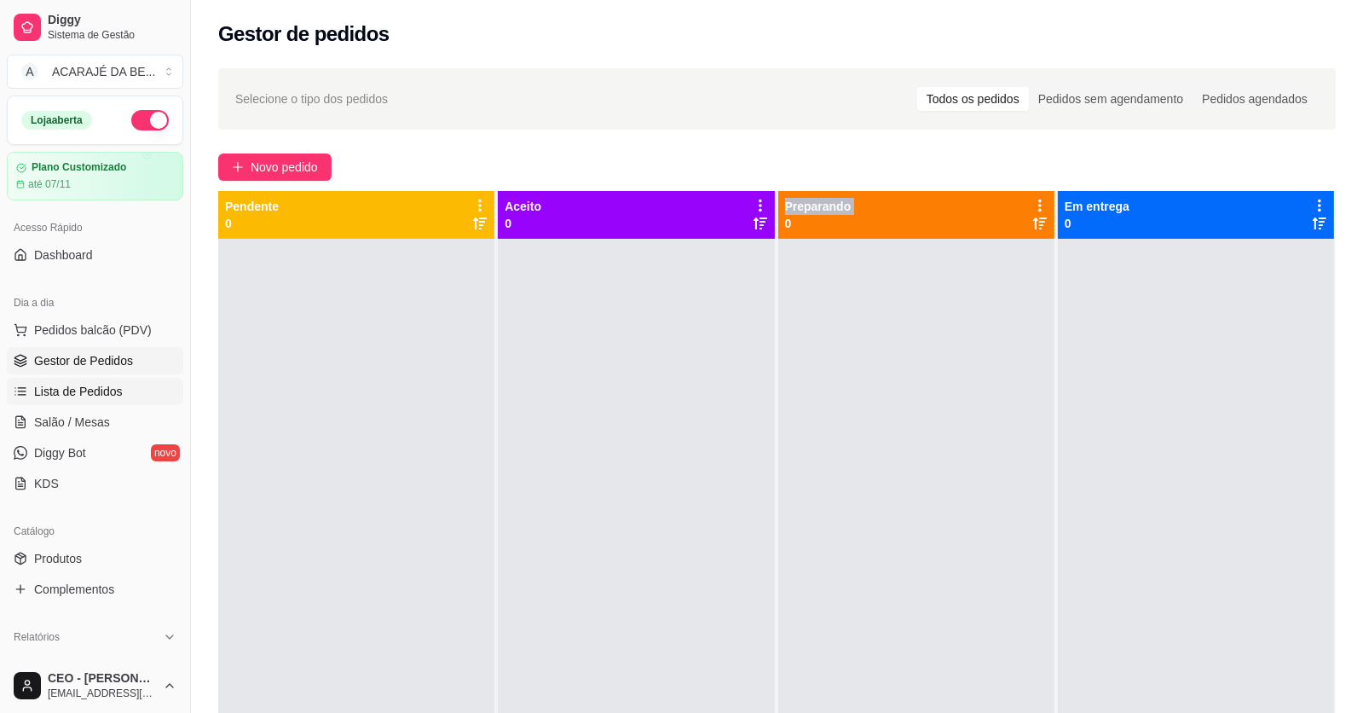
click at [128, 387] on link "Lista de Pedidos" at bounding box center [95, 391] width 177 height 27
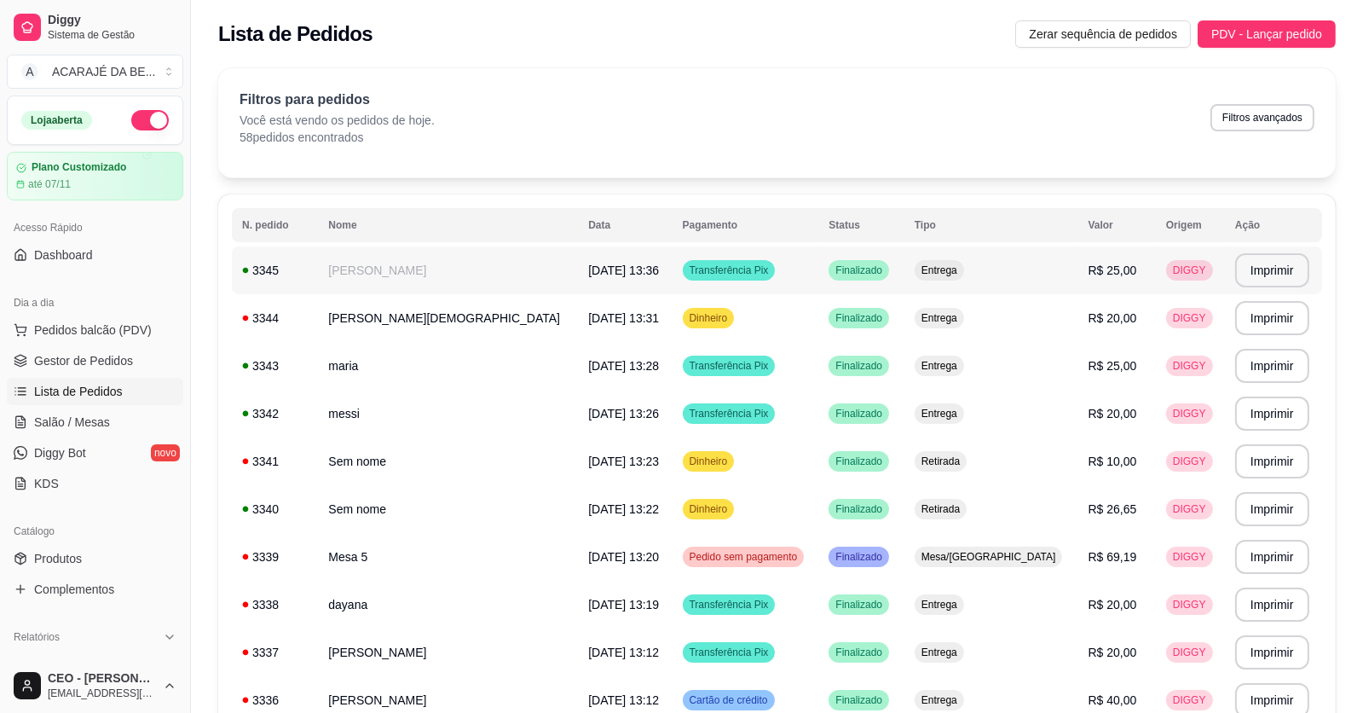
click at [318, 251] on td "3345" at bounding box center [275, 270] width 86 height 48
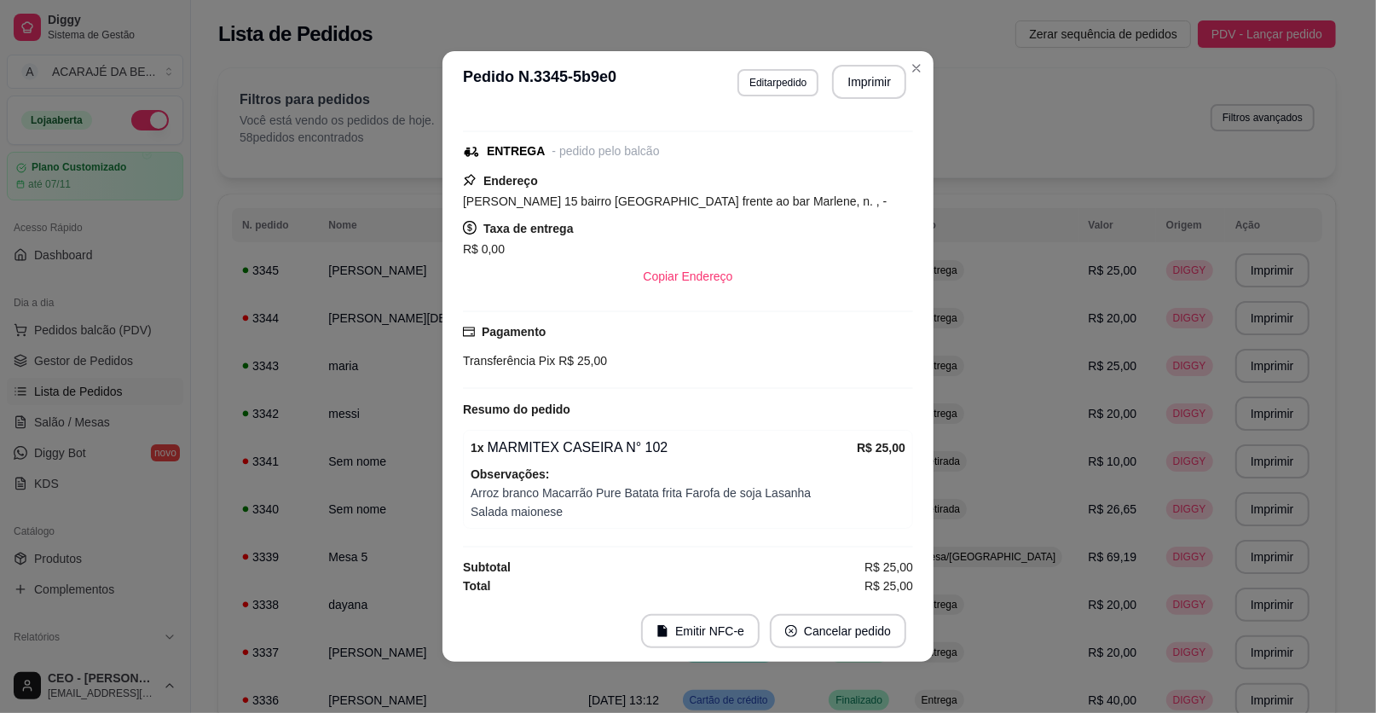
scroll to position [3, 0]
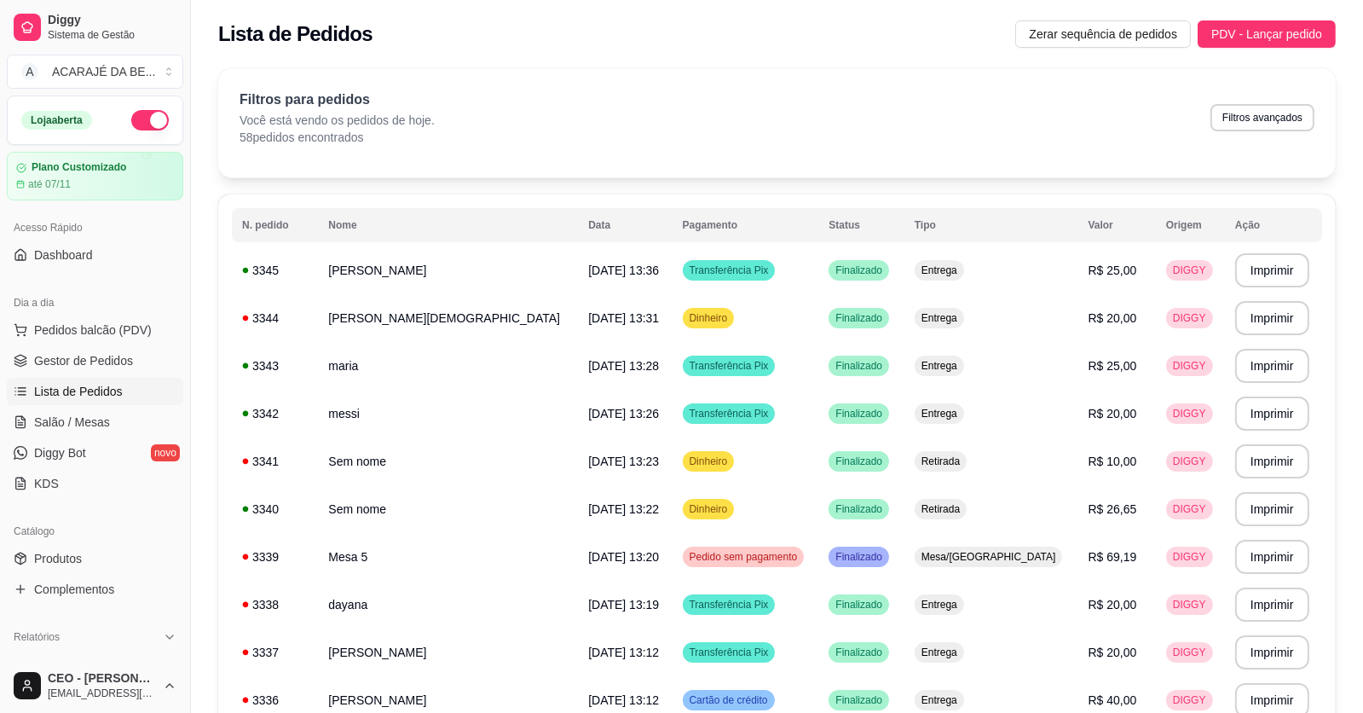
click at [129, 404] on ul "Pedidos balcão (PDV) Gestor de Pedidos Lista de Pedidos Salão / Mesas Diggy Bot…" at bounding box center [95, 406] width 177 height 181
click at [130, 418] on link "Salão / Mesas" at bounding box center [95, 421] width 177 height 27
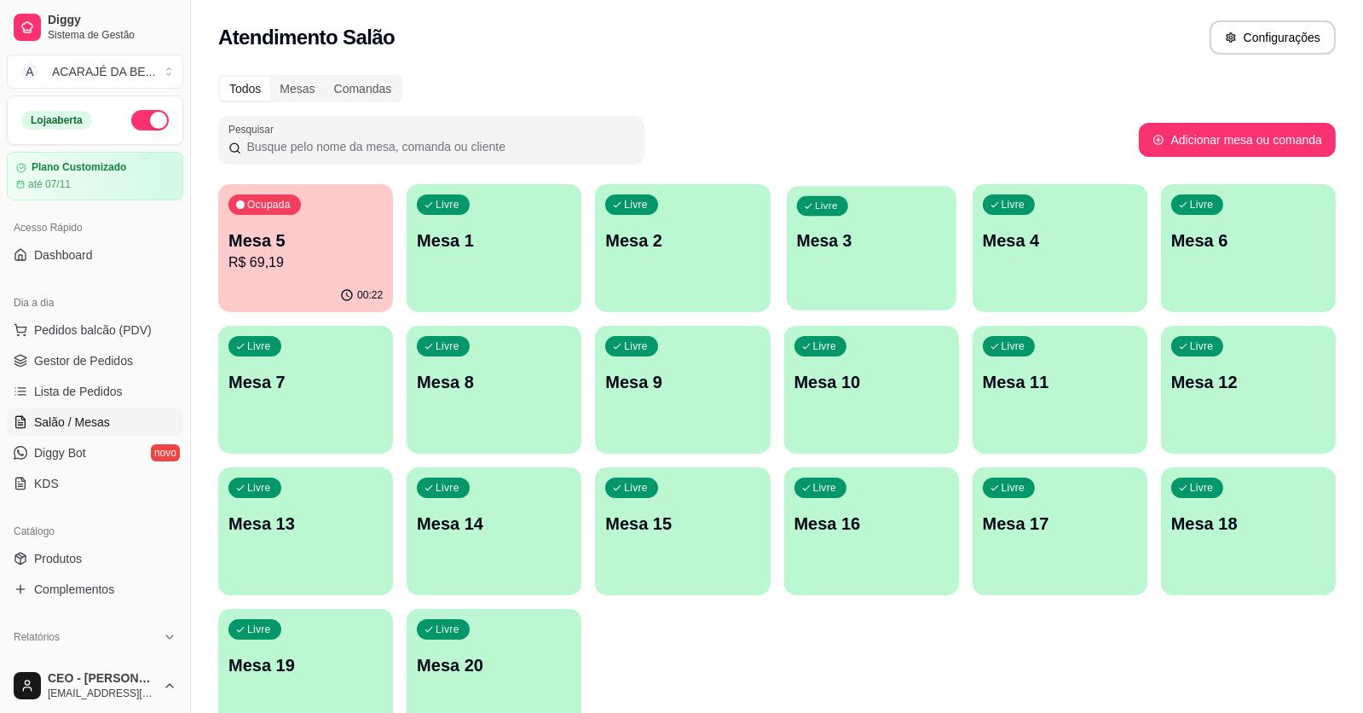
click at [812, 223] on div "Livre Mesa 3" at bounding box center [872, 238] width 170 height 104
click at [1041, 219] on div "Livre Mesa 4" at bounding box center [1060, 238] width 170 height 104
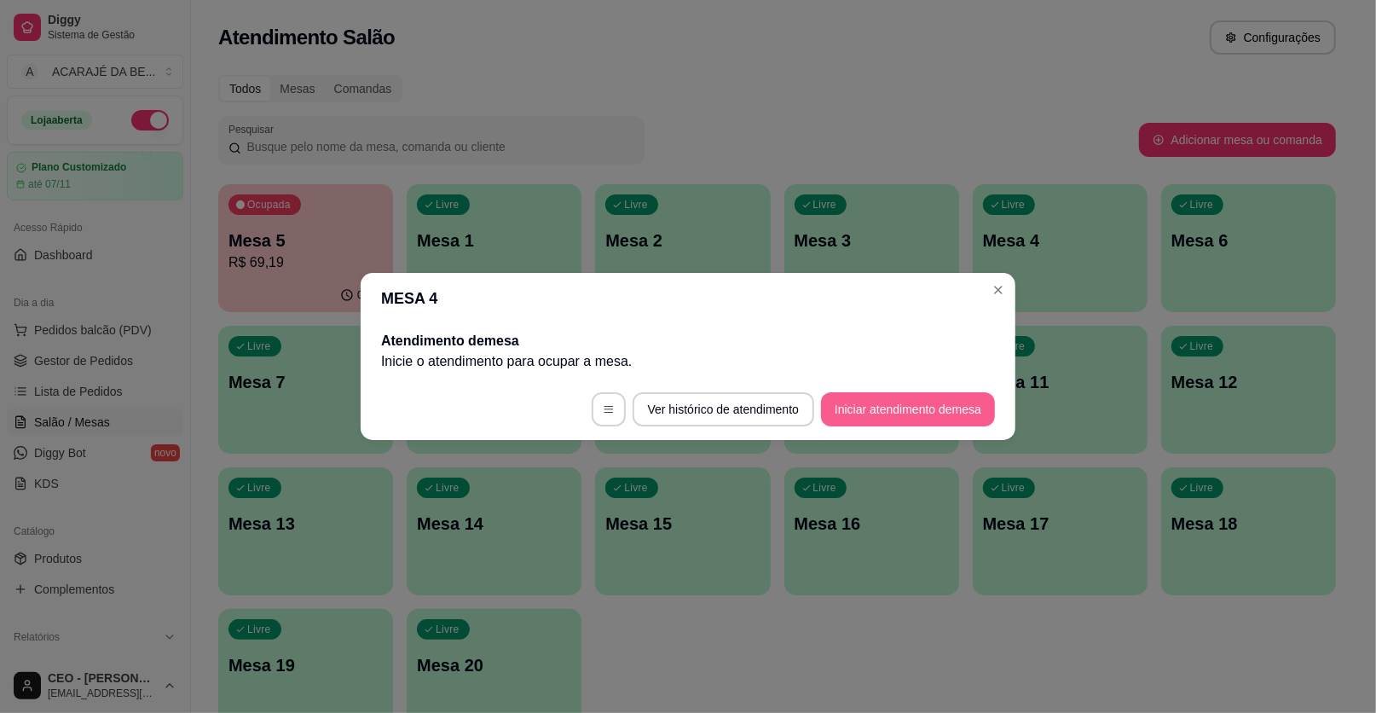
click at [891, 408] on button "Iniciar atendimento de mesa" at bounding box center [908, 409] width 174 height 34
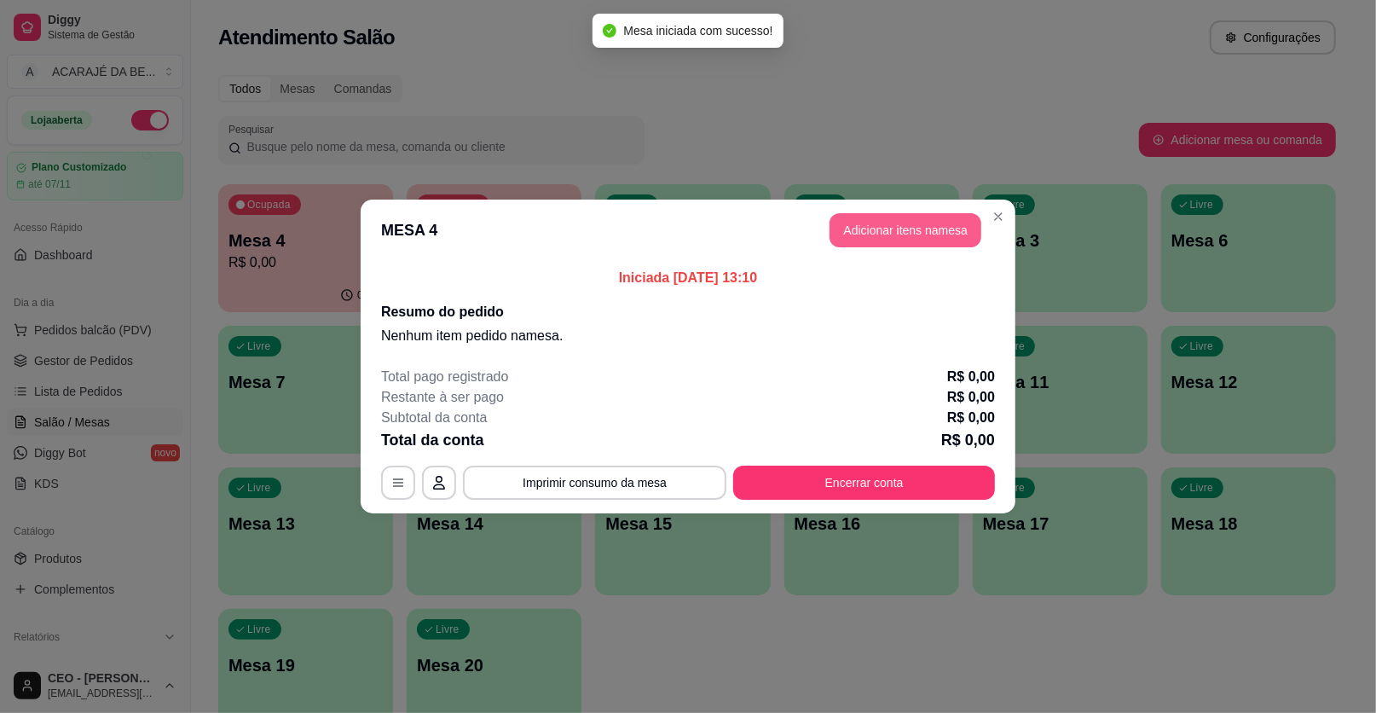
click at [880, 228] on button "Adicionar itens na mesa" at bounding box center [906, 230] width 152 height 34
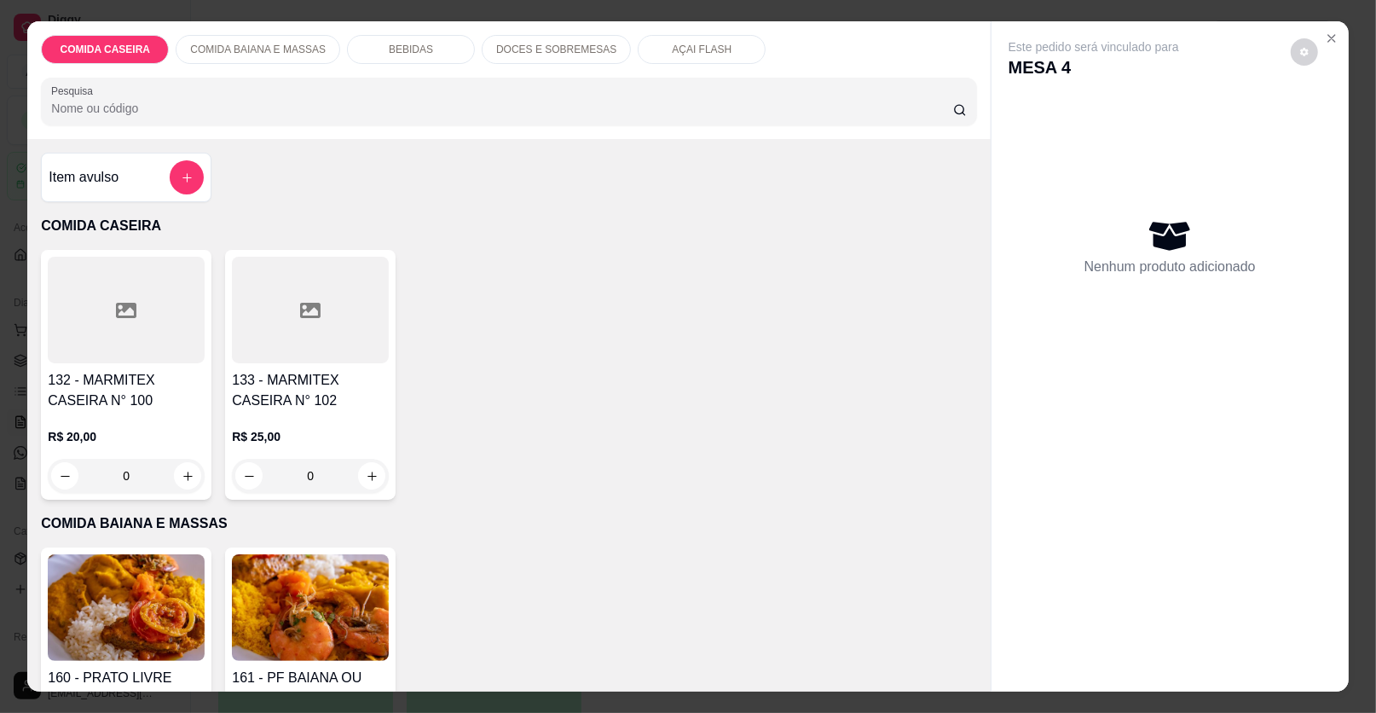
click at [161, 183] on div "Item avulso" at bounding box center [126, 177] width 155 height 34
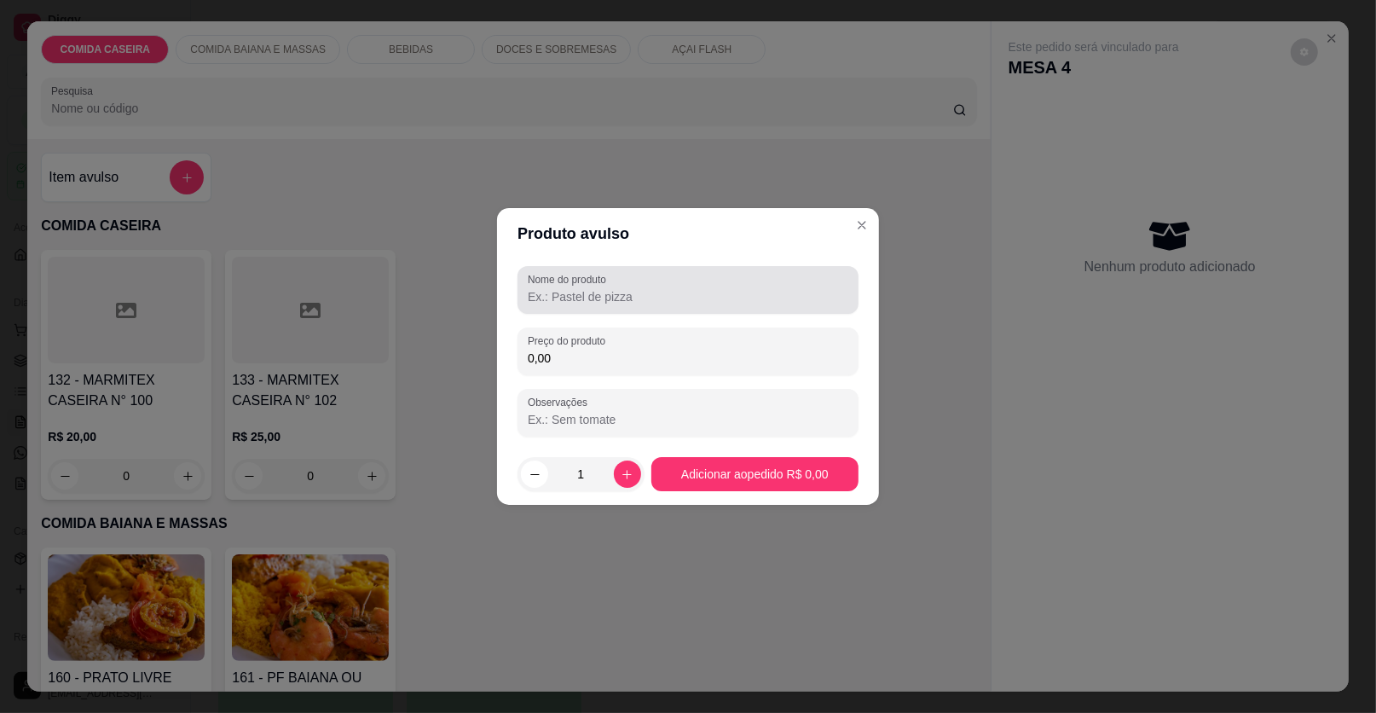
click at [584, 296] on input "Nome do produto" at bounding box center [688, 296] width 321 height 17
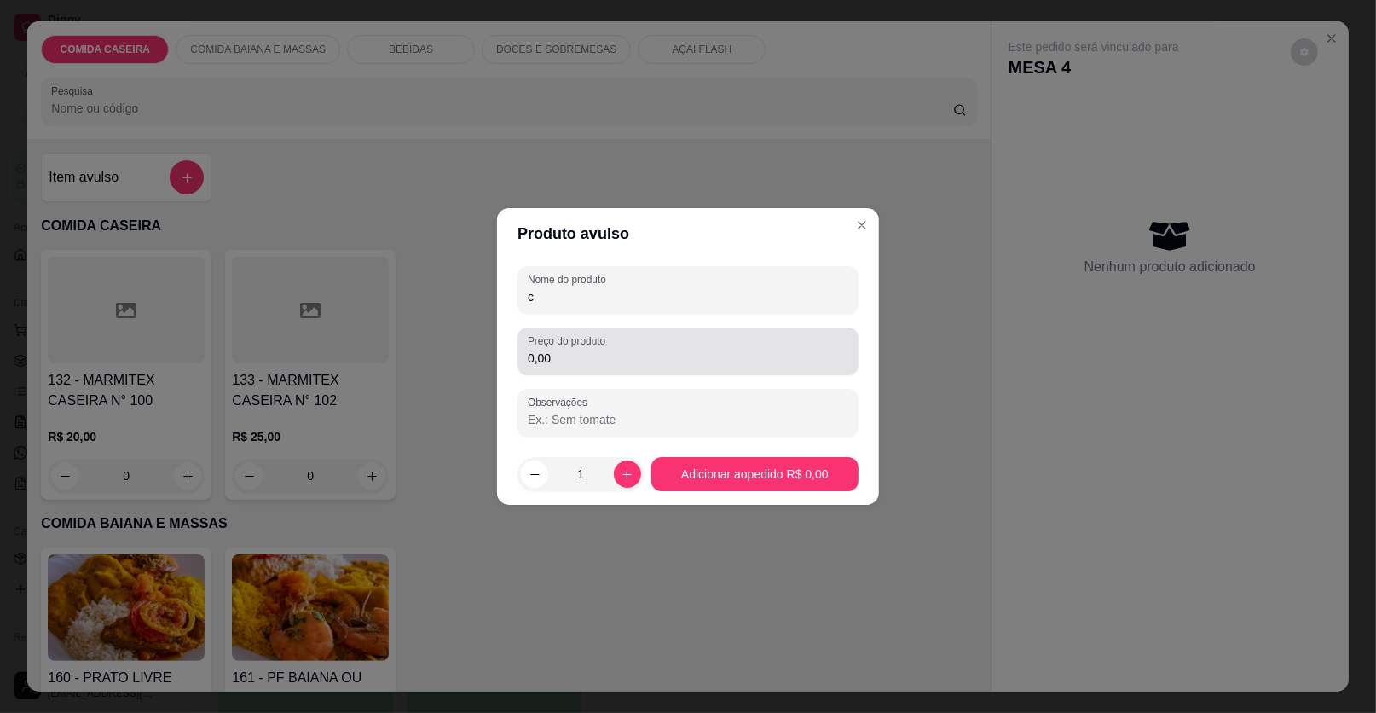
type input "c"
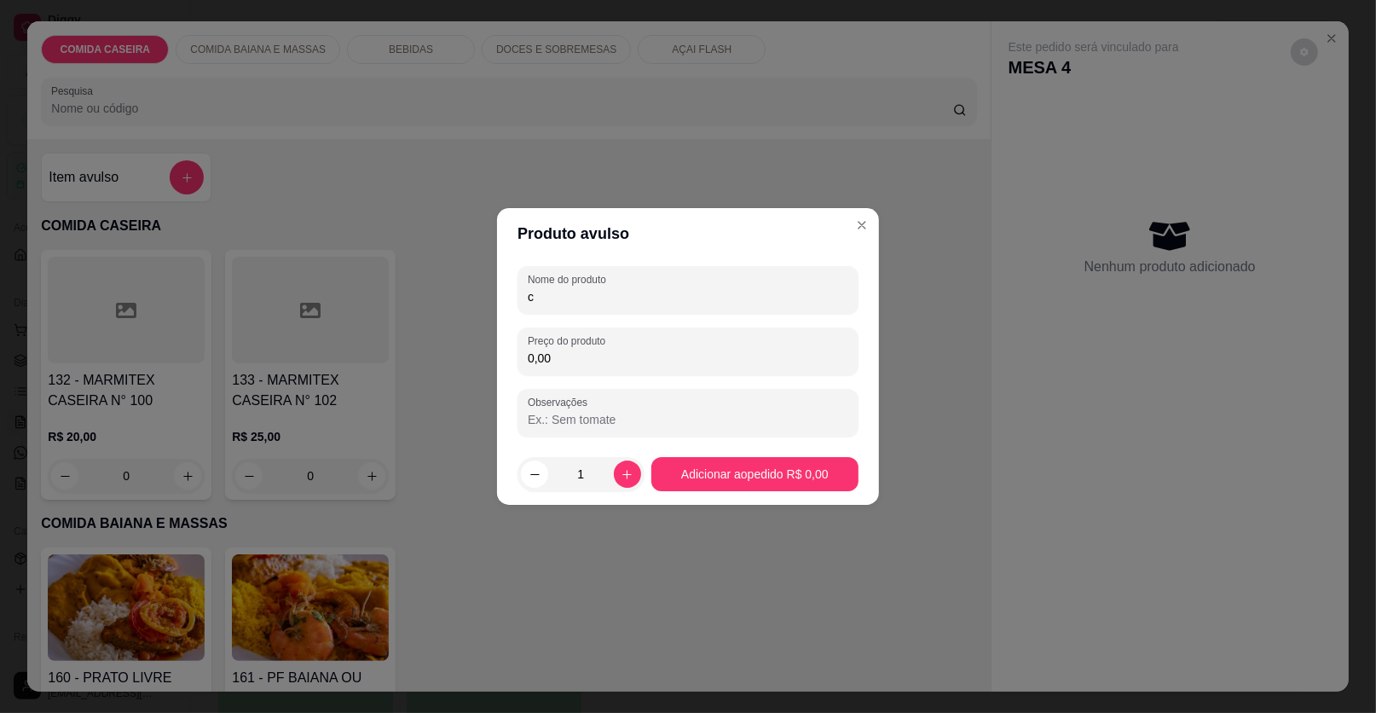
click at [631, 354] on input "0,00" at bounding box center [688, 358] width 321 height 17
type input "9,75"
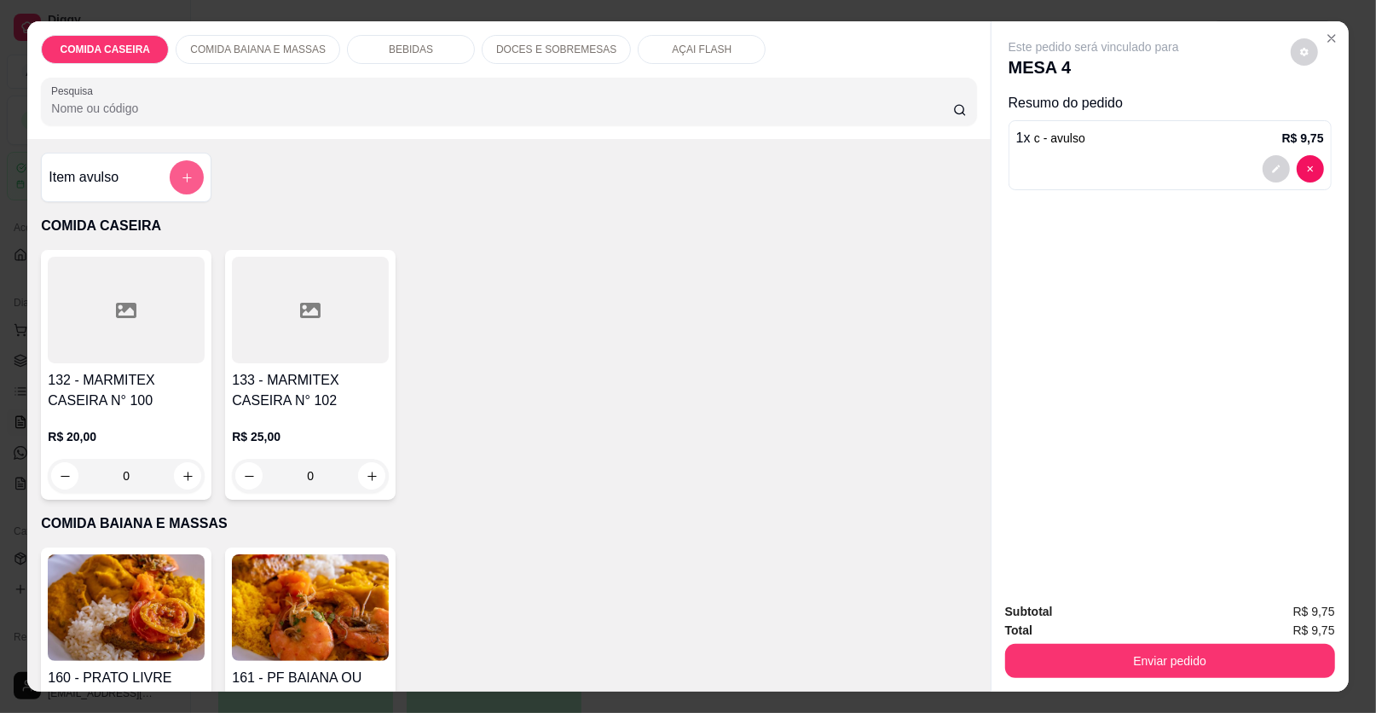
click at [181, 174] on icon "add-separate-item" at bounding box center [187, 177] width 13 height 13
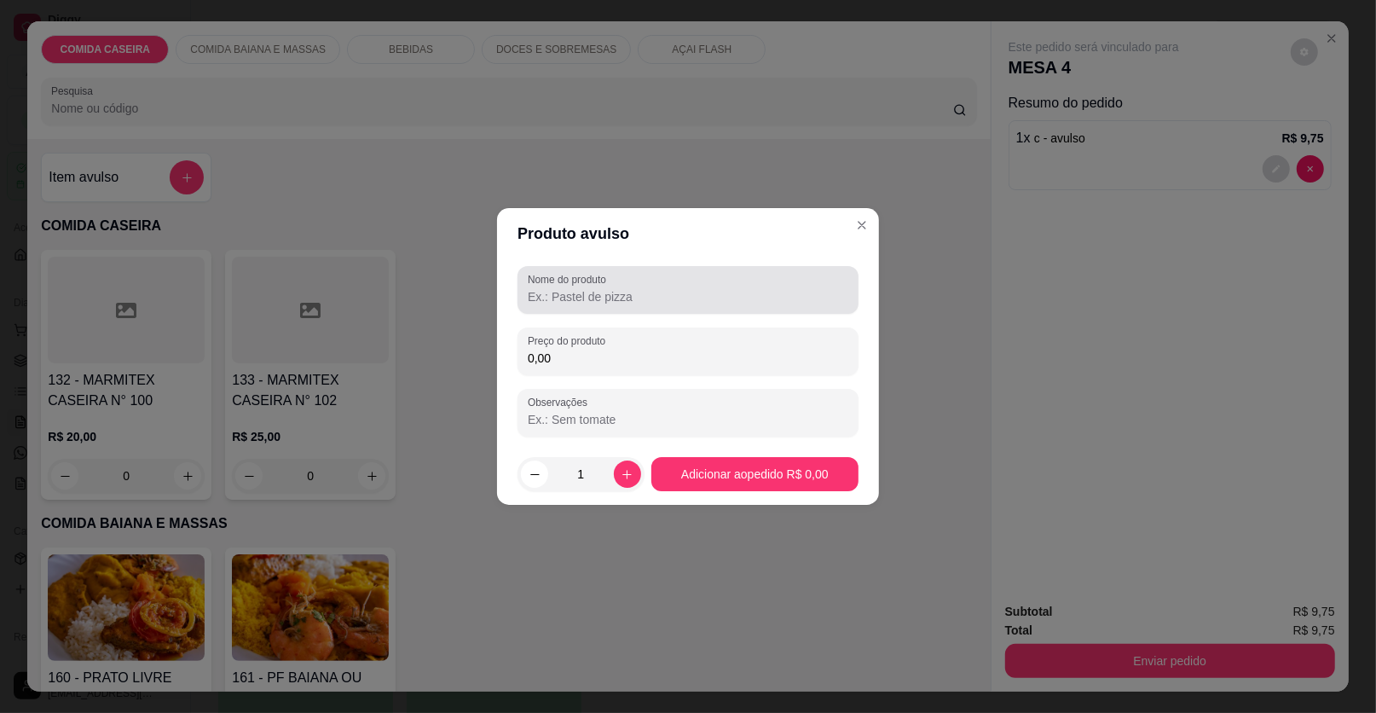
click at [615, 307] on div "Nome do produto" at bounding box center [688, 290] width 341 height 48
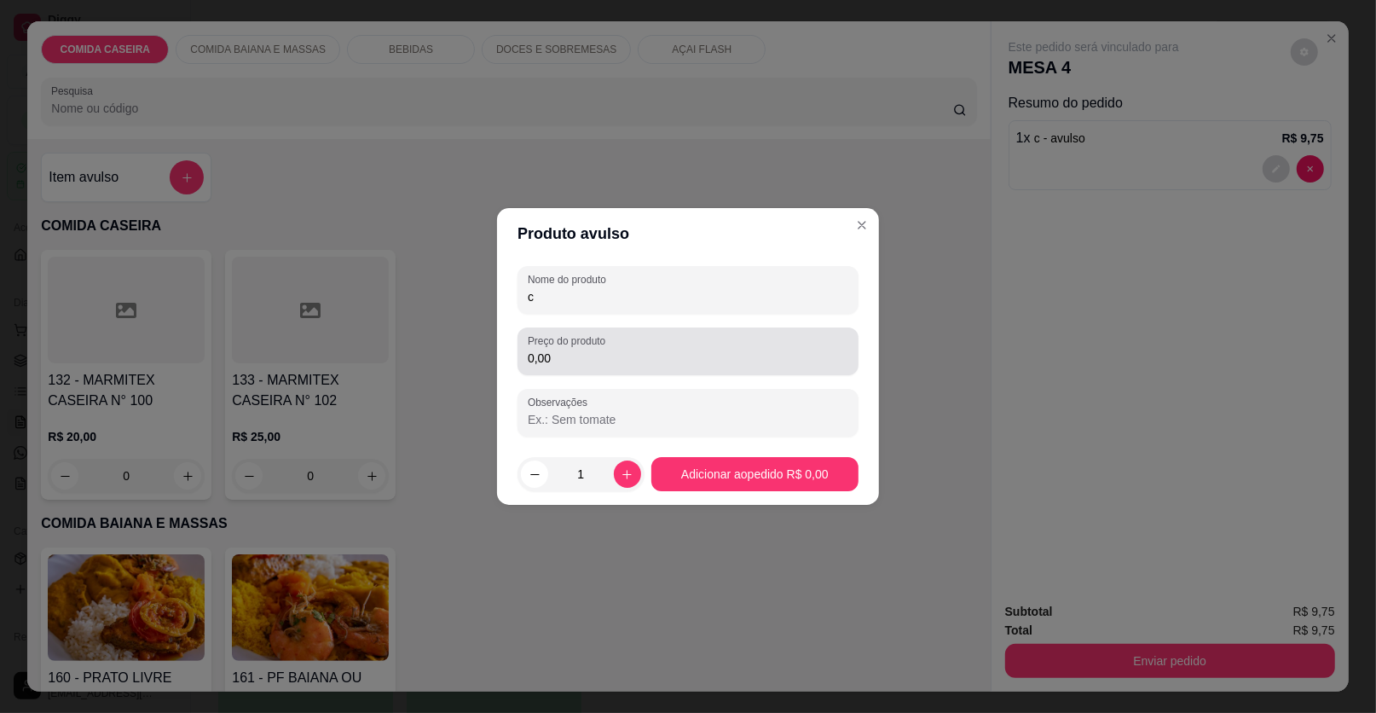
type input "c"
click at [615, 362] on input "0,00" at bounding box center [688, 358] width 321 height 17
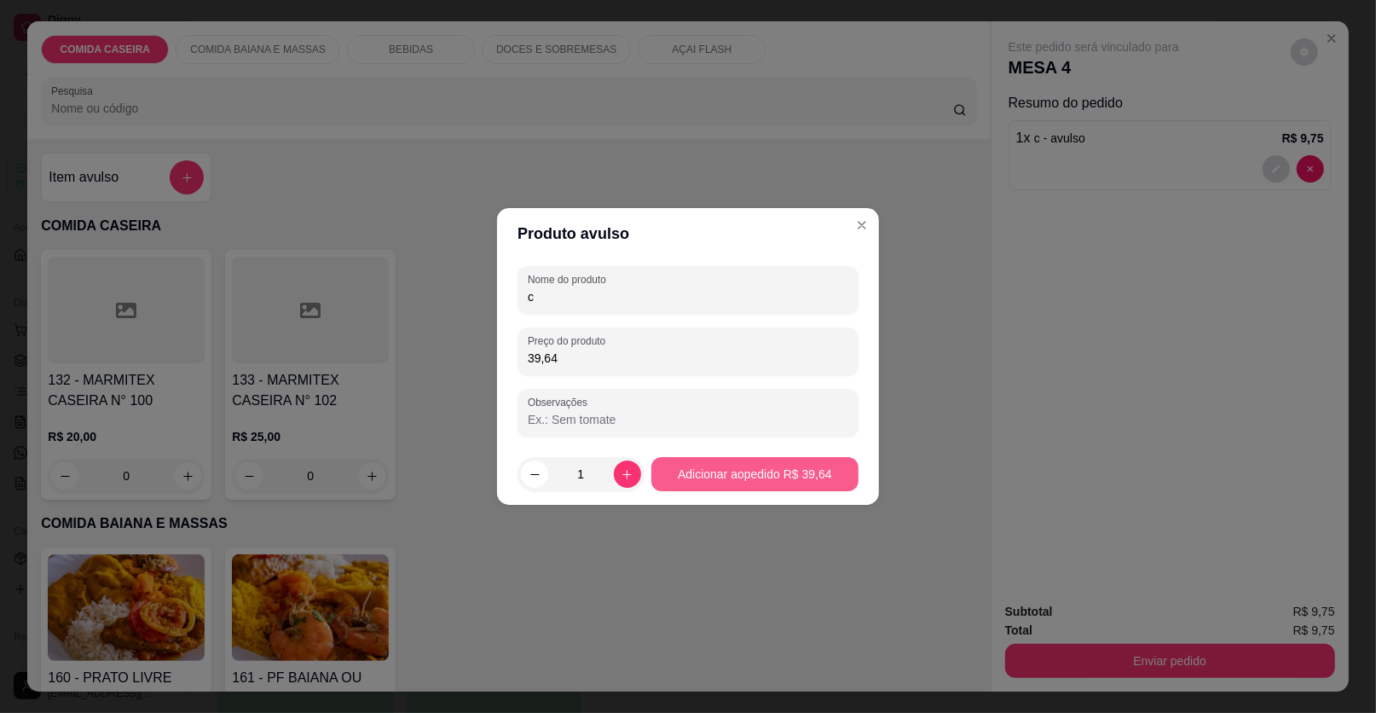
type input "39,64"
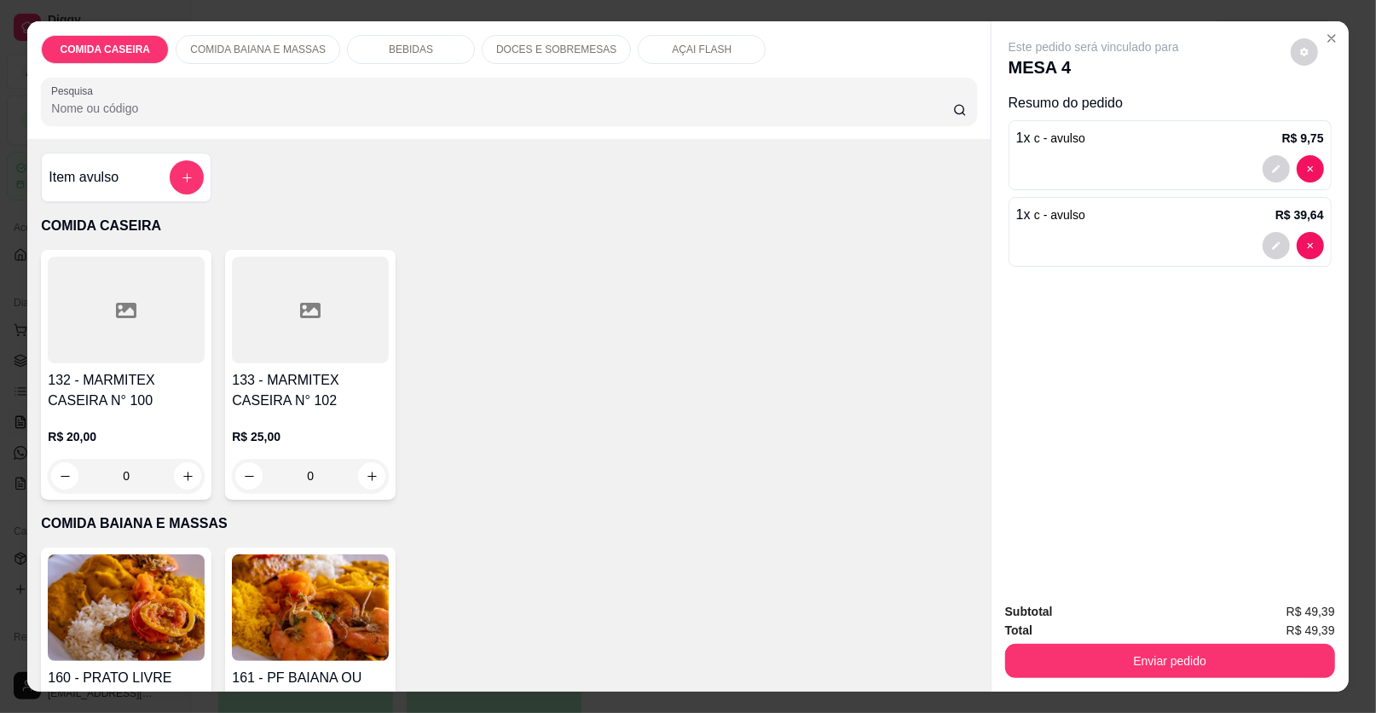
click at [389, 53] on p "BEBIDAS" at bounding box center [411, 50] width 44 height 14
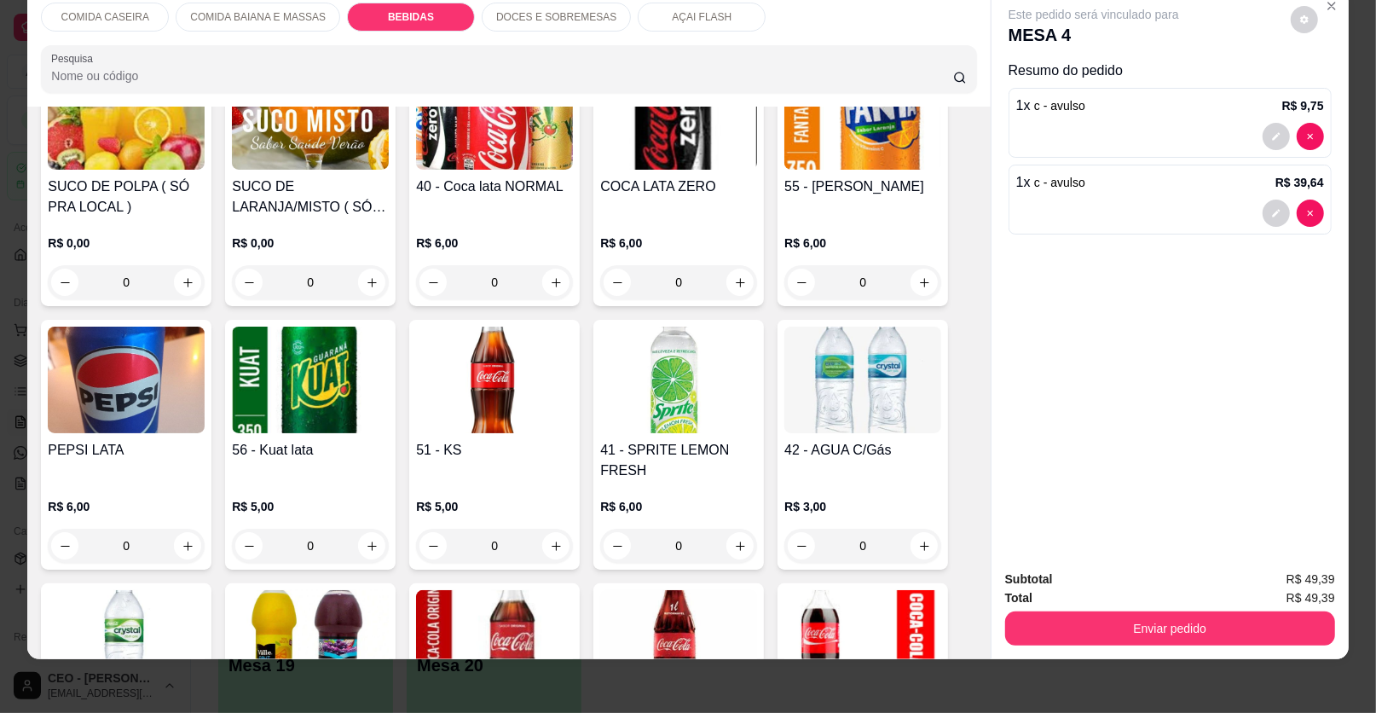
scroll to position [842, 0]
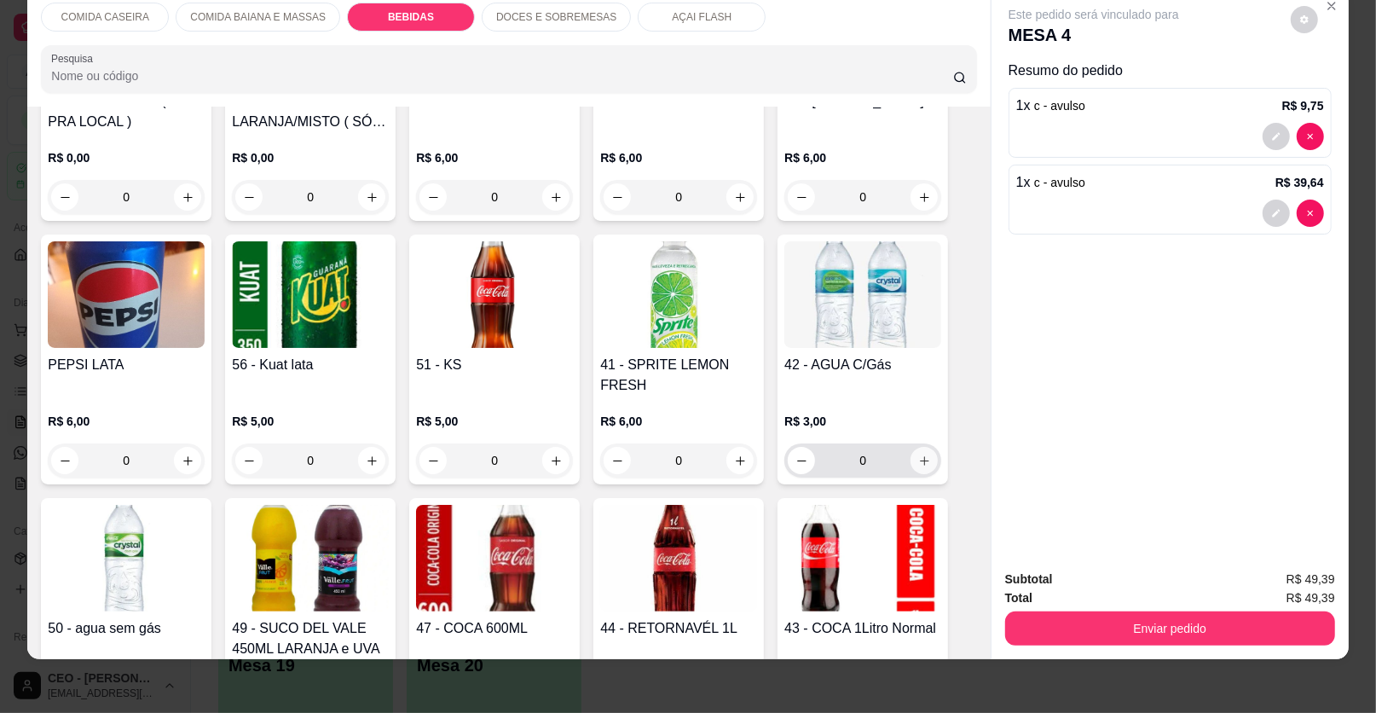
click at [918, 459] on icon "increase-product-quantity" at bounding box center [924, 460] width 13 height 13
type input "1"
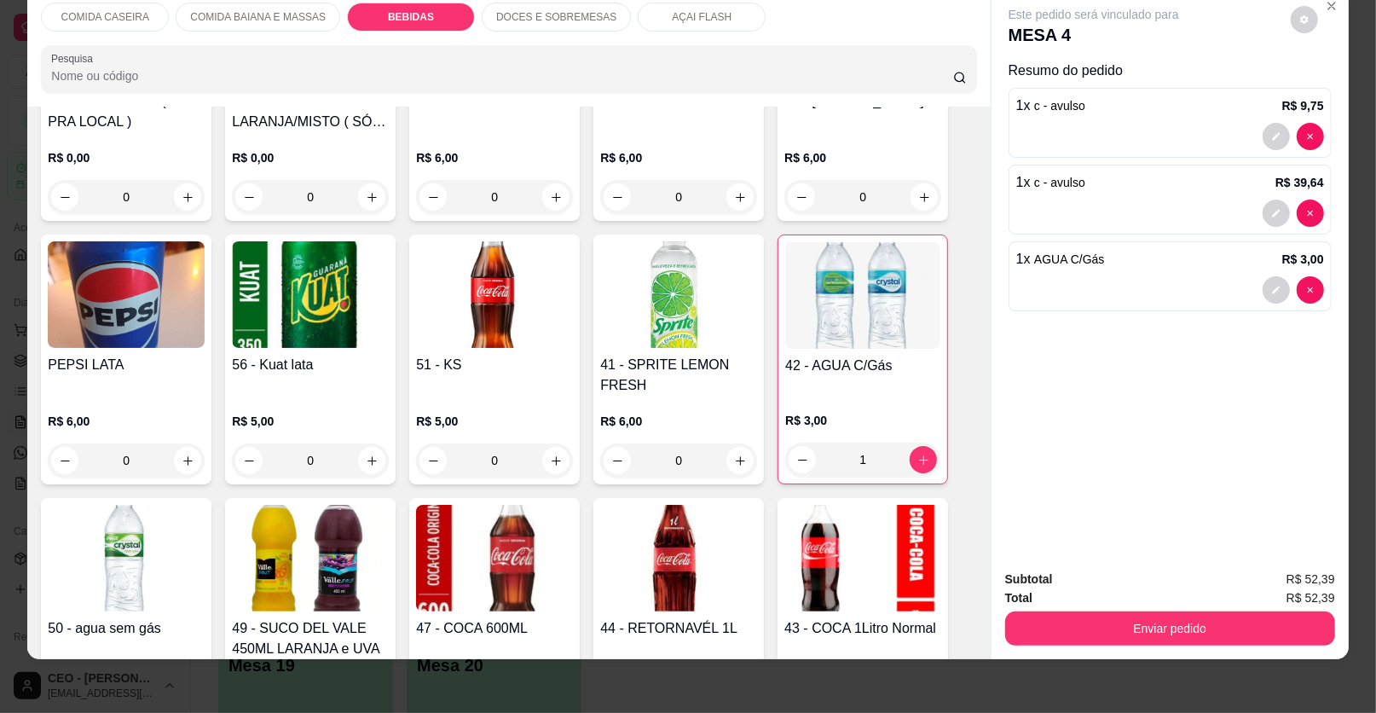
scroll to position [1012, 0]
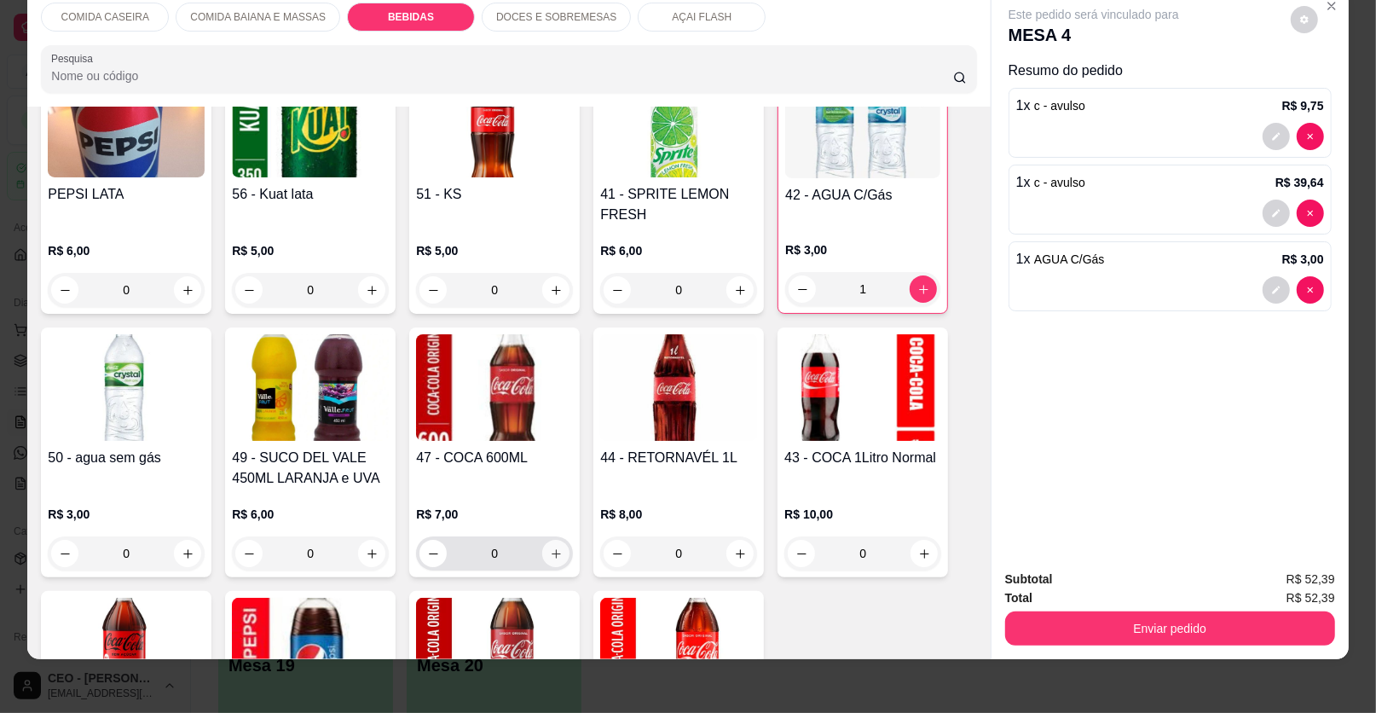
click at [553, 552] on icon "increase-product-quantity" at bounding box center [556, 553] width 13 height 13
type input "1"
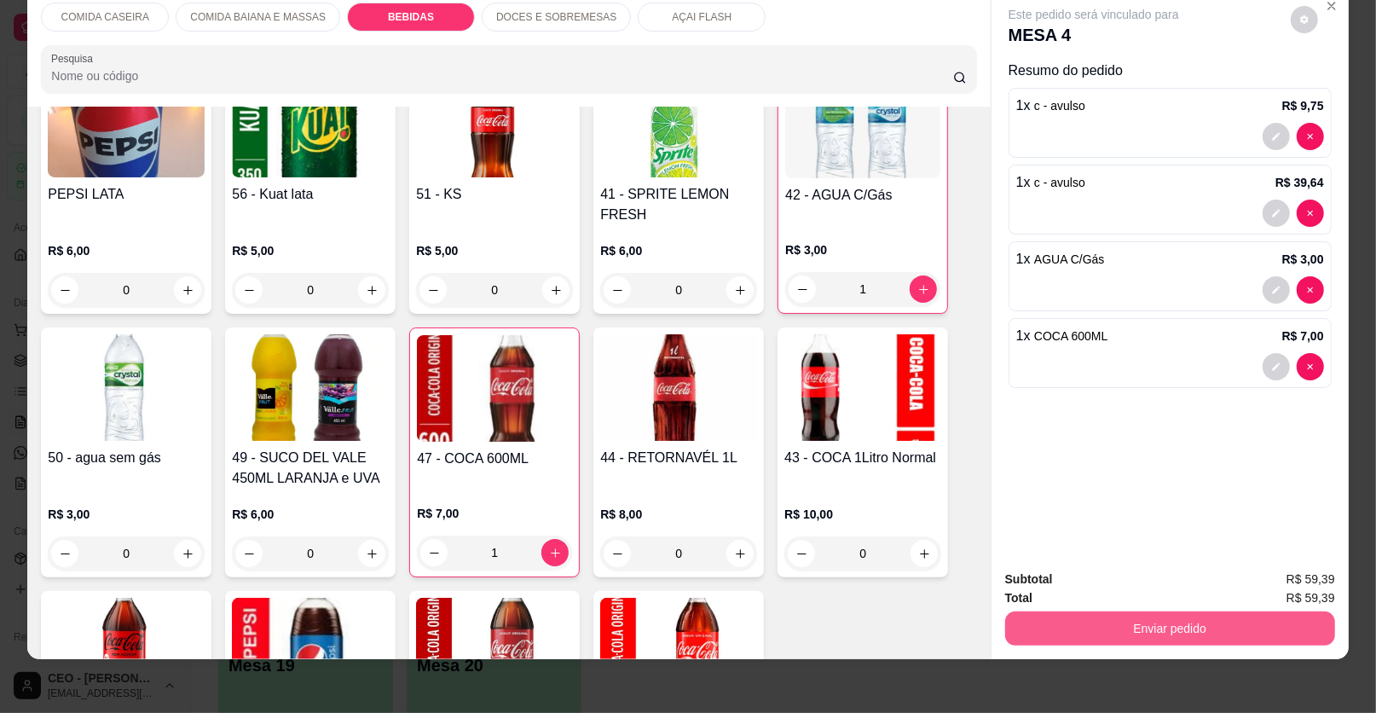
click at [1026, 632] on button "Enviar pedido" at bounding box center [1170, 628] width 330 height 34
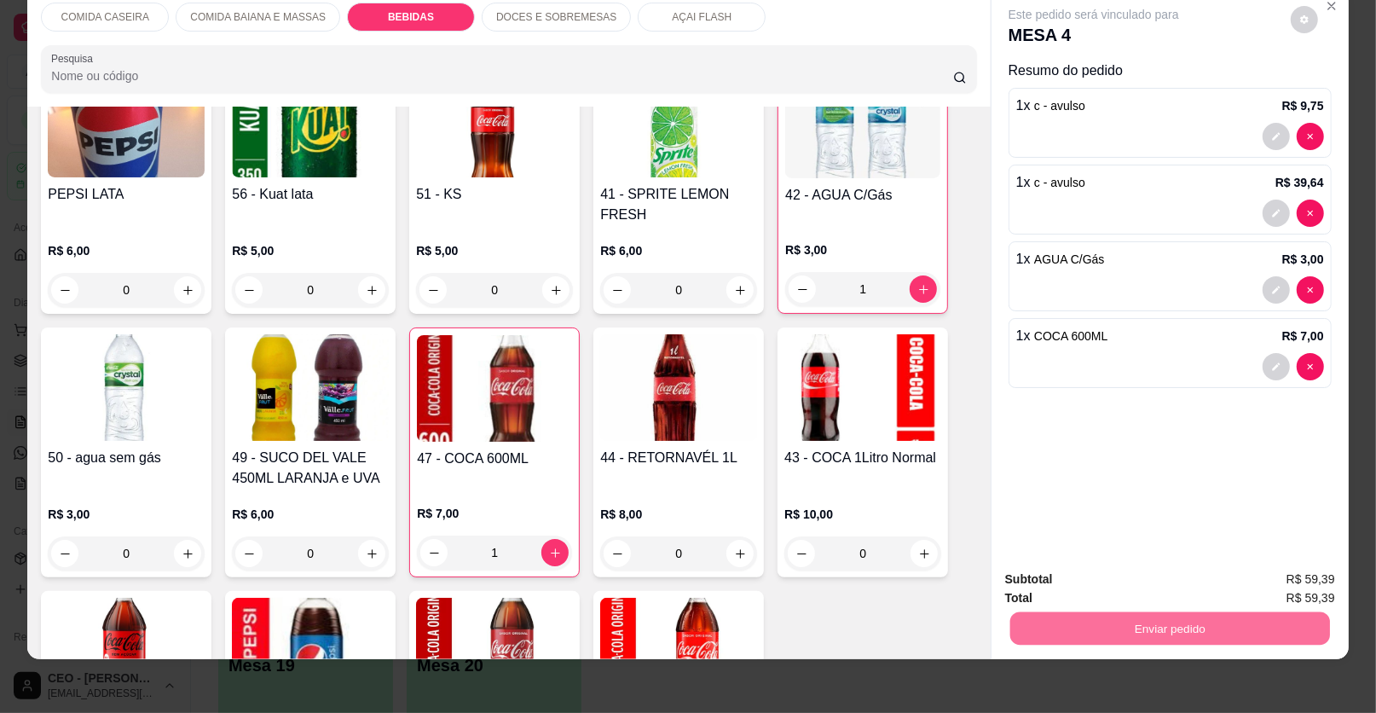
click at [1284, 576] on button "Enviar pedido" at bounding box center [1290, 586] width 96 height 32
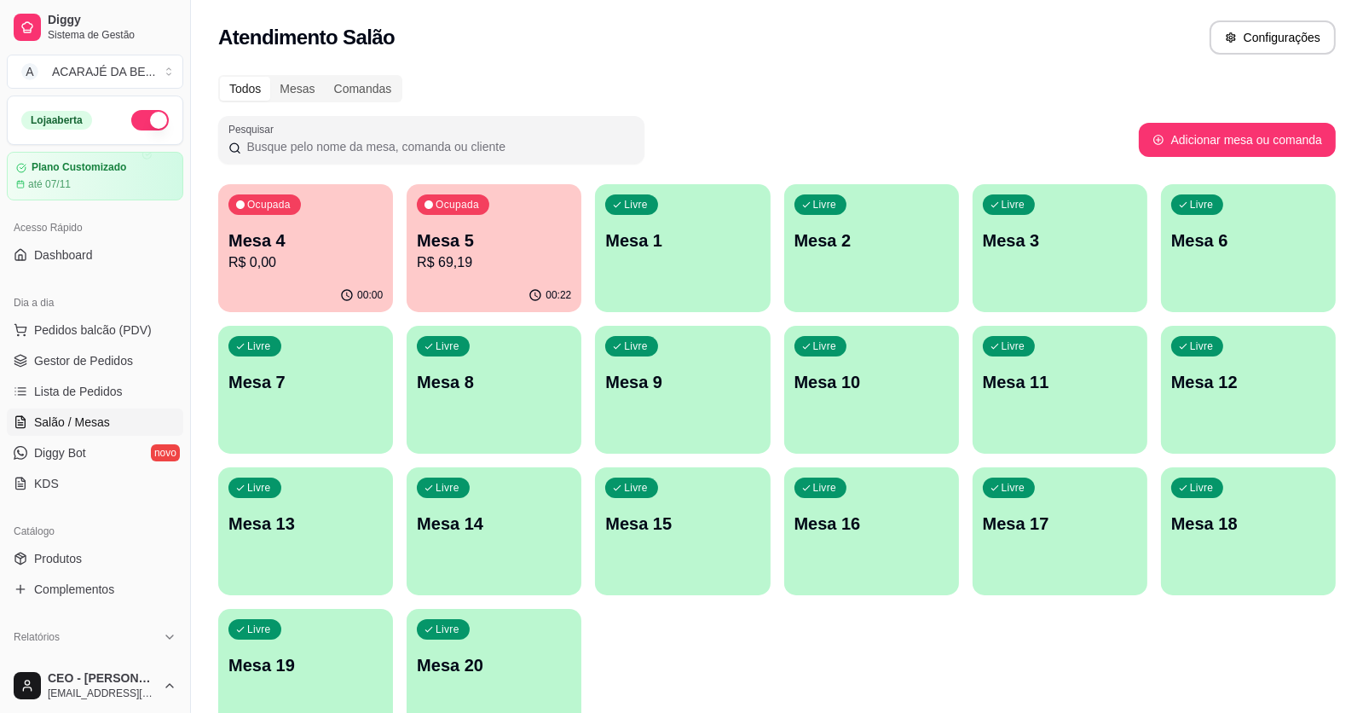
click at [547, 368] on div "Livre Mesa 8" at bounding box center [494, 379] width 175 height 107
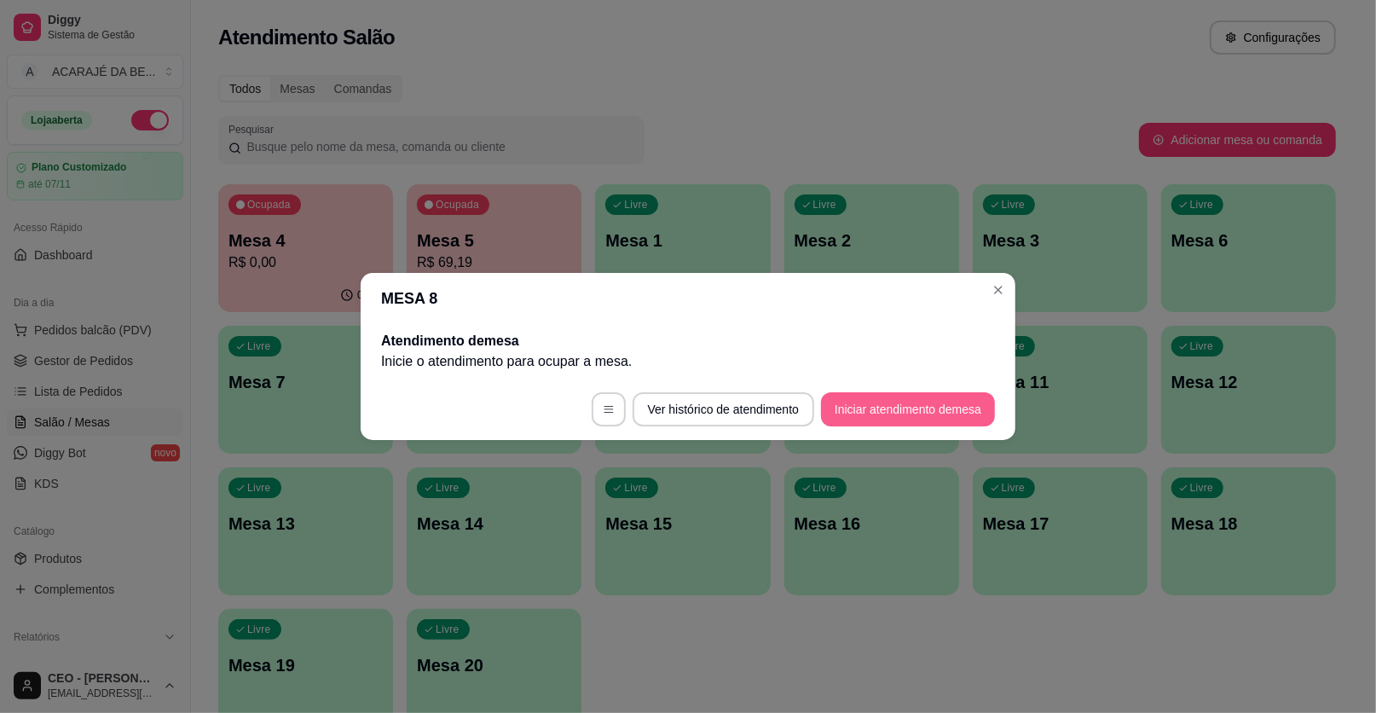
click at [897, 408] on button "Iniciar atendimento de mesa" at bounding box center [908, 409] width 174 height 34
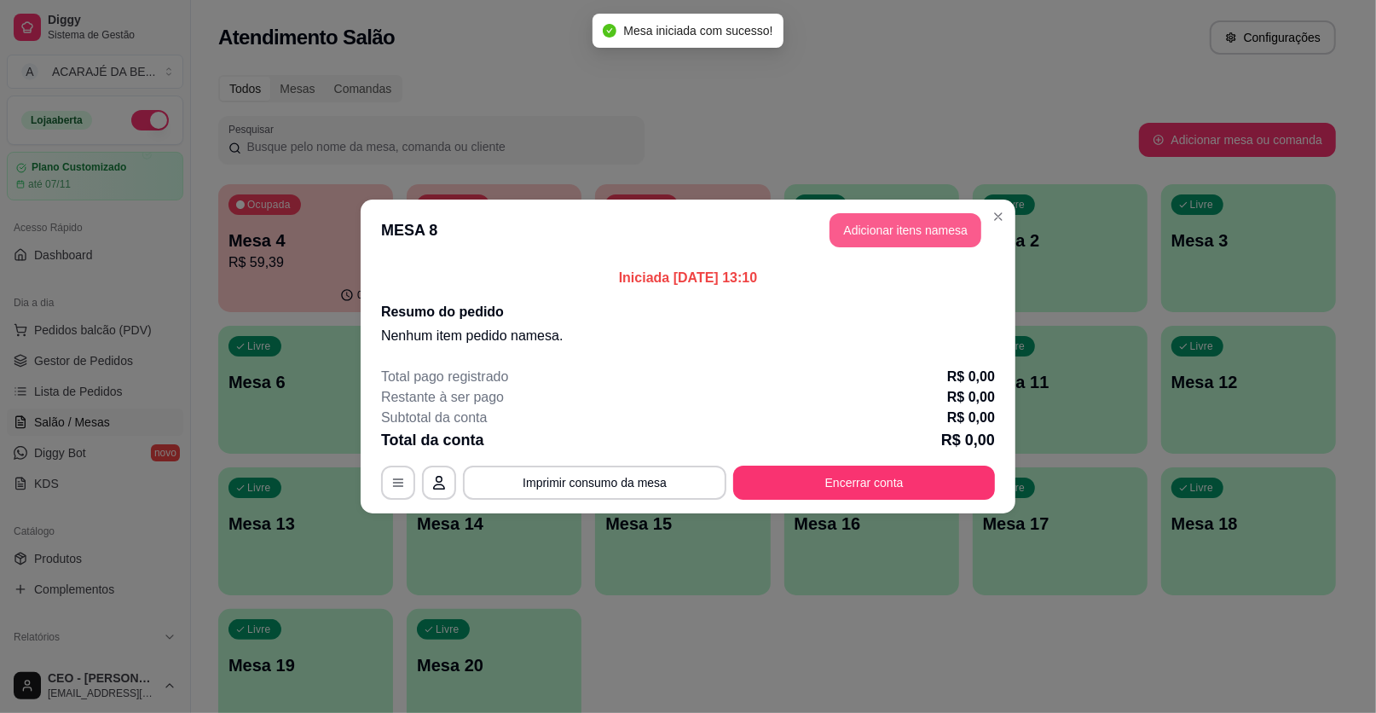
click at [886, 234] on button "Adicionar itens na mesa" at bounding box center [906, 230] width 152 height 34
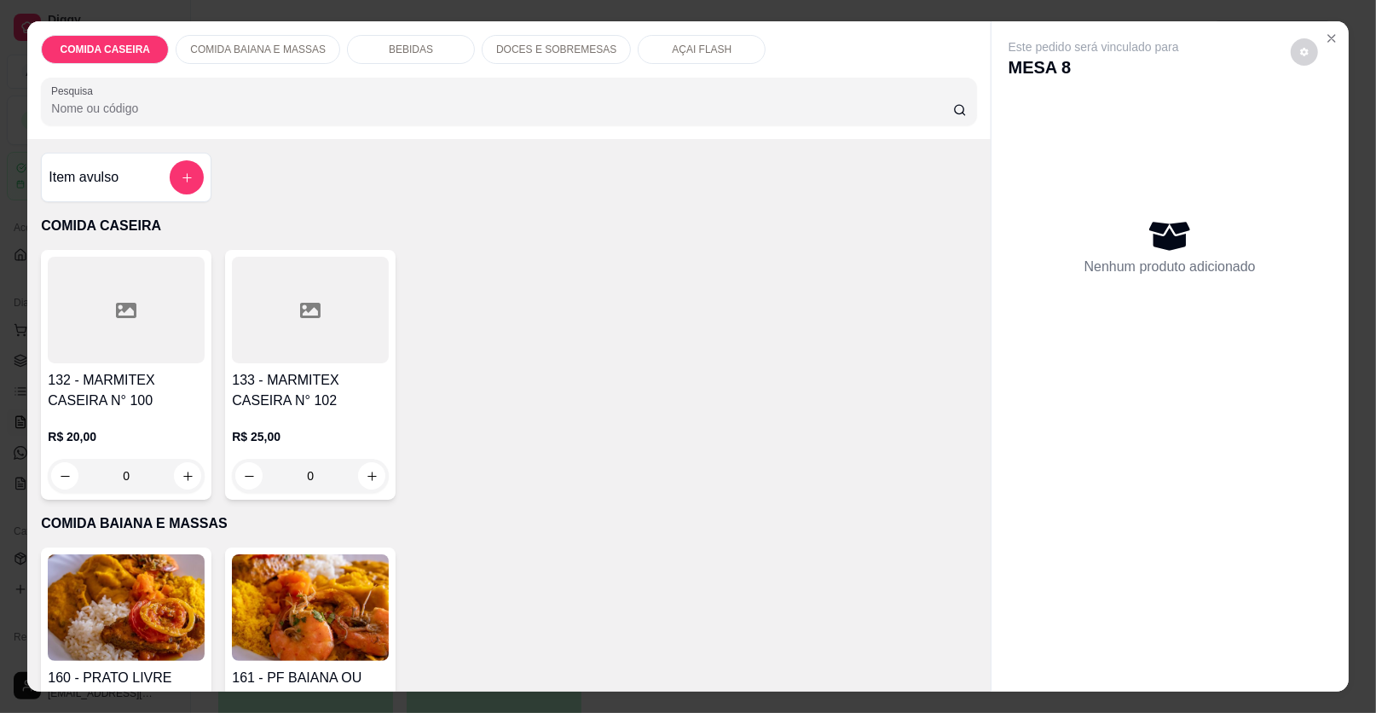
click at [172, 189] on button "add-separate-item" at bounding box center [187, 177] width 34 height 34
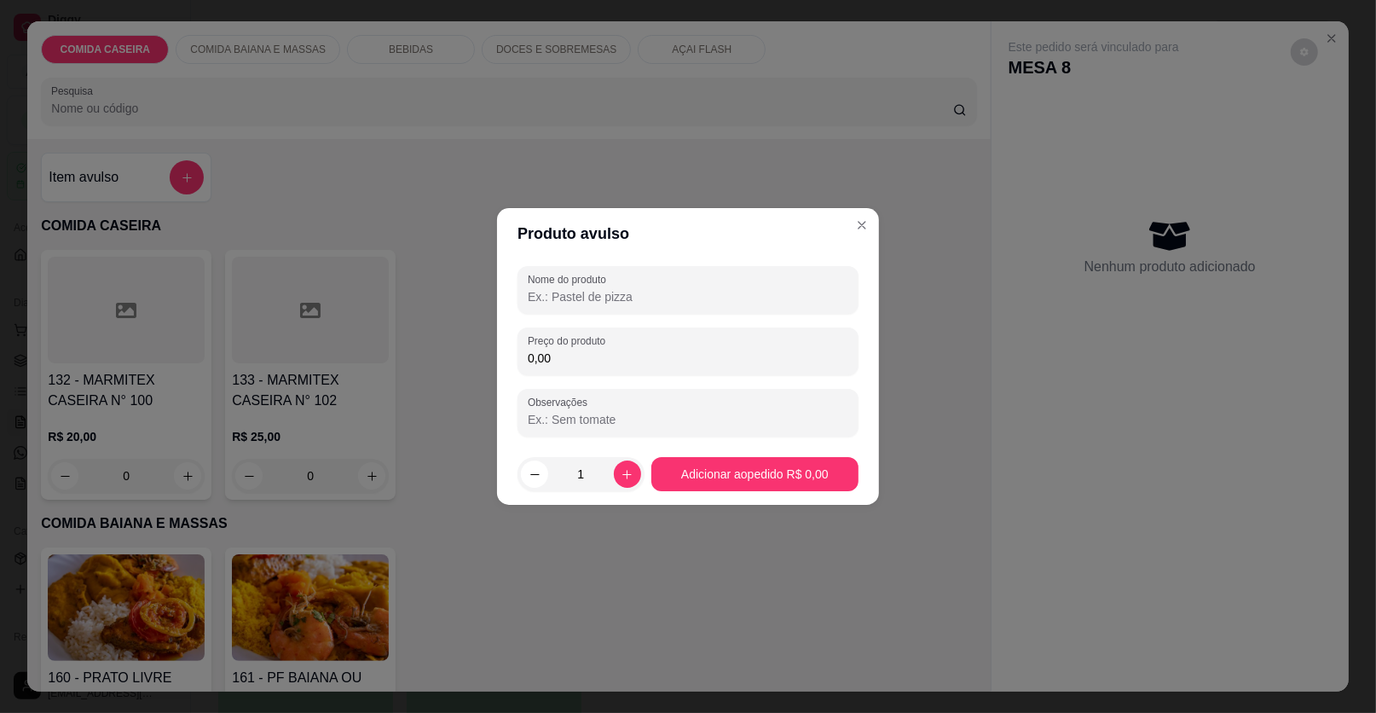
click at [581, 304] on input "Nome do produto" at bounding box center [688, 296] width 321 height 17
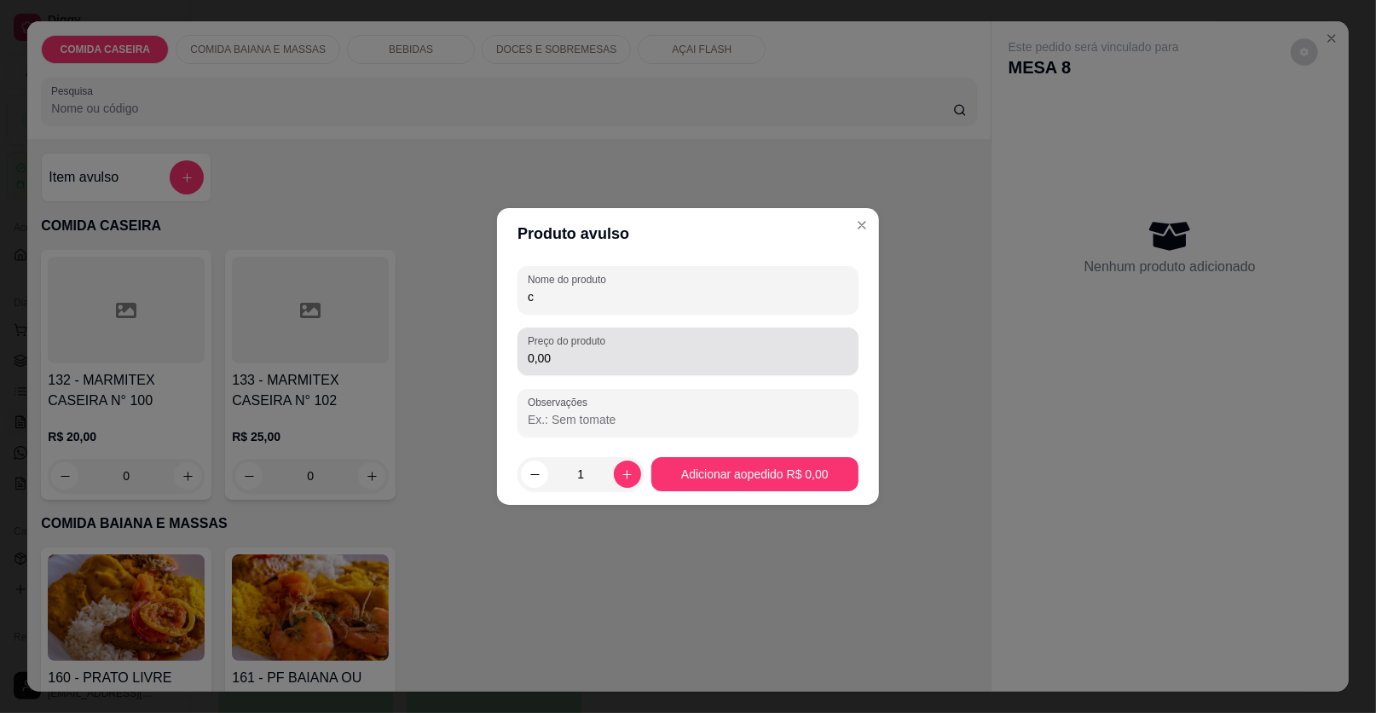
type input "c"
click at [607, 349] on div "0,00" at bounding box center [688, 351] width 321 height 34
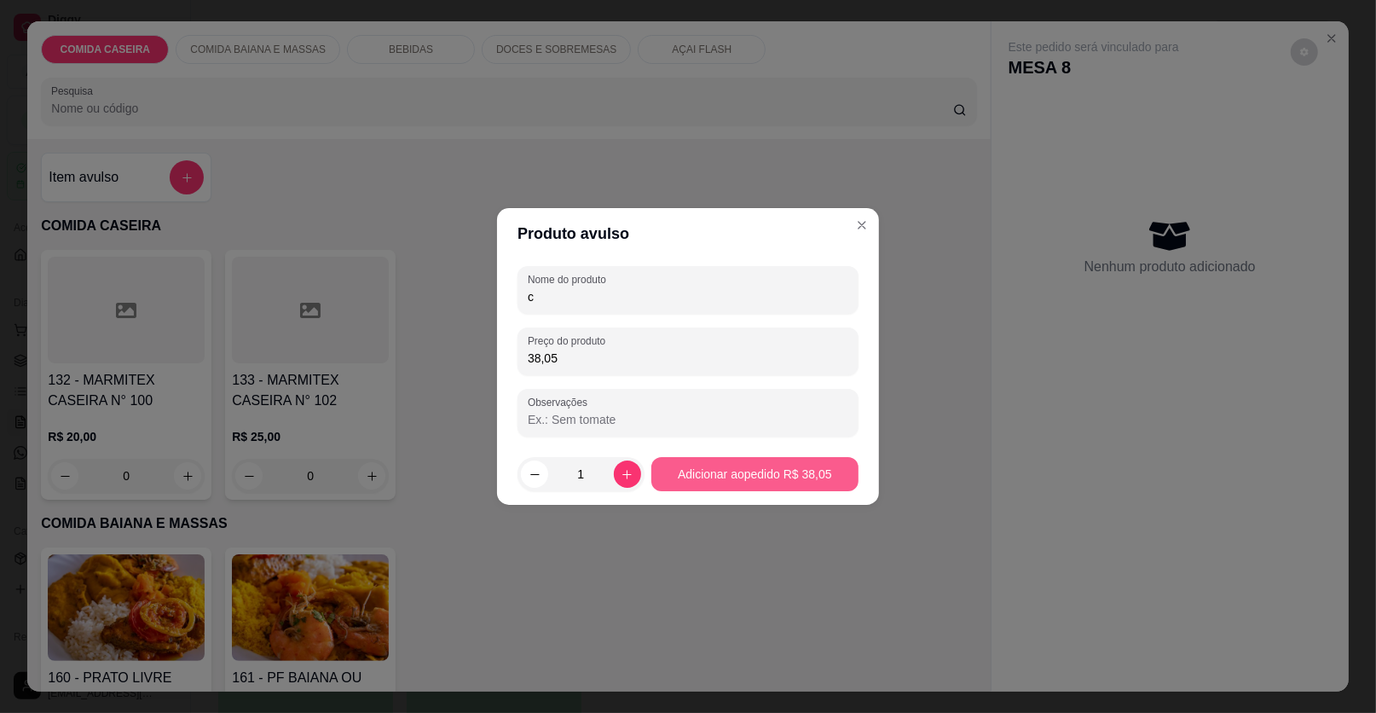
type input "38,05"
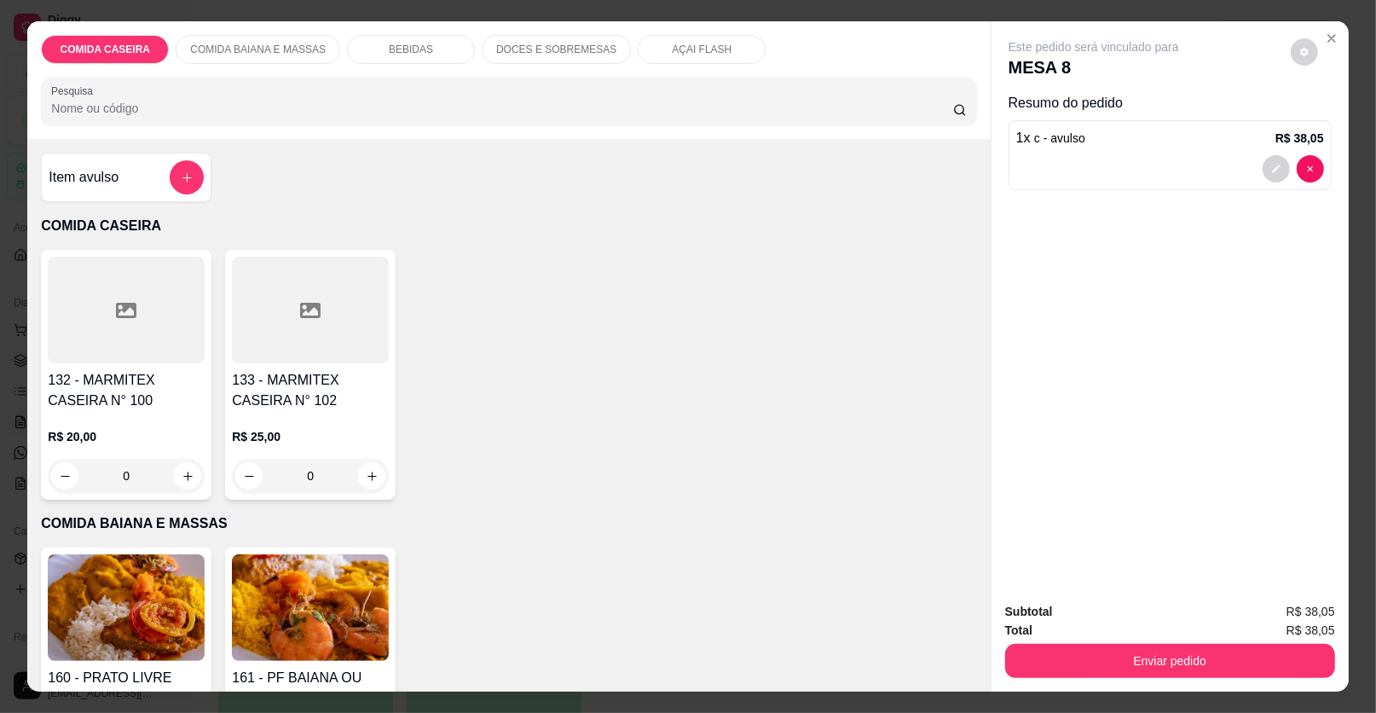
click at [157, 168] on div "Item avulso" at bounding box center [126, 177] width 155 height 34
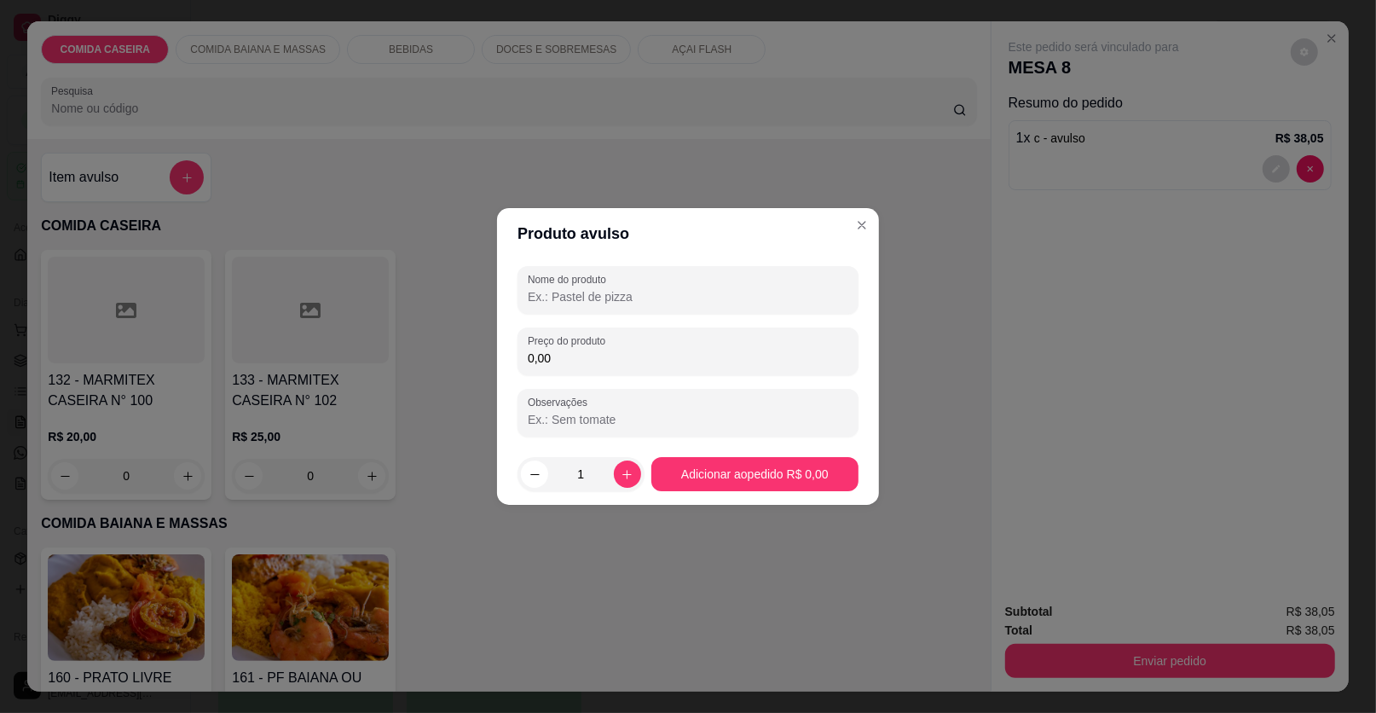
click at [634, 298] on input "Nome do produto" at bounding box center [688, 296] width 321 height 17
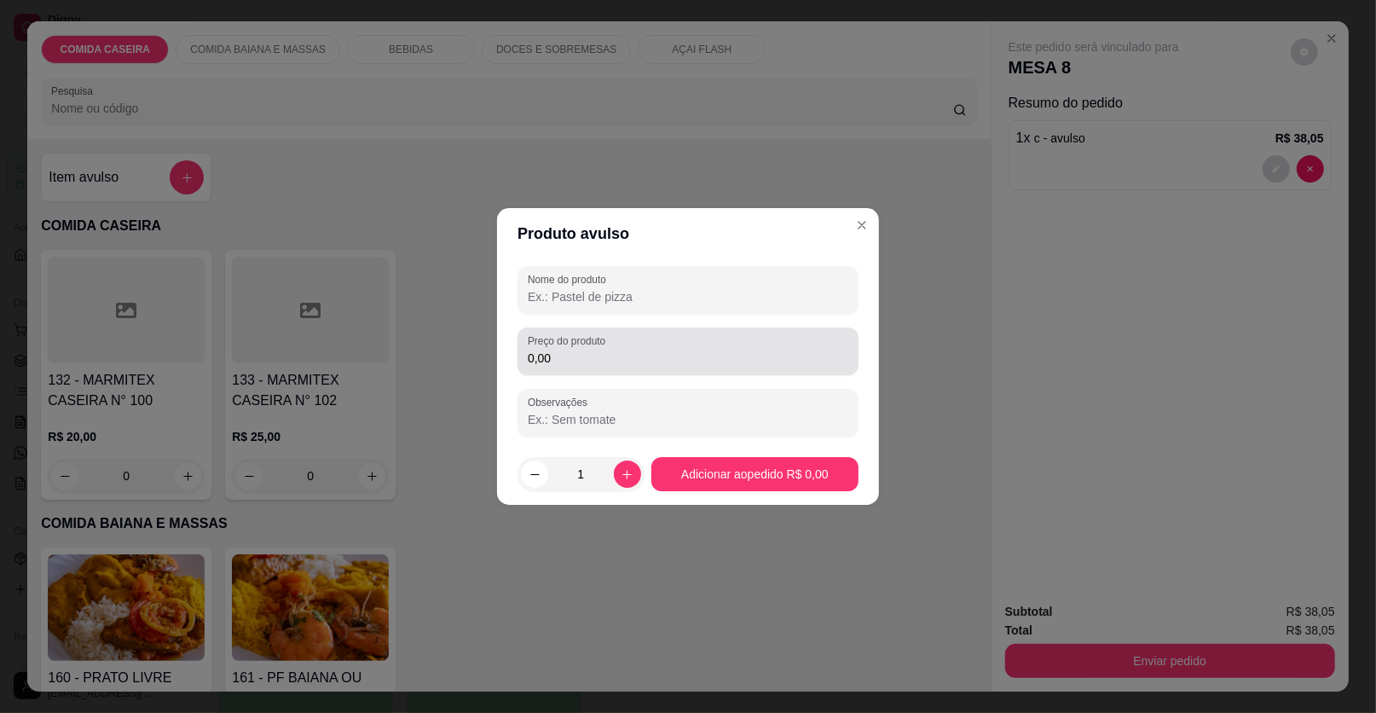
click at [634, 365] on input "0,00" at bounding box center [688, 358] width 321 height 17
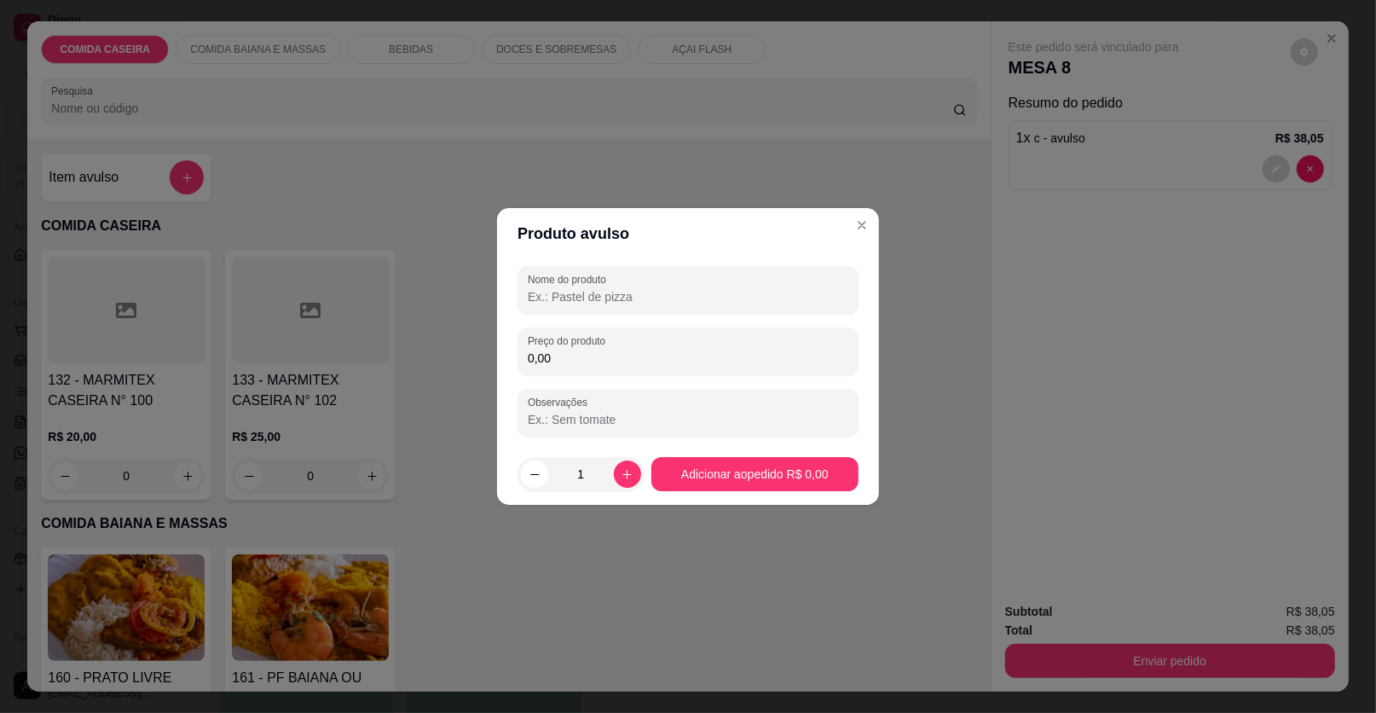
type input "0,00"
click at [622, 300] on input "Nome do produto" at bounding box center [688, 296] width 321 height 17
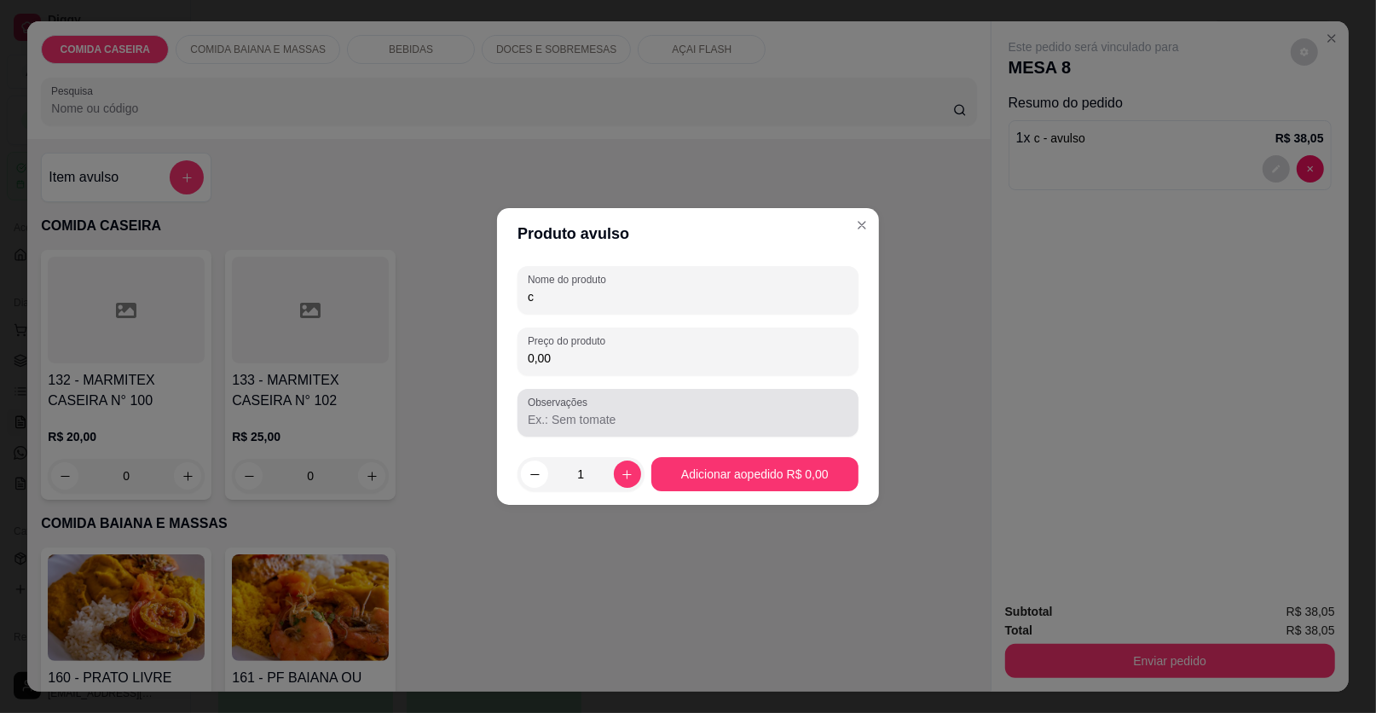
type input "c"
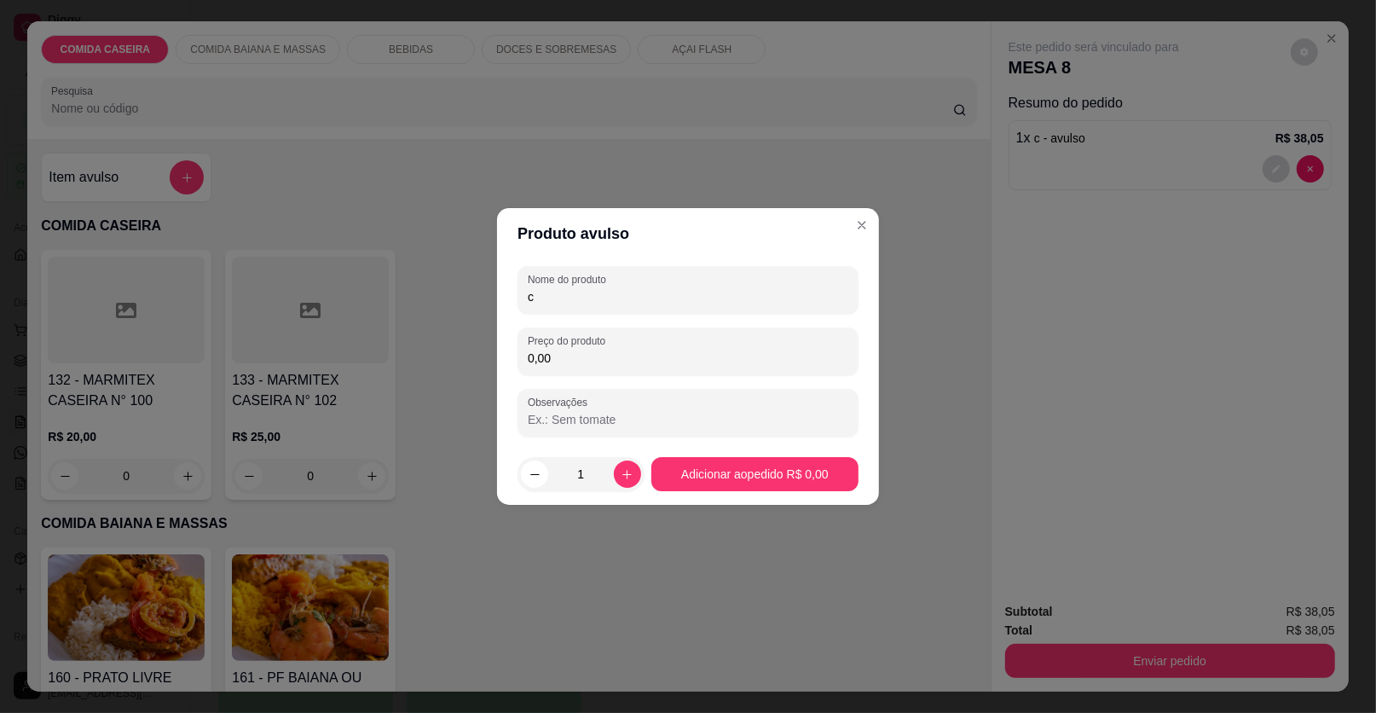
click at [657, 364] on input "0,00" at bounding box center [688, 358] width 321 height 17
type input "33,47"
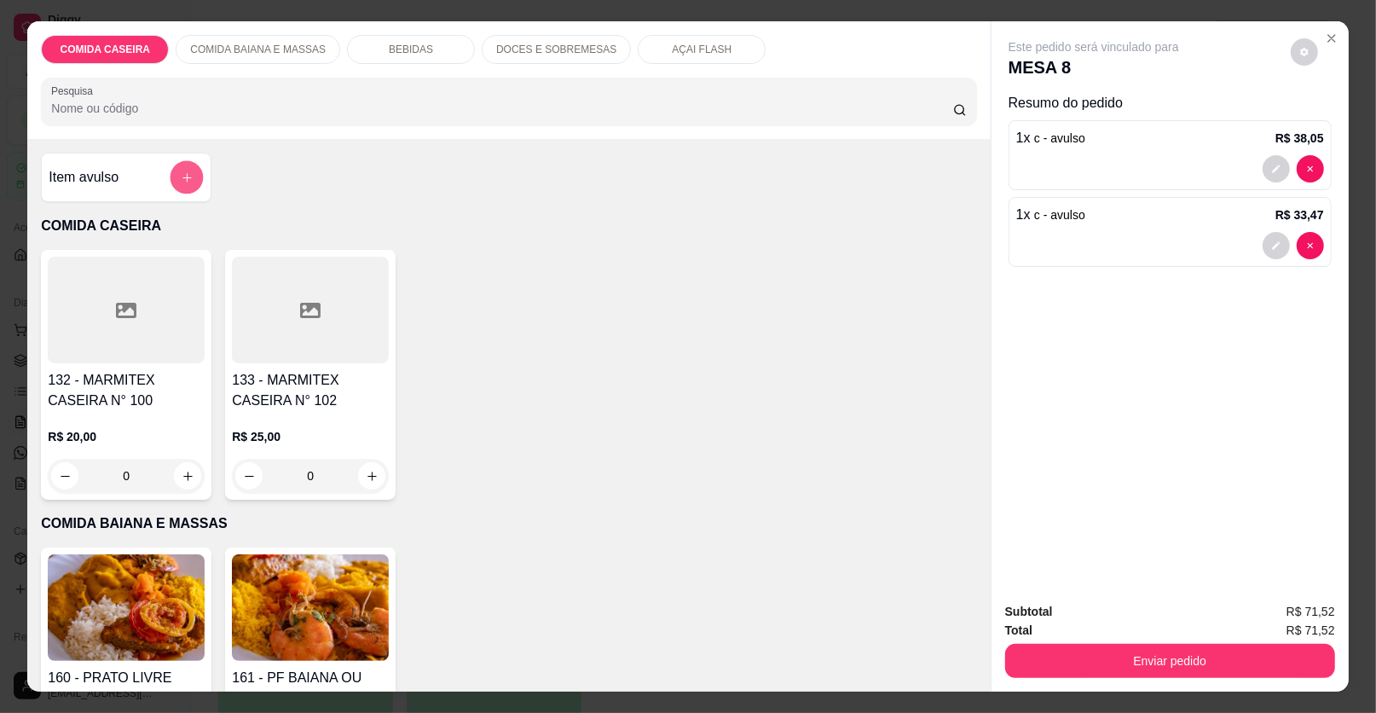
click at [171, 175] on button "add-separate-item" at bounding box center [187, 177] width 33 height 33
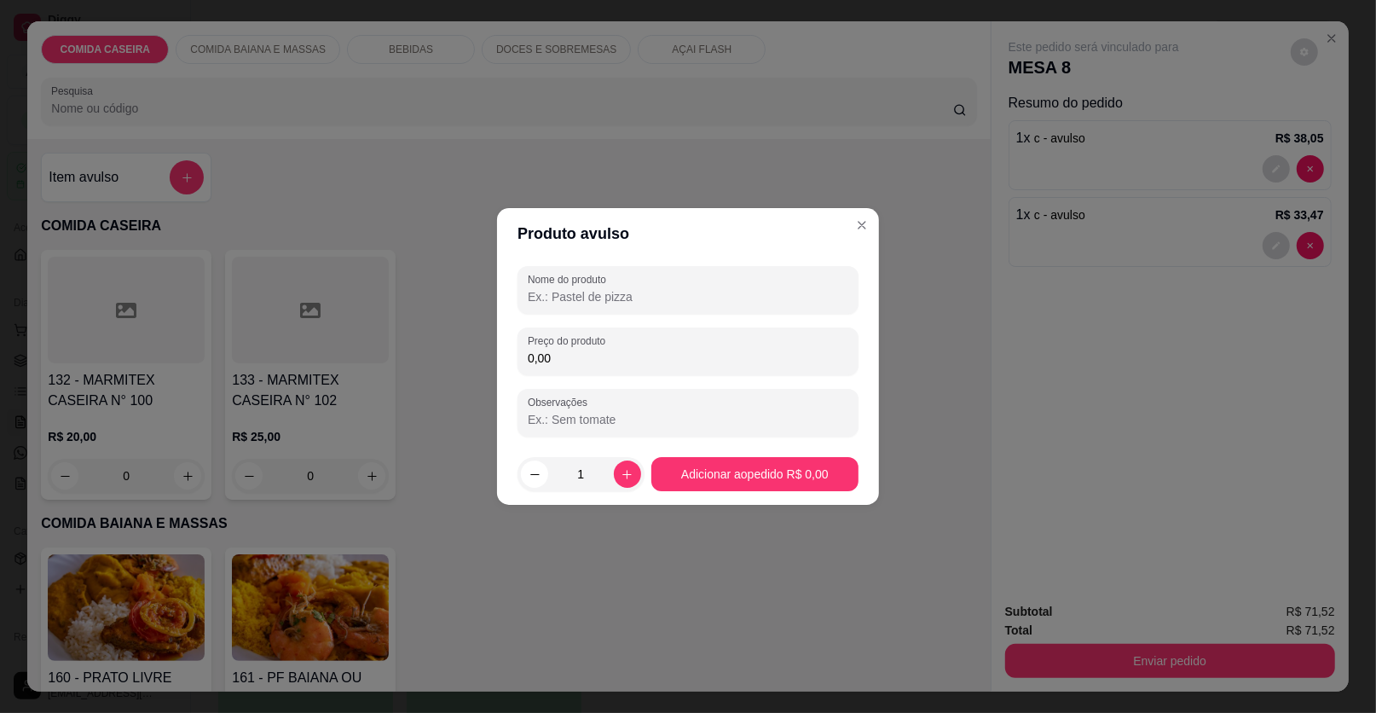
click at [589, 293] on input "Nome do produto" at bounding box center [688, 296] width 321 height 17
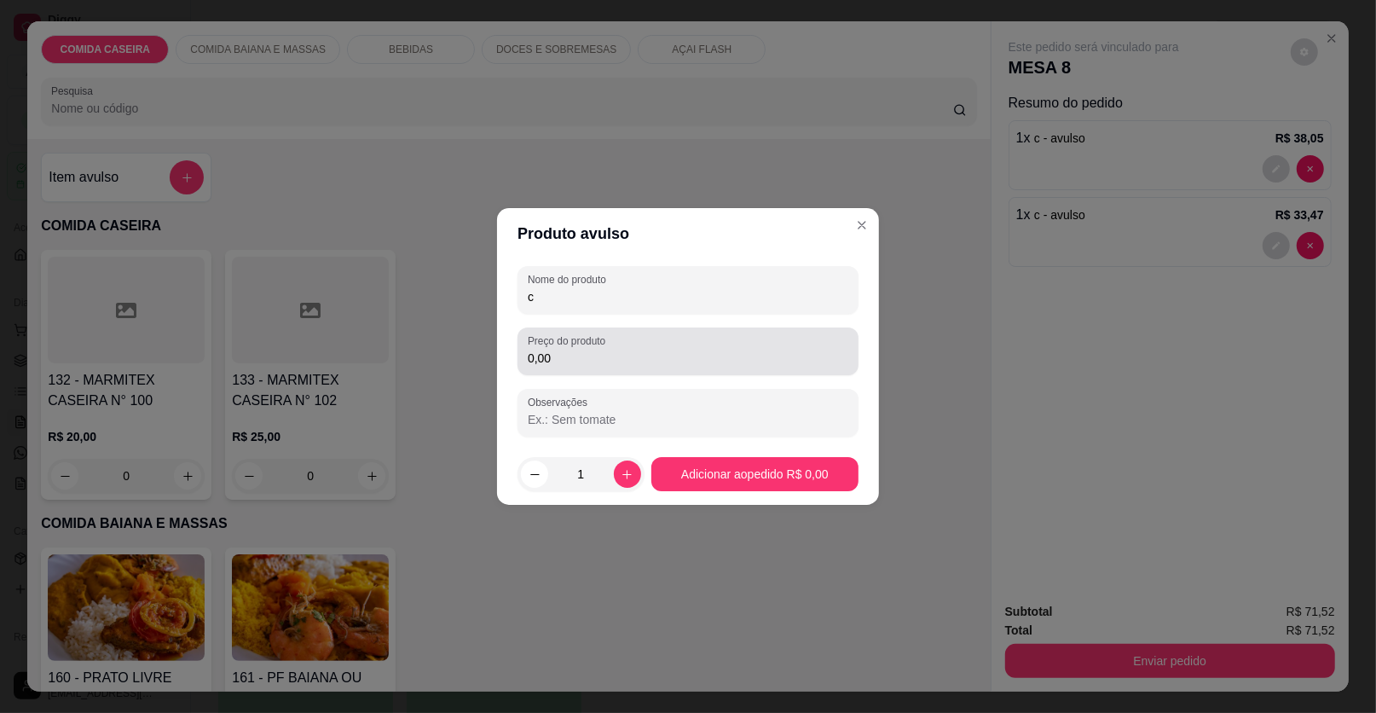
type input "c"
click at [596, 362] on input "0,00" at bounding box center [688, 358] width 321 height 17
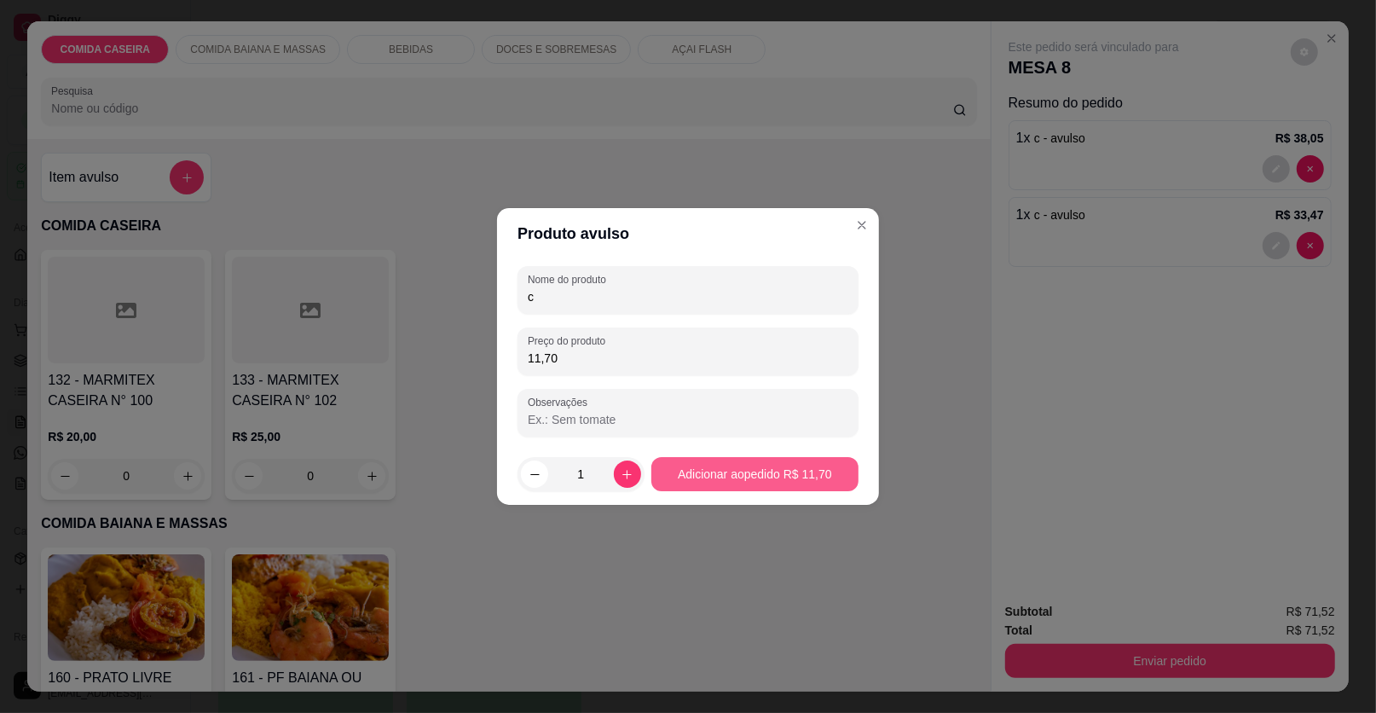
type input "11,70"
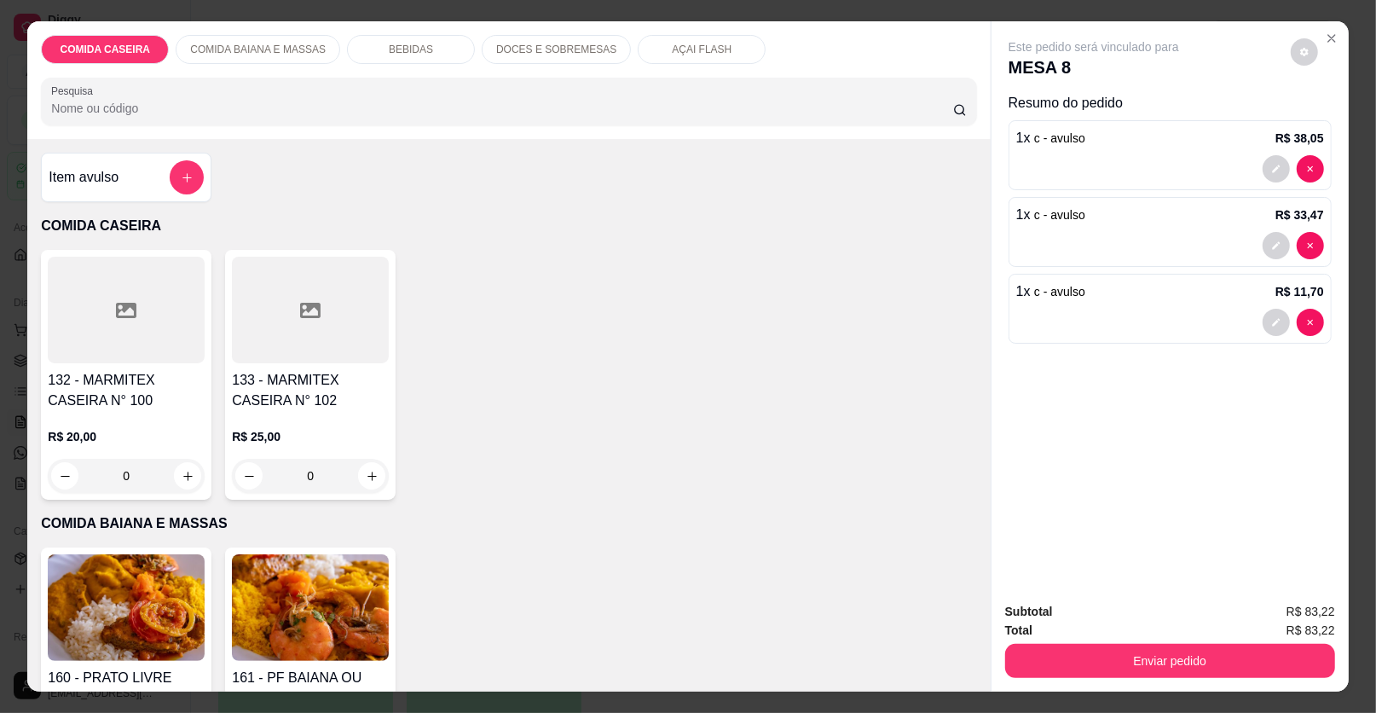
click at [181, 183] on button "add-separate-item" at bounding box center [187, 177] width 34 height 34
click at [609, 302] on input "Nome do produto" at bounding box center [688, 296] width 321 height 17
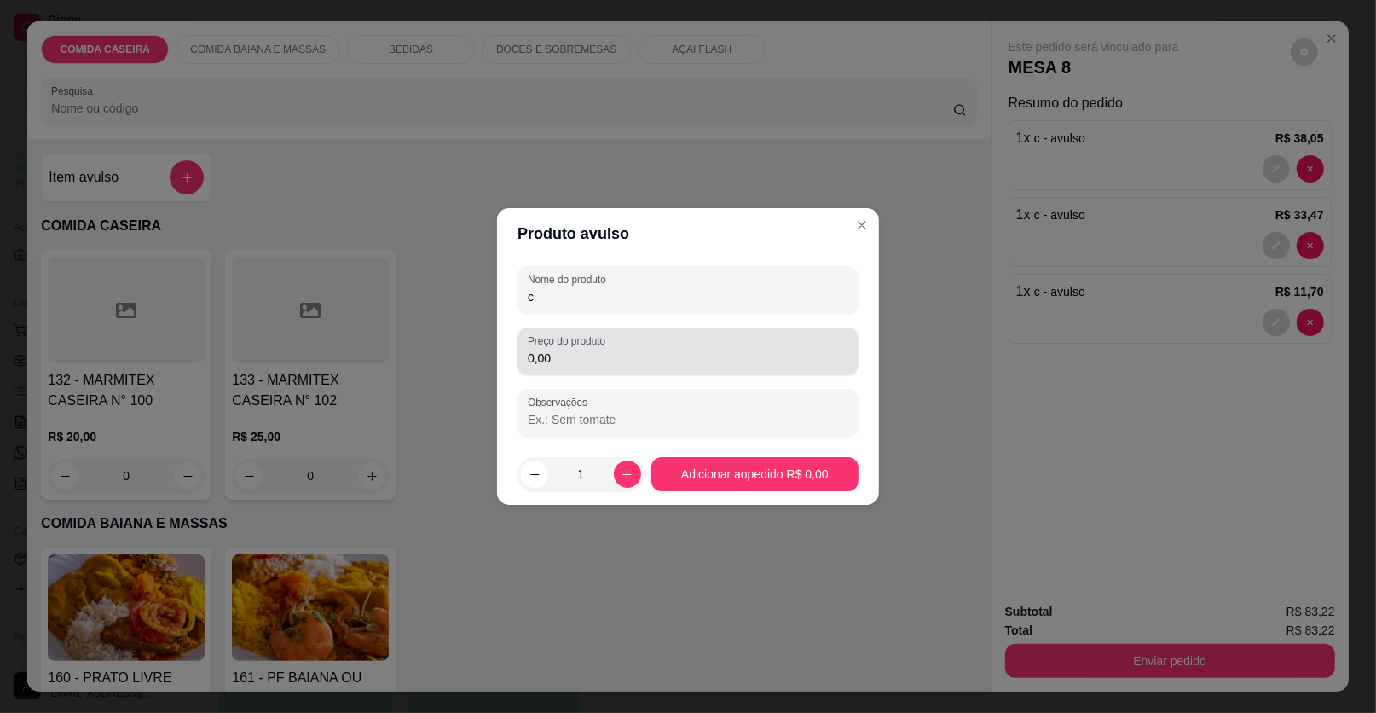
type input "c"
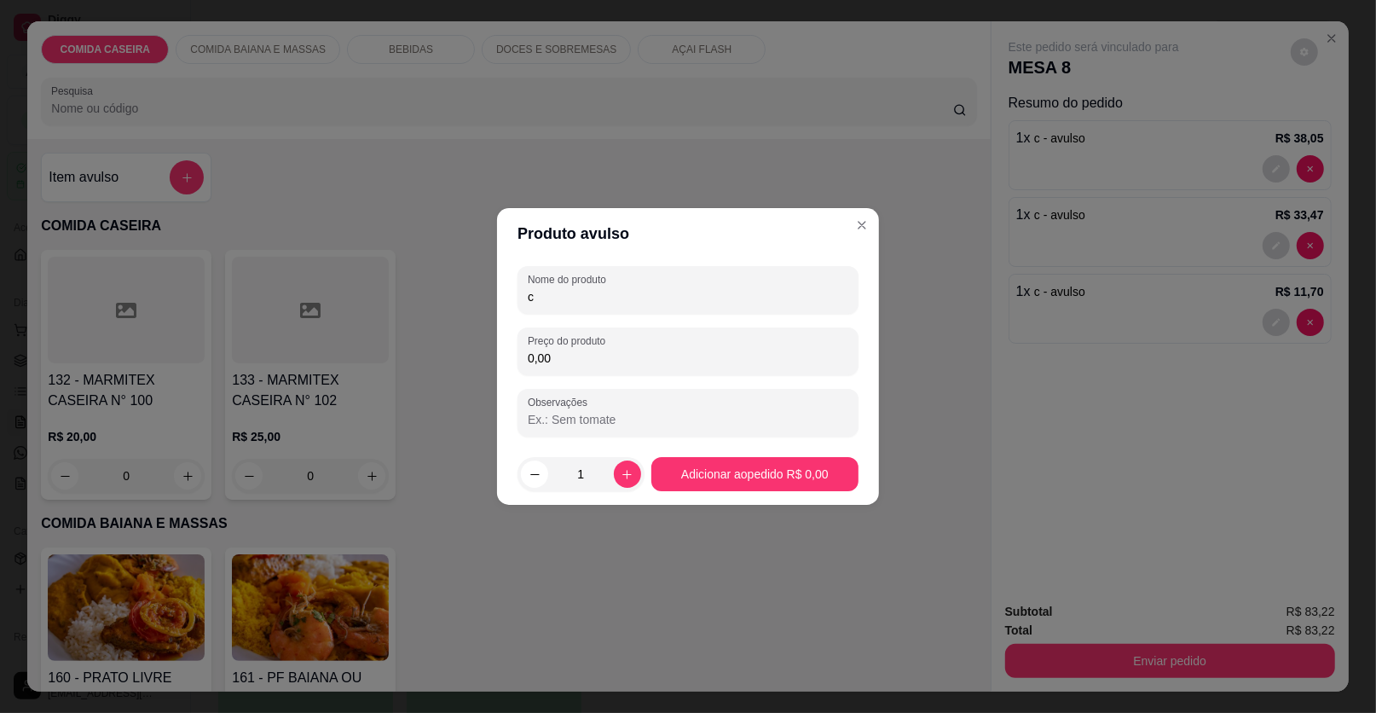
click at [617, 362] on input "0,00" at bounding box center [688, 358] width 321 height 17
type input "45,82"
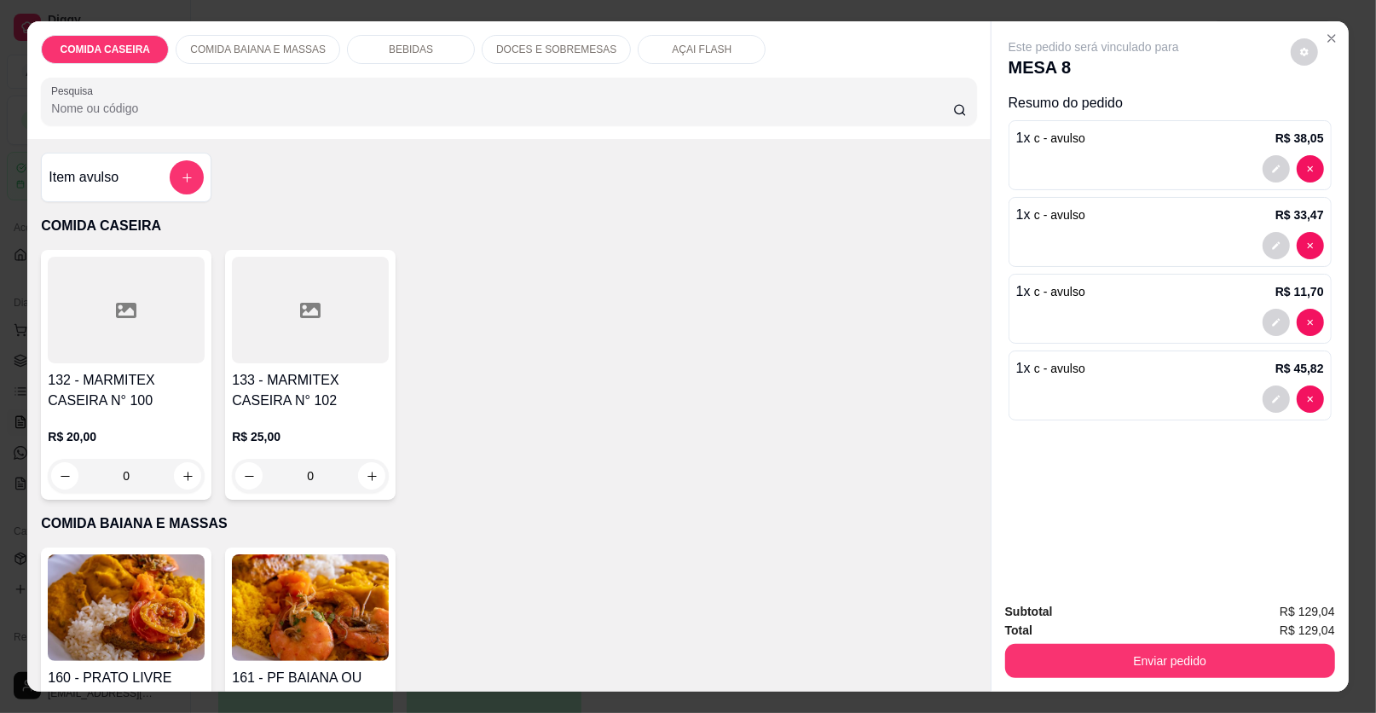
click at [134, 176] on div "Item avulso" at bounding box center [126, 177] width 155 height 34
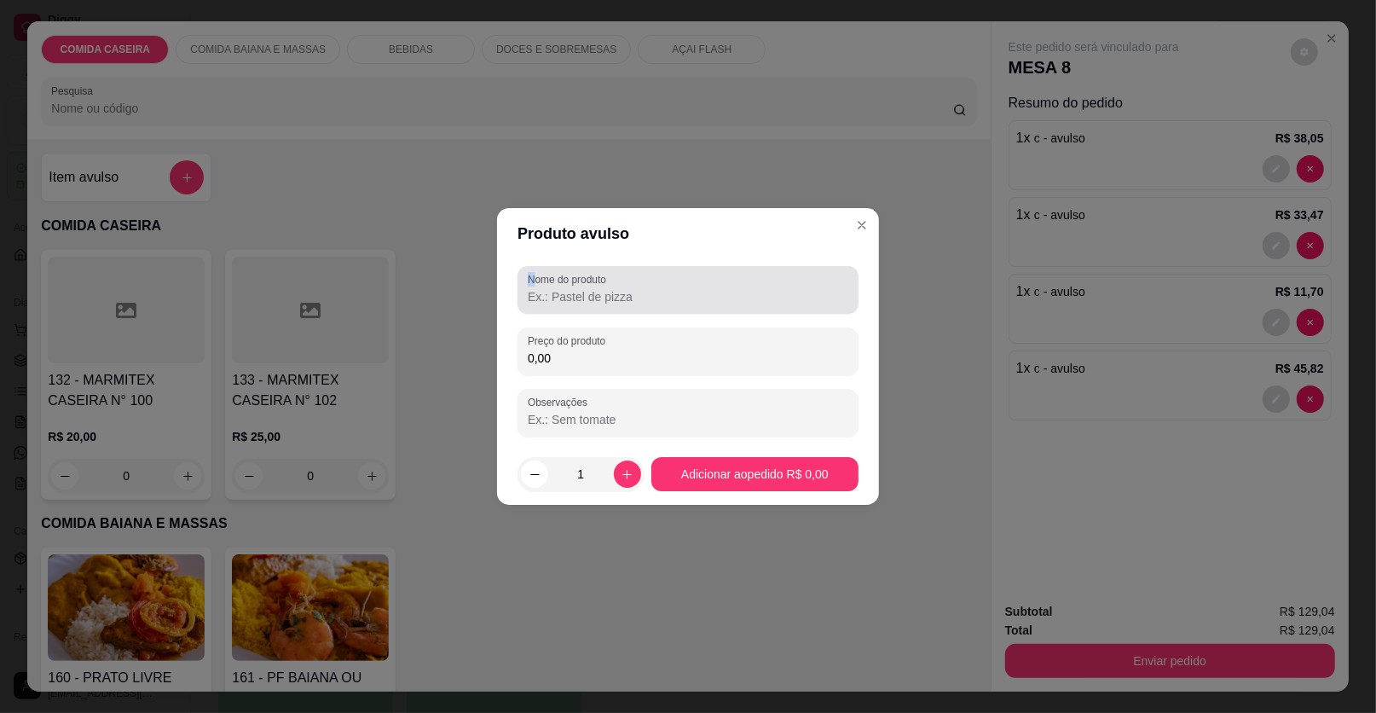
click at [535, 283] on label "Nome do produto" at bounding box center [570, 279] width 84 height 14
click at [542, 301] on input "Nome do produto" at bounding box center [688, 296] width 321 height 17
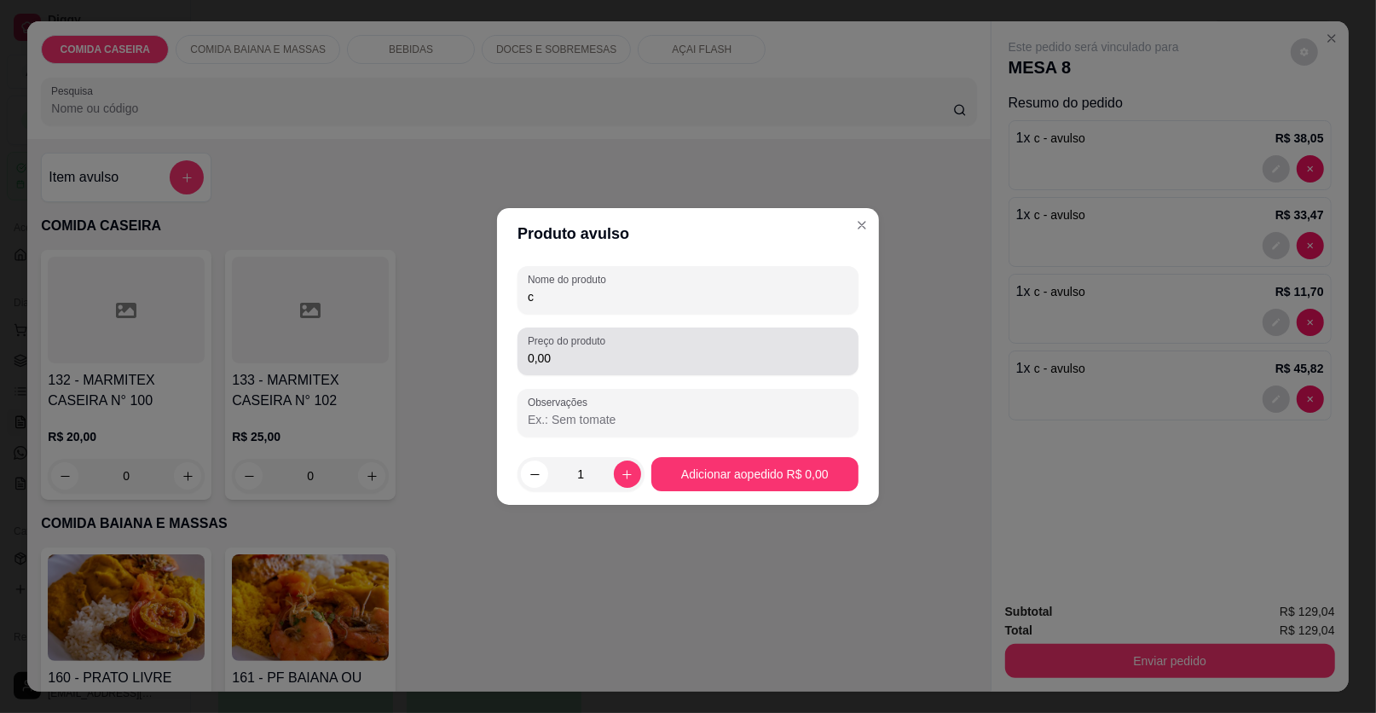
type input "c"
click at [553, 347] on label "Preço do produto" at bounding box center [570, 340] width 84 height 14
click at [553, 350] on input "0,00" at bounding box center [688, 358] width 321 height 17
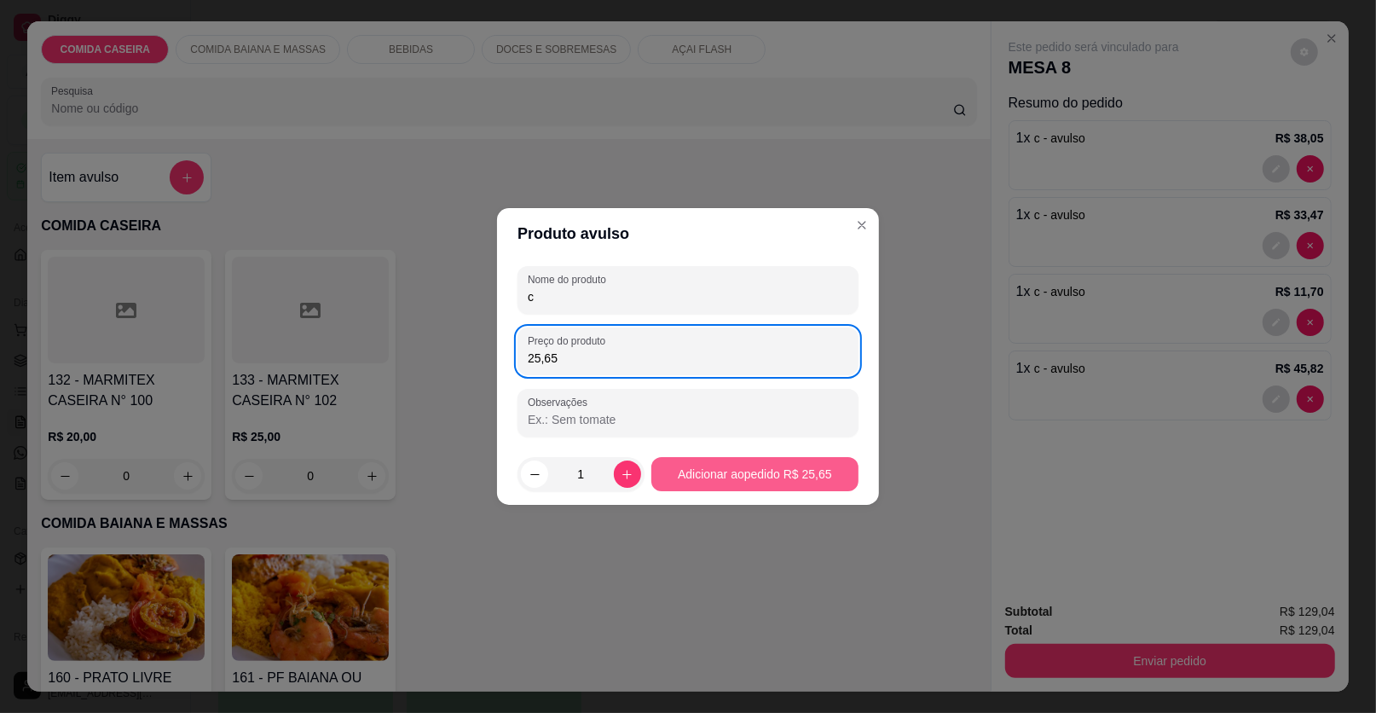
type input "25,65"
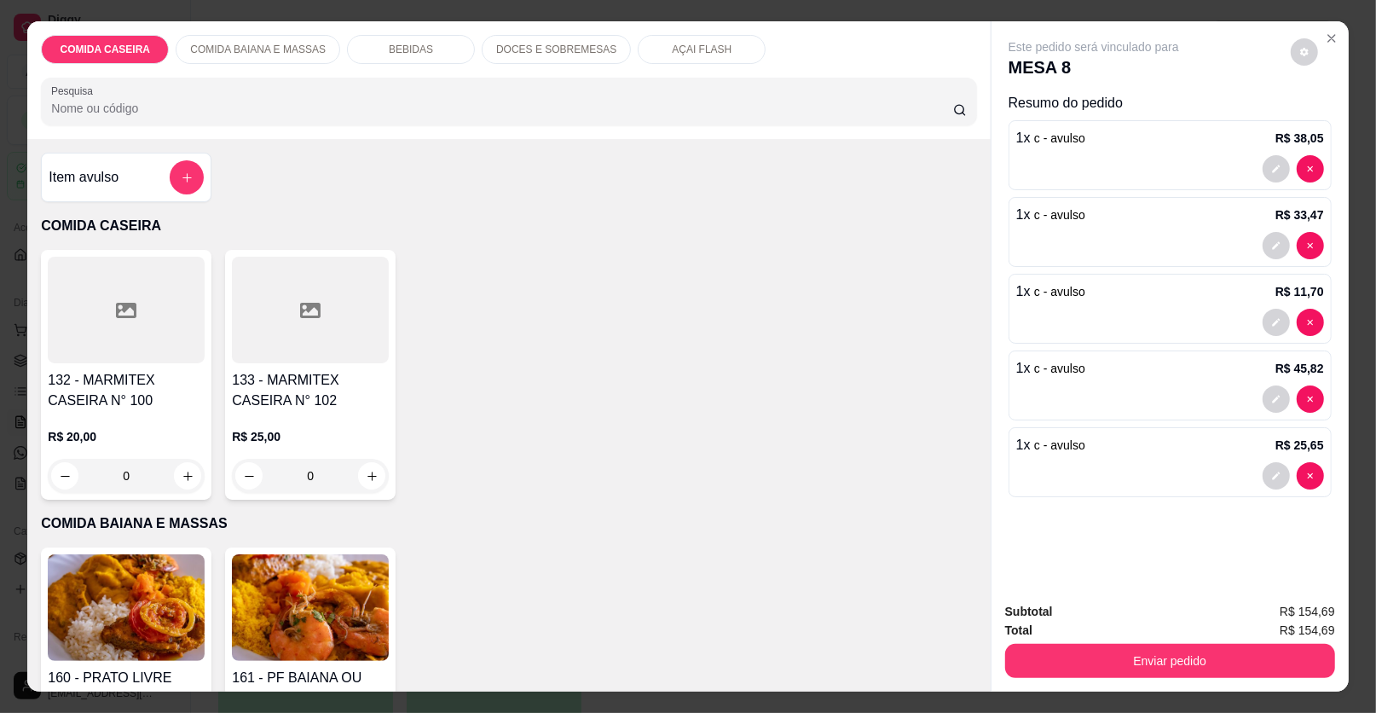
click at [406, 44] on p "BEBIDAS" at bounding box center [411, 50] width 44 height 14
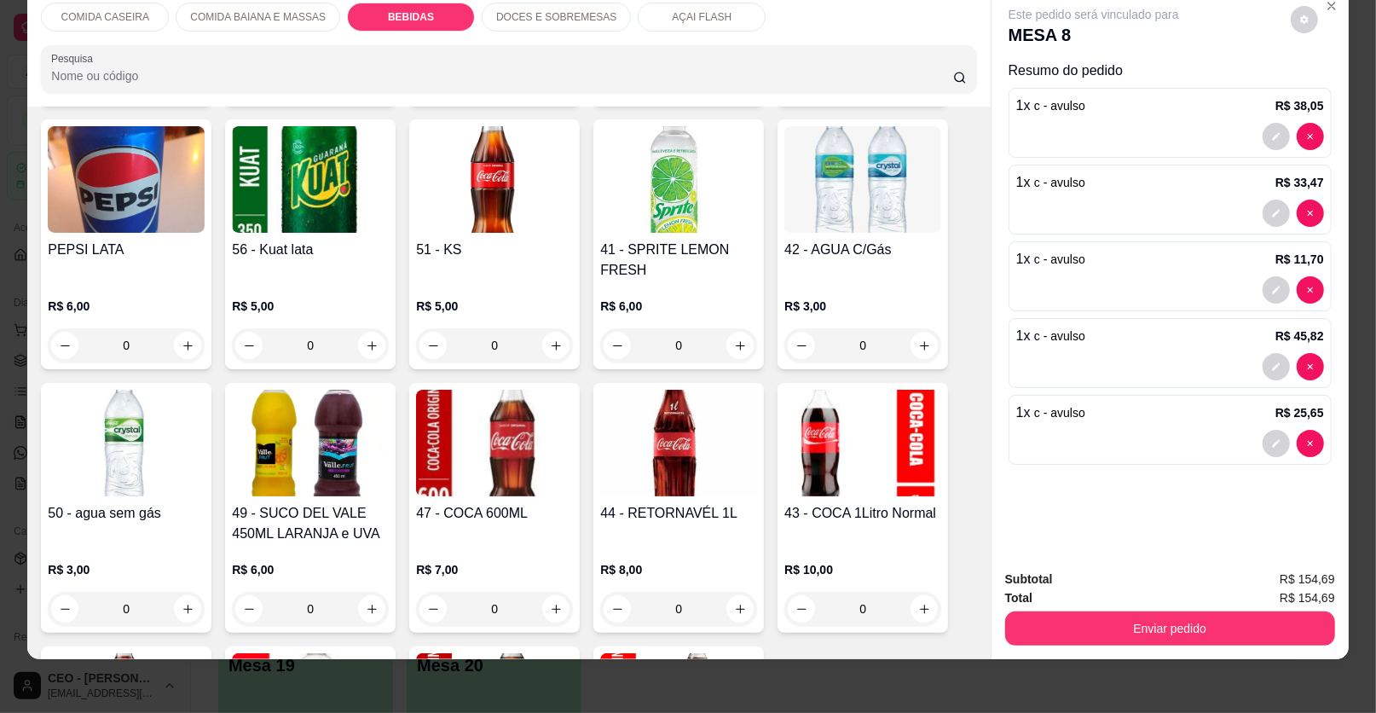
scroll to position [1097, 0]
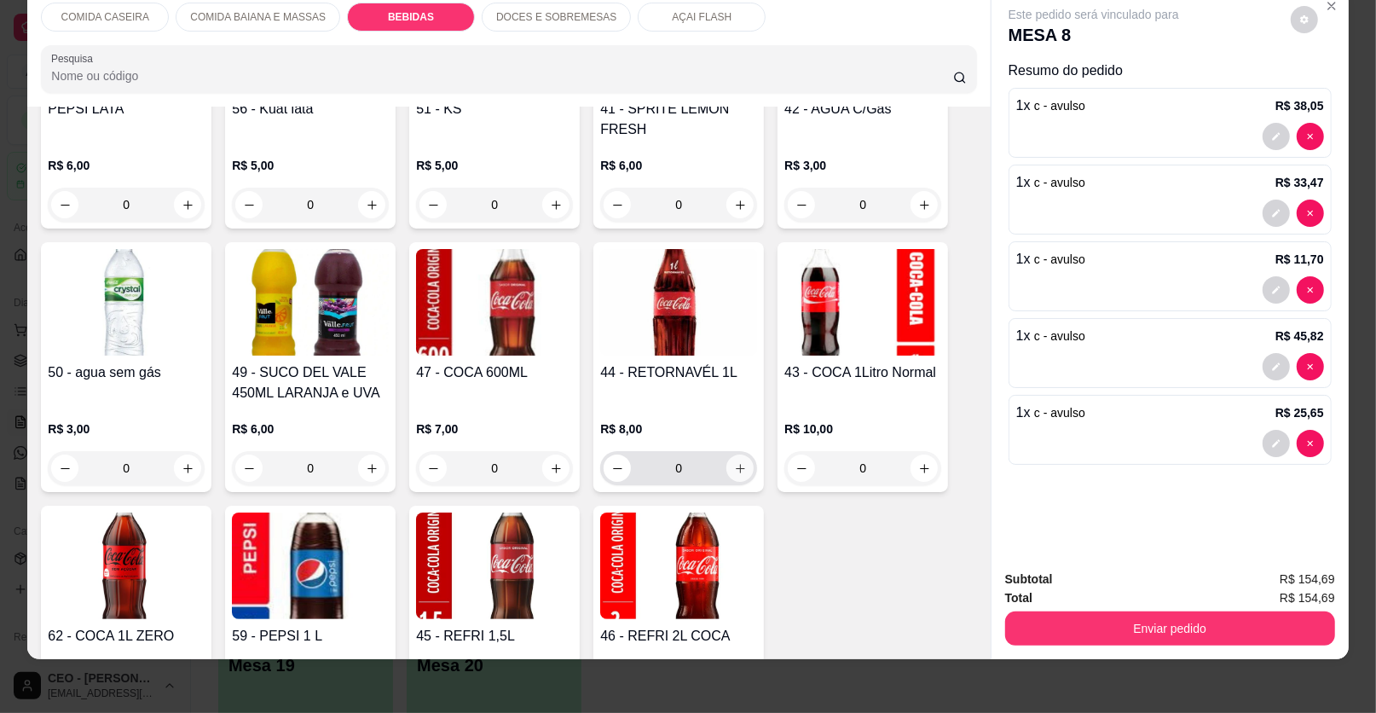
click at [734, 469] on icon "increase-product-quantity" at bounding box center [740, 468] width 13 height 13
type input "1"
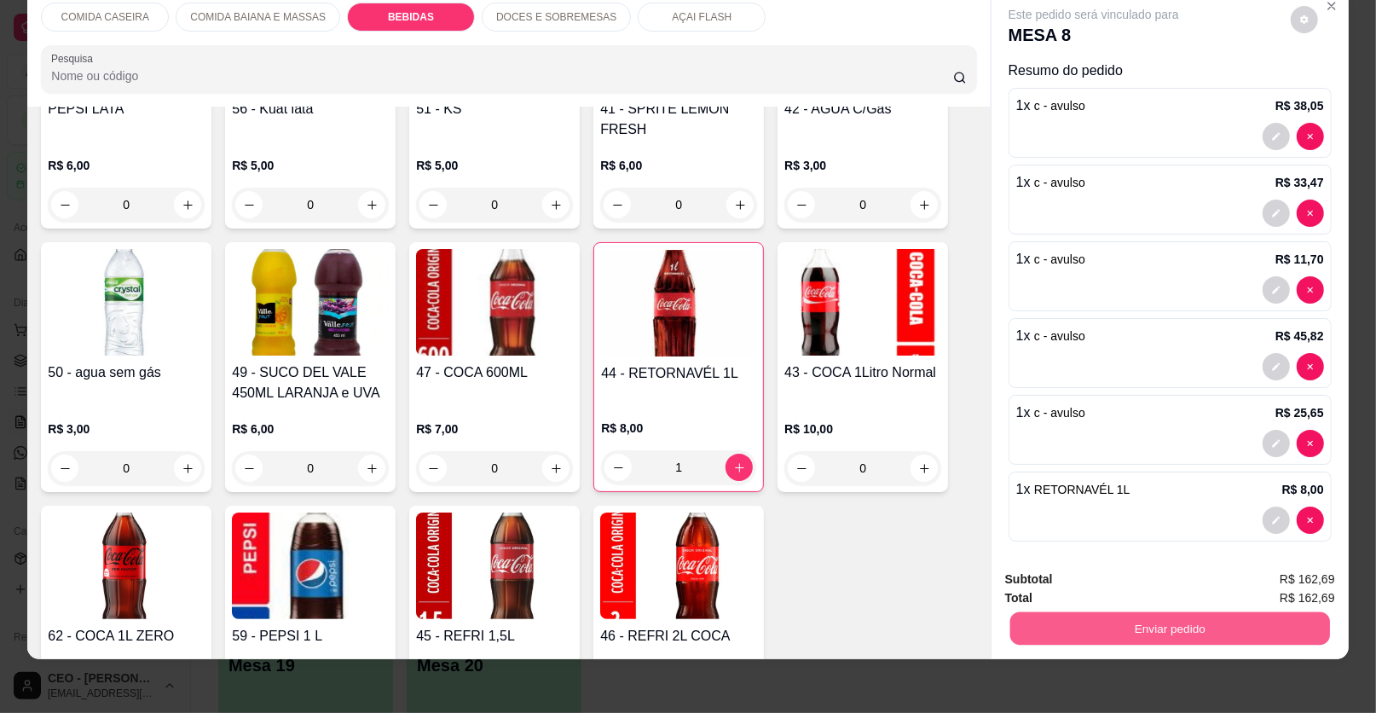
click at [1074, 628] on button "Enviar pedido" at bounding box center [1170, 628] width 320 height 33
click at [1315, 584] on button "Enviar pedido" at bounding box center [1290, 586] width 96 height 32
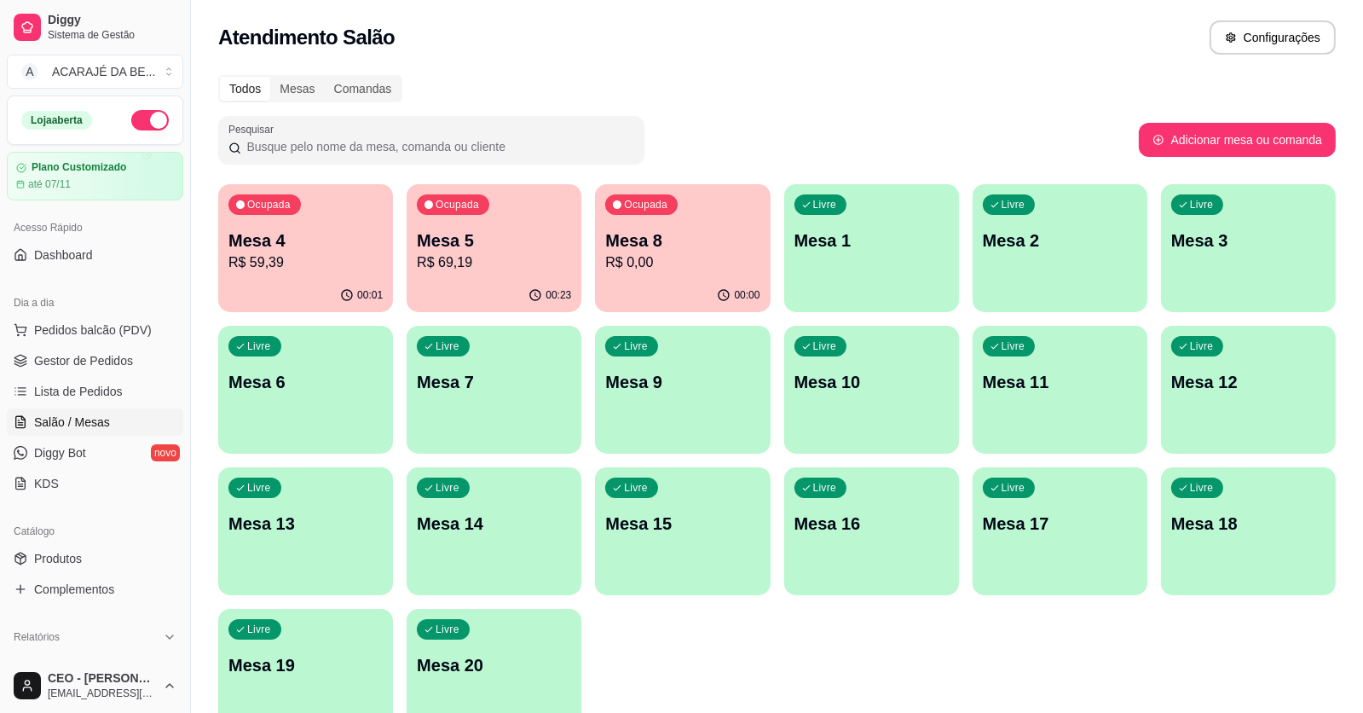
click at [1219, 230] on p "Mesa 3" at bounding box center [1249, 241] width 154 height 24
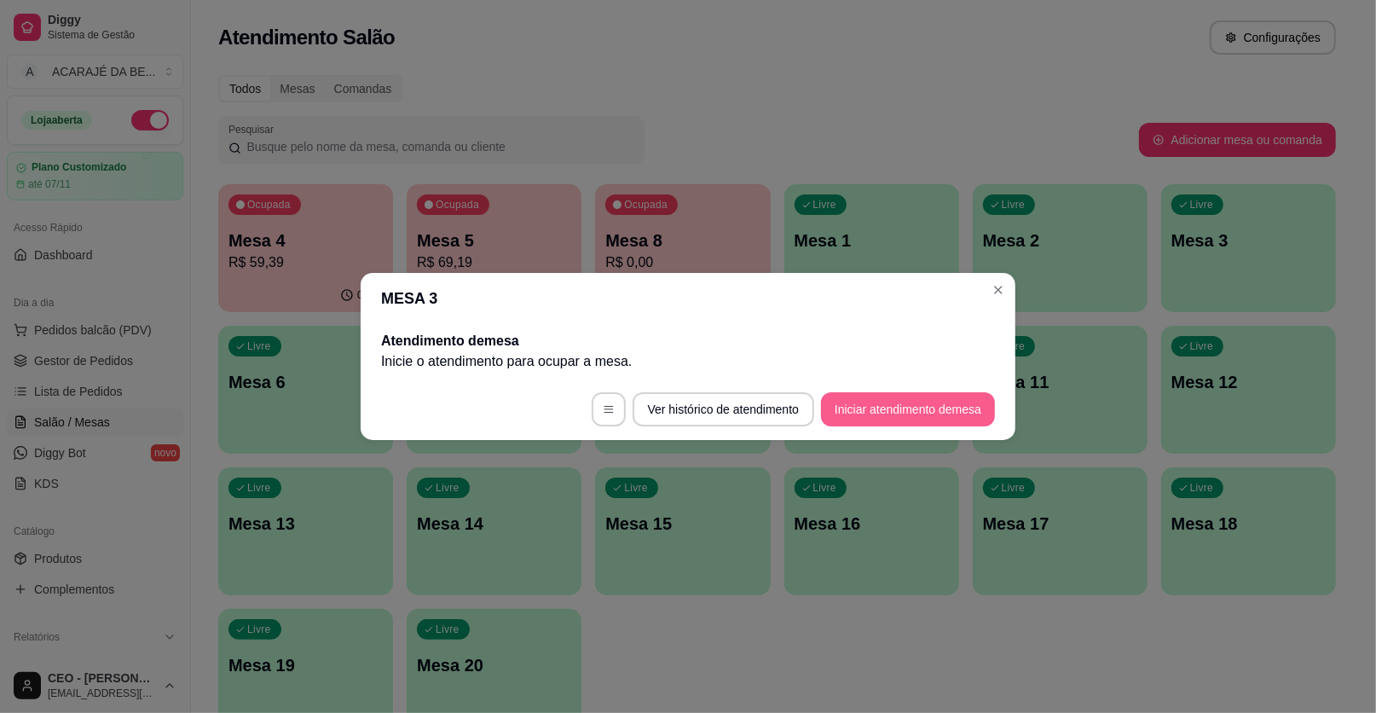
click at [969, 407] on button "Iniciar atendimento de mesa" at bounding box center [908, 409] width 174 height 34
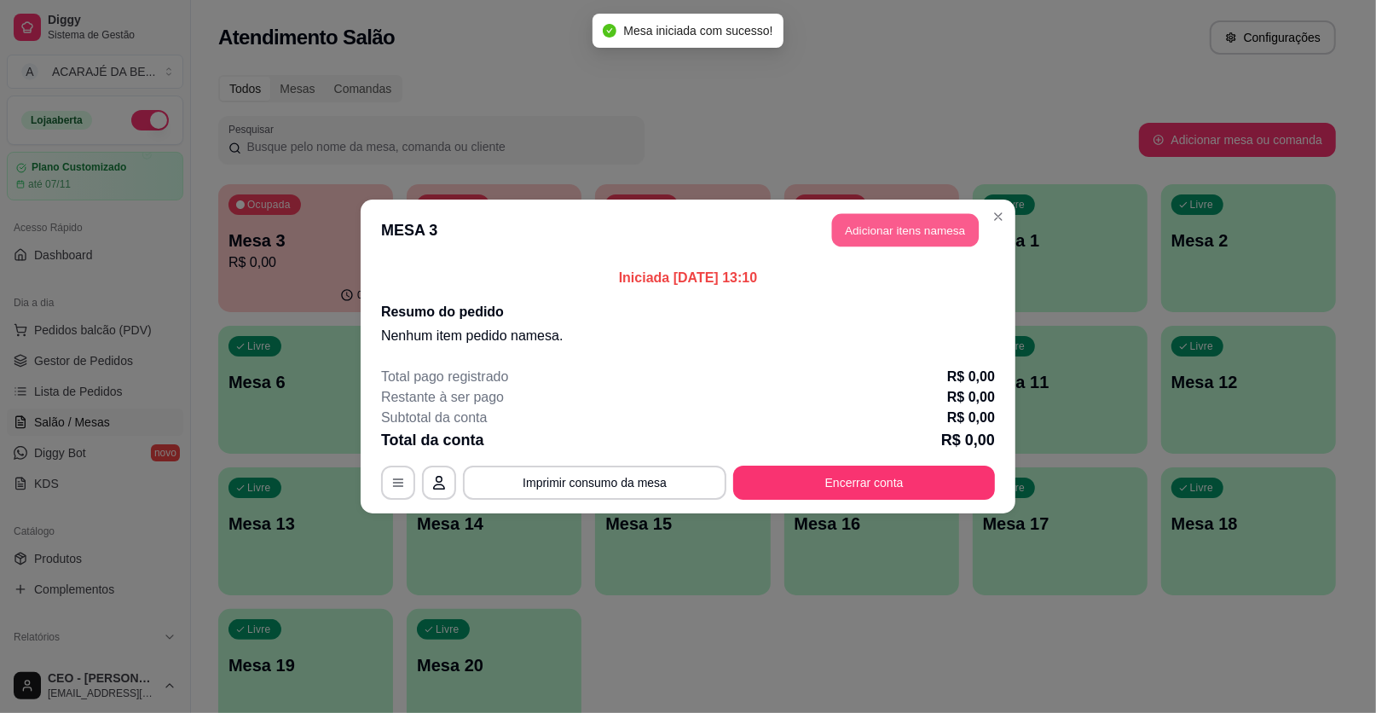
click at [923, 218] on button "Adicionar itens na mesa" at bounding box center [905, 230] width 147 height 33
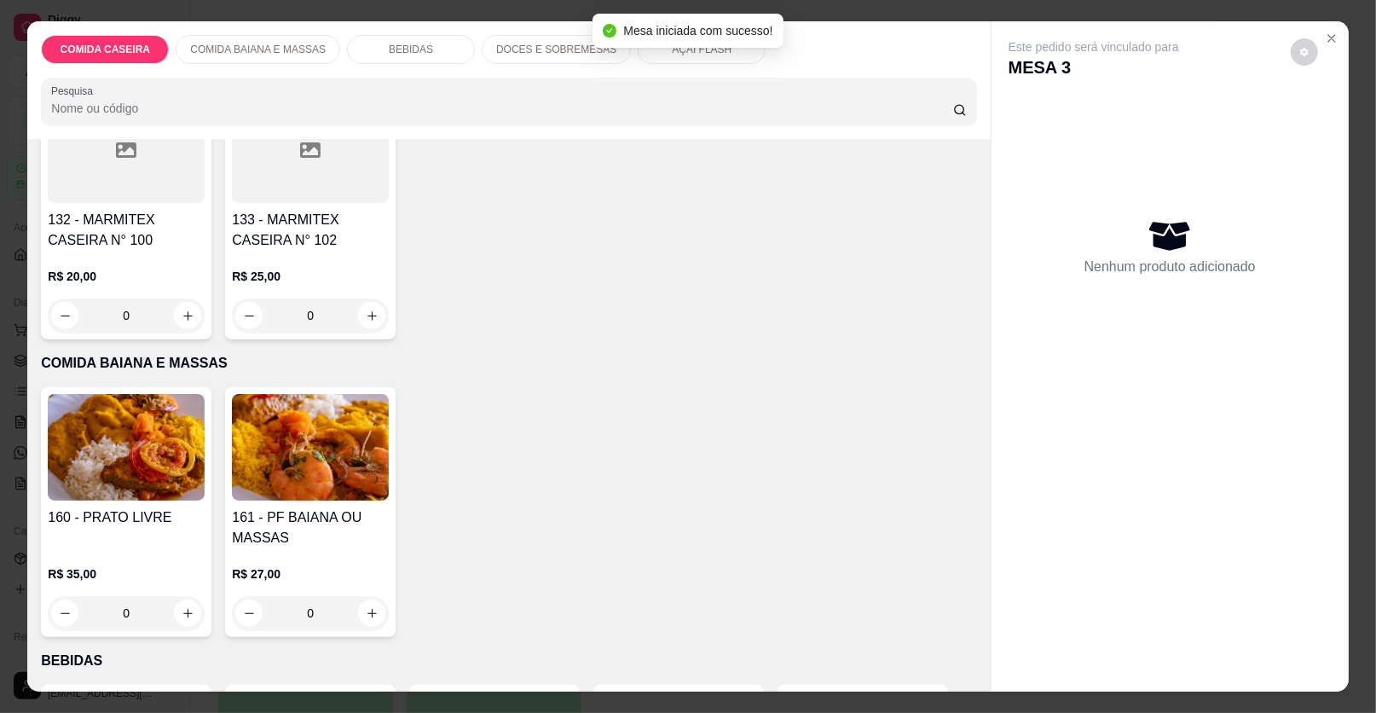
scroll to position [170, 0]
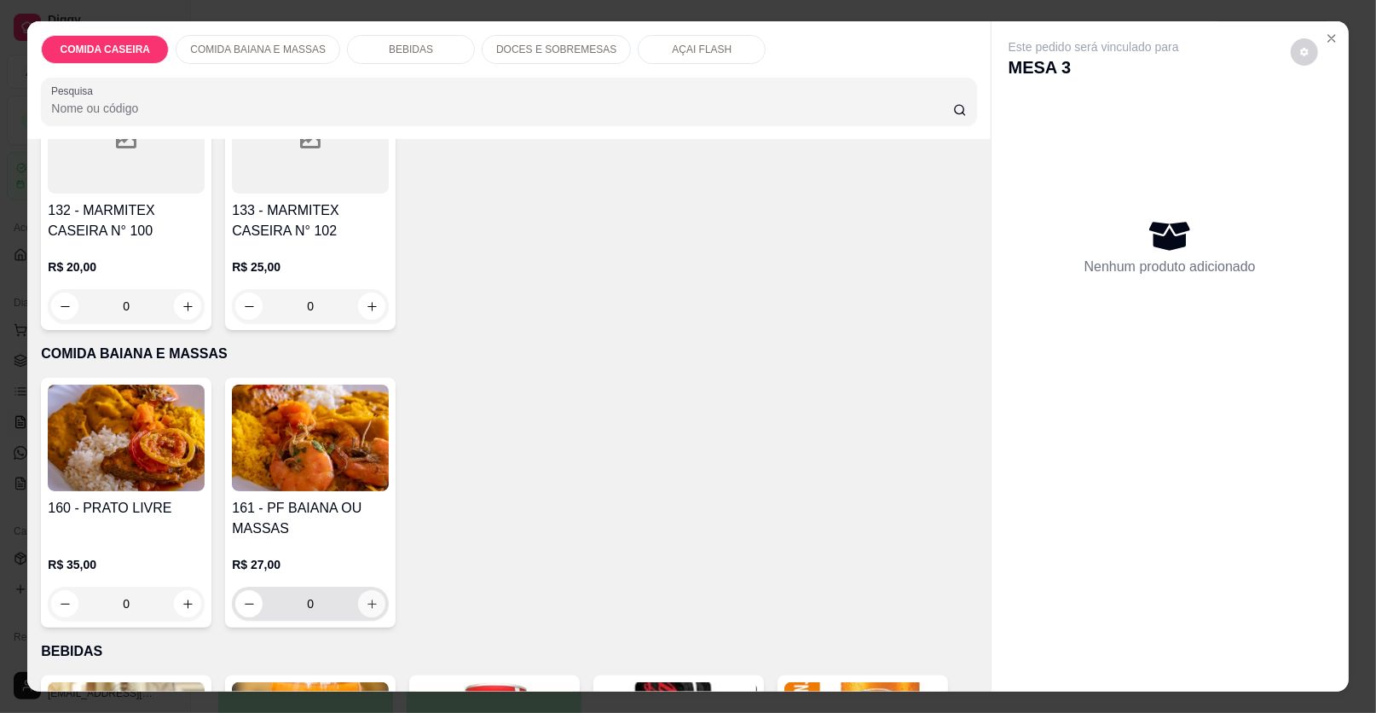
click at [366, 601] on icon "increase-product-quantity" at bounding box center [372, 604] width 13 height 13
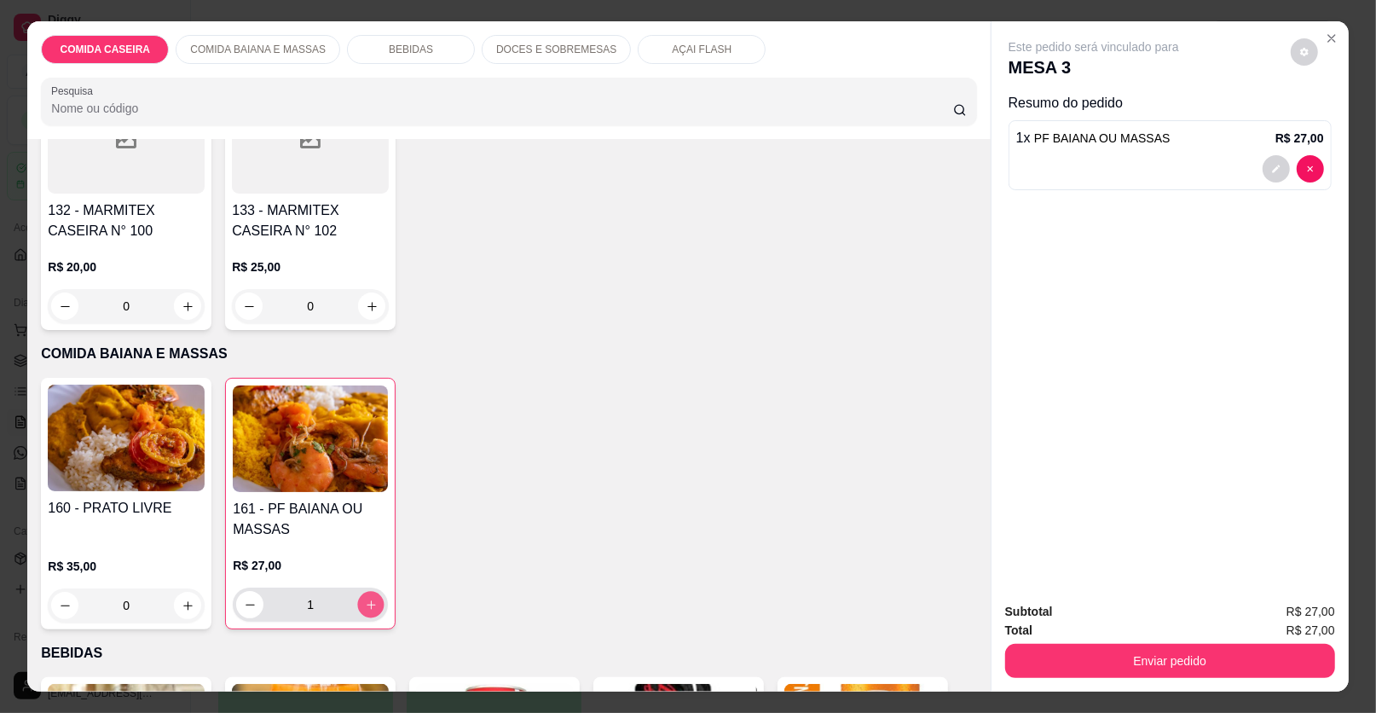
click at [365, 601] on icon "increase-product-quantity" at bounding box center [371, 605] width 13 height 13
type input "3"
click at [434, 46] on div "BEBIDAS" at bounding box center [411, 49] width 128 height 29
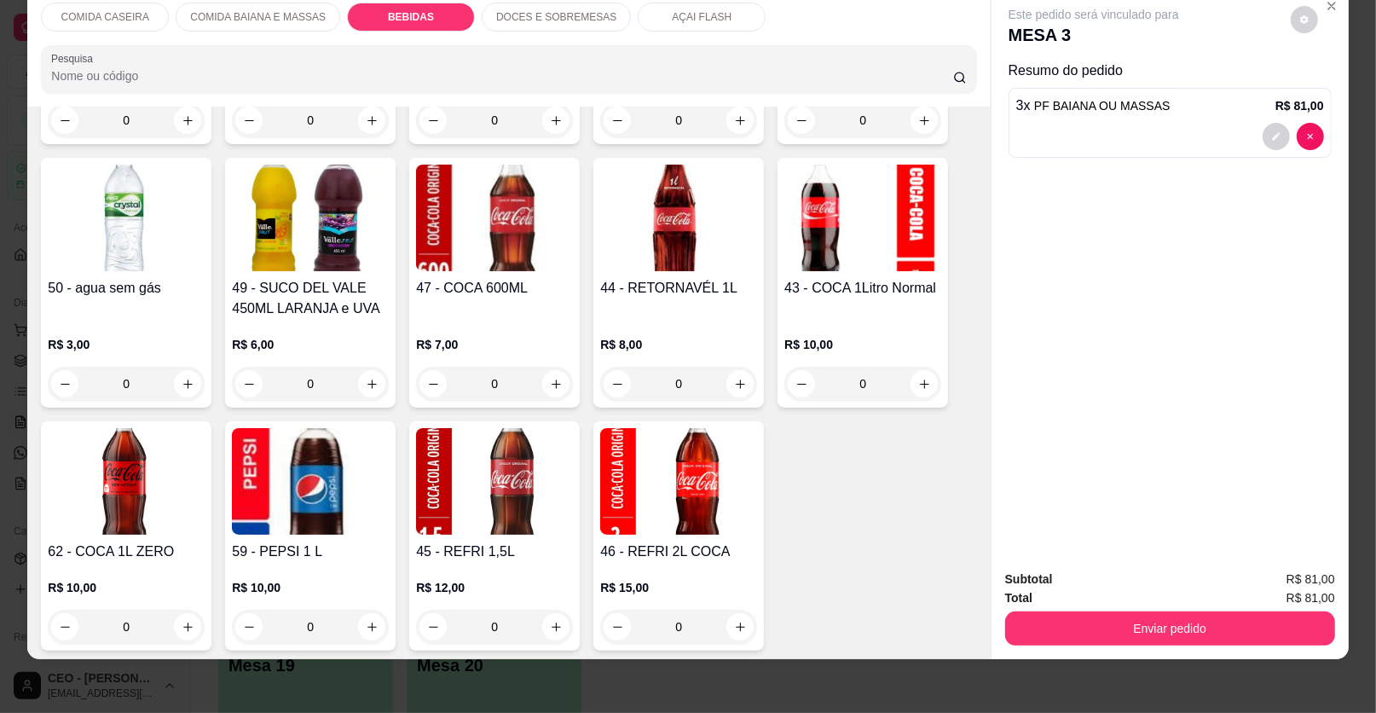
scroll to position [1184, 0]
click at [737, 371] on button "increase-product-quantity" at bounding box center [739, 382] width 27 height 27
type input "1"
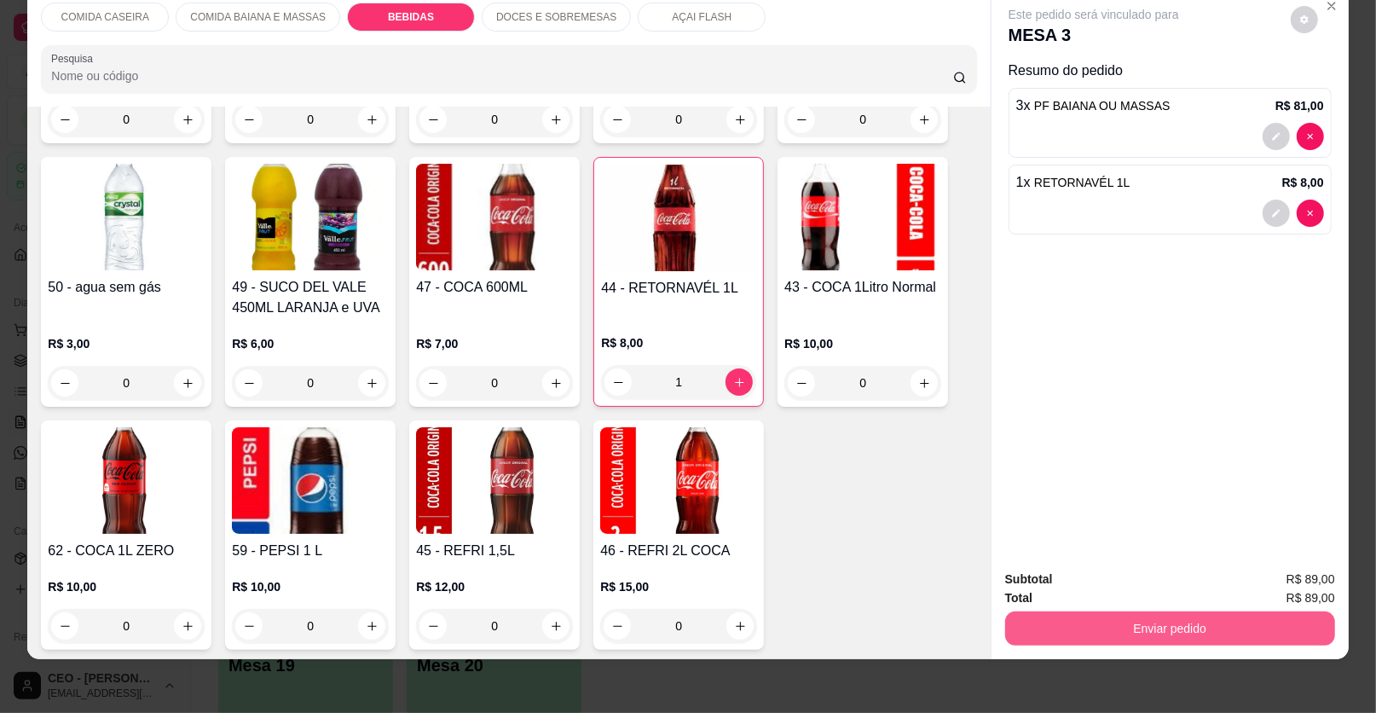
click at [1074, 616] on button "Enviar pedido" at bounding box center [1170, 628] width 330 height 34
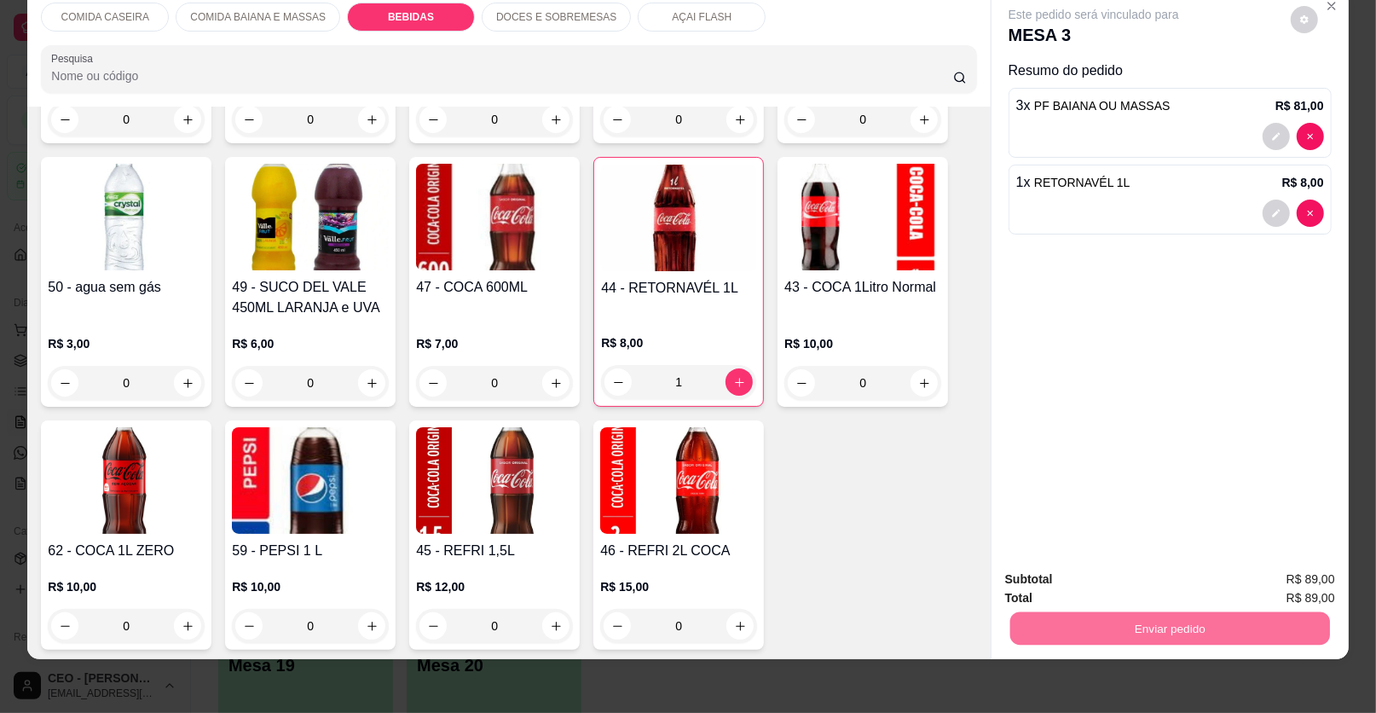
click at [1323, 590] on button "Enviar pedido" at bounding box center [1290, 586] width 96 height 32
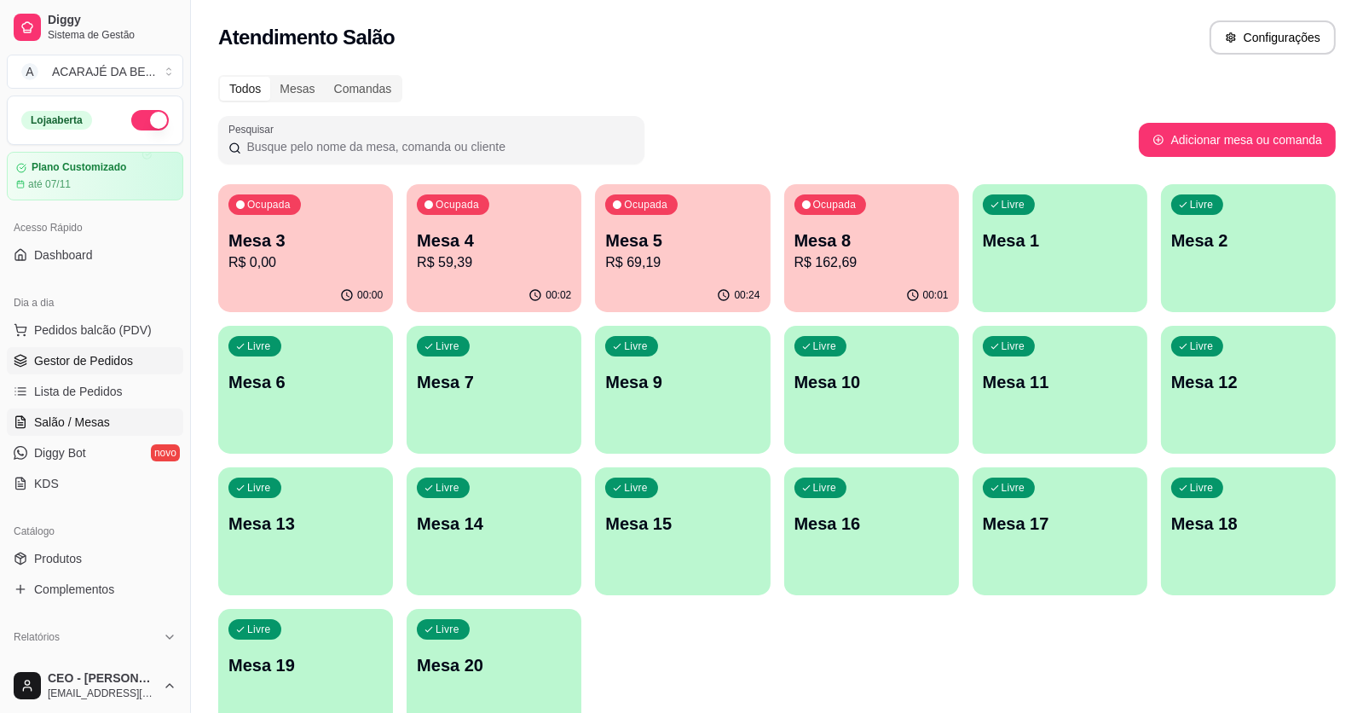
click at [123, 362] on span "Gestor de Pedidos" at bounding box center [83, 360] width 99 height 17
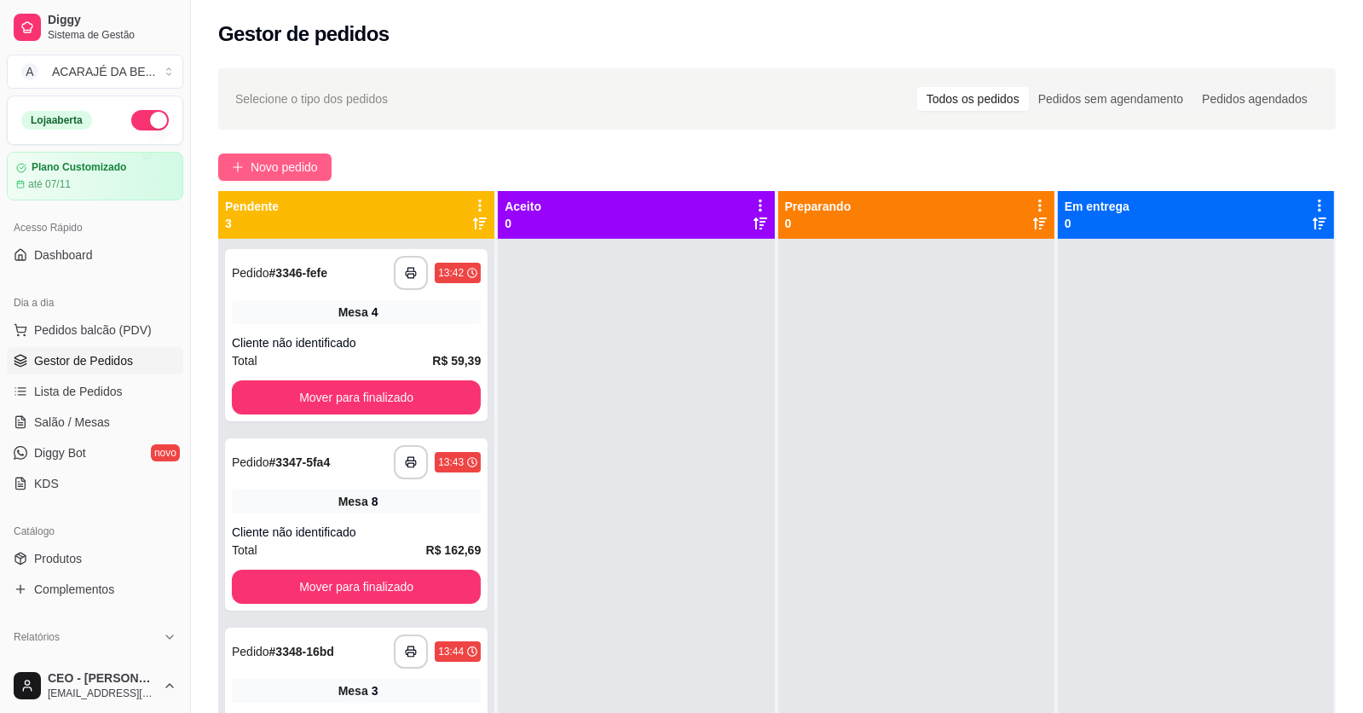
click at [271, 165] on span "Novo pedido" at bounding box center [284, 167] width 67 height 19
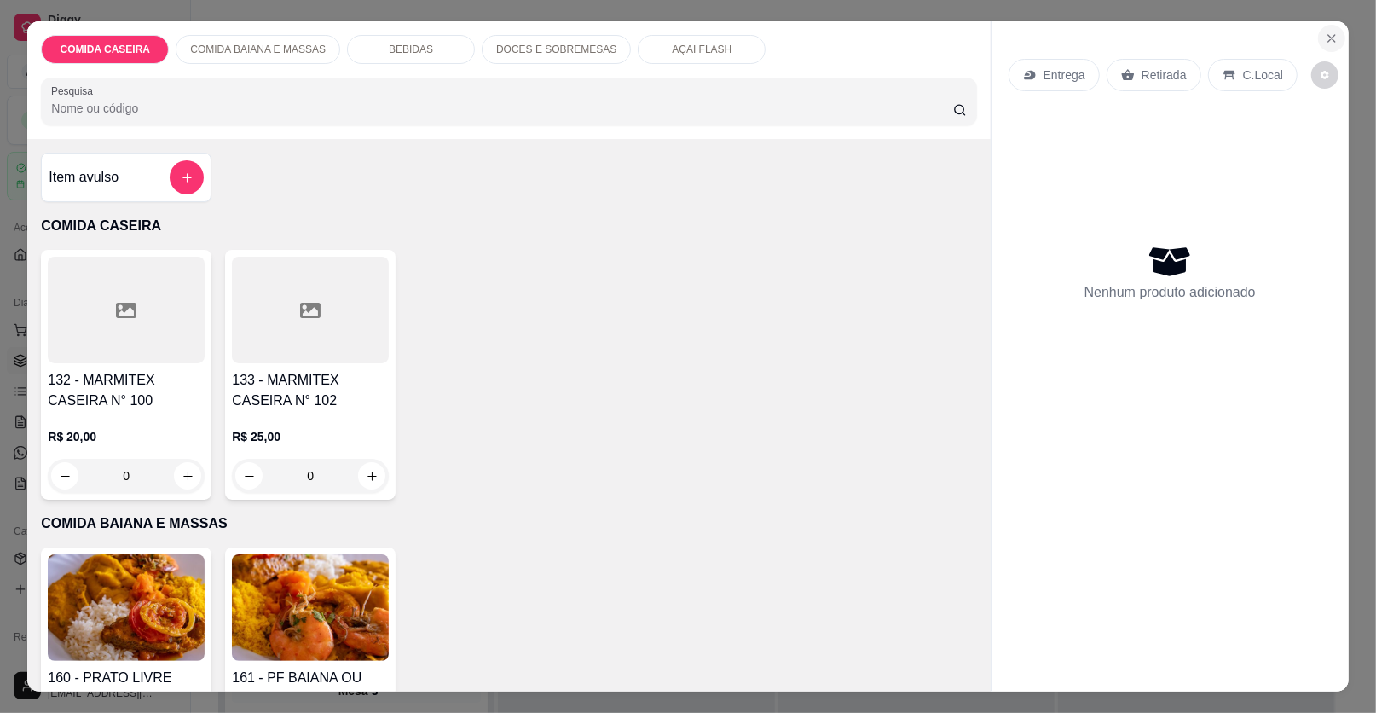
click at [1323, 29] on button "Close" at bounding box center [1331, 38] width 27 height 27
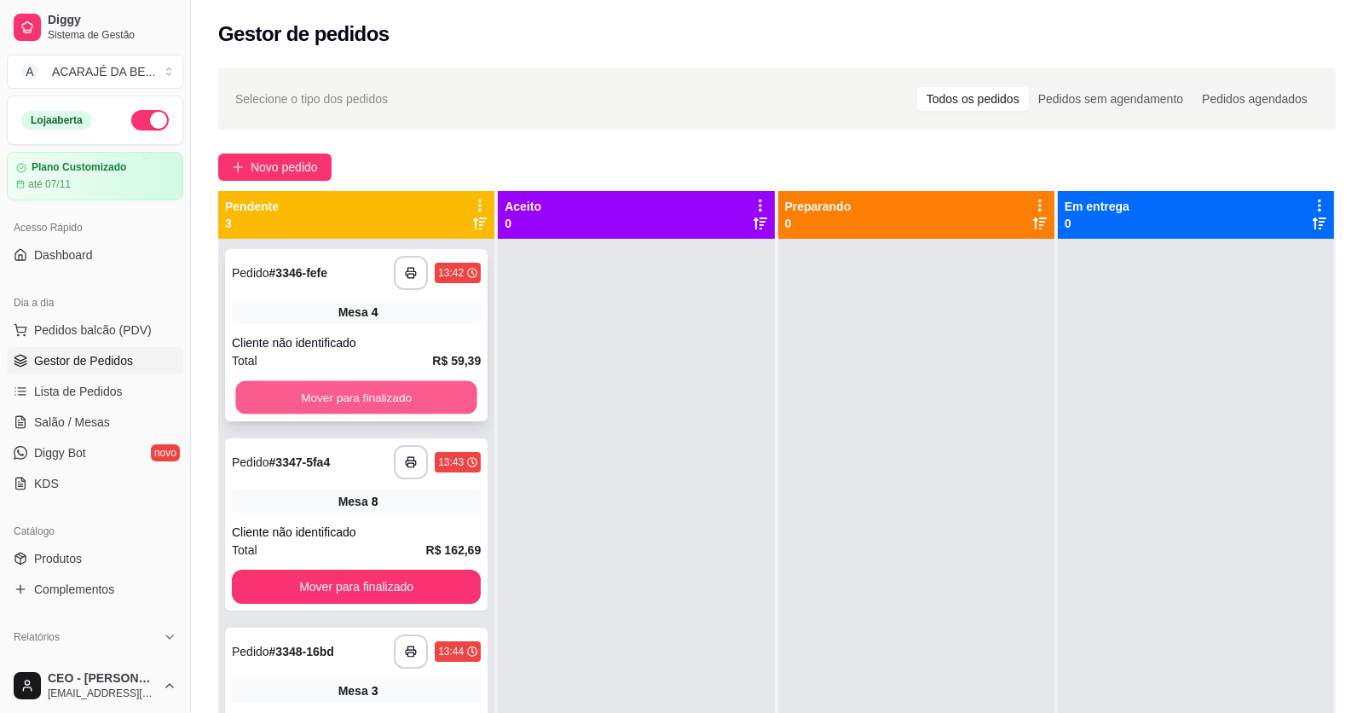
click at [338, 403] on button "Mover para finalizado" at bounding box center [355, 397] width 241 height 33
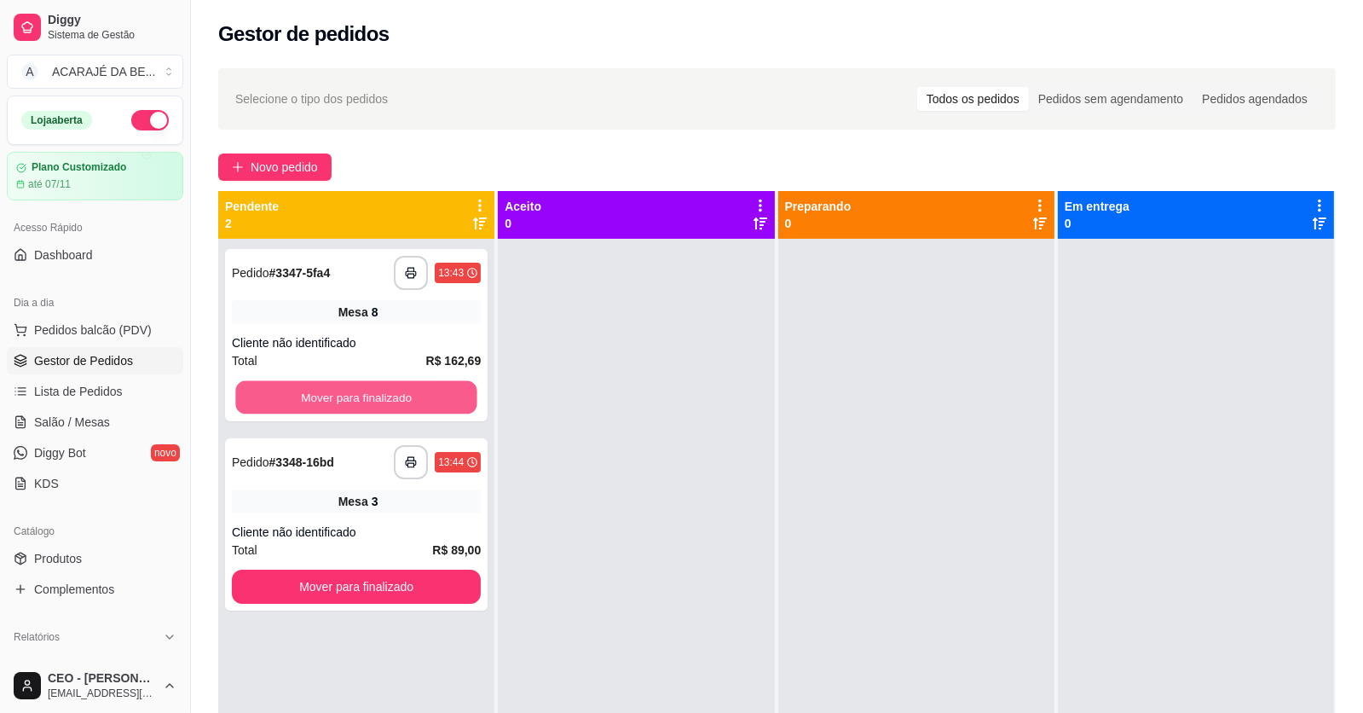
click at [350, 395] on button "Mover para finalizado" at bounding box center [355, 397] width 241 height 33
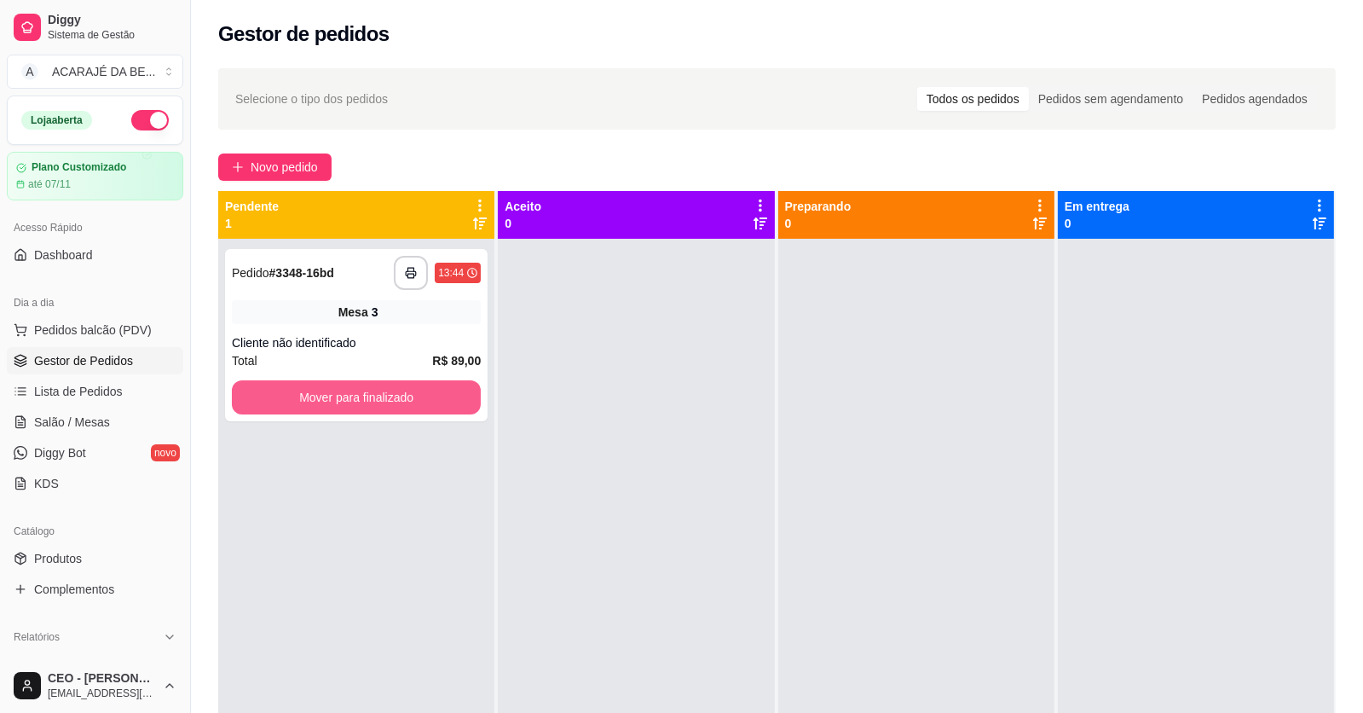
click at [350, 395] on button "Mover para finalizado" at bounding box center [356, 397] width 249 height 34
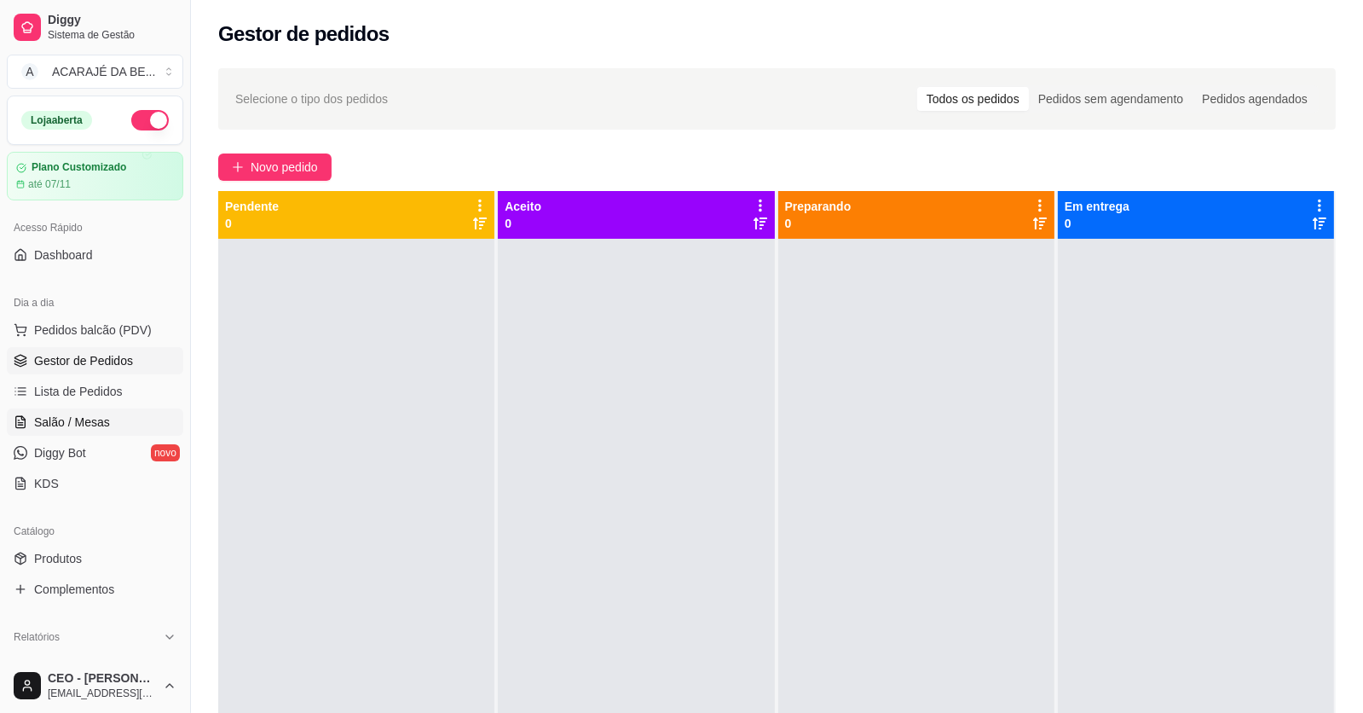
click at [51, 424] on span "Salão / Mesas" at bounding box center [72, 422] width 76 height 17
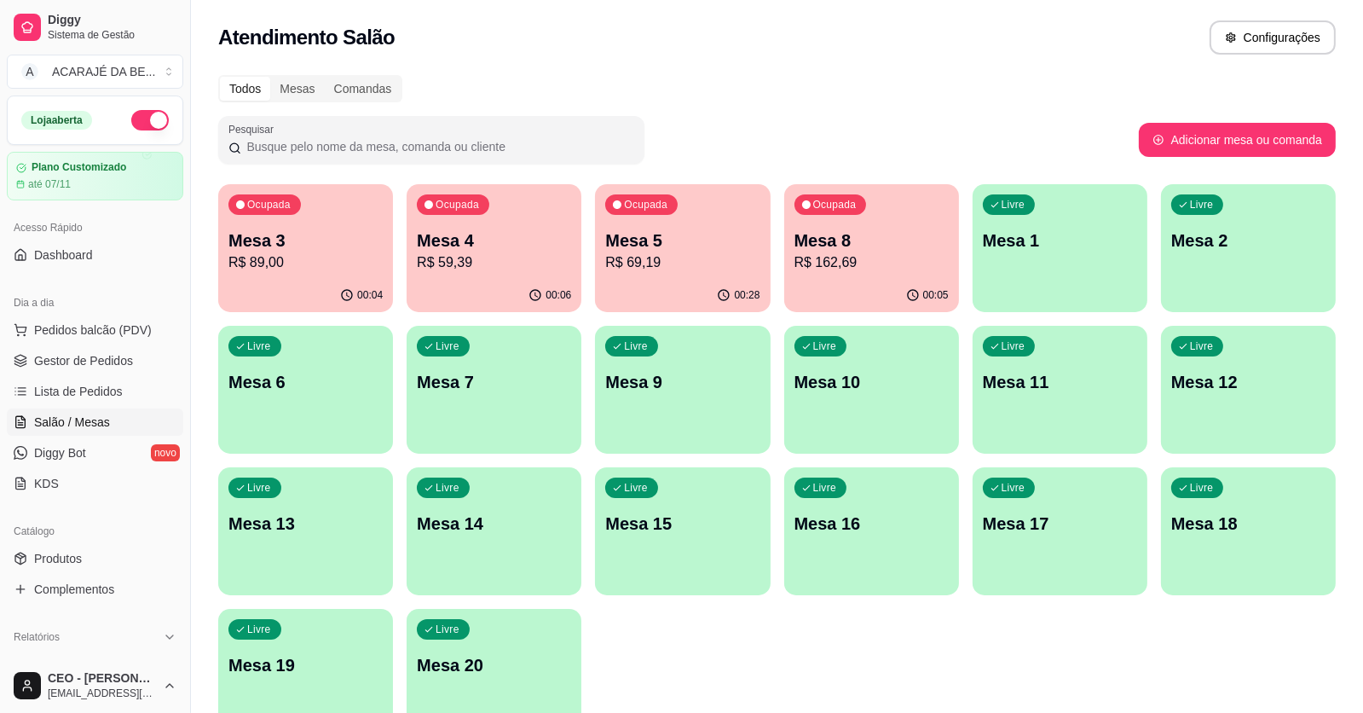
click at [680, 242] on p "Mesa 5" at bounding box center [682, 241] width 154 height 24
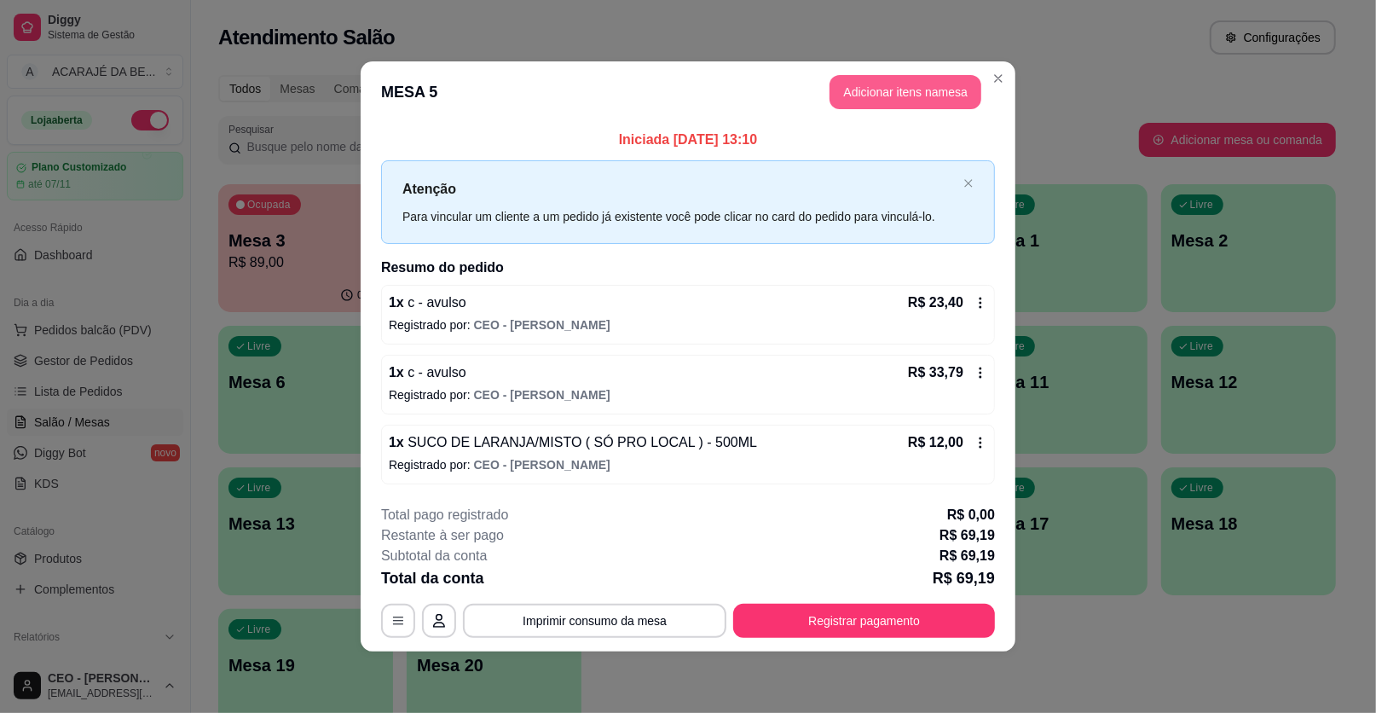
click at [871, 94] on button "Adicionar itens na mesa" at bounding box center [906, 92] width 152 height 34
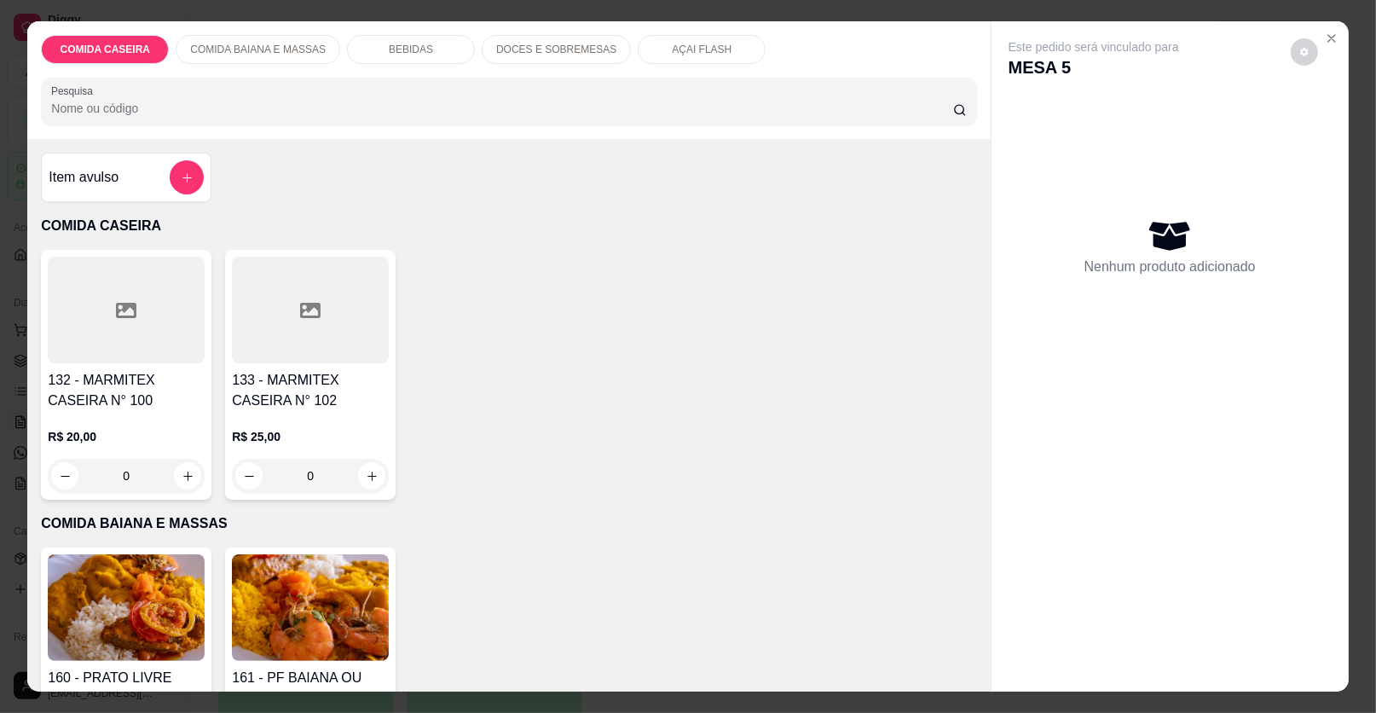
click at [530, 49] on p "DOCES E SOBREMESAS" at bounding box center [556, 50] width 120 height 14
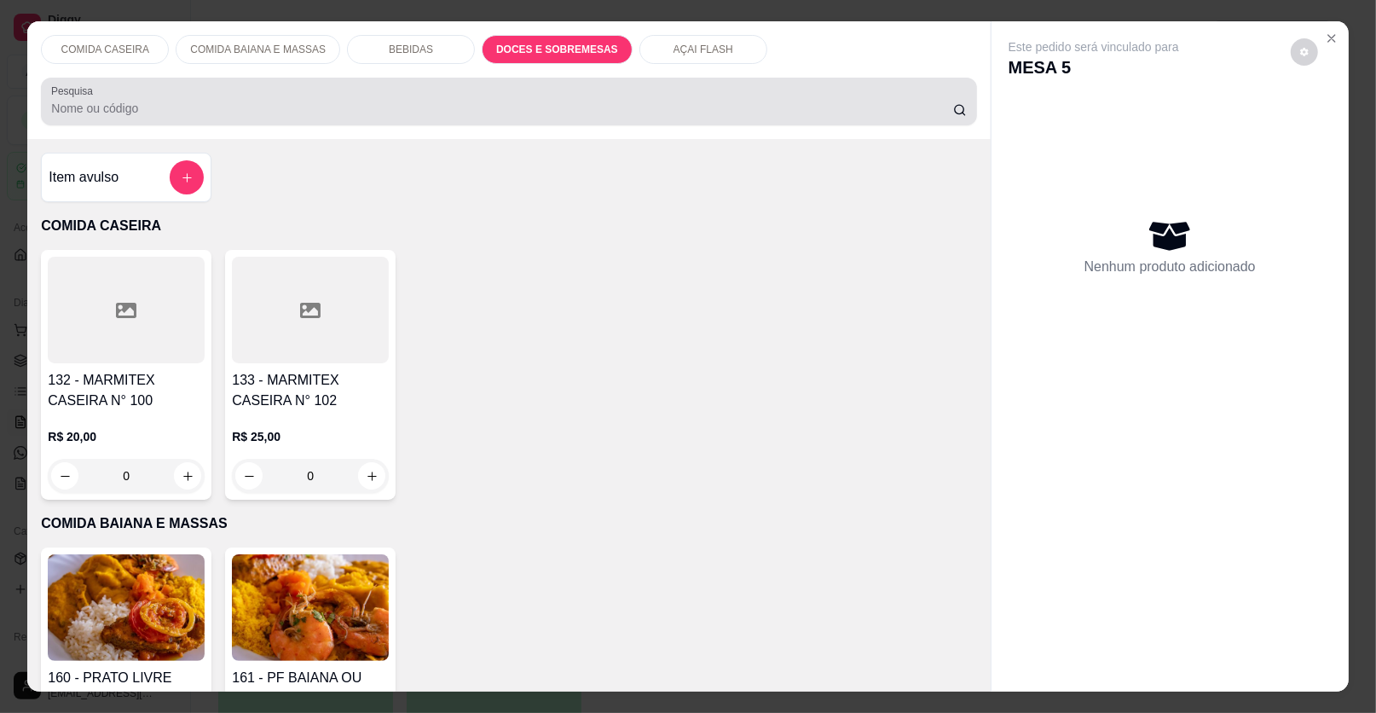
scroll to position [32, 0]
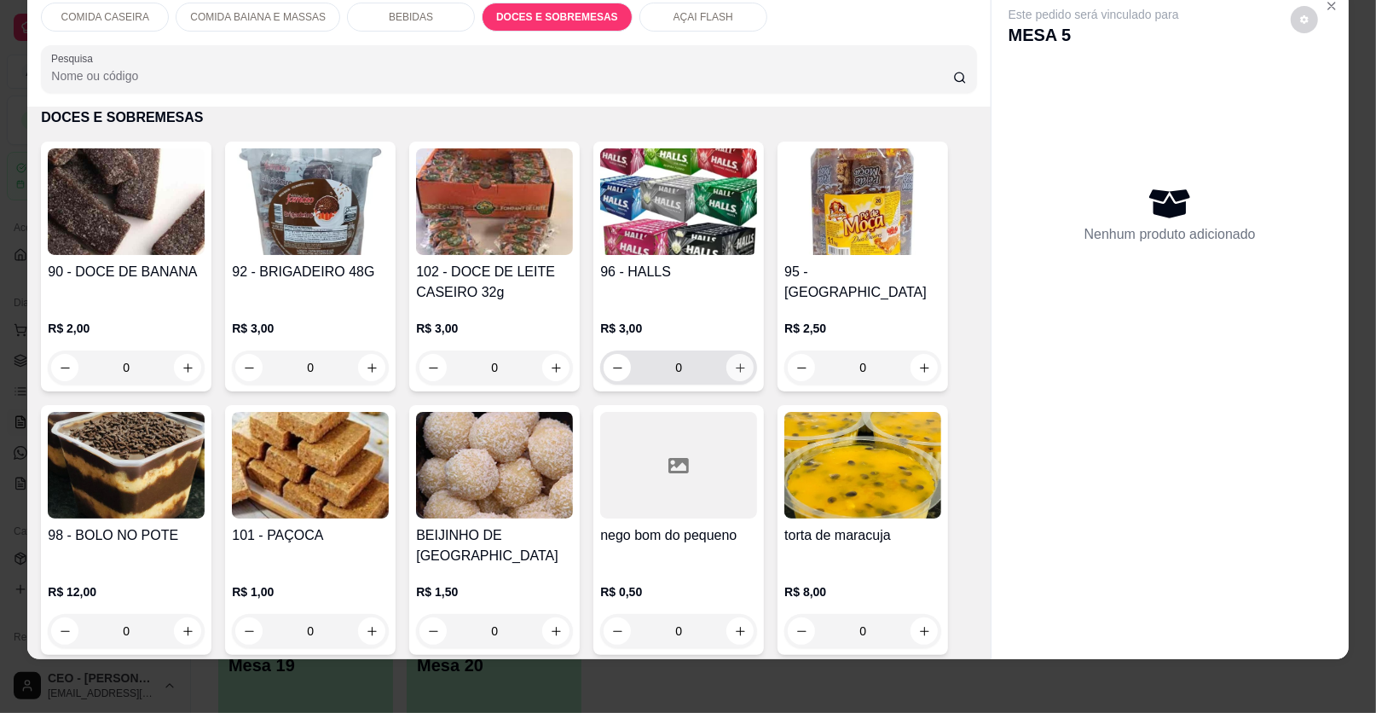
click at [734, 366] on icon "increase-product-quantity" at bounding box center [740, 368] width 13 height 13
type input "1"
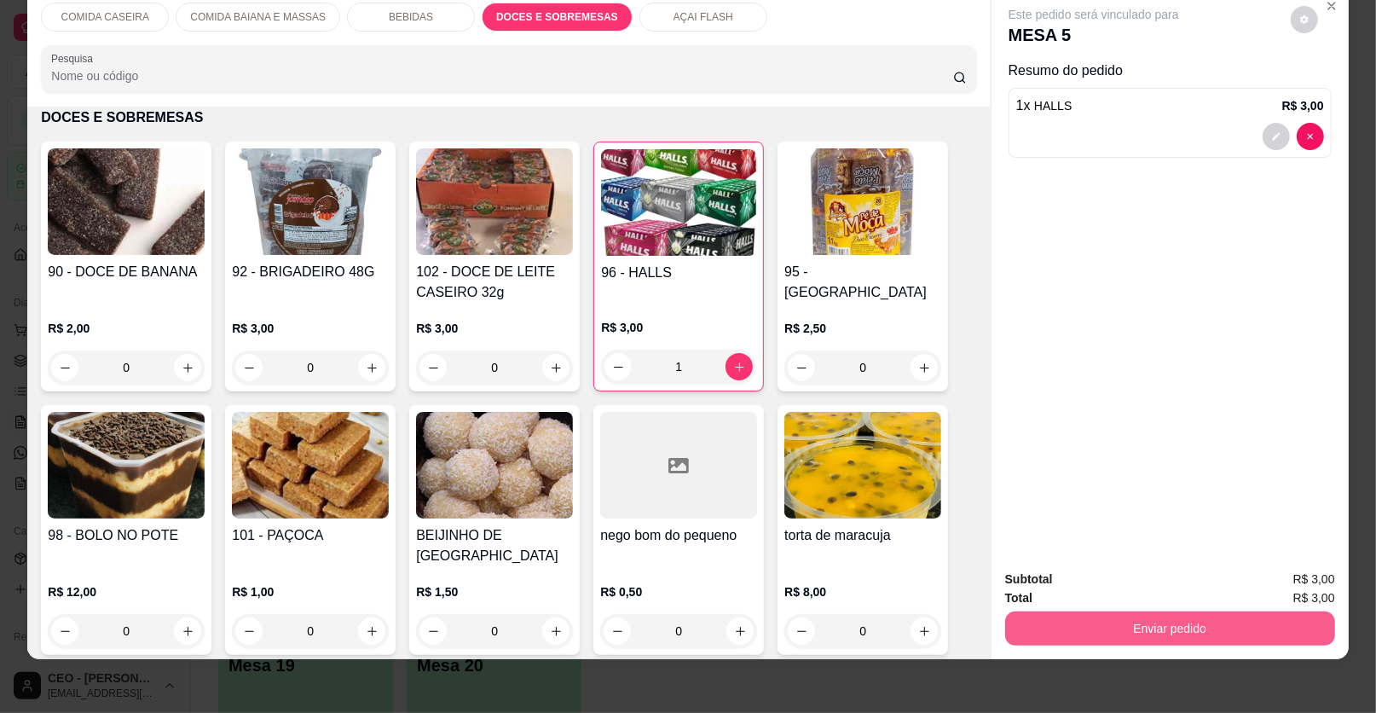
click at [1135, 633] on button "Enviar pedido" at bounding box center [1170, 628] width 330 height 34
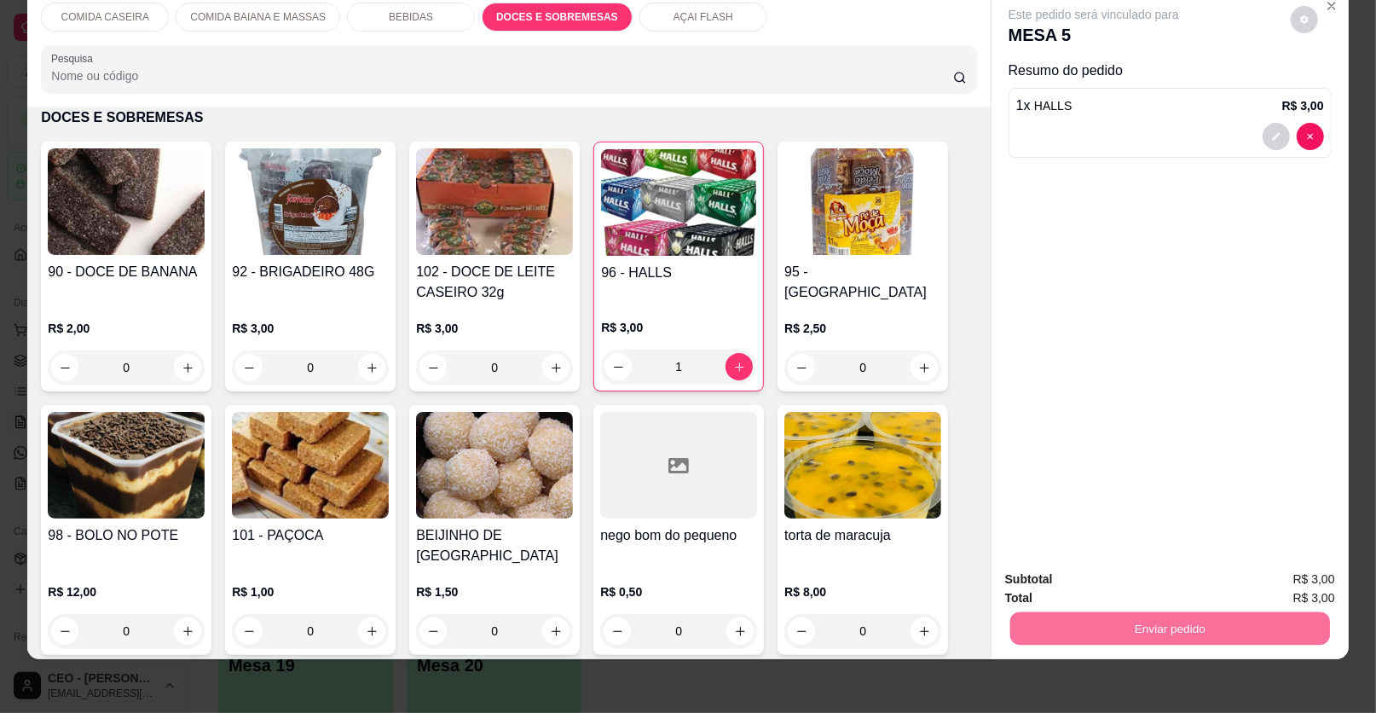
click at [1276, 571] on button "Enviar pedido" at bounding box center [1290, 586] width 96 height 32
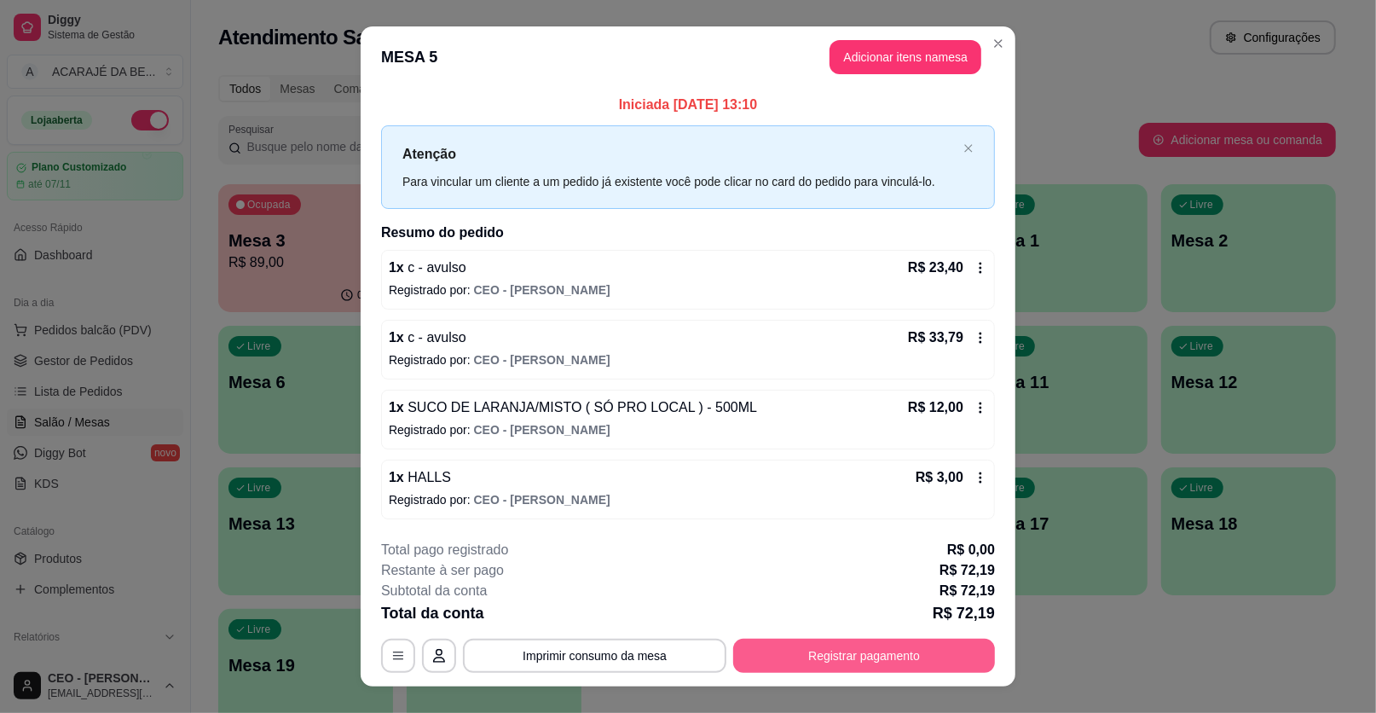
click at [982, 650] on button "Registrar pagamento" at bounding box center [864, 656] width 262 height 34
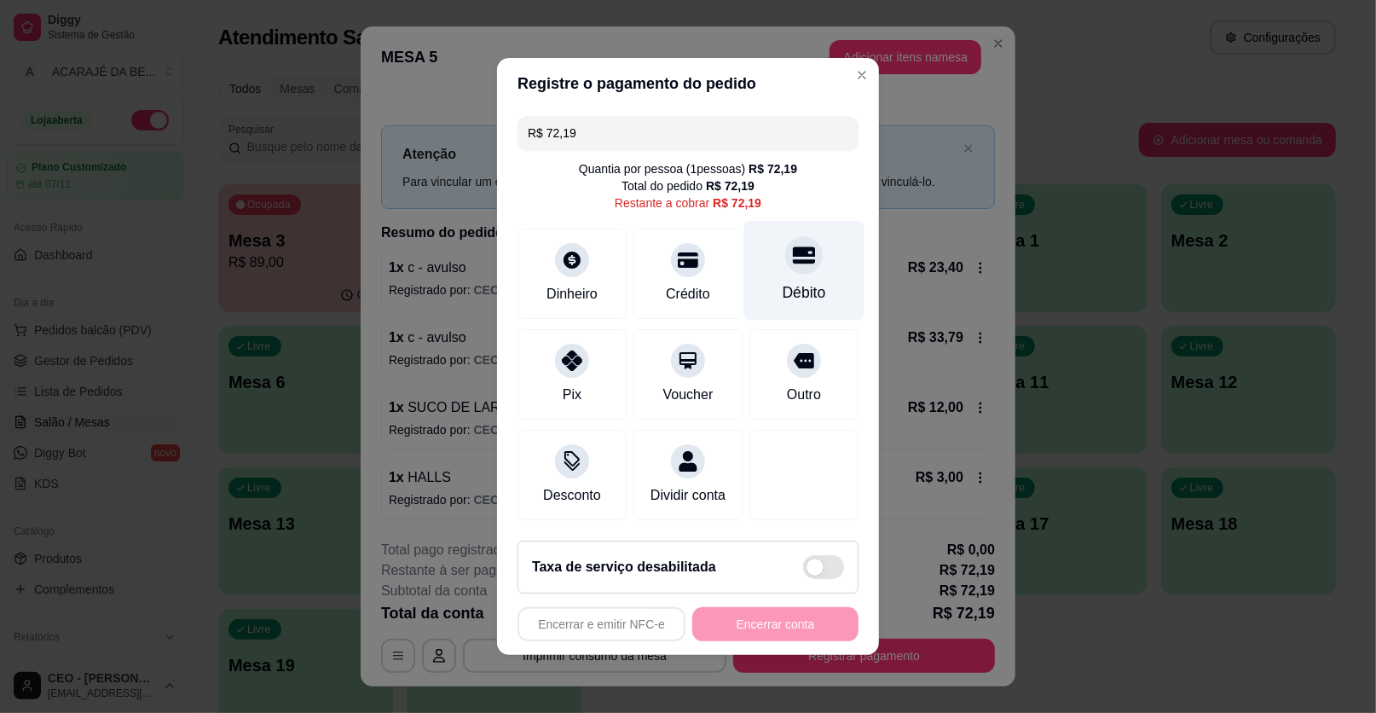
click at [793, 266] on icon at bounding box center [804, 255] width 22 height 22
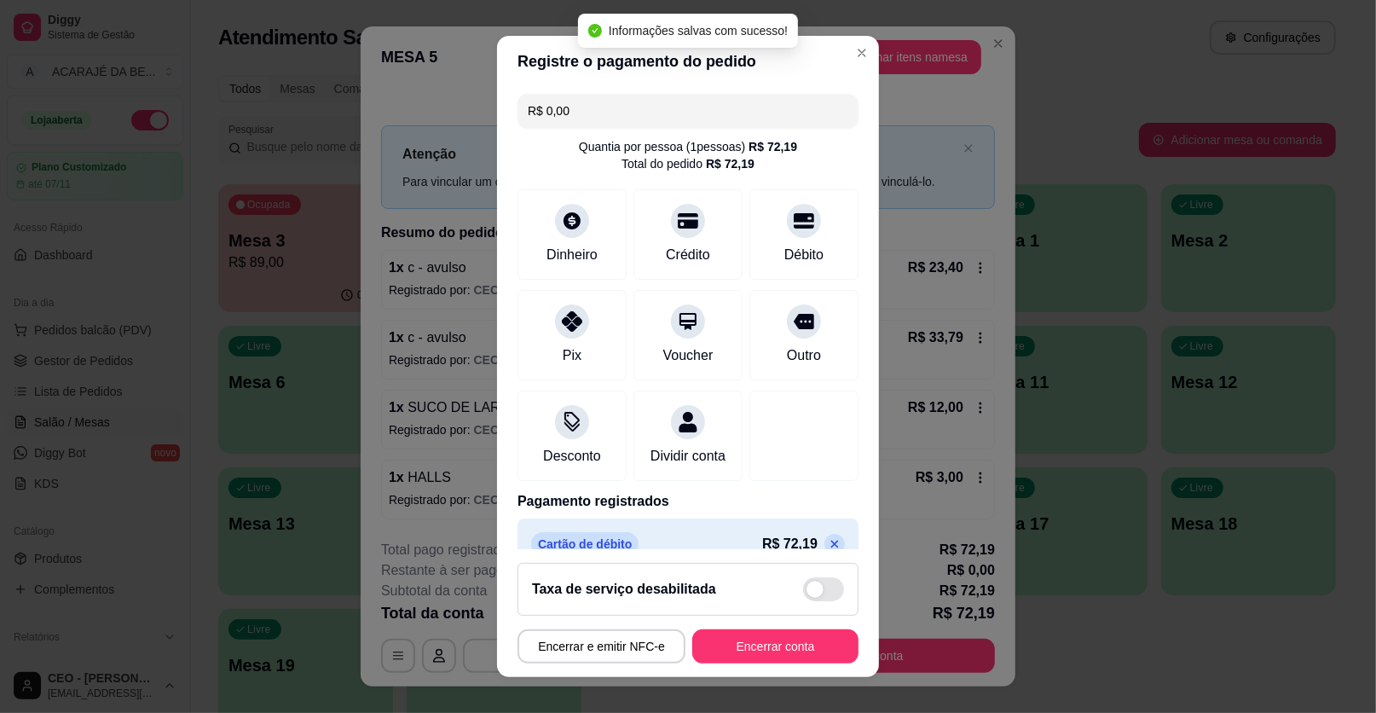
type input "R$ 0,00"
click at [794, 637] on button "Encerrar conta" at bounding box center [775, 646] width 161 height 33
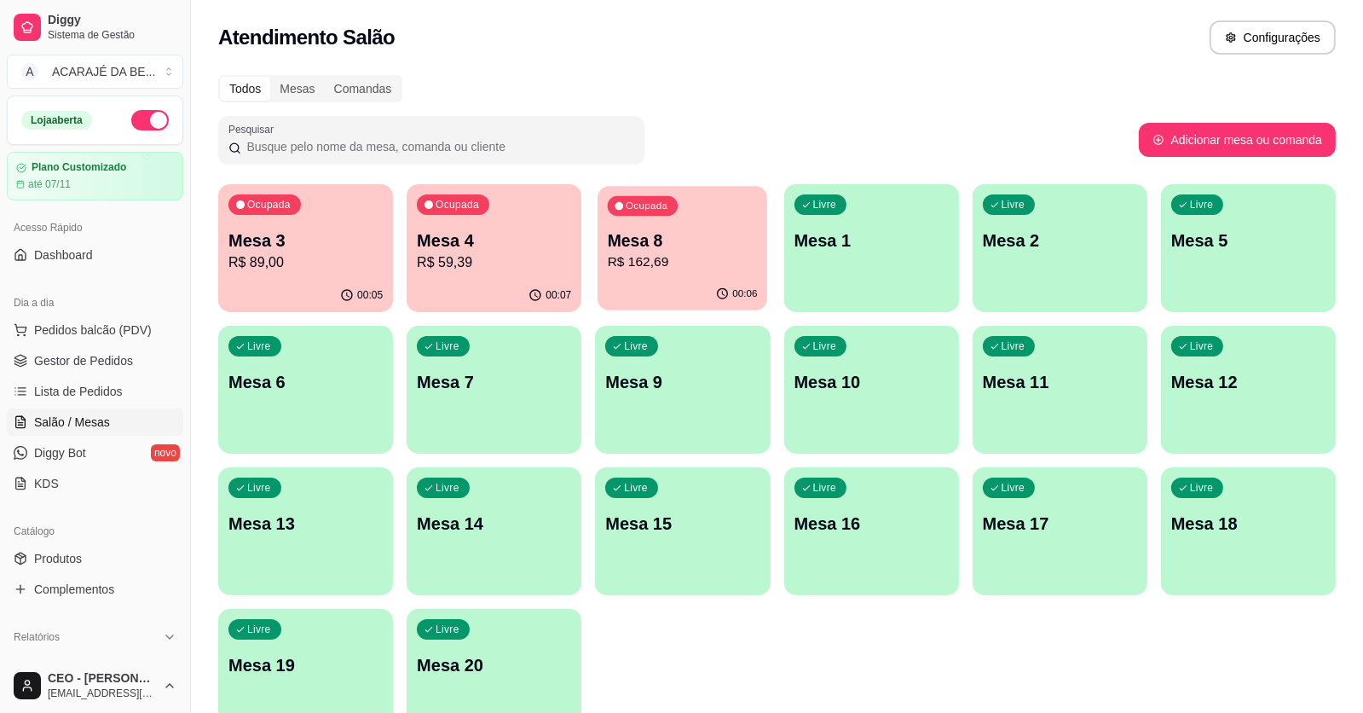
click at [722, 267] on p "R$ 162,69" at bounding box center [683, 262] width 150 height 20
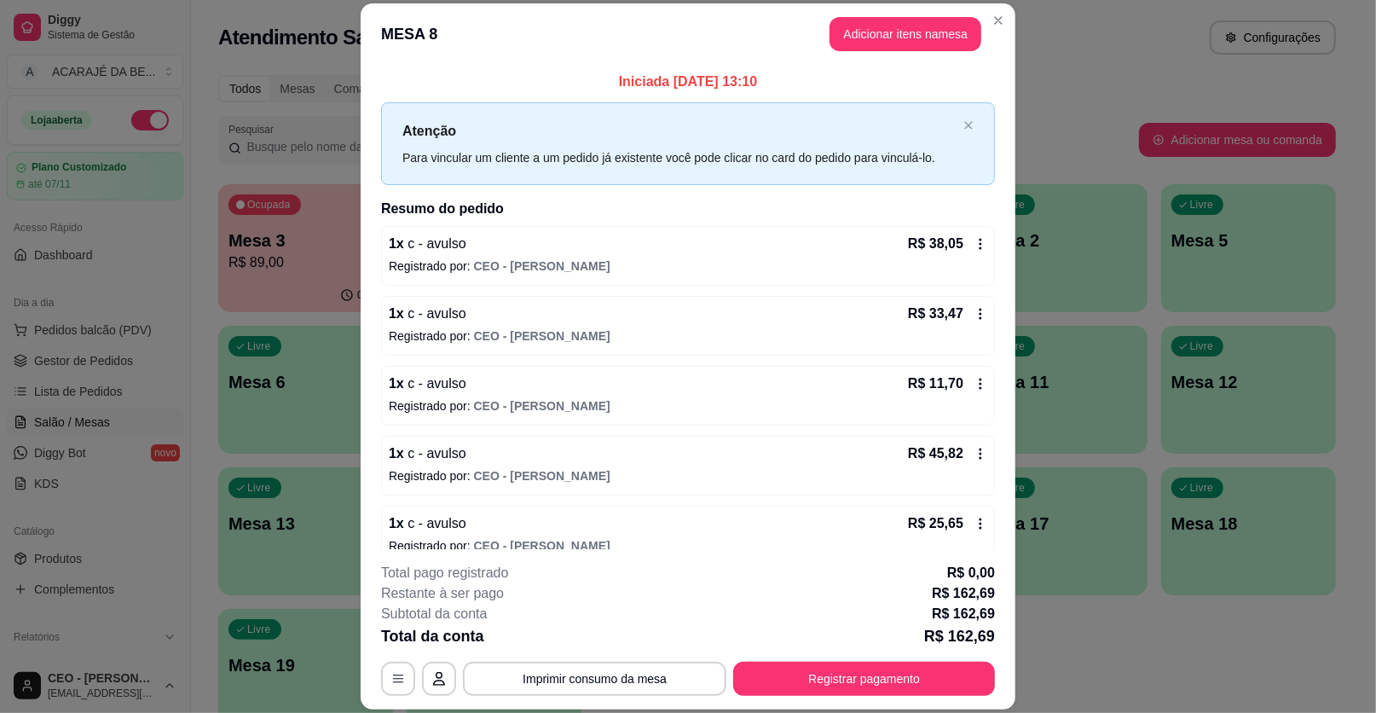
scroll to position [90, 0]
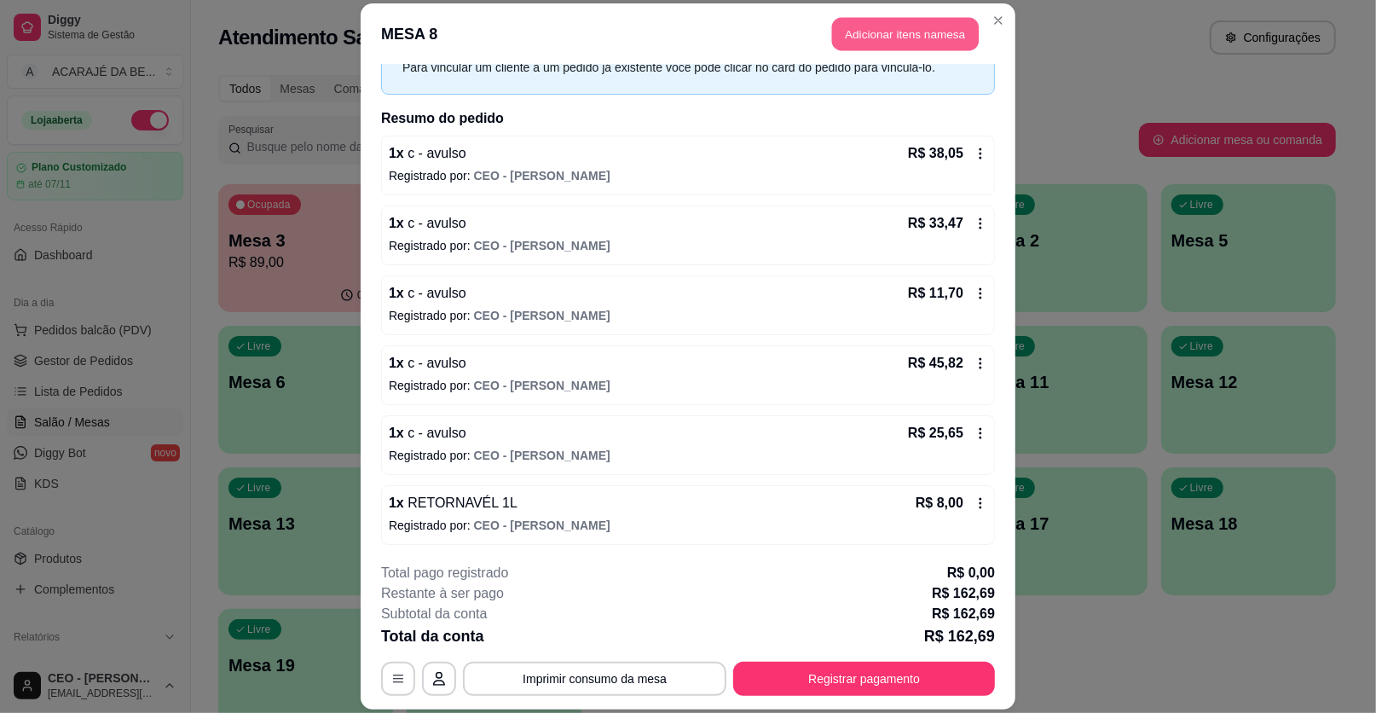
click at [931, 23] on button "Adicionar itens na mesa" at bounding box center [905, 34] width 147 height 33
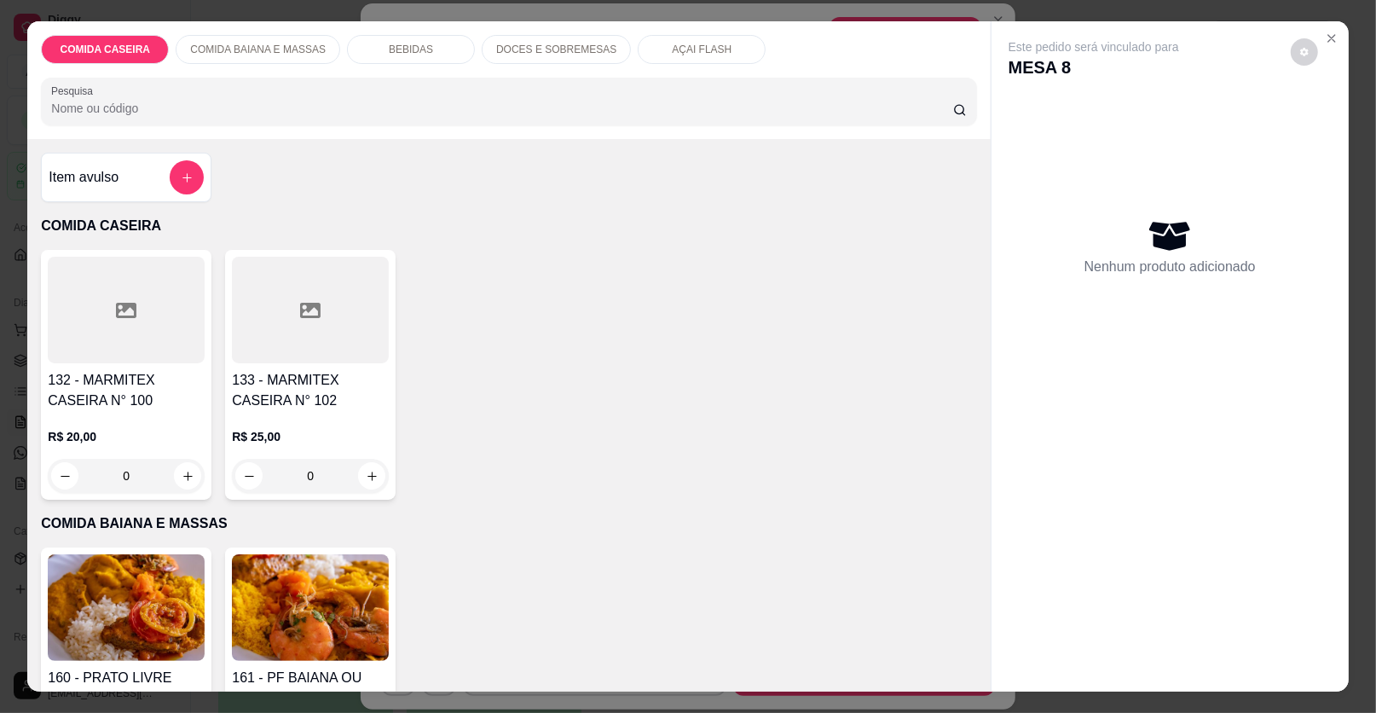
click at [417, 49] on div "BEBIDAS" at bounding box center [411, 49] width 128 height 29
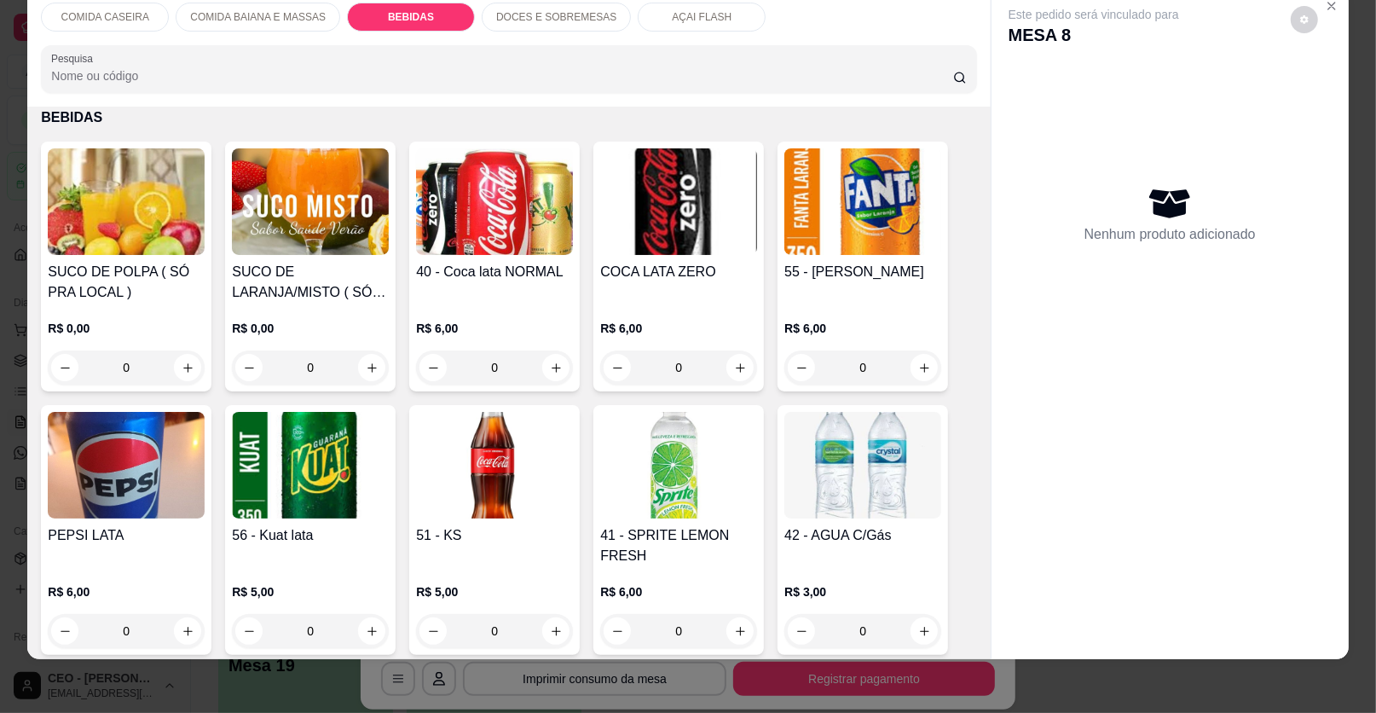
scroll to position [1012, 0]
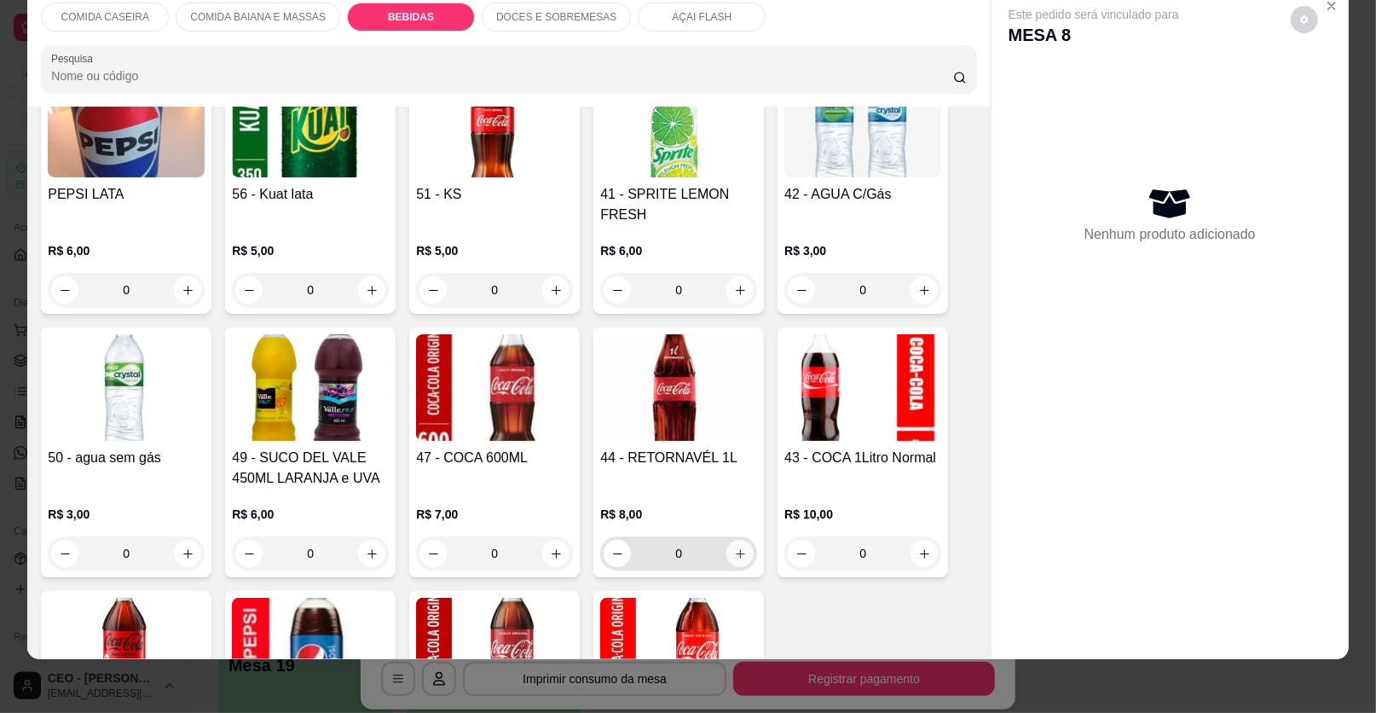
click at [734, 547] on icon "increase-product-quantity" at bounding box center [740, 553] width 13 height 13
type input "1"
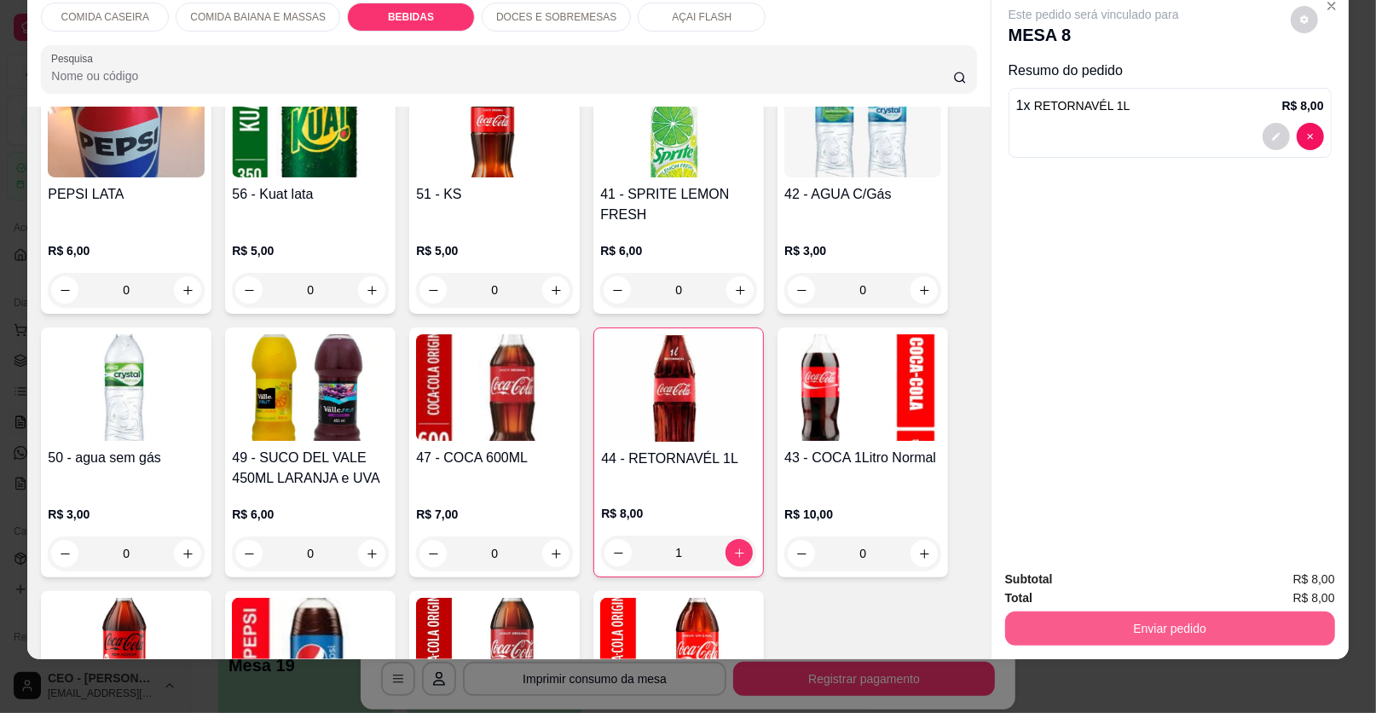
click at [1150, 628] on button "Enviar pedido" at bounding box center [1170, 628] width 330 height 34
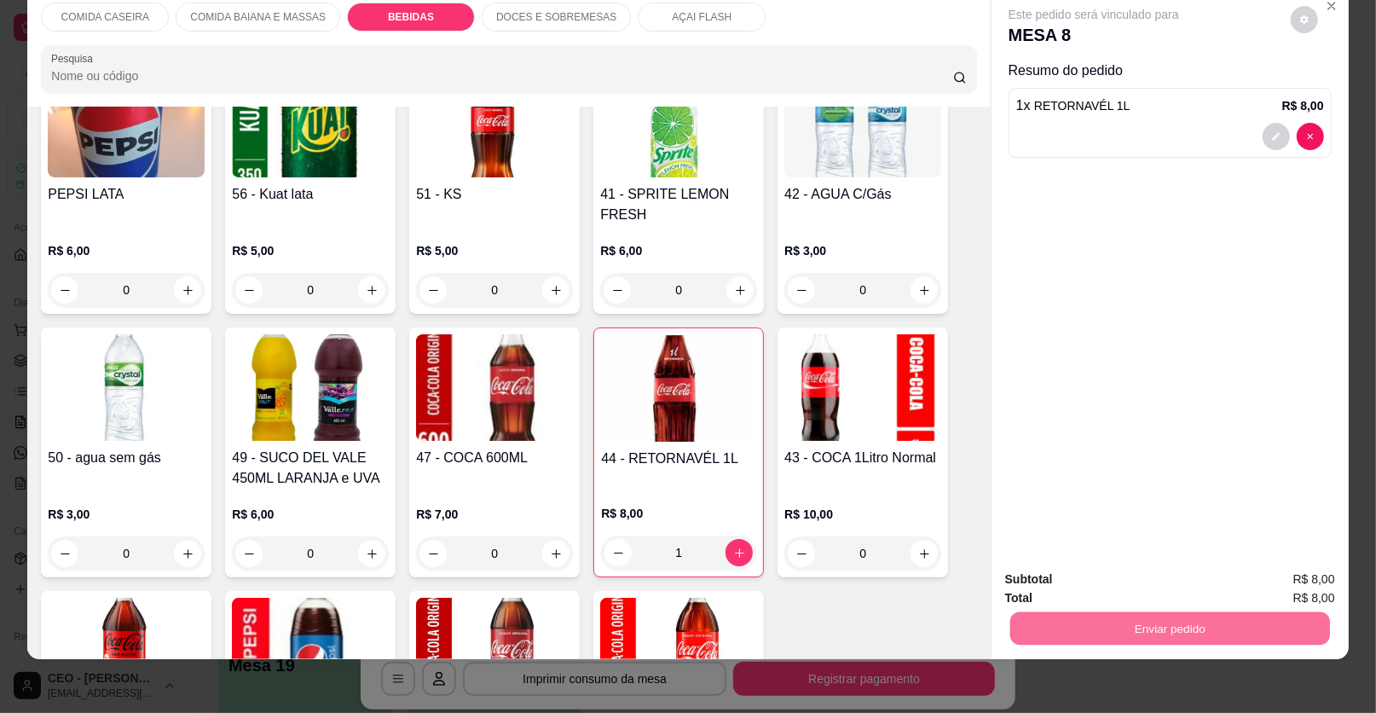
click at [1266, 584] on button "Enviar pedido" at bounding box center [1290, 586] width 96 height 32
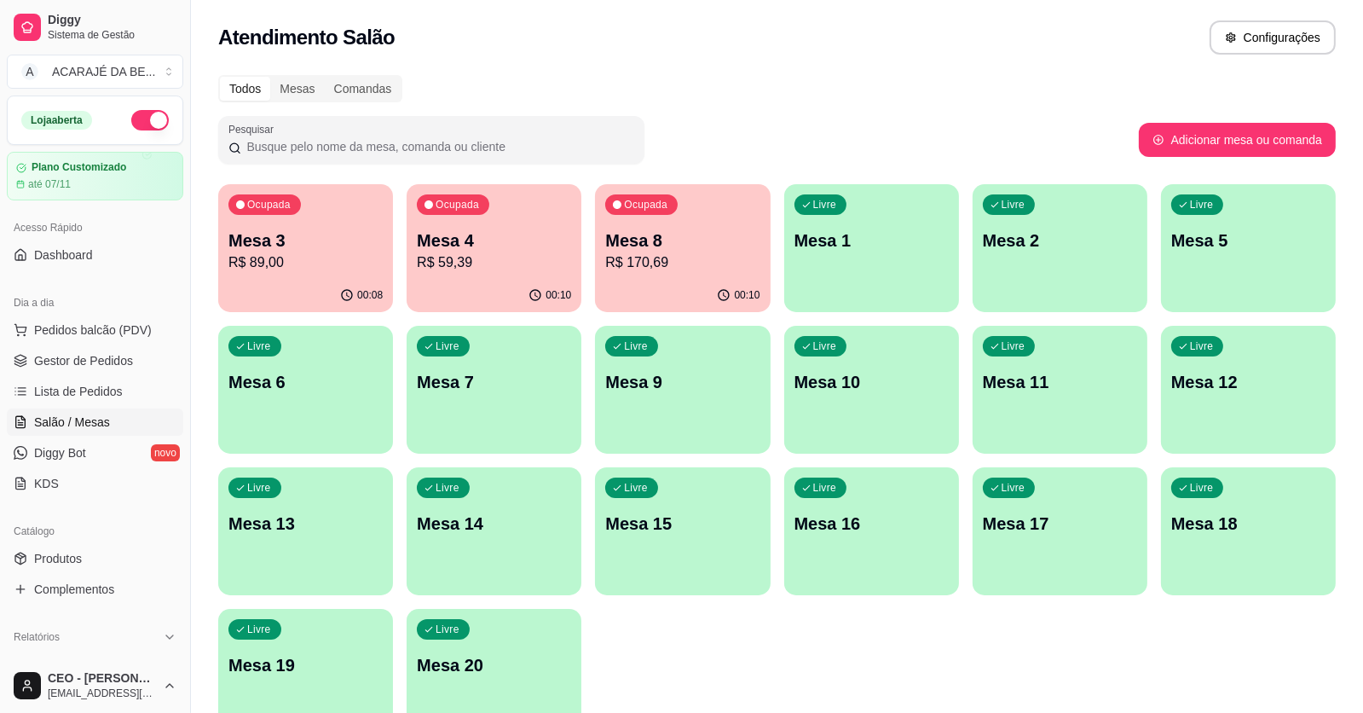
click at [657, 234] on p "Mesa 8" at bounding box center [682, 241] width 154 height 24
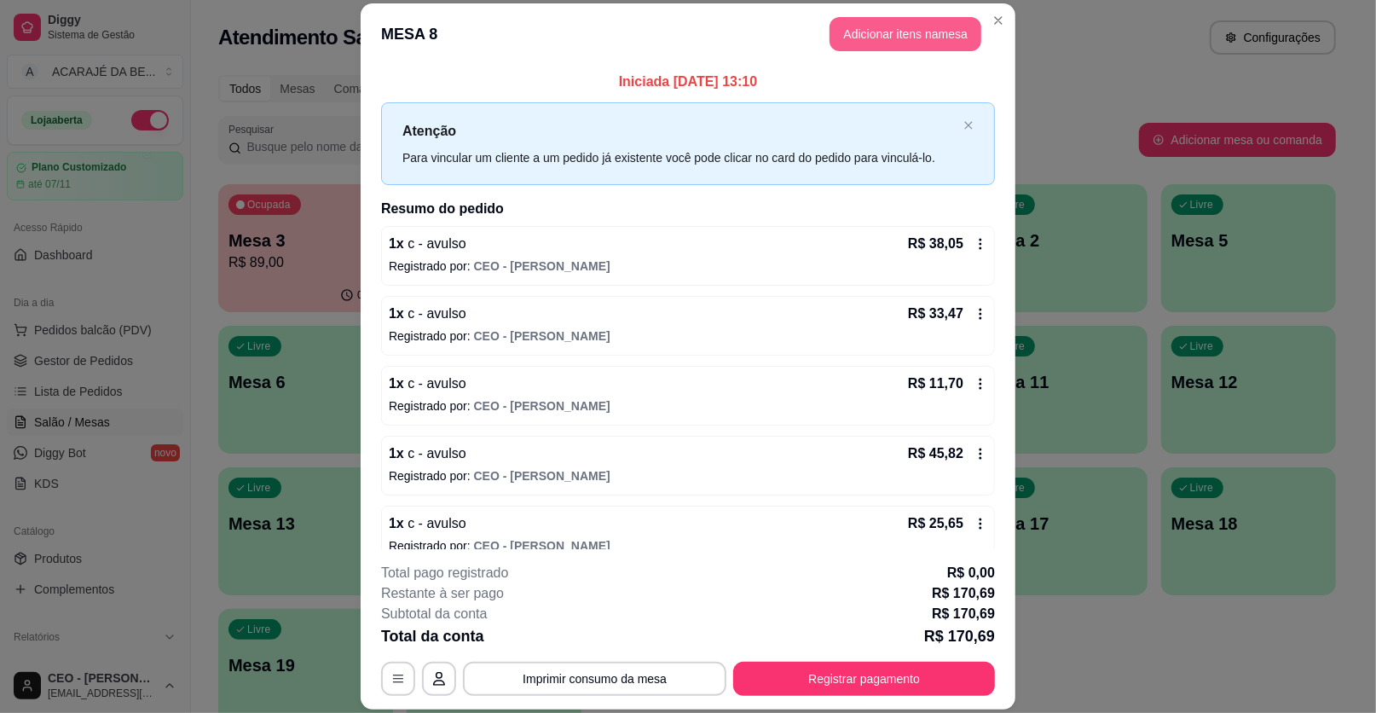
click at [897, 26] on button "Adicionar itens na mesa" at bounding box center [906, 34] width 152 height 34
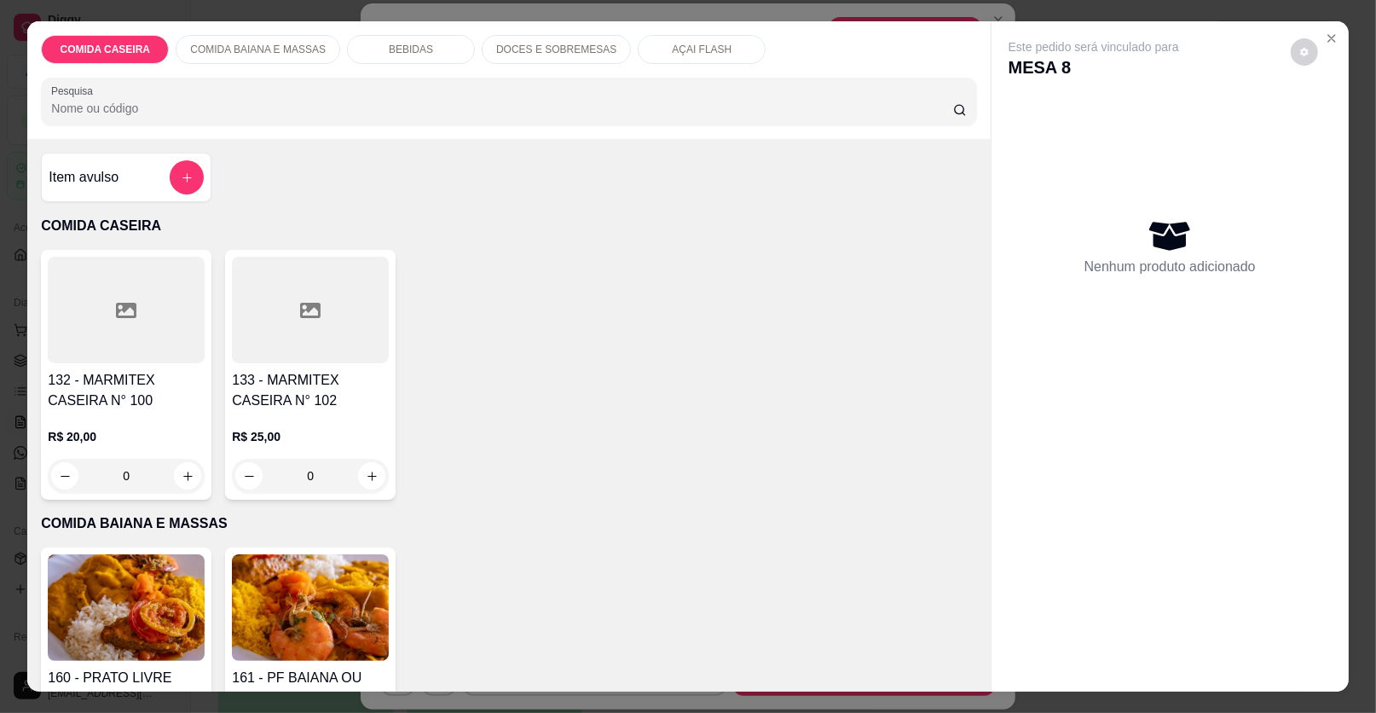
click at [153, 184] on div "Item avulso" at bounding box center [126, 177] width 155 height 34
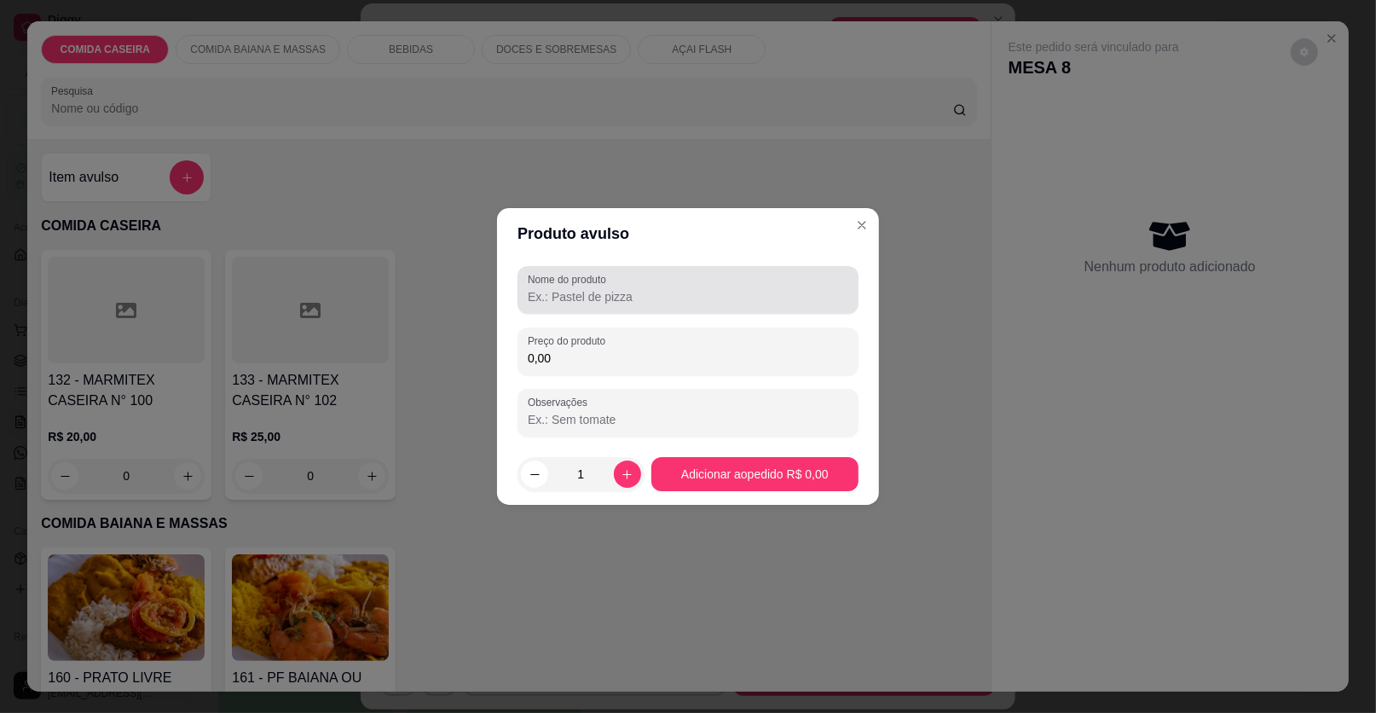
click at [590, 294] on input "Nome do produto" at bounding box center [688, 296] width 321 height 17
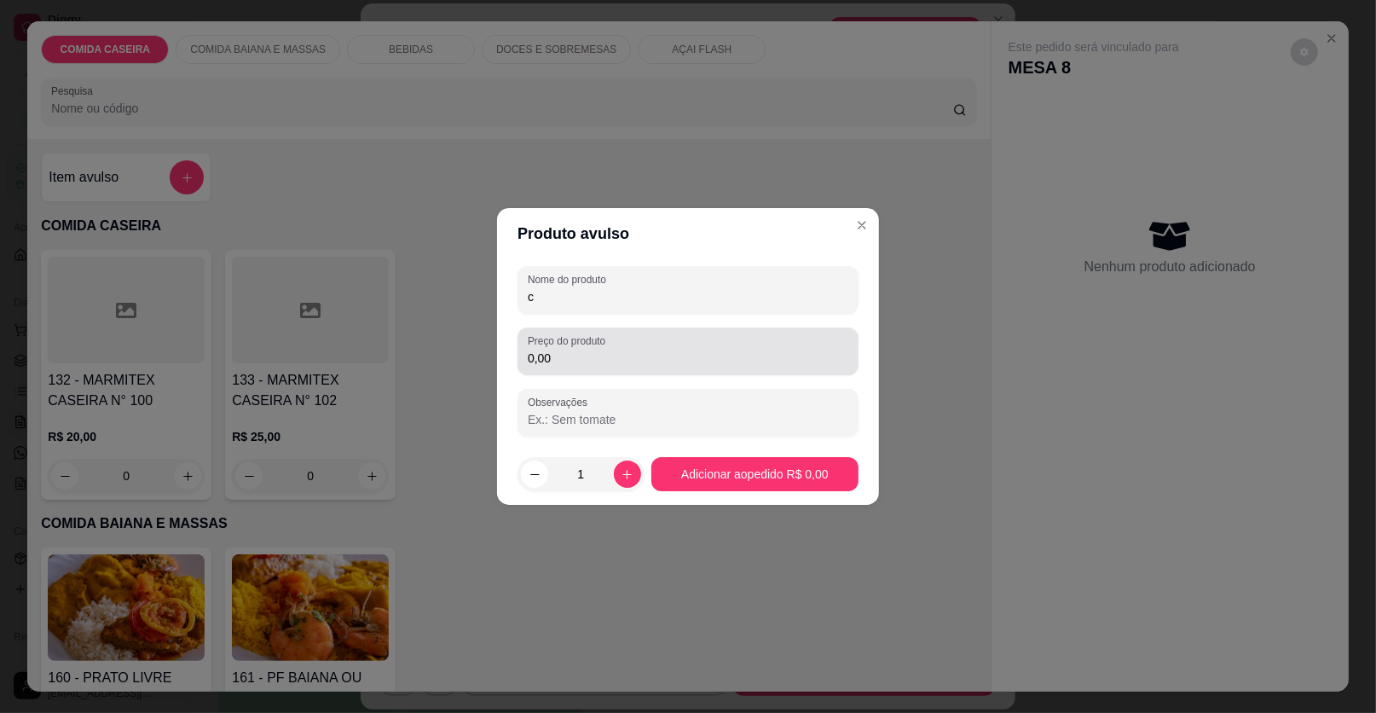
type input "c"
click at [634, 350] on input "0,00" at bounding box center [688, 358] width 321 height 17
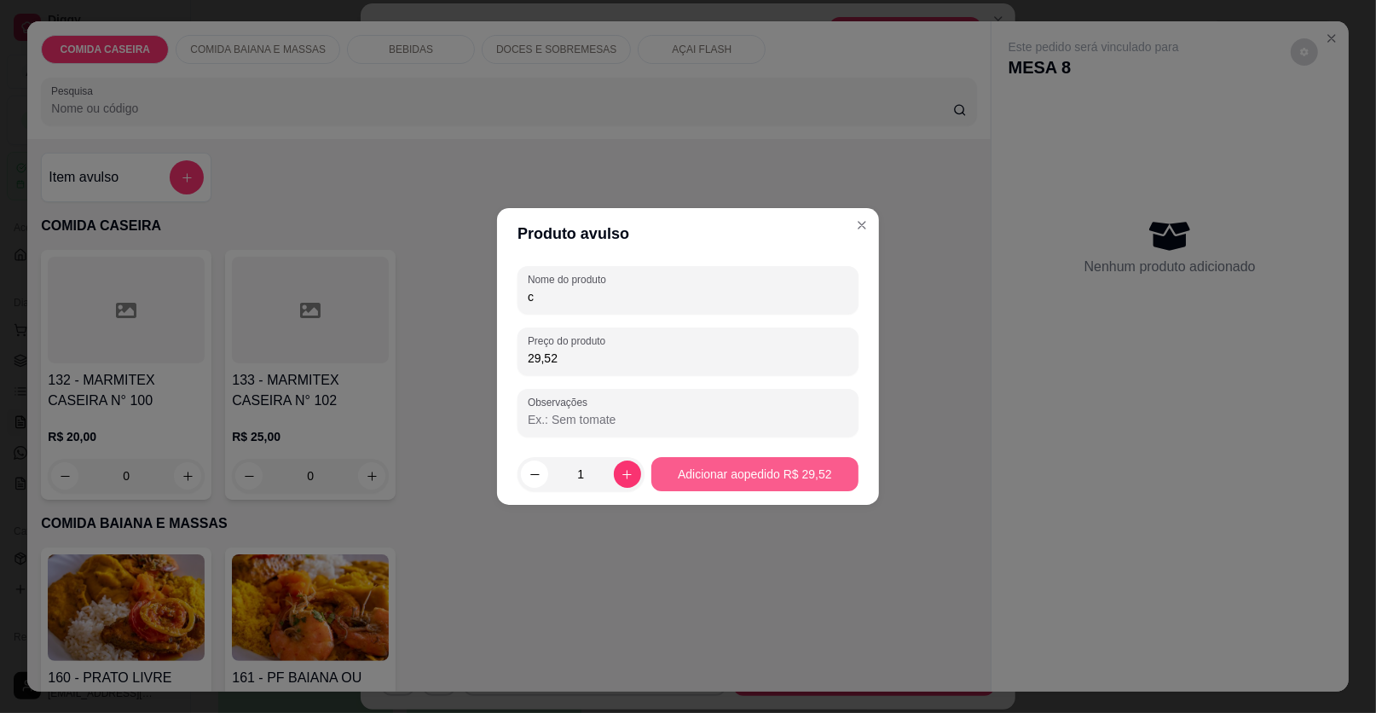
type input "29,52"
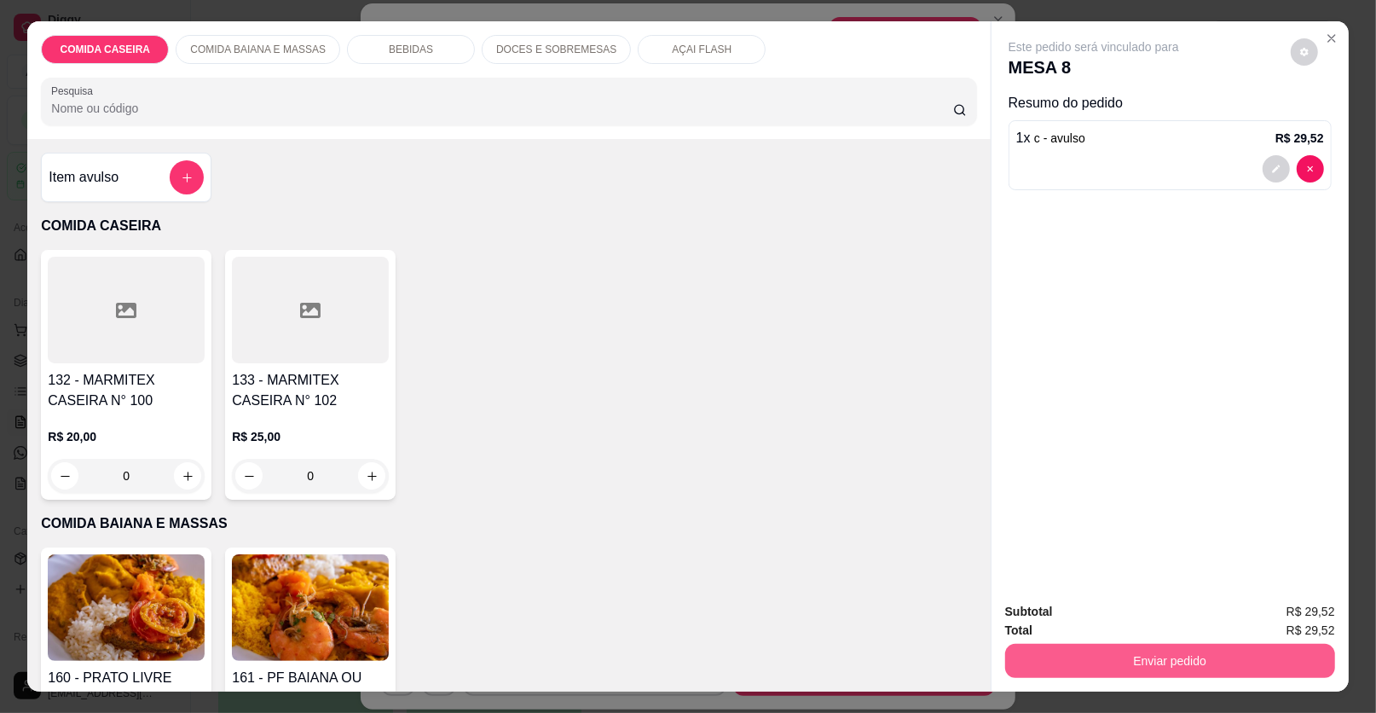
click at [1050, 657] on button "Enviar pedido" at bounding box center [1170, 661] width 330 height 34
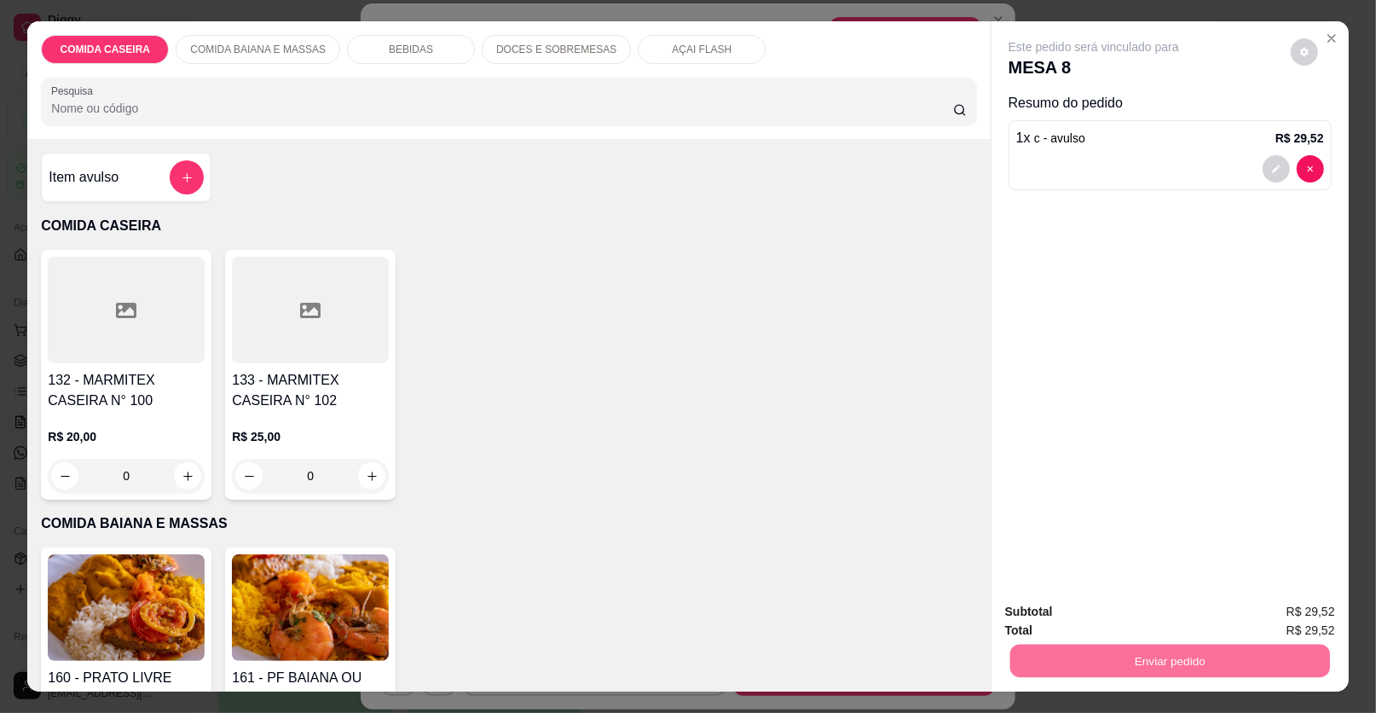
click at [1276, 620] on button "Enviar pedido" at bounding box center [1290, 619] width 96 height 32
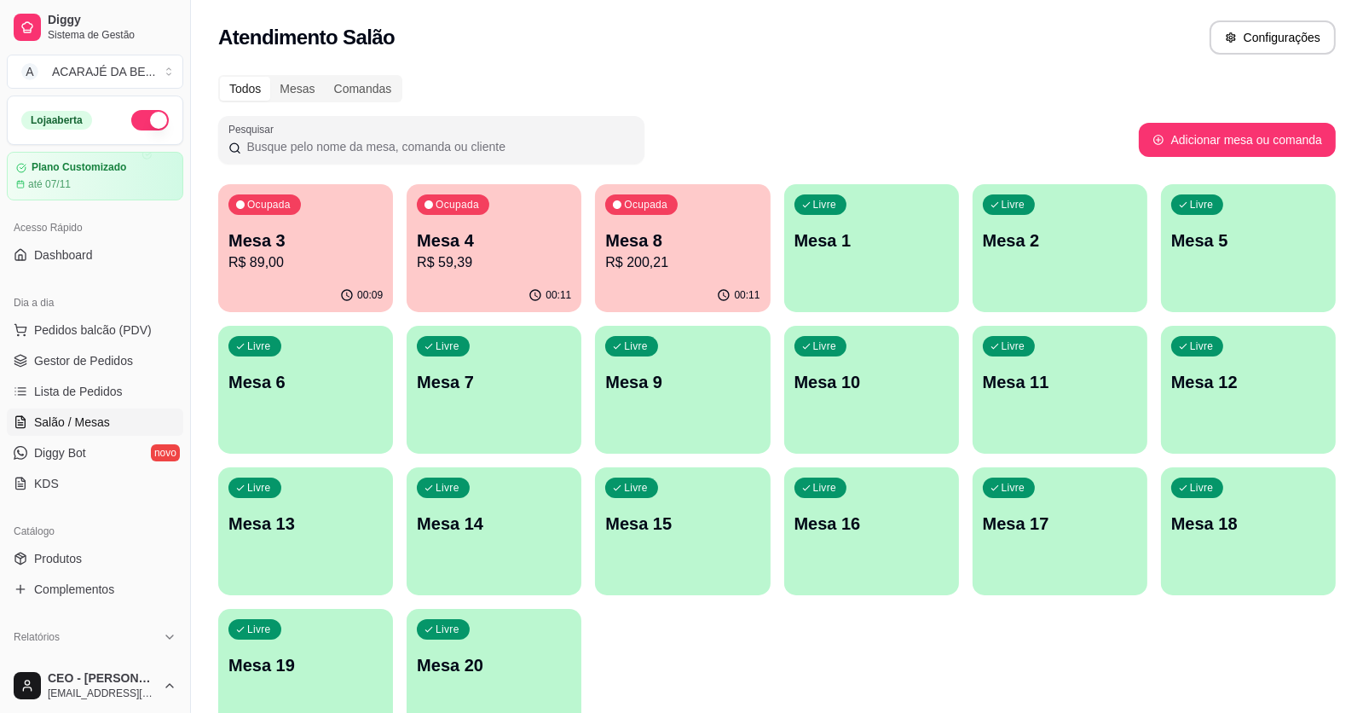
click at [480, 251] on p "Mesa 4" at bounding box center [494, 241] width 154 height 24
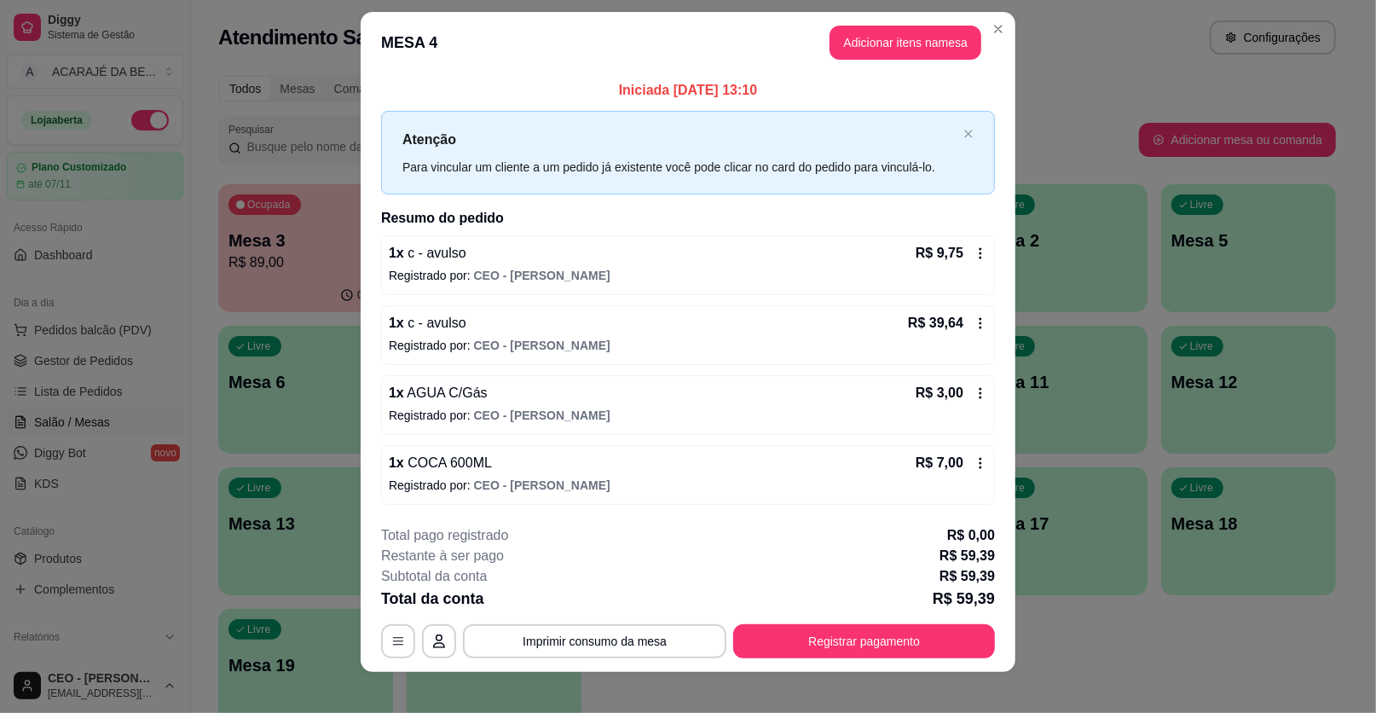
scroll to position [26, 0]
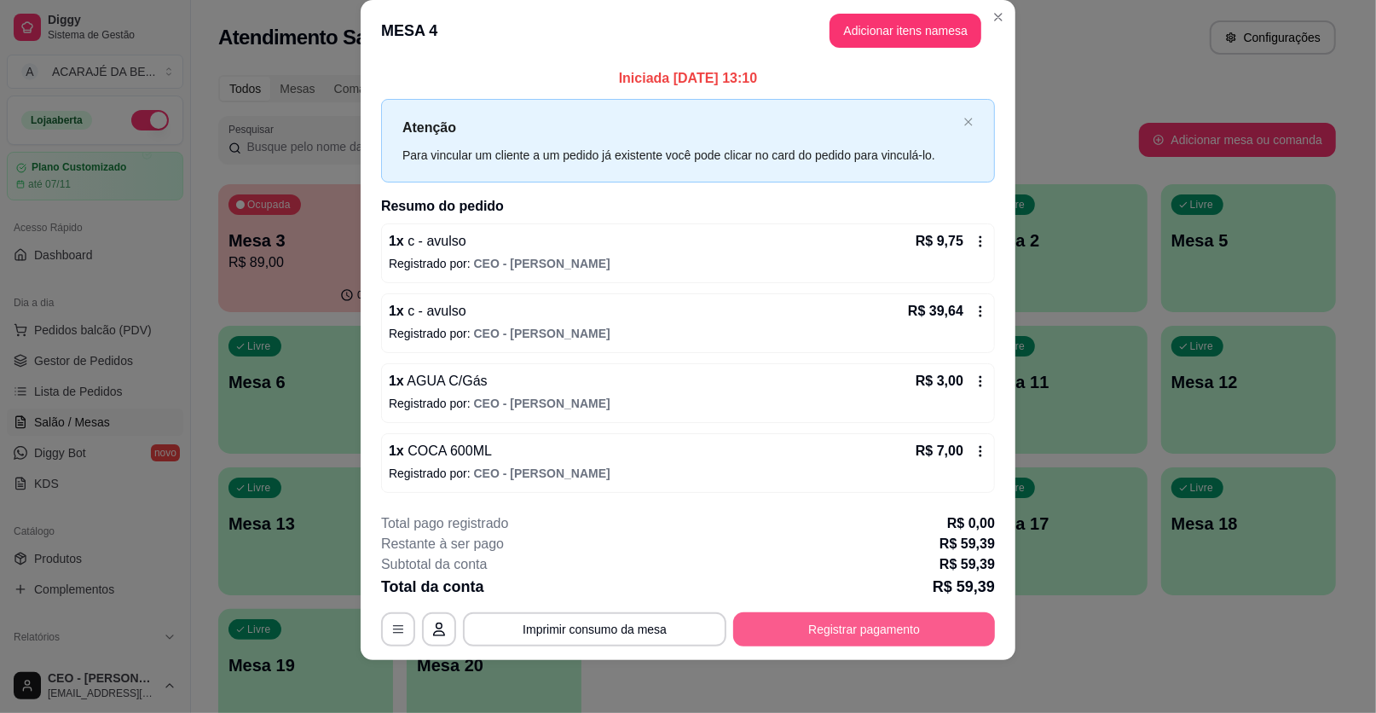
click at [893, 634] on button "Registrar pagamento" at bounding box center [864, 629] width 262 height 34
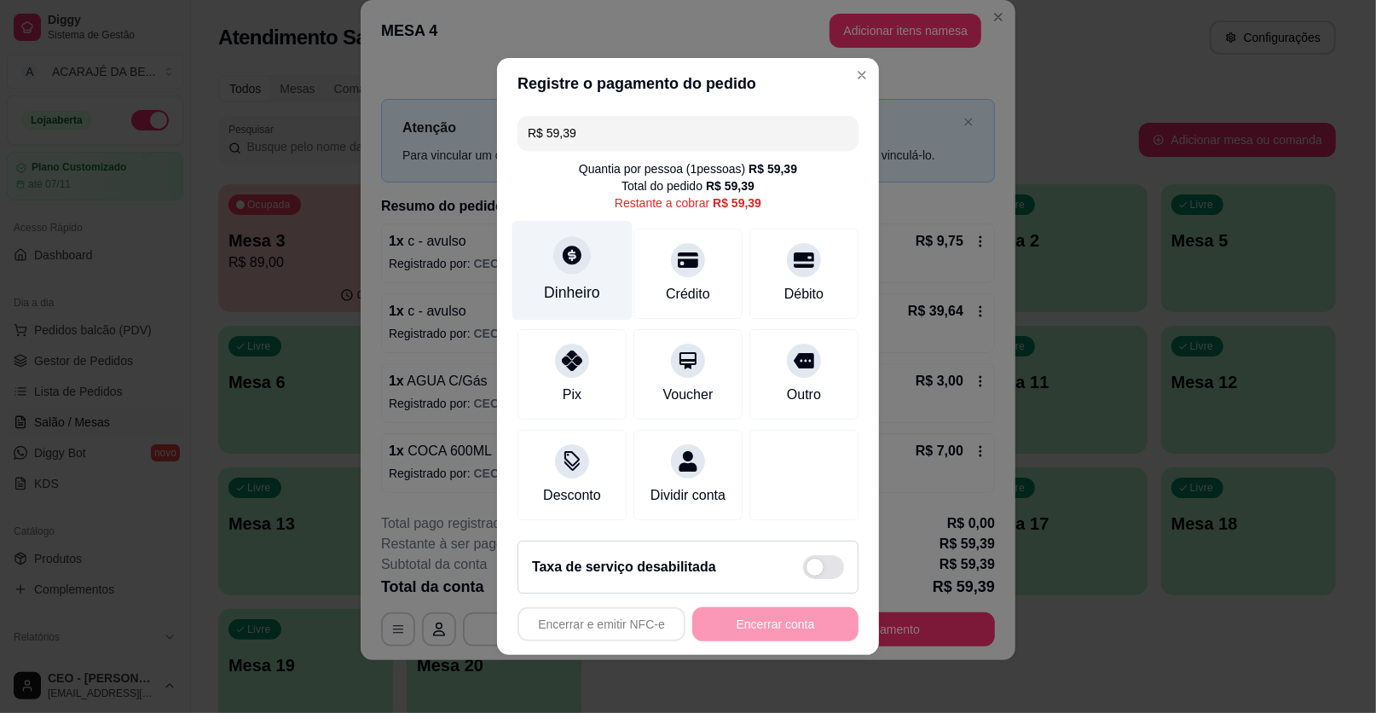
click at [563, 269] on div at bounding box center [572, 255] width 38 height 38
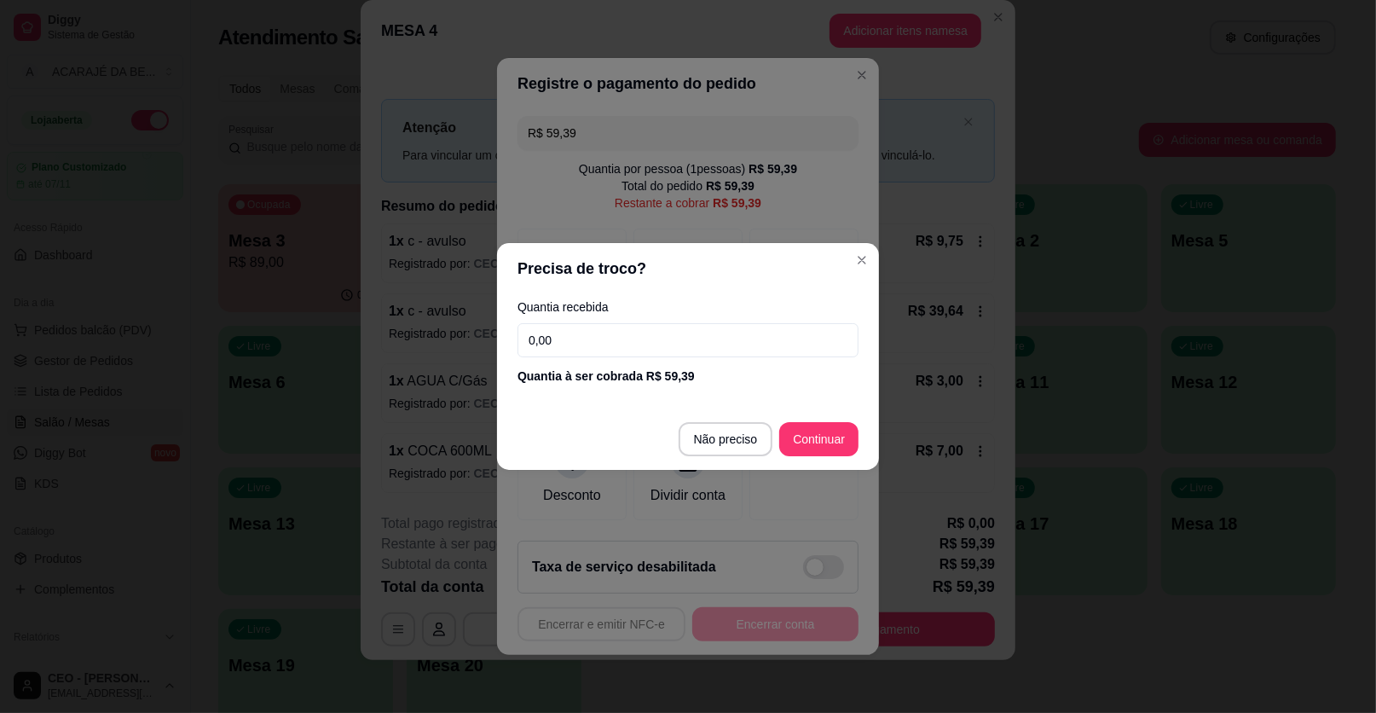
click at [677, 336] on input "0,00" at bounding box center [688, 340] width 341 height 34
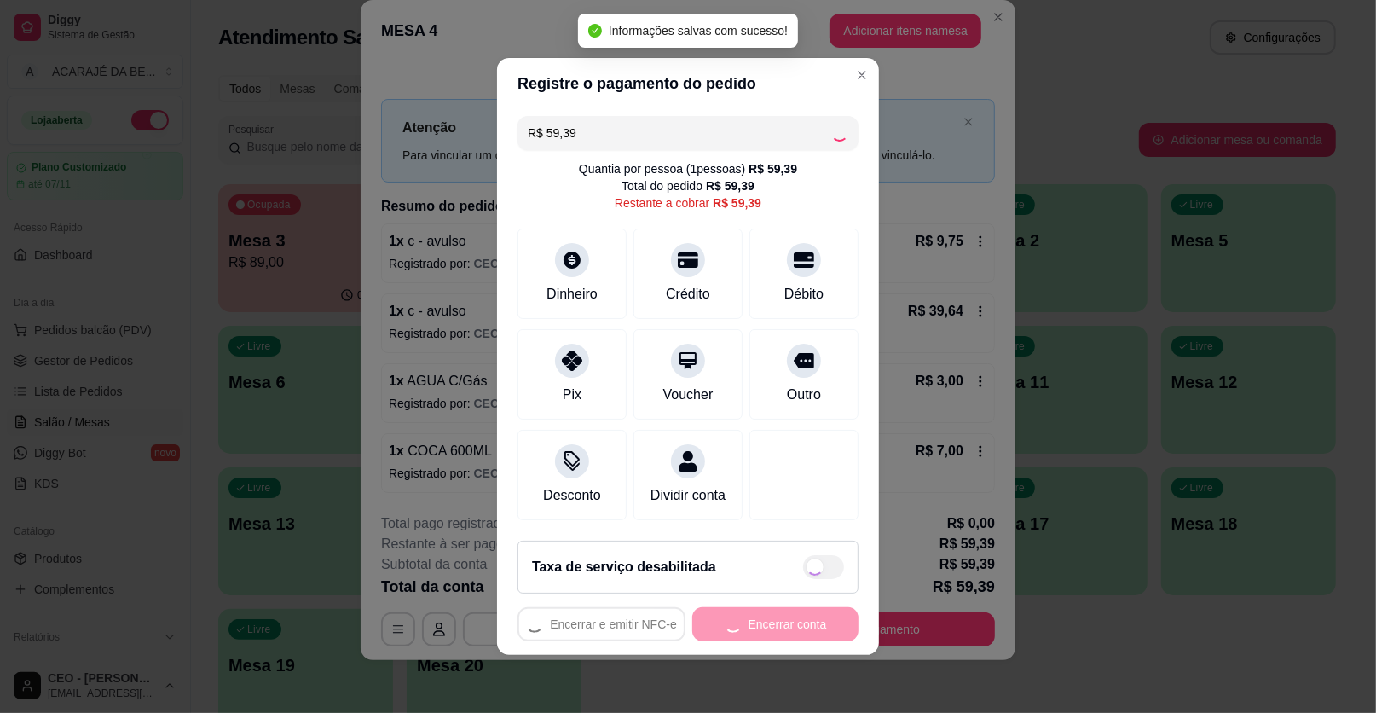
type input "R$ 0,00"
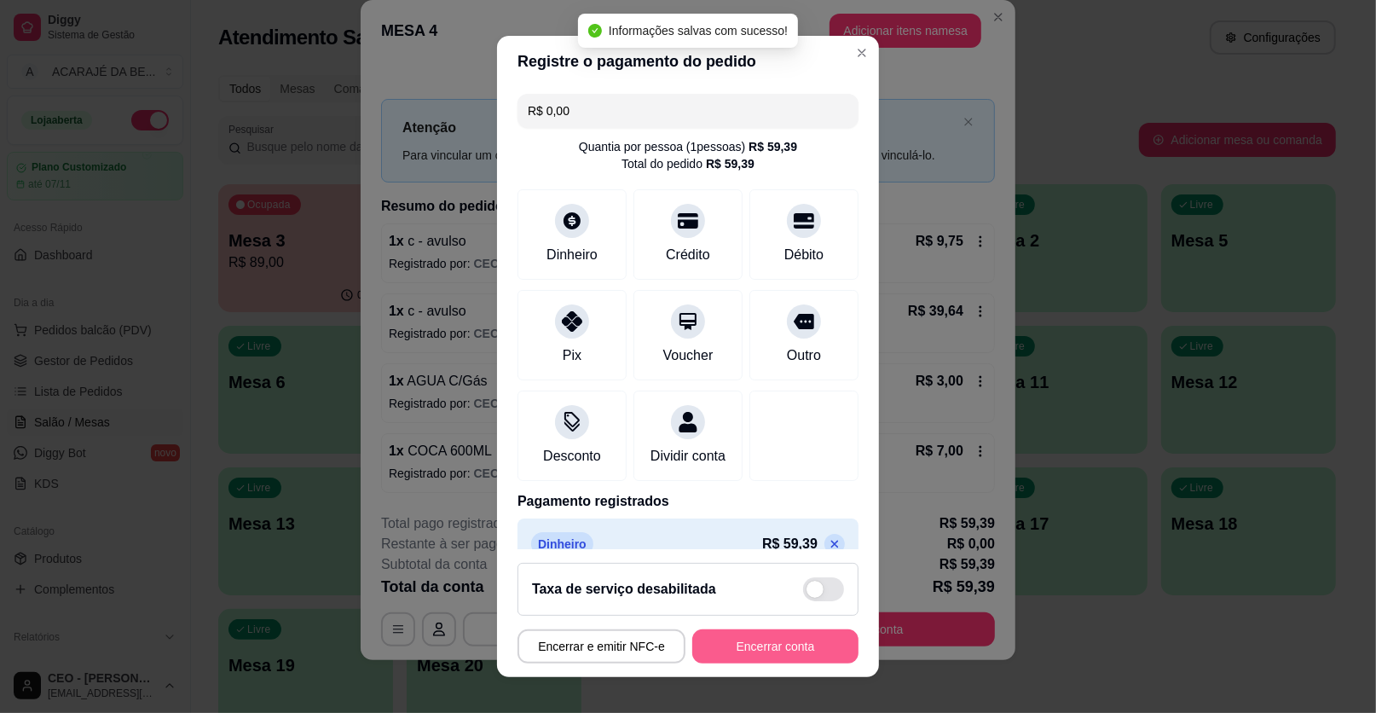
click at [803, 629] on button "Encerrar conta" at bounding box center [775, 646] width 166 height 34
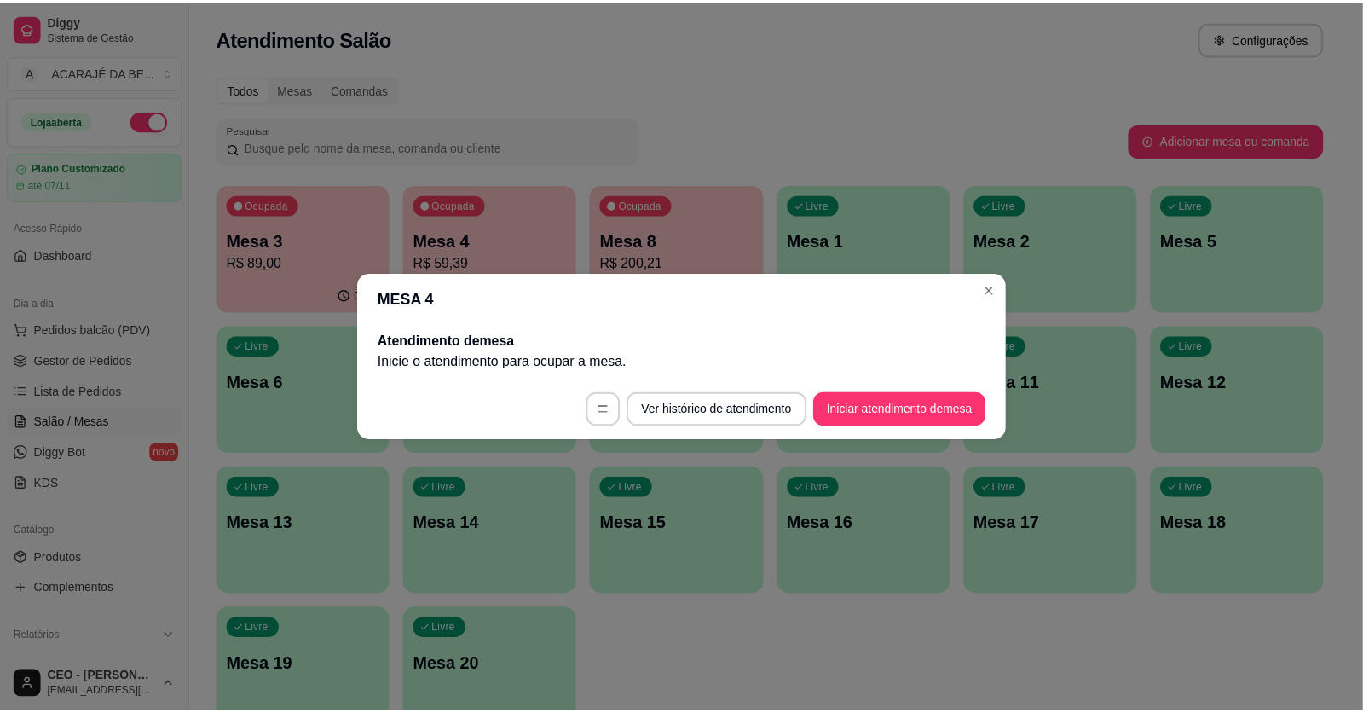
scroll to position [0, 0]
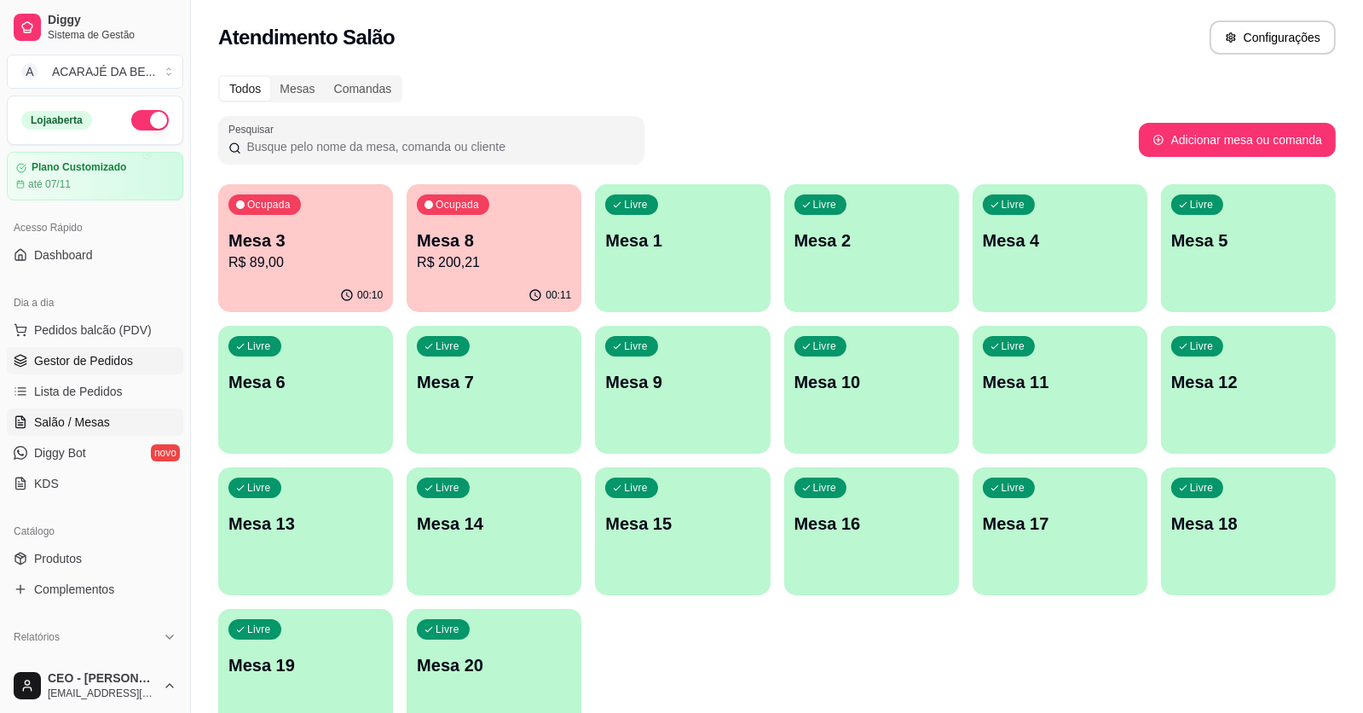
click at [88, 362] on span "Gestor de Pedidos" at bounding box center [83, 360] width 99 height 17
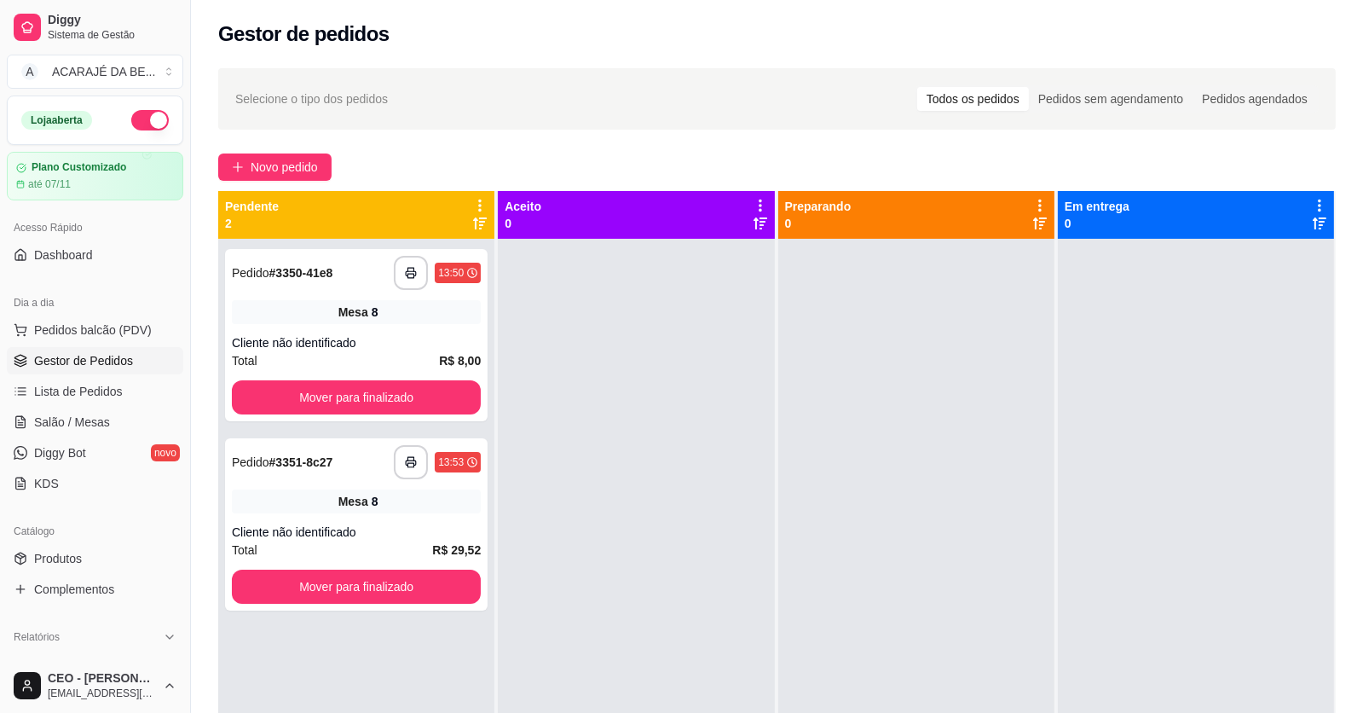
click at [306, 148] on div "**********" at bounding box center [777, 491] width 1172 height 866
click at [321, 177] on button "Novo pedido" at bounding box center [274, 166] width 113 height 27
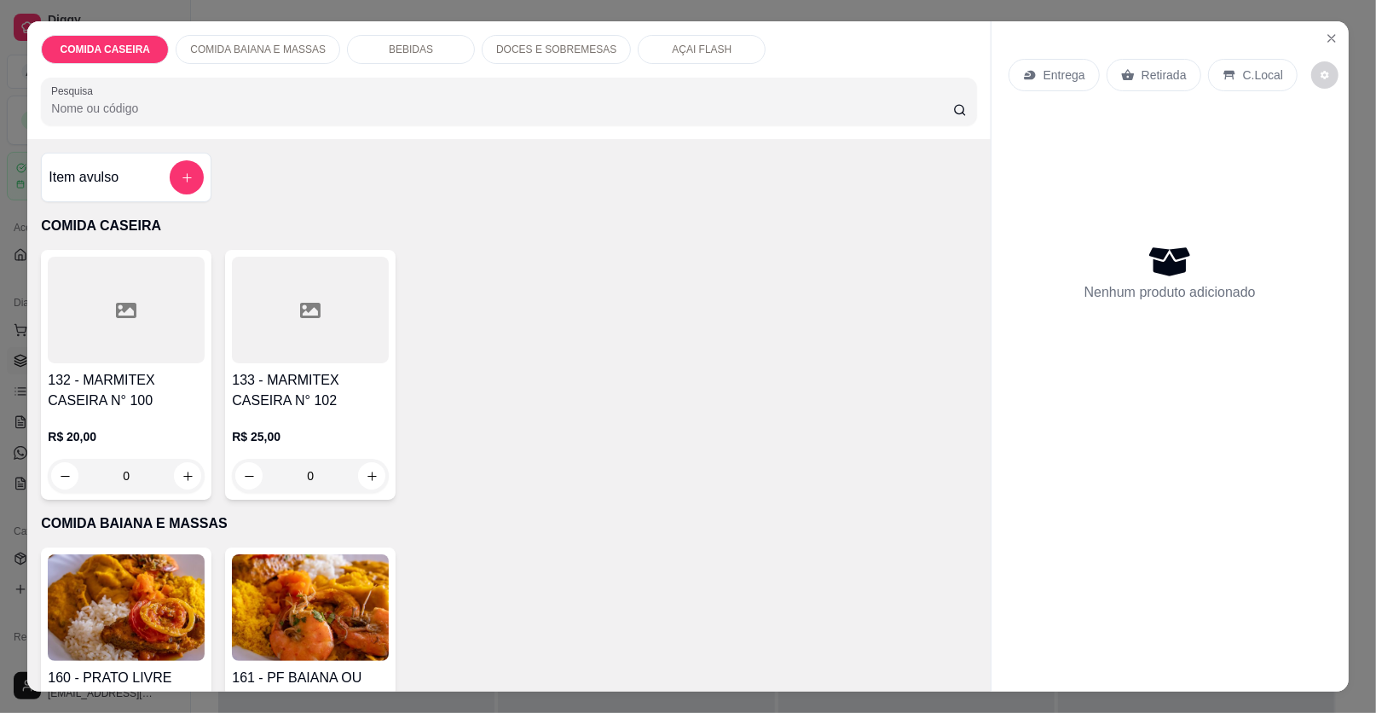
click at [275, 281] on div at bounding box center [310, 310] width 157 height 107
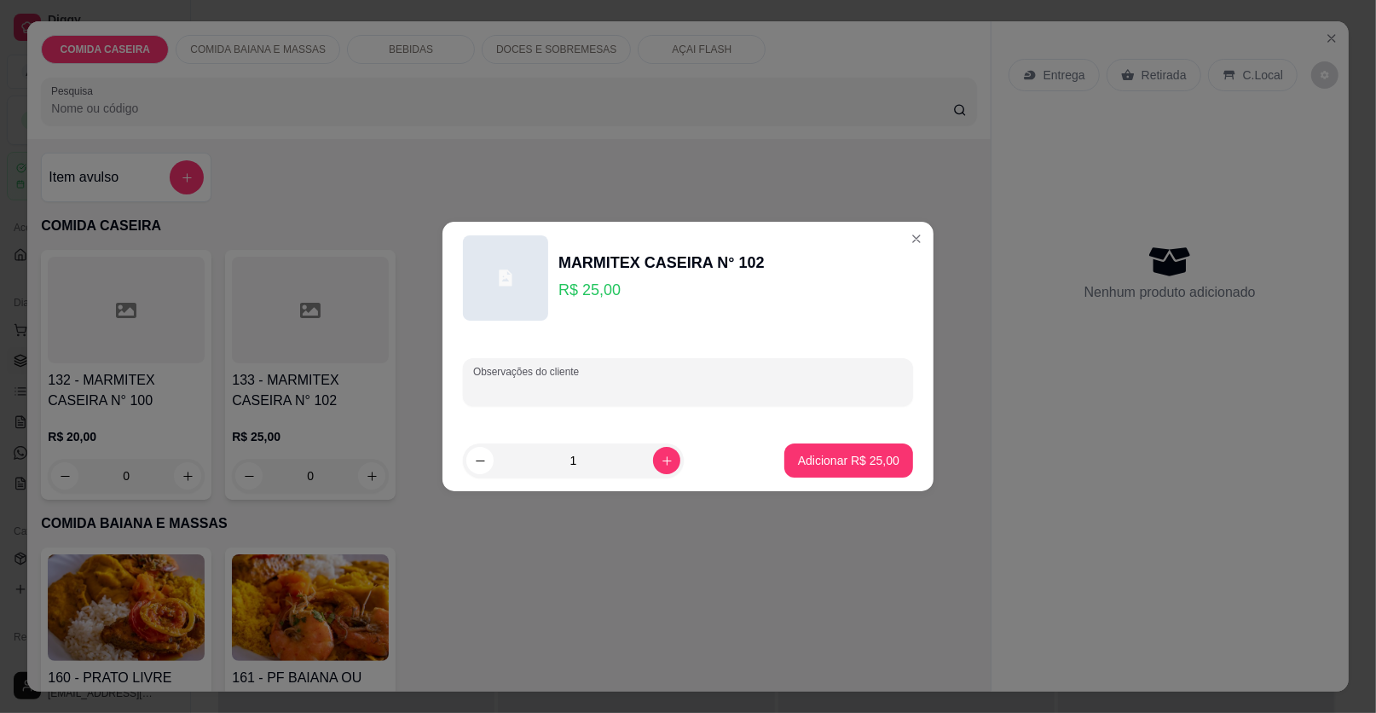
click at [542, 381] on div "Observações do cliente" at bounding box center [688, 382] width 450 height 48
paste input "Marmita g Andu Lasanha Cupim ao molho mostarda Maionese Brócolis"
type input "Marmita g Andu Lasanha Cupim ao molho mostarda Maionese Brócolis"
click at [808, 462] on p "Adicionar R$ 25,00" at bounding box center [849, 460] width 99 height 16
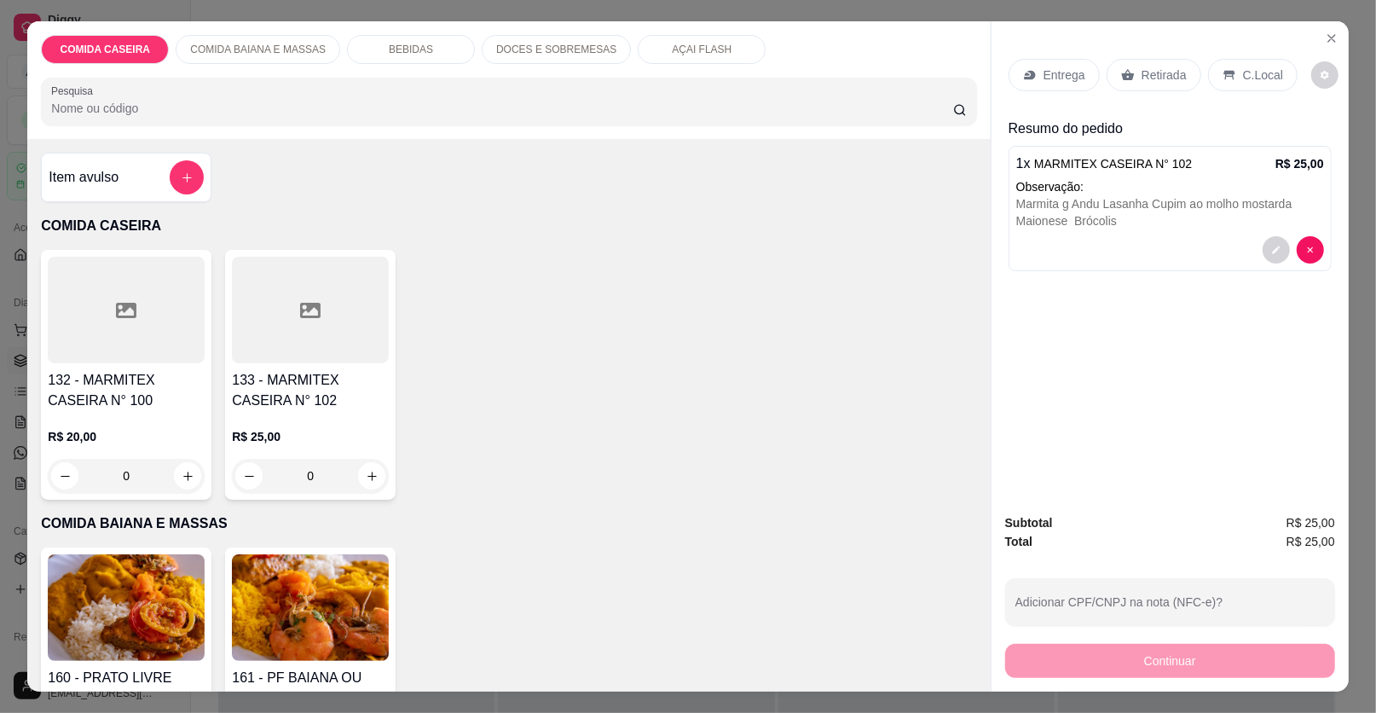
click at [1128, 66] on div "Retirada" at bounding box center [1154, 75] width 95 height 32
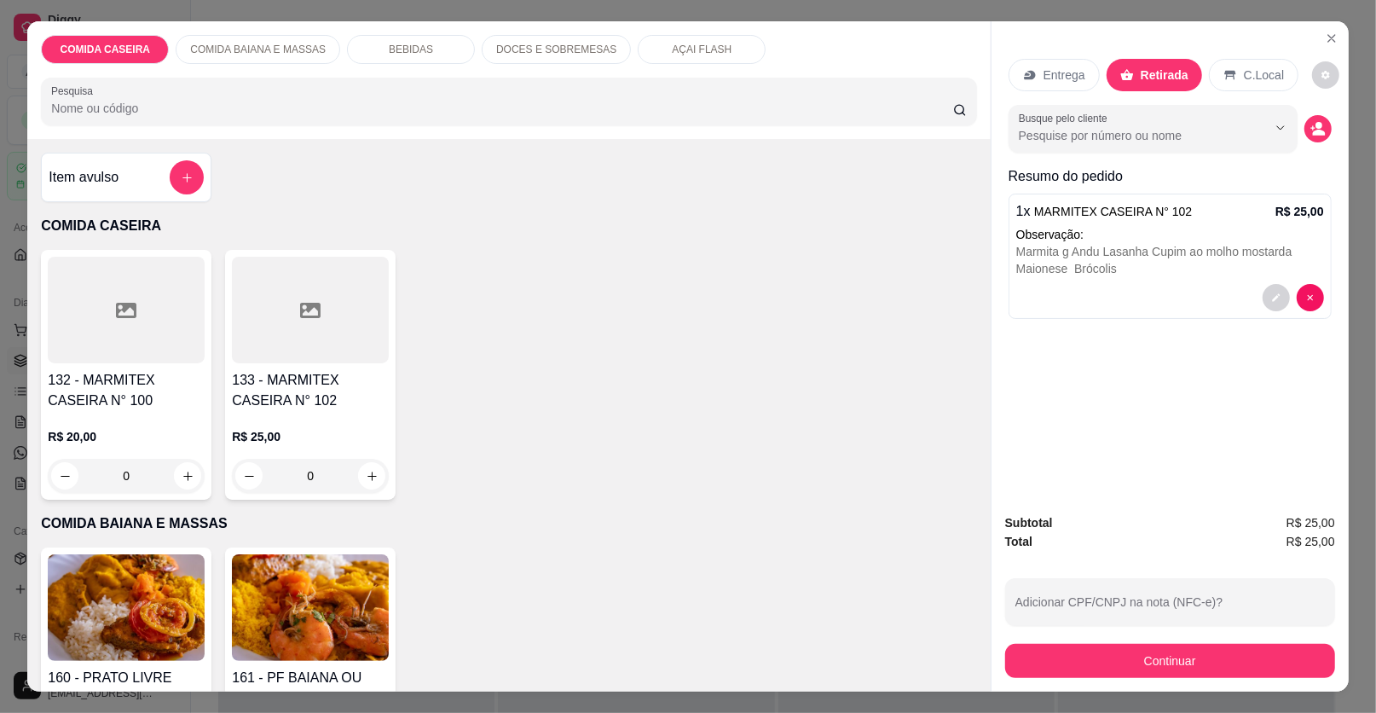
click at [1066, 78] on p "Entrega" at bounding box center [1065, 75] width 42 height 17
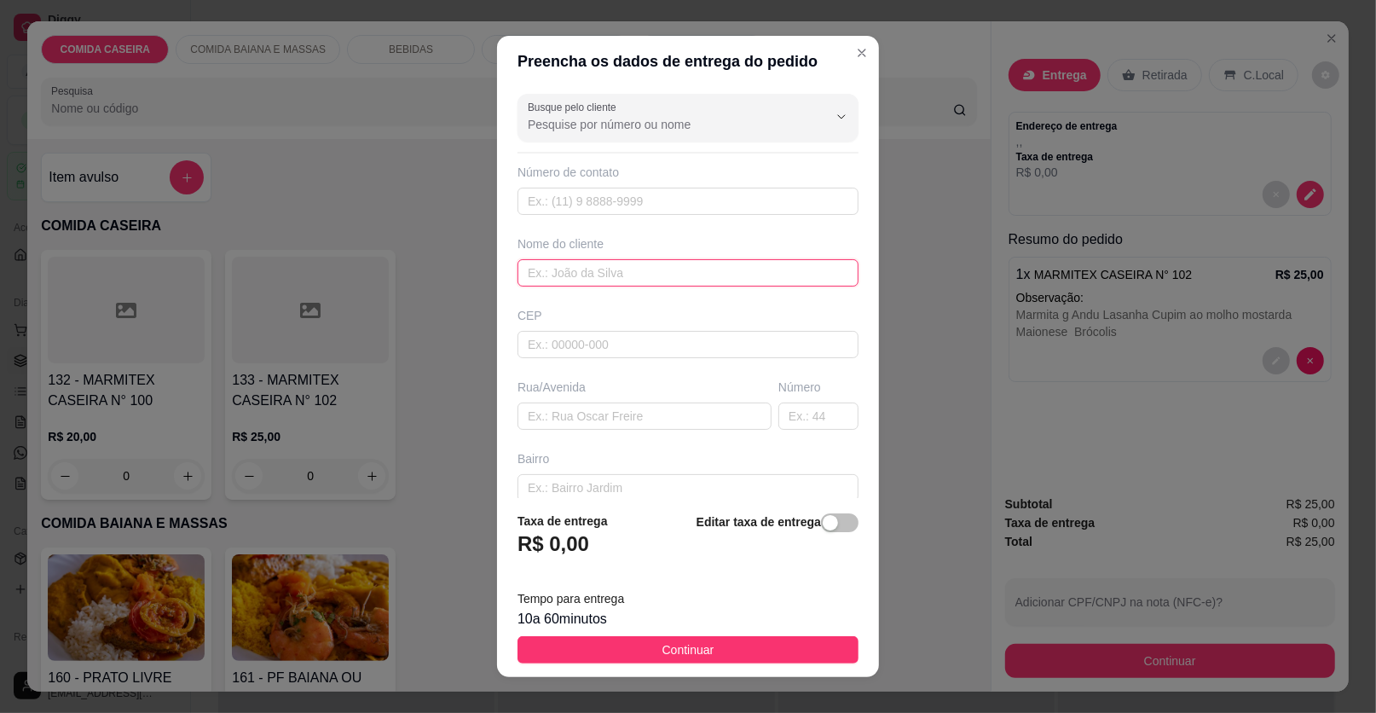
click at [652, 269] on input "text" at bounding box center [688, 272] width 341 height 27
type input "germano"
click at [587, 420] on input "text" at bounding box center [645, 415] width 254 height 27
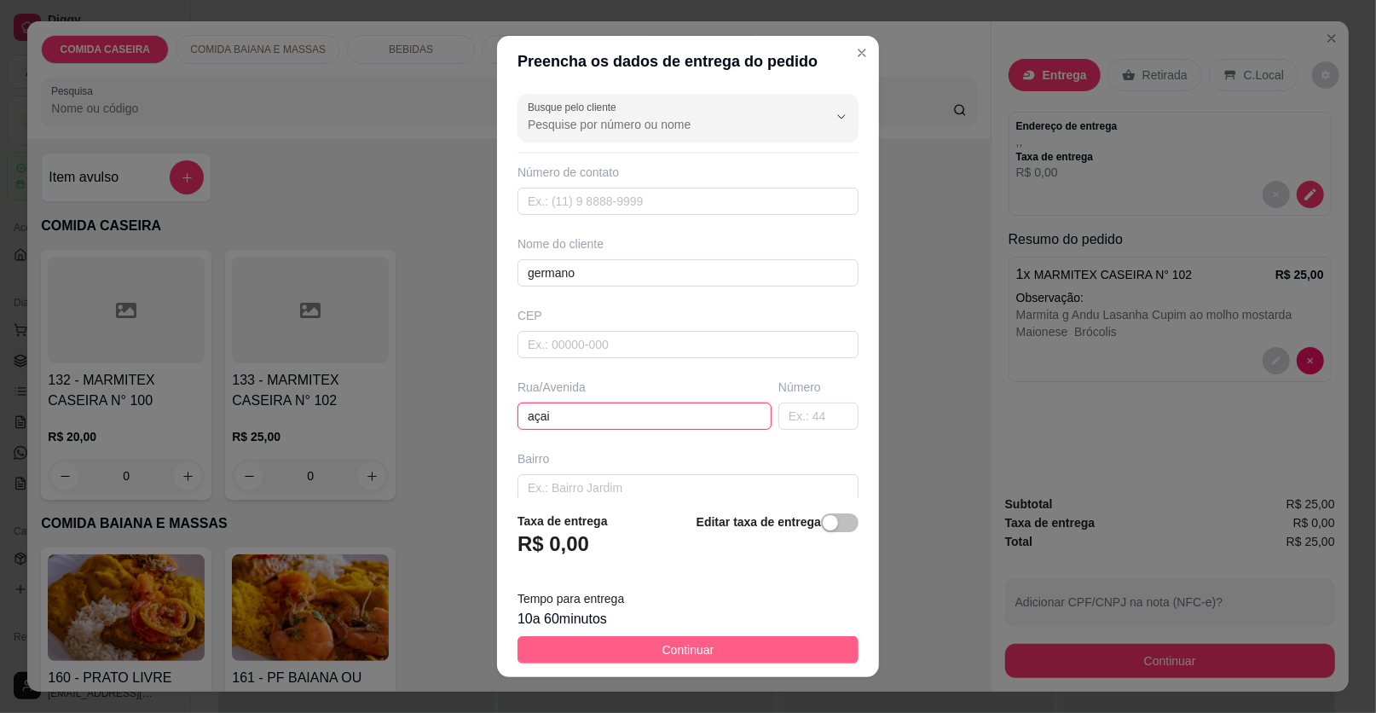
type input "açai"
click at [773, 651] on button "Continuar" at bounding box center [688, 649] width 341 height 27
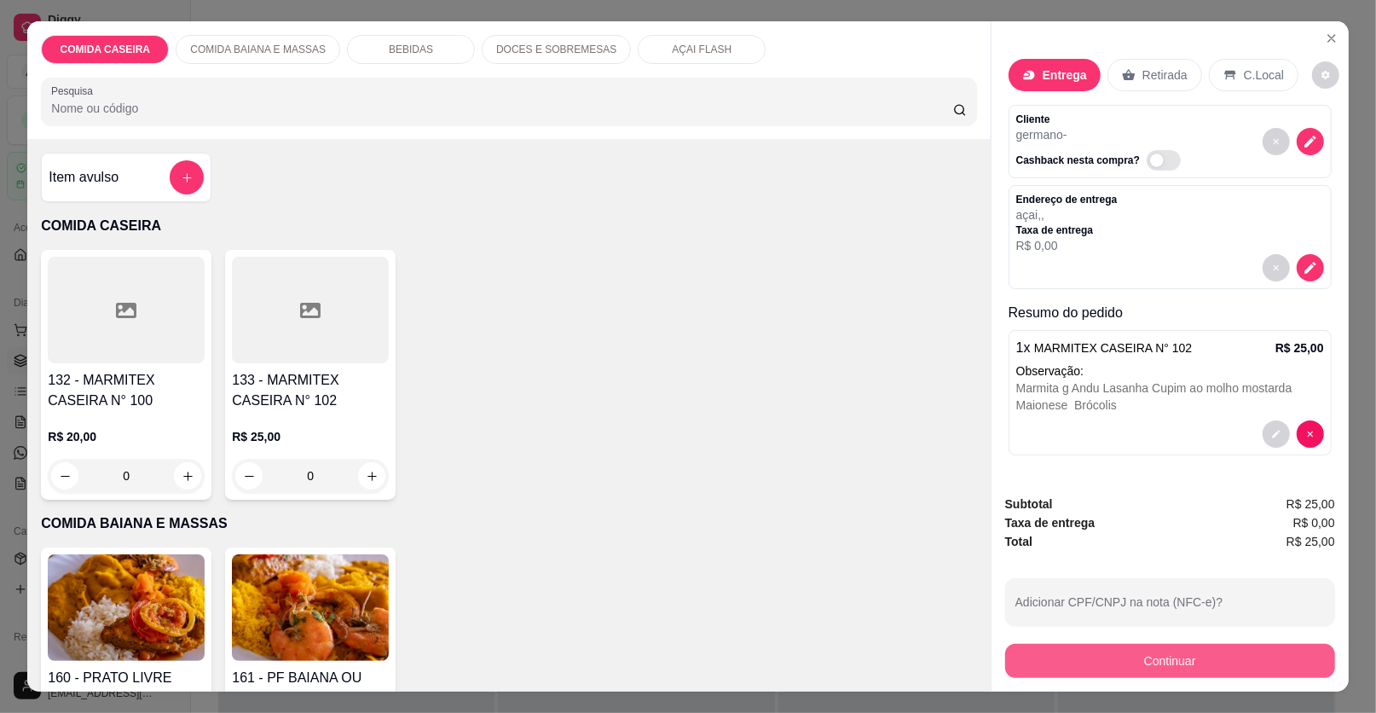
click at [1033, 649] on button "Continuar" at bounding box center [1170, 661] width 330 height 34
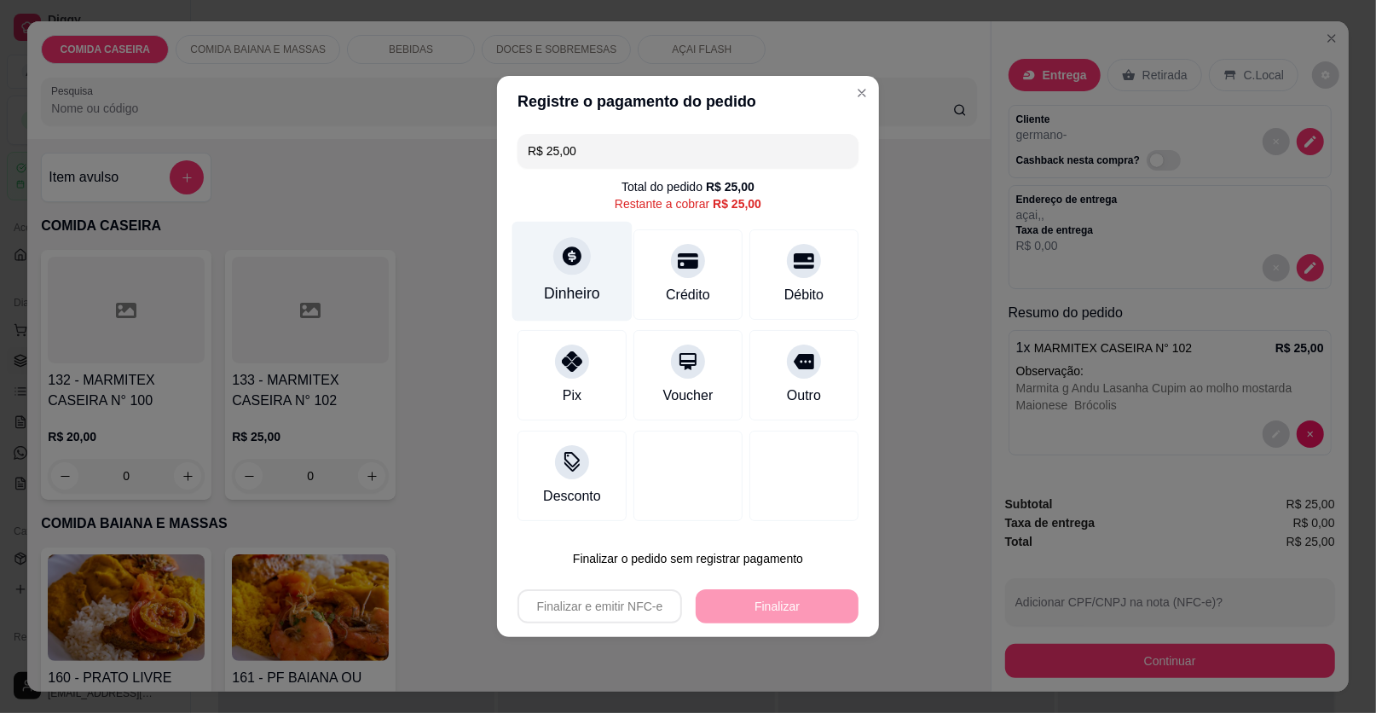
click at [578, 296] on div "Dinheiro" at bounding box center [572, 293] width 56 height 22
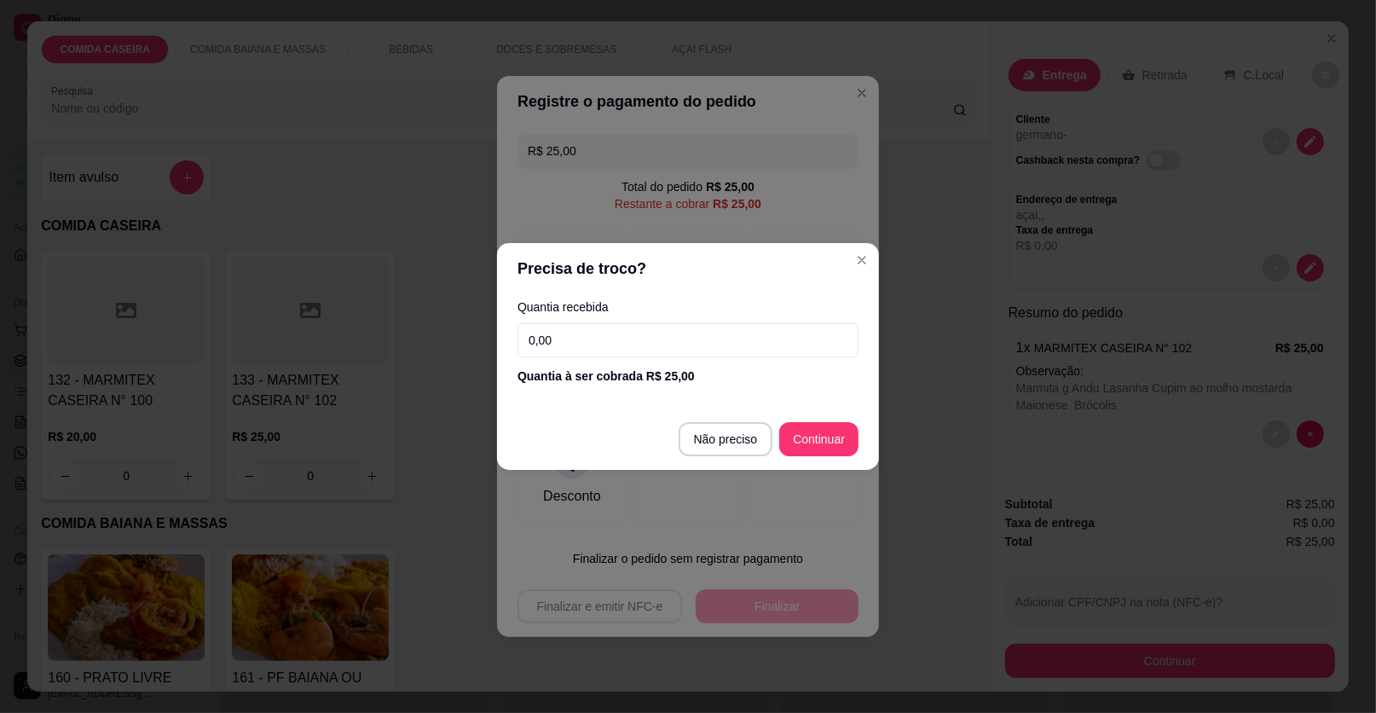
drag, startPoint x: 697, startPoint y: 421, endPoint x: 704, endPoint y: 430, distance: 11.5
click at [700, 425] on footer "Não preciso Continuar" at bounding box center [688, 438] width 382 height 61
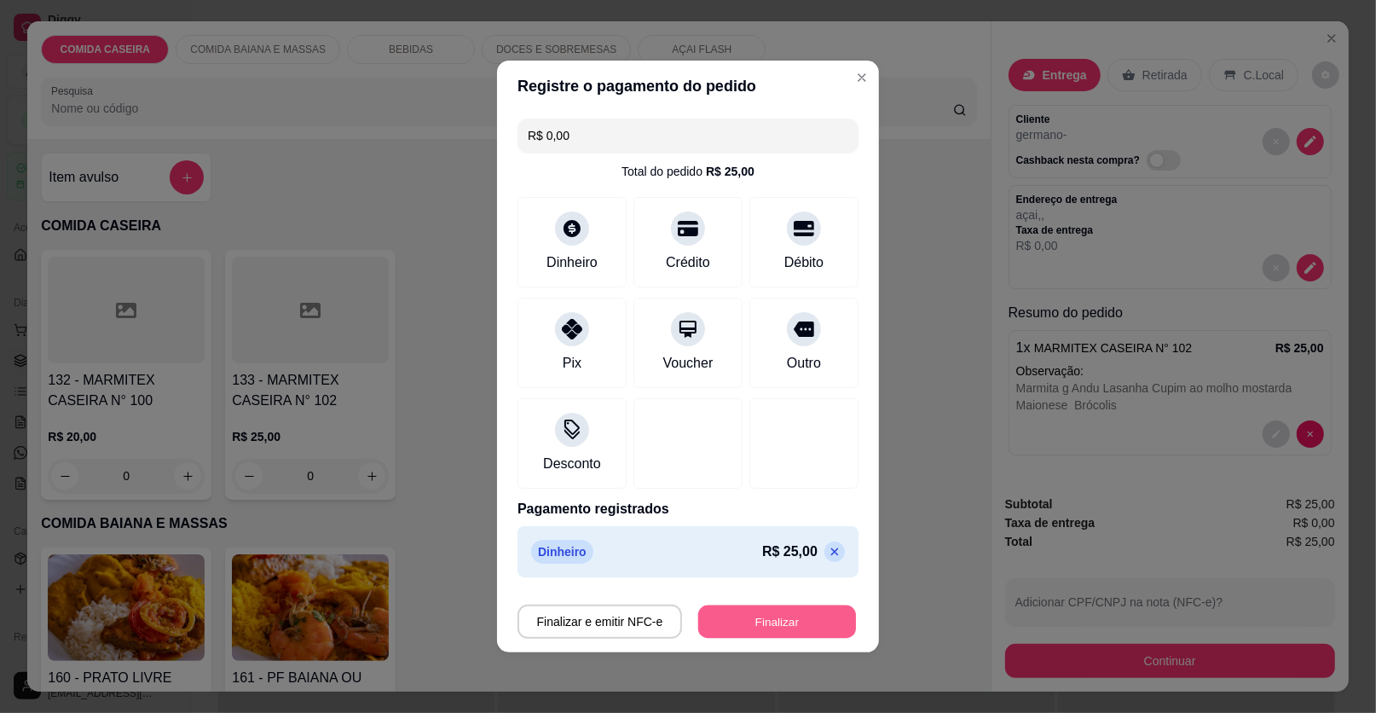
click at [767, 616] on button "Finalizar" at bounding box center [777, 621] width 158 height 33
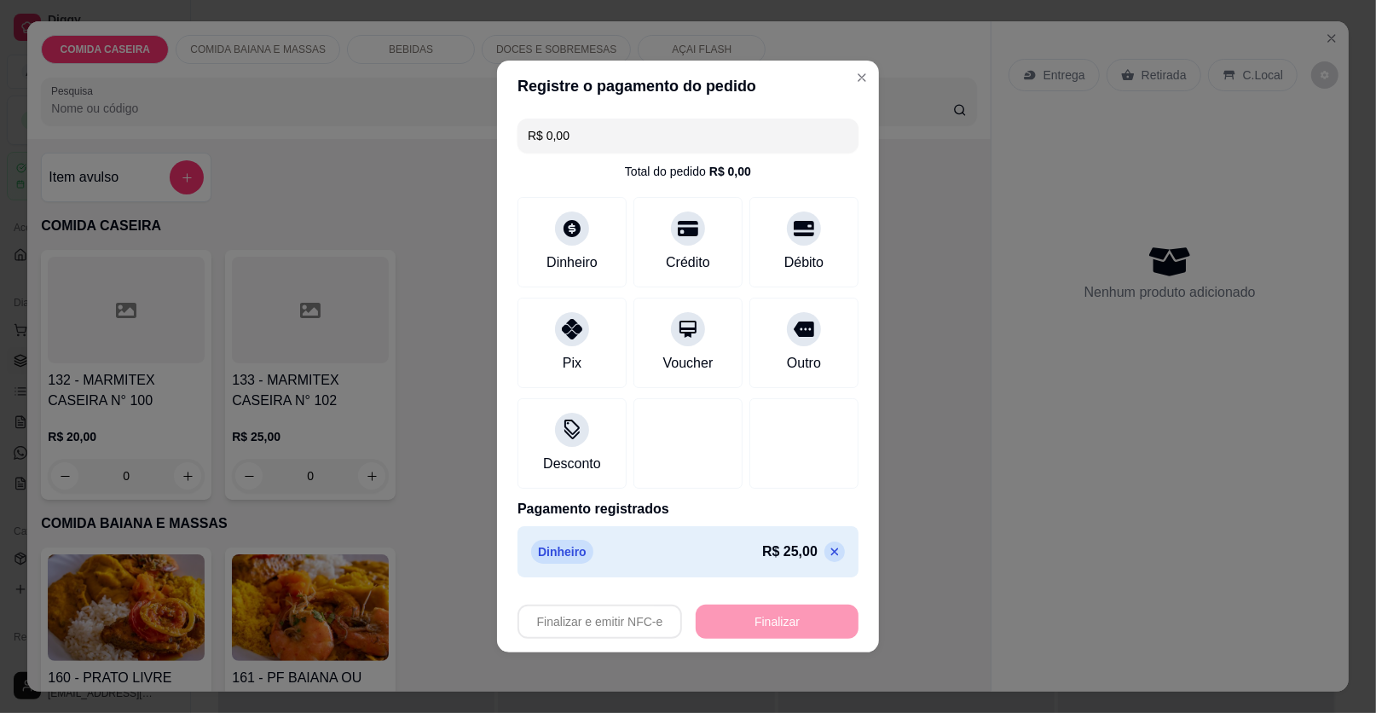
type input "-R$ 25,00"
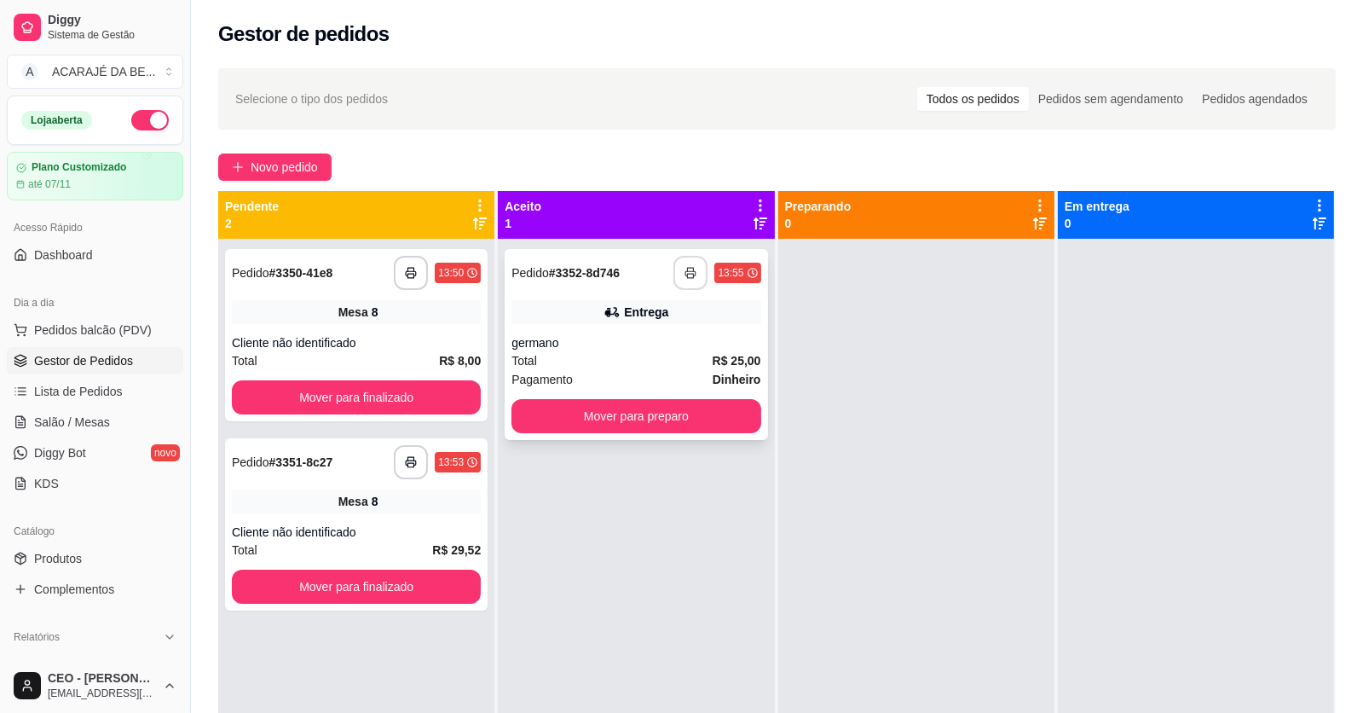
click at [688, 262] on button "button" at bounding box center [691, 273] width 34 height 34
click at [730, 417] on button "Mover para preparo" at bounding box center [636, 416] width 249 height 34
click at [730, 417] on button "Mover para preparo" at bounding box center [636, 416] width 241 height 33
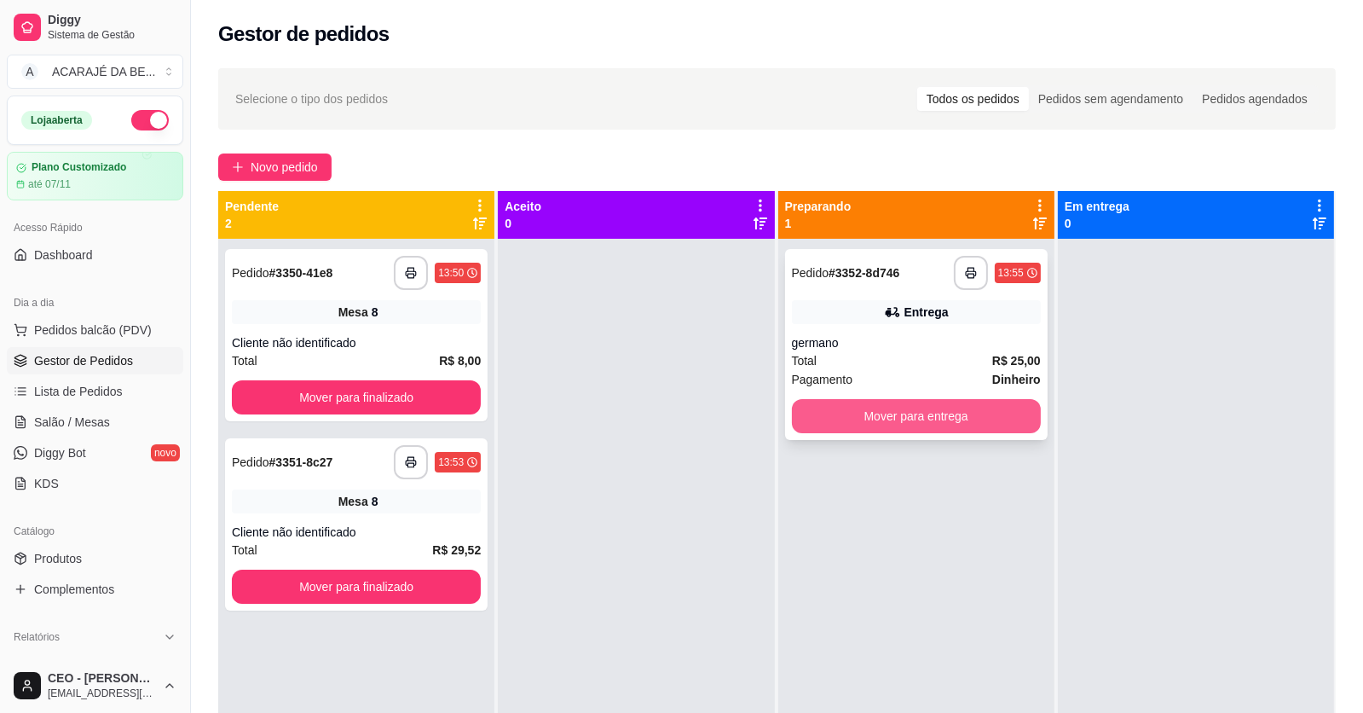
click at [886, 422] on button "Mover para entrega" at bounding box center [916, 416] width 249 height 34
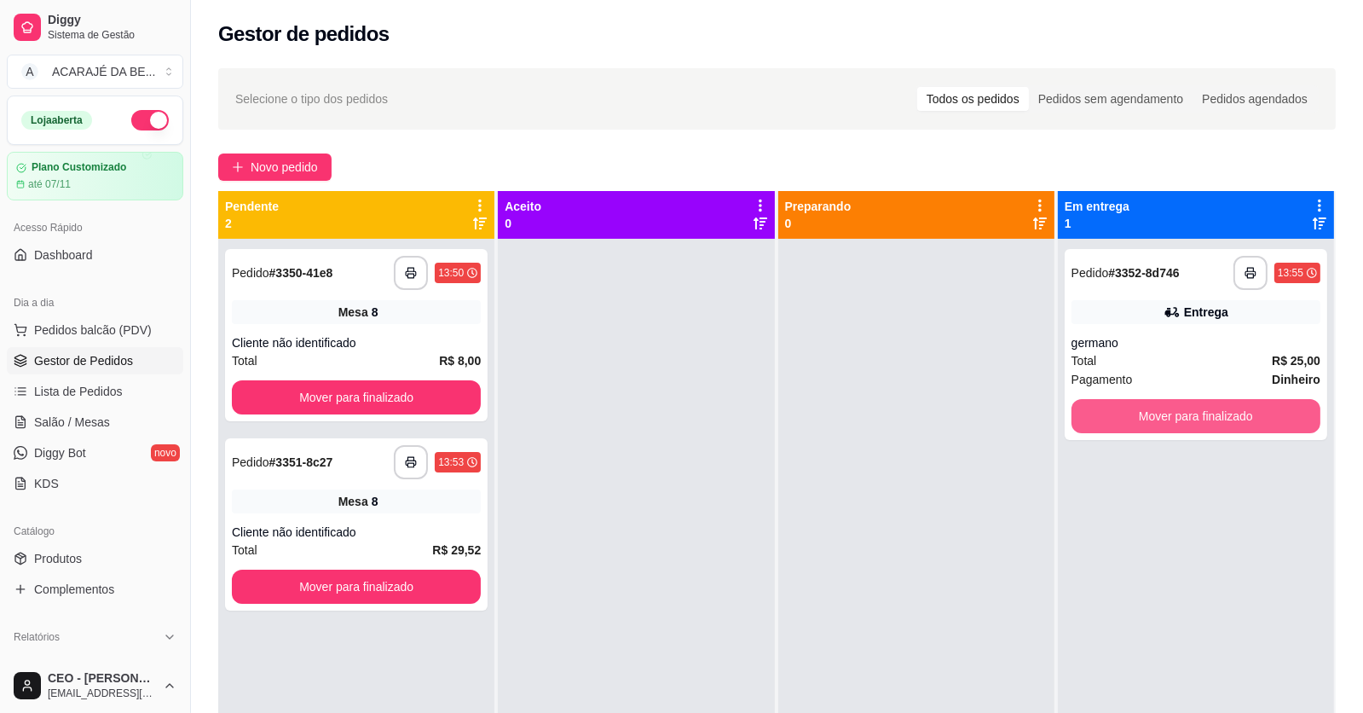
click at [1120, 417] on button "Mover para finalizado" at bounding box center [1196, 416] width 249 height 34
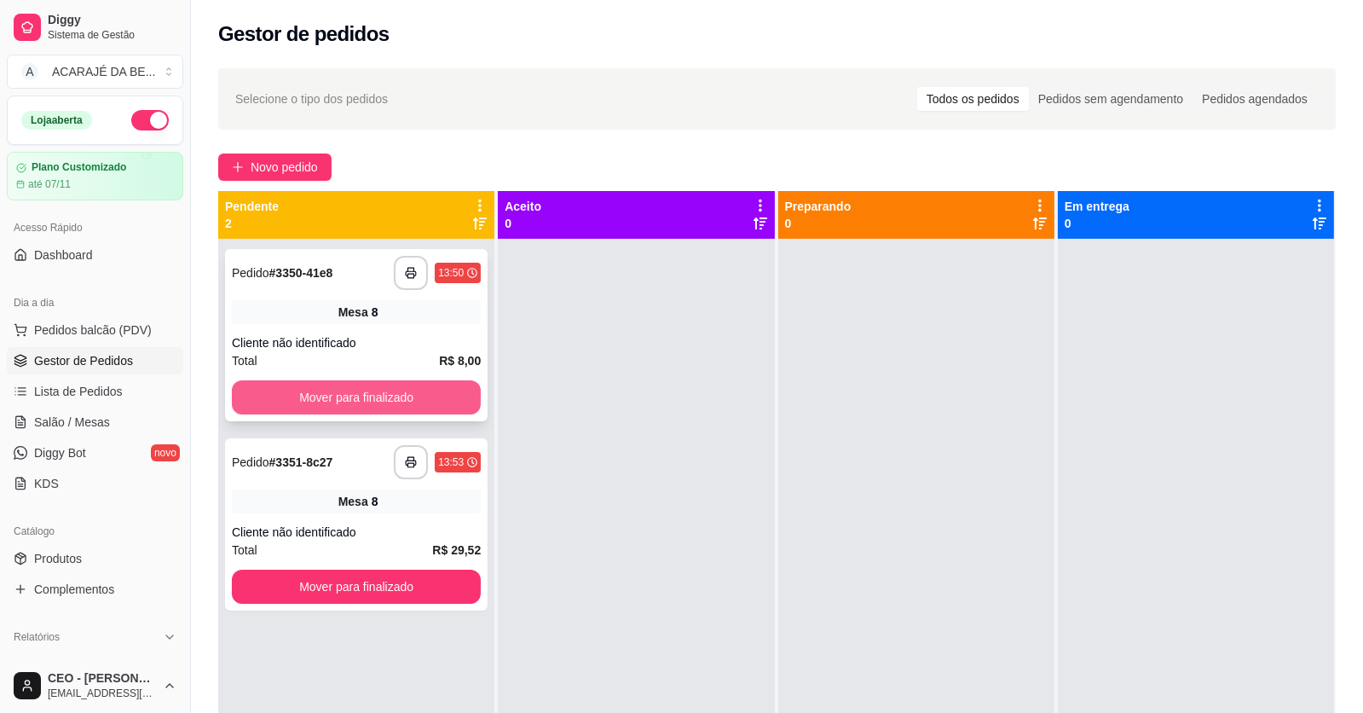
click at [442, 381] on button "Mover para finalizado" at bounding box center [356, 397] width 249 height 34
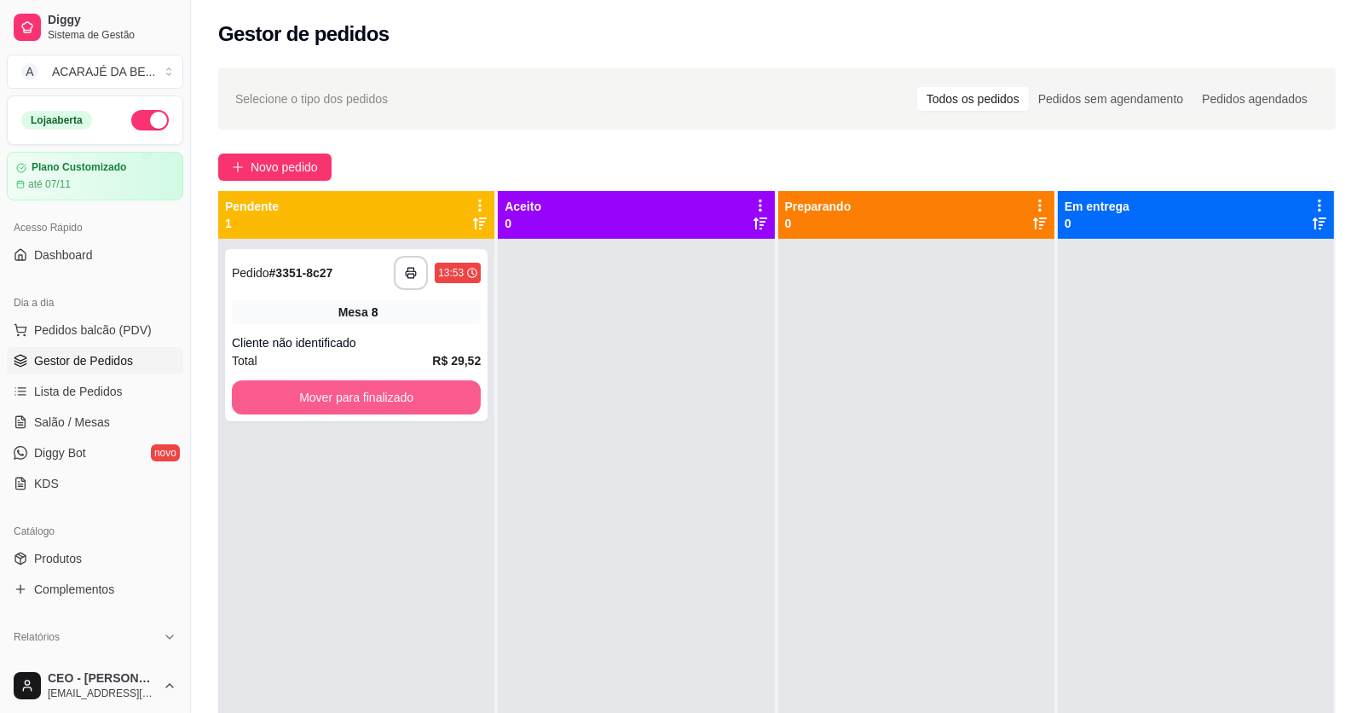
click at [453, 381] on button "Mover para finalizado" at bounding box center [356, 397] width 249 height 34
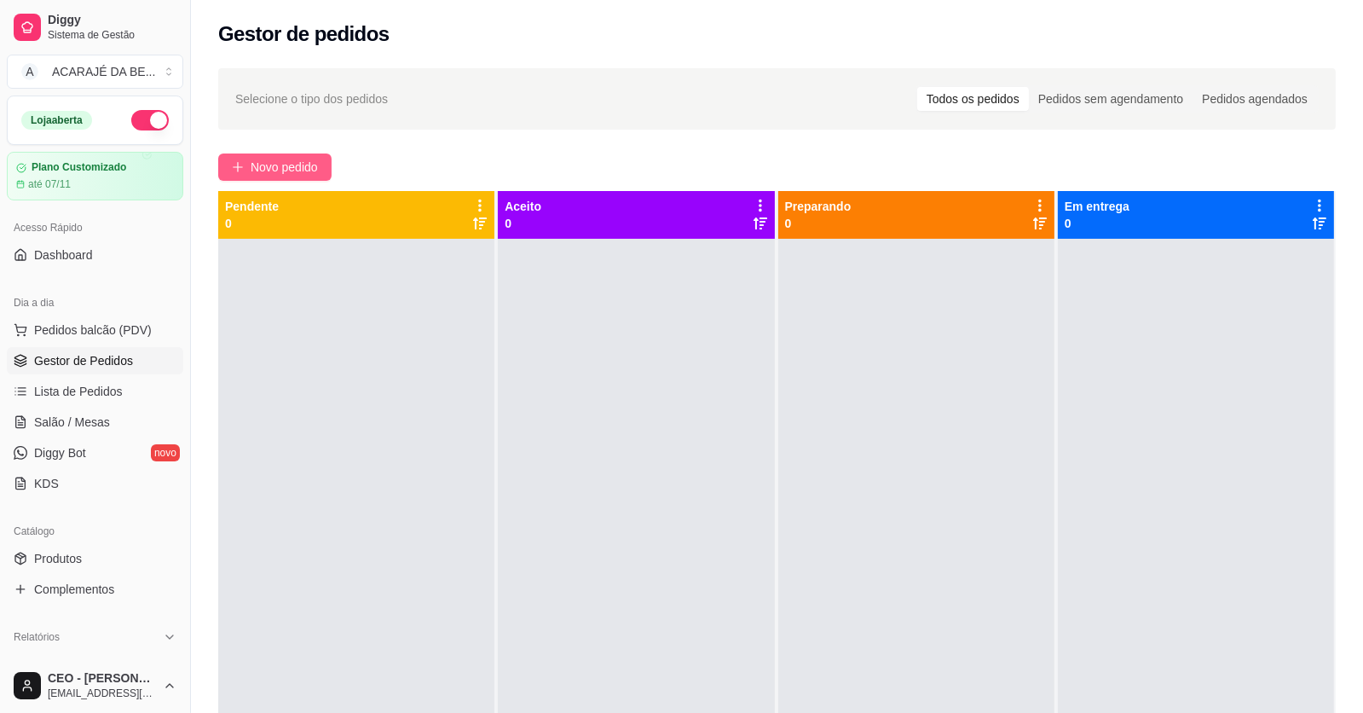
click at [285, 165] on span "Novo pedido" at bounding box center [284, 167] width 67 height 19
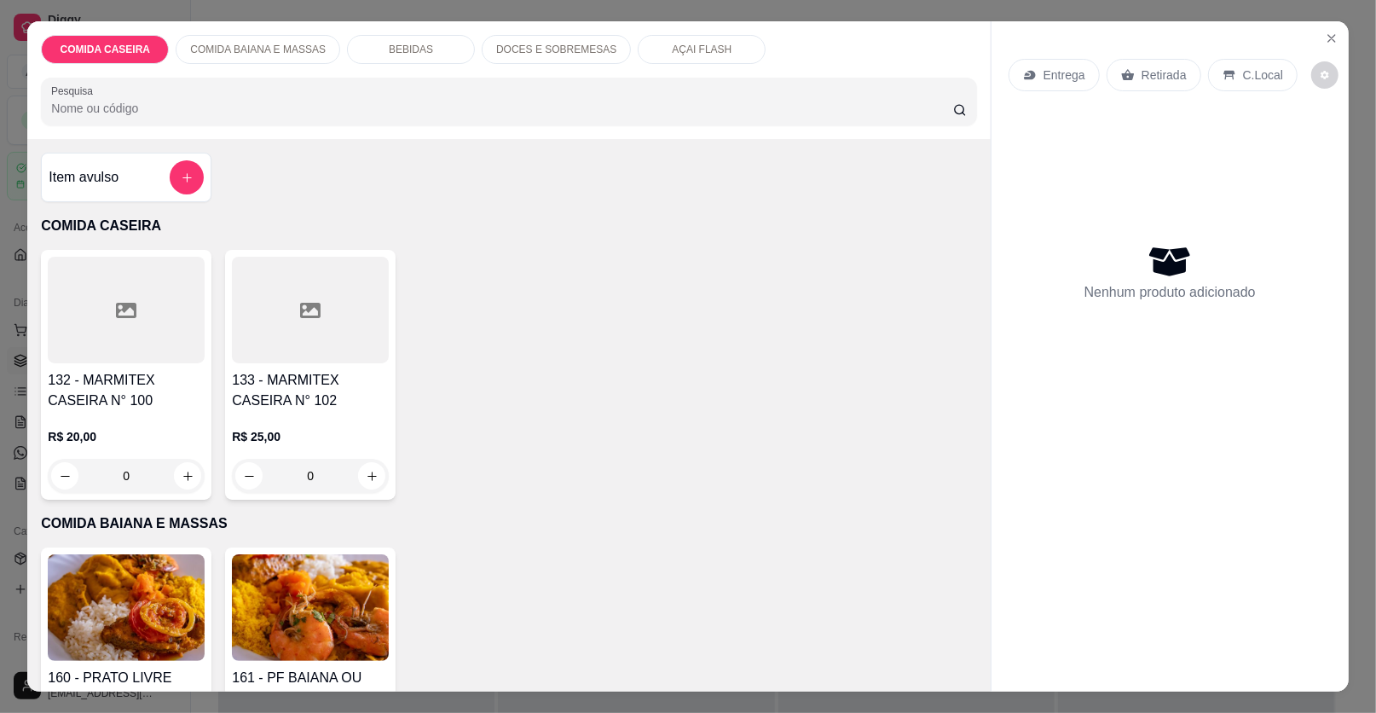
click at [270, 286] on div at bounding box center [310, 310] width 157 height 107
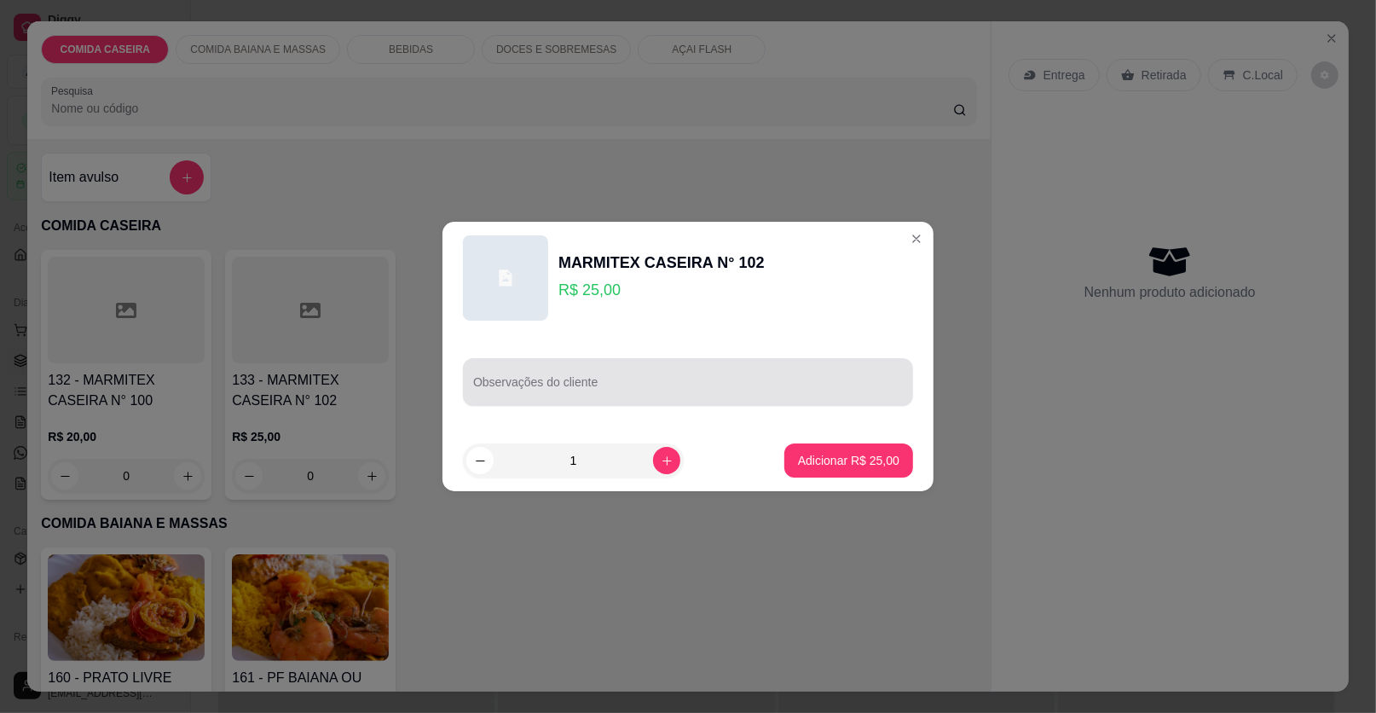
click at [499, 372] on div at bounding box center [688, 382] width 430 height 34
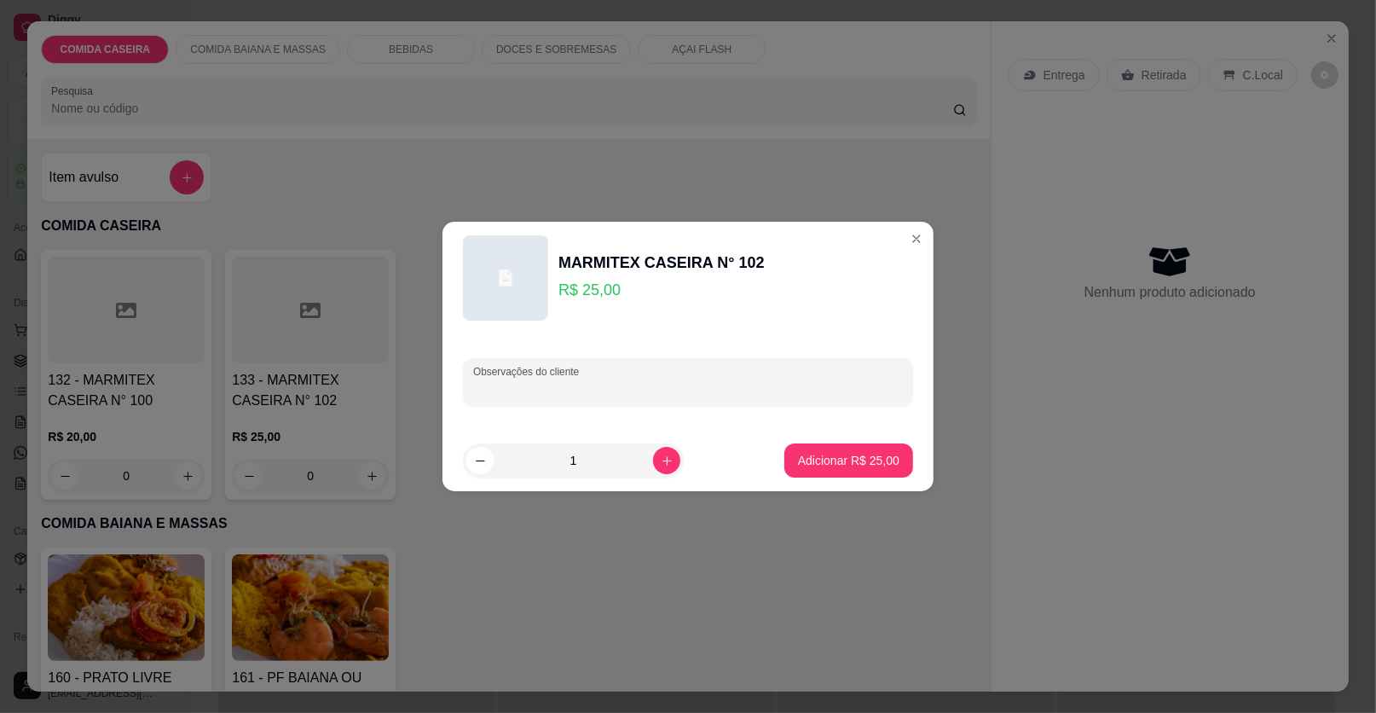
paste input "Marmita tamanho G Feijão tropeiro arroz temperado batata frita farofa de mantei…"
type input "Marmita tamanho G Feijão tropeiro arroz temperado batata frita farofa de mantei…"
click at [858, 469] on button "Adicionar R$ 25,00" at bounding box center [848, 460] width 129 height 34
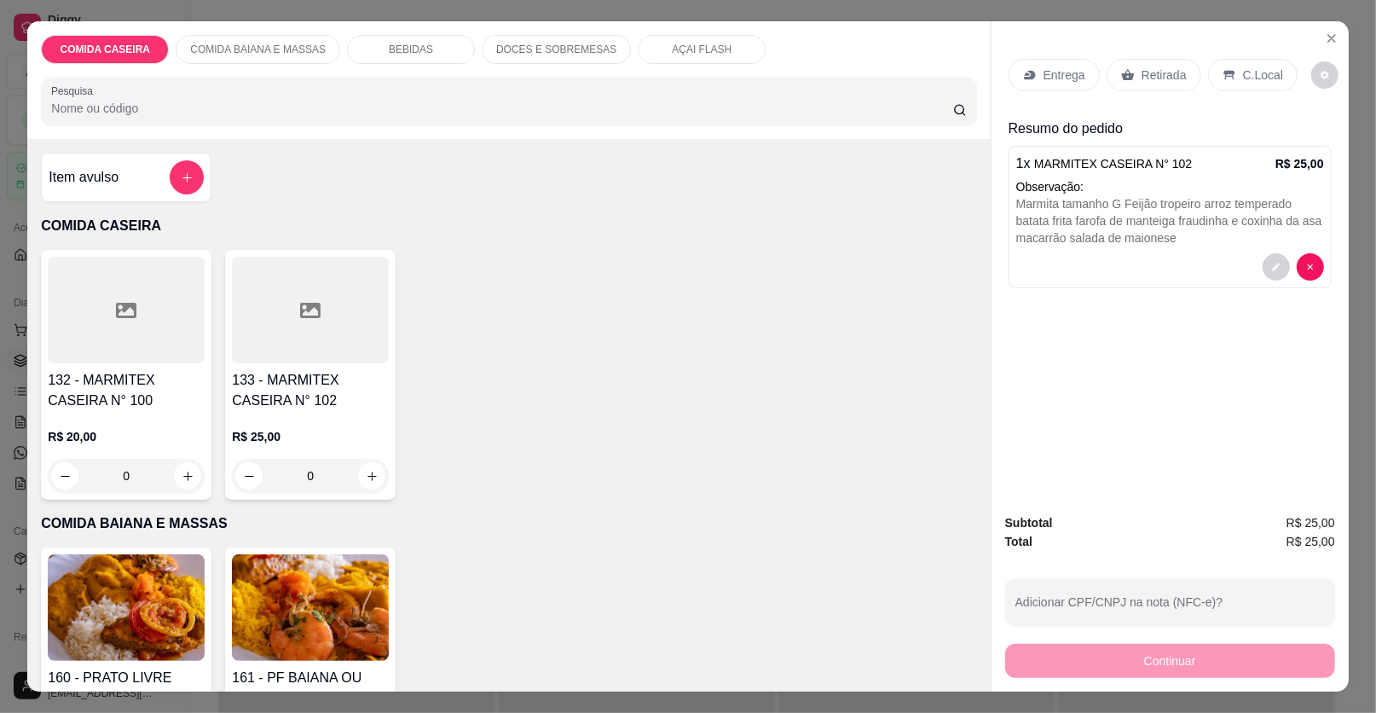
click at [1044, 80] on p "Entrega" at bounding box center [1065, 75] width 42 height 17
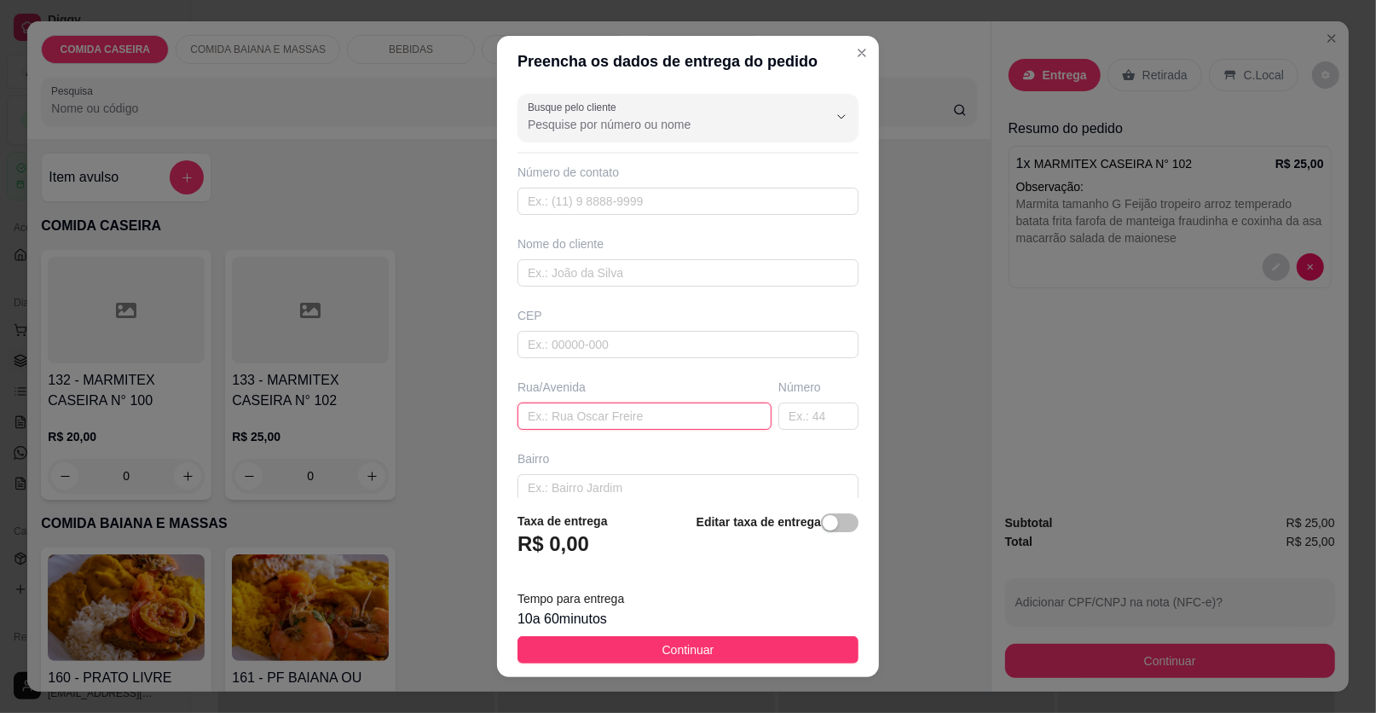
click at [609, 414] on input "text" at bounding box center [645, 415] width 254 height 27
paste input "[GEOGRAPHIC_DATA] , próximo ao lava jato de marquinho casa de [PERSON_NAME] núm…"
type input "[GEOGRAPHIC_DATA] , próximo ao lava jato de marquinho casa de [PERSON_NAME] núm…"
click at [618, 265] on input "text" at bounding box center [688, 272] width 341 height 27
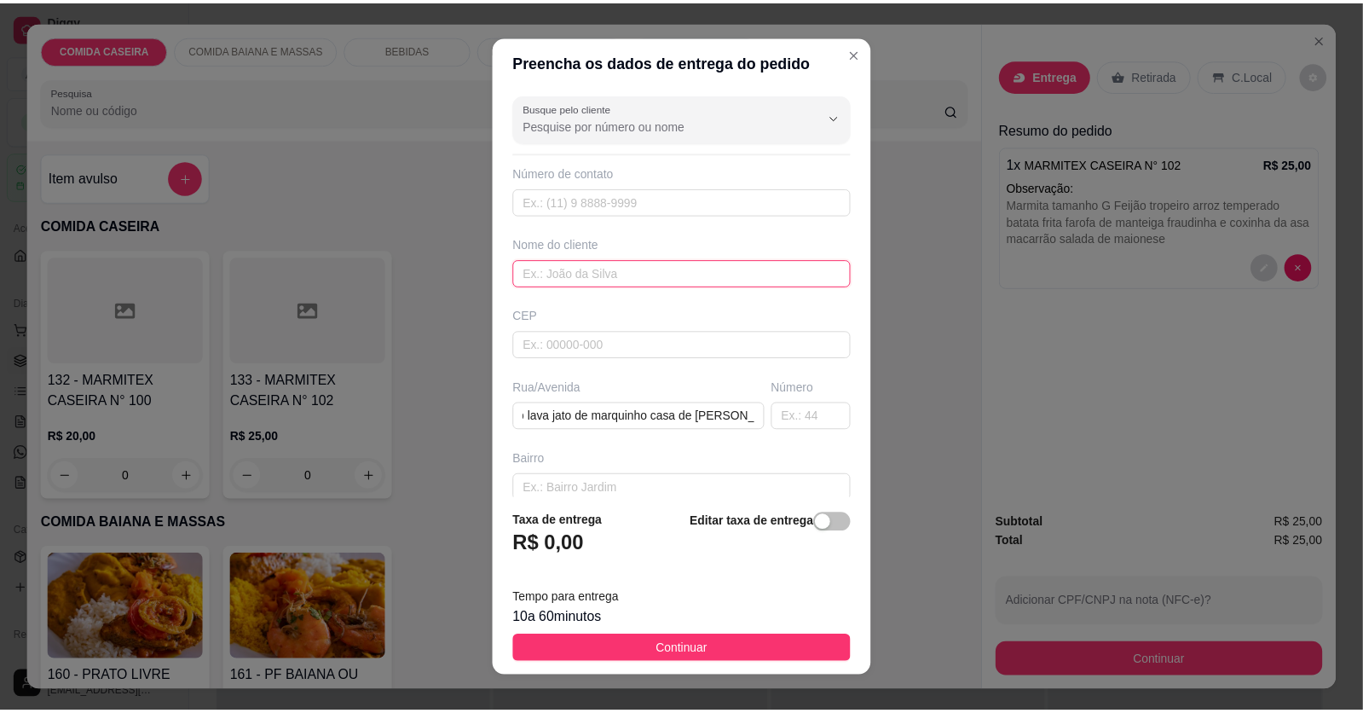
scroll to position [0, 0]
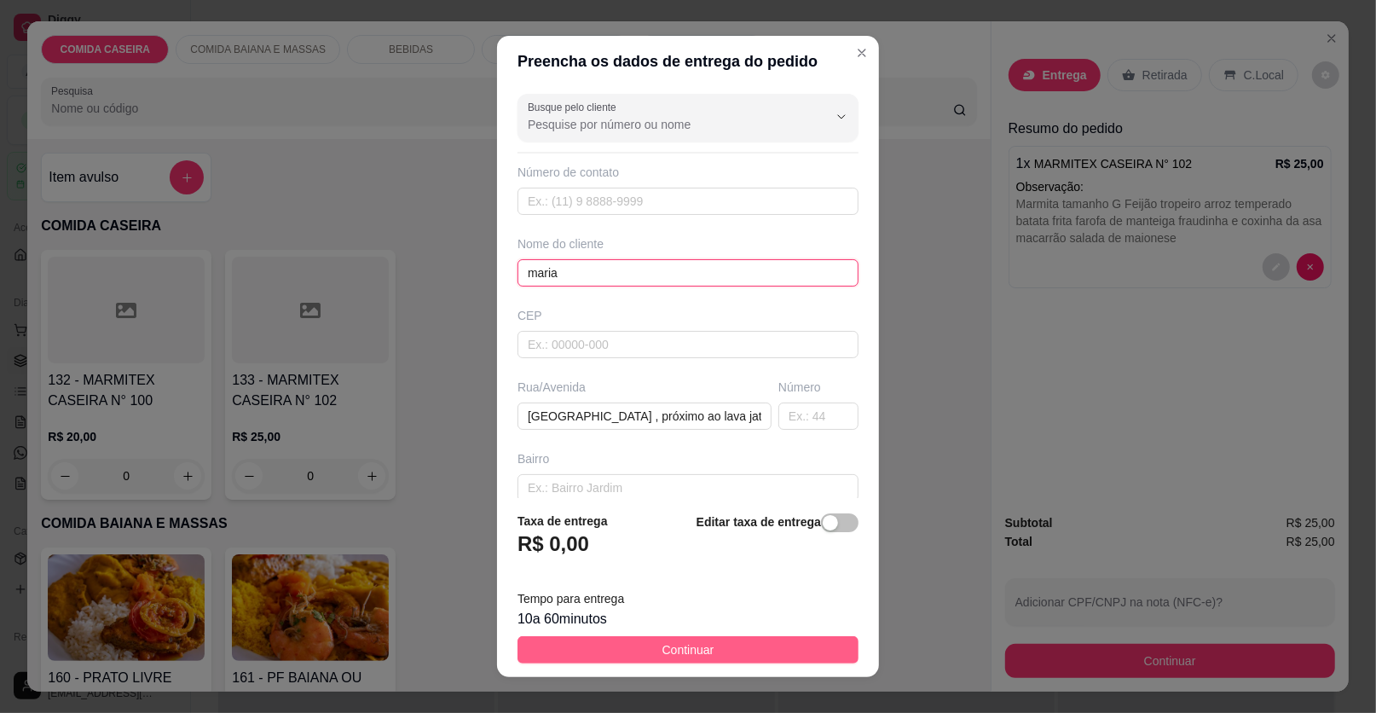
type input "maria"
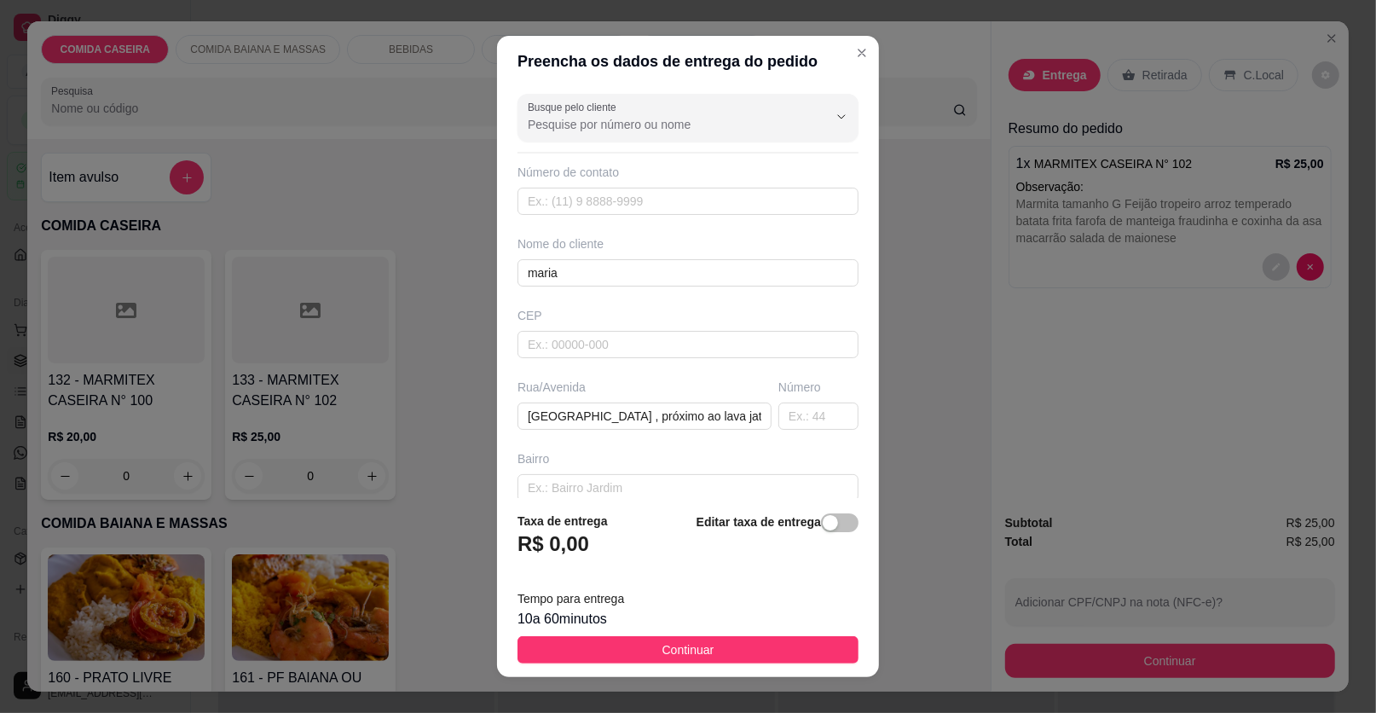
drag, startPoint x: 767, startPoint y: 659, endPoint x: 836, endPoint y: 645, distance: 70.6
click at [767, 658] on button "Continuar" at bounding box center [688, 649] width 341 height 27
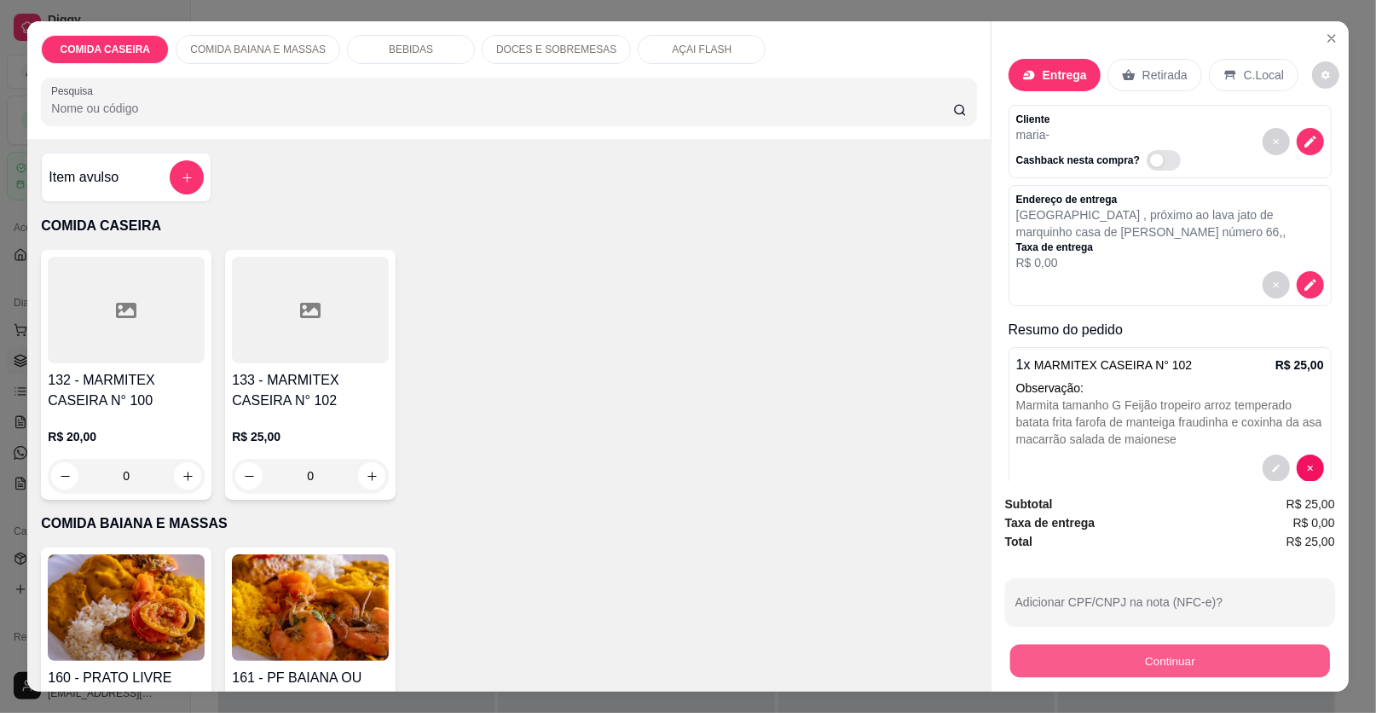
click at [1071, 647] on button "Continuar" at bounding box center [1170, 661] width 320 height 33
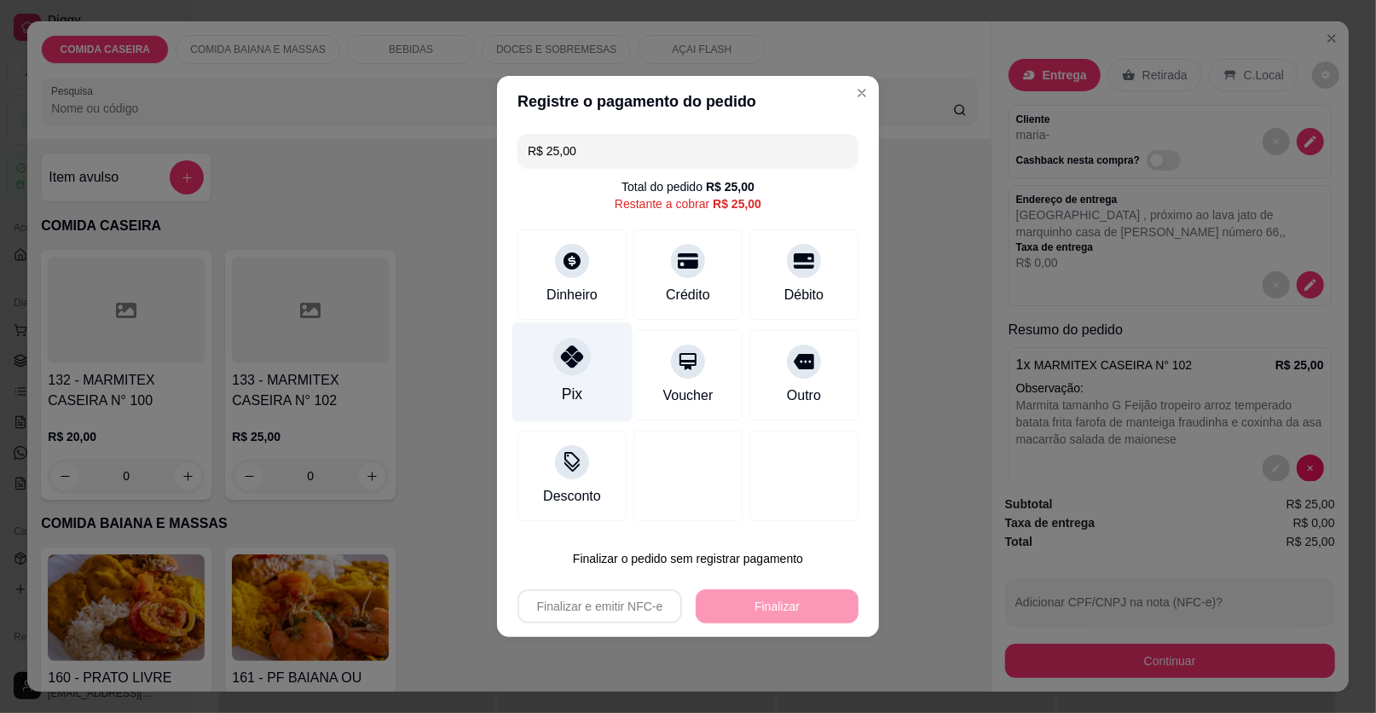
click at [606, 366] on div "Pix" at bounding box center [572, 372] width 120 height 100
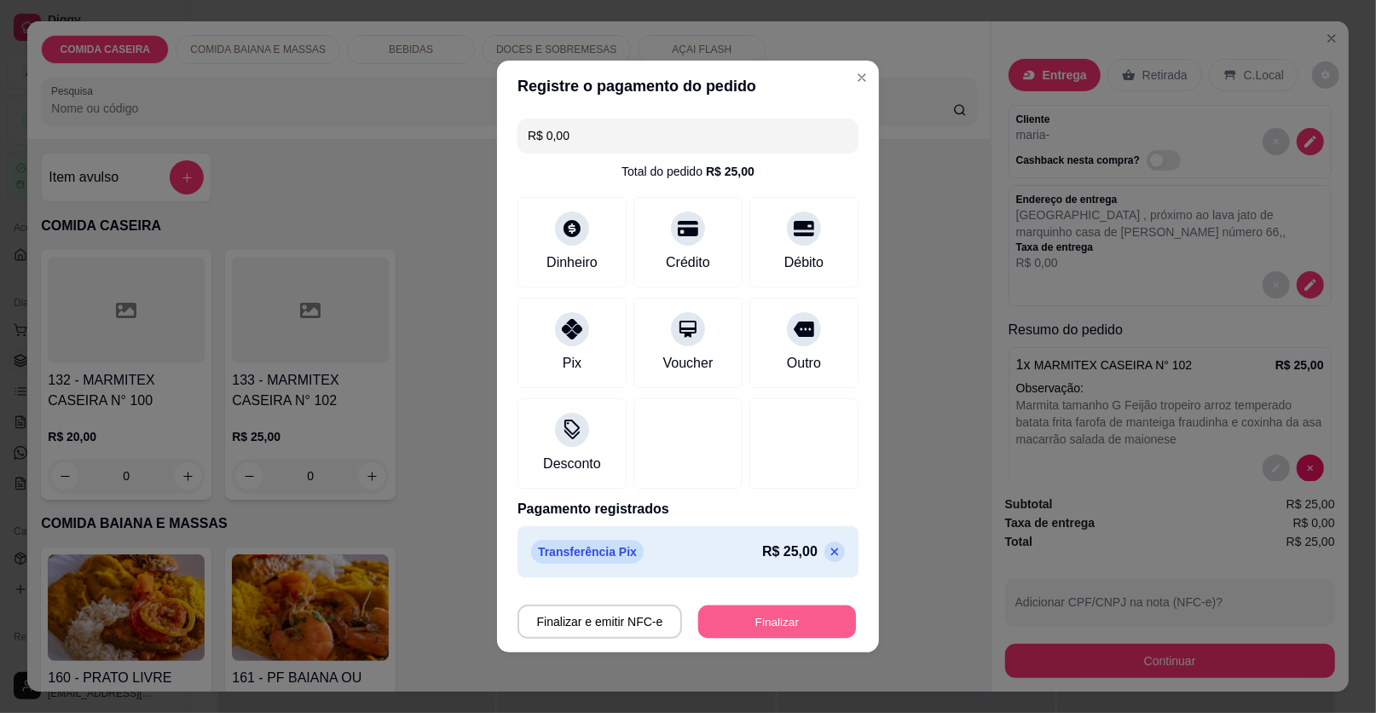
click at [720, 611] on button "Finalizar" at bounding box center [777, 621] width 158 height 33
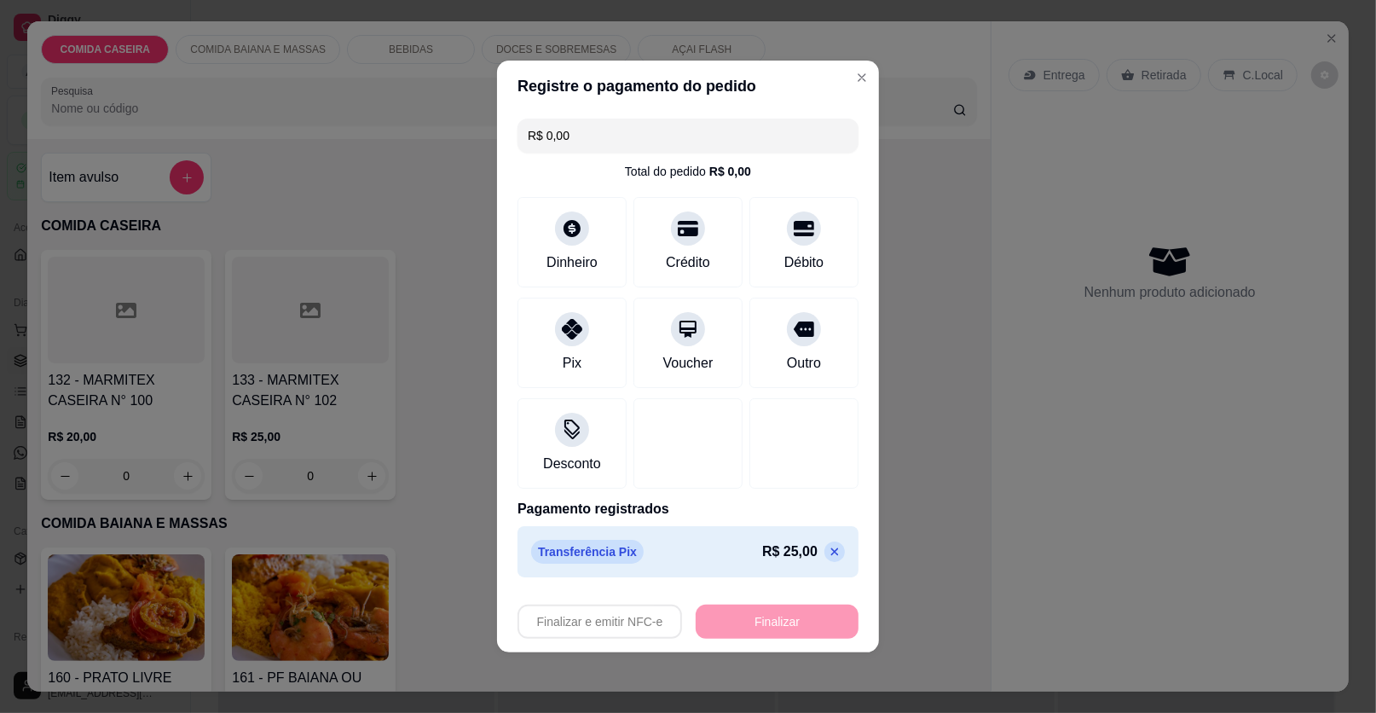
type input "-R$ 25,00"
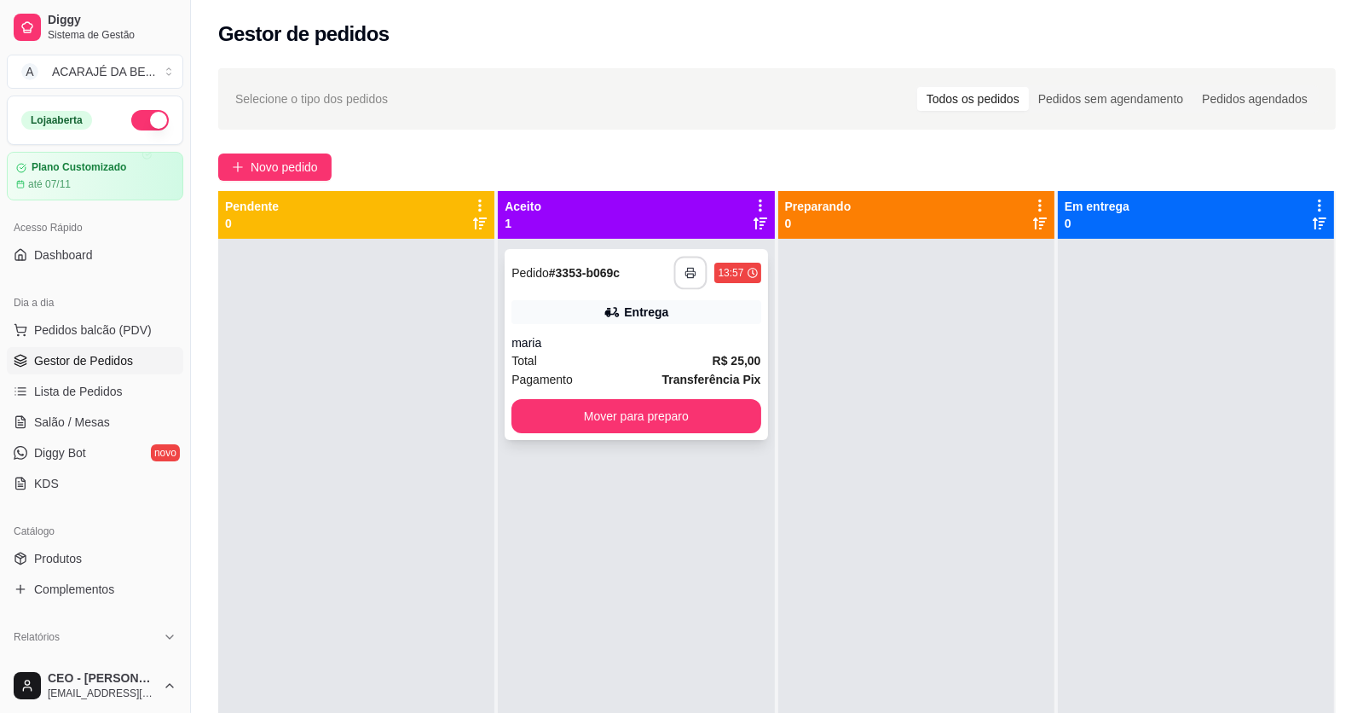
click at [698, 273] on button "button" at bounding box center [690, 273] width 33 height 33
click at [587, 421] on button "Mover para preparo" at bounding box center [636, 416] width 249 height 34
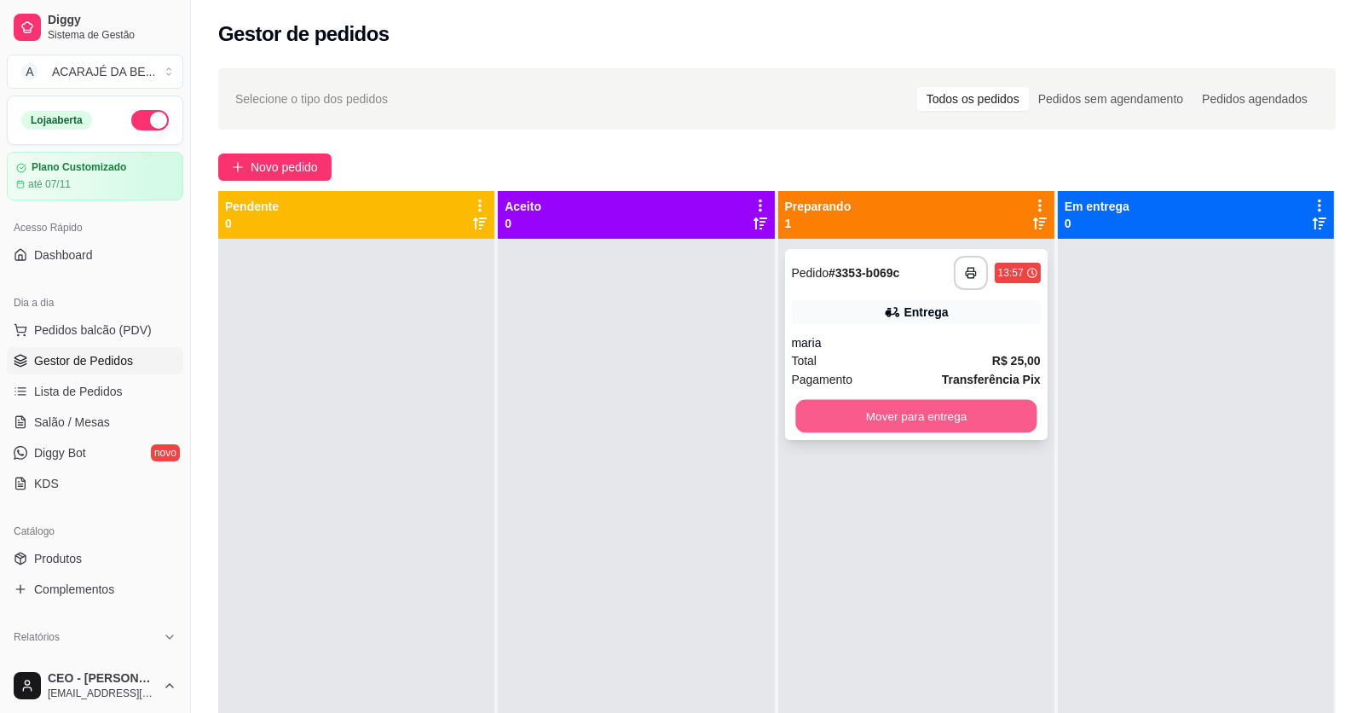
click at [857, 424] on button "Mover para entrega" at bounding box center [916, 416] width 241 height 33
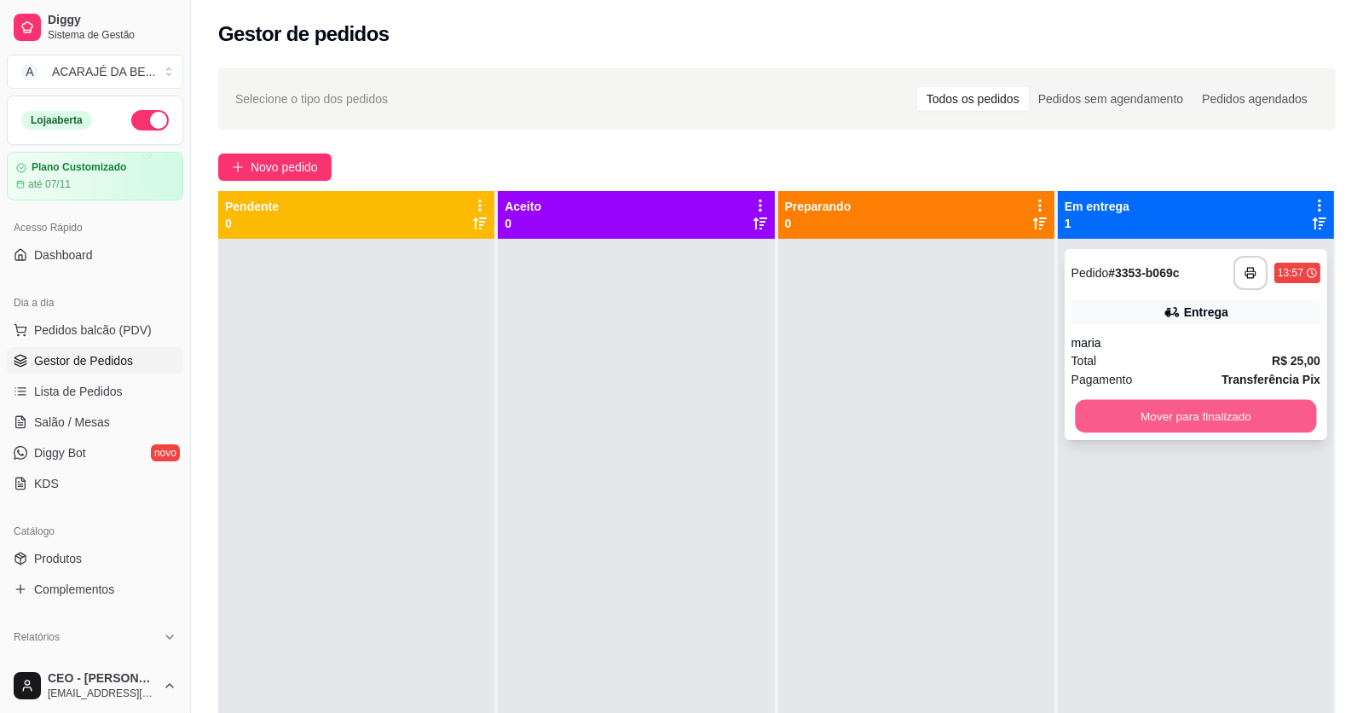
click at [1100, 412] on button "Mover para finalizado" at bounding box center [1195, 416] width 241 height 33
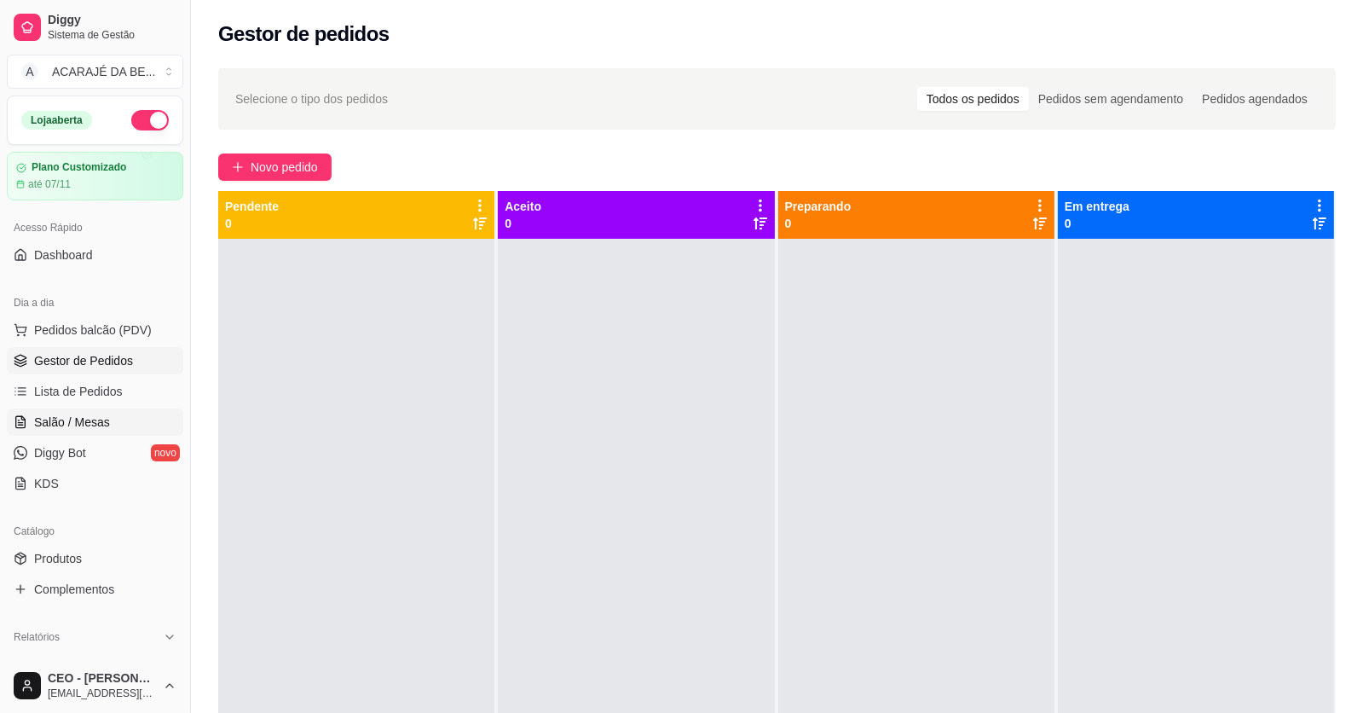
click at [55, 409] on link "Salão / Mesas" at bounding box center [95, 421] width 177 height 27
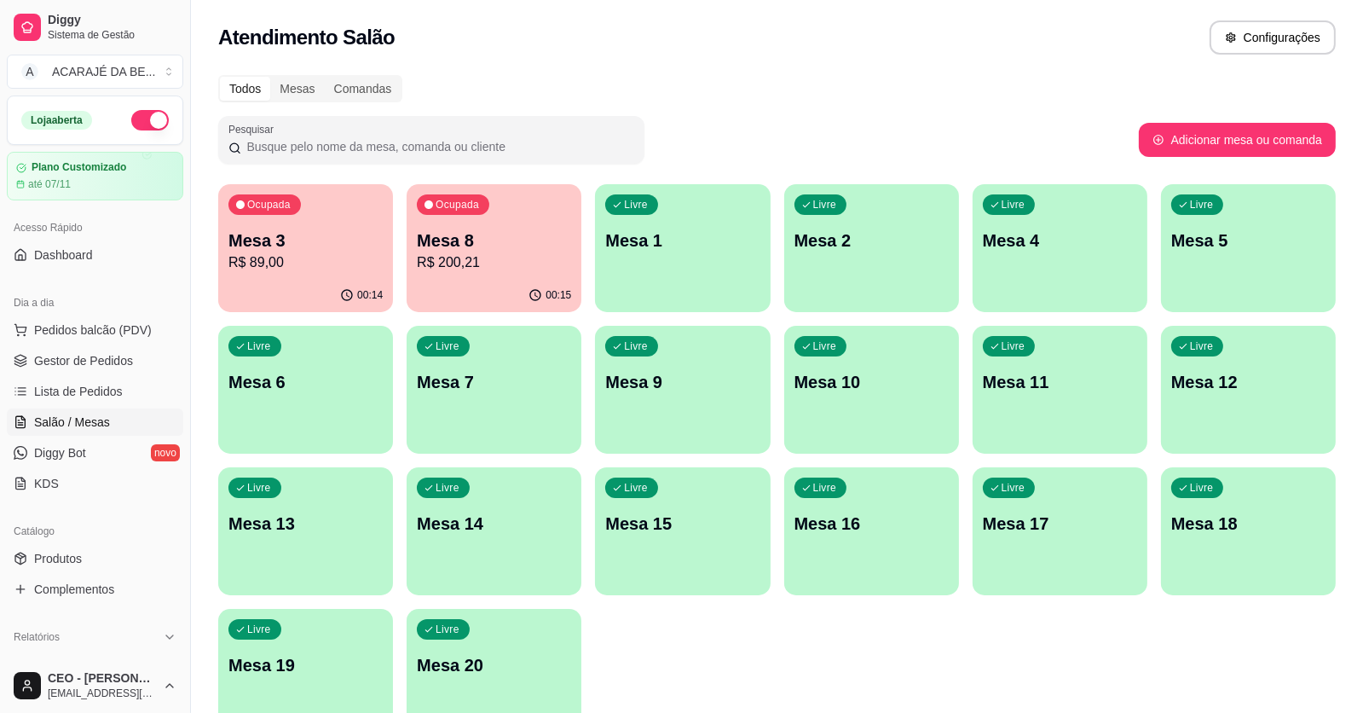
click at [454, 270] on p "R$ 200,21" at bounding box center [494, 262] width 154 height 20
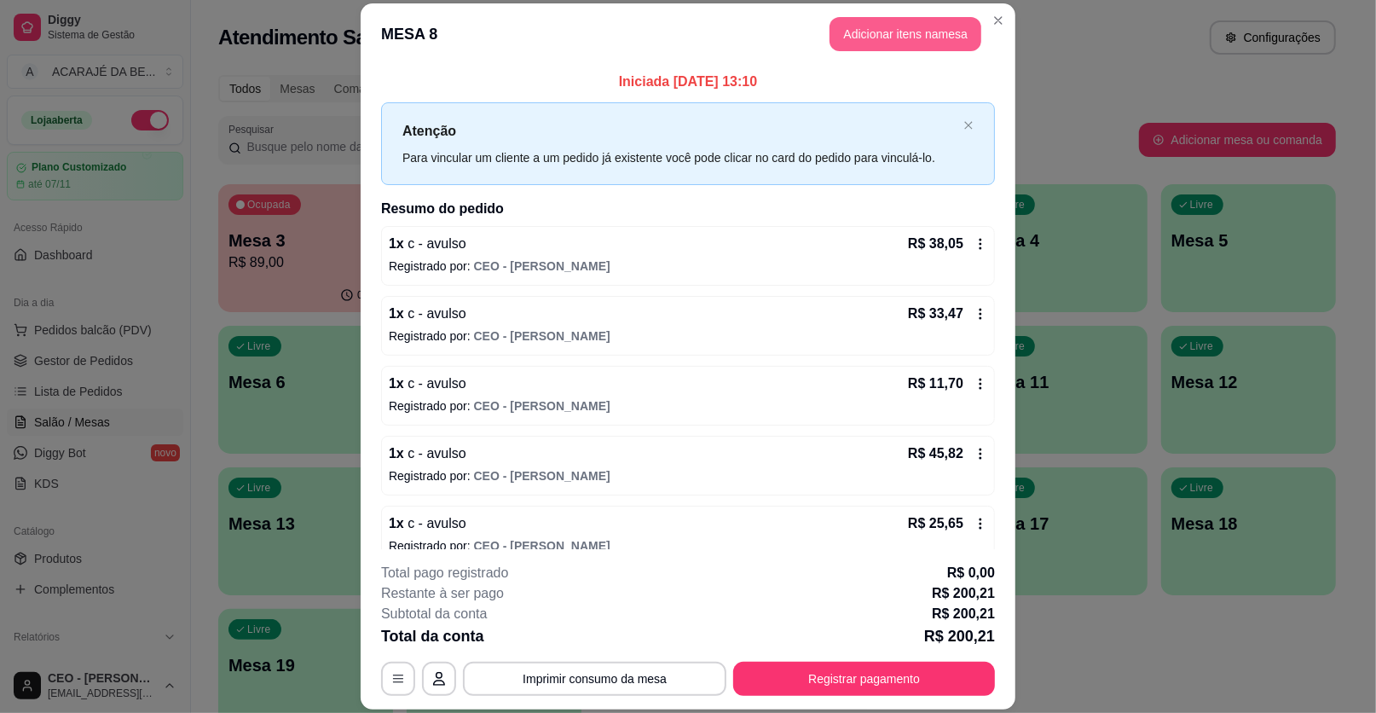
click at [914, 31] on button "Adicionar itens na mesa" at bounding box center [906, 34] width 152 height 34
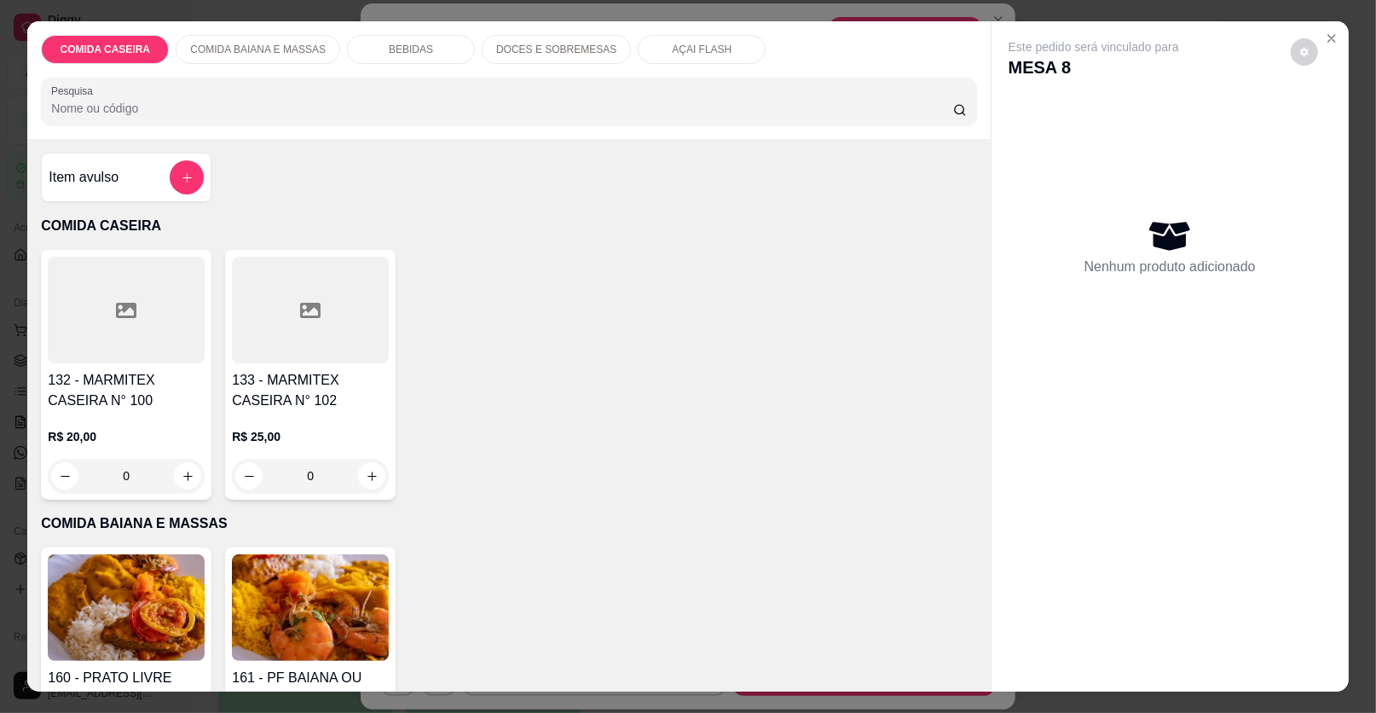
click at [689, 53] on p "AÇAI FLASH" at bounding box center [702, 50] width 60 height 14
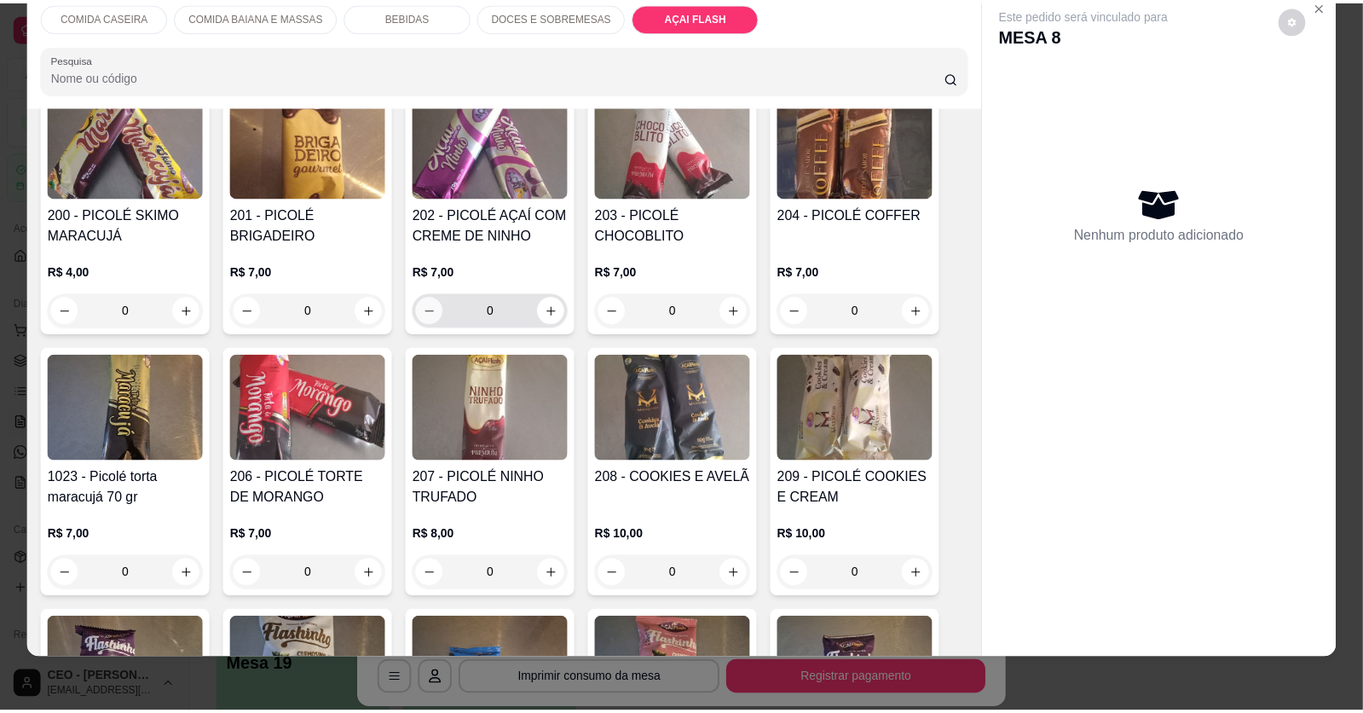
scroll to position [2791, 0]
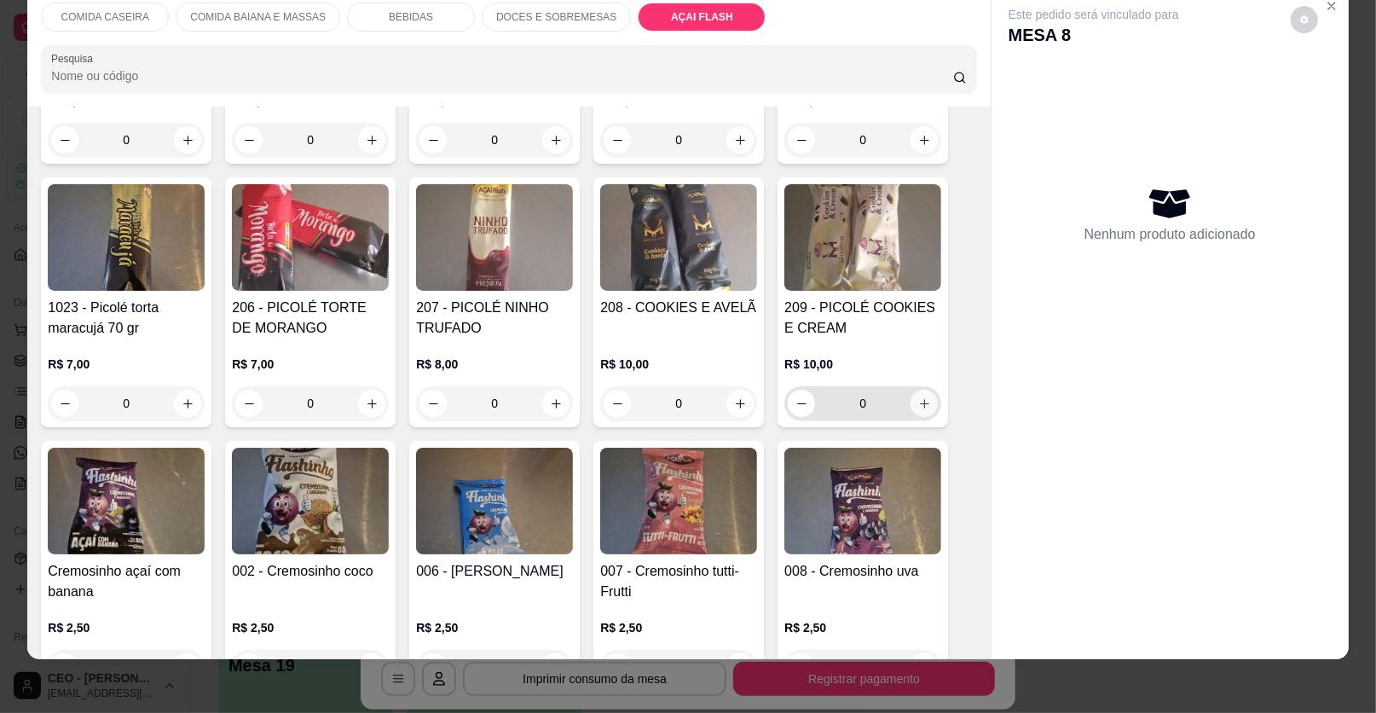
click at [923, 397] on icon "increase-product-quantity" at bounding box center [924, 403] width 13 height 13
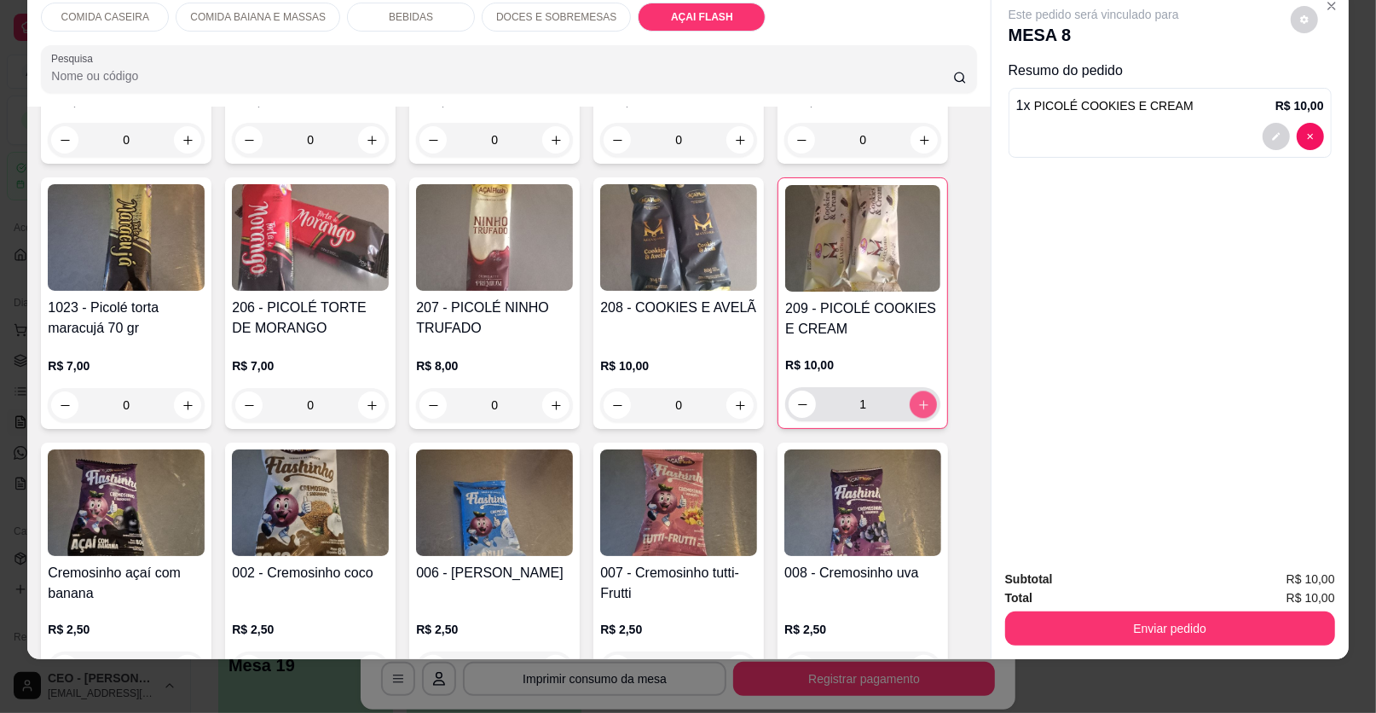
click at [923, 391] on button "increase-product-quantity" at bounding box center [923, 404] width 27 height 27
click at [923, 391] on button "increase-product-quantity" at bounding box center [924, 404] width 26 height 26
type input "3"
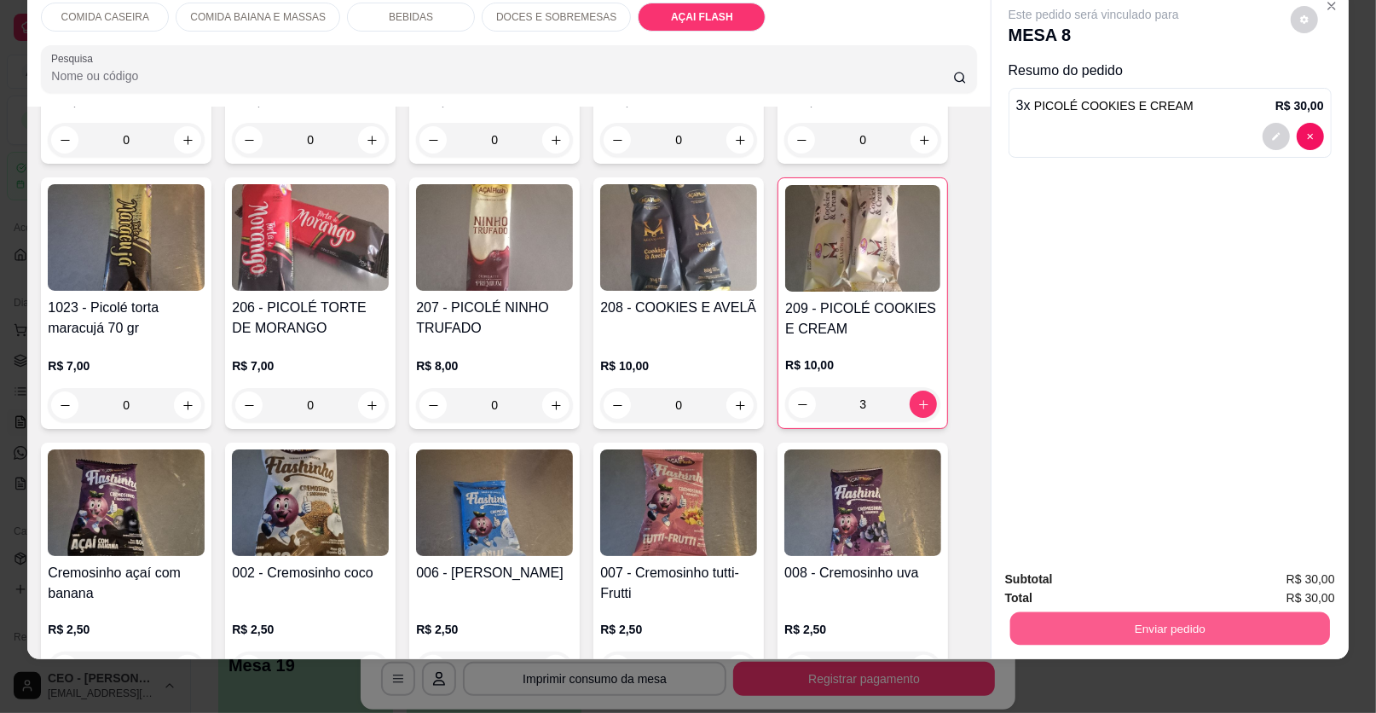
click at [1075, 623] on button "Enviar pedido" at bounding box center [1170, 628] width 320 height 33
click at [1280, 590] on button "Enviar pedido" at bounding box center [1290, 586] width 96 height 32
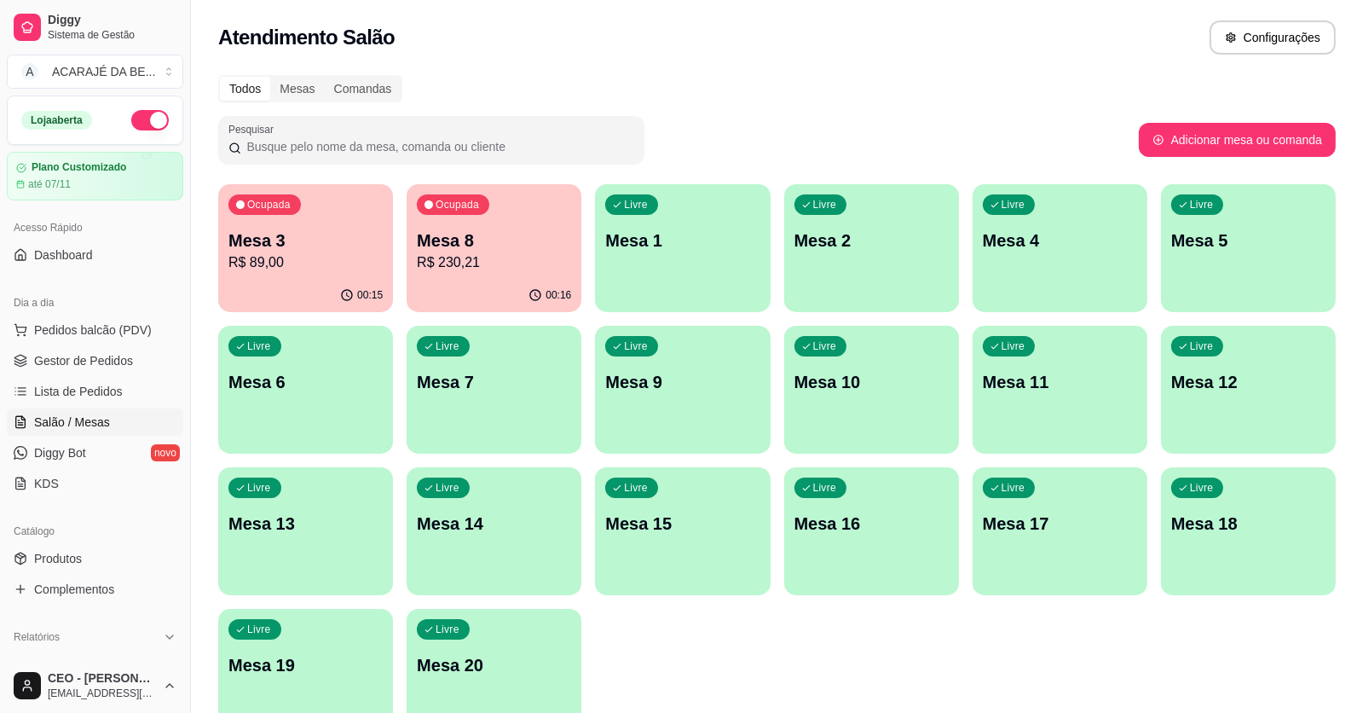
click at [94, 344] on ul "Pedidos balcão (PDV) Gestor de Pedidos Lista de Pedidos Salão / Mesas Diggy Bot…" at bounding box center [95, 406] width 177 height 181
click at [102, 355] on span "Gestor de Pedidos" at bounding box center [83, 360] width 99 height 17
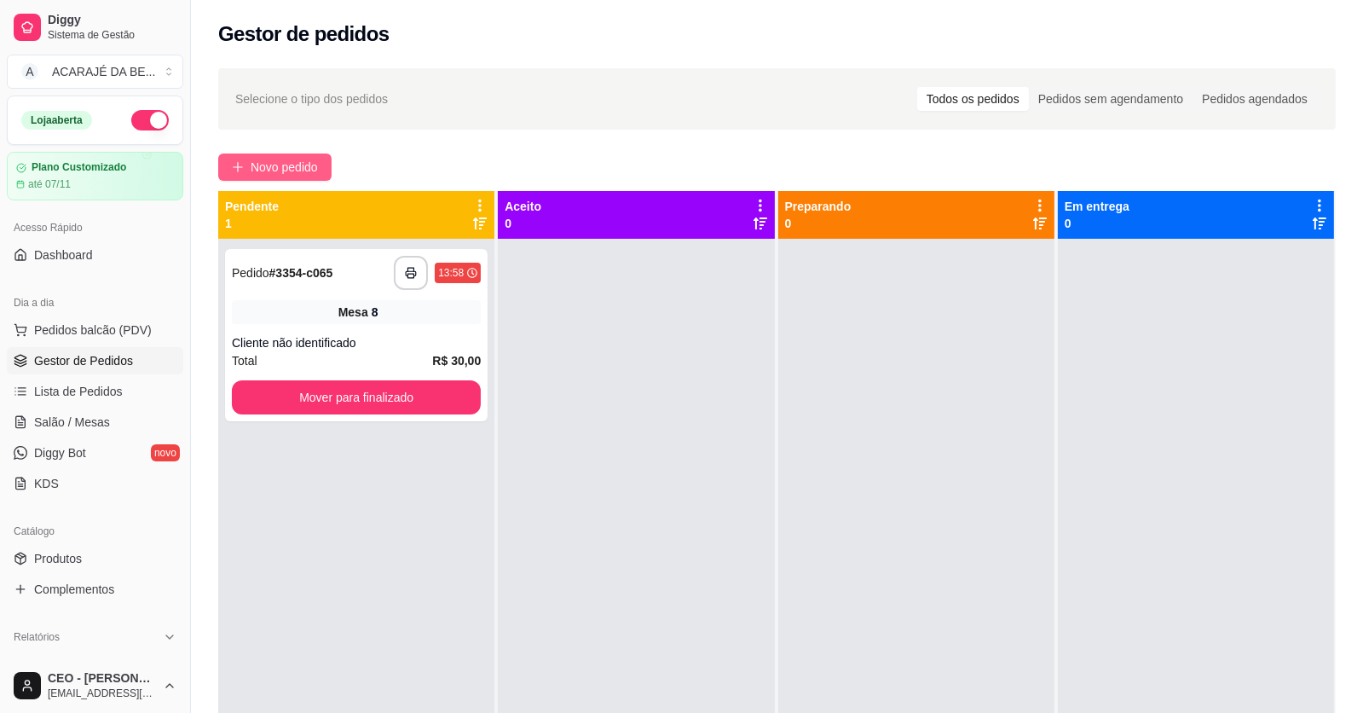
click at [280, 170] on span "Novo pedido" at bounding box center [284, 167] width 67 height 19
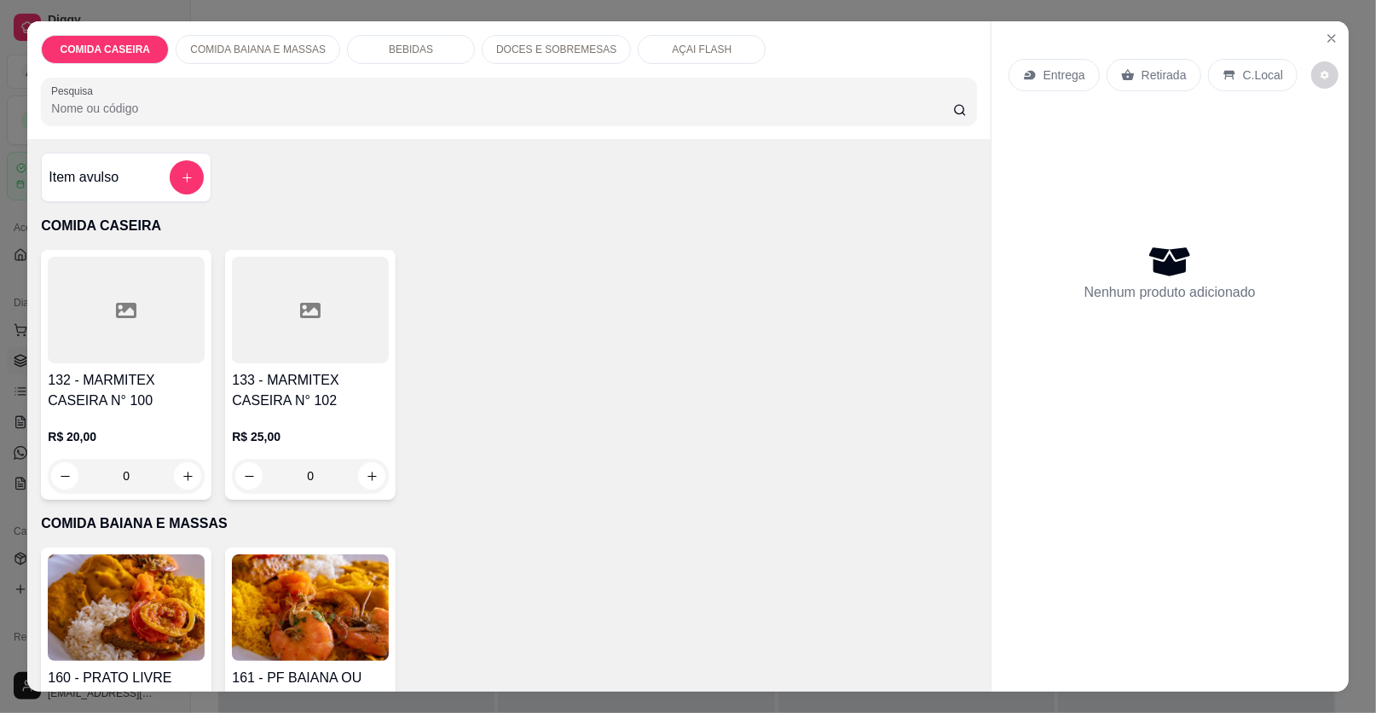
click at [170, 171] on button "add-separate-item" at bounding box center [187, 177] width 34 height 34
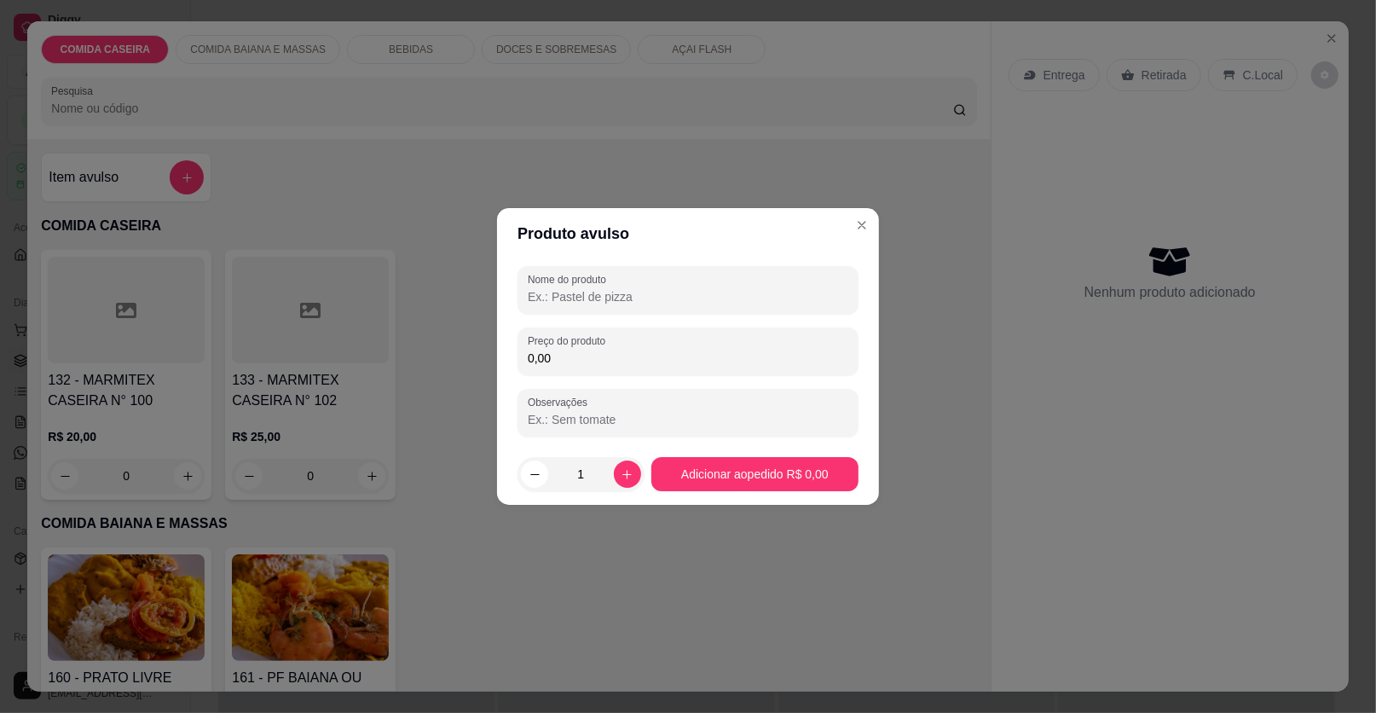
click at [564, 295] on input "Nome do produto" at bounding box center [688, 296] width 321 height 17
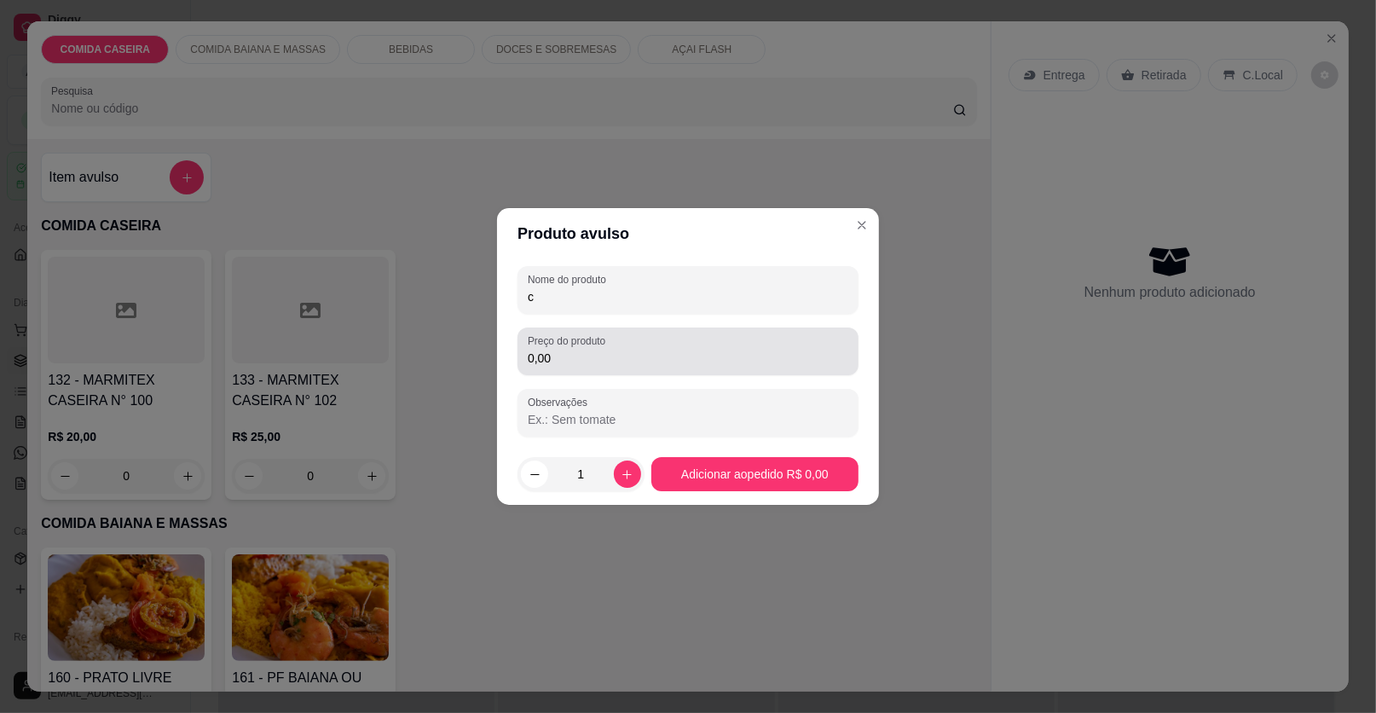
type input "c"
click at [624, 349] on div "0,00" at bounding box center [688, 351] width 321 height 34
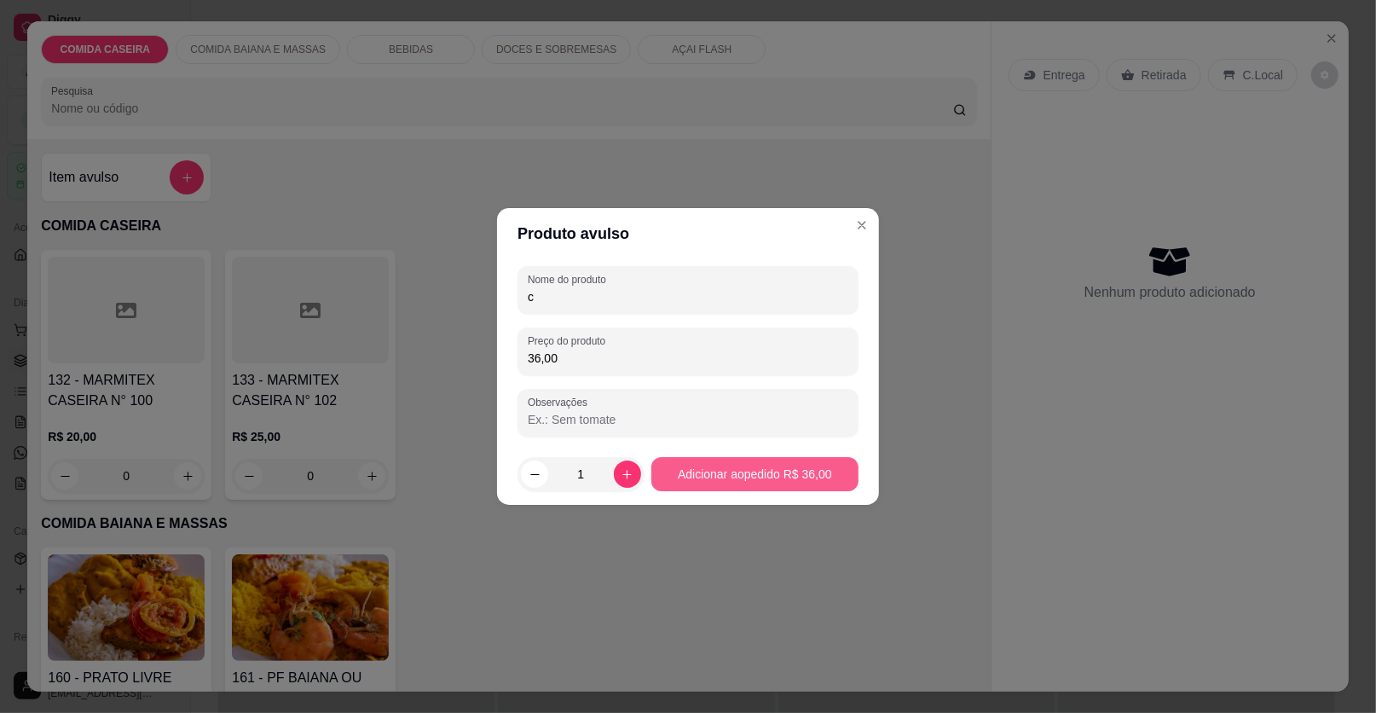
type input "36,00"
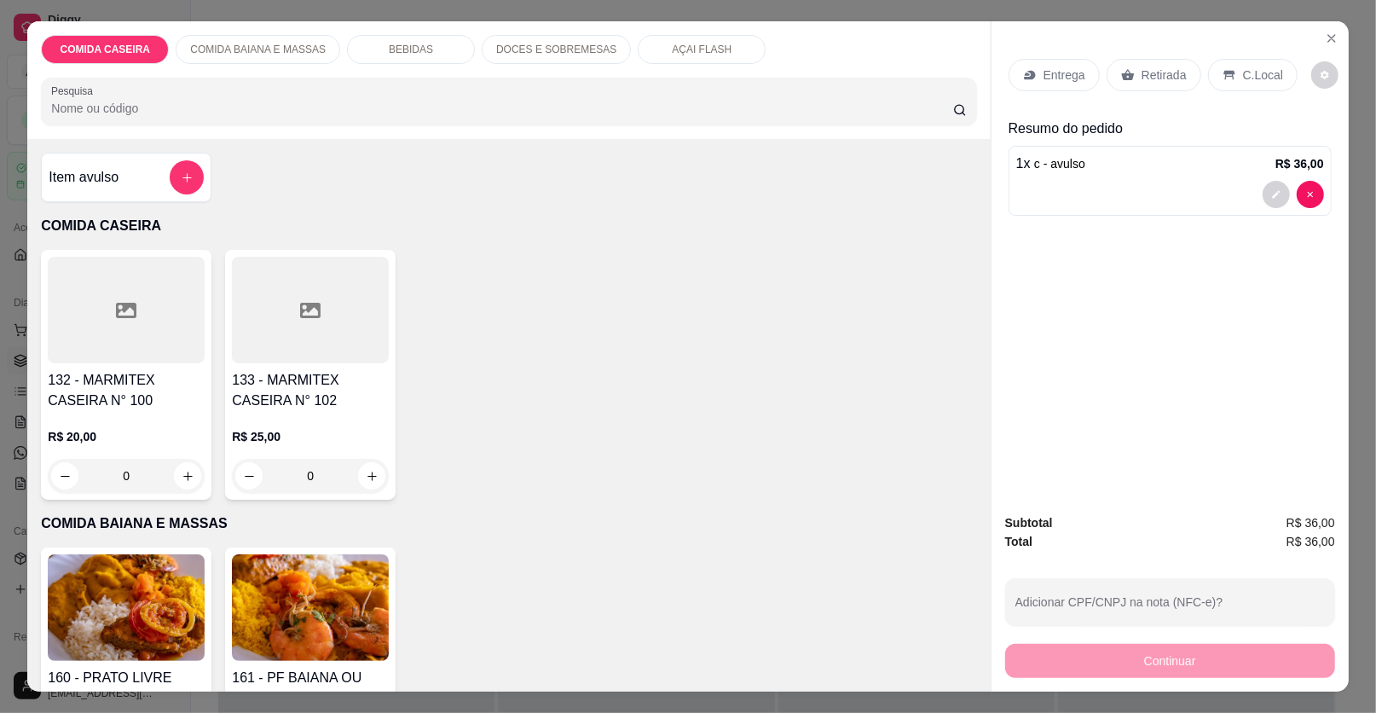
click at [1142, 81] on p "Retirada" at bounding box center [1164, 75] width 45 height 17
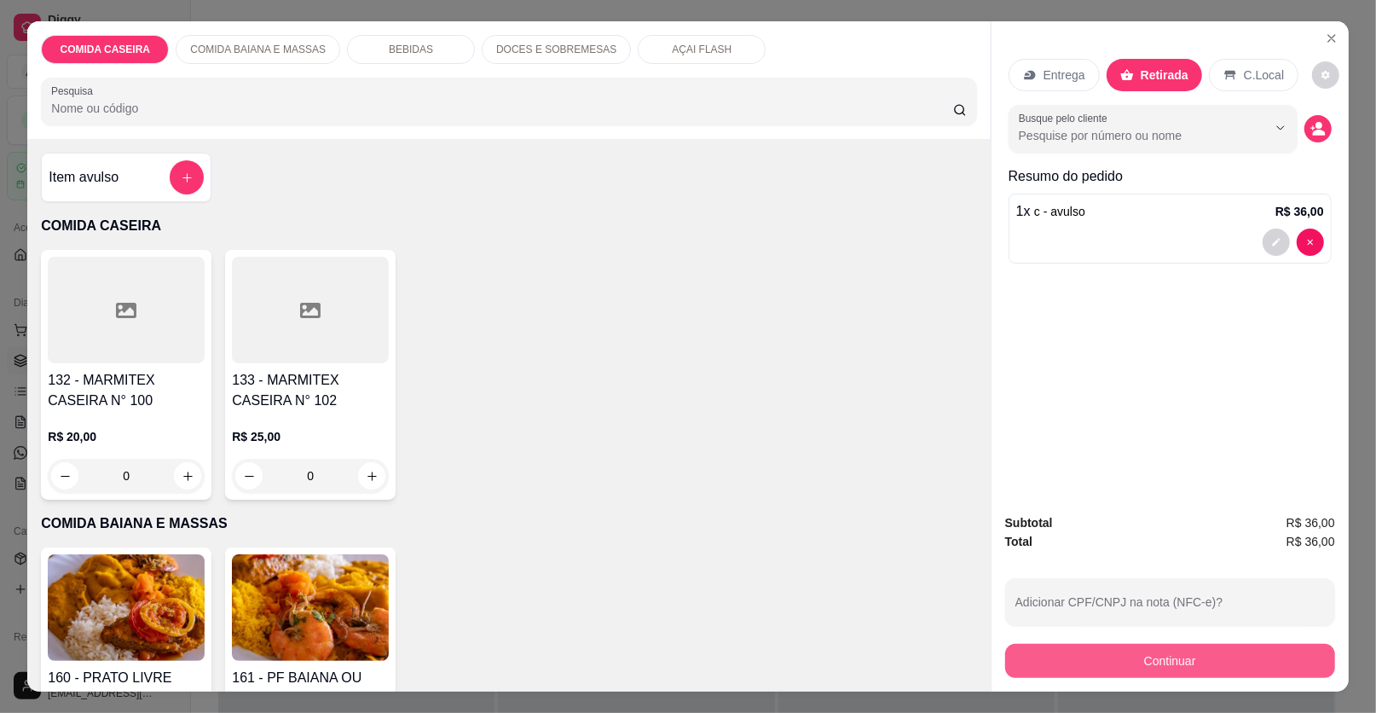
click at [1131, 651] on button "Continuar" at bounding box center [1170, 661] width 330 height 34
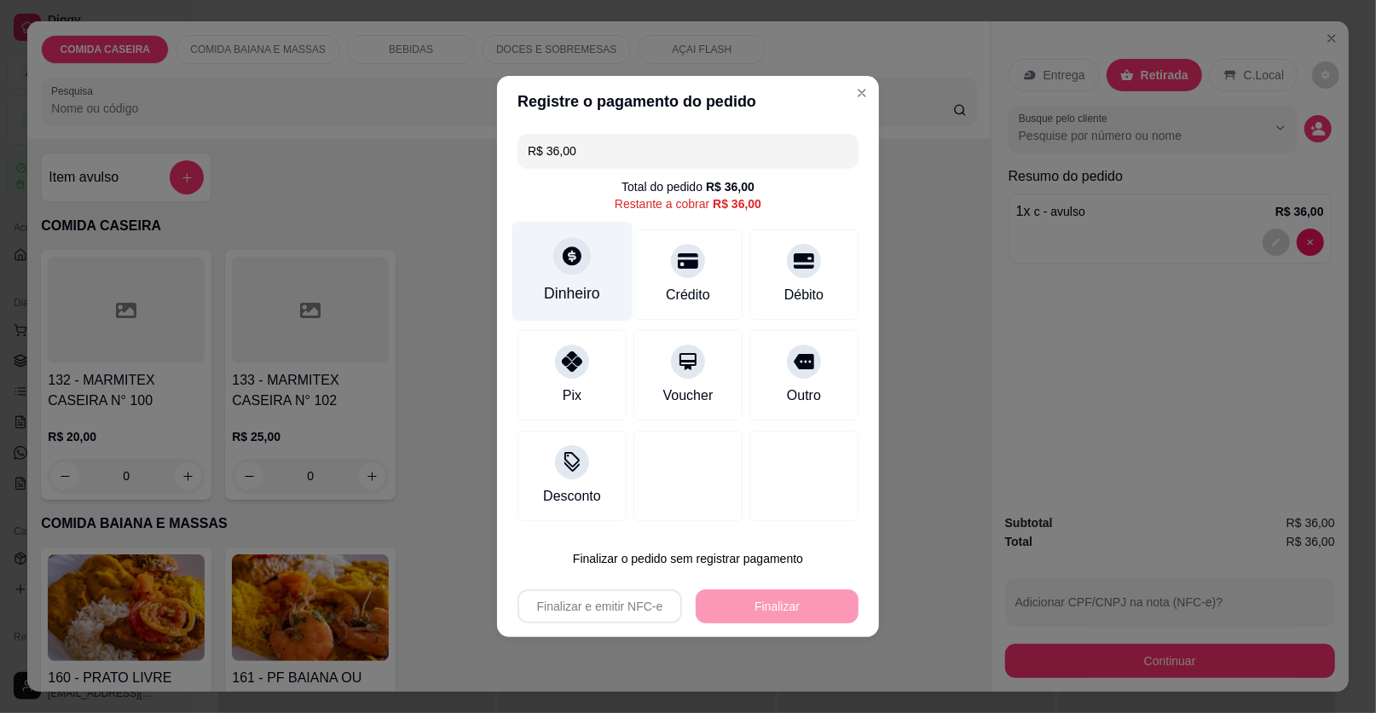
click at [579, 281] on div "Dinheiro" at bounding box center [572, 272] width 120 height 100
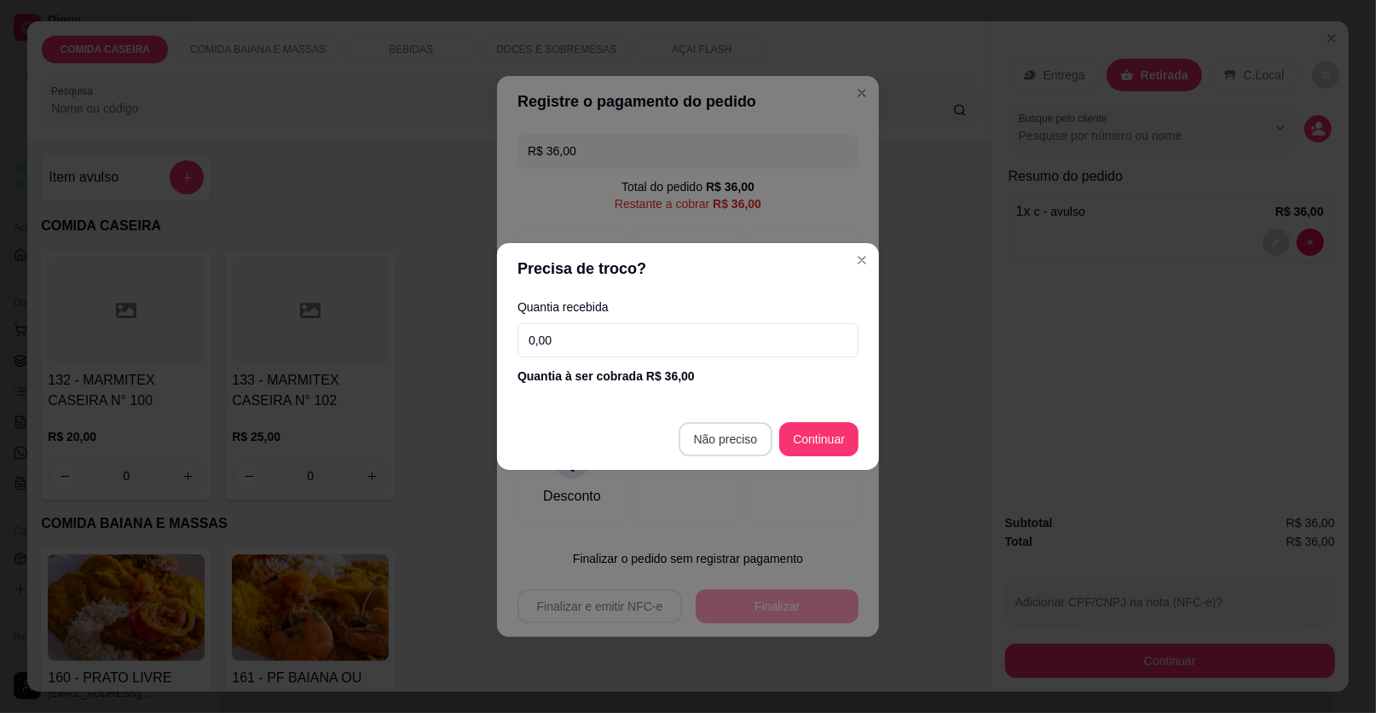
drag, startPoint x: 711, startPoint y: 420, endPoint x: 723, endPoint y: 435, distance: 18.8
click at [723, 435] on footer "Não preciso Continuar" at bounding box center [688, 438] width 382 height 61
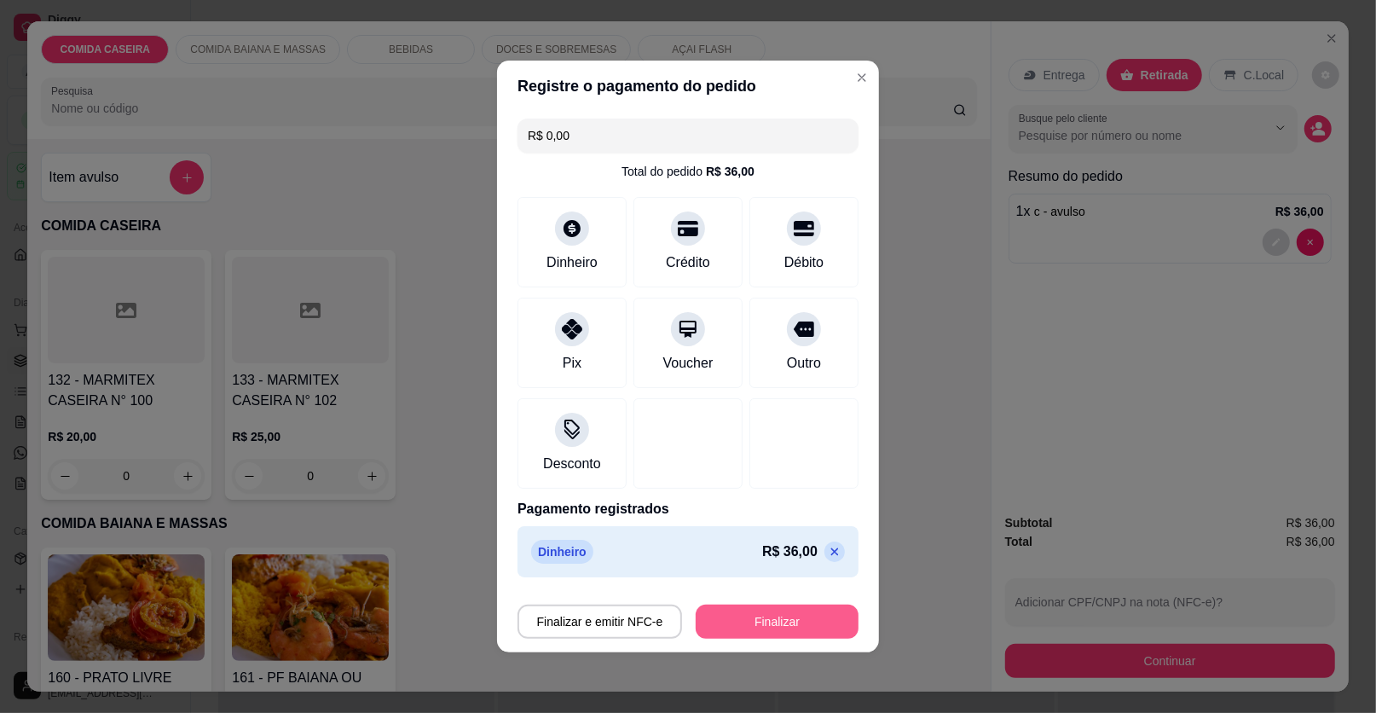
click at [801, 616] on button "Finalizar" at bounding box center [777, 622] width 163 height 34
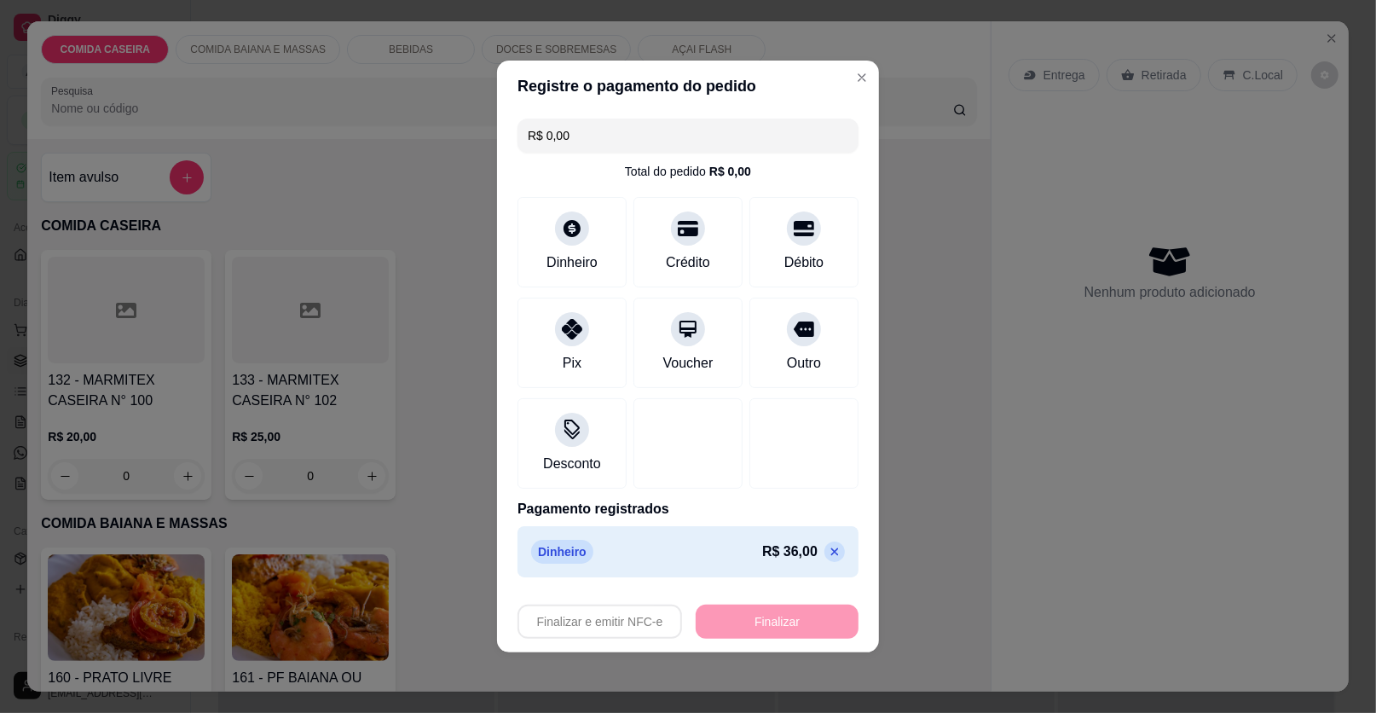
type input "-R$ 36,00"
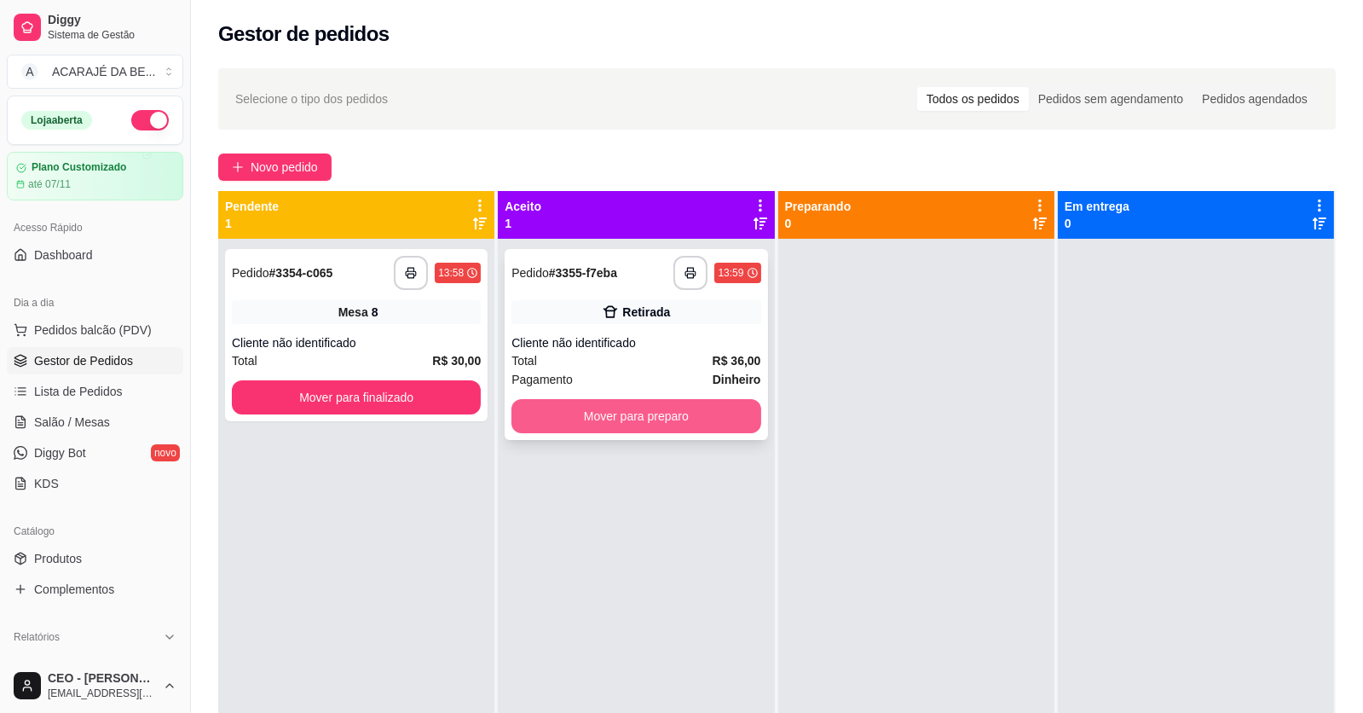
click at [679, 408] on button "Mover para preparo" at bounding box center [636, 416] width 249 height 34
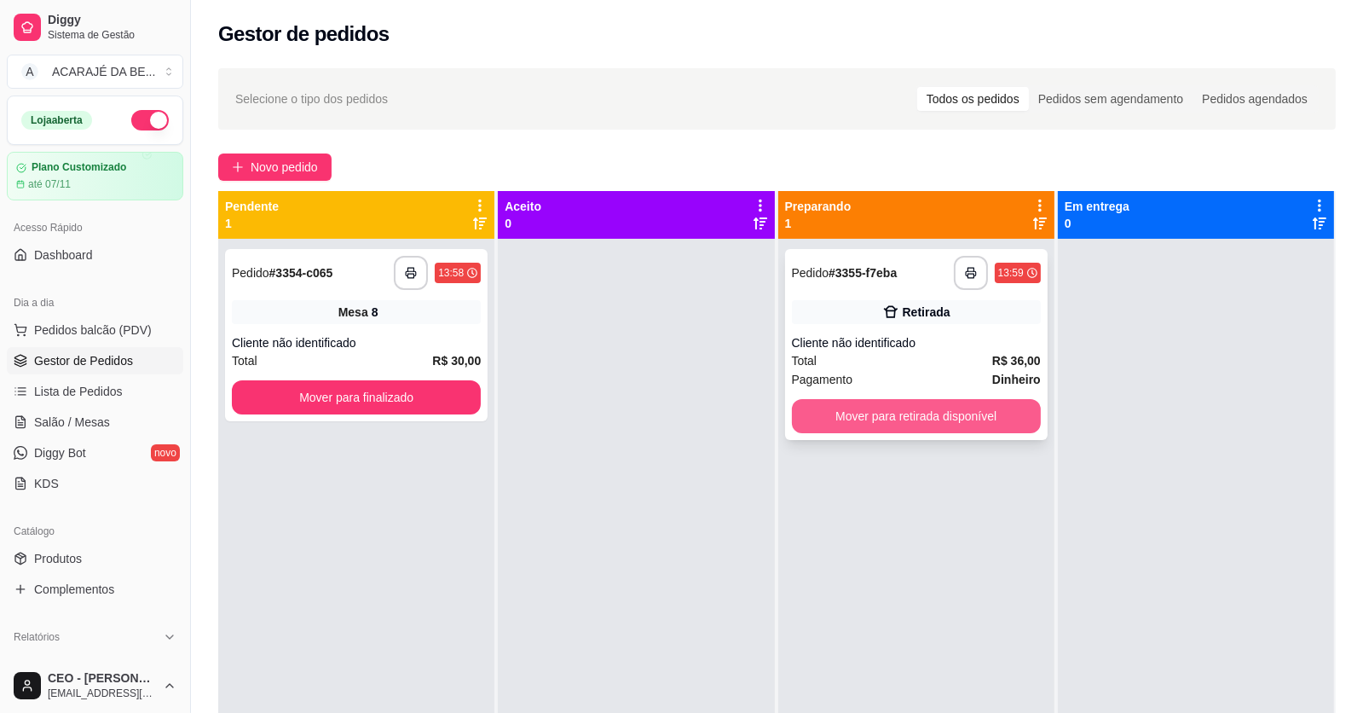
click at [858, 411] on button "Mover para retirada disponível" at bounding box center [916, 416] width 249 height 34
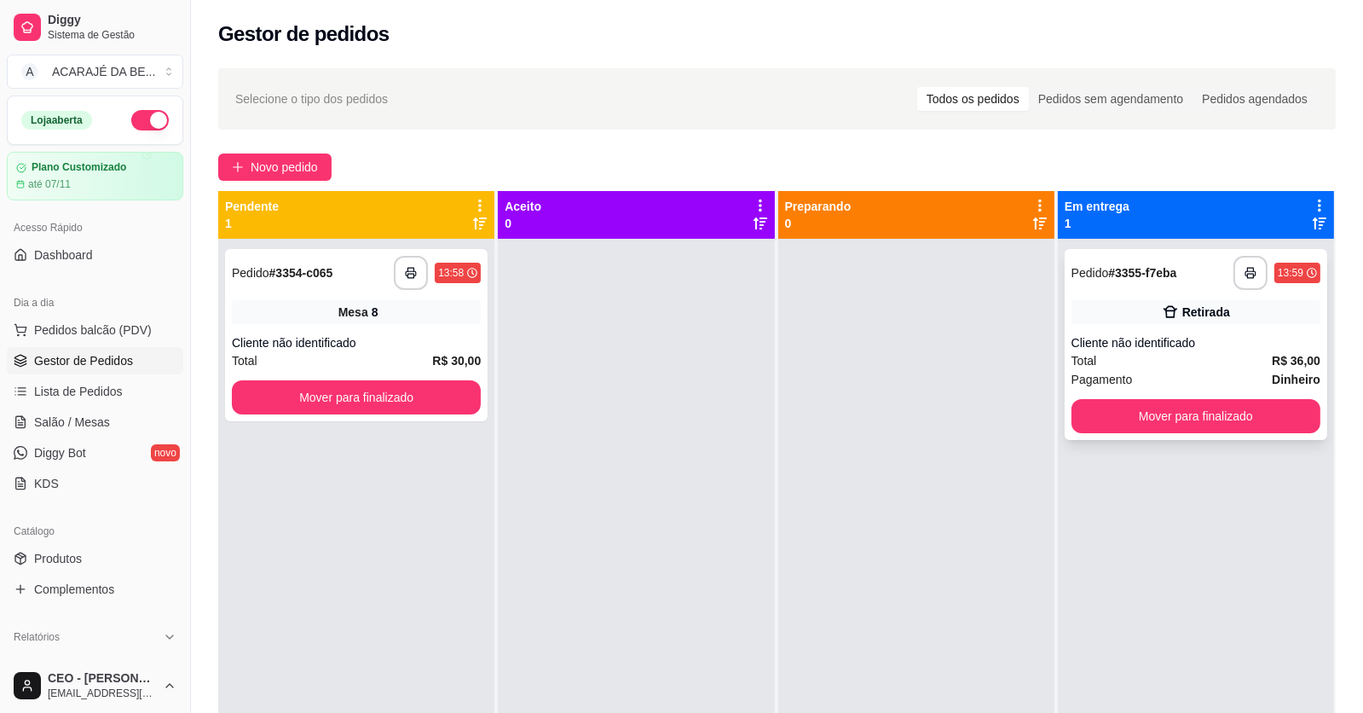
click at [1123, 429] on button "Mover para finalizado" at bounding box center [1196, 416] width 249 height 34
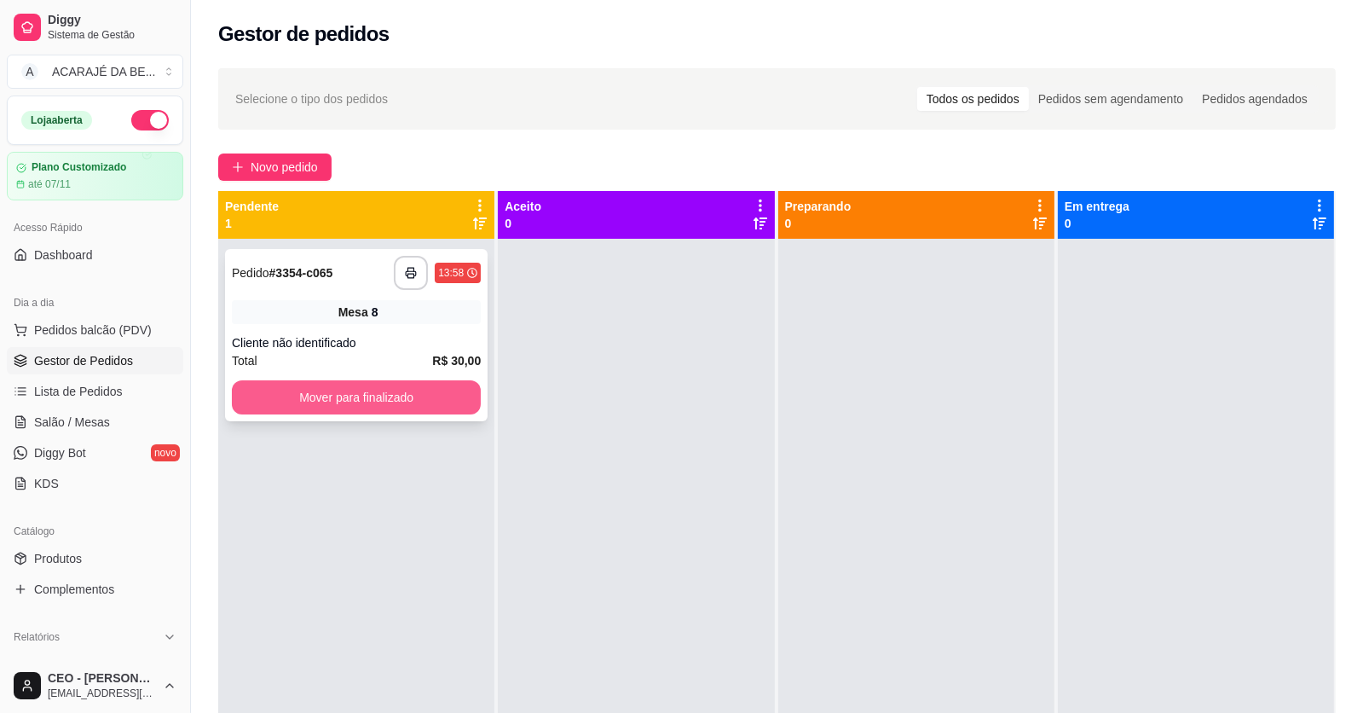
click at [459, 394] on button "Mover para finalizado" at bounding box center [356, 397] width 249 height 34
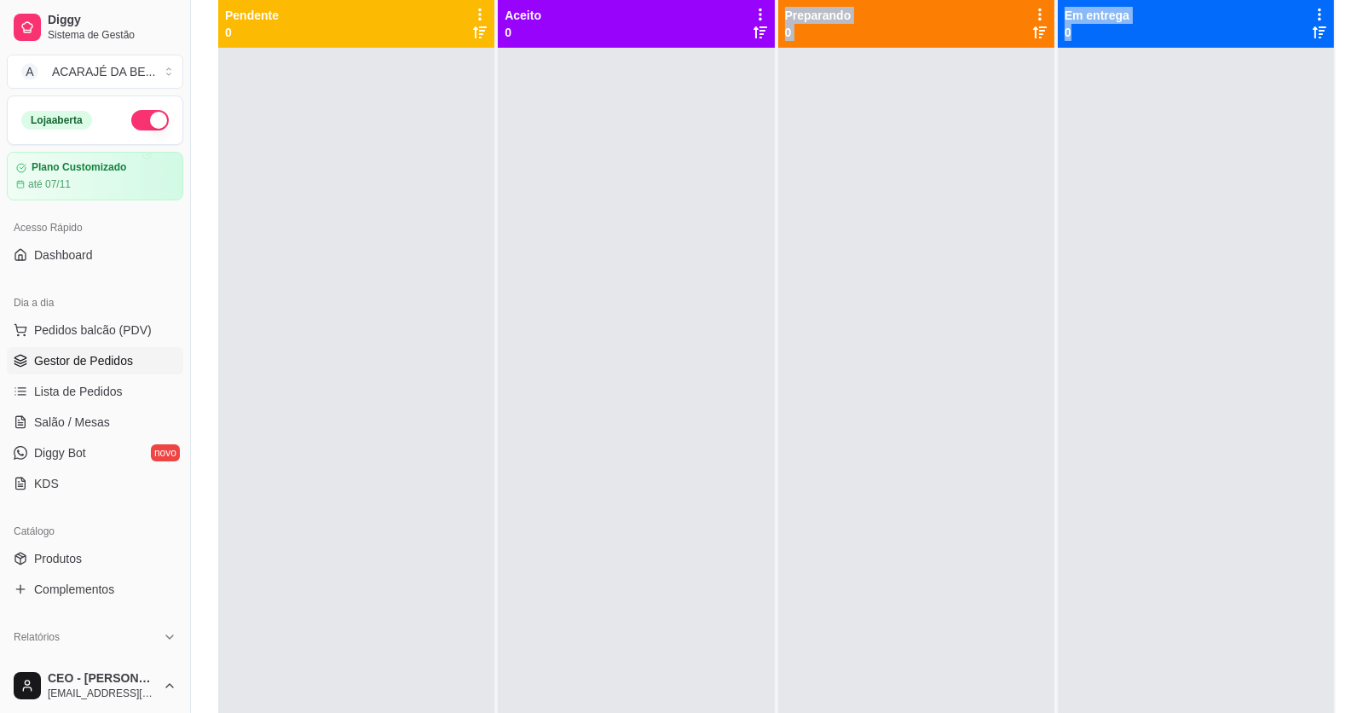
scroll to position [48, 0]
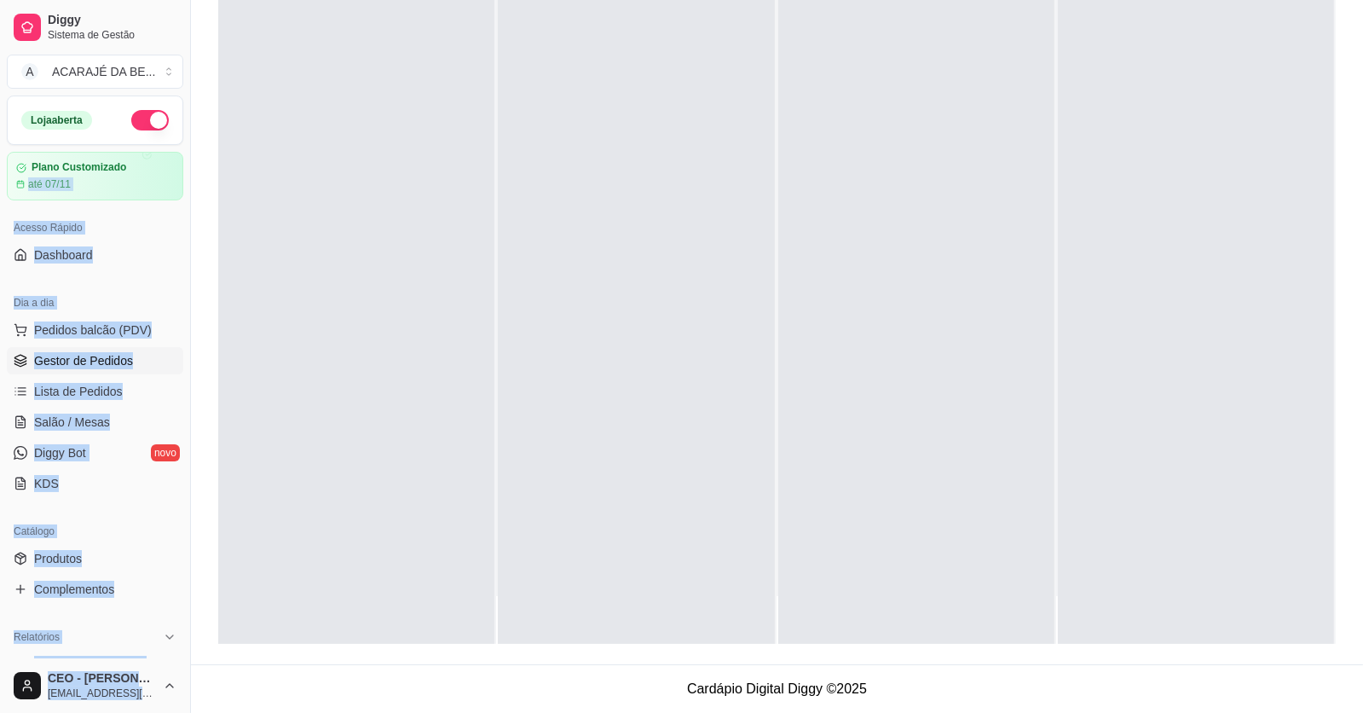
drag, startPoint x: 653, startPoint y: 553, endPoint x: 0, endPoint y: 5, distance: 852.2
click at [0, 5] on div "Diggy Sistema de Gestão A ACARAJÉ DA BE ... Loja aberta Plano Customizado até 0…" at bounding box center [681, 226] width 1363 height 973
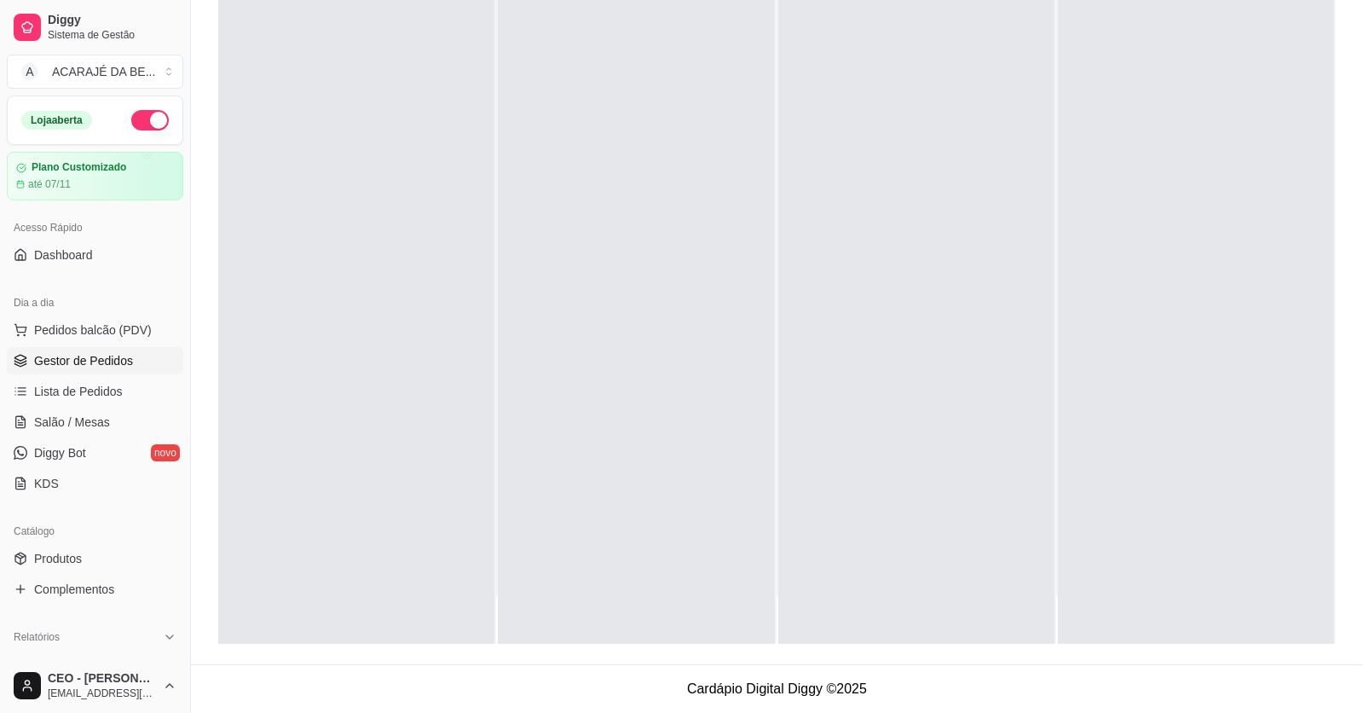
click at [888, 286] on div at bounding box center [916, 287] width 276 height 713
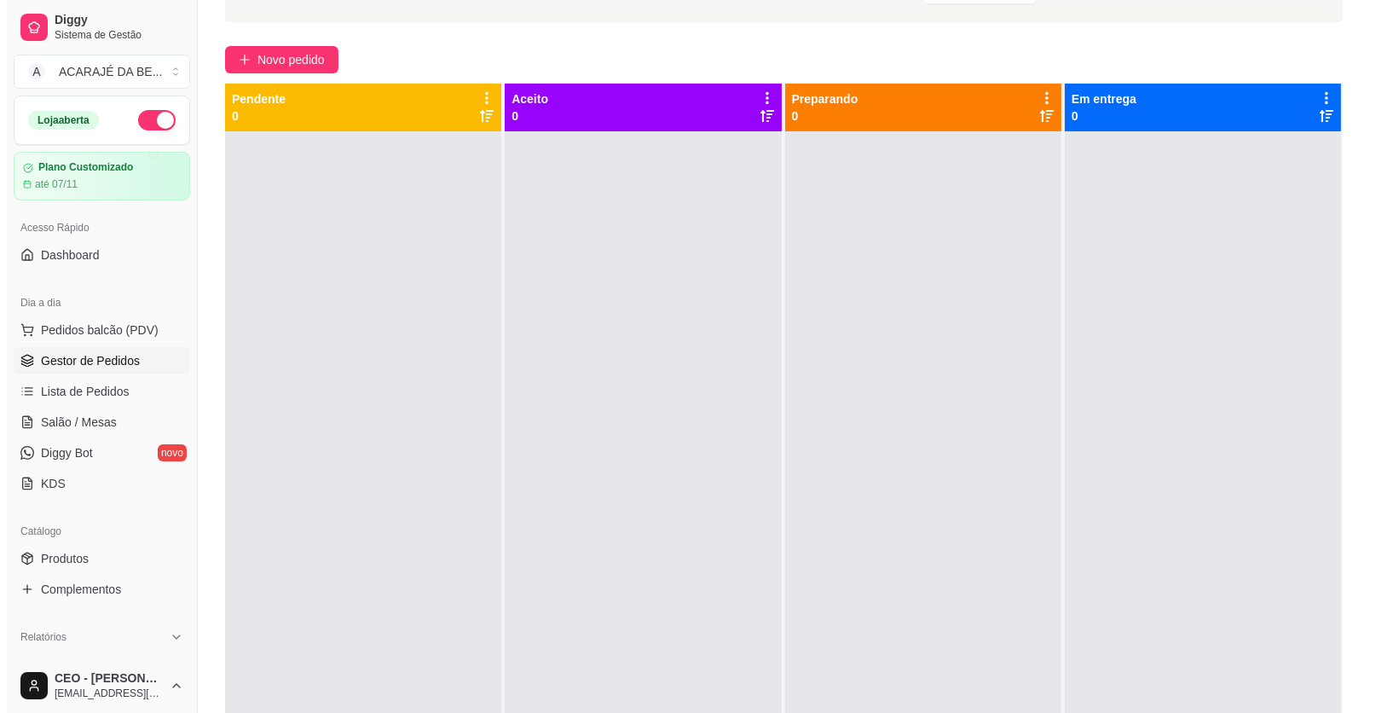
scroll to position [0, 0]
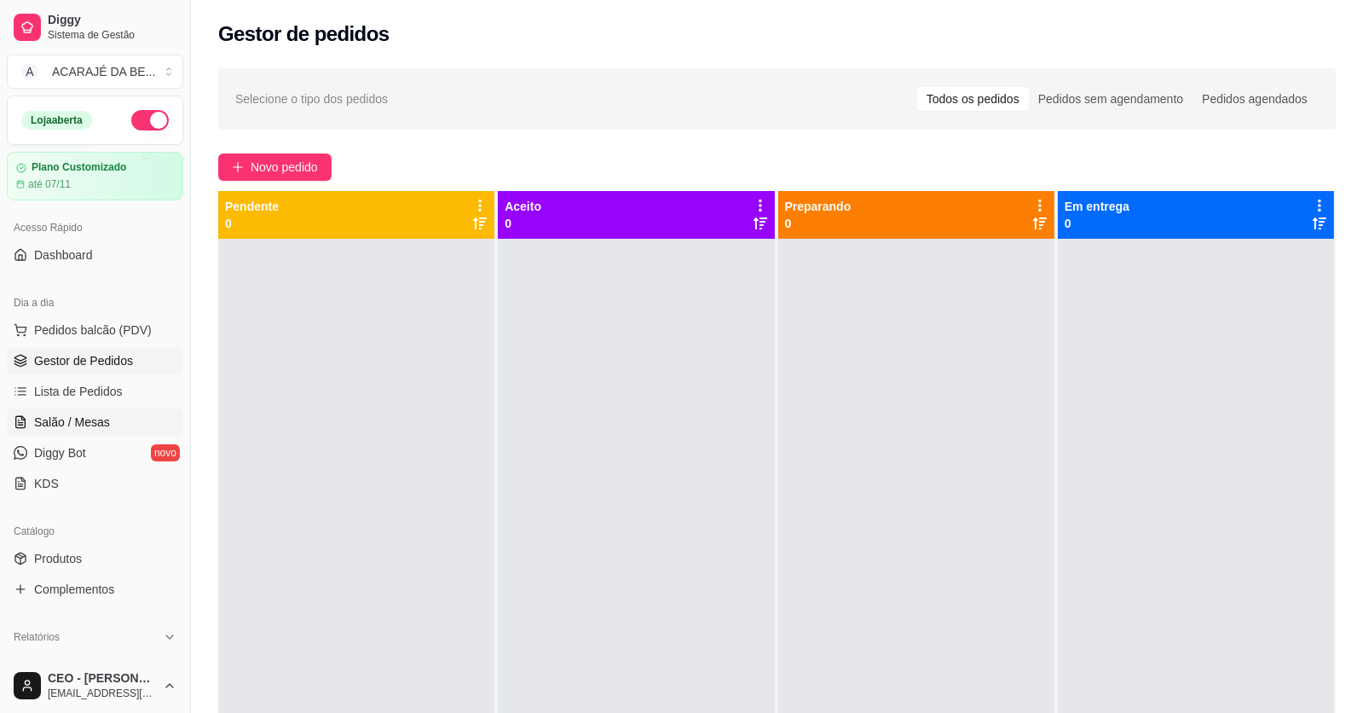
drag, startPoint x: 91, startPoint y: 420, endPoint x: 118, endPoint y: 410, distance: 28.0
click at [92, 420] on span "Salão / Mesas" at bounding box center [72, 422] width 76 height 17
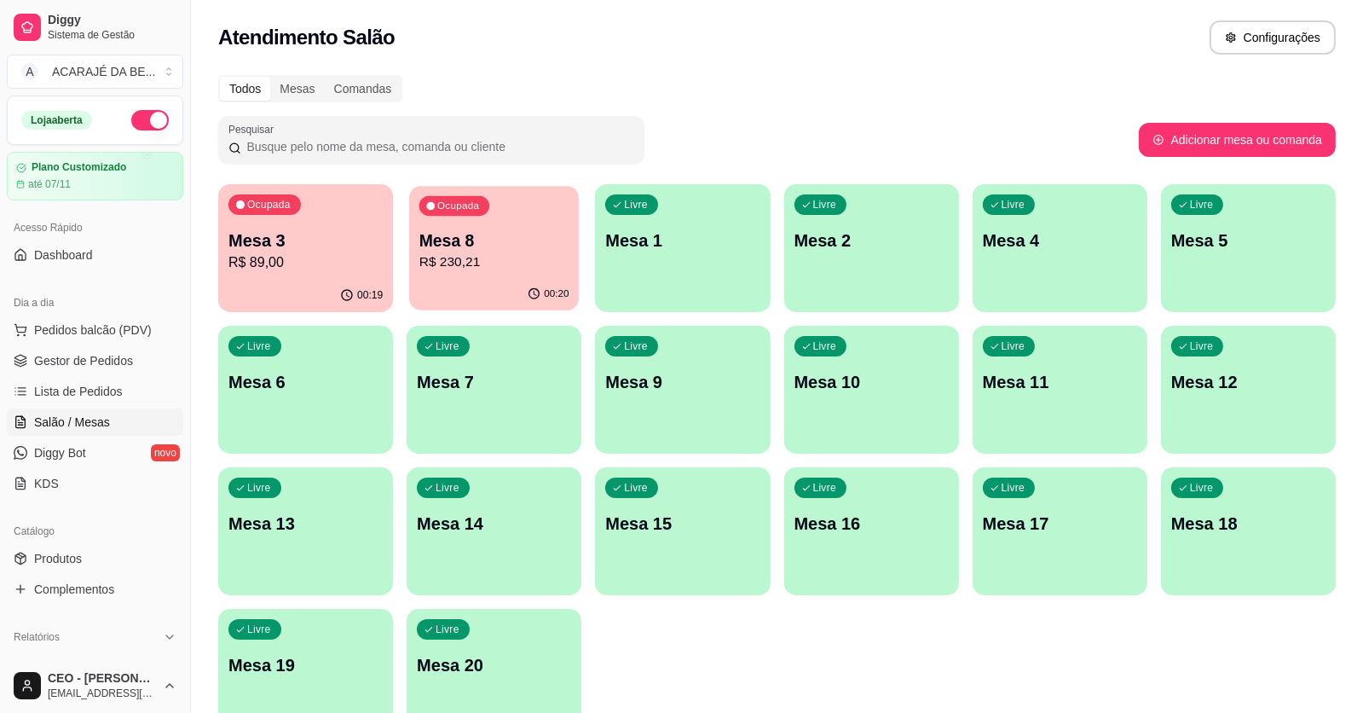
click at [509, 241] on p "Mesa 8" at bounding box center [495, 240] width 150 height 23
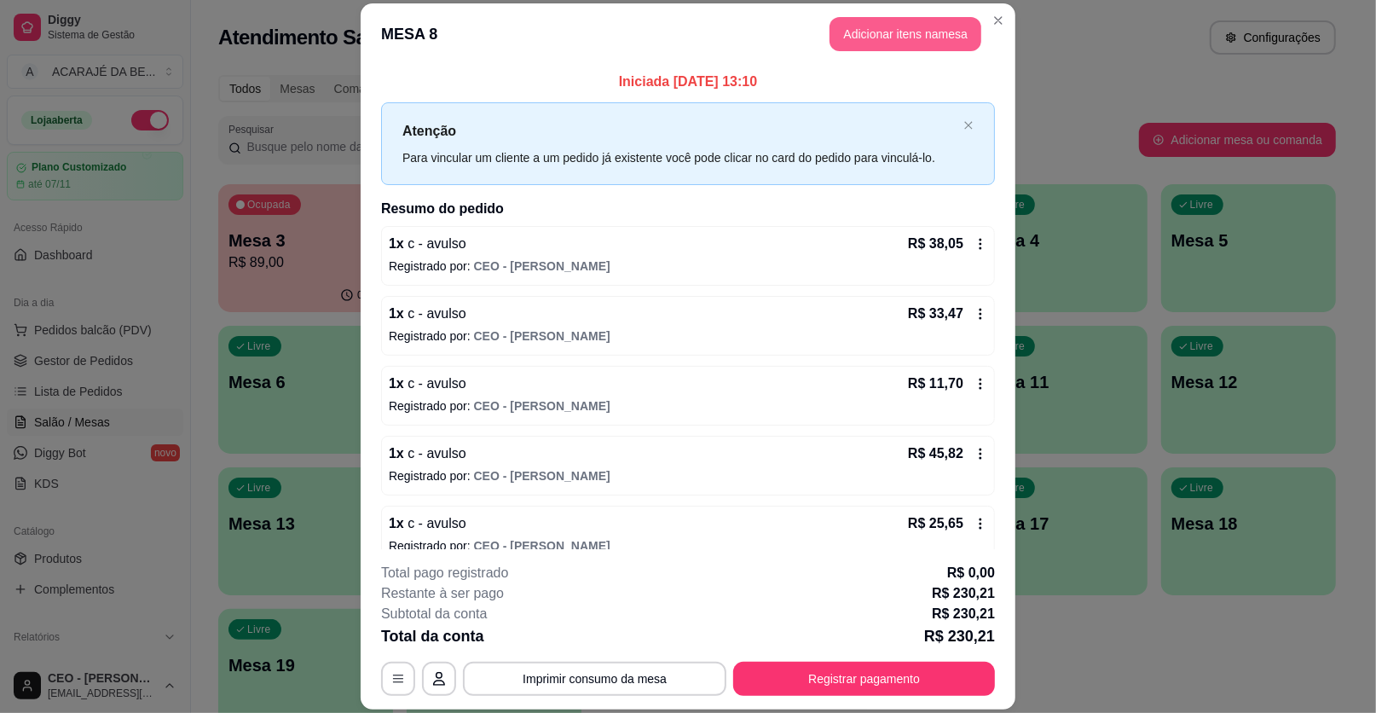
click at [897, 47] on button "Adicionar itens na mesa" at bounding box center [906, 34] width 152 height 34
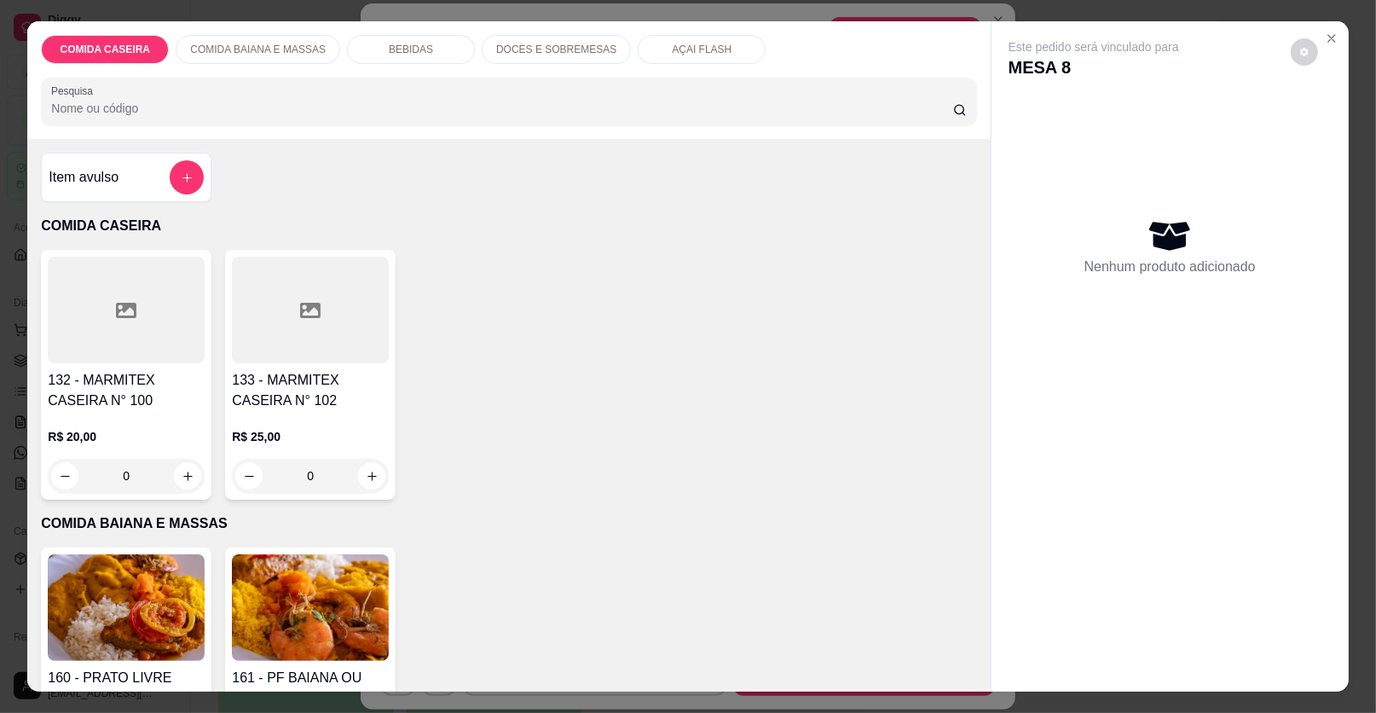
click at [512, 54] on p "DOCES E SOBREMESAS" at bounding box center [556, 50] width 120 height 14
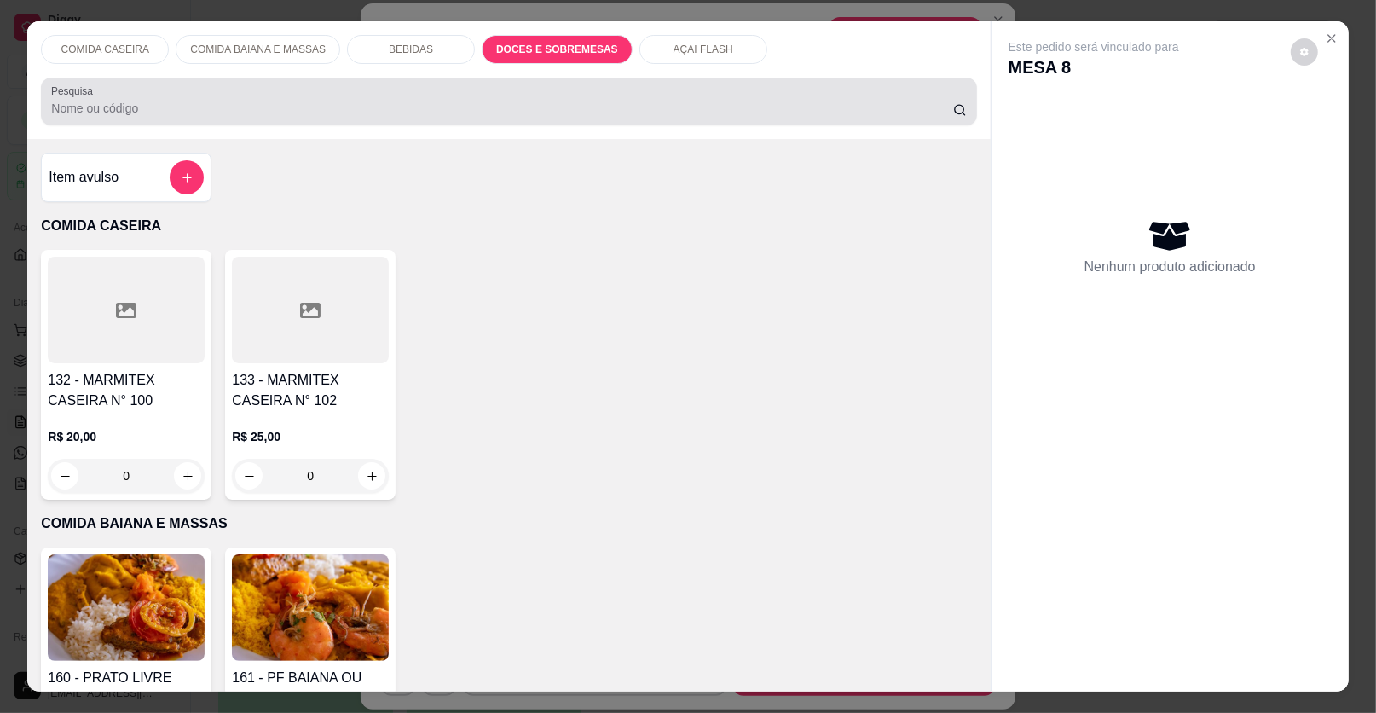
scroll to position [32, 0]
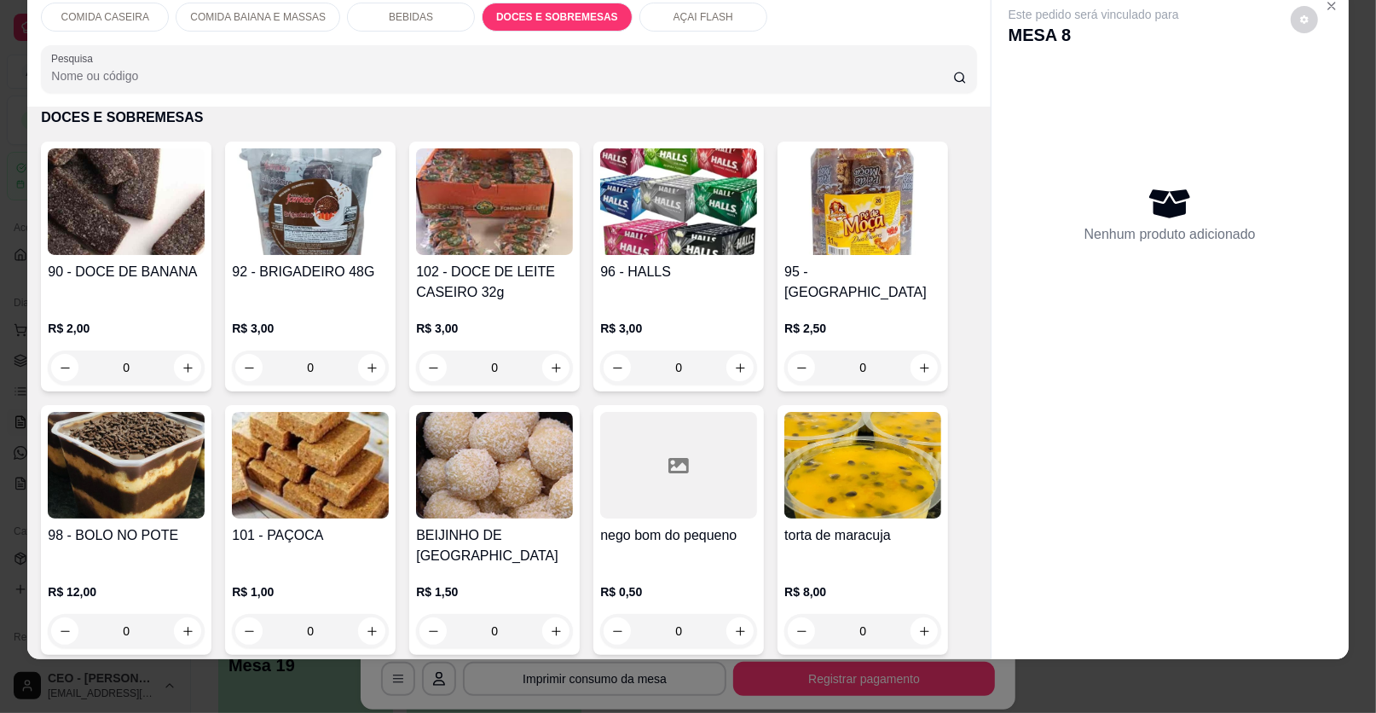
click at [674, 14] on p "AÇAI FLASH" at bounding box center [704, 17] width 60 height 14
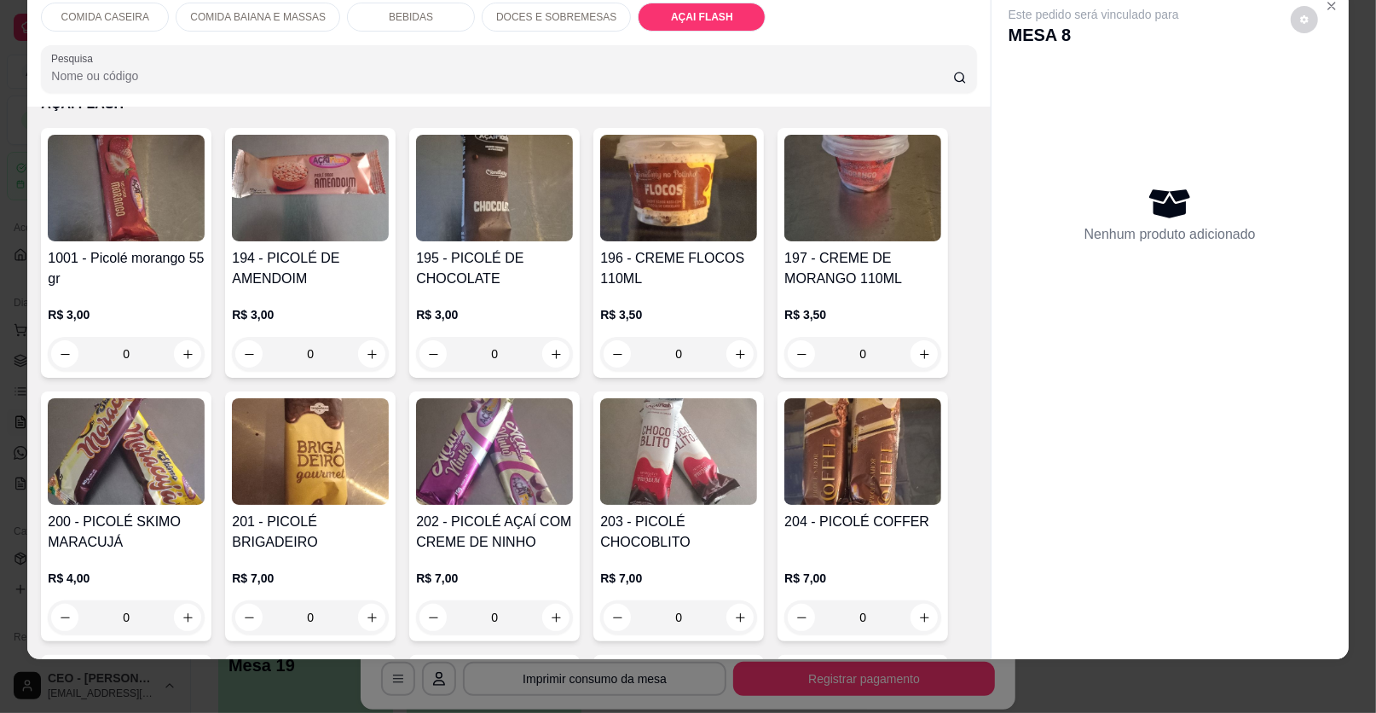
scroll to position [2535, 0]
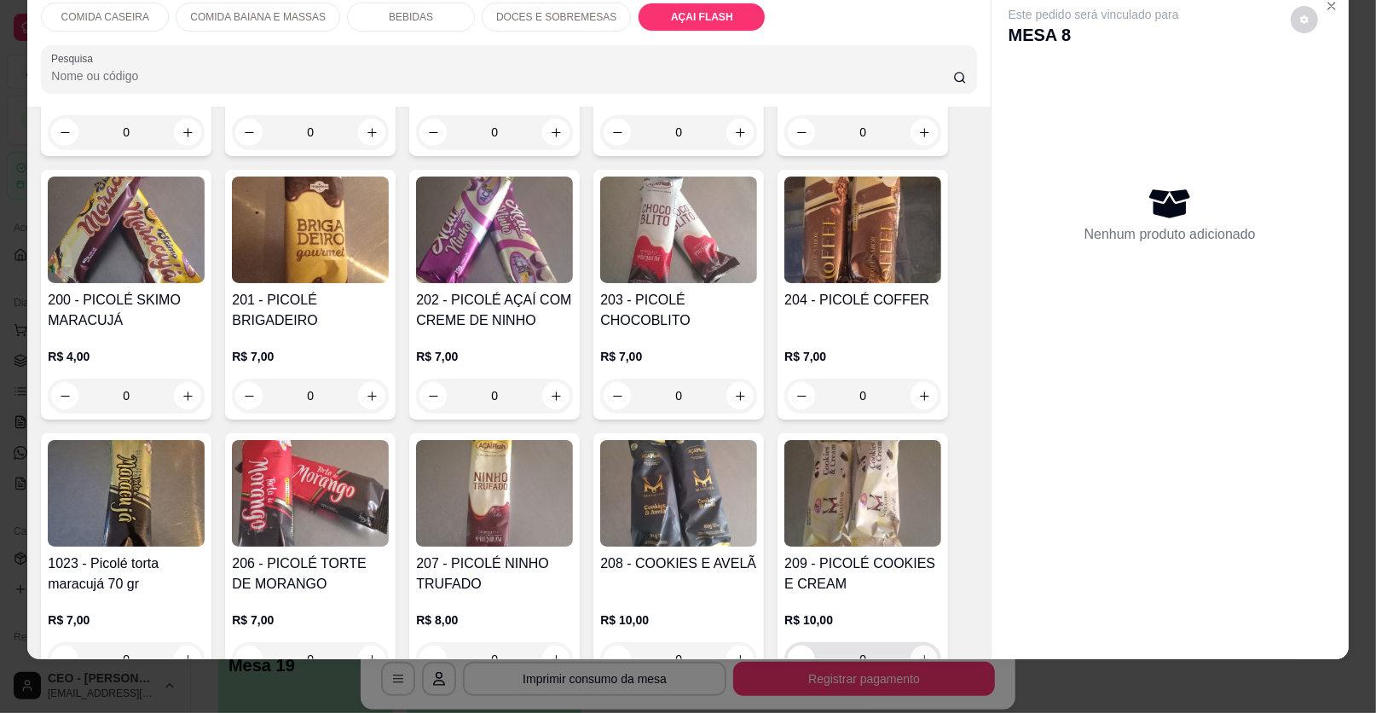
click at [918, 653] on icon "increase-product-quantity" at bounding box center [924, 659] width 13 height 13
type input "1"
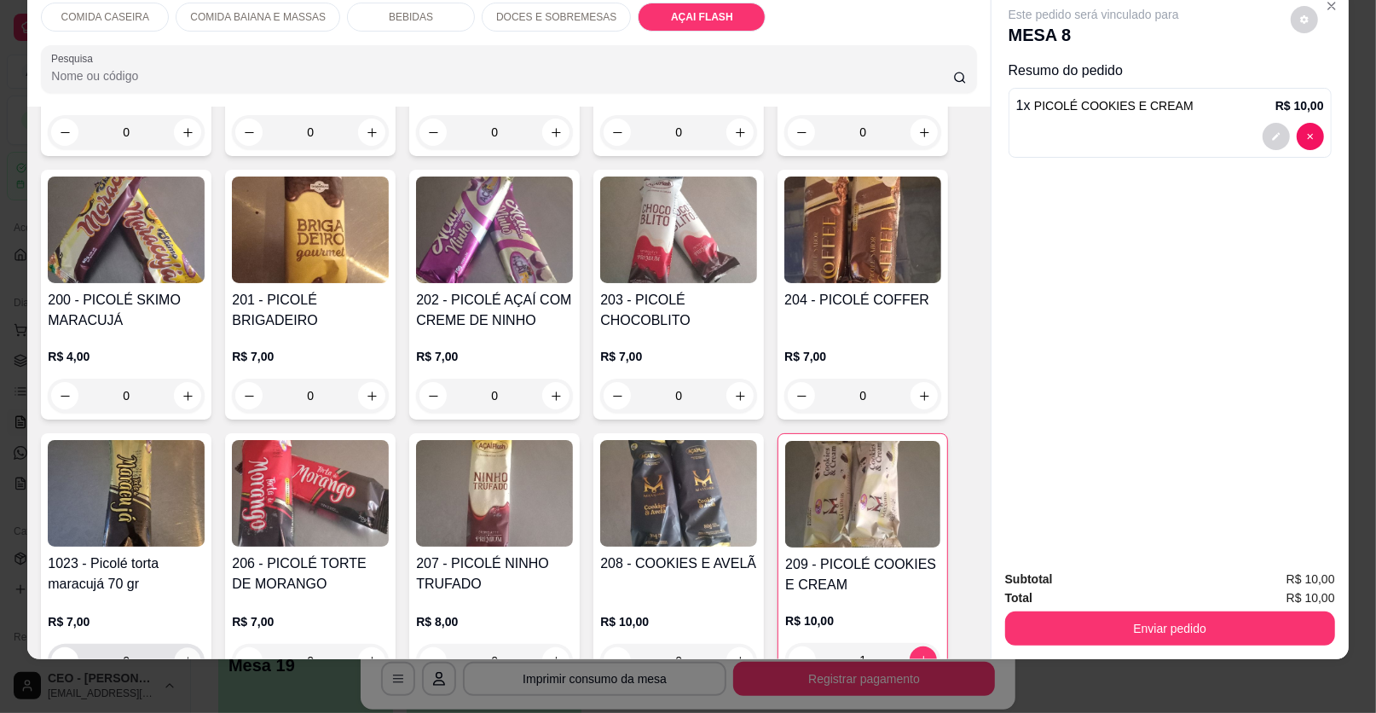
click at [182, 655] on icon "increase-product-quantity" at bounding box center [188, 661] width 13 height 13
type input "1"
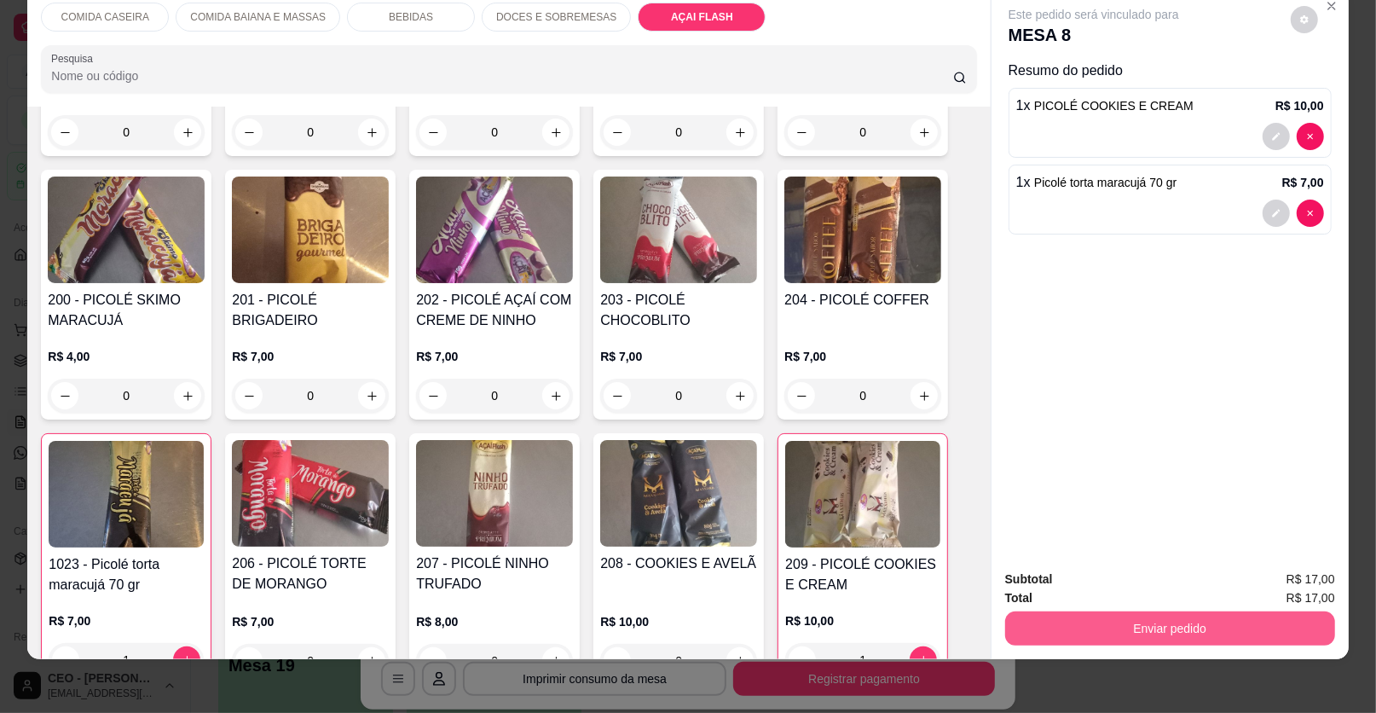
click at [1080, 635] on button "Enviar pedido" at bounding box center [1170, 628] width 330 height 34
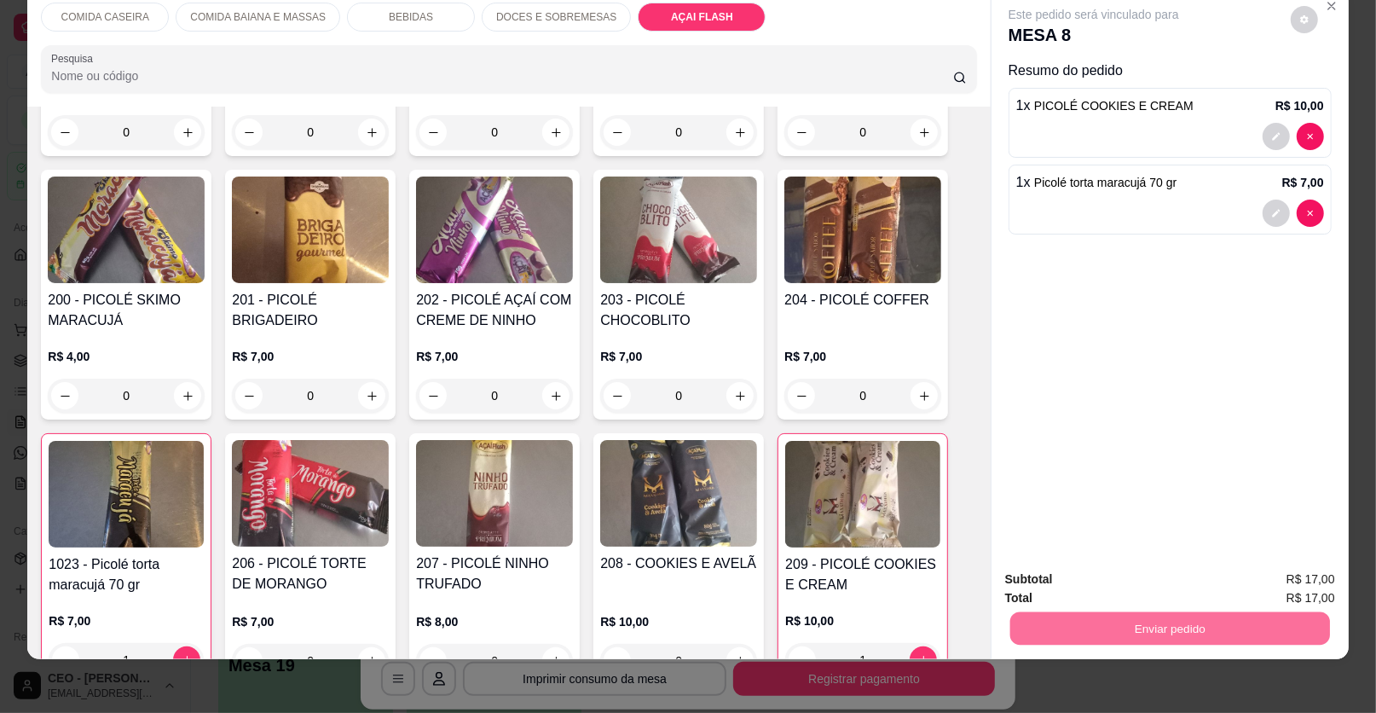
click at [1281, 582] on button "Enviar pedido" at bounding box center [1291, 586] width 94 height 32
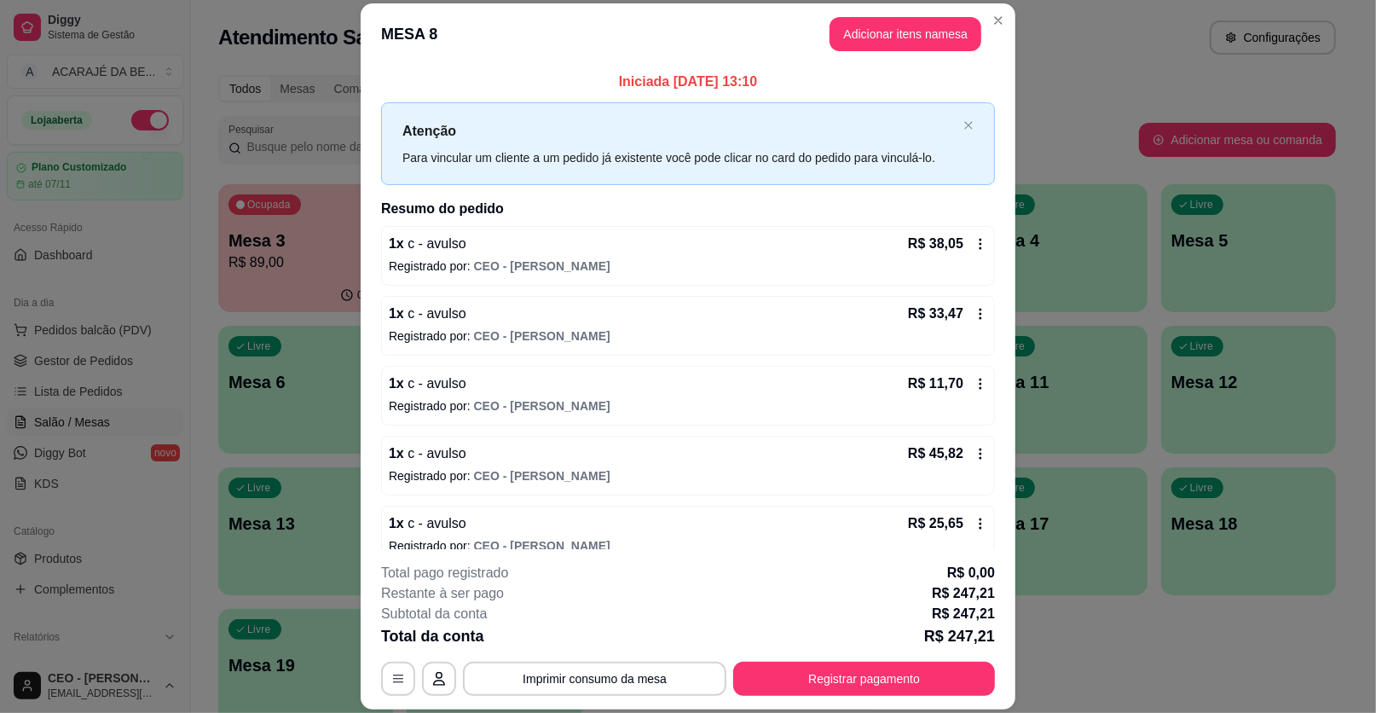
click at [896, 31] on button "Adicionar itens na mesa" at bounding box center [906, 34] width 152 height 34
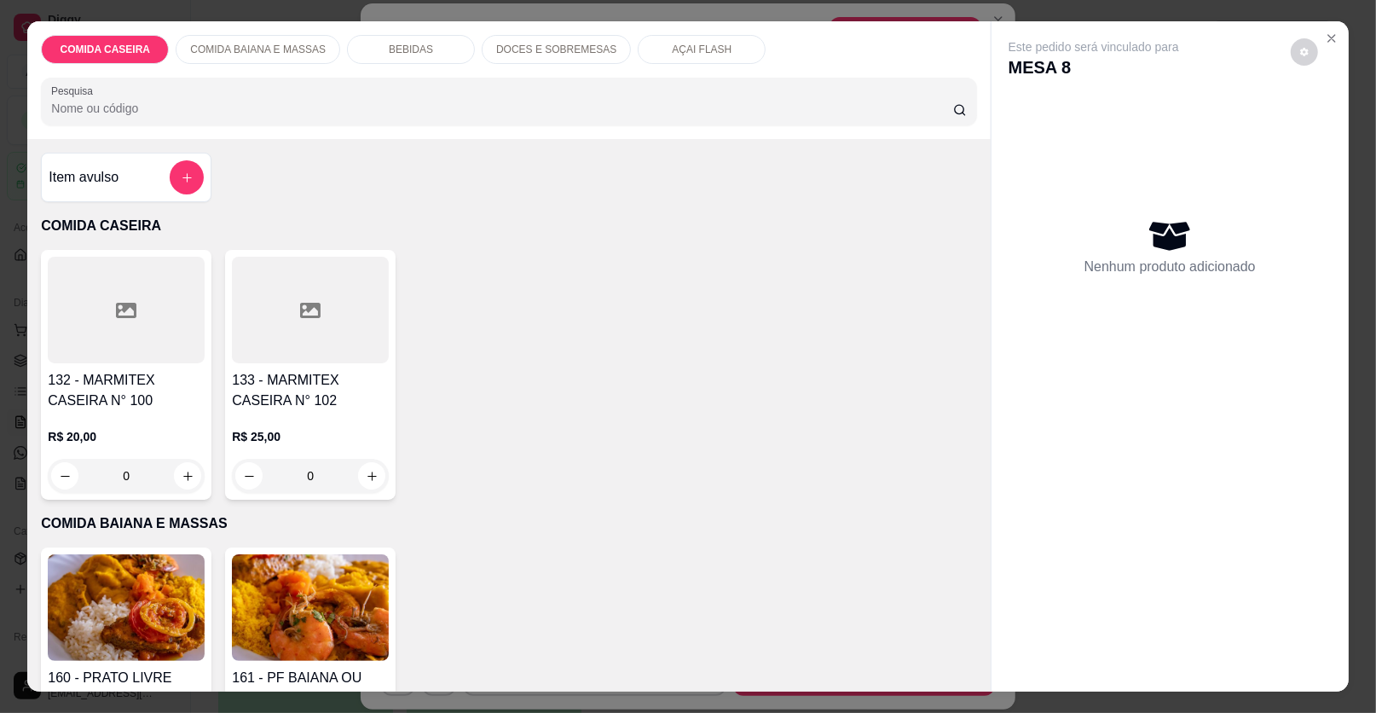
click at [437, 44] on div "BEBIDAS" at bounding box center [411, 49] width 128 height 29
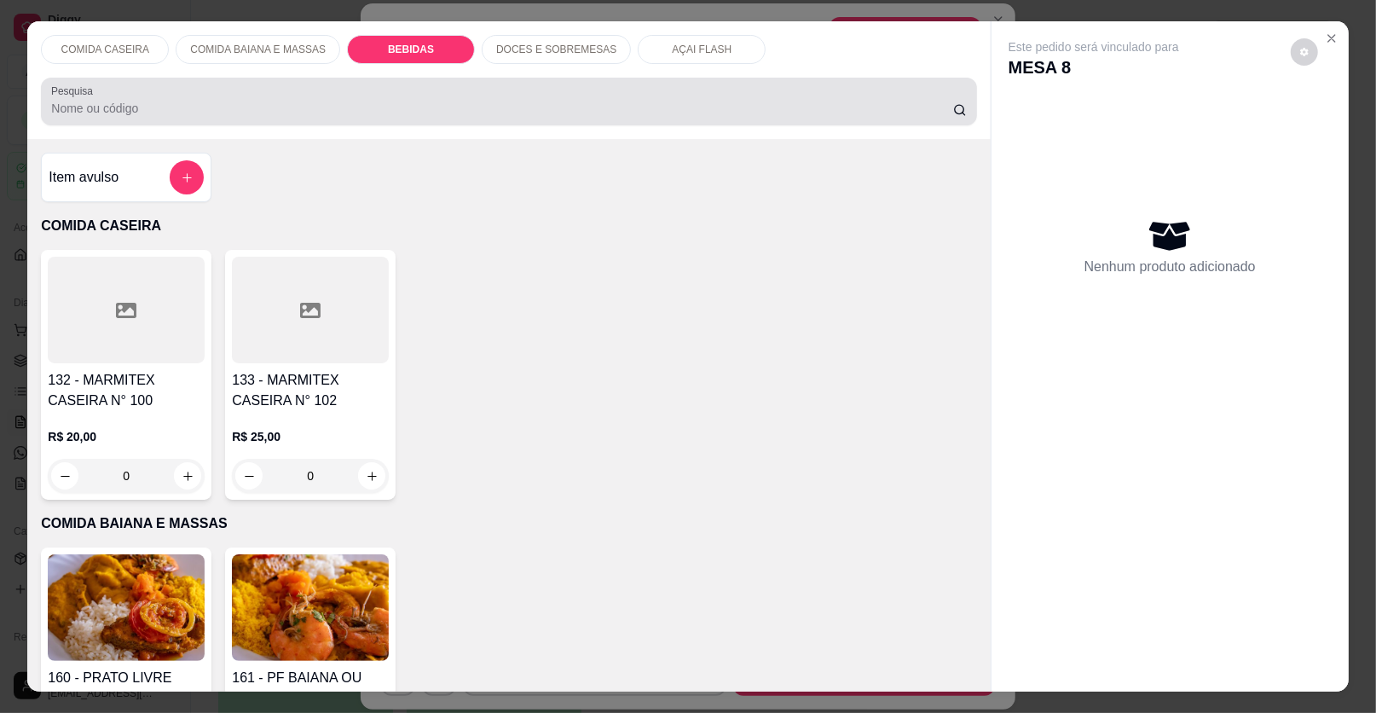
scroll to position [32, 0]
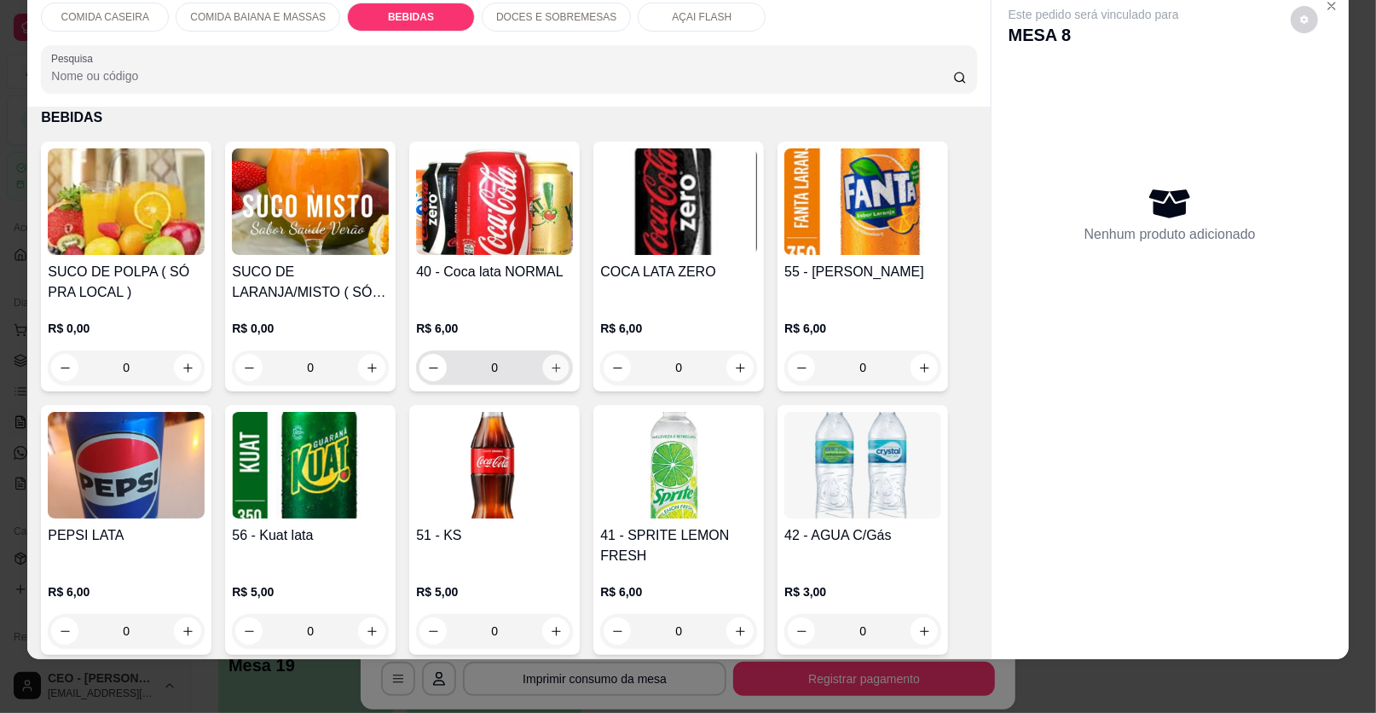
click at [560, 361] on button "increase-product-quantity" at bounding box center [556, 368] width 26 height 26
type input "1"
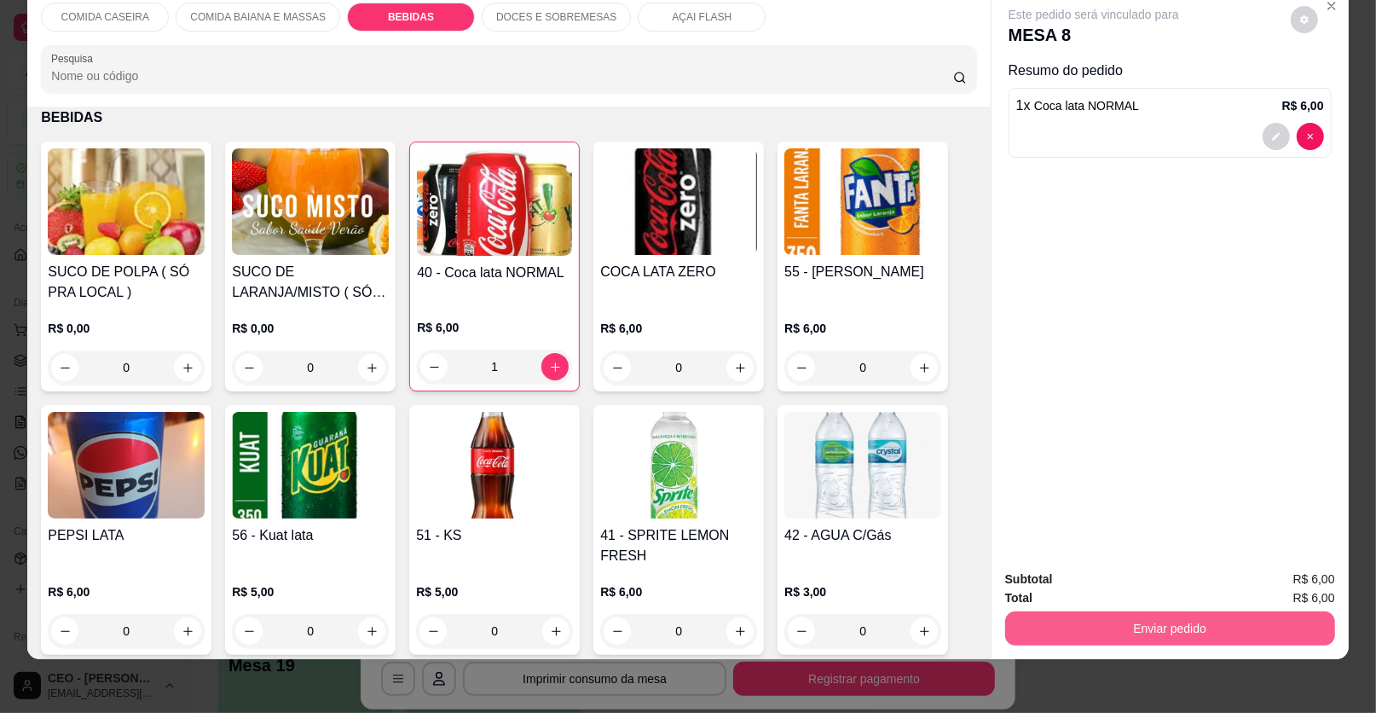
click at [1142, 618] on button "Enviar pedido" at bounding box center [1170, 628] width 330 height 34
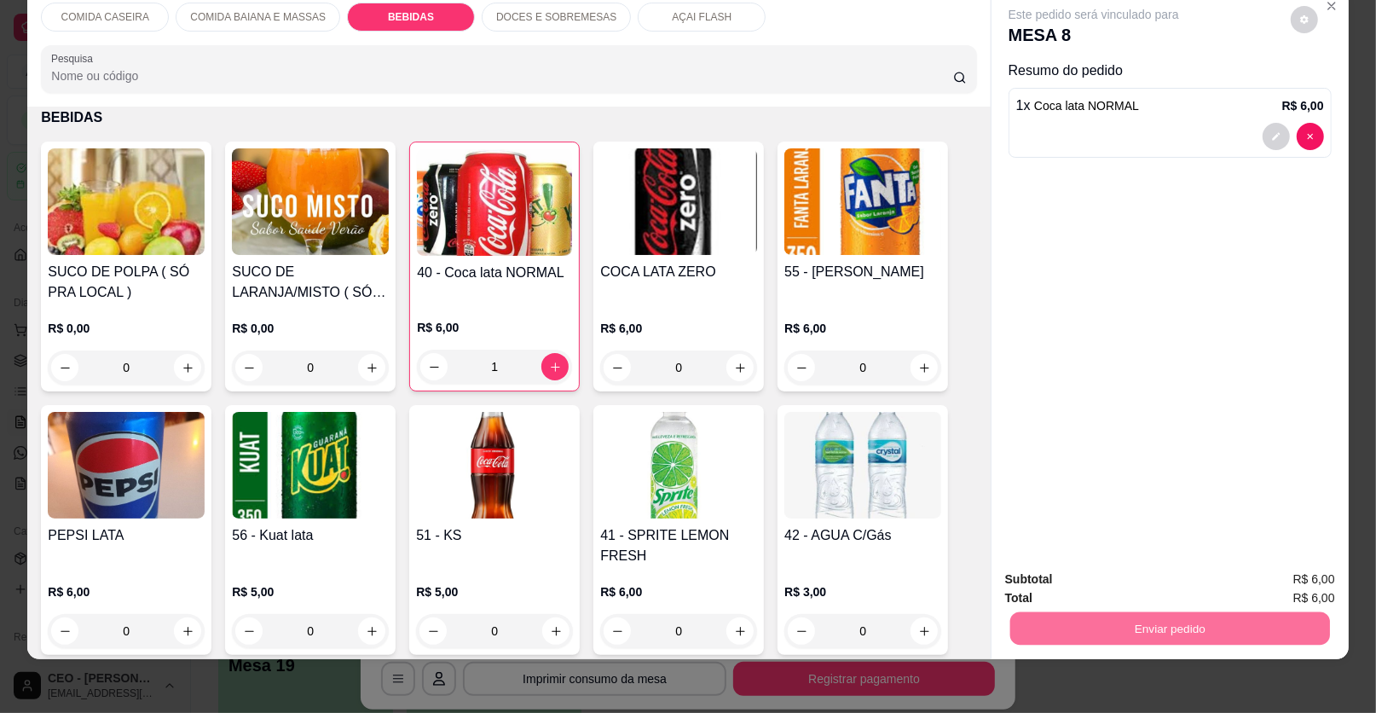
click at [1288, 593] on button "Enviar pedido" at bounding box center [1290, 586] width 96 height 32
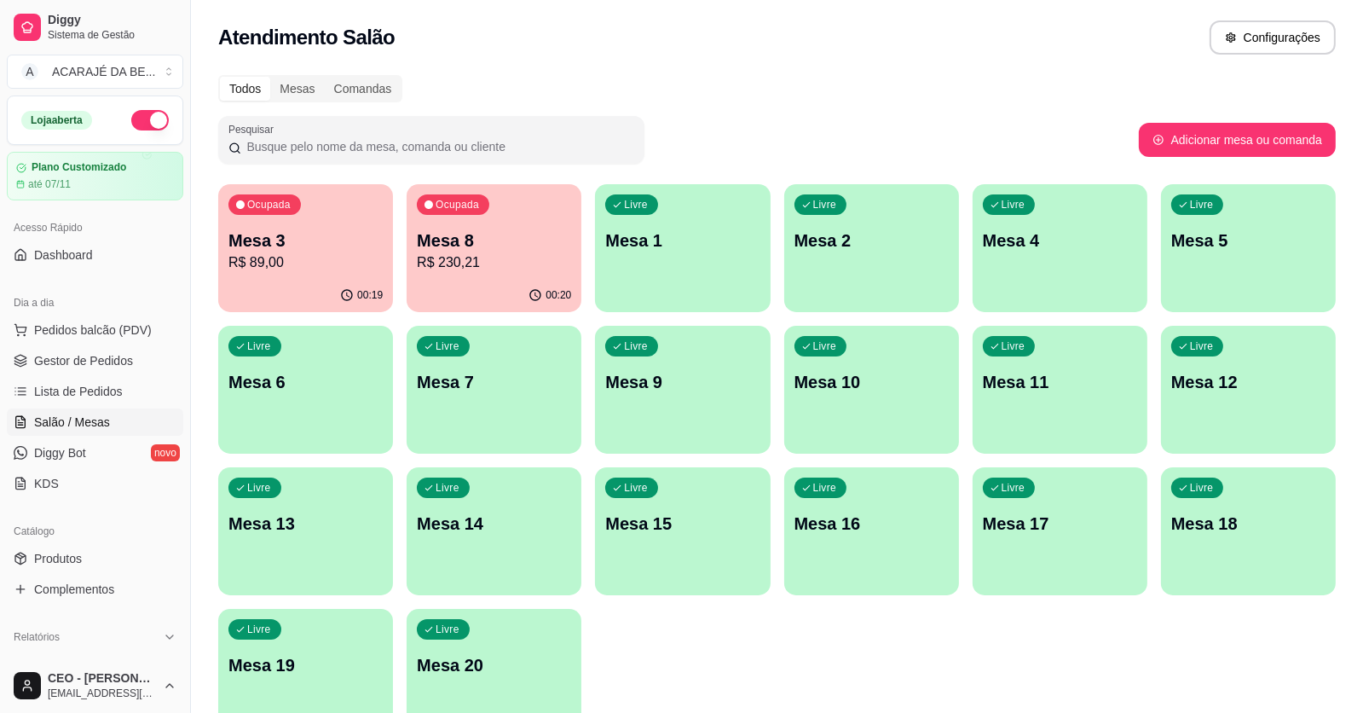
click at [1009, 666] on div "Ocupada Mesa 3 R$ 89,00 00:19 Ocupada Mesa 8 R$ 230,21 00:20 Livre Mesa 1 Livre…" at bounding box center [777, 460] width 1118 height 553
click at [573, 284] on div "00:20" at bounding box center [494, 295] width 175 height 33
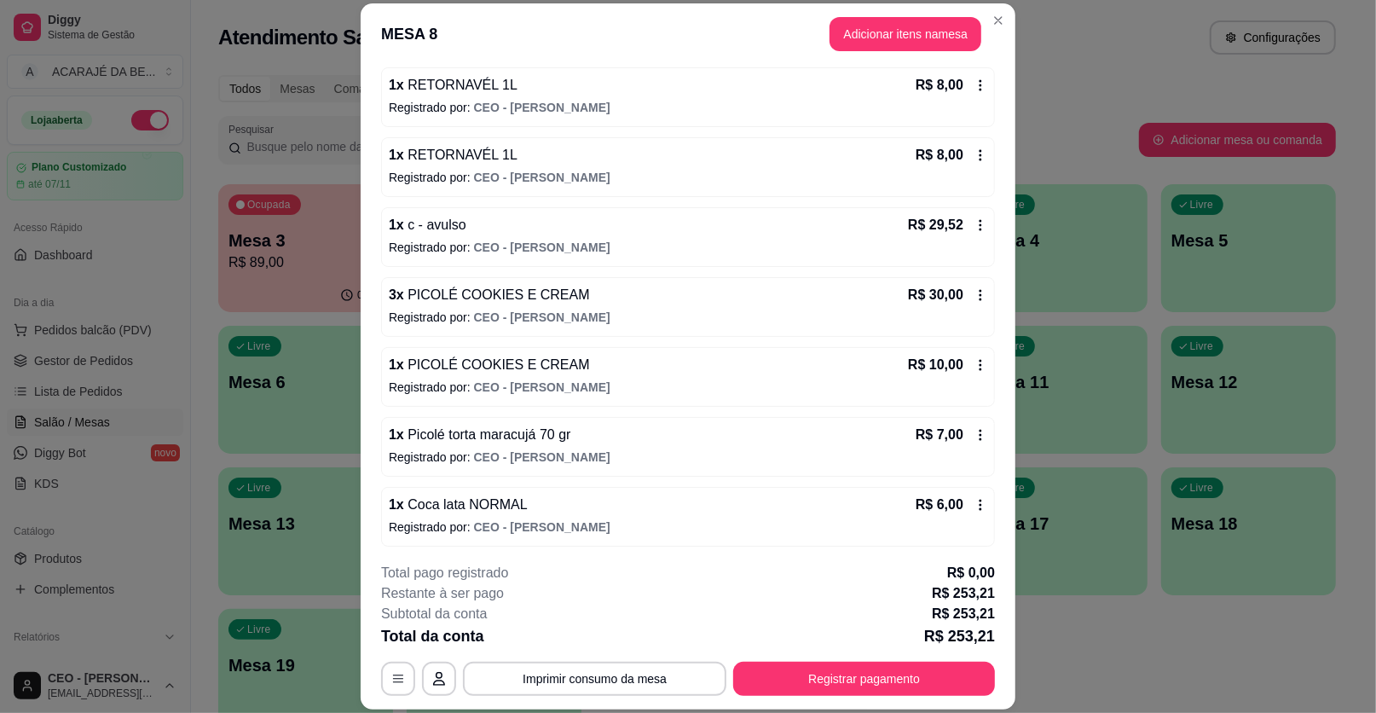
scroll to position [0, 0]
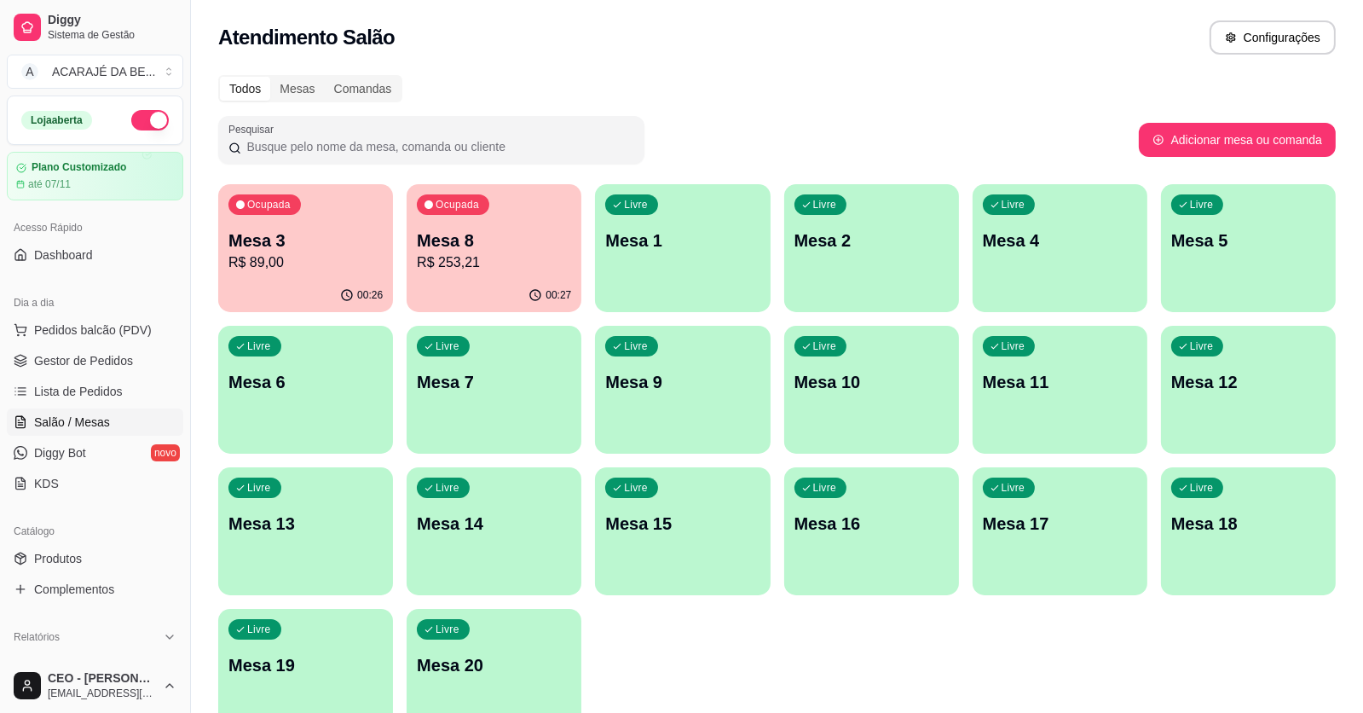
click at [242, 236] on p "Mesa 3" at bounding box center [306, 241] width 154 height 24
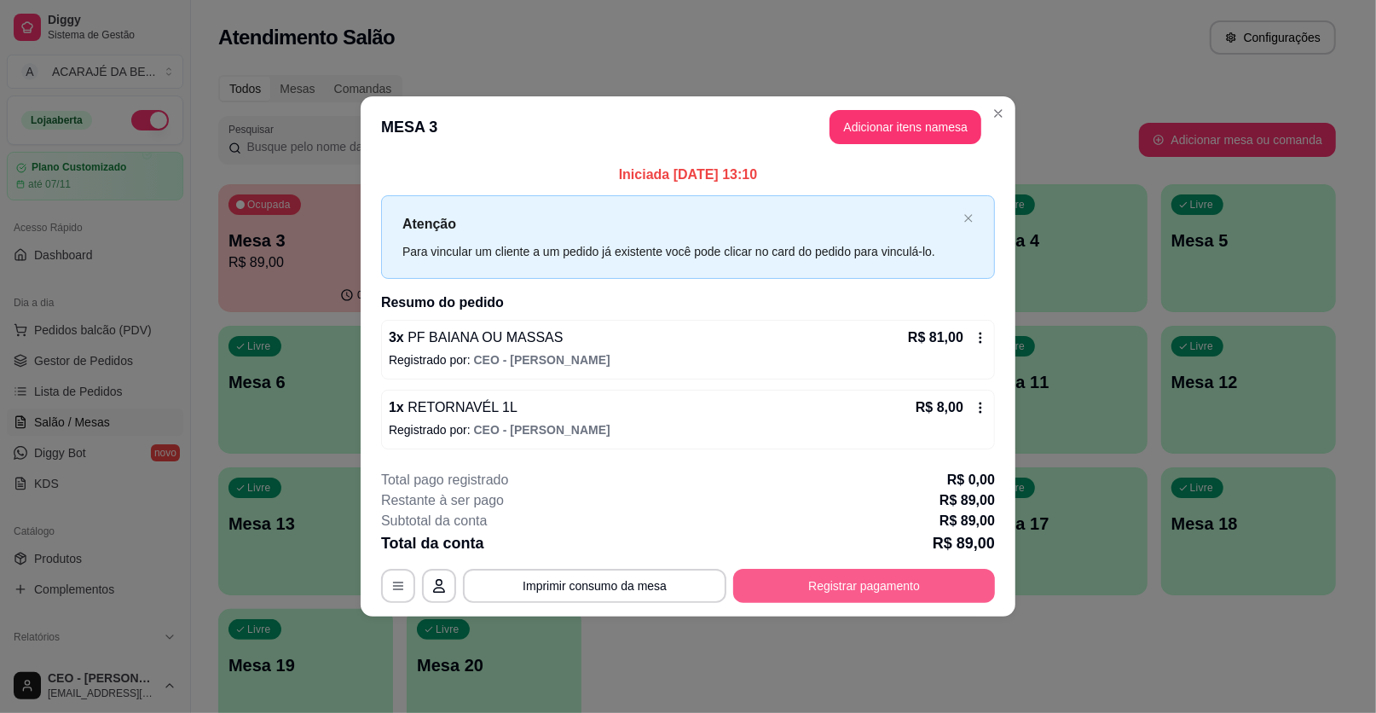
click at [881, 589] on button "Registrar pagamento" at bounding box center [864, 586] width 262 height 34
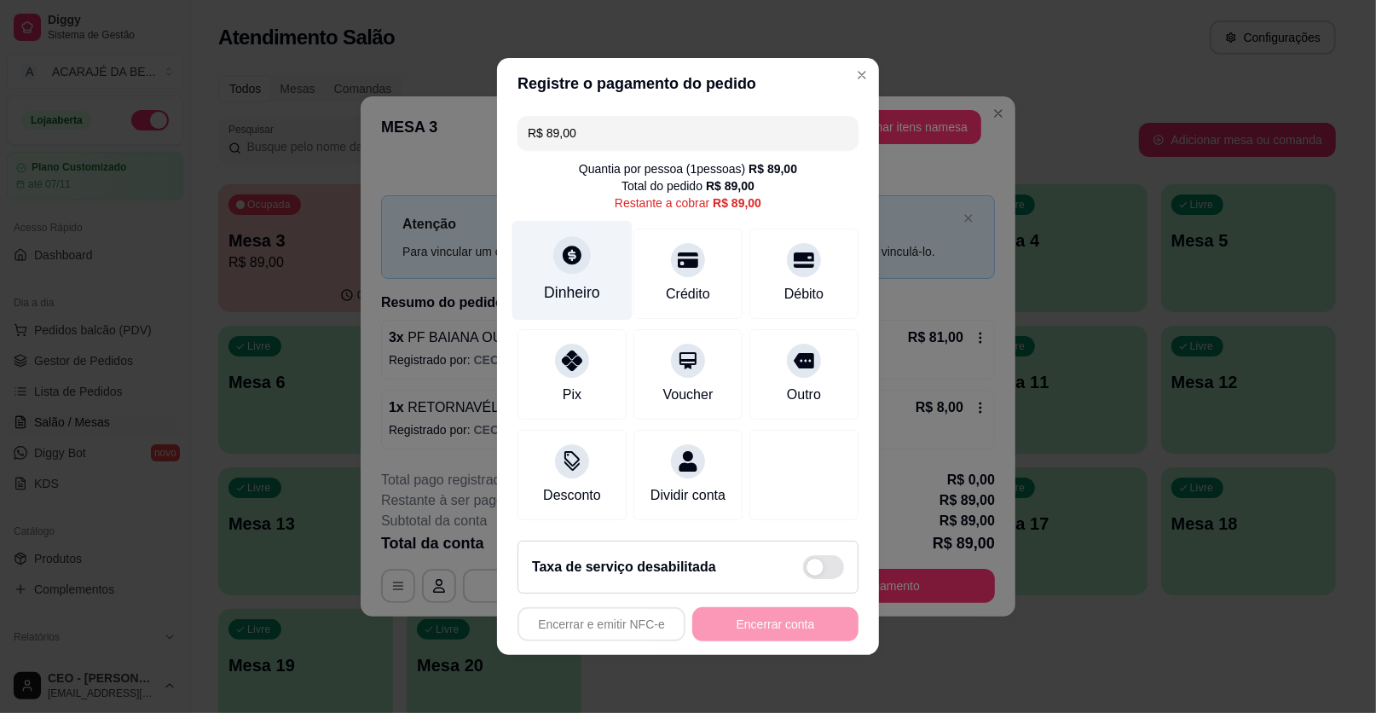
click at [546, 253] on div "Dinheiro" at bounding box center [572, 271] width 120 height 100
click at [637, 131] on input "R$ 89,00" at bounding box center [688, 133] width 321 height 34
click at [566, 304] on div "Dinheiro" at bounding box center [572, 292] width 56 height 22
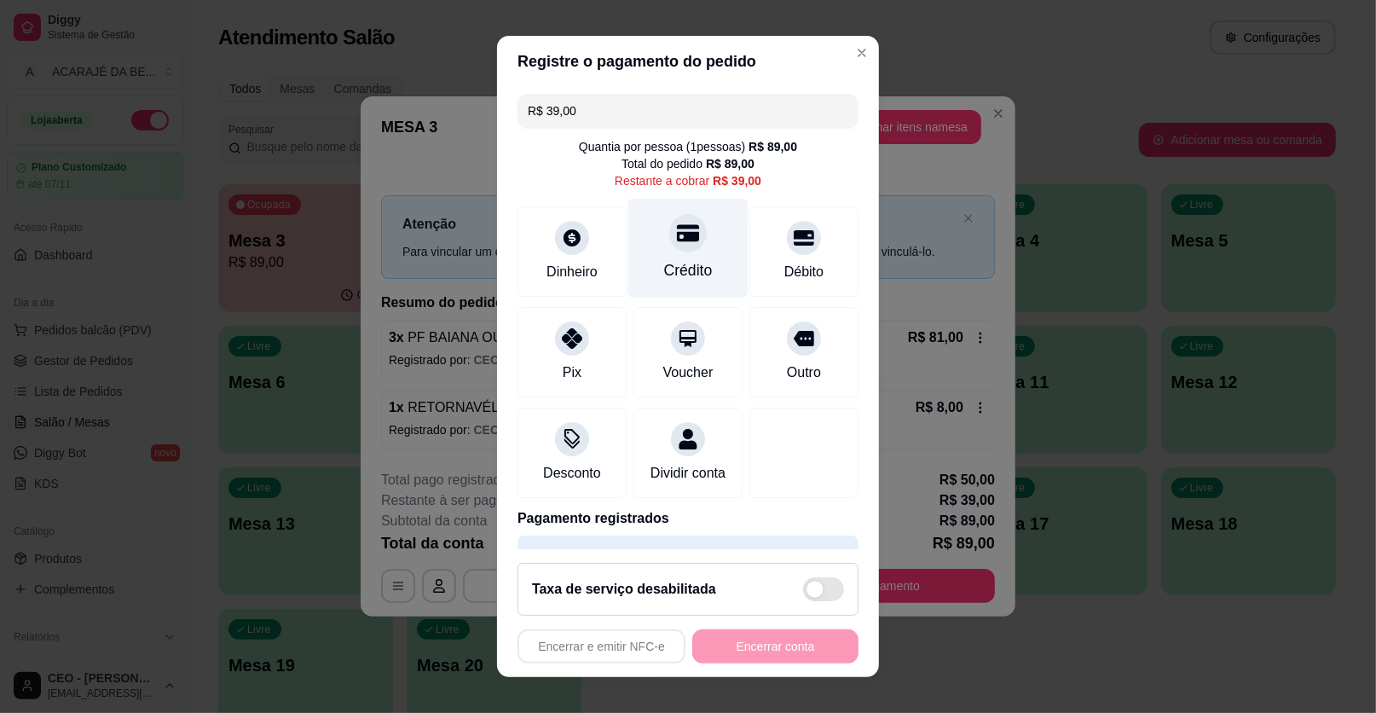
click at [654, 252] on div "Crédito" at bounding box center [688, 249] width 120 height 100
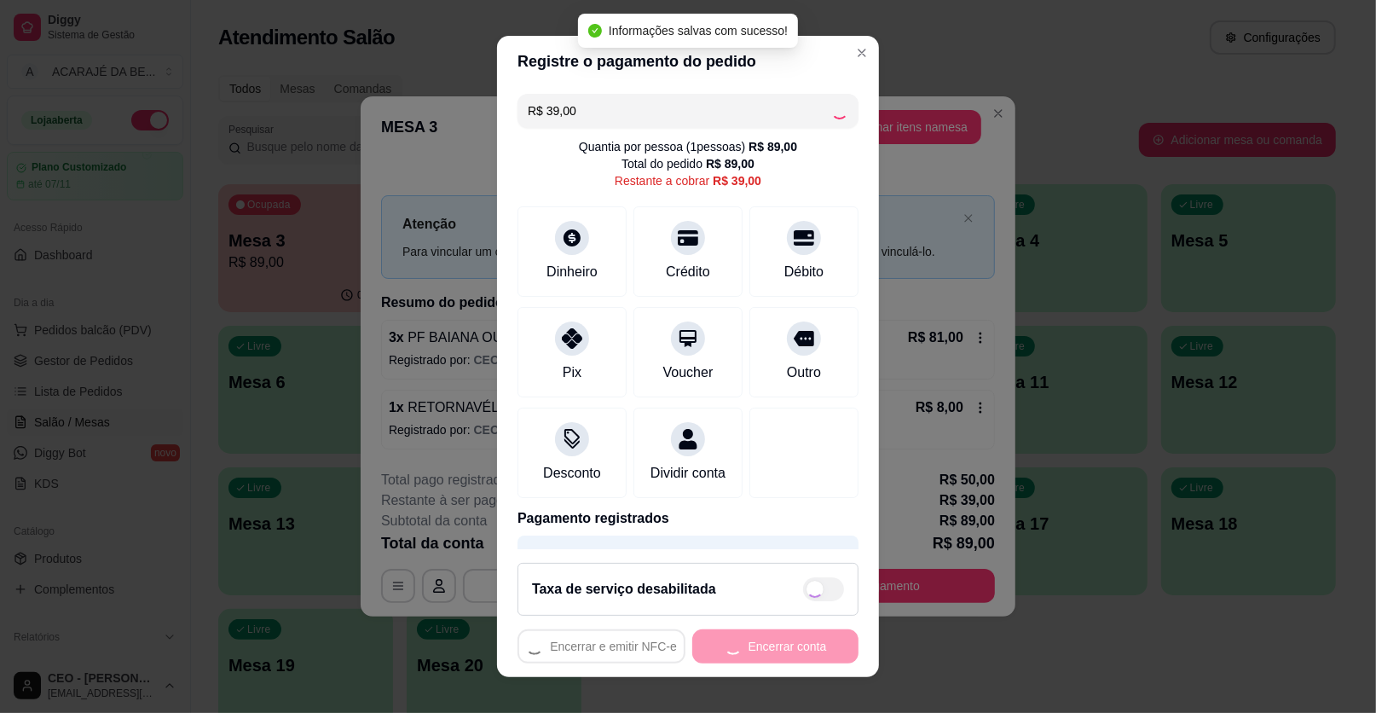
type input "R$ 0,00"
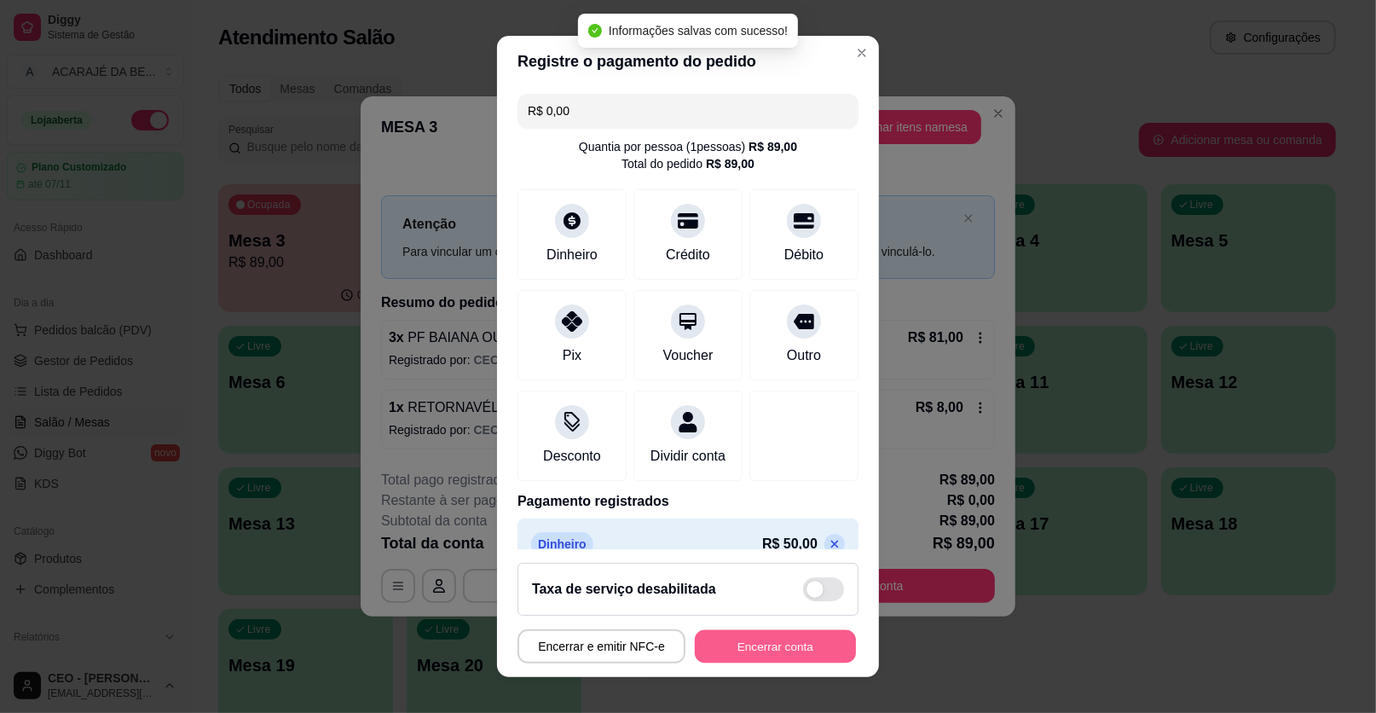
click at [767, 648] on button "Encerrar conta" at bounding box center [775, 646] width 161 height 33
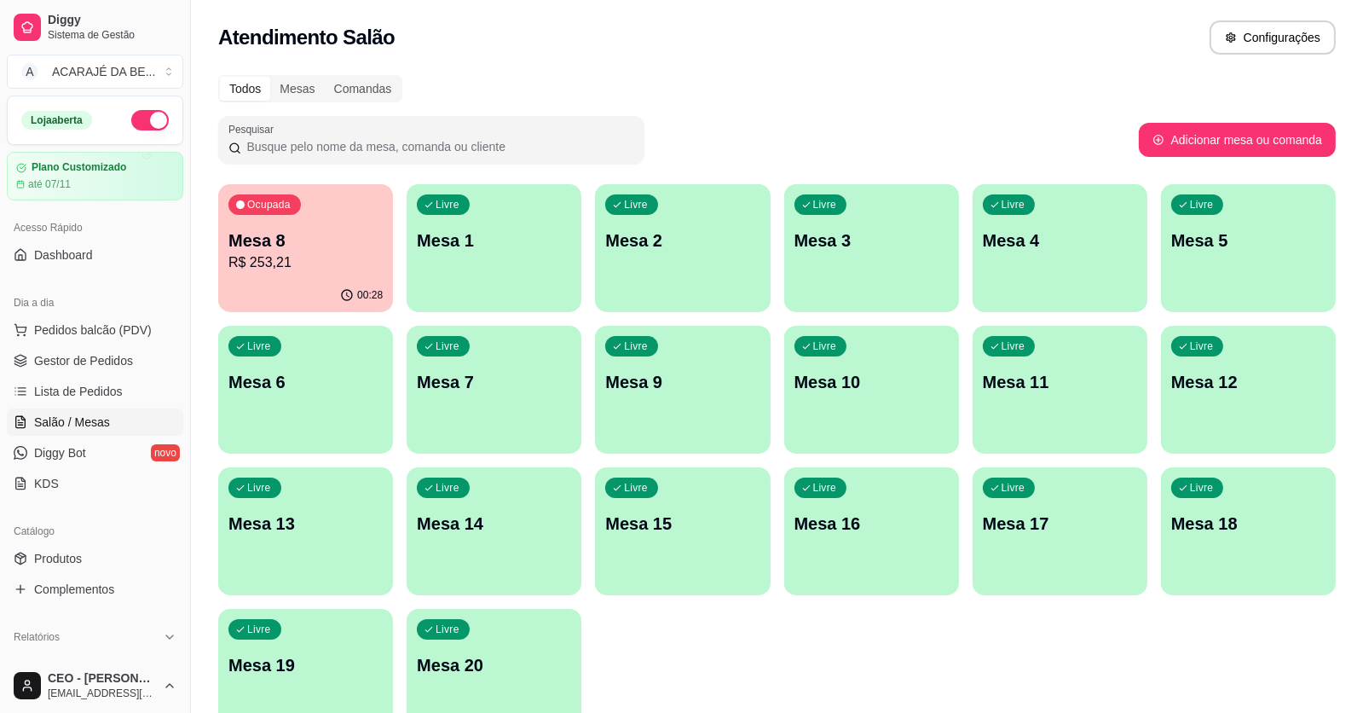
click at [333, 217] on div "Ocupada Mesa 8 R$ 253,21" at bounding box center [305, 231] width 175 height 95
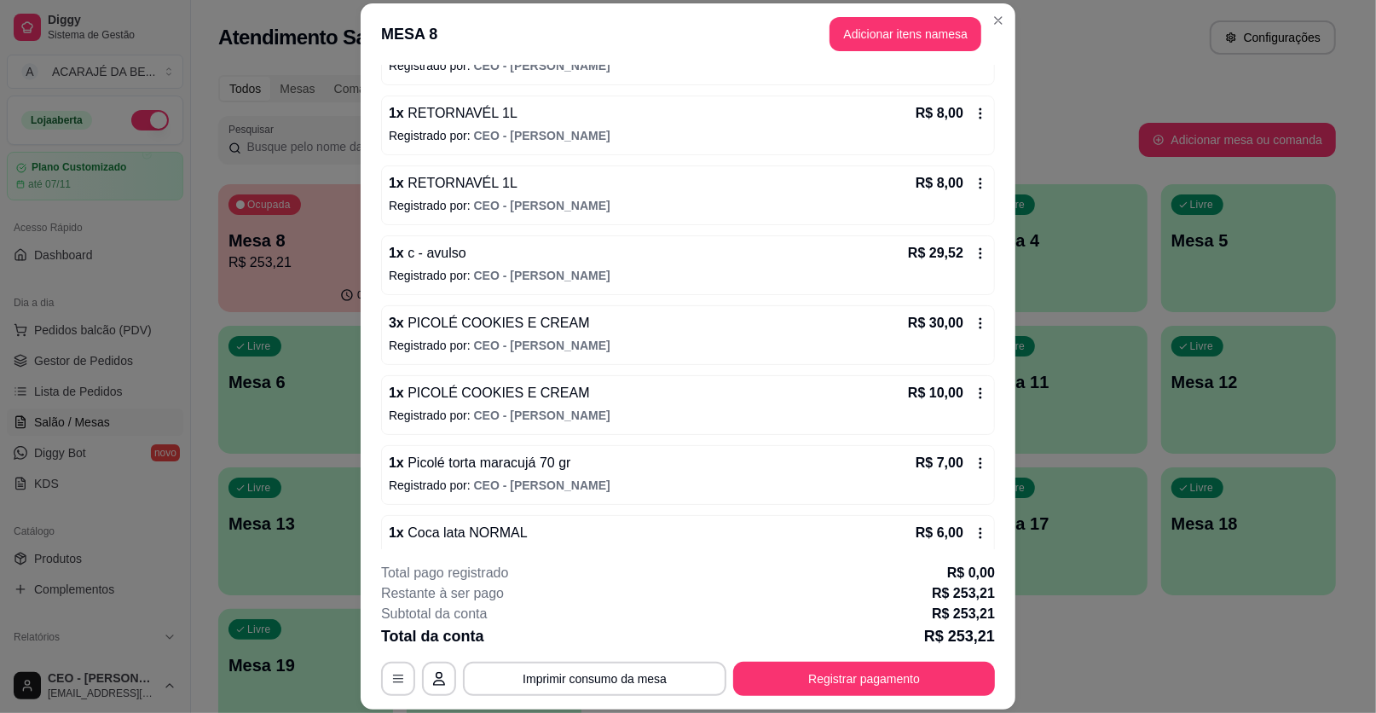
scroll to position [508, 0]
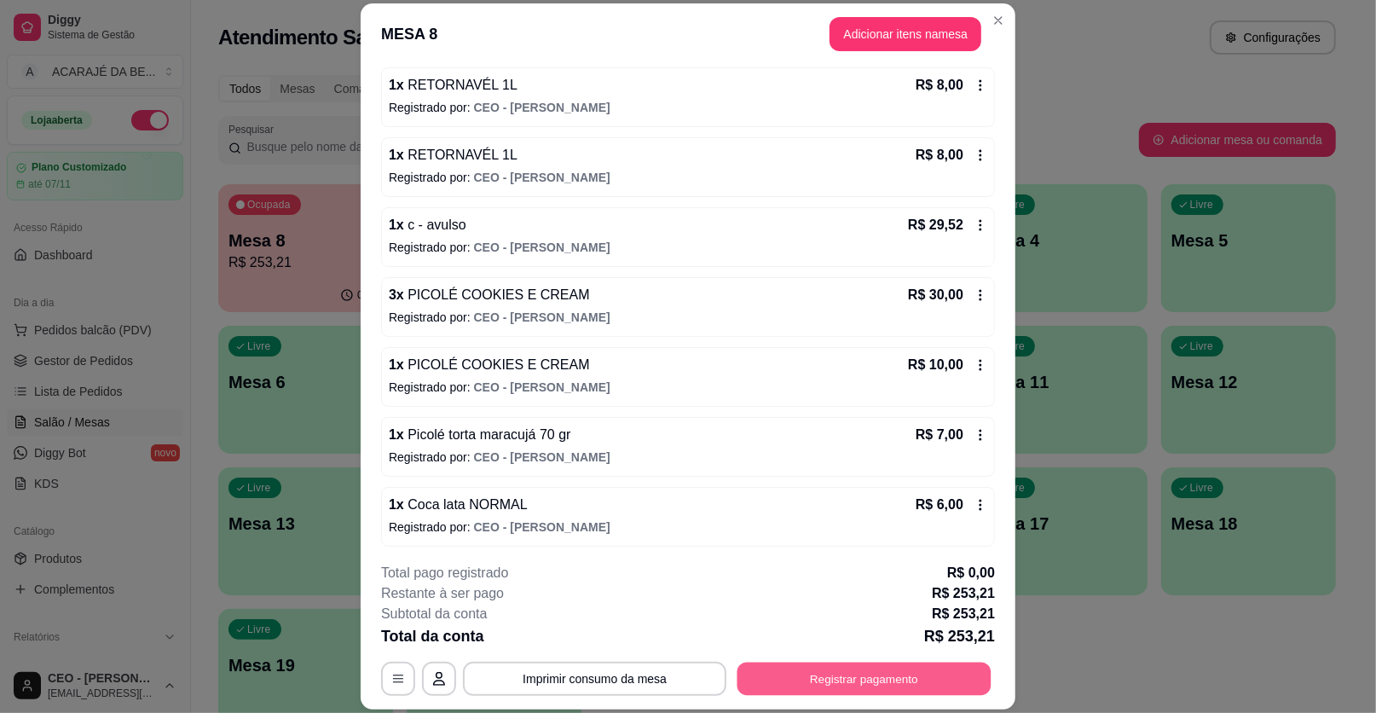
click at [842, 675] on button "Registrar pagamento" at bounding box center [865, 678] width 254 height 33
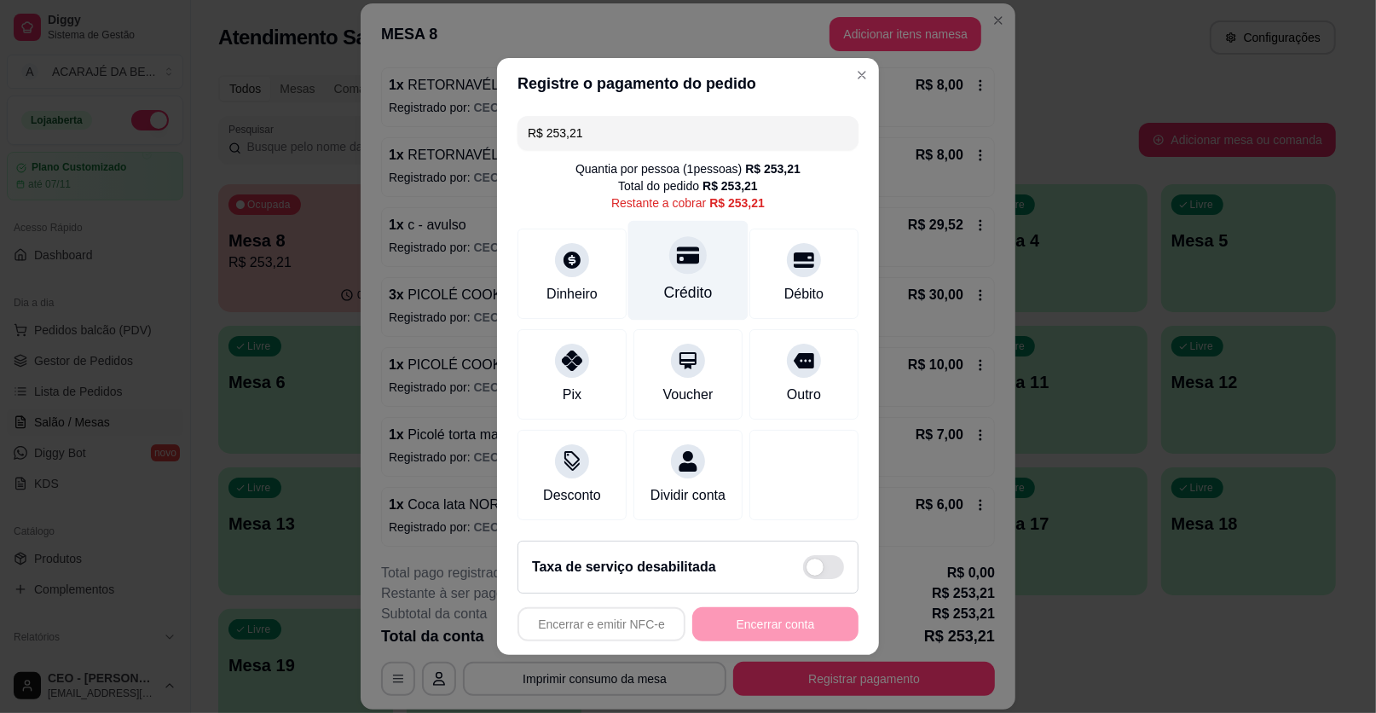
click at [677, 277] on div "Crédito" at bounding box center [688, 271] width 120 height 100
type input "R$ 0,00"
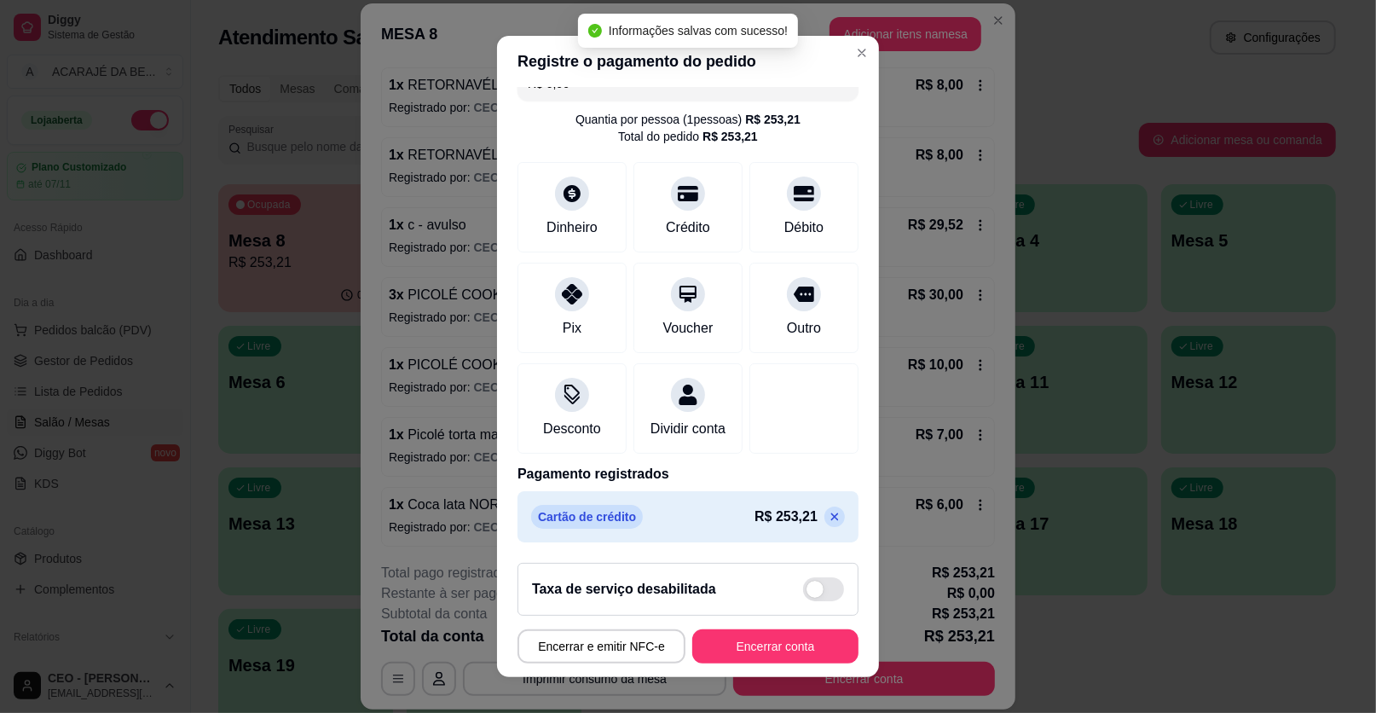
scroll to position [45, 0]
click at [790, 652] on button "Encerrar conta" at bounding box center [775, 646] width 161 height 33
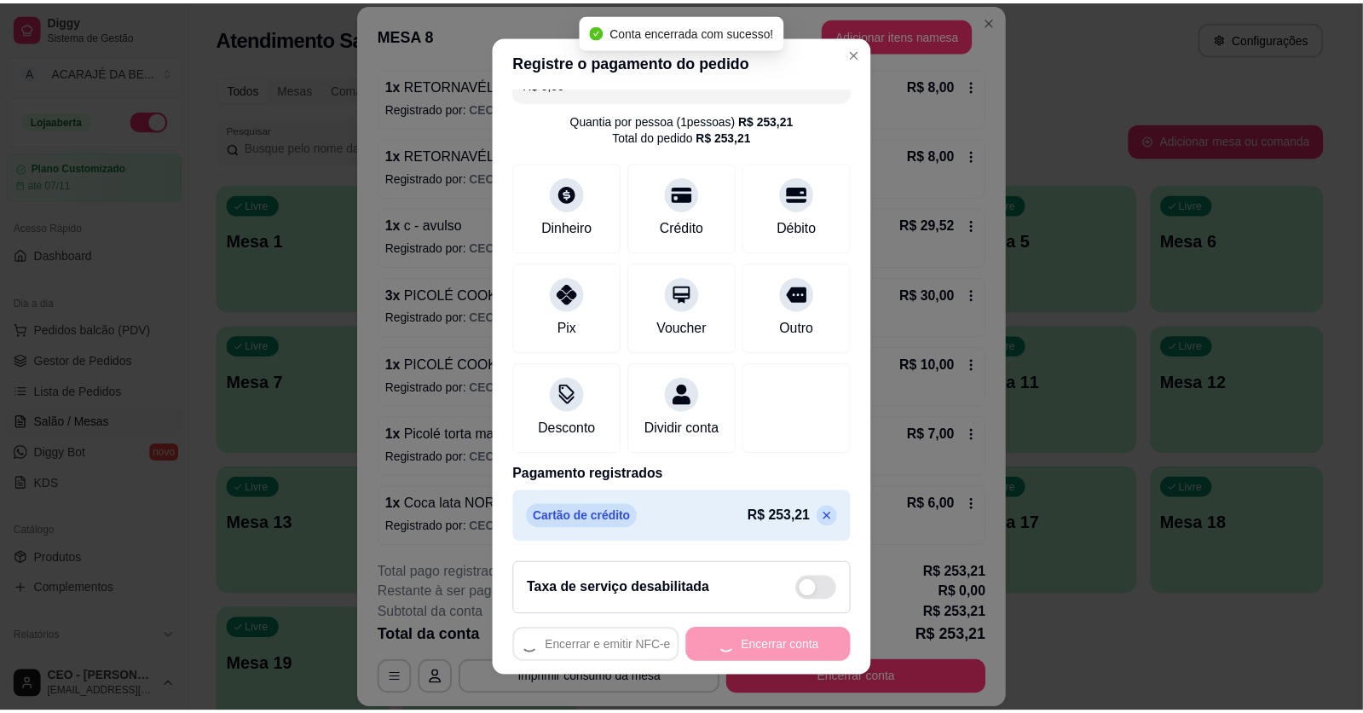
scroll to position [0, 0]
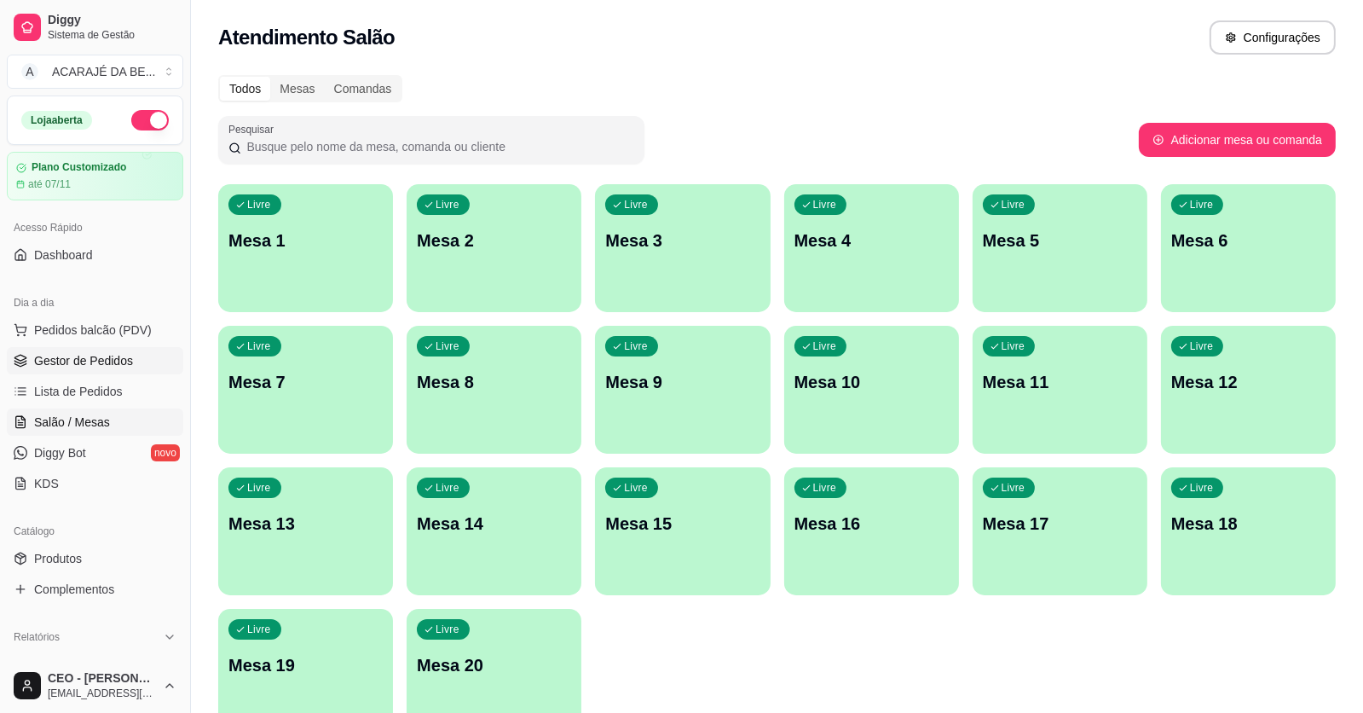
click at [109, 362] on span "Gestor de Pedidos" at bounding box center [83, 360] width 99 height 17
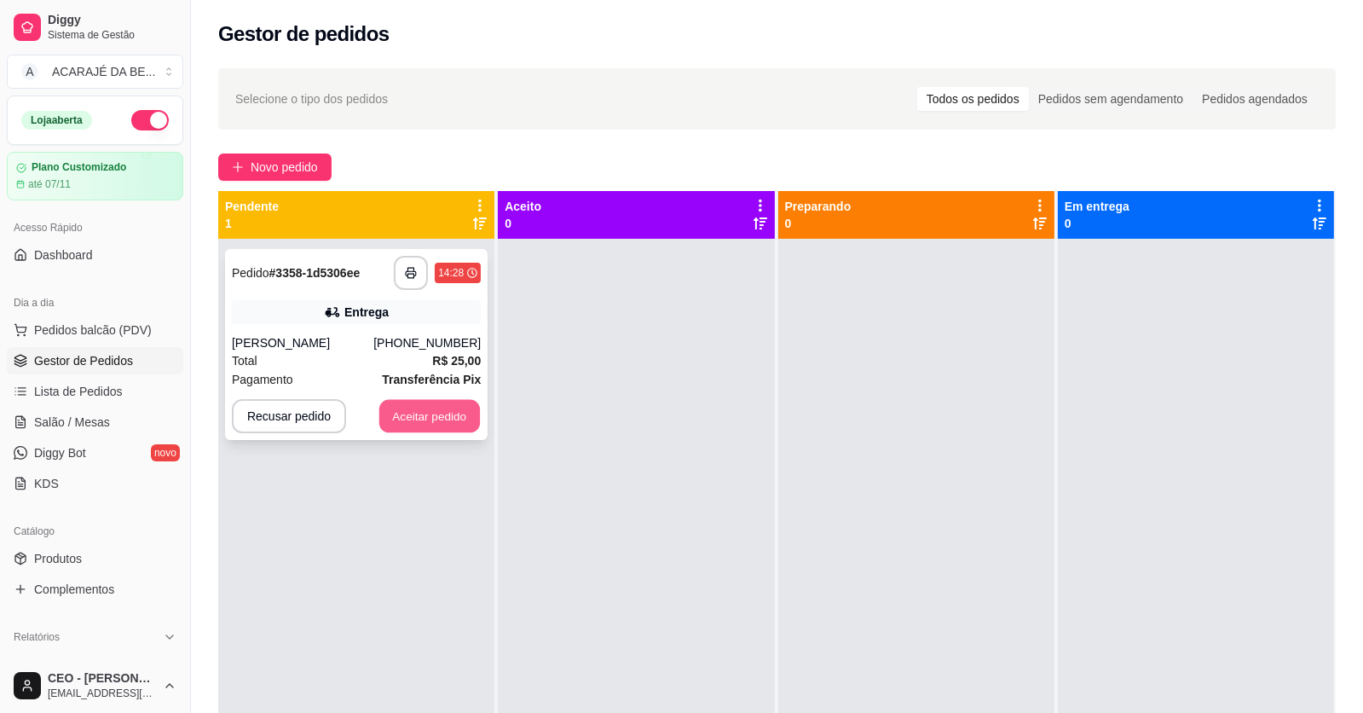
click at [423, 410] on button "Aceitar pedido" at bounding box center [429, 416] width 101 height 33
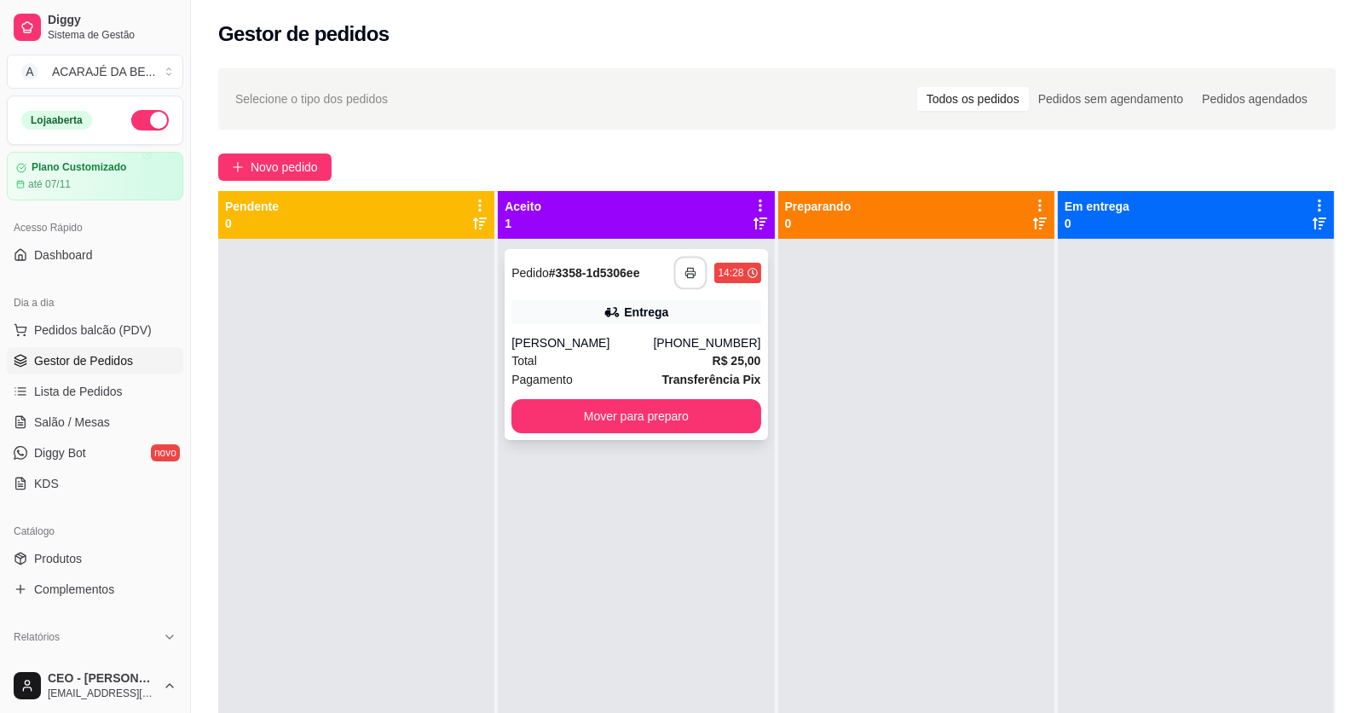
click at [674, 278] on button "button" at bounding box center [690, 273] width 33 height 33
click at [645, 403] on button "Mover para preparo" at bounding box center [636, 416] width 249 height 34
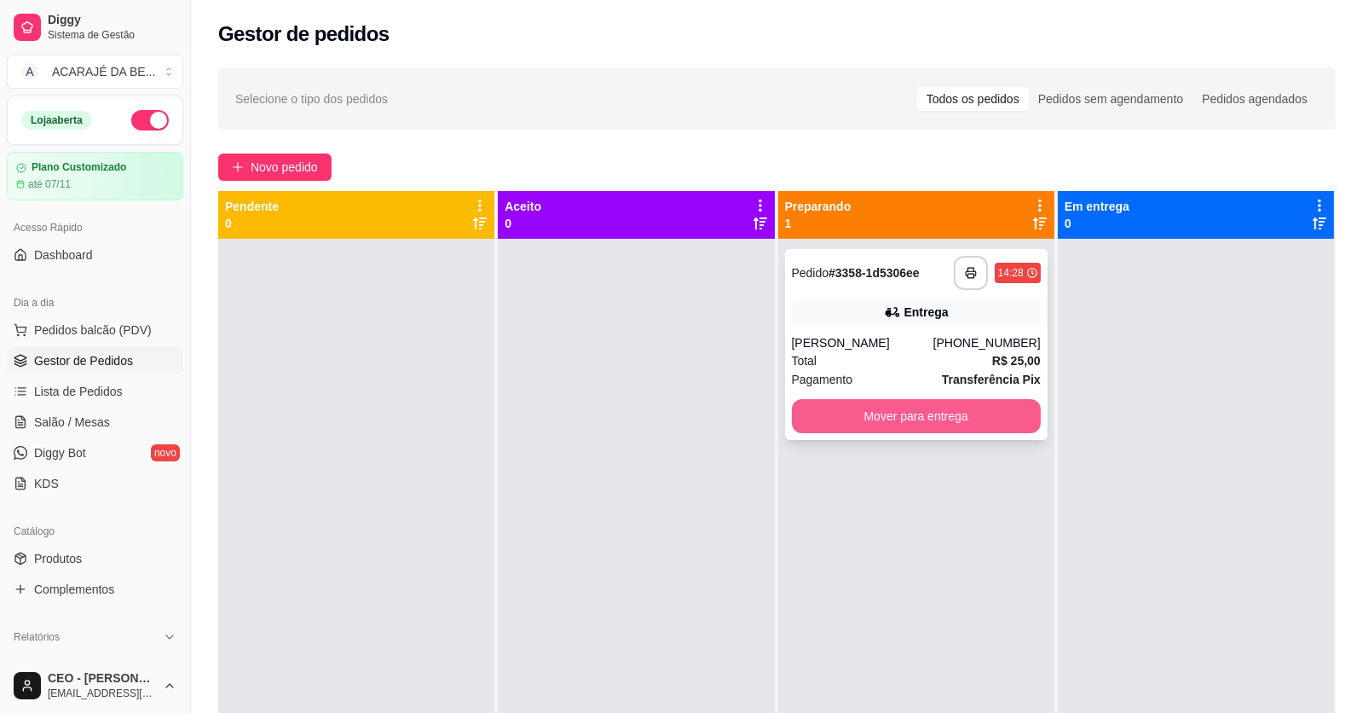
click at [900, 411] on button "Mover para entrega" at bounding box center [916, 416] width 249 height 34
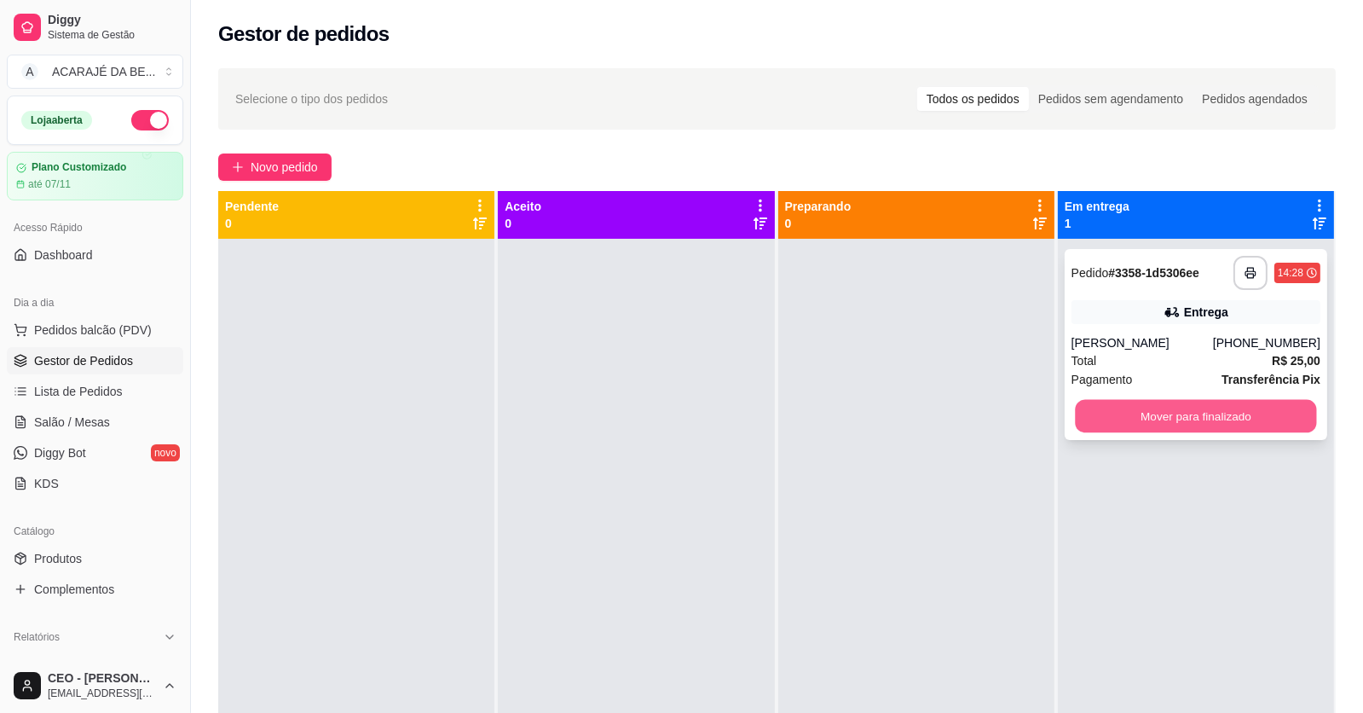
click at [1180, 412] on button "Mover para finalizado" at bounding box center [1195, 416] width 241 height 33
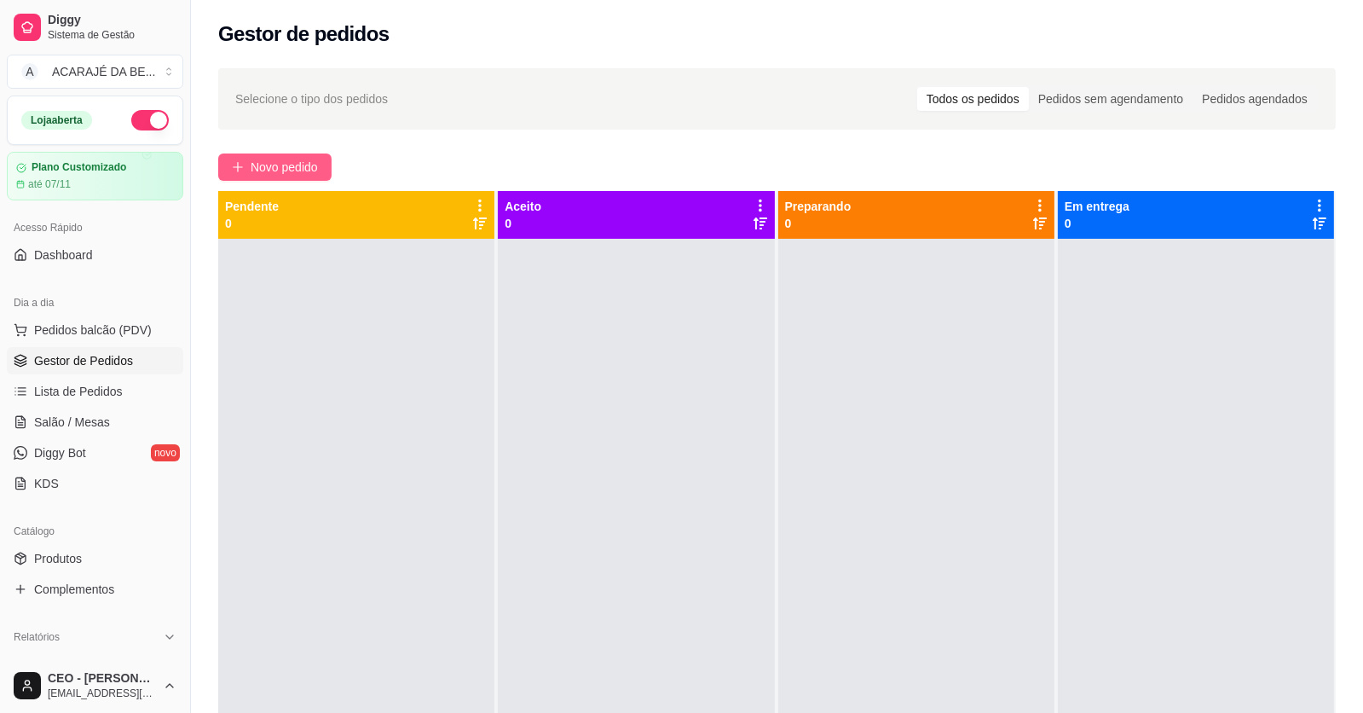
click at [298, 168] on span "Novo pedido" at bounding box center [284, 167] width 67 height 19
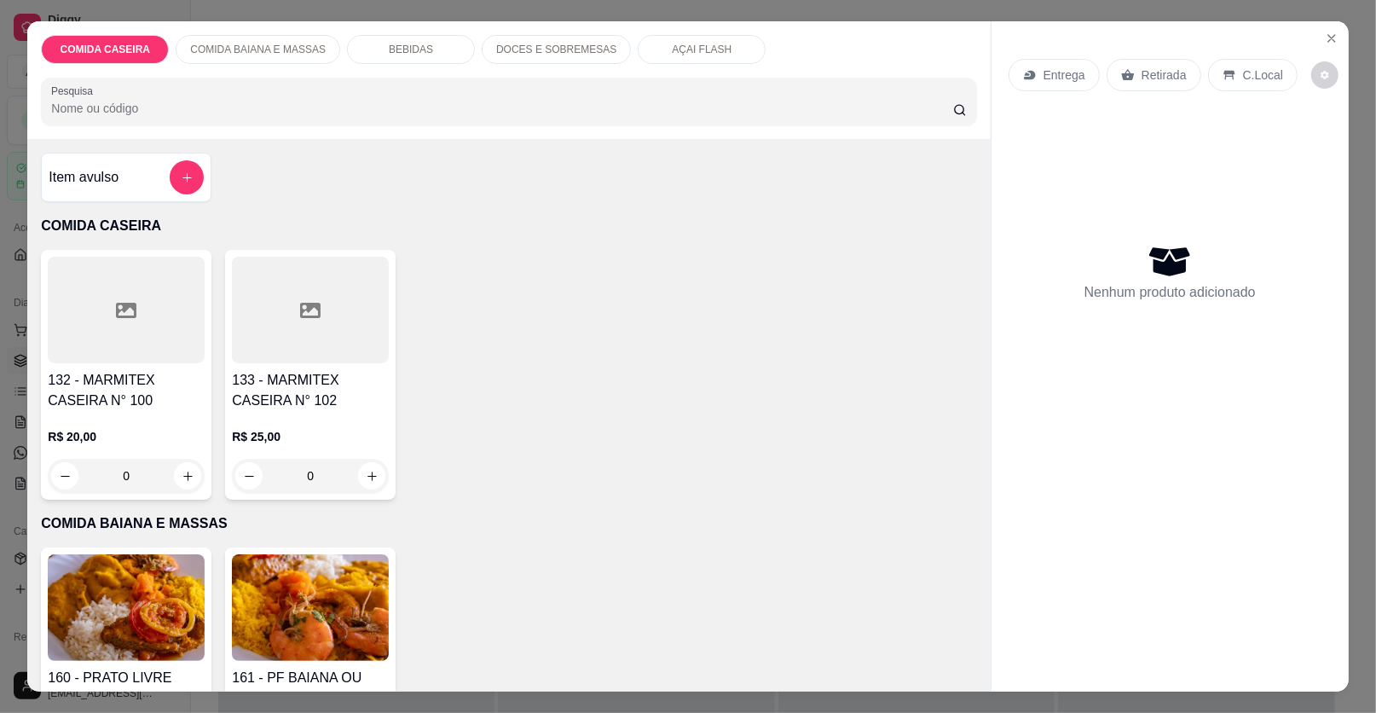
click at [153, 361] on div at bounding box center [126, 310] width 157 height 107
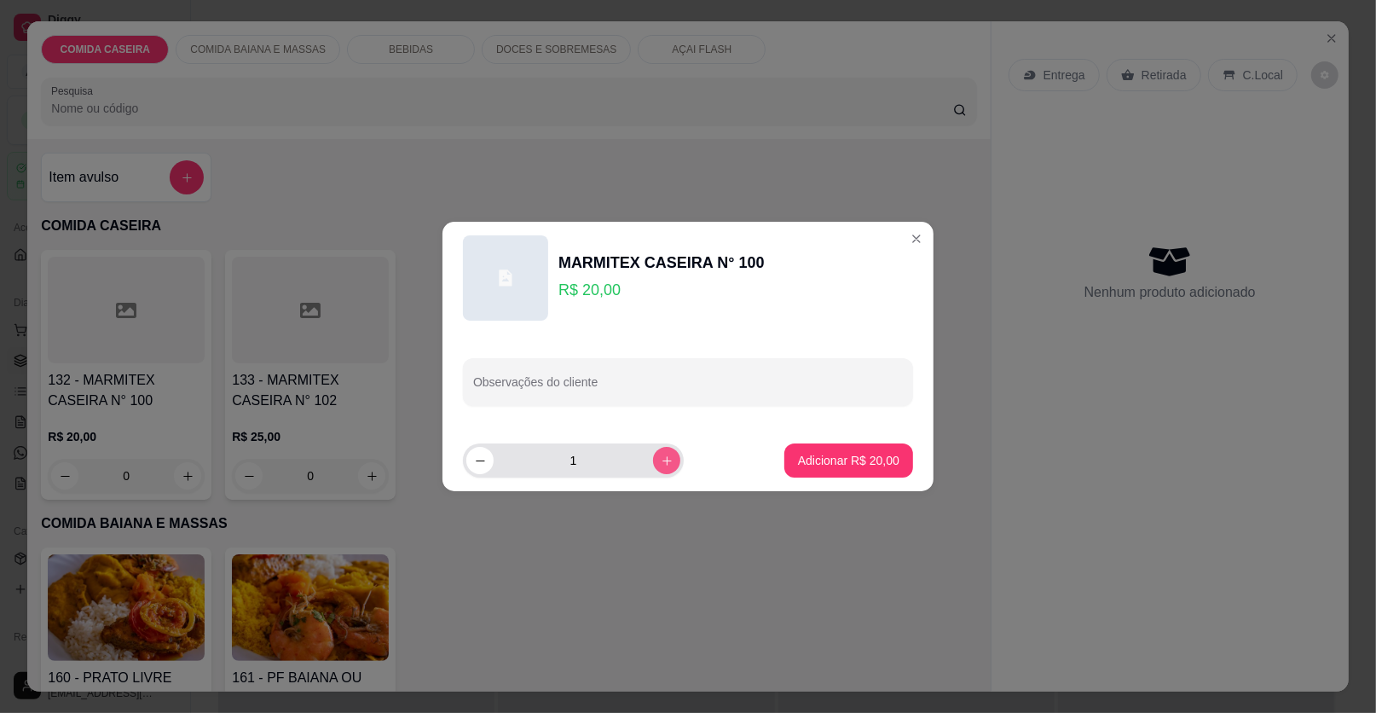
click at [661, 458] on icon "increase-product-quantity" at bounding box center [667, 460] width 13 height 13
click at [661, 459] on icon "increase-product-quantity" at bounding box center [667, 460] width 13 height 13
click at [467, 464] on button "decrease-product-quantity" at bounding box center [479, 460] width 26 height 26
type input "3"
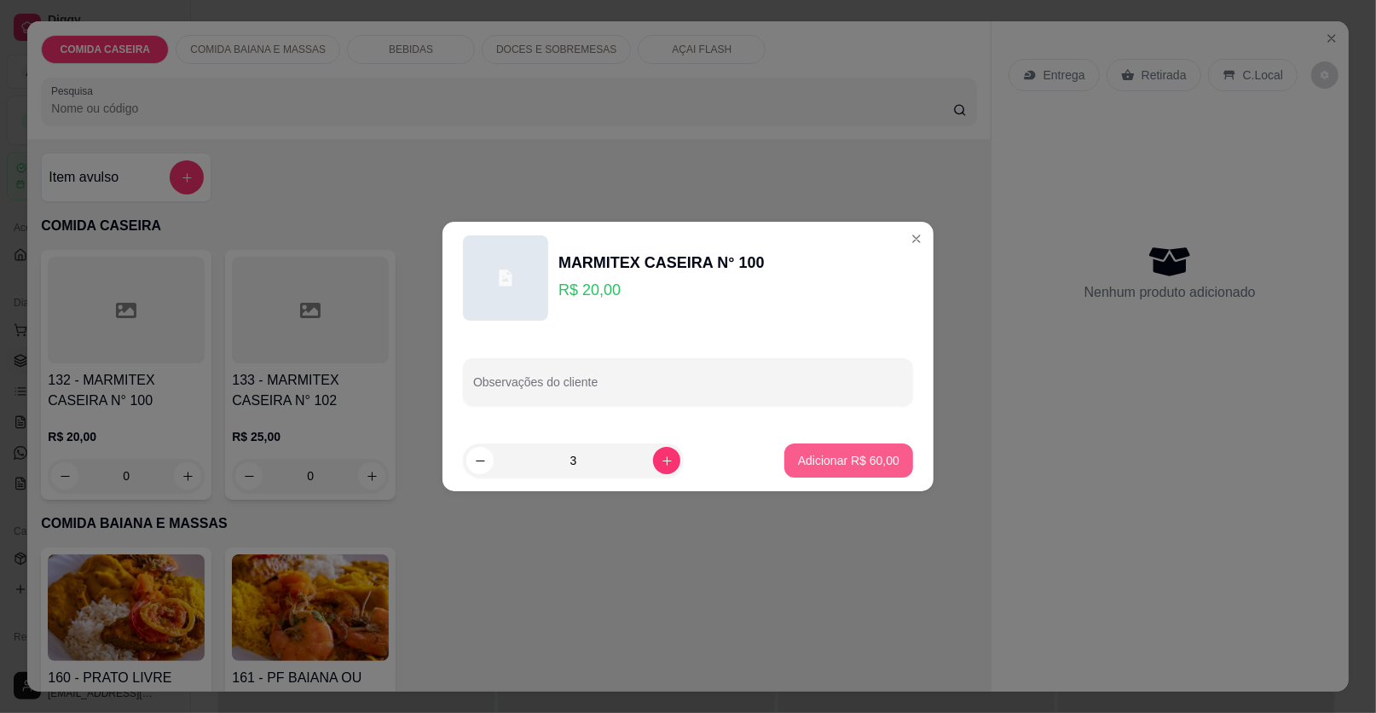
click at [816, 464] on p "Adicionar R$ 60,00" at bounding box center [848, 460] width 101 height 17
type input "3"
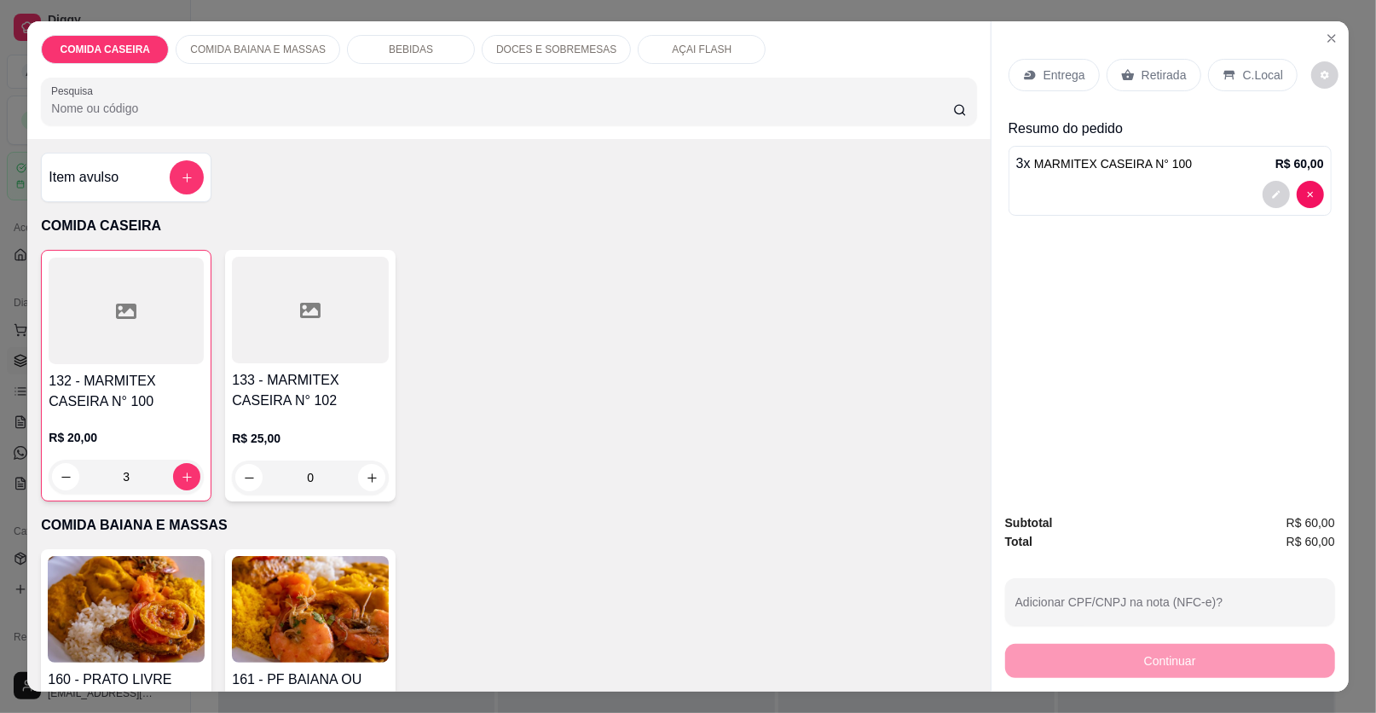
click at [1159, 74] on p "Retirada" at bounding box center [1164, 75] width 45 height 17
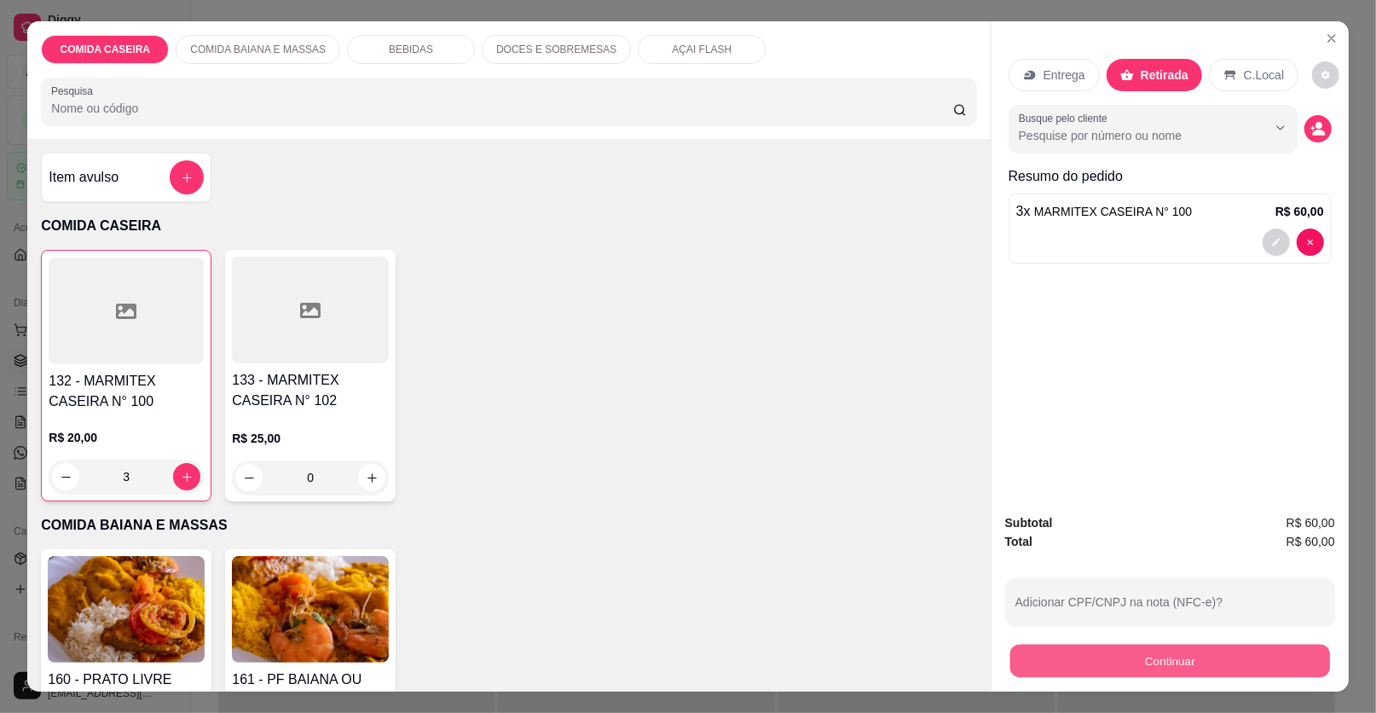
click at [1172, 657] on button "Continuar" at bounding box center [1170, 661] width 320 height 33
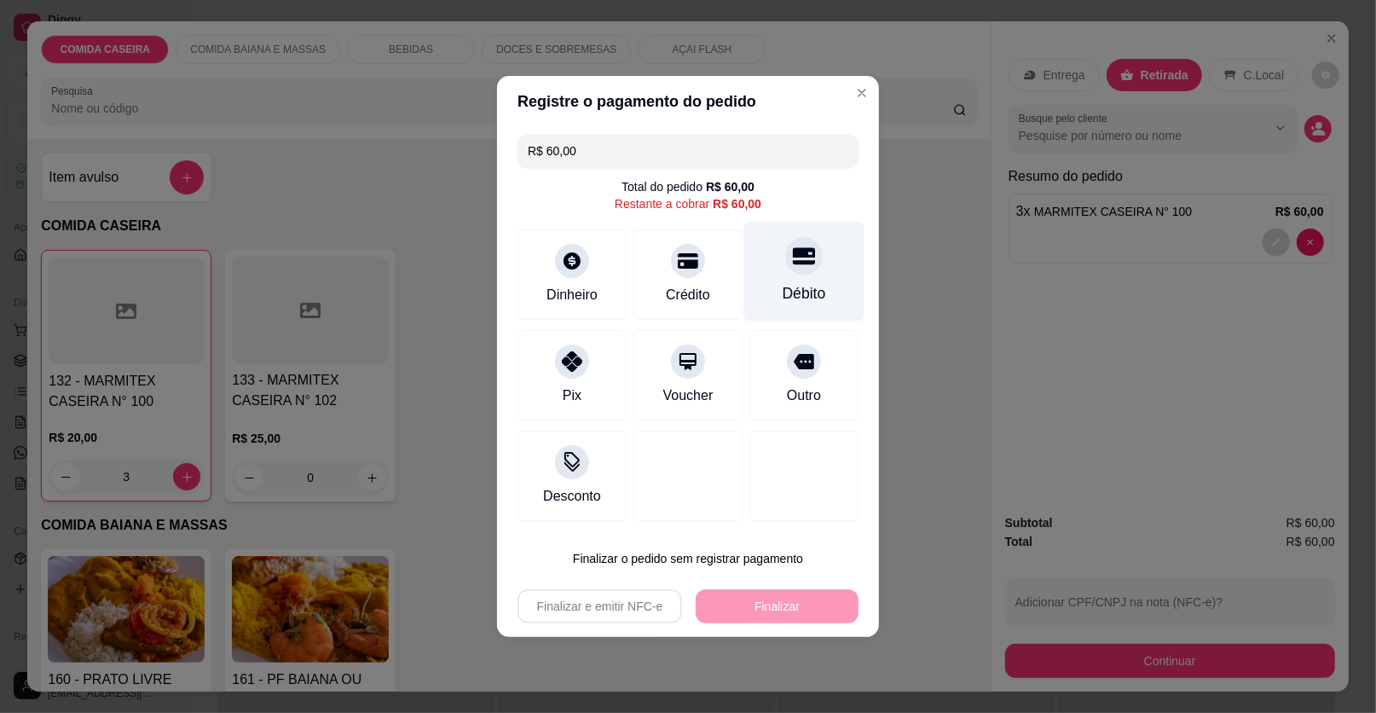
click at [764, 278] on div "Débito" at bounding box center [804, 272] width 120 height 100
type input "R$ 0,00"
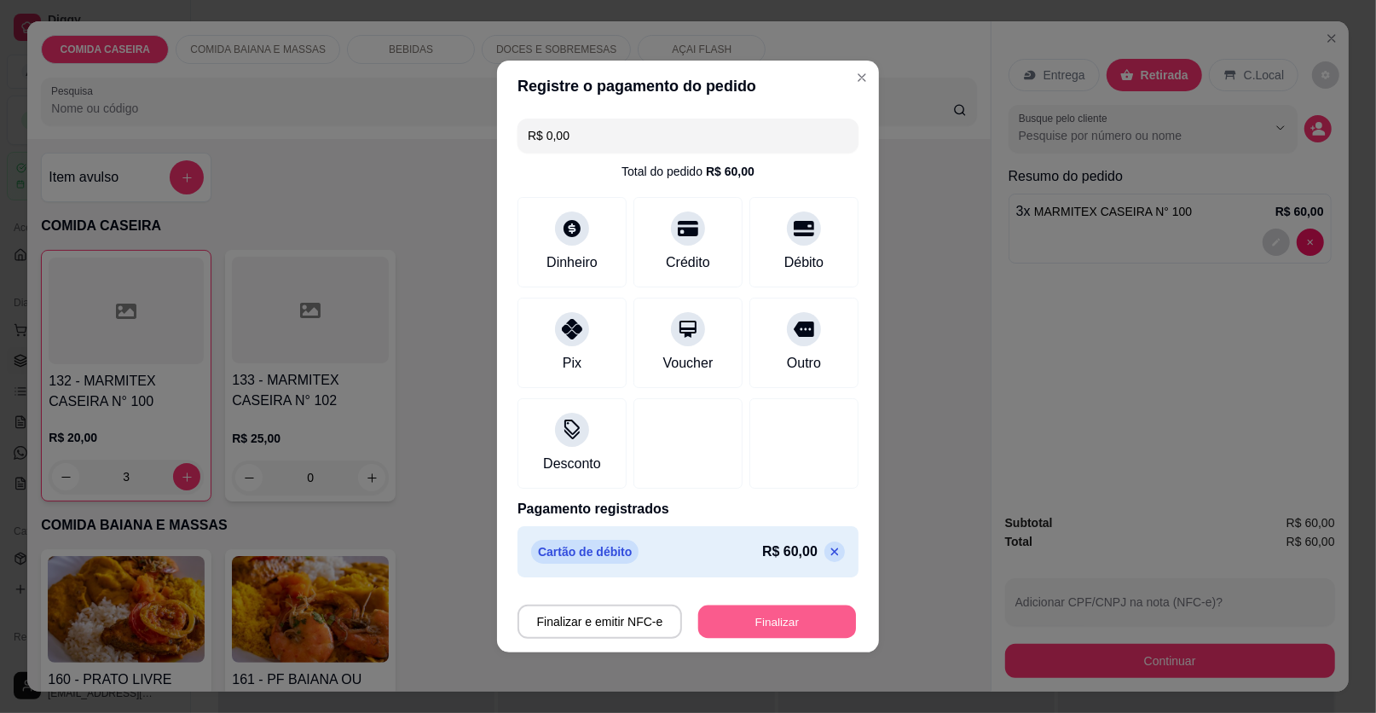
click at [784, 615] on button "Finalizar" at bounding box center [777, 621] width 158 height 33
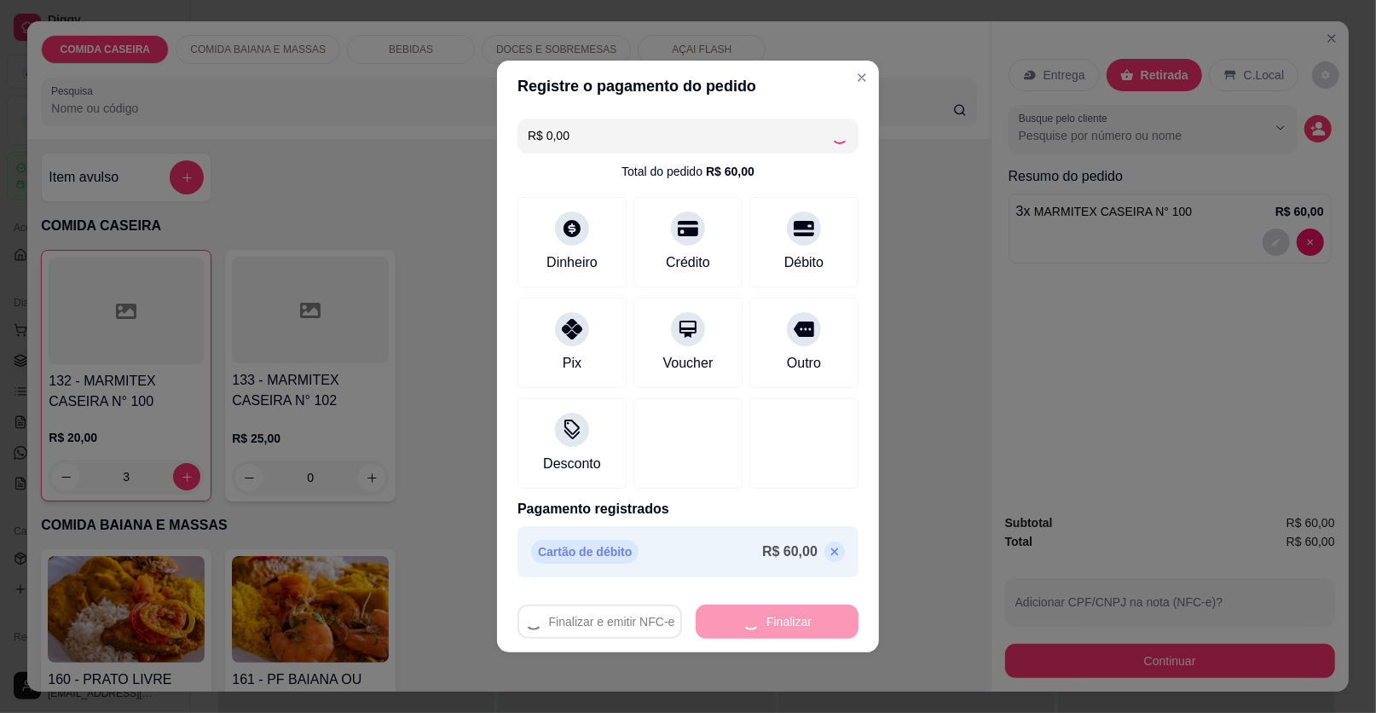
type input "0"
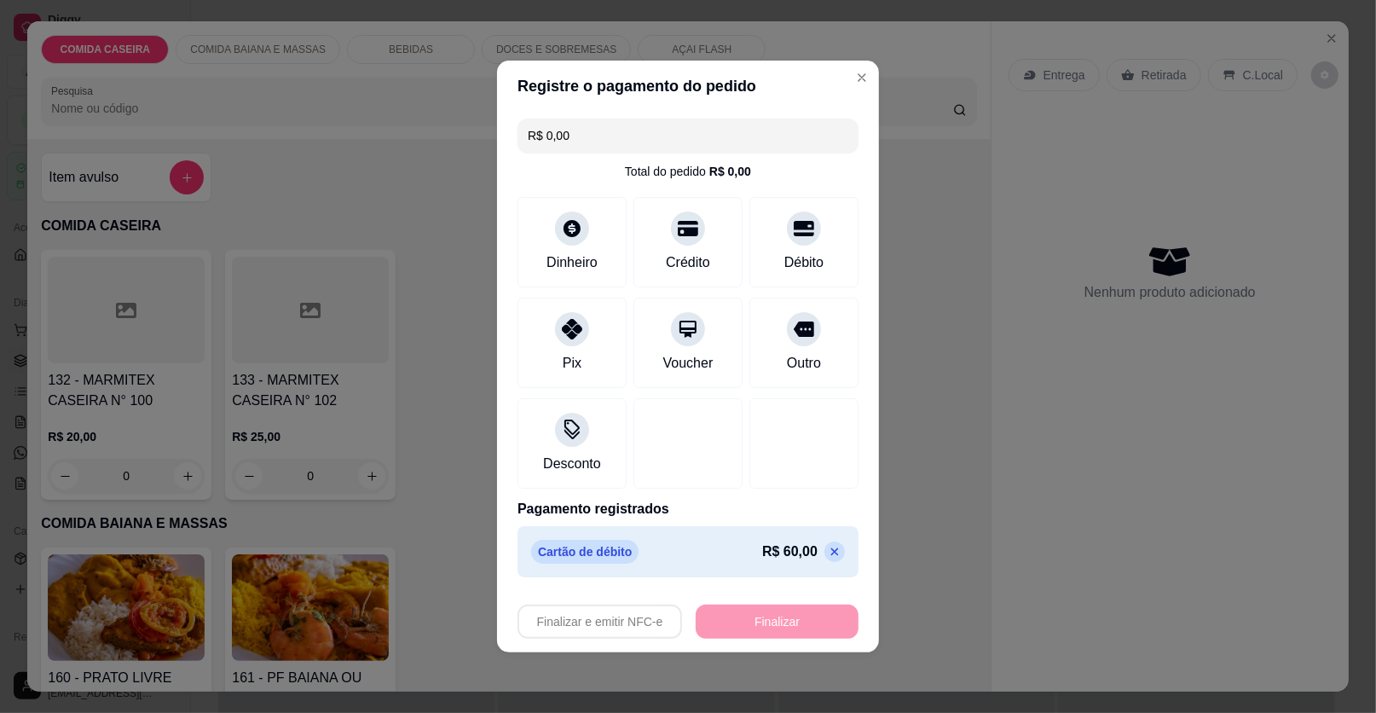
type input "-R$ 60,00"
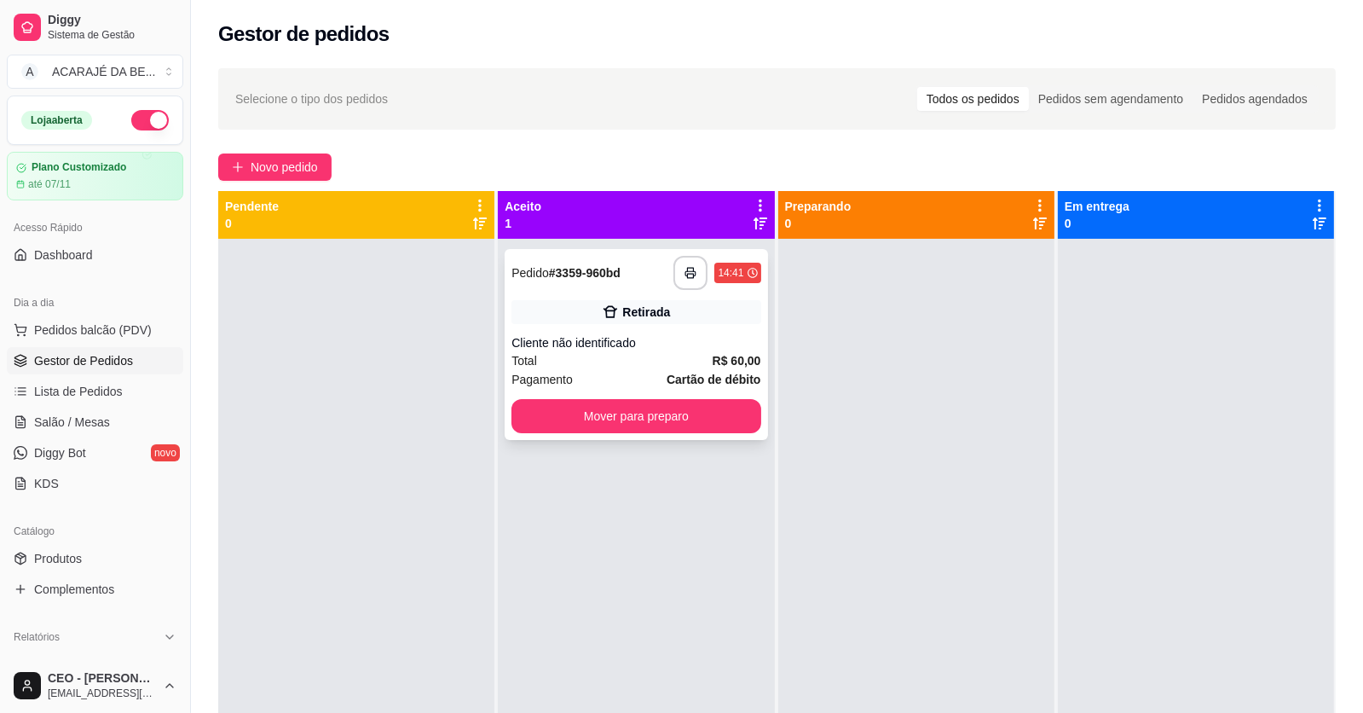
click at [623, 338] on div "Cliente não identificado" at bounding box center [636, 342] width 249 height 17
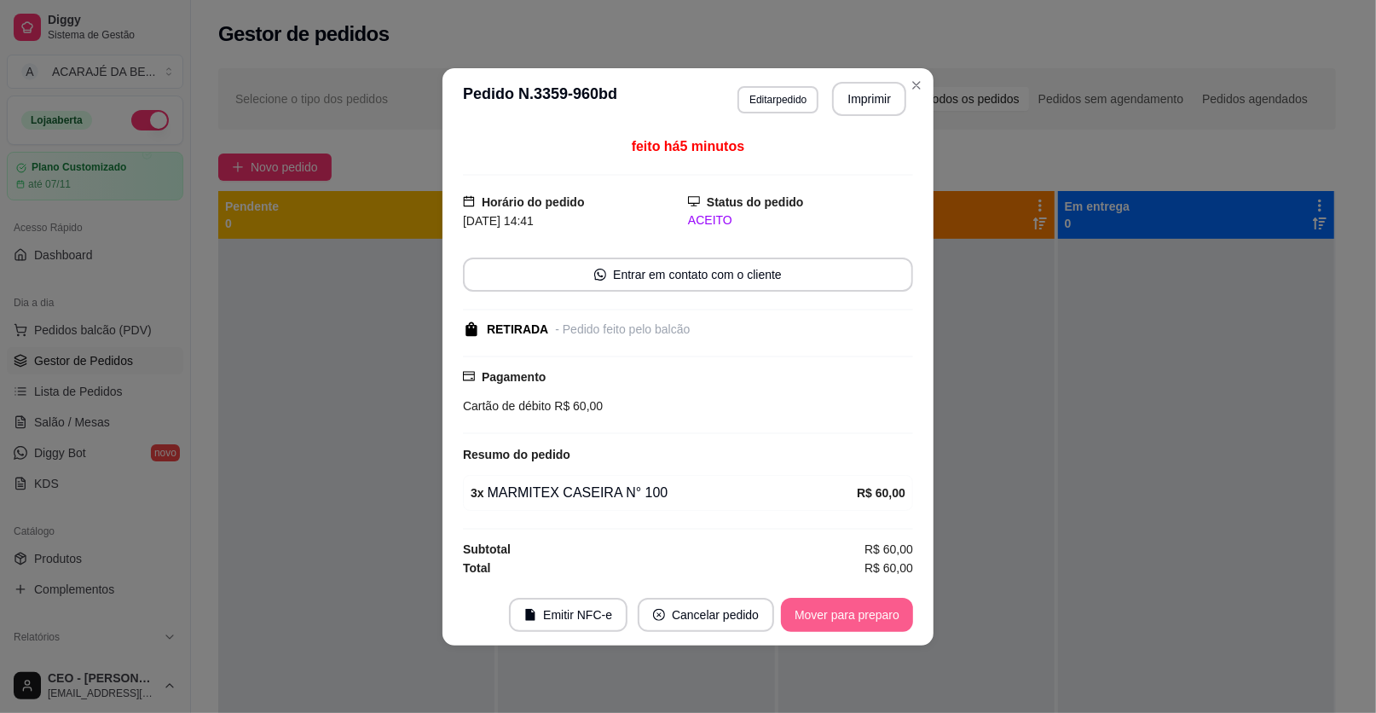
click at [859, 619] on button "Mover para preparo" at bounding box center [847, 615] width 132 height 34
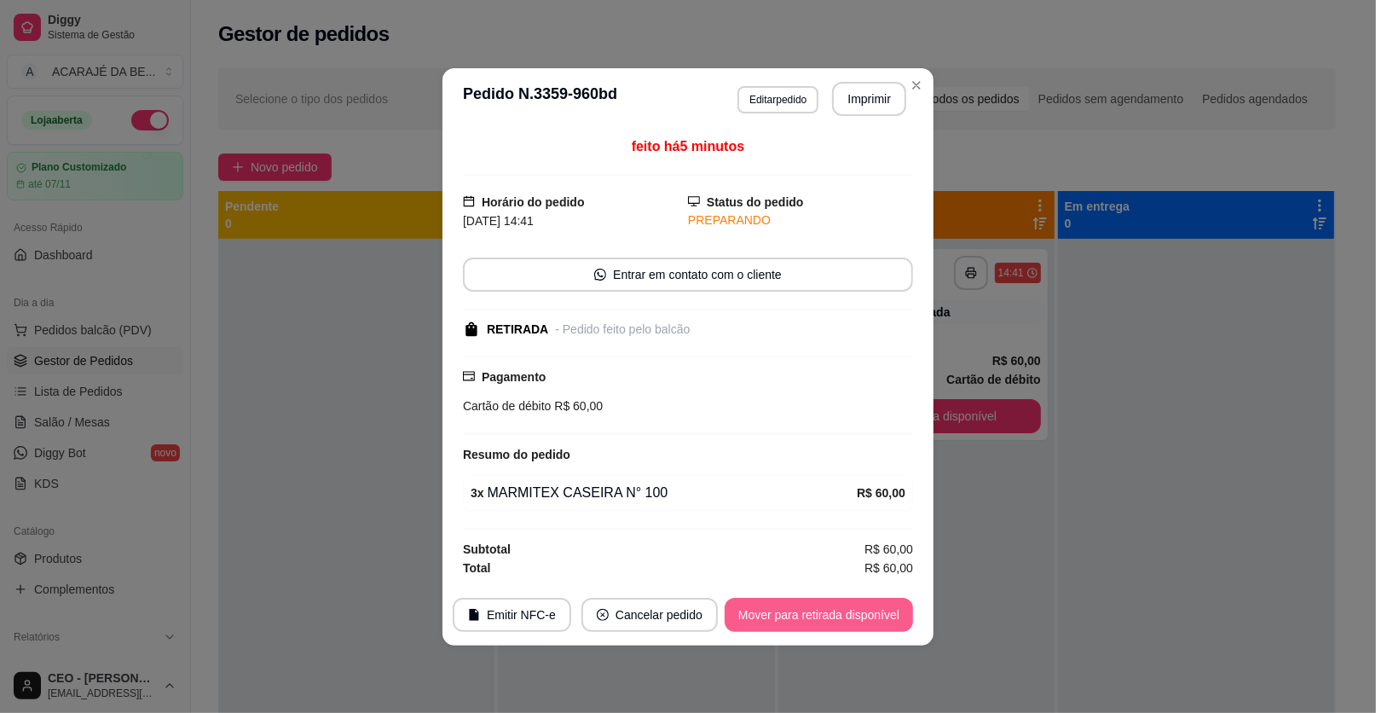
click at [860, 614] on button "Mover para retirada disponível" at bounding box center [819, 615] width 188 height 34
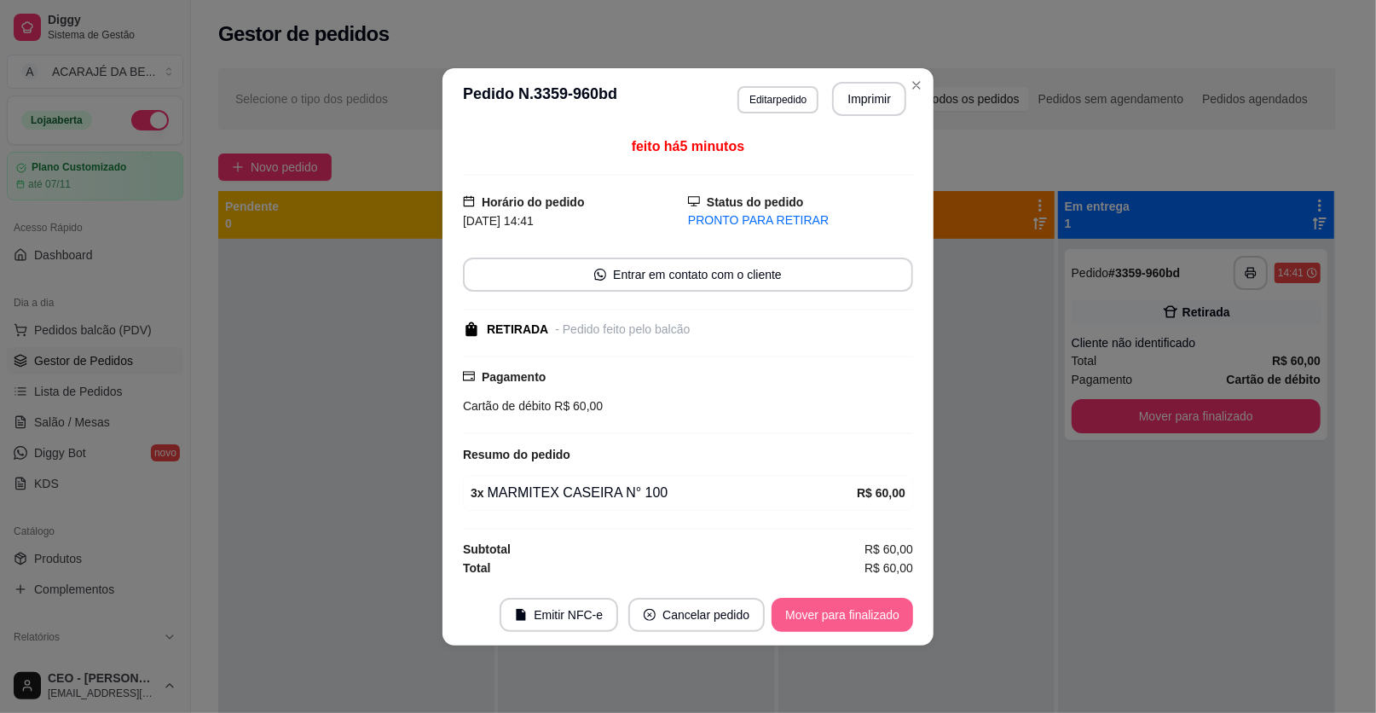
click at [861, 613] on button "Mover para finalizado" at bounding box center [843, 615] width 142 height 34
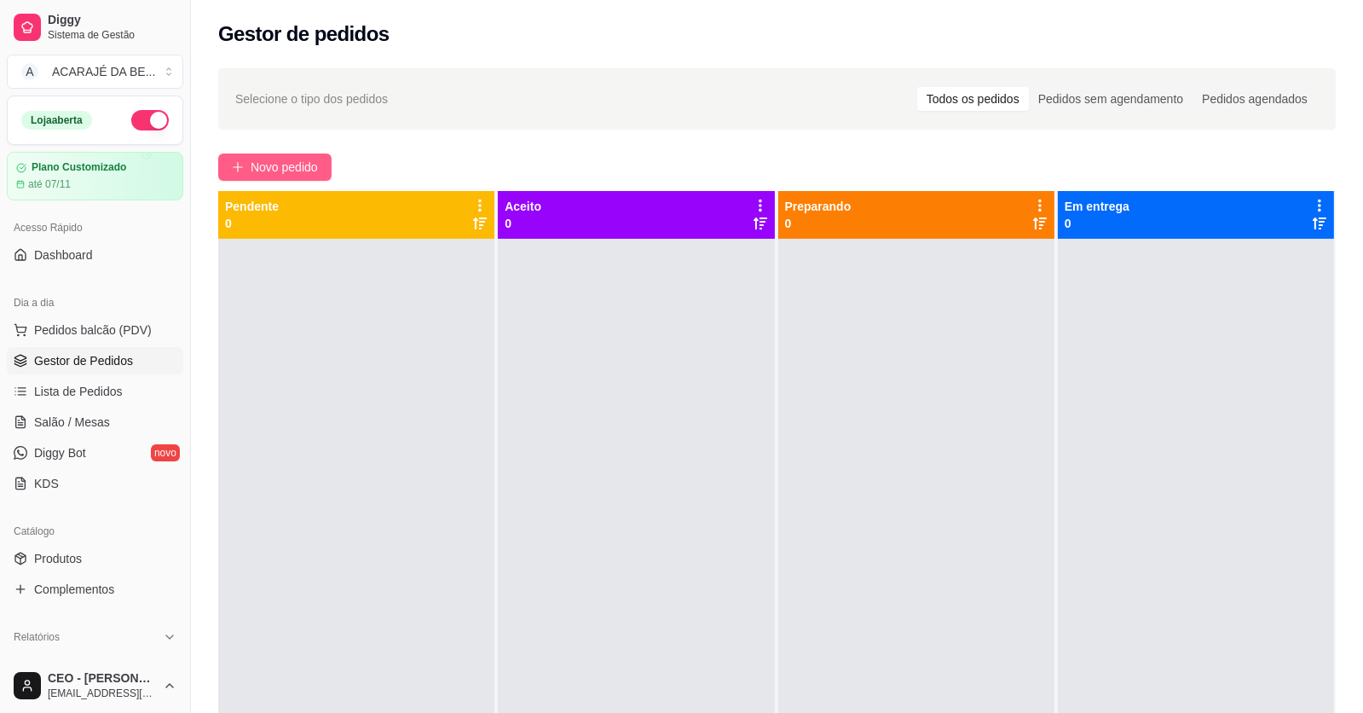
click at [306, 179] on button "Novo pedido" at bounding box center [274, 166] width 113 height 27
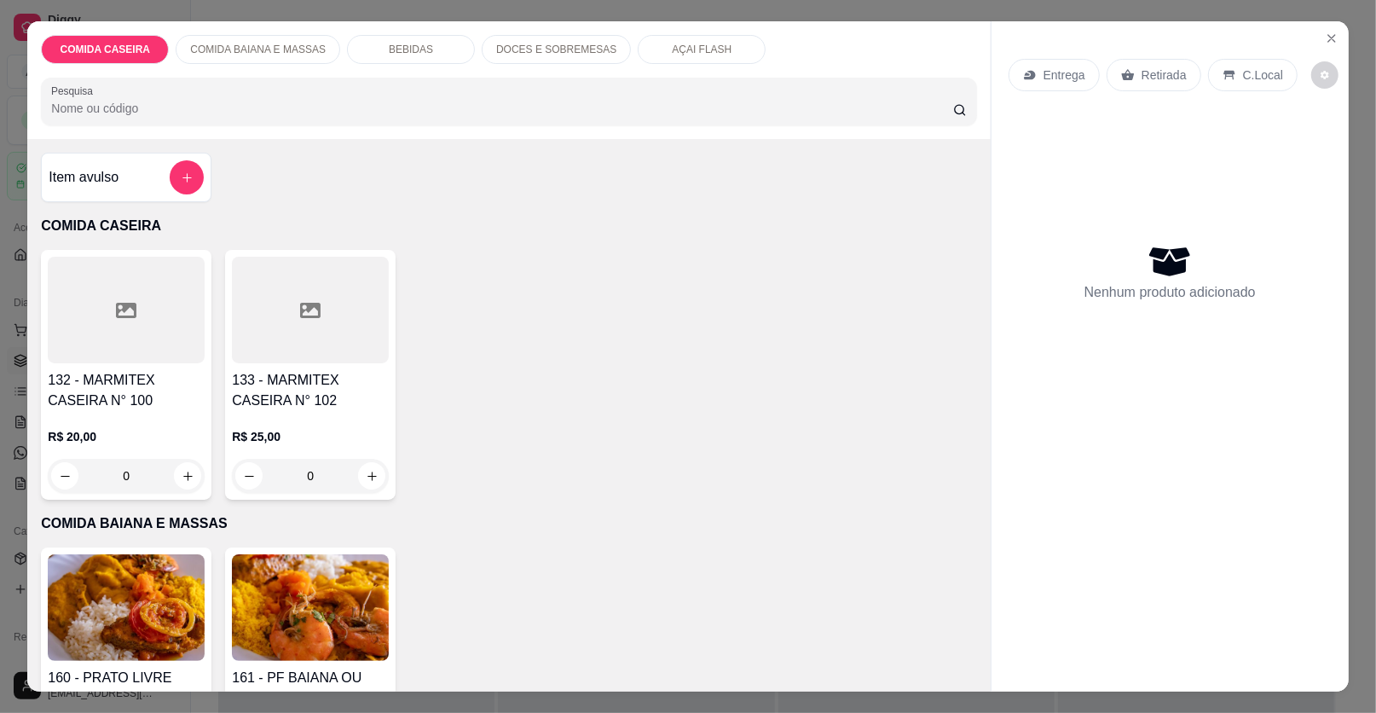
click at [146, 401] on h4 "132 - MARMITEX CASEIRA N° 100" at bounding box center [126, 390] width 157 height 41
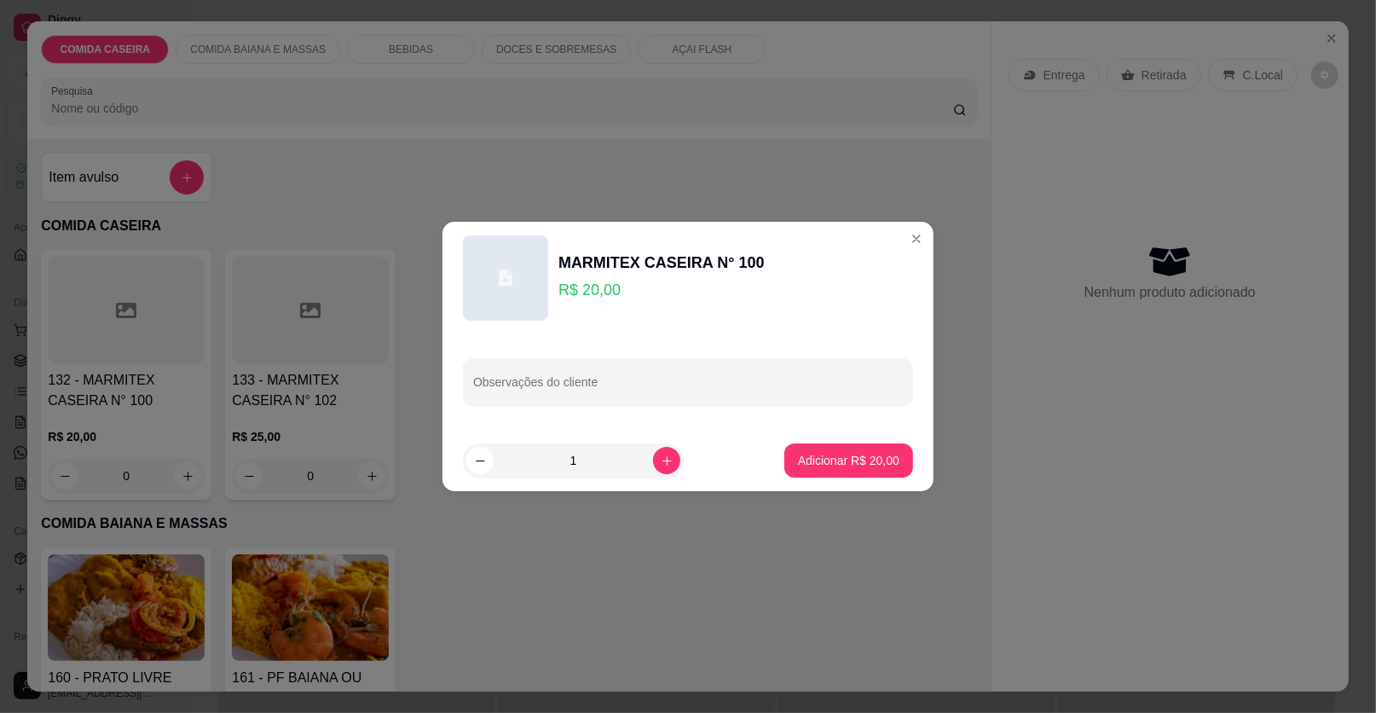
click at [481, 399] on div "Observações do cliente" at bounding box center [688, 382] width 450 height 48
paste input "Macarrão"
type input "Macarrão"
click at [825, 473] on button "Adicionar R$ 20,00" at bounding box center [848, 460] width 129 height 34
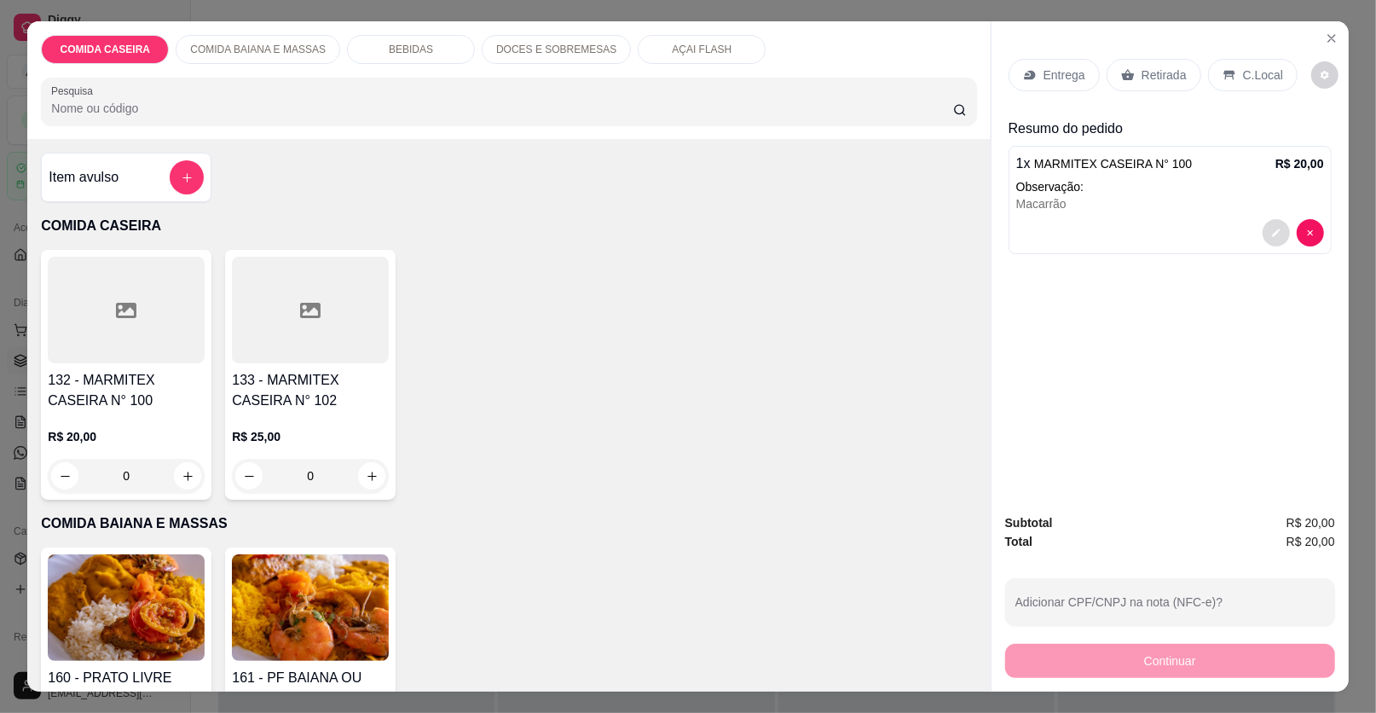
click at [1271, 228] on icon "decrease-product-quantity" at bounding box center [1276, 233] width 10 height 10
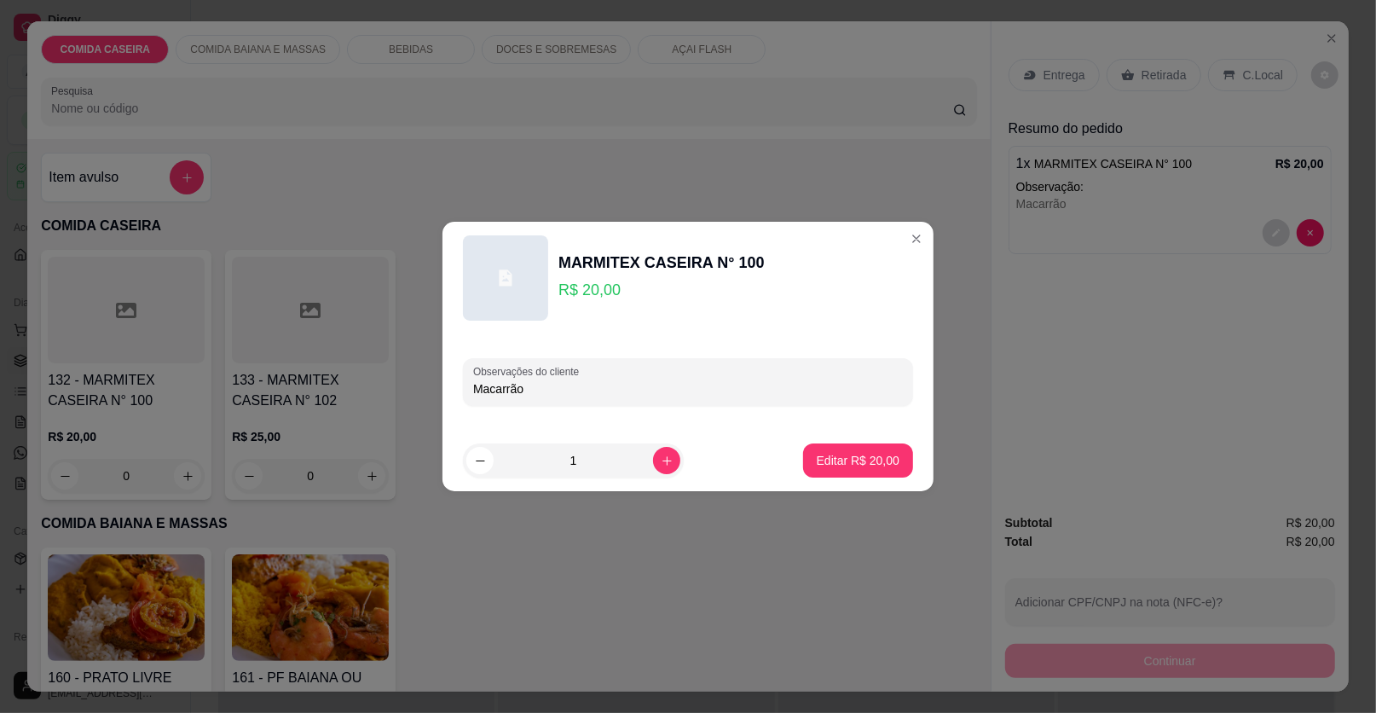
drag, startPoint x: 526, startPoint y: 396, endPoint x: 414, endPoint y: 398, distance: 111.7
click at [414, 398] on div "MARMITEX CASEIRA N° 100 R$ 20,00 Observações do cliente Macarrão 1 Editar R$ 20…" at bounding box center [688, 356] width 1376 height 713
paste input "Arroz branco Batata frita Feijão tropeiro Macarrão alho e óleo Strogonoff de fr…"
type input "Arroz branco Batata frita Feijão tropeiro Macarrão alho e óleo Strogonoff de fr…"
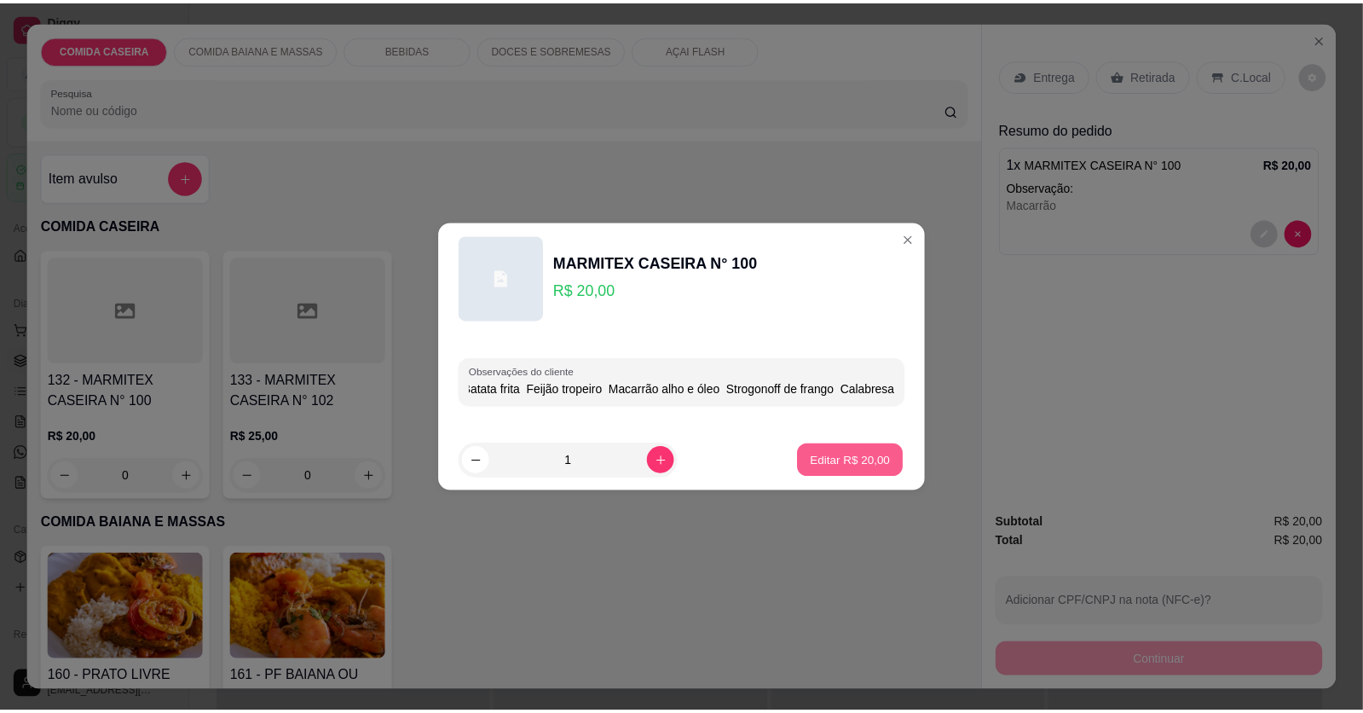
scroll to position [0, 0]
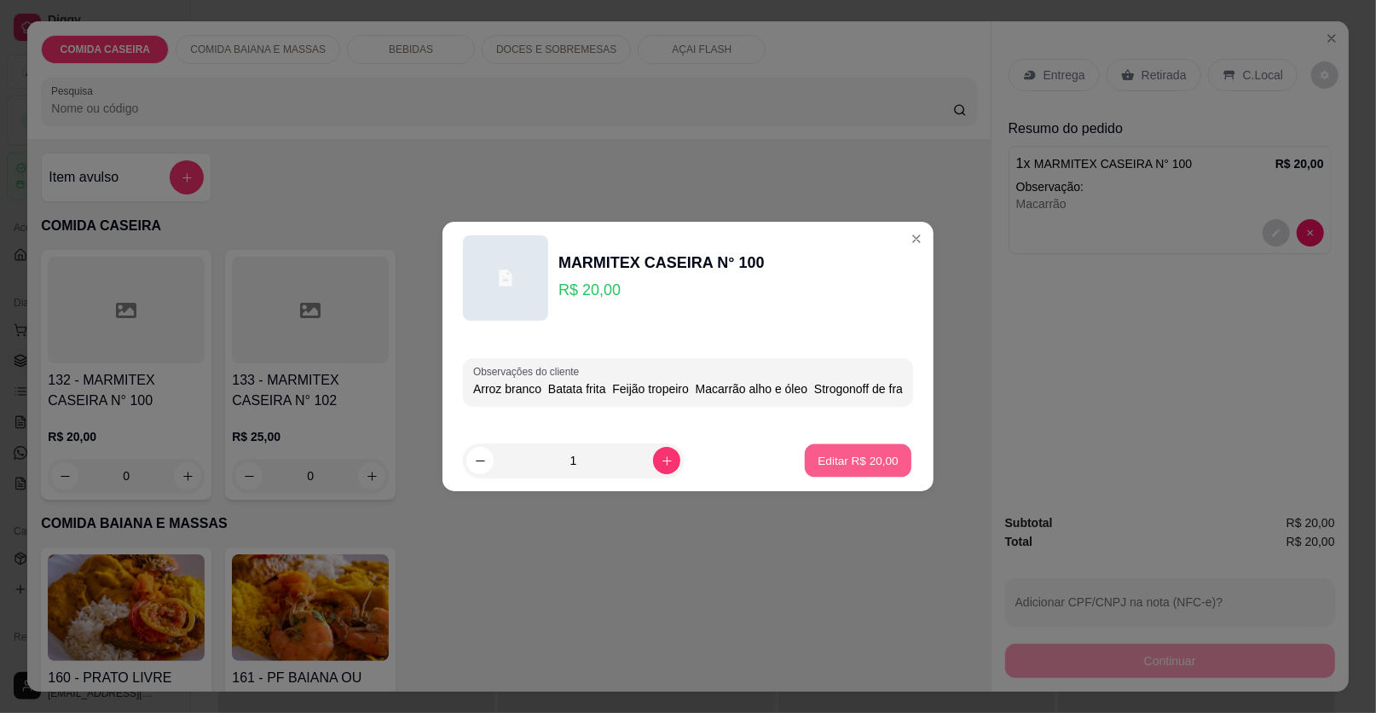
click at [847, 463] on p "Editar R$ 20,00" at bounding box center [858, 460] width 80 height 16
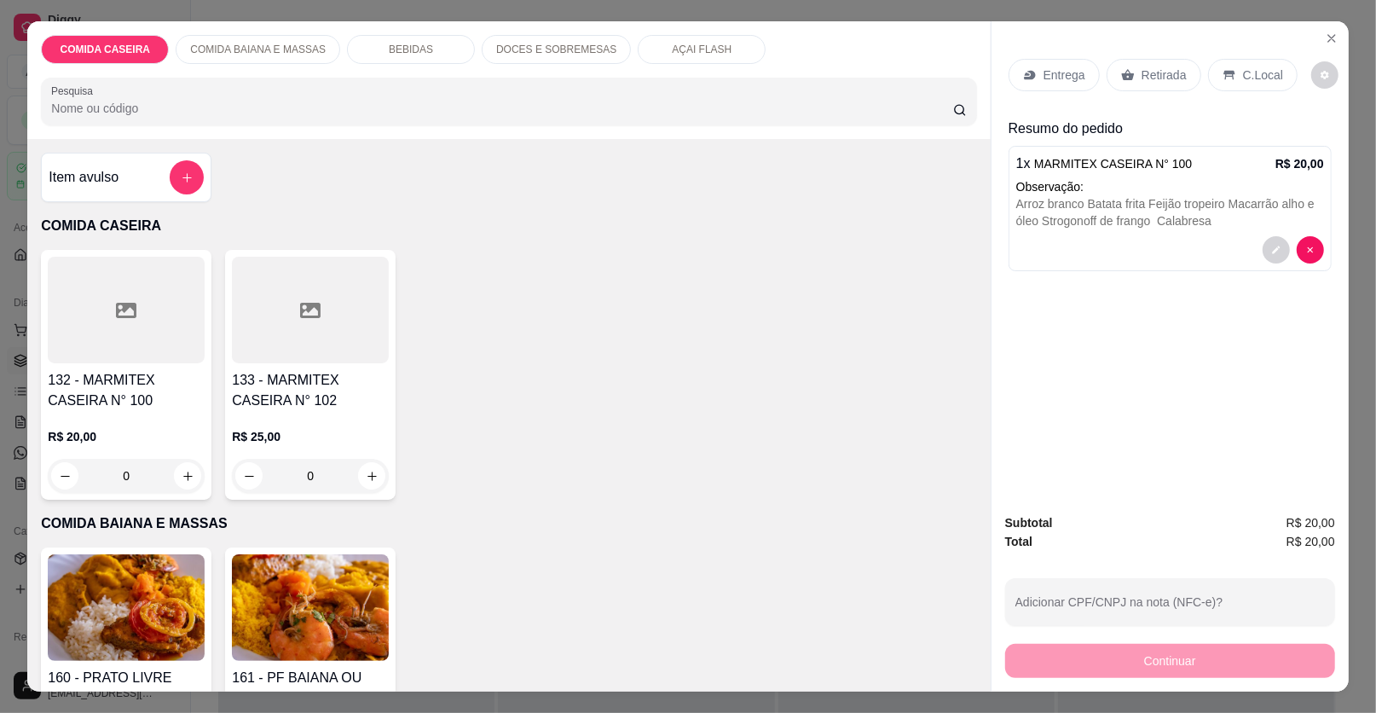
click at [1044, 77] on p "Entrega" at bounding box center [1065, 75] width 42 height 17
click at [1149, 76] on p "Retirada" at bounding box center [1164, 75] width 45 height 17
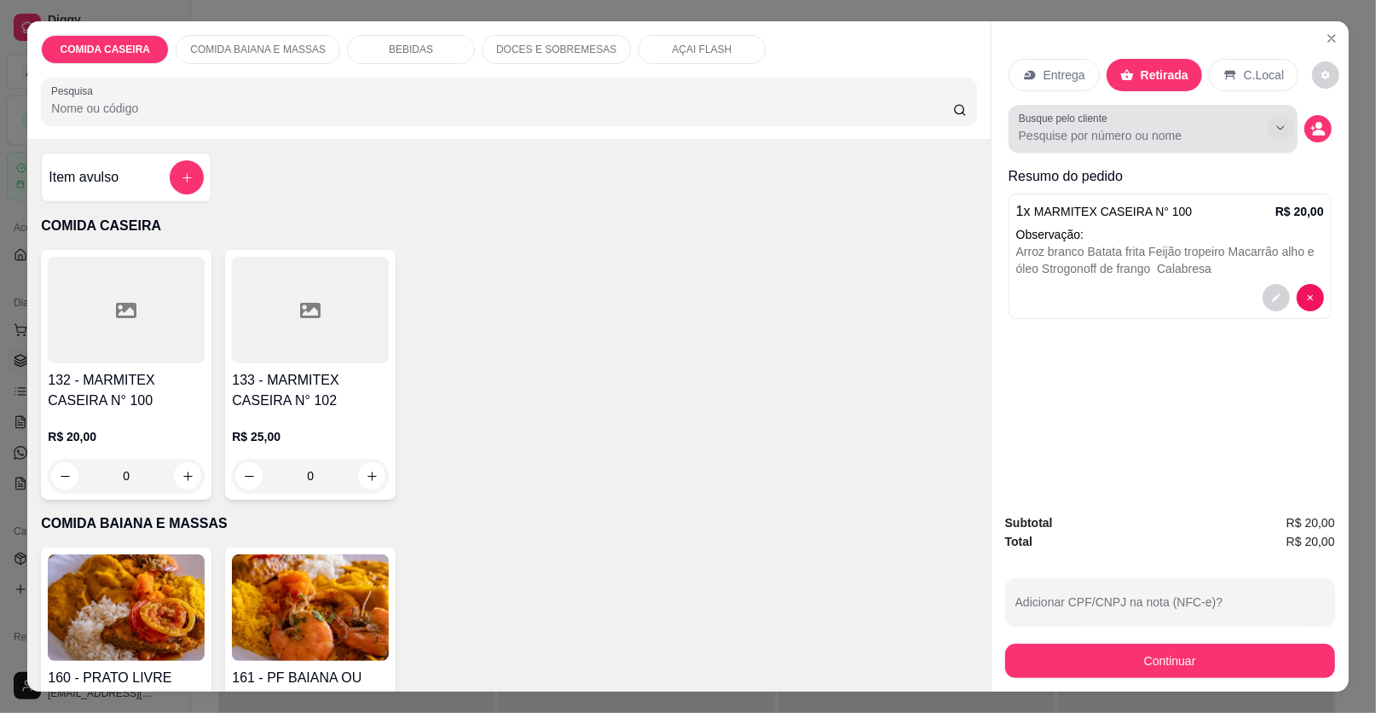
click at [1202, 141] on input "Busque pelo cliente" at bounding box center [1129, 135] width 221 height 17
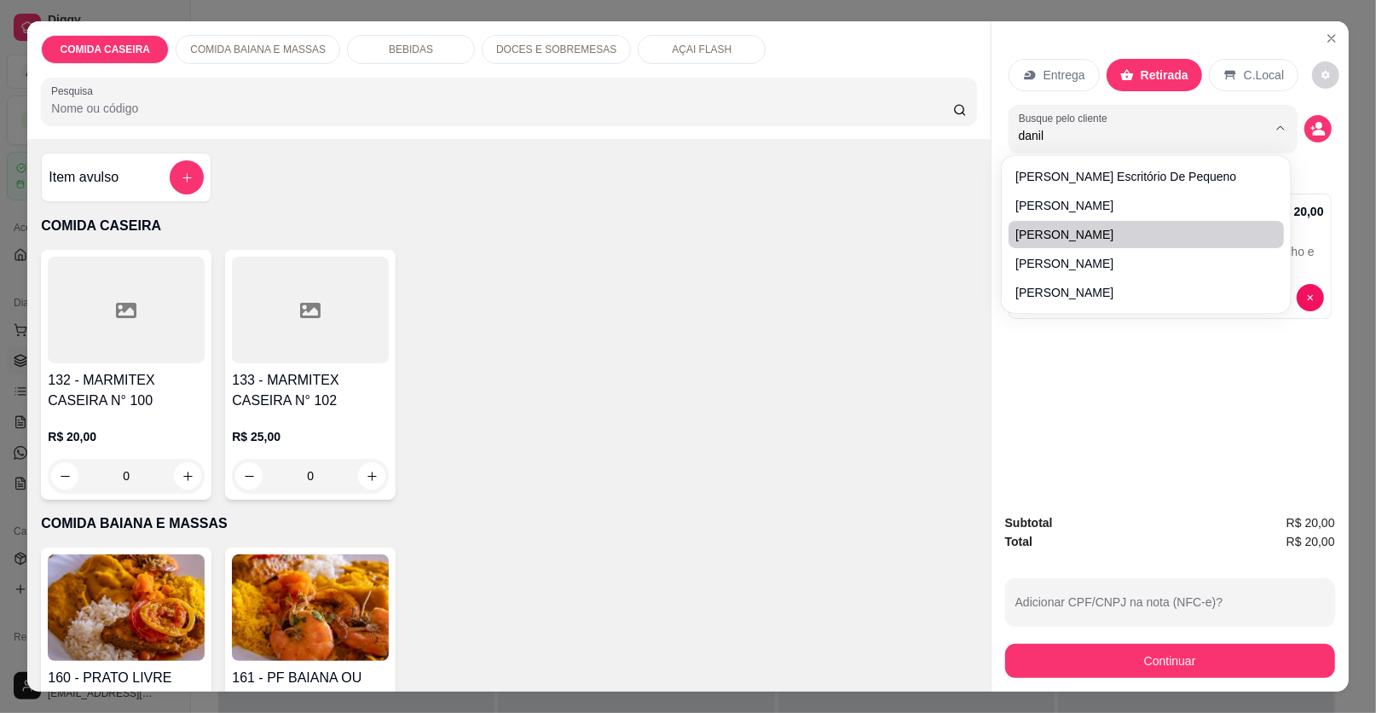
type input "[PERSON_NAME]"
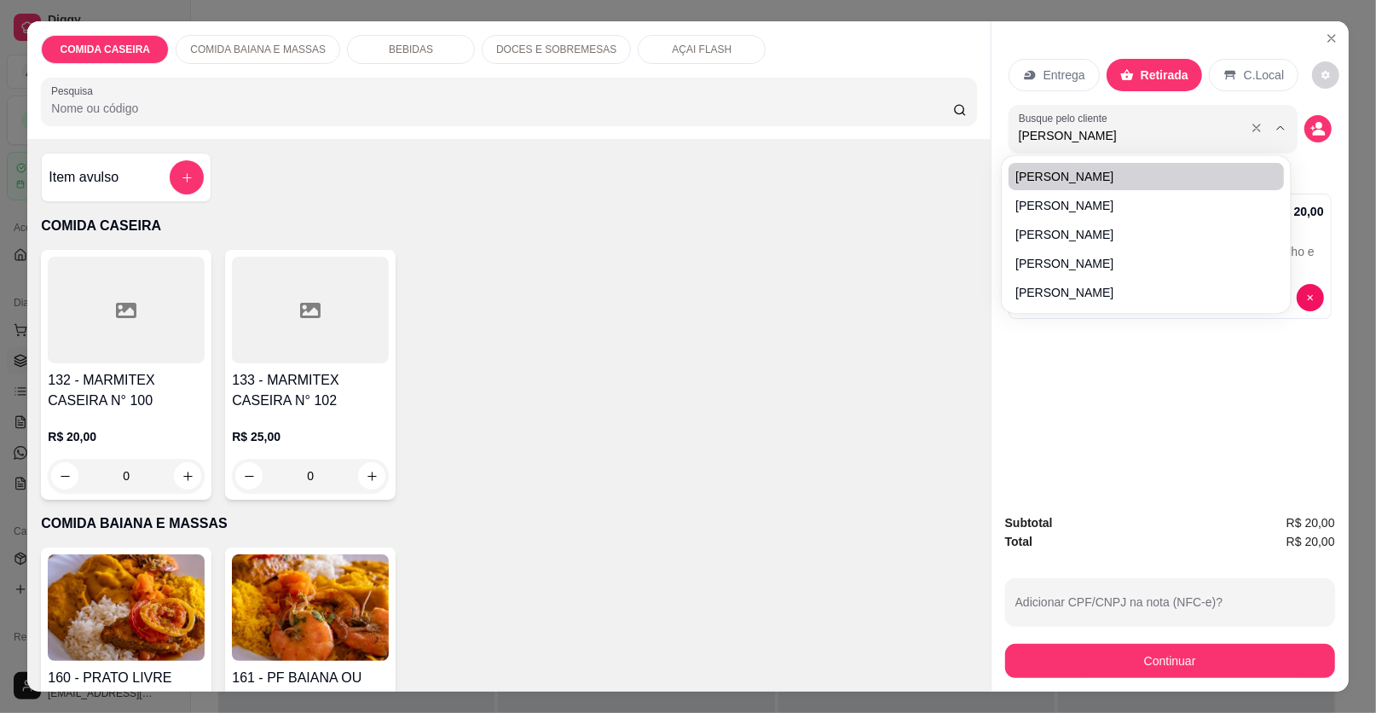
drag, startPoint x: 1181, startPoint y: 142, endPoint x: 1133, endPoint y: 154, distance: 49.4
click at [1181, 142] on input "[PERSON_NAME]" at bounding box center [1129, 135] width 221 height 17
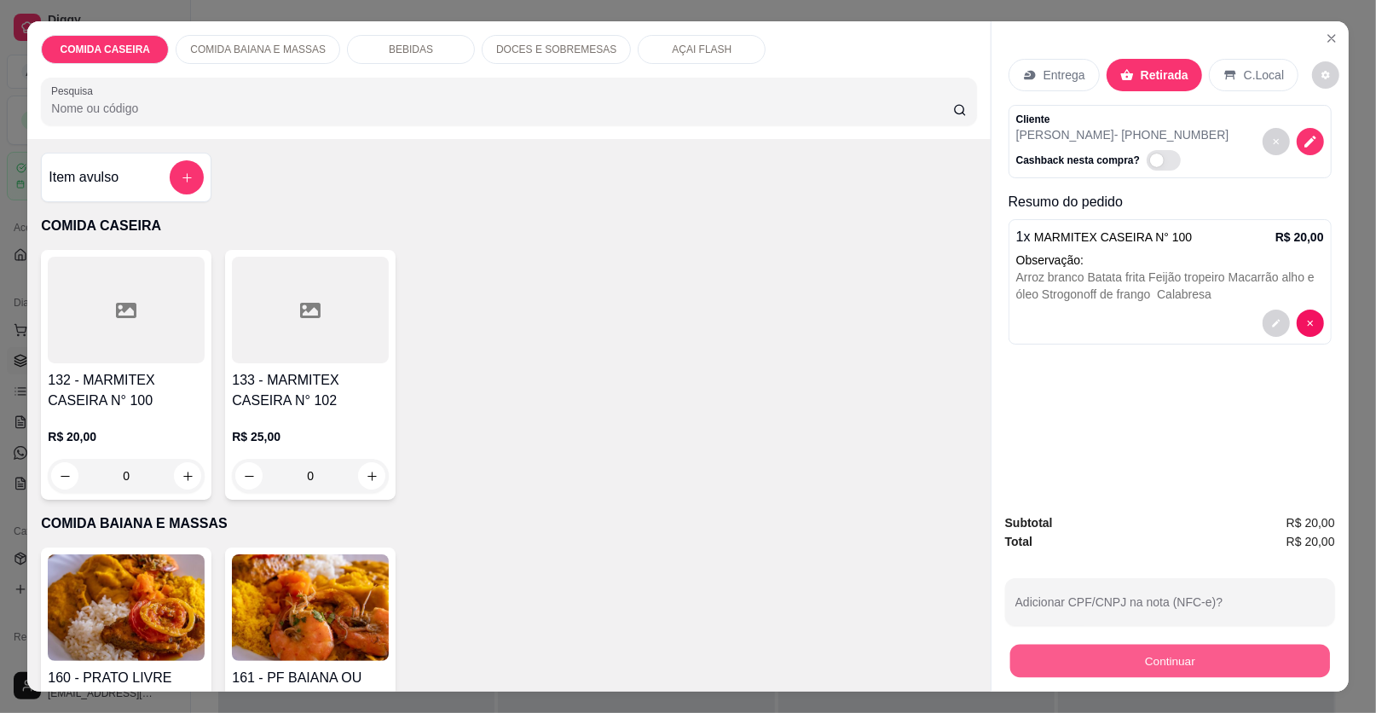
click at [1043, 667] on button "Continuar" at bounding box center [1170, 661] width 320 height 33
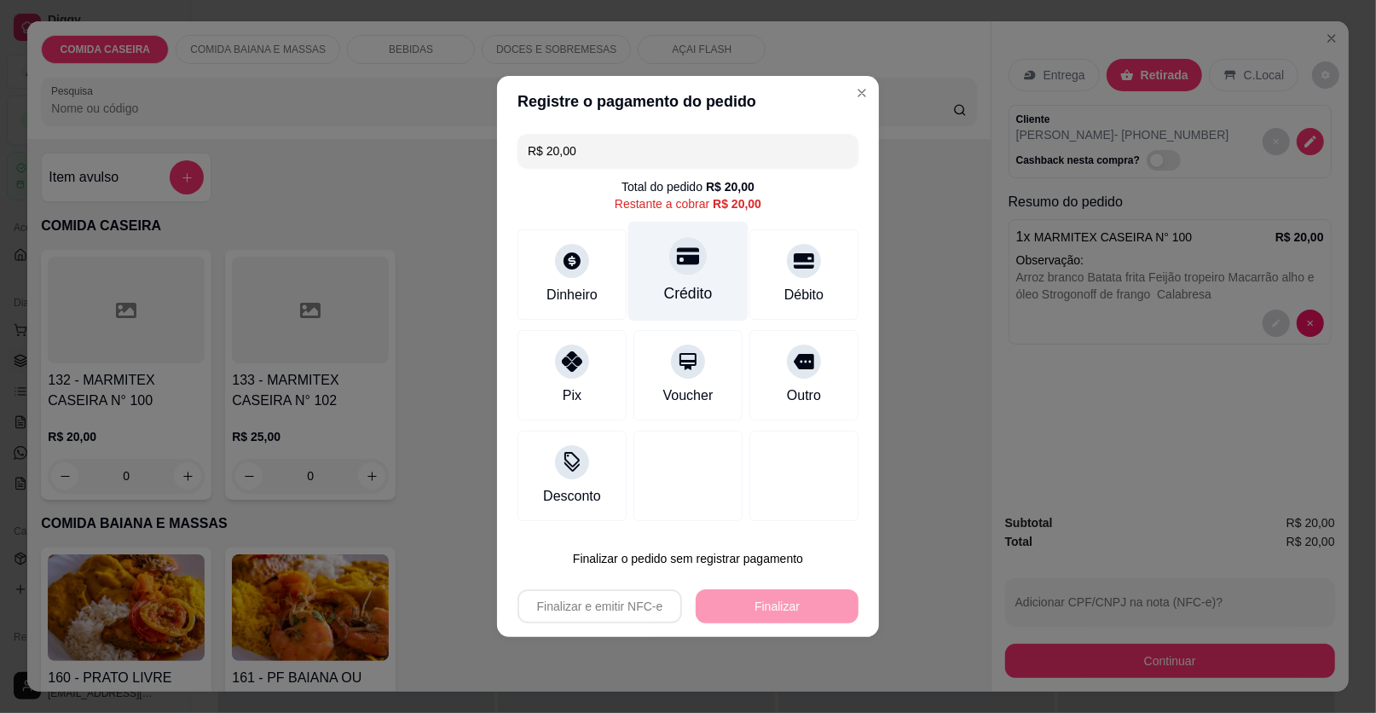
click at [714, 271] on div "Crédito" at bounding box center [688, 272] width 120 height 100
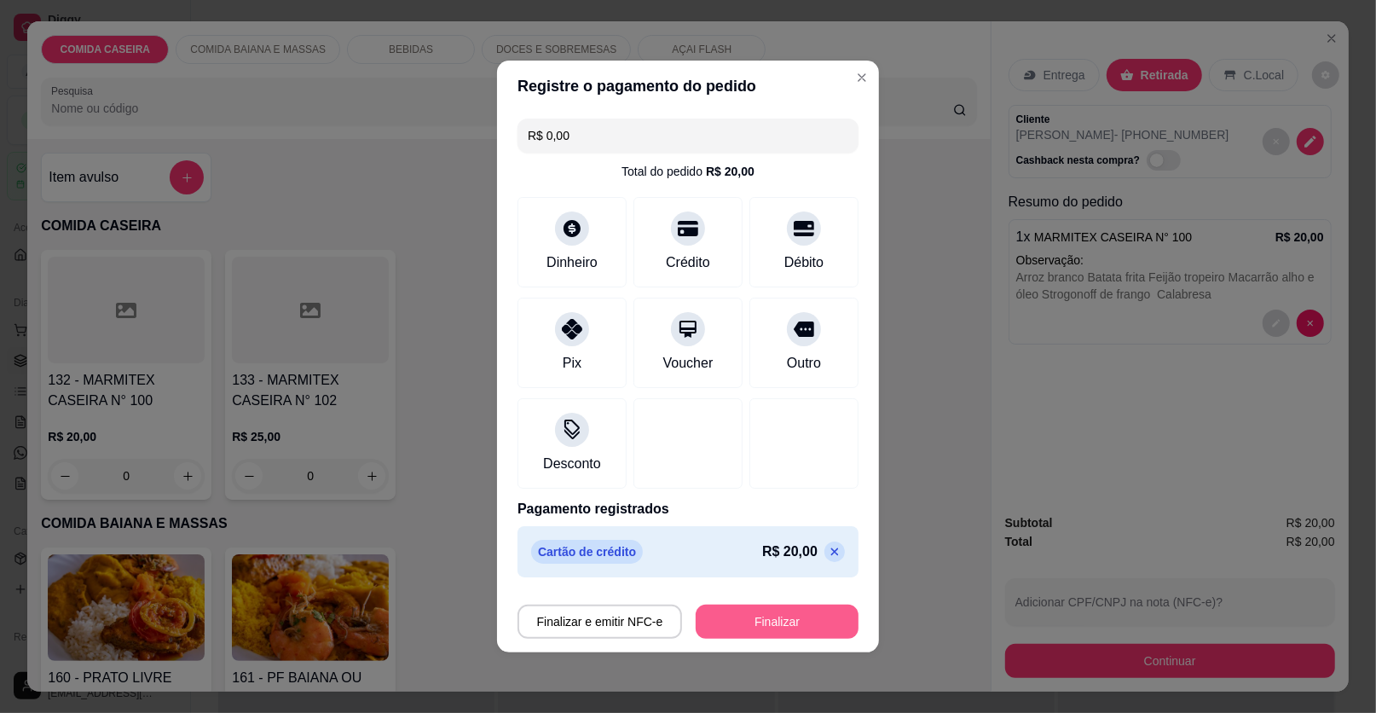
click at [767, 612] on button "Finalizar" at bounding box center [777, 622] width 163 height 34
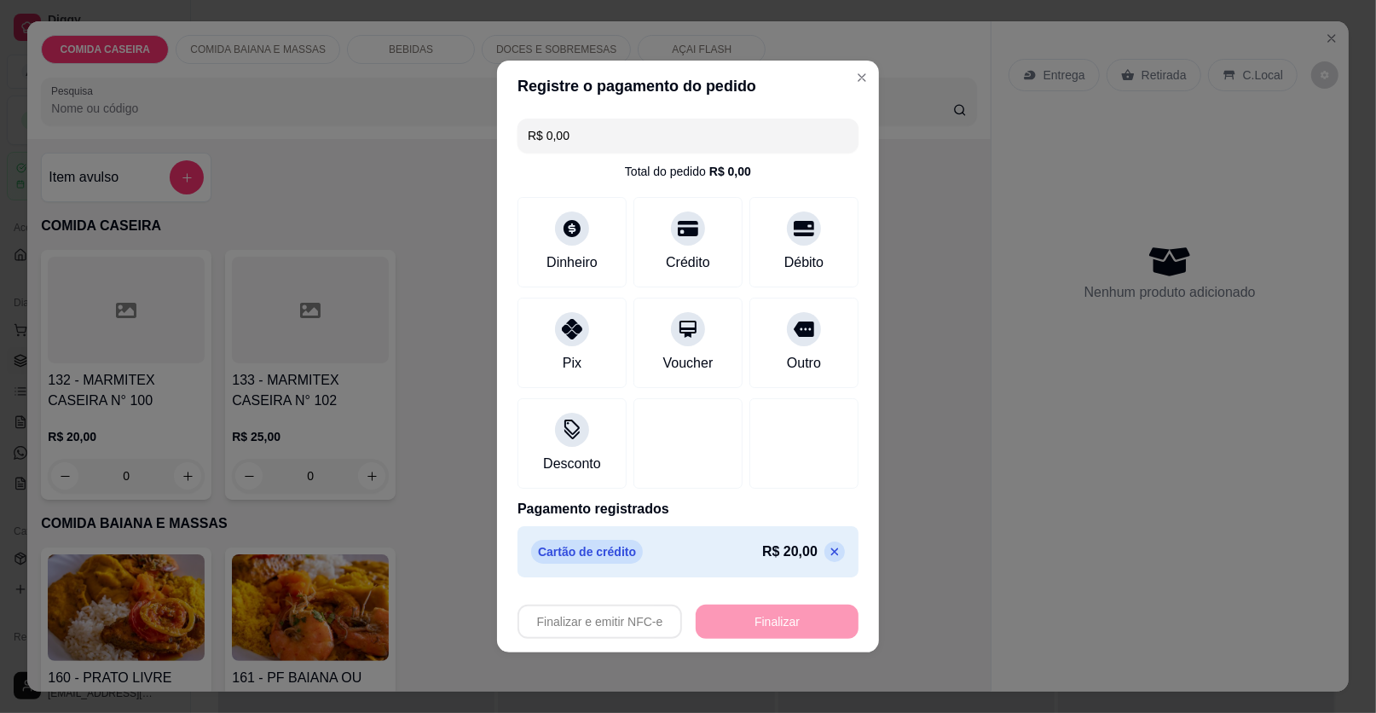
type input "-R$ 20,00"
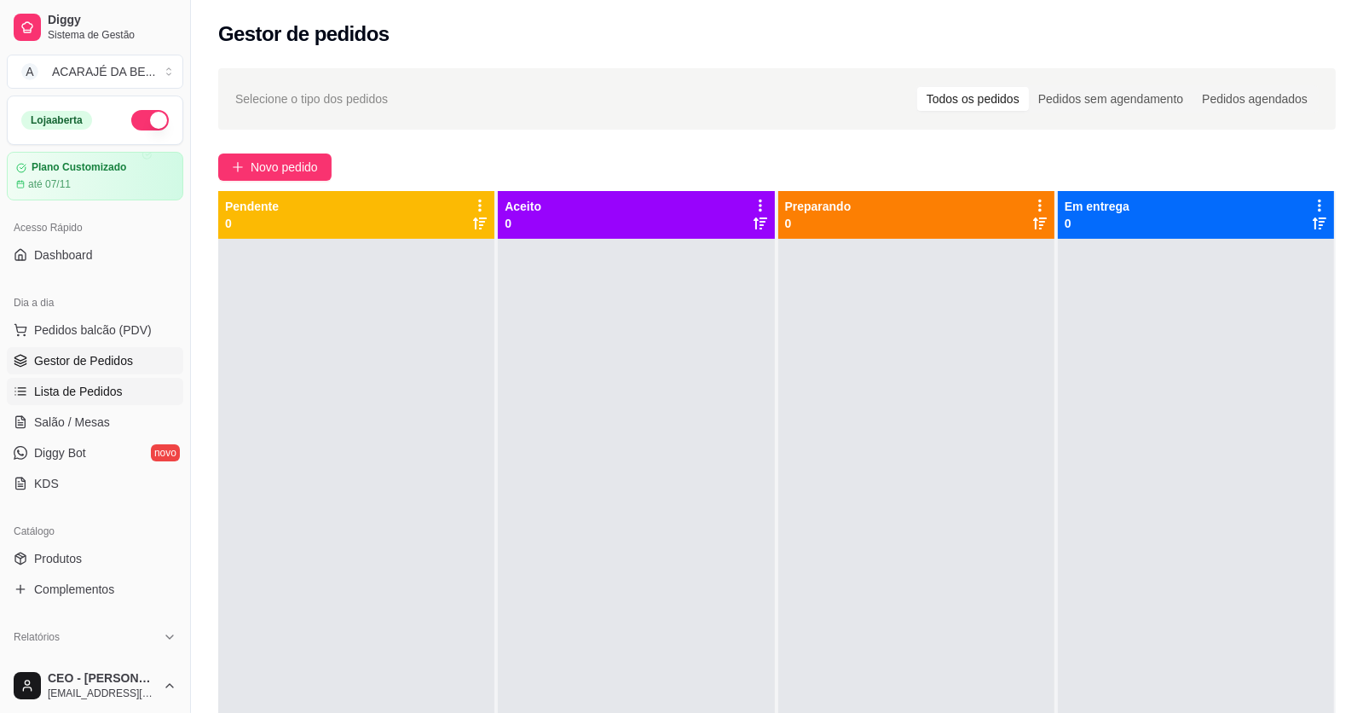
click at [78, 390] on span "Lista de Pedidos" at bounding box center [78, 391] width 89 height 17
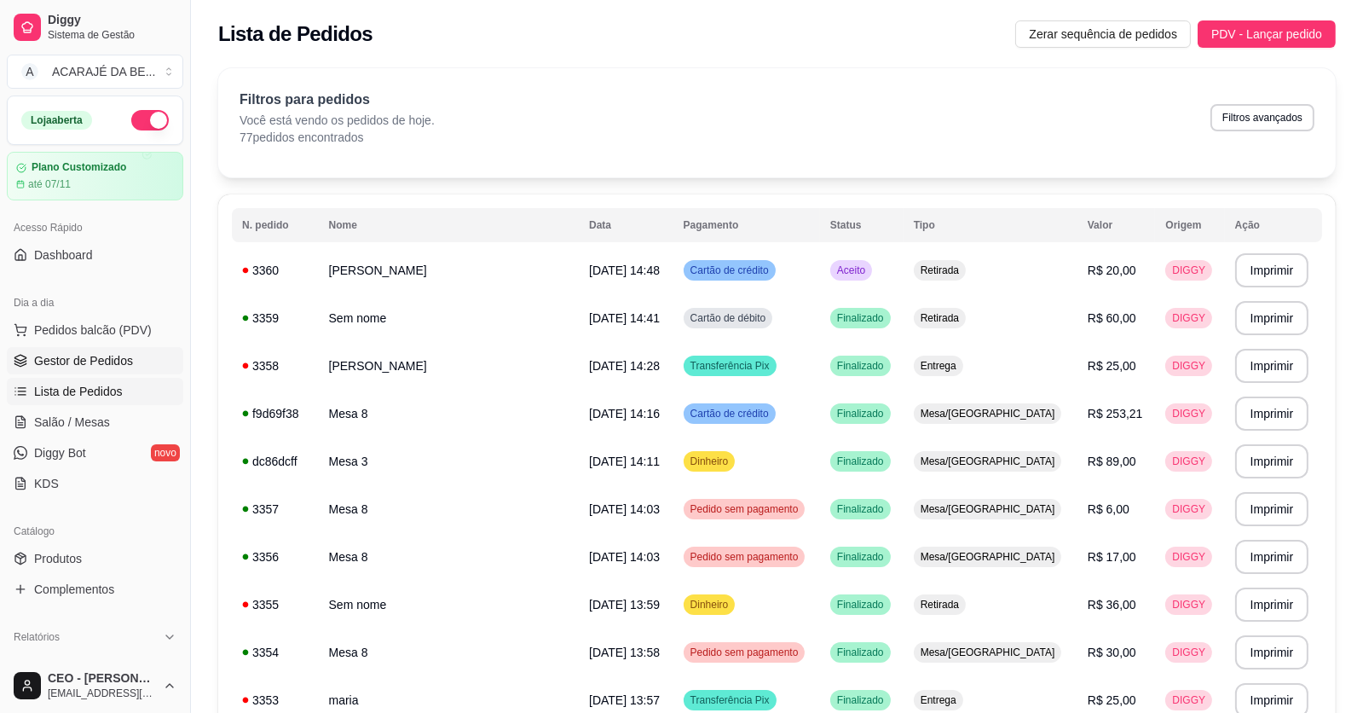
click at [130, 355] on link "Gestor de Pedidos" at bounding box center [95, 360] width 177 height 27
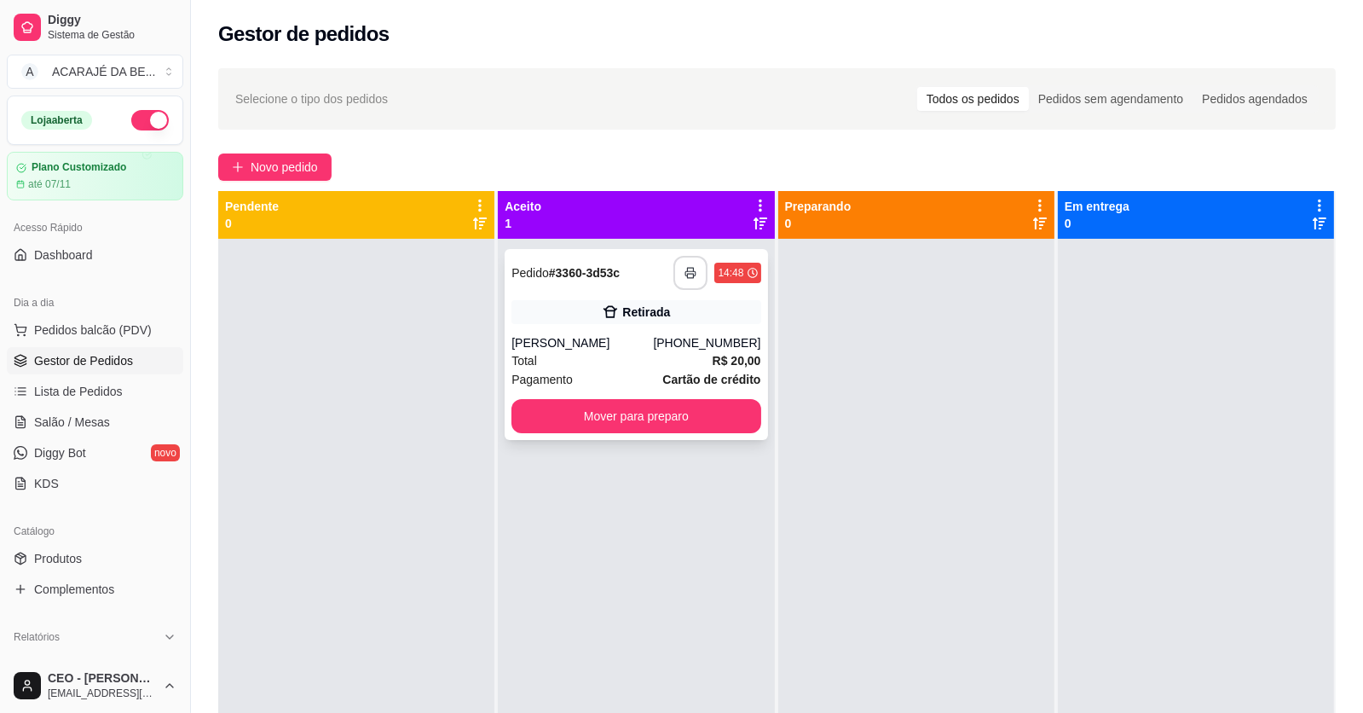
click at [687, 279] on button "button" at bounding box center [691, 273] width 34 height 34
click at [718, 429] on button "Mover para preparo" at bounding box center [636, 416] width 249 height 34
click at [729, 413] on button "Mover para preparo" at bounding box center [636, 416] width 241 height 33
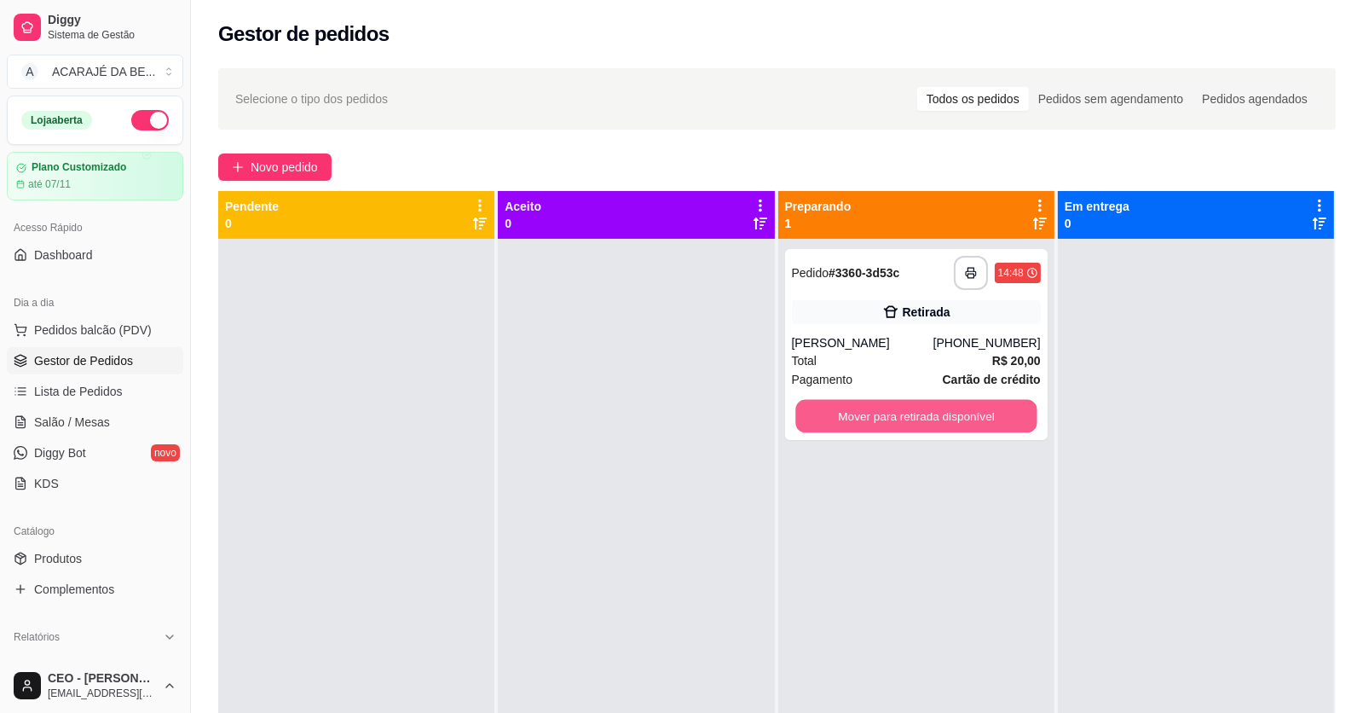
click at [883, 407] on button "Mover para retirada disponível" at bounding box center [916, 416] width 241 height 33
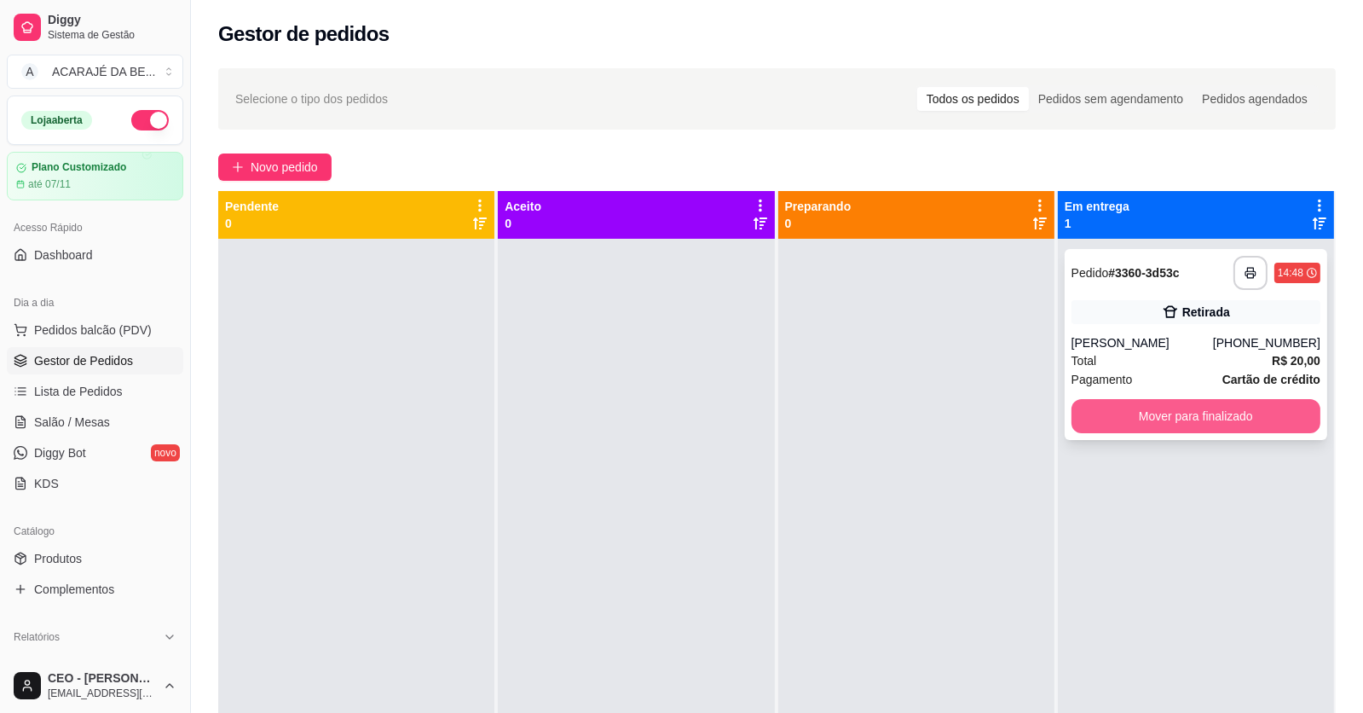
click at [1144, 408] on button "Mover para finalizado" at bounding box center [1196, 416] width 249 height 34
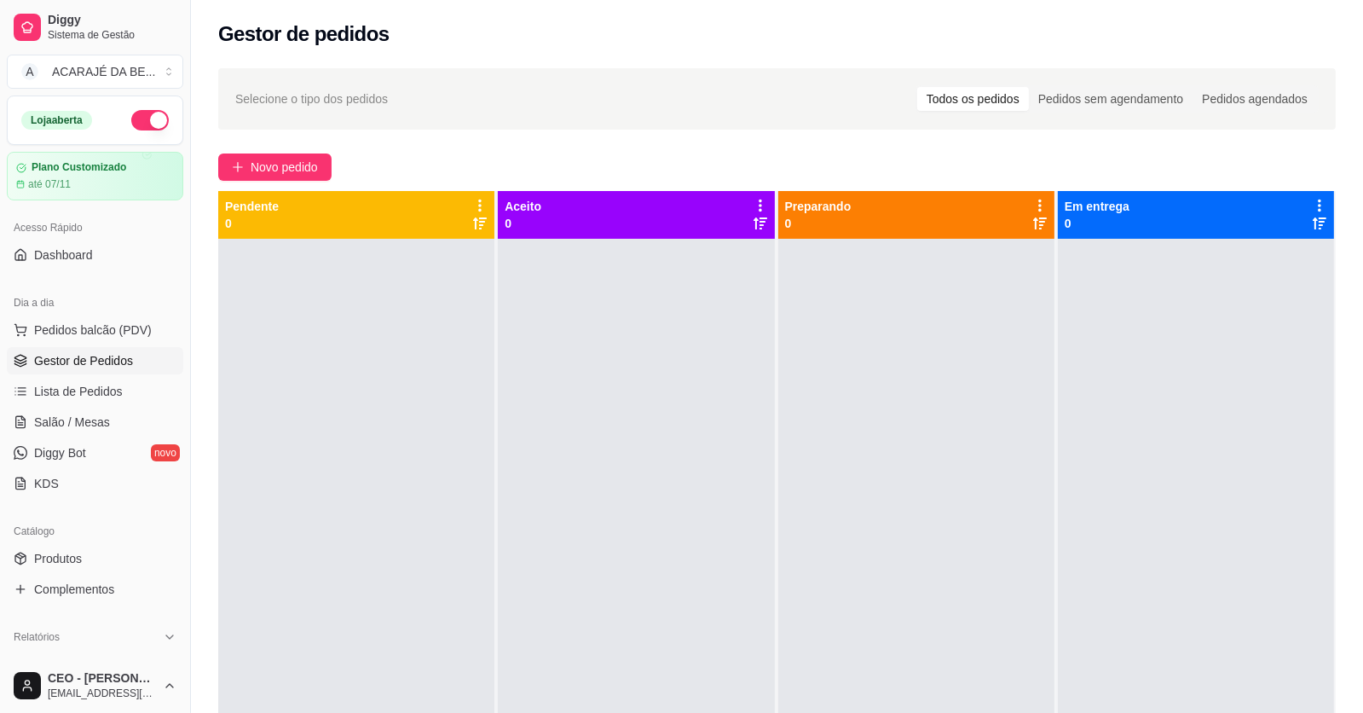
click at [741, 412] on div at bounding box center [636, 595] width 276 height 713
click at [315, 177] on button "Novo pedido" at bounding box center [274, 166] width 113 height 27
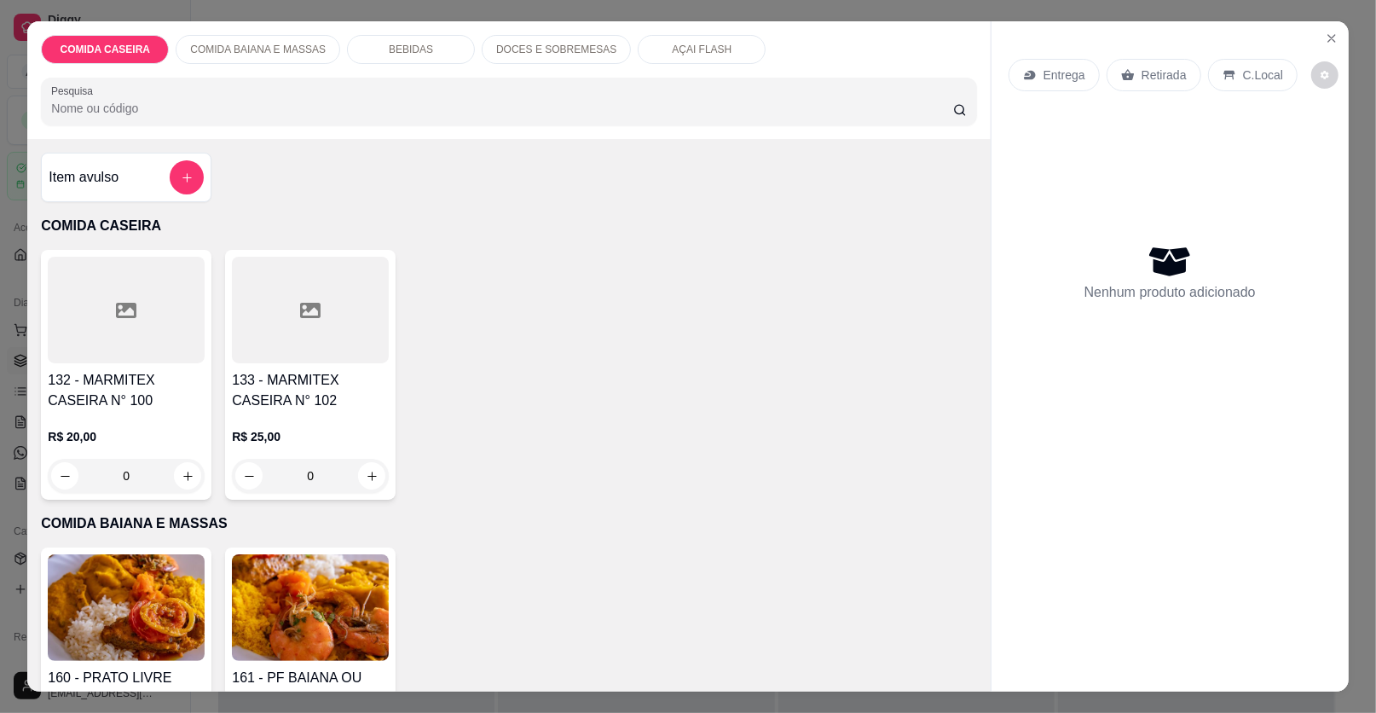
click at [516, 31] on div "COMIDA CASEIRA COMIDA BAIANA E MASSAS BEBIDAS DOCES E SOBREMESAS AÇAI FLASH Pes…" at bounding box center [508, 80] width 963 height 118
click at [519, 37] on div "DOCES E SOBREMESAS" at bounding box center [556, 49] width 149 height 29
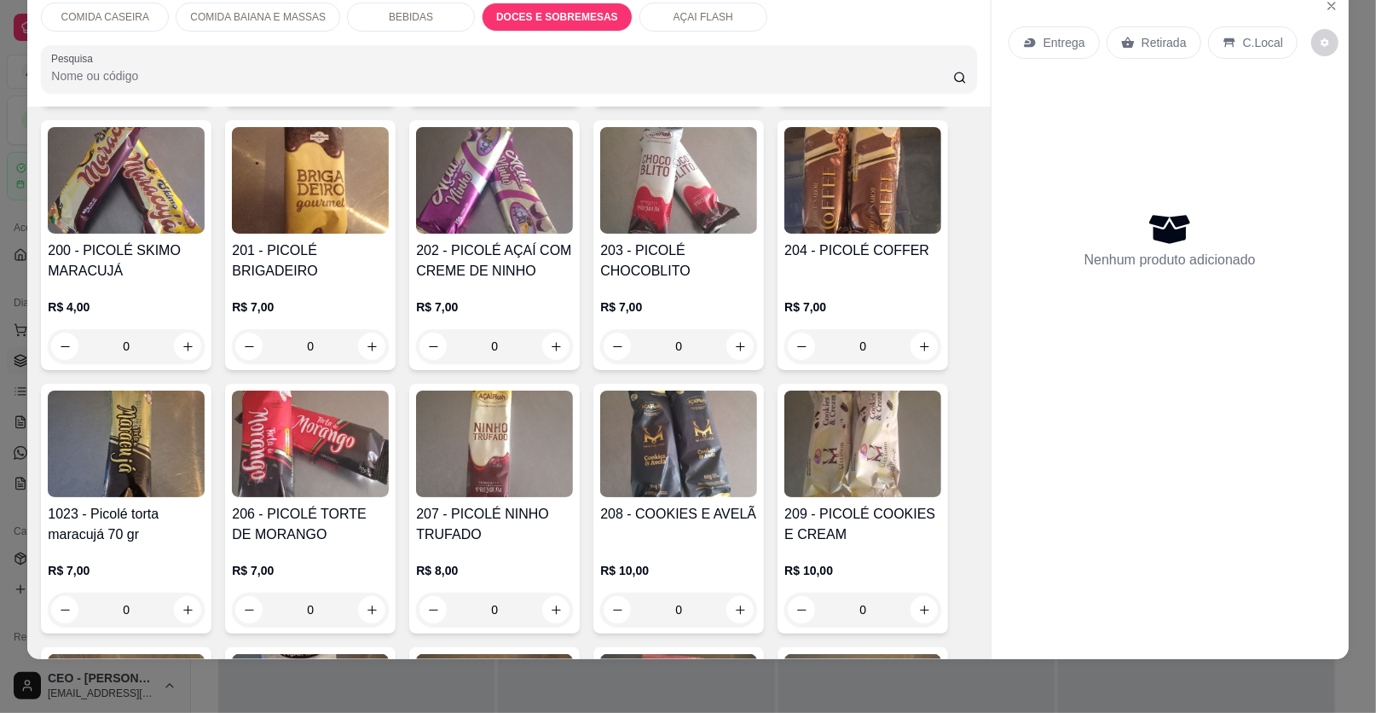
scroll to position [2591, 0]
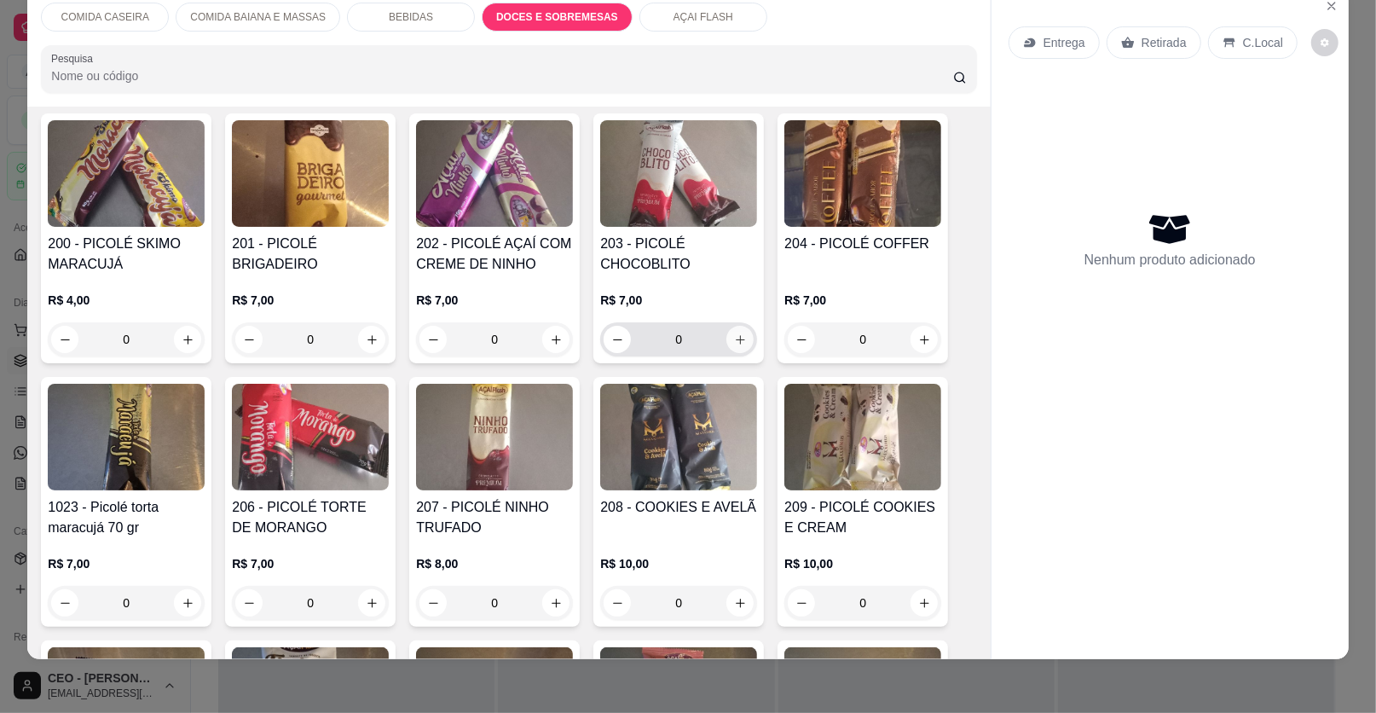
click at [734, 333] on icon "increase-product-quantity" at bounding box center [740, 339] width 13 height 13
type input "1"
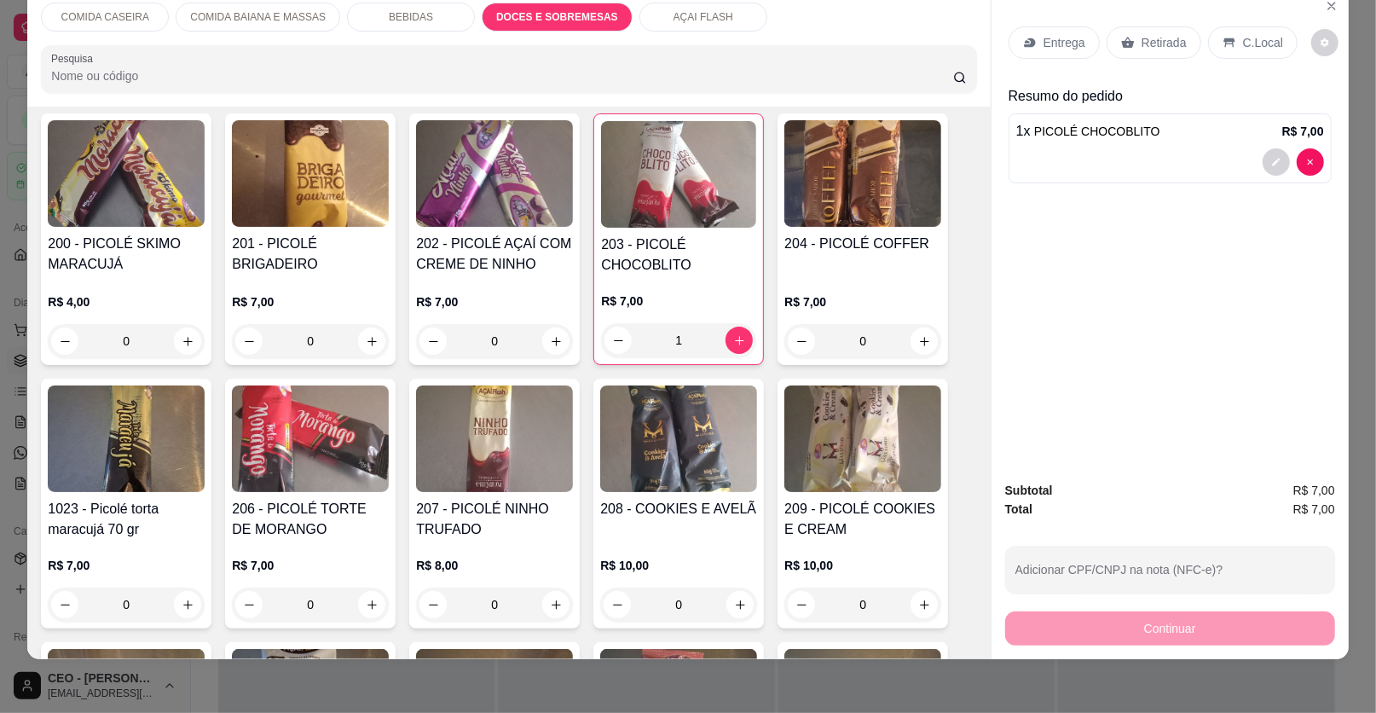
scroll to position [2677, 0]
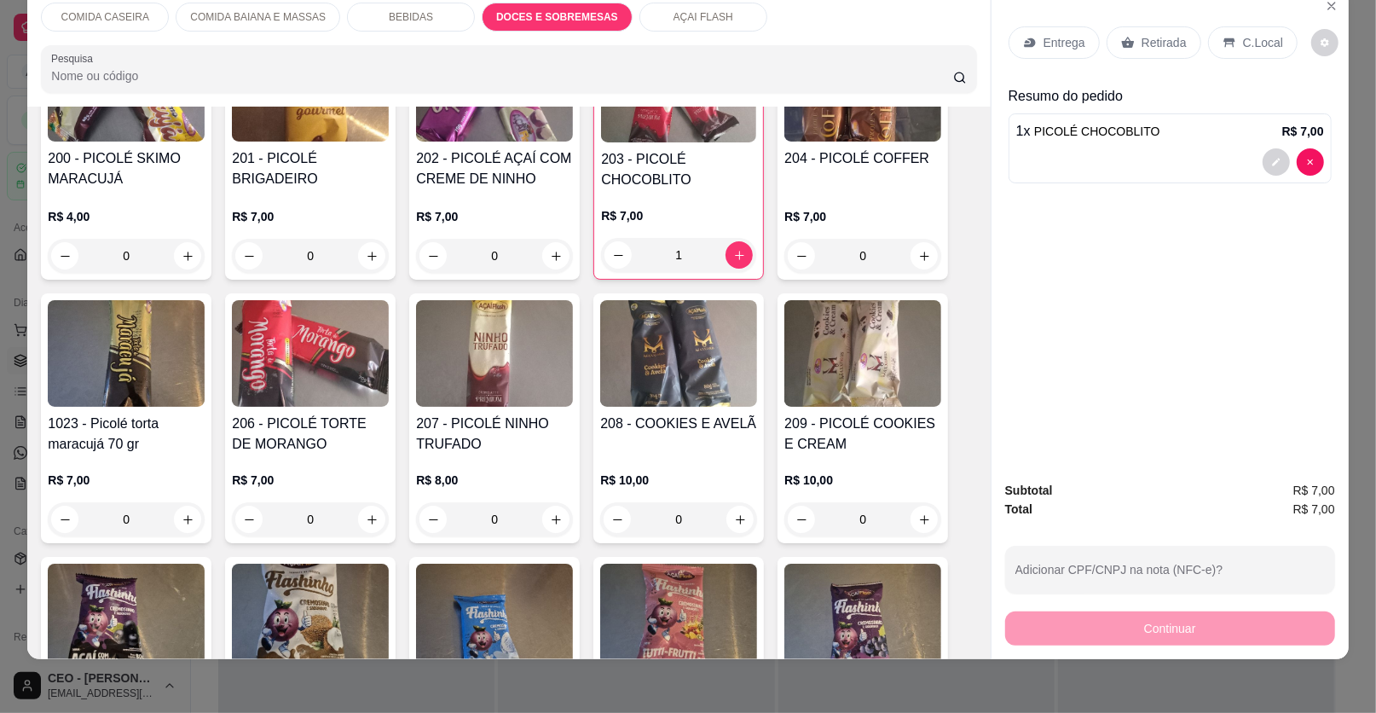
click at [1142, 49] on p "Retirada" at bounding box center [1164, 42] width 45 height 17
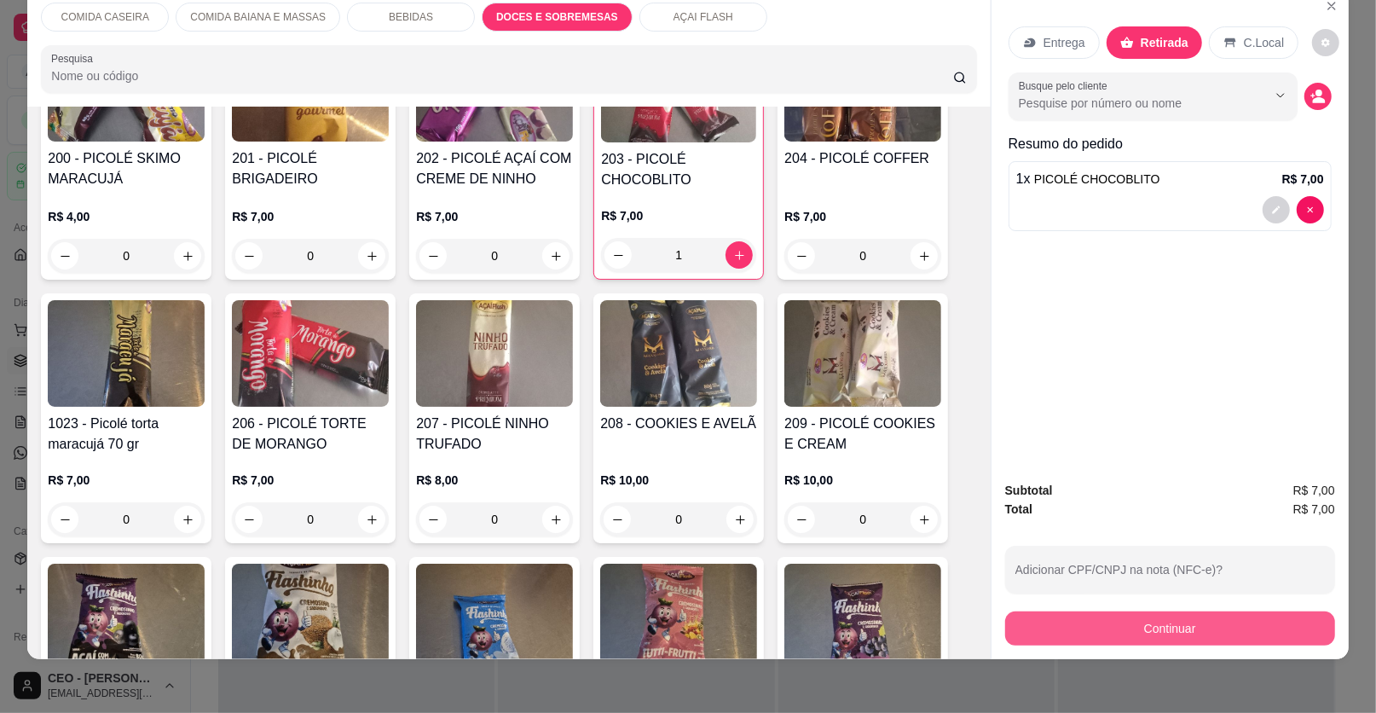
click at [1141, 633] on button "Continuar" at bounding box center [1170, 628] width 330 height 34
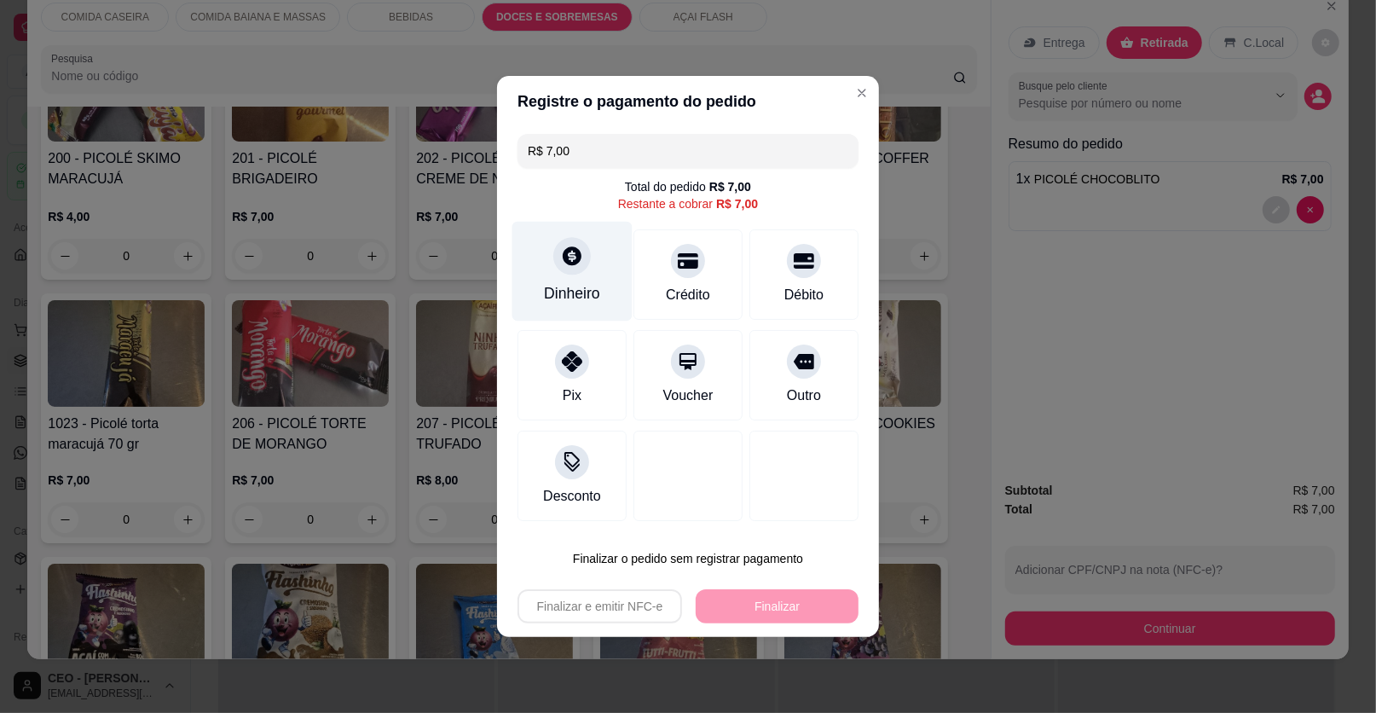
click at [576, 259] on icon at bounding box center [572, 255] width 19 height 19
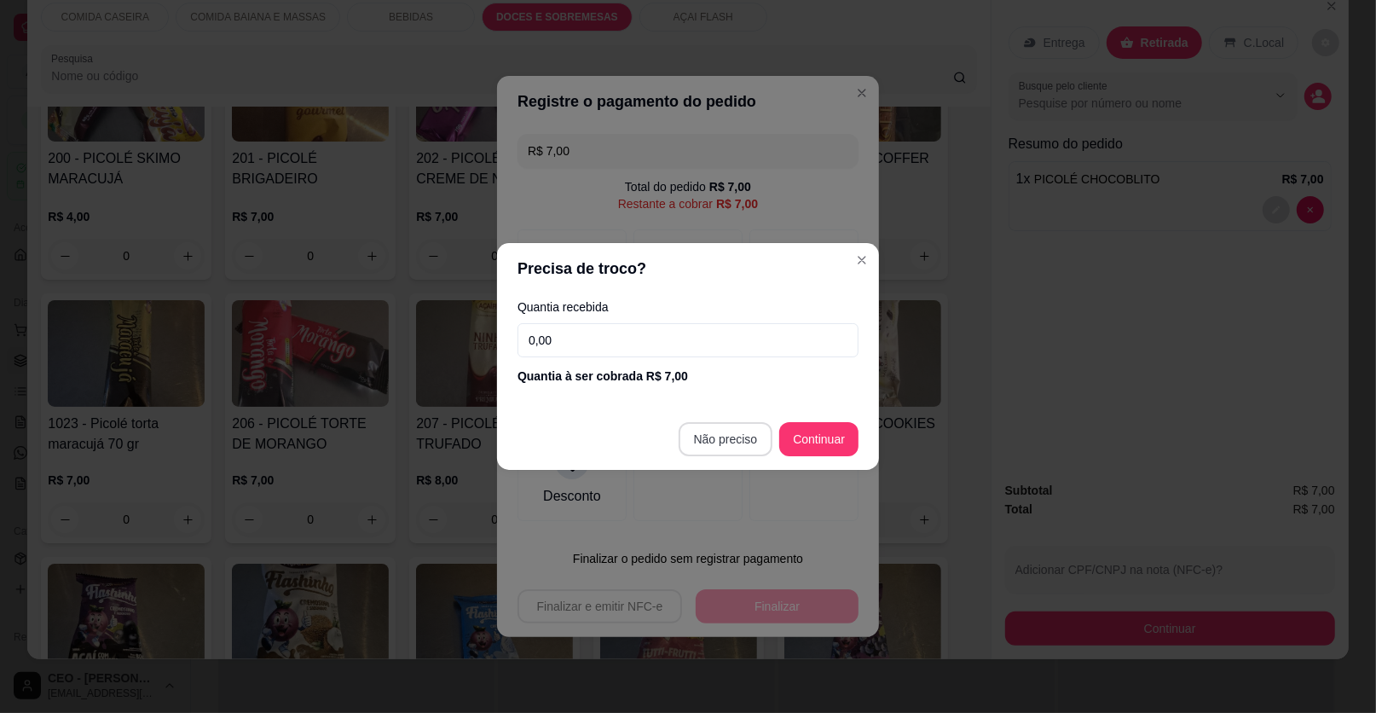
type input "R$ 0,00"
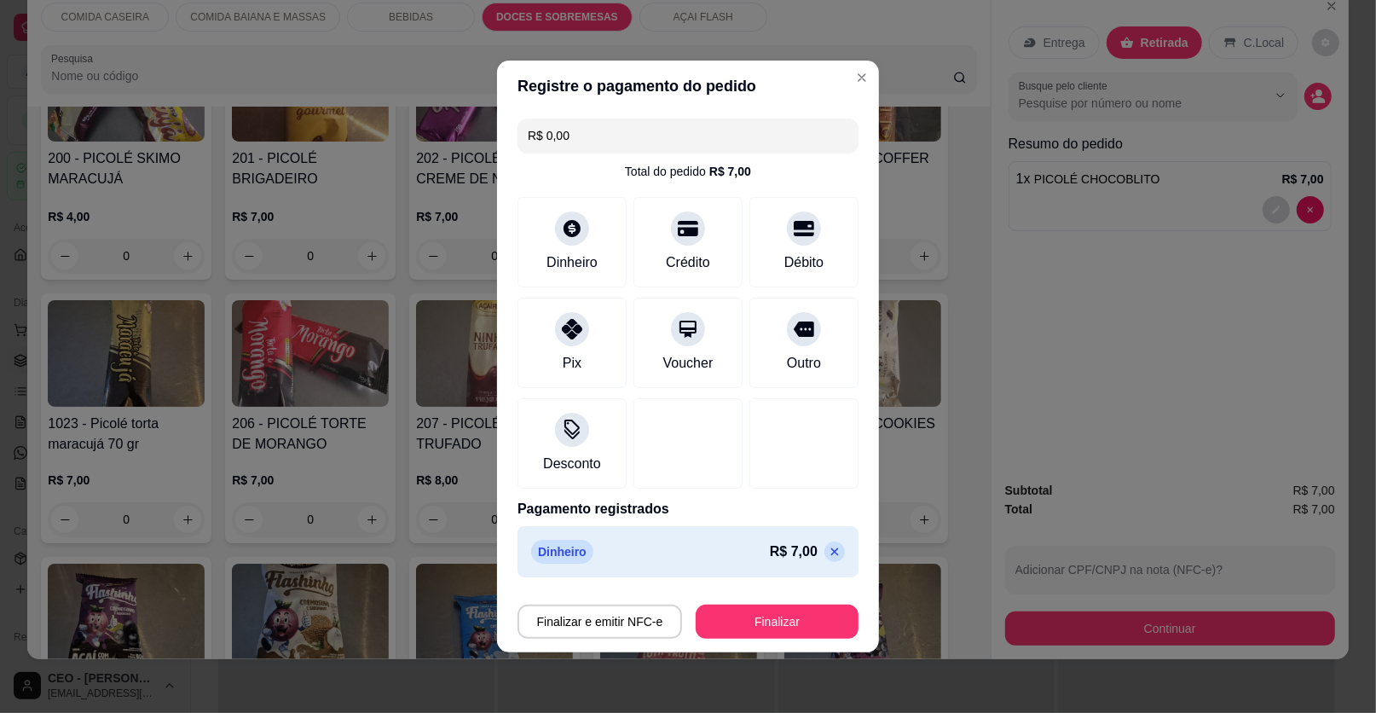
click at [790, 639] on footer "Finalizar e emitir NFC-e Finalizar" at bounding box center [688, 618] width 382 height 68
click at [798, 628] on button "Finalizar" at bounding box center [777, 622] width 163 height 34
type input "0"
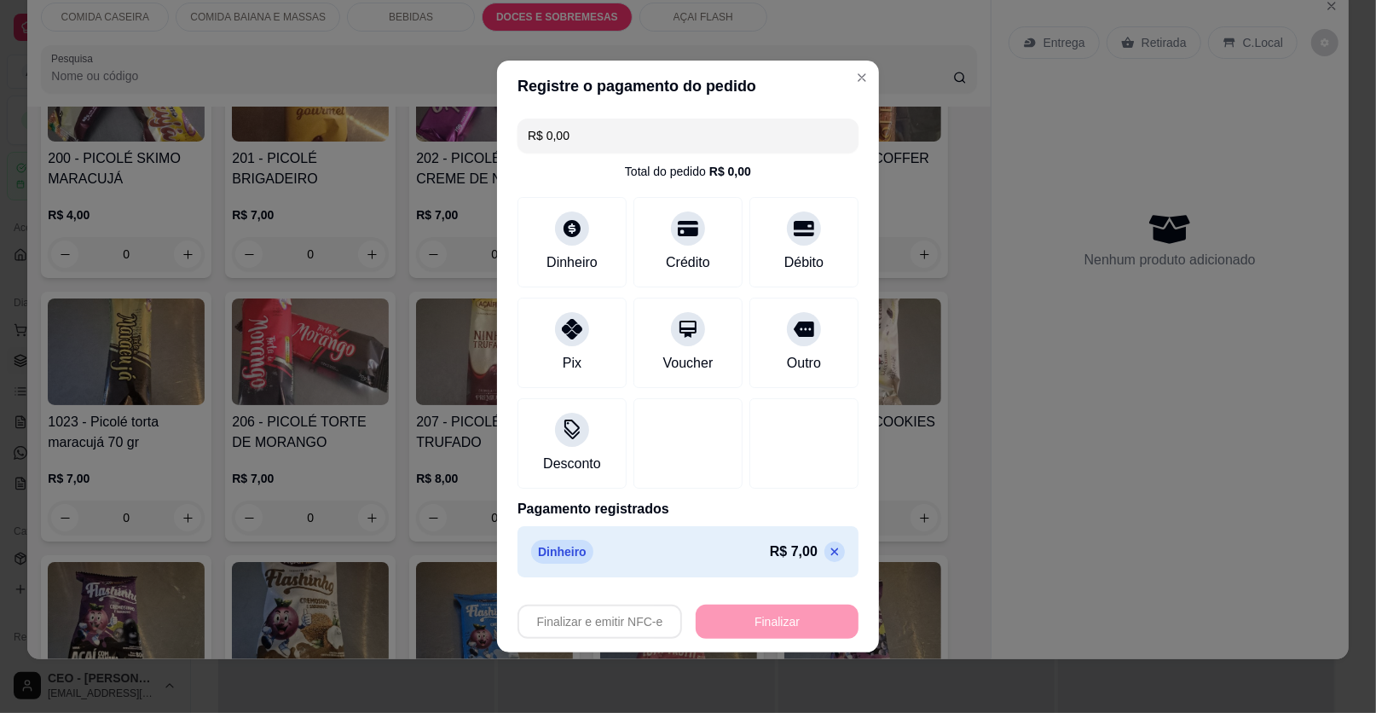
type input "-R$ 7,00"
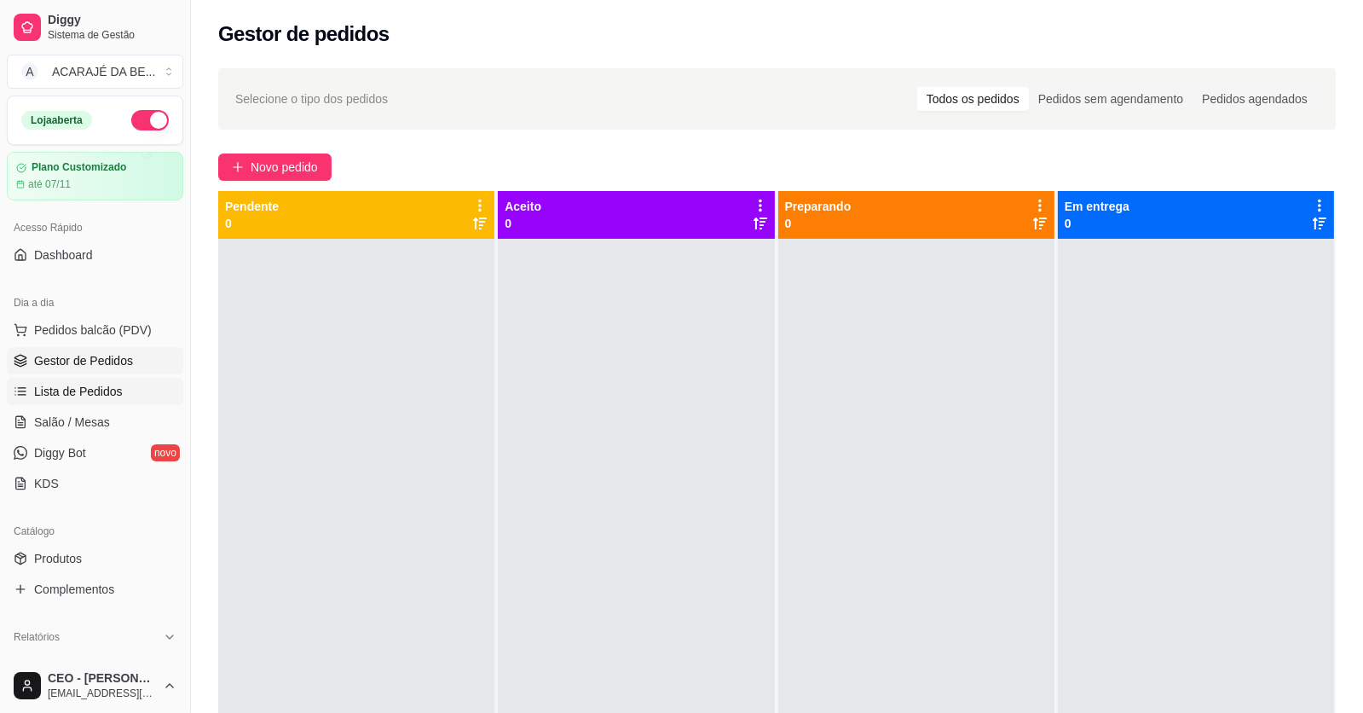
click at [123, 396] on link "Lista de Pedidos" at bounding box center [95, 391] width 177 height 27
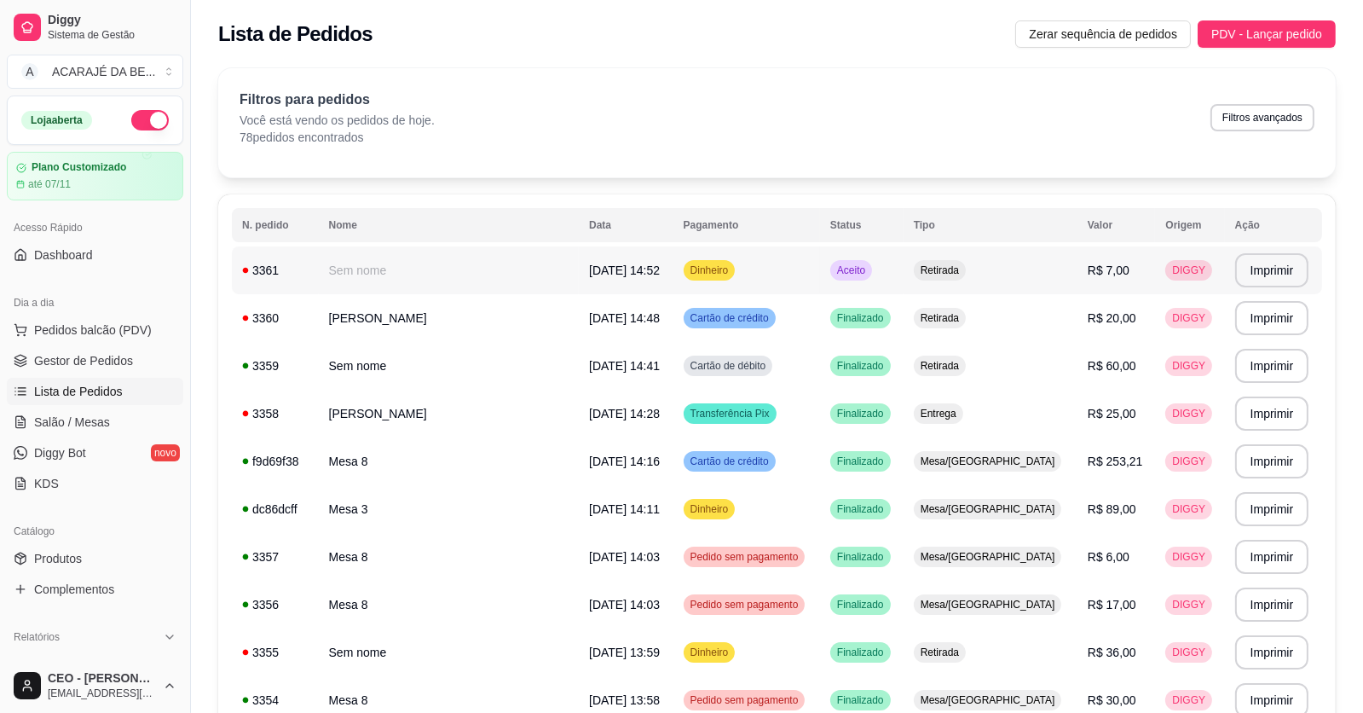
click at [408, 276] on td "Sem nome" at bounding box center [449, 270] width 261 height 48
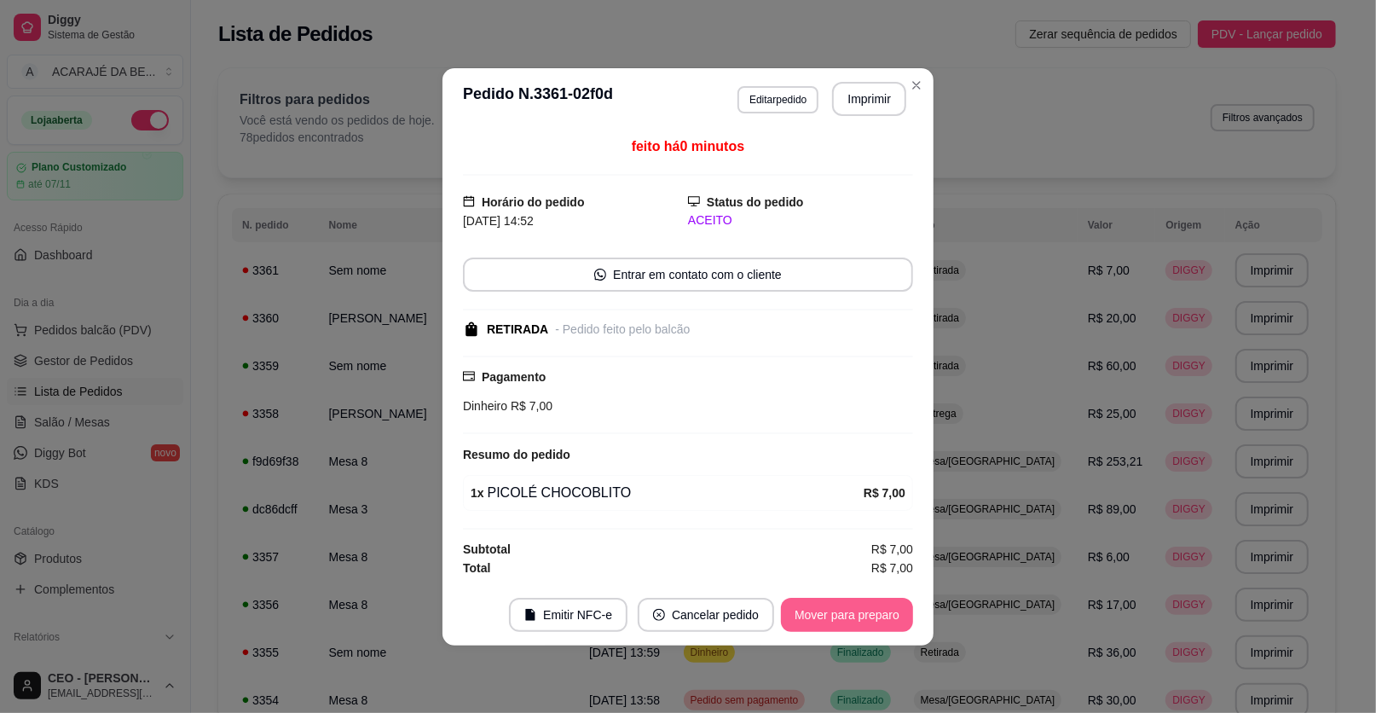
click at [839, 617] on button "Mover para preparo" at bounding box center [847, 615] width 132 height 34
click at [839, 617] on button "Mover para retirada disponível" at bounding box center [819, 615] width 188 height 34
click at [839, 617] on button "Mover para finalizado" at bounding box center [843, 615] width 142 height 34
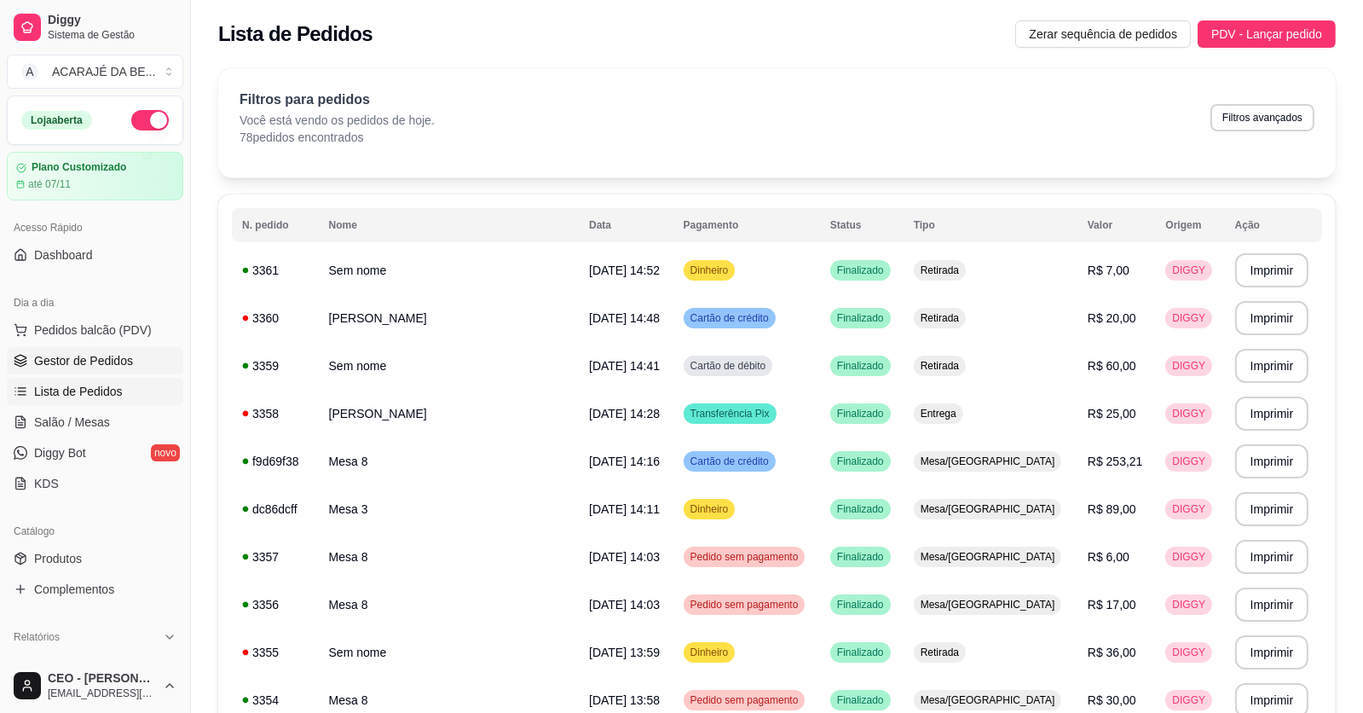
click at [136, 357] on link "Gestor de Pedidos" at bounding box center [95, 360] width 177 height 27
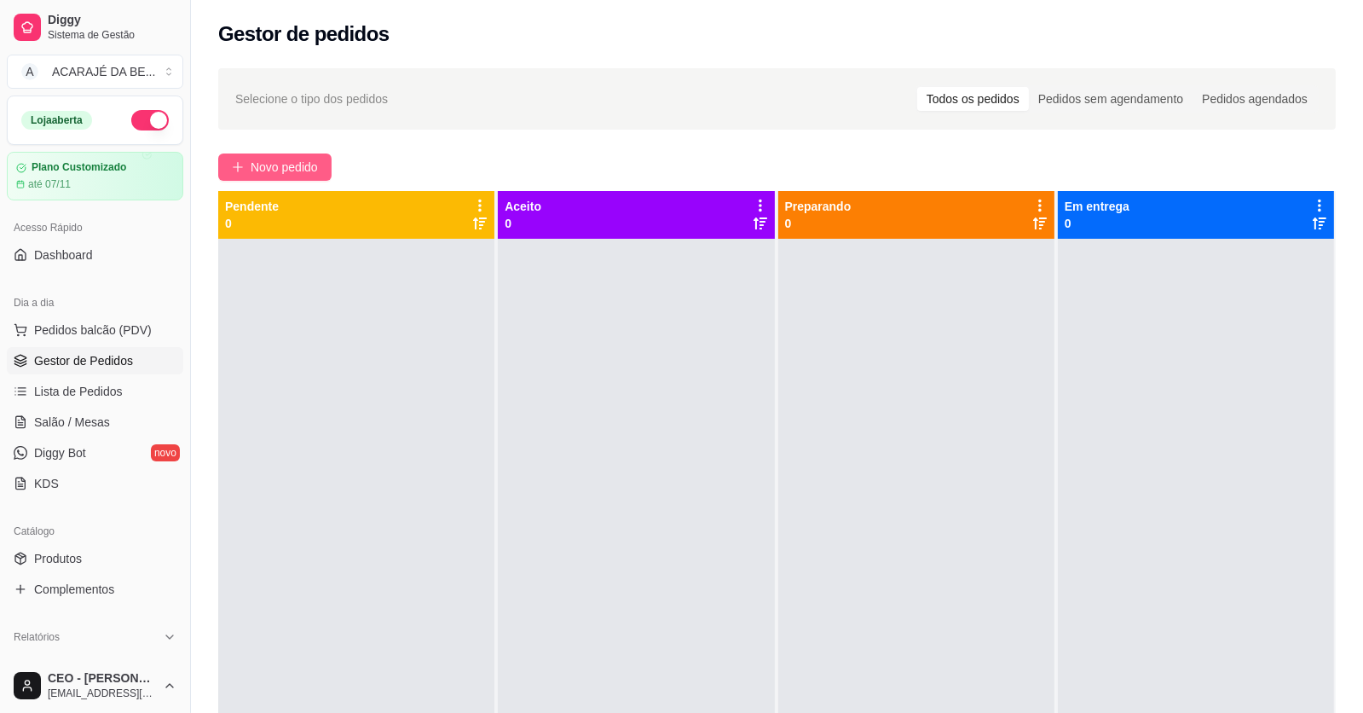
click at [283, 164] on span "Novo pedido" at bounding box center [284, 167] width 67 height 19
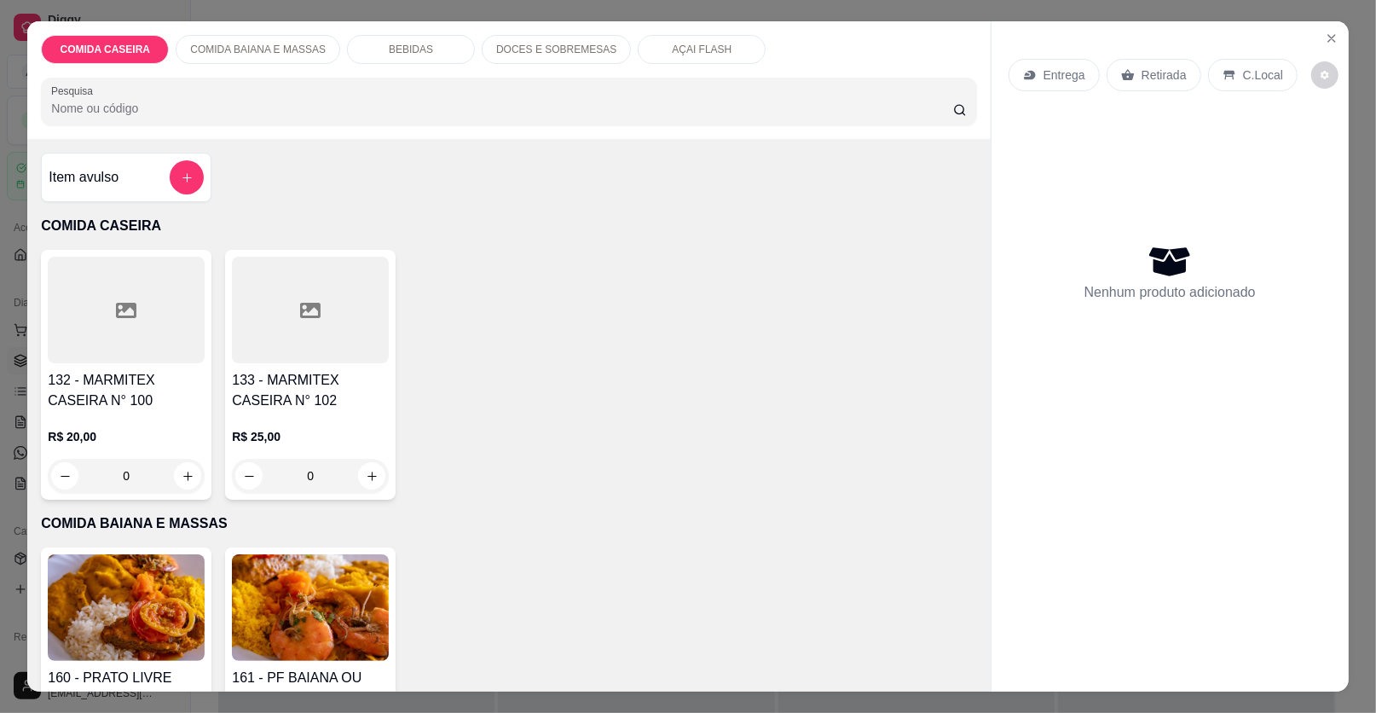
click at [281, 309] on div at bounding box center [310, 310] width 157 height 107
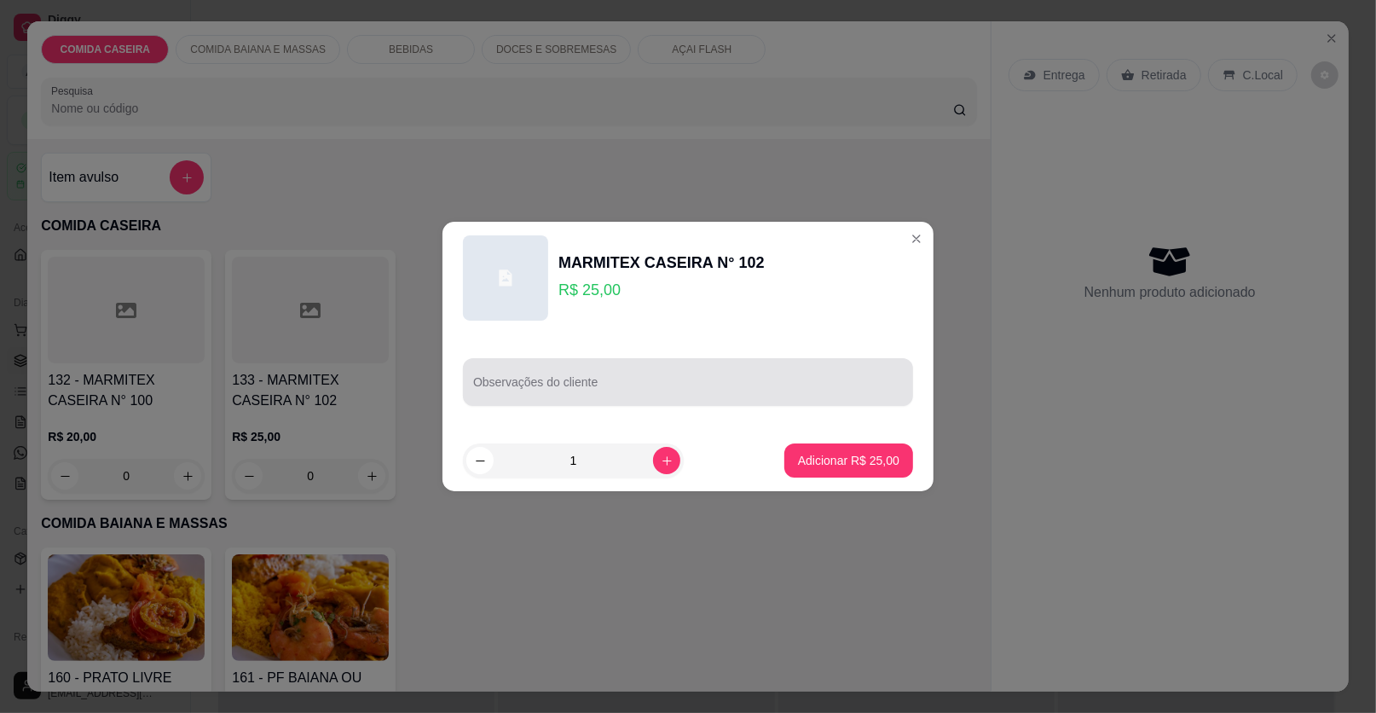
click at [589, 397] on div at bounding box center [688, 382] width 430 height 34
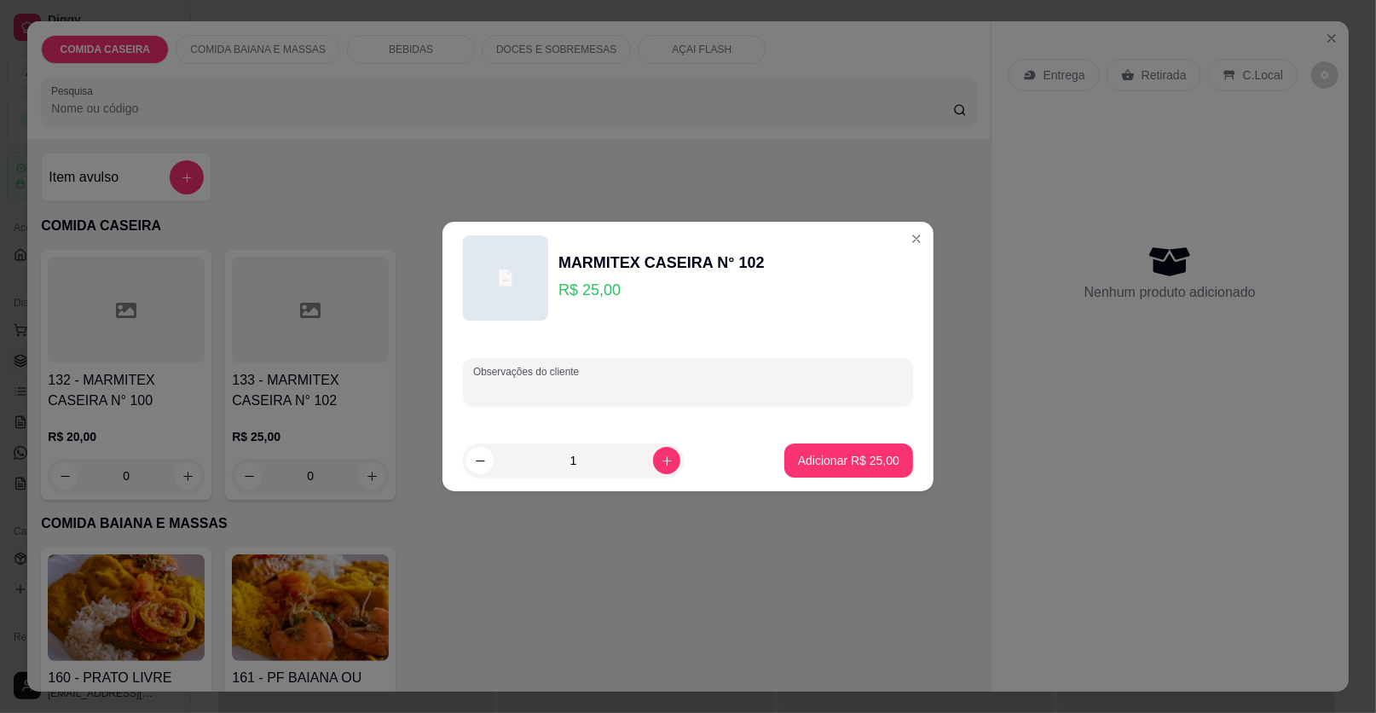
paste input "Arroz feijão tropeiro, batata frita salada,lasanha Strogonoff de frango, cozinh…"
type input "Arroz feijão tropeiro, batata frita salada,lasanha Strogonoff de frango, cozinh…"
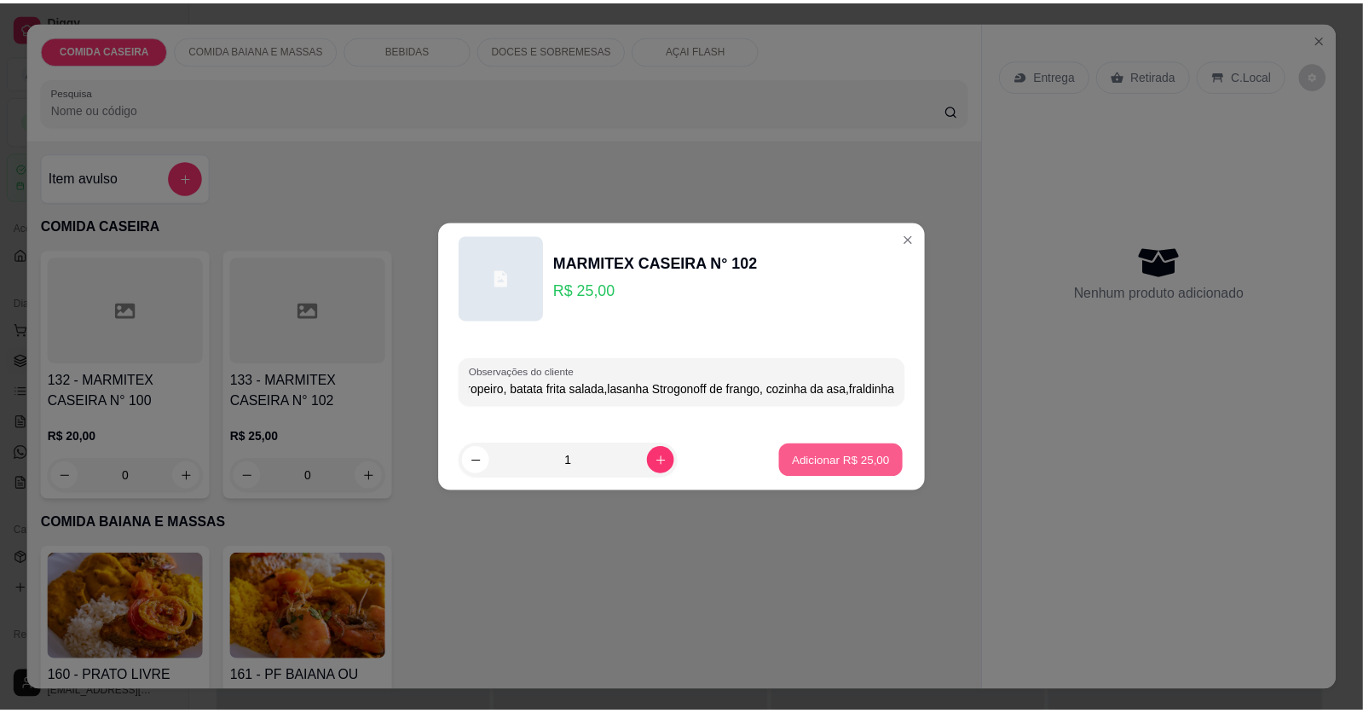
scroll to position [0, 0]
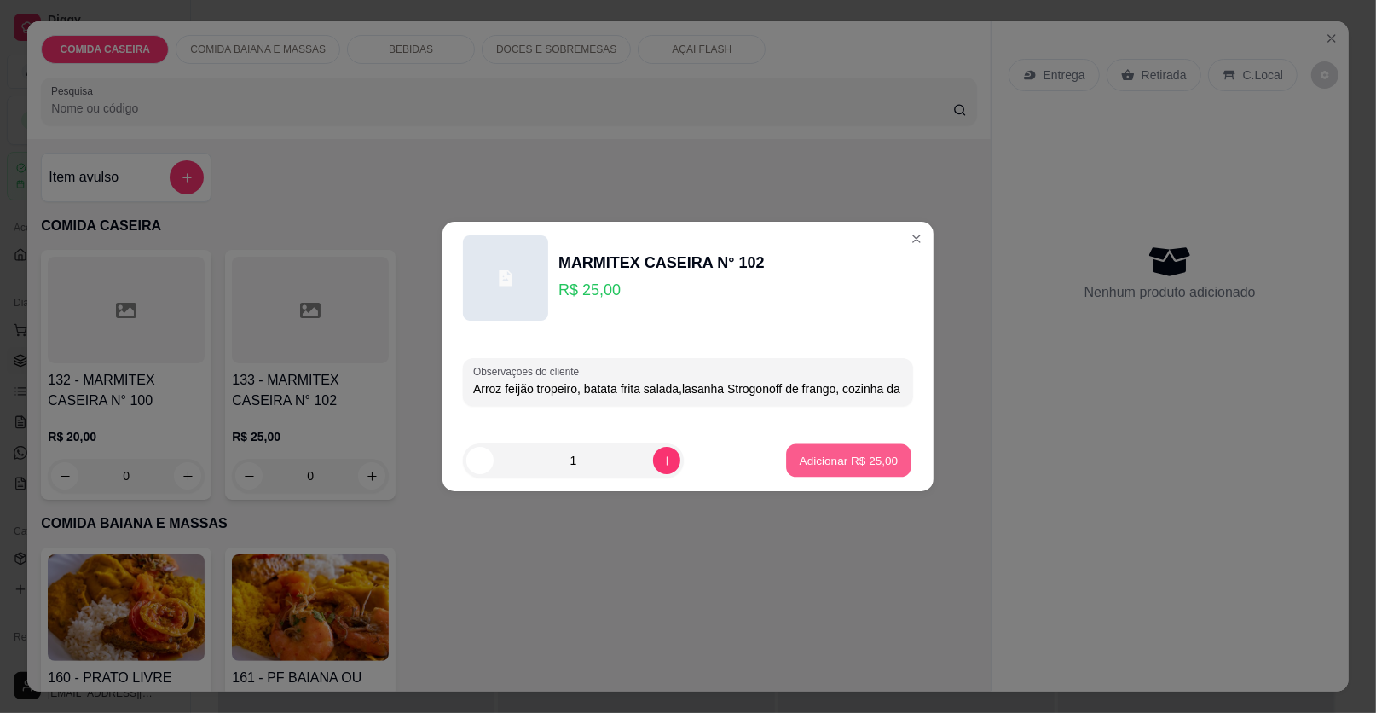
click at [835, 457] on p "Adicionar R$ 25,00" at bounding box center [849, 460] width 99 height 16
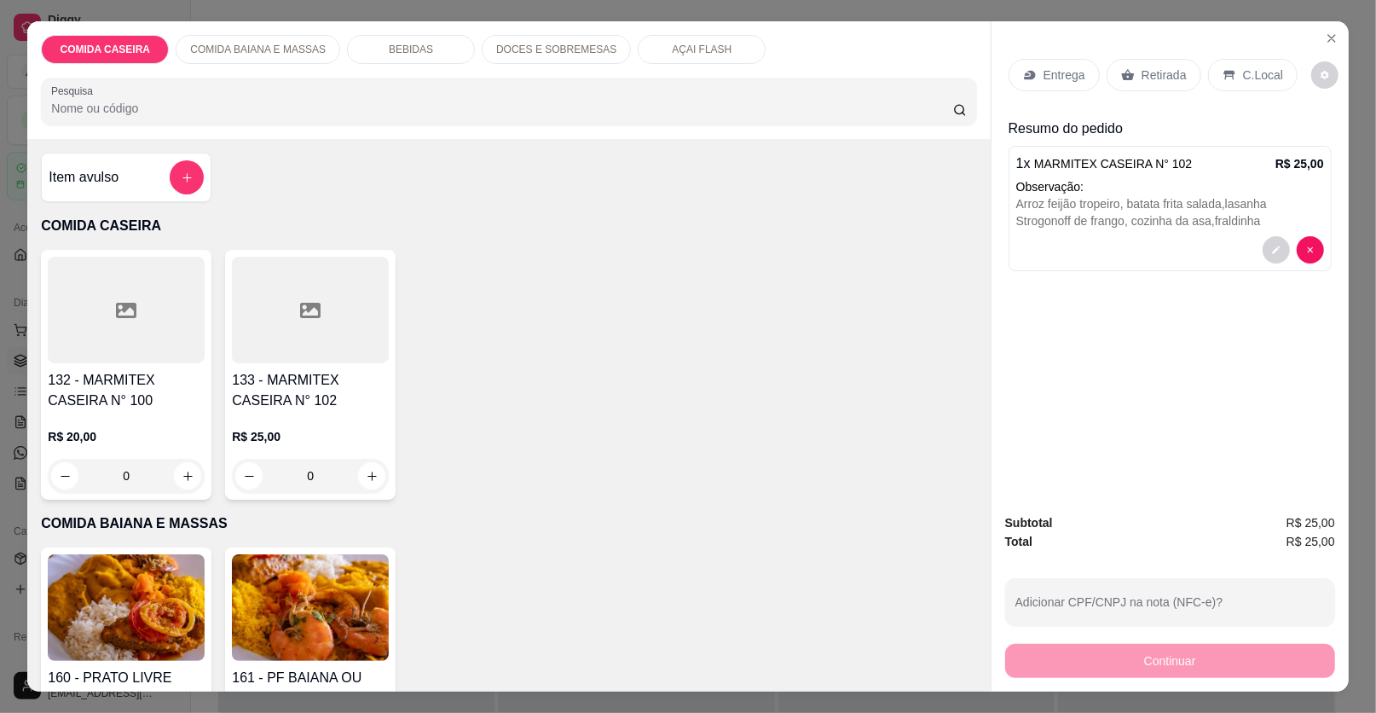
click at [188, 275] on div at bounding box center [126, 310] width 157 height 107
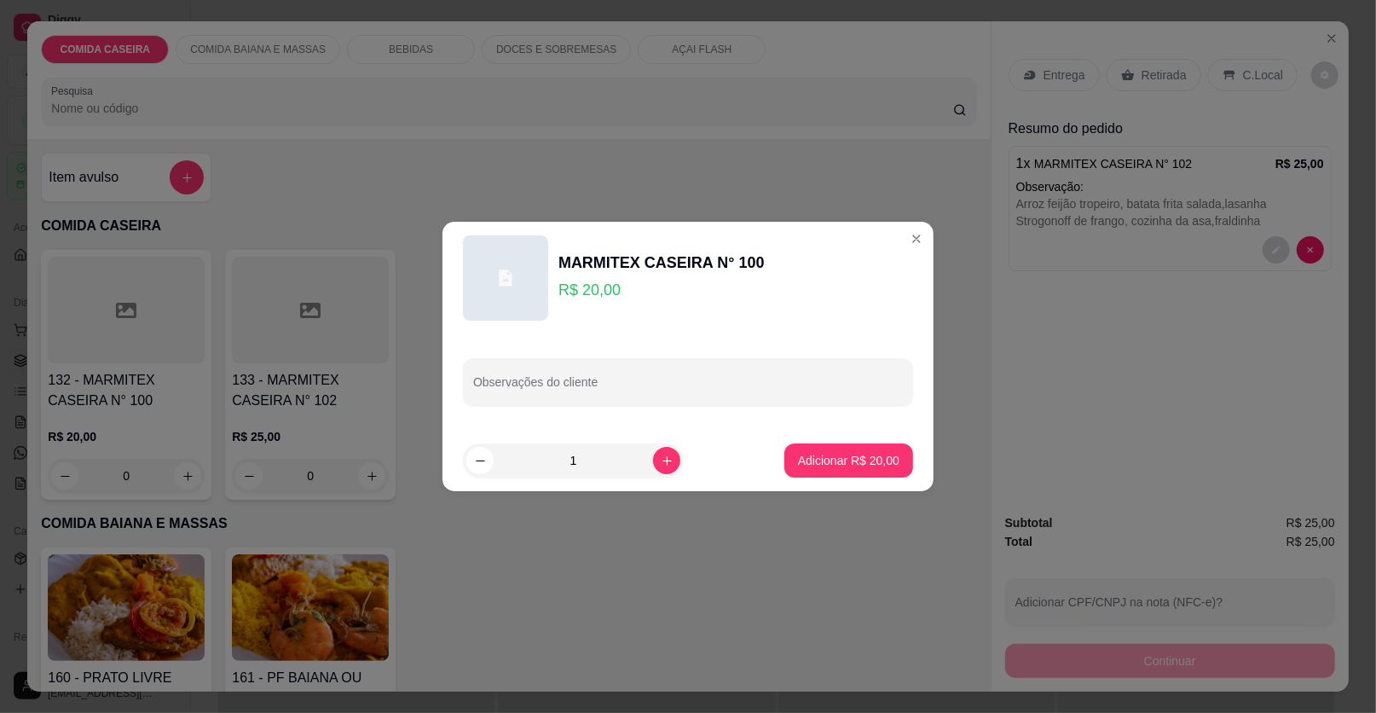
click at [605, 403] on div "Observações do cliente" at bounding box center [688, 381] width 491 height 95
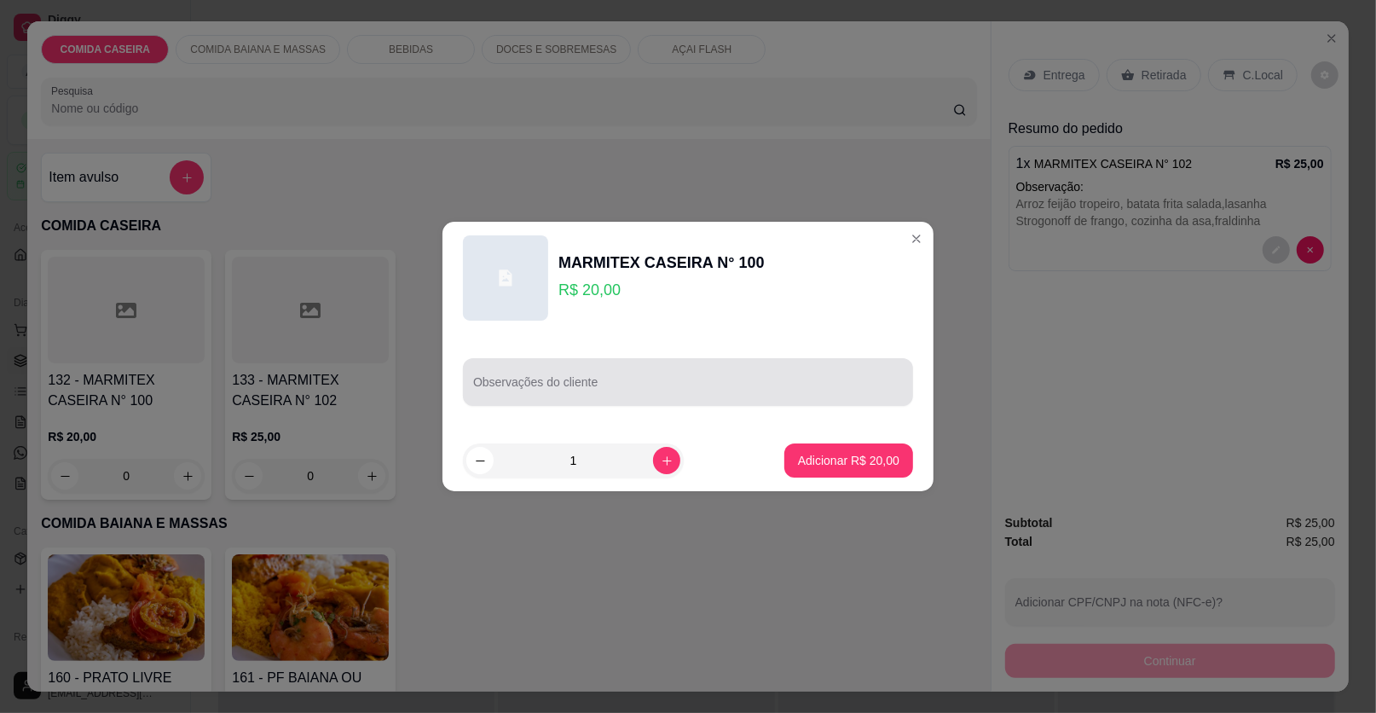
click at [618, 372] on div at bounding box center [688, 382] width 430 height 34
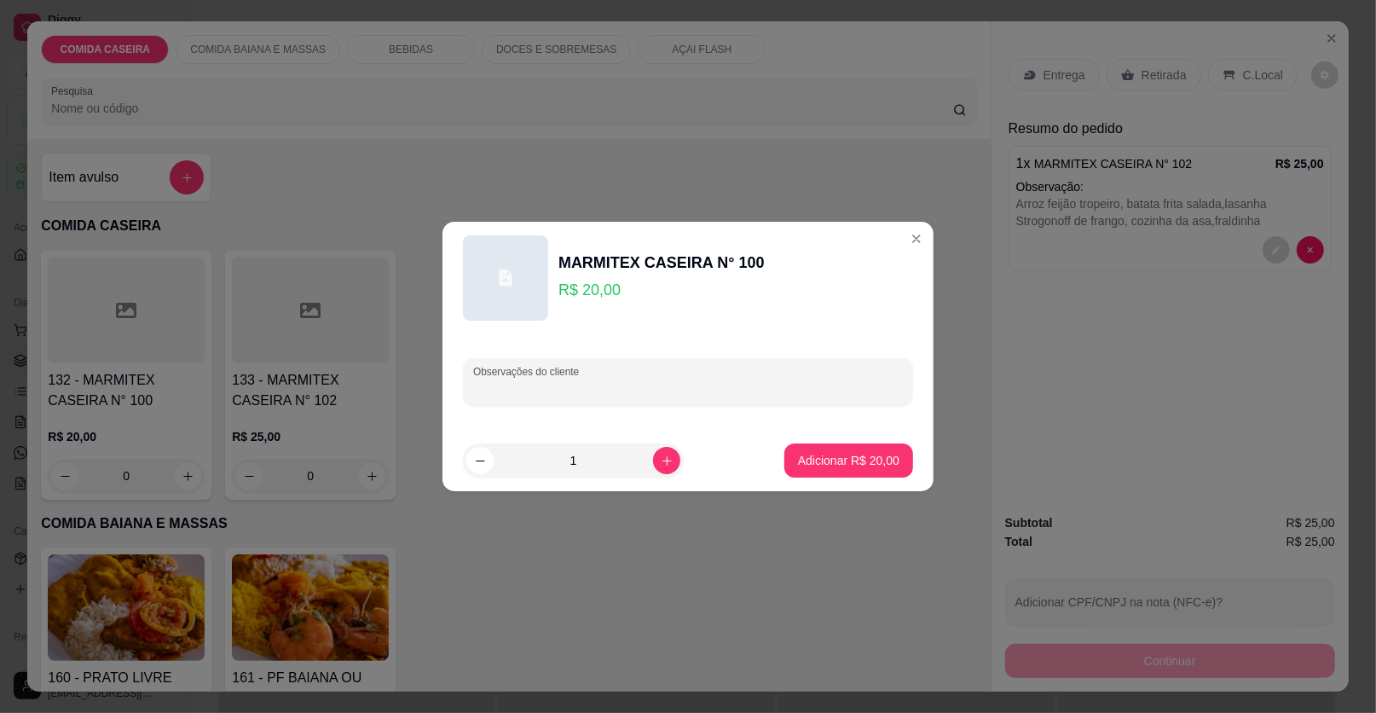
paste input "[PERSON_NAME], feijão tropeiro,purê de batata,salada ,coxinha da [PERSON_NAME],…"
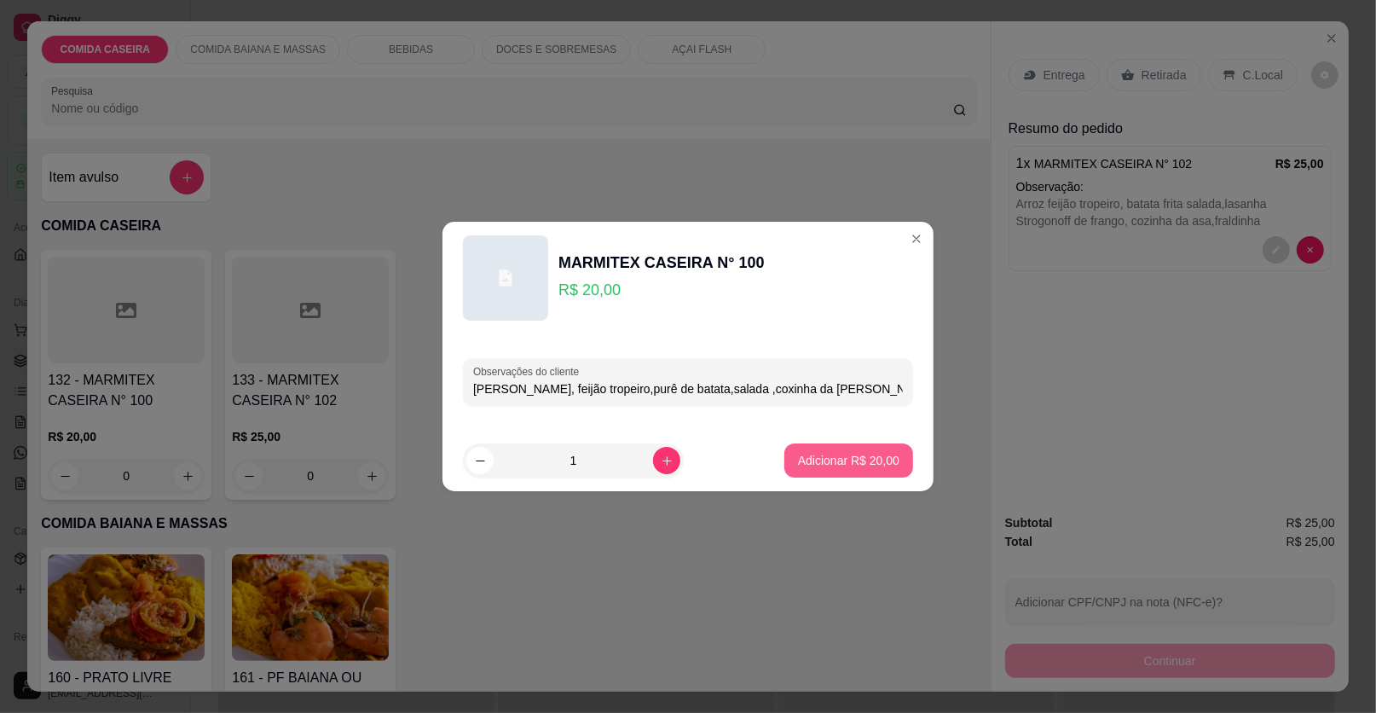
type input "[PERSON_NAME], feijão tropeiro,purê de batata,salada ,coxinha da [PERSON_NAME],…"
click at [843, 453] on p "Adicionar R$ 20,00" at bounding box center [848, 460] width 101 height 17
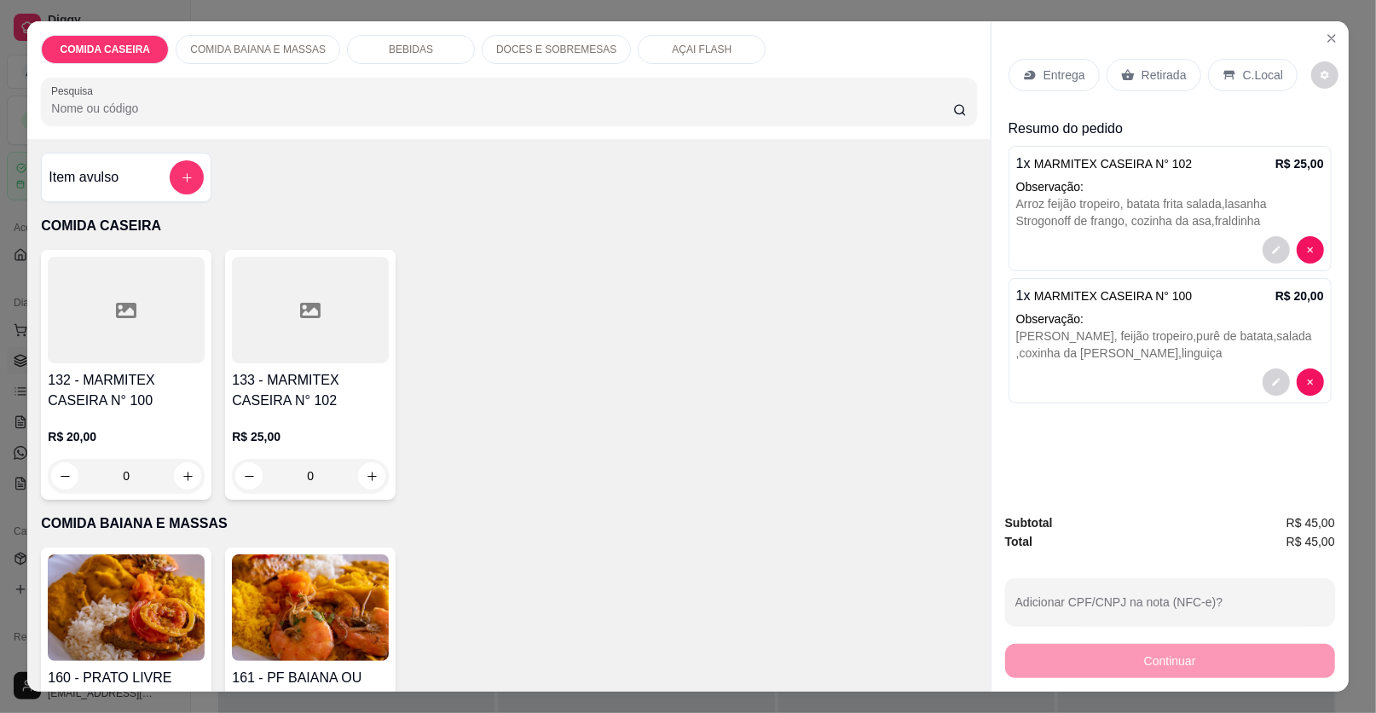
click at [1056, 61] on div "Entrega" at bounding box center [1054, 75] width 91 height 32
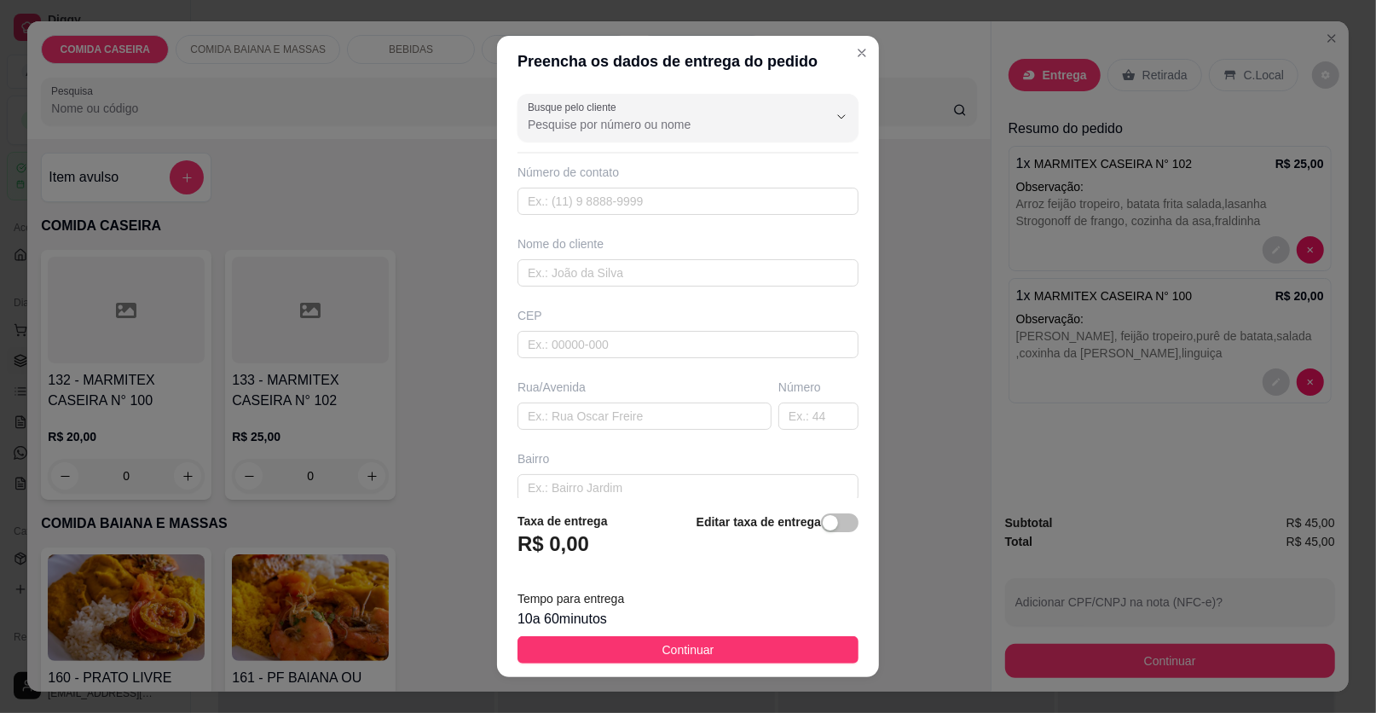
click at [588, 433] on div "Busque pelo cliente Número de contato Nome do cliente CEP Rua/[GEOGRAPHIC_DATA]" at bounding box center [688, 292] width 382 height 411
click at [601, 414] on input "text" at bounding box center [645, 415] width 254 height 27
paste input "Rua f bairro novo"
click at [642, 273] on input "text" at bounding box center [688, 272] width 341 height 27
click at [655, 408] on input "Rua f bairro novo" at bounding box center [645, 415] width 254 height 27
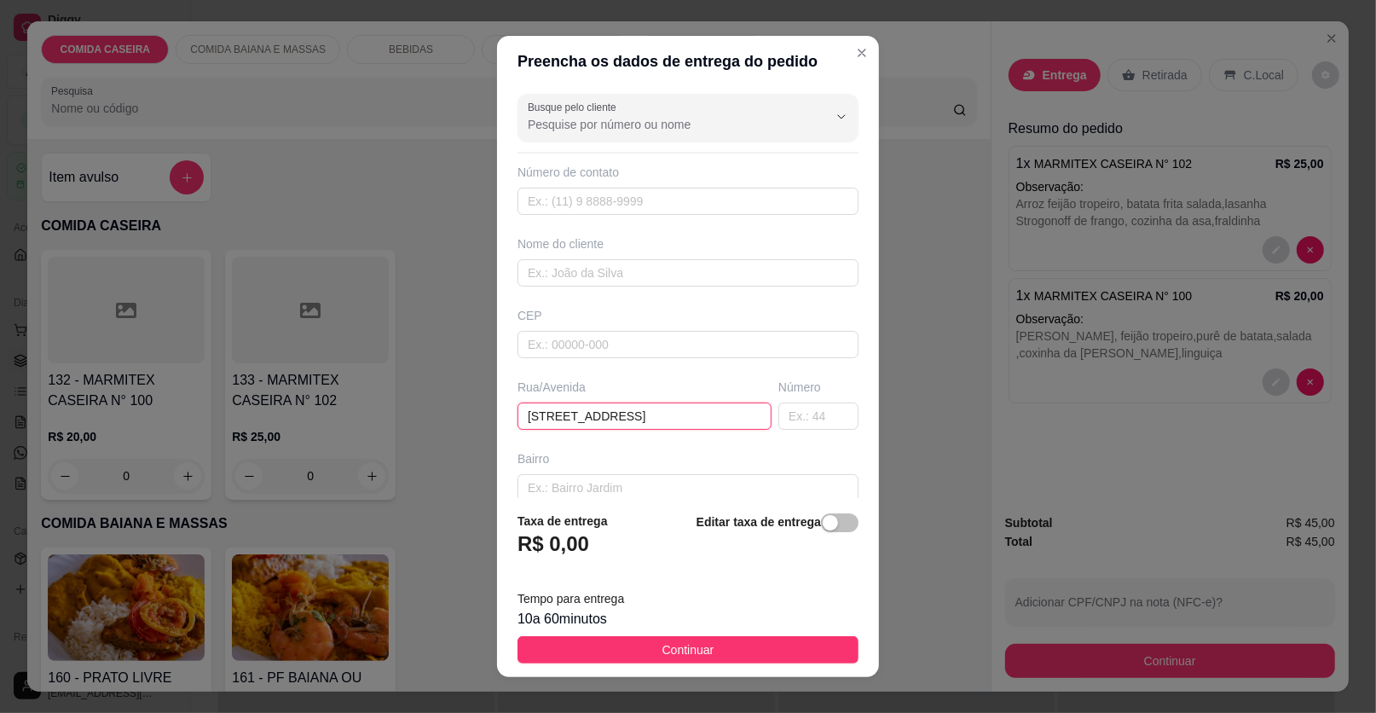
type input "[STREET_ADDRESS]"
click at [614, 267] on input "text" at bounding box center [688, 272] width 341 height 27
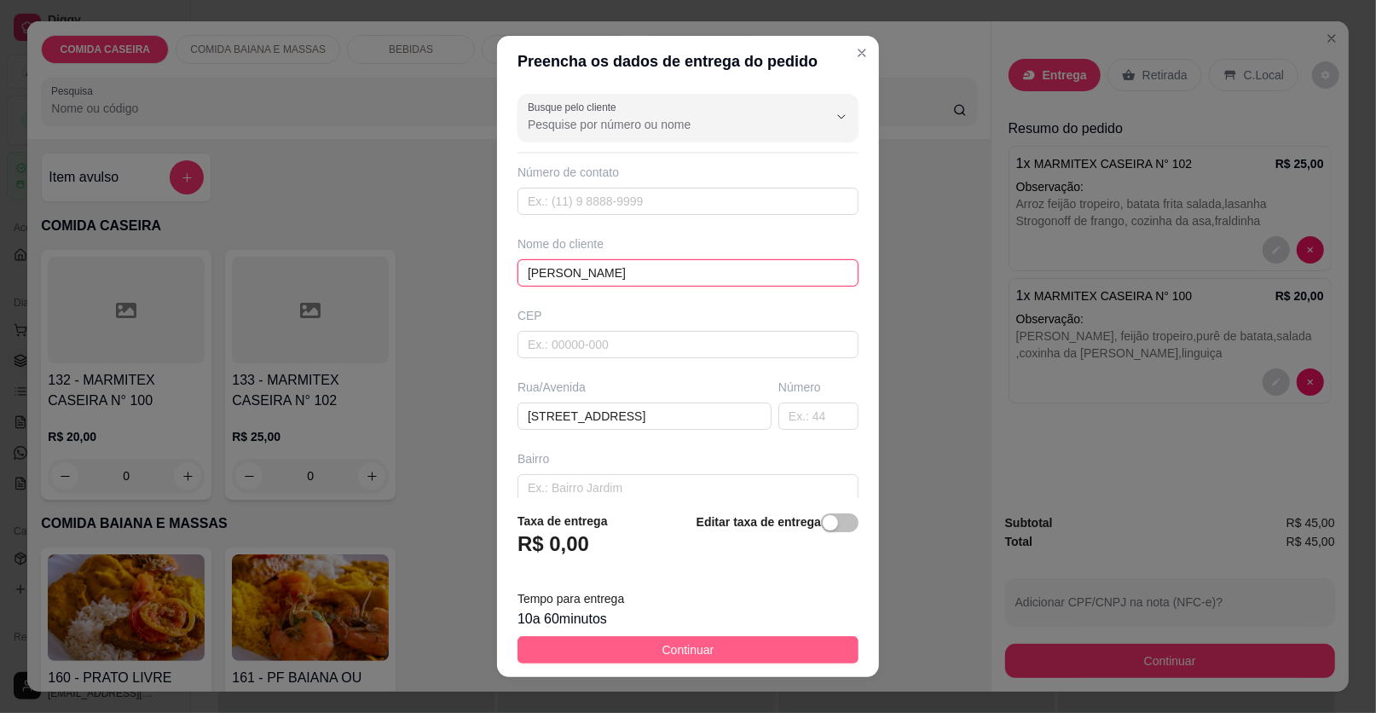
type input "[PERSON_NAME]"
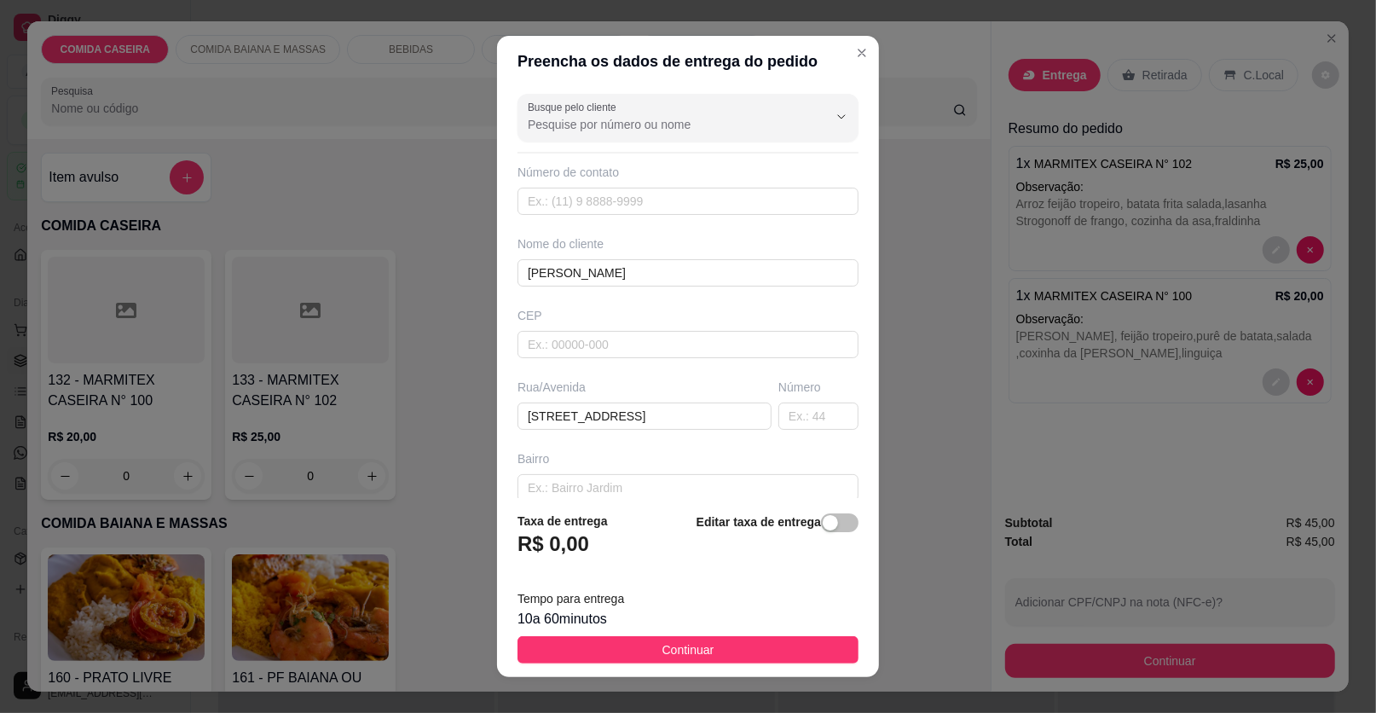
click at [672, 641] on button "Continuar" at bounding box center [688, 649] width 341 height 27
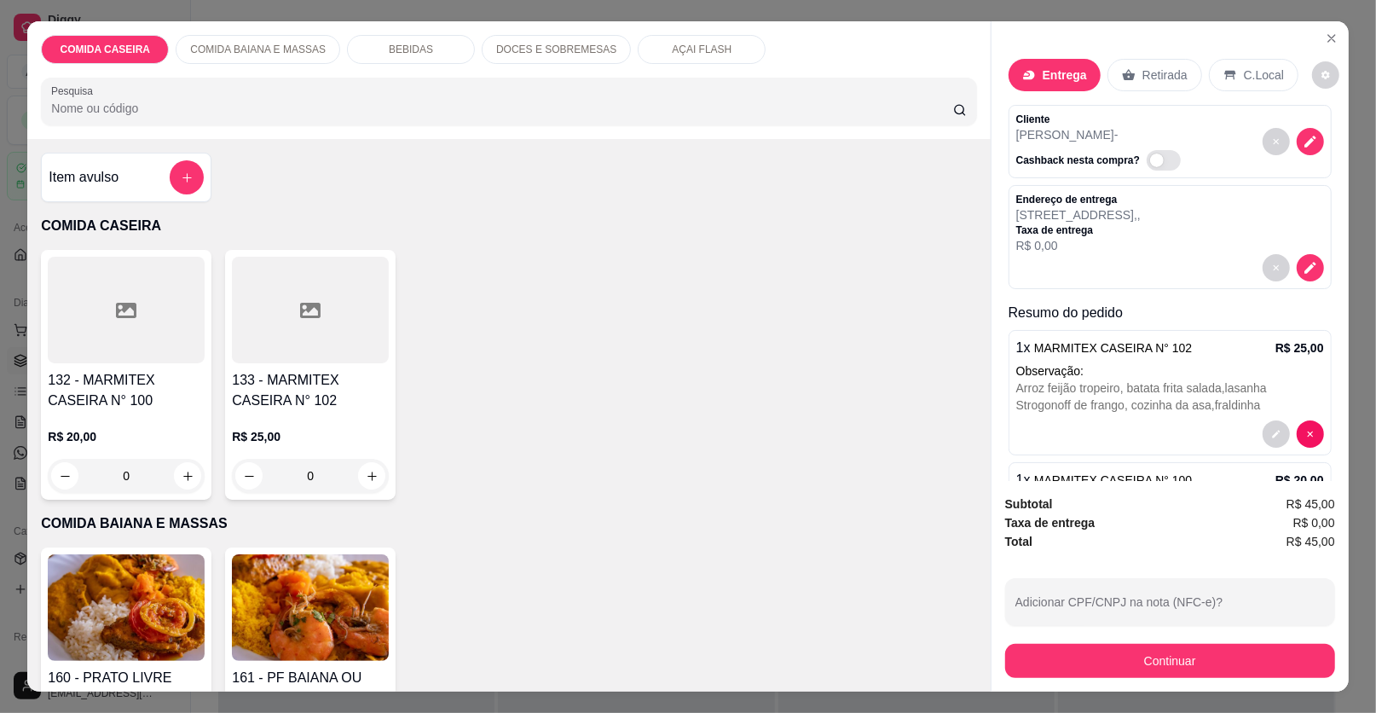
click at [671, 641] on div "160 - PRATO LIVRE R$ 35,00 0 161 - PF BAIANA OU MASSAS R$ 27,00 0" at bounding box center [508, 672] width 935 height 250
click at [1025, 651] on button "Continuar" at bounding box center [1170, 661] width 330 height 34
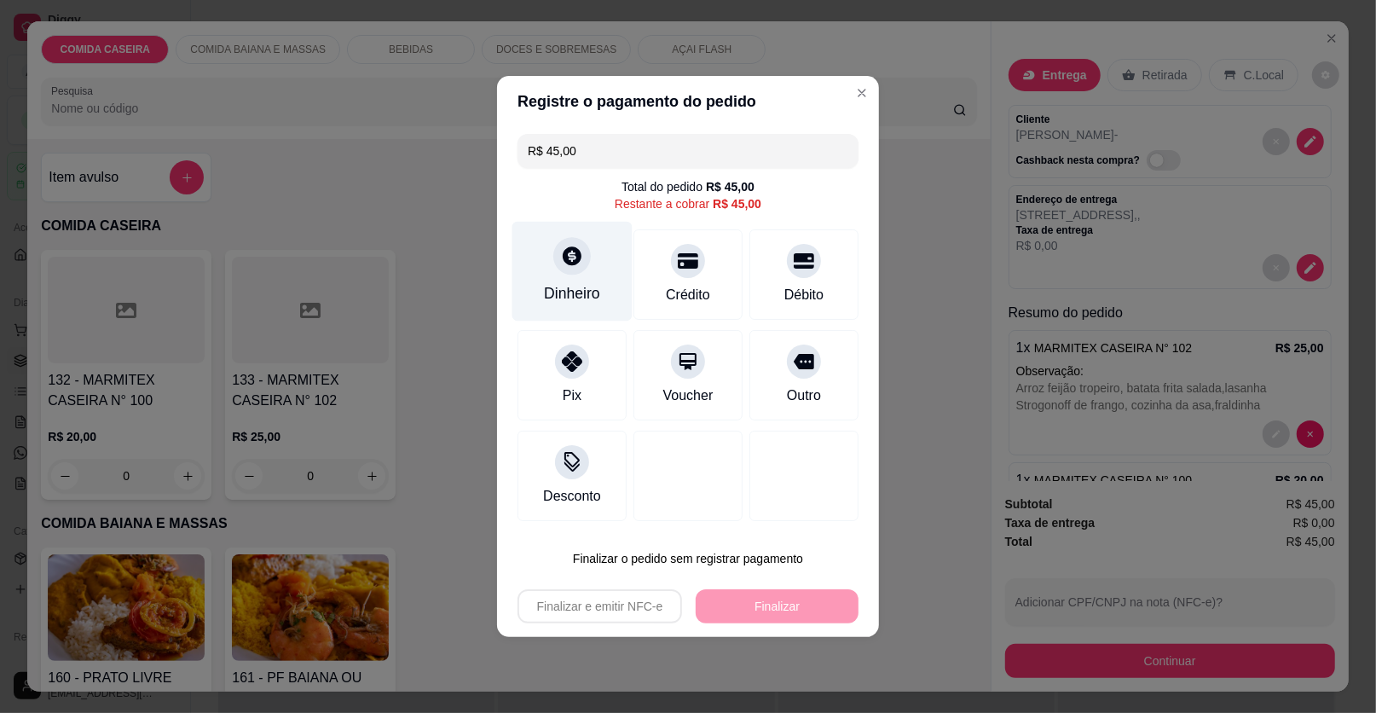
click at [547, 280] on div "Dinheiro" at bounding box center [572, 272] width 120 height 100
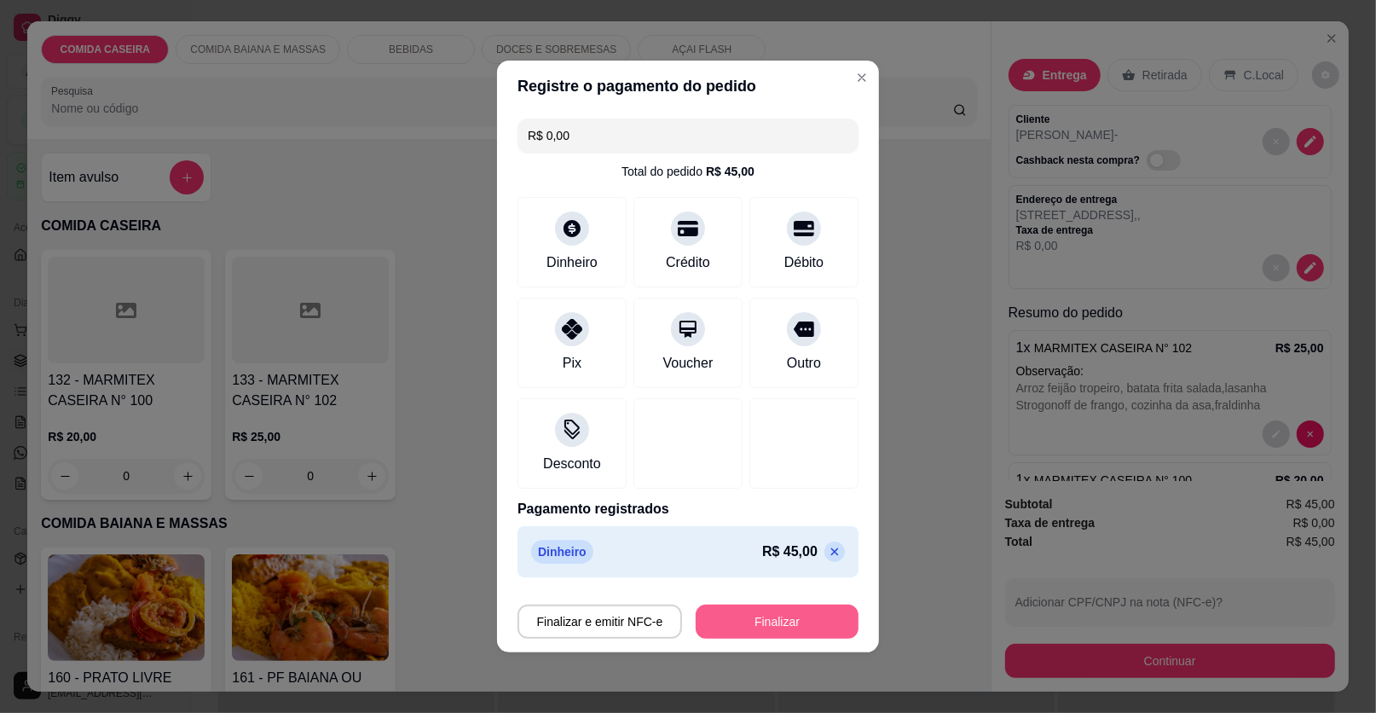
click at [754, 612] on button "Finalizar" at bounding box center [777, 622] width 163 height 34
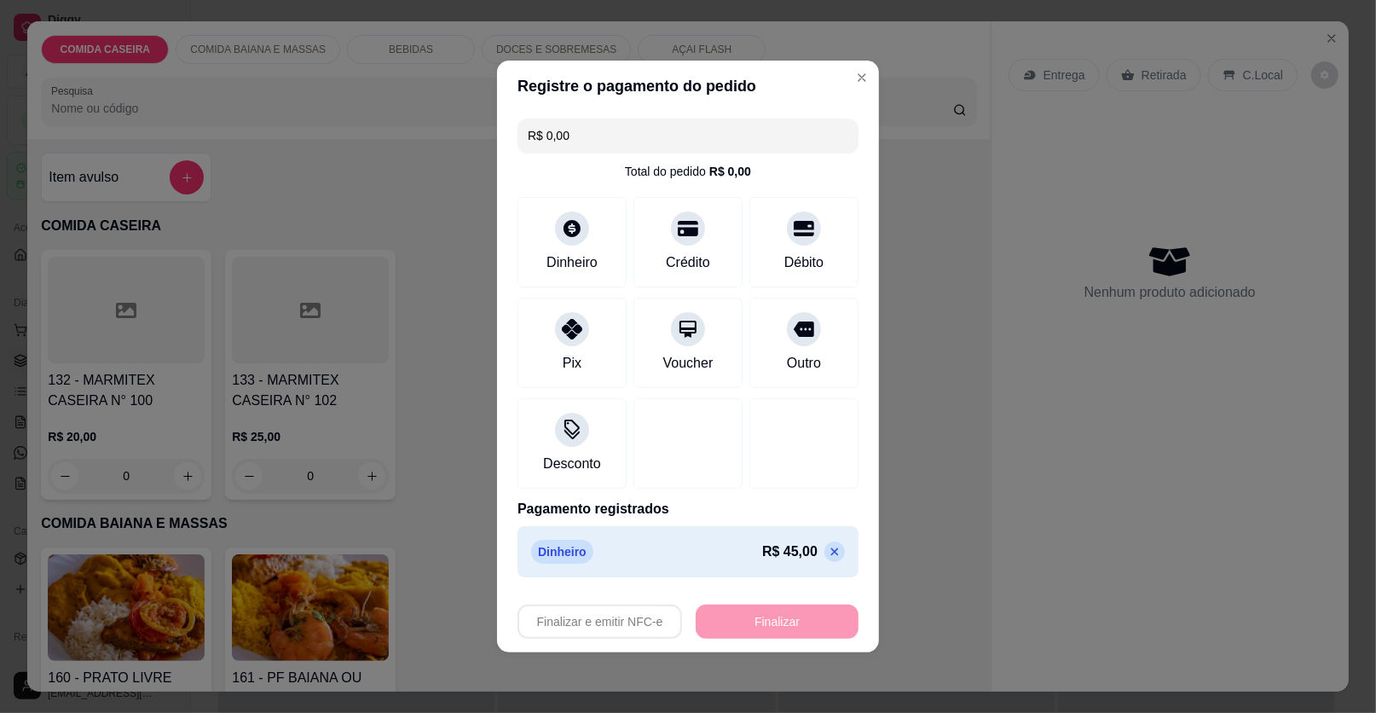
type input "-R$ 45,00"
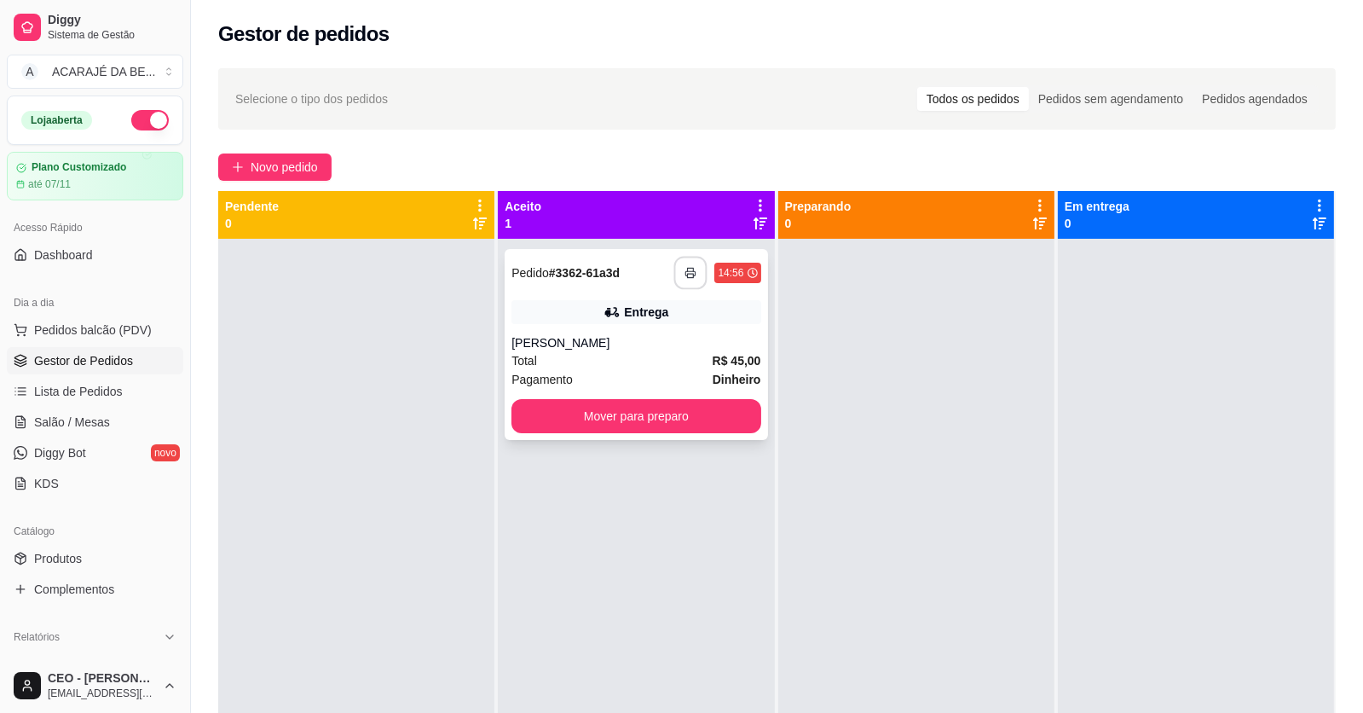
click at [686, 275] on icon "button" at bounding box center [692, 273] width 12 height 12
click at [593, 420] on button "Mover para preparo" at bounding box center [636, 416] width 249 height 34
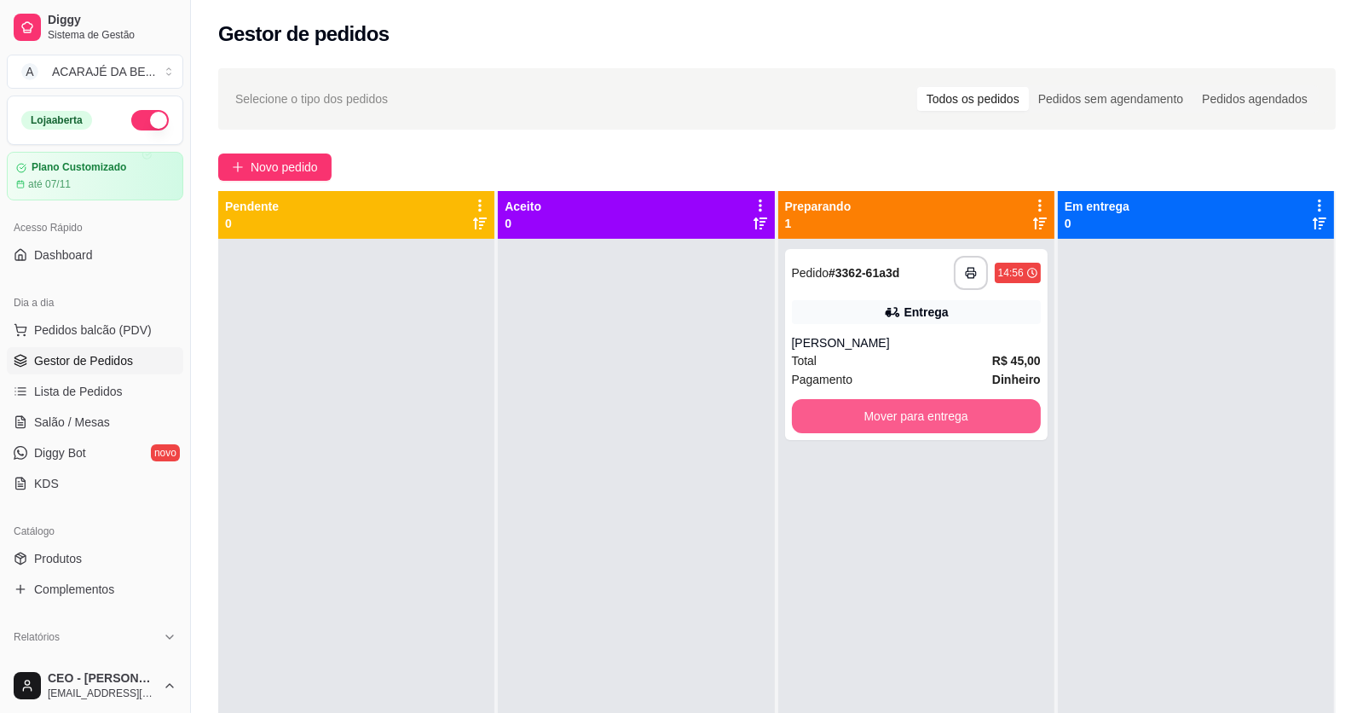
click at [940, 411] on button "Mover para entrega" at bounding box center [916, 416] width 249 height 34
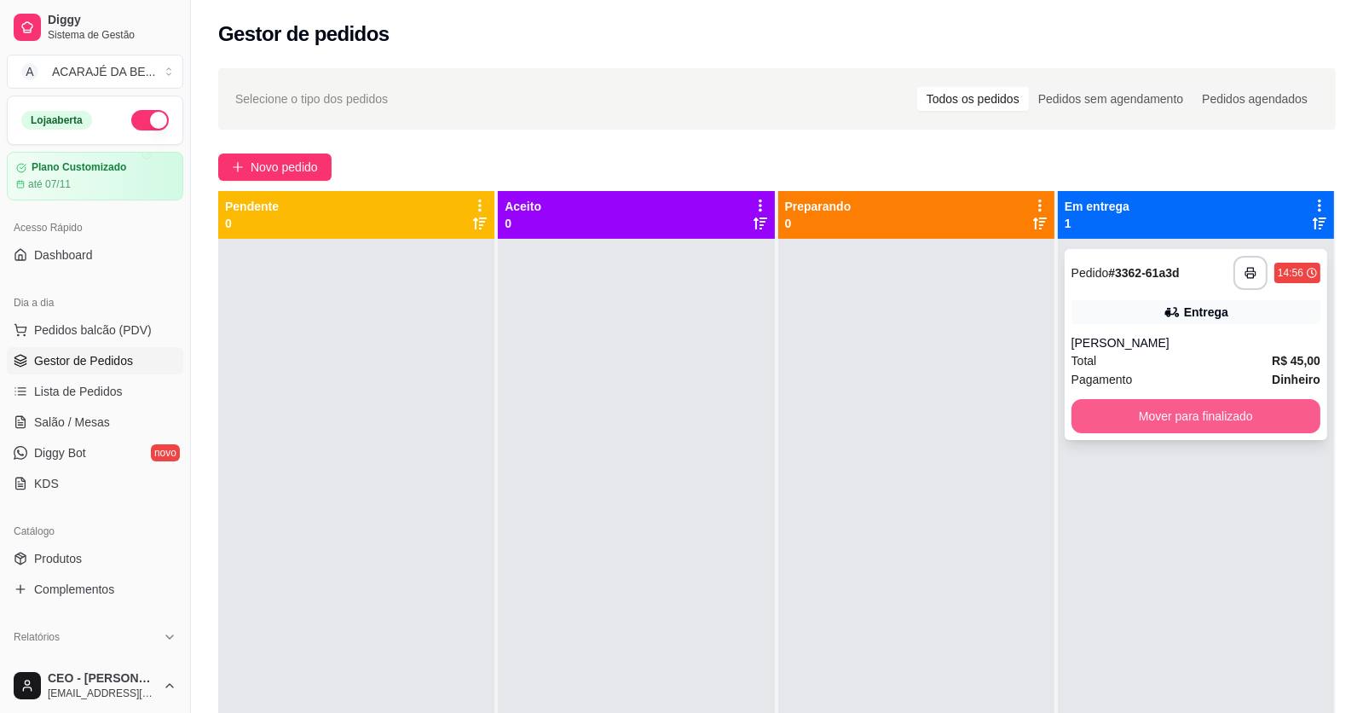
click at [1100, 403] on button "Mover para finalizado" at bounding box center [1196, 416] width 249 height 34
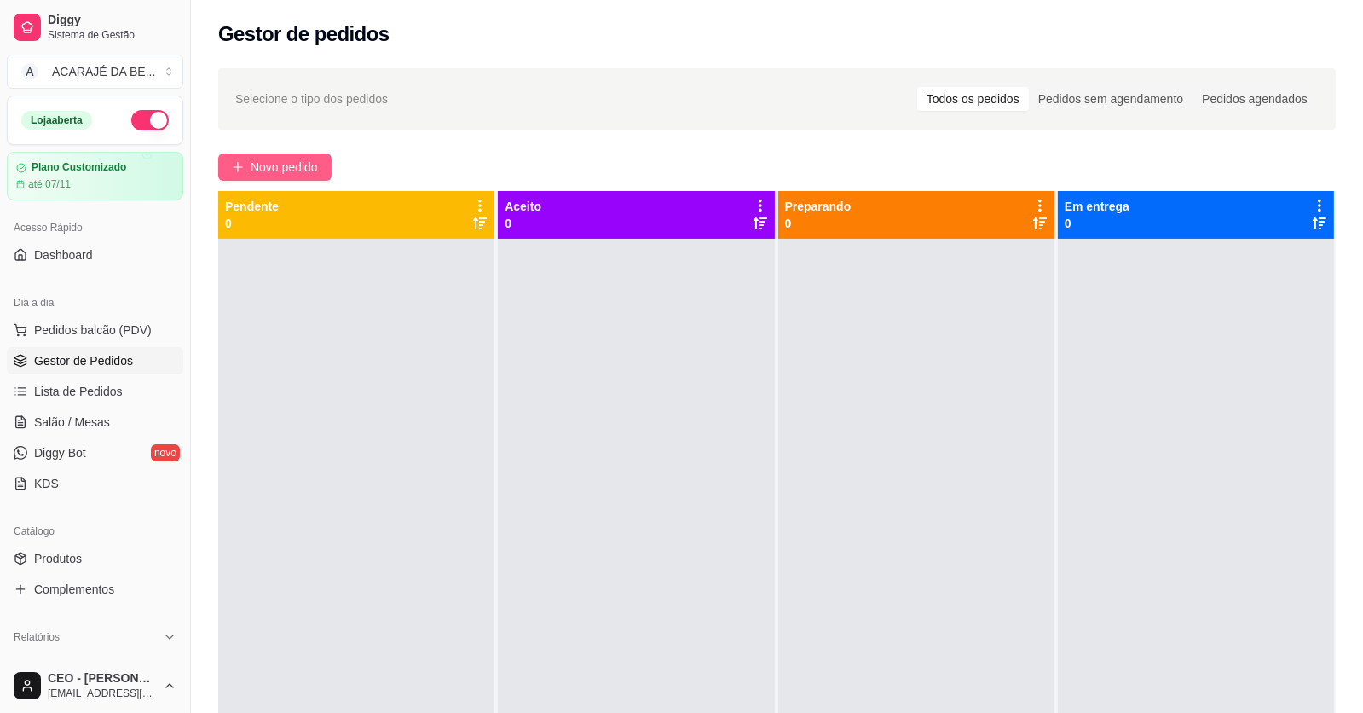
click at [300, 165] on span "Novo pedido" at bounding box center [284, 167] width 67 height 19
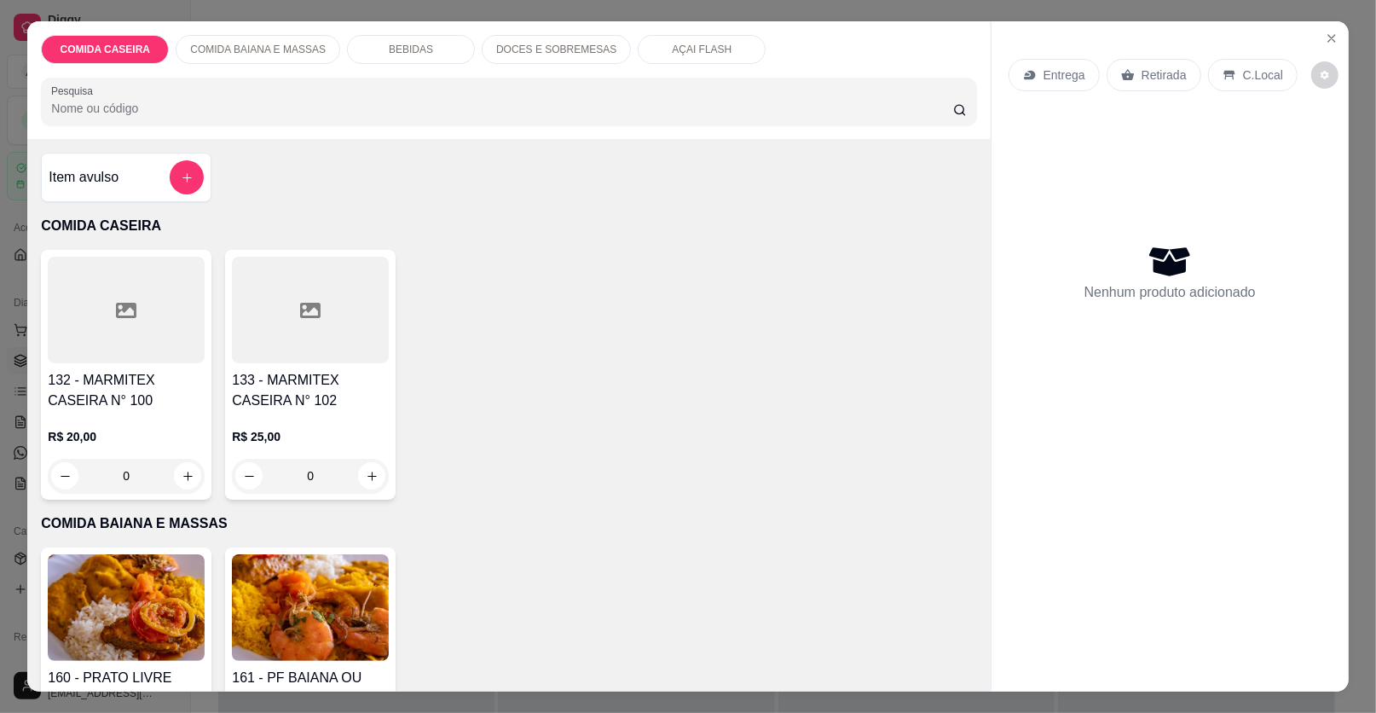
click at [173, 156] on div "Item avulso" at bounding box center [126, 177] width 171 height 49
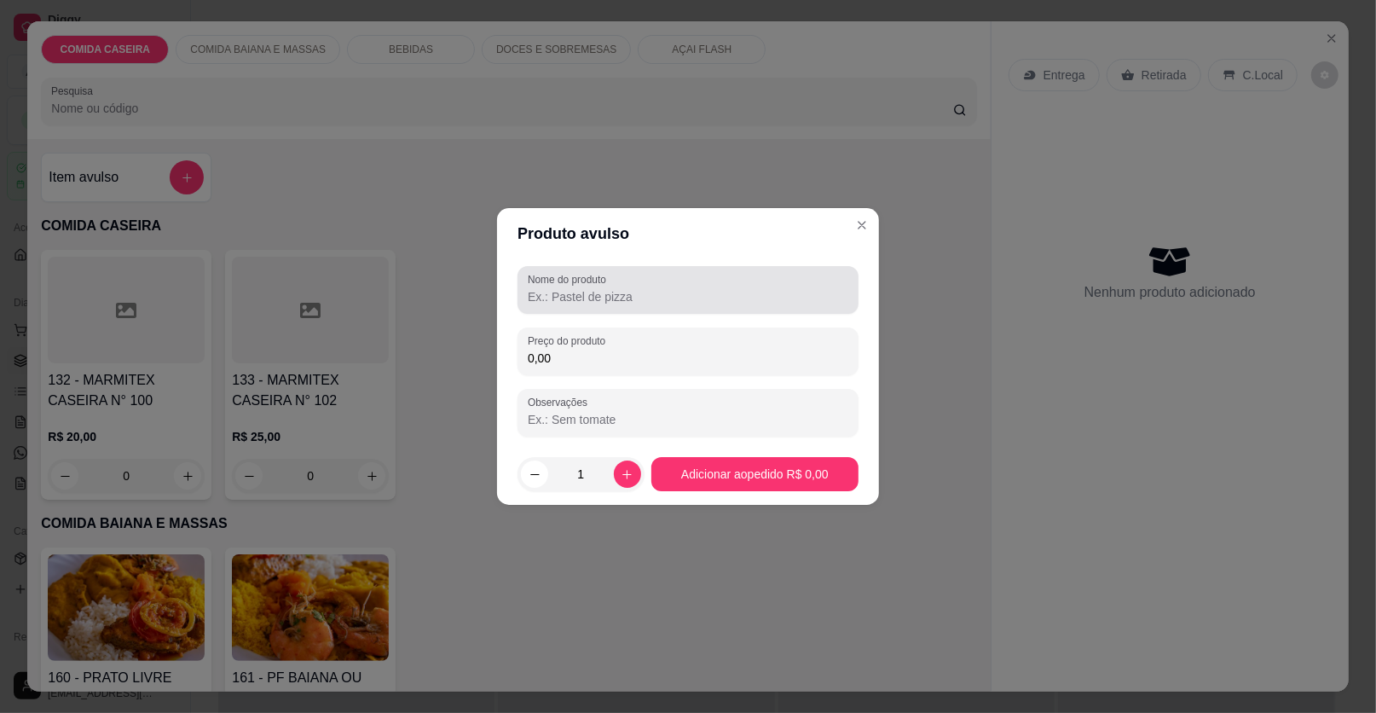
click at [562, 292] on input "Nome do produto" at bounding box center [688, 296] width 321 height 17
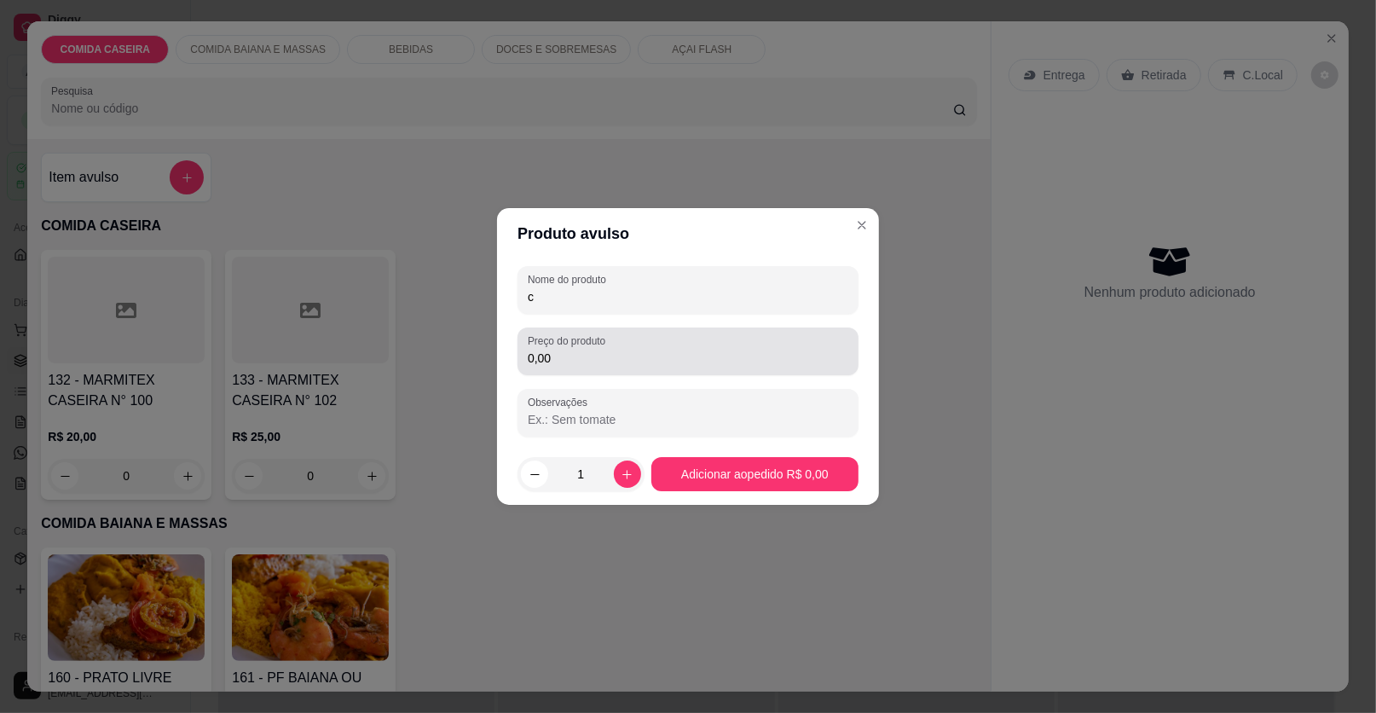
type input "c"
click at [632, 338] on div "0,00" at bounding box center [688, 351] width 321 height 34
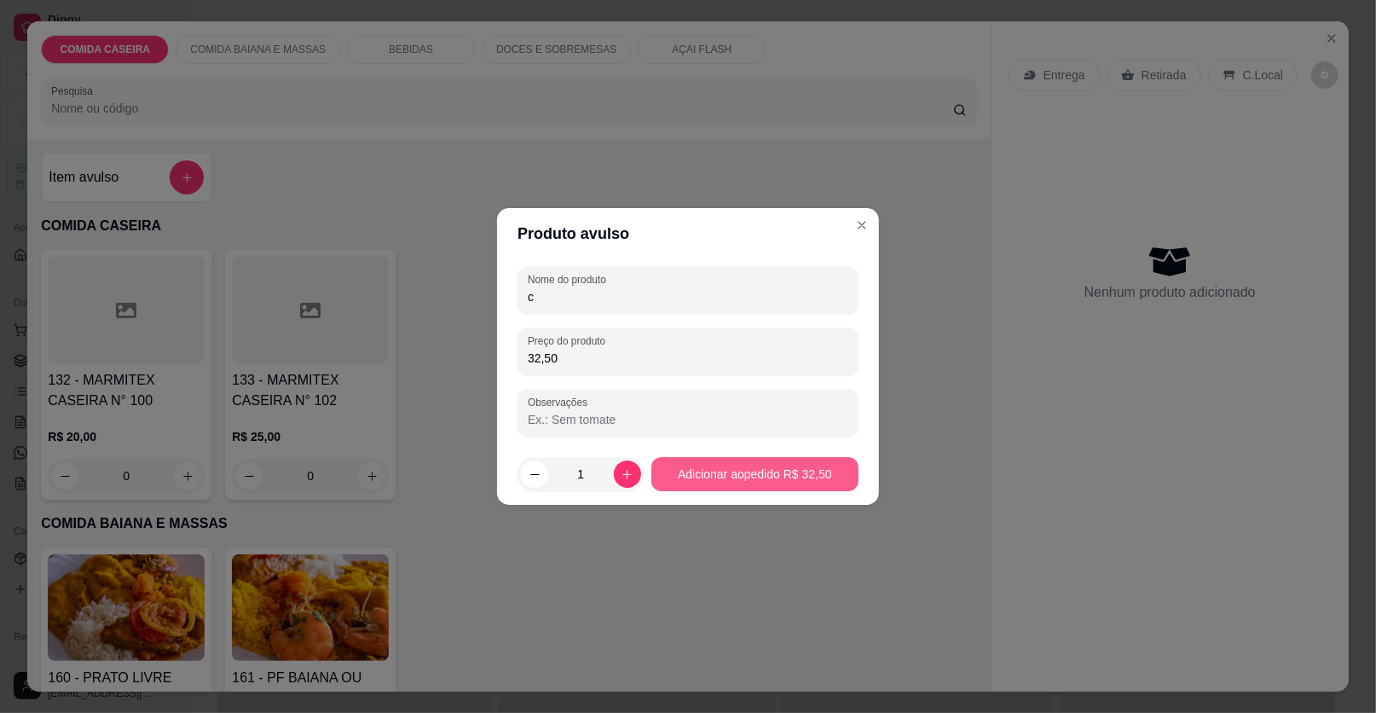
type input "32,50"
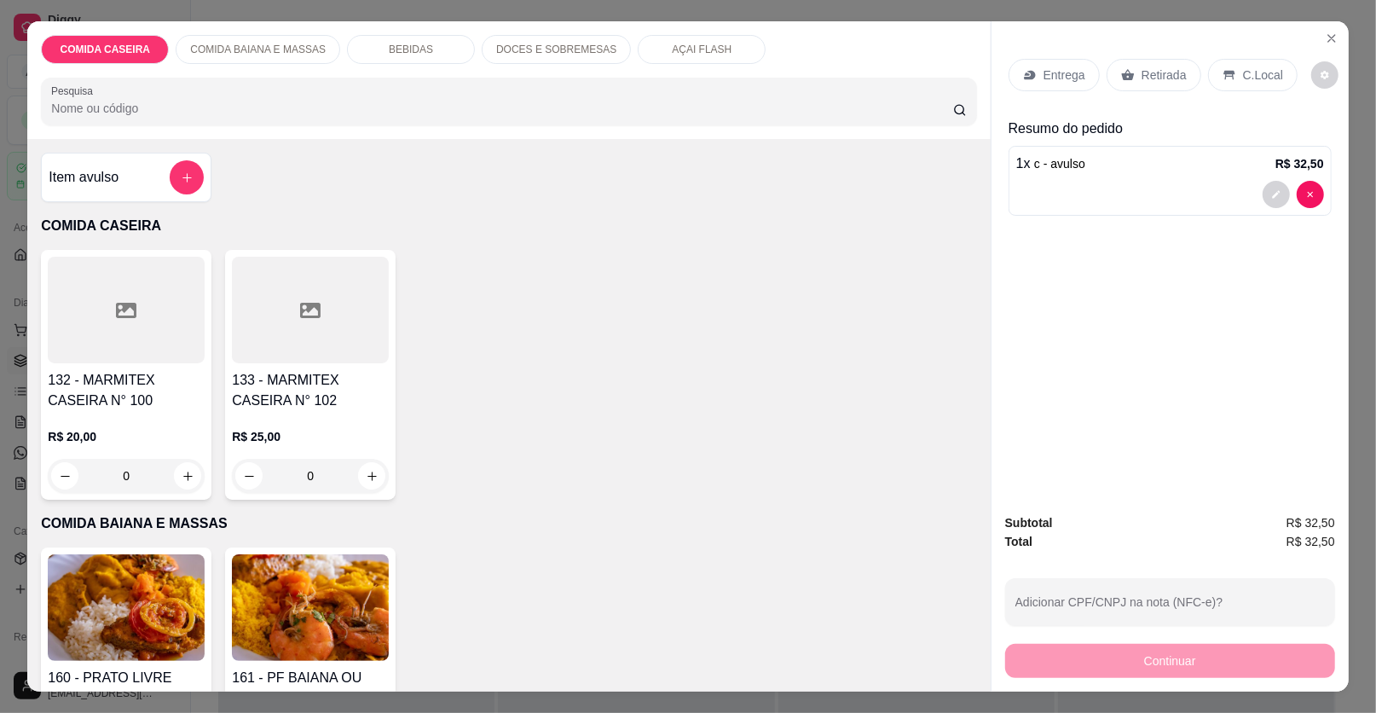
click at [1144, 83] on p "Retirada" at bounding box center [1164, 75] width 45 height 17
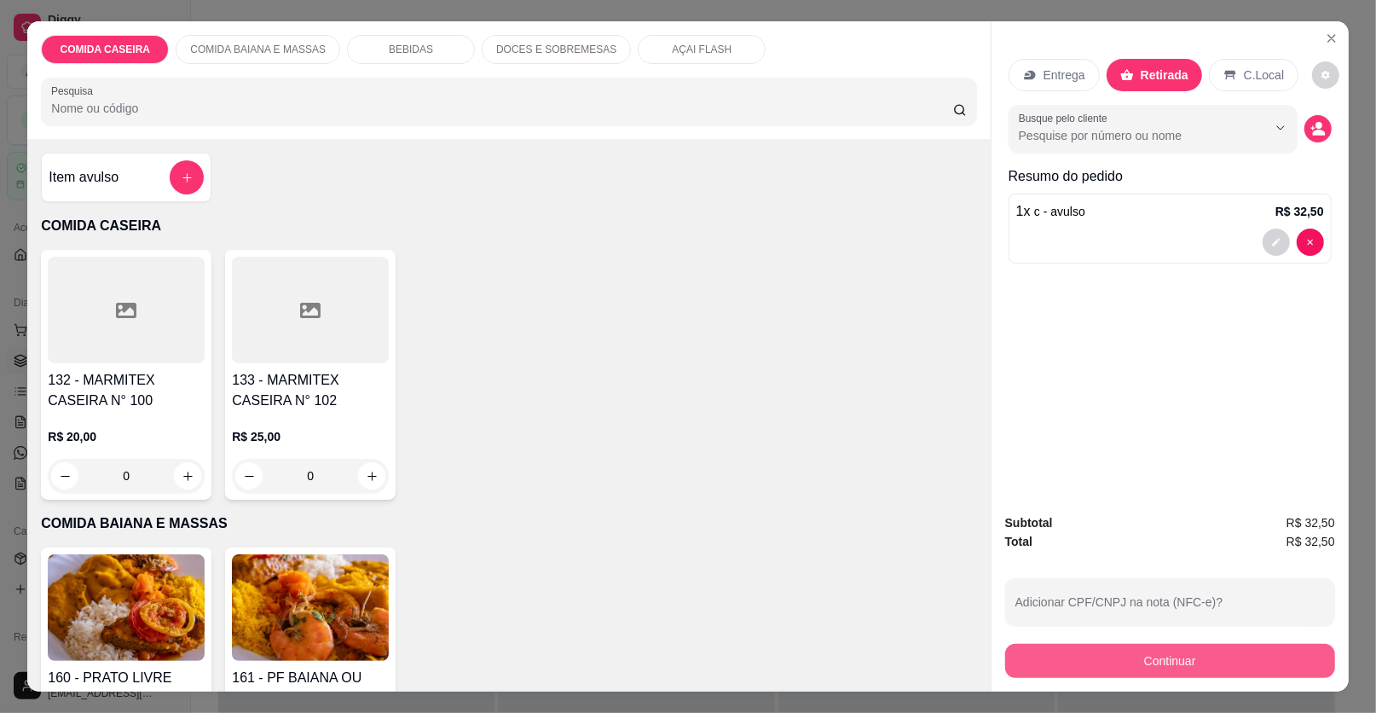
click at [1189, 656] on button "Continuar" at bounding box center [1170, 661] width 330 height 34
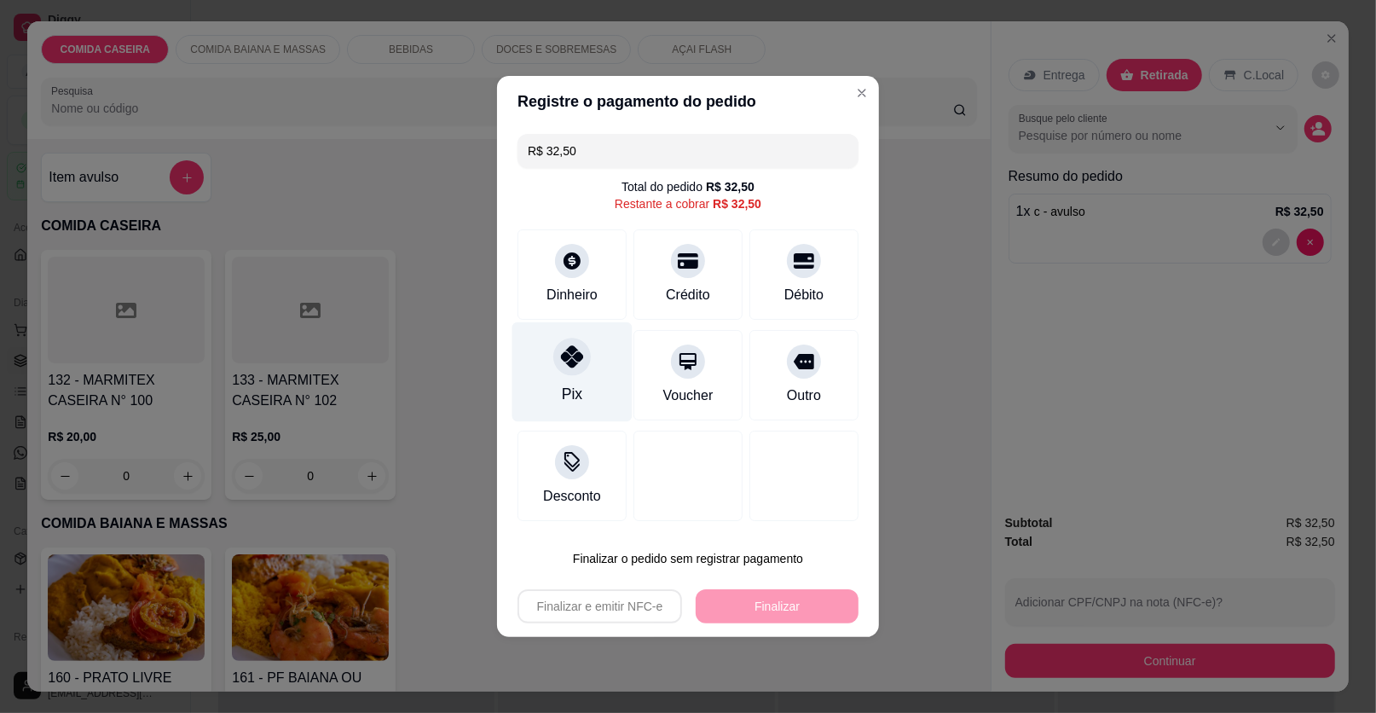
click at [575, 362] on icon at bounding box center [572, 356] width 22 height 22
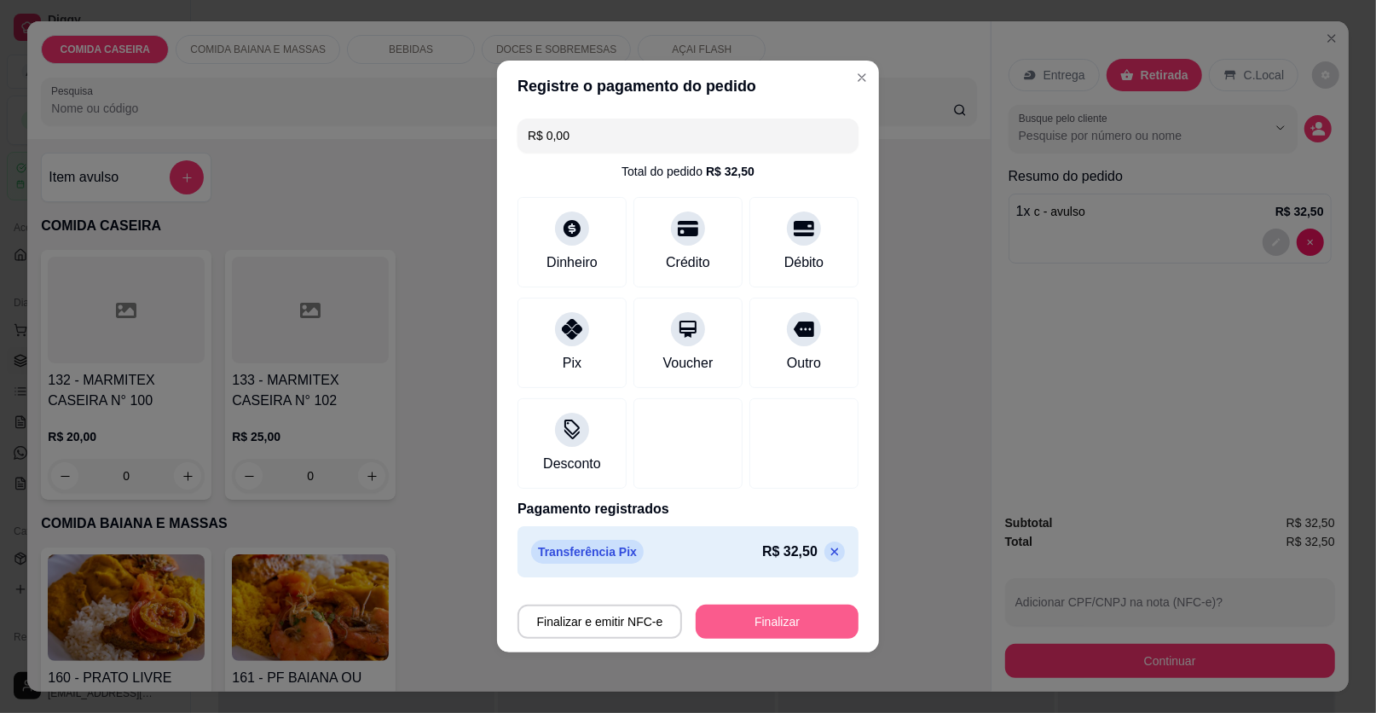
click at [758, 614] on button "Finalizar" at bounding box center [777, 622] width 163 height 34
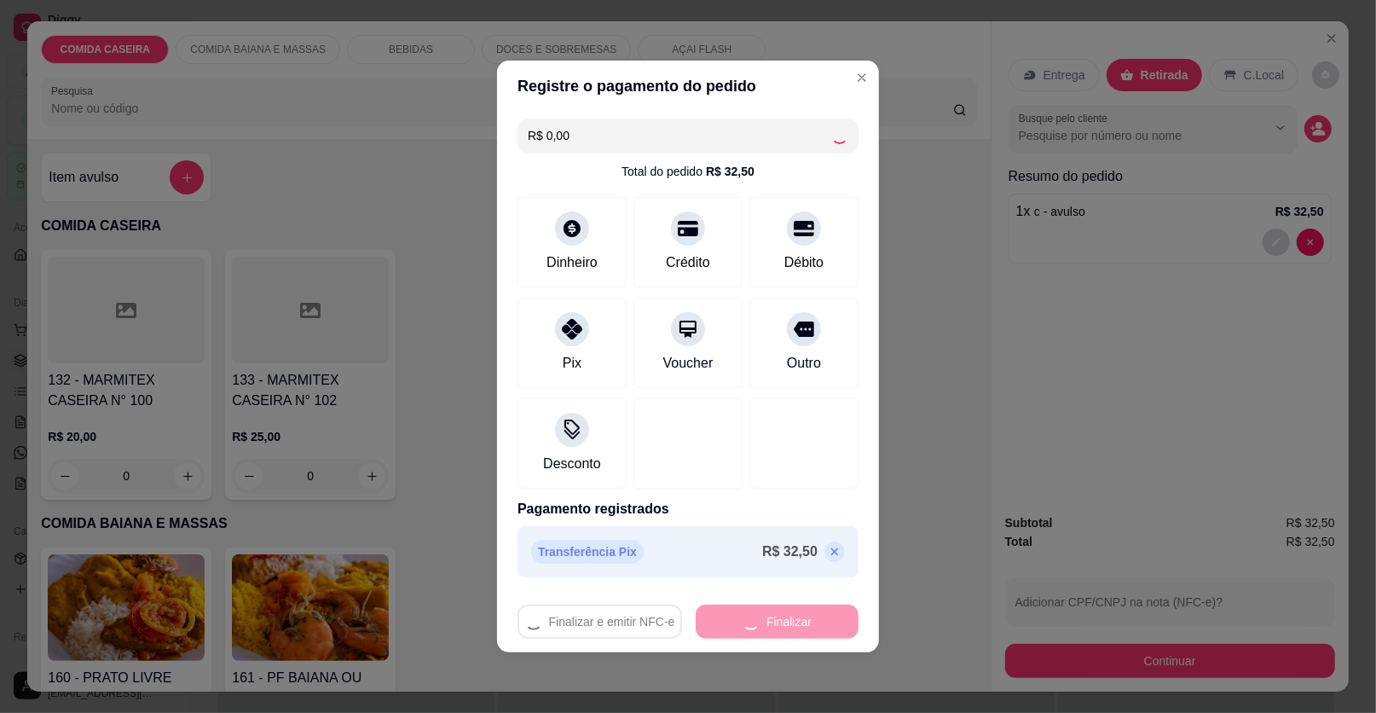
type input "-R$ 32,50"
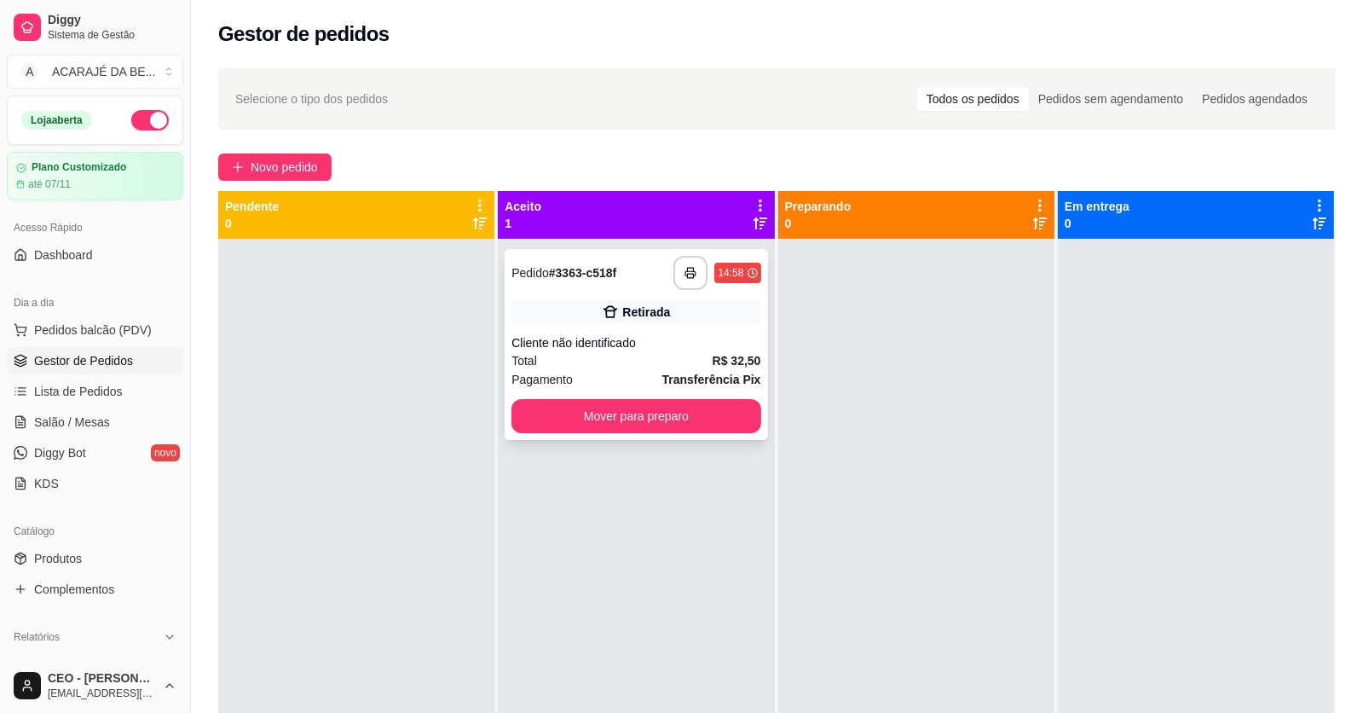
click at [716, 392] on div "**********" at bounding box center [636, 344] width 263 height 191
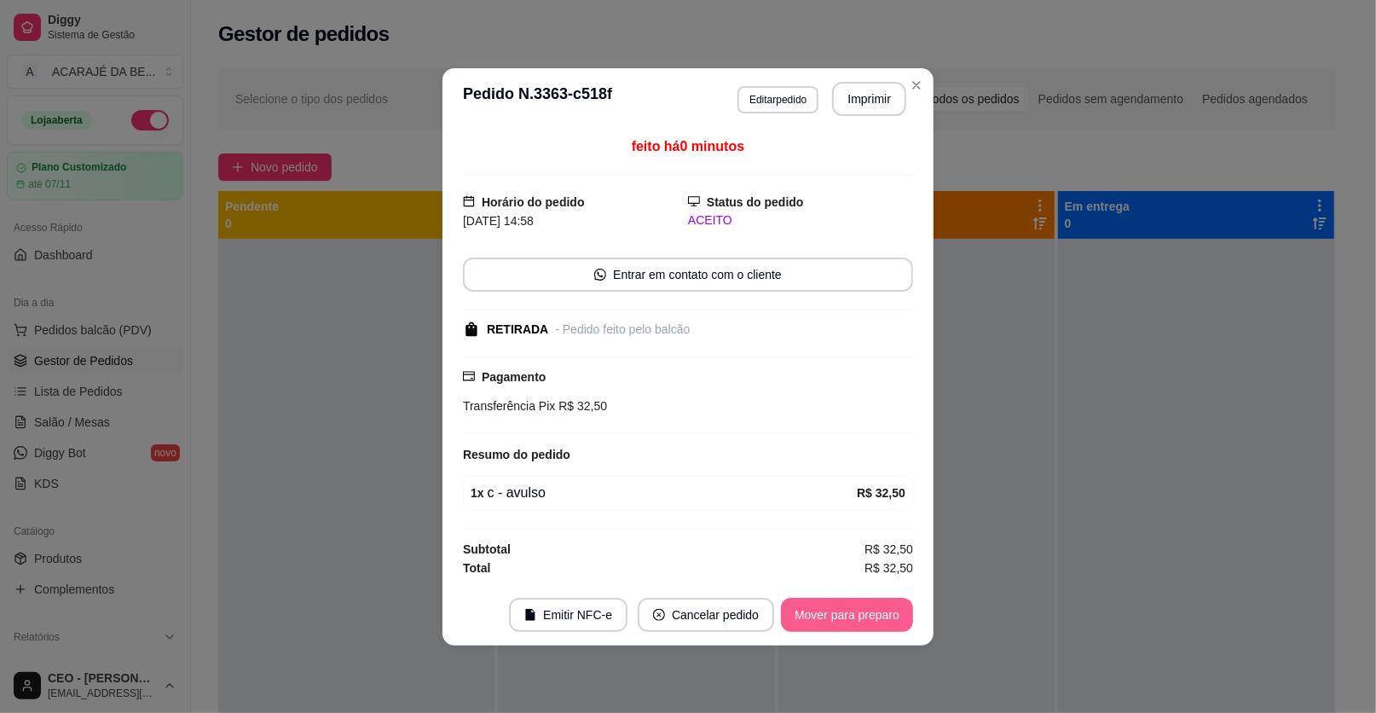
click at [888, 616] on button "Mover para preparo" at bounding box center [847, 615] width 132 height 34
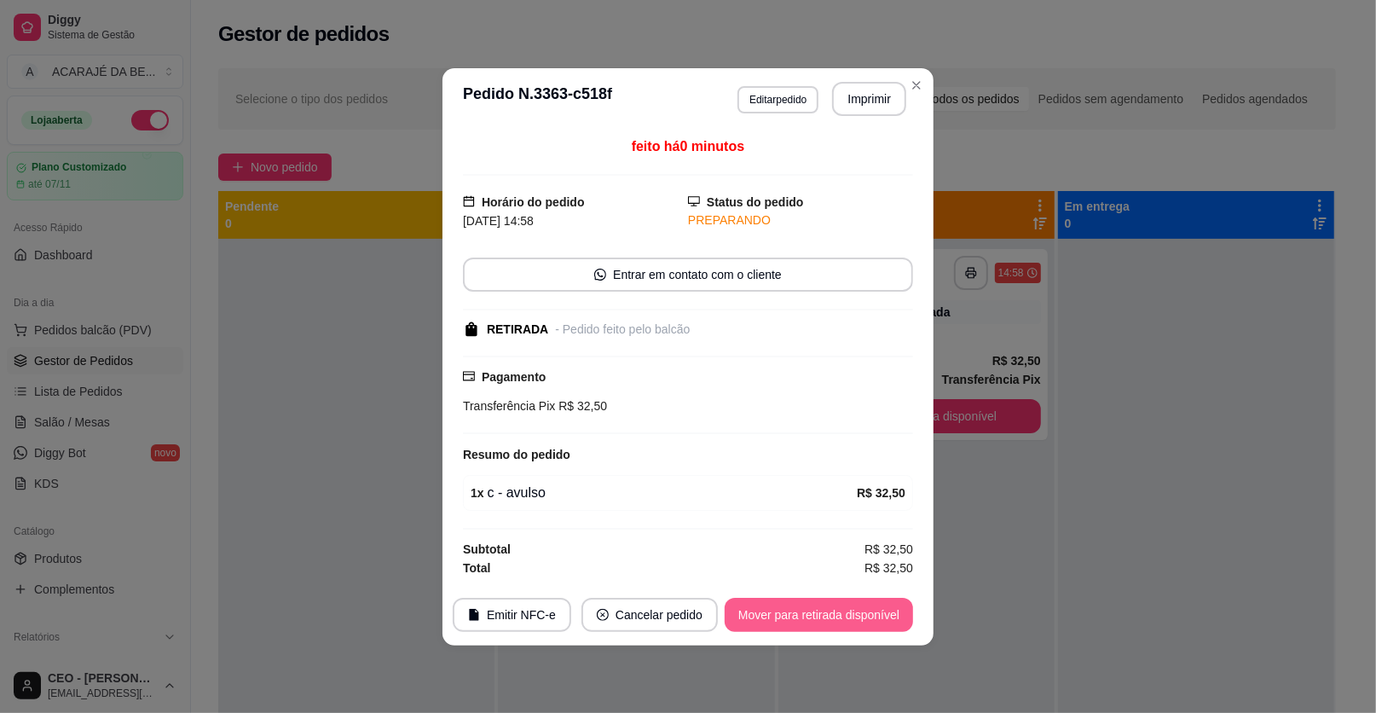
click at [888, 615] on button "Mover para retirada disponível" at bounding box center [819, 615] width 188 height 34
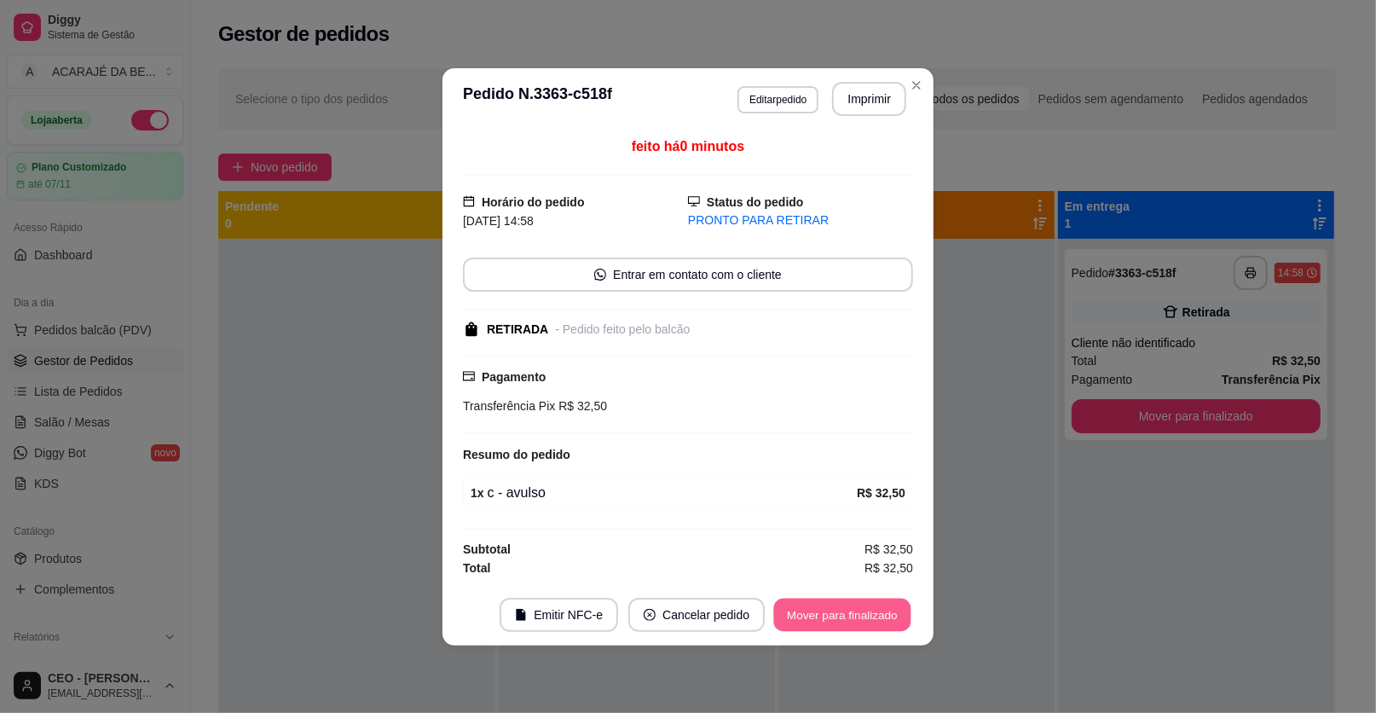
click at [888, 615] on button "Mover para finalizado" at bounding box center [842, 614] width 137 height 33
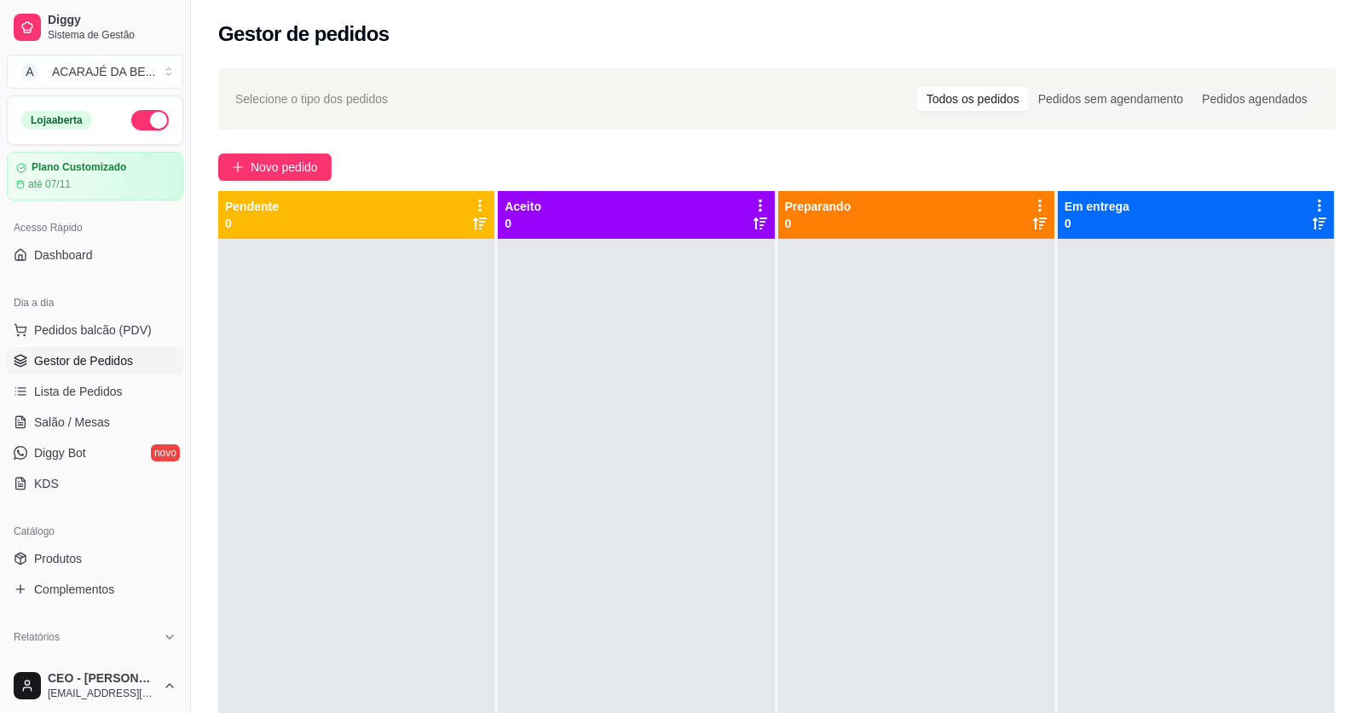
click at [273, 141] on div "Selecione o tipo dos pedidos Todos os pedidos Pedidos sem agendamento Pedidos a…" at bounding box center [777, 491] width 1172 height 866
click at [279, 164] on span "Novo pedido" at bounding box center [284, 167] width 67 height 19
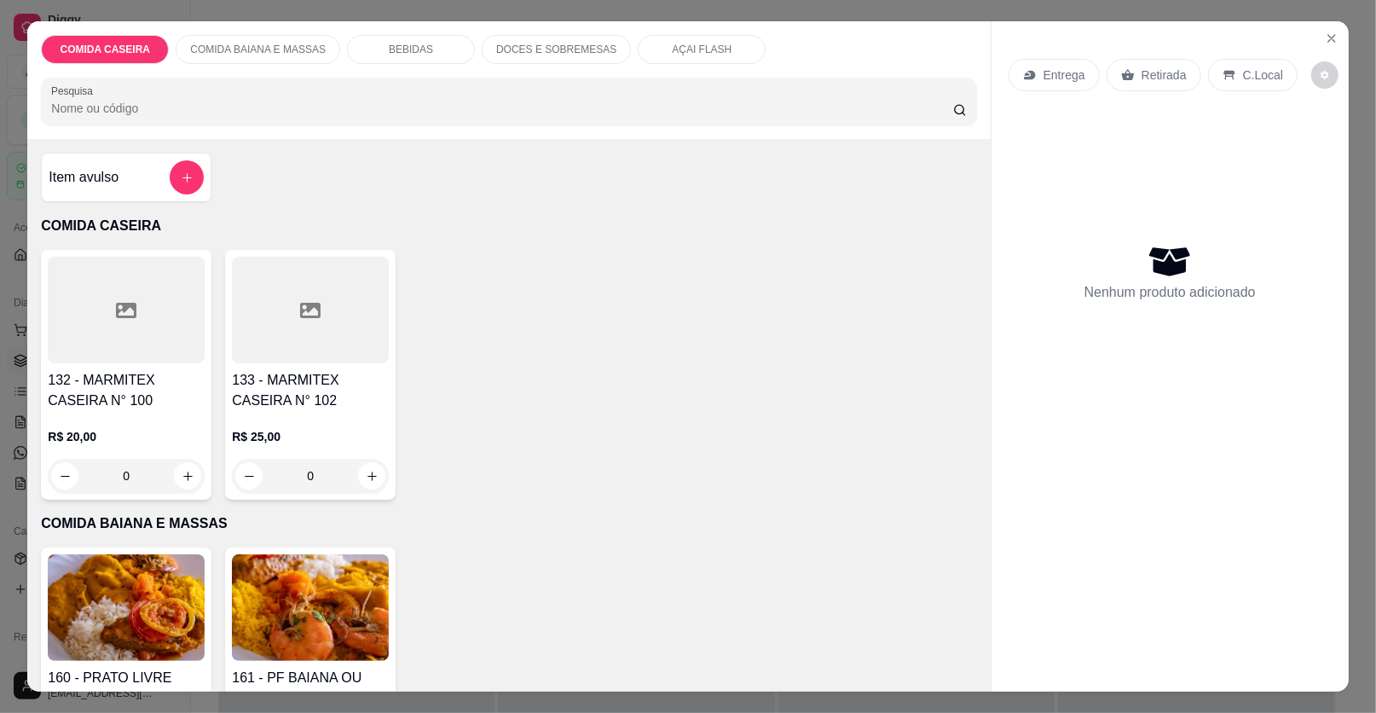
click at [258, 329] on div at bounding box center [310, 310] width 157 height 107
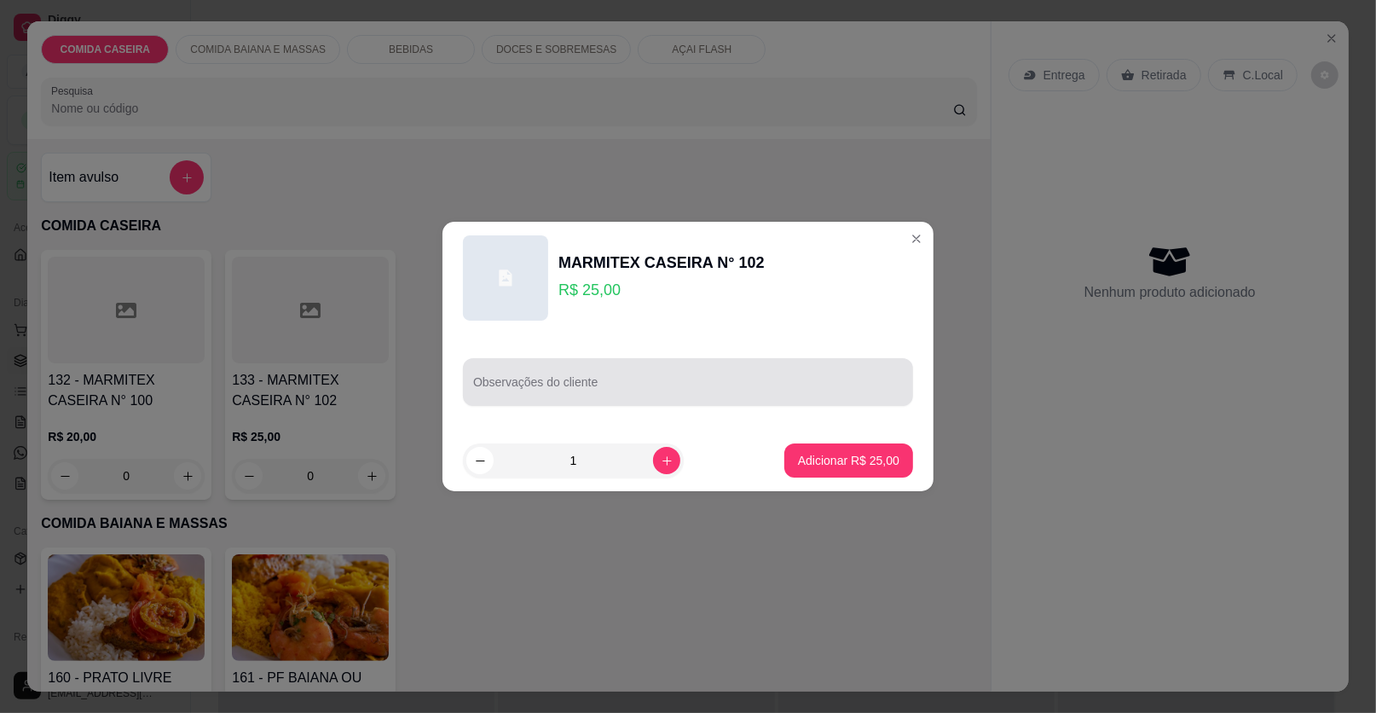
click at [529, 375] on div at bounding box center [688, 382] width 430 height 34
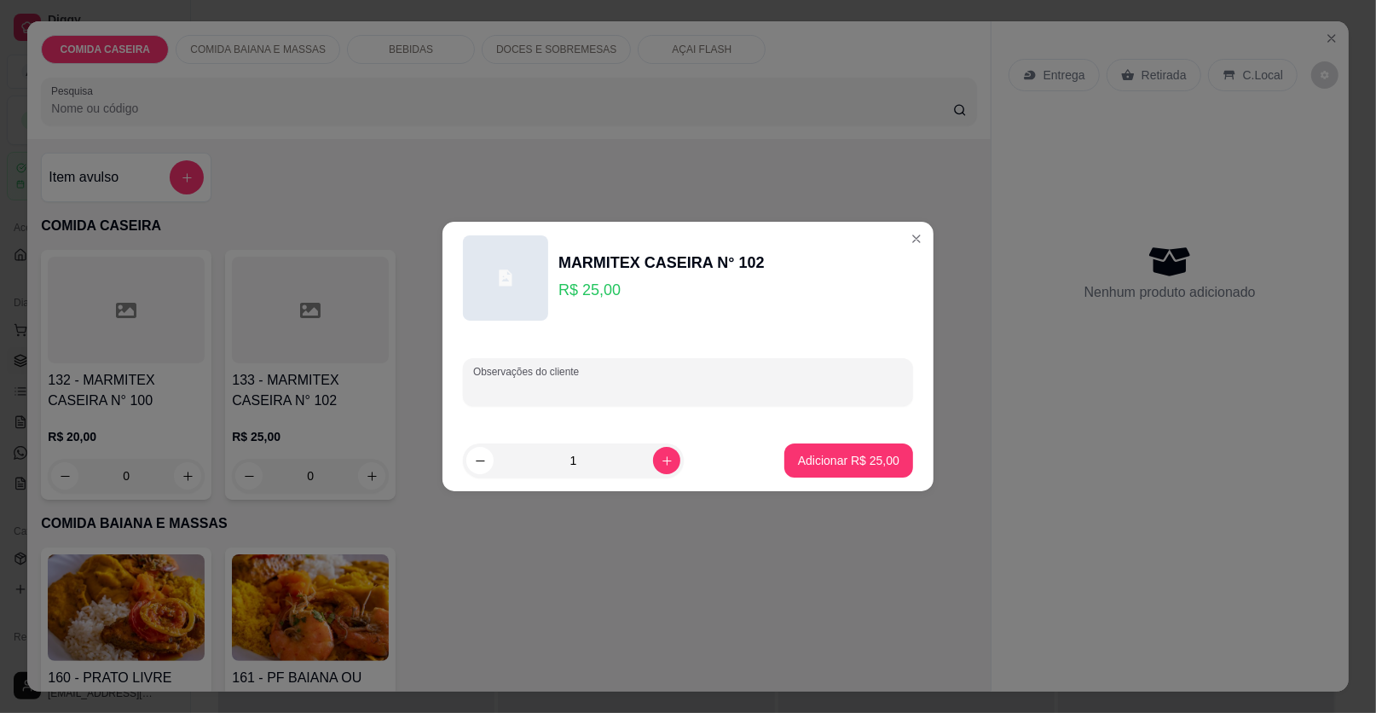
paste input "Feijão de caldo Arroz branco Macarrão Maionese Lombo suíno"
type input "Feijão de caldo Arroz branco Macarrão Maionese Lombo suíno"
click at [813, 458] on p "Adicionar R$ 25,00" at bounding box center [848, 460] width 101 height 17
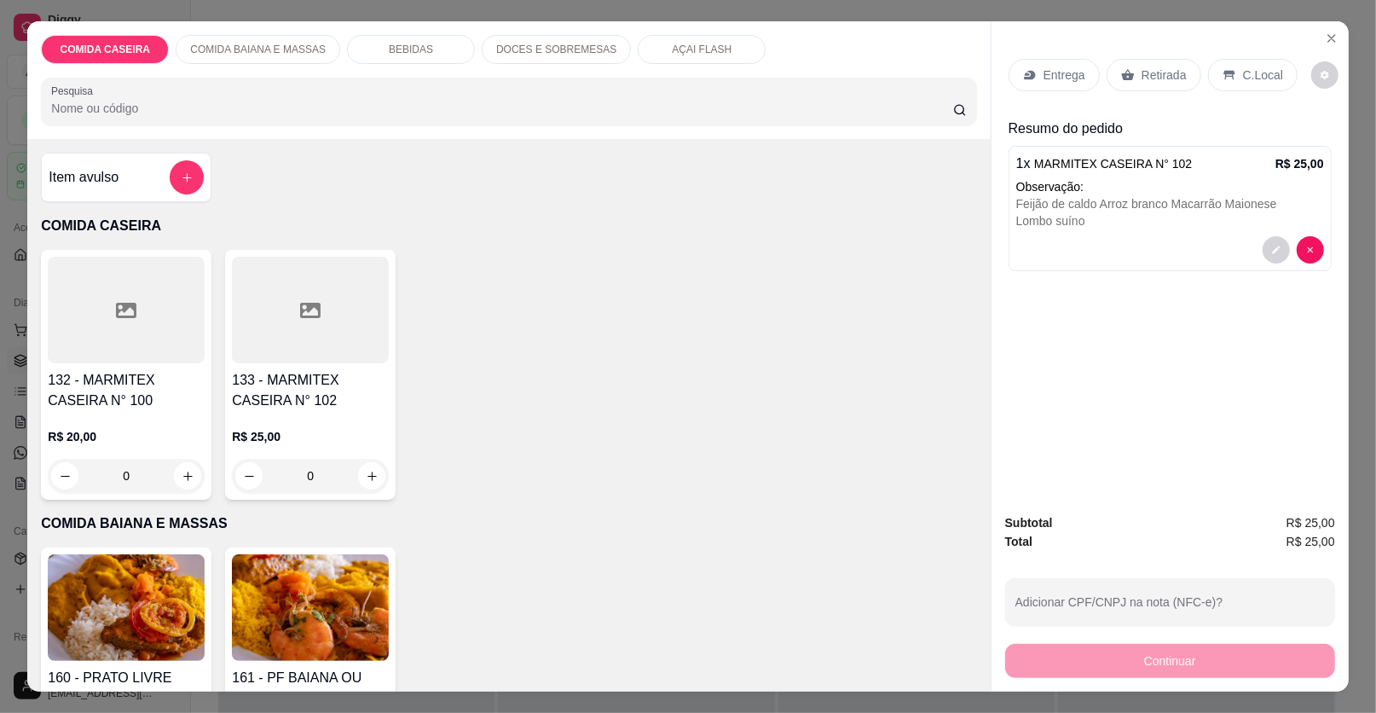
click at [1057, 74] on p "Entrega" at bounding box center [1065, 75] width 42 height 17
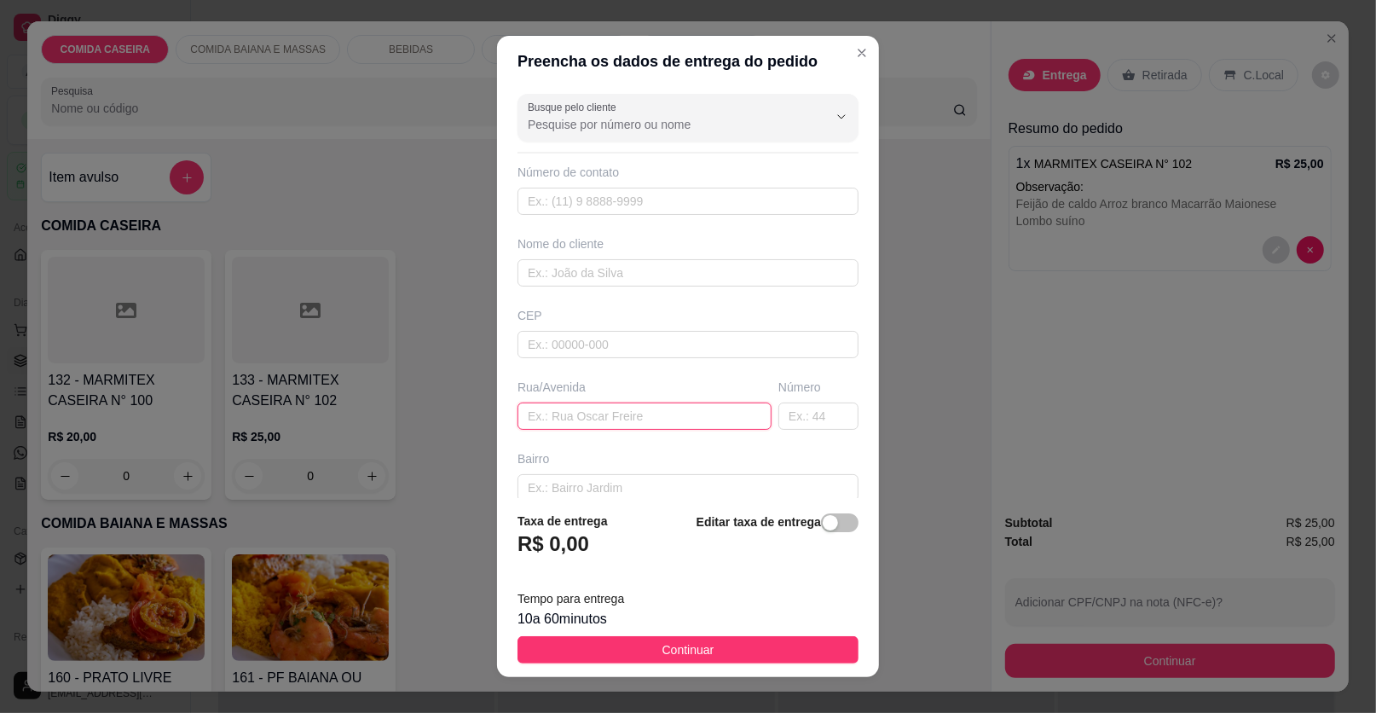
click at [633, 417] on input "text" at bounding box center [645, 415] width 254 height 27
paste input "[STREET_ADDRESS][PERSON_NAME]"
type input "[STREET_ADDRESS][PERSON_NAME]"
click at [726, 639] on button "Continuar" at bounding box center [688, 649] width 341 height 27
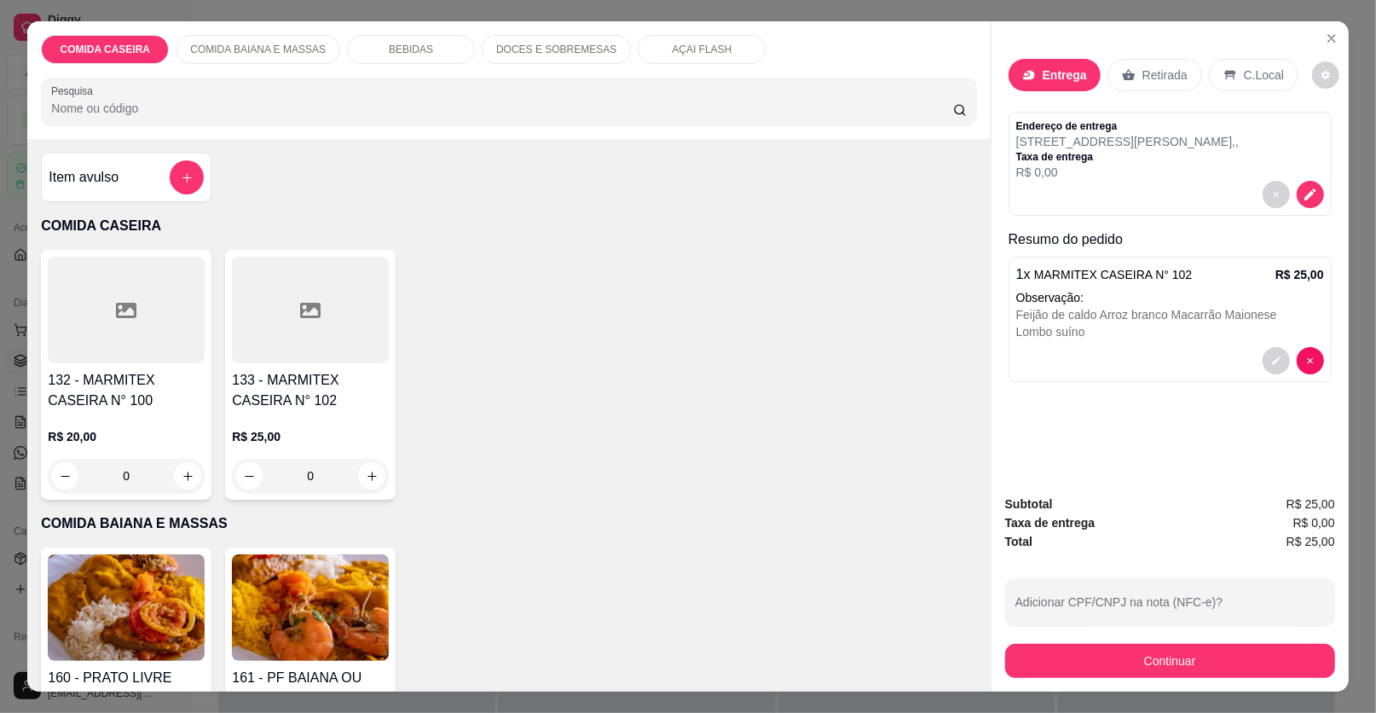
click at [1043, 78] on p "Entrega" at bounding box center [1065, 75] width 44 height 17
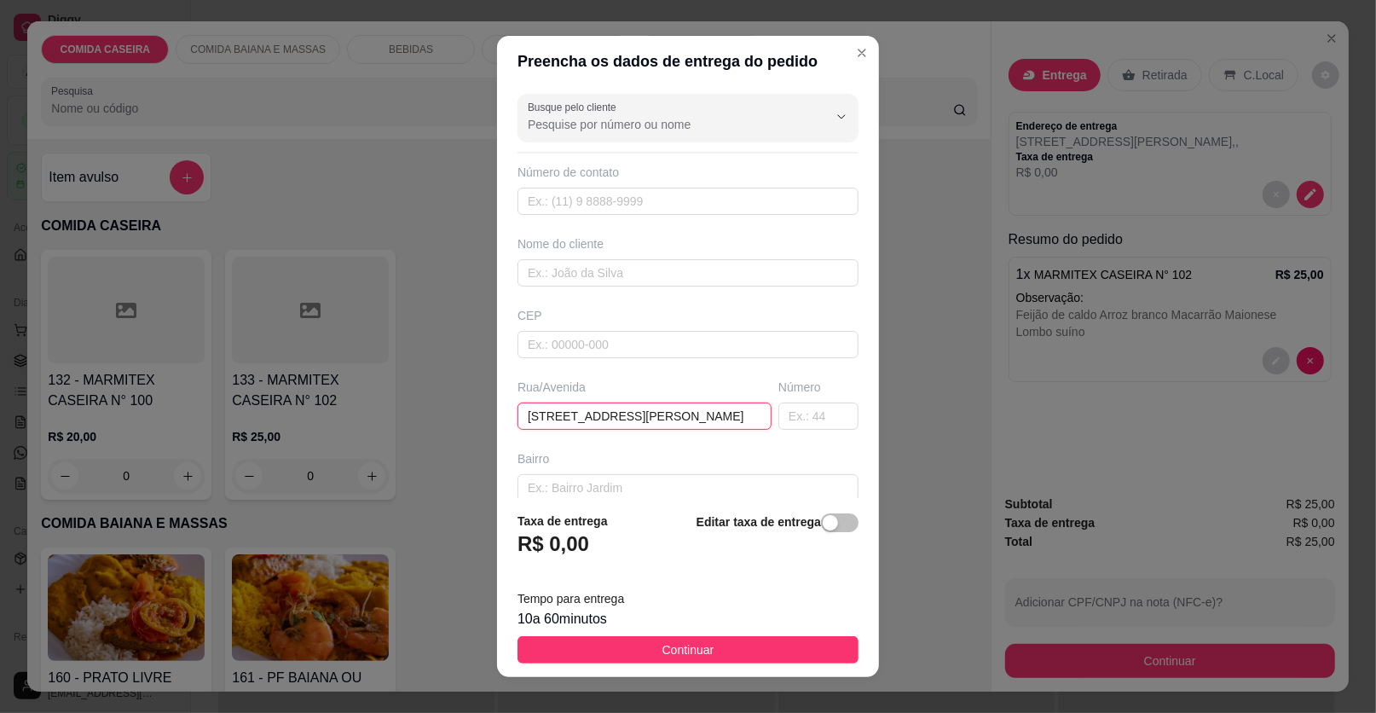
click at [726, 420] on input "[STREET_ADDRESS][PERSON_NAME]" at bounding box center [645, 415] width 254 height 27
paste input "Próximo ao cas"
type input "[STREET_ADDRESS][PERSON_NAME] A Próximo ao cas"
click at [616, 271] on input "text" at bounding box center [688, 272] width 341 height 27
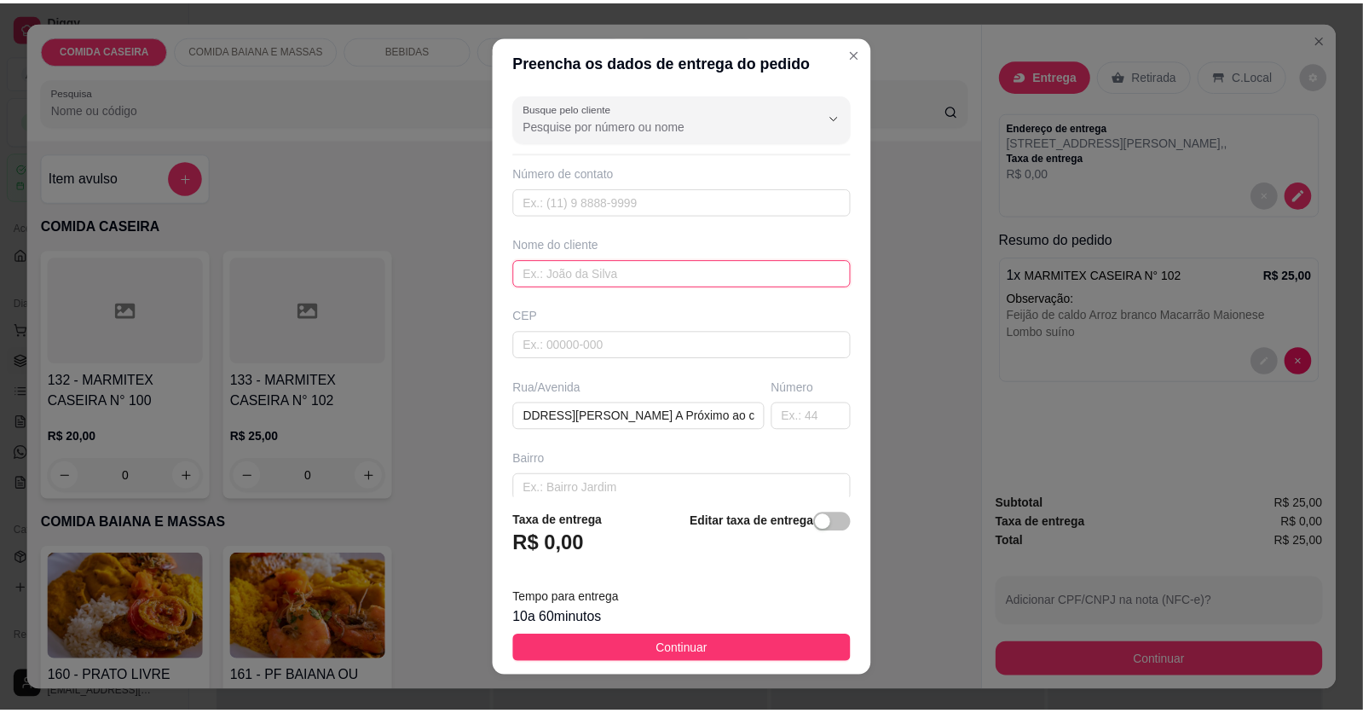
scroll to position [0, 0]
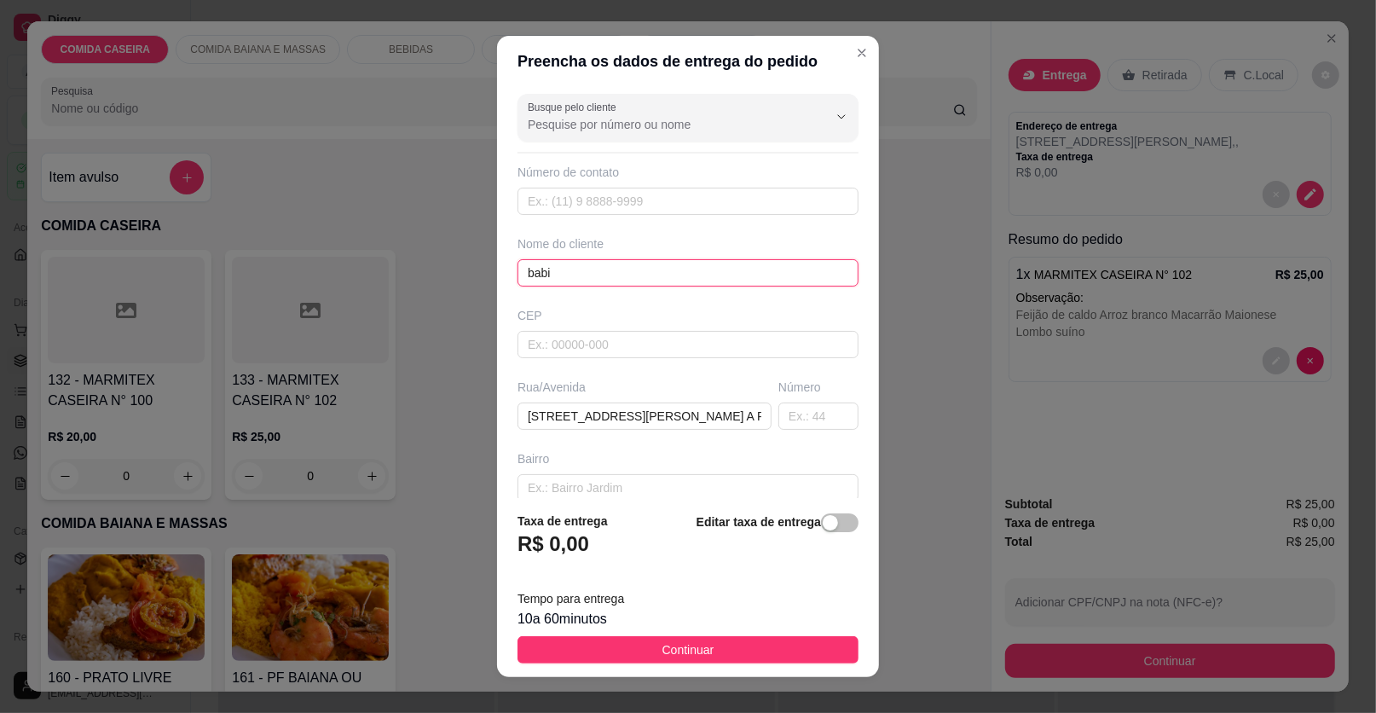
type input "babi"
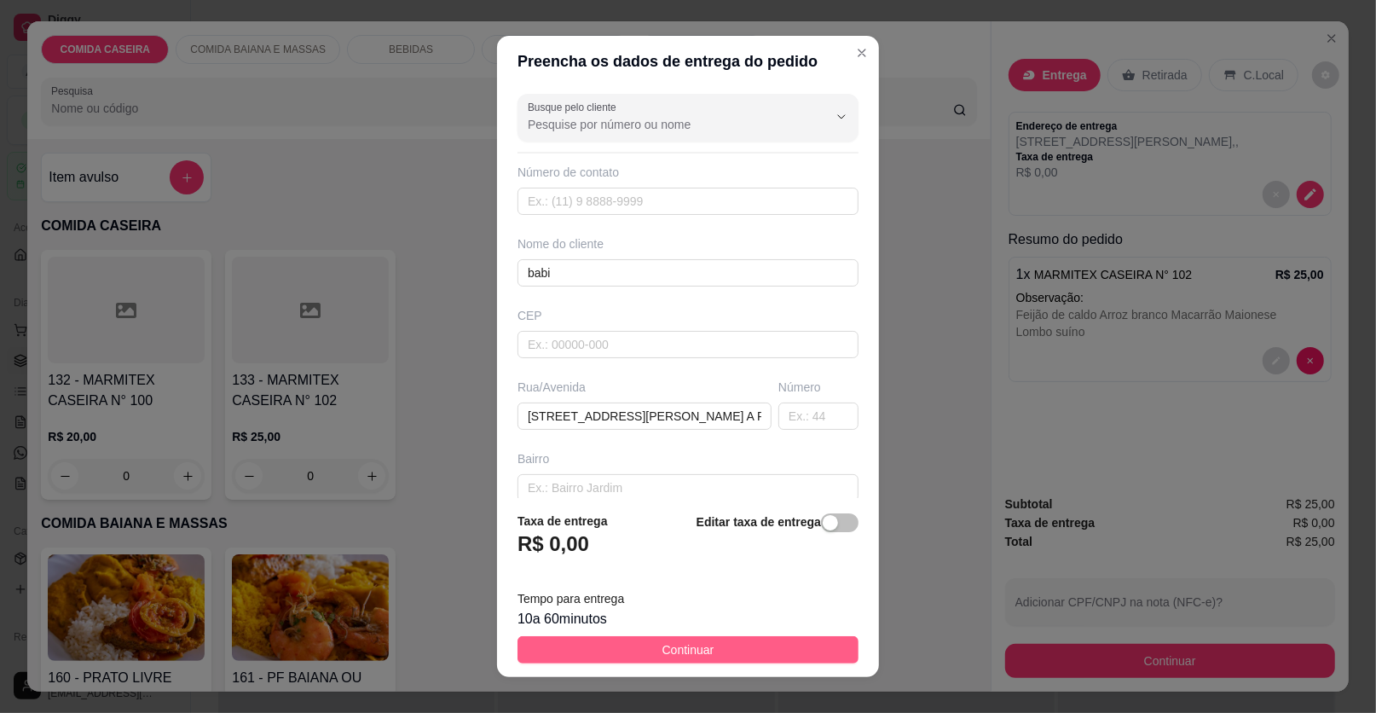
click at [783, 645] on button "Continuar" at bounding box center [688, 649] width 341 height 27
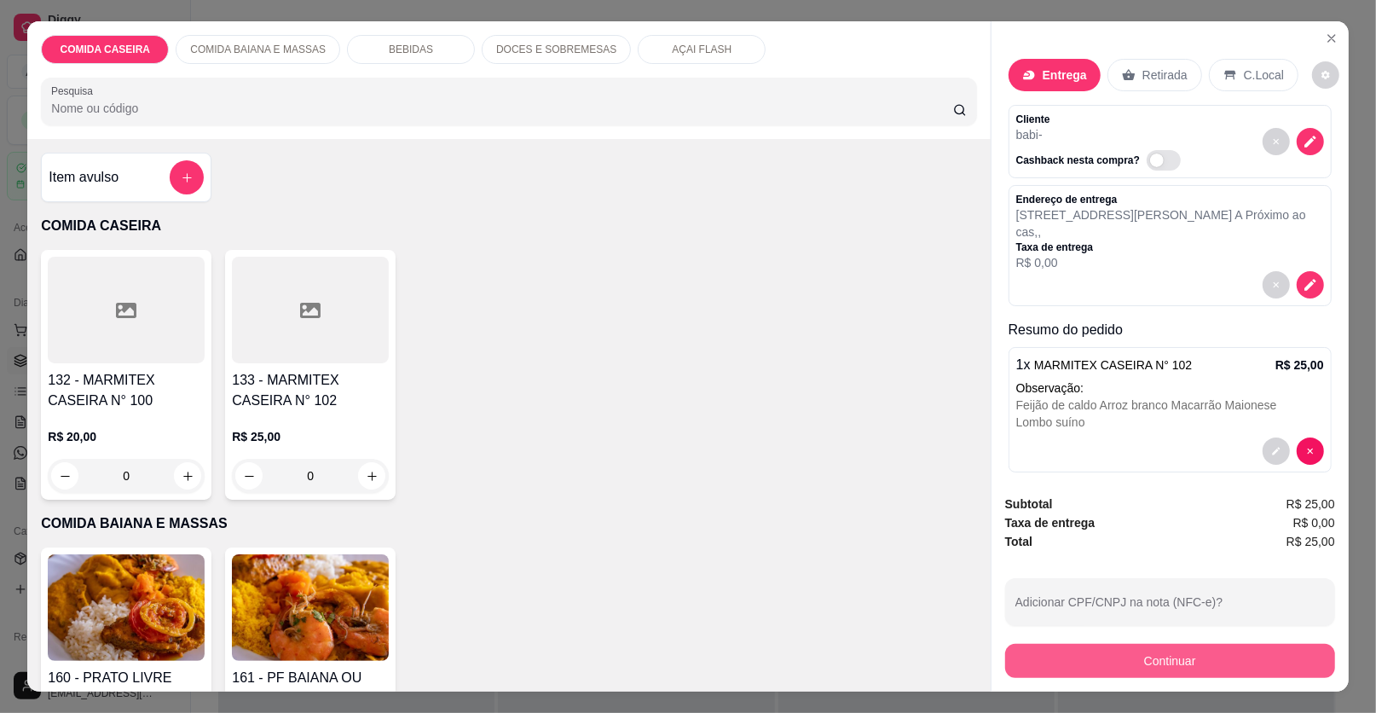
click at [1086, 651] on button "Continuar" at bounding box center [1170, 661] width 330 height 34
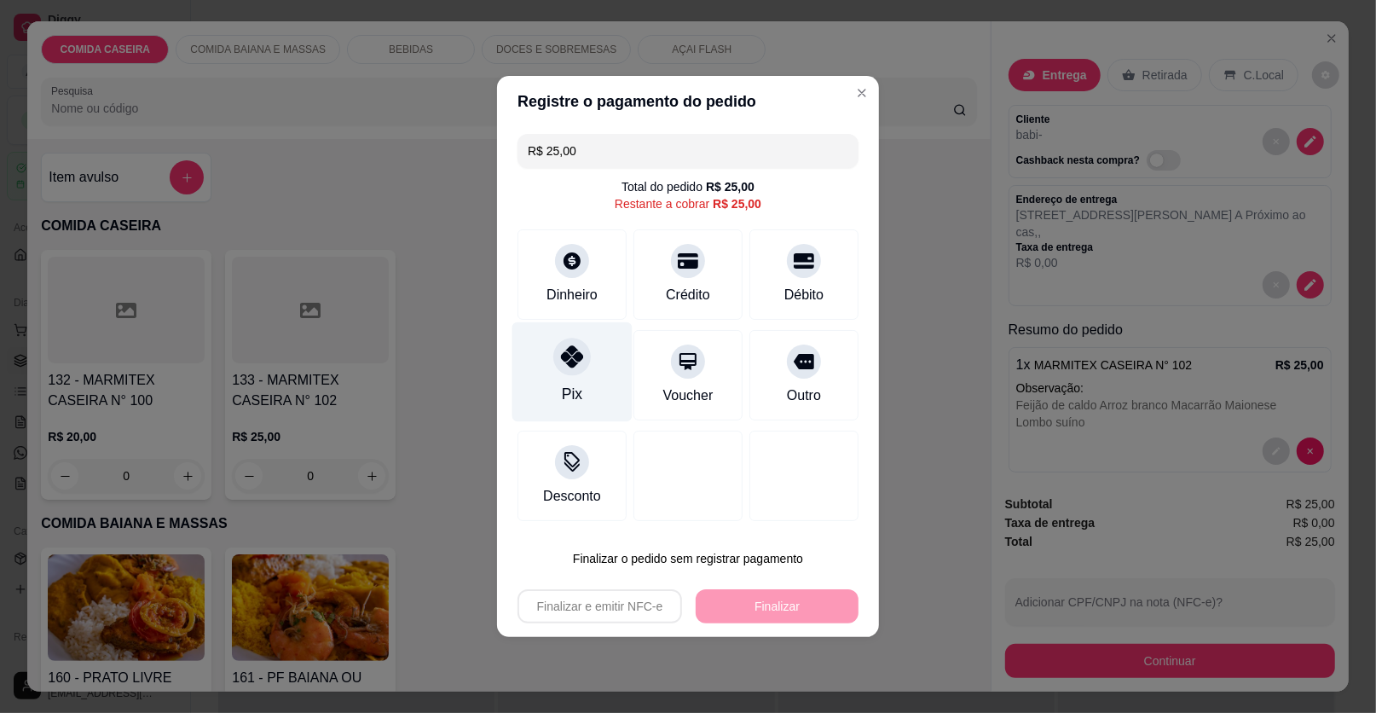
click at [579, 345] on div at bounding box center [572, 357] width 38 height 38
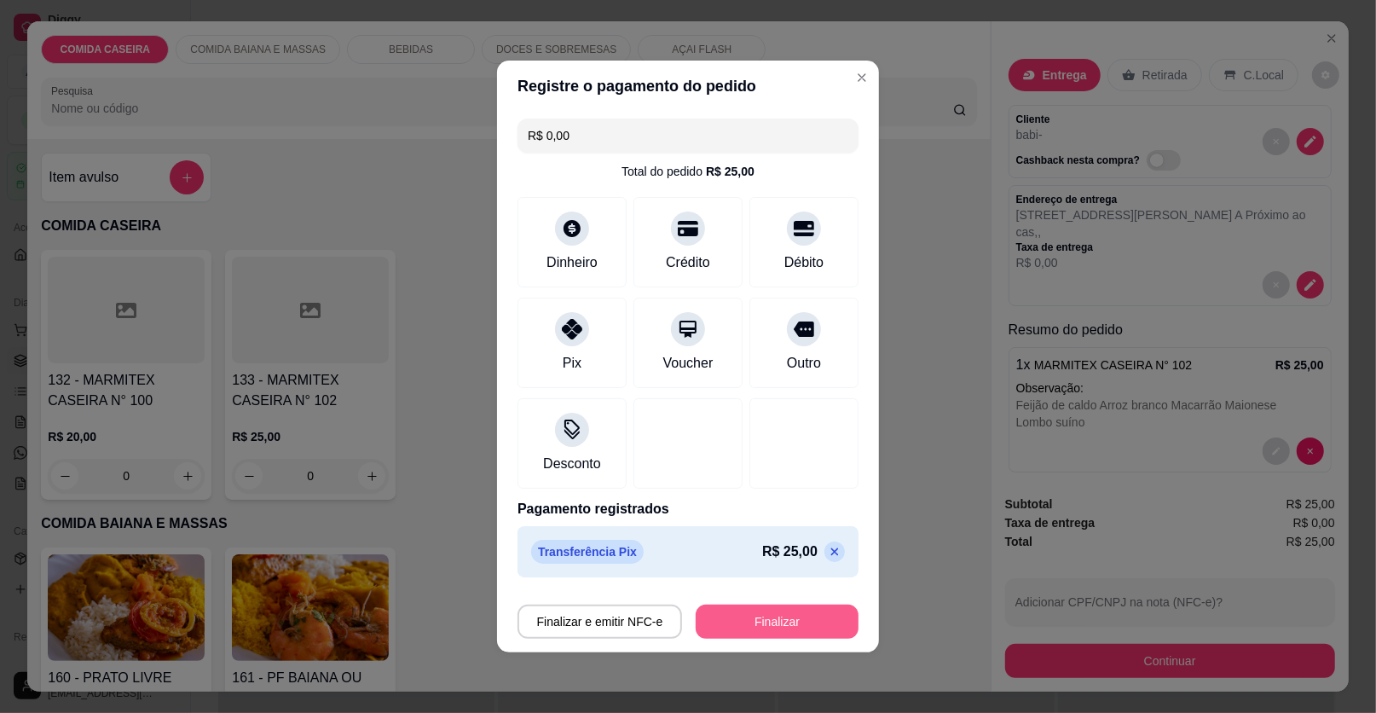
click at [722, 625] on button "Finalizar" at bounding box center [777, 622] width 163 height 34
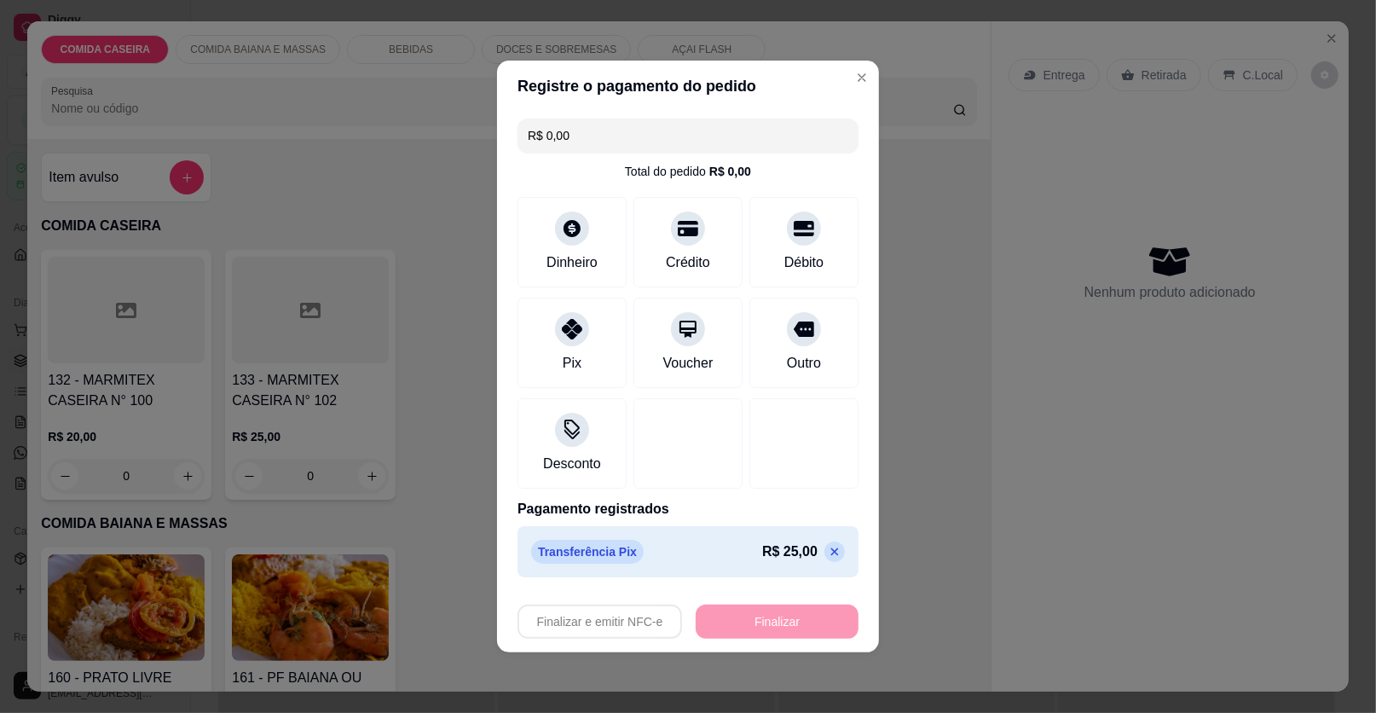
type input "-R$ 25,00"
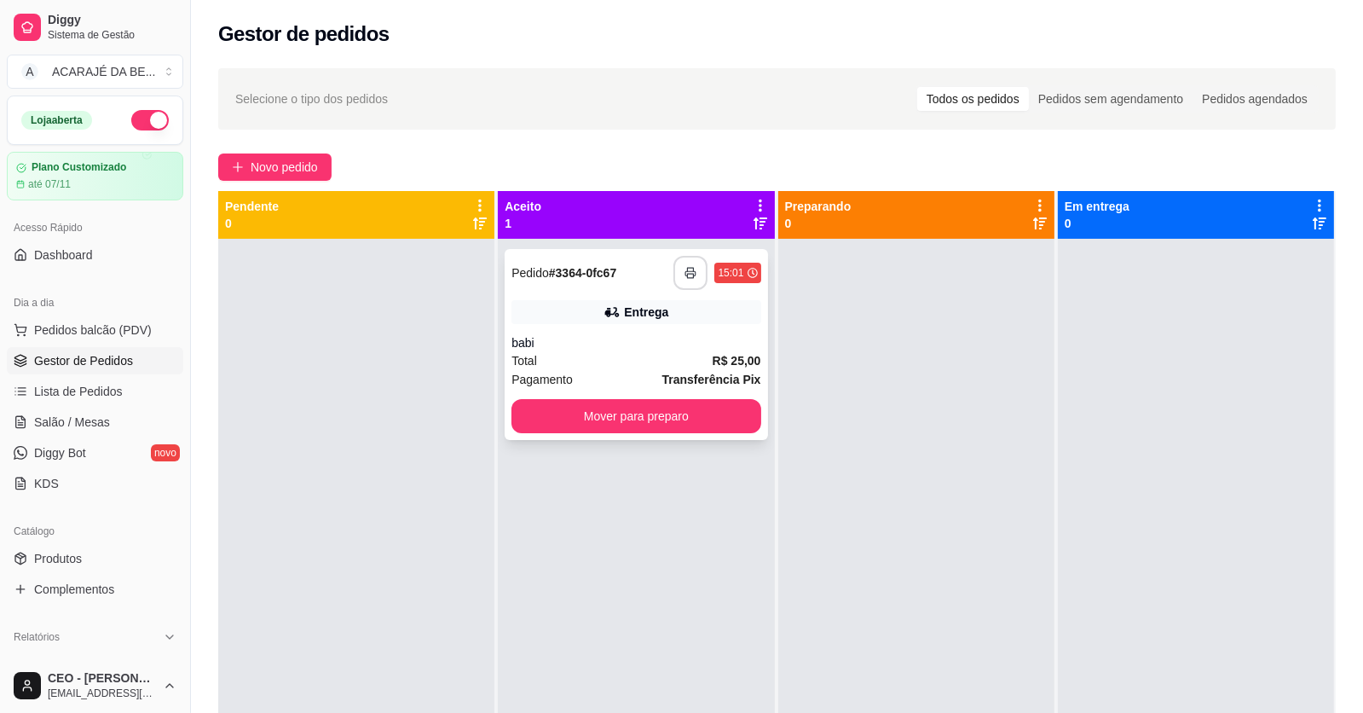
click at [686, 275] on icon "button" at bounding box center [691, 273] width 10 height 4
click at [588, 417] on button "Mover para preparo" at bounding box center [636, 416] width 241 height 33
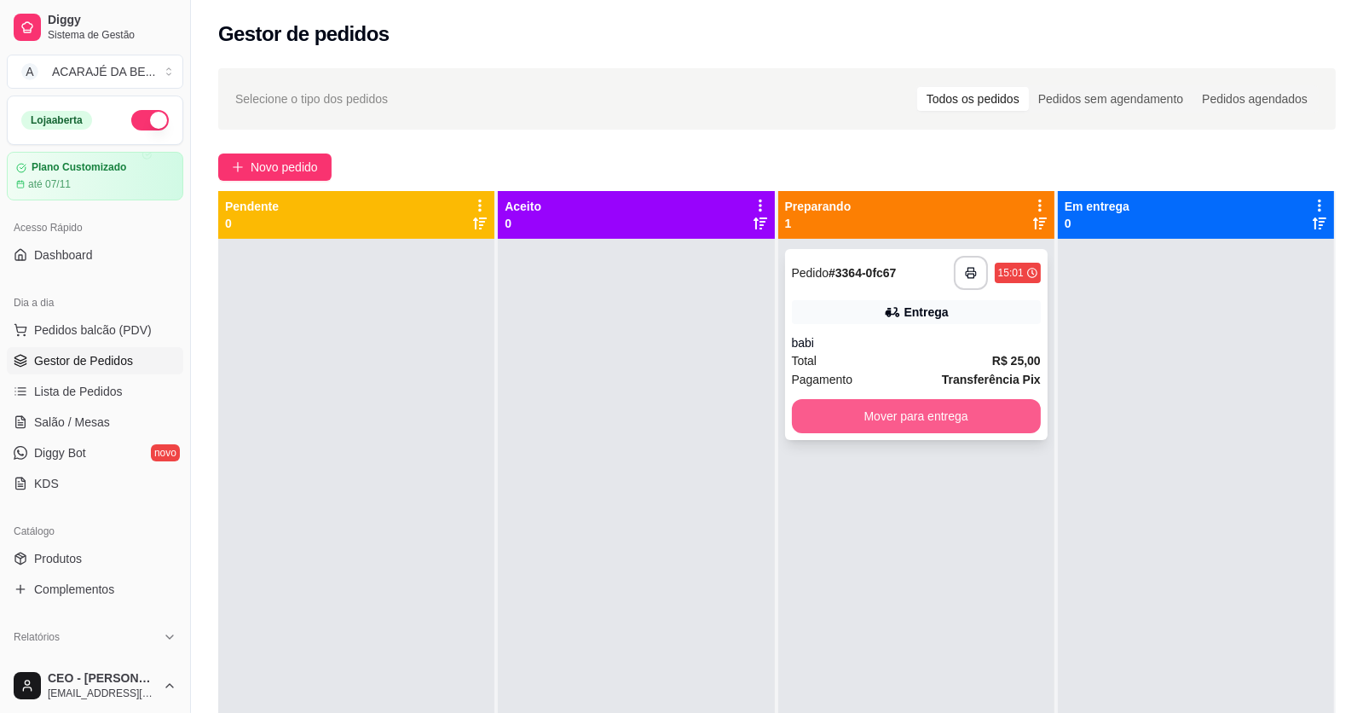
click at [813, 408] on button "Mover para entrega" at bounding box center [916, 416] width 249 height 34
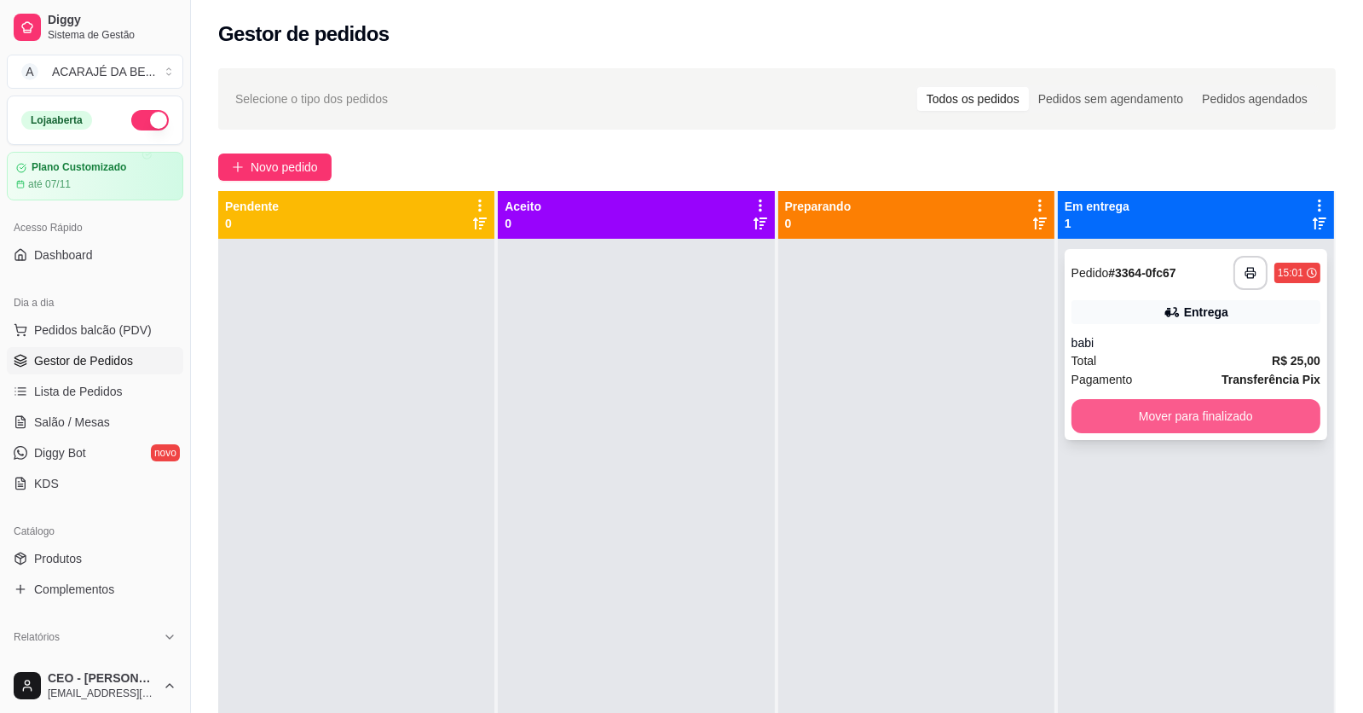
click at [1112, 414] on button "Mover para finalizado" at bounding box center [1196, 416] width 249 height 34
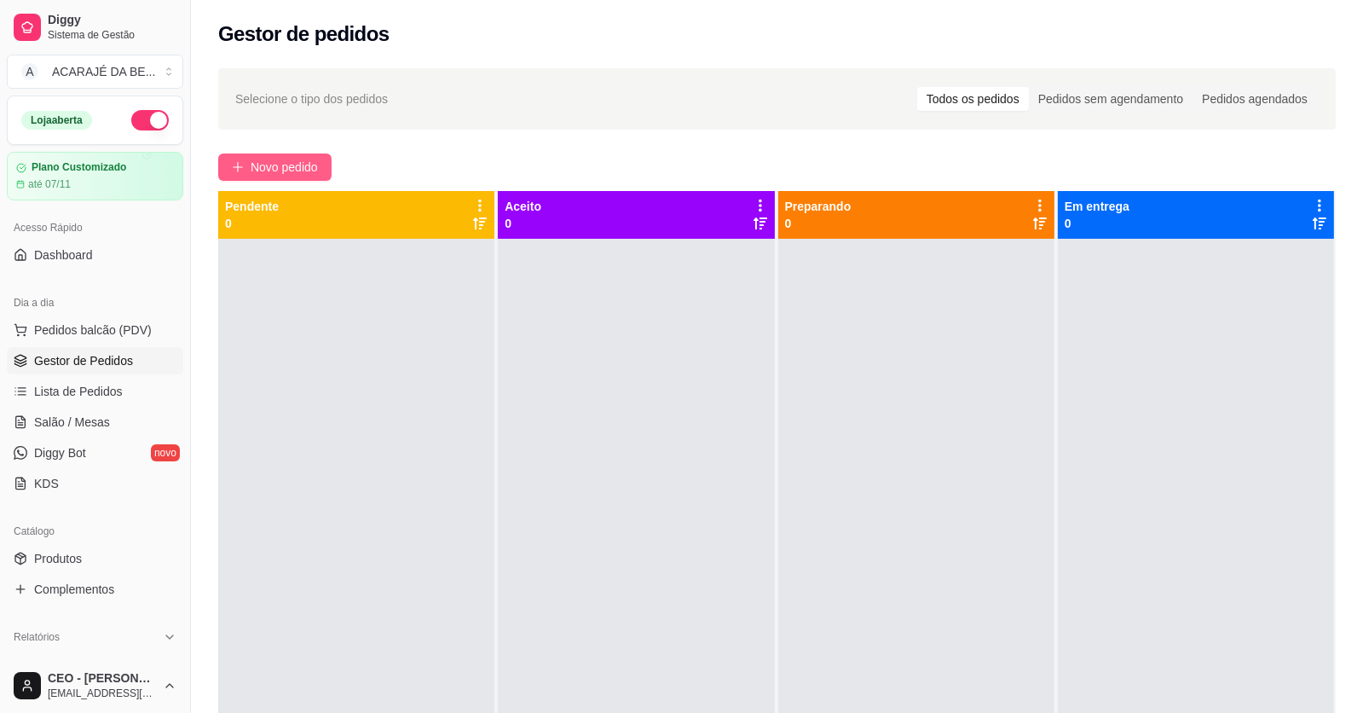
click at [321, 161] on button "Novo pedido" at bounding box center [274, 166] width 113 height 27
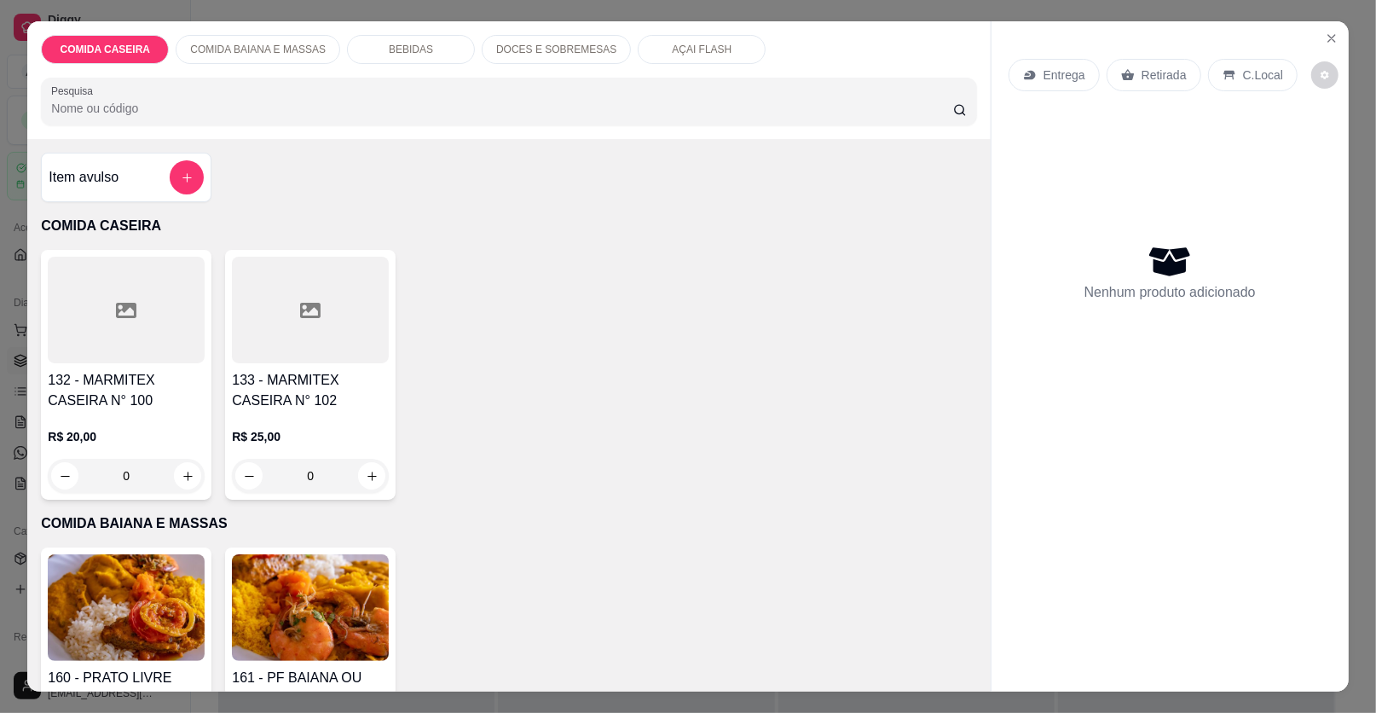
click at [415, 37] on div "BEBIDAS" at bounding box center [411, 49] width 128 height 29
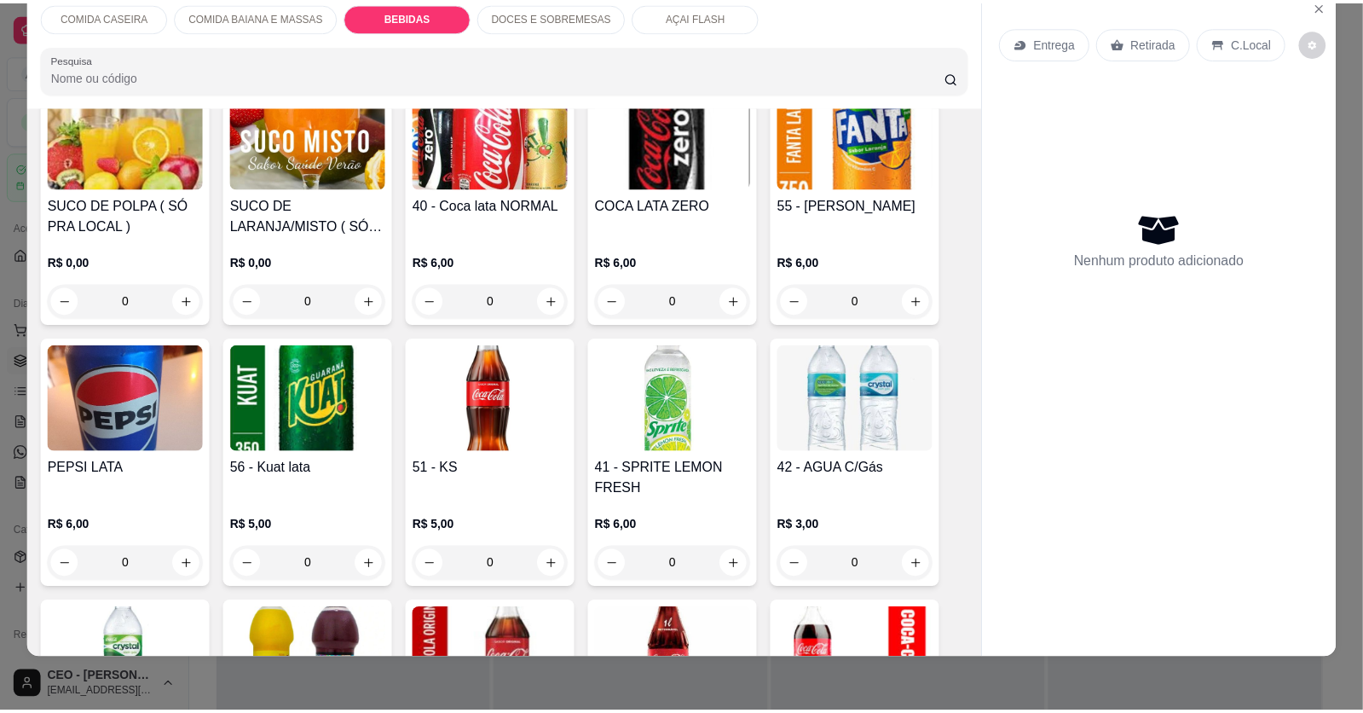
scroll to position [756, 0]
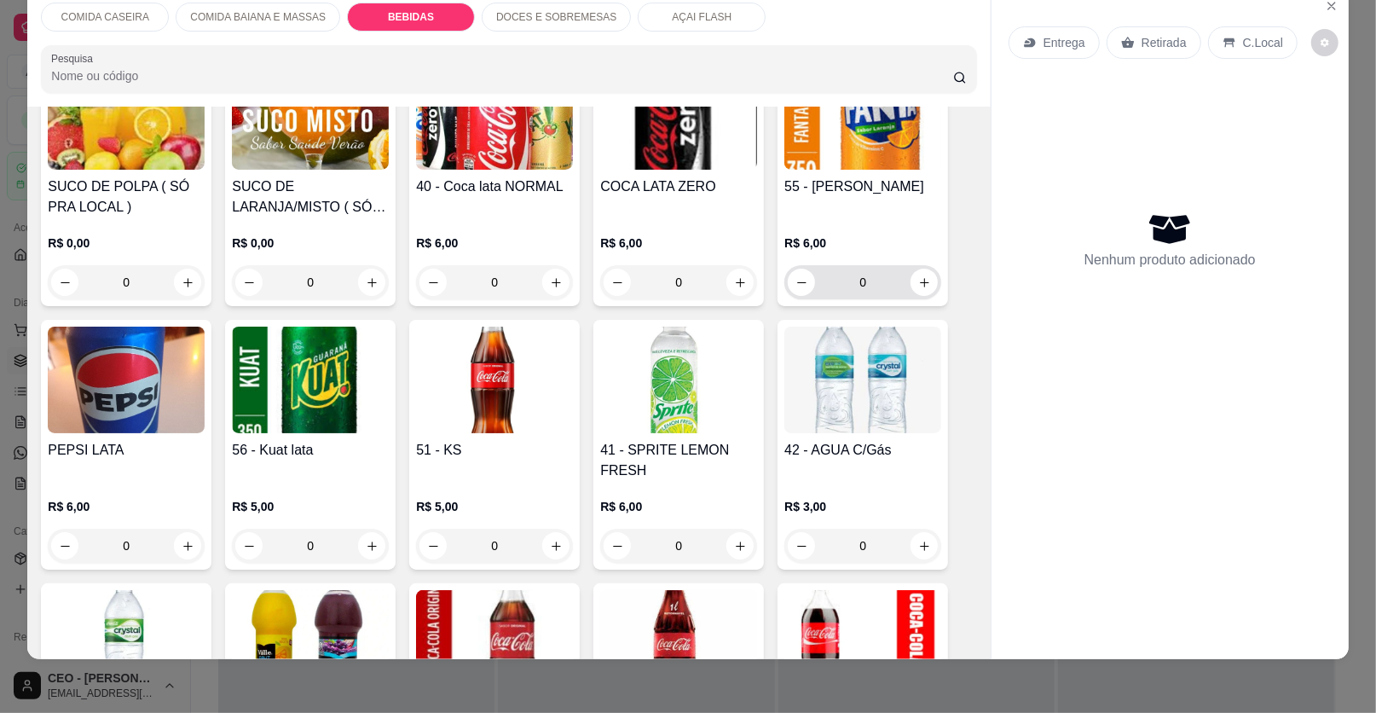
click at [924, 284] on button "increase-product-quantity" at bounding box center [924, 282] width 27 height 27
type input "1"
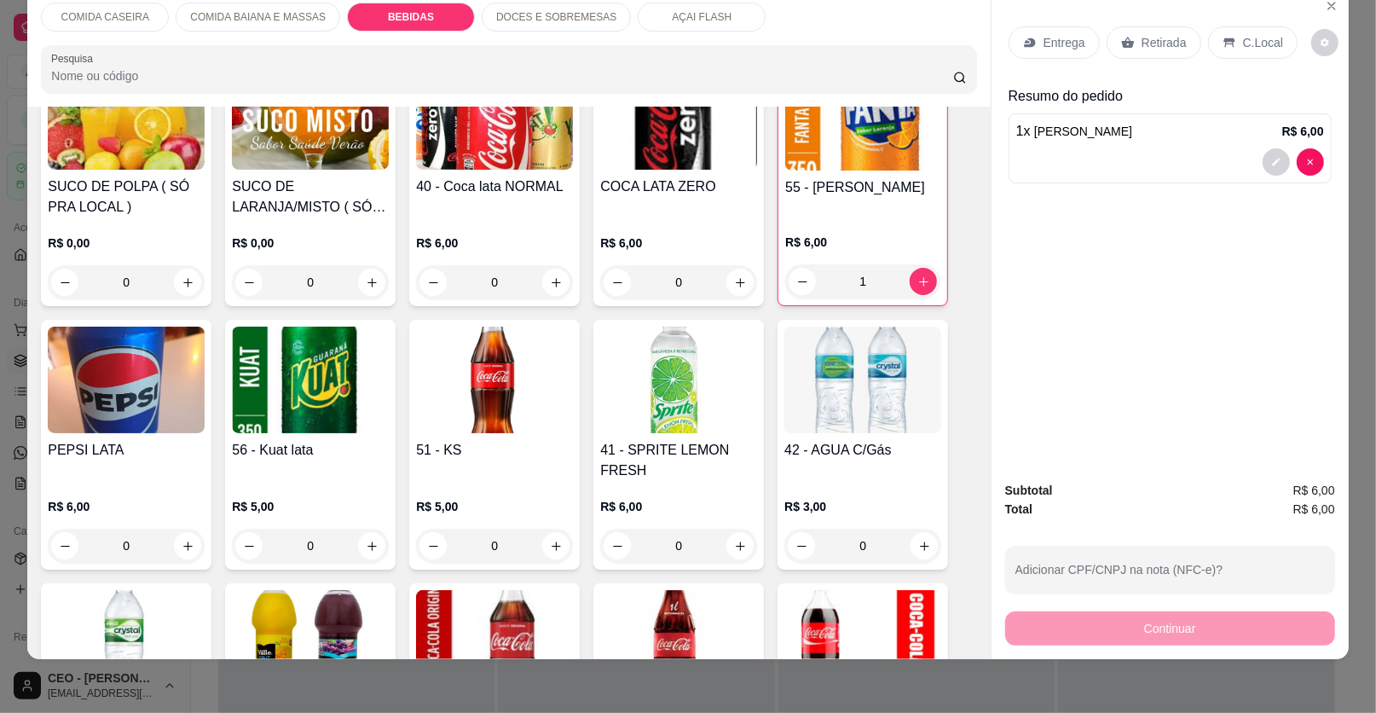
click at [1121, 39] on icon at bounding box center [1128, 43] width 14 height 14
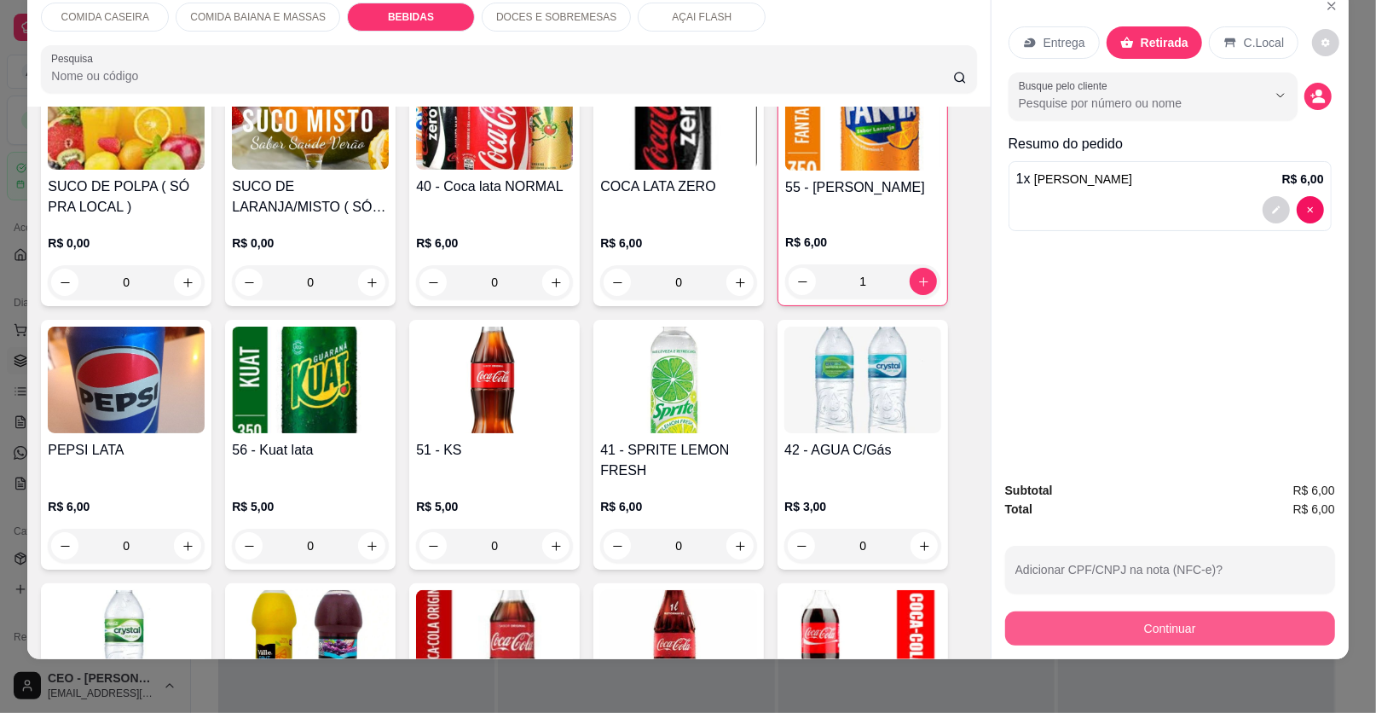
click at [1091, 618] on button "Continuar" at bounding box center [1170, 628] width 330 height 34
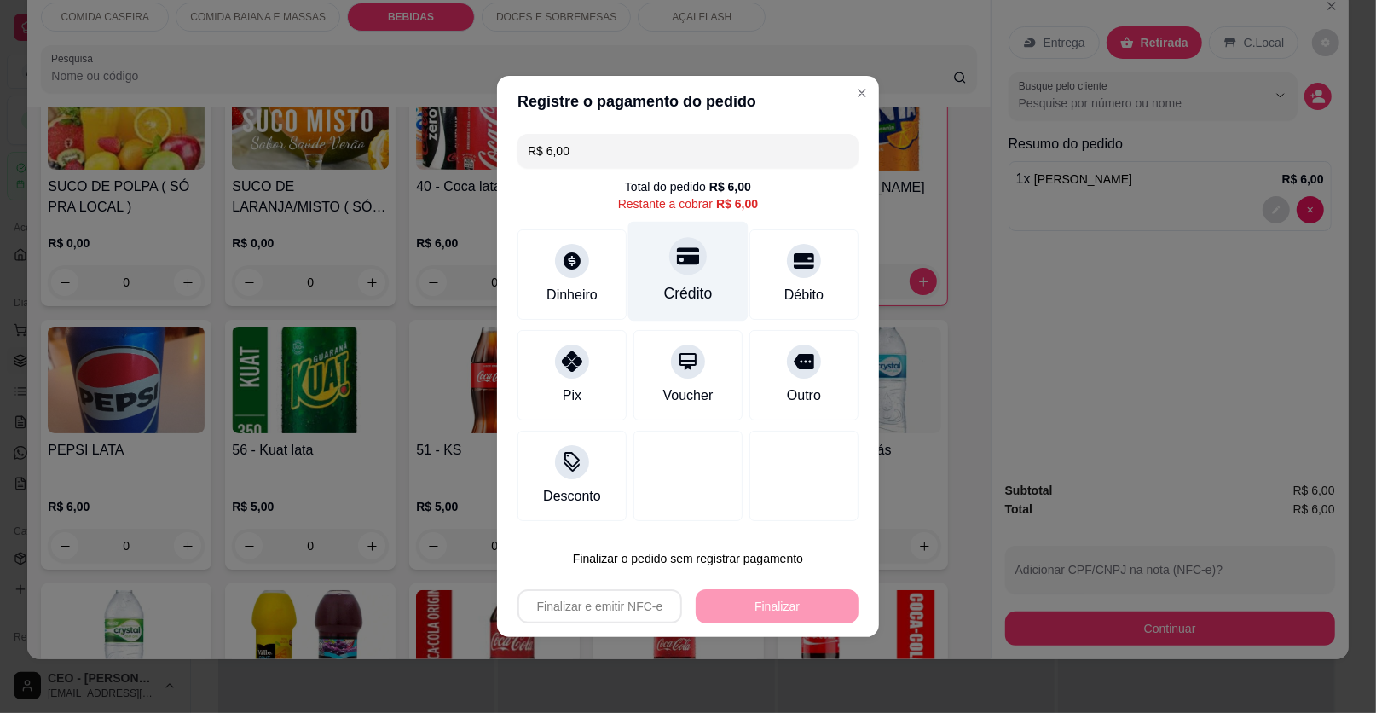
click at [698, 300] on div "Crédito" at bounding box center [688, 293] width 49 height 22
type input "R$ 0,00"
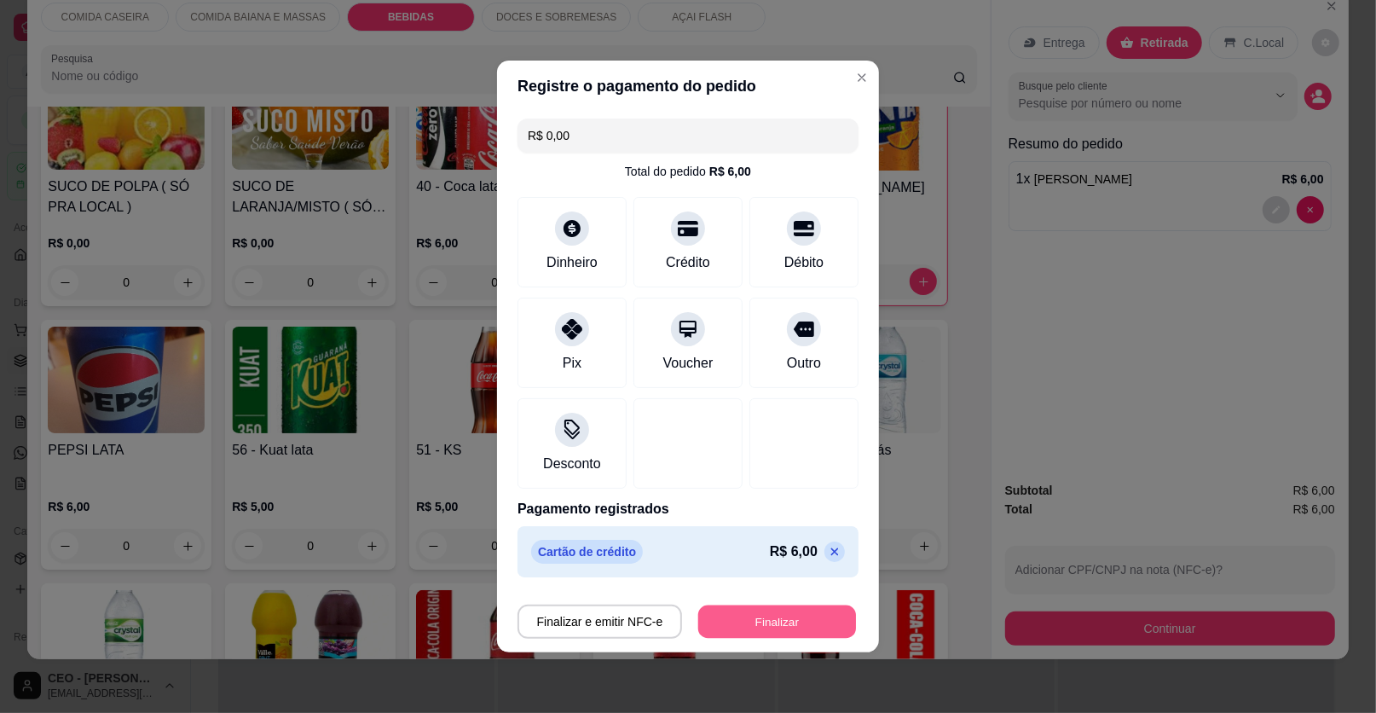
click at [776, 632] on button "Finalizar" at bounding box center [777, 621] width 158 height 33
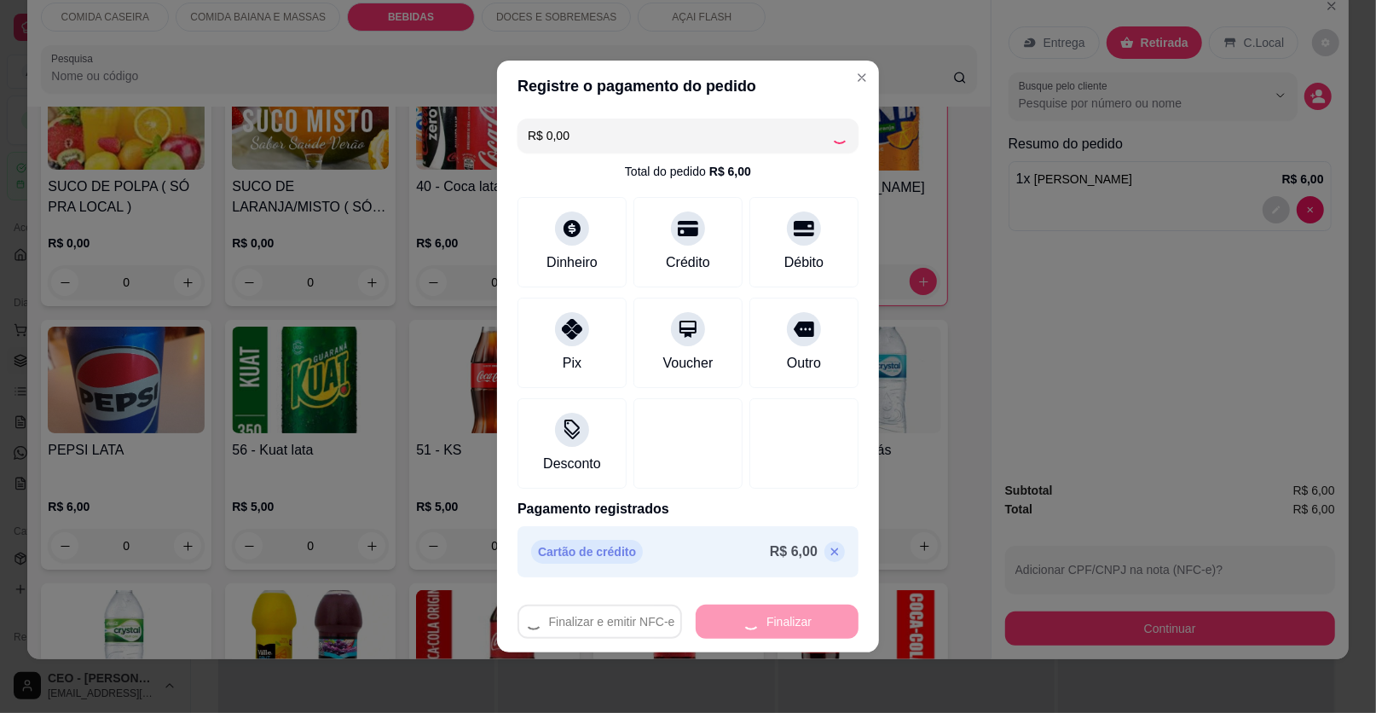
type input "0"
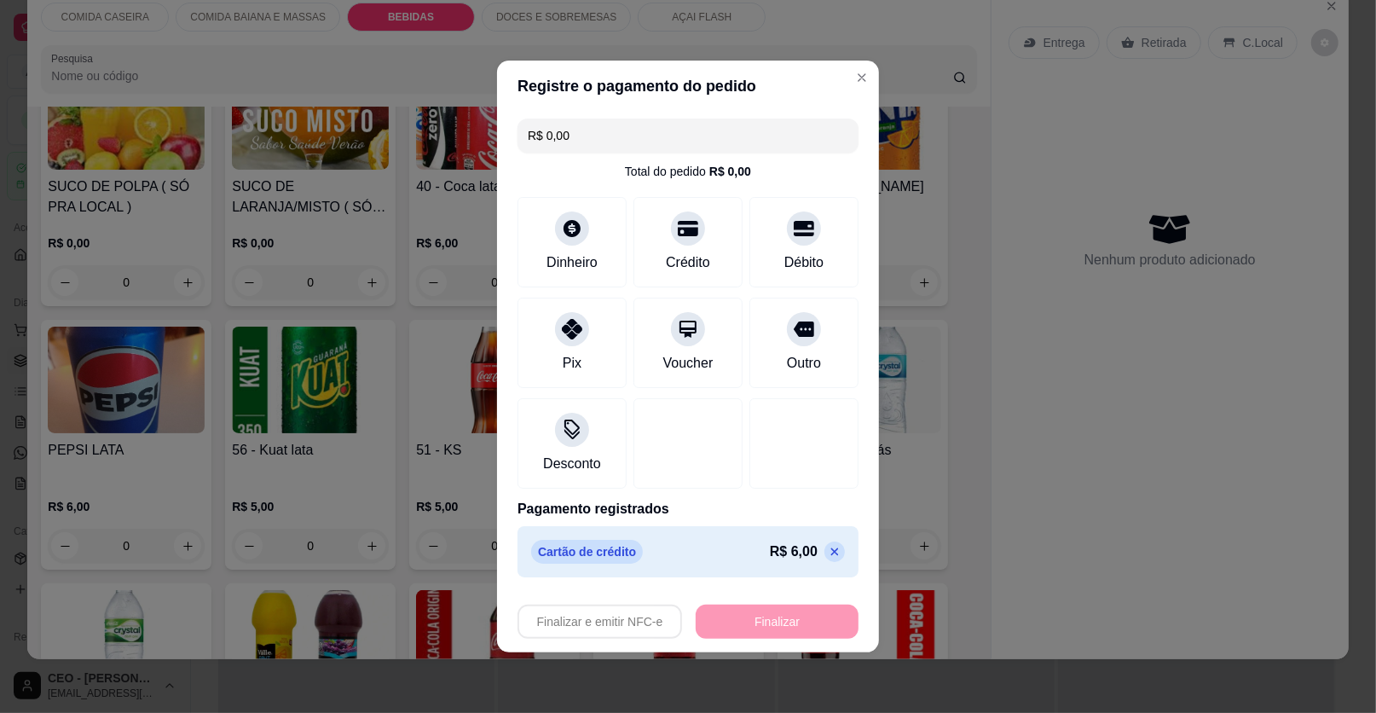
type input "-R$ 6,00"
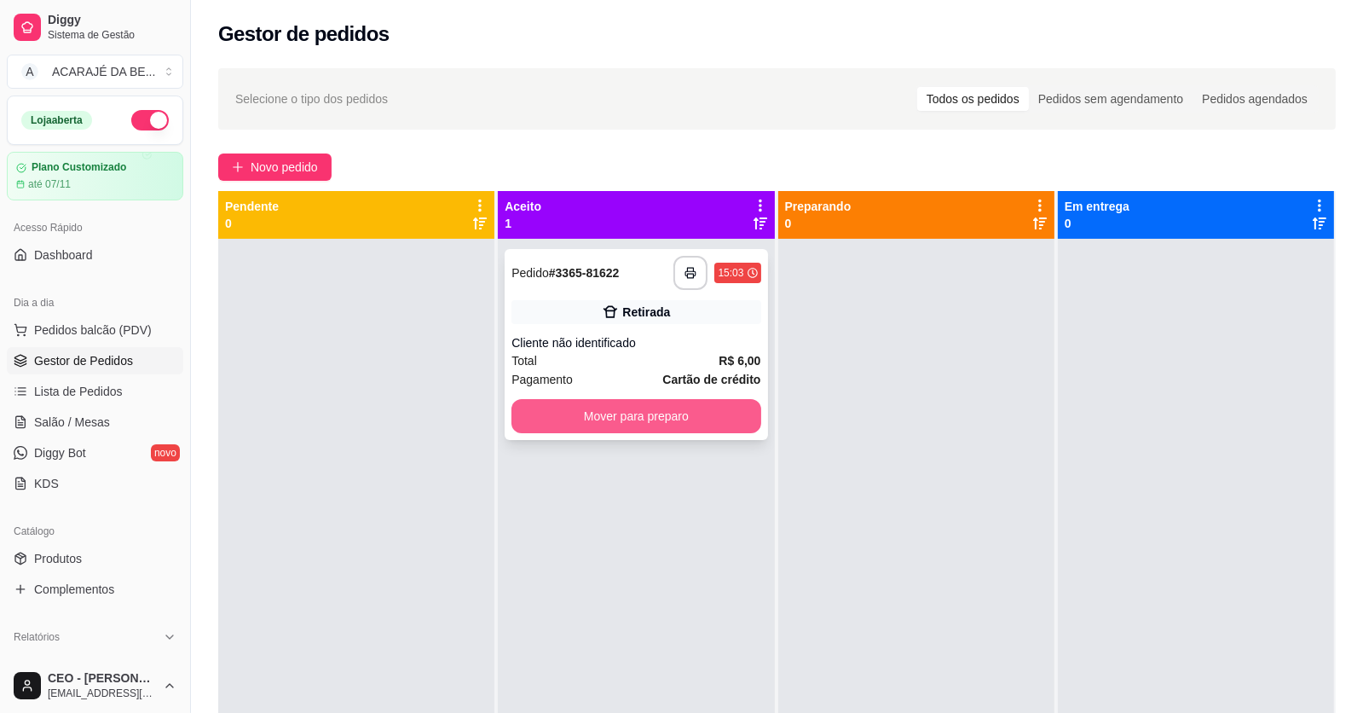
click at [710, 402] on button "Mover para preparo" at bounding box center [636, 416] width 249 height 34
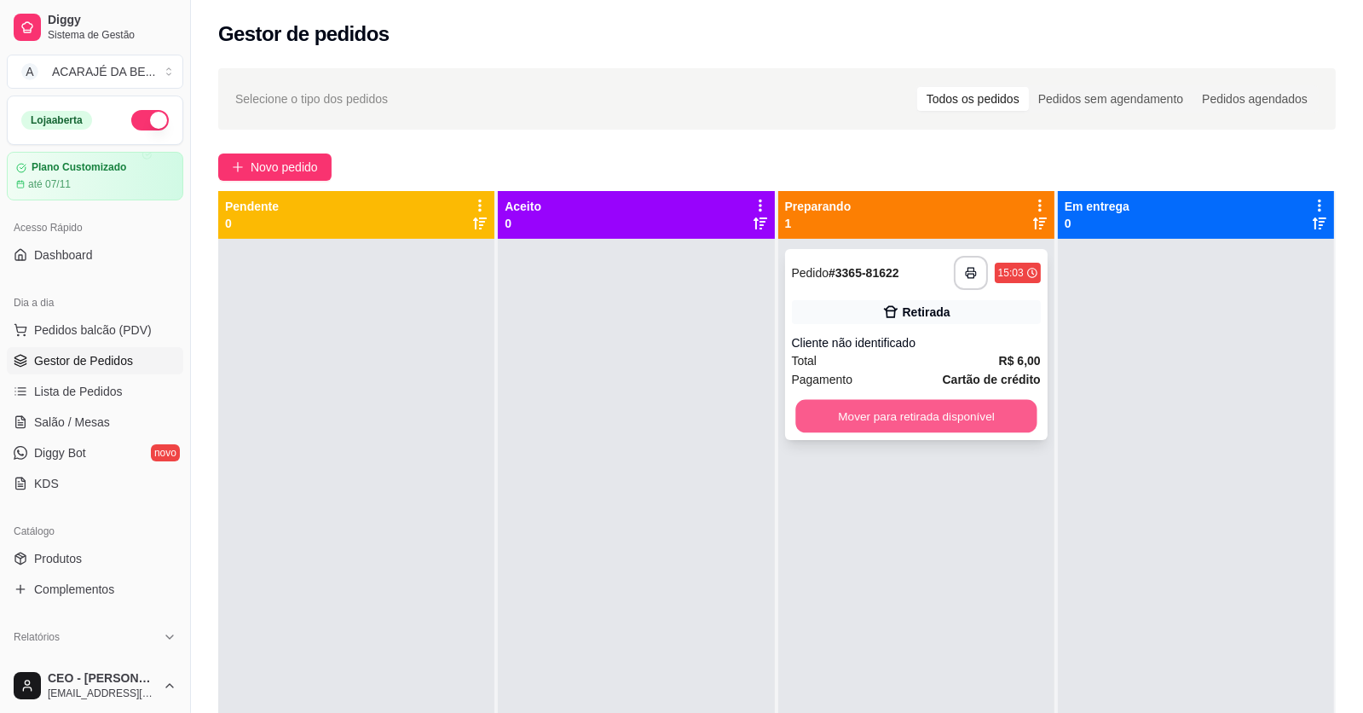
click at [819, 409] on button "Mover para retirada disponível" at bounding box center [916, 416] width 241 height 33
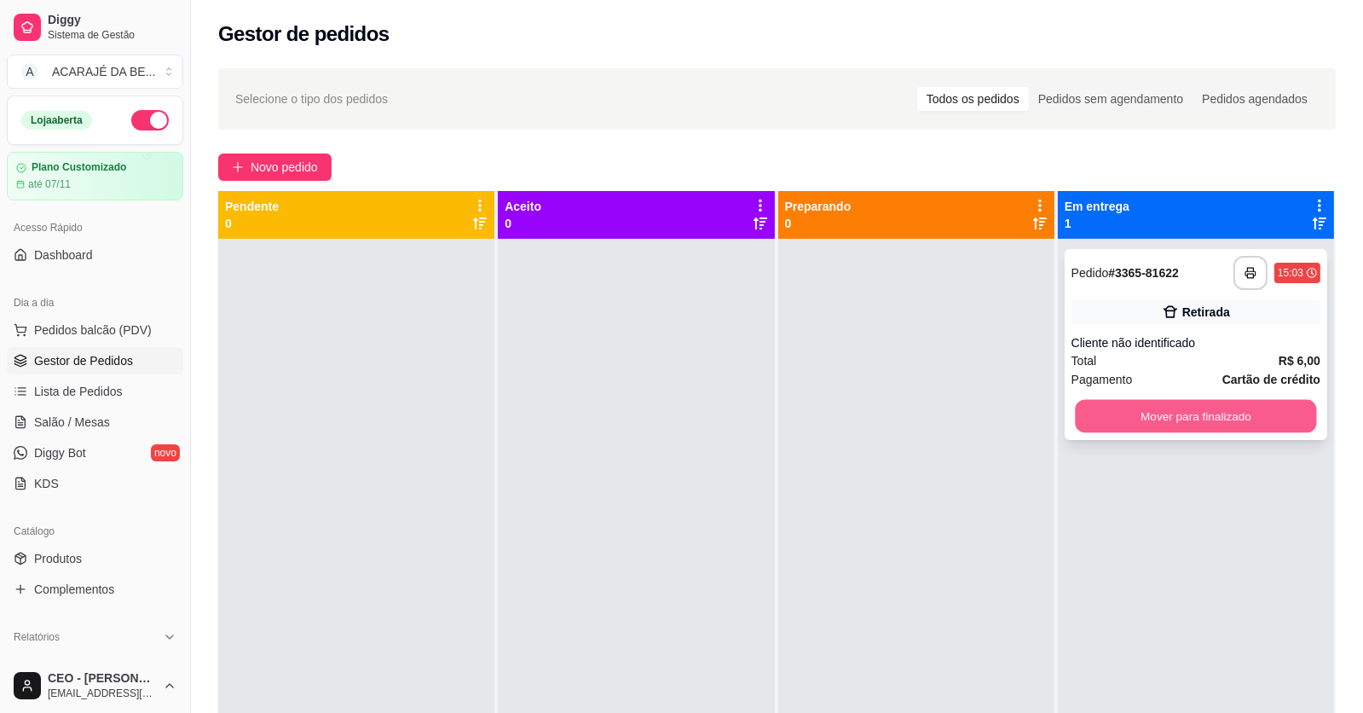
click at [1178, 408] on button "Mover para finalizado" at bounding box center [1195, 416] width 241 height 33
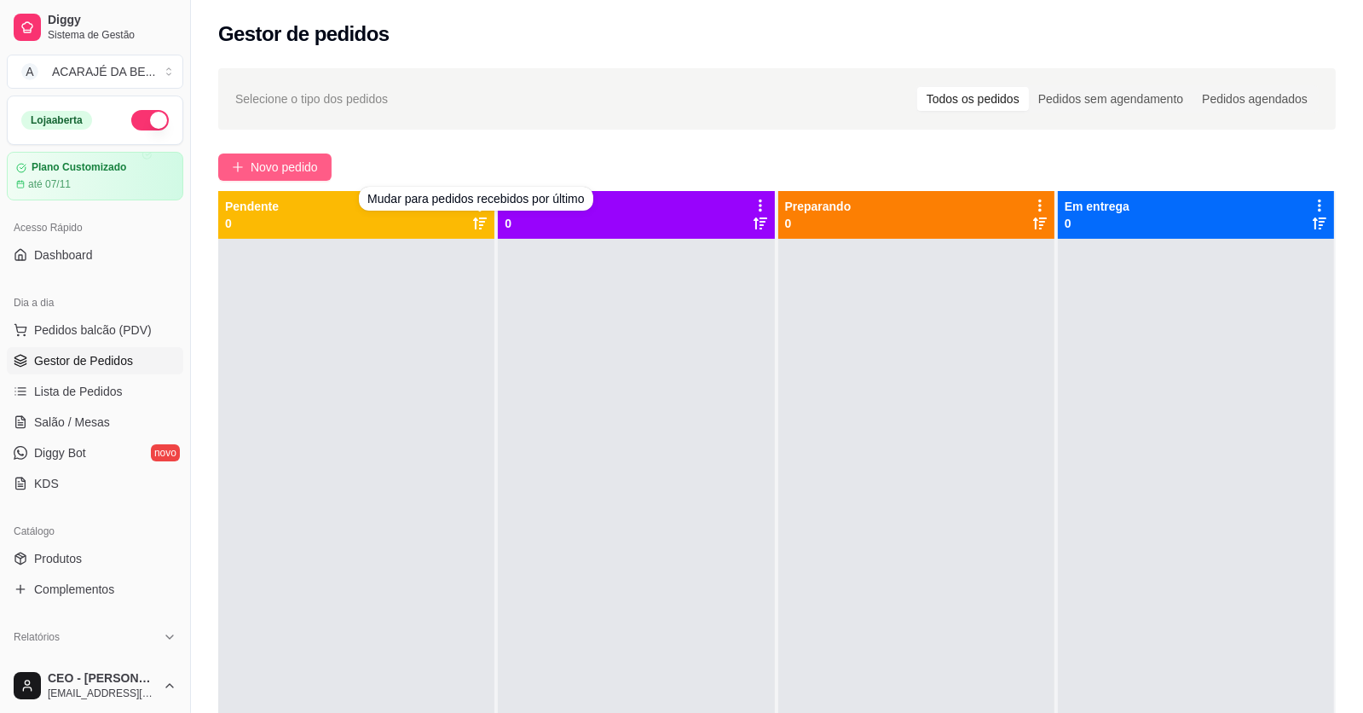
click at [269, 166] on span "Novo pedido" at bounding box center [284, 167] width 67 height 19
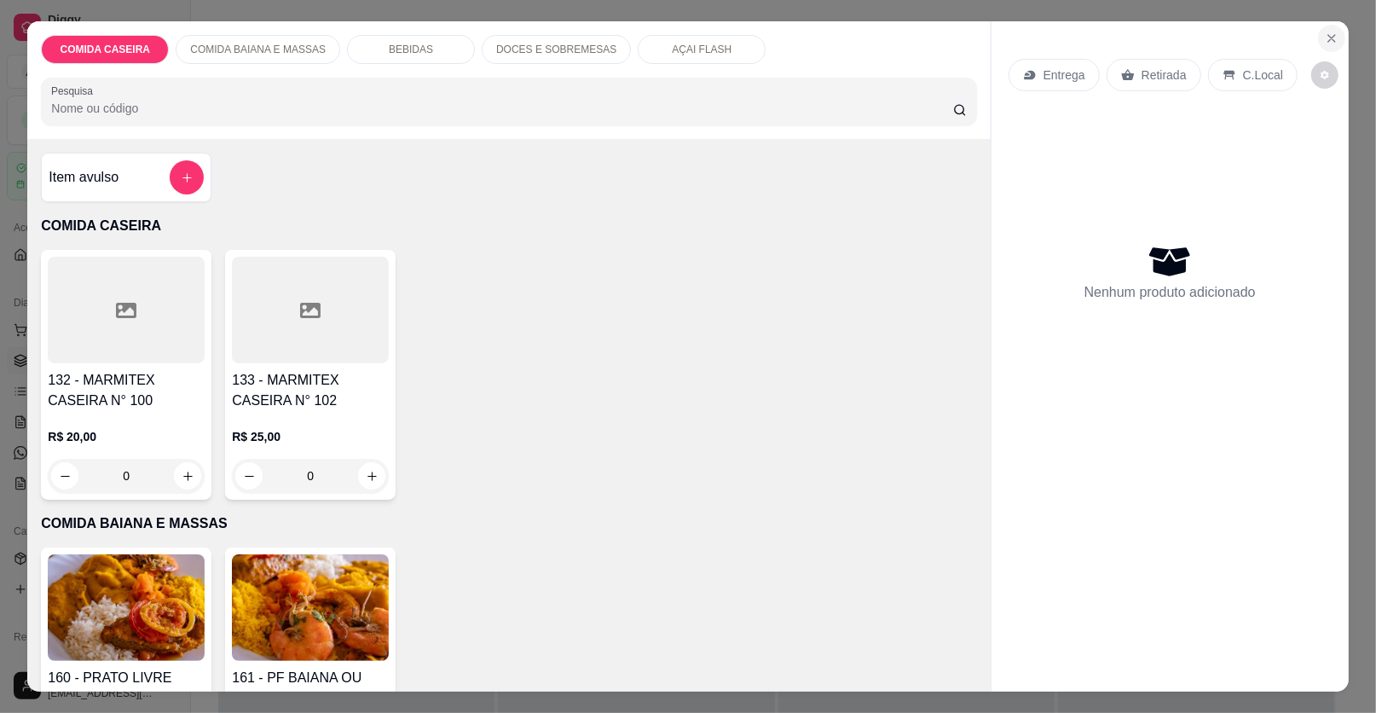
click at [1331, 31] on button "Close" at bounding box center [1331, 38] width 27 height 27
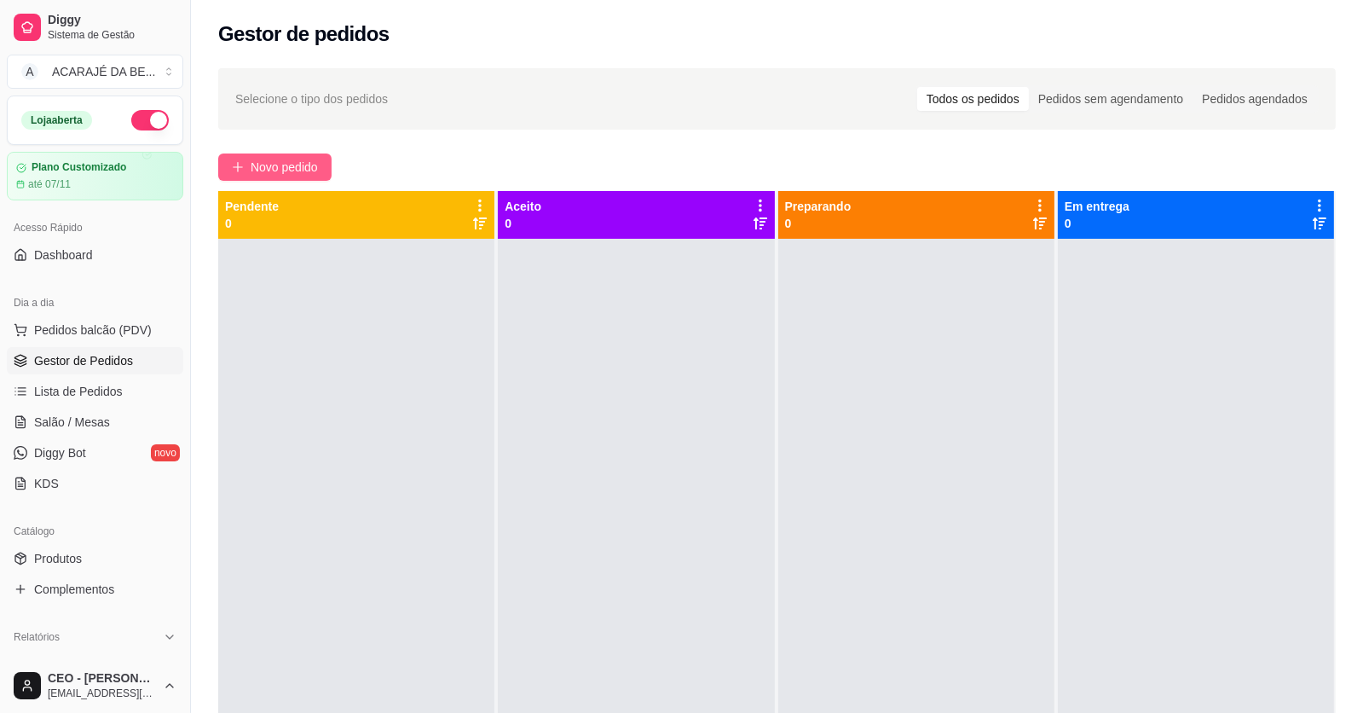
click at [308, 173] on span "Novo pedido" at bounding box center [284, 167] width 67 height 19
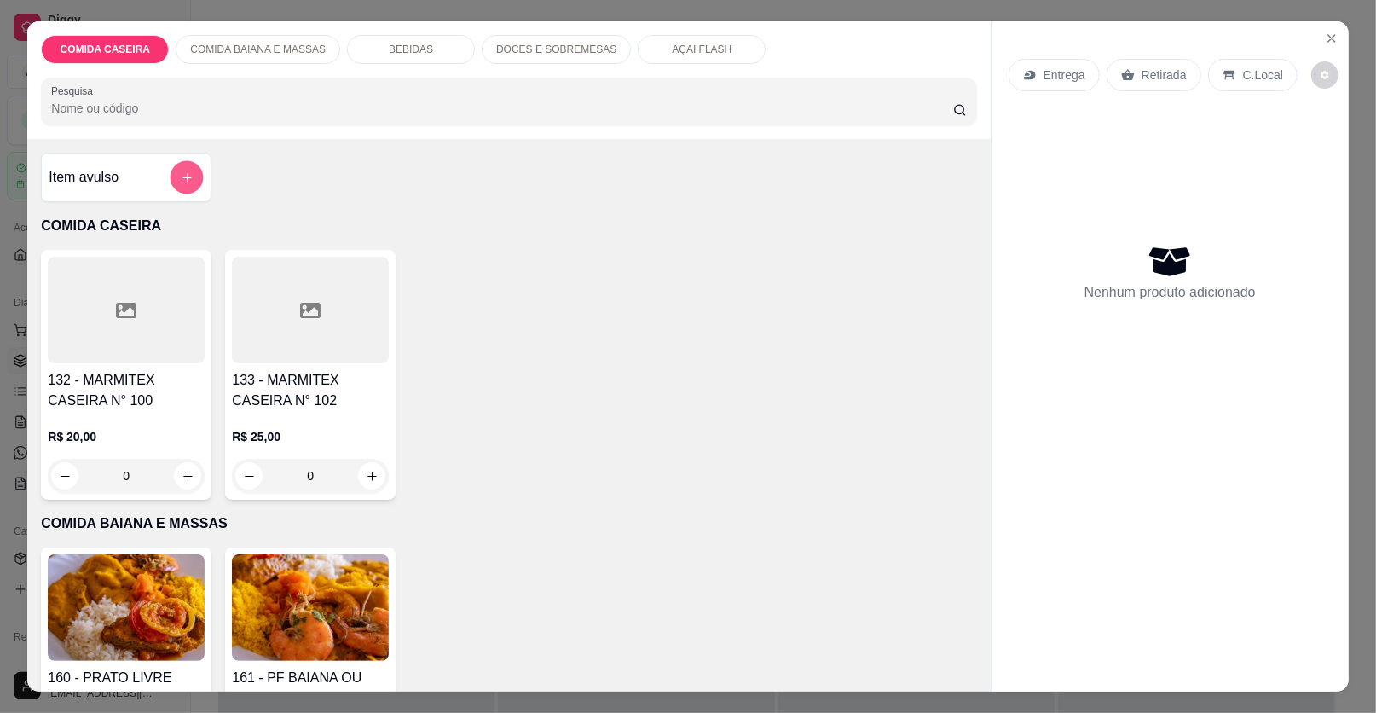
click at [181, 182] on icon "add-separate-item" at bounding box center [187, 177] width 13 height 13
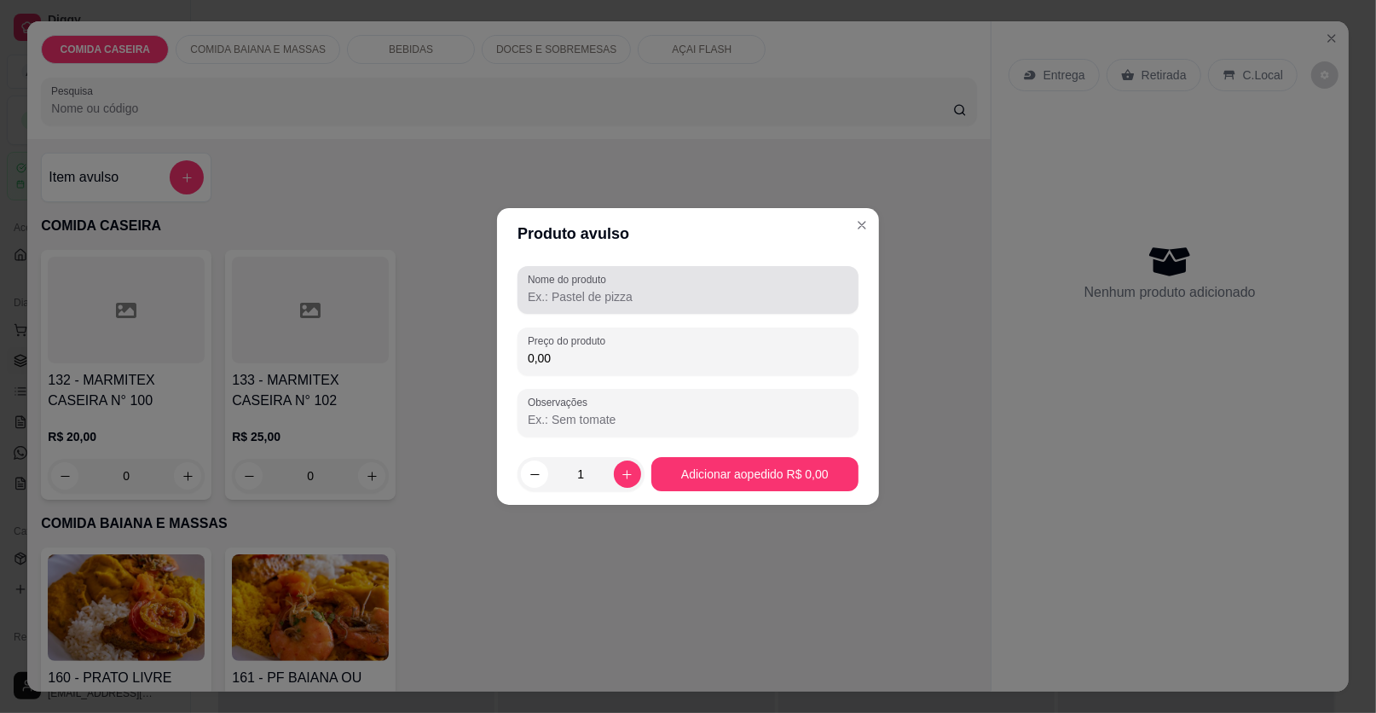
click at [557, 303] on input "Nome do produto" at bounding box center [688, 296] width 321 height 17
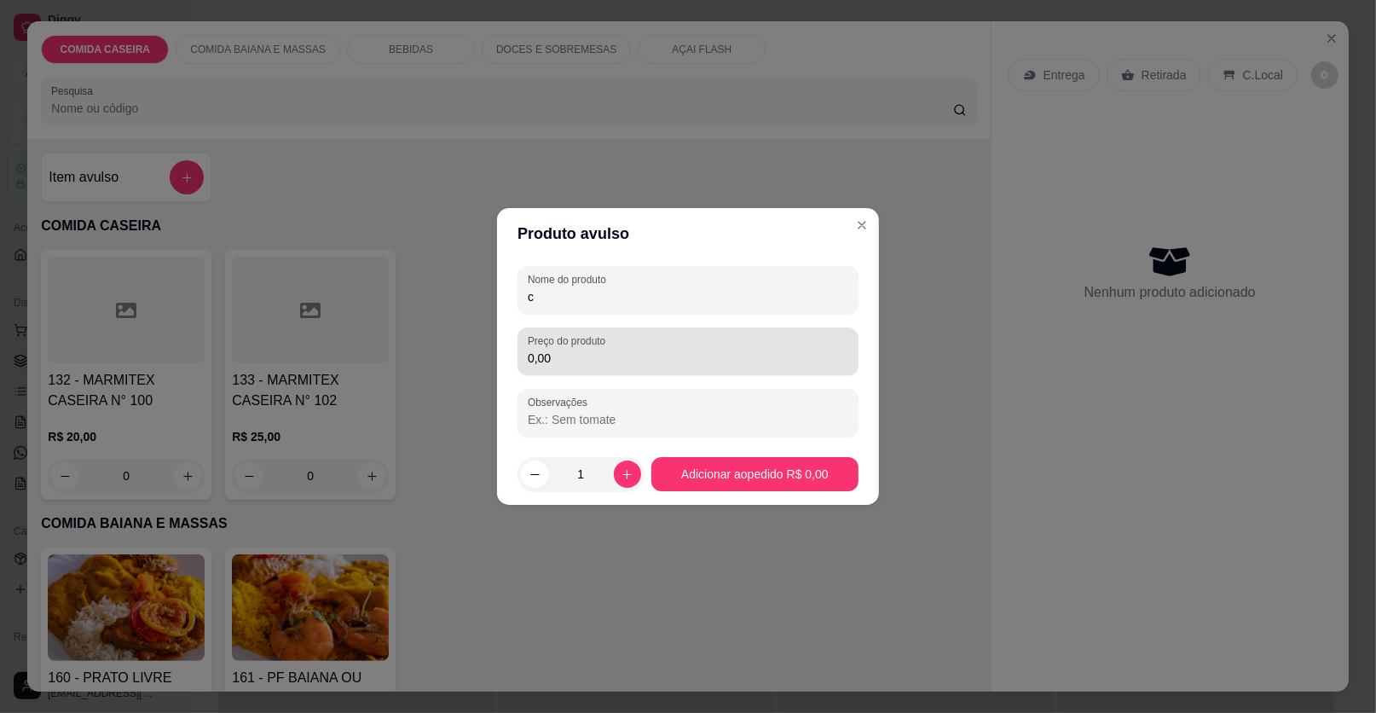
type input "c"
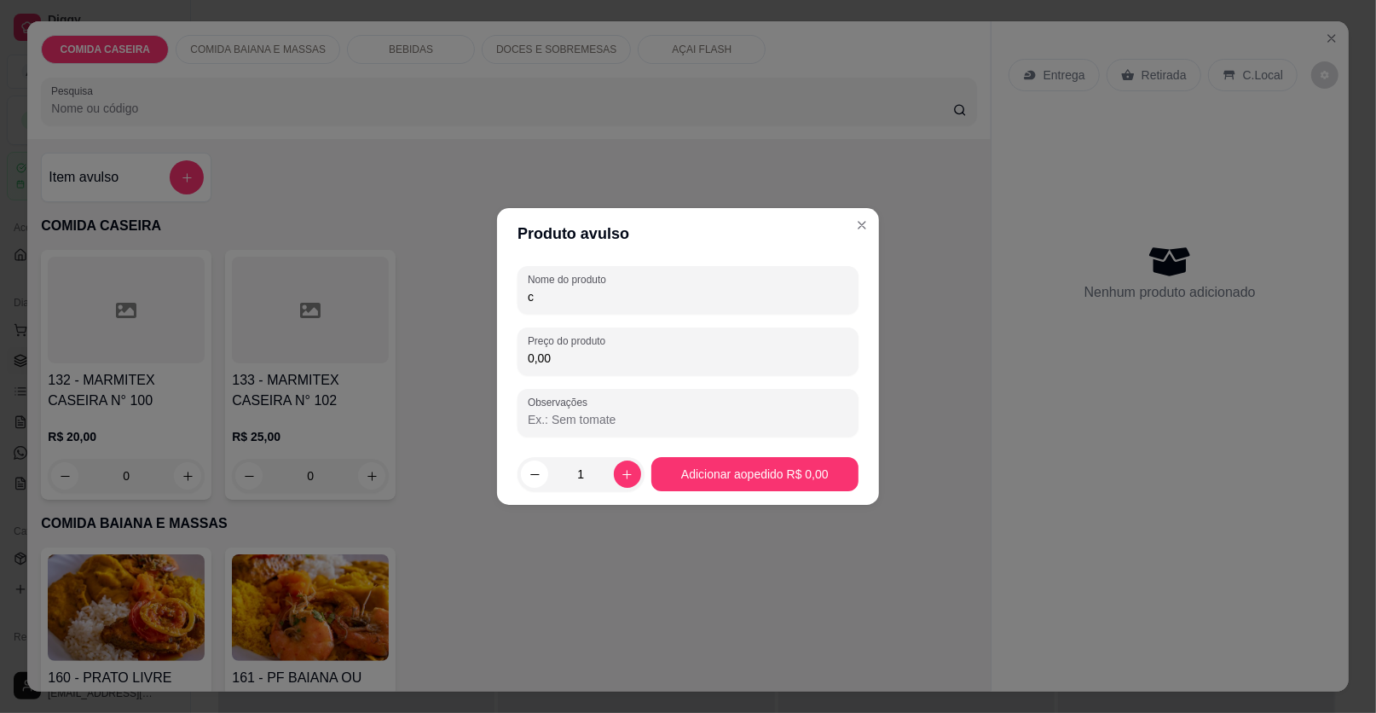
click at [579, 363] on input "0,00" at bounding box center [688, 358] width 321 height 17
type input "24,00"
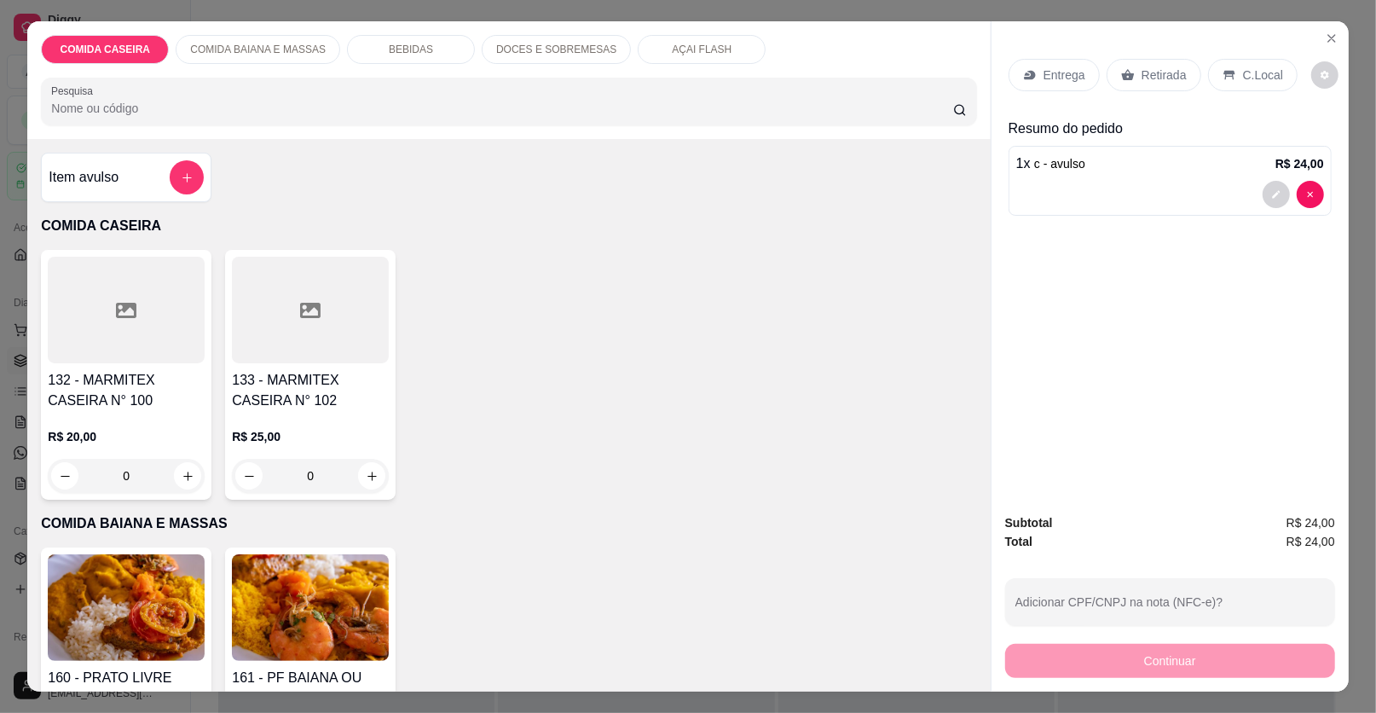
click at [1122, 61] on div "Retirada" at bounding box center [1154, 75] width 95 height 32
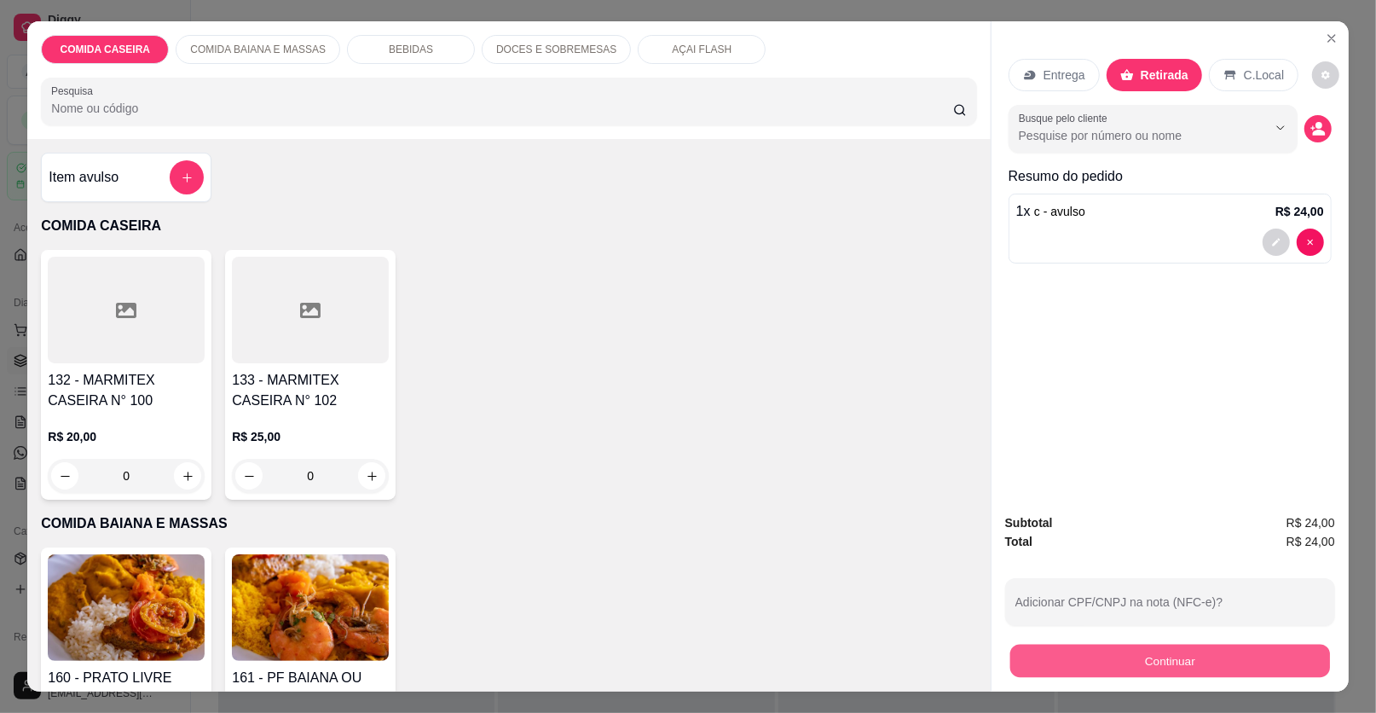
click at [1107, 663] on button "Continuar" at bounding box center [1170, 661] width 320 height 33
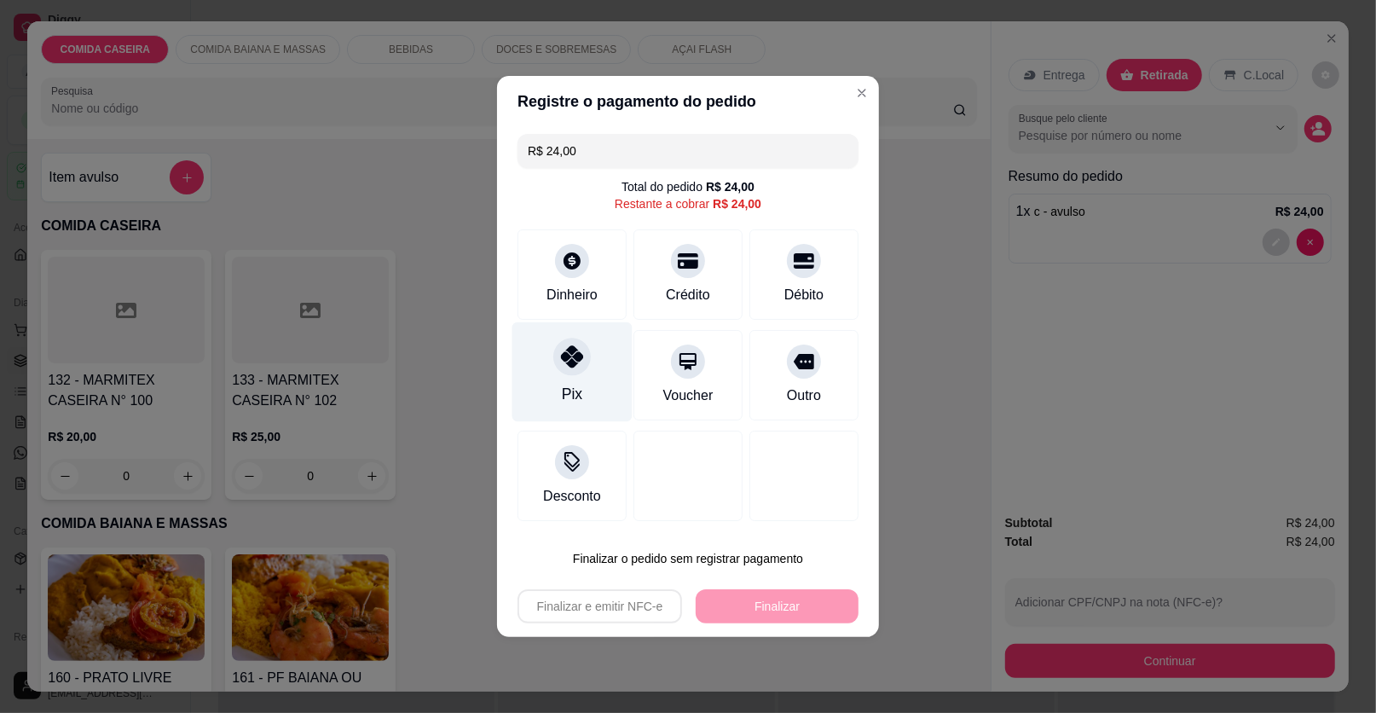
click at [575, 388] on div "Pix" at bounding box center [572, 394] width 20 height 22
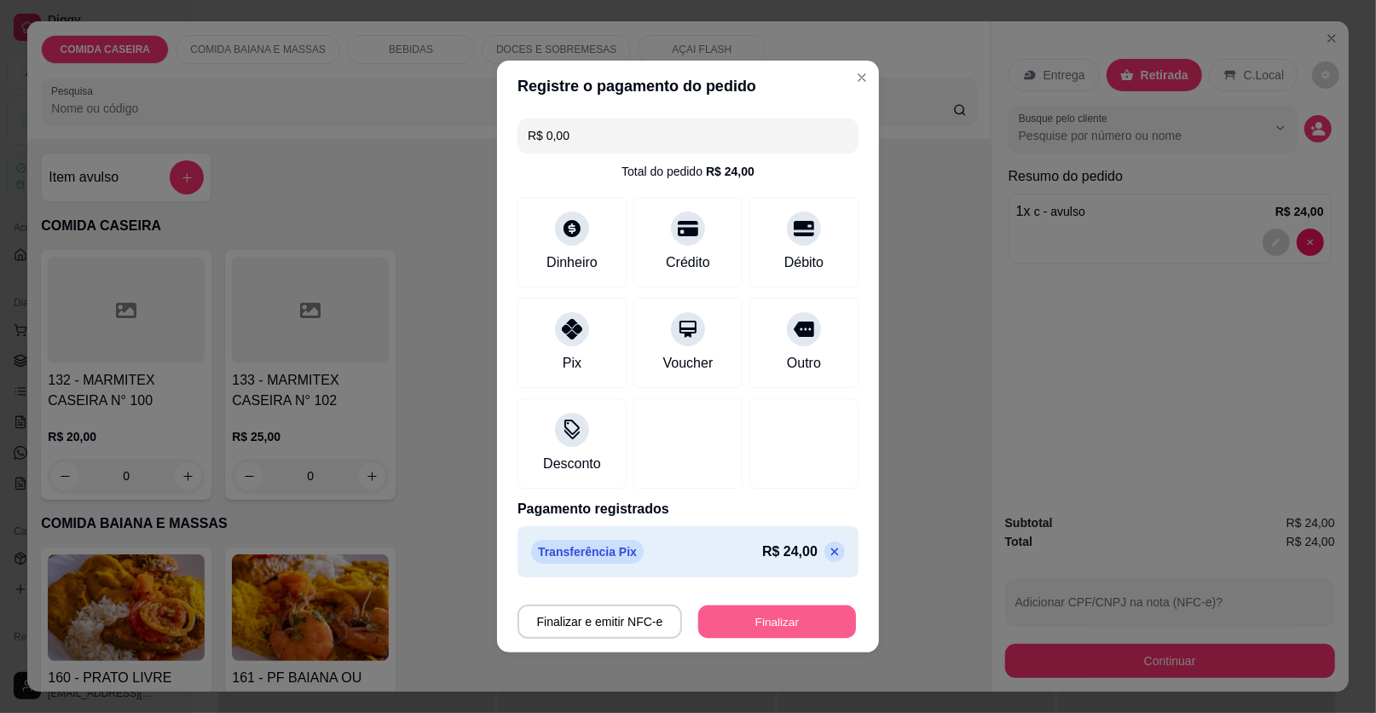
click at [760, 616] on button "Finalizar" at bounding box center [777, 621] width 158 height 33
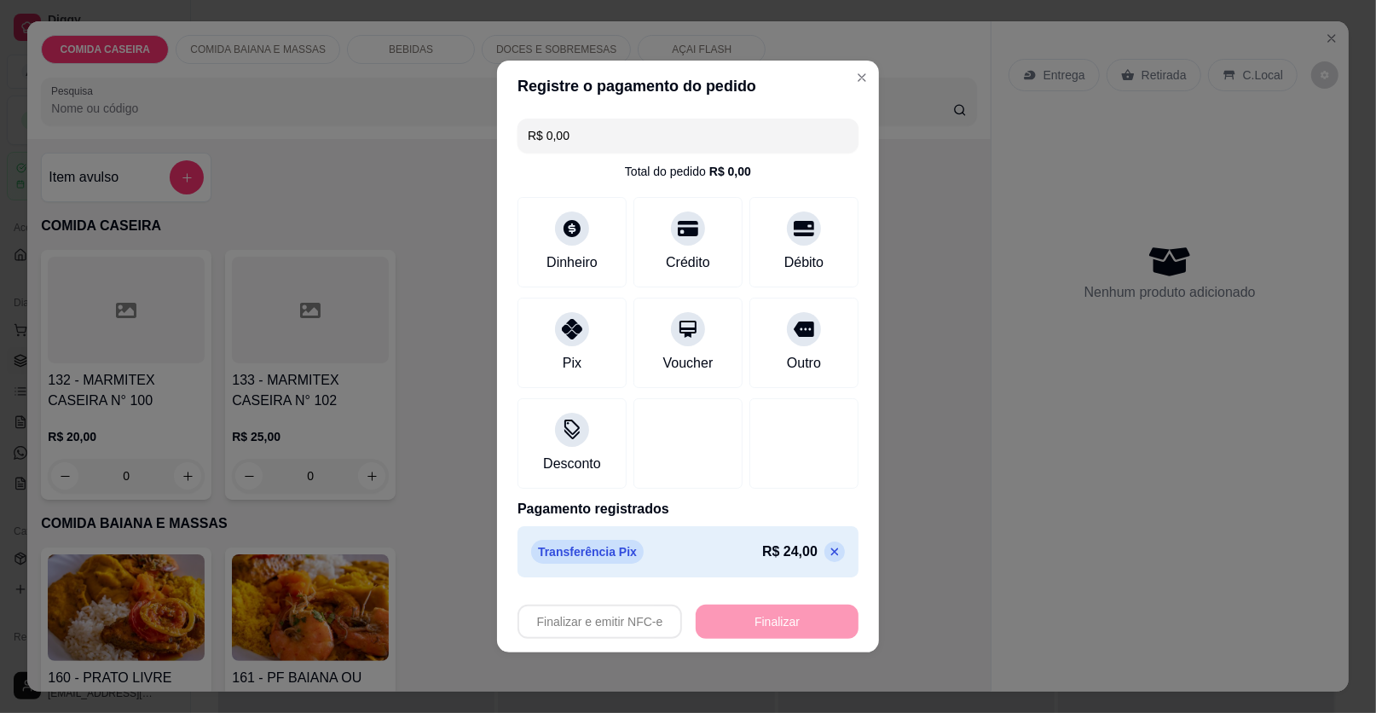
type input "-R$ 24,00"
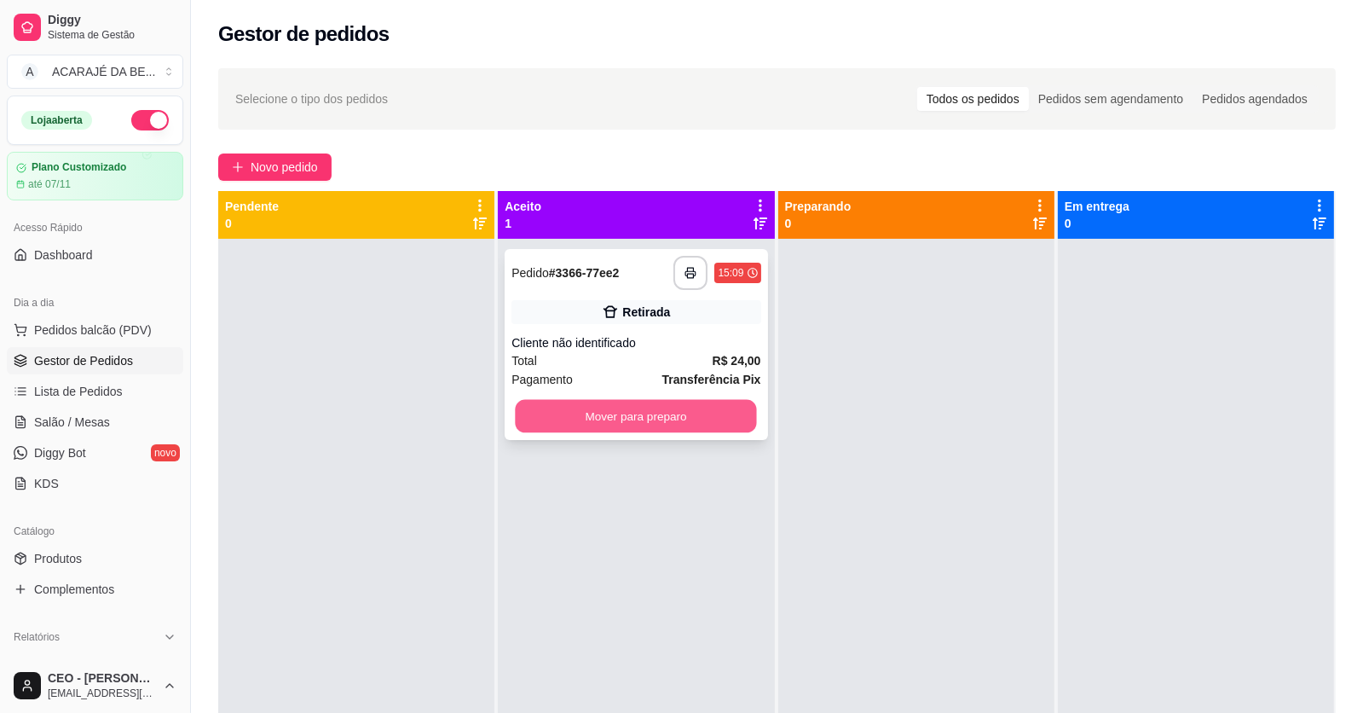
click at [665, 409] on button "Mover para preparo" at bounding box center [636, 416] width 241 height 33
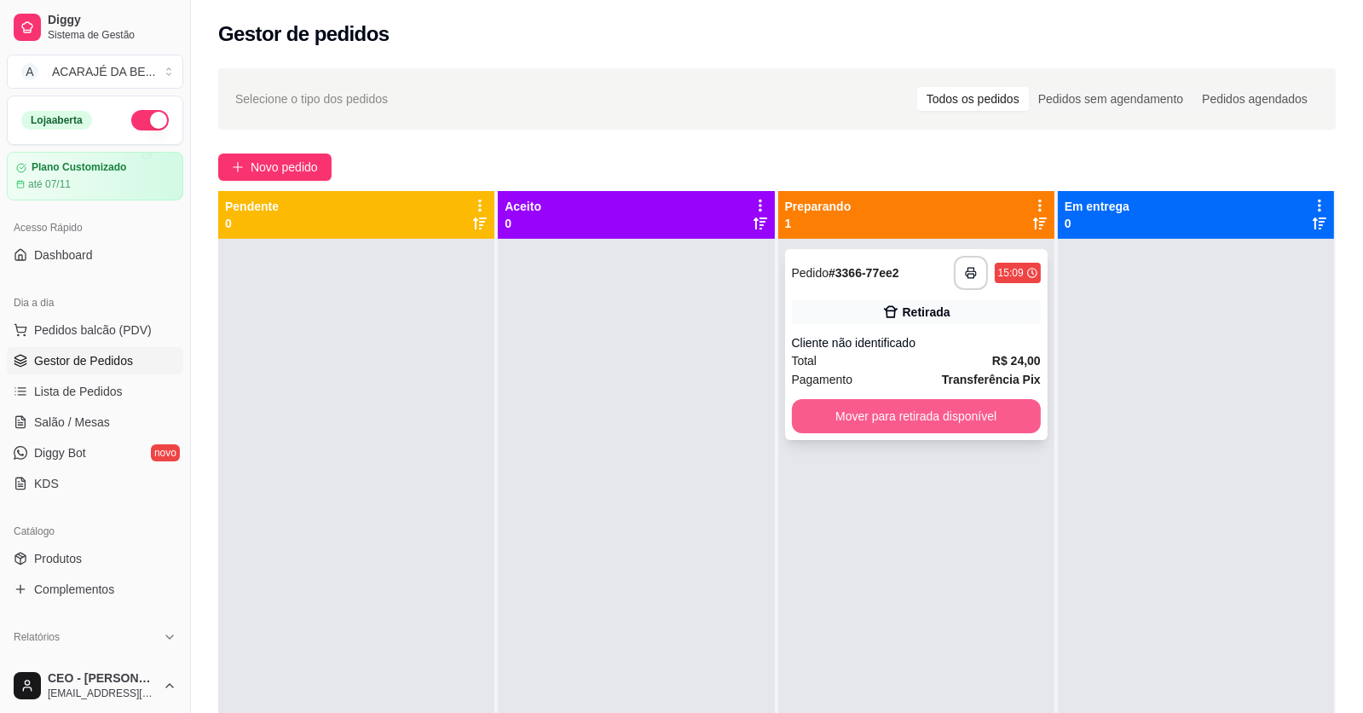
click at [846, 410] on button "Mover para retirada disponível" at bounding box center [916, 416] width 249 height 34
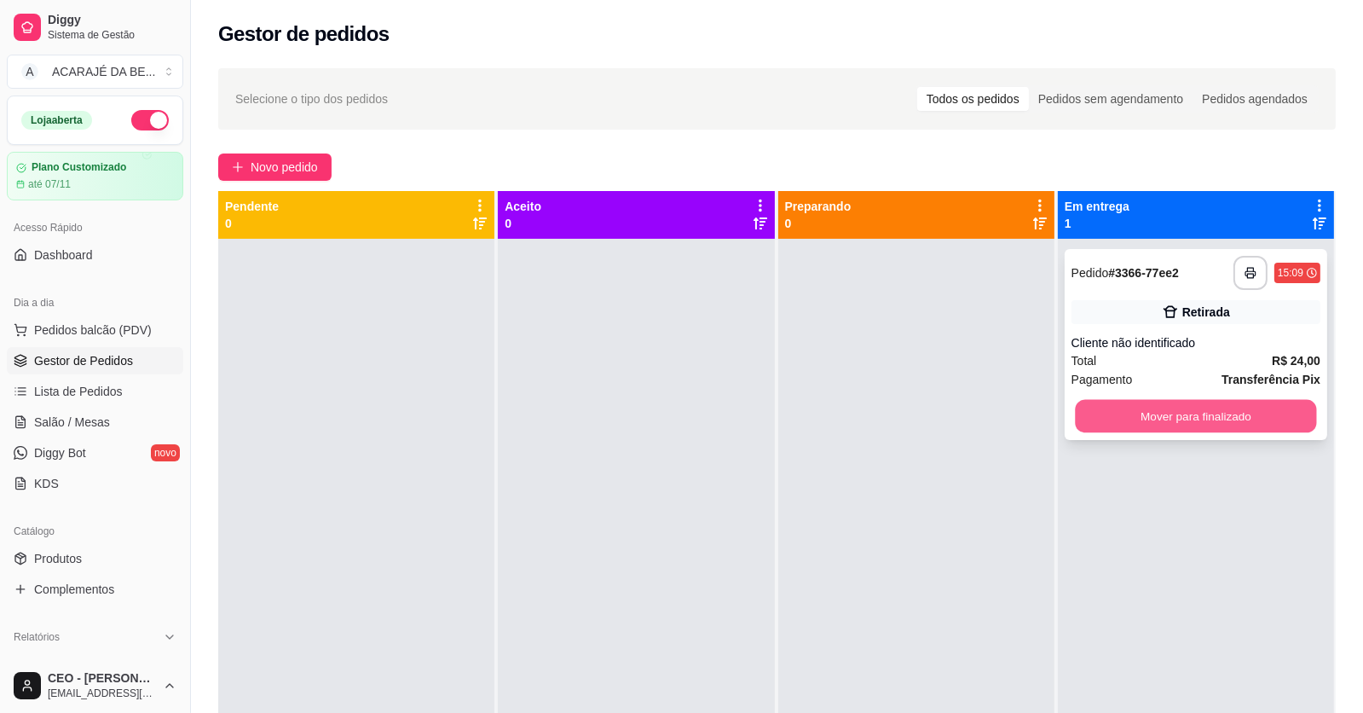
click at [1158, 424] on button "Mover para finalizado" at bounding box center [1195, 416] width 241 height 33
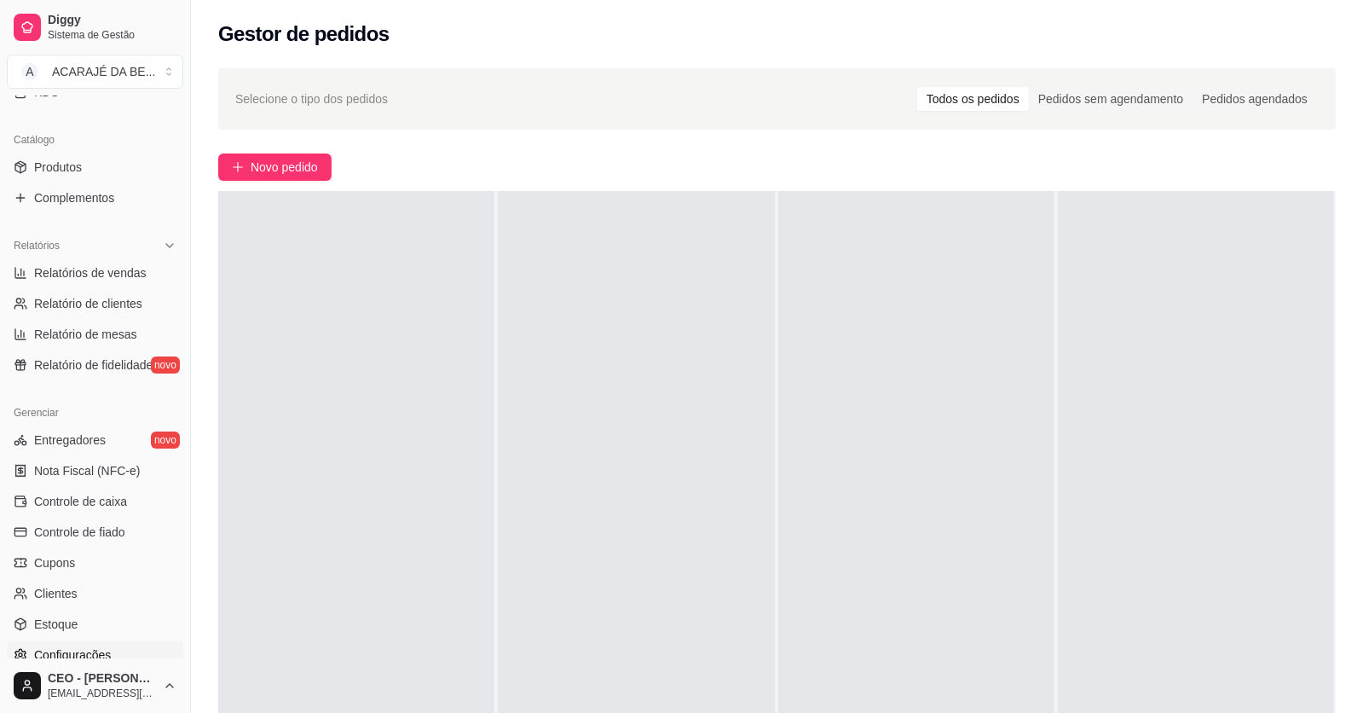
scroll to position [512, 0]
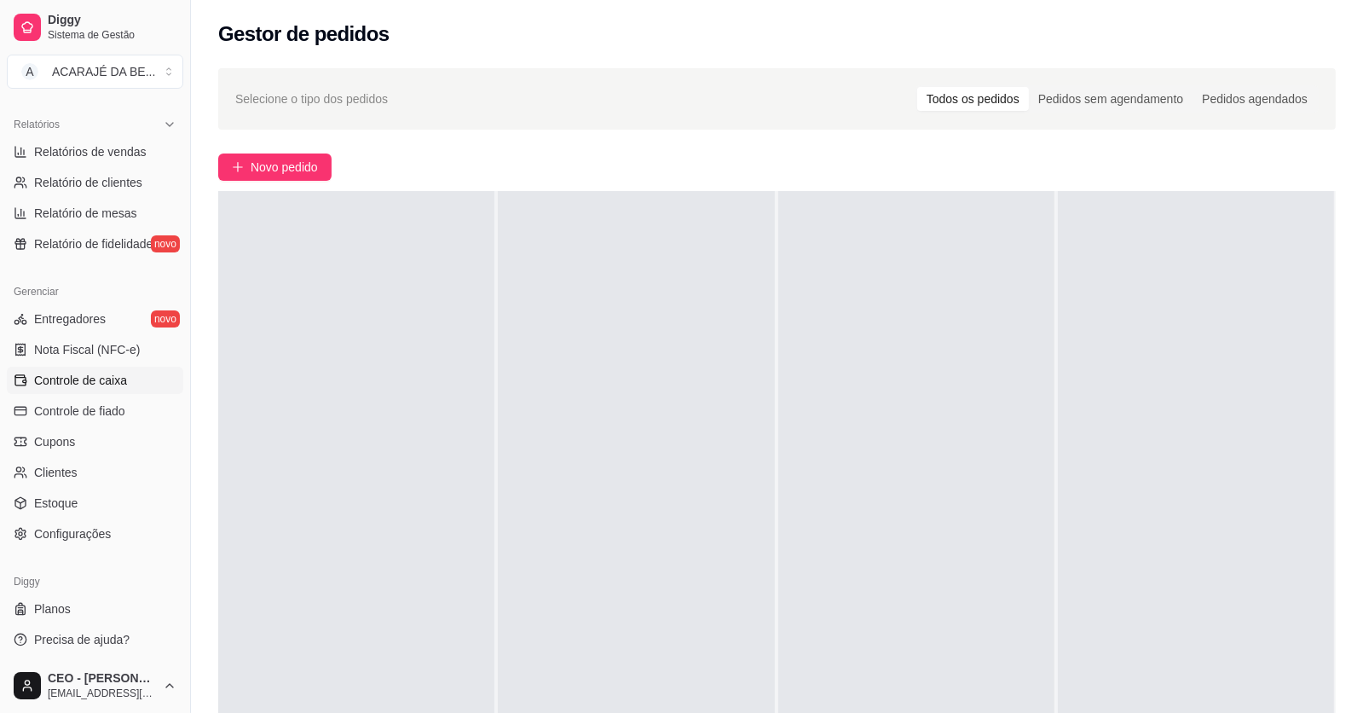
click at [103, 379] on span "Controle de caixa" at bounding box center [80, 380] width 93 height 17
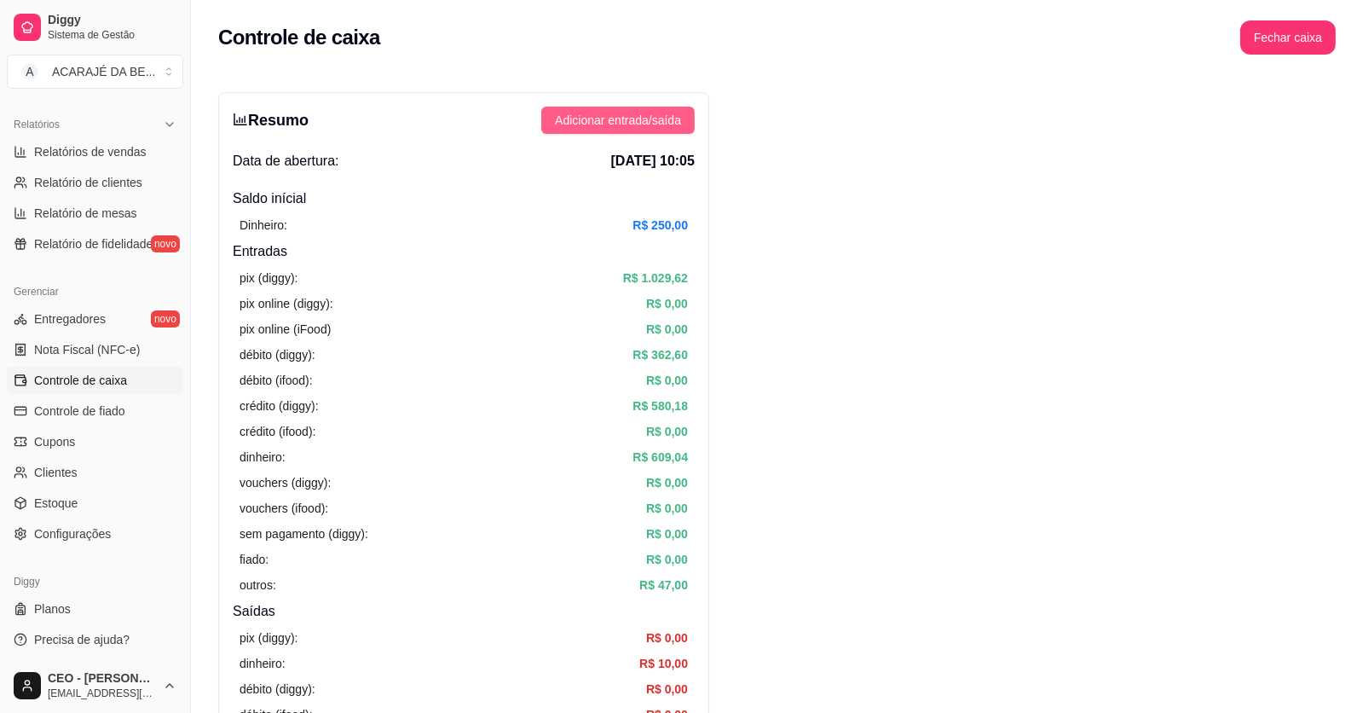
click at [619, 126] on span "Adicionar entrada/saída" at bounding box center [618, 120] width 126 height 19
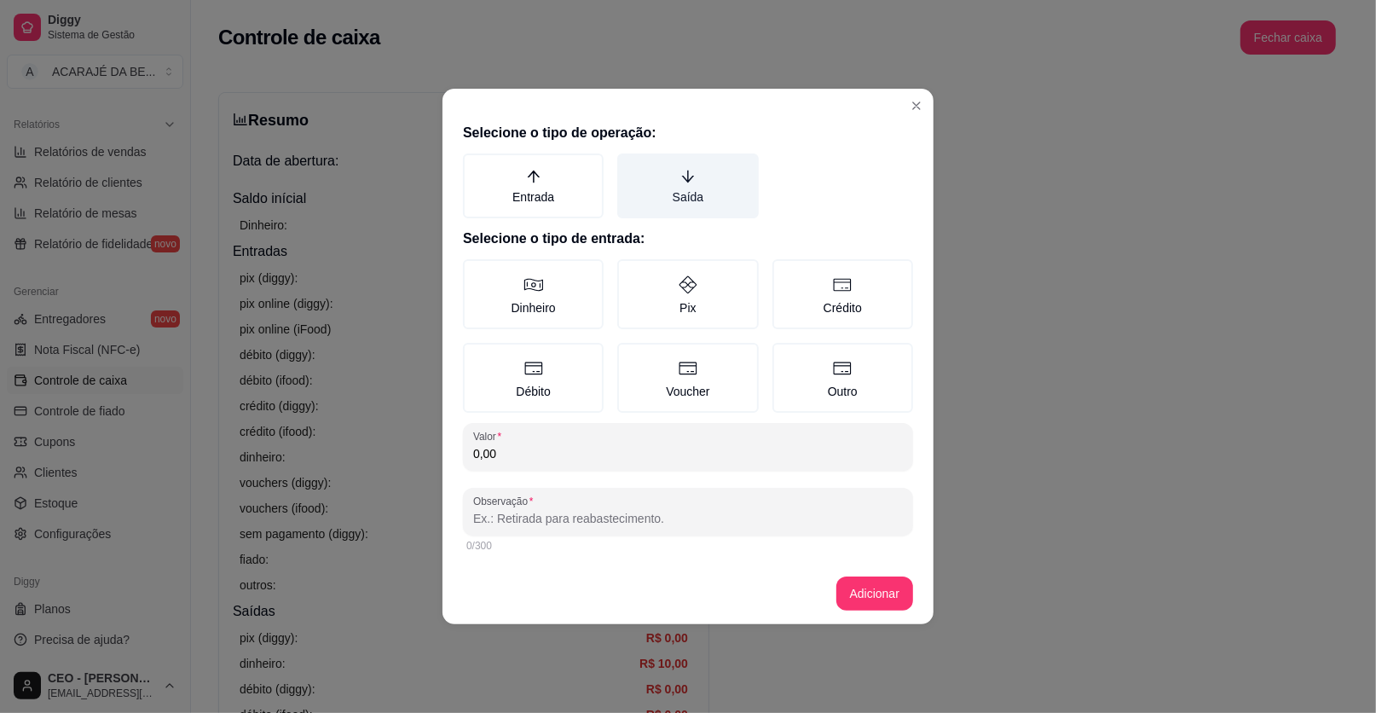
click at [651, 202] on label "Saída" at bounding box center [687, 185] width 141 height 65
click at [630, 166] on button "Saída" at bounding box center [623, 160] width 14 height 14
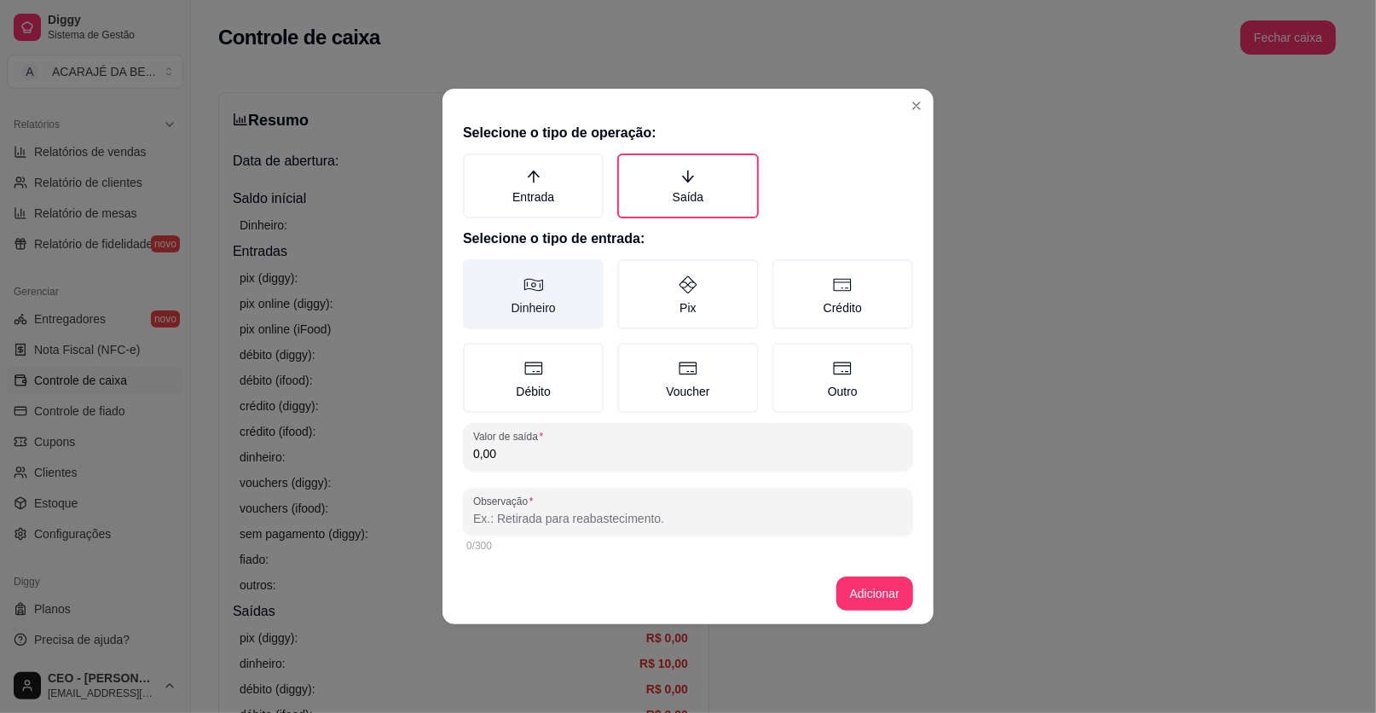
click at [559, 298] on label "Dinheiro" at bounding box center [533, 294] width 141 height 70
click at [476, 272] on button "Dinheiro" at bounding box center [469, 265] width 14 height 14
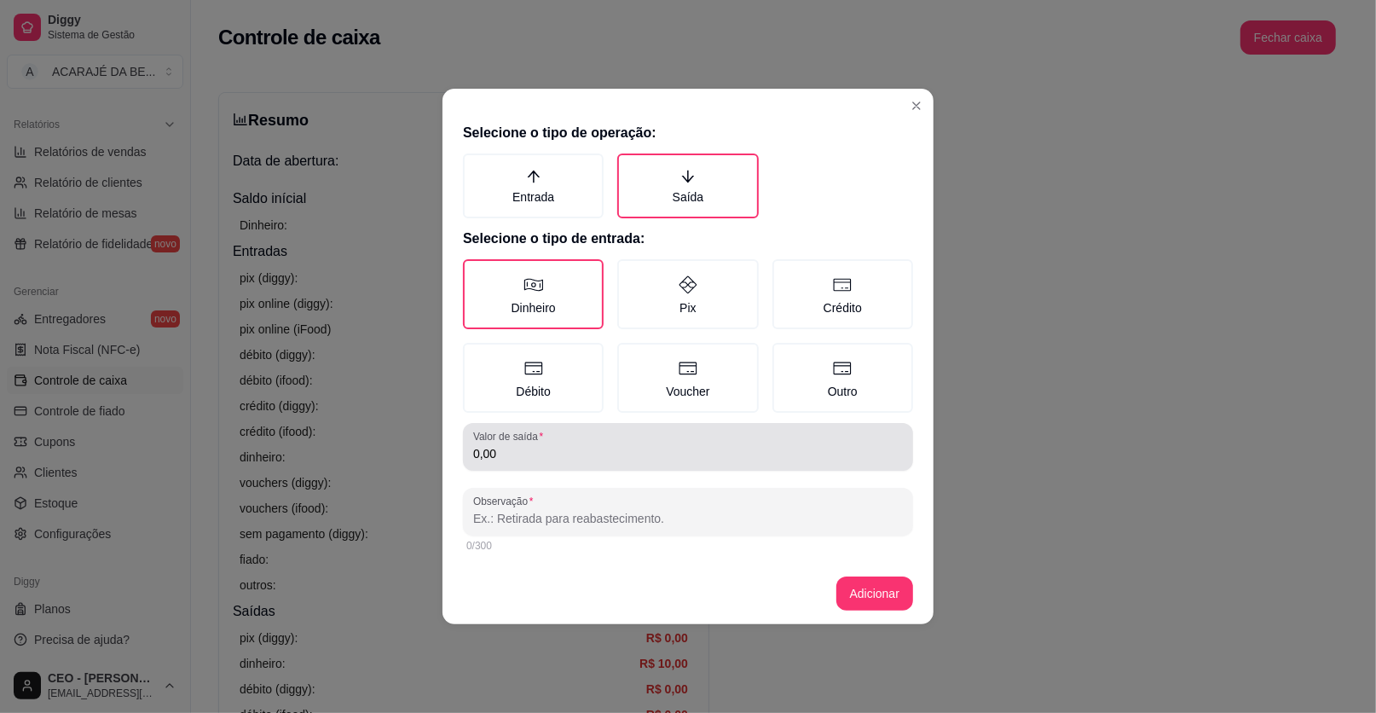
click at [584, 437] on div "0,00" at bounding box center [688, 447] width 430 height 34
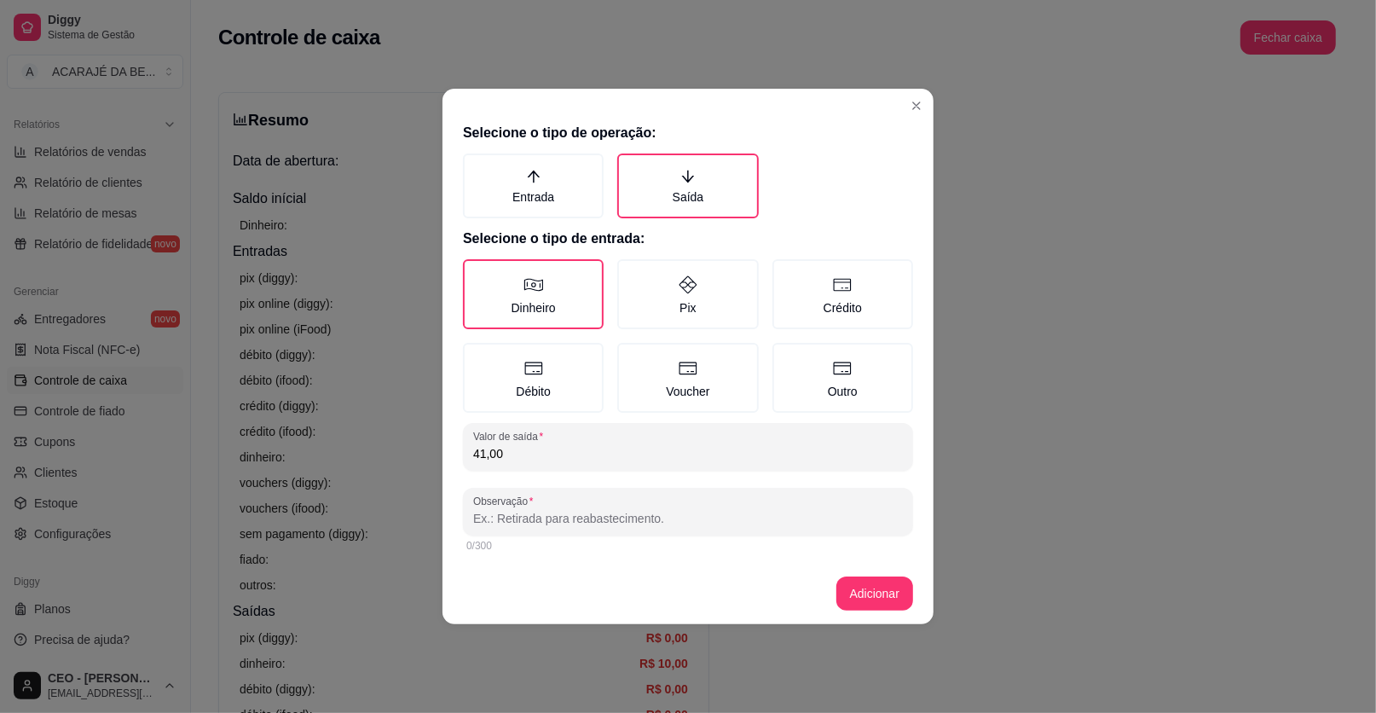
type input "41,00"
click at [599, 505] on div at bounding box center [688, 512] width 430 height 34
type input "pagamento do motoboy"
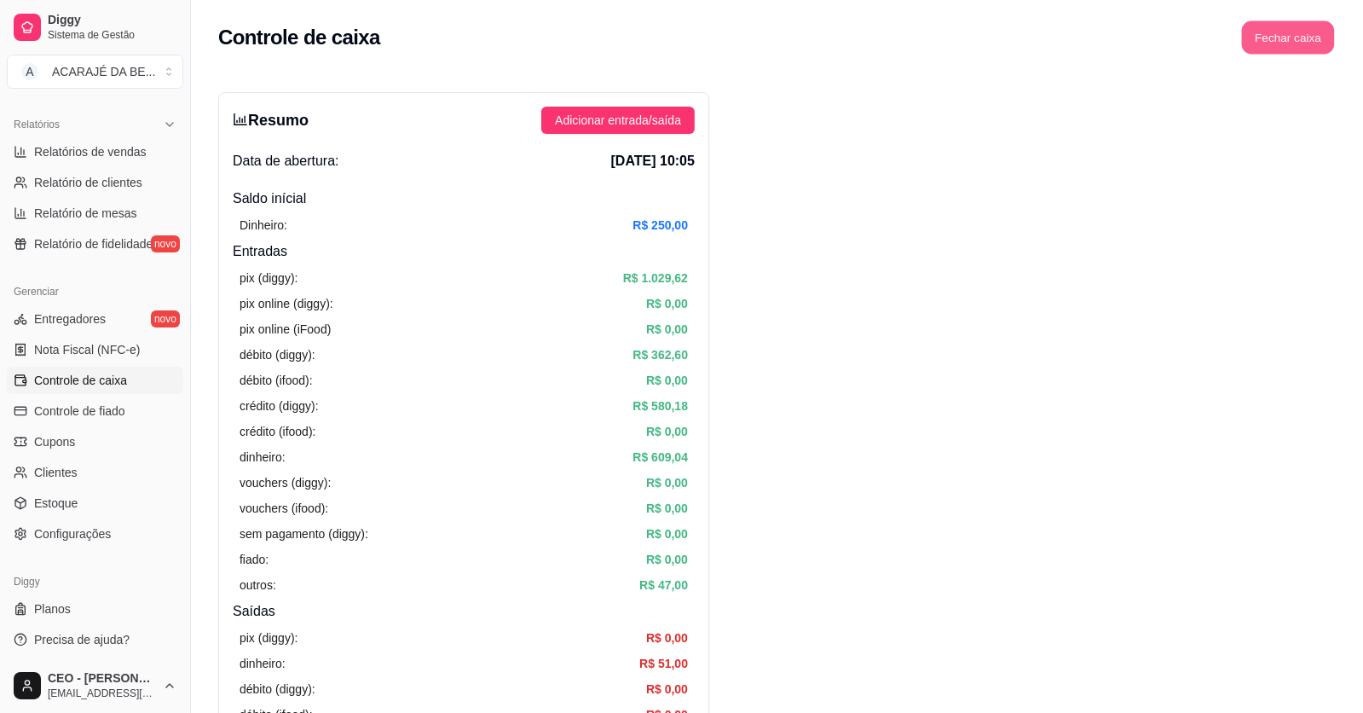
click at [1272, 49] on button "Fechar caixa" at bounding box center [1288, 37] width 93 height 33
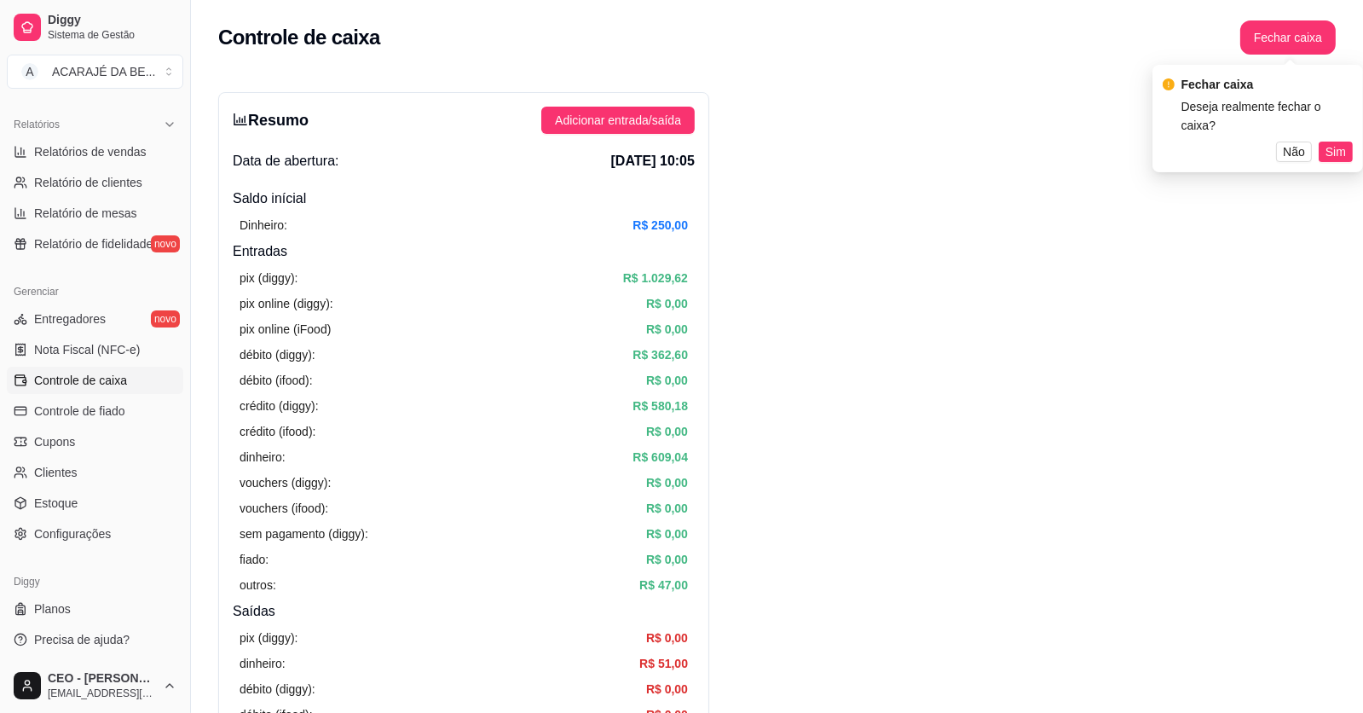
click at [1339, 142] on span "Sim" at bounding box center [1336, 151] width 20 height 19
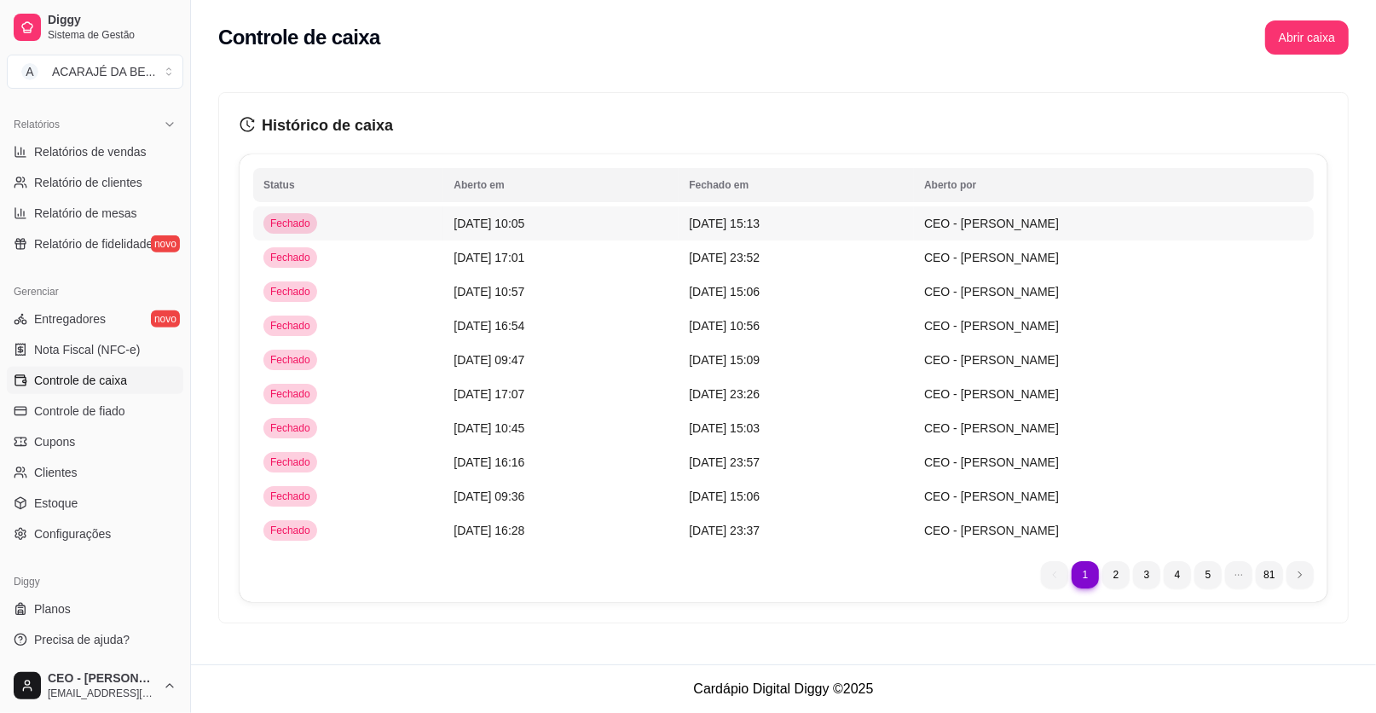
click at [759, 221] on span "12/10/25 às 15:13" at bounding box center [724, 224] width 71 height 14
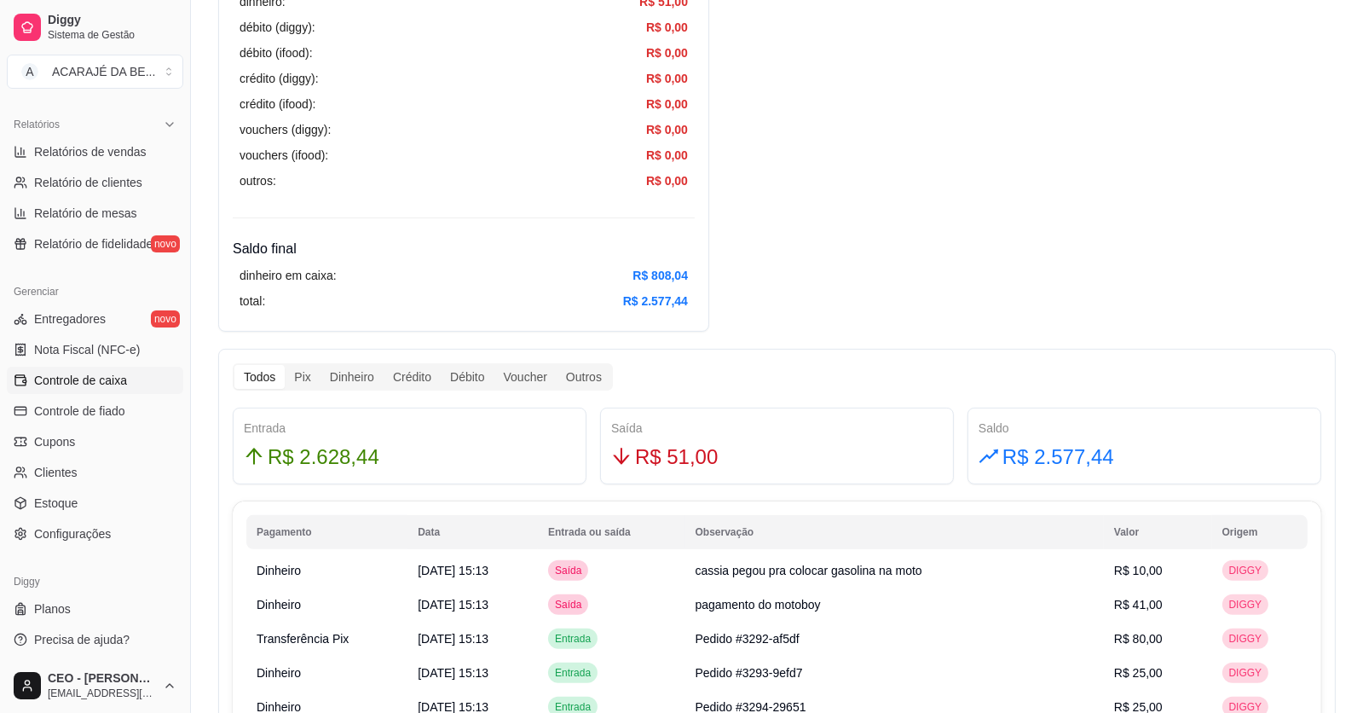
scroll to position [767, 0]
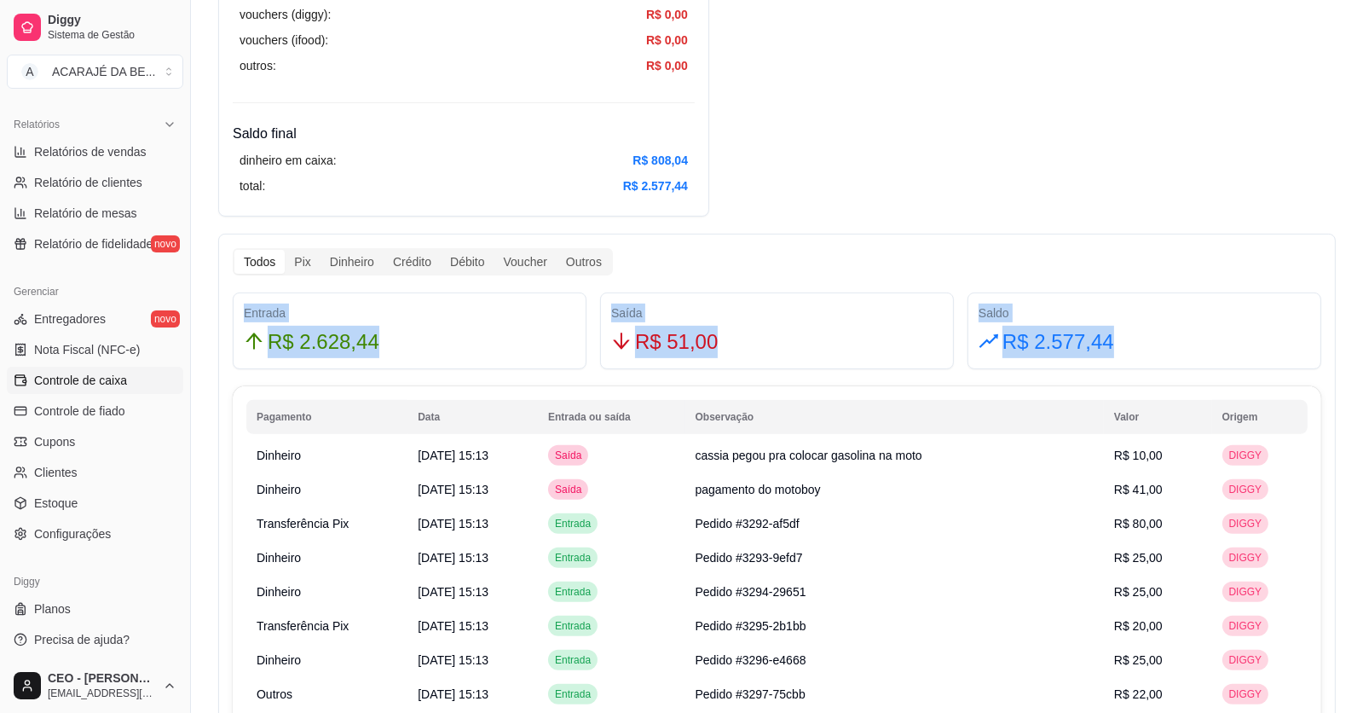
drag, startPoint x: 245, startPoint y: 309, endPoint x: 1154, endPoint y: 342, distance: 909.6
click at [1154, 342] on div "Entrada R$ 2.628,44 Saída R$ 51,00 Saldo R$ 2.577,44" at bounding box center [777, 330] width 1103 height 77
copy div "Entrada R$ 2.628,44 Saída R$ 51,00 Saldo R$ 2.577,44"
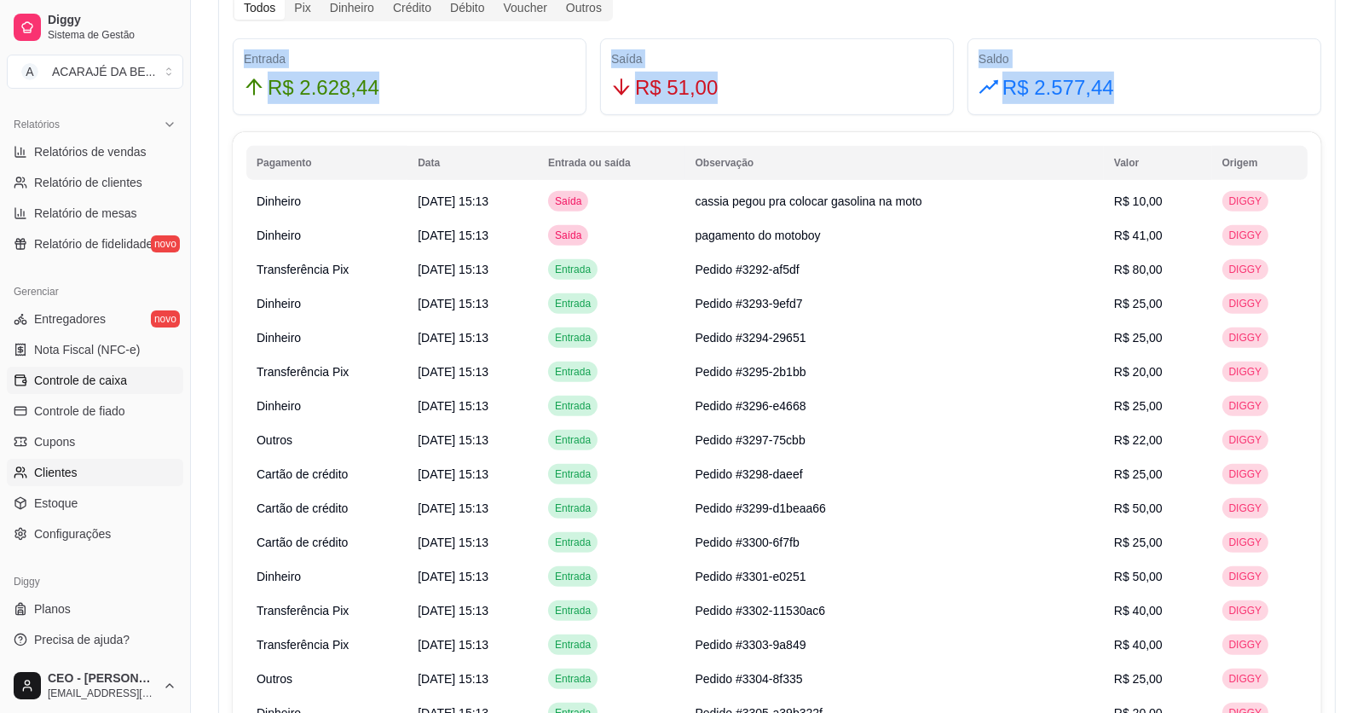
scroll to position [1023, 0]
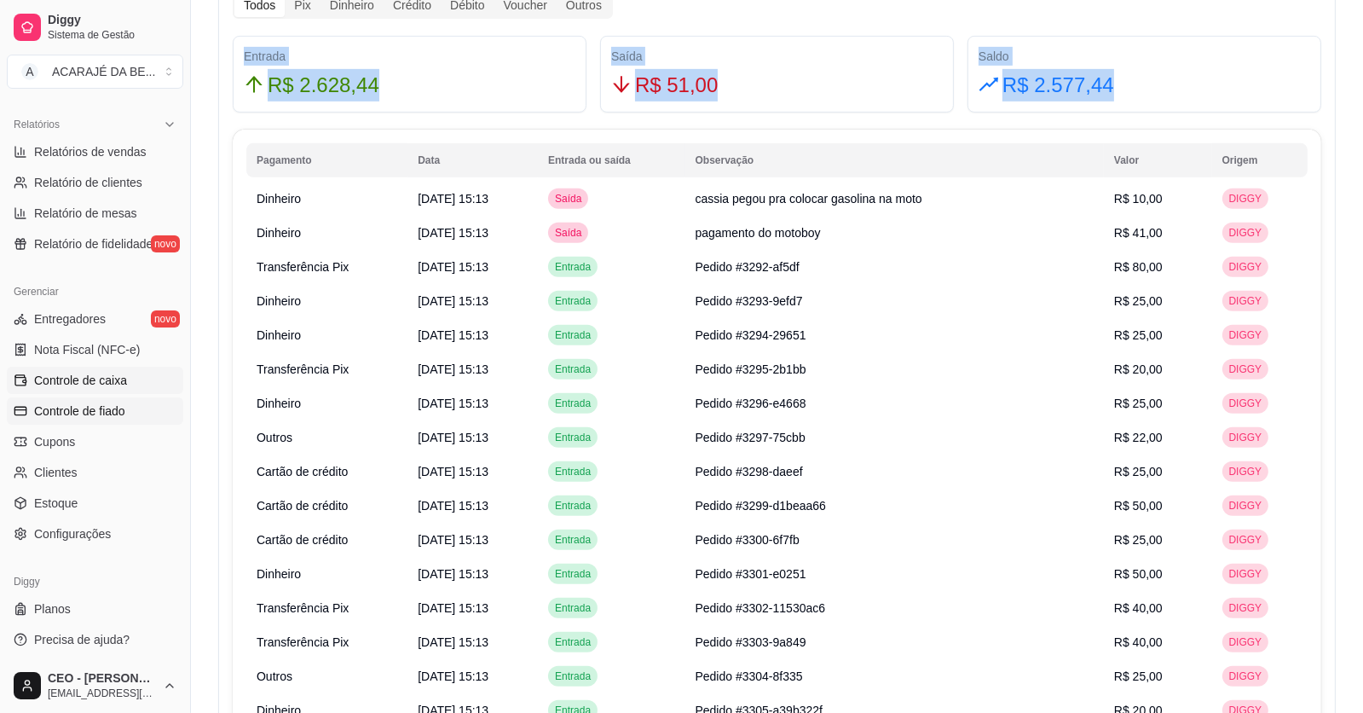
click at [90, 410] on span "Controle de fiado" at bounding box center [79, 410] width 91 height 17
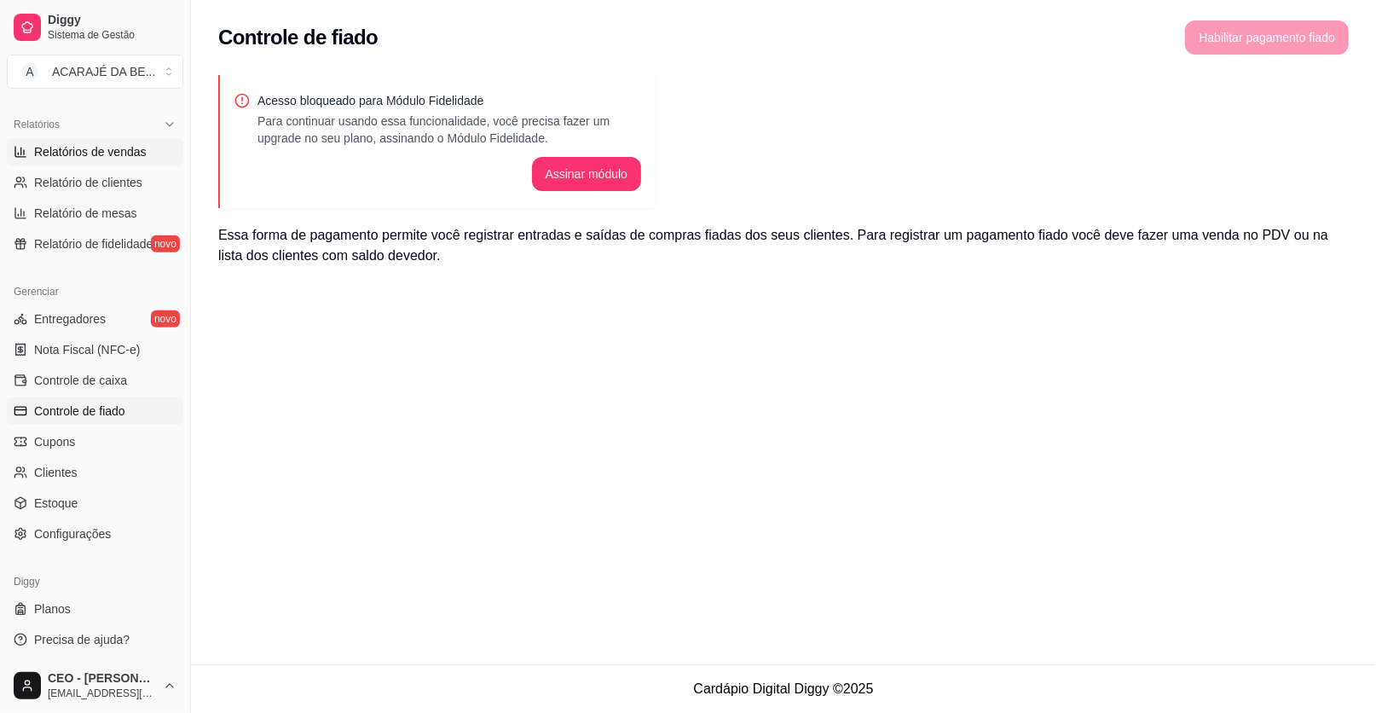
click at [131, 144] on span "Relatórios de vendas" at bounding box center [90, 151] width 113 height 17
select select "ALL"
select select "0"
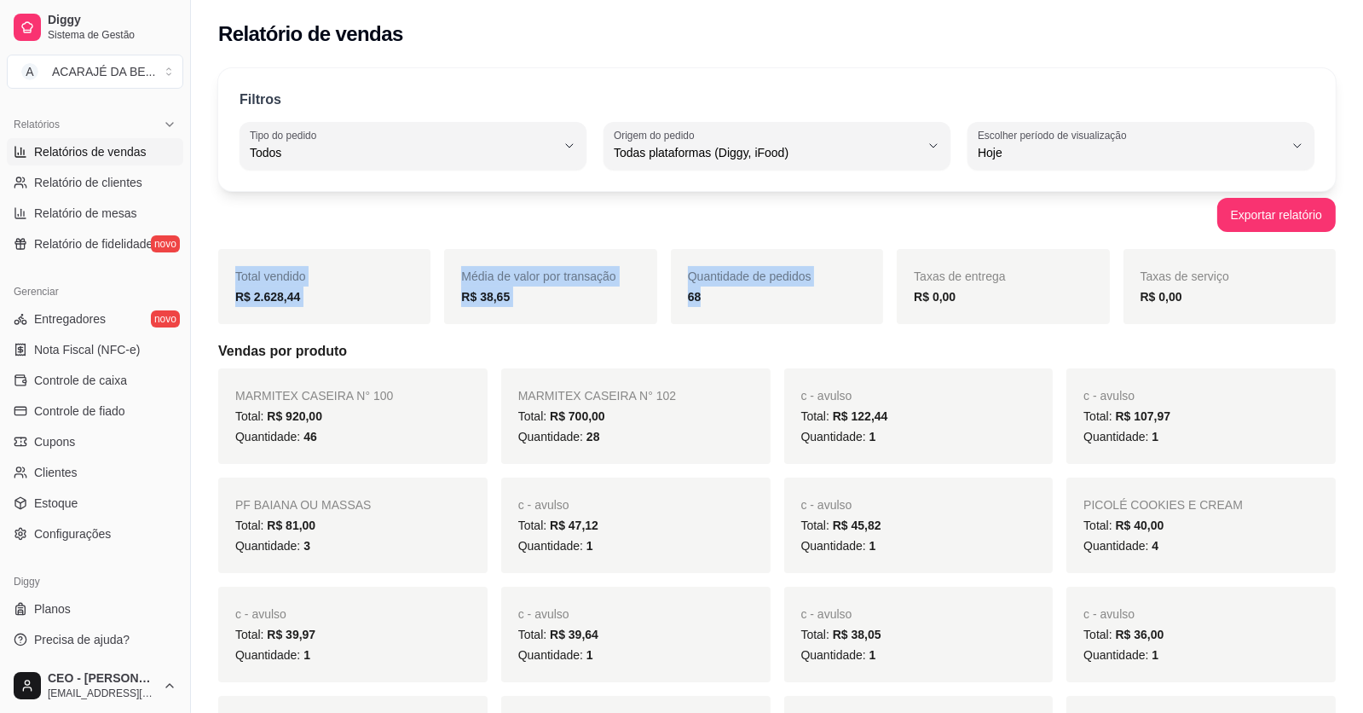
drag, startPoint x: 236, startPoint y: 272, endPoint x: 758, endPoint y: 260, distance: 522.0
click at [831, 294] on div "Total vendido R$ 2.628,44 Média de valor por transação R$ 38,65 Quantidade de p…" at bounding box center [777, 286] width 1118 height 75
copy div "Total vendido R$ 2.628,44 Média de valor por transação R$ 38,65 Quantidade de p…"
